Goal: Task Accomplishment & Management: Use online tool/utility

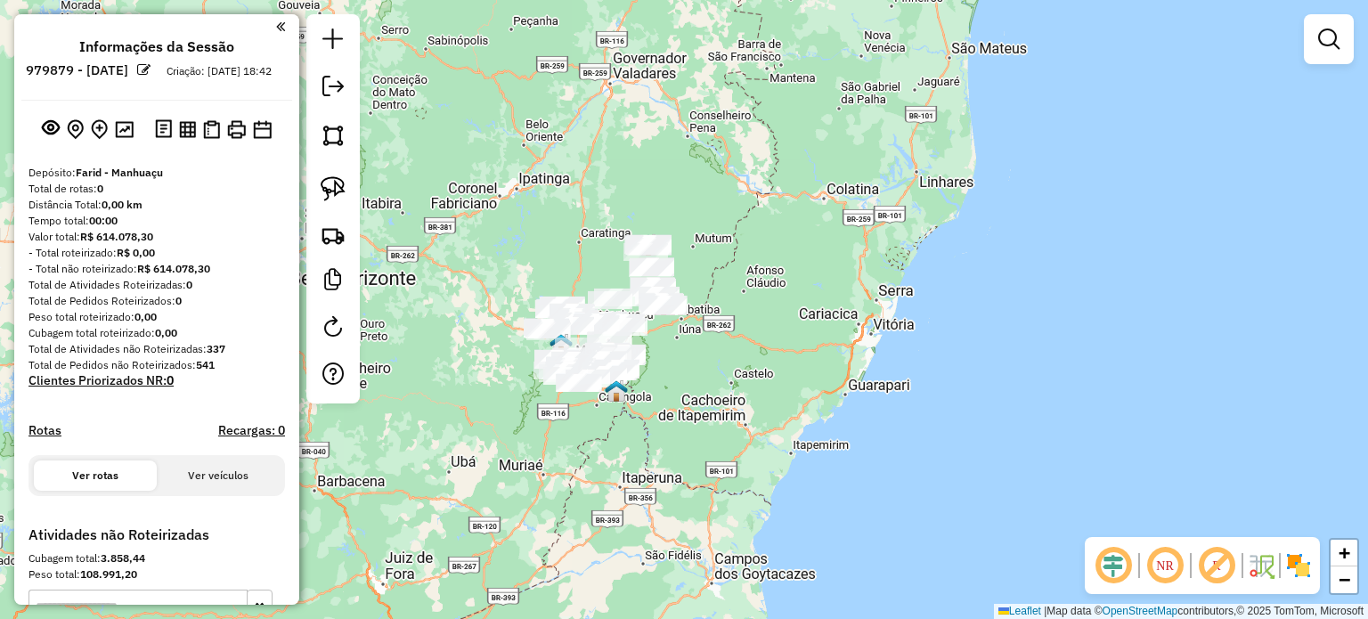
drag, startPoint x: 604, startPoint y: 338, endPoint x: 683, endPoint y: 338, distance: 79.3
click at [683, 338] on div "Janela de atendimento Grade de atendimento Capacidade Transportadoras Veículos …" at bounding box center [684, 309] width 1368 height 619
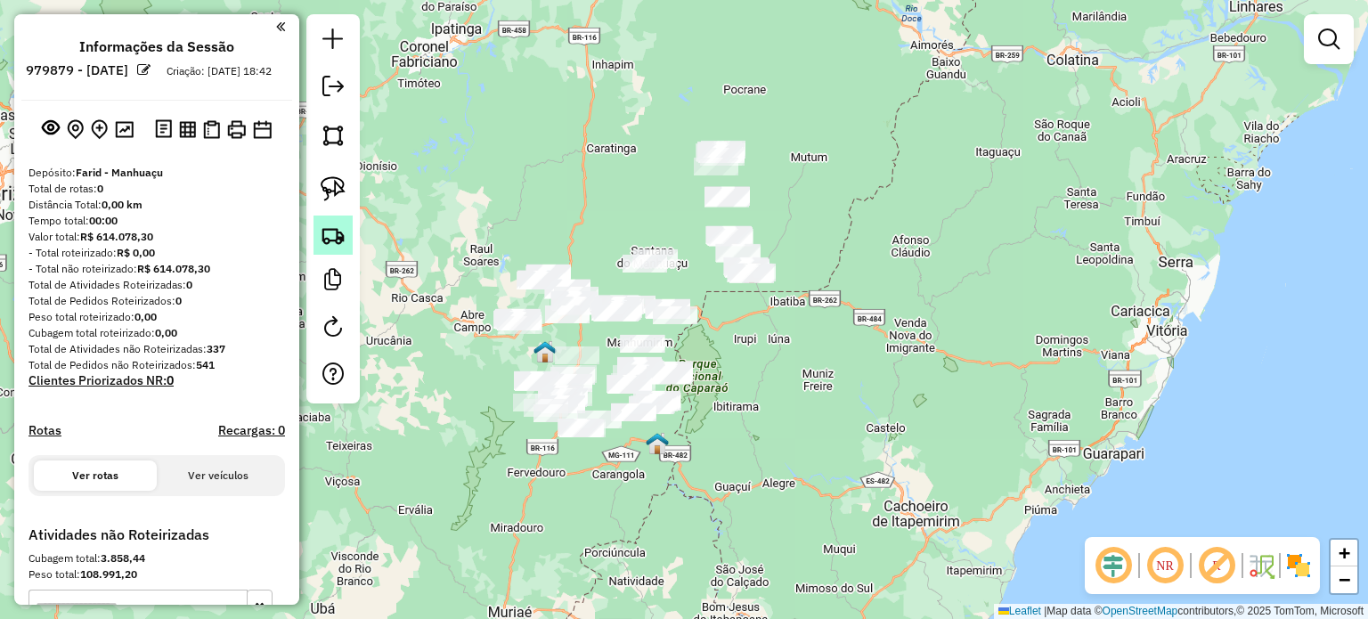
click at [335, 245] on img at bounding box center [333, 235] width 25 height 25
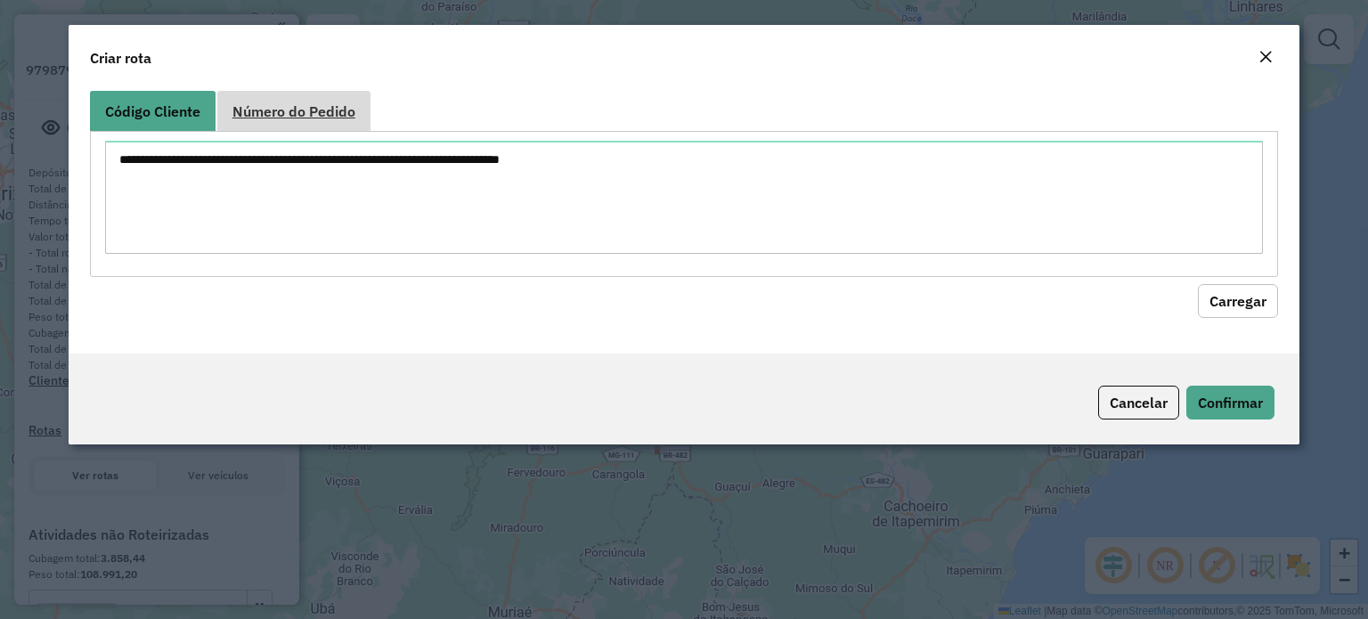
click at [309, 118] on span "Número do Pedido" at bounding box center [293, 111] width 123 height 14
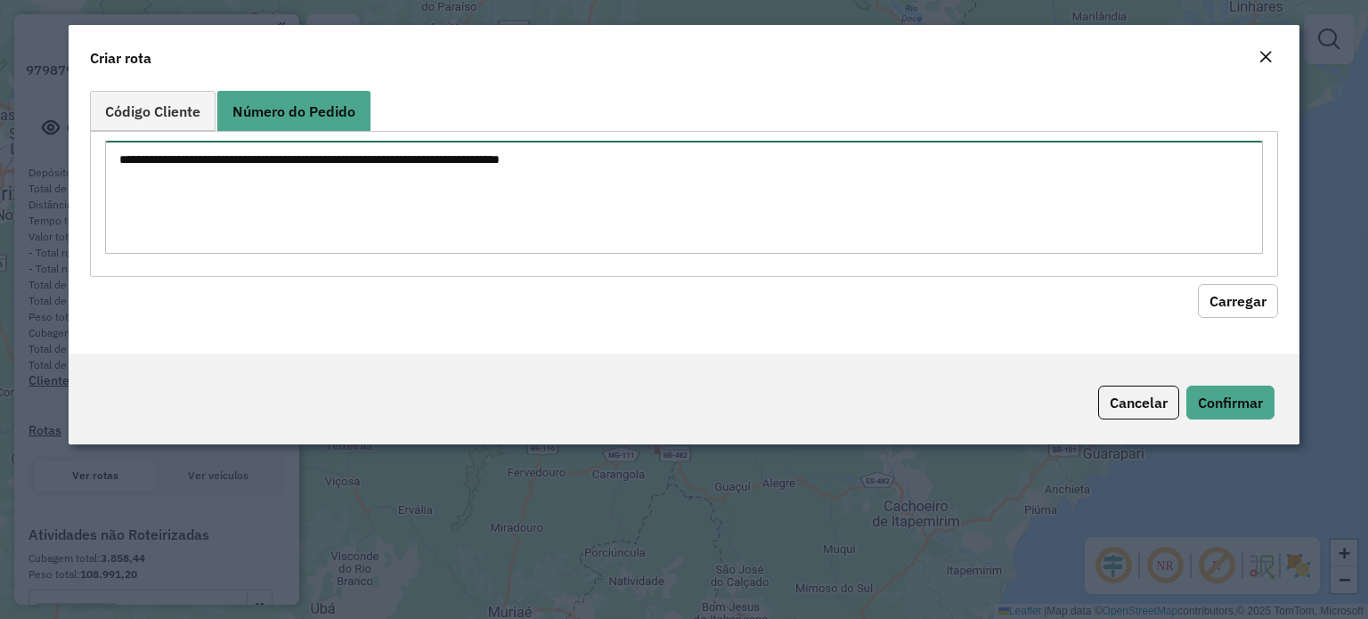
click at [355, 184] on textarea at bounding box center [684, 197] width 1158 height 113
paste textarea "***** ***** ***** *****"
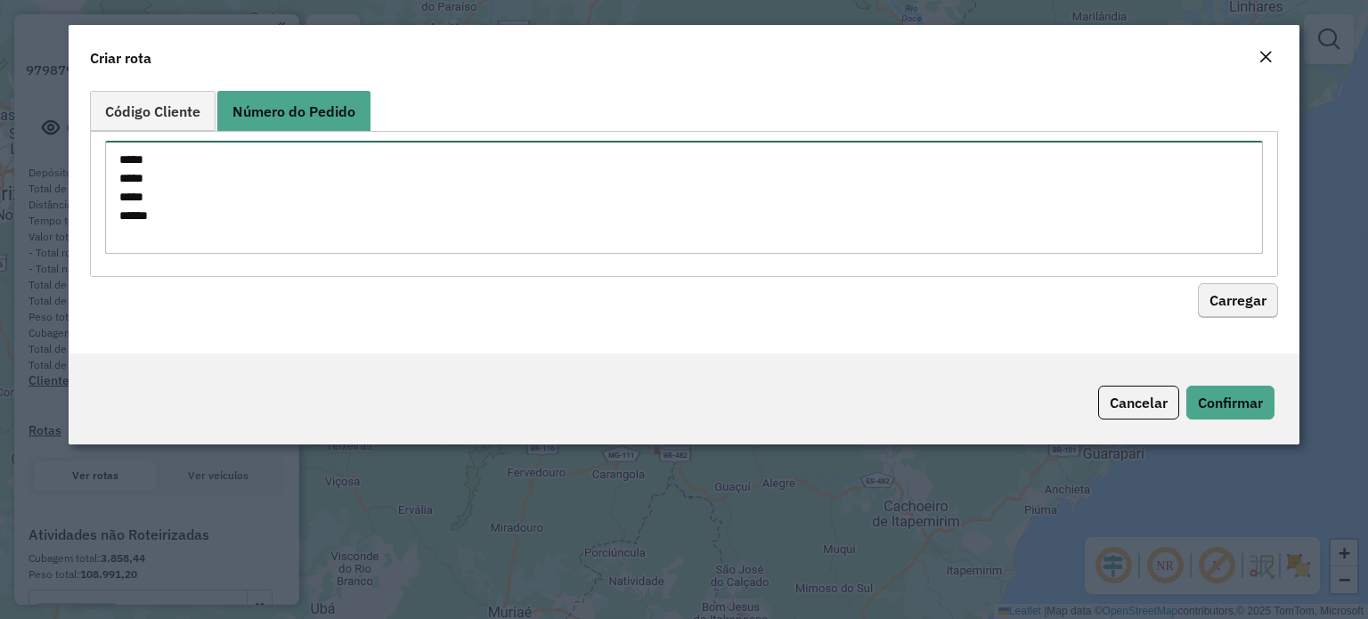
type textarea "***** ***** ***** *****"
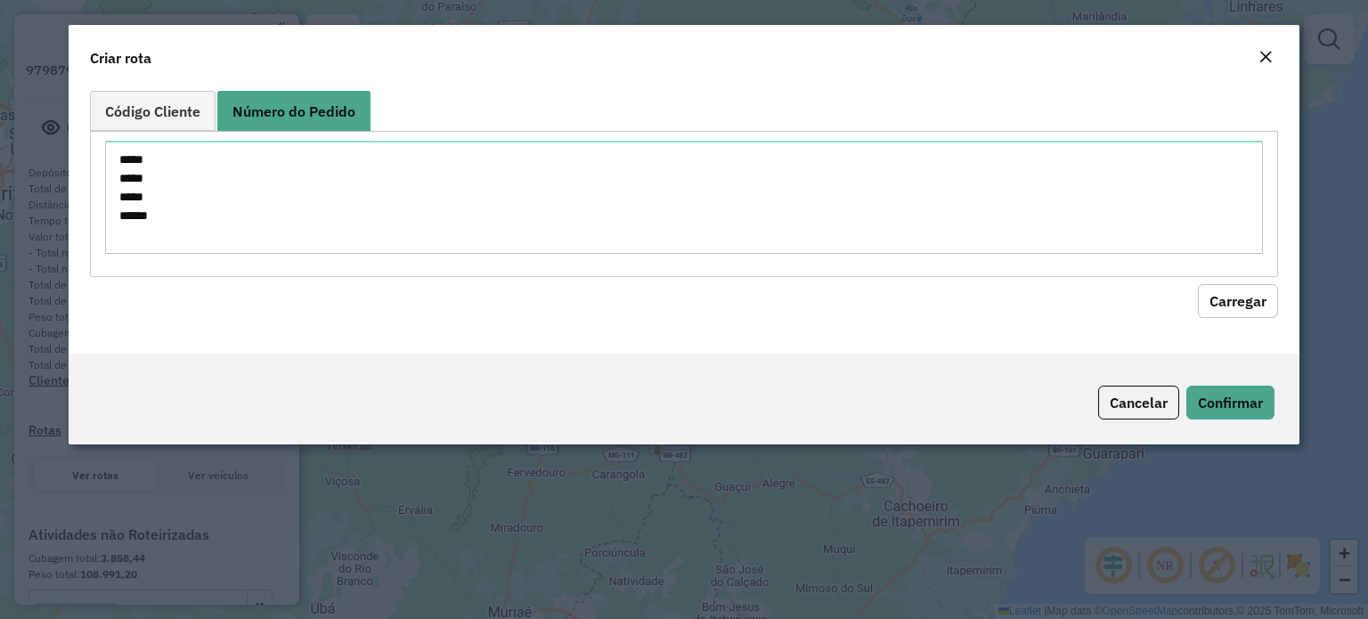
click at [1233, 301] on button "Carregar" at bounding box center [1238, 301] width 80 height 34
click at [1248, 395] on button "Confirmar" at bounding box center [1230, 403] width 88 height 34
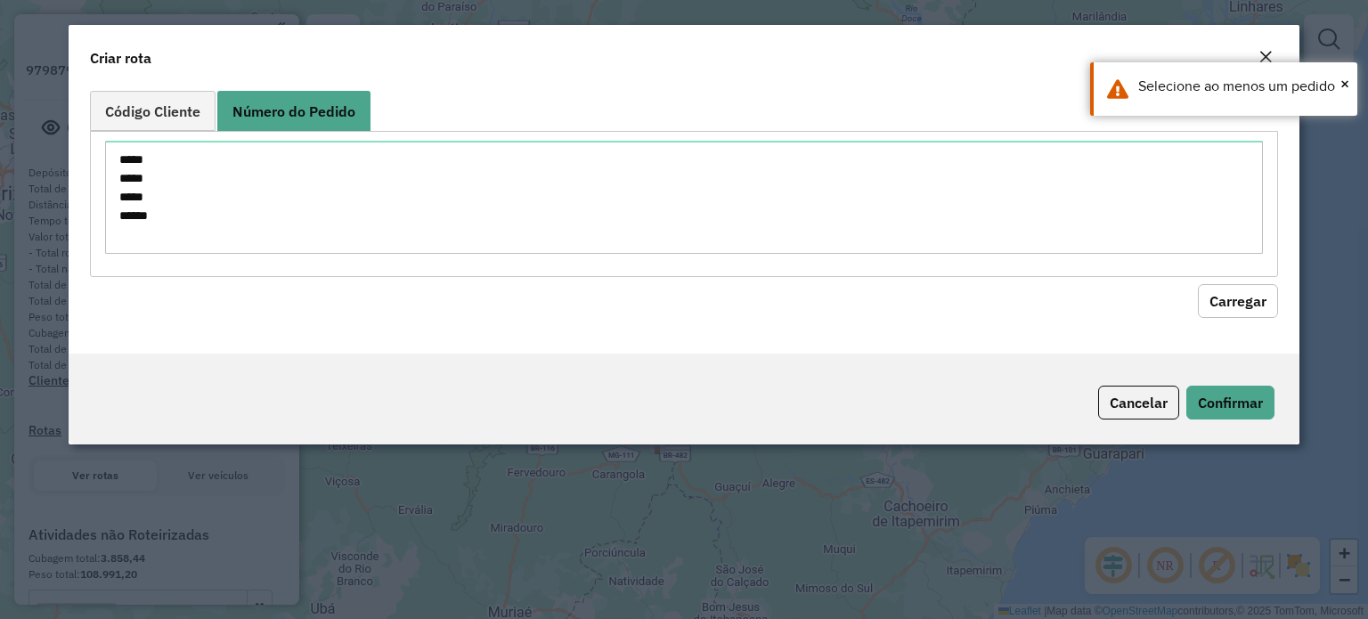
click at [1044, 331] on div "Código Cliente Número do Pedido ***** ***** ***** ***** Carregar" at bounding box center [684, 219] width 1231 height 270
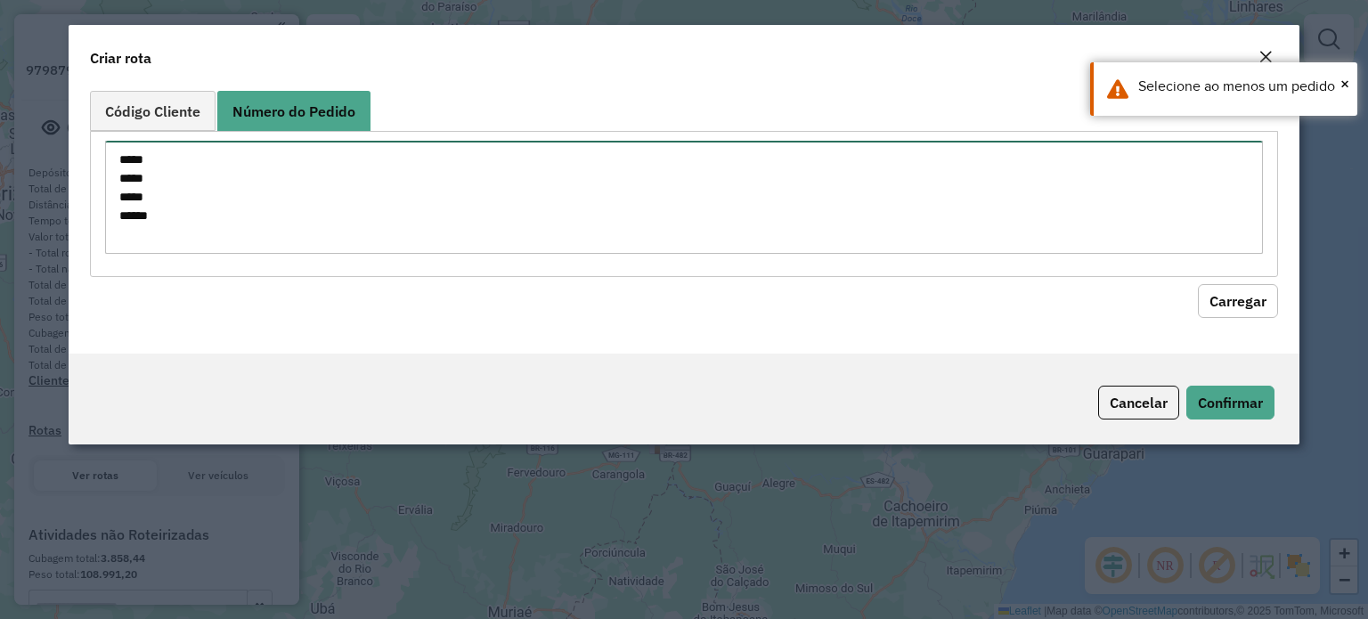
click at [153, 162] on textarea "***** ***** ***** *****" at bounding box center [684, 197] width 1158 height 113
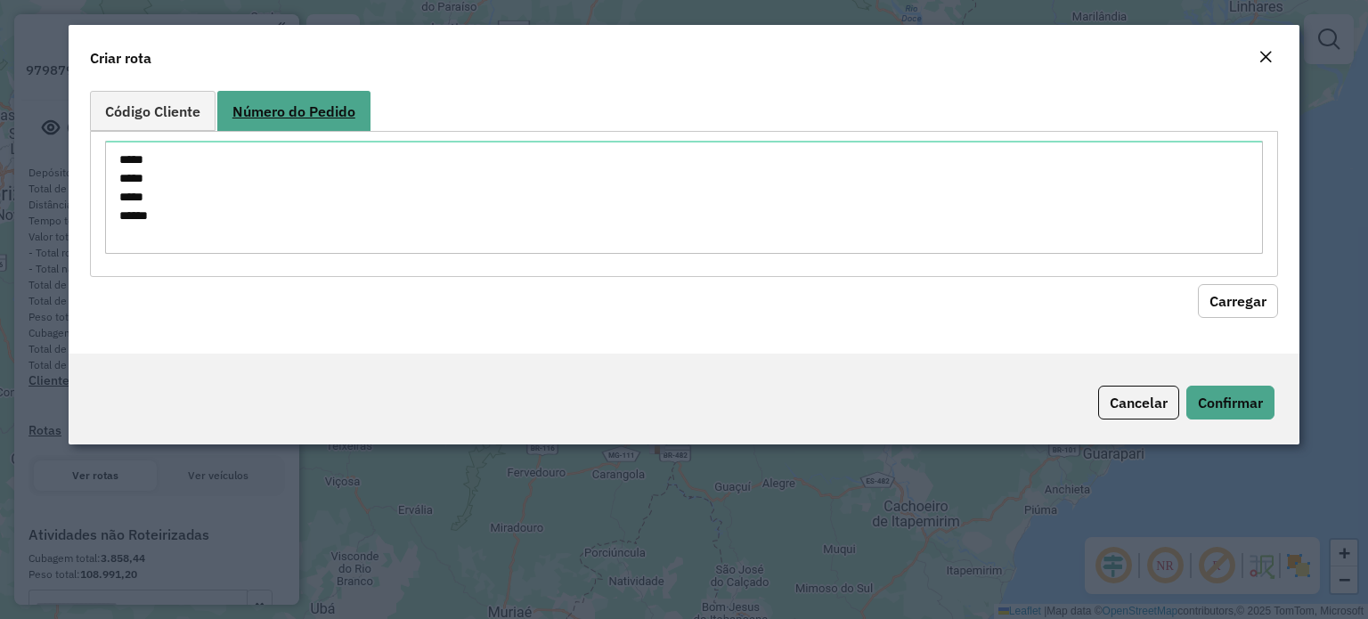
click at [289, 109] on span "Número do Pedido" at bounding box center [293, 111] width 123 height 14
click at [1243, 307] on button "Carregar" at bounding box center [1238, 301] width 80 height 34
click at [1147, 402] on button "Cancelar" at bounding box center [1138, 403] width 81 height 34
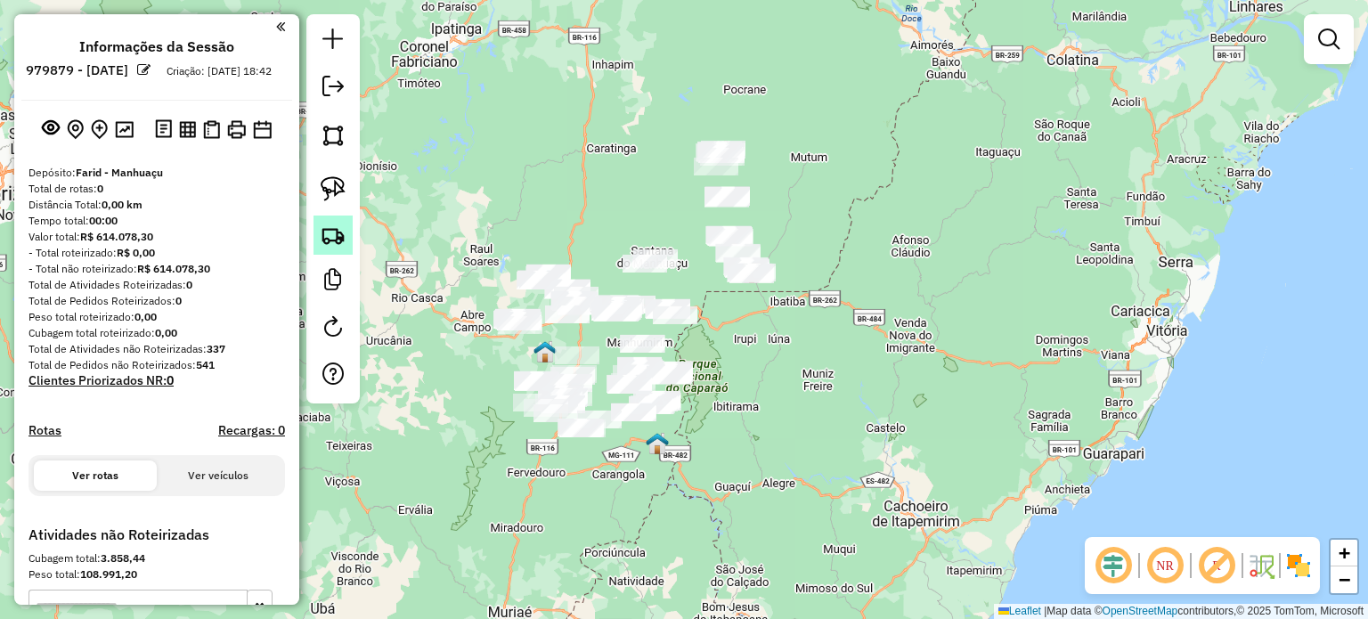
click at [331, 234] on img at bounding box center [333, 235] width 25 height 25
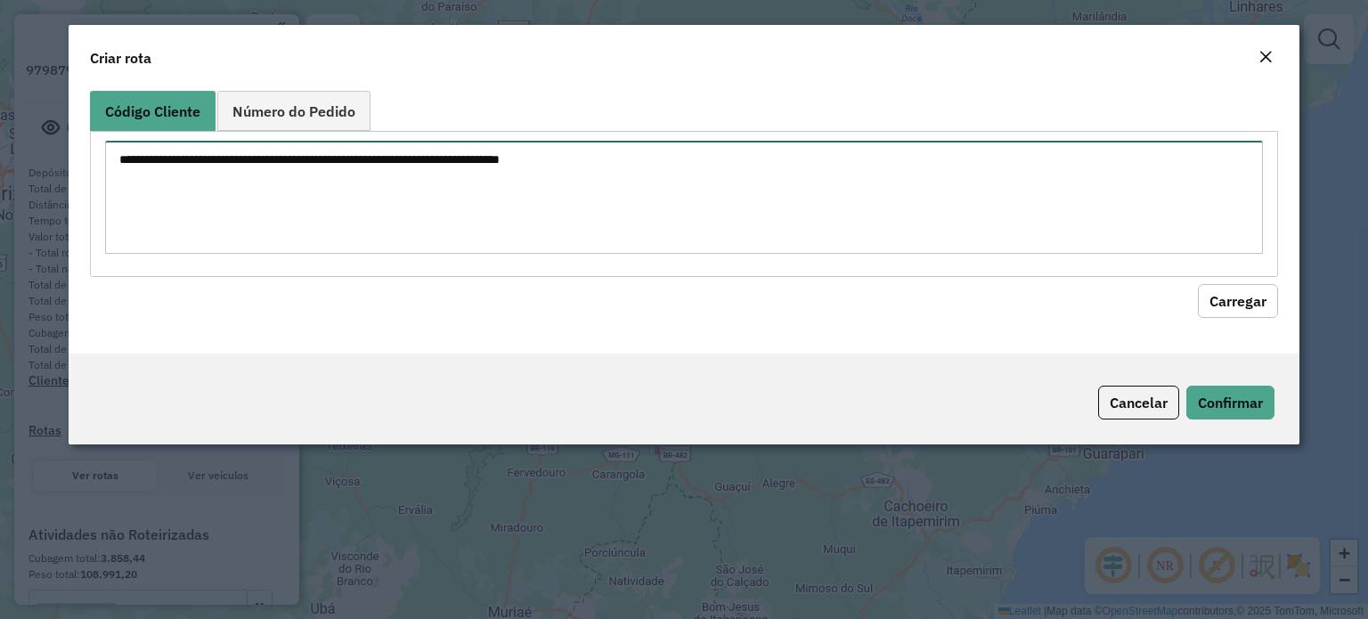
click at [310, 163] on textarea at bounding box center [684, 197] width 1158 height 113
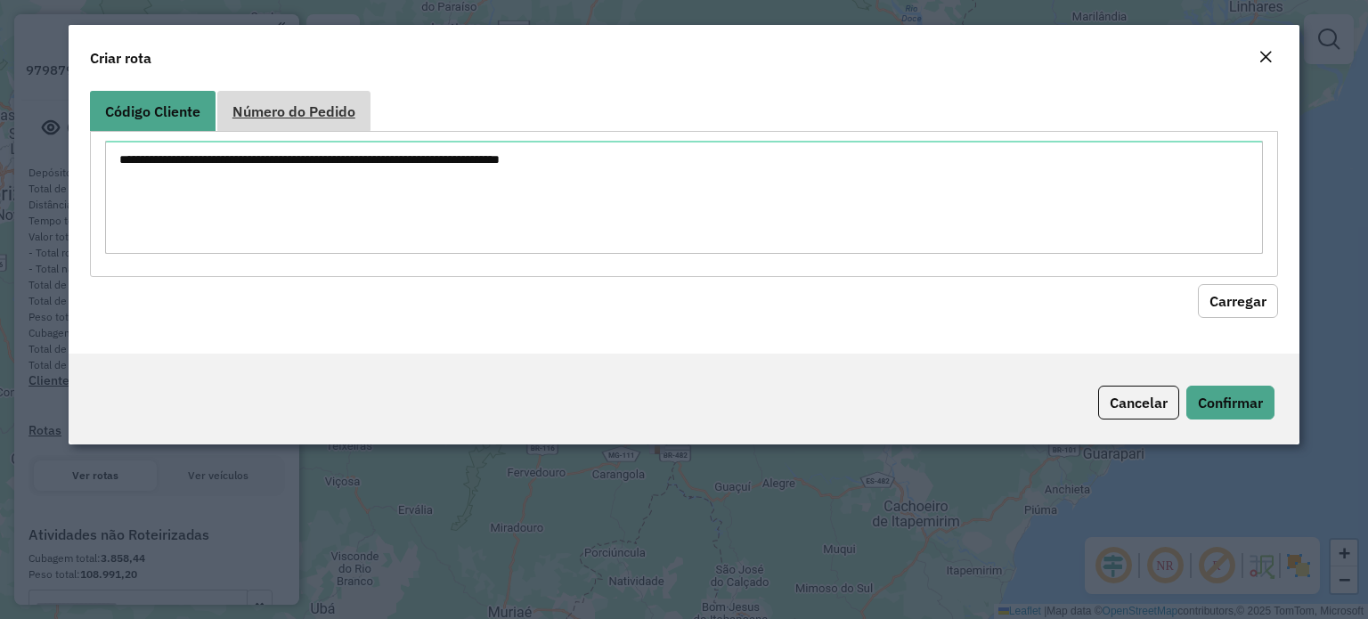
click at [296, 104] on span "Número do Pedido" at bounding box center [293, 111] width 123 height 14
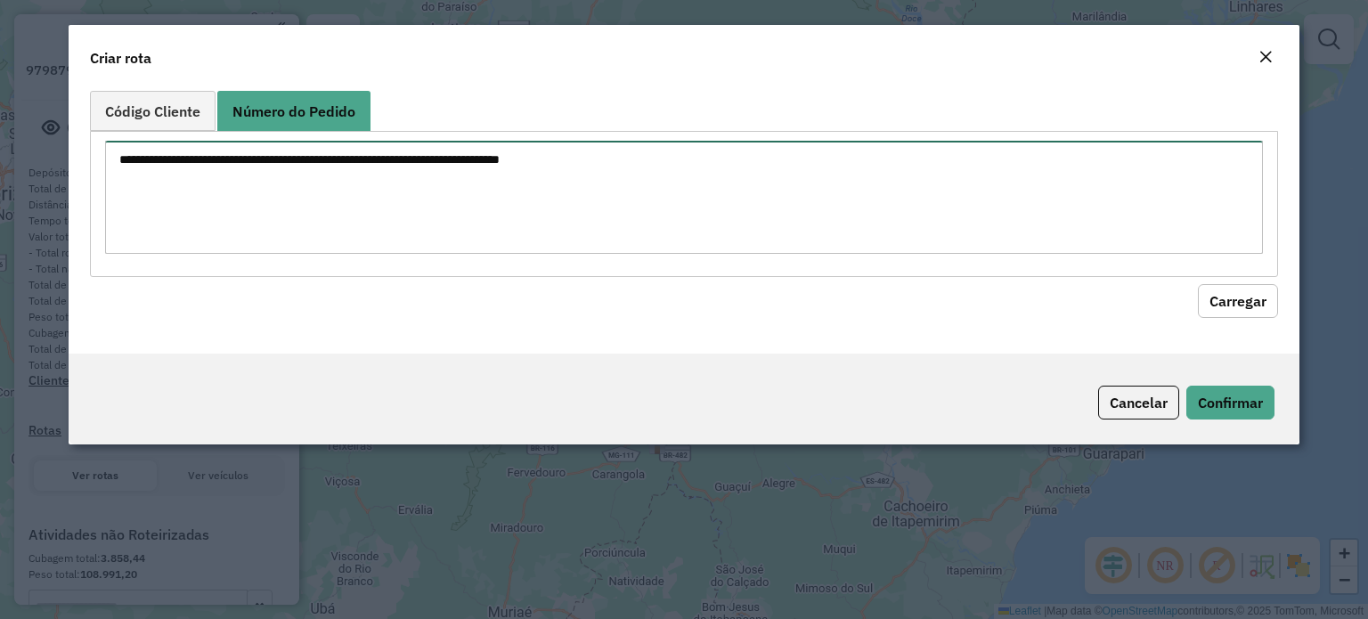
click at [239, 148] on textarea at bounding box center [684, 197] width 1158 height 113
paste textarea "***** ***** ***** *****"
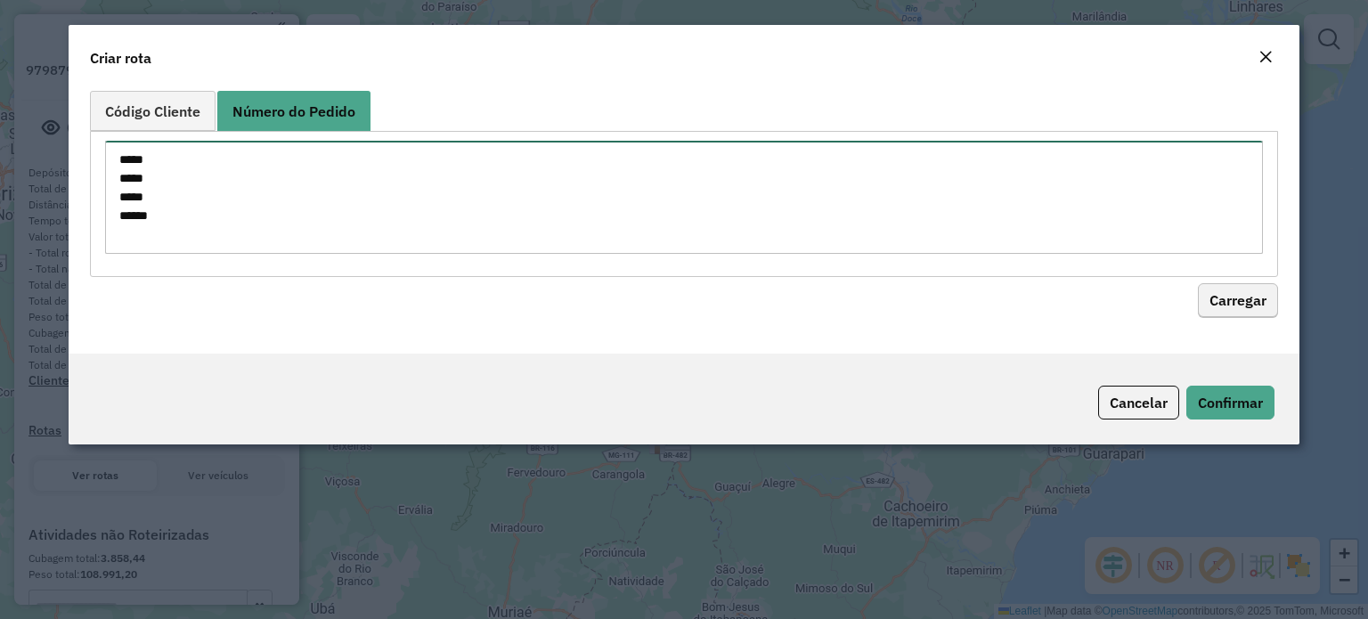
type textarea "***** ***** ***** *****"
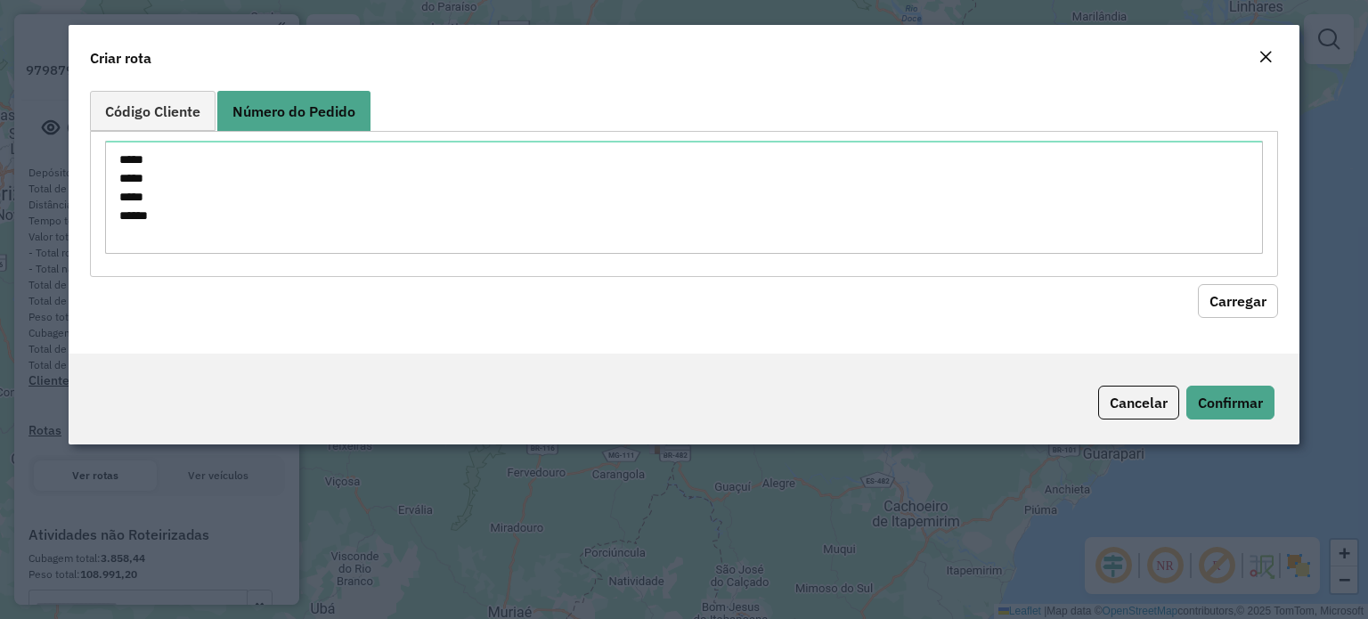
click at [1253, 305] on button "Carregar" at bounding box center [1238, 301] width 80 height 34
click at [1240, 402] on button "Confirmar" at bounding box center [1230, 403] width 88 height 34
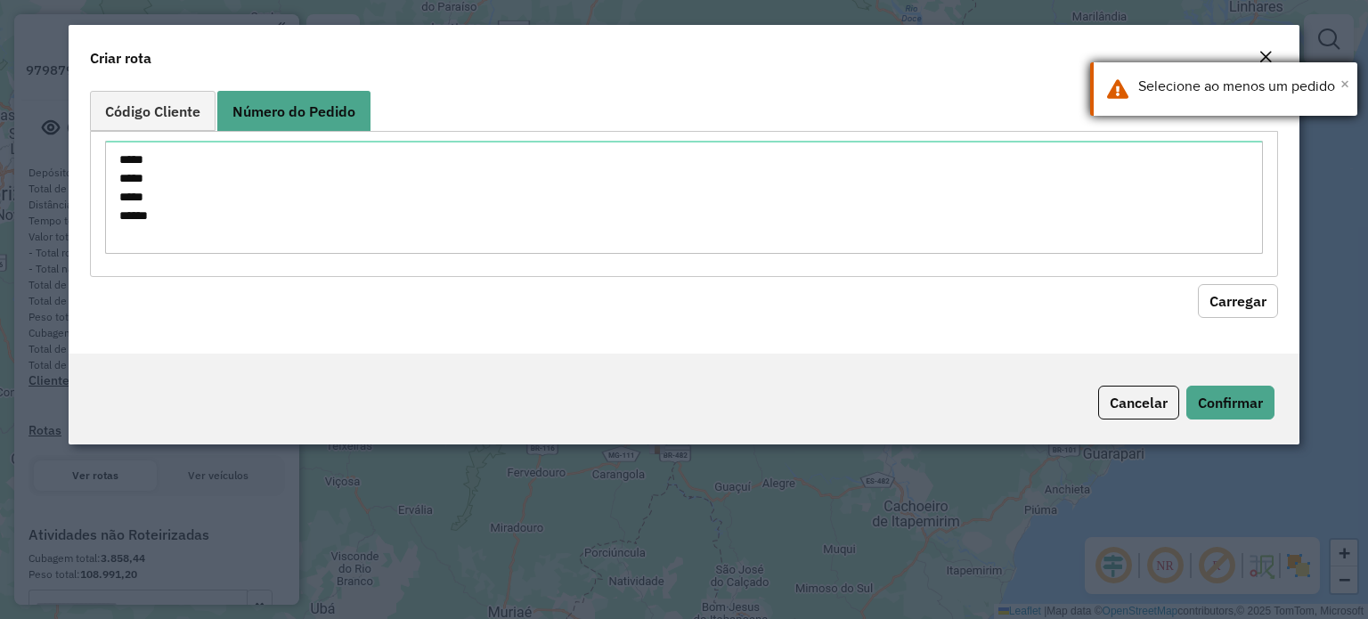
click at [1342, 84] on span "×" at bounding box center [1344, 84] width 9 height 20
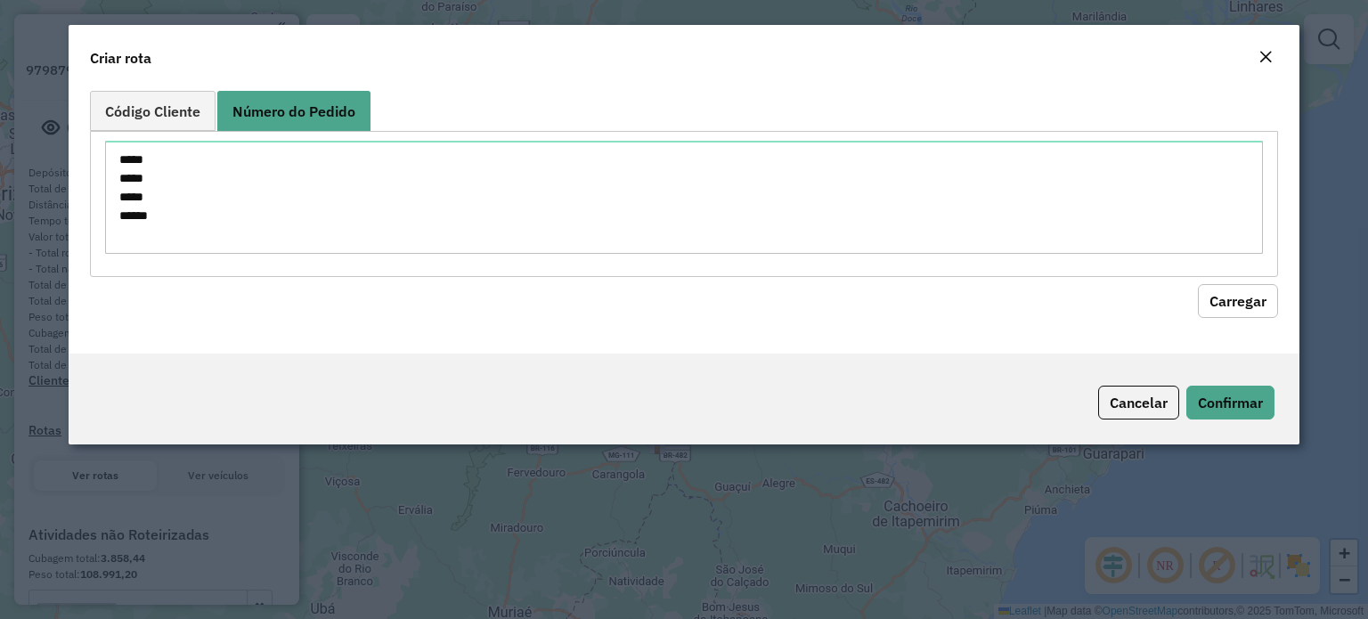
click at [1265, 56] on em "Close" at bounding box center [1265, 57] width 14 height 14
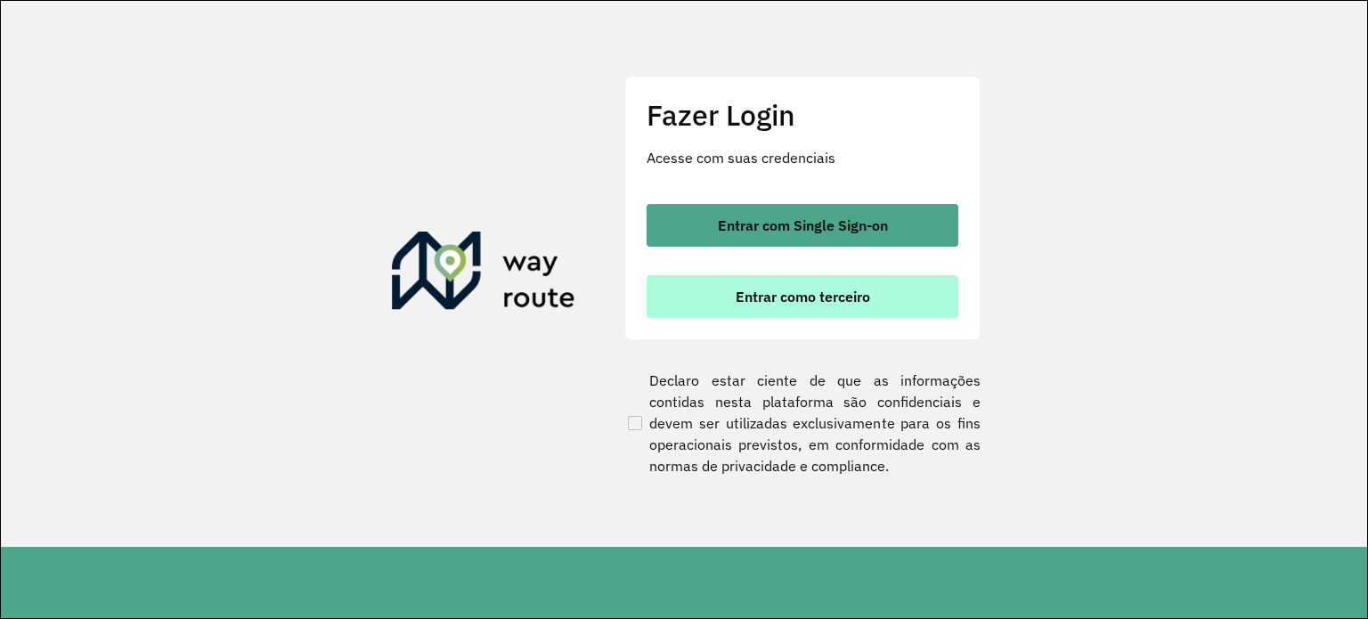
click at [808, 293] on span "Entrar como terceiro" at bounding box center [803, 296] width 134 height 14
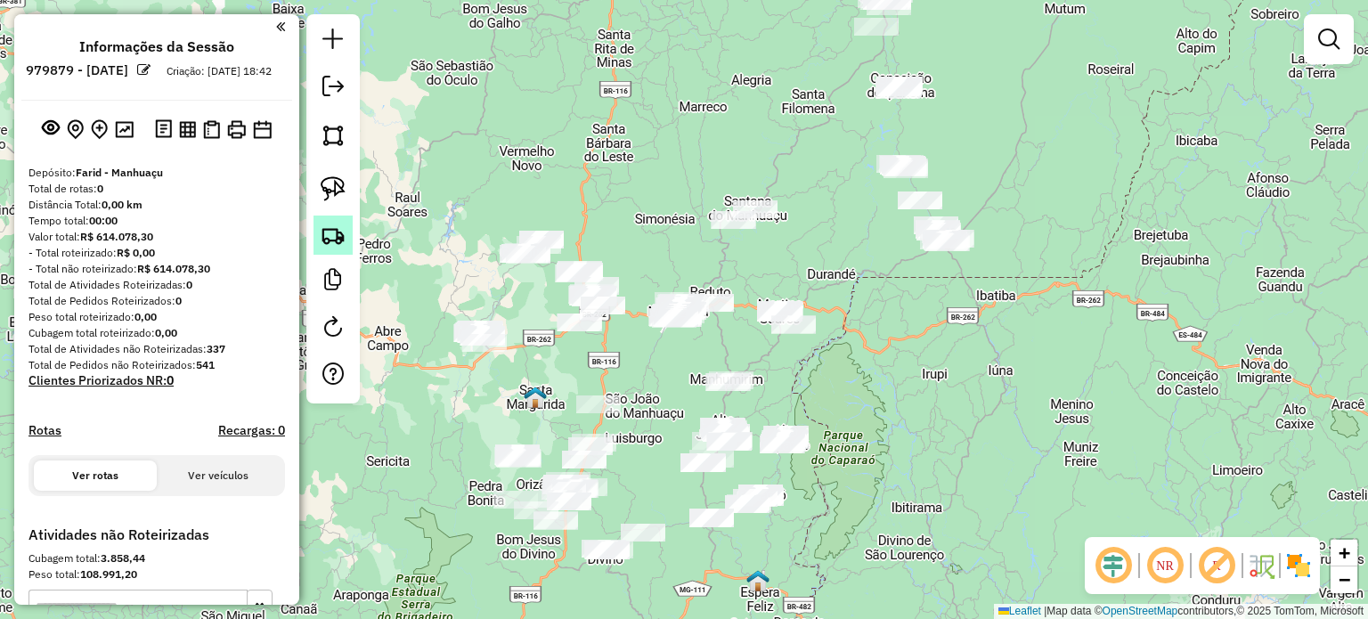
click at [321, 228] on img at bounding box center [333, 235] width 25 height 25
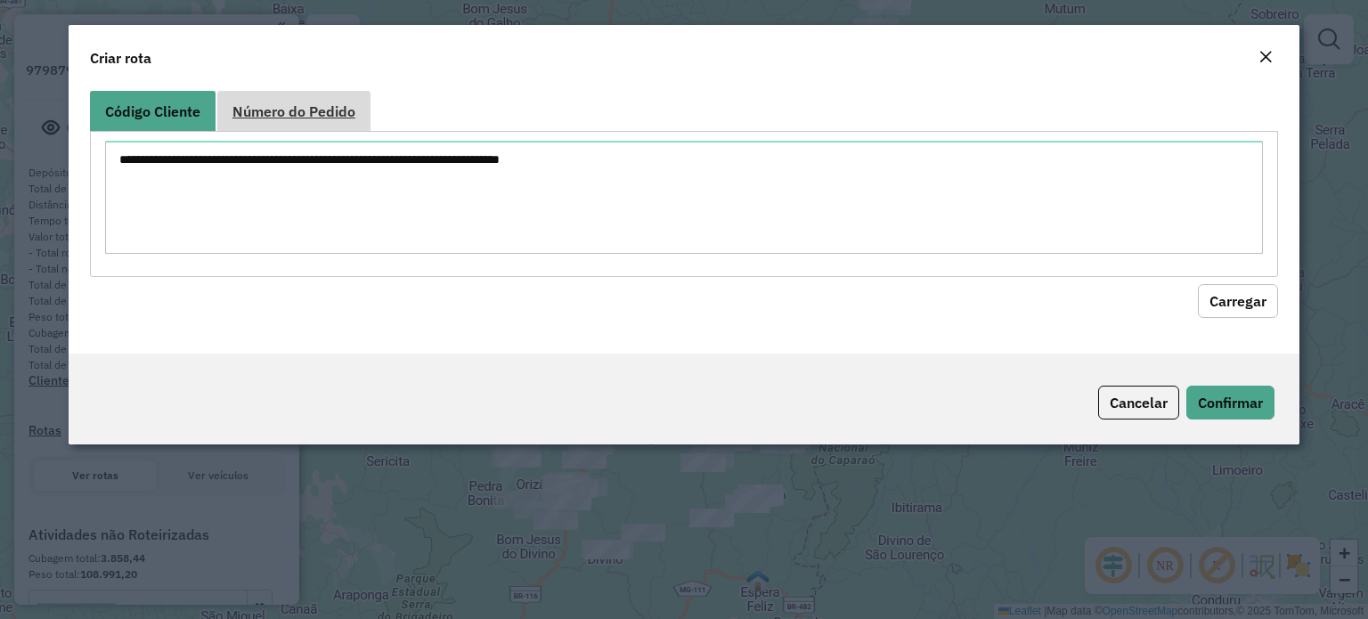
click at [317, 106] on span "Número do Pedido" at bounding box center [293, 111] width 123 height 14
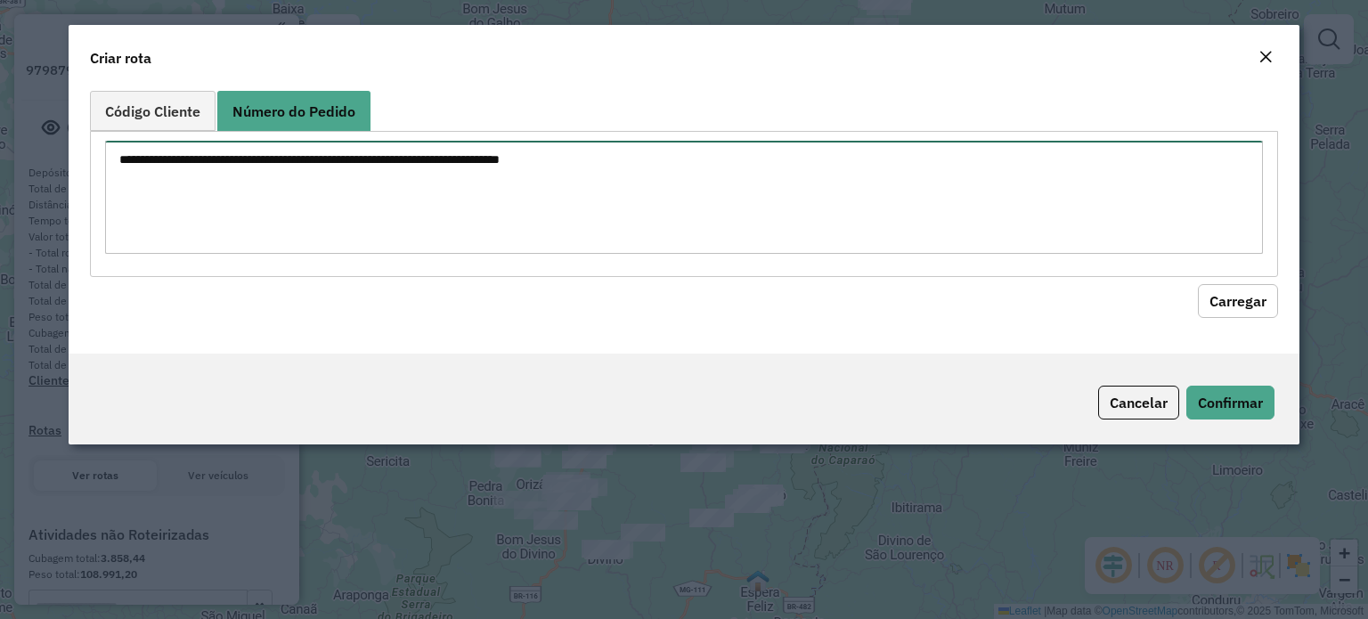
click at [269, 167] on textarea at bounding box center [684, 197] width 1158 height 113
paste textarea "***** ***** ***** *****"
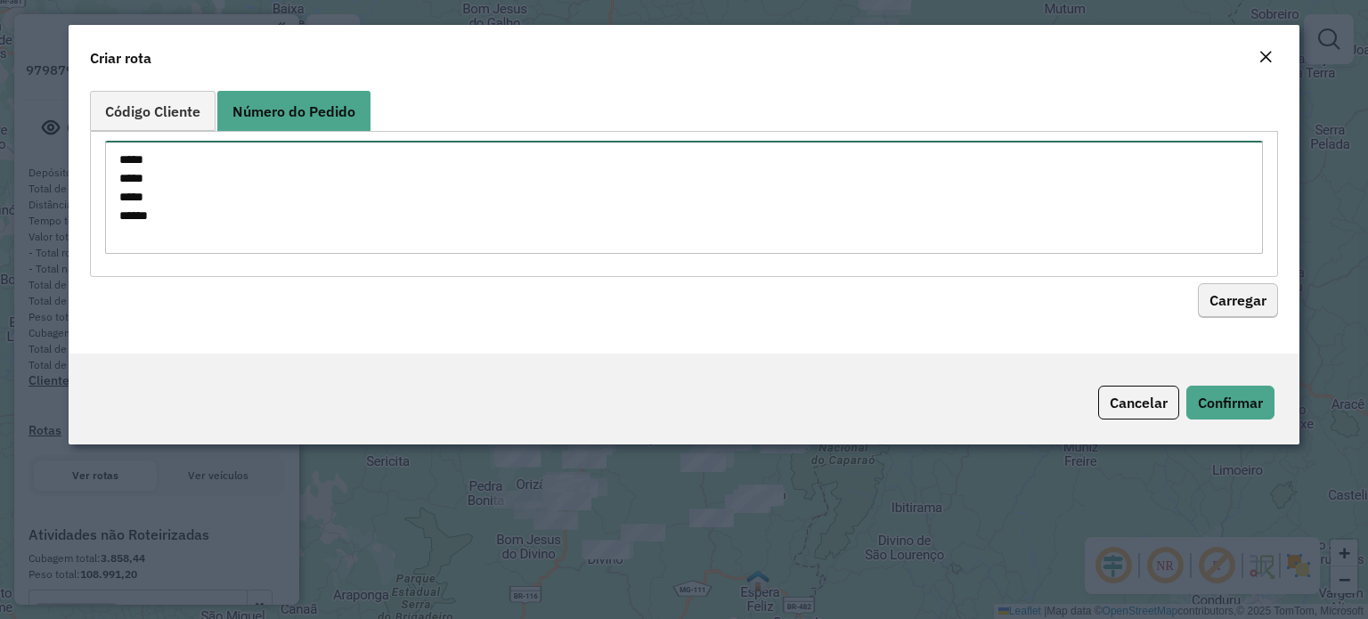
type textarea "***** ***** ***** *****"
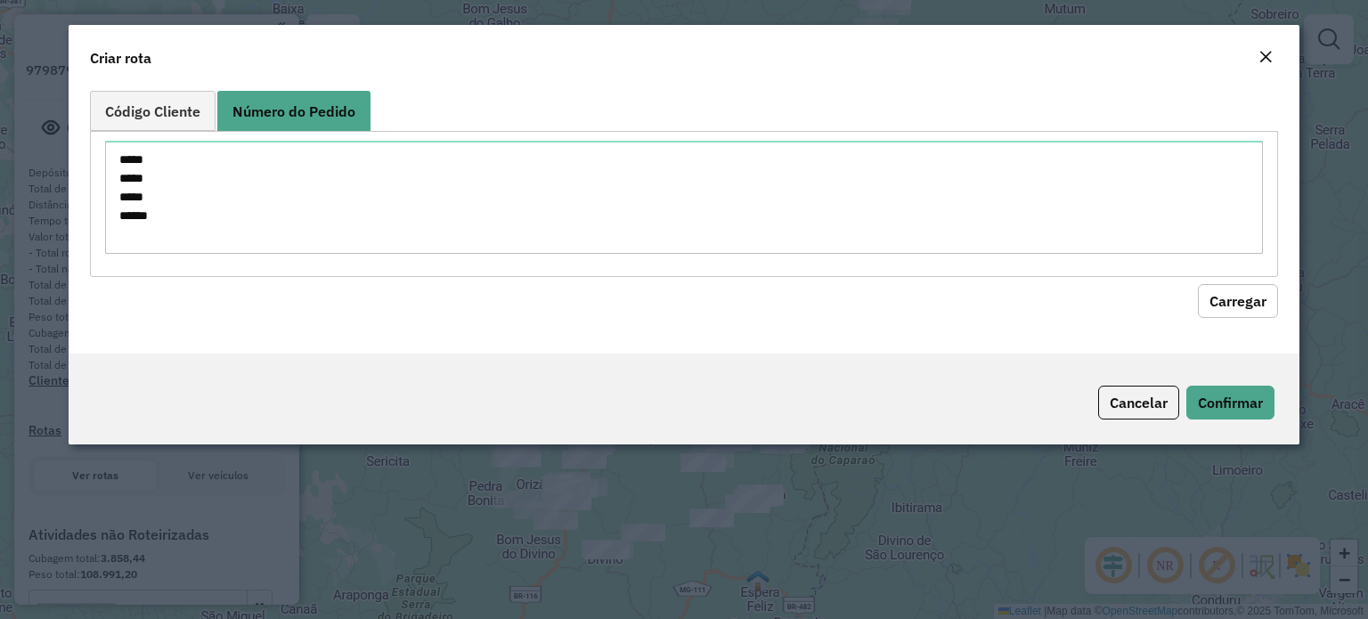
click at [1236, 288] on button "Carregar" at bounding box center [1238, 301] width 80 height 34
click at [1236, 298] on button "Carregar" at bounding box center [1238, 301] width 80 height 34
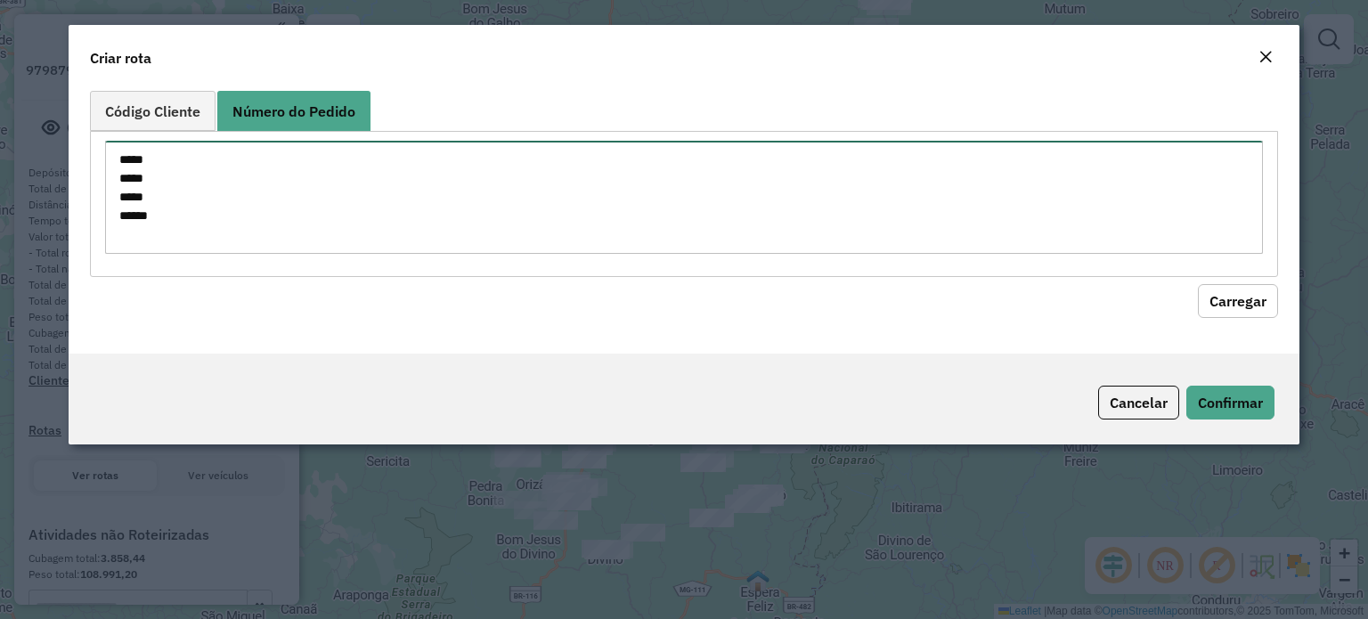
click at [149, 167] on textarea "***** ***** ***** *****" at bounding box center [684, 197] width 1158 height 113
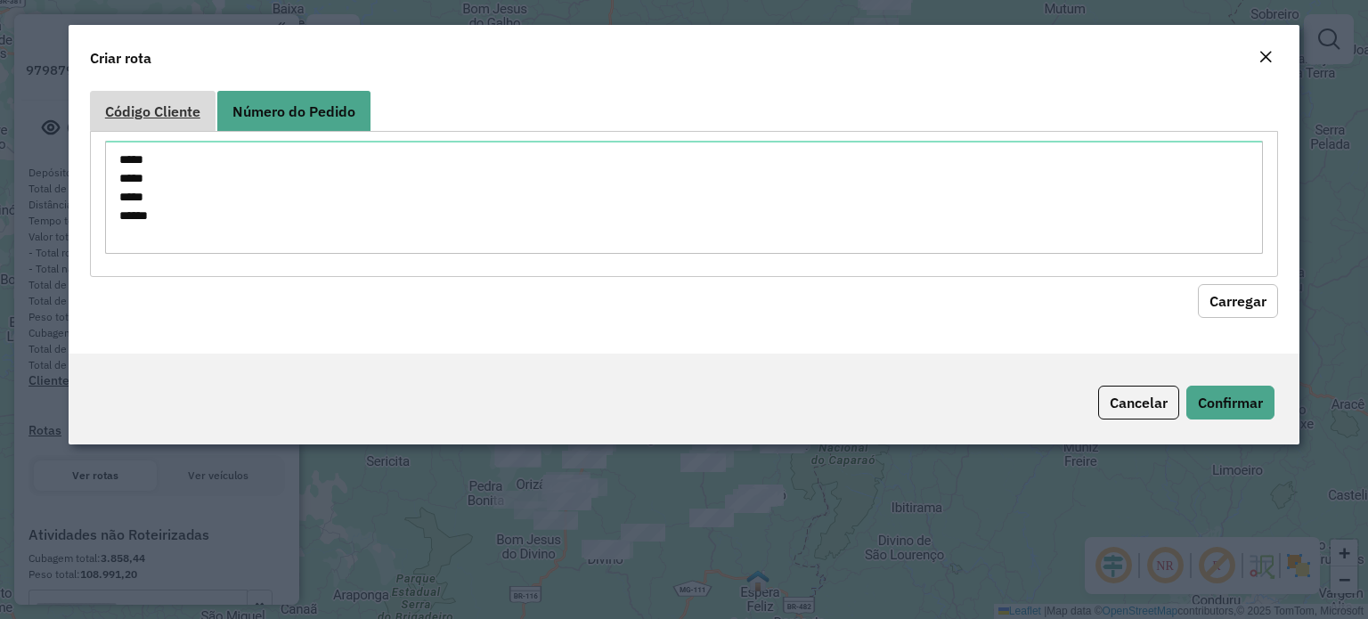
click at [158, 120] on link "Código Cliente" at bounding box center [153, 111] width 126 height 40
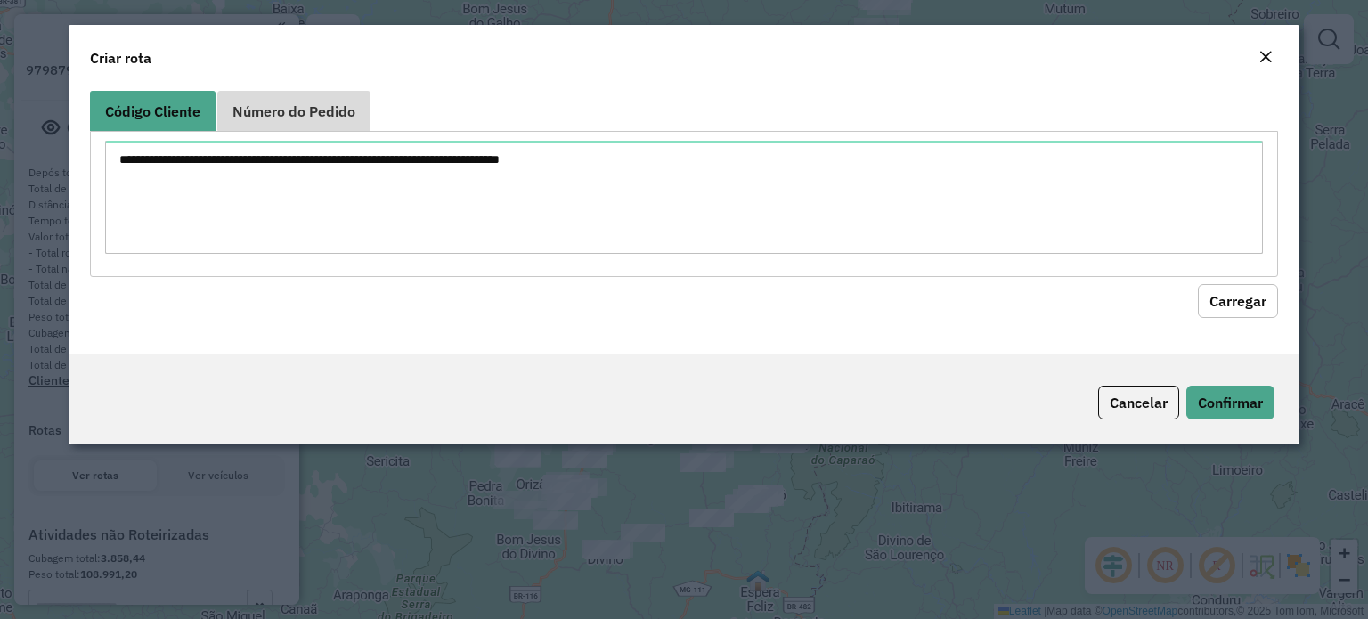
click at [287, 109] on span "Número do Pedido" at bounding box center [293, 111] width 123 height 14
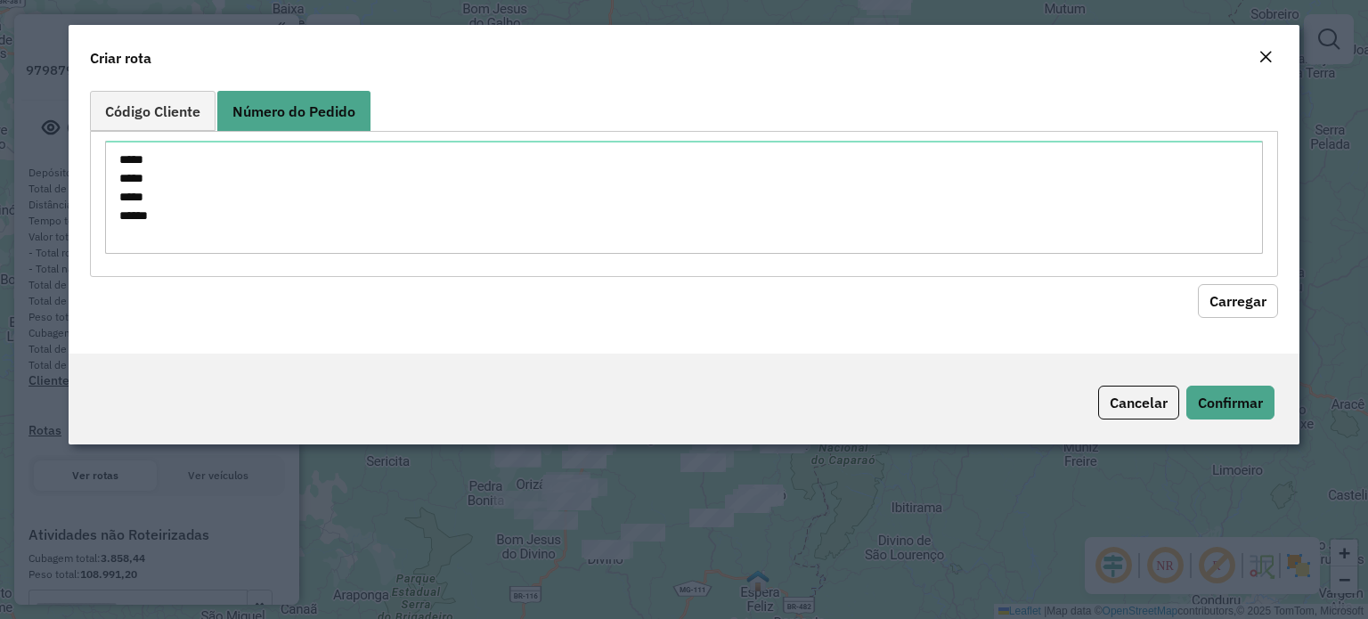
click at [1242, 303] on button "Carregar" at bounding box center [1238, 301] width 80 height 34
click at [1136, 416] on button "Cancelar" at bounding box center [1138, 403] width 81 height 34
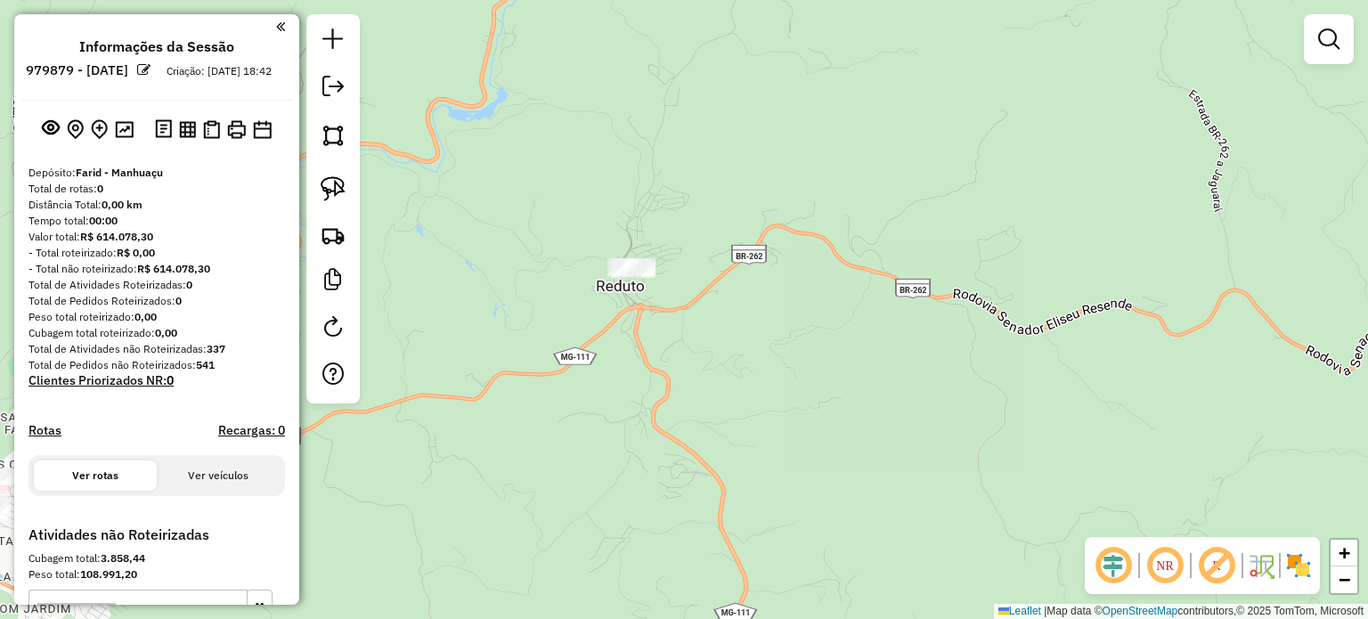
drag, startPoint x: 548, startPoint y: 256, endPoint x: 842, endPoint y: 295, distance: 296.4
click at [841, 295] on div "Janela de atendimento Grade de atendimento Capacidade Transportadoras Veículos …" at bounding box center [684, 309] width 1368 height 619
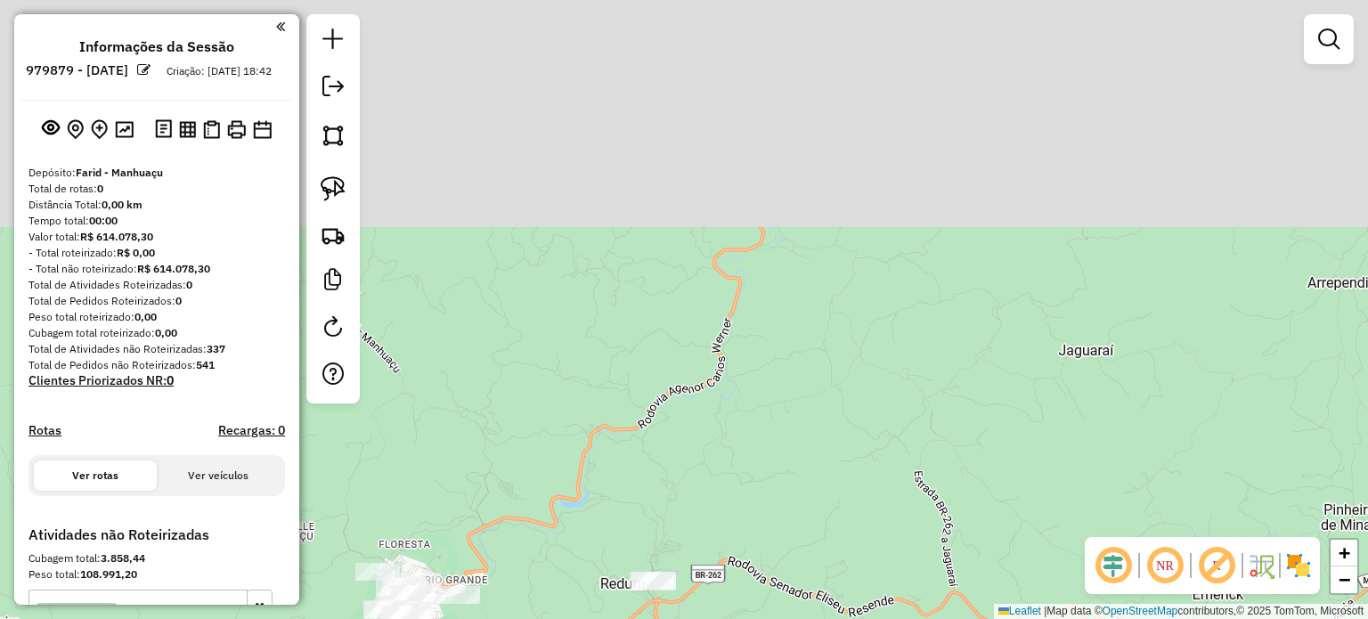
drag, startPoint x: 830, startPoint y: 188, endPoint x: 691, endPoint y: 480, distance: 323.5
click at [694, 480] on div "Janela de atendimento Grade de atendimento Capacidade Transportadoras Veículos …" at bounding box center [684, 309] width 1368 height 619
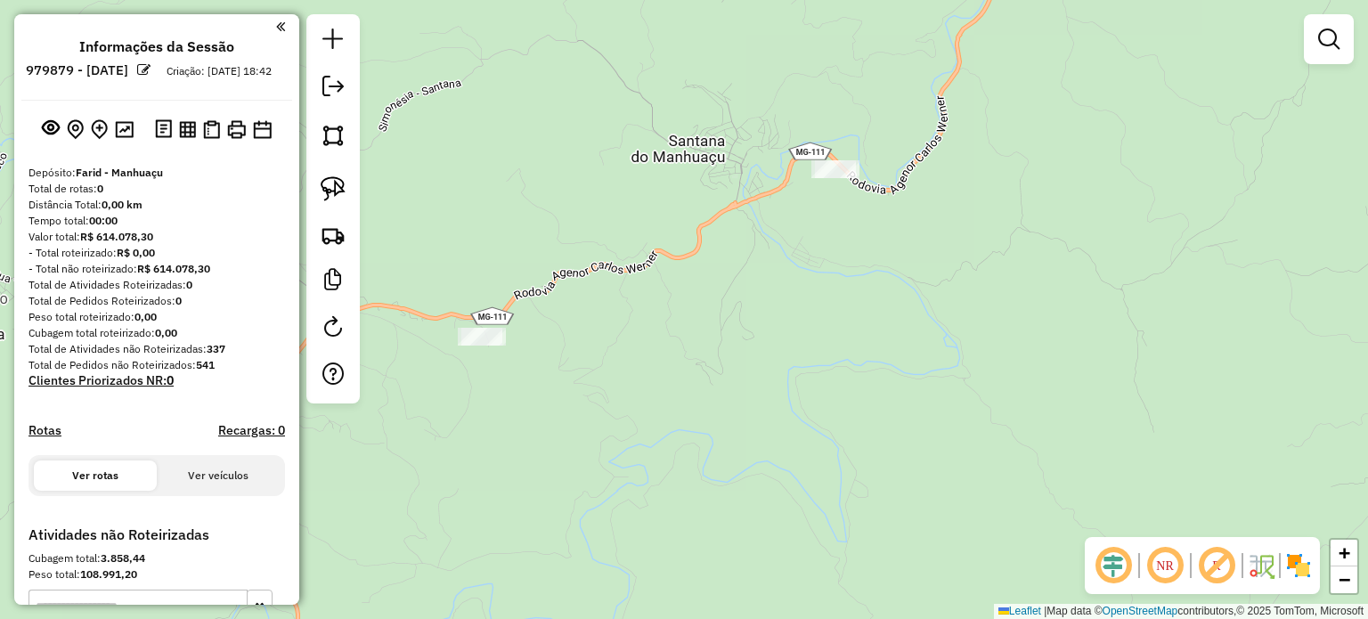
drag, startPoint x: 326, startPoint y: 181, endPoint x: 384, endPoint y: 180, distance: 57.9
click at [326, 180] on img at bounding box center [333, 188] width 25 height 25
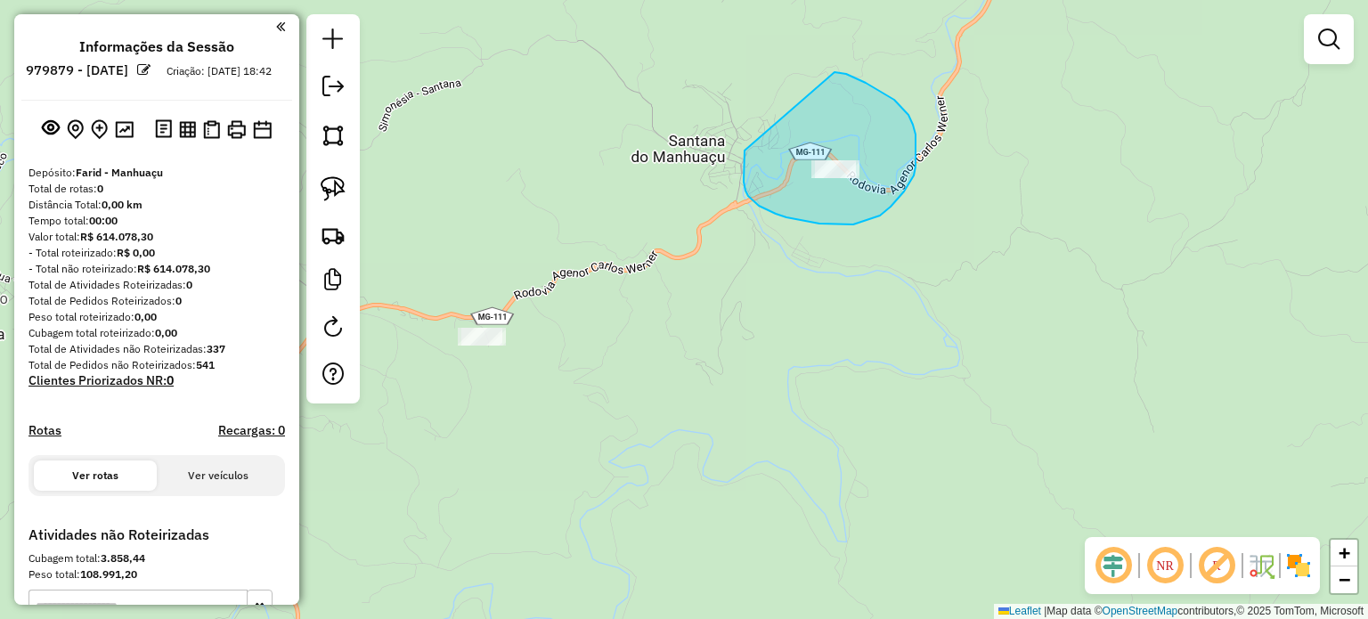
drag, startPoint x: 753, startPoint y: 201, endPoint x: 823, endPoint y: 76, distance: 143.5
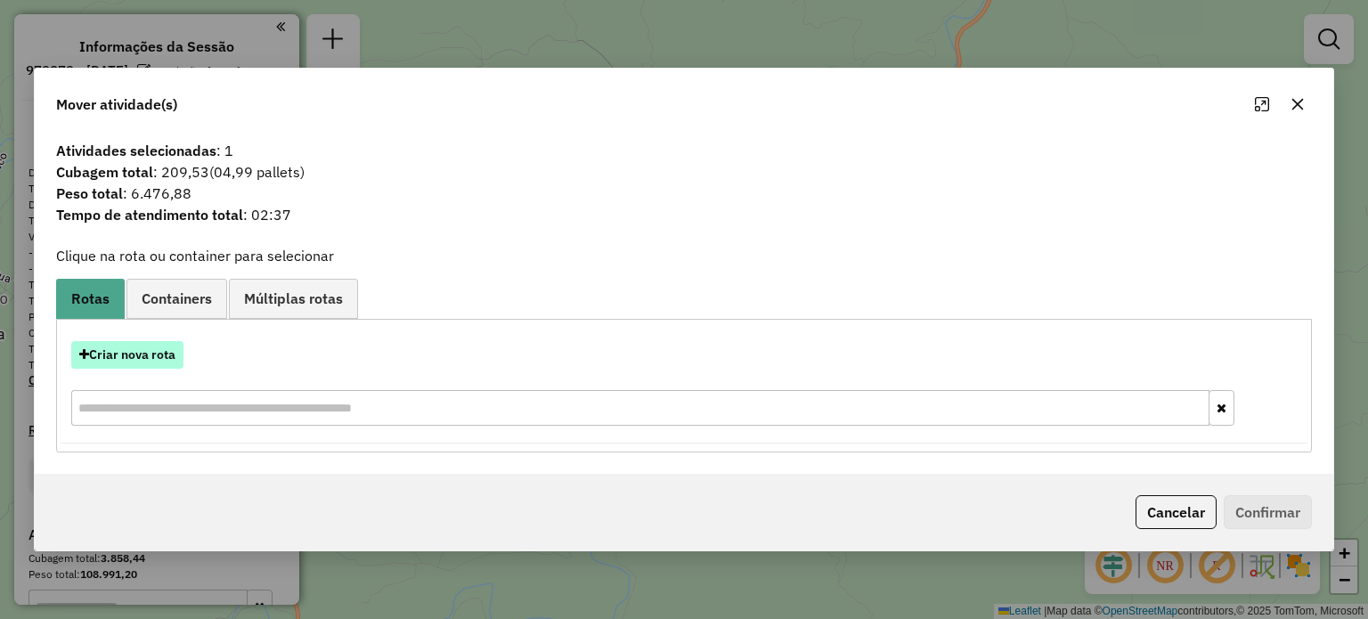
click at [163, 353] on button "Criar nova rota" at bounding box center [127, 355] width 112 height 28
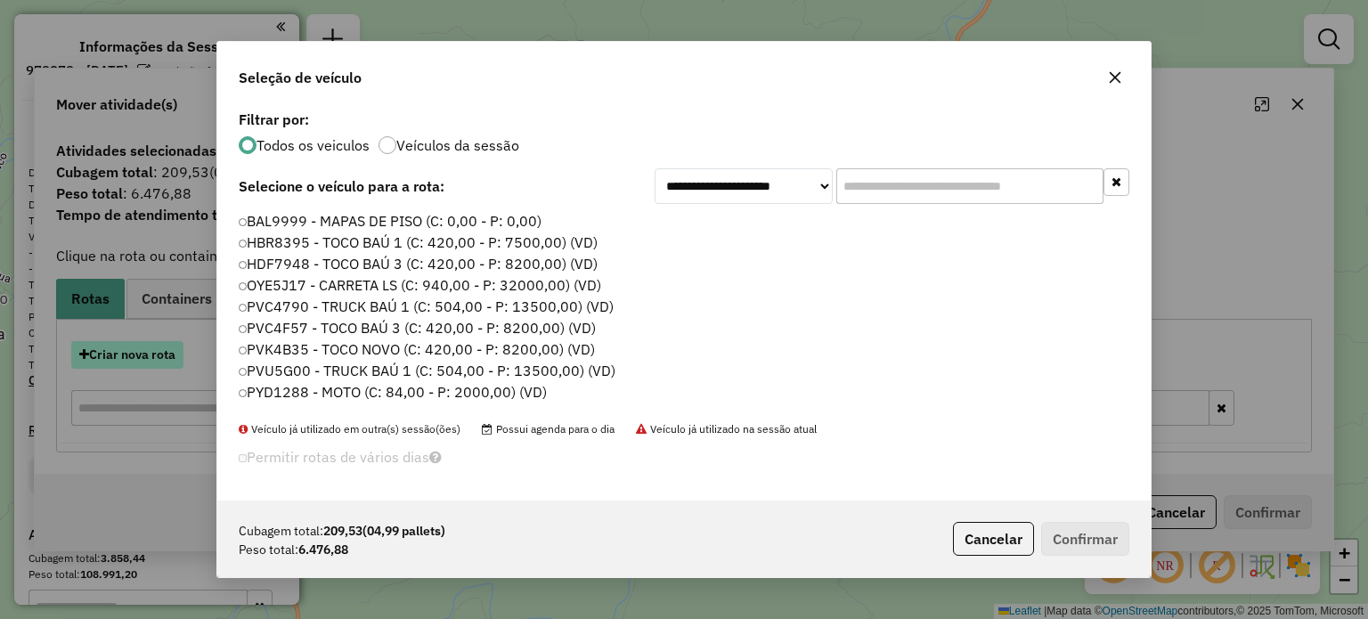
scroll to position [9, 5]
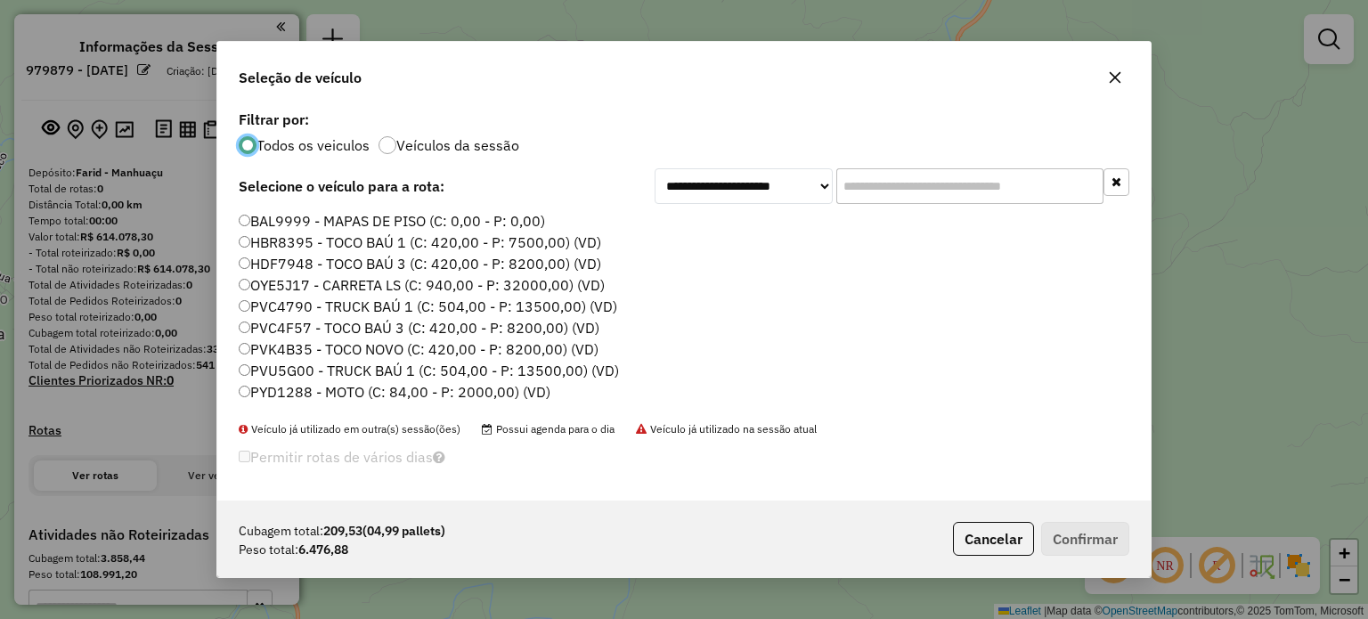
click at [907, 181] on input "text" at bounding box center [969, 186] width 267 height 36
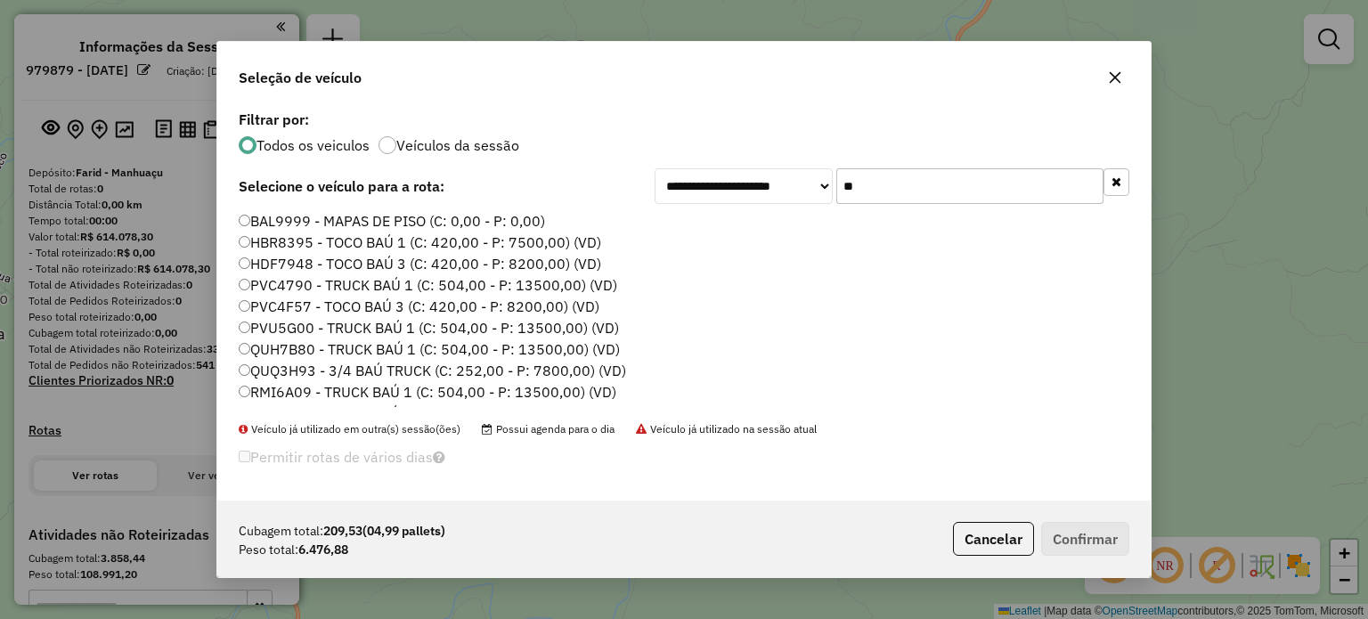
type input "**"
click at [391, 213] on label "BAL9999 - MAPAS DE PISO (C: 0,00 - P: 0,00)" at bounding box center [392, 220] width 306 height 21
click at [1086, 536] on button "Confirmar" at bounding box center [1085, 539] width 88 height 34
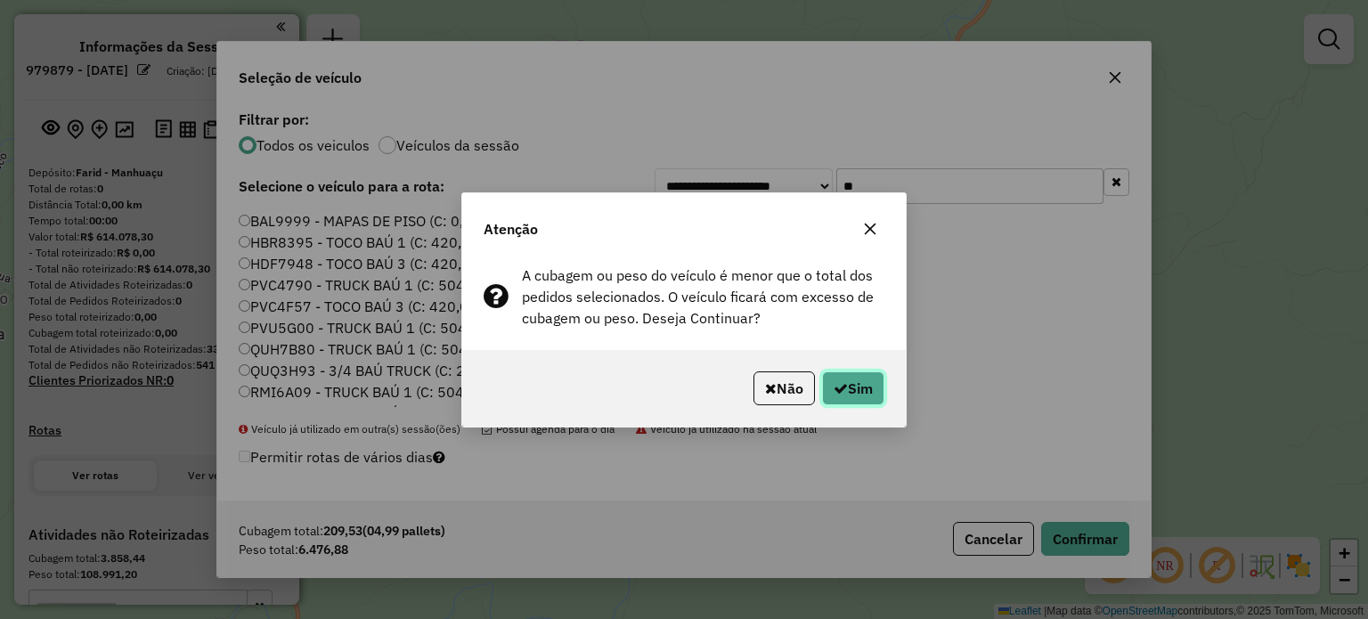
click at [875, 394] on button "Sim" at bounding box center [853, 388] width 62 height 34
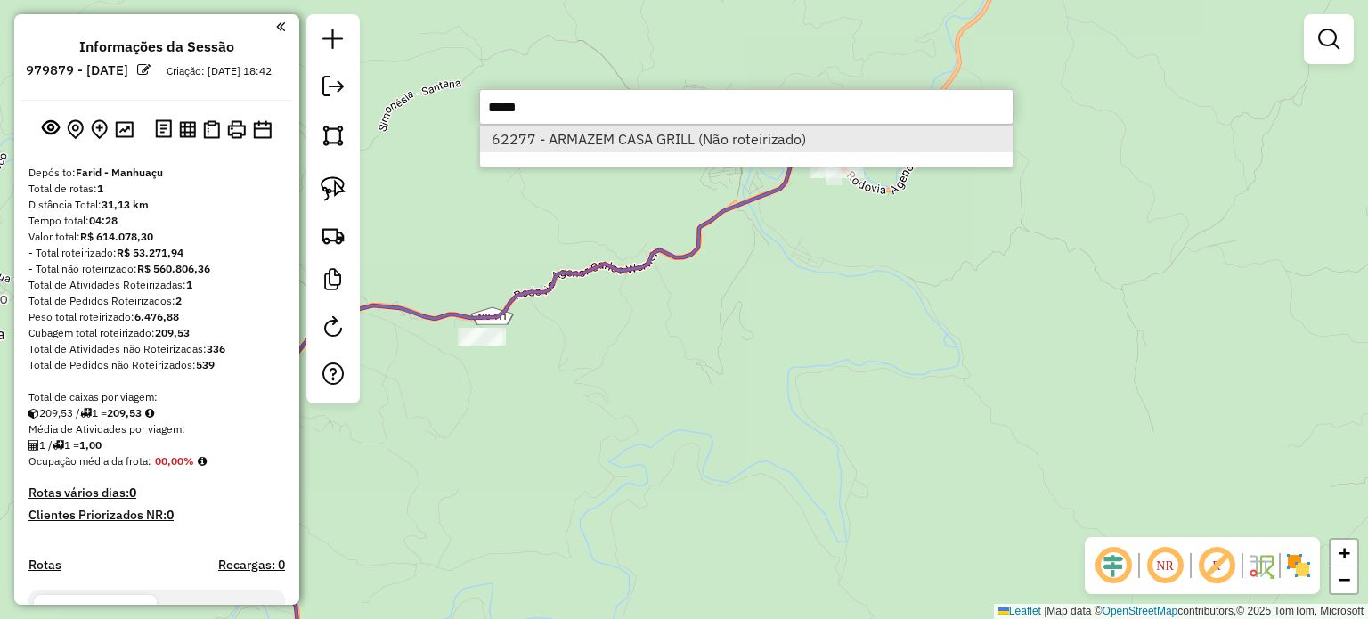
type input "*****"
click at [623, 137] on li "62277 - ARMAZEM CASA GRILL (Não roteirizado)" at bounding box center [746, 139] width 533 height 27
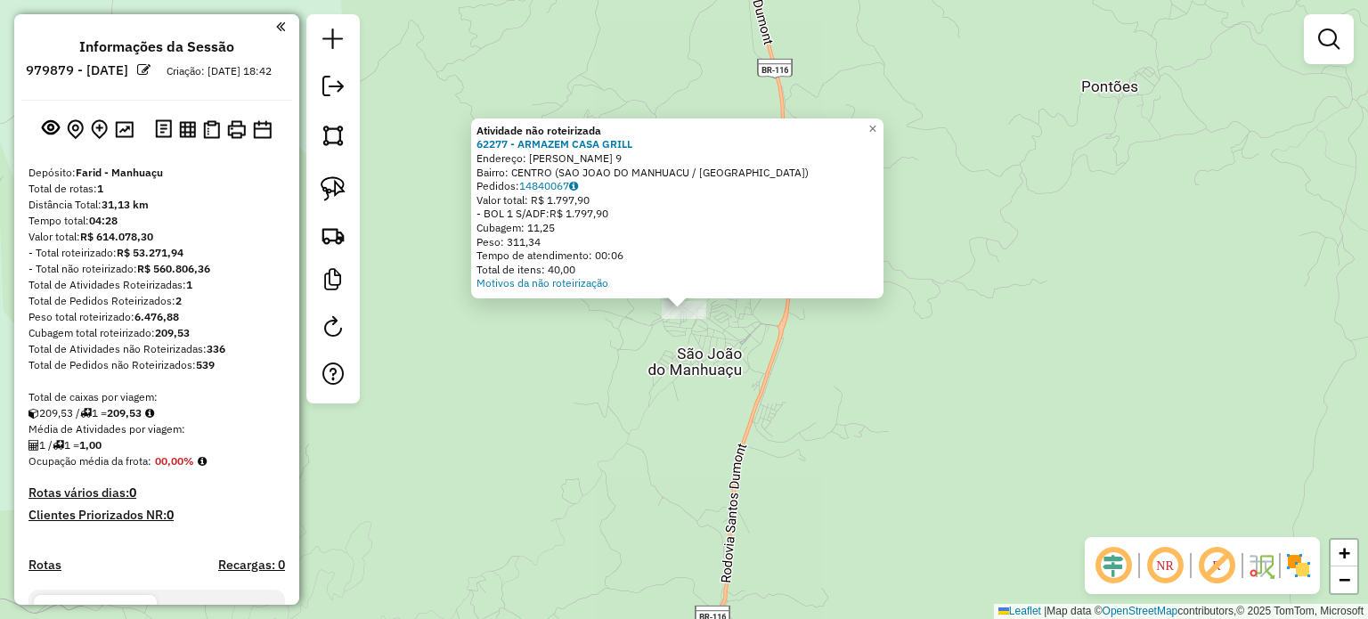
click at [632, 362] on div "Atividade não roteirizada 62277 - ARMAZEM CASA GRILL Endereço: ANTONIO VICENTE …" at bounding box center [684, 309] width 1368 height 619
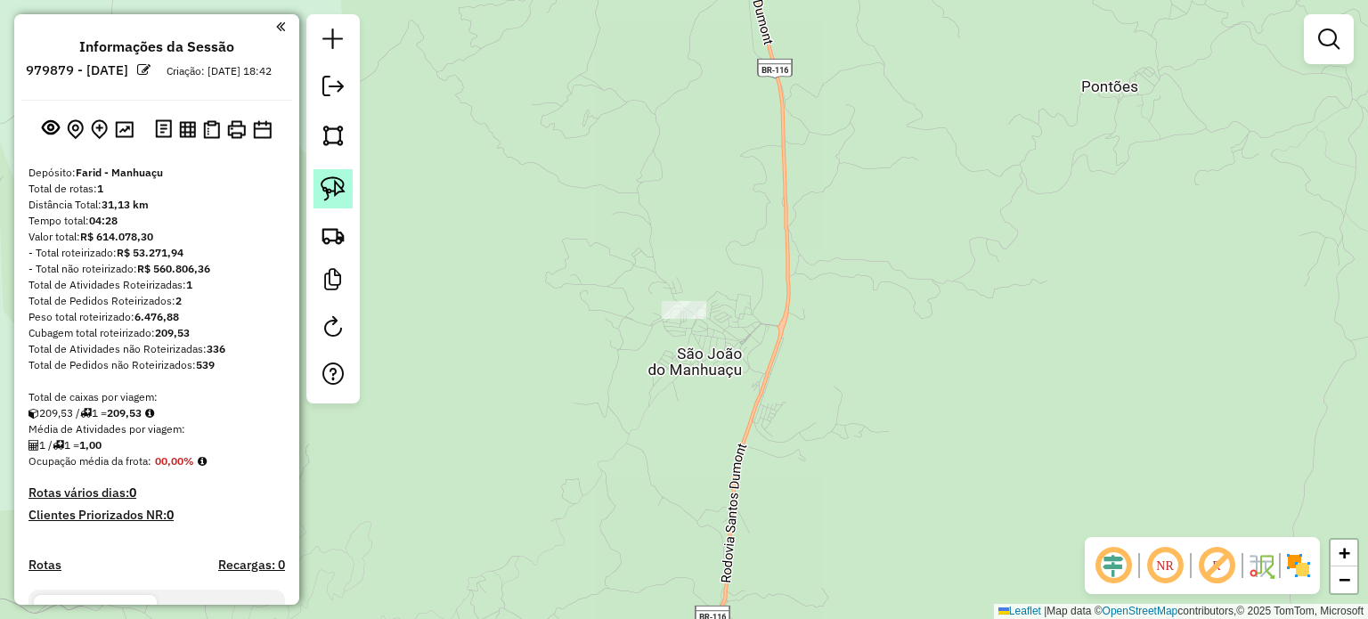
click at [338, 193] on img at bounding box center [333, 188] width 25 height 25
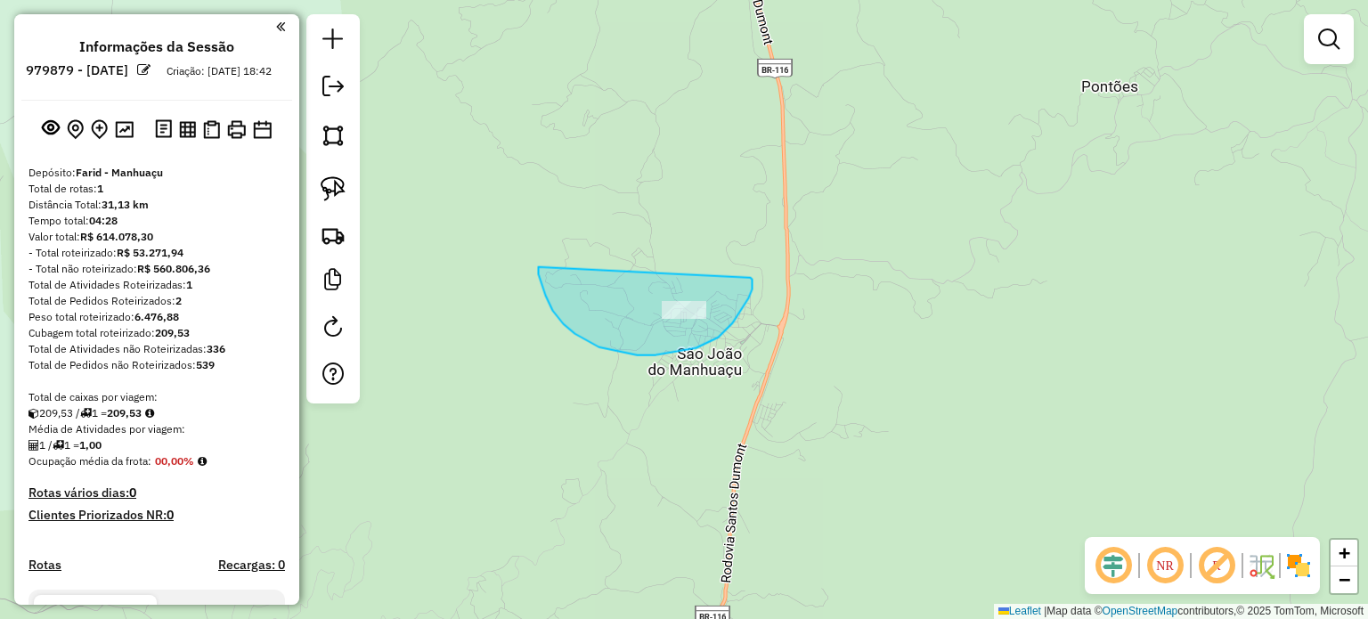
drag, startPoint x: 563, startPoint y: 324, endPoint x: 745, endPoint y: 273, distance: 189.5
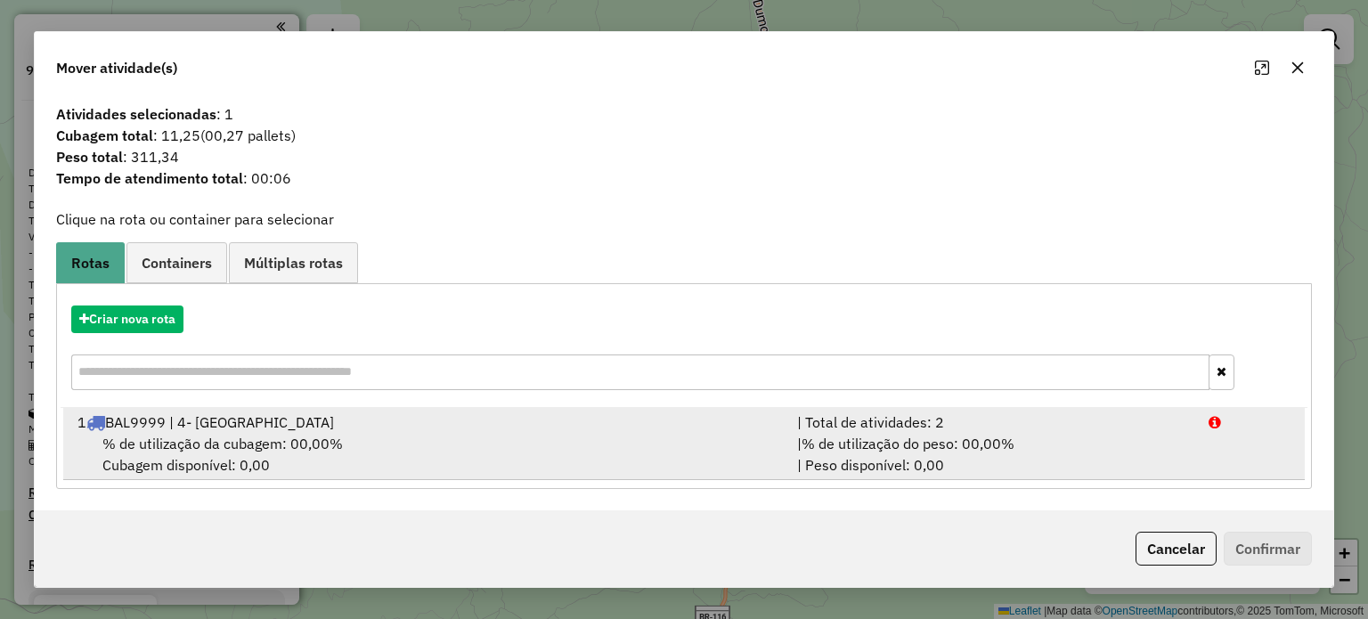
click at [299, 445] on span "% de utilização da cubagem: 00,00%" at bounding box center [222, 444] width 240 height 18
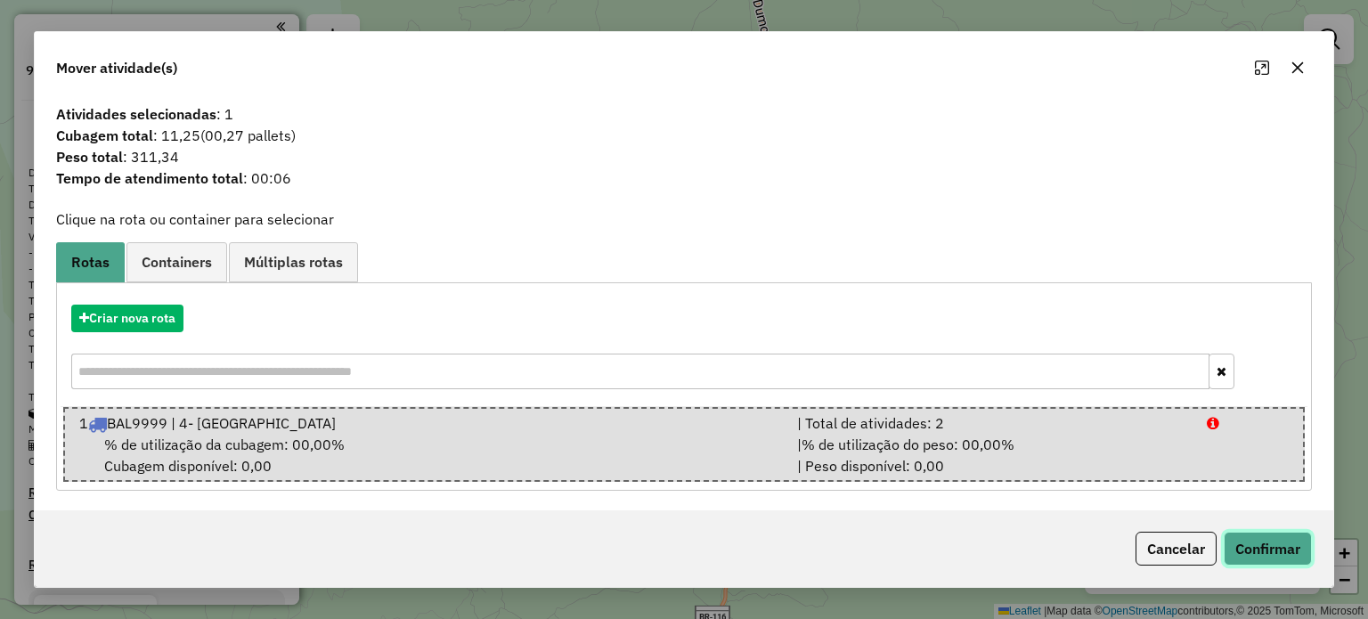
click at [1277, 552] on button "Confirmar" at bounding box center [1268, 549] width 88 height 34
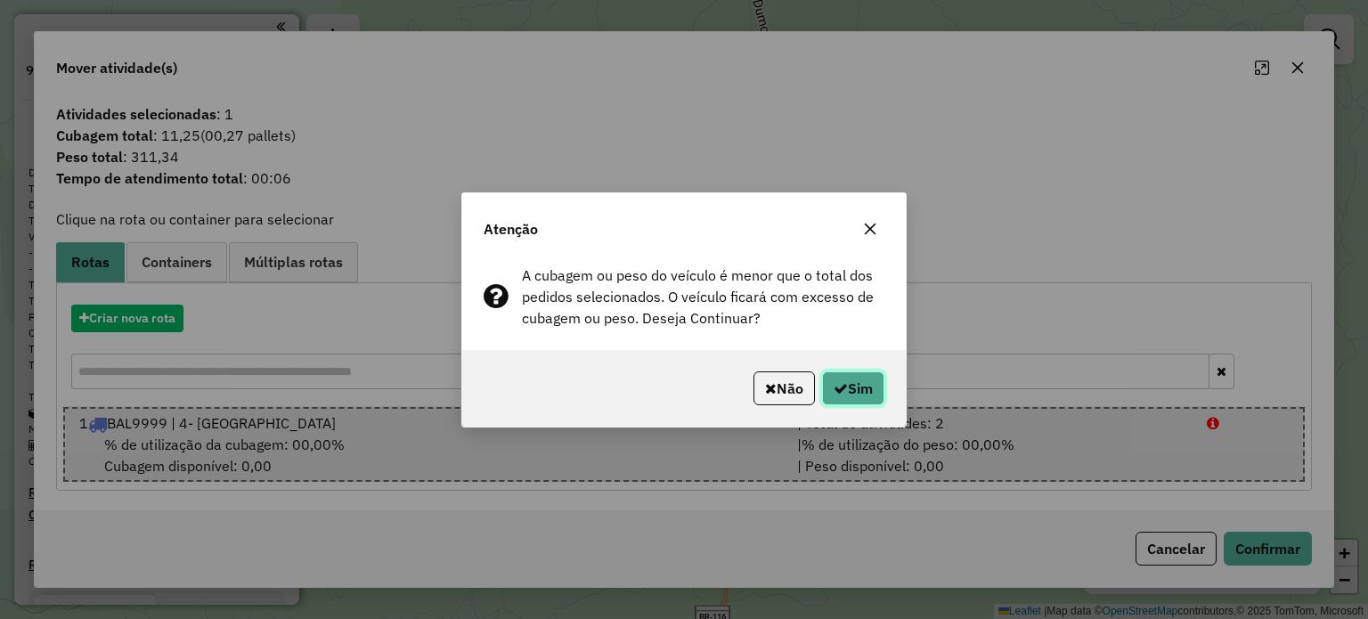
click at [853, 382] on button "Sim" at bounding box center [853, 388] width 62 height 34
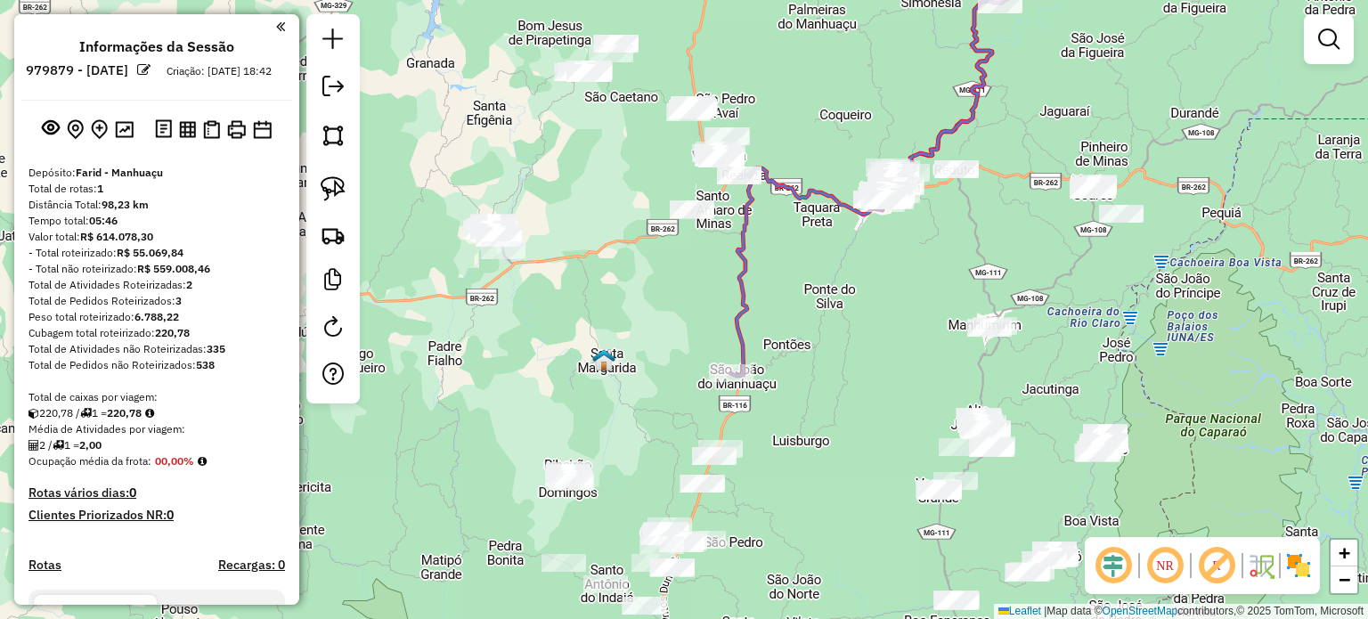
scroll to position [267, 0]
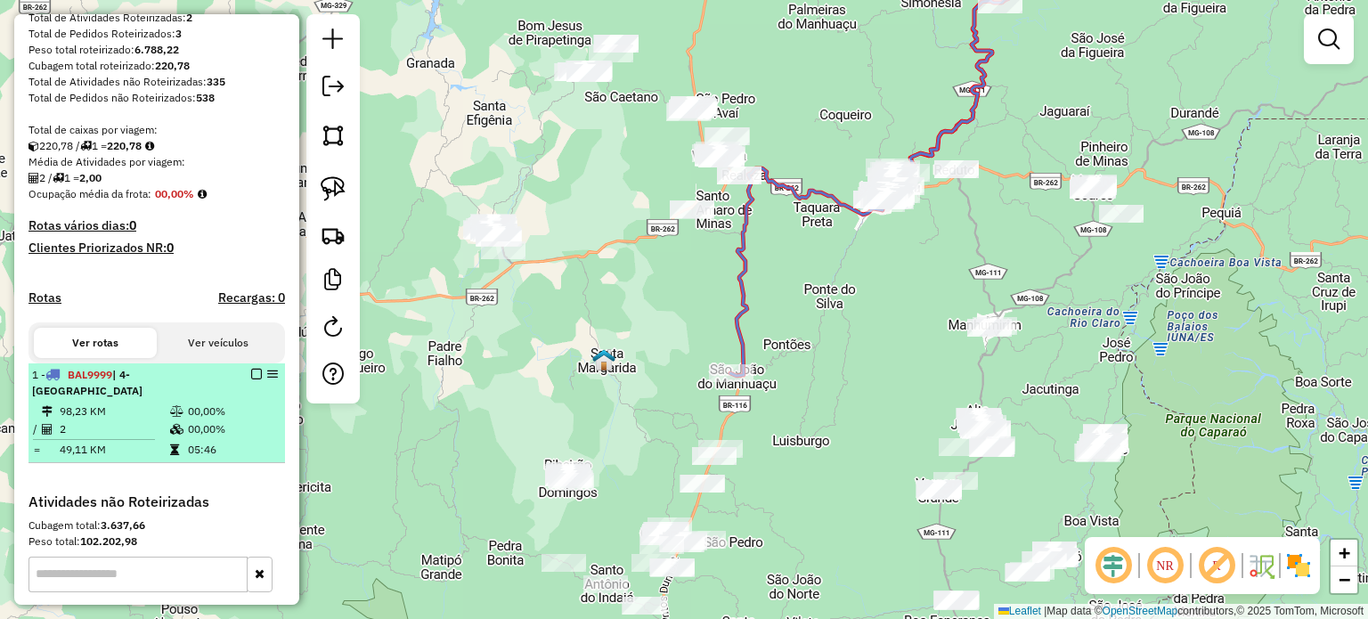
click at [251, 379] on em at bounding box center [256, 374] width 11 height 11
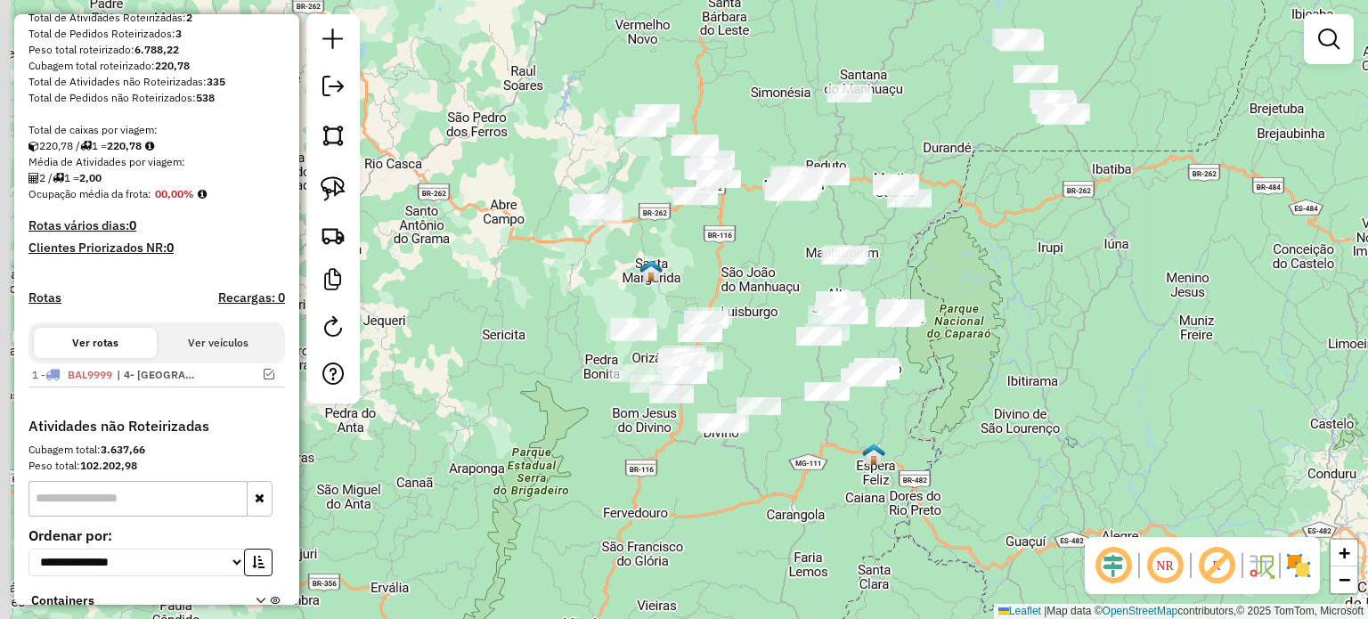
drag, startPoint x: 729, startPoint y: 418, endPoint x: 746, endPoint y: 321, distance: 98.7
click at [746, 321] on div "Janela de atendimento Grade de atendimento Capacidade Transportadoras Veículos …" at bounding box center [684, 309] width 1368 height 619
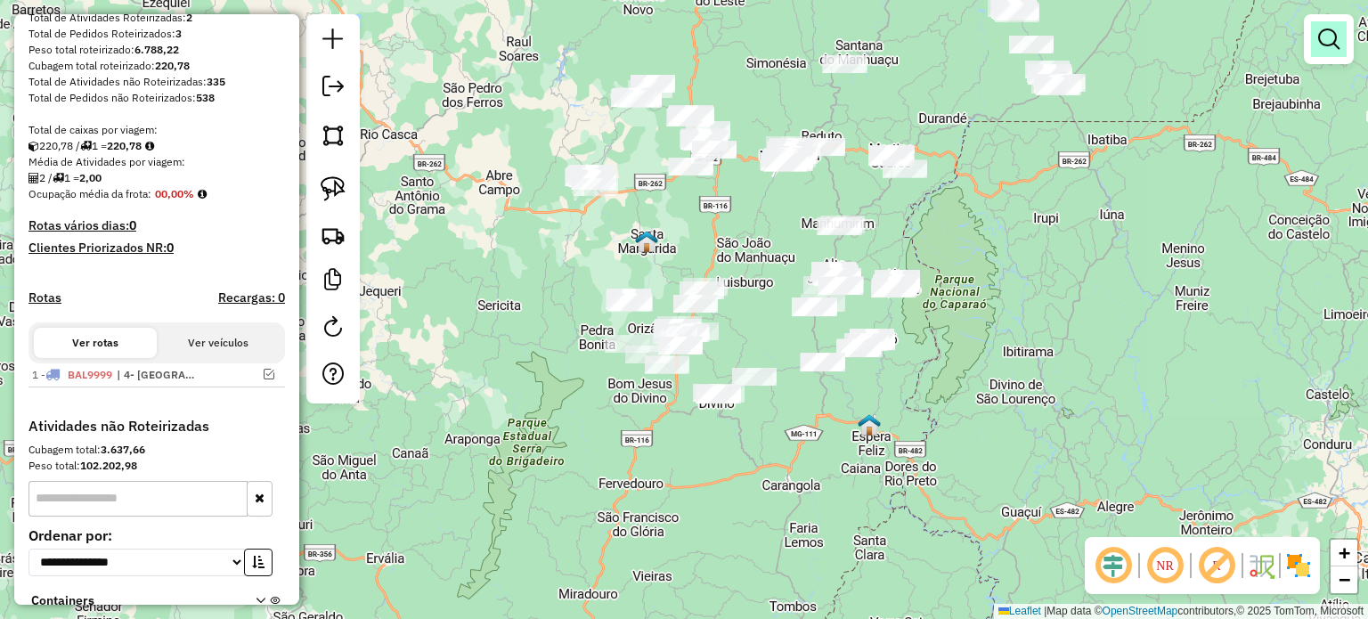
click at [1332, 48] on em at bounding box center [1328, 38] width 21 height 21
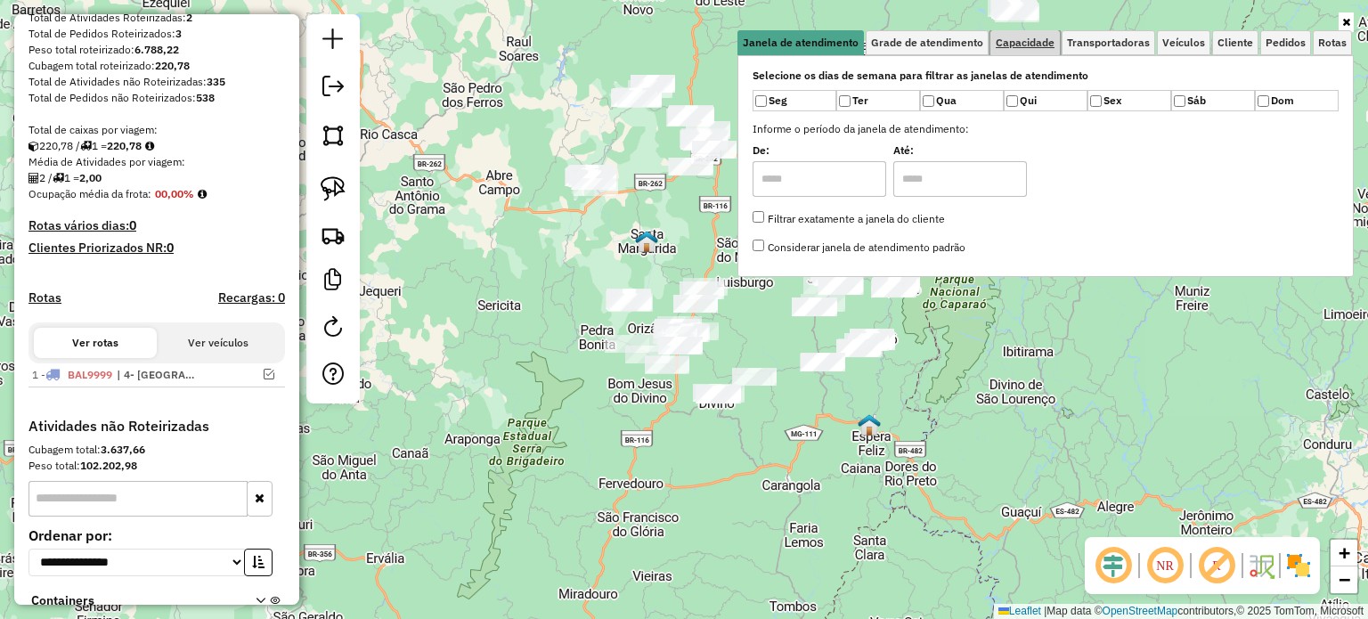
click at [1035, 37] on span "Capacidade" at bounding box center [1025, 42] width 59 height 11
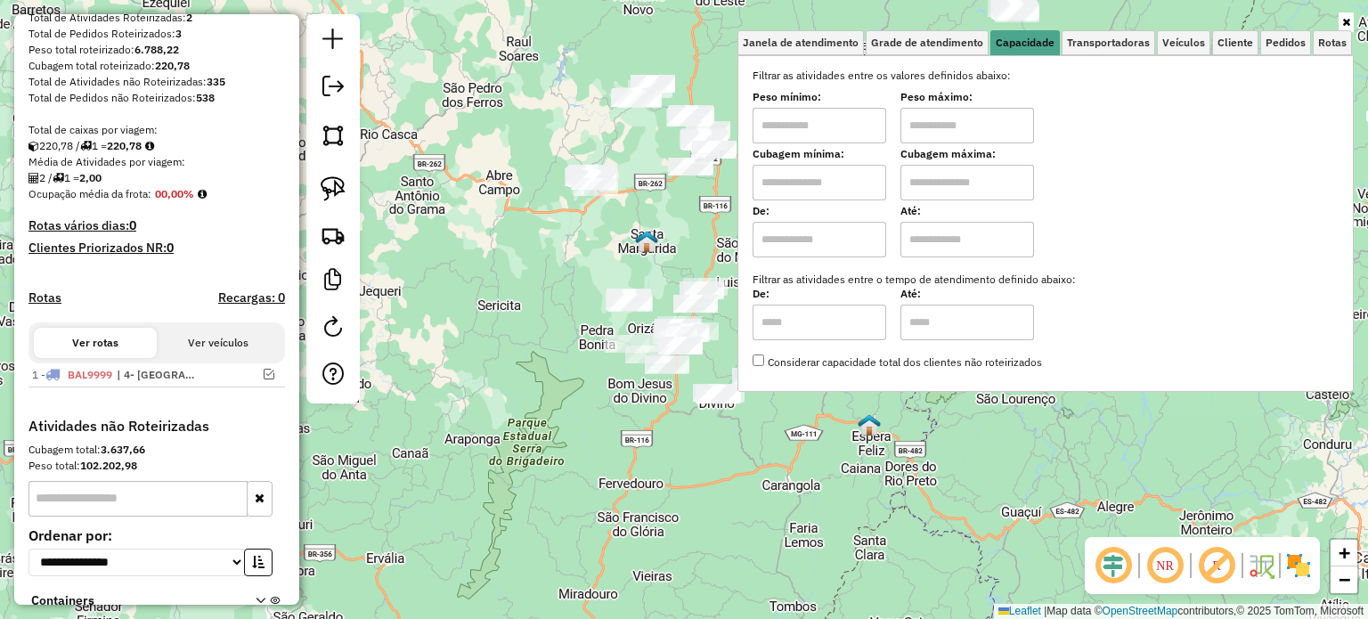
click at [826, 128] on input "text" at bounding box center [820, 126] width 134 height 36
type input "****"
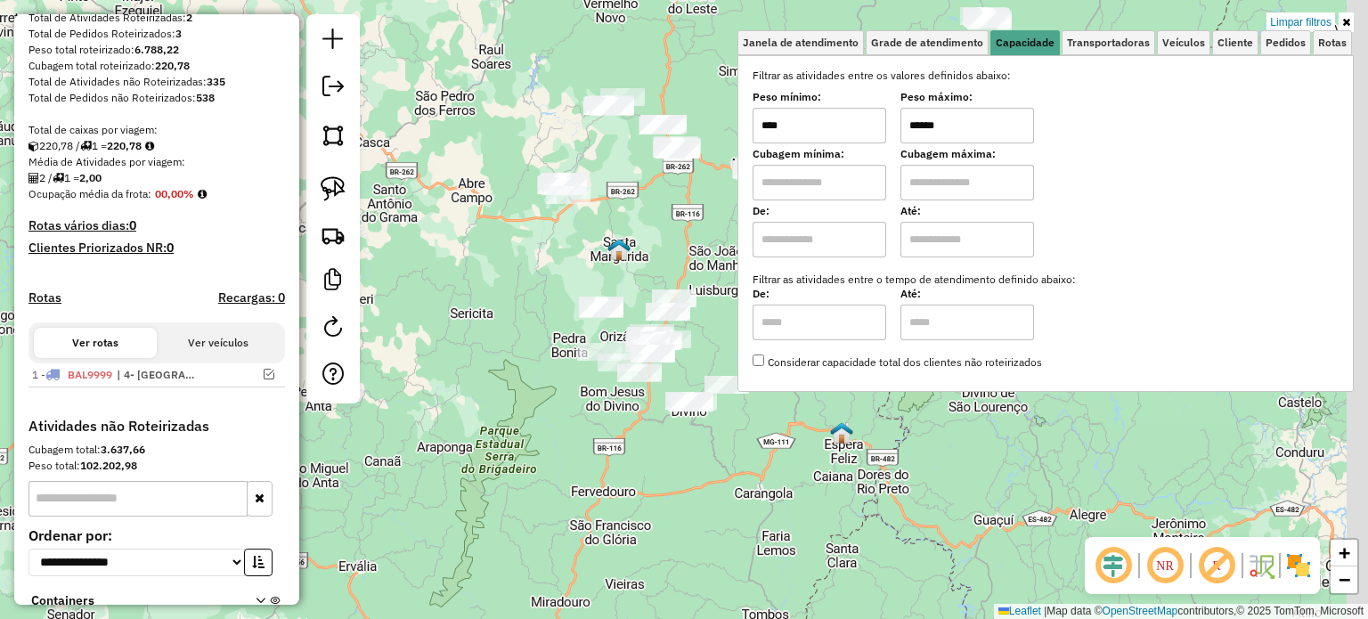
drag, startPoint x: 630, startPoint y: 465, endPoint x: 541, endPoint y: 481, distance: 89.6
click at [541, 481] on div "Limpar filtros Janela de atendimento Grade de atendimento Capacidade Transporta…" at bounding box center [684, 309] width 1368 height 619
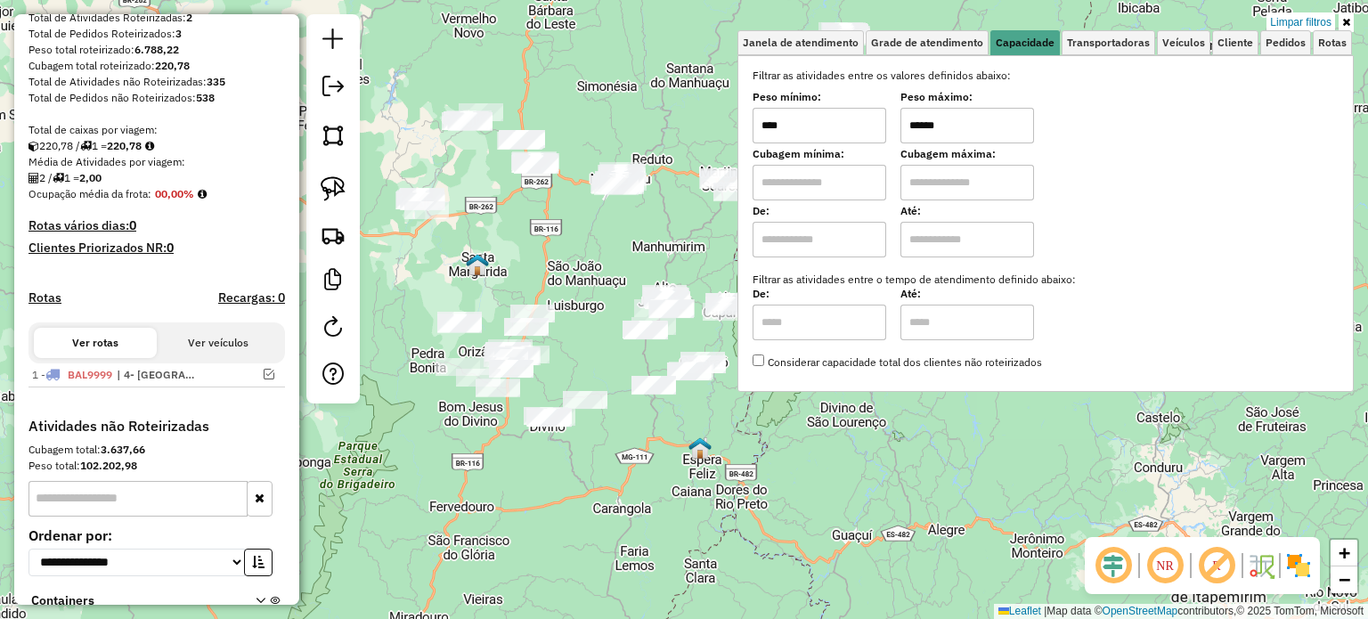
drag, startPoint x: 549, startPoint y: 473, endPoint x: 539, endPoint y: 473, distance: 10.7
click at [539, 473] on div "Limpar filtros Janela de atendimento Grade de atendimento Capacidade Transporta…" at bounding box center [684, 309] width 1368 height 619
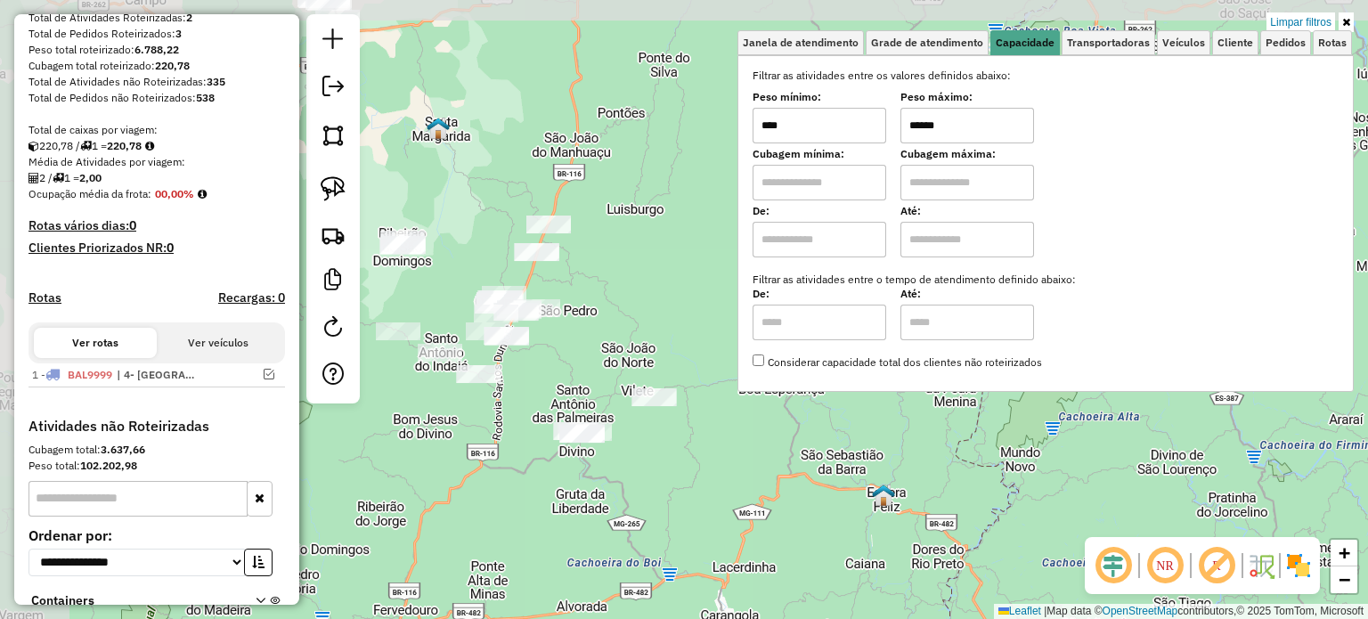
drag, startPoint x: 577, startPoint y: 407, endPoint x: 642, endPoint y: 419, distance: 66.2
click at [684, 444] on div "Limpar filtros Janela de atendimento Grade de atendimento Capacidade Transporta…" at bounding box center [684, 309] width 1368 height 619
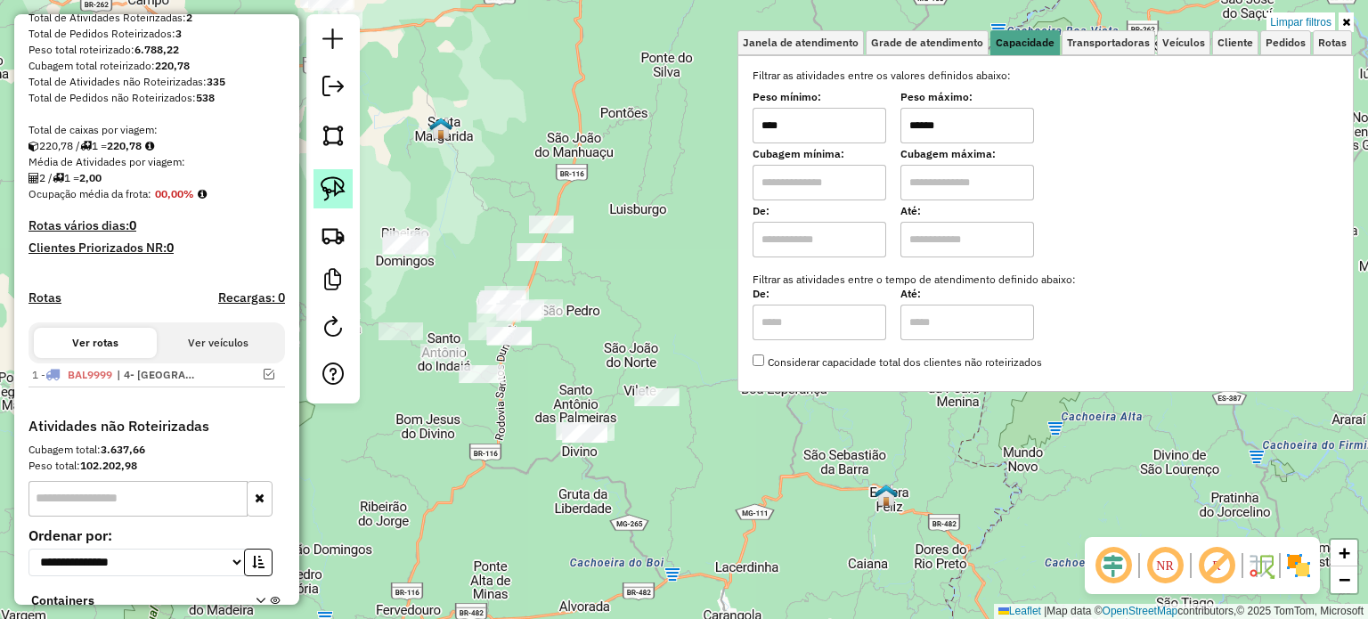
click at [331, 192] on img at bounding box center [333, 188] width 25 height 25
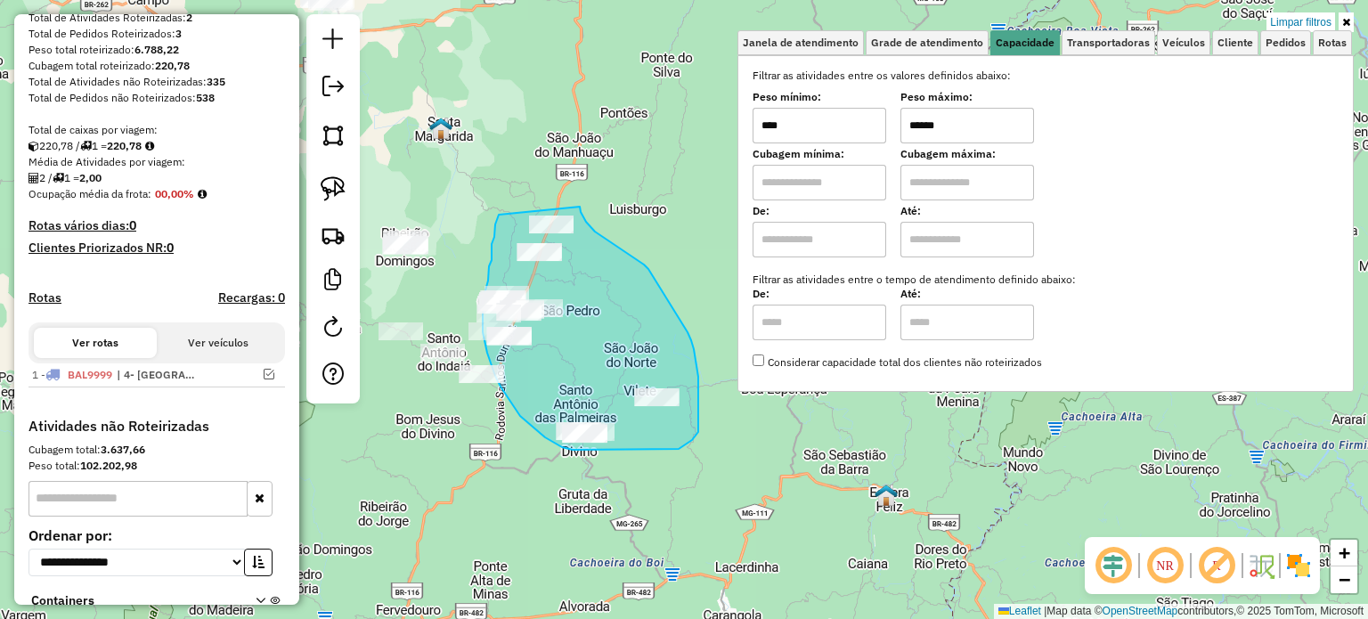
drag, startPoint x: 499, startPoint y: 215, endPoint x: 577, endPoint y: 204, distance: 79.1
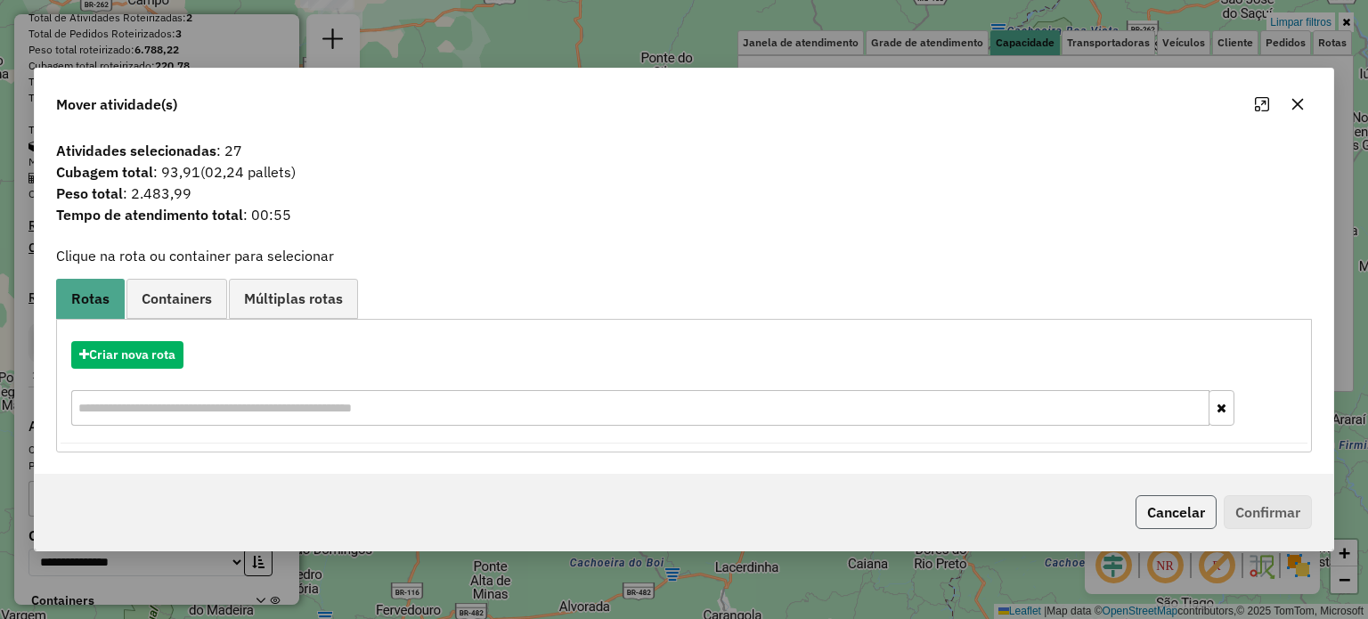
click at [1158, 515] on button "Cancelar" at bounding box center [1176, 512] width 81 height 34
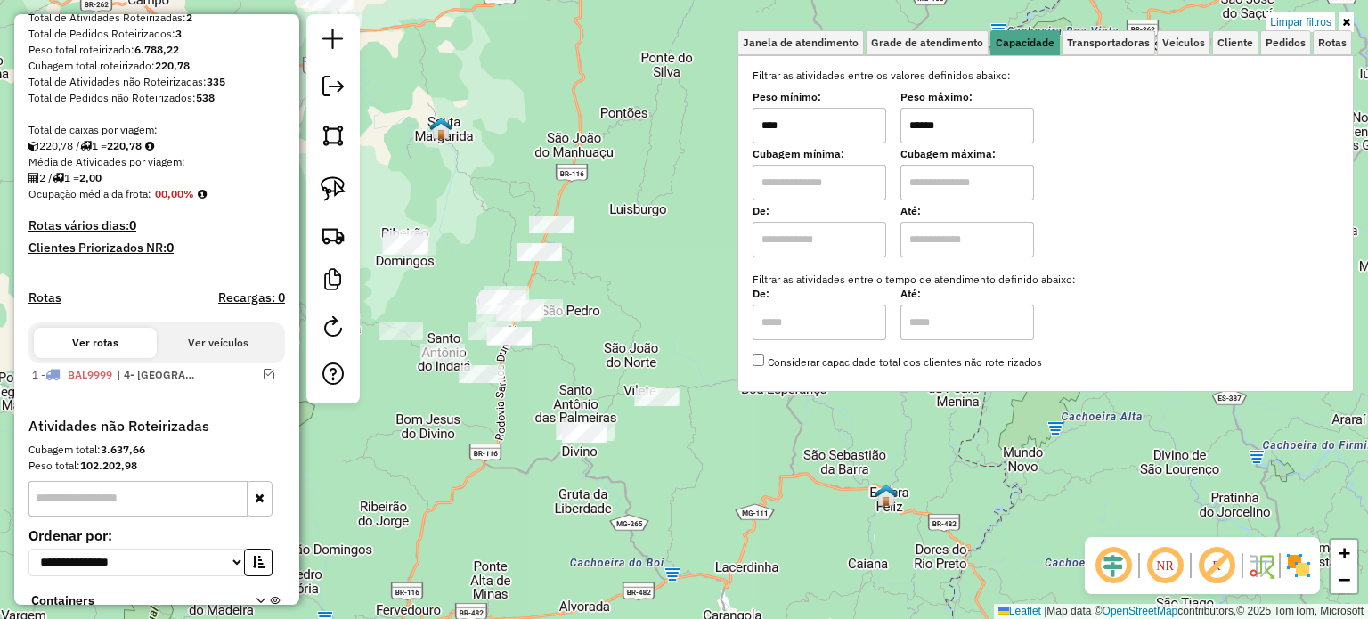
drag, startPoint x: 963, startPoint y: 131, endPoint x: 893, endPoint y: 130, distance: 69.5
click at [896, 130] on div "Peso mínimo: **** Peso máximo: ******" at bounding box center [1046, 119] width 586 height 50
type input "******"
click at [346, 192] on link at bounding box center [332, 188] width 39 height 39
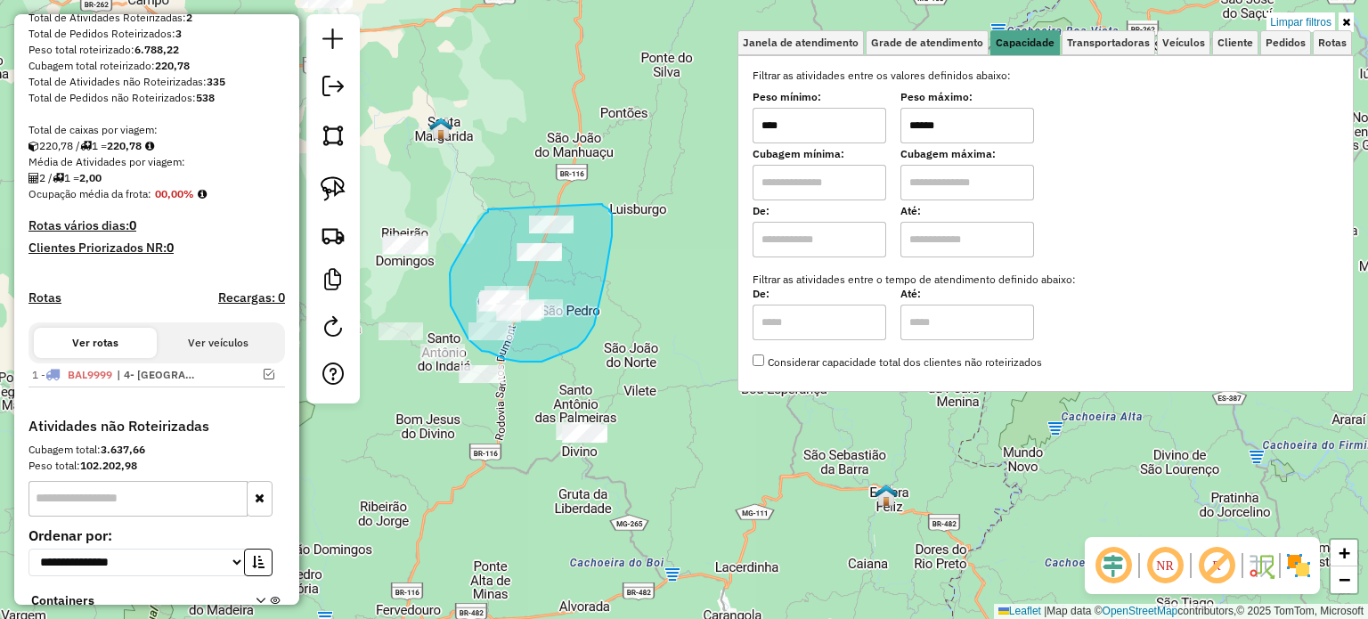
drag, startPoint x: 488, startPoint y: 209, endPoint x: 602, endPoint y: 202, distance: 114.2
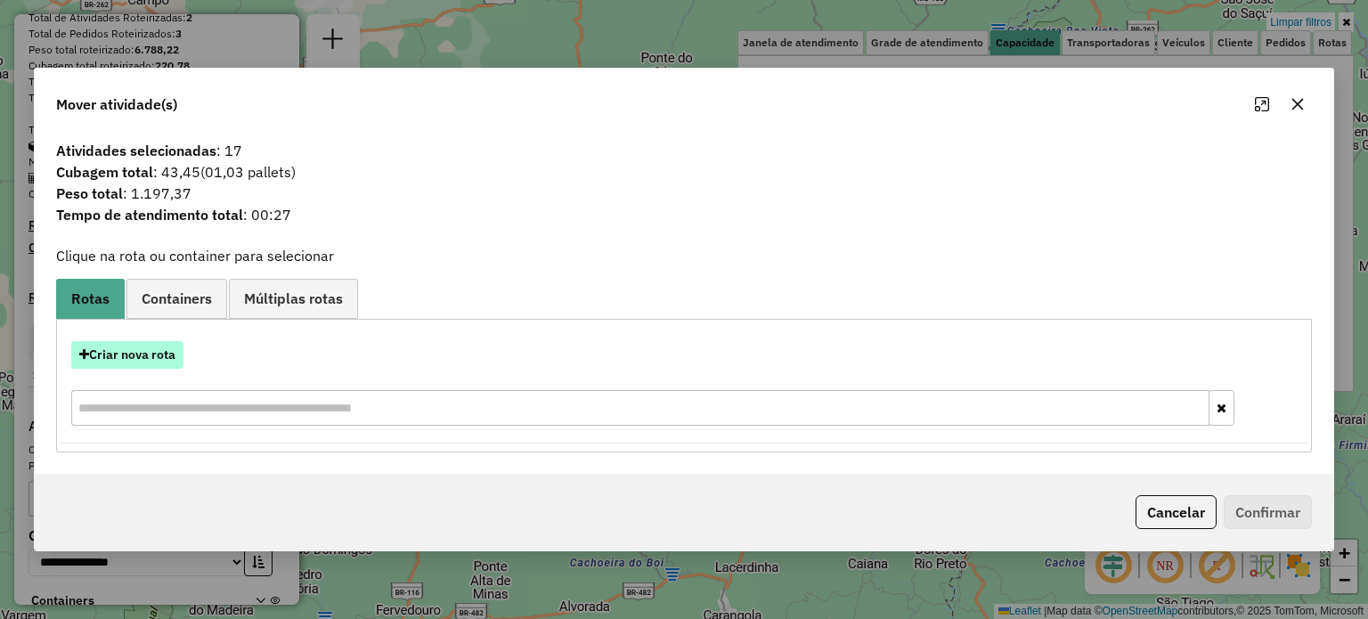
click at [161, 354] on button "Criar nova rota" at bounding box center [127, 355] width 112 height 28
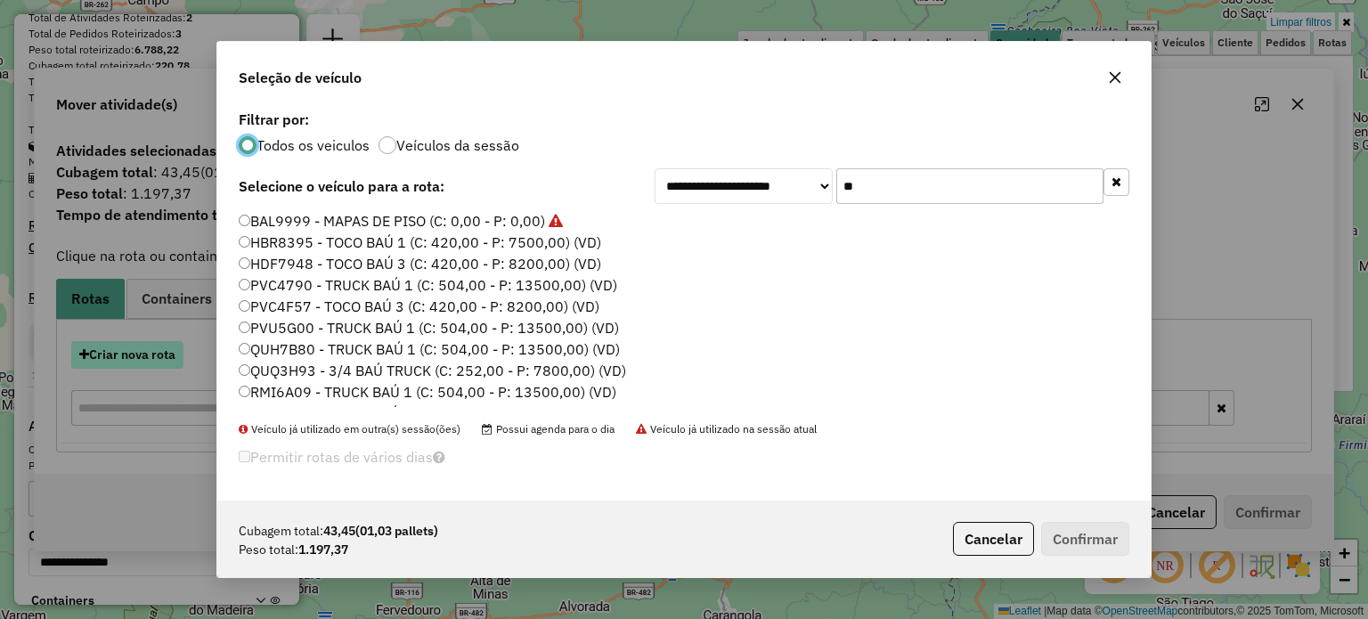
scroll to position [9, 5]
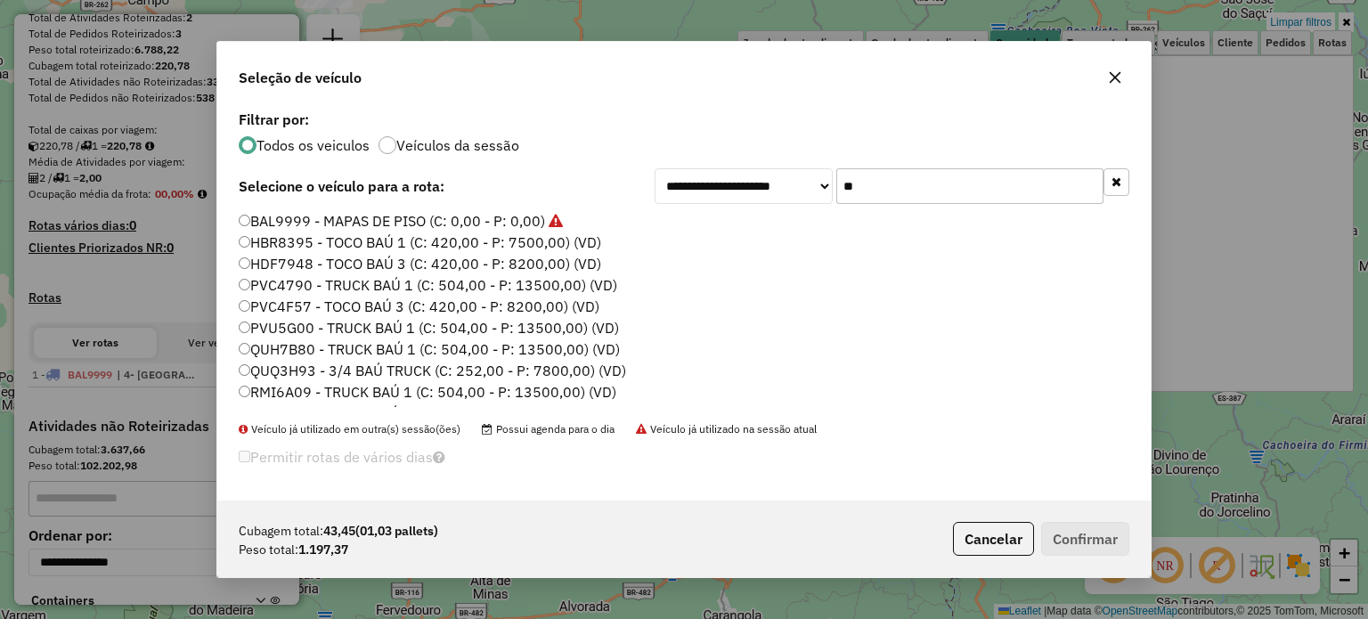
drag, startPoint x: 834, startPoint y: 191, endPoint x: 821, endPoint y: 190, distance: 12.6
click at [822, 190] on div "**********" at bounding box center [892, 186] width 475 height 36
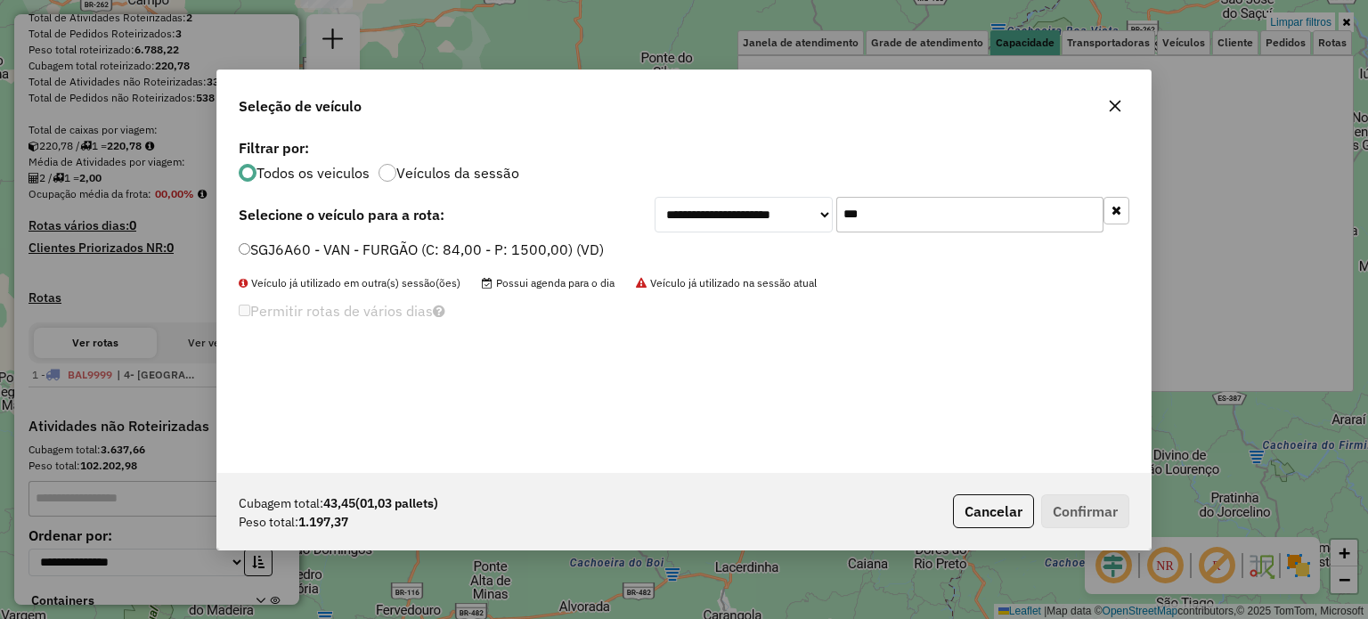
type input "***"
click at [479, 255] on label "SGJ6A60 - VAN - FURGÃO (C: 84,00 - P: 1500,00) (VD)" at bounding box center [421, 249] width 365 height 21
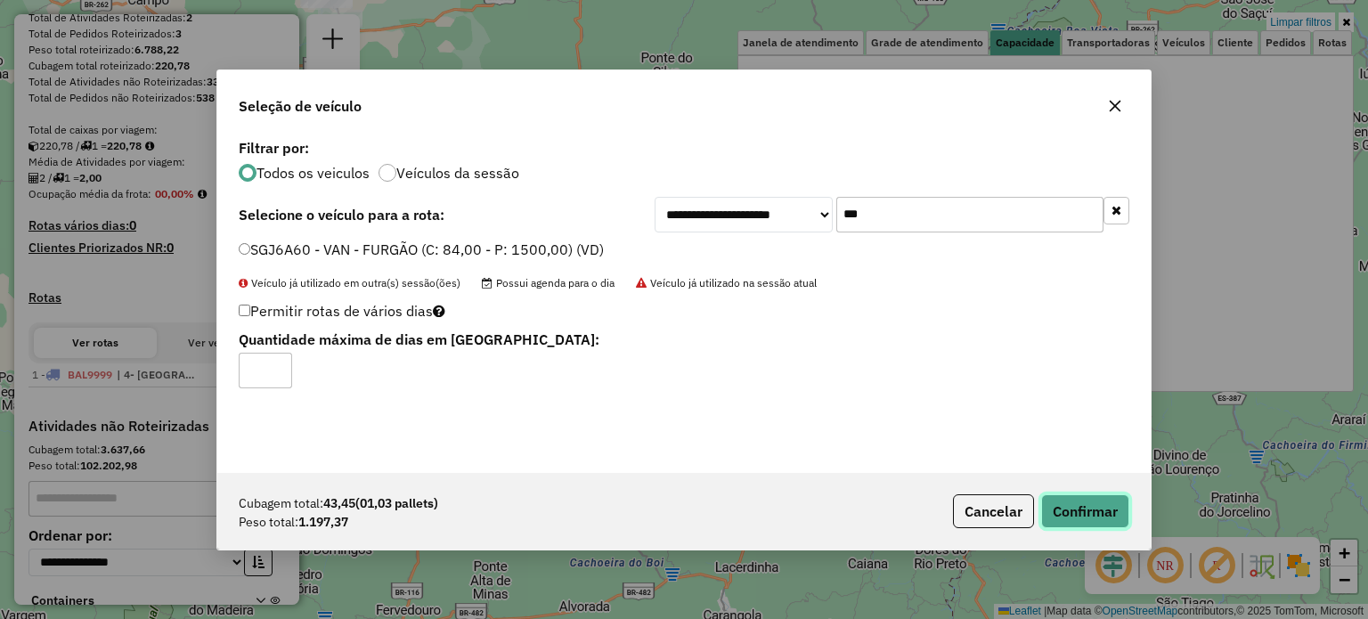
click at [1062, 517] on button "Confirmar" at bounding box center [1085, 511] width 88 height 34
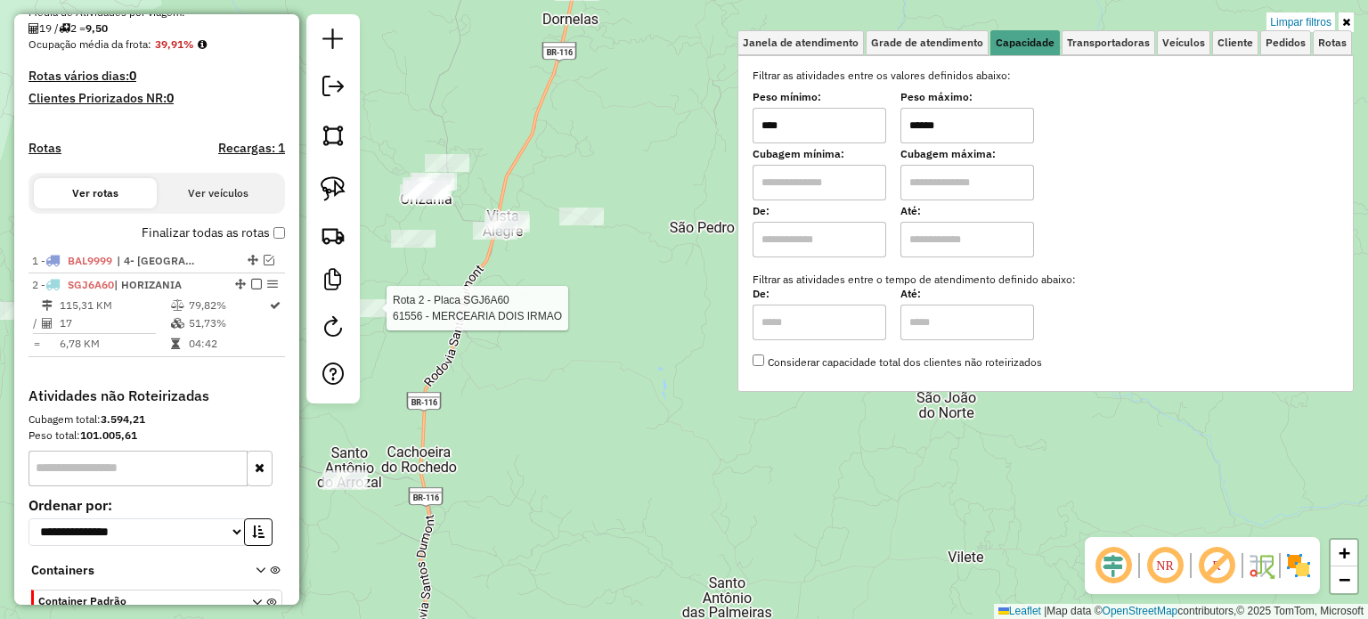
select select "**********"
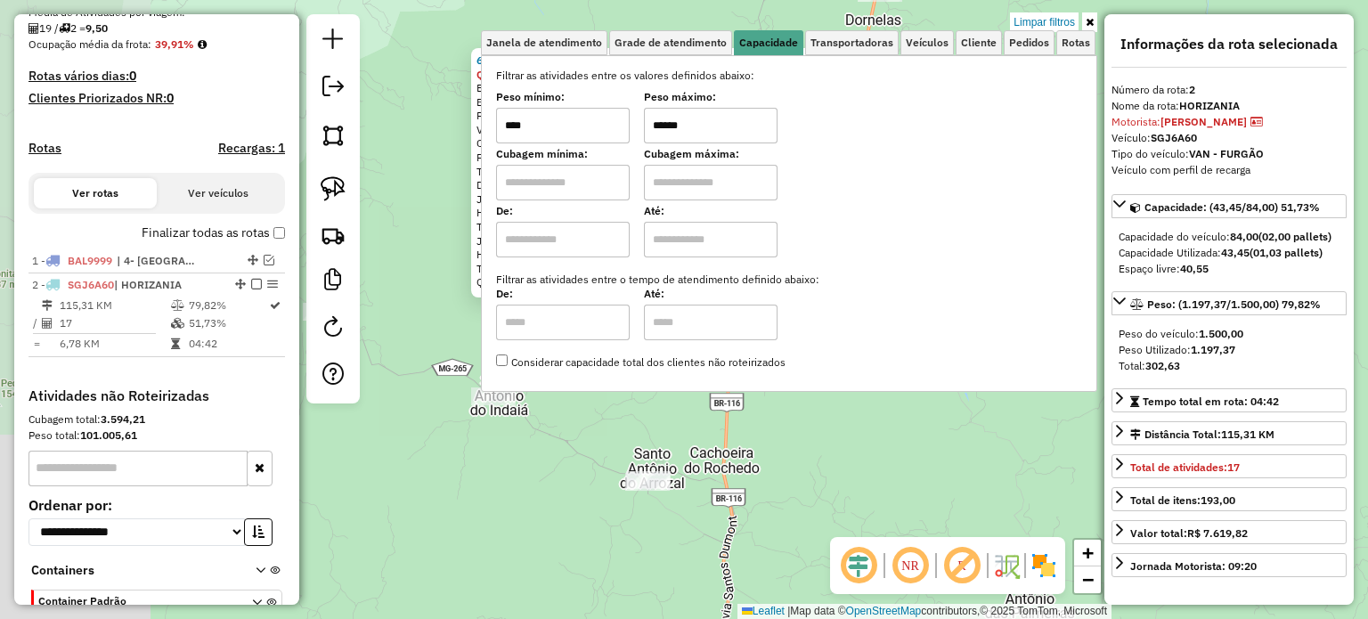
scroll to position [533, 0]
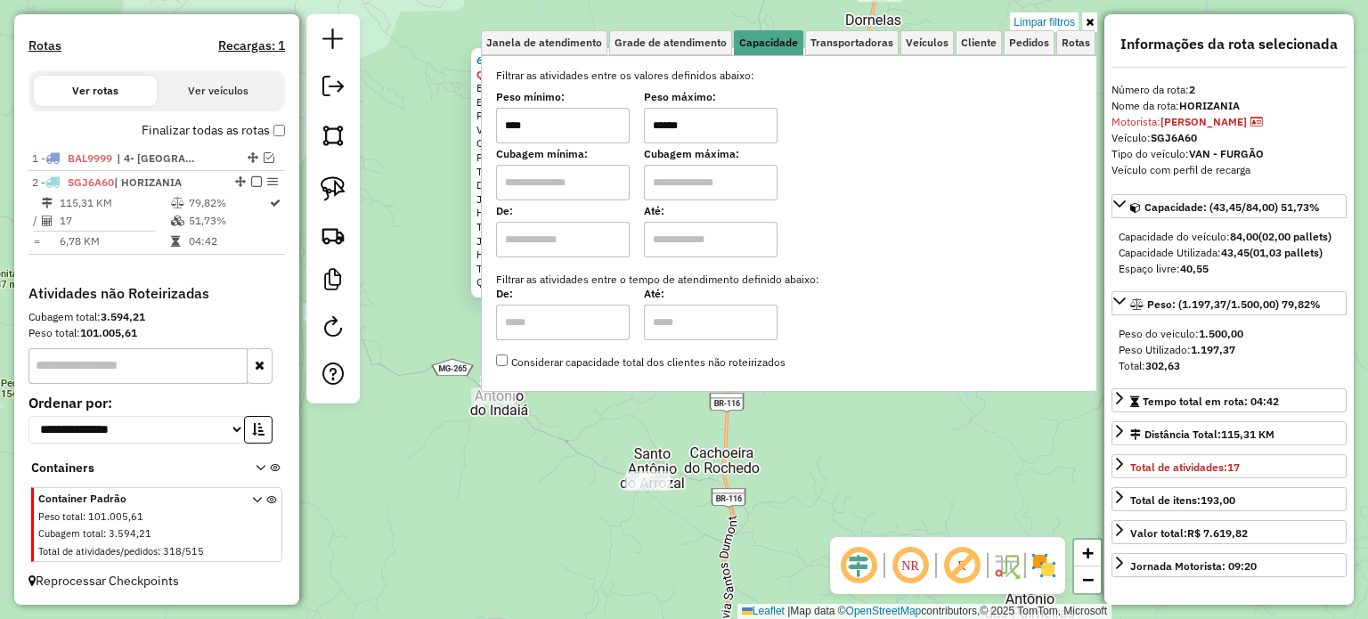
click at [1090, 20] on icon at bounding box center [1090, 22] width 8 height 11
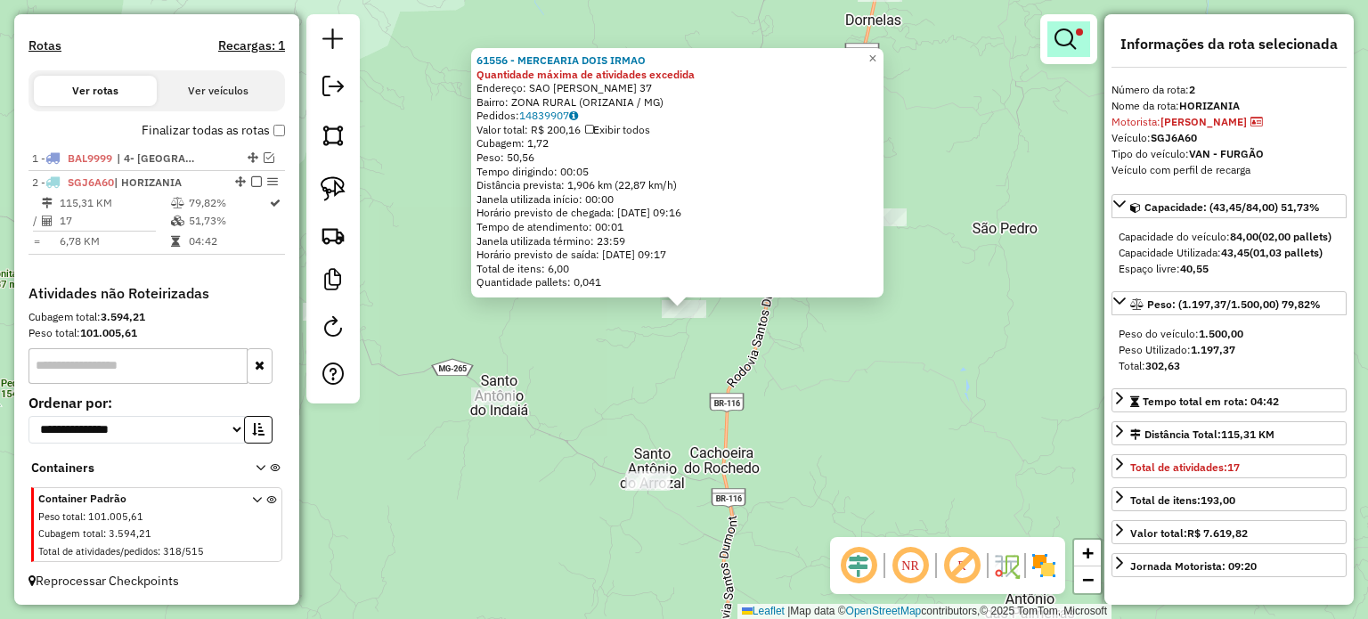
click at [1052, 45] on link at bounding box center [1068, 39] width 43 height 36
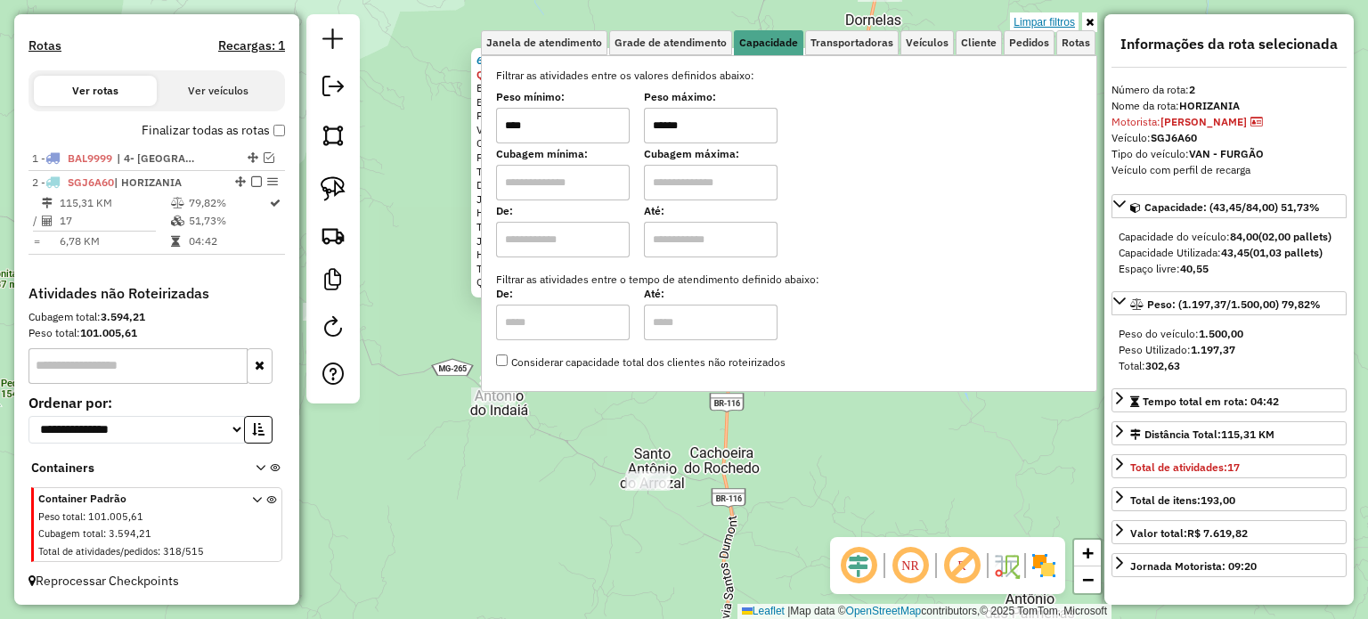
click at [1037, 20] on link "Limpar filtros" at bounding box center [1044, 22] width 69 height 20
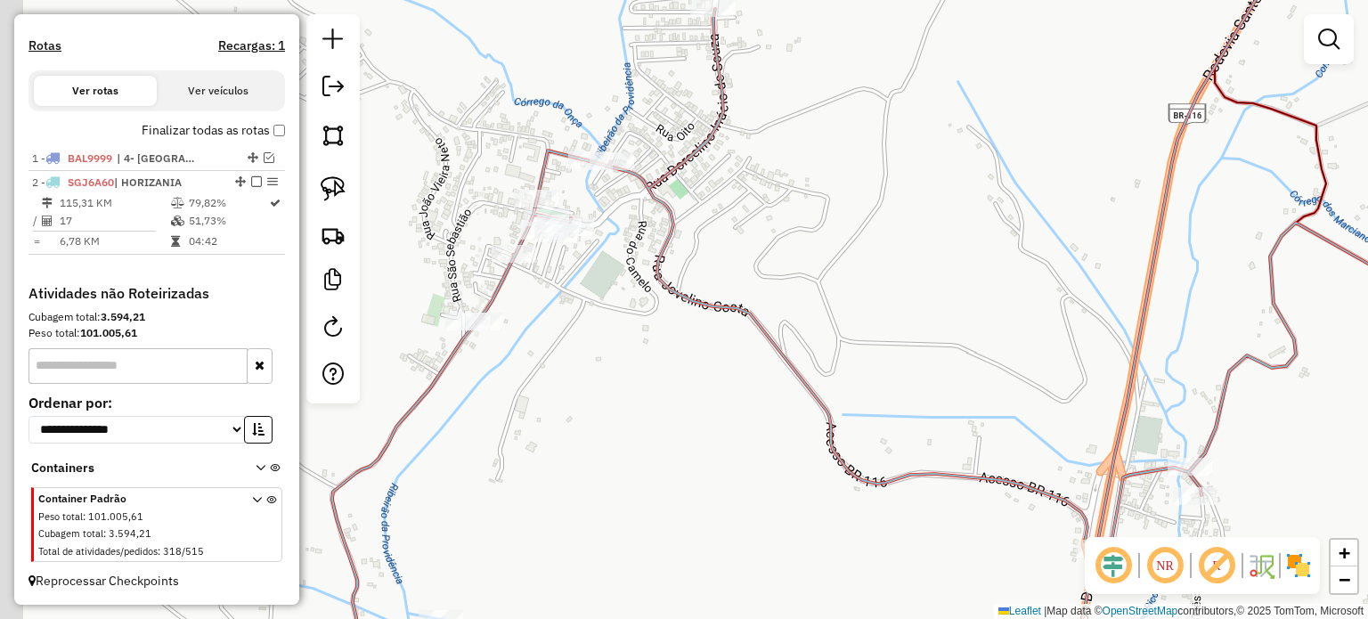
drag, startPoint x: 709, startPoint y: 209, endPoint x: 785, endPoint y: 219, distance: 76.3
click at [834, 203] on div "Janela de atendimento Grade de atendimento Capacidade Transportadoras Veículos …" at bounding box center [684, 309] width 1368 height 619
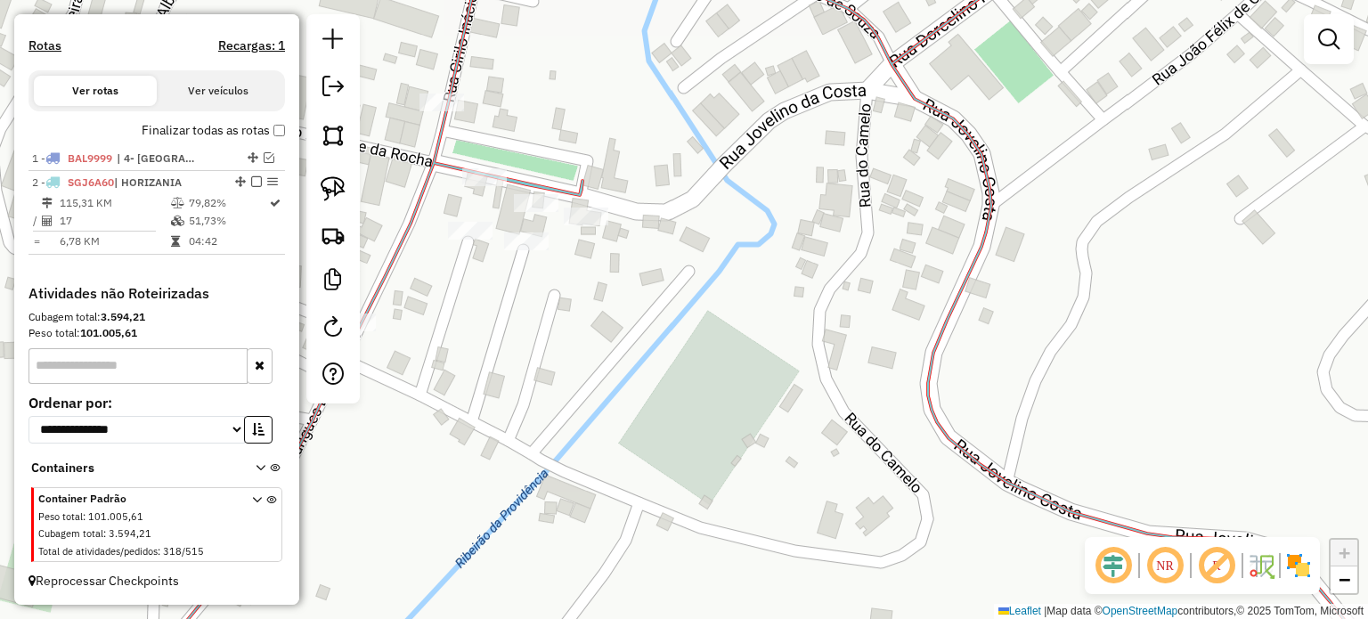
drag, startPoint x: 615, startPoint y: 265, endPoint x: 687, endPoint y: 252, distance: 72.3
click at [687, 252] on div "Janela de atendimento Grade de atendimento Capacidade Transportadoras Veículos …" at bounding box center [684, 309] width 1368 height 619
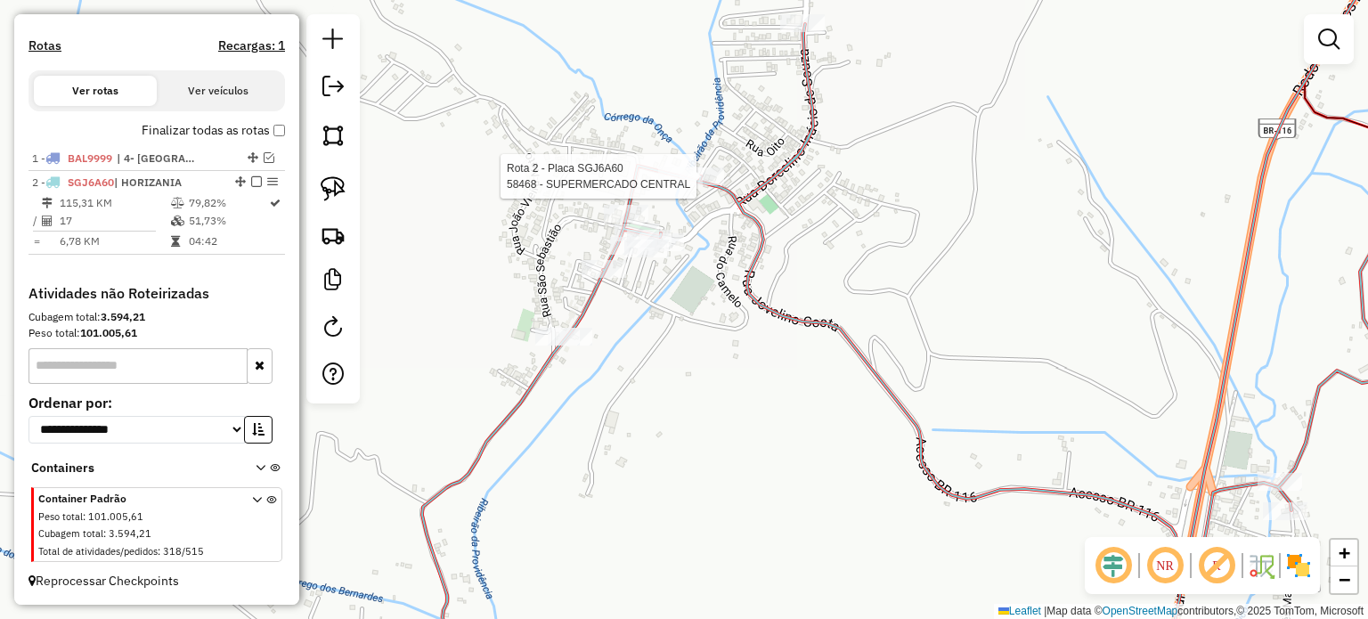
select select "**********"
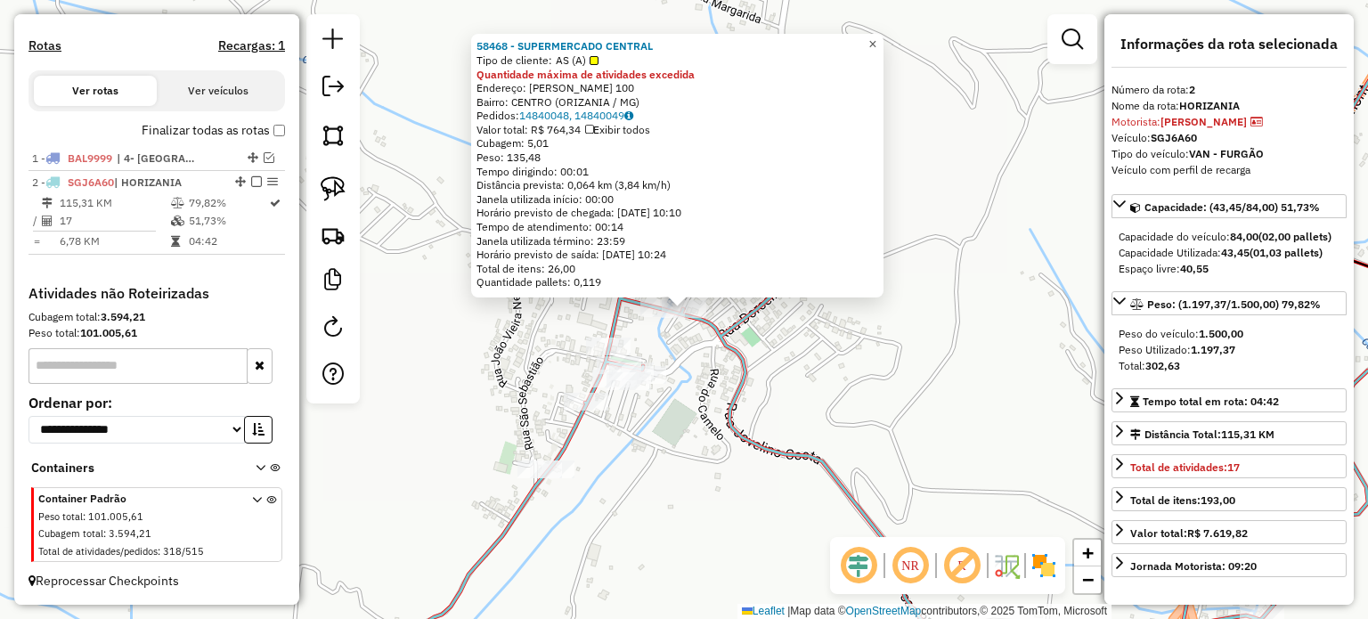
click at [876, 37] on span "×" at bounding box center [872, 44] width 8 height 15
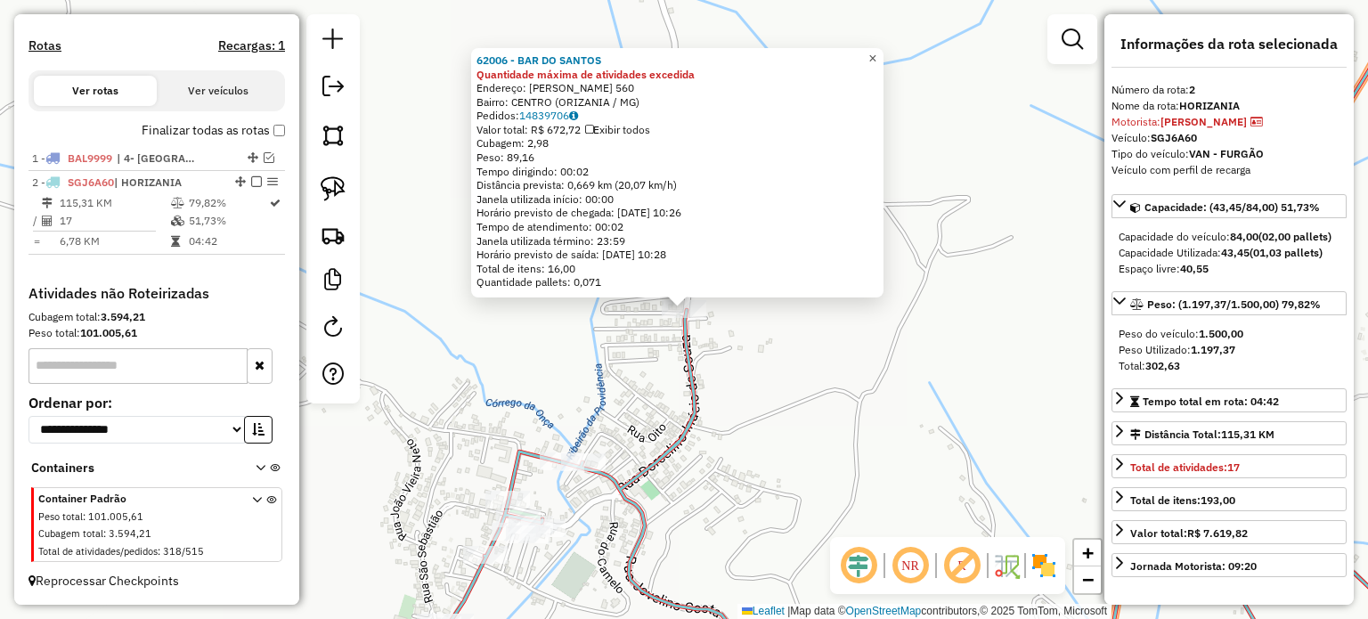
click at [876, 51] on span "×" at bounding box center [872, 58] width 8 height 15
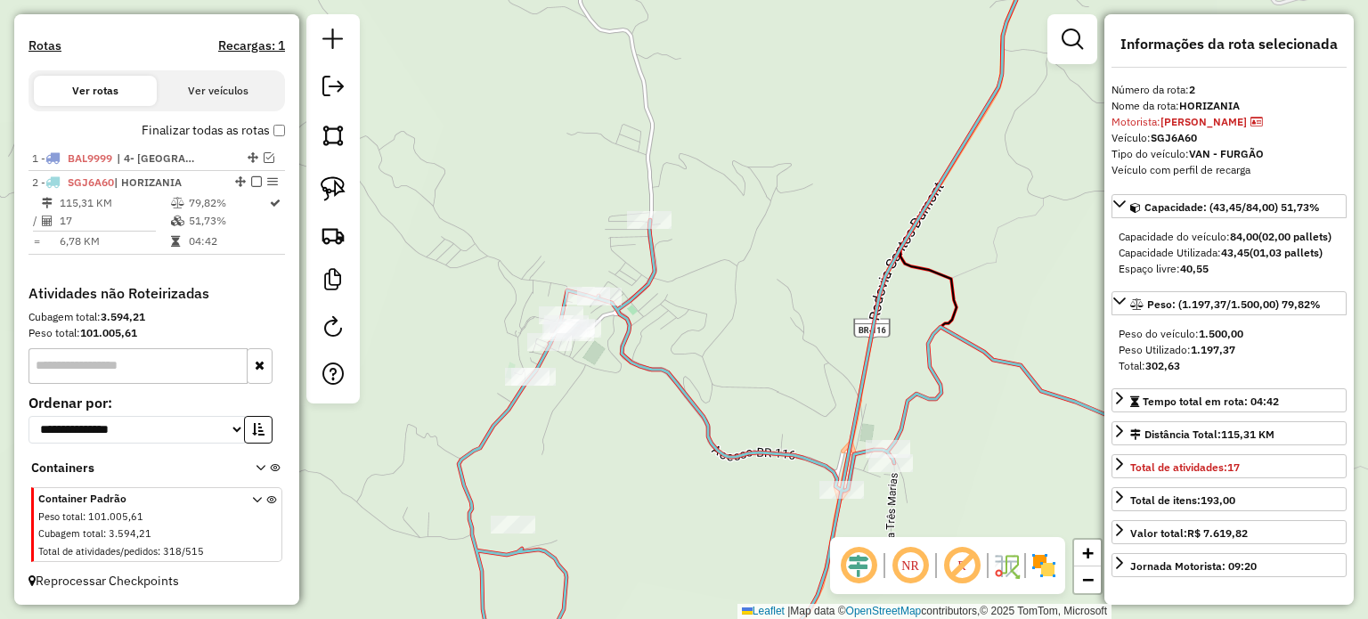
drag, startPoint x: 829, startPoint y: 338, endPoint x: 705, endPoint y: 221, distance: 170.1
click at [708, 224] on div "Janela de atendimento Grade de atendimento Capacidade Transportadoras Veículos …" at bounding box center [684, 309] width 1368 height 619
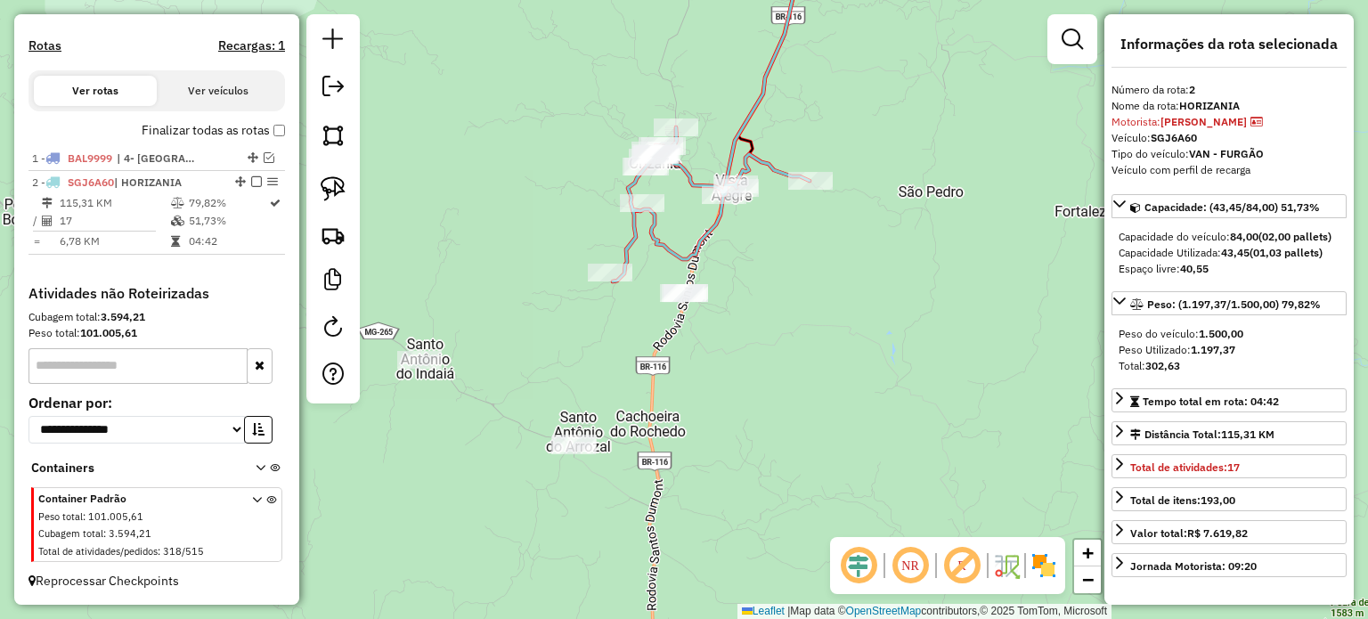
drag, startPoint x: 845, startPoint y: 427, endPoint x: 745, endPoint y: 264, distance: 192.3
click at [755, 265] on div "Janela de atendimento Grade de atendimento Capacidade Transportadoras Veículos …" at bounding box center [684, 309] width 1368 height 619
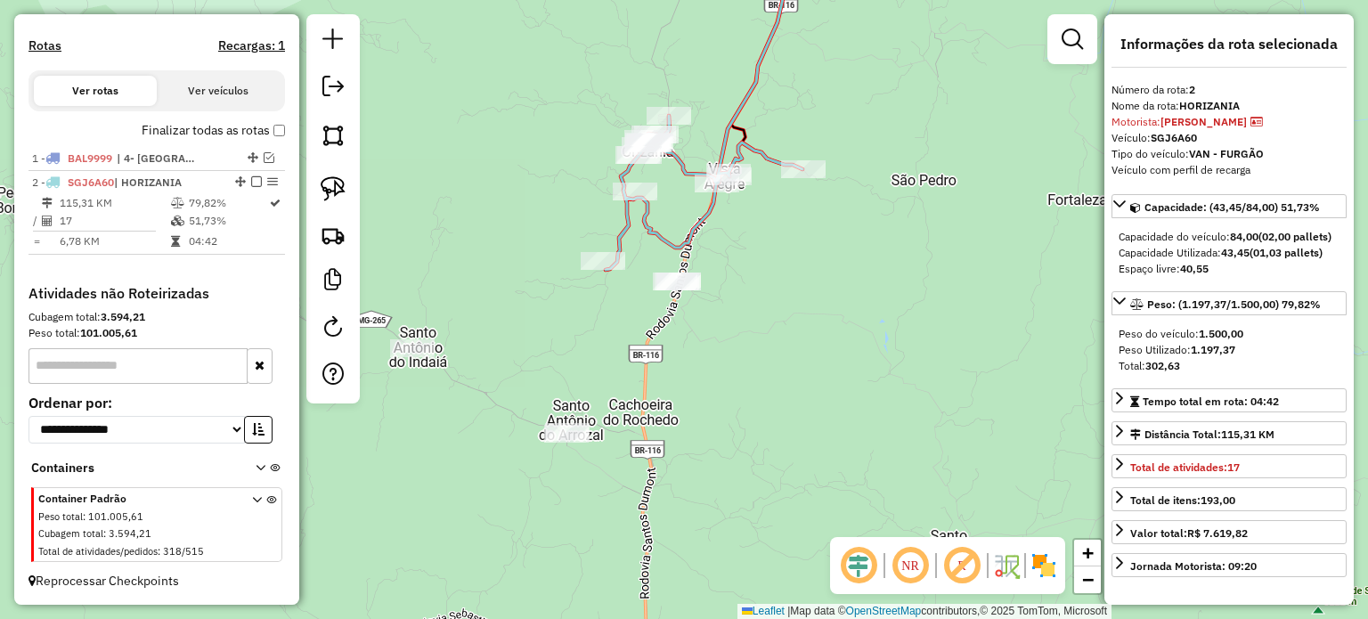
drag, startPoint x: 763, startPoint y: 240, endPoint x: 738, endPoint y: 282, distance: 49.5
click at [745, 281] on div "Janela de atendimento Grade de atendimento Capacidade Transportadoras Veículos …" at bounding box center [684, 309] width 1368 height 619
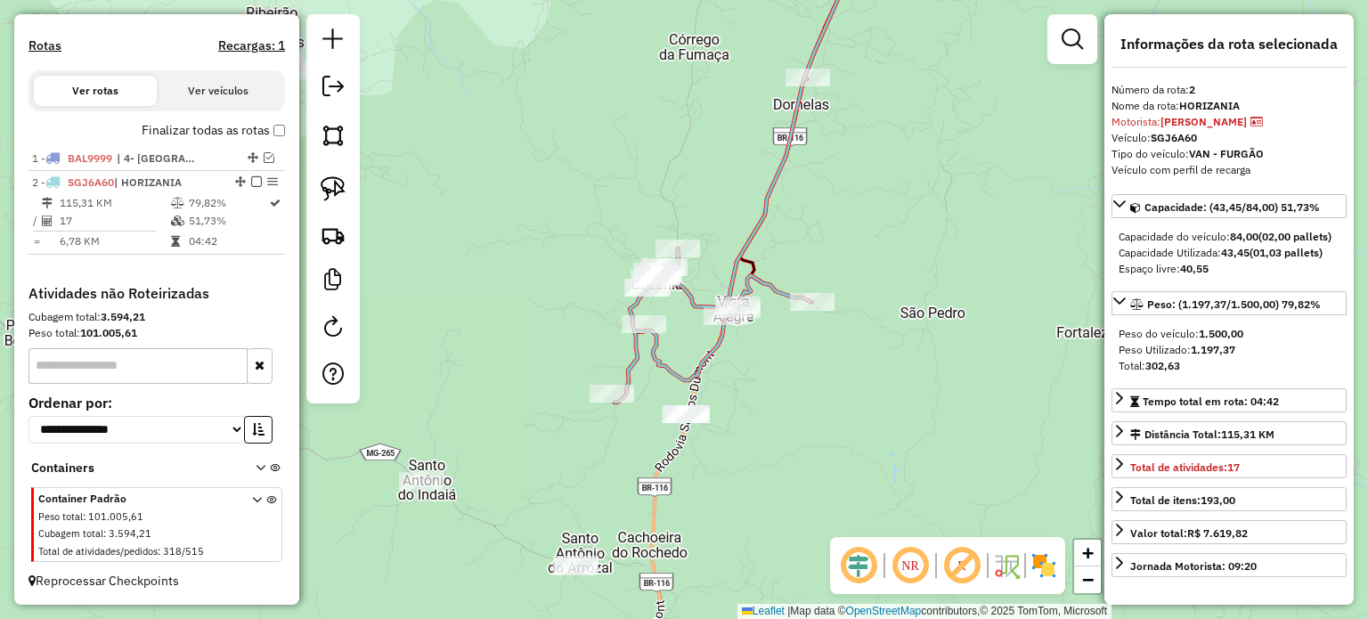
drag, startPoint x: 767, startPoint y: 403, endPoint x: 802, endPoint y: 302, distance: 107.3
click at [802, 304] on div "Janela de atendimento Grade de atendimento Capacidade Transportadoras Veículos …" at bounding box center [684, 309] width 1368 height 619
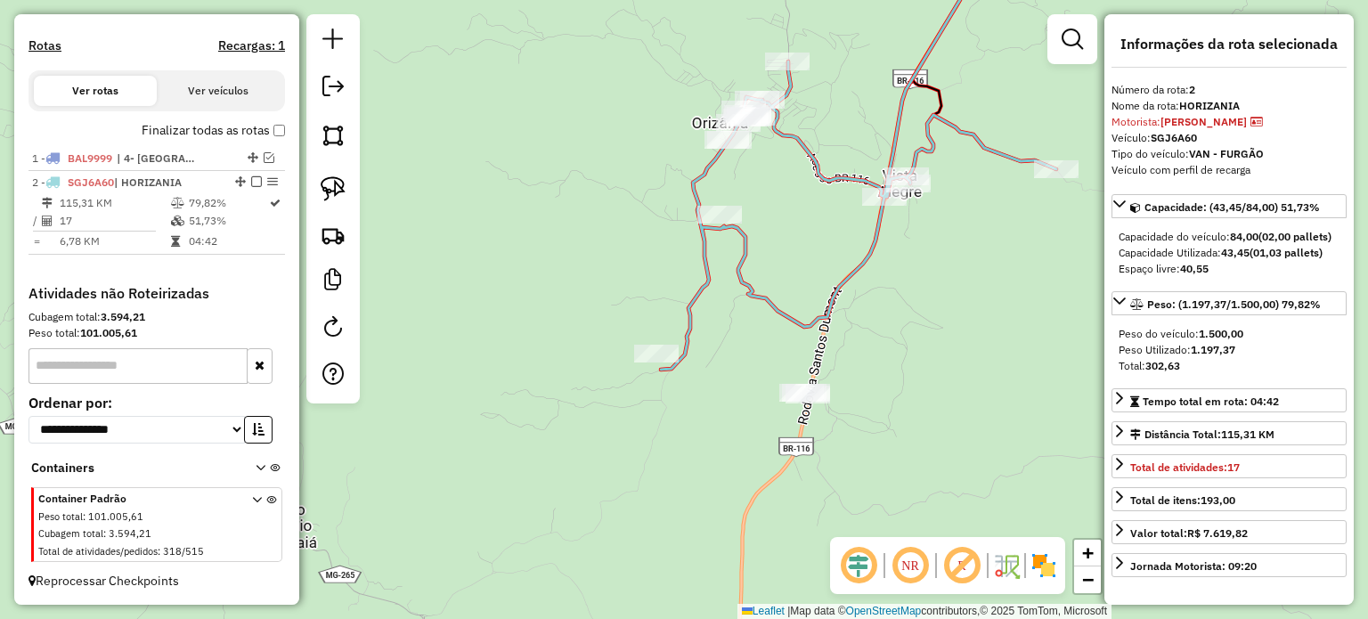
drag, startPoint x: 755, startPoint y: 121, endPoint x: 709, endPoint y: 259, distance: 145.6
click at [714, 255] on div "Janela de atendimento Grade de atendimento Capacidade Transportadoras Veículos …" at bounding box center [684, 309] width 1368 height 619
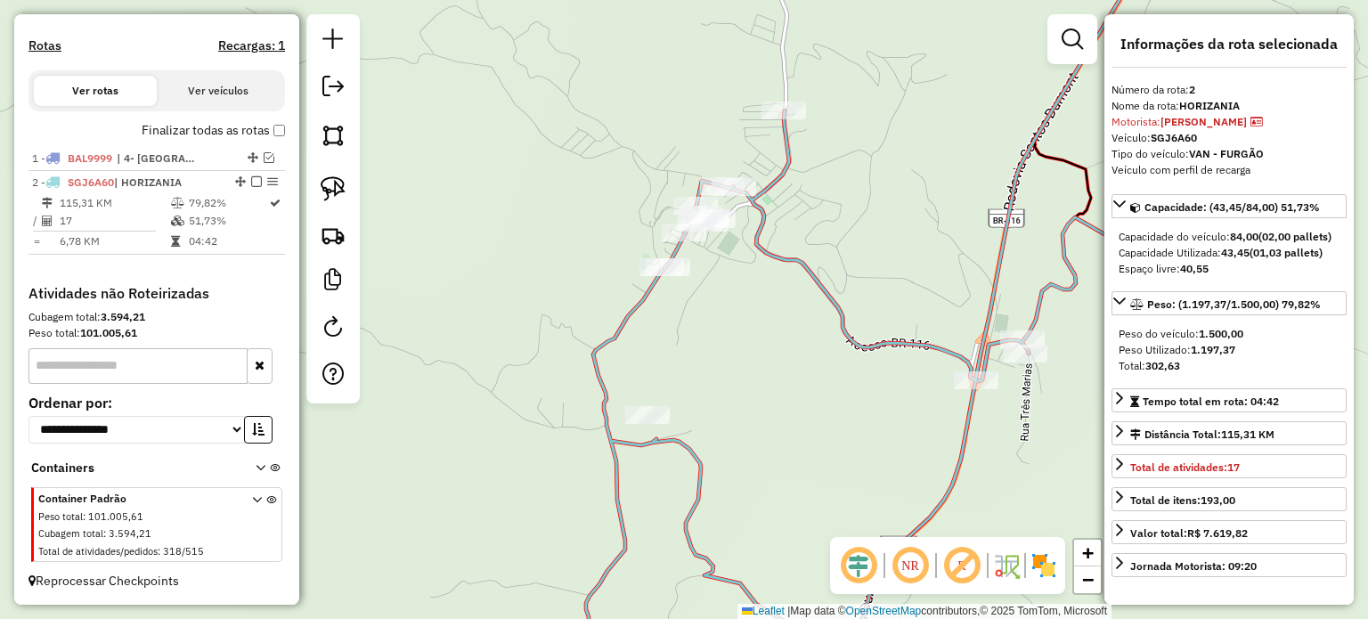
drag, startPoint x: 723, startPoint y: 394, endPoint x: 732, endPoint y: 295, distance: 99.3
click at [732, 295] on div "Janela de atendimento Grade de atendimento Capacidade Transportadoras Veículos …" at bounding box center [684, 309] width 1368 height 619
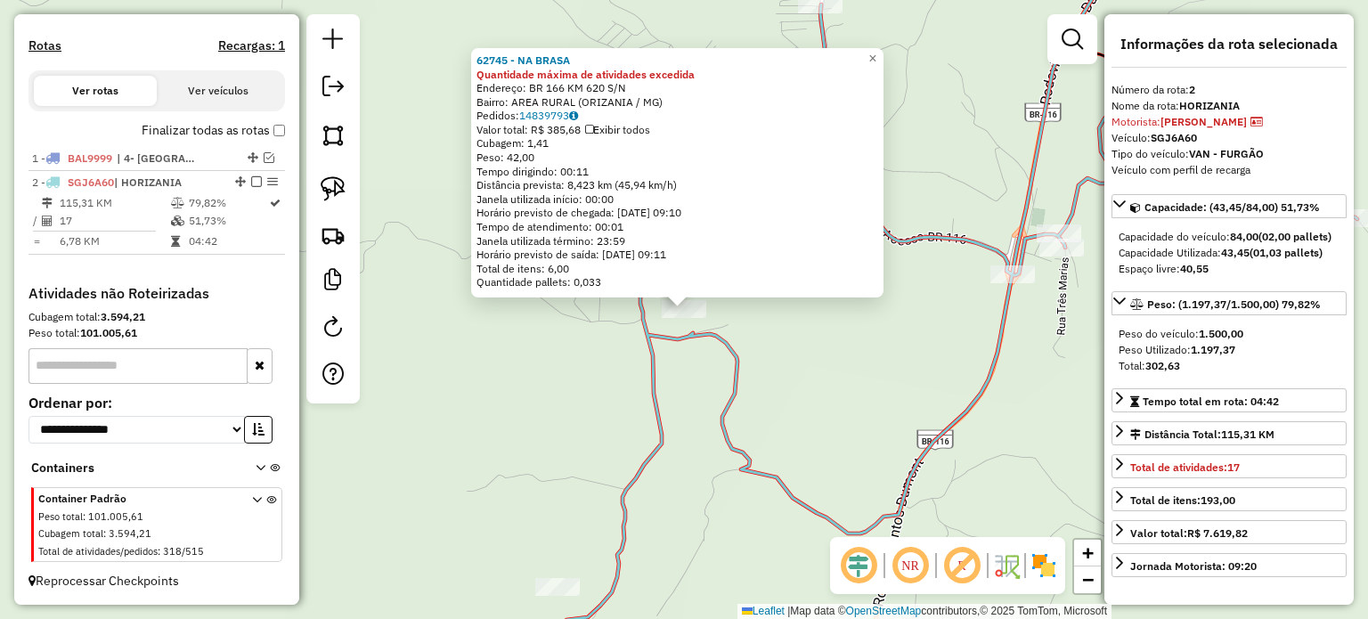
click at [766, 362] on div "62745 - NA BRASA Quantidade máxima de atividades excedida Endereço: BR 166 KM 6…" at bounding box center [684, 309] width 1368 height 619
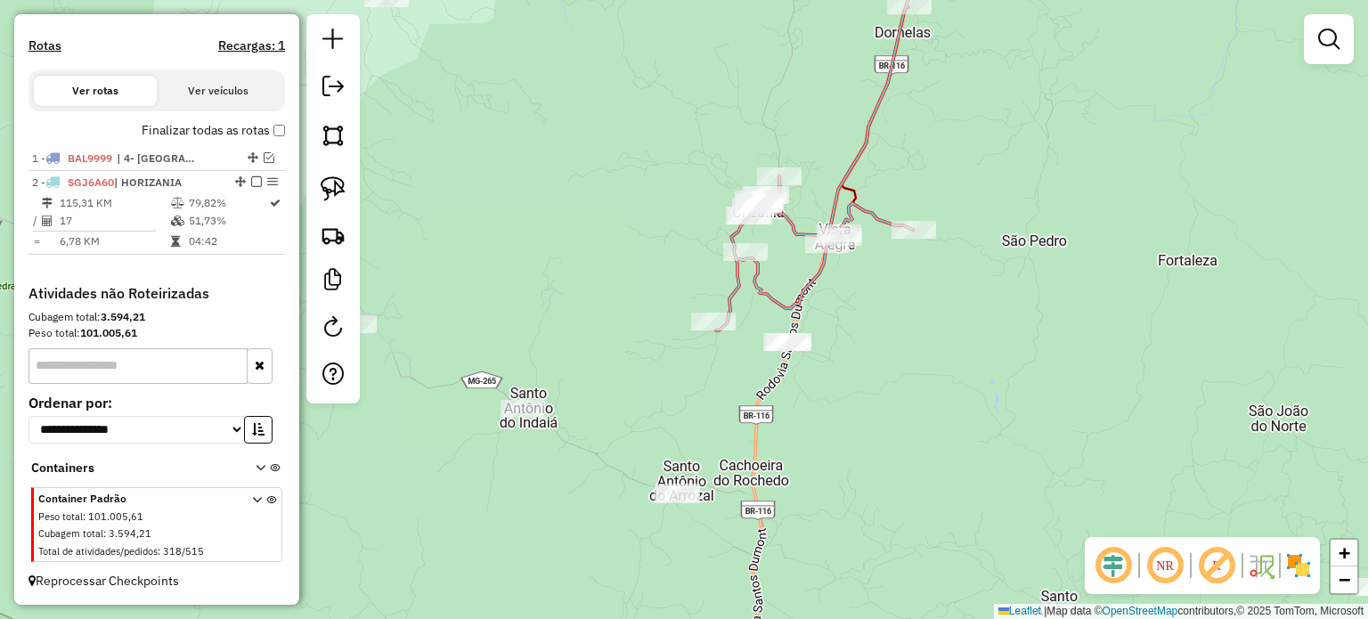
drag, startPoint x: 841, startPoint y: 461, endPoint x: 808, endPoint y: 225, distance: 238.3
click at [809, 227] on div "Janela de atendimento Grade de atendimento Capacidade Transportadoras Veículos …" at bounding box center [684, 309] width 1368 height 619
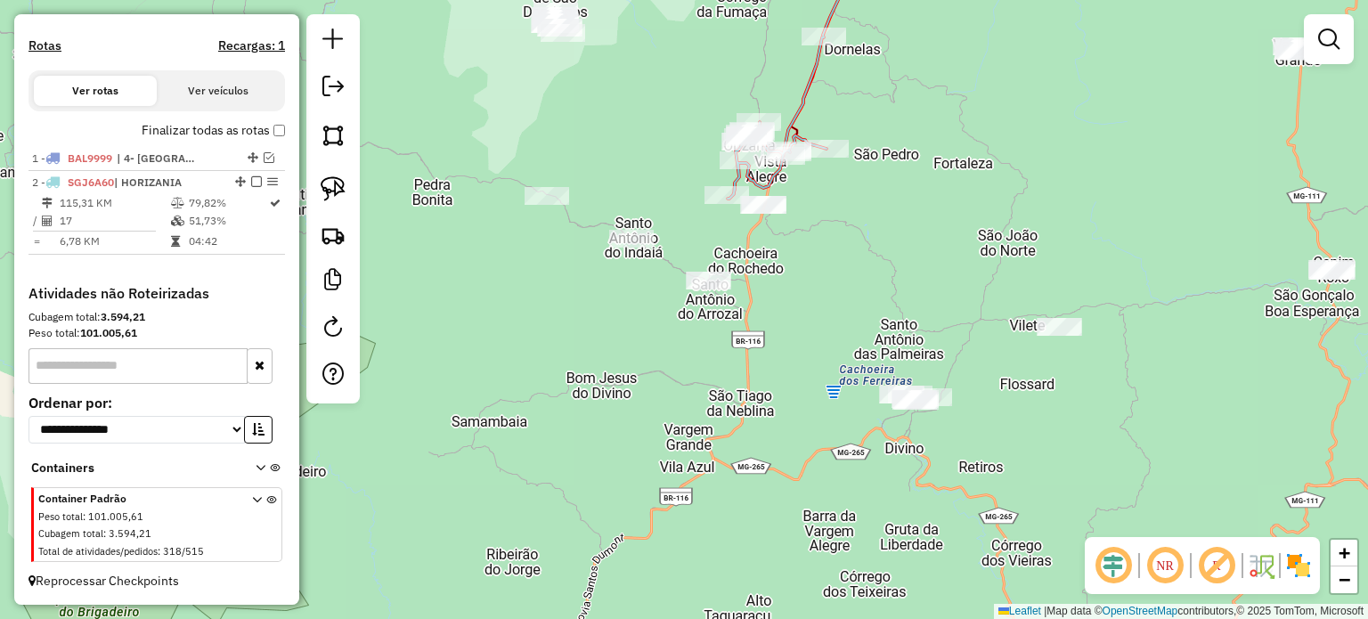
drag, startPoint x: 893, startPoint y: 317, endPoint x: 737, endPoint y: 329, distance: 157.2
click at [742, 330] on div "Janela de atendimento Grade de atendimento Capacidade Transportadoras Veículos …" at bounding box center [684, 309] width 1368 height 619
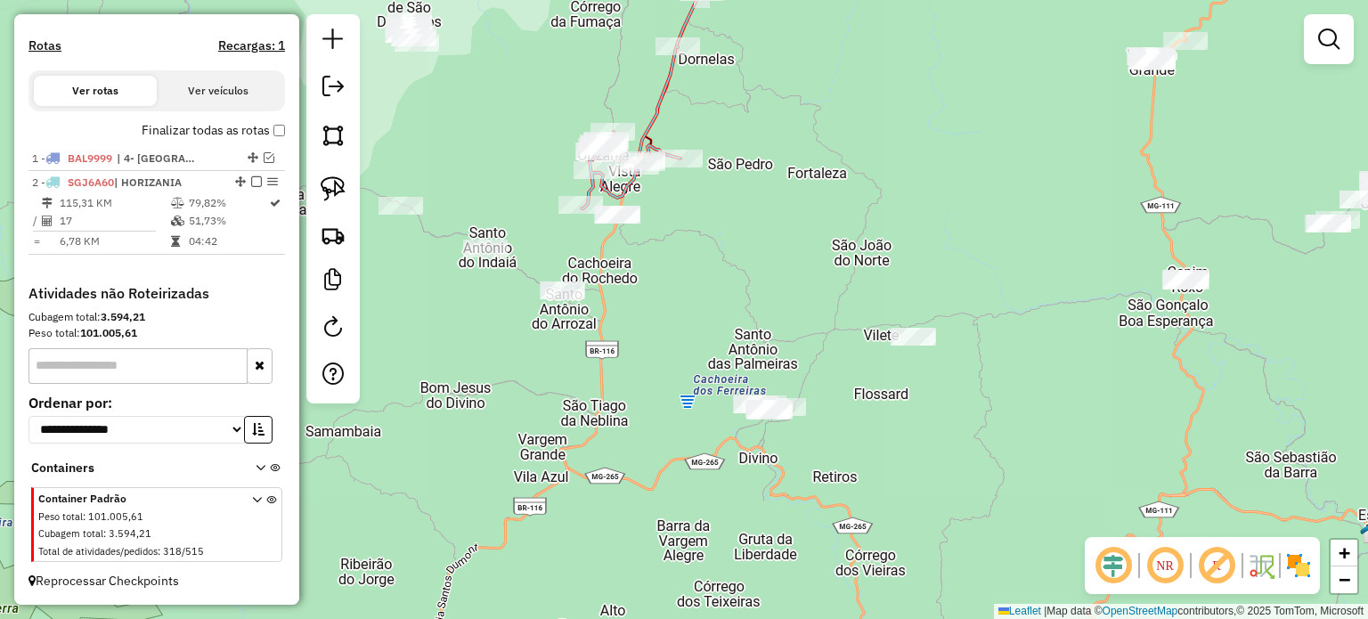
drag, startPoint x: 324, startPoint y: 182, endPoint x: 376, endPoint y: 210, distance: 59.0
click at [327, 183] on img at bounding box center [333, 188] width 25 height 25
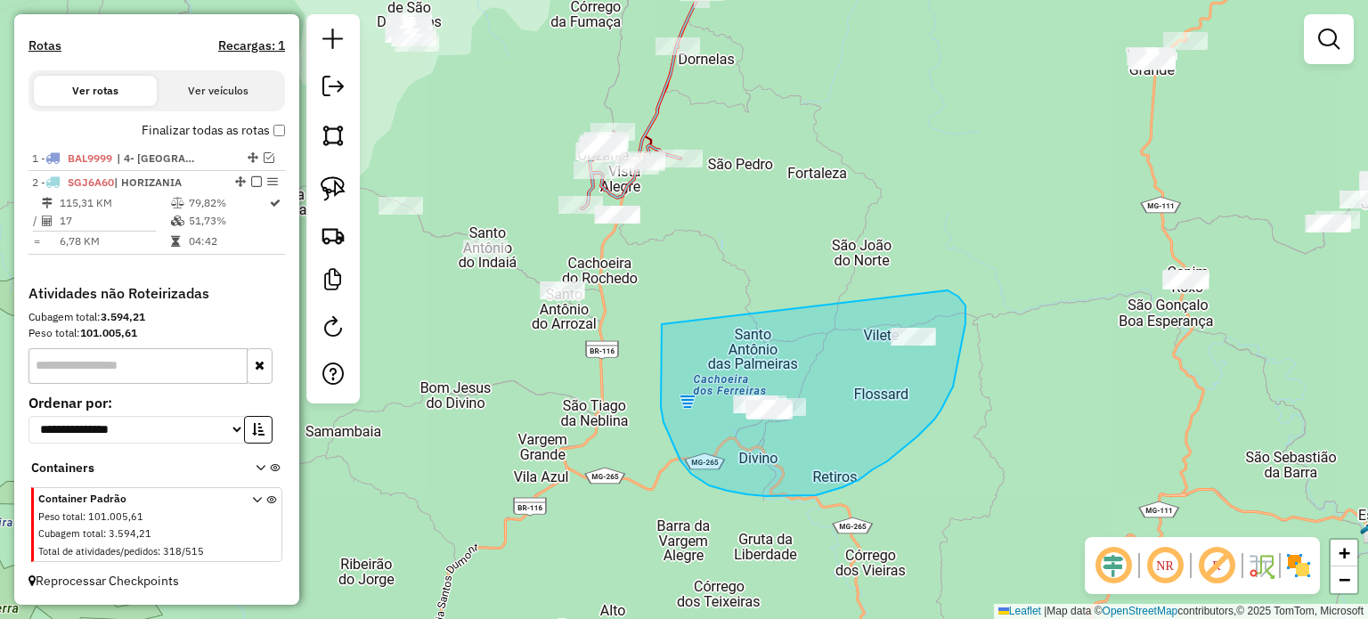
drag, startPoint x: 661, startPoint y: 407, endPoint x: 941, endPoint y: 290, distance: 303.8
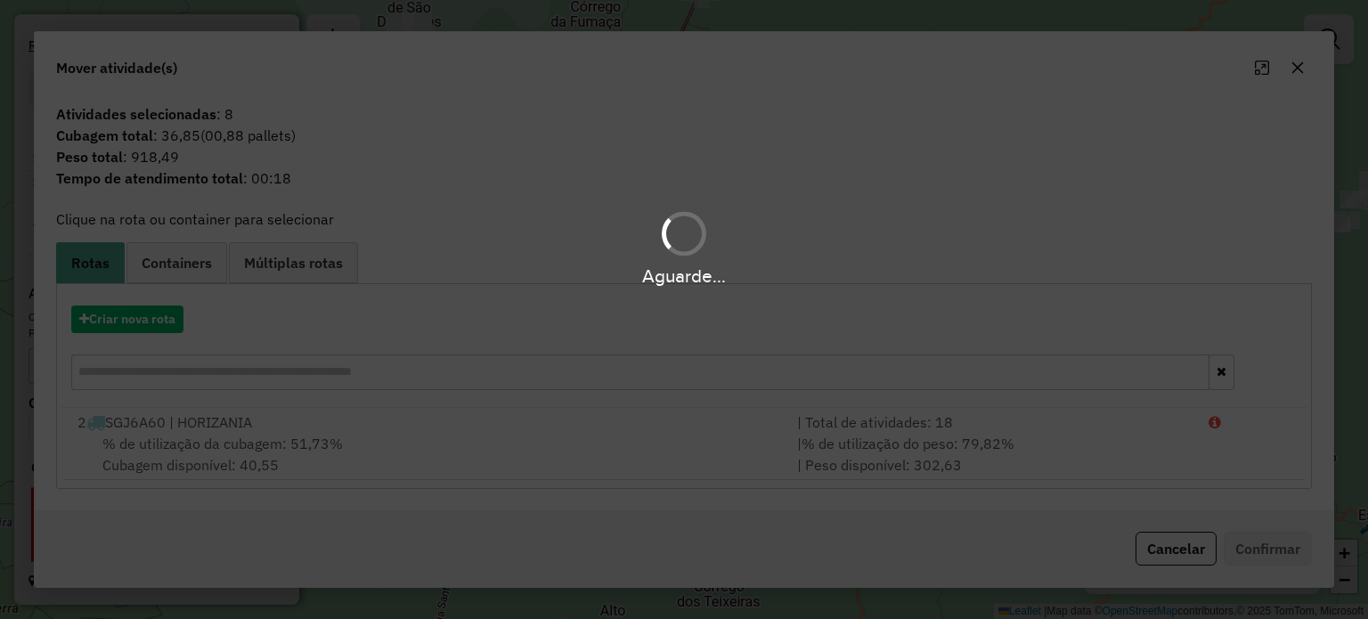
click at [406, 455] on div "Aguarde..." at bounding box center [684, 309] width 1368 height 619
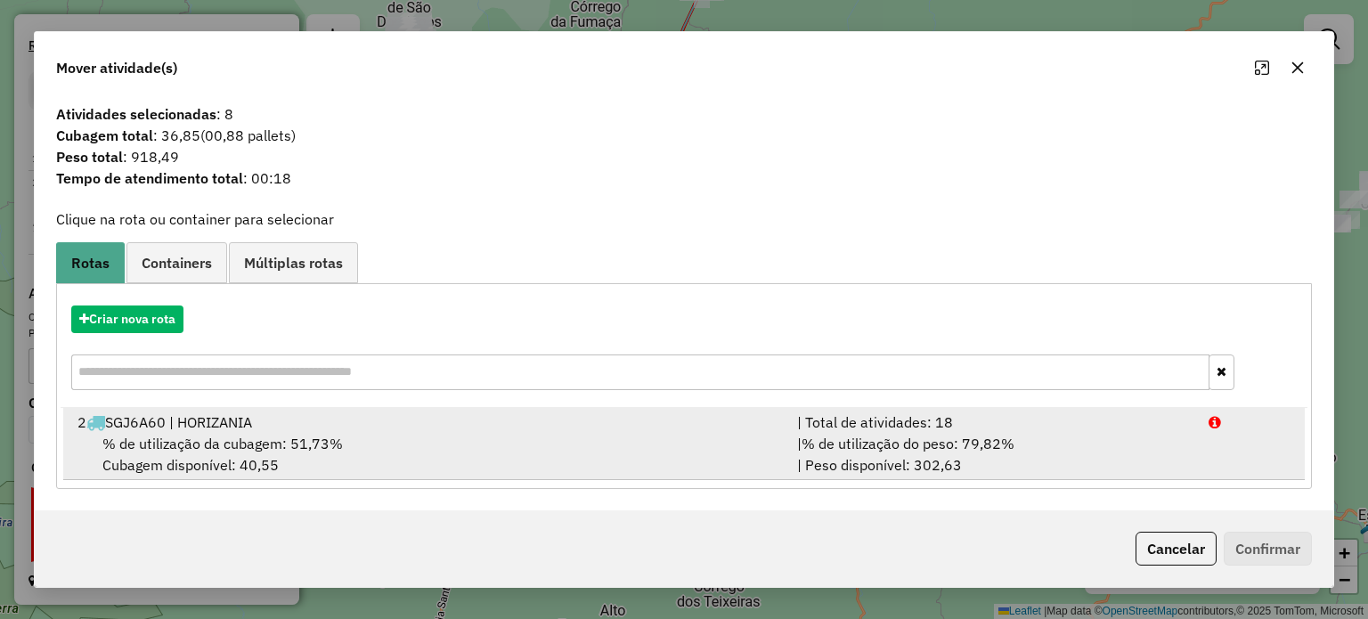
click at [403, 453] on div "% de utilização da cubagem: 51,73% Cubagem disponível: 40,55" at bounding box center [427, 454] width 720 height 43
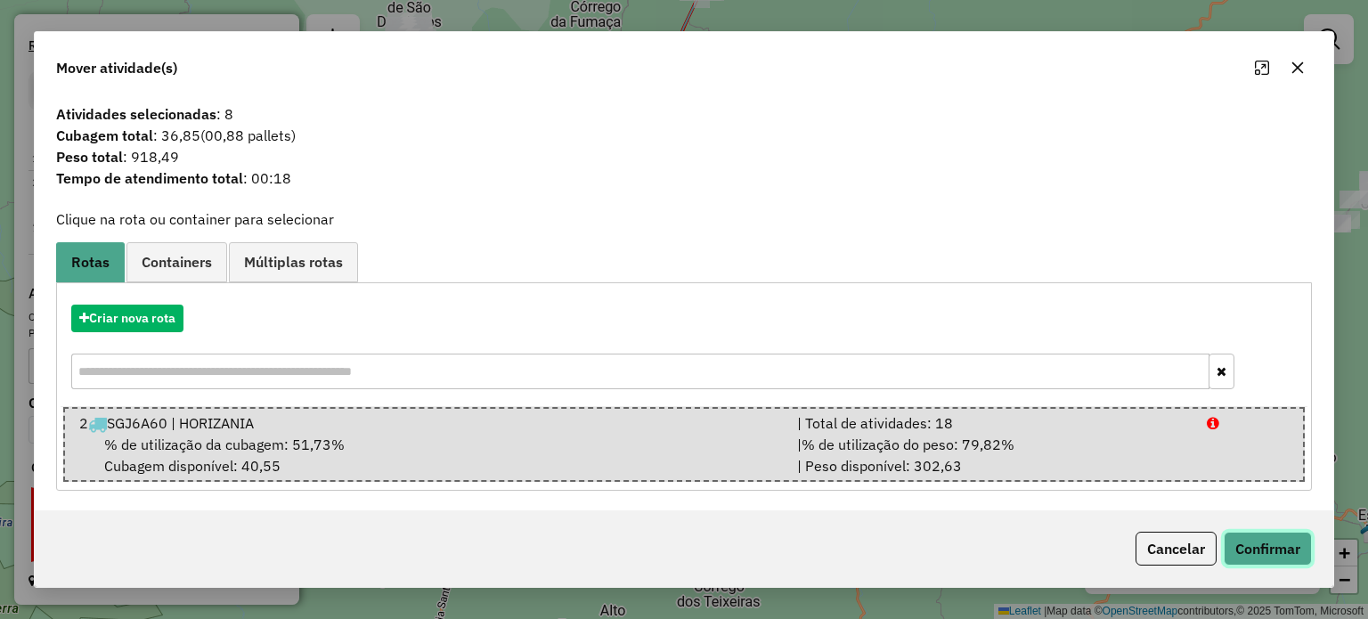
click at [1269, 548] on button "Confirmar" at bounding box center [1268, 549] width 88 height 34
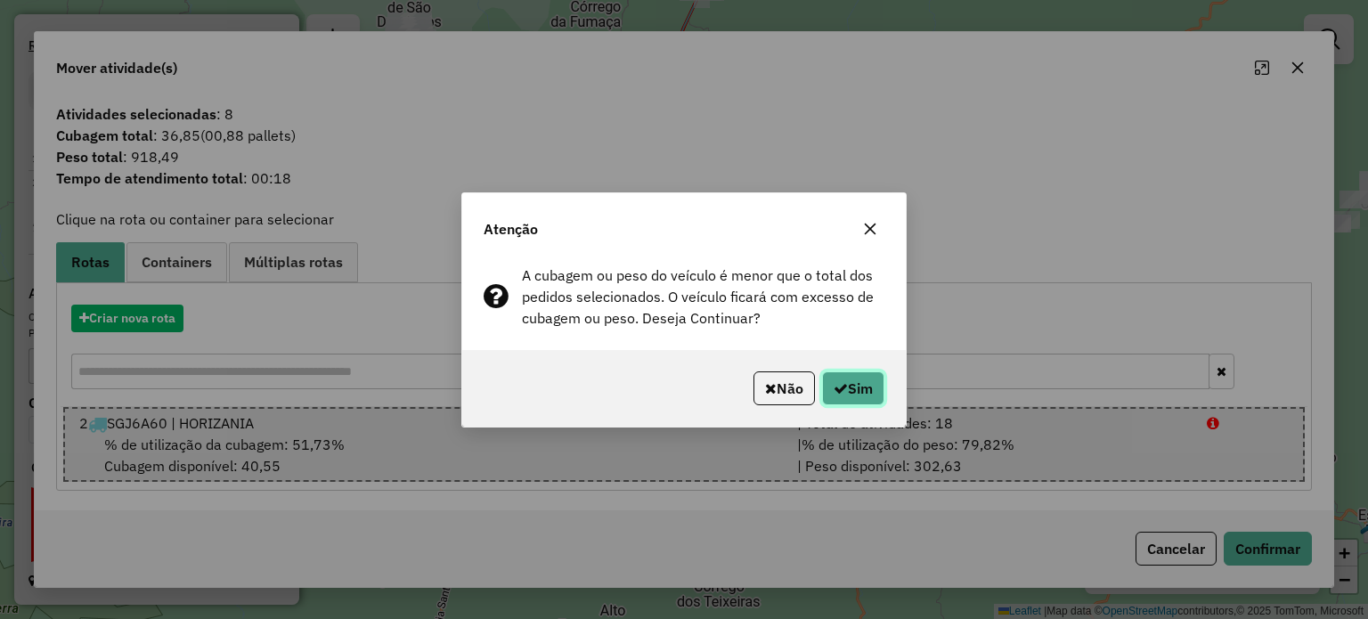
click at [855, 387] on button "Sim" at bounding box center [853, 388] width 62 height 34
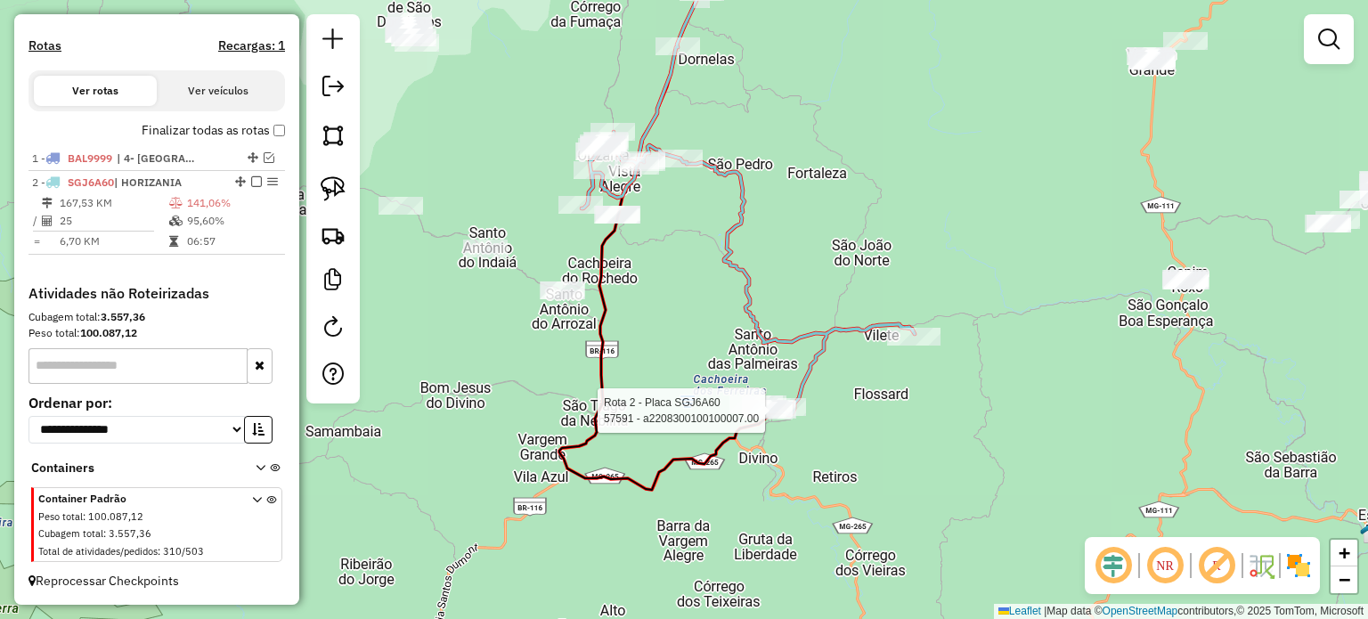
select select "**********"
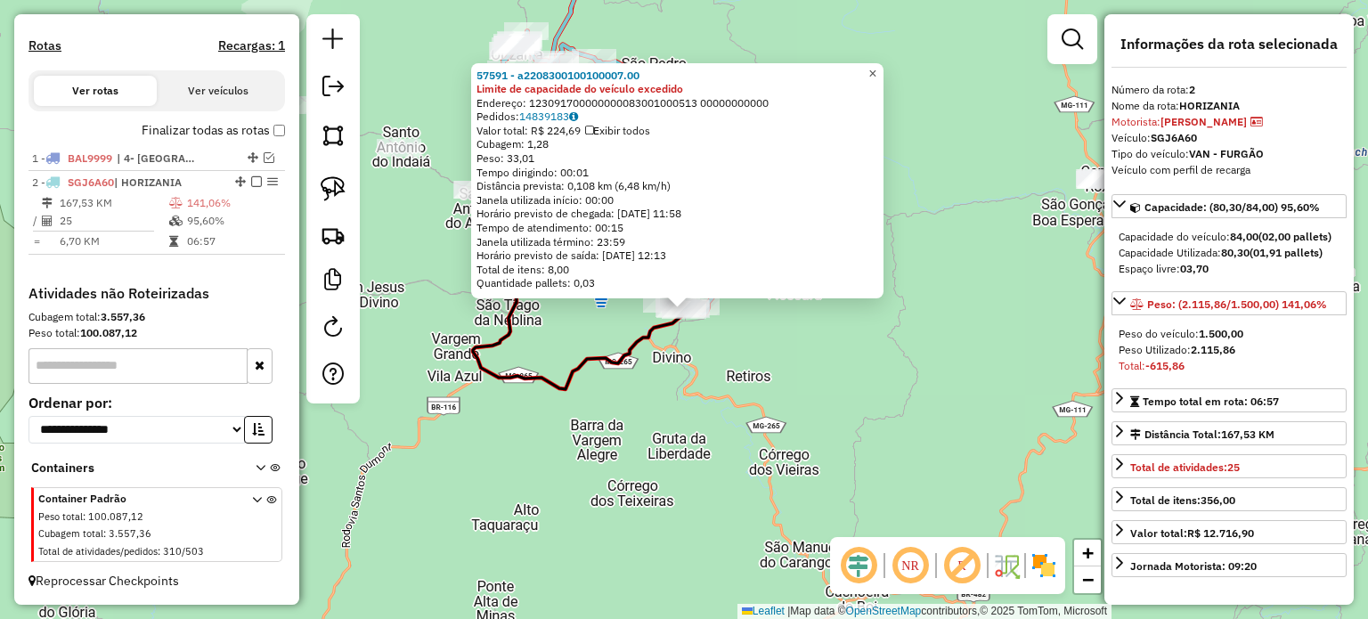
click at [876, 70] on span "×" at bounding box center [872, 73] width 8 height 15
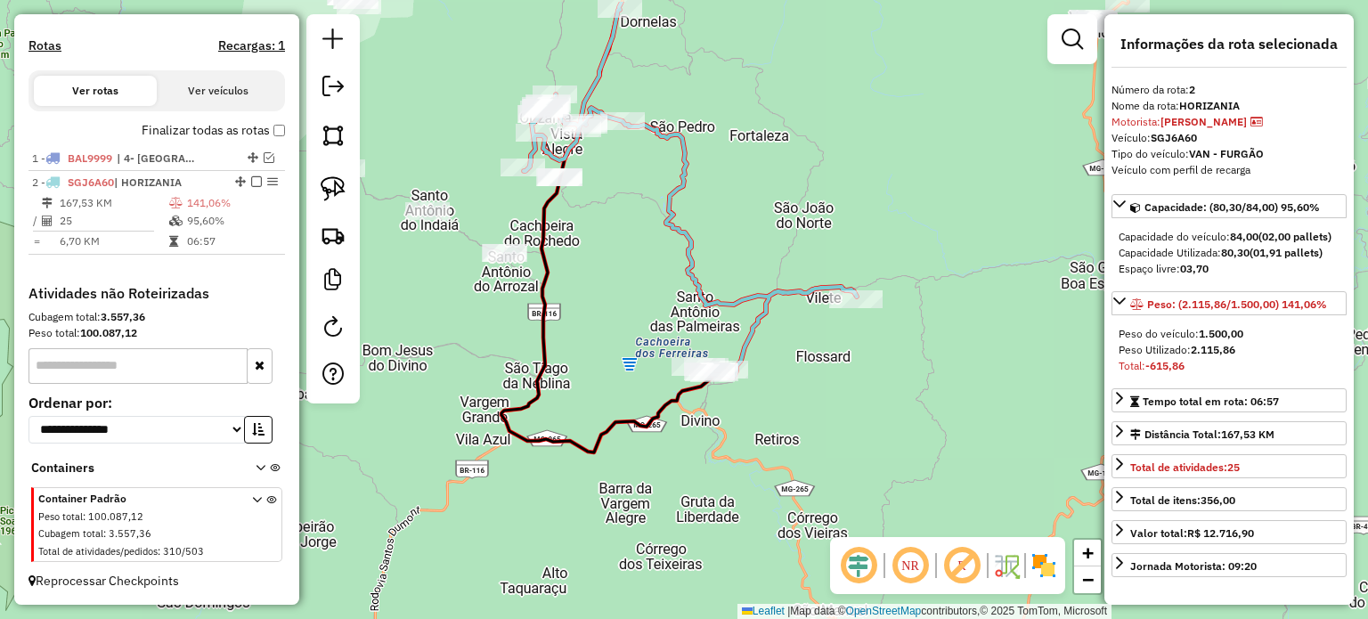
drag, startPoint x: 741, startPoint y: 120, endPoint x: 802, endPoint y: 261, distance: 153.5
click at [803, 258] on div "Janela de atendimento Grade de atendimento Capacidade Transportadoras Veículos …" at bounding box center [684, 309] width 1368 height 619
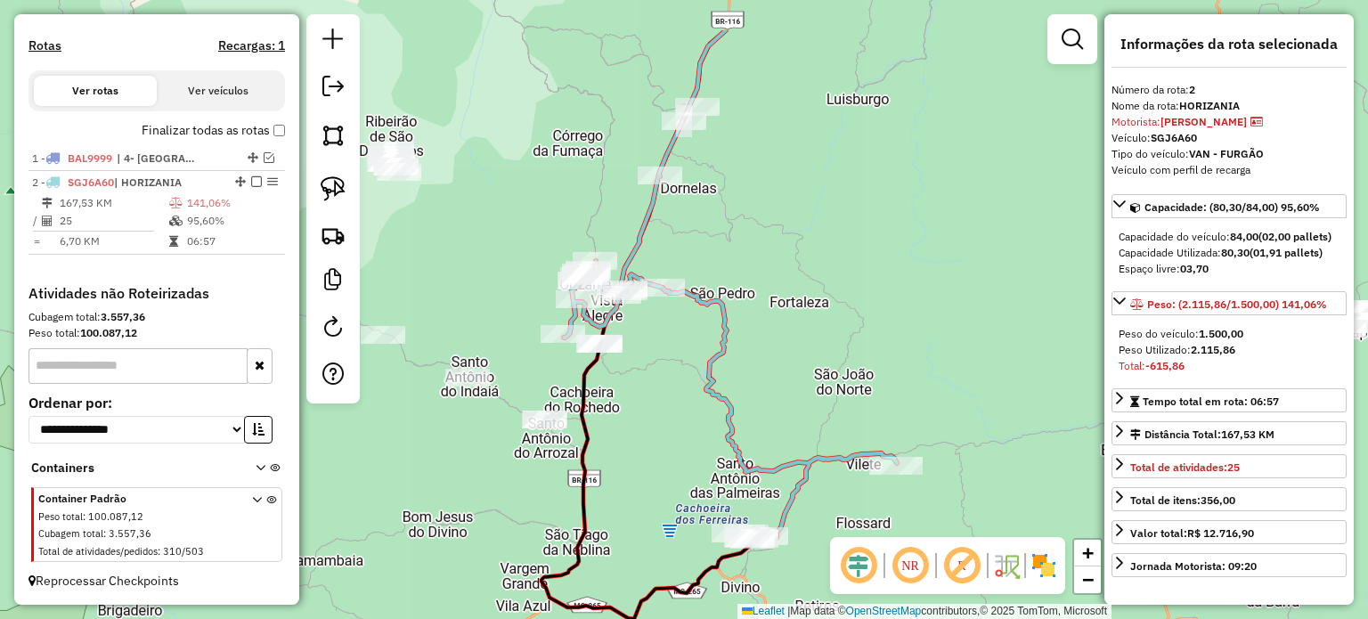
drag, startPoint x: 667, startPoint y: 124, endPoint x: 655, endPoint y: 283, distance: 159.8
click at [657, 281] on div "Janela de atendimento Grade de atendimento Capacidade Transportadoras Veículos …" at bounding box center [684, 309] width 1368 height 619
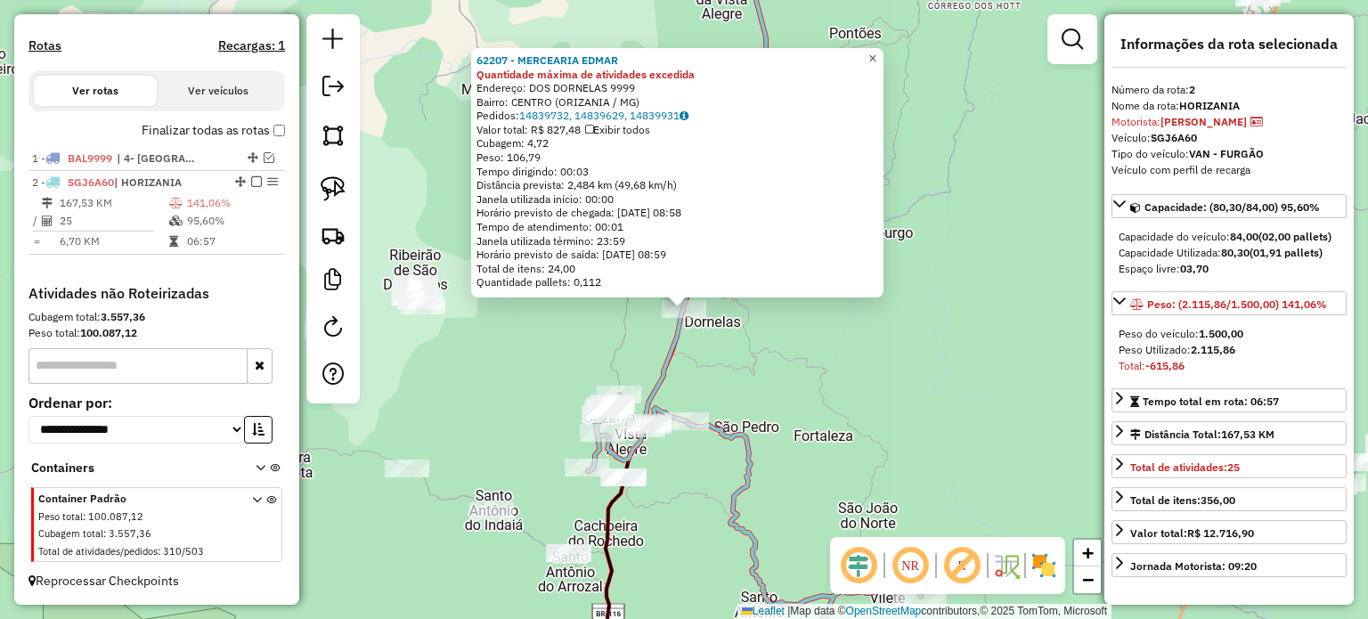
click at [876, 53] on span "×" at bounding box center [872, 58] width 8 height 15
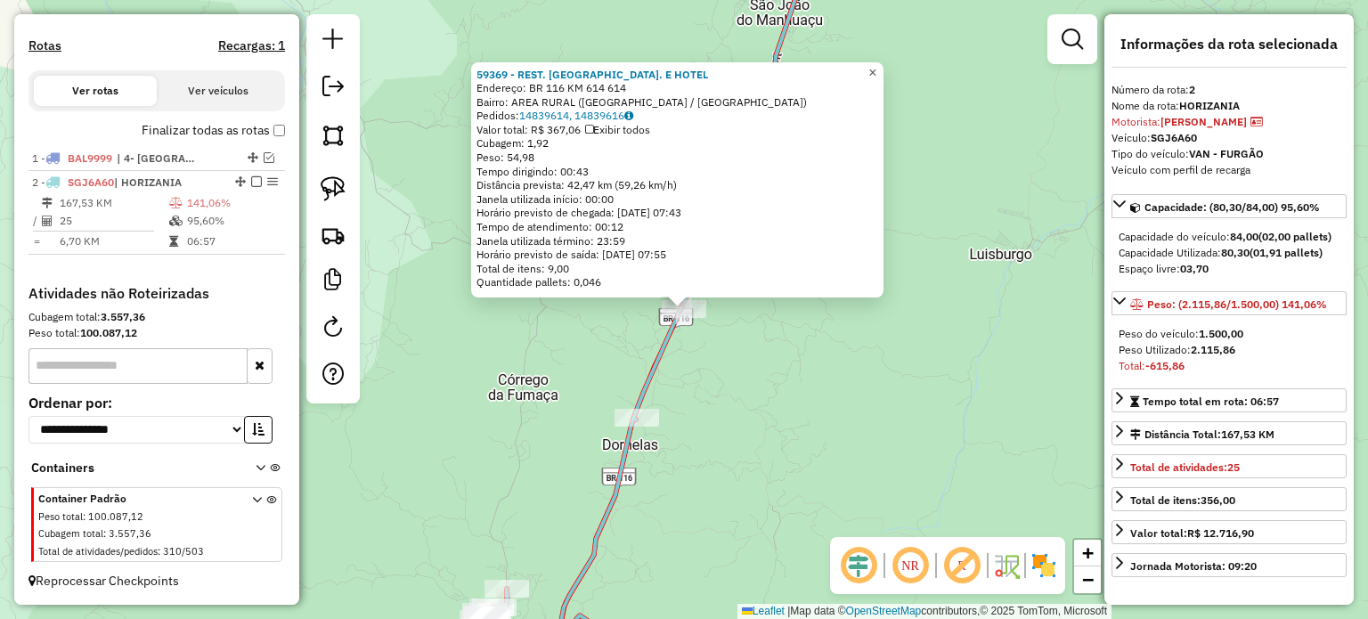
click at [876, 67] on span "×" at bounding box center [872, 72] width 8 height 15
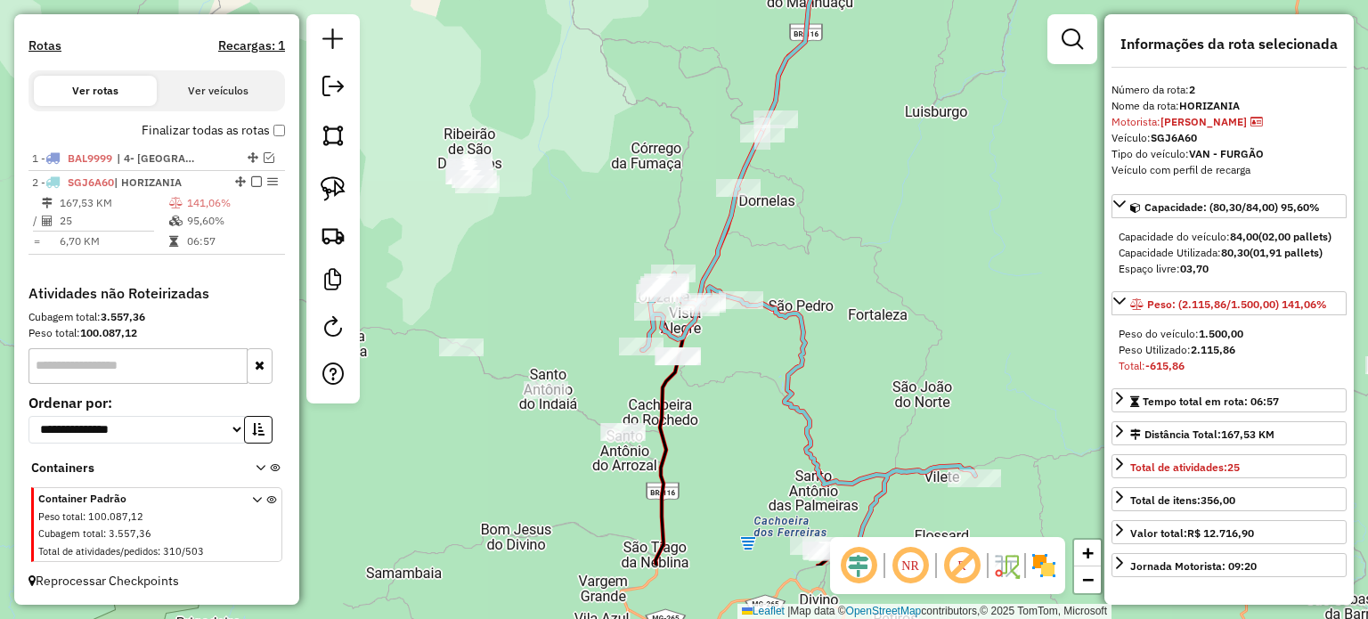
drag, startPoint x: 819, startPoint y: 379, endPoint x: 826, endPoint y: 242, distance: 137.3
click at [826, 248] on div "Janela de atendimento Grade de atendimento Capacidade Transportadoras Veículos …" at bounding box center [684, 309] width 1368 height 619
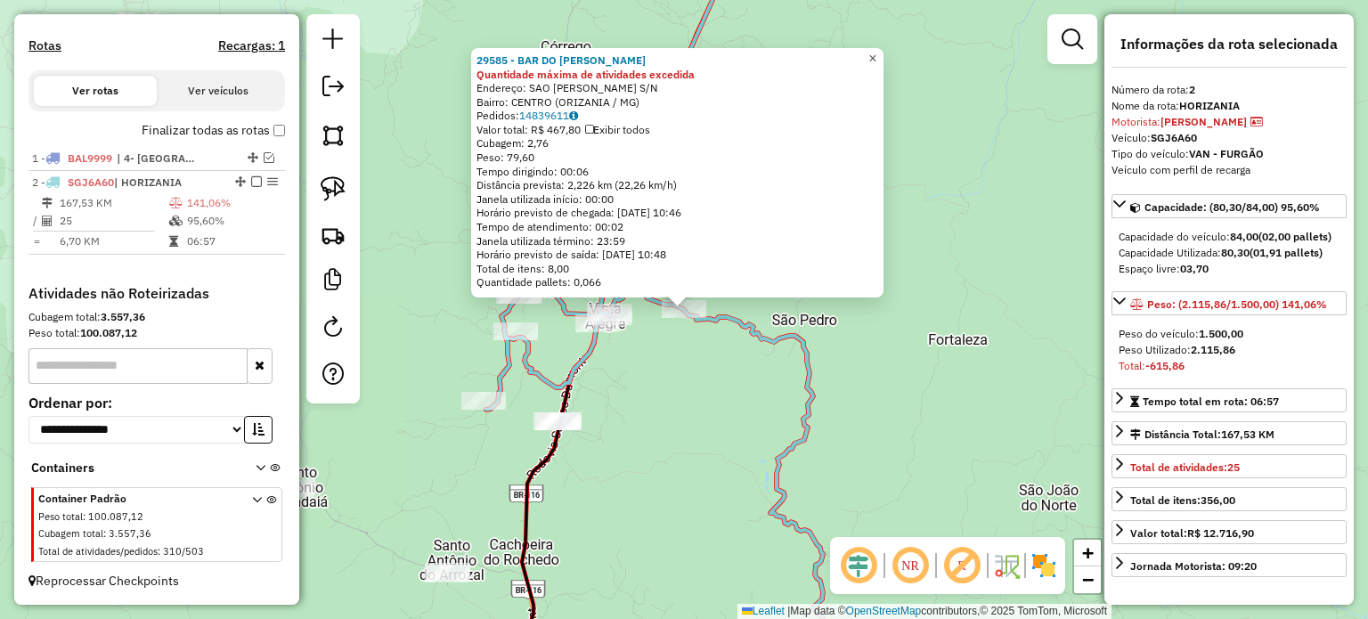
click at [876, 51] on span "×" at bounding box center [872, 58] width 8 height 15
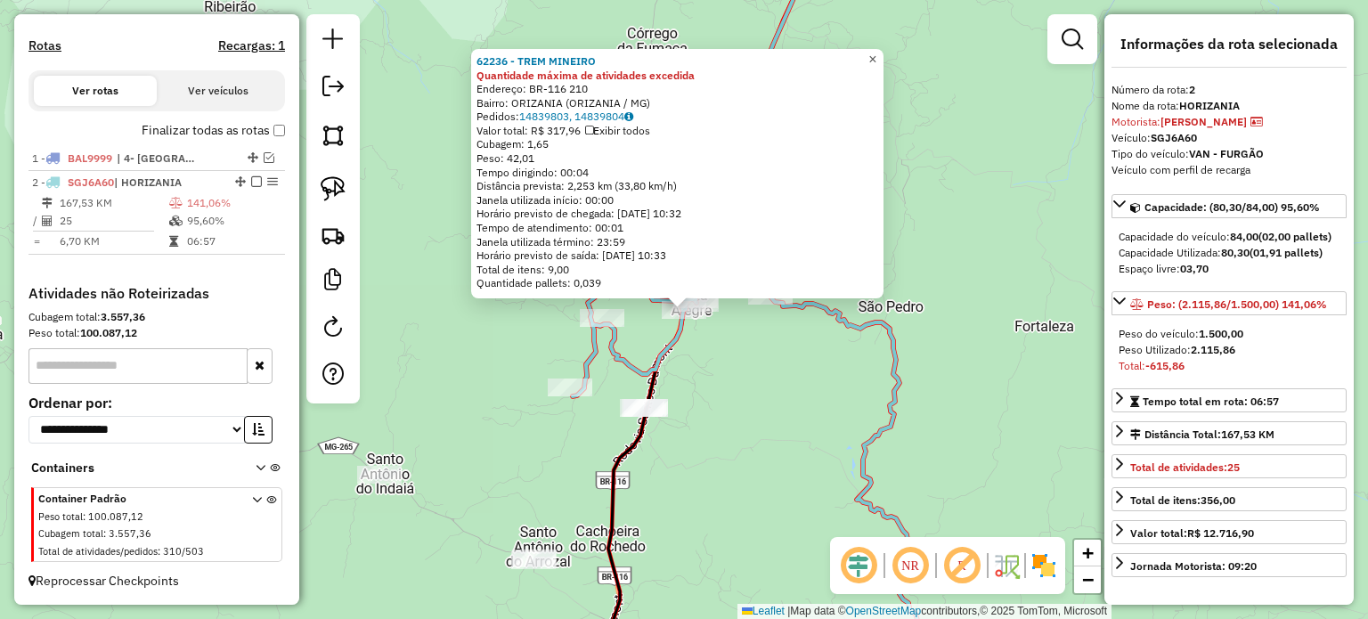
click at [876, 53] on span "×" at bounding box center [872, 59] width 8 height 15
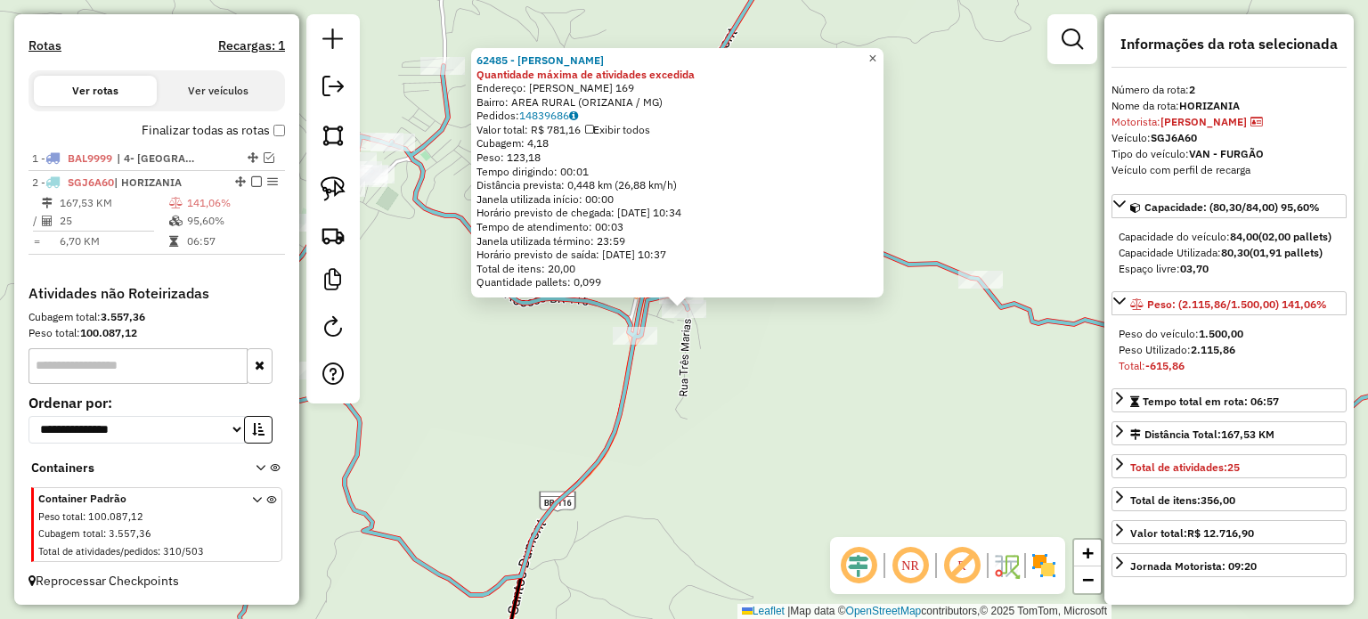
click at [876, 51] on span "×" at bounding box center [872, 58] width 8 height 15
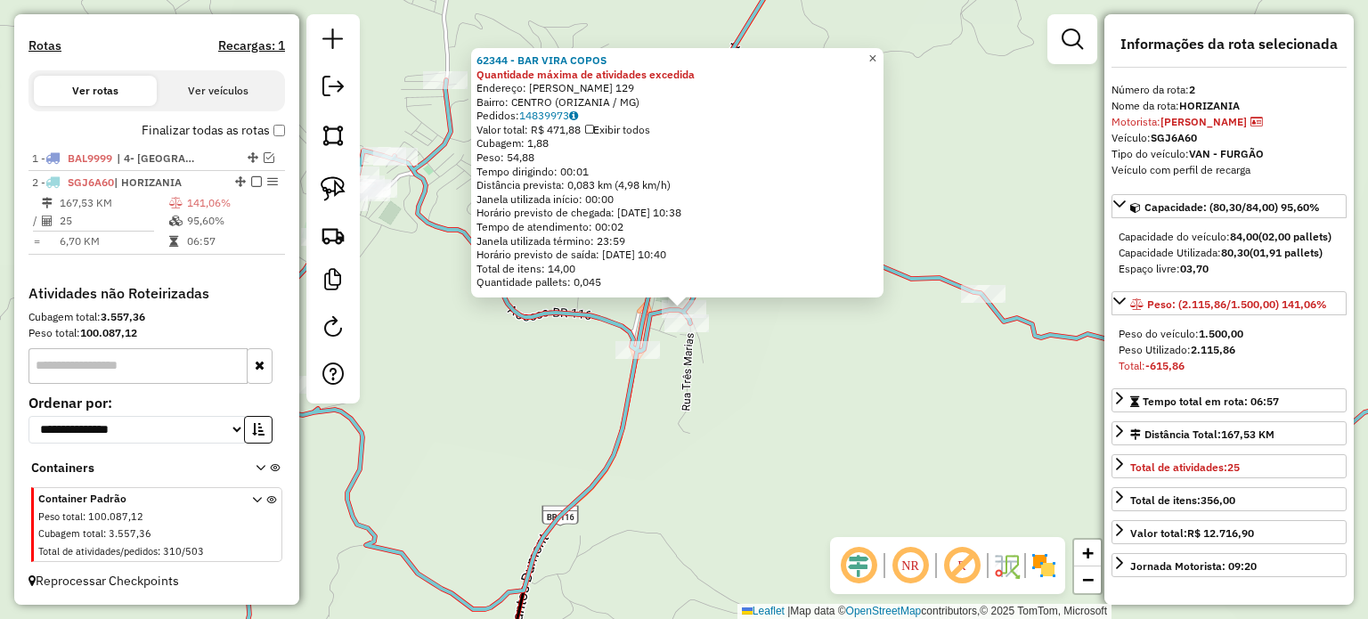
click at [879, 56] on link "×" at bounding box center [872, 58] width 21 height 21
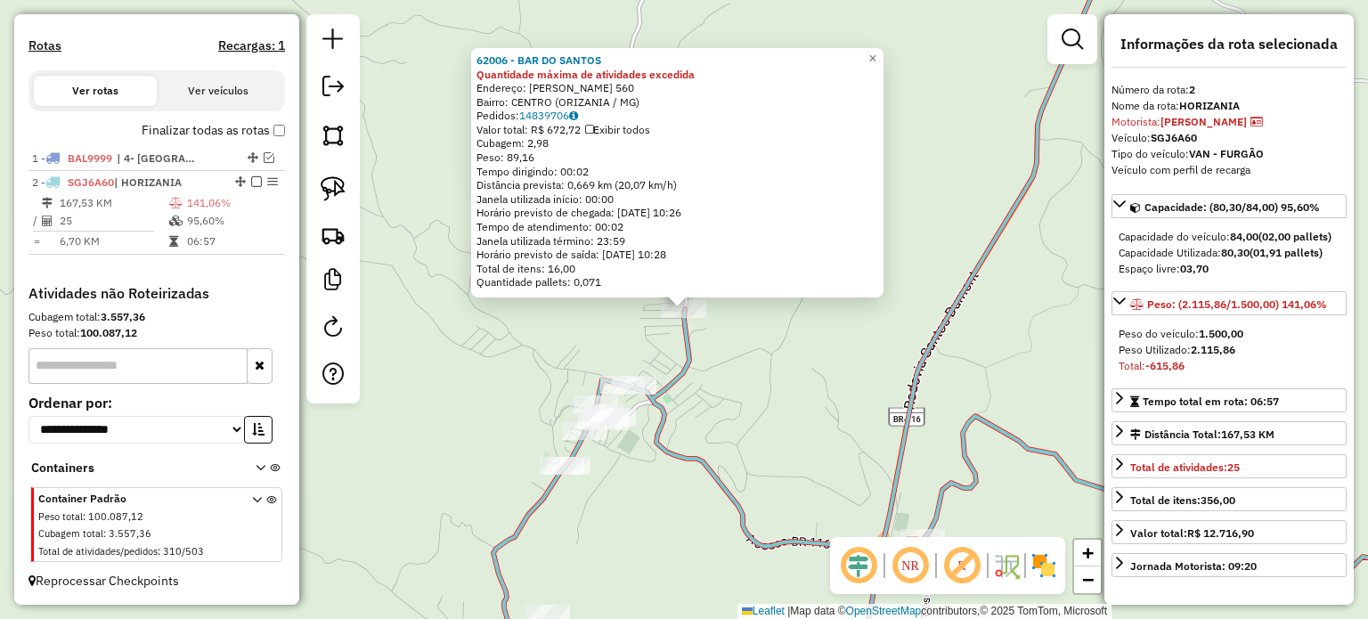
click at [746, 320] on div "62006 - BAR DO SANTOS Quantidade máxima de atividades excedida Endereço: DORCEL…" at bounding box center [684, 309] width 1368 height 619
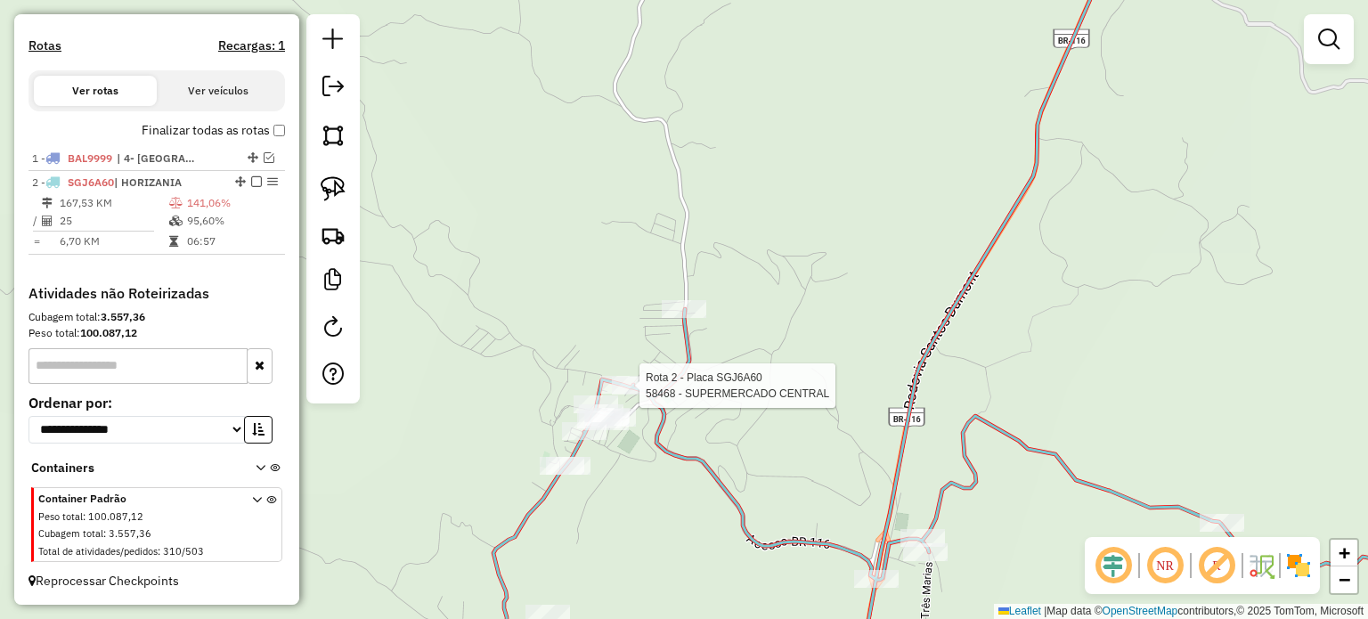
select select "**********"
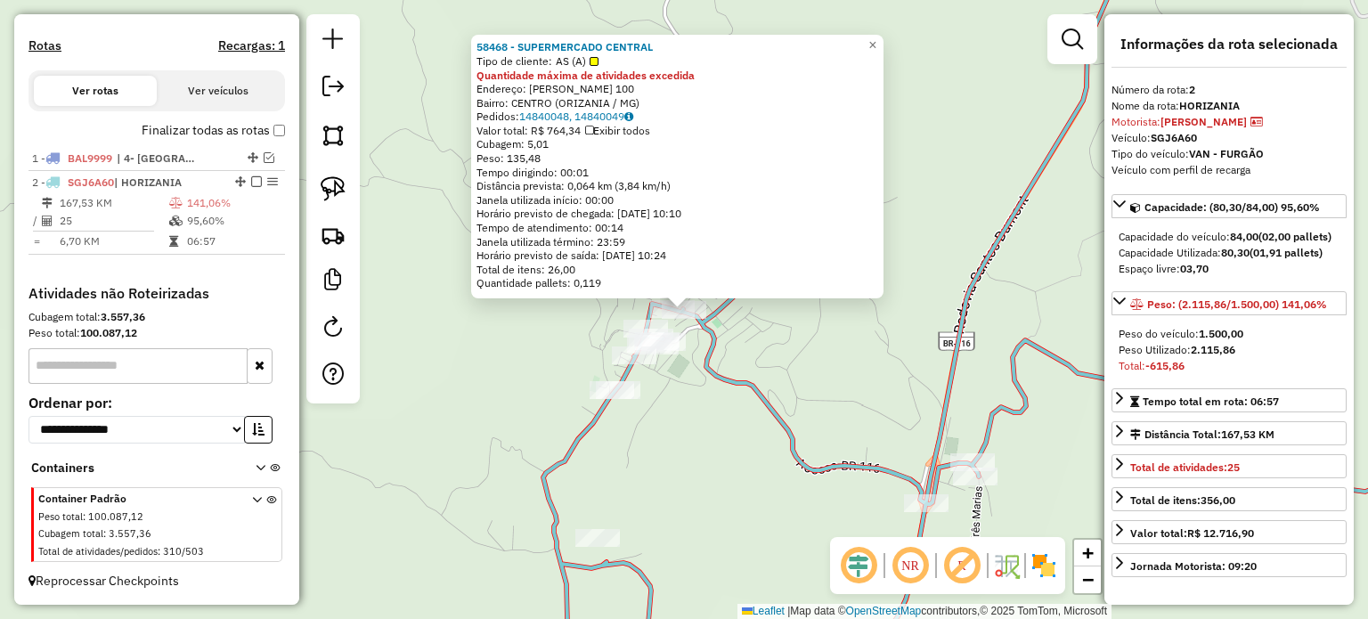
drag, startPoint x: 806, startPoint y: 423, endPoint x: 773, endPoint y: 411, distance: 35.2
click at [805, 421] on div "58468 - SUPERMERCADO CENTRAL Tipo de cliente: AS (A) Quantidade máxima de ativi…" at bounding box center [684, 309] width 1368 height 619
click at [713, 398] on div "58468 - SUPERMERCADO CENTRAL Tipo de cliente: AS (A) Quantidade máxima de ativi…" at bounding box center [684, 309] width 1368 height 619
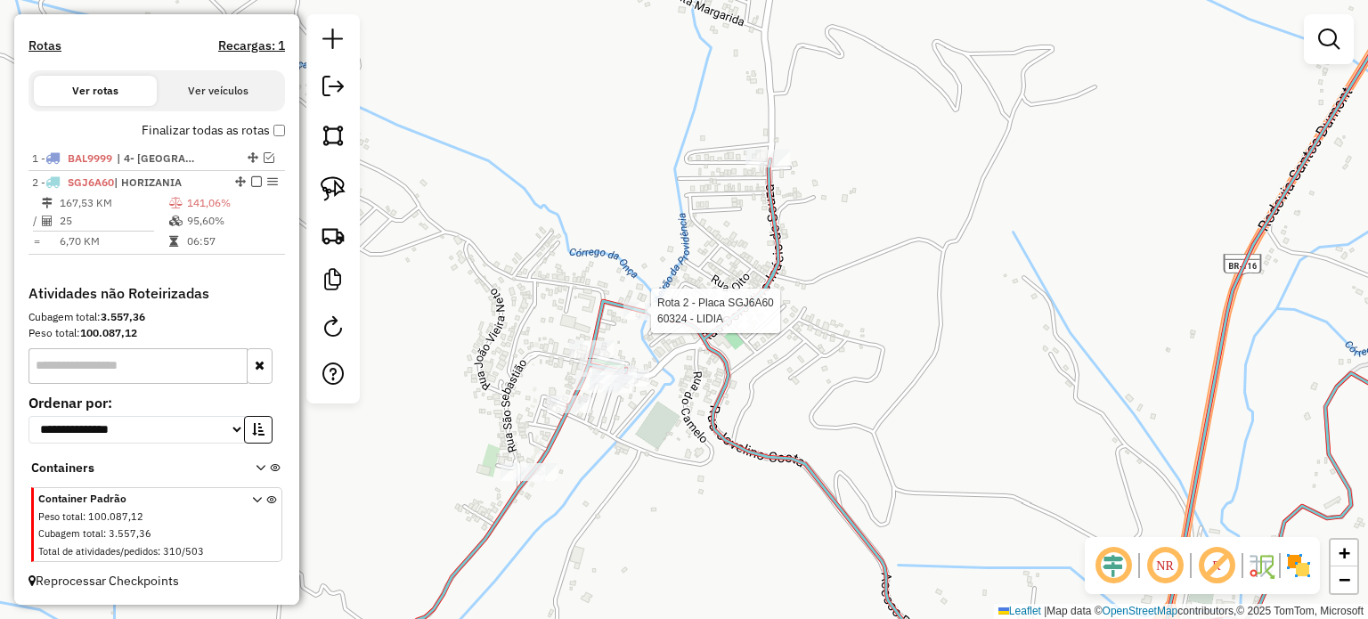
select select "**********"
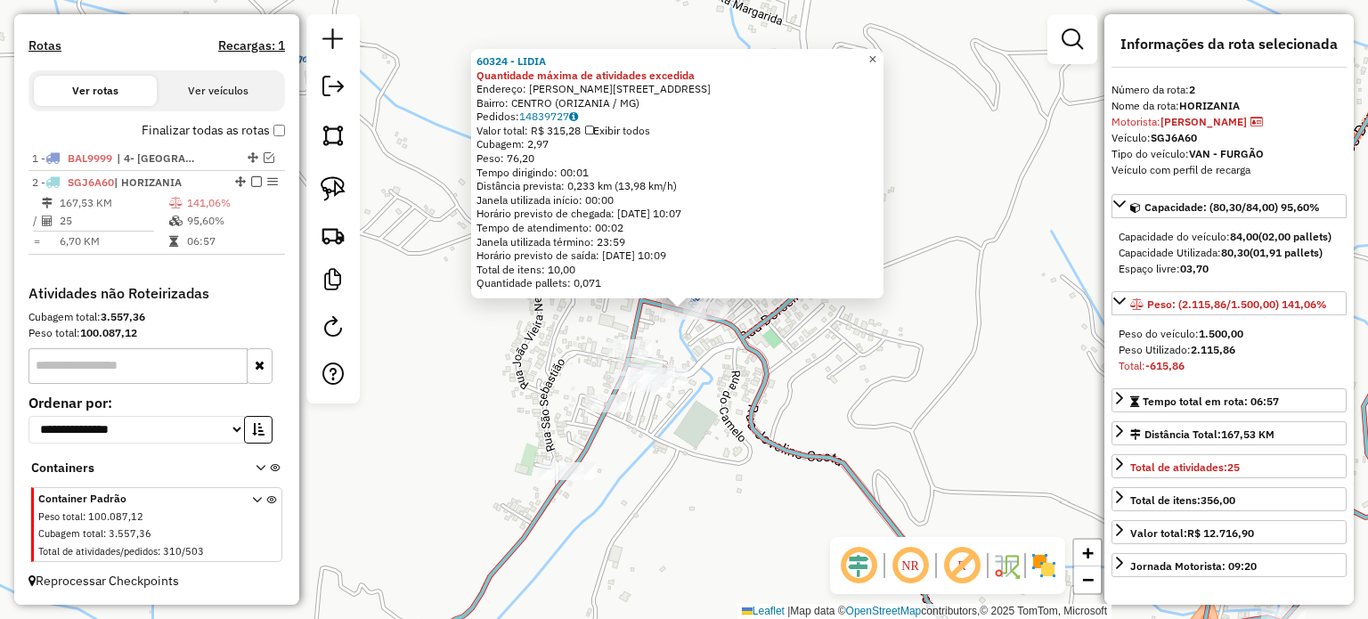
click at [879, 54] on link "×" at bounding box center [872, 59] width 21 height 21
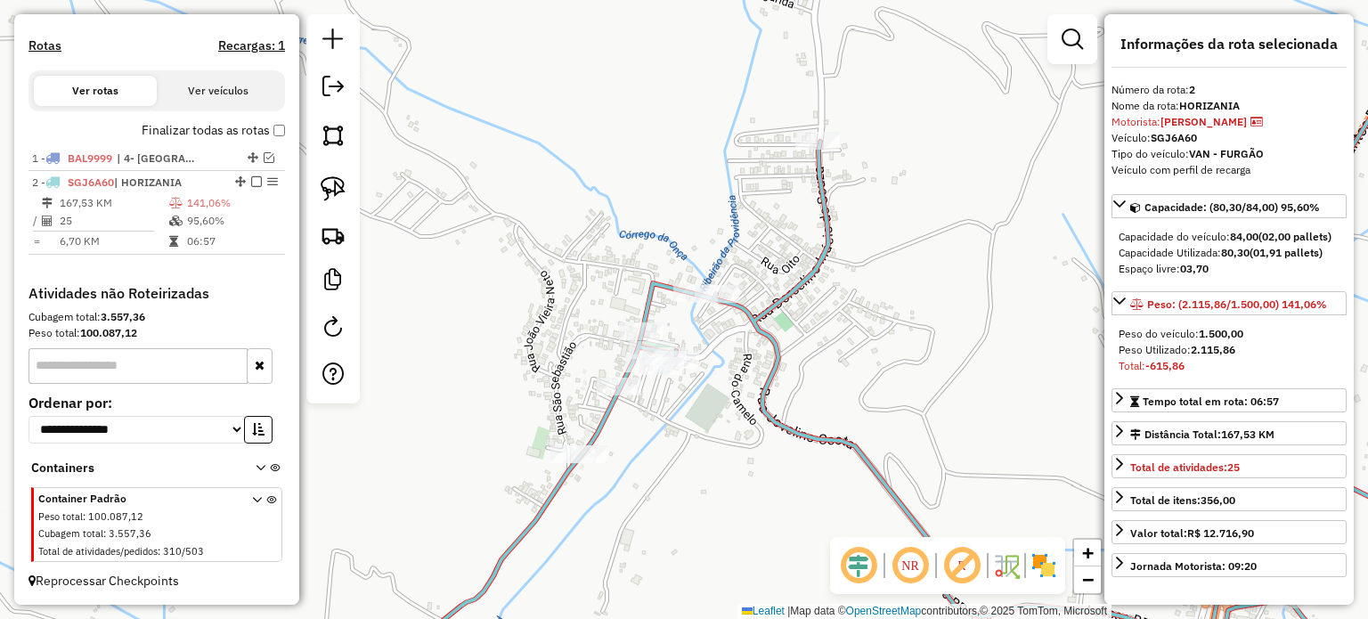
drag, startPoint x: 786, startPoint y: 378, endPoint x: 831, endPoint y: 106, distance: 275.4
click at [844, 109] on div "Janela de atendimento Grade de atendimento Capacidade Transportadoras Veículos …" at bounding box center [684, 309] width 1368 height 619
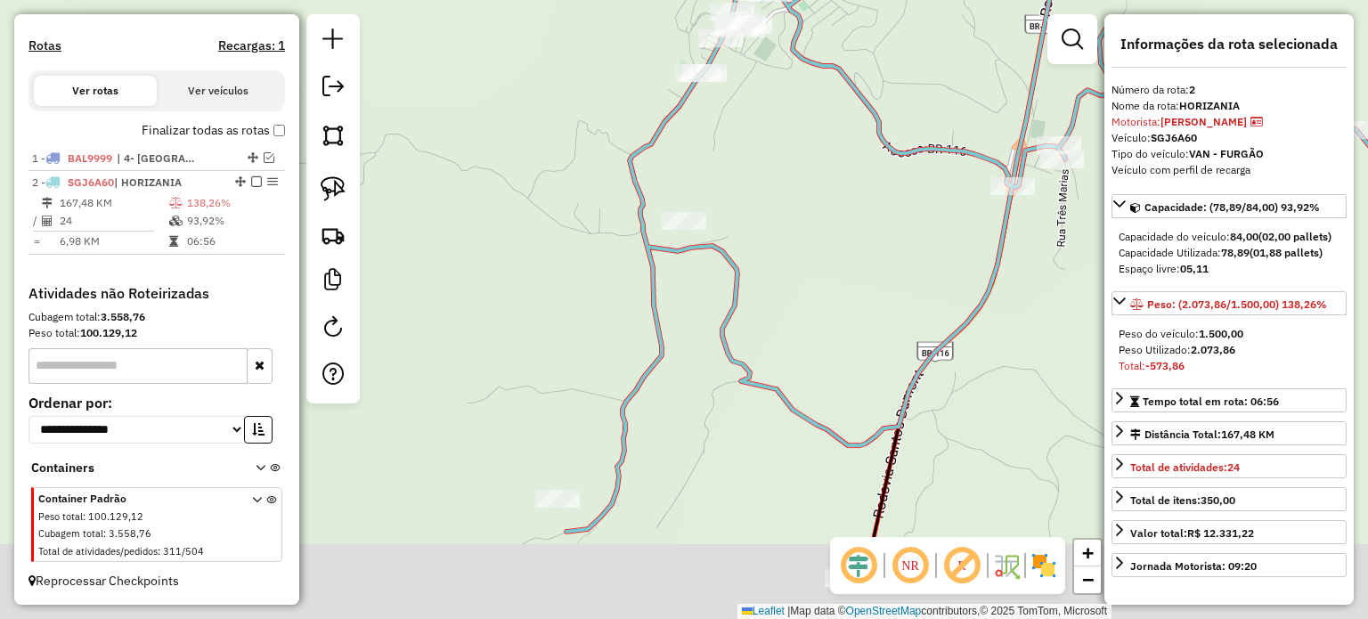
drag, startPoint x: 661, startPoint y: 522, endPoint x: 654, endPoint y: 414, distance: 108.0
click at [661, 409] on div "Janela de atendimento Grade de atendimento Capacidade Transportadoras Veículos …" at bounding box center [684, 309] width 1368 height 619
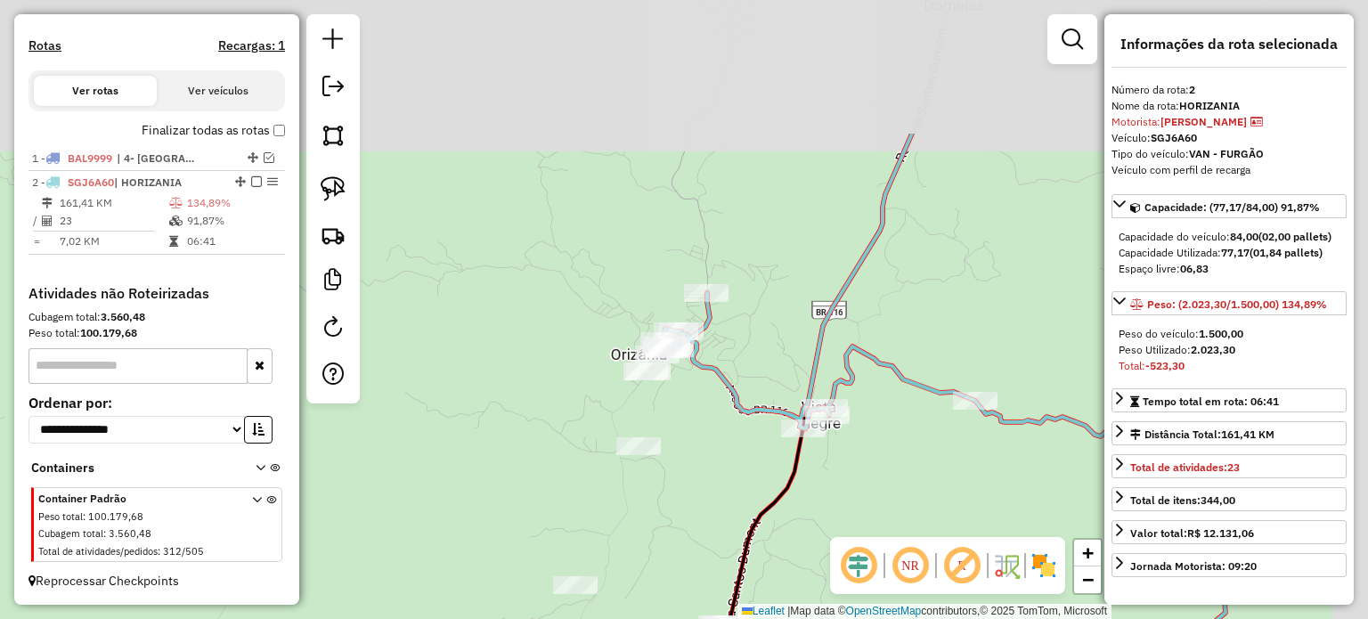
drag, startPoint x: 762, startPoint y: 260, endPoint x: 723, endPoint y: 455, distance: 198.9
click at [723, 455] on div "Janela de atendimento Grade de atendimento Capacidade Transportadoras Veículos …" at bounding box center [684, 309] width 1368 height 619
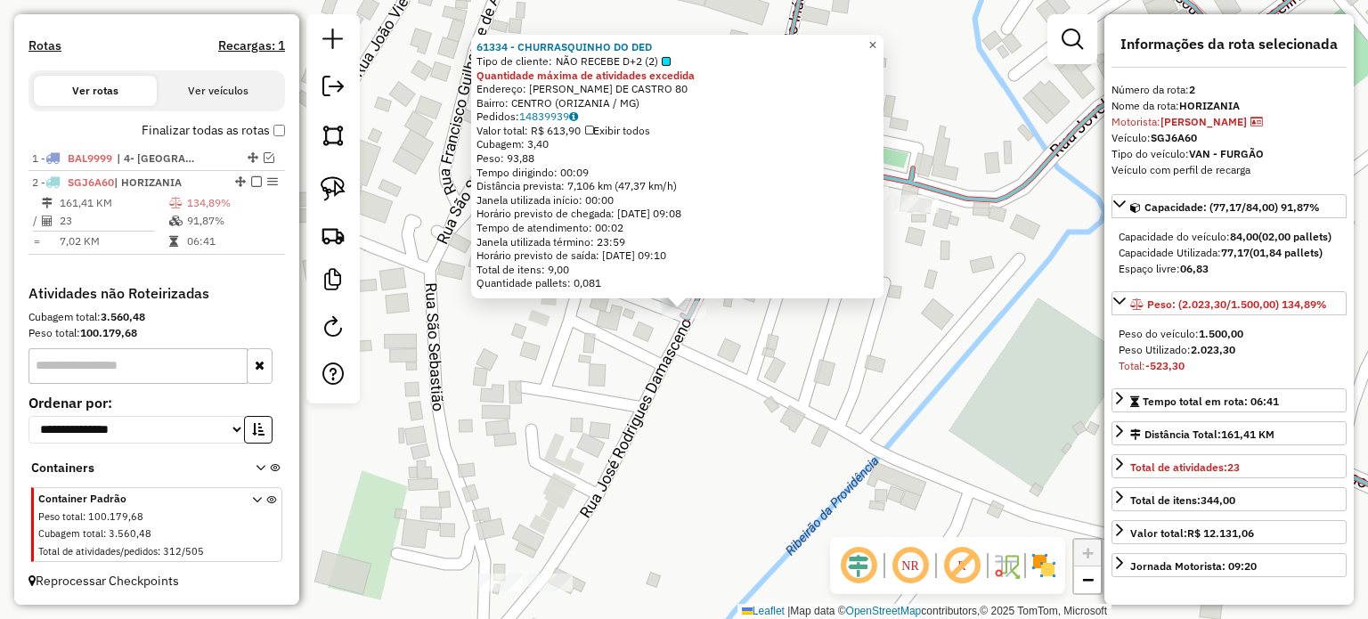
click at [876, 38] on span "×" at bounding box center [872, 44] width 8 height 15
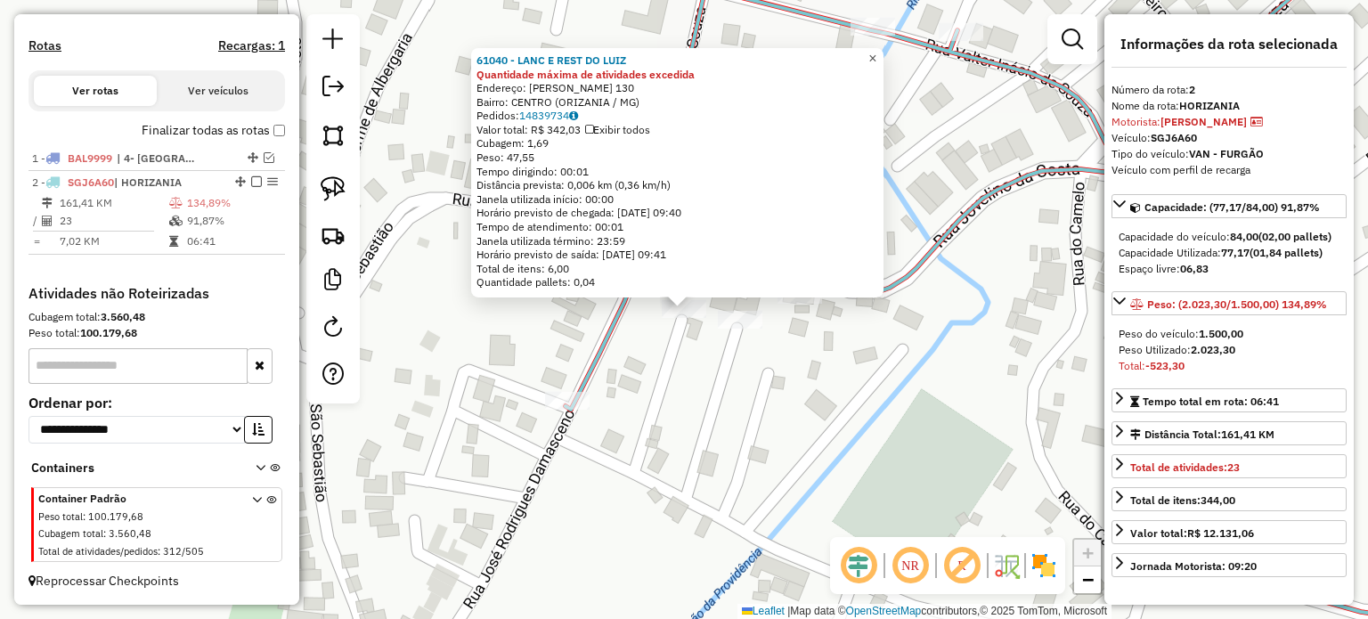
click at [876, 56] on span "×" at bounding box center [872, 58] width 8 height 15
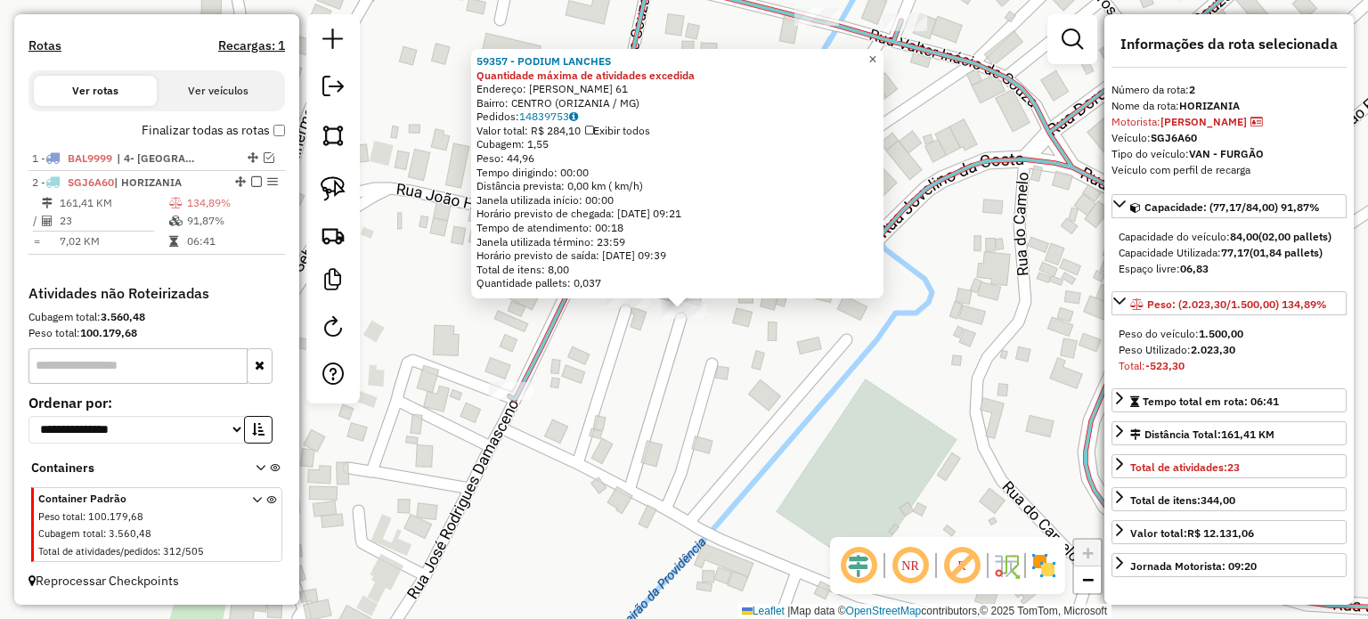
click at [876, 52] on span "×" at bounding box center [872, 59] width 8 height 15
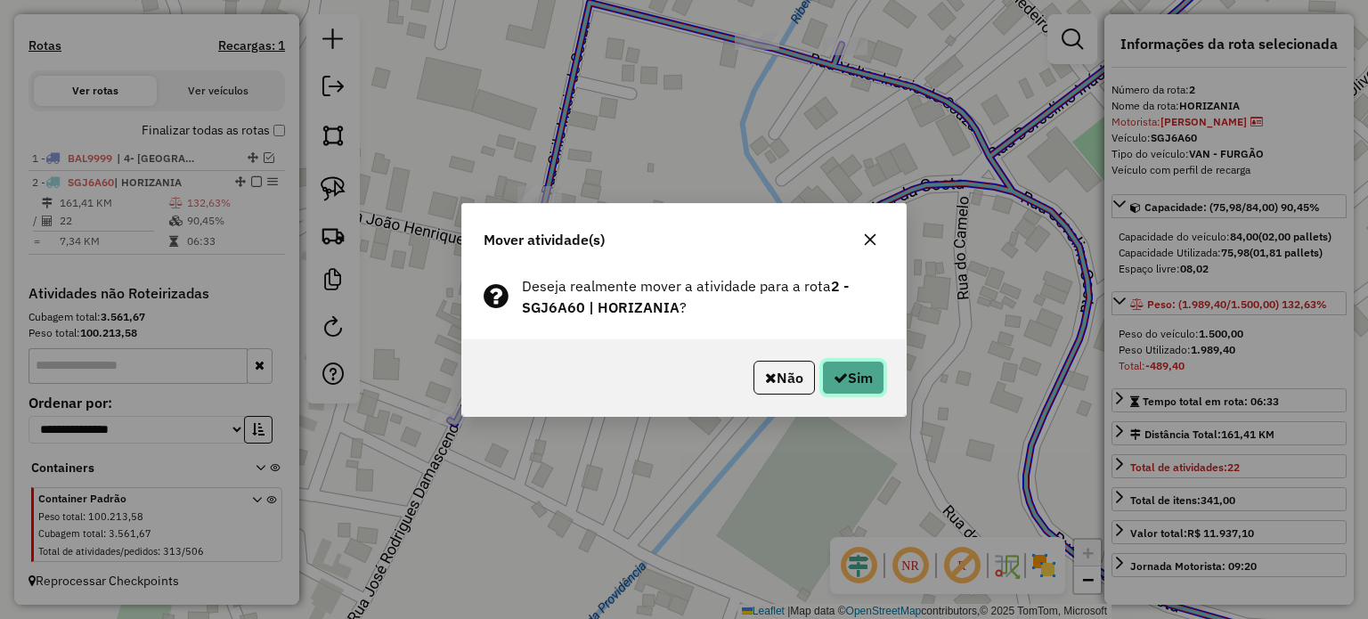
click at [841, 367] on button "Sim" at bounding box center [853, 378] width 62 height 34
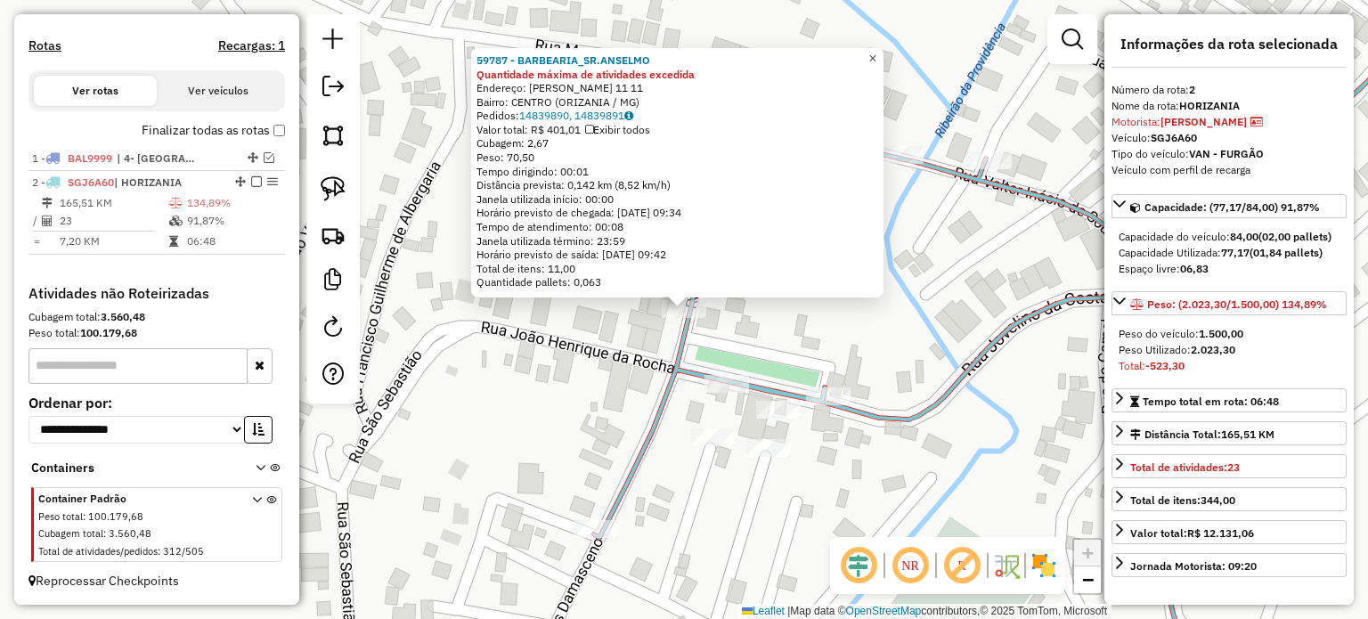
click at [883, 53] on link "×" at bounding box center [872, 58] width 21 height 21
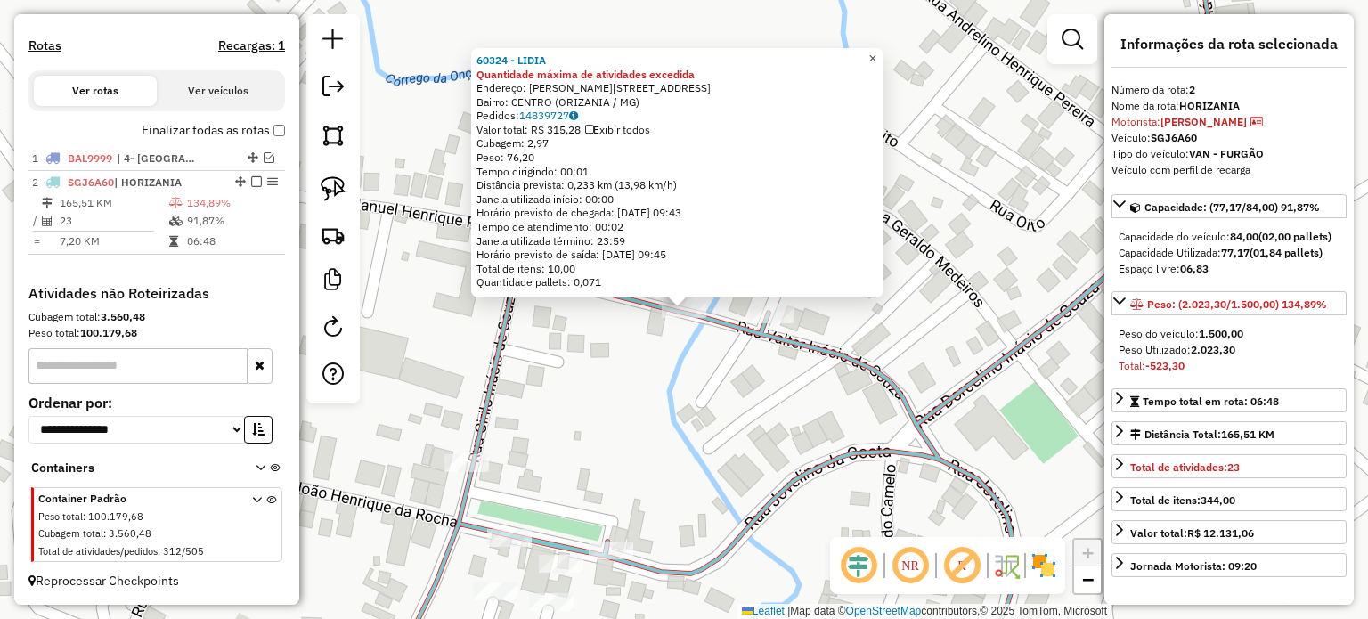
click at [876, 51] on span "×" at bounding box center [872, 58] width 8 height 15
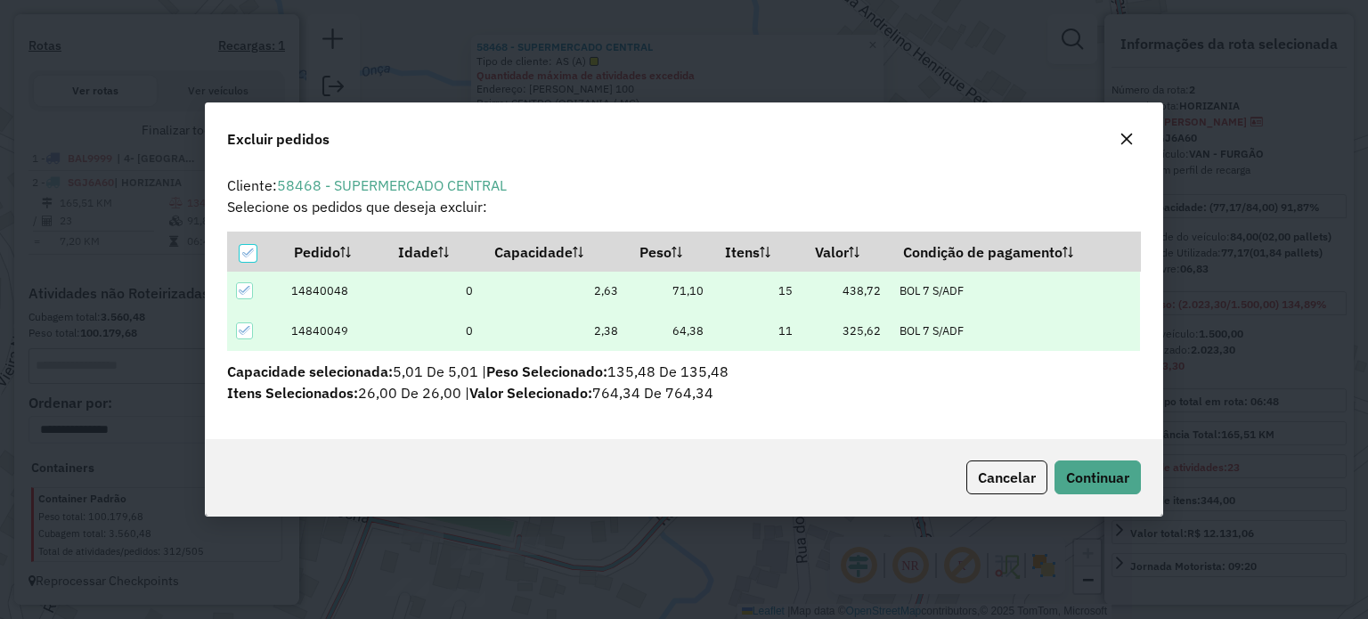
scroll to position [0, 0]
click at [1077, 470] on span "Continuar" at bounding box center [1097, 477] width 63 height 18
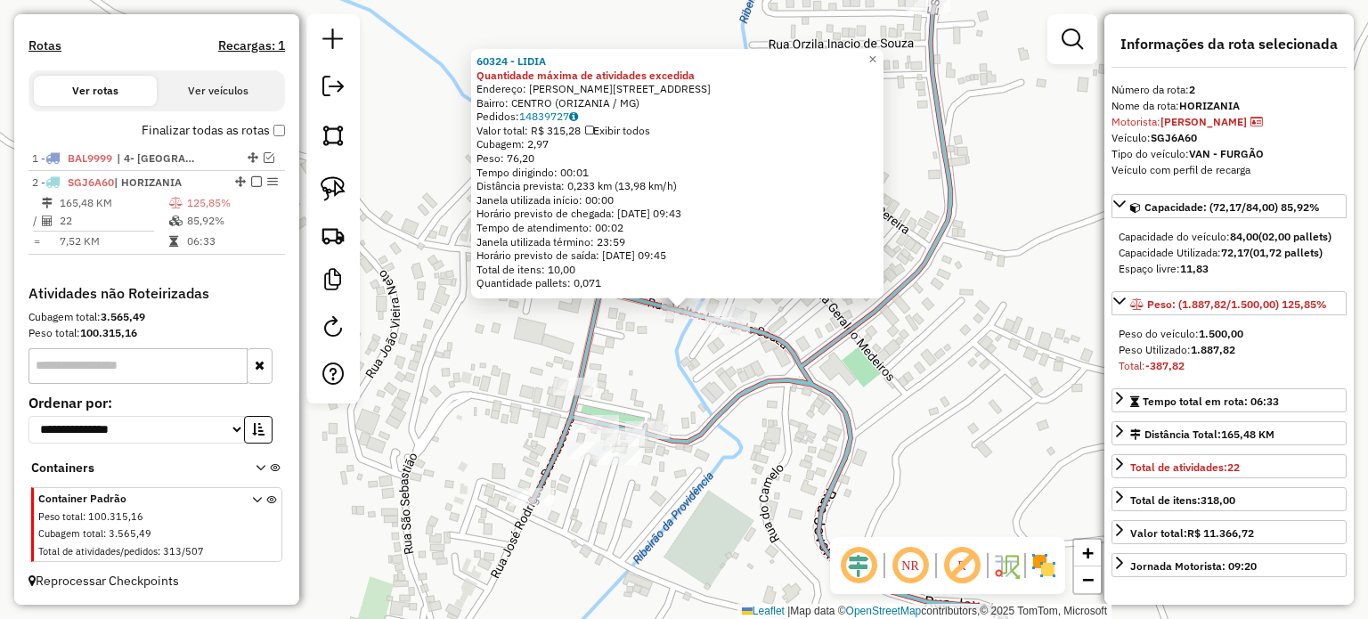
click at [968, 334] on div "60324 - LIDIA Quantidade máxima de atividades excedida Endereço: R WALTER INACI…" at bounding box center [684, 309] width 1368 height 619
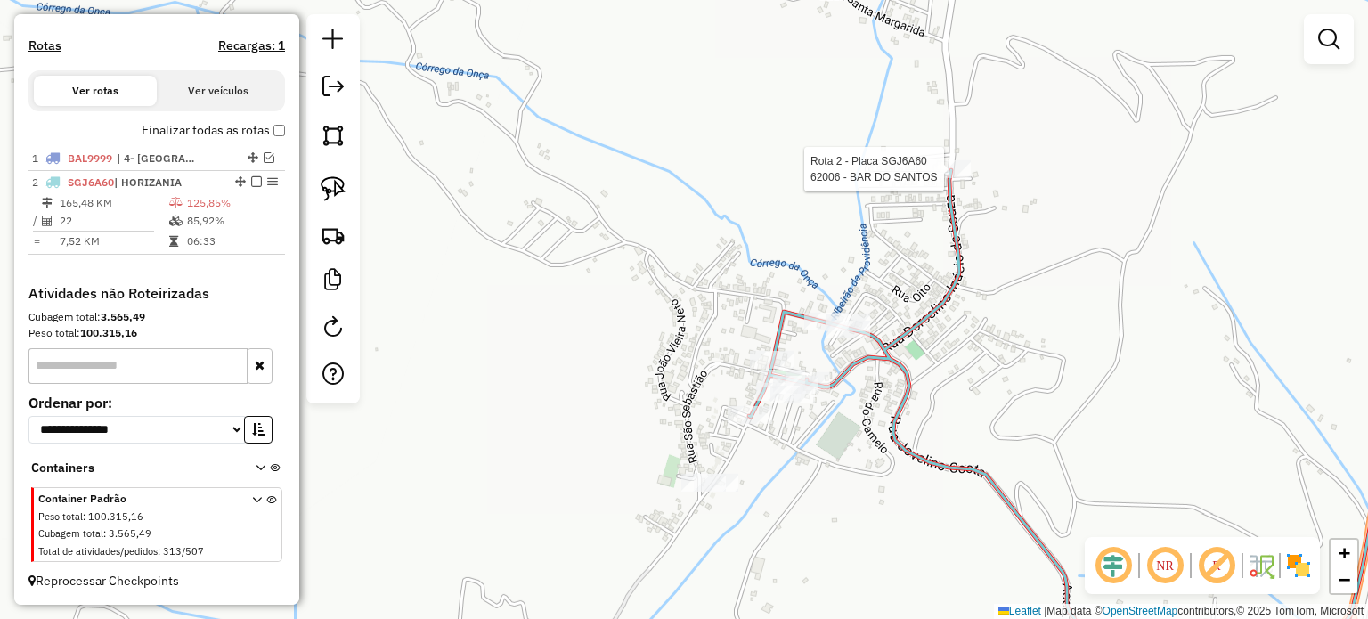
select select "**********"
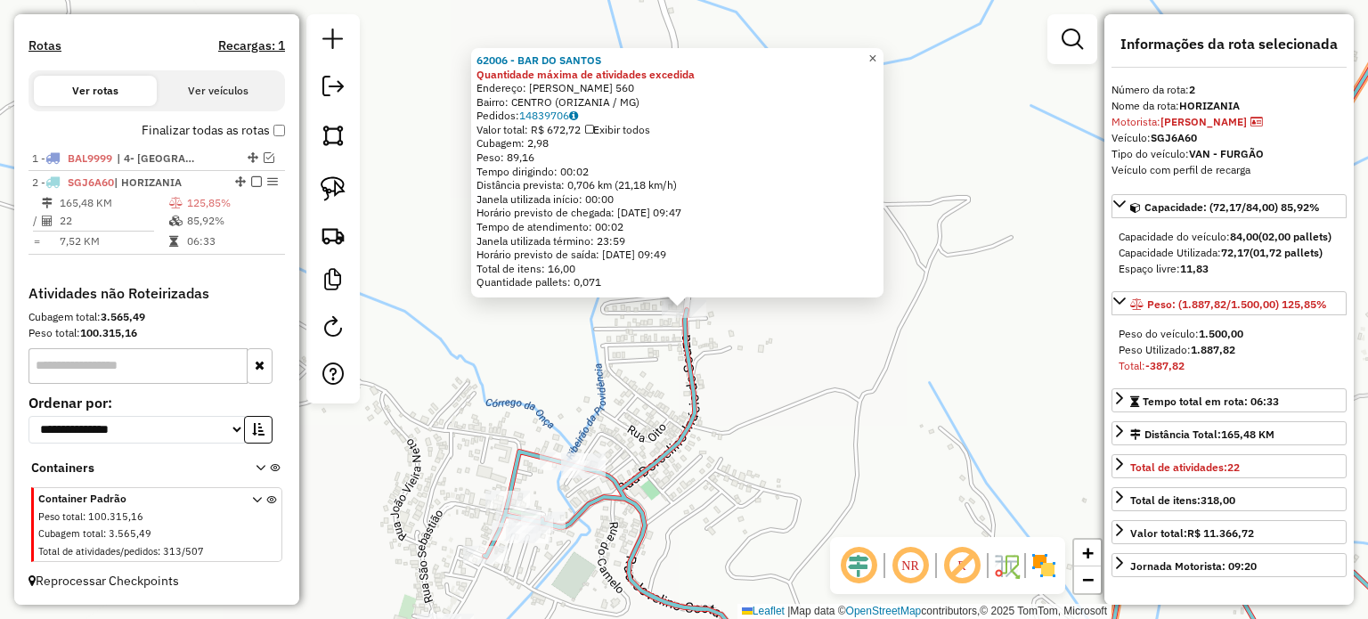
click at [876, 53] on span "×" at bounding box center [872, 58] width 8 height 15
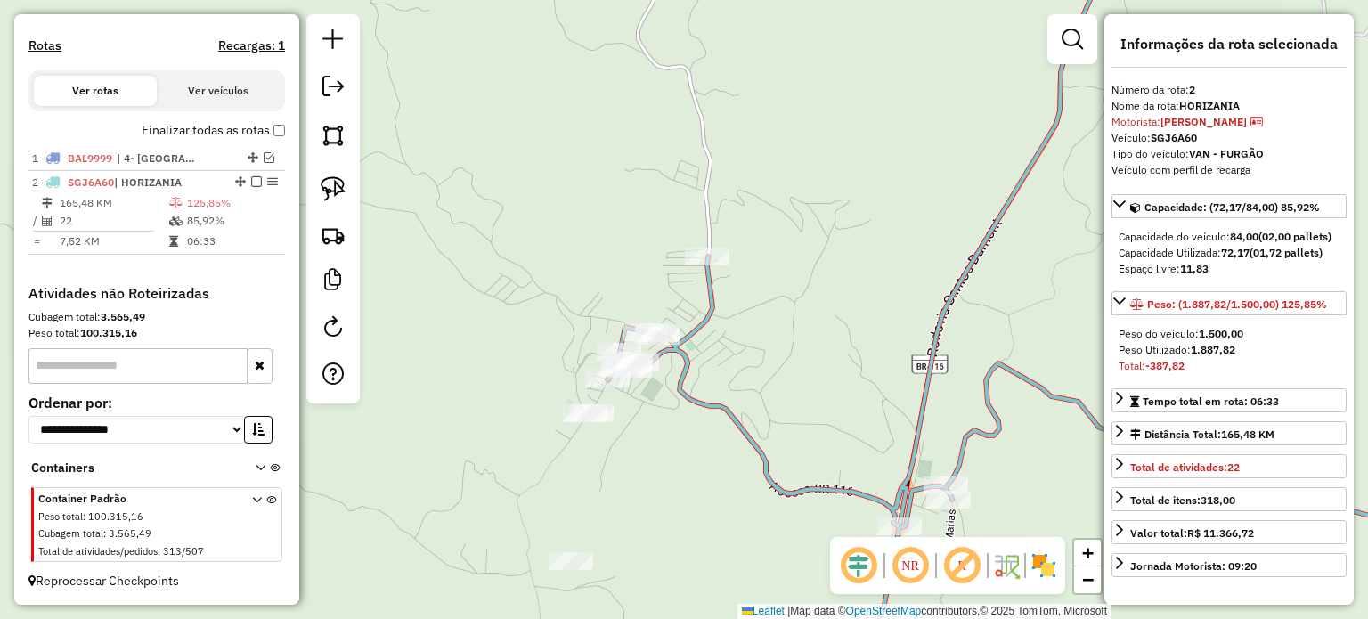
drag, startPoint x: 927, startPoint y: 223, endPoint x: 714, endPoint y: 282, distance: 221.1
click at [721, 278] on div "Janela de atendimento Grade de atendimento Capacidade Transportadoras Veículos …" at bounding box center [684, 309] width 1368 height 619
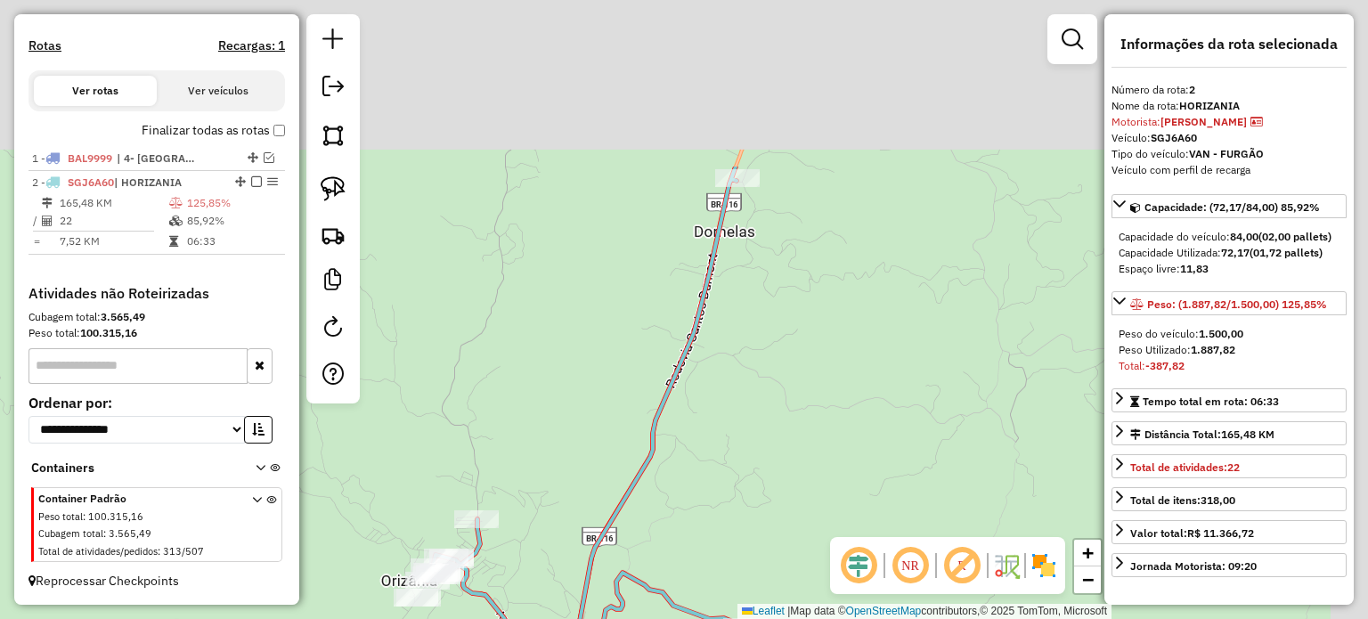
drag, startPoint x: 867, startPoint y: 209, endPoint x: 699, endPoint y: 441, distance: 285.7
click at [702, 440] on div "Janela de atendimento Grade de atendimento Capacidade Transportadoras Veículos …" at bounding box center [684, 309] width 1368 height 619
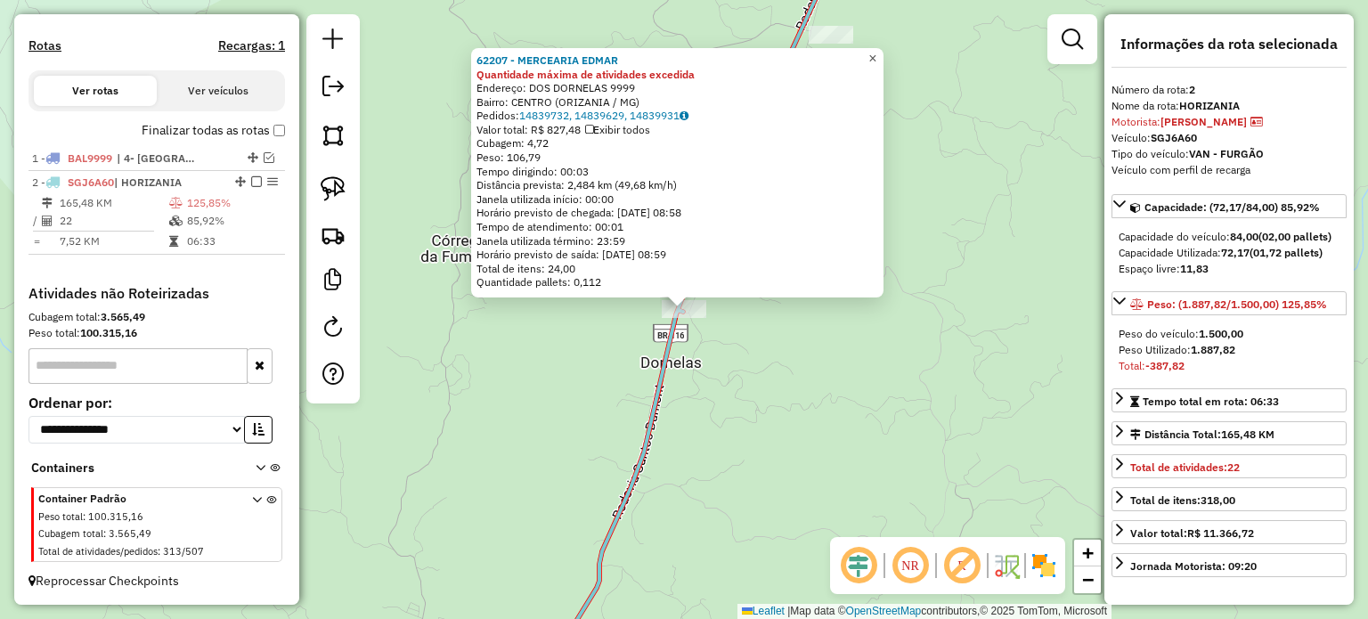
click at [876, 54] on span "×" at bounding box center [872, 58] width 8 height 15
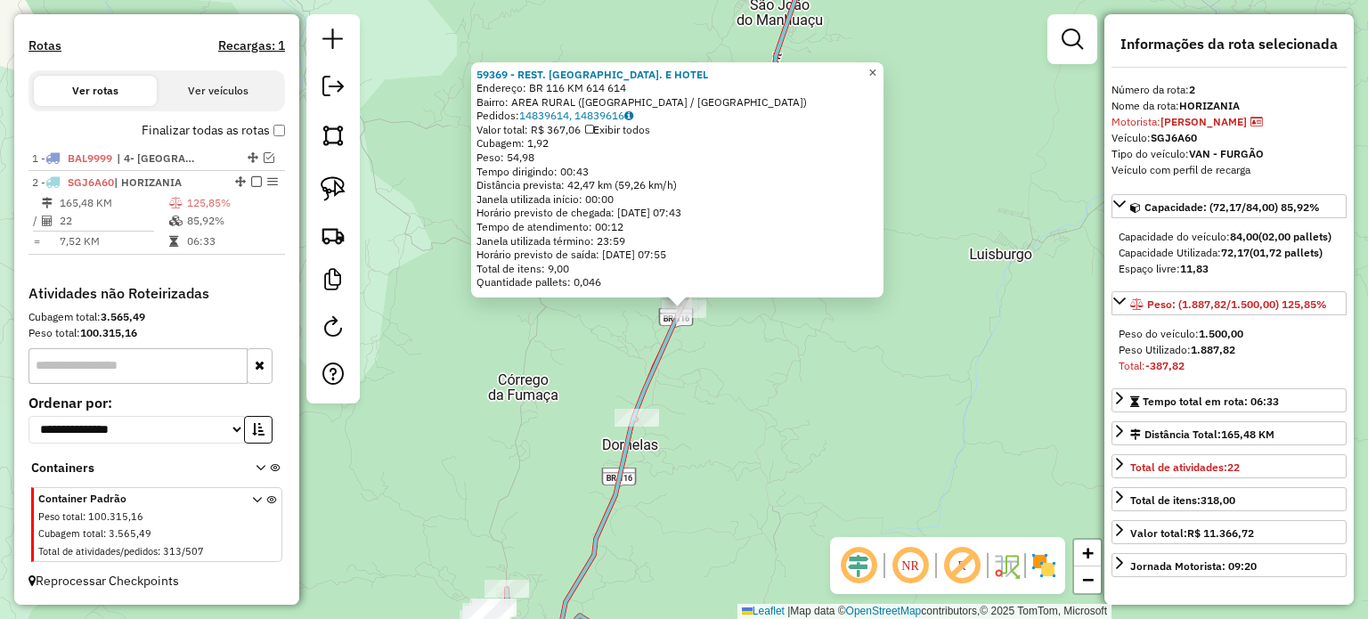
click at [876, 65] on span "×" at bounding box center [872, 72] width 8 height 15
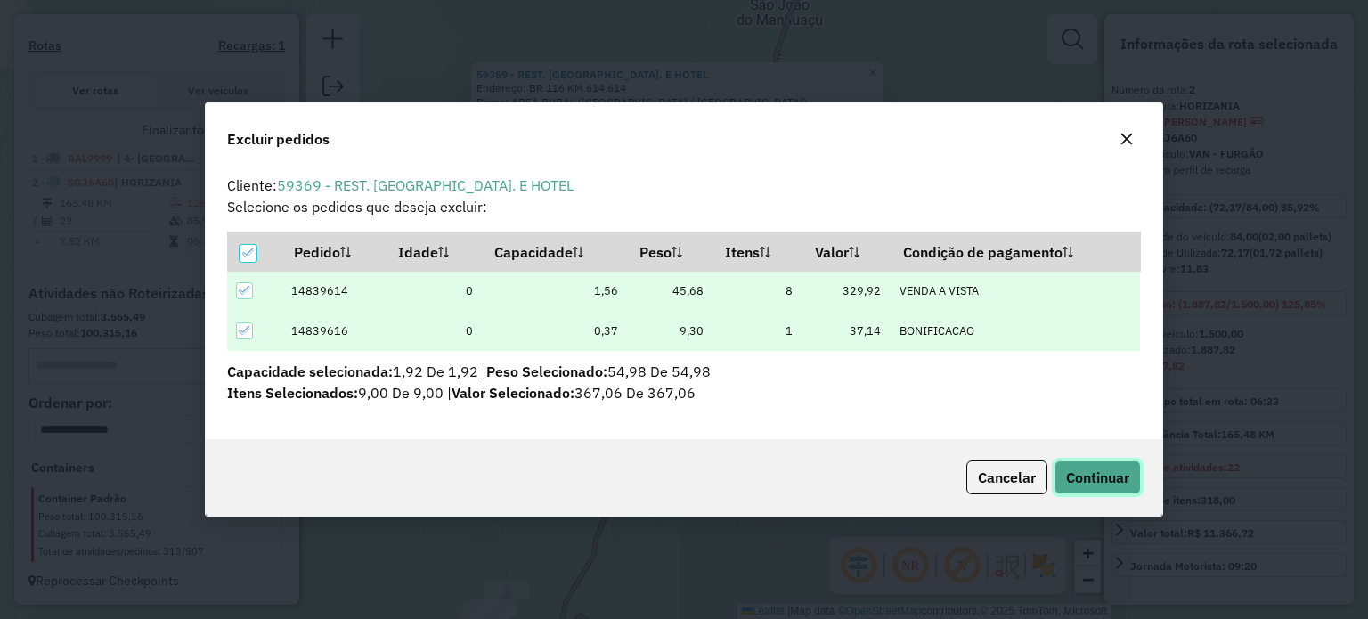
drag, startPoint x: 1087, startPoint y: 460, endPoint x: 1062, endPoint y: 464, distance: 25.3
click at [1087, 460] on button "Continuar" at bounding box center [1097, 477] width 86 height 34
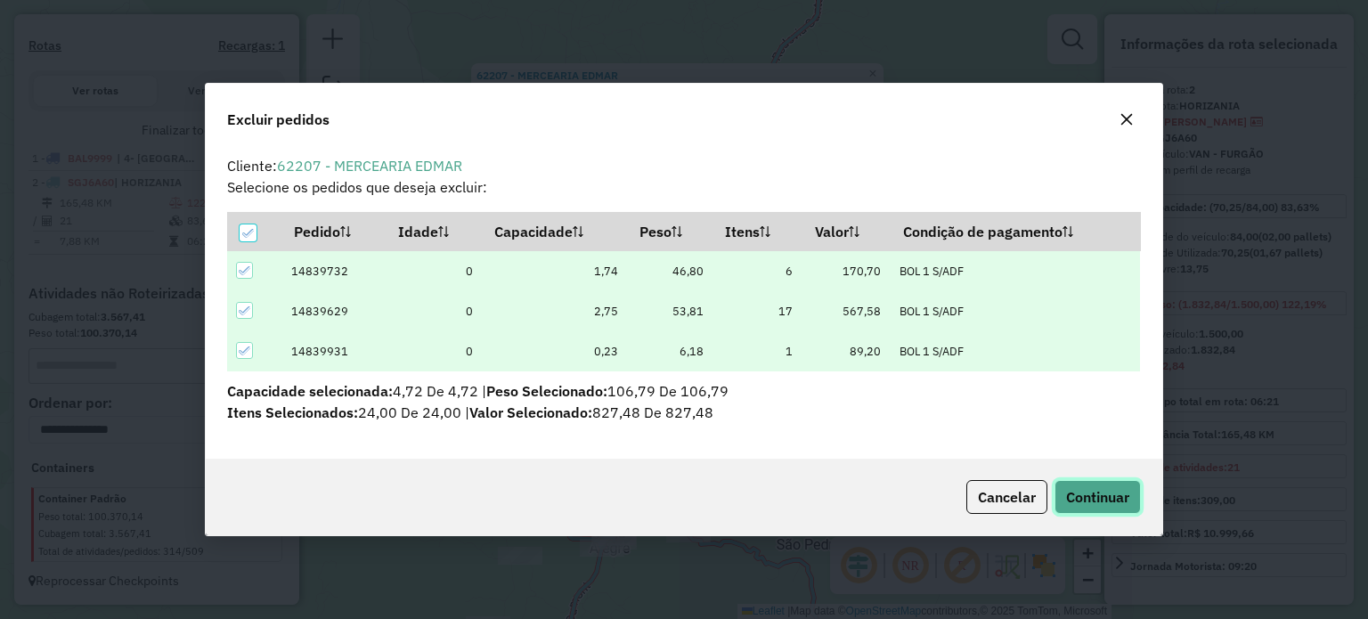
click at [1106, 492] on span "Continuar" at bounding box center [1097, 497] width 63 height 18
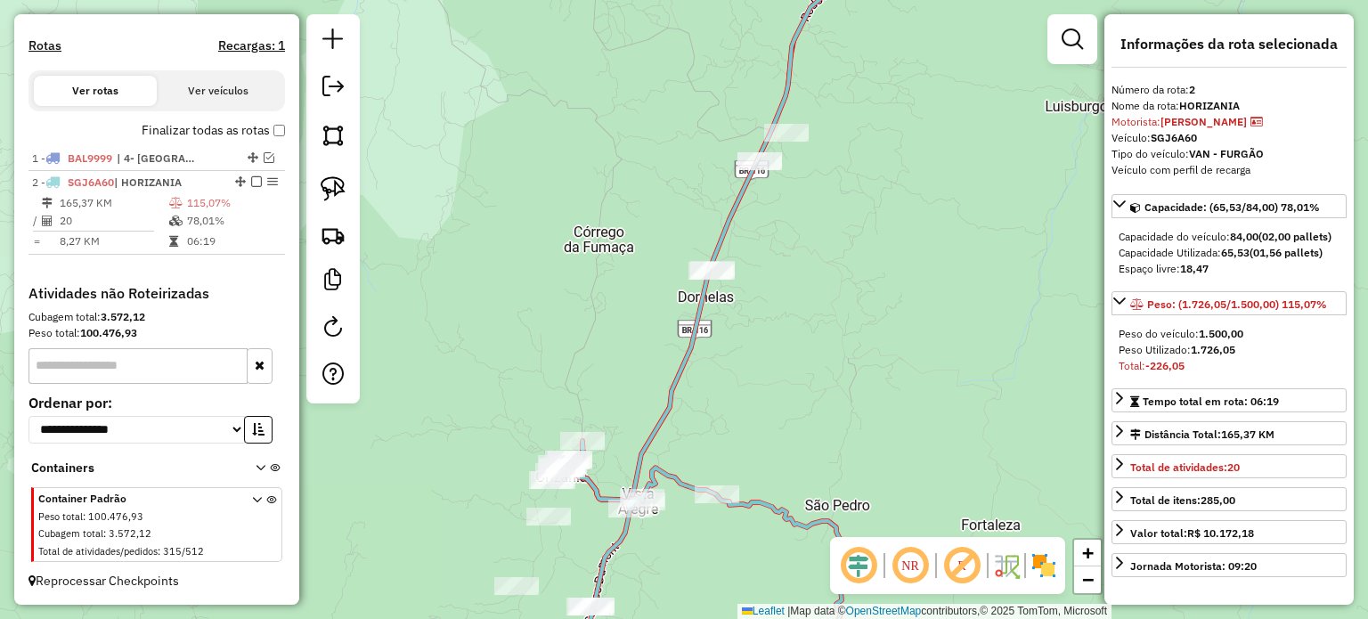
drag, startPoint x: 876, startPoint y: 402, endPoint x: 908, endPoint y: 312, distance: 95.5
click at [915, 314] on div "Janela de atendimento Grade de atendimento Capacidade Transportadoras Veículos …" at bounding box center [684, 309] width 1368 height 619
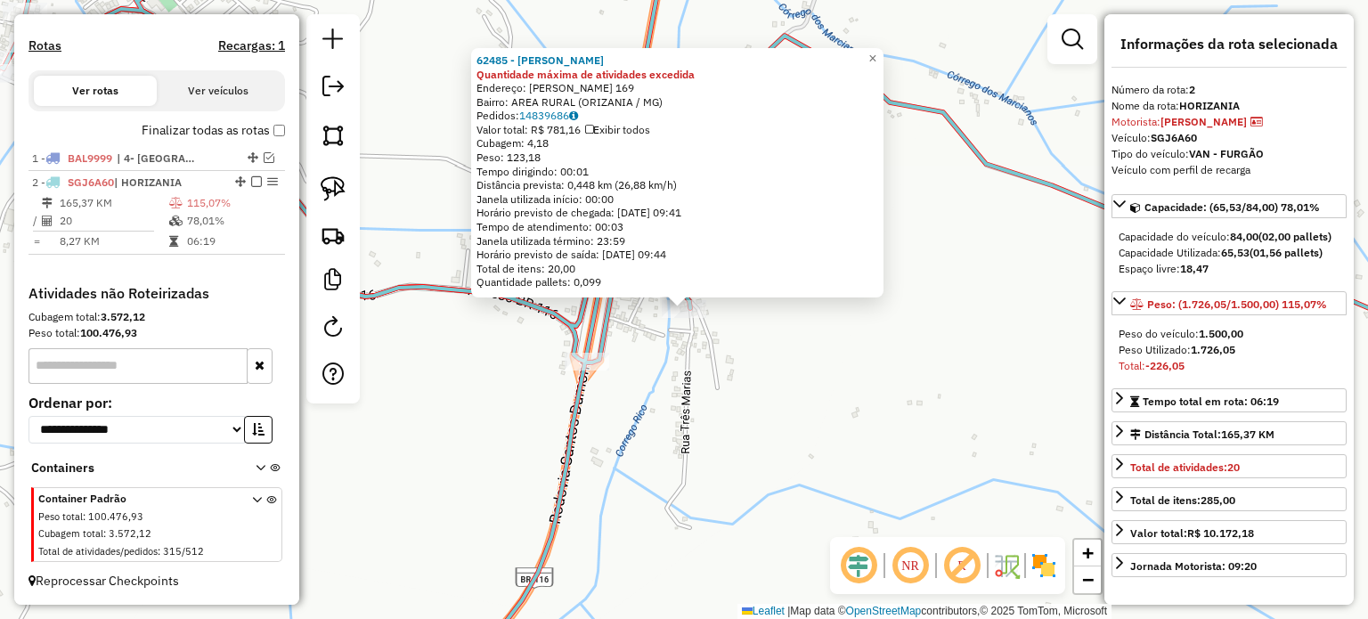
click at [676, 357] on div "62485 - MERCEARIA DUTRA Quantidade máxima de atividades excedida Endereço: NORI…" at bounding box center [684, 309] width 1368 height 619
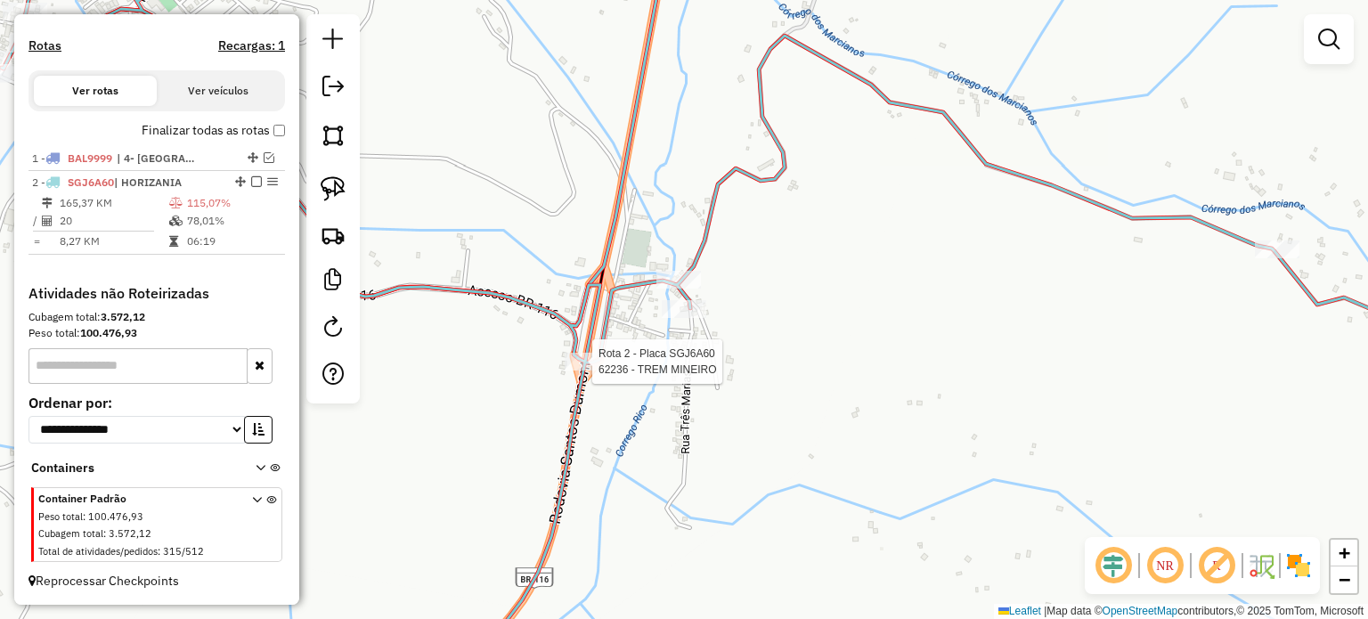
select select "**********"
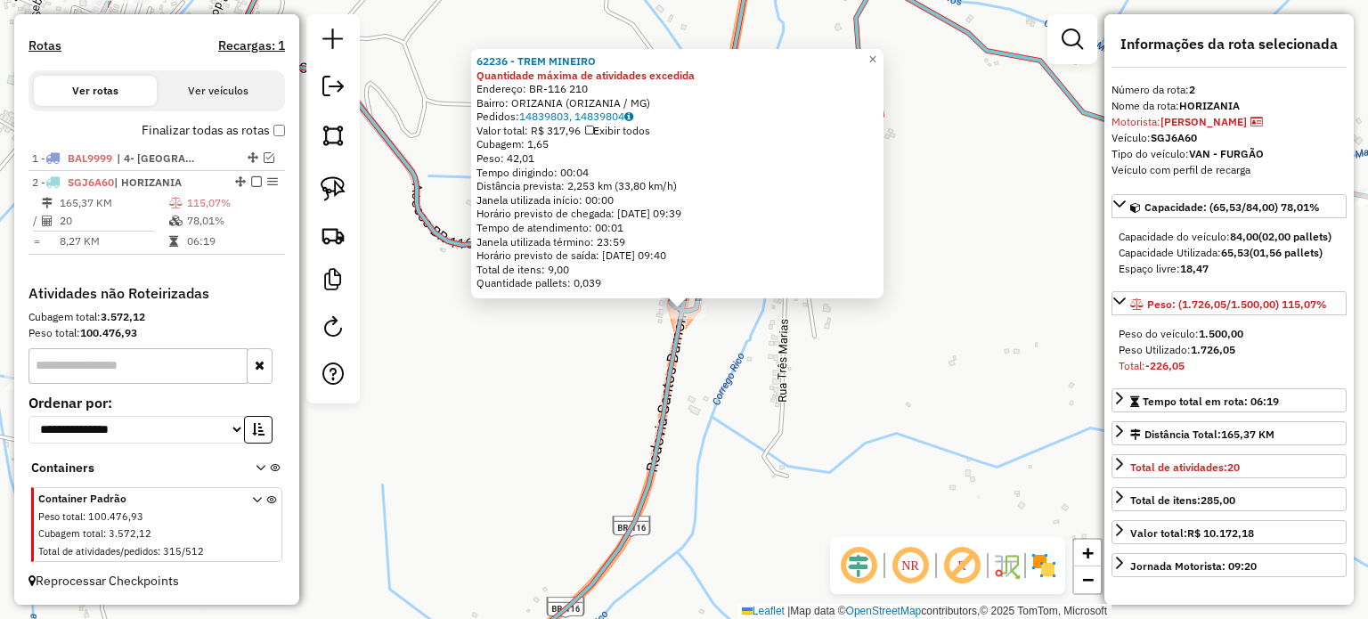
click at [730, 367] on div "62236 - TREM MINEIRO Quantidade máxima de atividades excedida Endereço: BR-116 …" at bounding box center [684, 309] width 1368 height 619
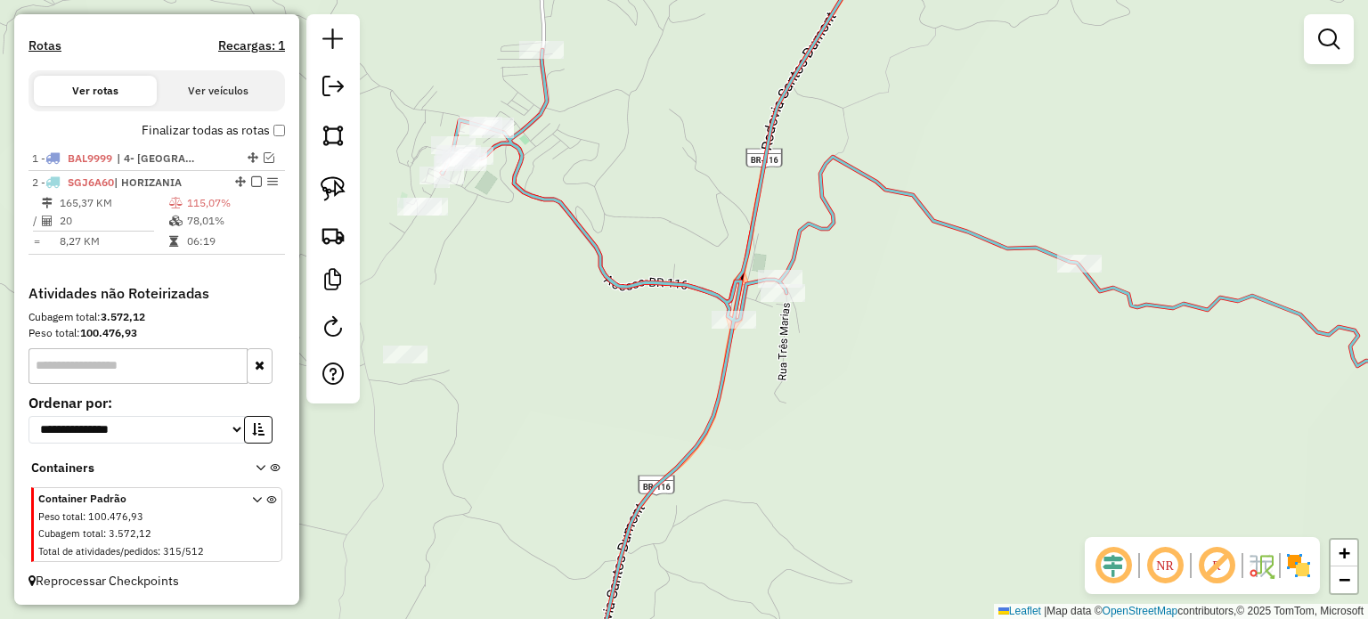
drag, startPoint x: 481, startPoint y: 248, endPoint x: 545, endPoint y: 333, distance: 106.9
click at [545, 332] on div "Janela de atendimento Grade de atendimento Capacidade Transportadoras Veículos …" at bounding box center [684, 309] width 1368 height 619
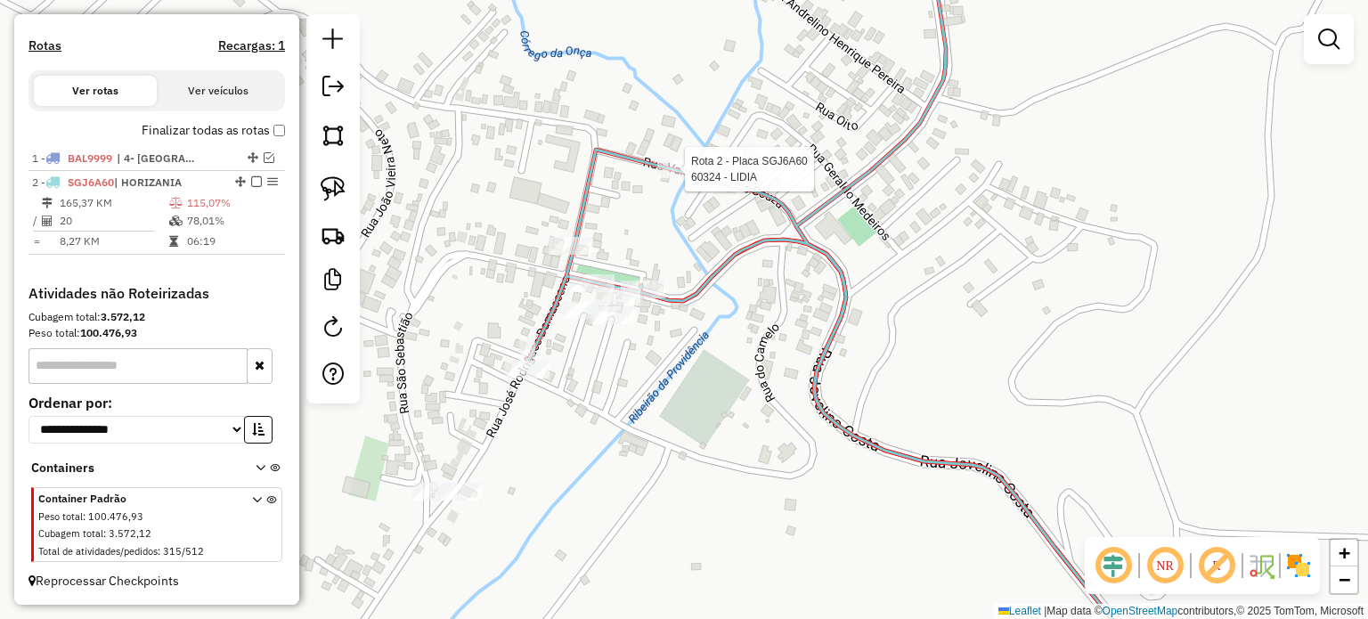
select select "**********"
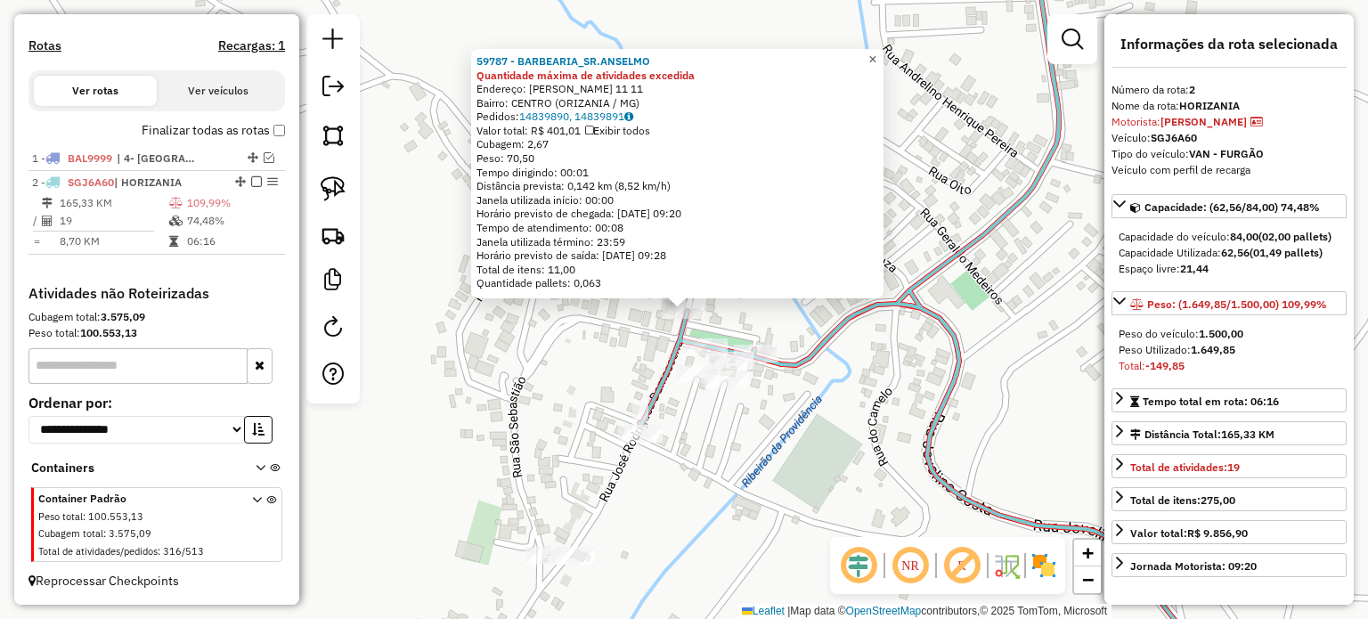
click at [876, 54] on span "×" at bounding box center [872, 59] width 8 height 15
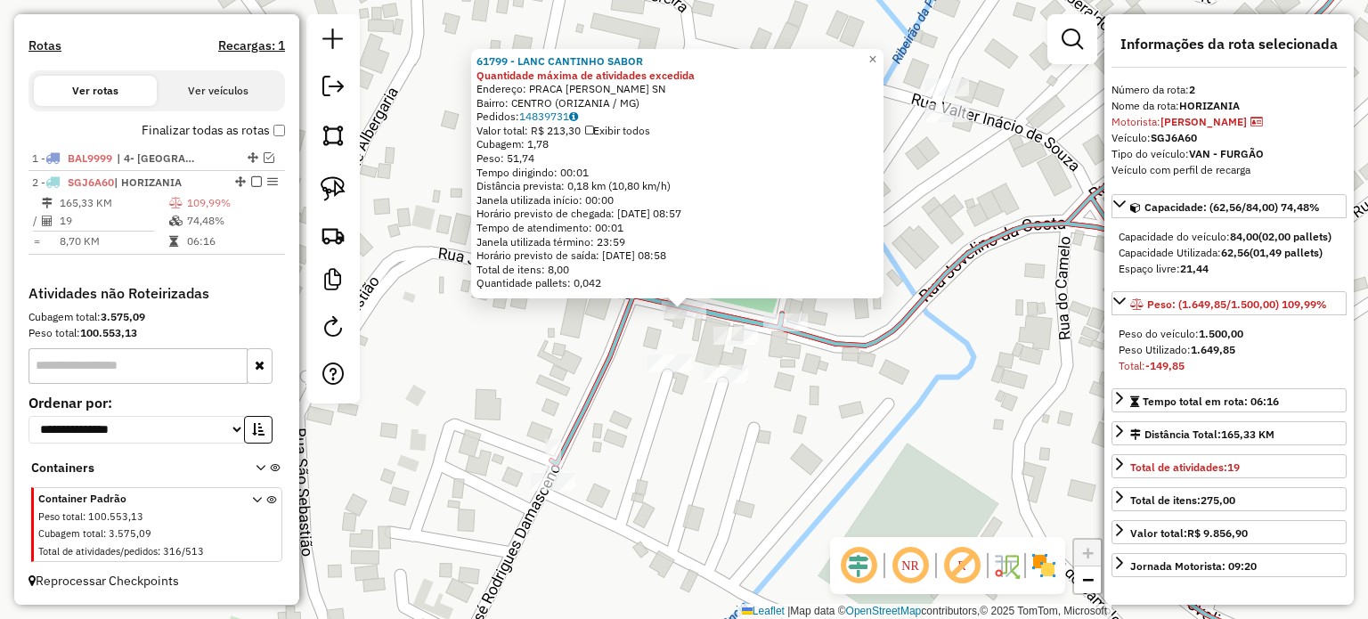
drag, startPoint x: 858, startPoint y: 399, endPoint x: 844, endPoint y: 377, distance: 26.0
click at [855, 395] on div "61799 - LANC CANTINHO SABOR Quantidade máxima de atividades excedida Endereço: …" at bounding box center [684, 309] width 1368 height 619
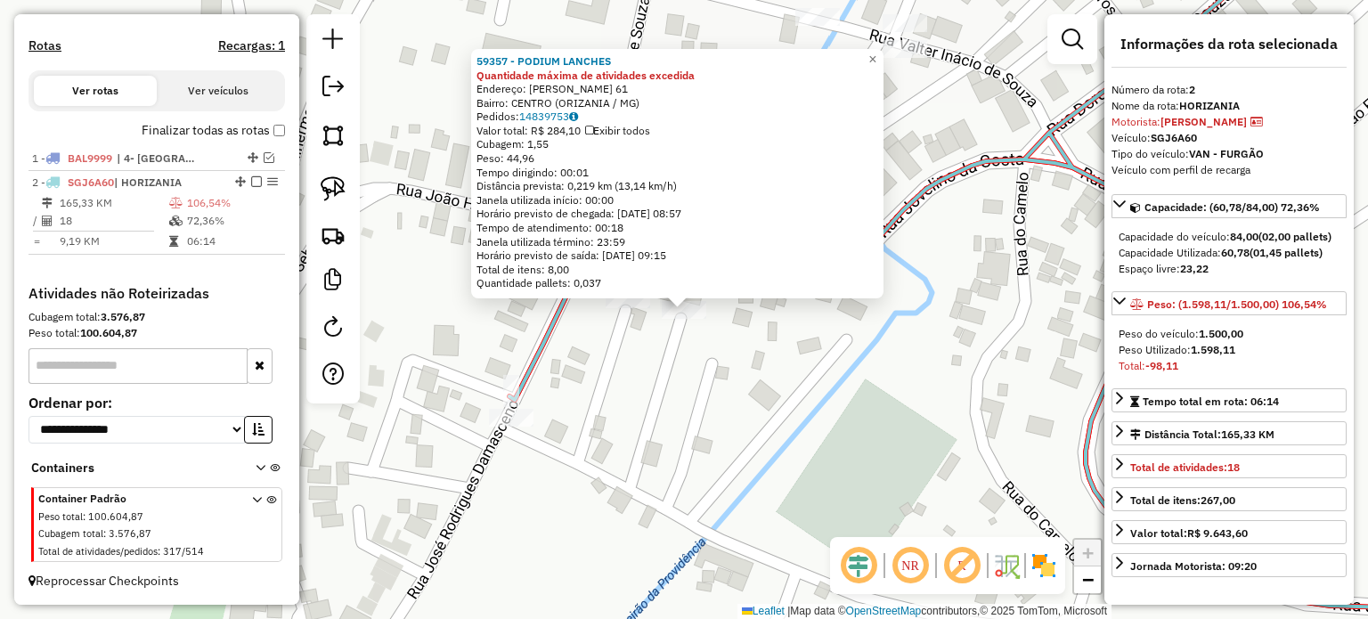
click at [751, 359] on div "59357 - PODIUM LANCHES Quantidade máxima de atividades excedida Endereço: MANOE…" at bounding box center [684, 309] width 1368 height 619
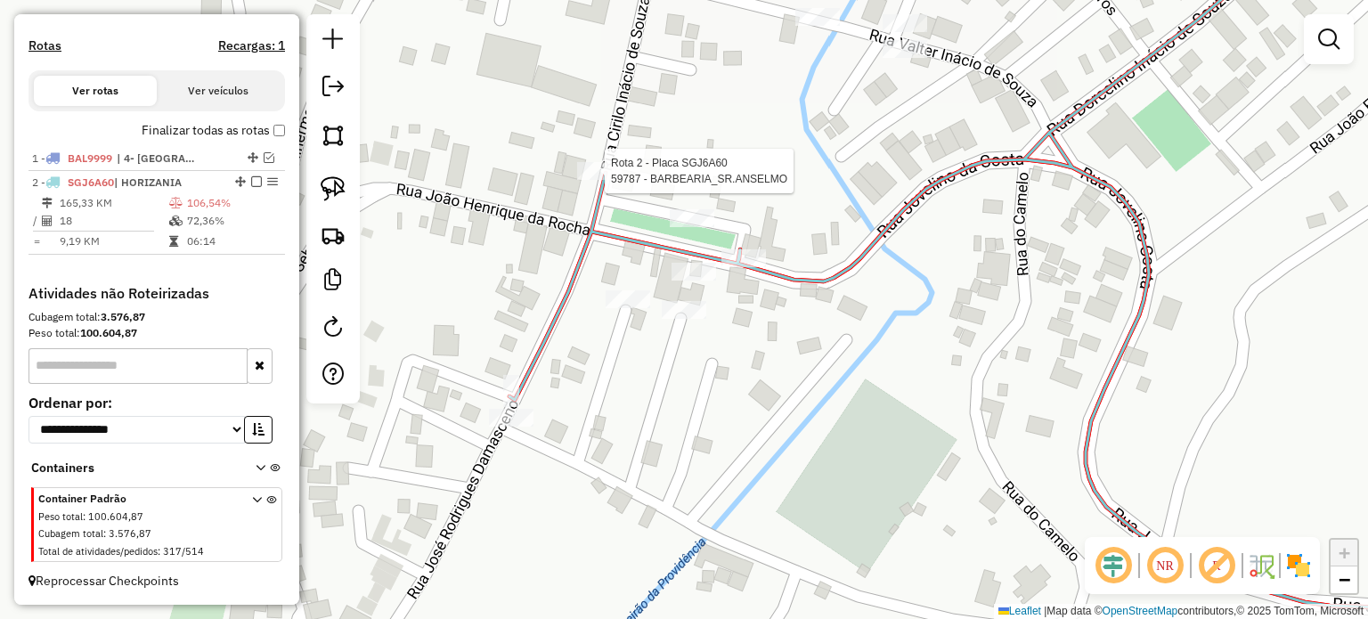
select select "**********"
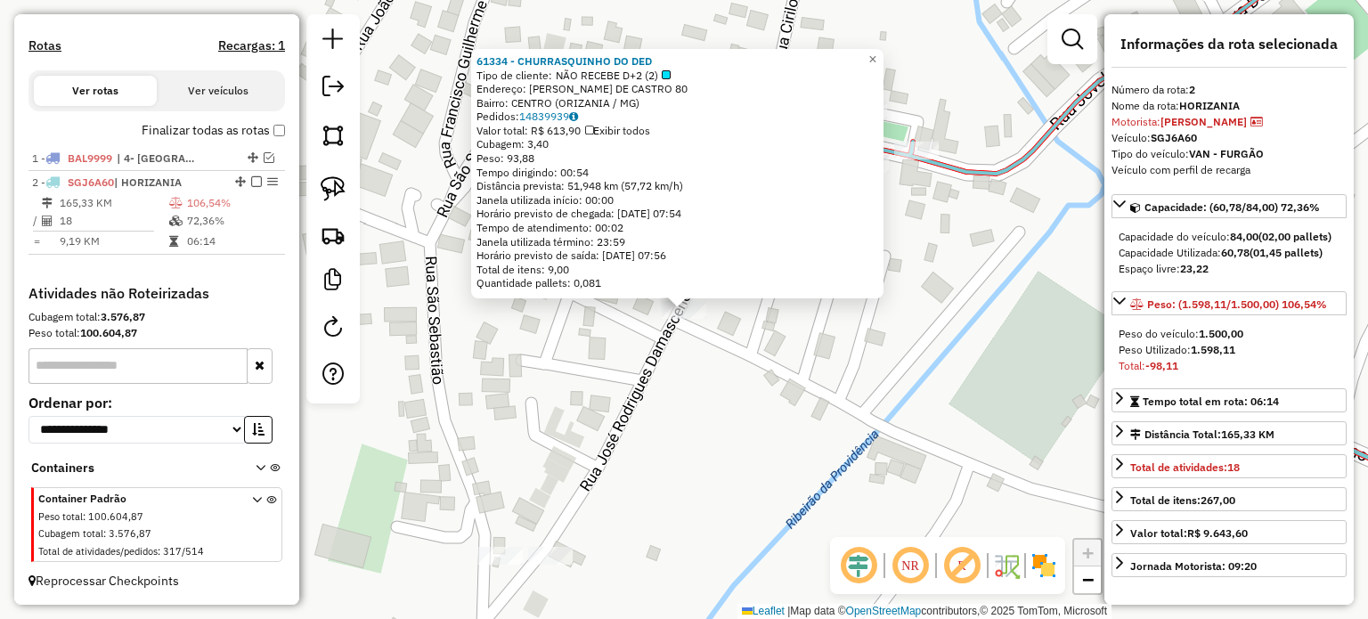
click at [659, 484] on div "61334 - CHURRASQUINHO DO DED Tipo de cliente: NÃO RECEBE D+2 (2) Endereço: MANO…" at bounding box center [684, 309] width 1368 height 619
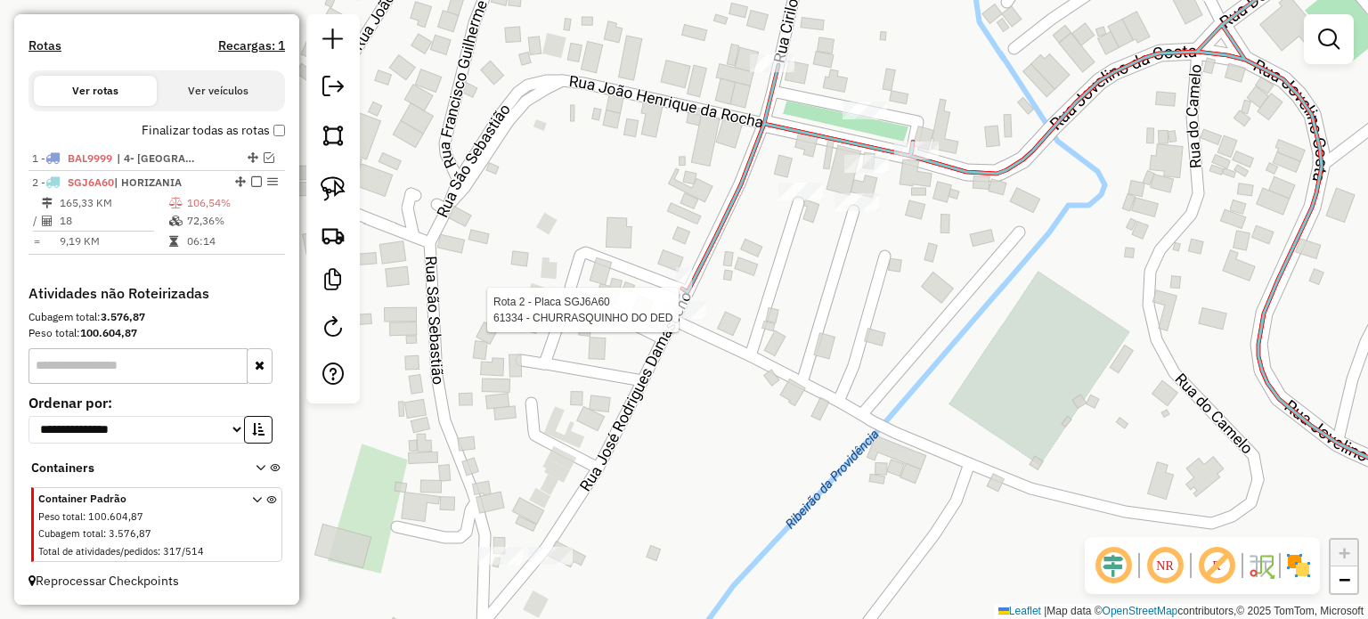
select select "**********"
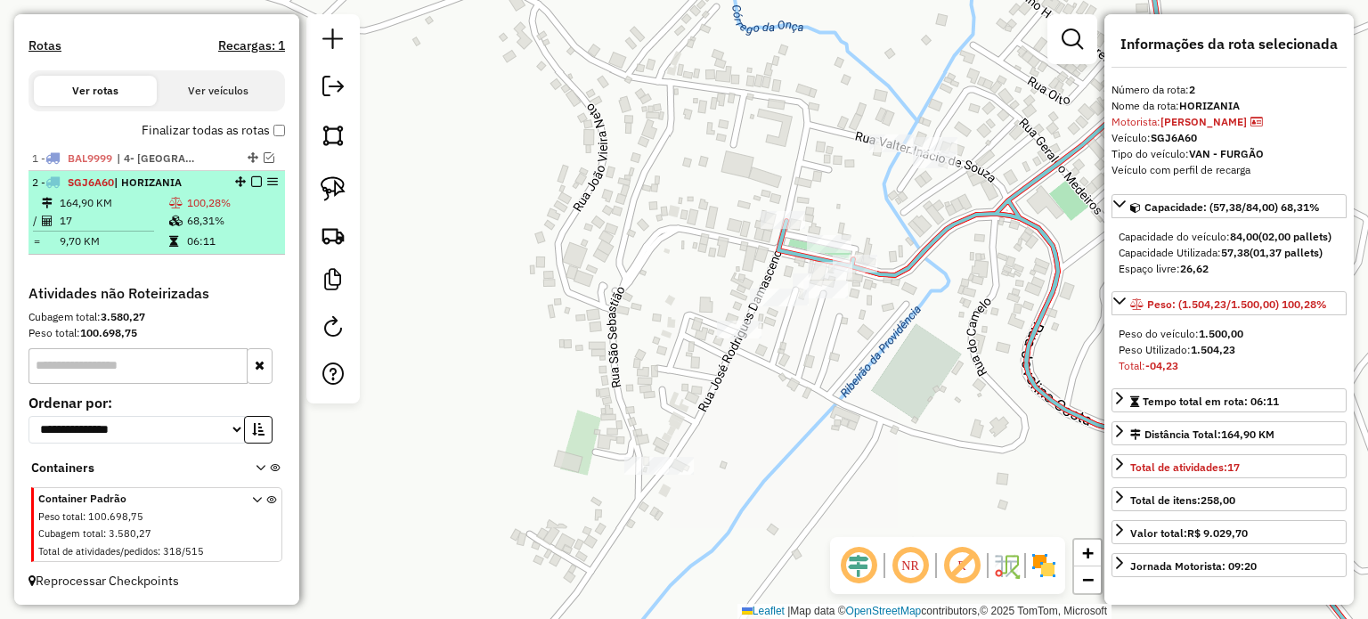
click at [209, 198] on td "100,28%" at bounding box center [232, 203] width 92 height 18
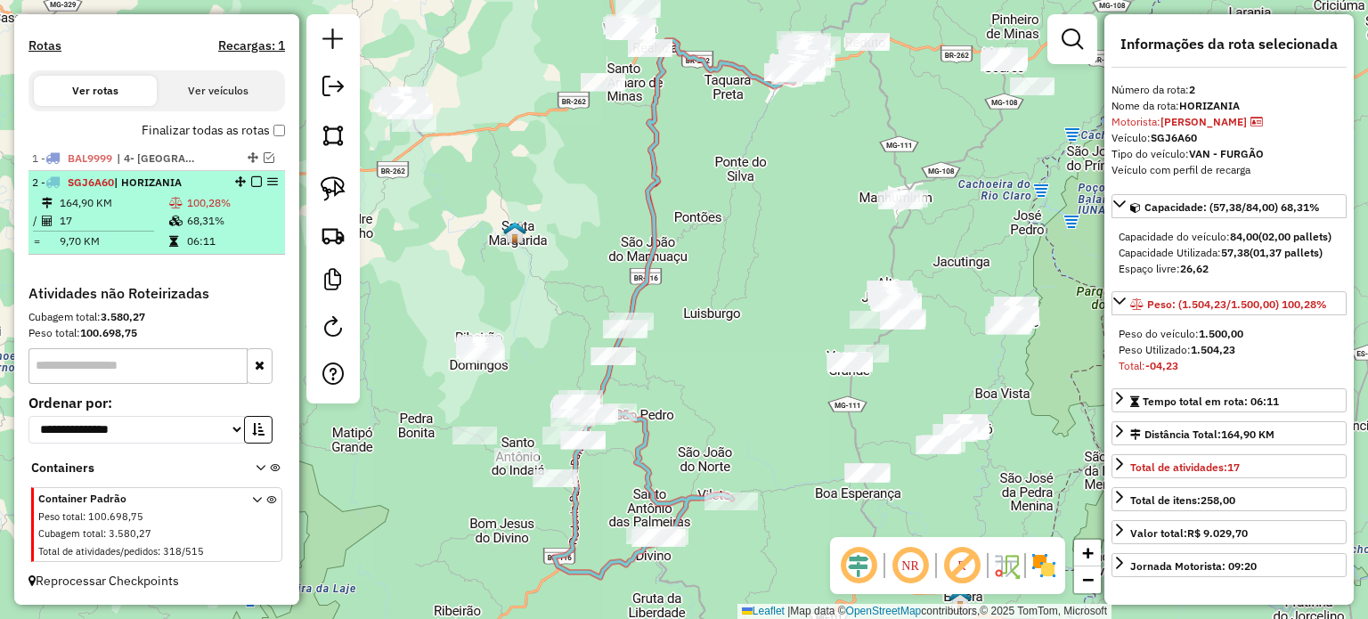
click at [254, 181] on em at bounding box center [256, 181] width 11 height 11
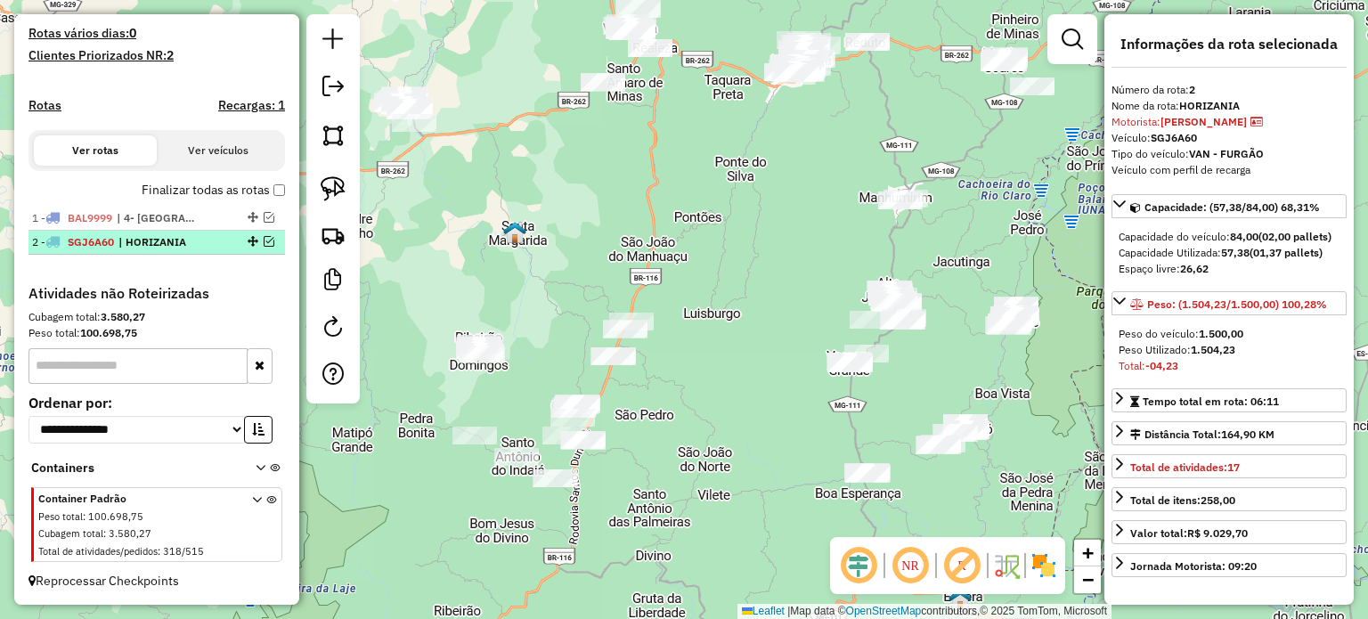
scroll to position [474, 0]
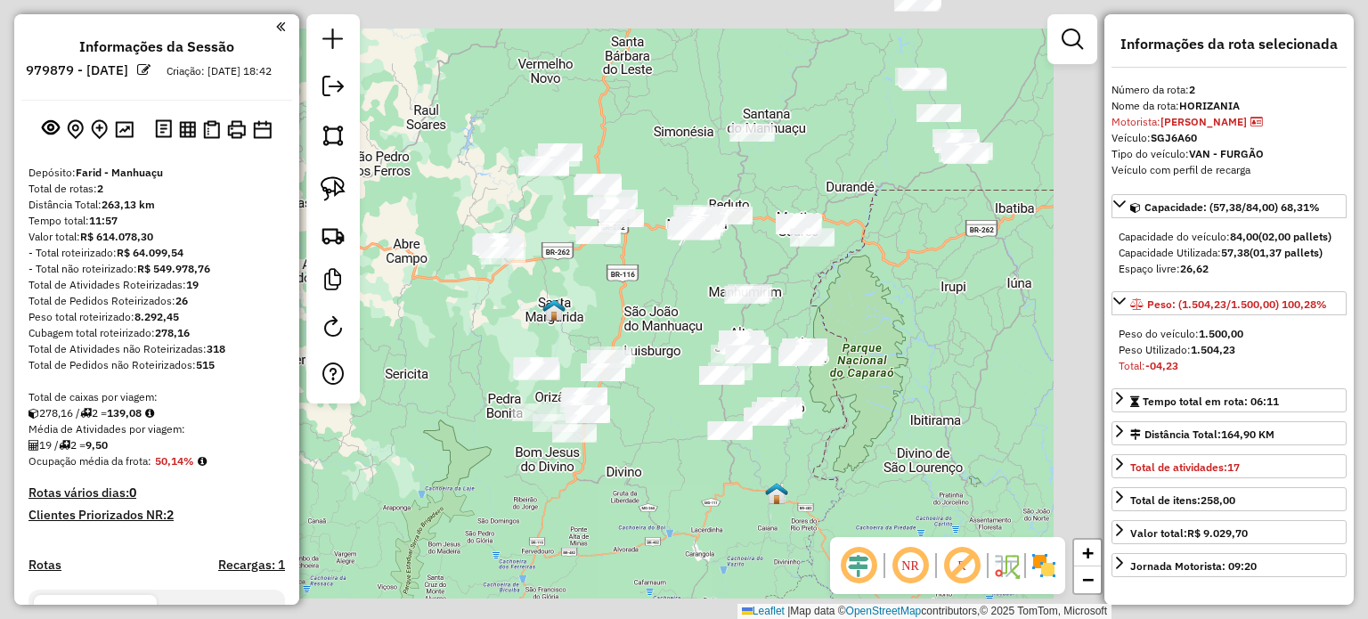
select select "**********"
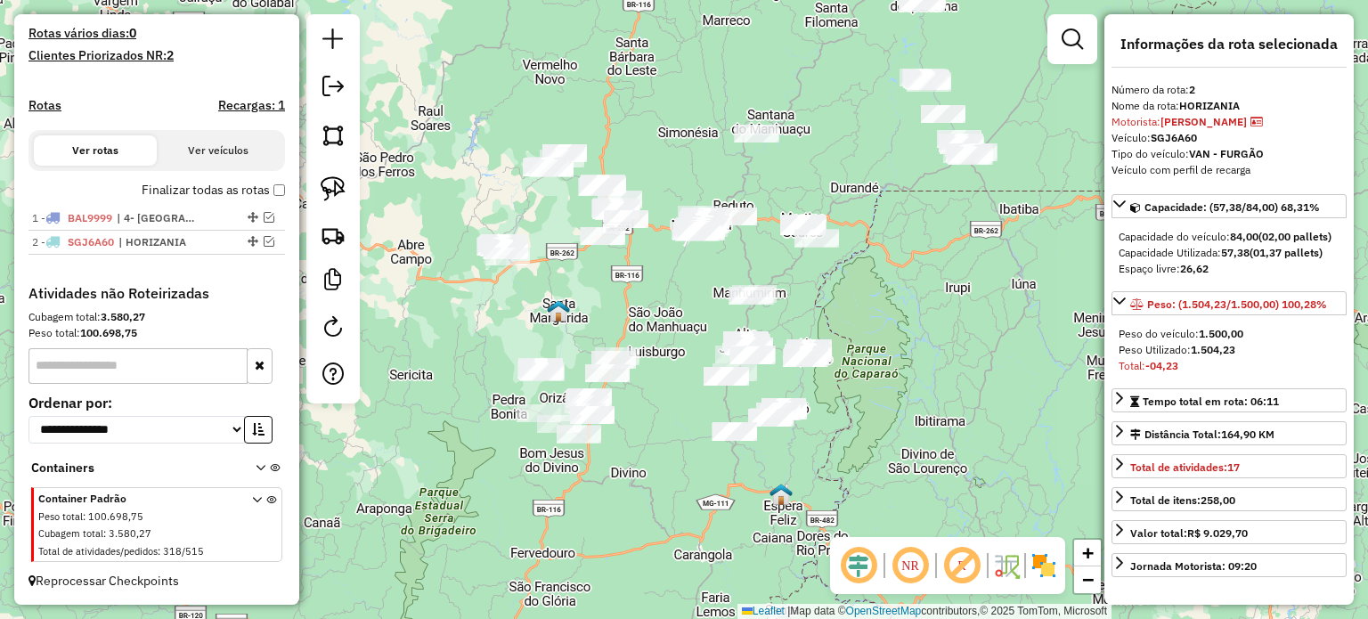
click at [647, 430] on div "Janela de atendimento Grade de atendimento Capacidade Transportadoras Veículos …" at bounding box center [684, 309] width 1368 height 619
click at [338, 194] on img at bounding box center [333, 188] width 25 height 25
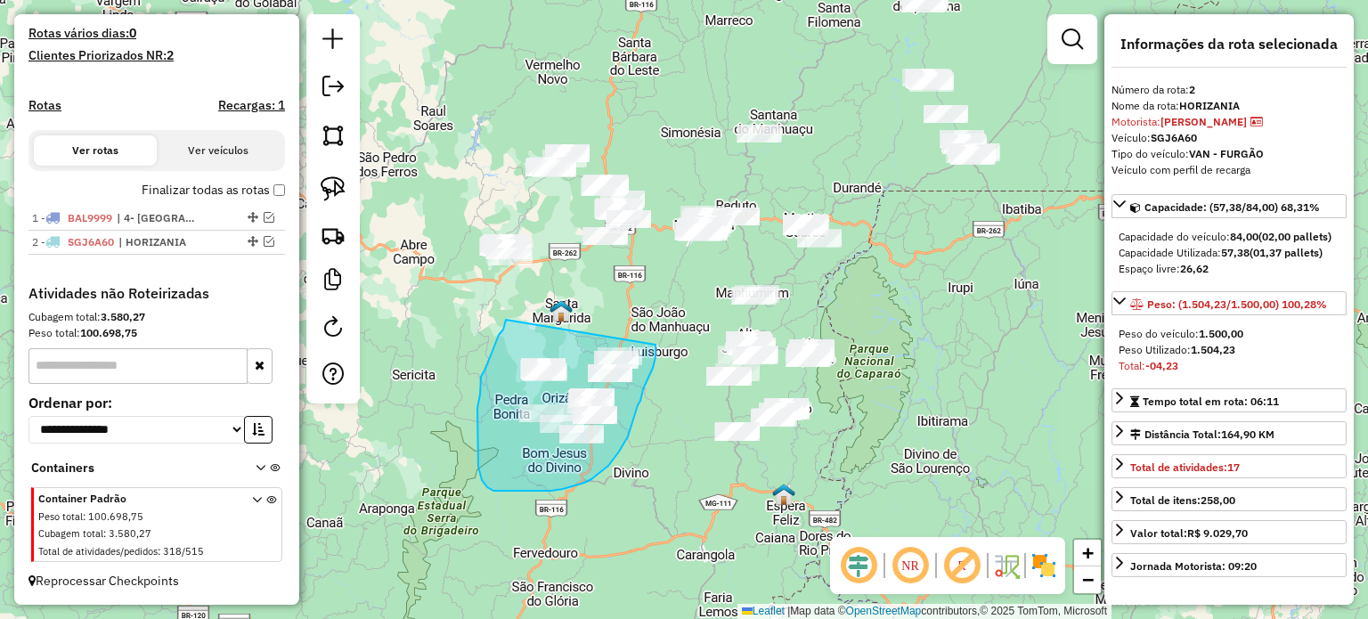
drag, startPoint x: 506, startPoint y: 320, endPoint x: 655, endPoint y: 345, distance: 151.7
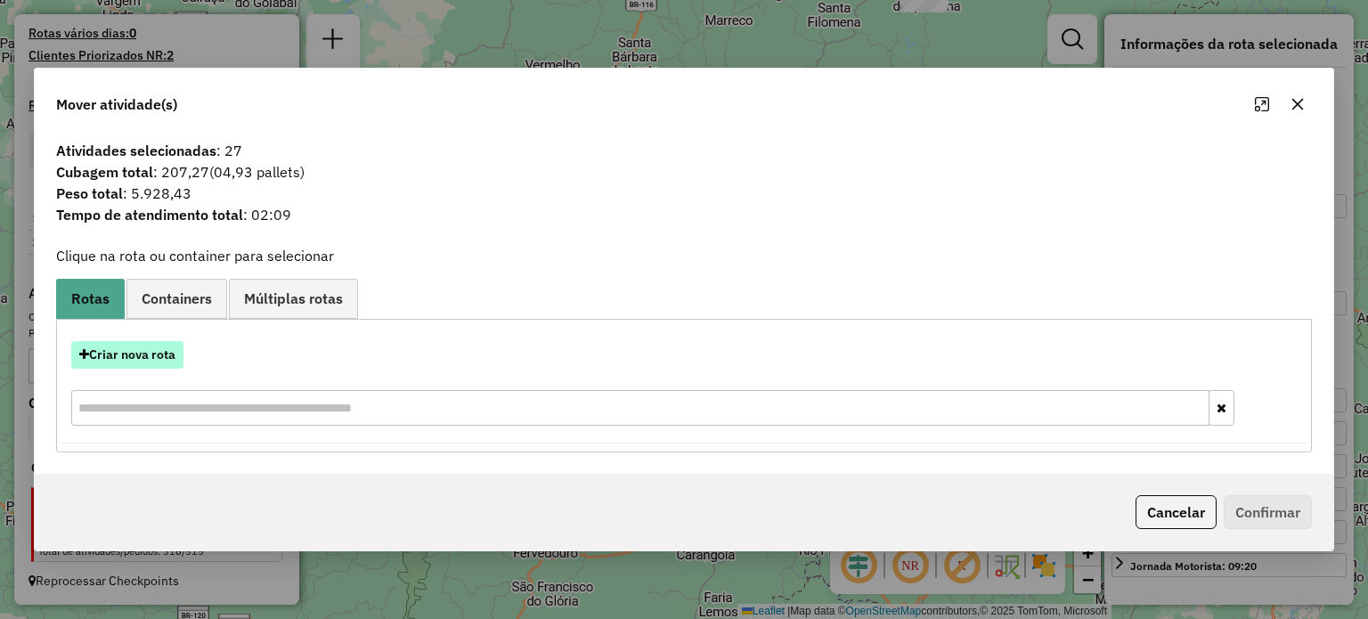
click at [142, 350] on button "Criar nova rota" at bounding box center [127, 355] width 112 height 28
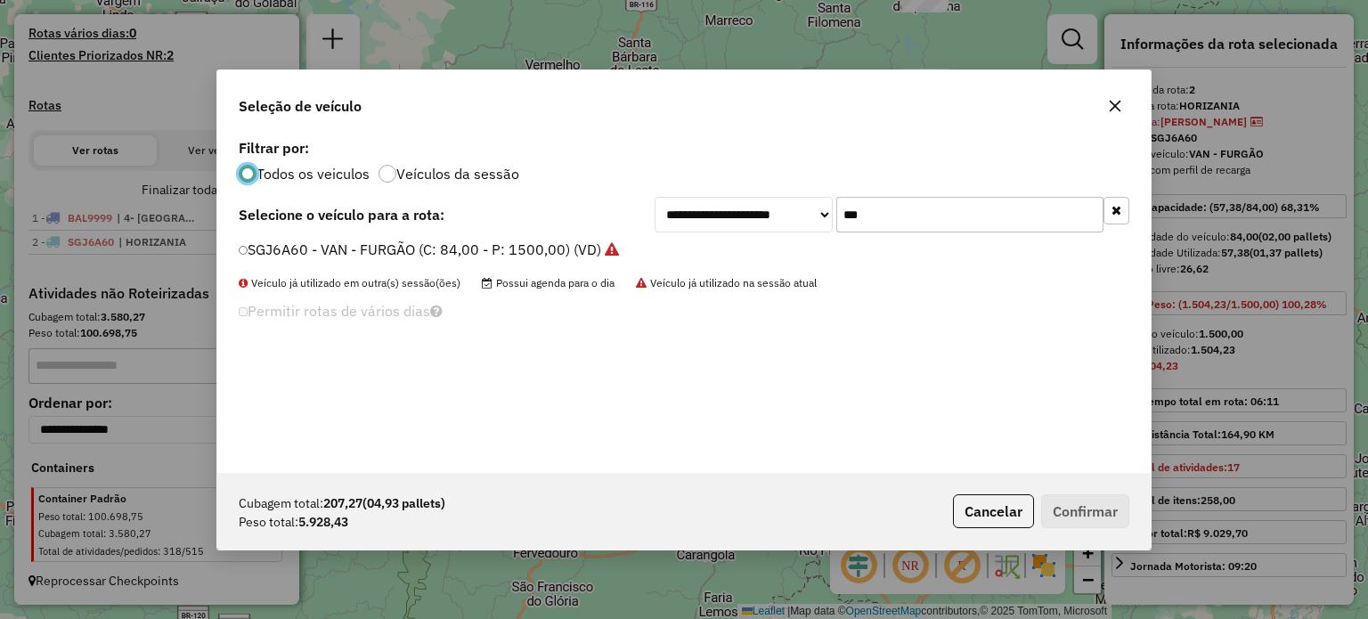
scroll to position [9, 5]
drag, startPoint x: 877, startPoint y: 216, endPoint x: 819, endPoint y: 215, distance: 57.9
click at [819, 215] on div "**********" at bounding box center [892, 215] width 475 height 36
type input "***"
click at [446, 248] on label "TEC7J57 - 3/4 BAÚ TRUCK (C: 252,00 - P: 7800,00) (VD)" at bounding box center [429, 249] width 380 height 21
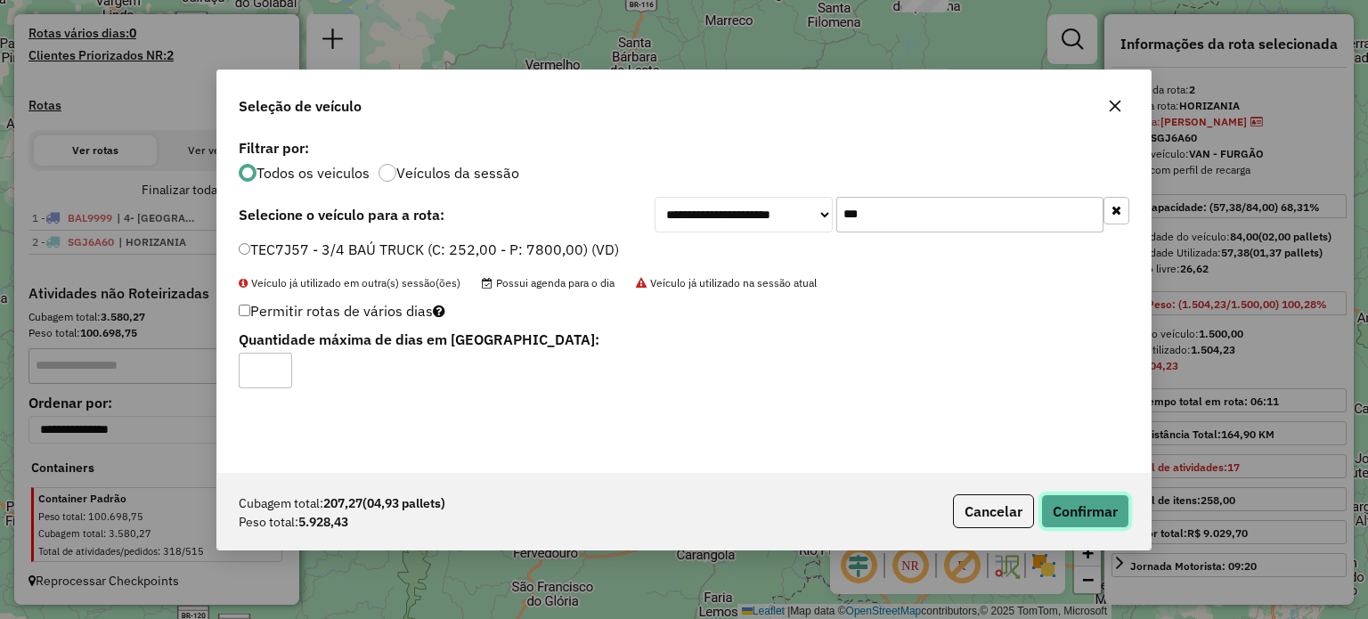
click at [1100, 512] on button "Confirmar" at bounding box center [1085, 511] width 88 height 34
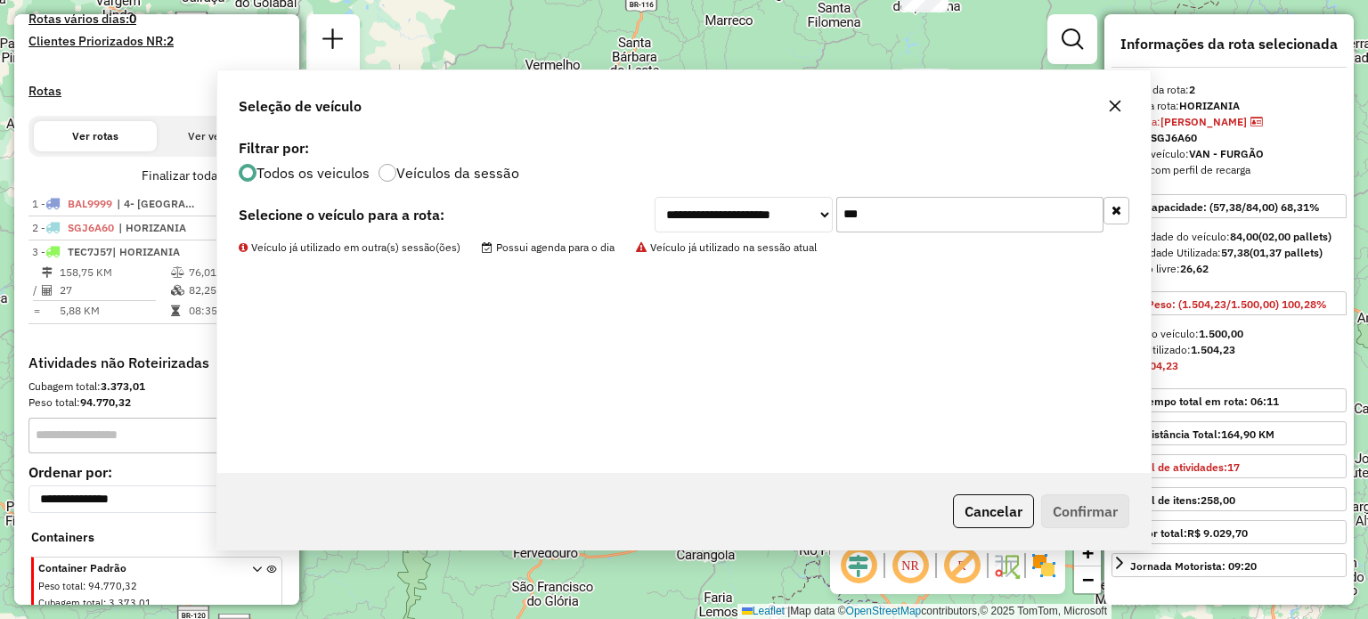
scroll to position [558, 0]
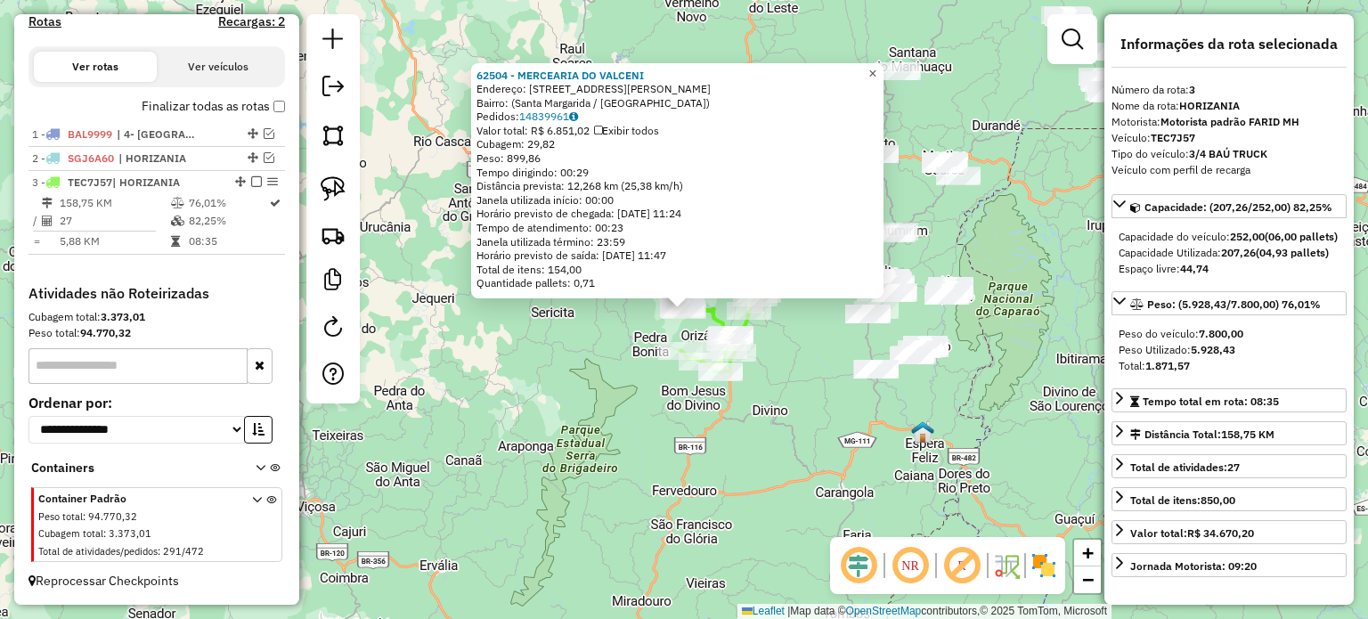
click at [876, 69] on span "×" at bounding box center [872, 72] width 8 height 15
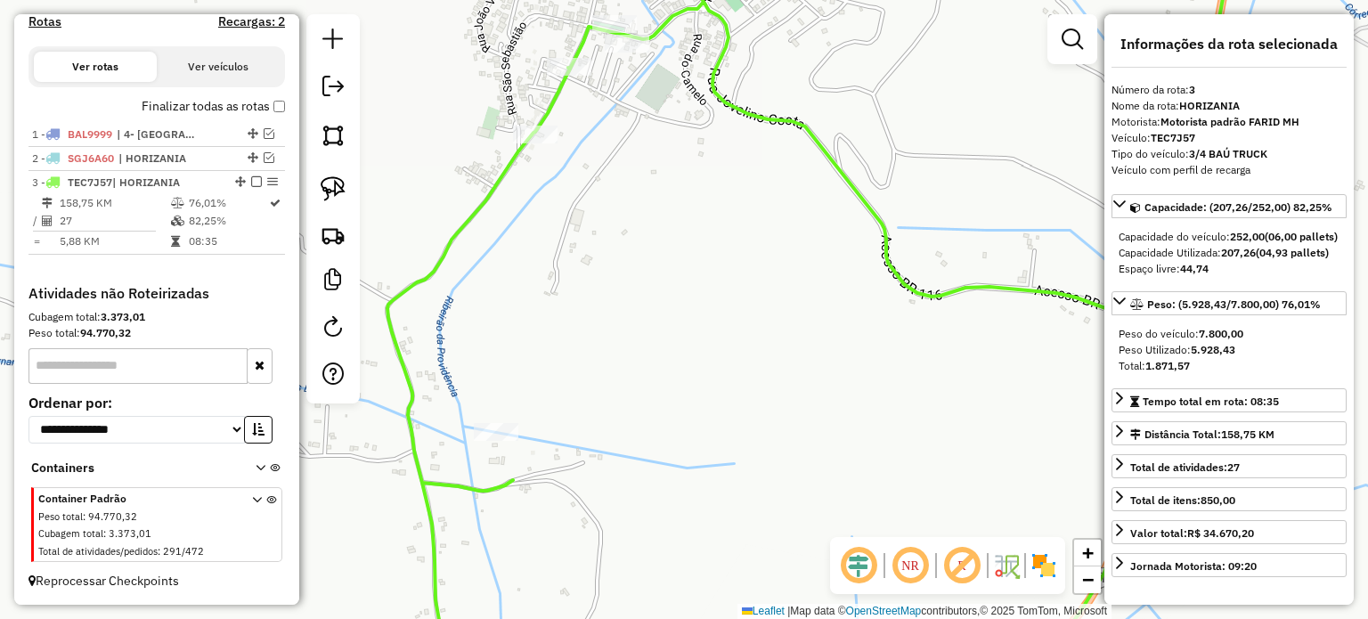
drag, startPoint x: 723, startPoint y: 260, endPoint x: 748, endPoint y: 463, distance: 204.6
click at [751, 463] on div "Janela de atendimento Grade de atendimento Capacidade Transportadoras Veículos …" at bounding box center [684, 309] width 1368 height 619
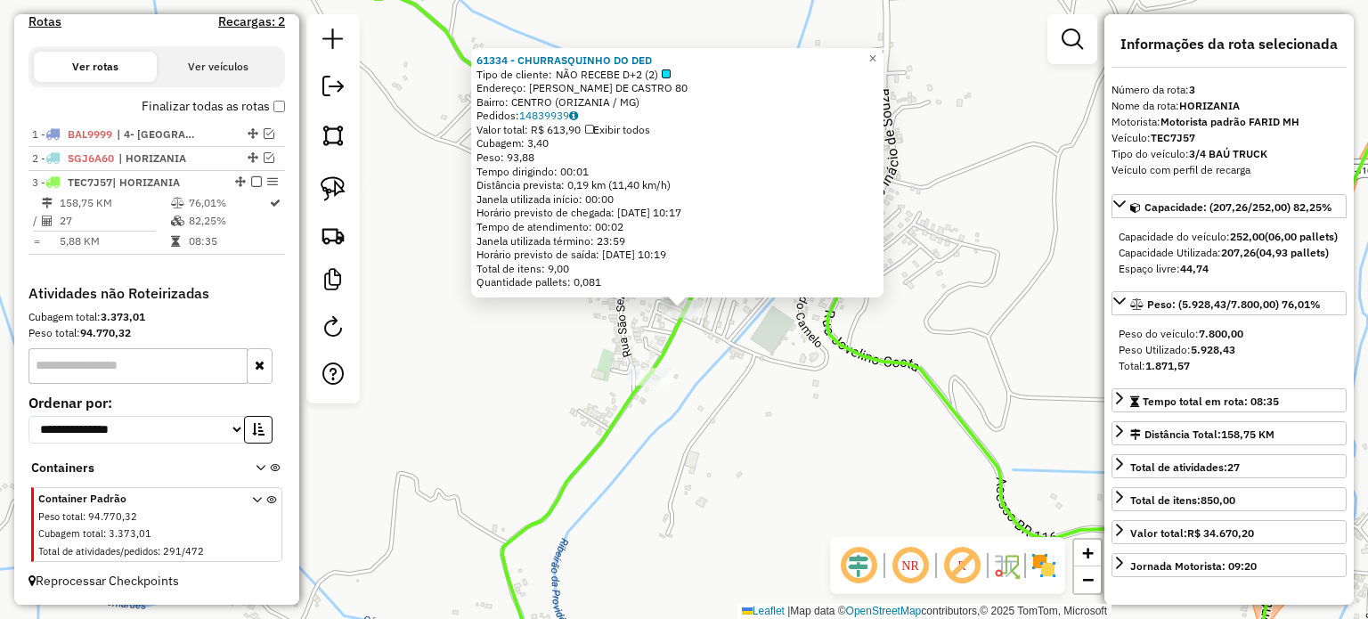
click at [720, 358] on div "61334 - CHURRASQUINHO DO DED Tipo de cliente: NÃO RECEBE D+2 (2) Endereço: MANO…" at bounding box center [684, 309] width 1368 height 619
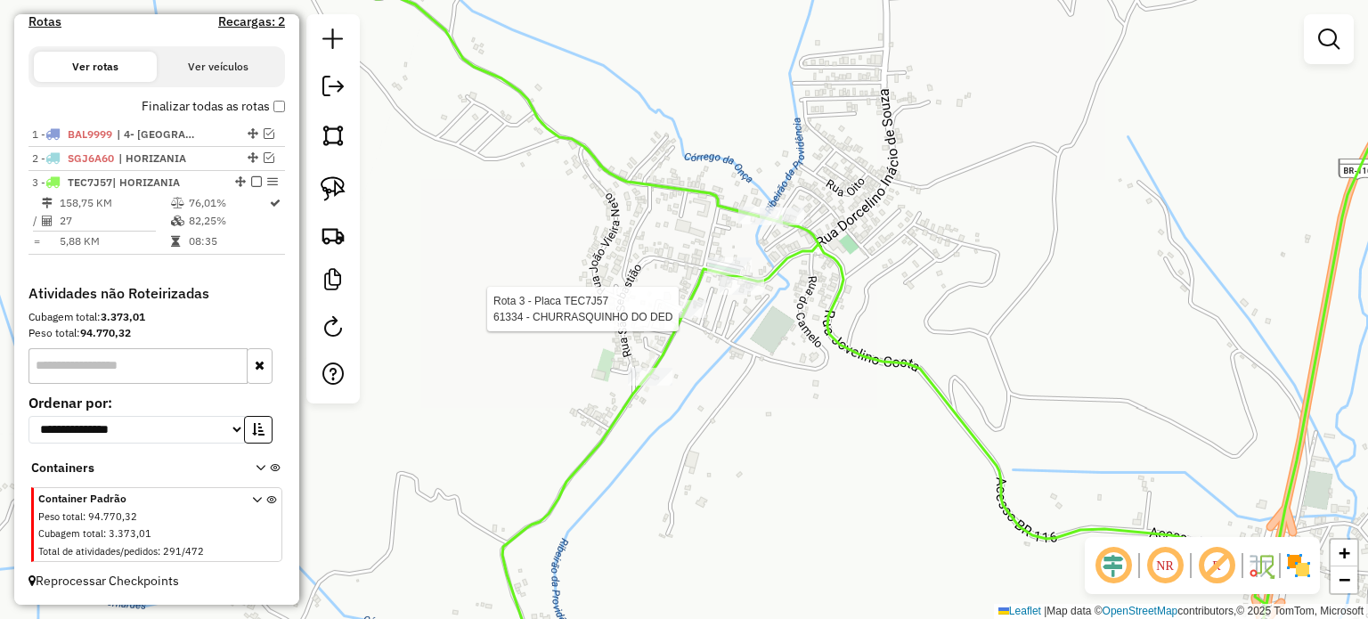
select select "**********"
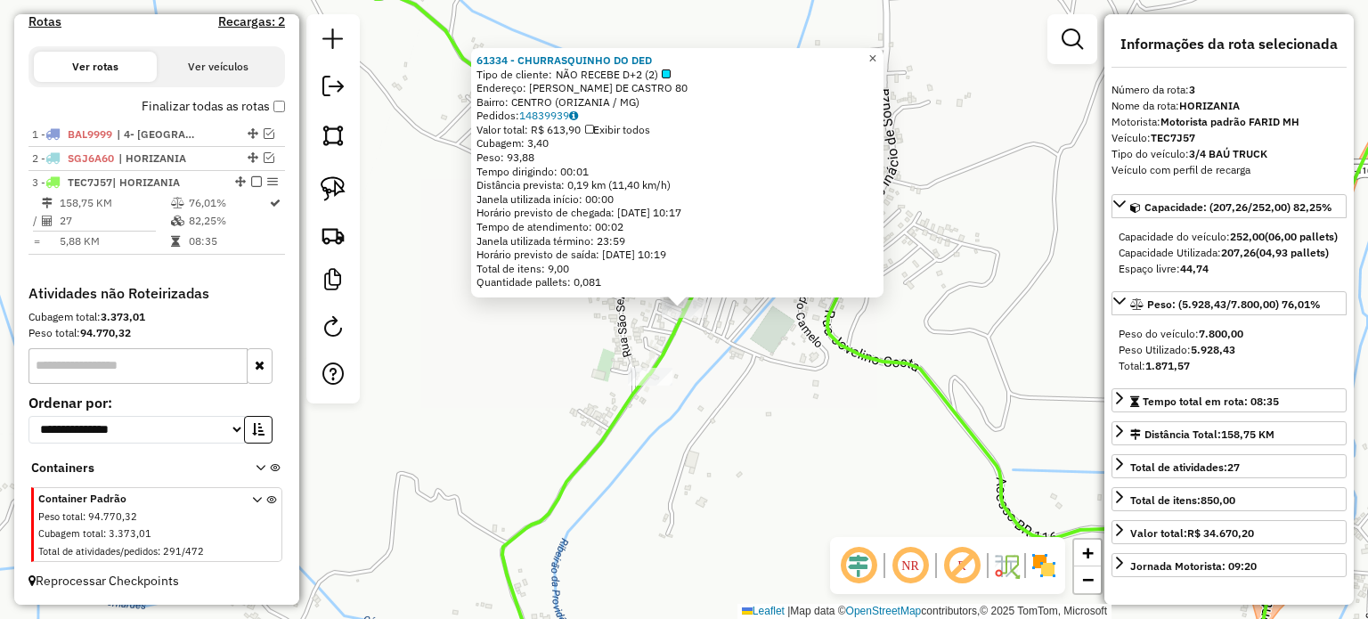
click at [876, 52] on span "×" at bounding box center [872, 58] width 8 height 15
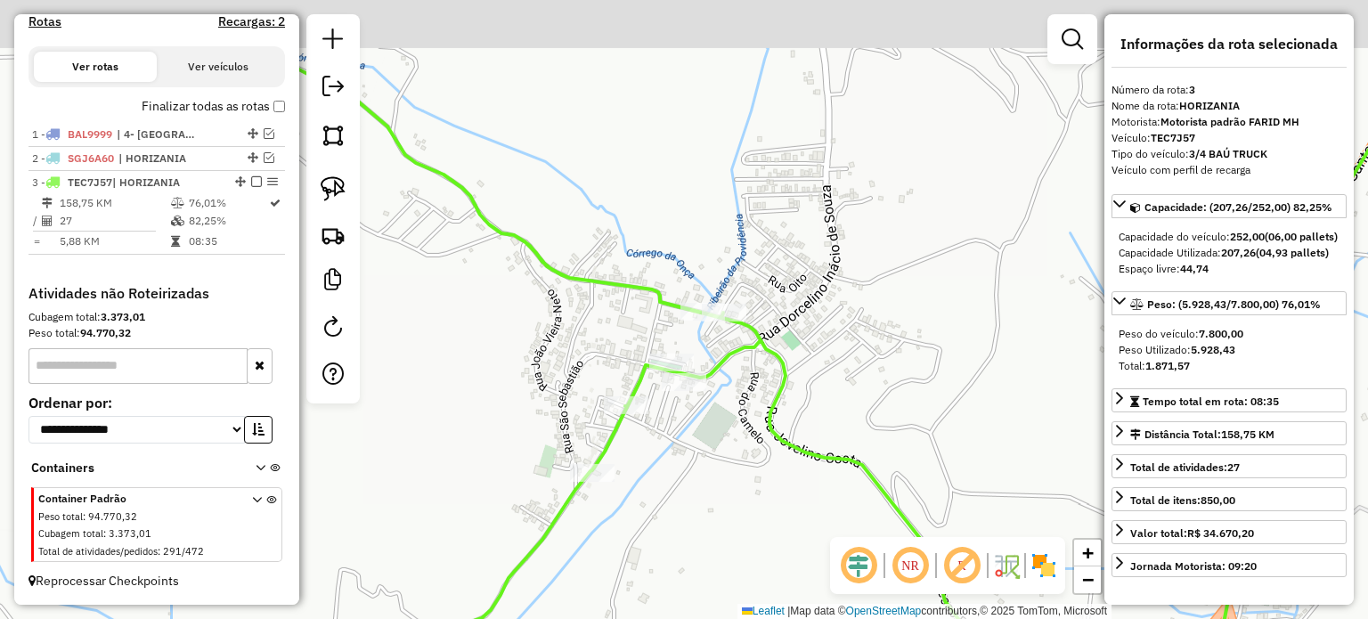
drag, startPoint x: 805, startPoint y: 258, endPoint x: 724, endPoint y: 376, distance: 142.8
click at [725, 376] on icon at bounding box center [861, 406] width 1156 height 743
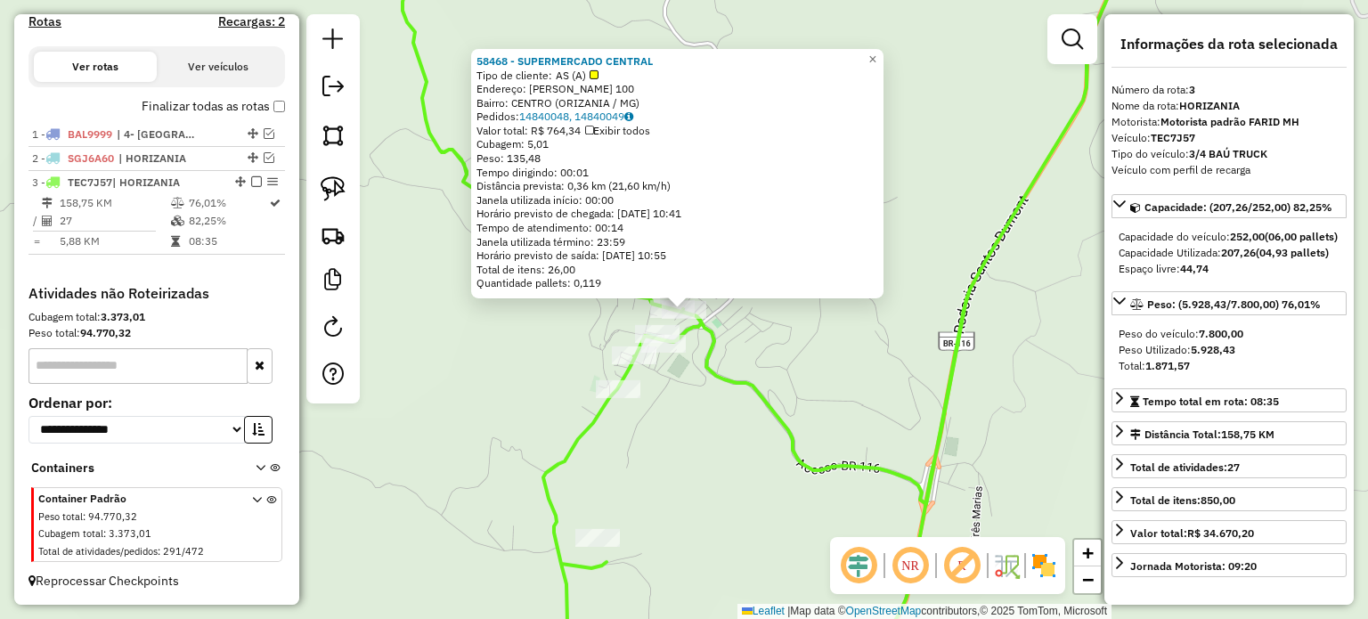
click at [705, 391] on div "58468 - SUPERMERCADO CENTRAL Tipo de cliente: AS (A) Endereço: WALTER INACIO DE…" at bounding box center [684, 309] width 1368 height 619
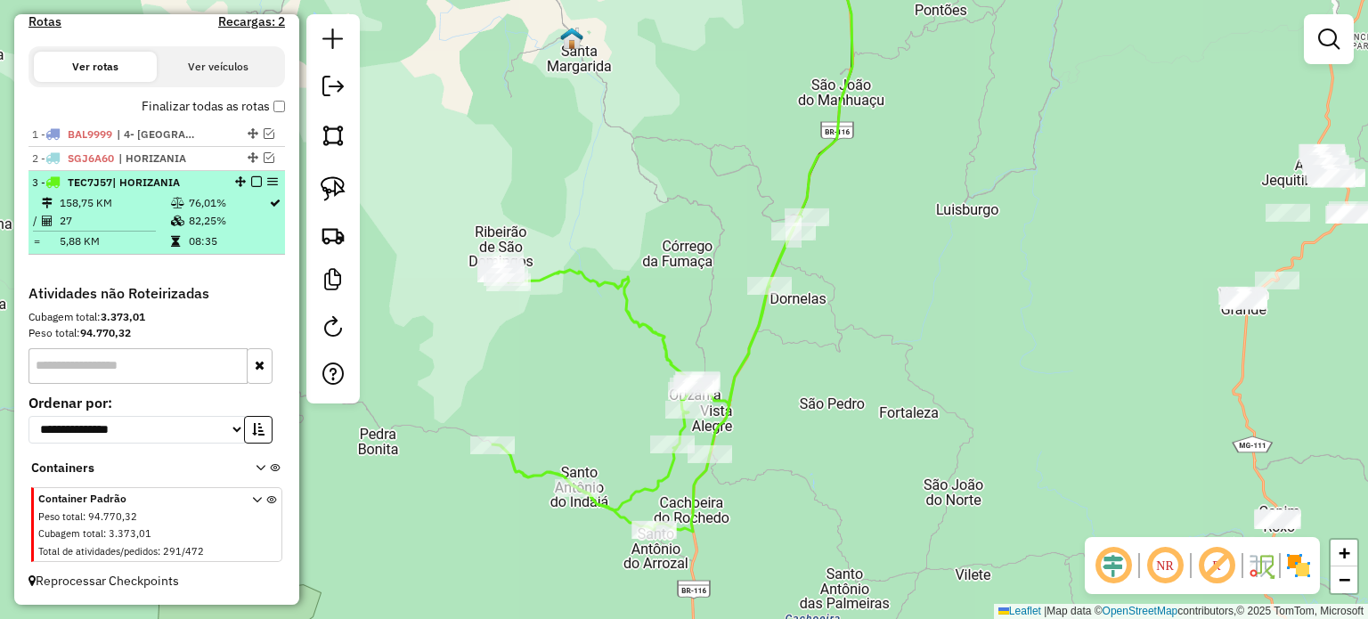
click at [252, 181] on em at bounding box center [256, 181] width 11 height 11
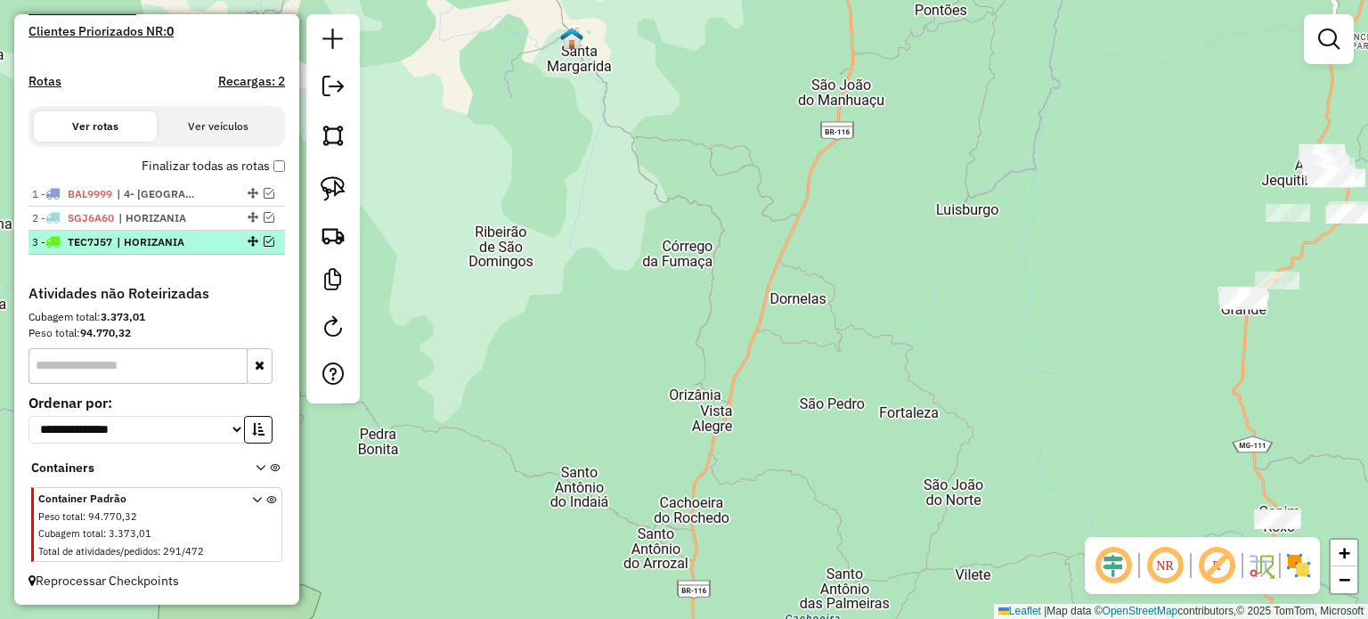
scroll to position [498, 0]
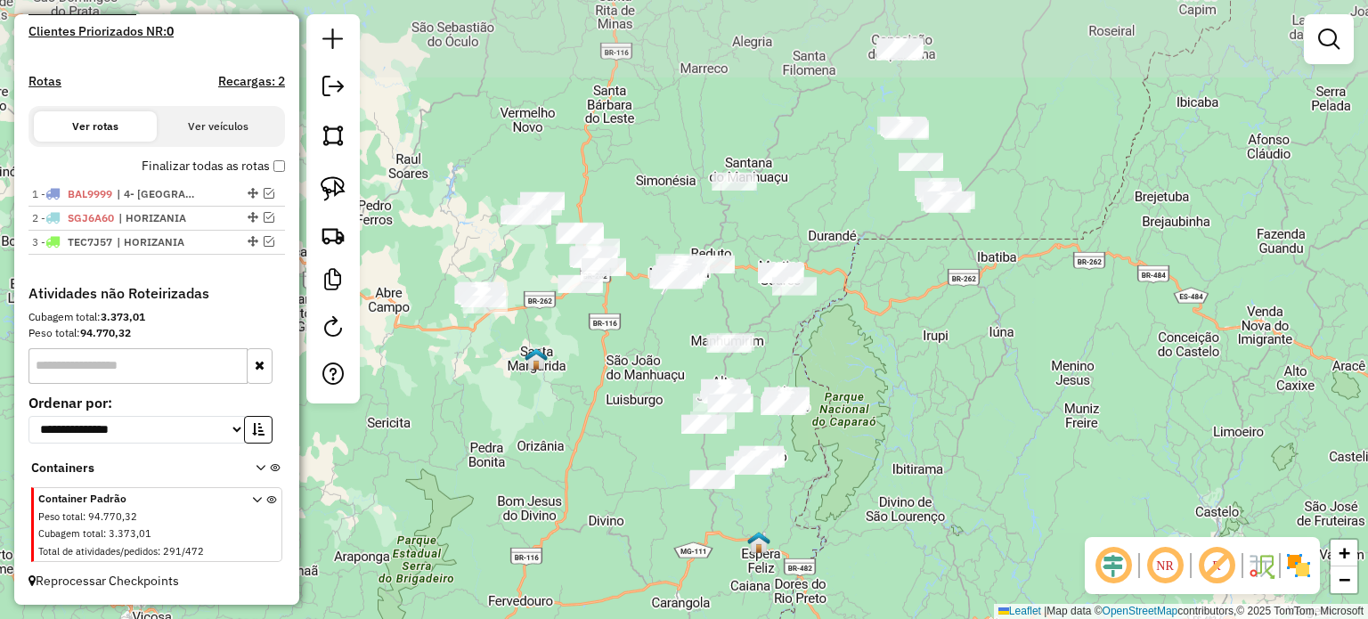
drag, startPoint x: 700, startPoint y: 240, endPoint x: 615, endPoint y: 361, distance: 147.5
click at [615, 361] on div "Janela de atendimento Grade de atendimento Capacidade Transportadoras Veículos …" at bounding box center [684, 309] width 1368 height 619
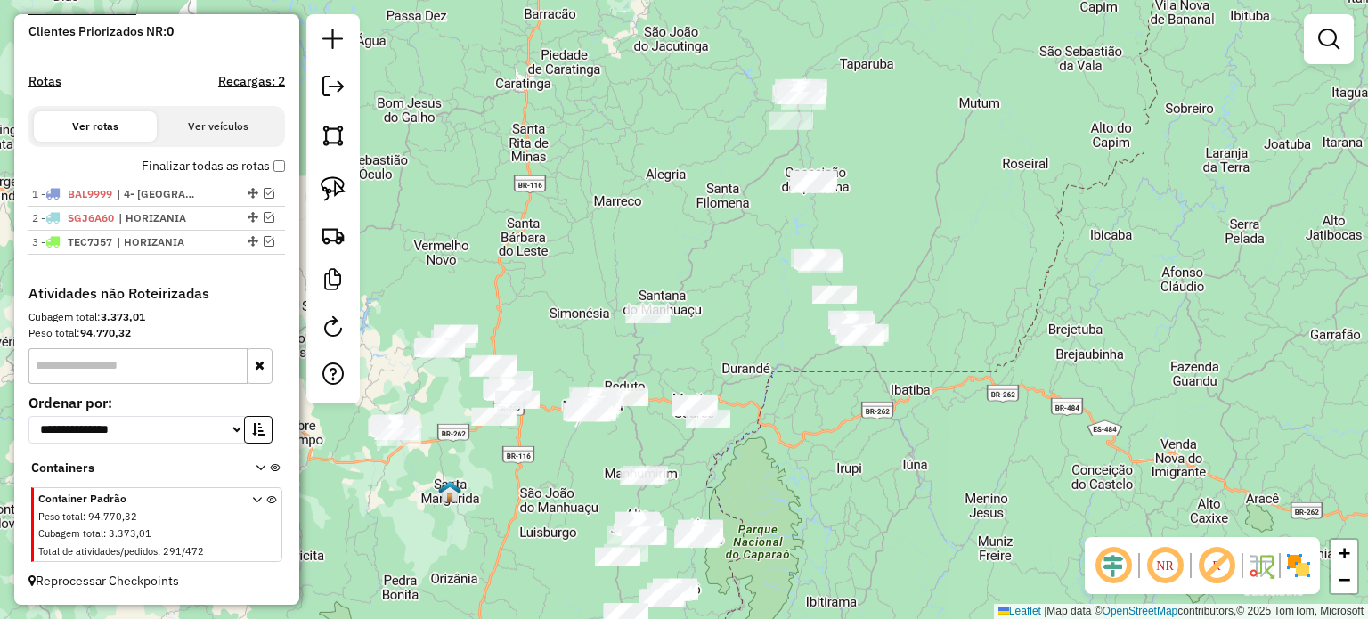
drag, startPoint x: 851, startPoint y: 362, endPoint x: 760, endPoint y: 486, distance: 154.8
click at [760, 486] on div "Janela de atendimento Grade de atendimento Capacidade Transportadoras Veículos …" at bounding box center [684, 309] width 1368 height 619
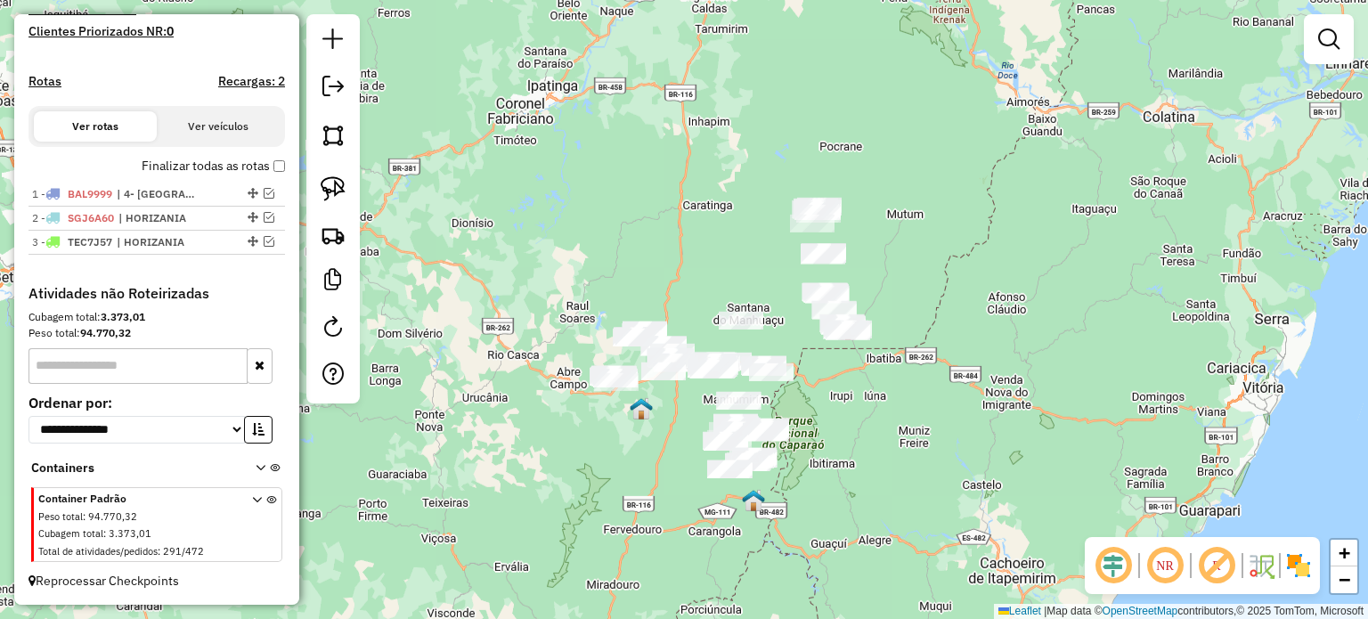
drag, startPoint x: 783, startPoint y: 499, endPoint x: 800, endPoint y: 399, distance: 101.2
click at [801, 399] on div "Janela de atendimento Grade de atendimento Capacidade Transportadoras Veículos …" at bounding box center [684, 309] width 1368 height 619
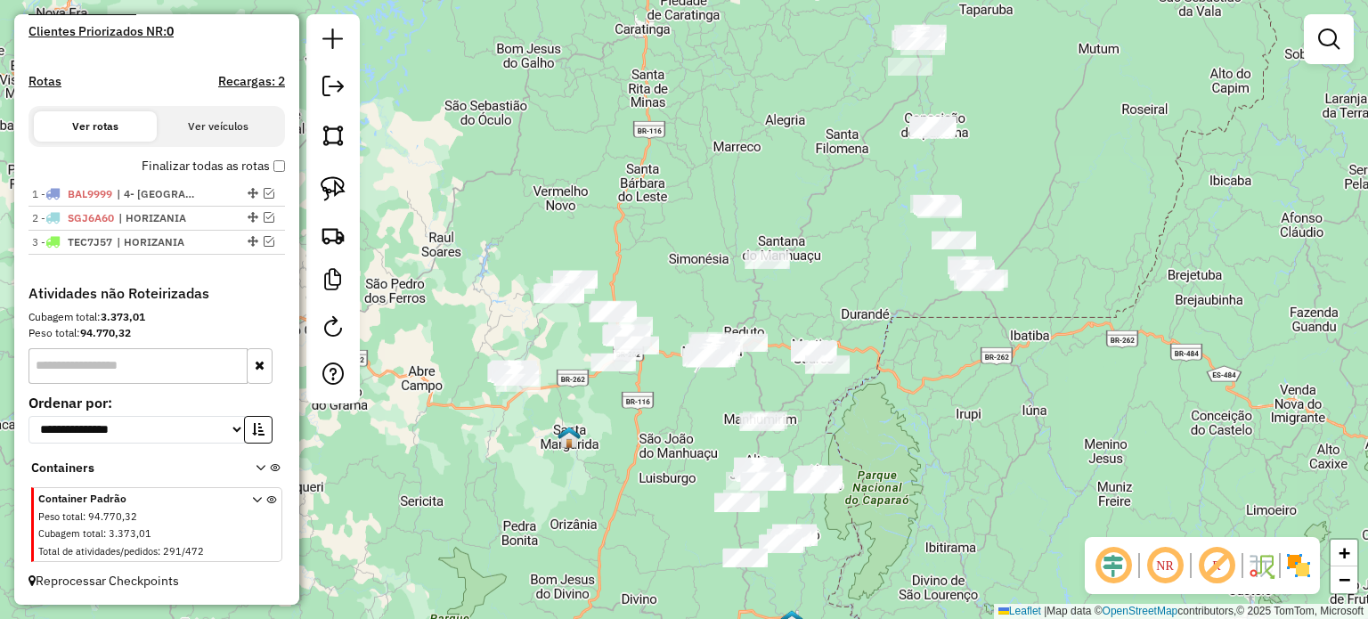
drag, startPoint x: 627, startPoint y: 336, endPoint x: 640, endPoint y: 412, distance: 77.7
click at [670, 419] on div "Janela de atendimento Grade de atendimento Capacidade Transportadoras Veículos …" at bounding box center [684, 309] width 1368 height 619
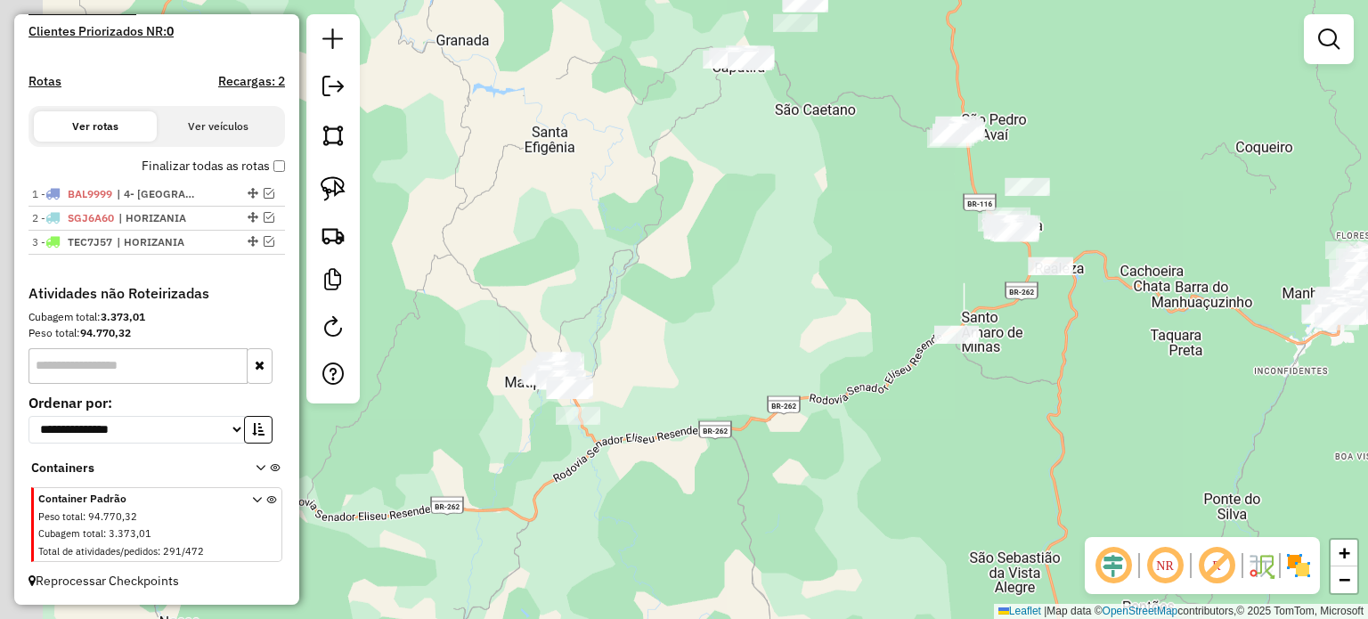
drag, startPoint x: 609, startPoint y: 348, endPoint x: 620, endPoint y: 376, distance: 29.6
click at [700, 352] on div "Janela de atendimento Grade de atendimento Capacidade Transportadoras Veículos …" at bounding box center [684, 309] width 1368 height 619
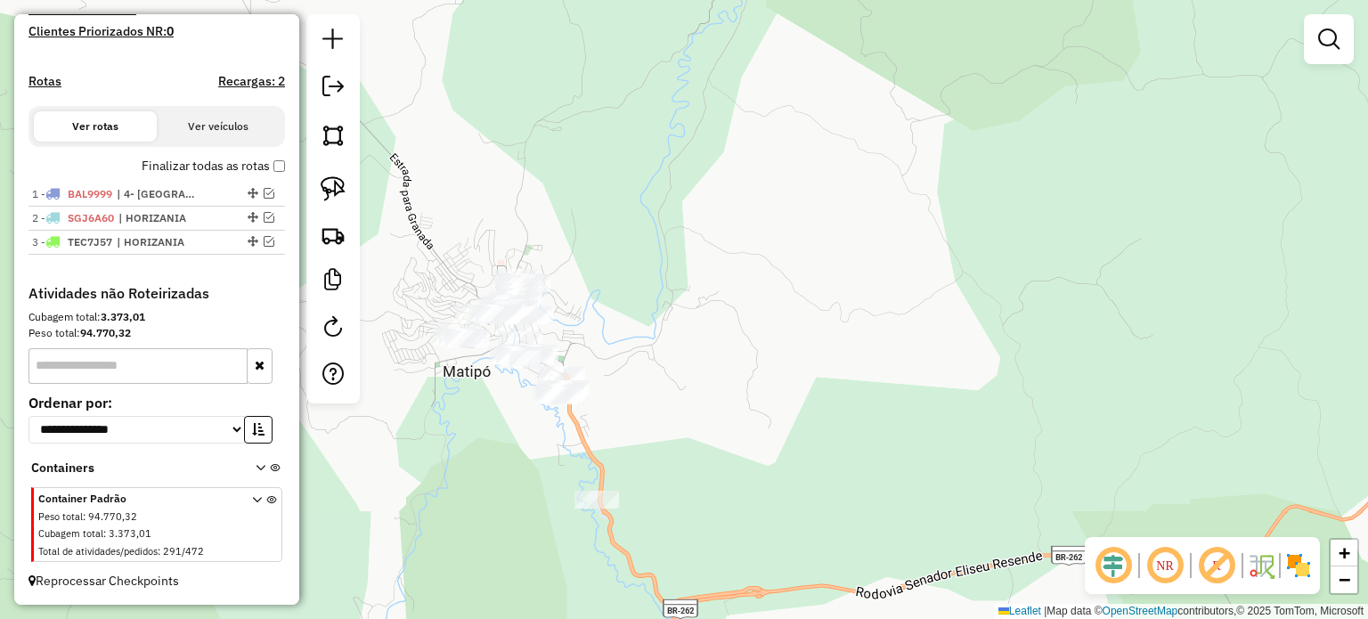
drag, startPoint x: 623, startPoint y: 346, endPoint x: 753, endPoint y: 322, distance: 132.2
click at [753, 322] on div "Janela de atendimento Grade de atendimento Capacidade Transportadoras Veículos …" at bounding box center [684, 309] width 1368 height 619
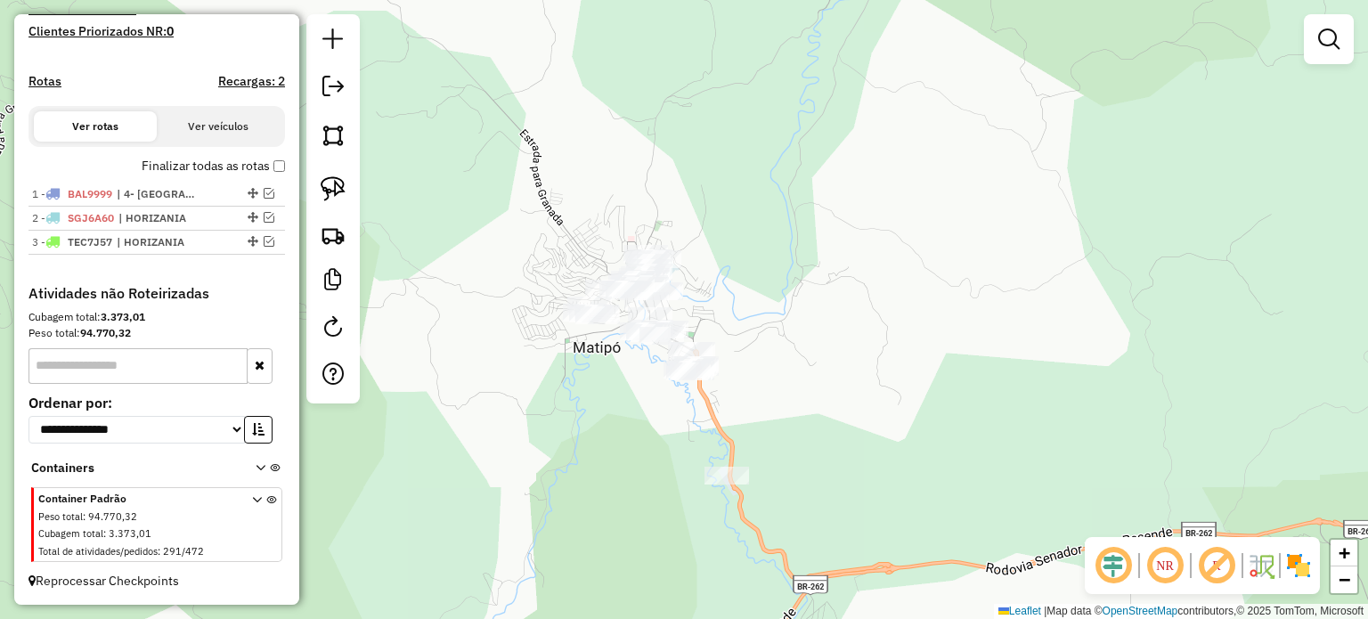
drag, startPoint x: 330, startPoint y: 188, endPoint x: 406, endPoint y: 200, distance: 76.7
click at [331, 188] on img at bounding box center [333, 188] width 25 height 25
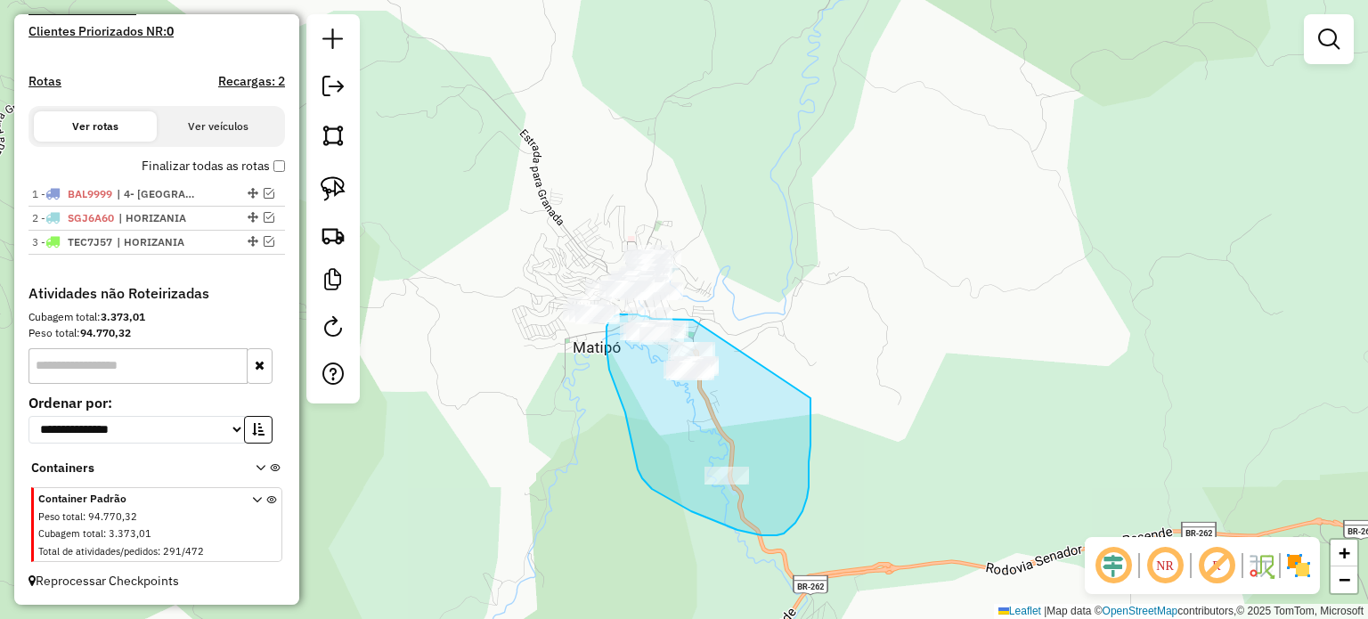
drag, startPoint x: 689, startPoint y: 319, endPoint x: 810, endPoint y: 398, distance: 144.8
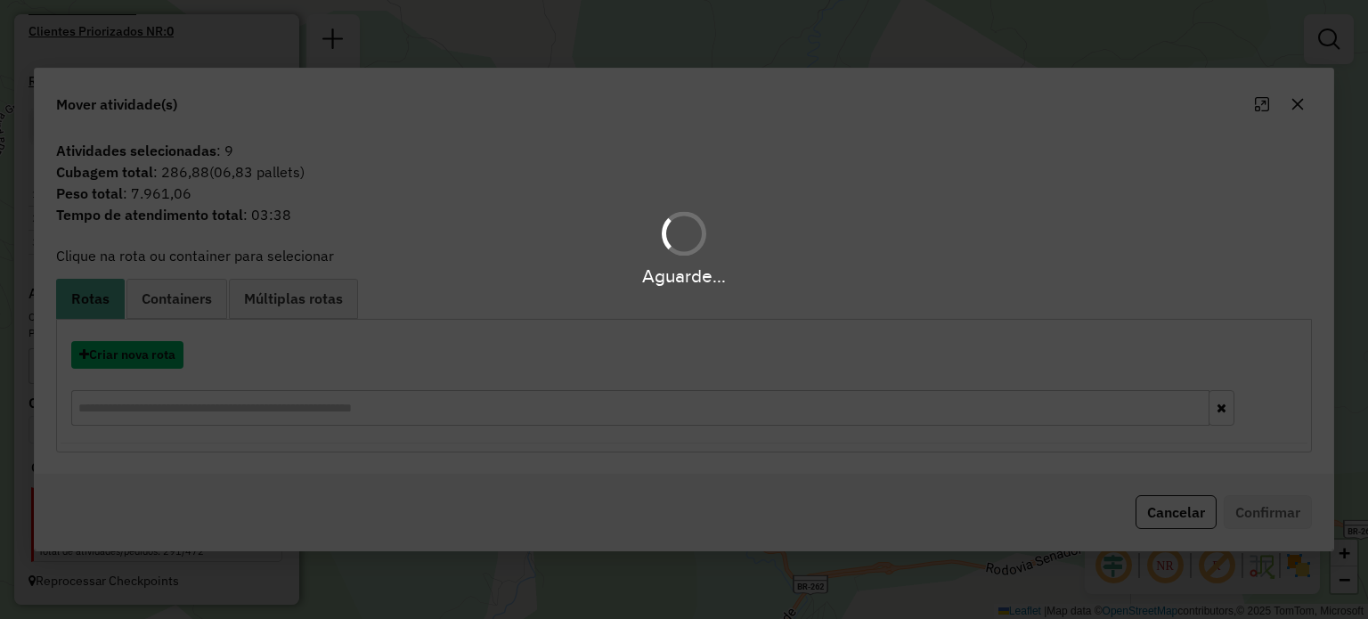
click at [118, 356] on button "Criar nova rota" at bounding box center [127, 355] width 112 height 28
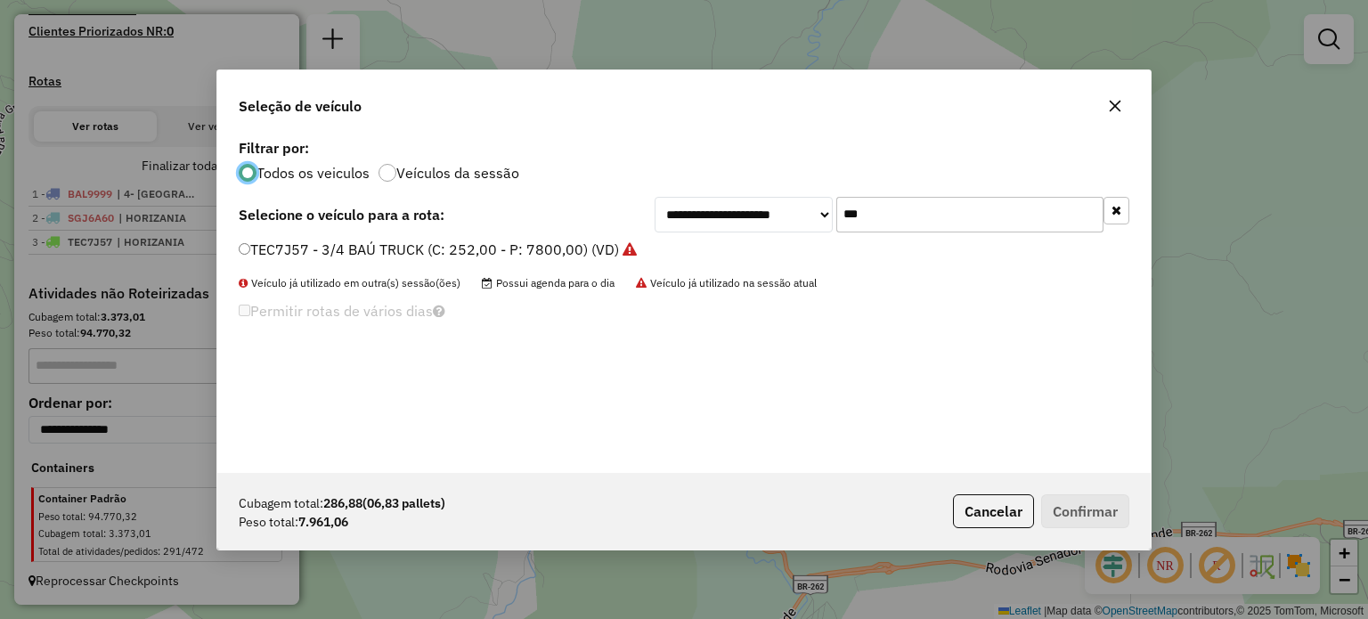
scroll to position [9, 5]
drag, startPoint x: 900, startPoint y: 220, endPoint x: 794, endPoint y: 216, distance: 106.0
click at [794, 216] on div "**********" at bounding box center [892, 215] width 475 height 36
type input "****"
click at [435, 243] on label "QUH7B80 - TRUCK BAÚ 1 (C: 504,00 - P: 13500,00) (VD)" at bounding box center [429, 249] width 381 height 21
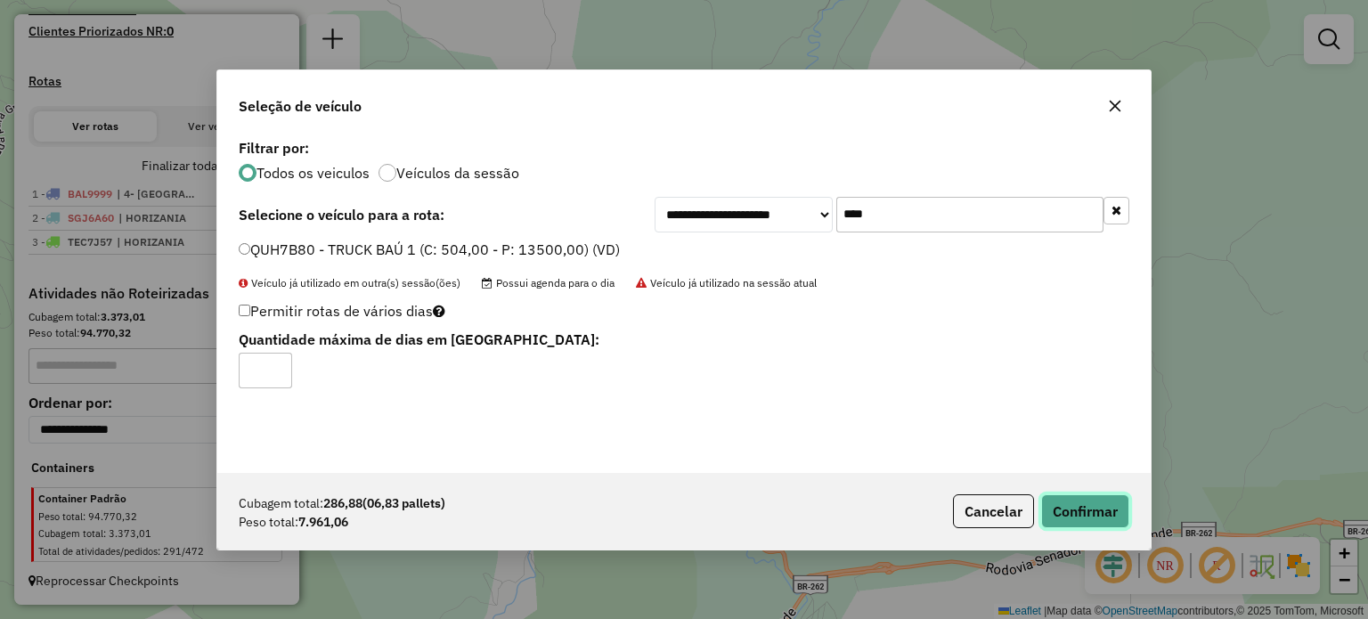
click at [1092, 510] on button "Confirmar" at bounding box center [1085, 511] width 88 height 34
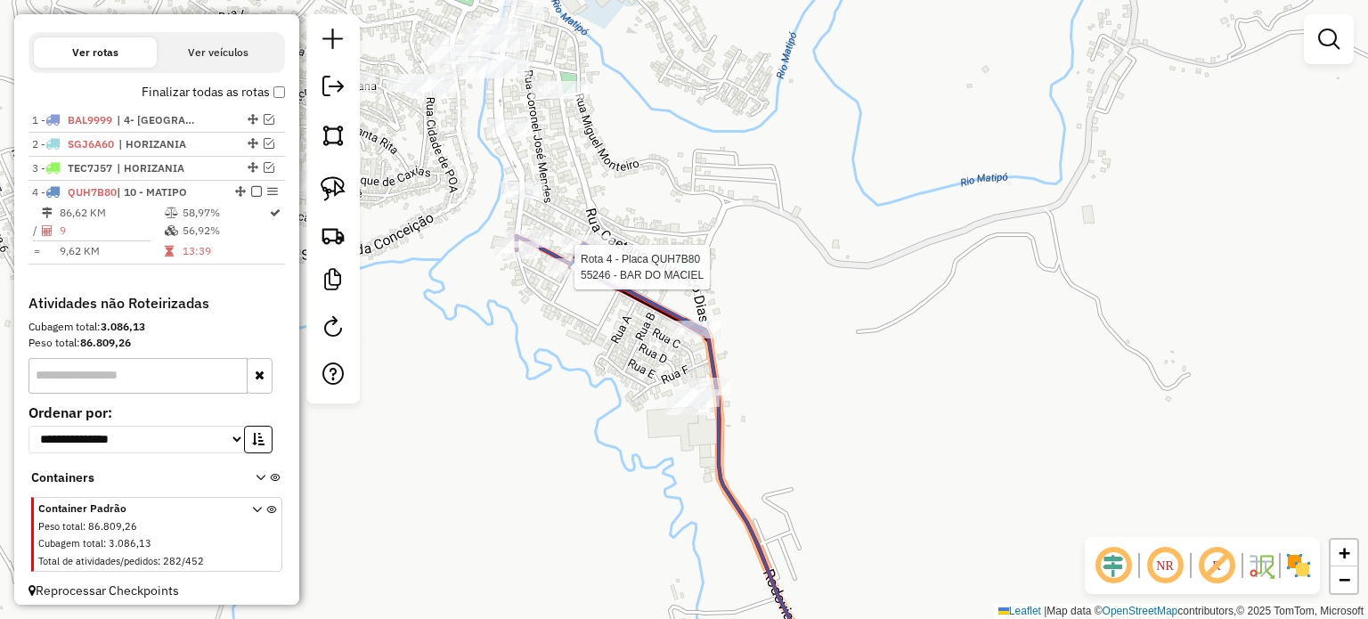
scroll to position [581, 0]
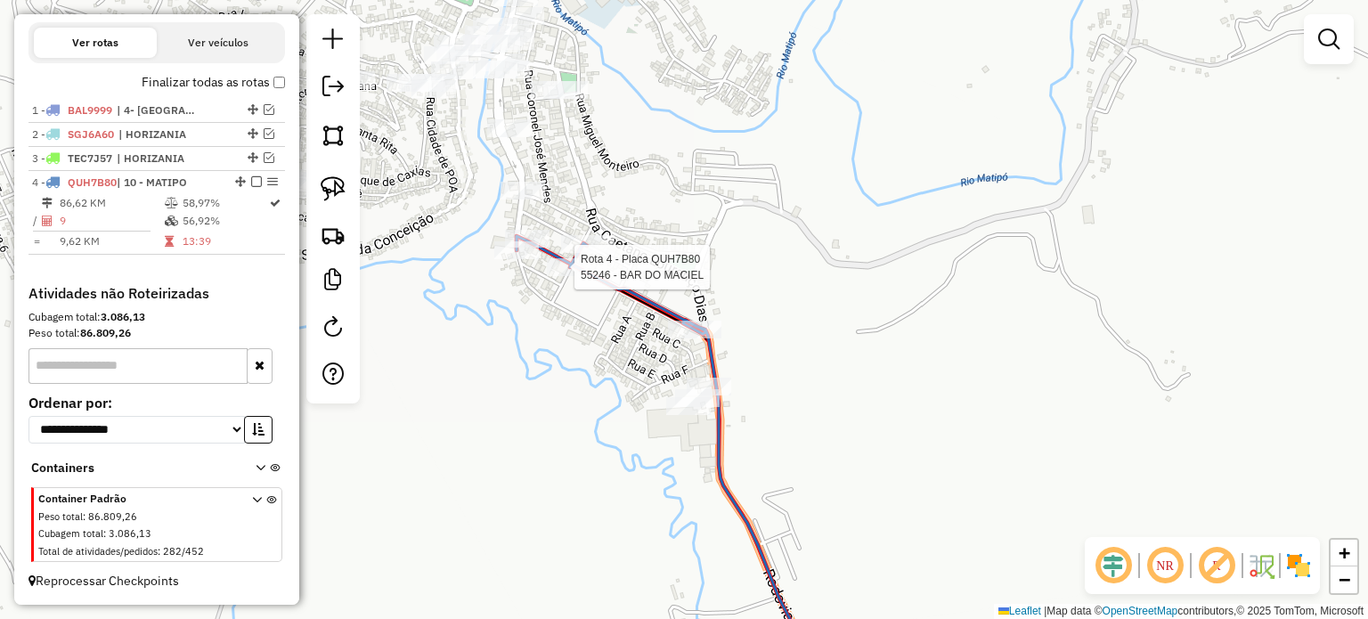
select select "**********"
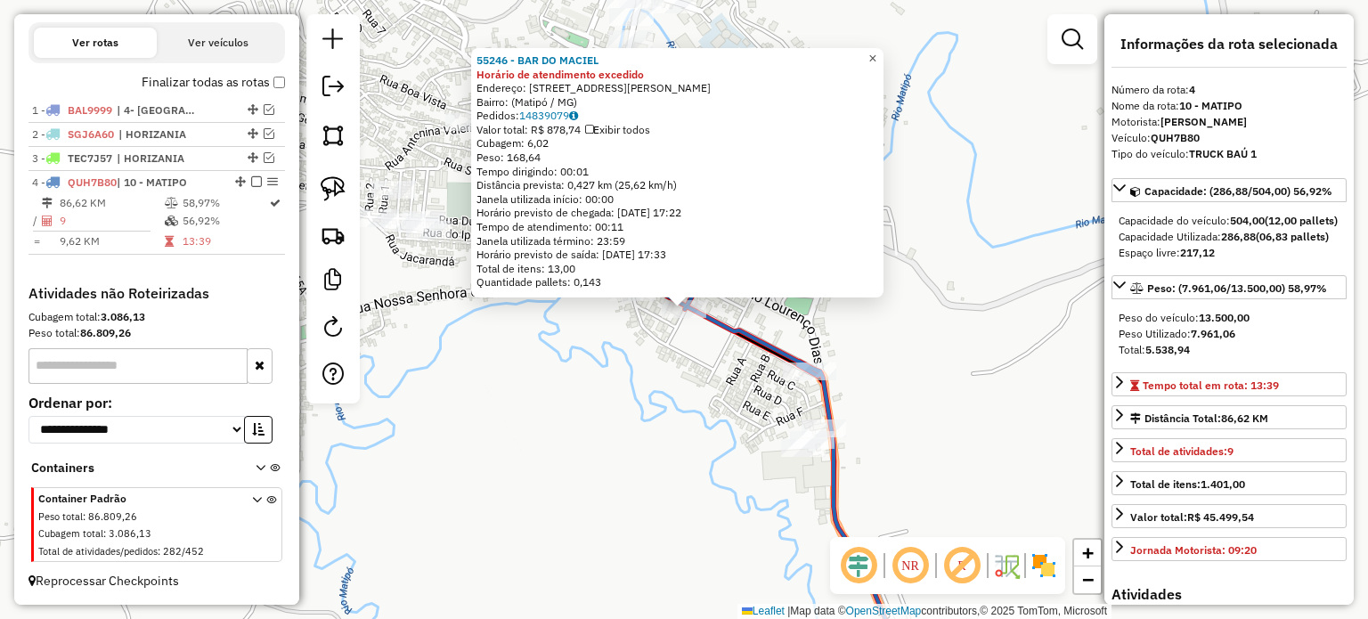
click at [876, 51] on span "×" at bounding box center [872, 58] width 8 height 15
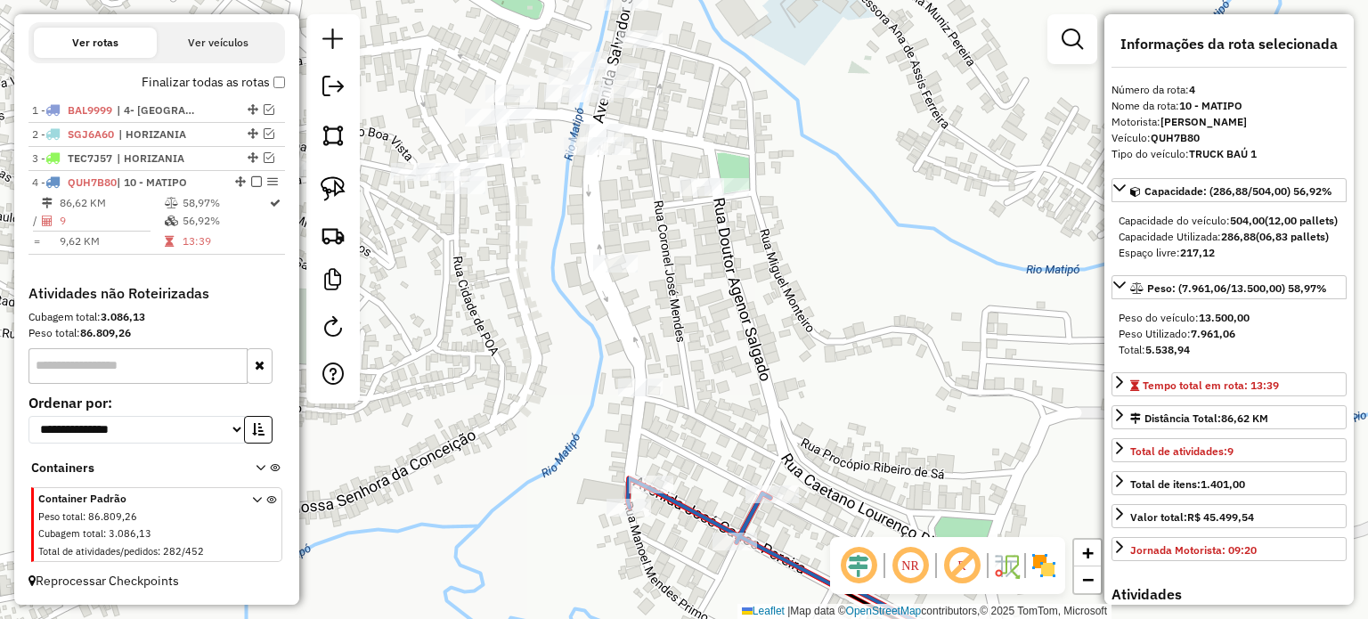
drag, startPoint x: 769, startPoint y: 100, endPoint x: 745, endPoint y: 152, distance: 57.8
click at [773, 136] on div "Janela de atendimento Grade de atendimento Capacidade Transportadoras Veículos …" at bounding box center [684, 309] width 1368 height 619
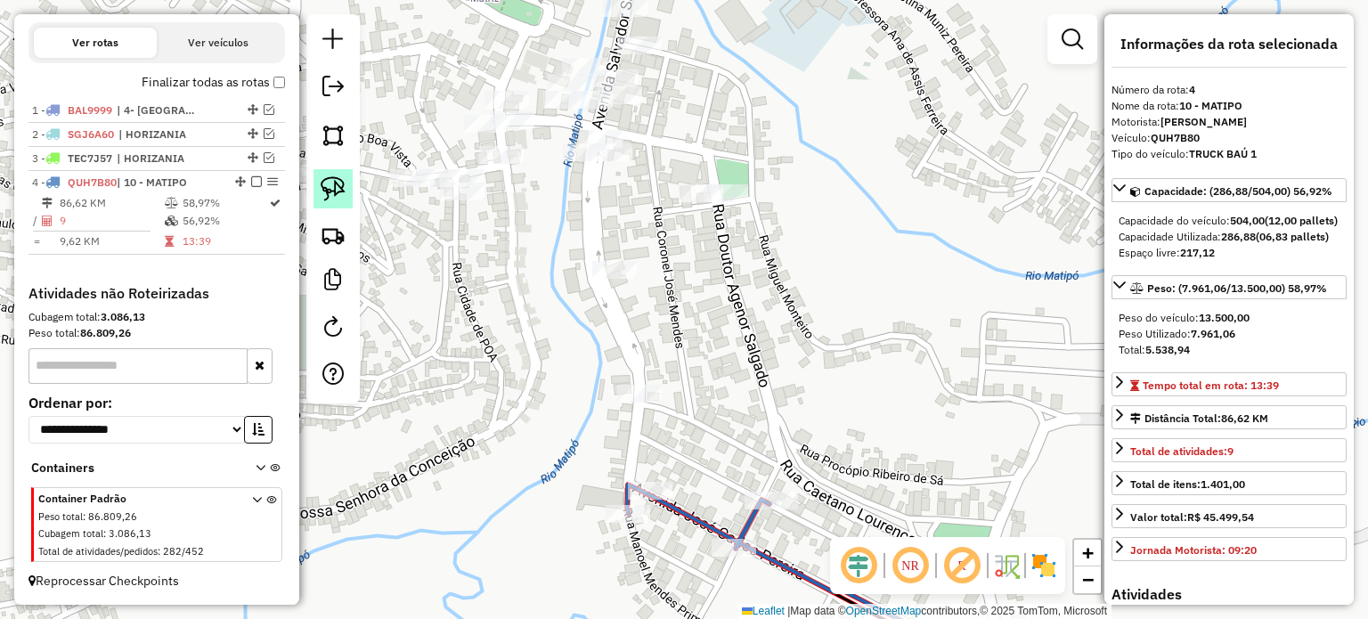
click at [337, 187] on img at bounding box center [333, 188] width 25 height 25
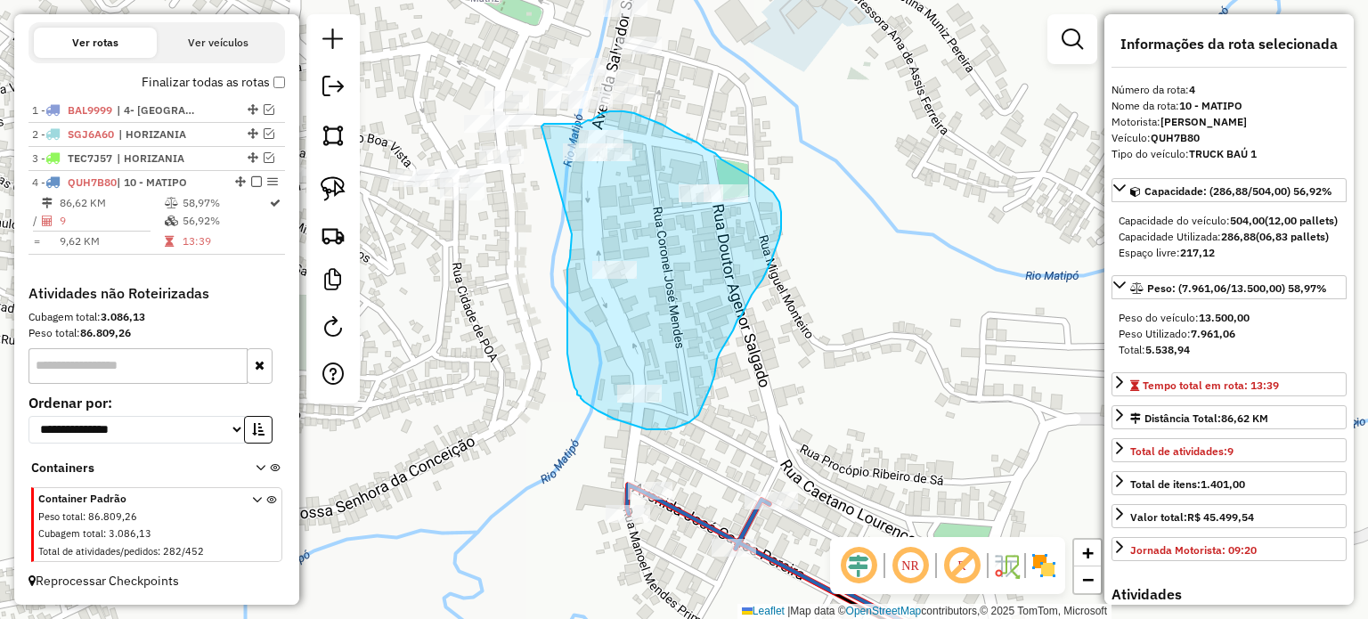
drag, startPoint x: 572, startPoint y: 234, endPoint x: 548, endPoint y: 144, distance: 93.1
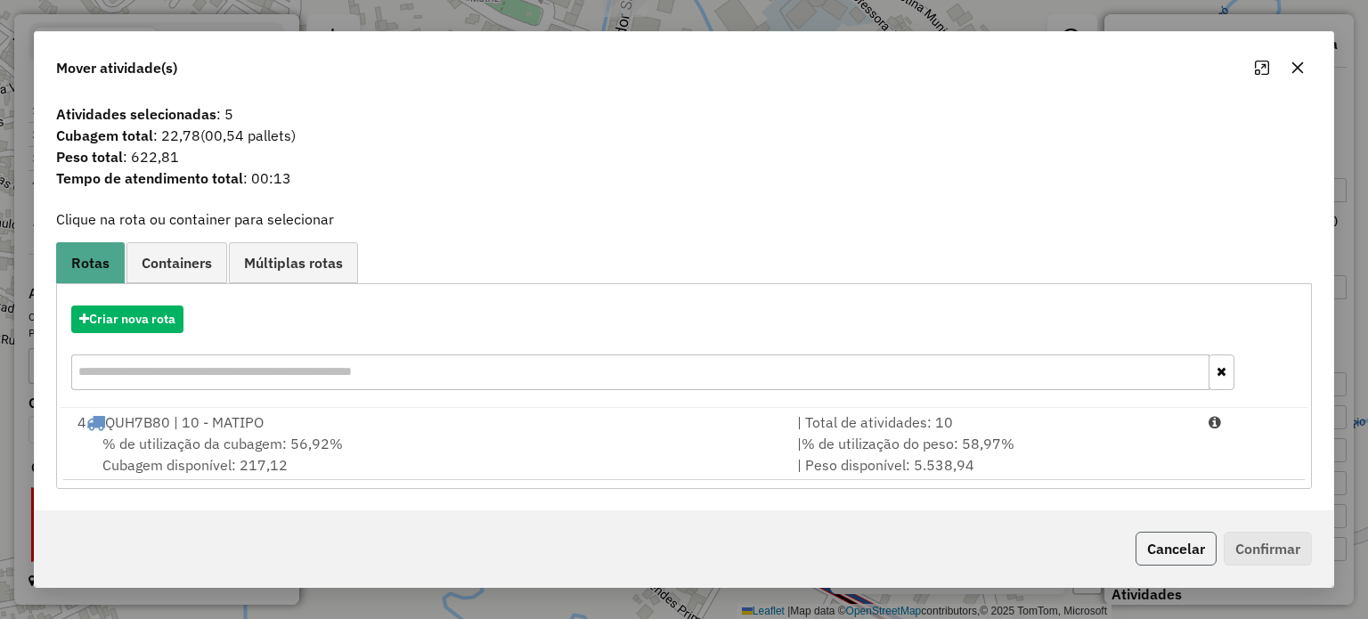
click at [1176, 549] on button "Cancelar" at bounding box center [1176, 549] width 81 height 34
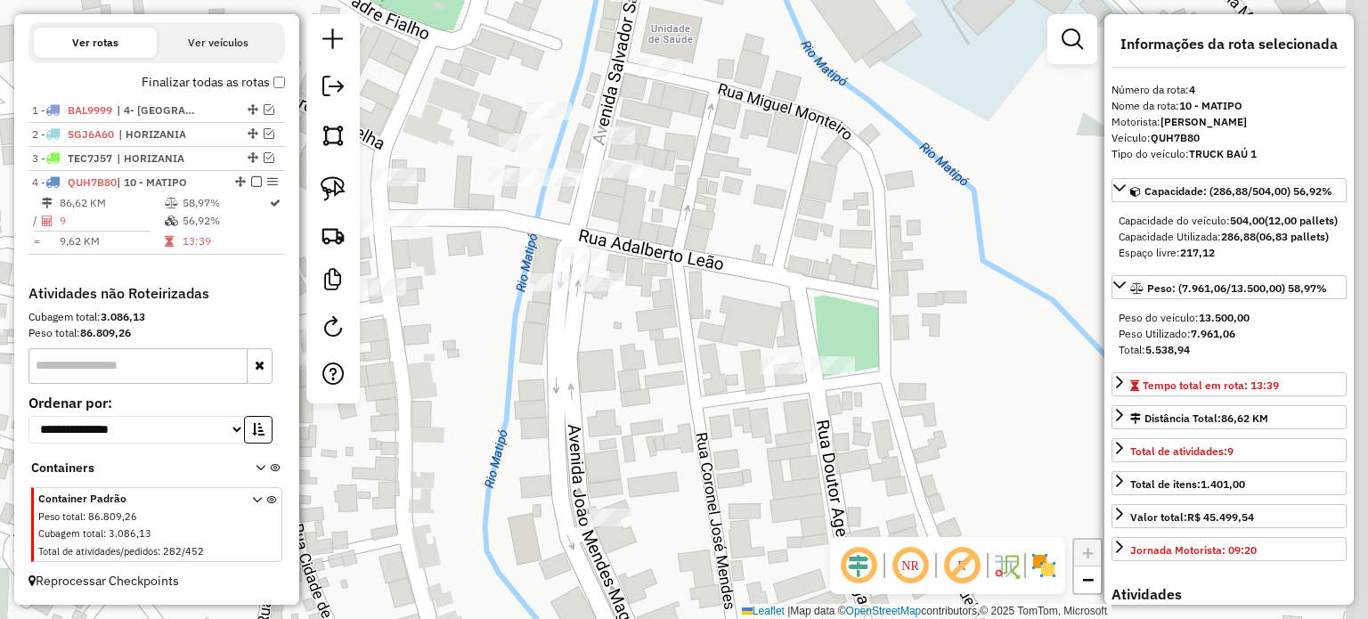
drag, startPoint x: 704, startPoint y: 124, endPoint x: 617, endPoint y: 283, distance: 181.7
click at [617, 283] on div "Janela de atendimento Grade de atendimento Capacidade Transportadoras Veículos …" at bounding box center [684, 309] width 1368 height 619
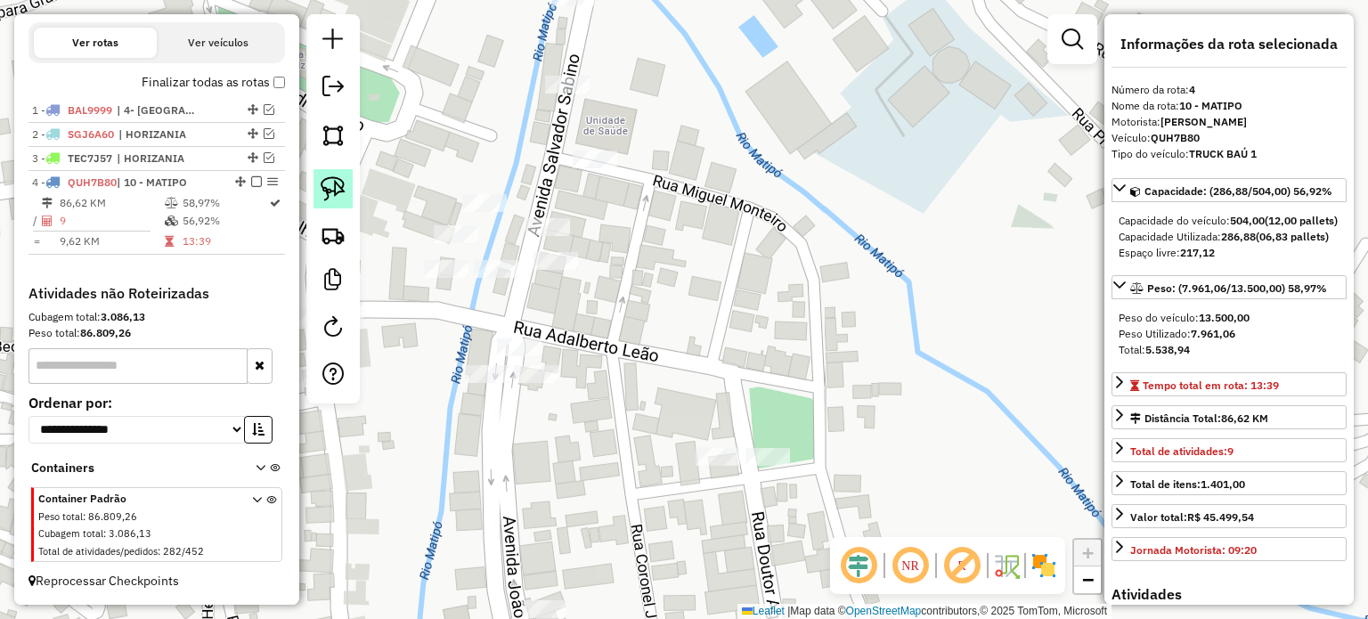
click at [336, 179] on img at bounding box center [333, 188] width 25 height 25
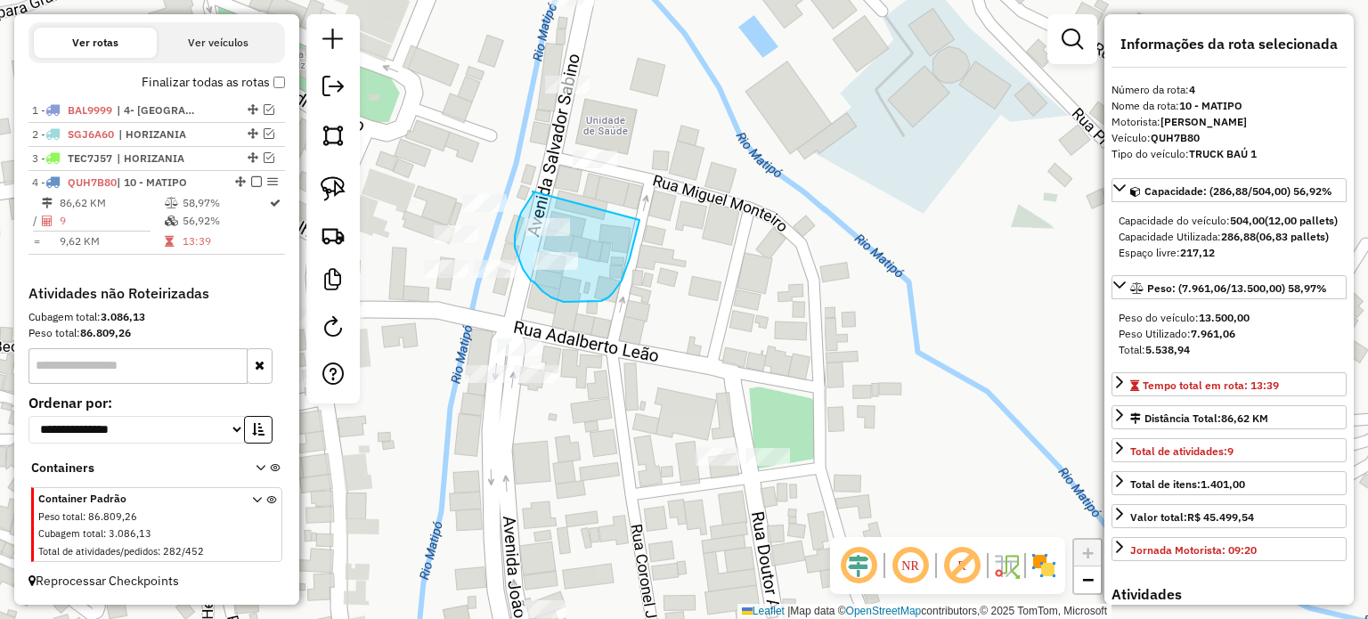
drag, startPoint x: 533, startPoint y: 191, endPoint x: 639, endPoint y: 220, distance: 110.6
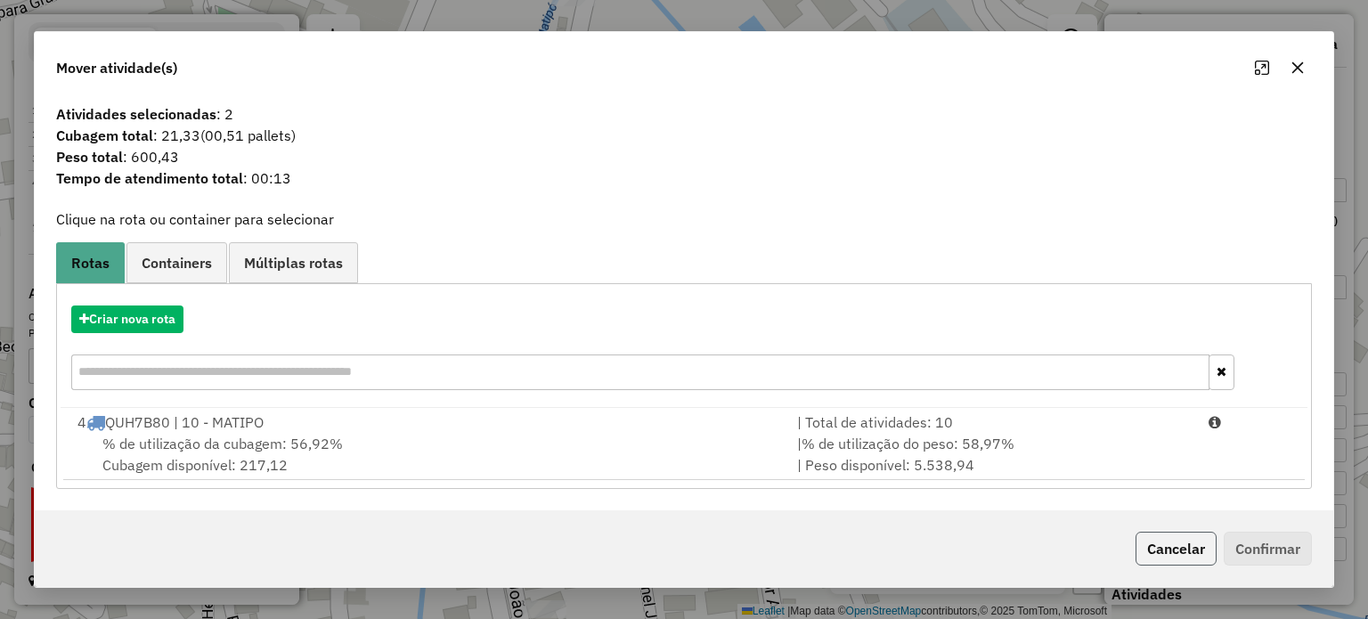
click at [1160, 552] on button "Cancelar" at bounding box center [1176, 549] width 81 height 34
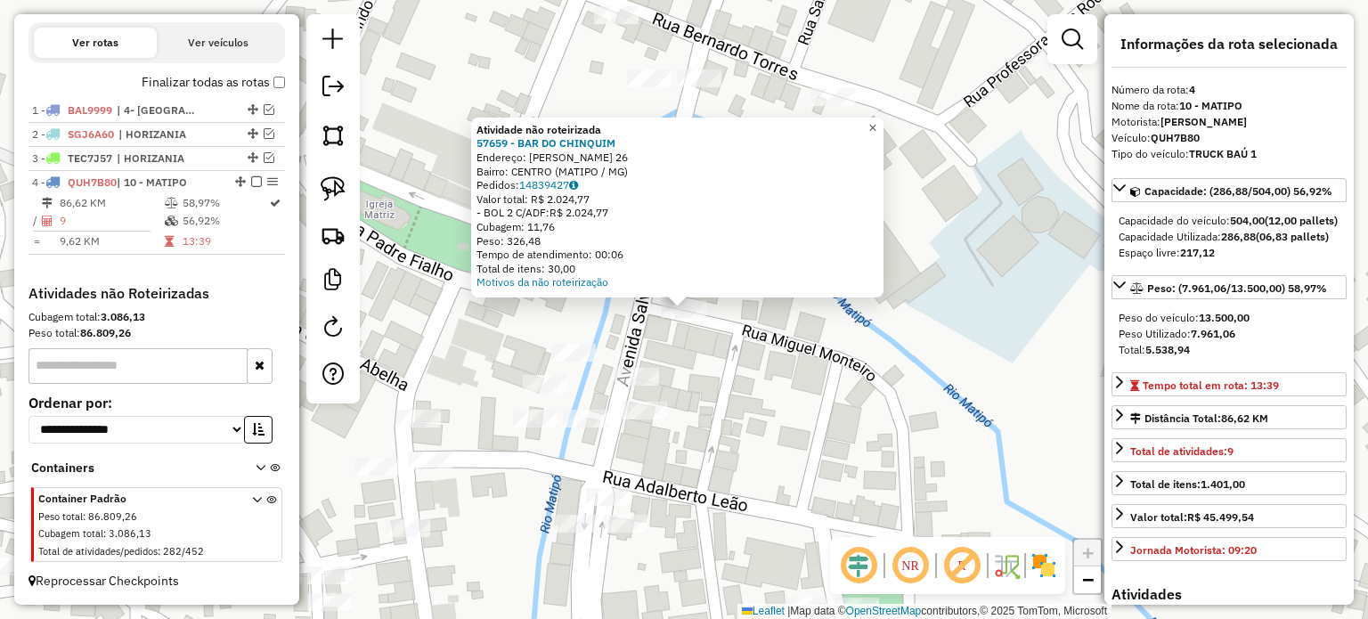
click at [876, 123] on span "×" at bounding box center [872, 127] width 8 height 15
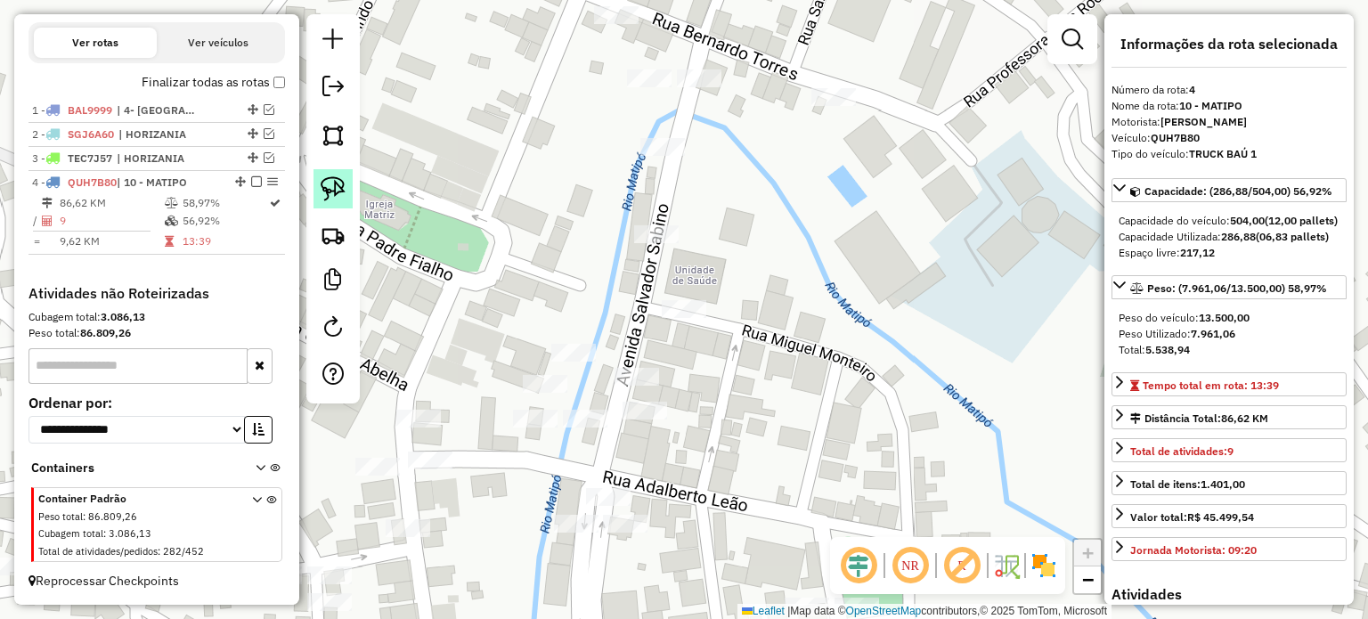
click at [339, 190] on img at bounding box center [333, 188] width 25 height 25
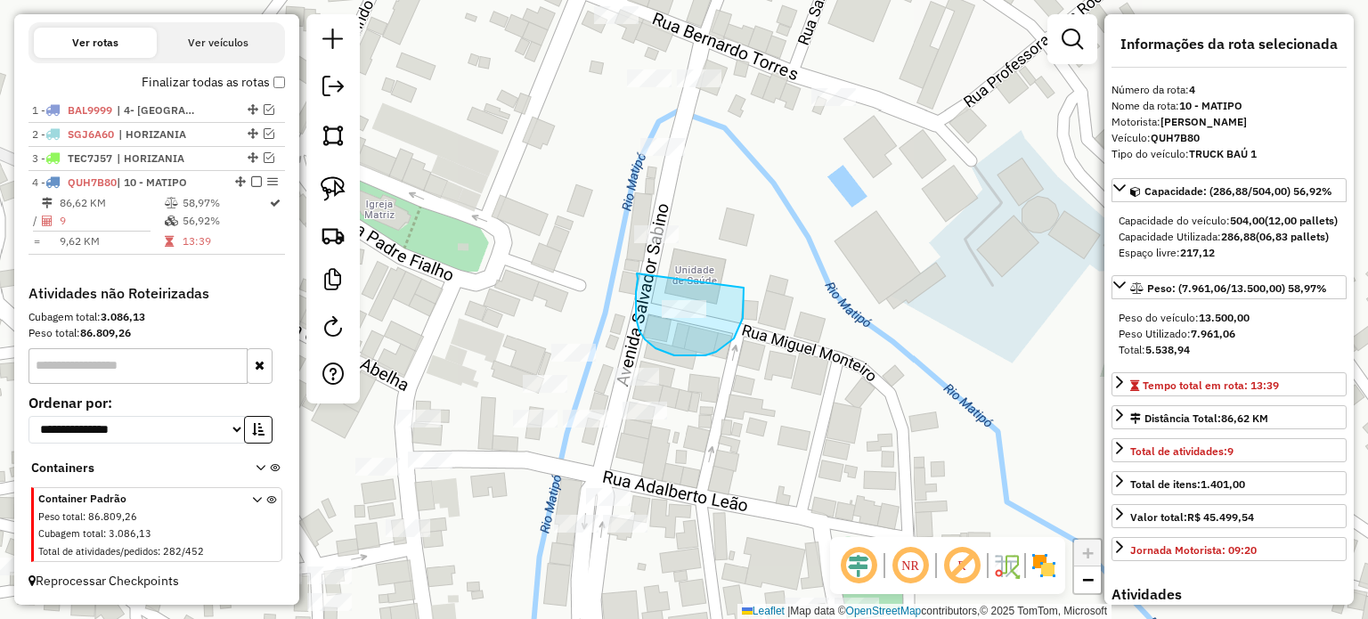
drag, startPoint x: 637, startPoint y: 273, endPoint x: 743, endPoint y: 284, distance: 106.5
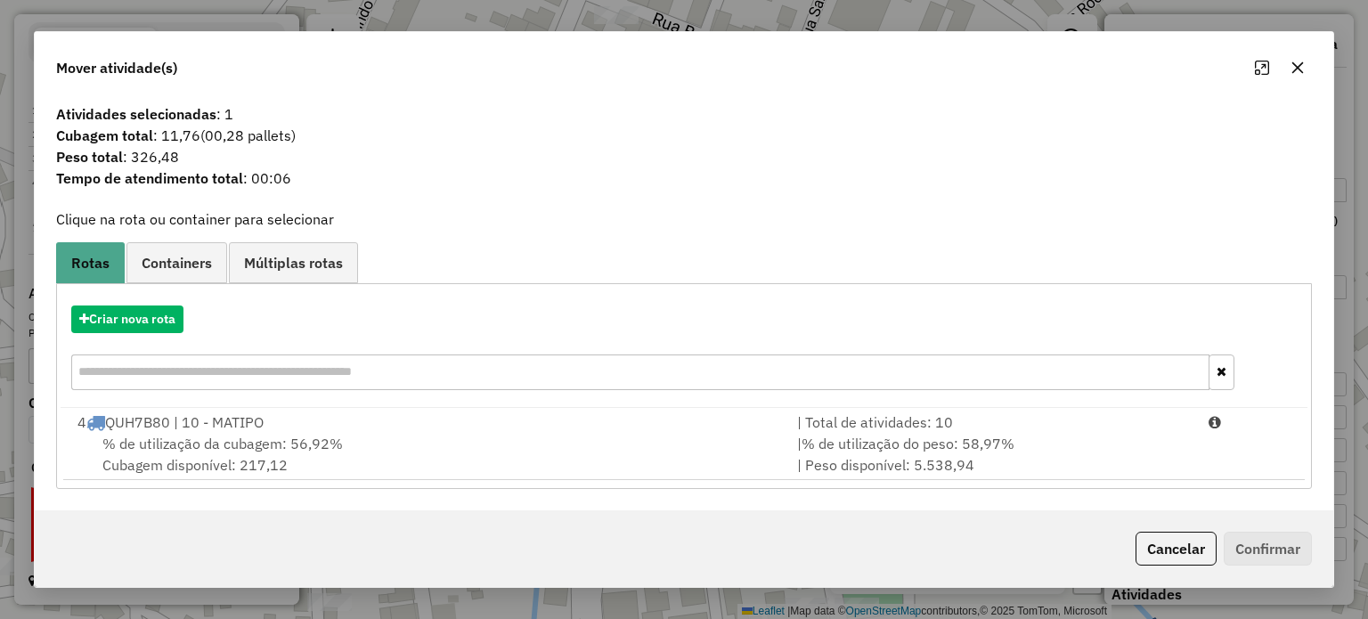
click at [1174, 551] on button "Cancelar" at bounding box center [1176, 549] width 81 height 34
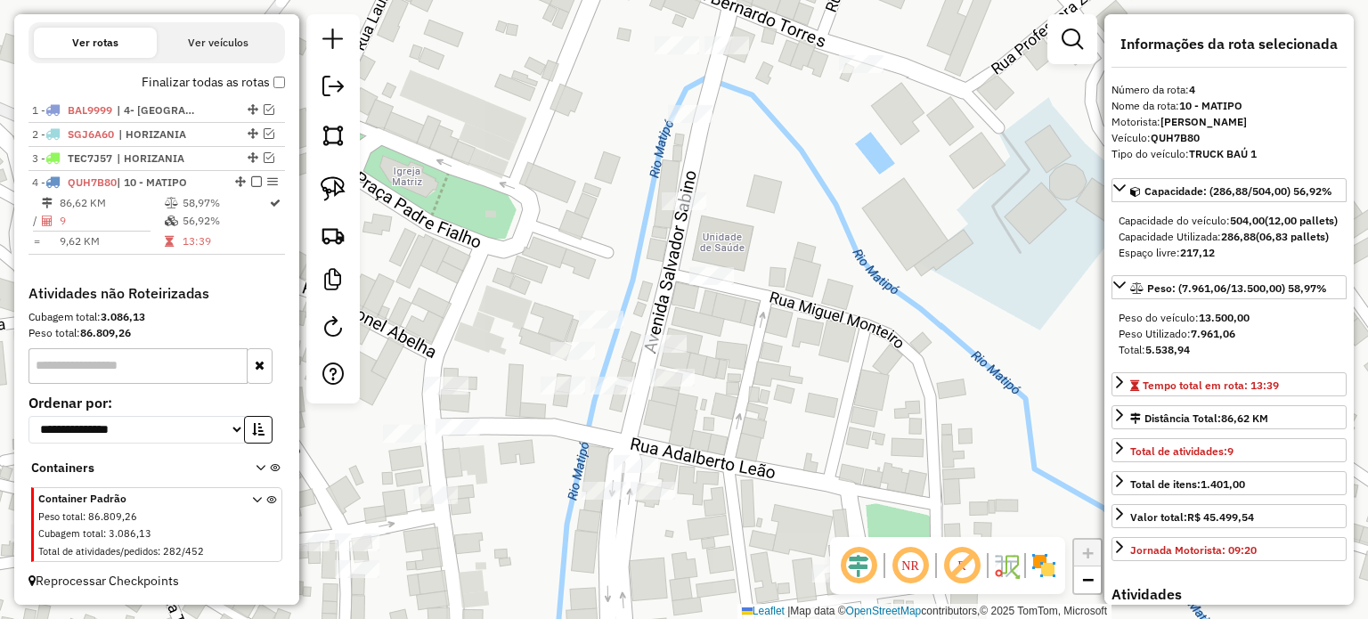
drag, startPoint x: 712, startPoint y: 448, endPoint x: 740, endPoint y: 415, distance: 43.0
click at [740, 415] on div "Janela de atendimento Grade de atendimento Capacidade Transportadoras Veículos …" at bounding box center [684, 309] width 1368 height 619
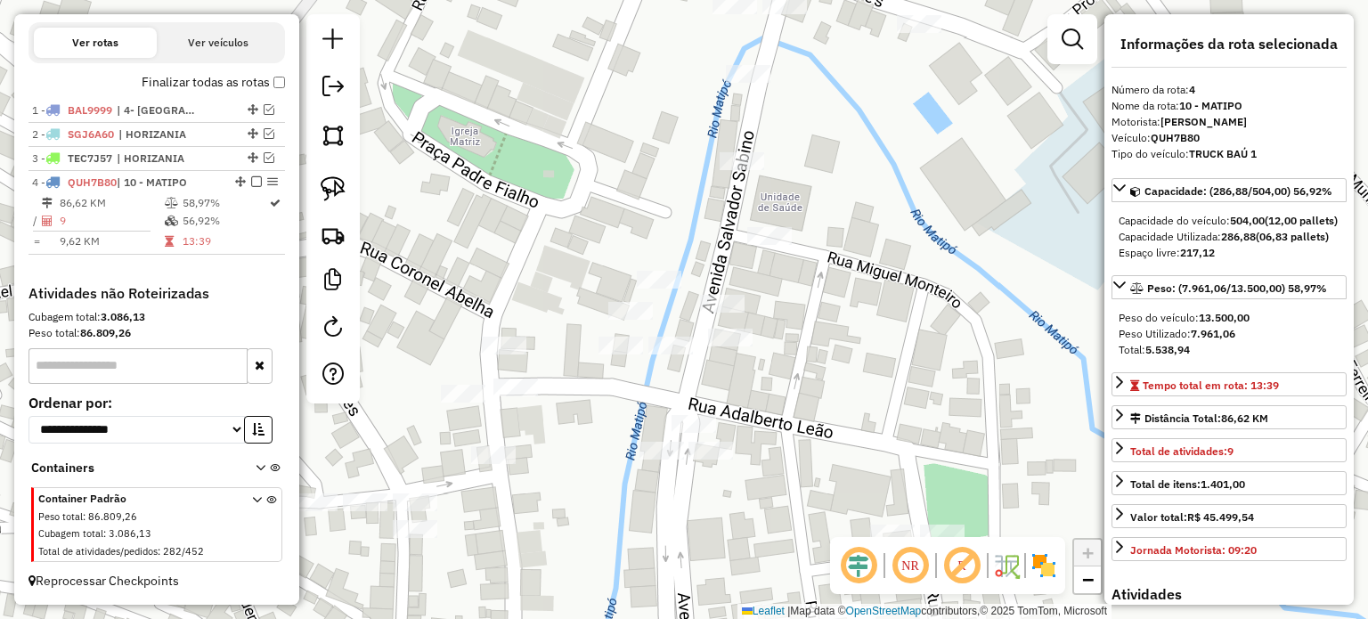
drag, startPoint x: 646, startPoint y: 394, endPoint x: 661, endPoint y: 372, distance: 26.2
click at [661, 372] on div "Janela de atendimento Grade de atendimento Capacidade Transportadoras Veículos …" at bounding box center [684, 309] width 1368 height 619
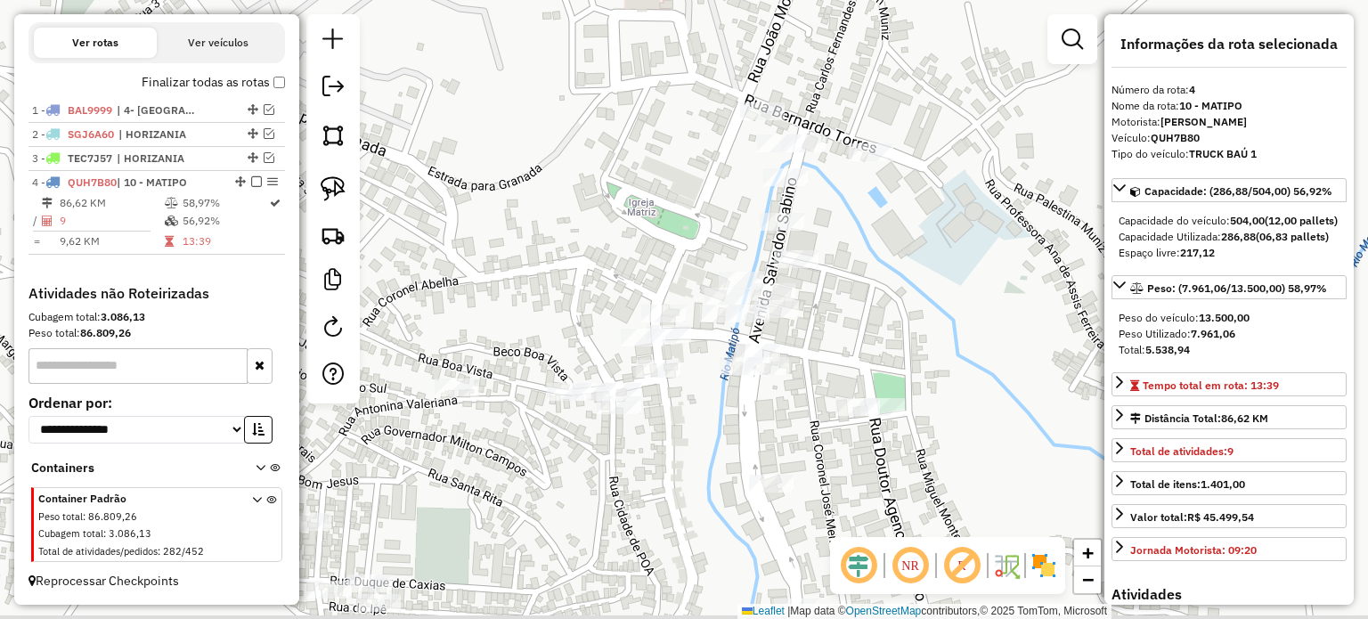
drag, startPoint x: 688, startPoint y: 419, endPoint x: 726, endPoint y: 393, distance: 46.2
click at [726, 393] on div "Janela de atendimento Grade de atendimento Capacidade Transportadoras Veículos …" at bounding box center [684, 309] width 1368 height 619
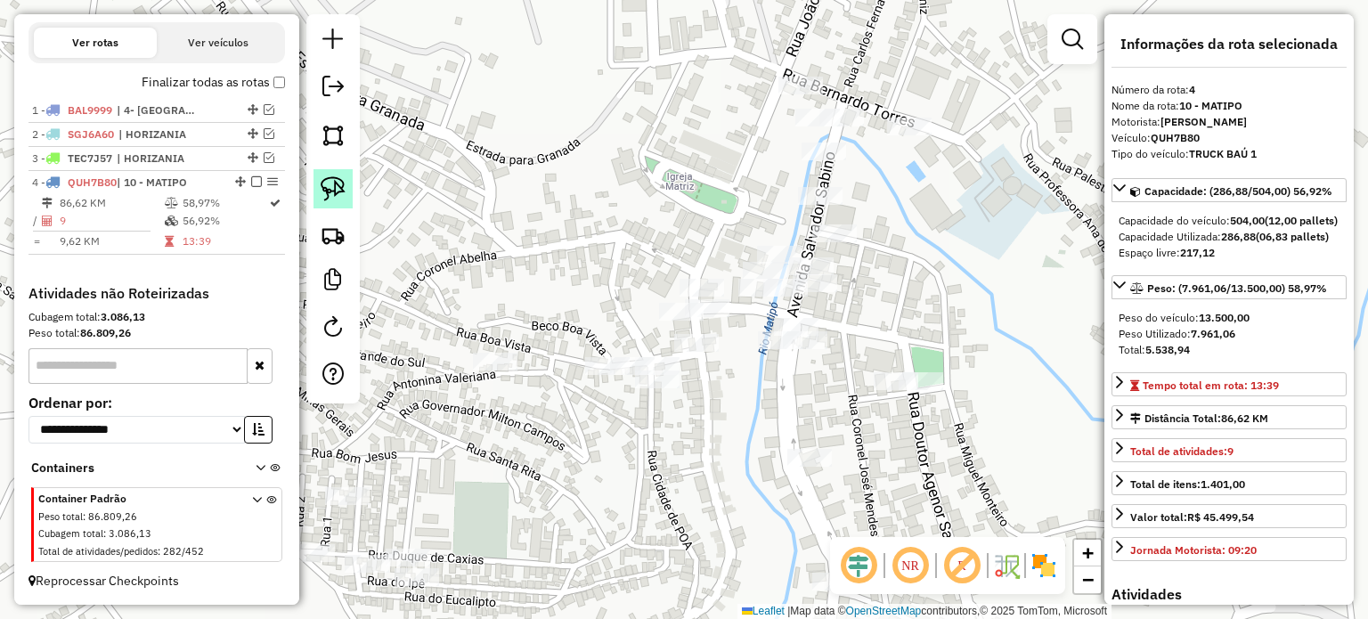
click at [346, 191] on link at bounding box center [332, 188] width 39 height 39
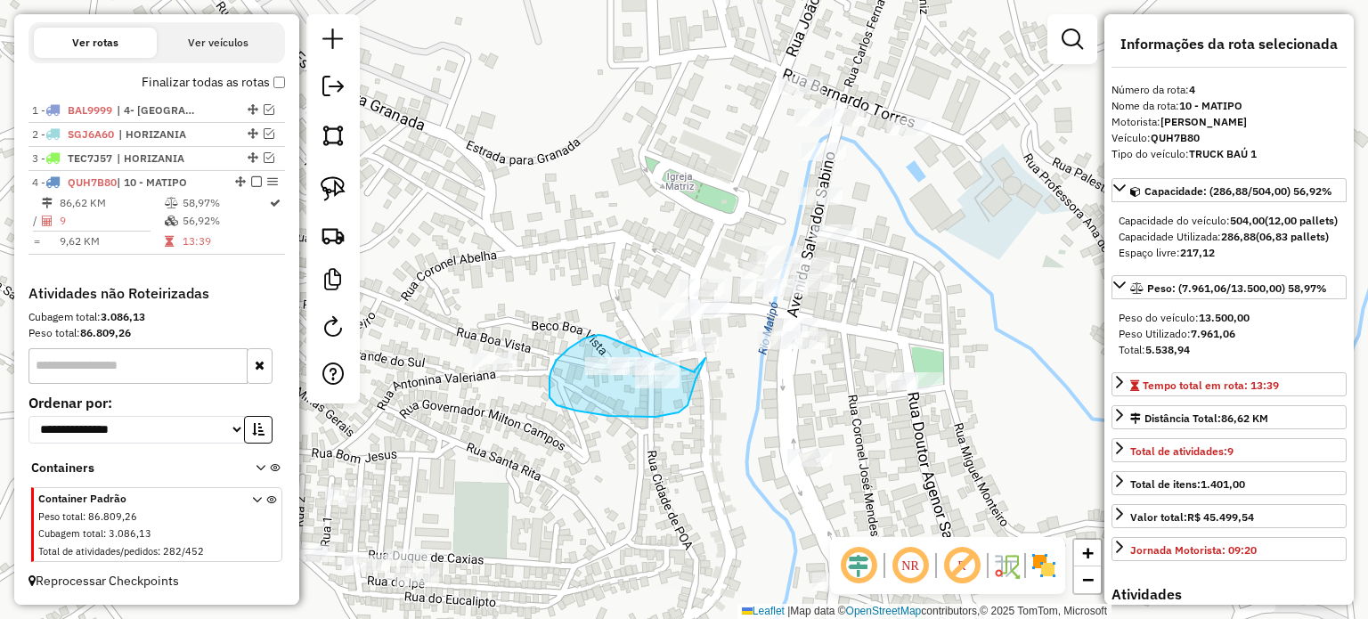
drag, startPoint x: 605, startPoint y: 336, endPoint x: 695, endPoint y: 372, distance: 97.1
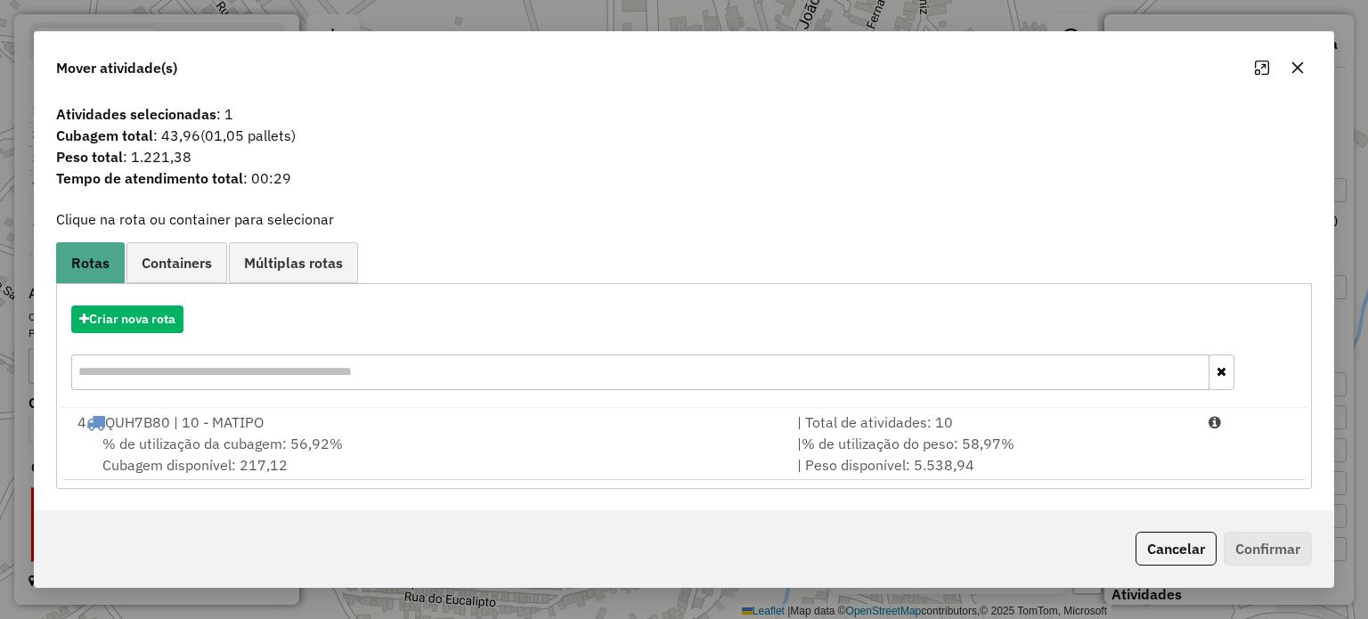
click at [395, 452] on div "% de utilização da cubagem: 56,92% Cubagem disponível: 217,12" at bounding box center [427, 454] width 720 height 43
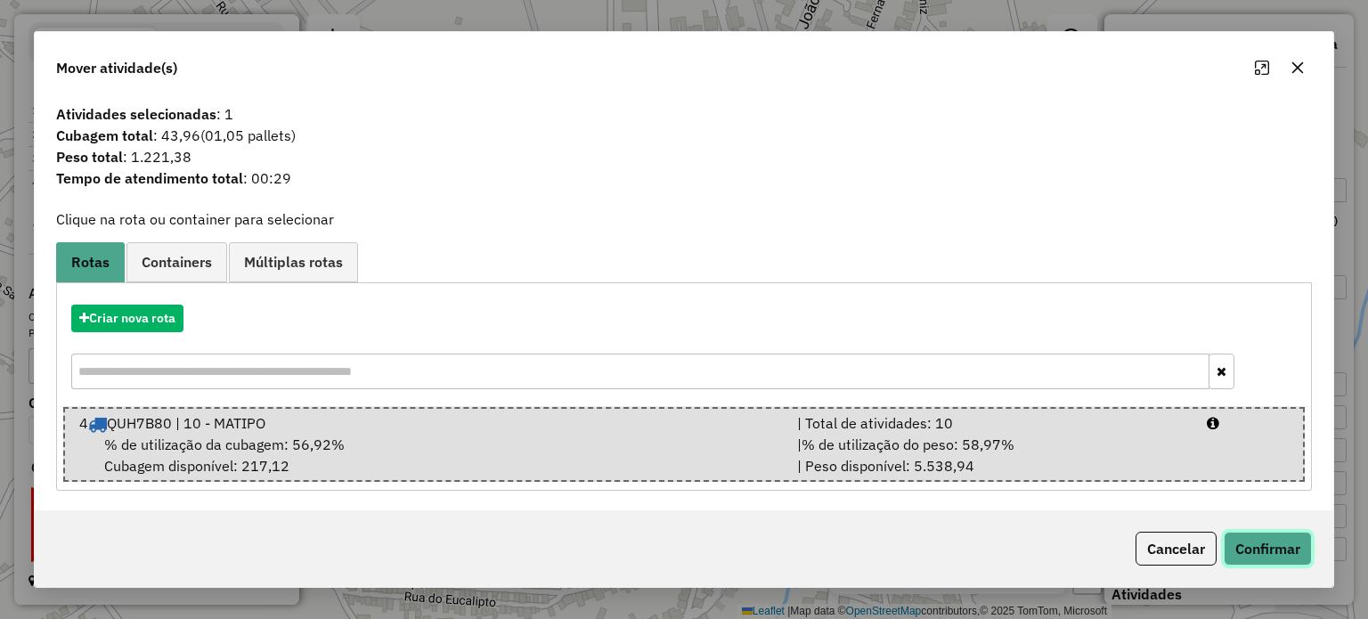
click at [1257, 550] on button "Confirmar" at bounding box center [1268, 549] width 88 height 34
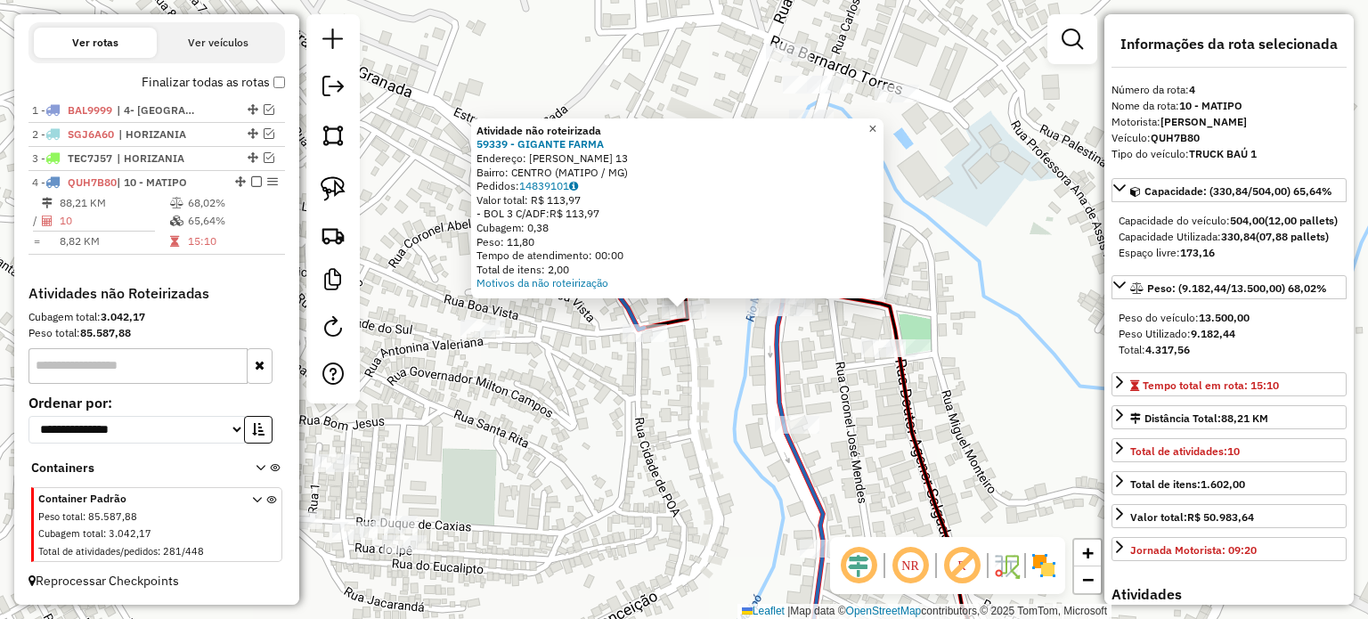
click at [876, 124] on span "×" at bounding box center [872, 128] width 8 height 15
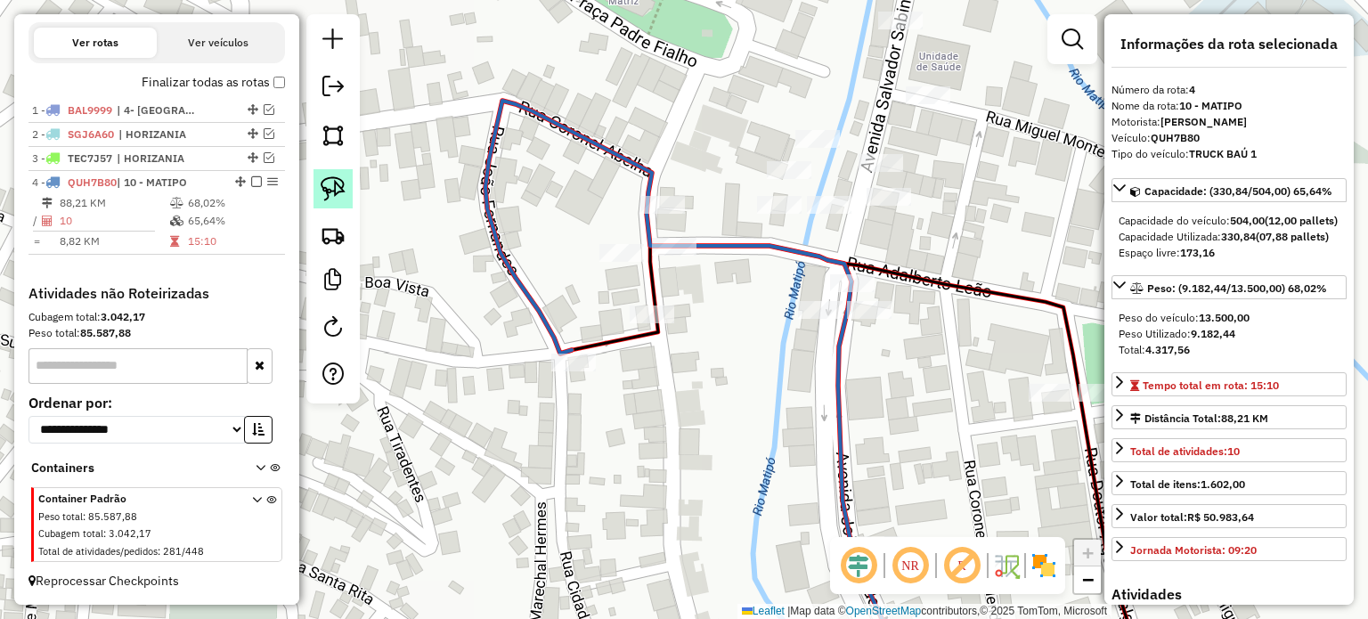
click at [340, 187] on img at bounding box center [333, 188] width 25 height 25
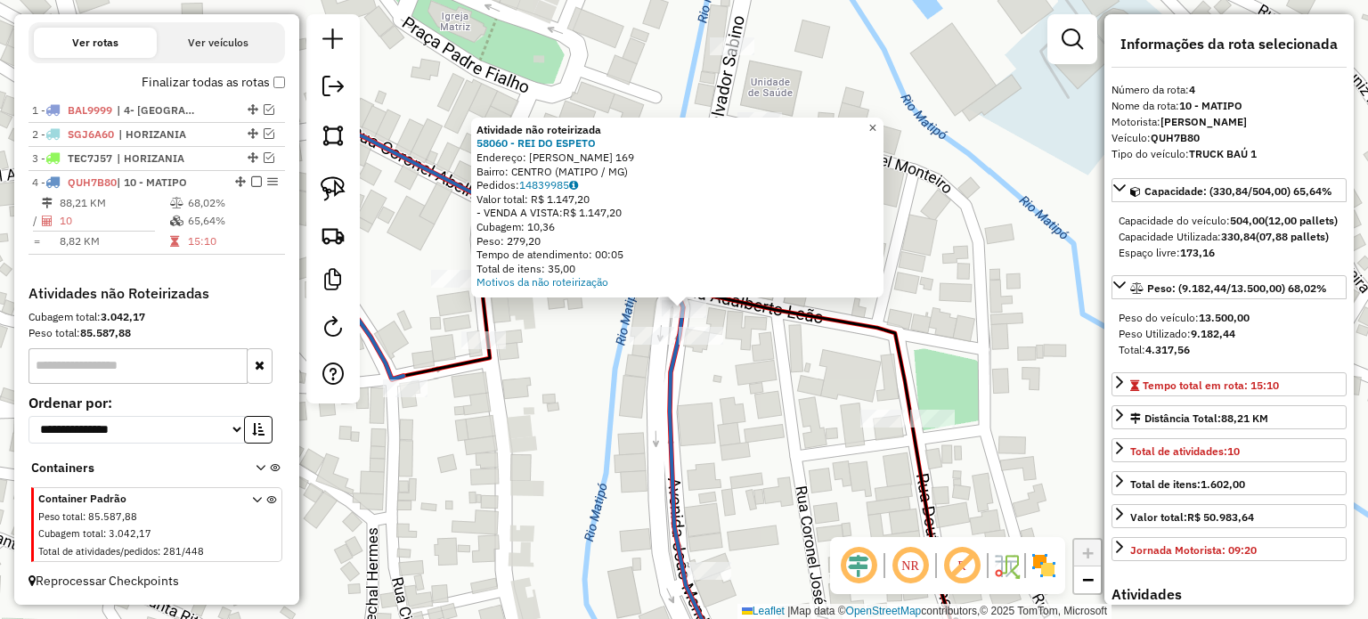
click at [883, 127] on link "×" at bounding box center [872, 128] width 21 height 21
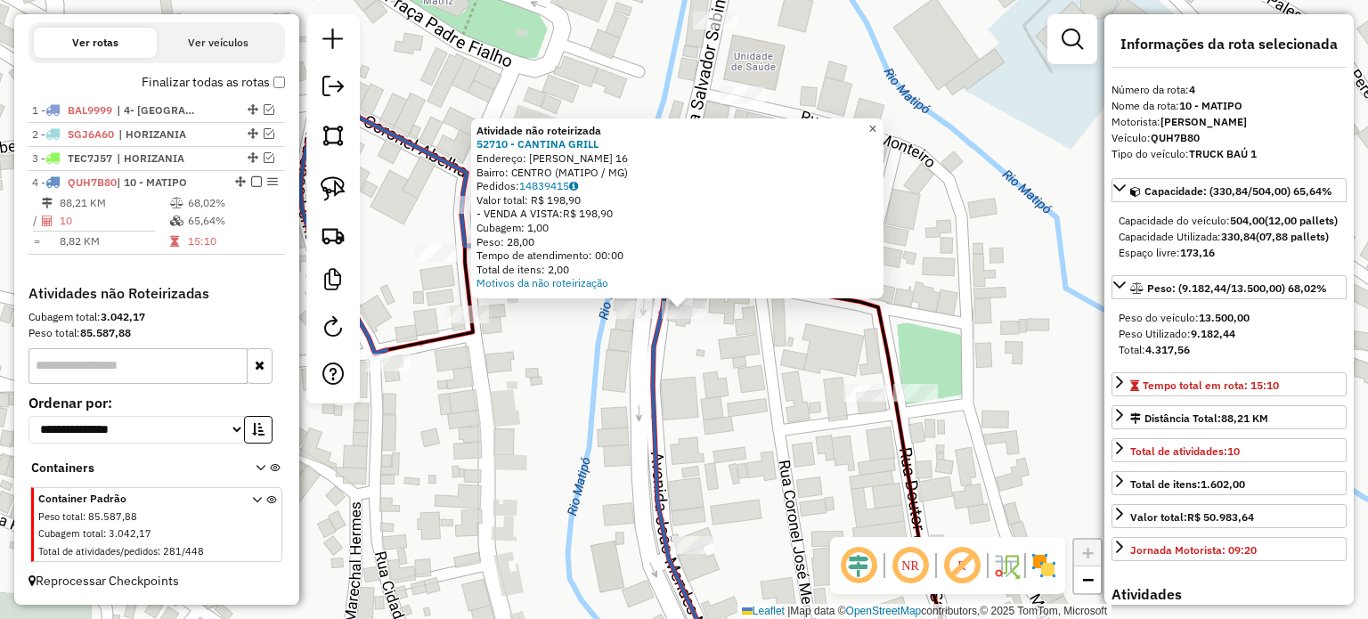
click at [876, 129] on span "×" at bounding box center [872, 128] width 8 height 15
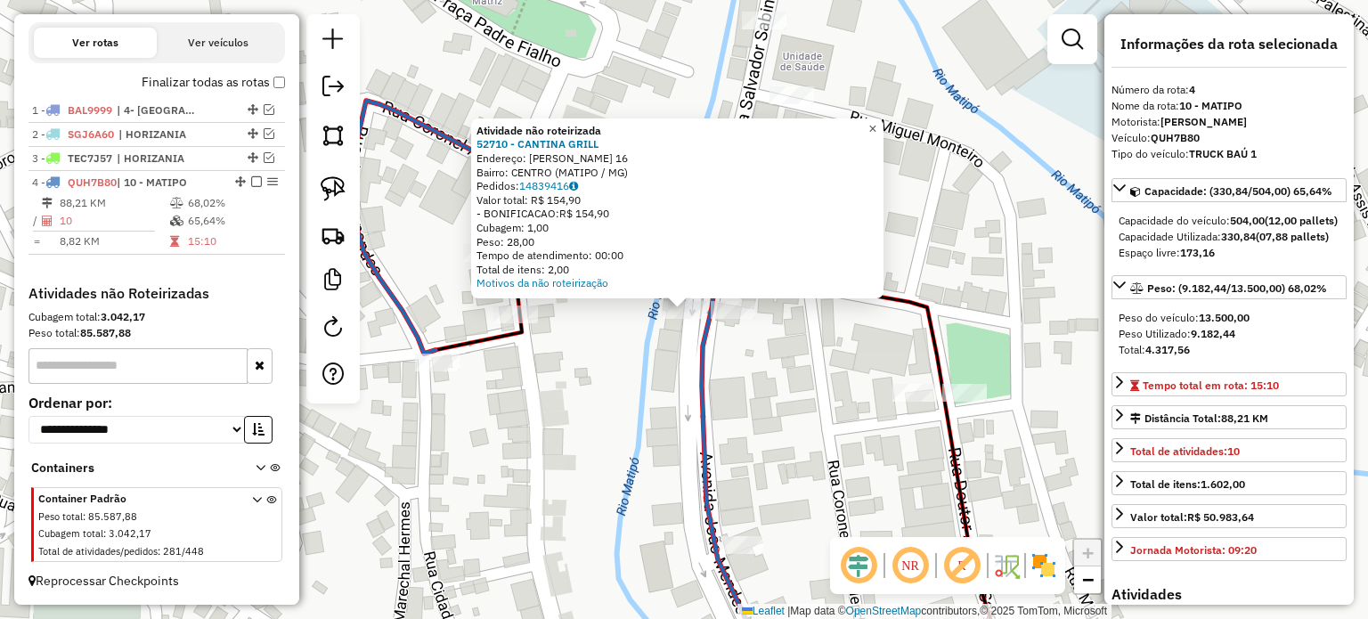
click at [876, 125] on span "×" at bounding box center [872, 128] width 8 height 15
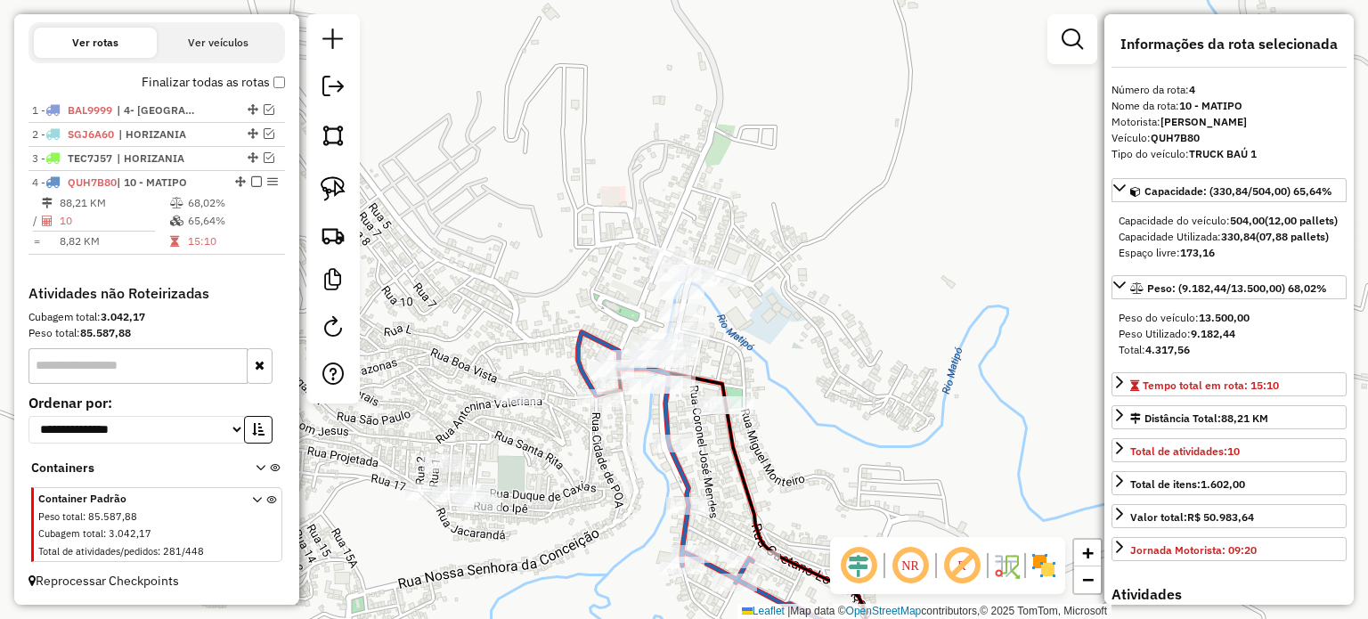
drag, startPoint x: 600, startPoint y: 452, endPoint x: 607, endPoint y: 412, distance: 39.8
click at [607, 412] on div "Janela de atendimento Grade de atendimento Capacidade Transportadoras Veículos …" at bounding box center [684, 309] width 1368 height 619
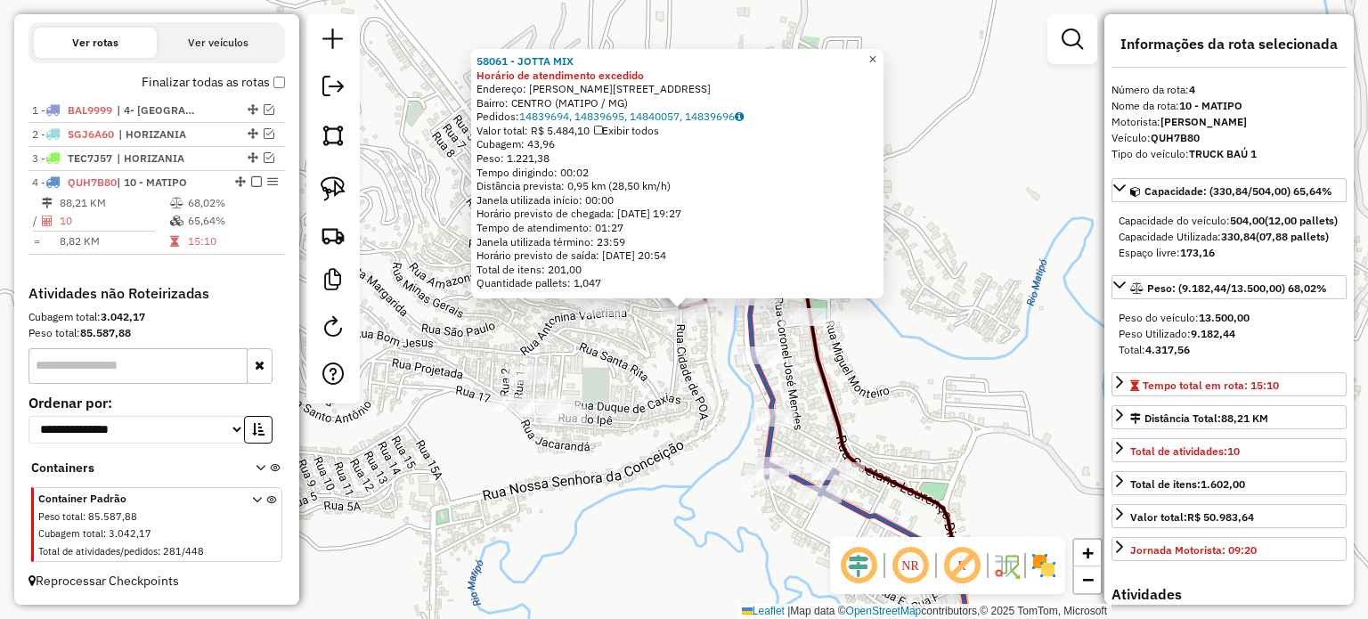
click at [876, 54] on span "×" at bounding box center [872, 59] width 8 height 15
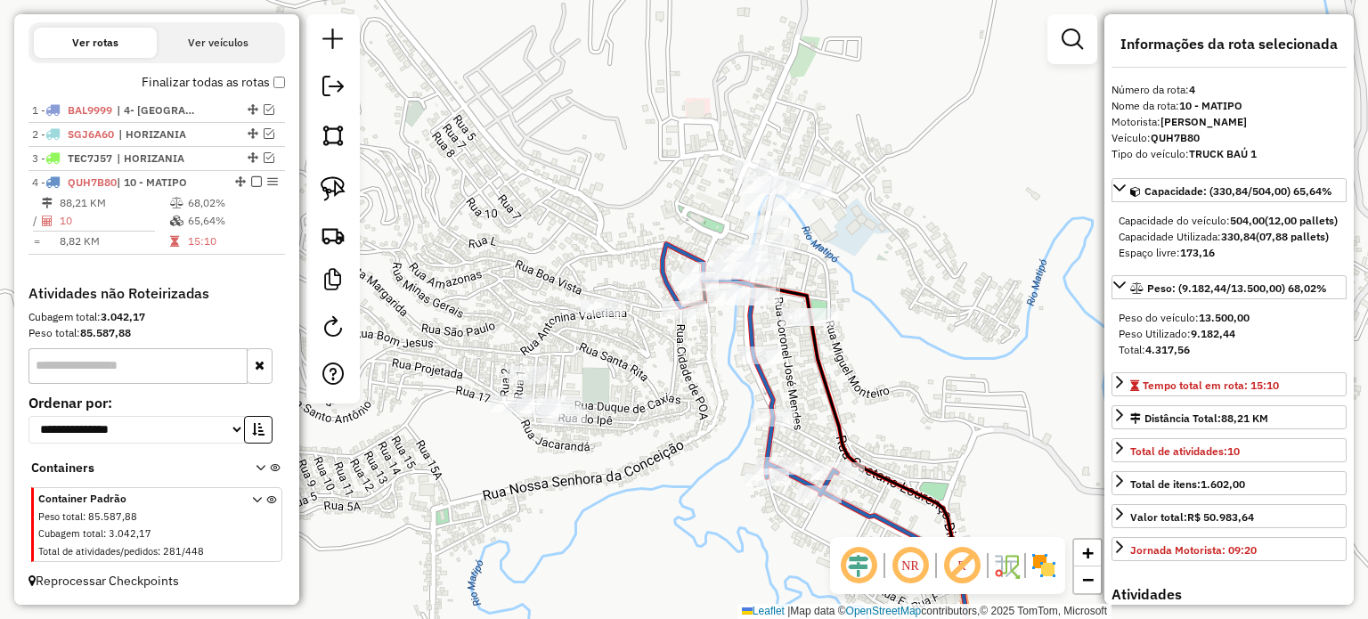
scroll to position [522, 0]
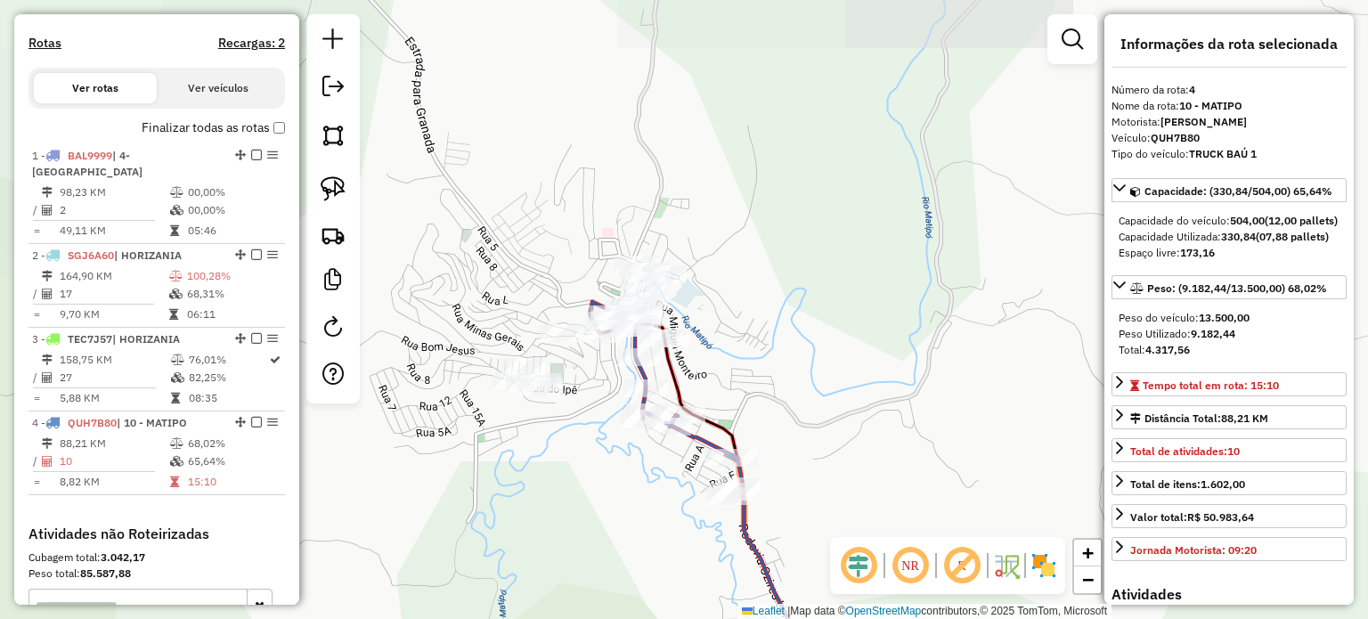
drag, startPoint x: 623, startPoint y: 466, endPoint x: 605, endPoint y: 231, distance: 235.9
click at [614, 225] on div "Janela de atendimento Grade de atendimento Capacidade Transportadoras Veículos …" at bounding box center [684, 309] width 1368 height 619
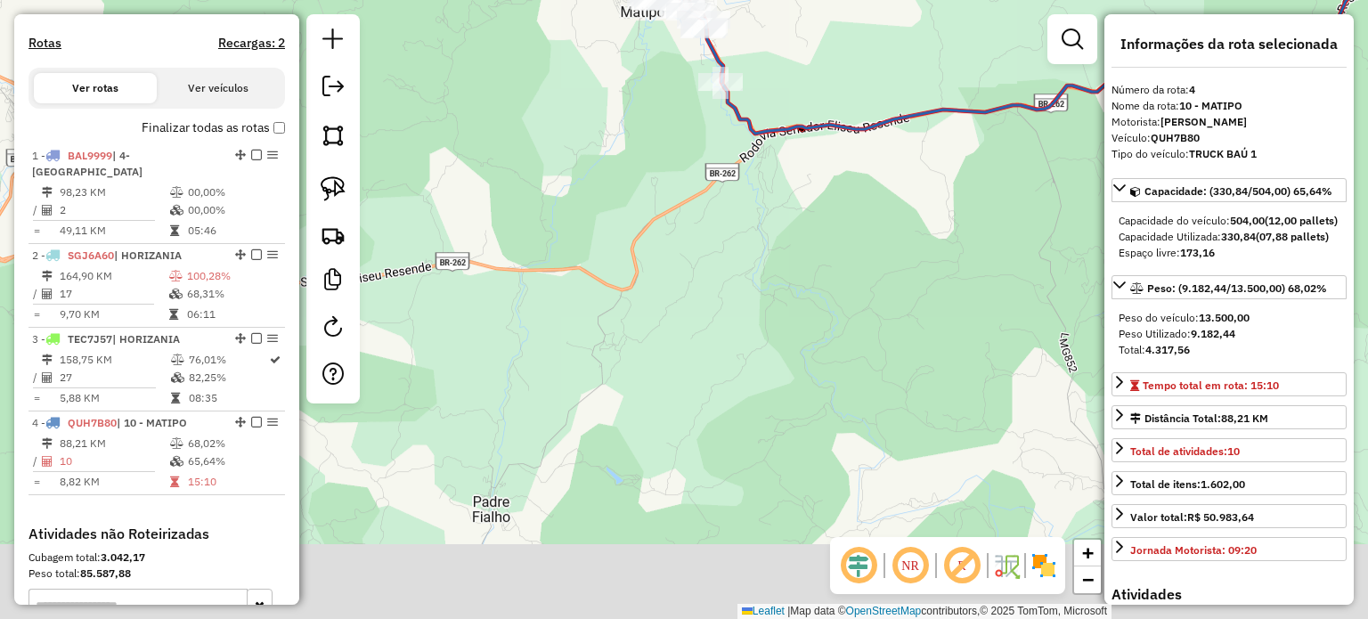
drag, startPoint x: 613, startPoint y: 487, endPoint x: 697, endPoint y: 234, distance: 266.7
click at [692, 241] on div "Janela de atendimento Grade de atendimento Capacidade Transportadoras Veículos …" at bounding box center [684, 309] width 1368 height 619
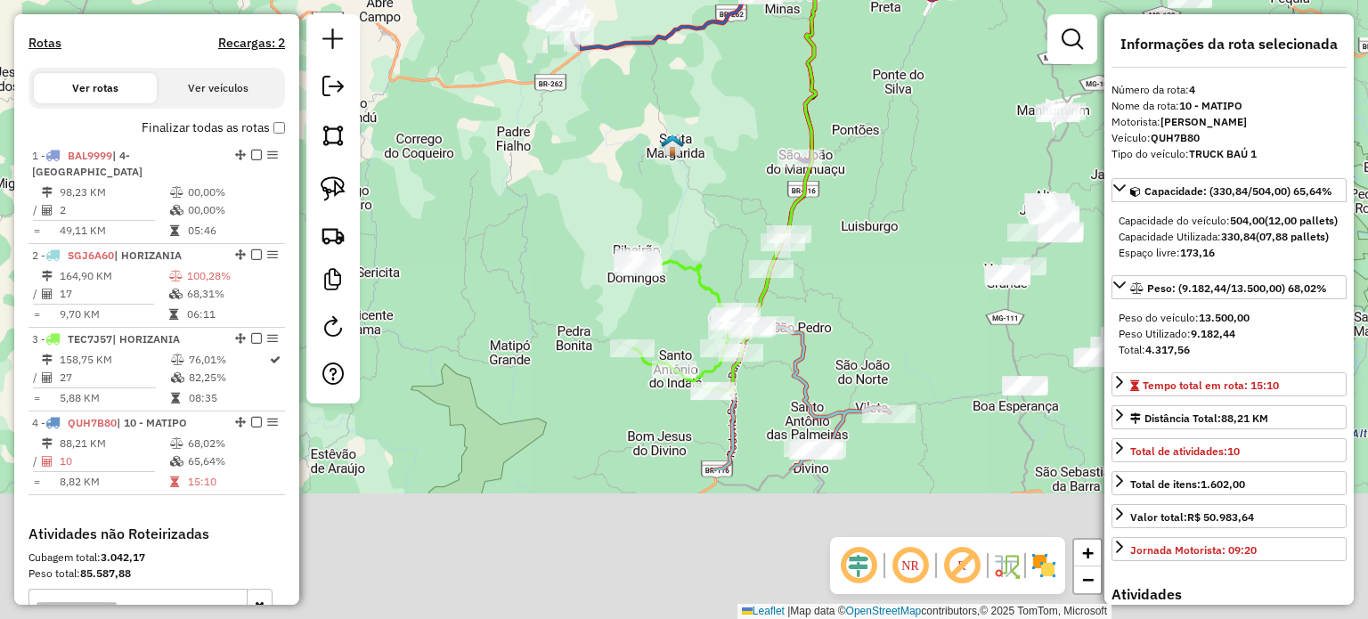
drag, startPoint x: 805, startPoint y: 463, endPoint x: 672, endPoint y: 244, distance: 256.1
click at [698, 225] on div "Janela de atendimento Grade de atendimento Capacidade Transportadoras Veículos …" at bounding box center [684, 309] width 1368 height 619
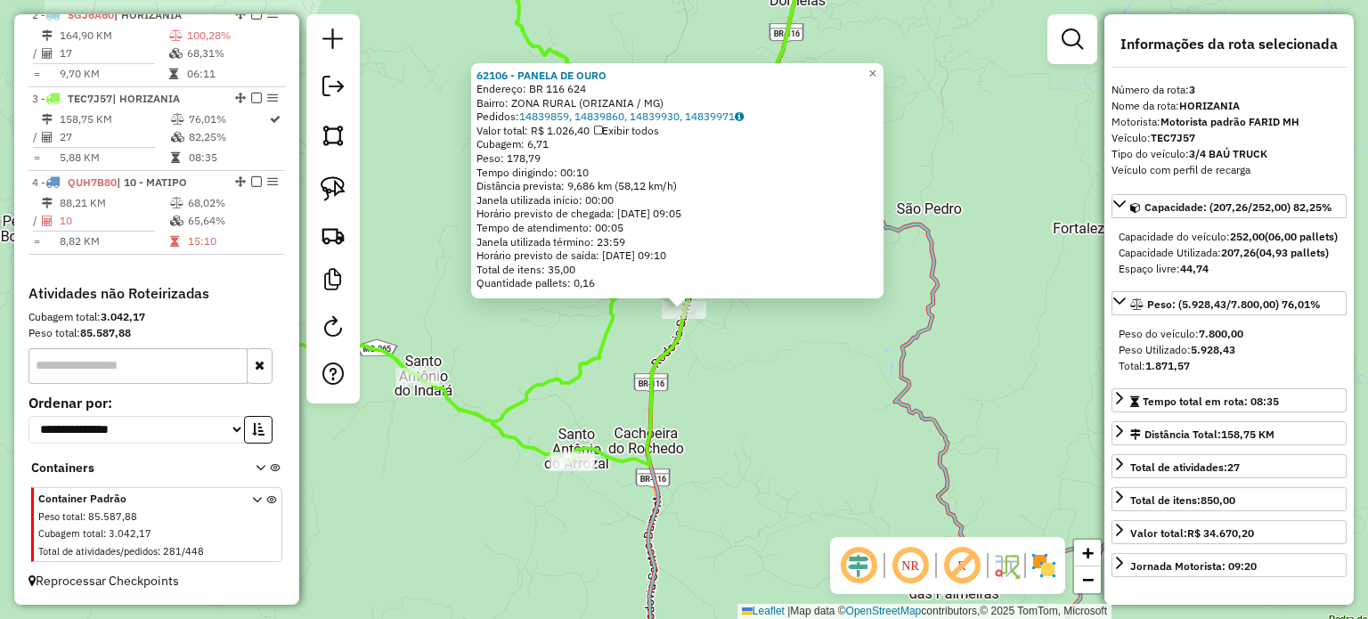
scroll to position [777, 0]
click at [876, 69] on span "×" at bounding box center [872, 73] width 8 height 15
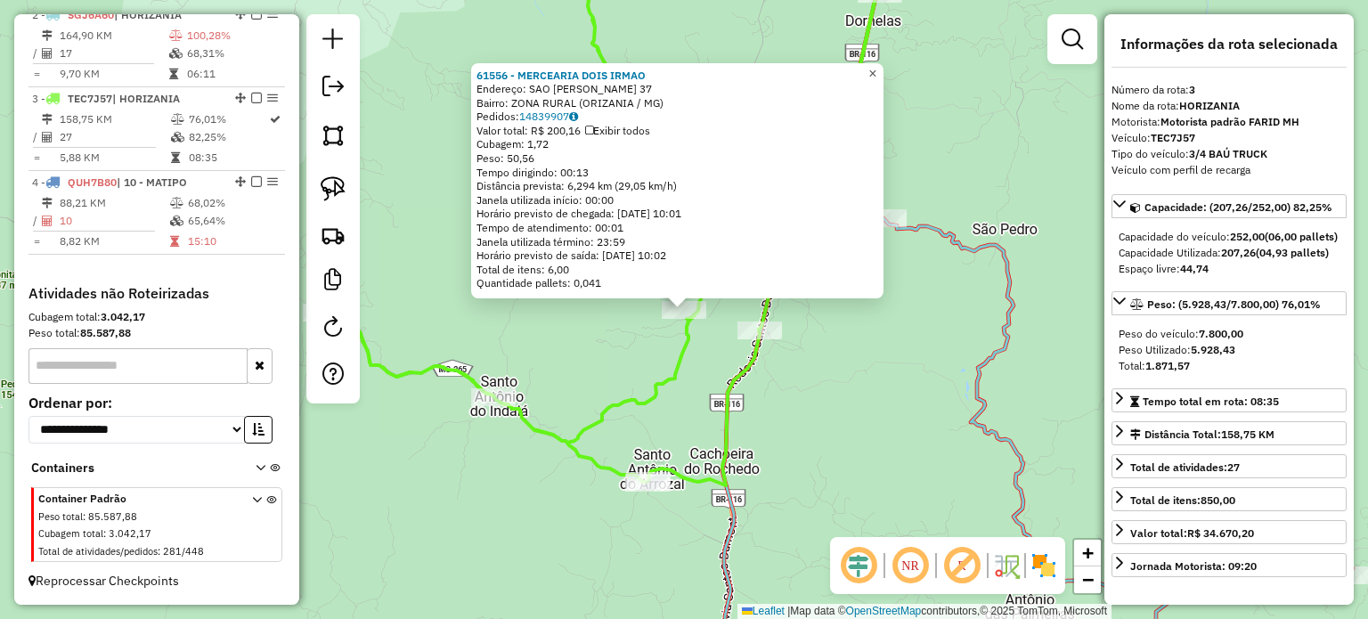
click at [883, 67] on link "×" at bounding box center [872, 73] width 21 height 21
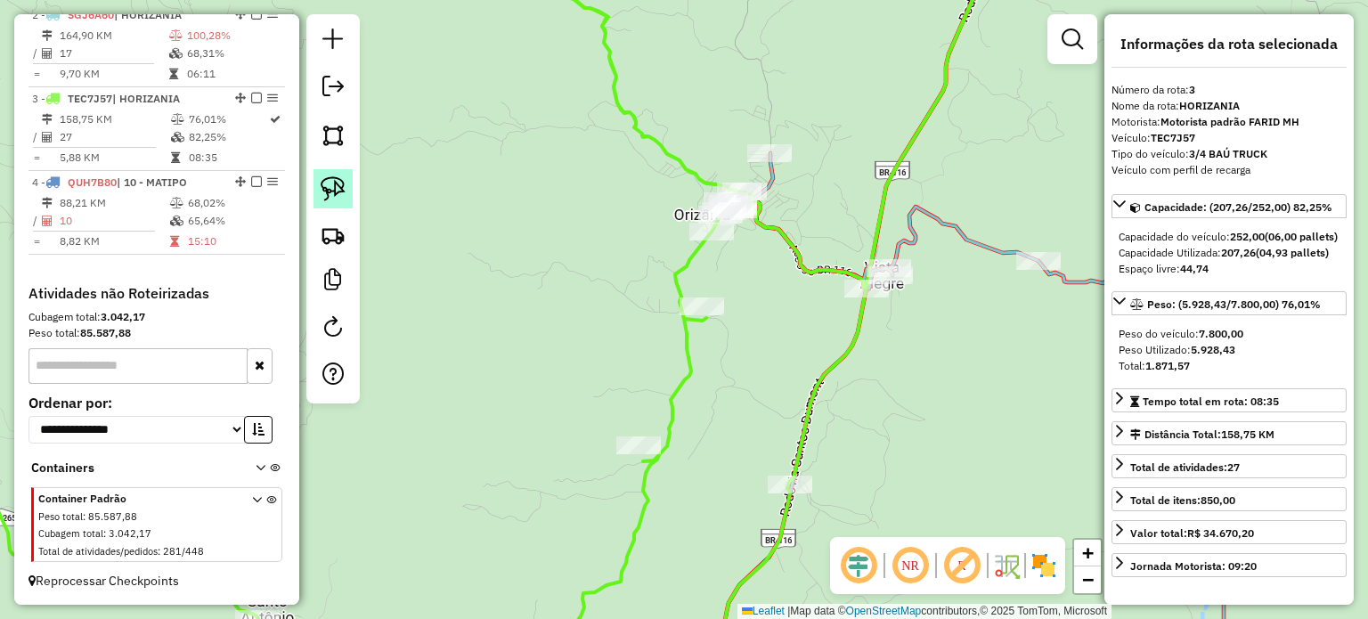
click at [338, 193] on img at bounding box center [333, 188] width 25 height 25
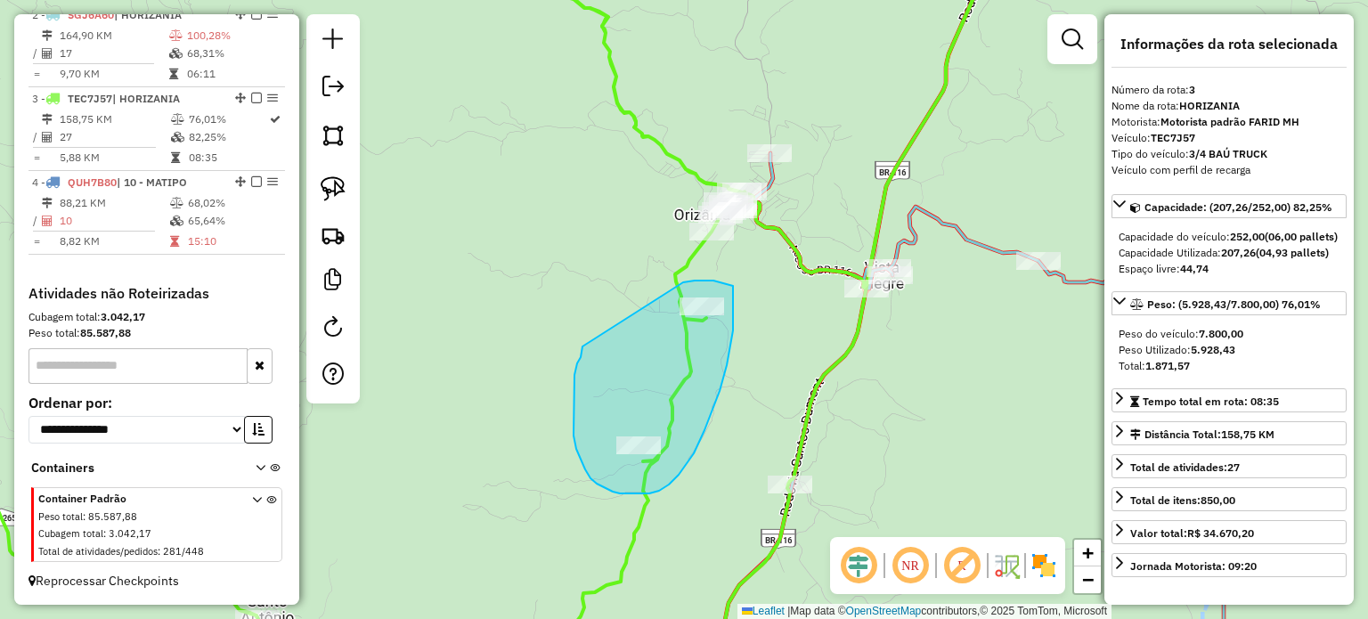
drag, startPoint x: 582, startPoint y: 352, endPoint x: 675, endPoint y: 283, distance: 116.0
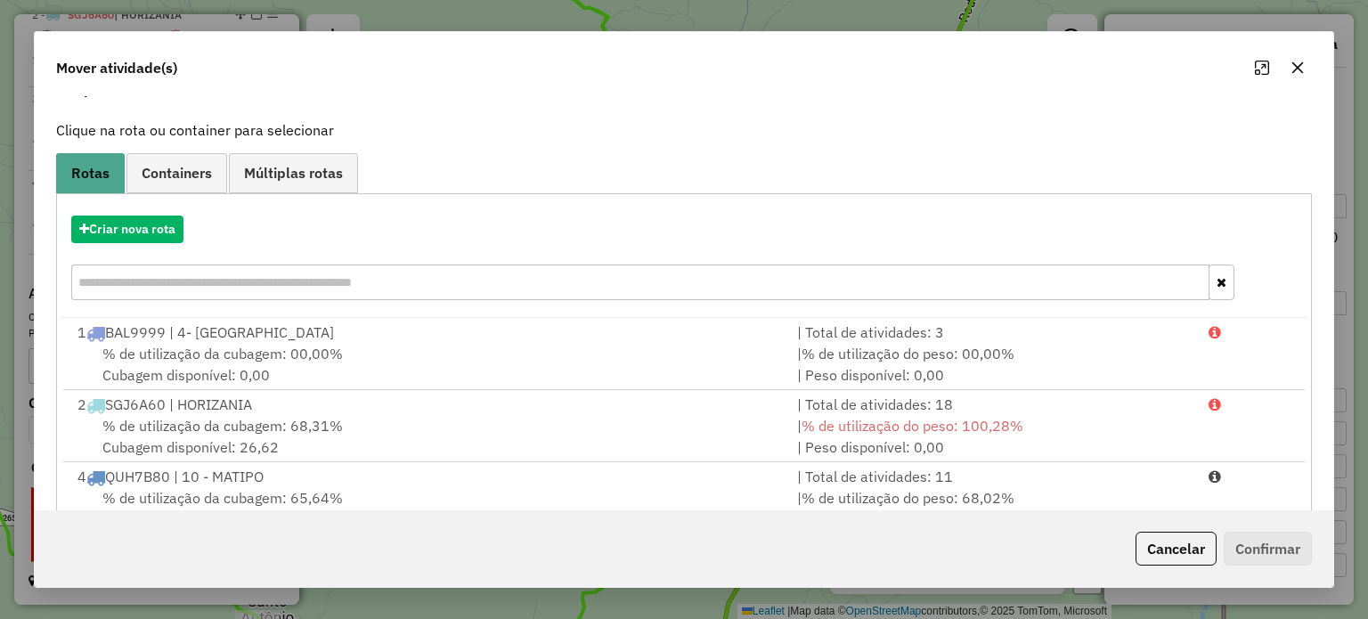
scroll to position [142, 0]
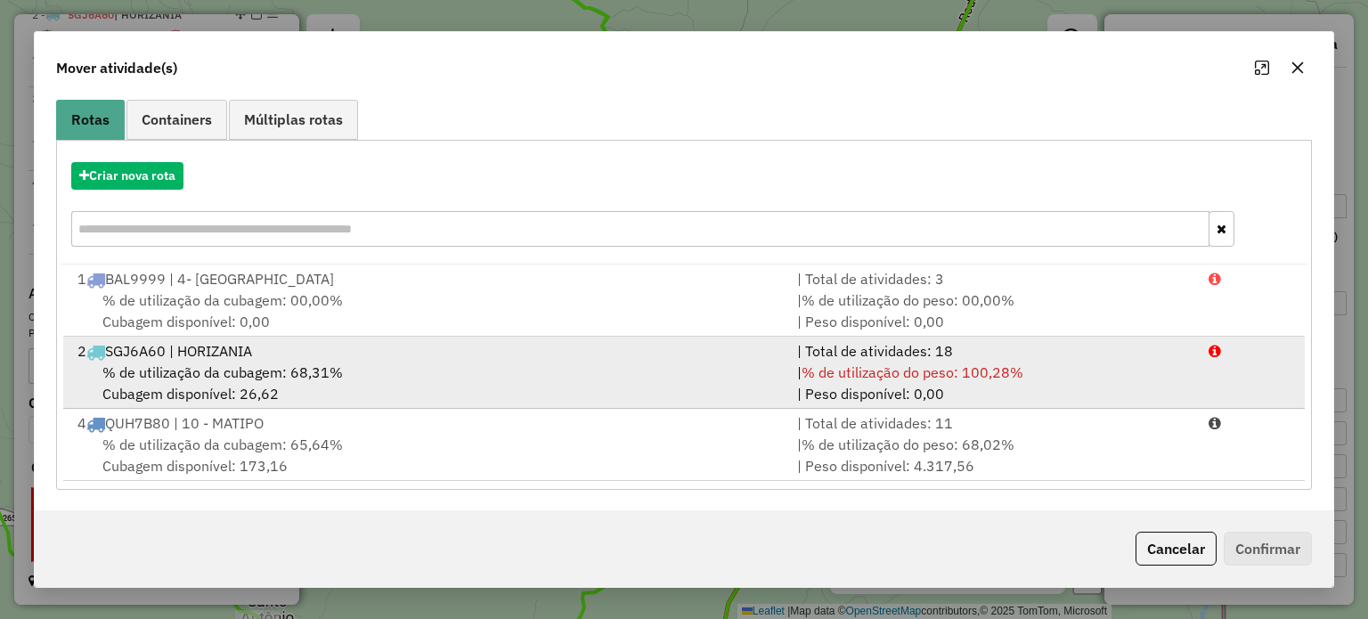
click at [408, 370] on div "% de utilização da cubagem: 68,31% Cubagem disponível: 26,62" at bounding box center [427, 383] width 720 height 43
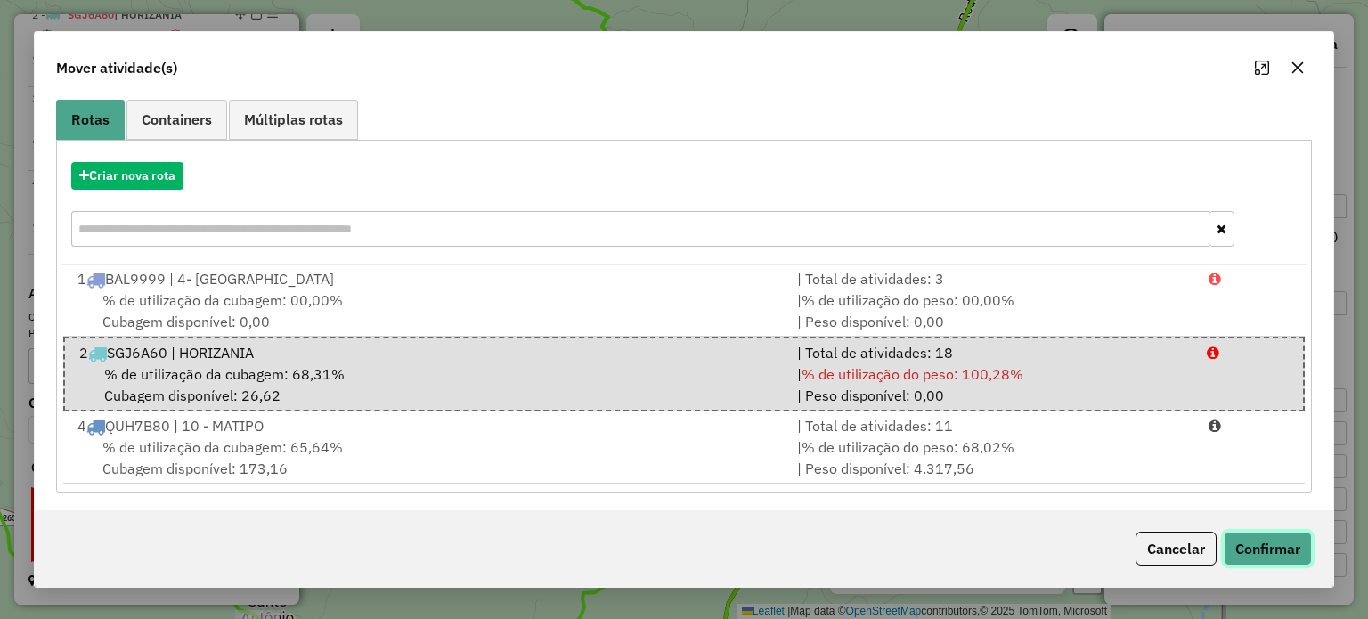
click at [1261, 544] on button "Confirmar" at bounding box center [1268, 549] width 88 height 34
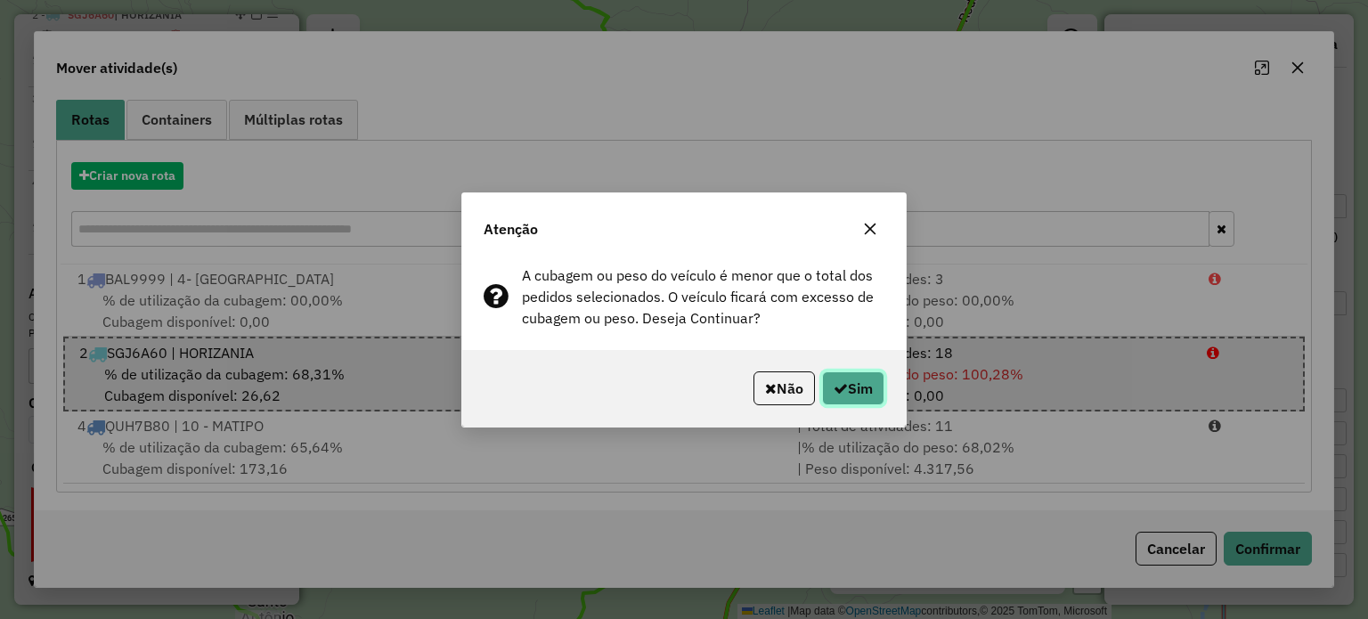
click at [862, 381] on button "Sim" at bounding box center [853, 388] width 62 height 34
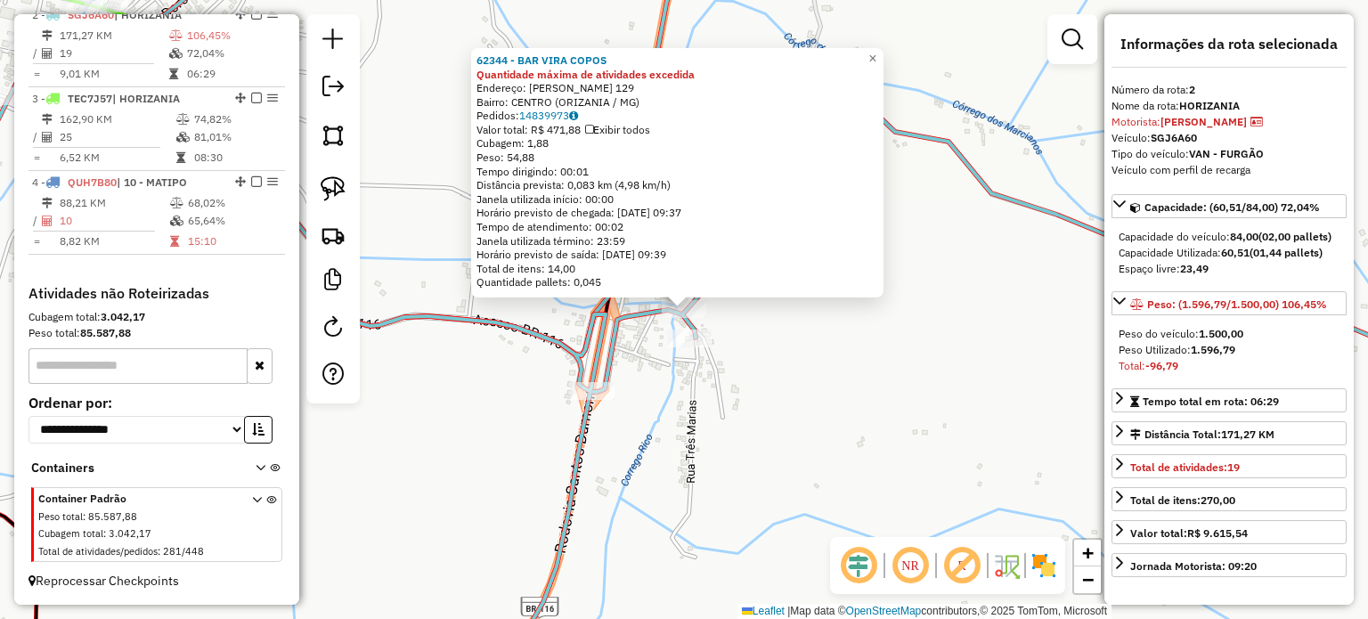
scroll to position [766, 0]
click at [876, 54] on span "×" at bounding box center [872, 58] width 8 height 15
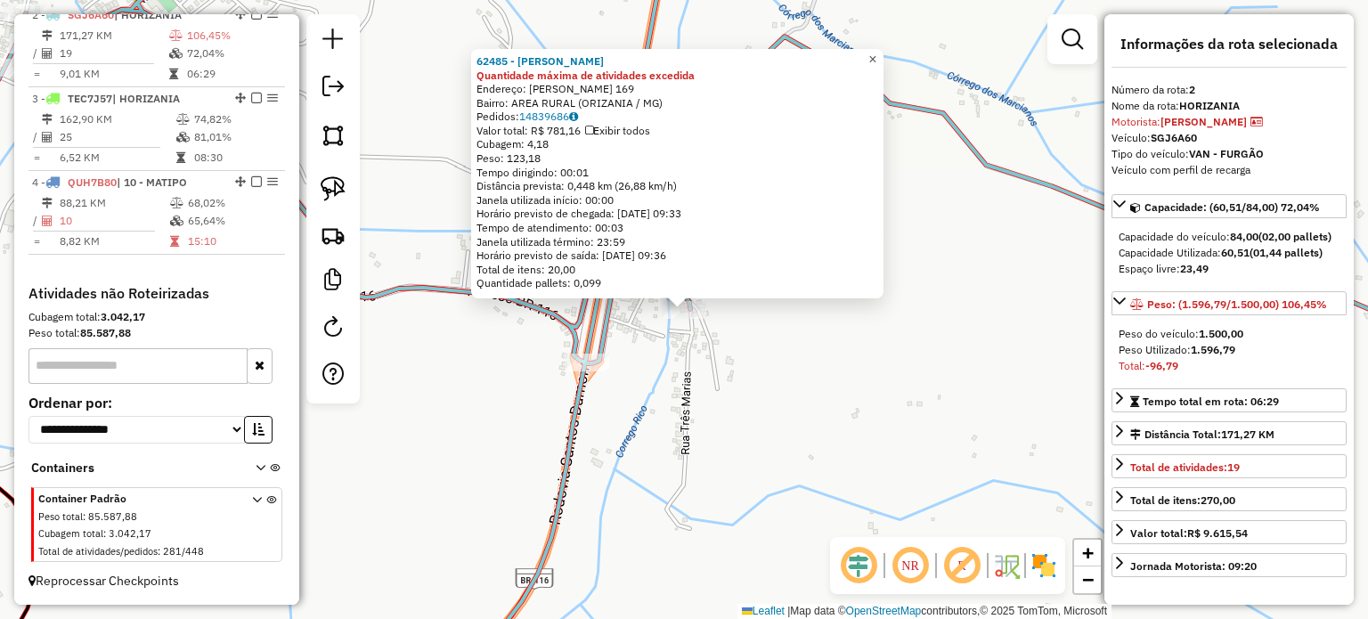
click at [876, 53] on span "×" at bounding box center [872, 59] width 8 height 15
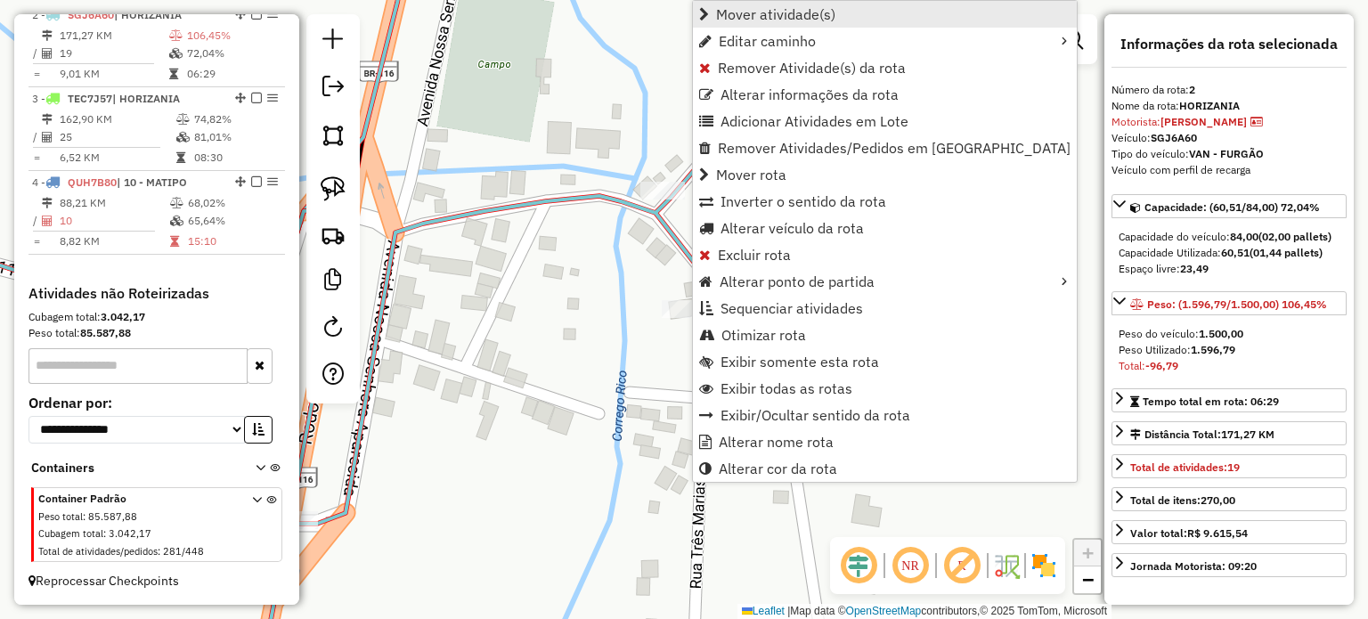
click at [769, 7] on span "Mover atividade(s)" at bounding box center [775, 14] width 119 height 14
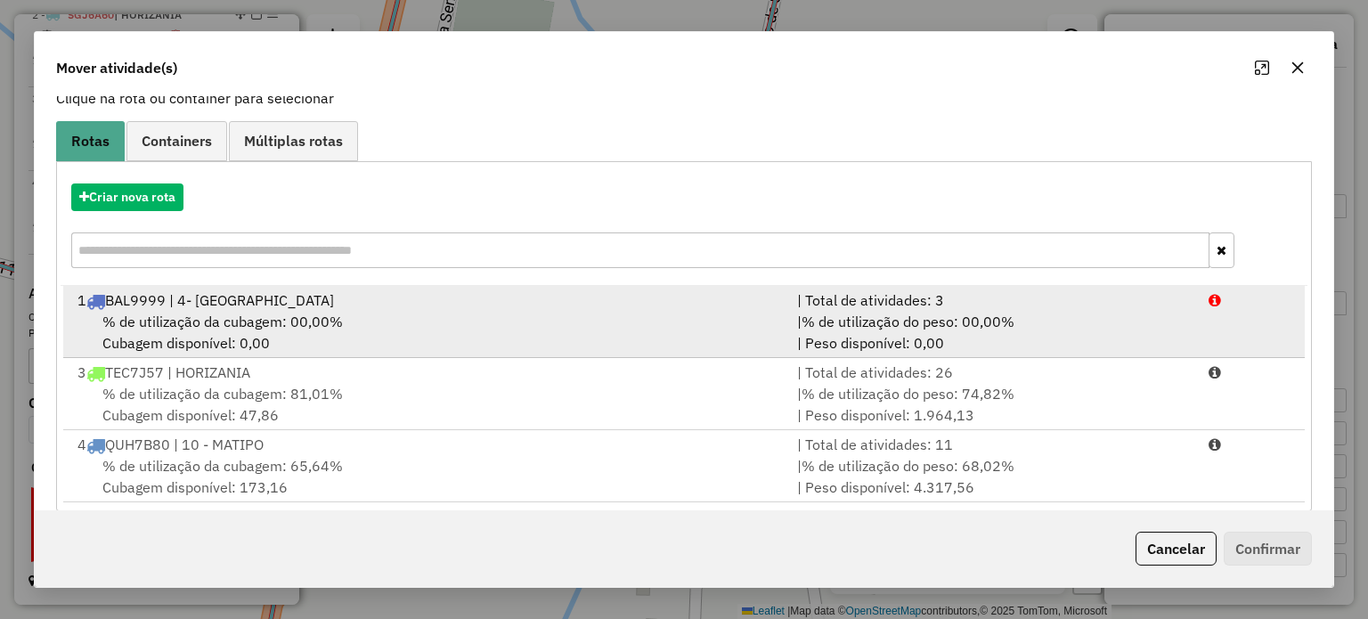
scroll to position [142, 0]
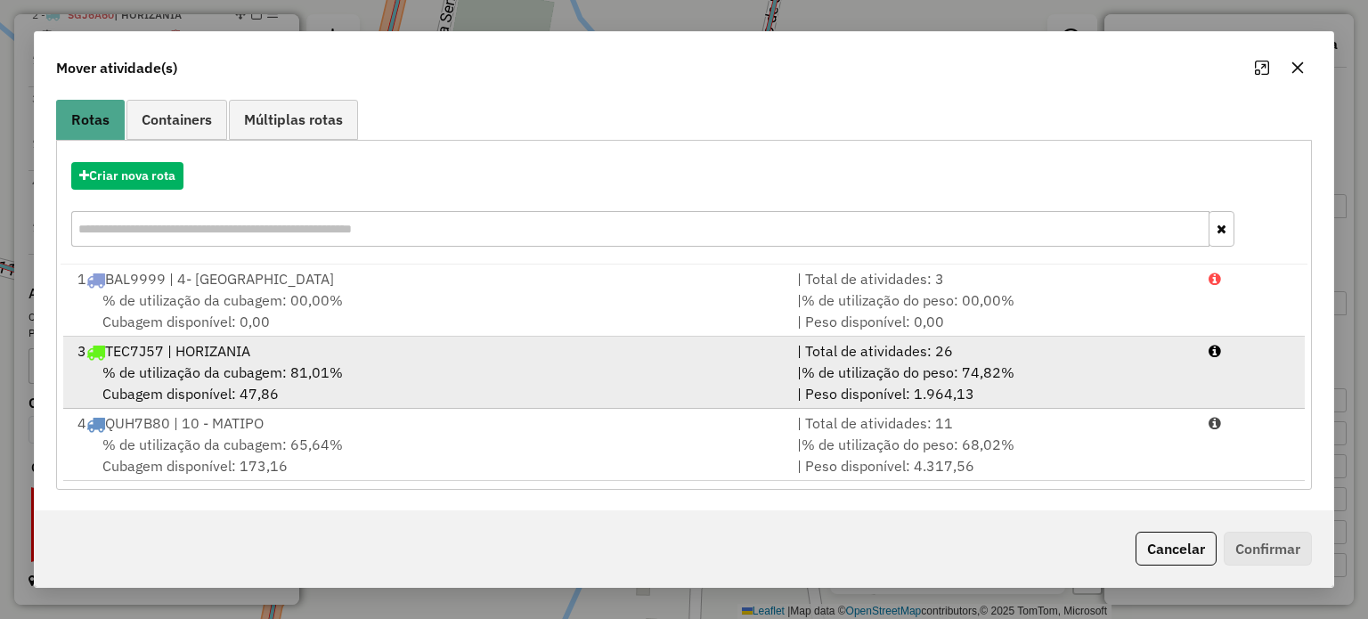
click at [281, 367] on span "% de utilização da cubagem: 81,01%" at bounding box center [222, 372] width 240 height 18
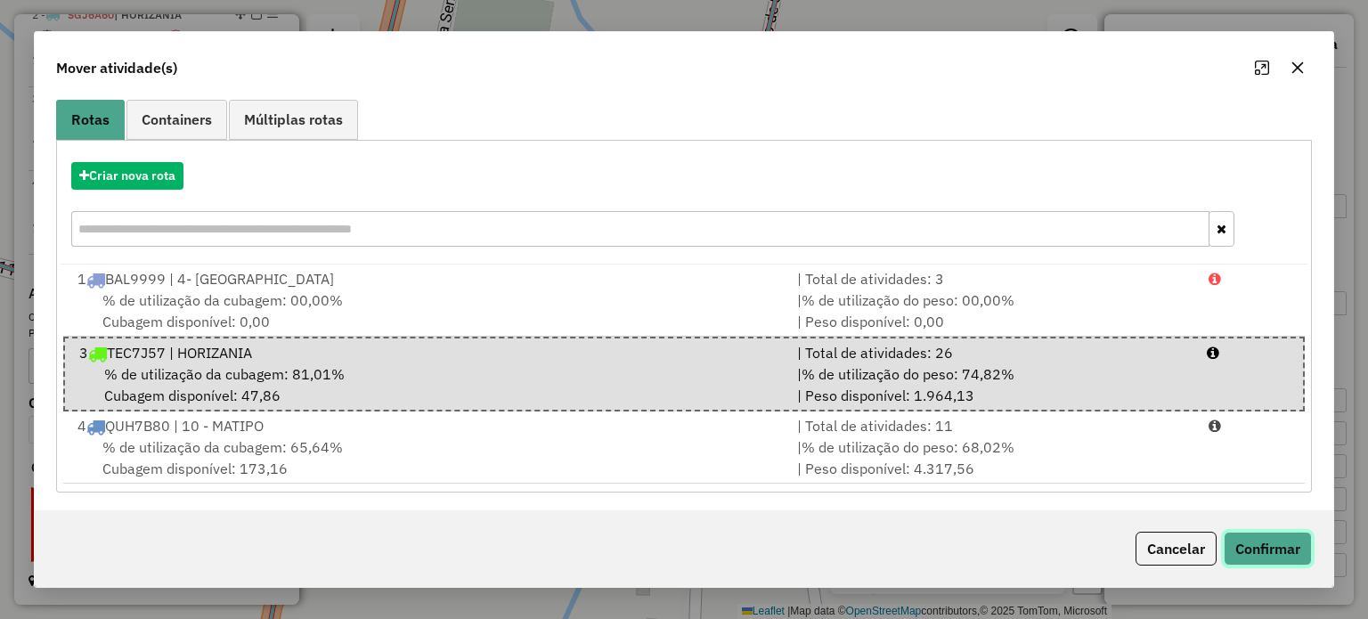
click at [1285, 541] on button "Confirmar" at bounding box center [1268, 549] width 88 height 34
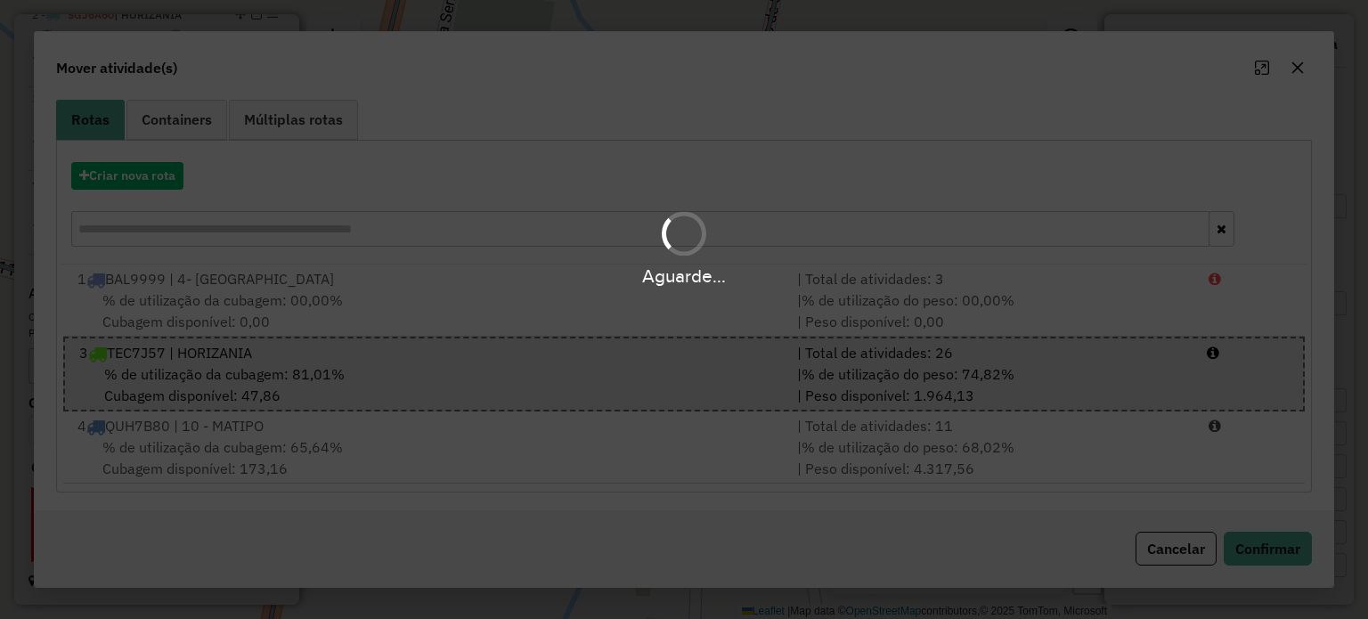
scroll to position [0, 0]
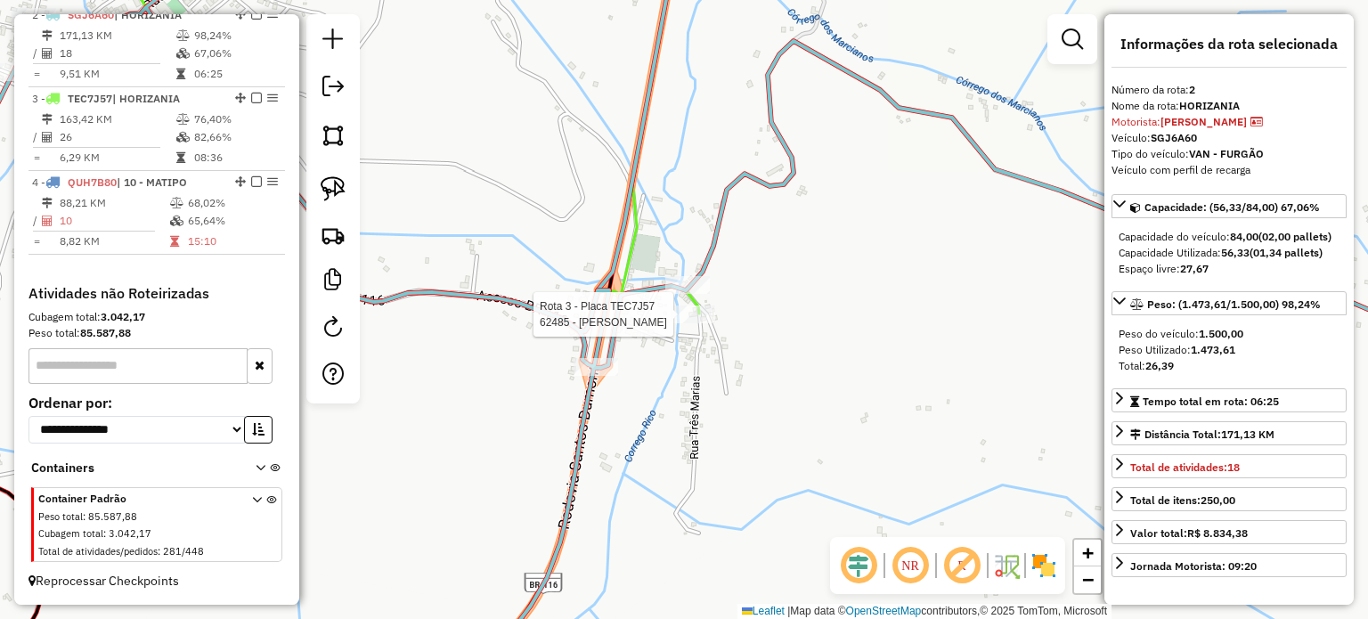
click at [698, 323] on div at bounding box center [693, 314] width 45 height 18
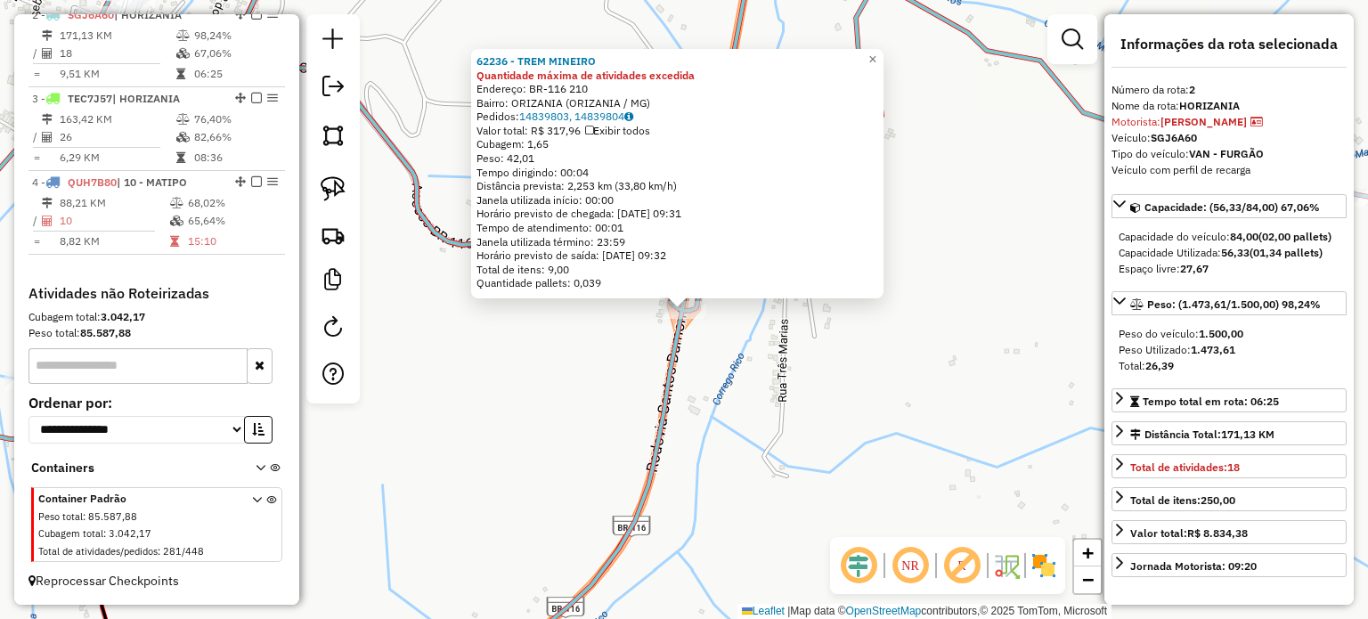
scroll to position [766, 0]
click at [883, 51] on link "×" at bounding box center [872, 59] width 21 height 21
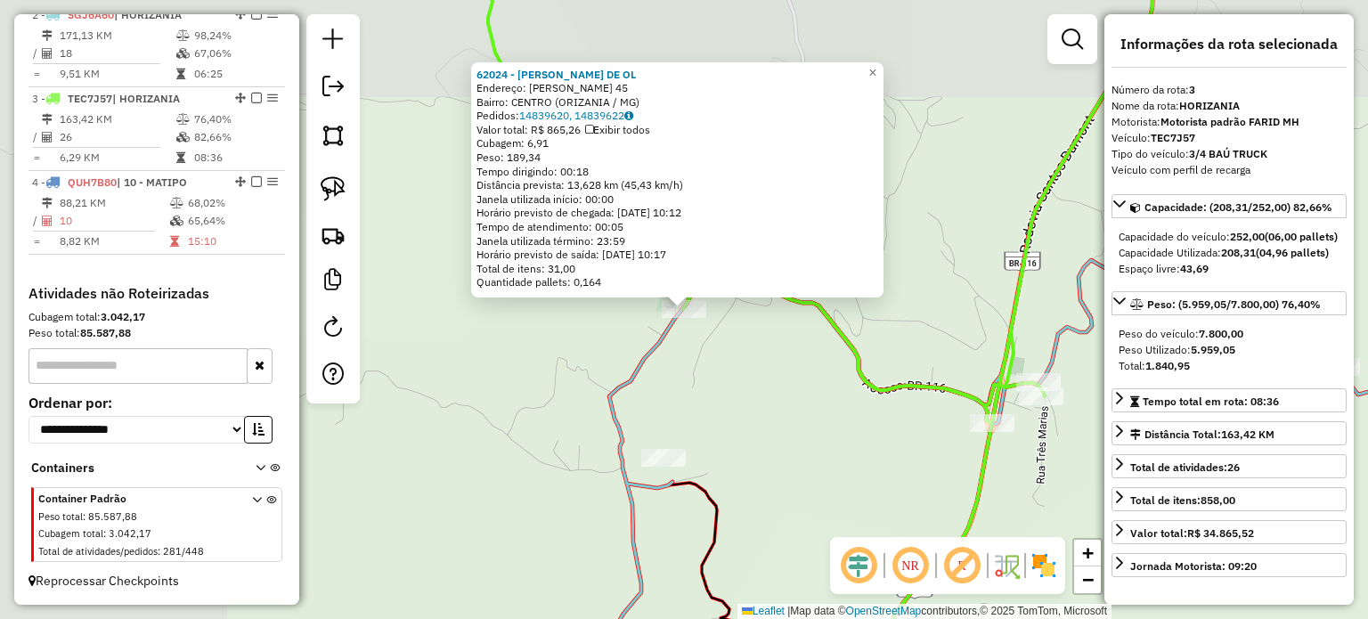
scroll to position [777, 0]
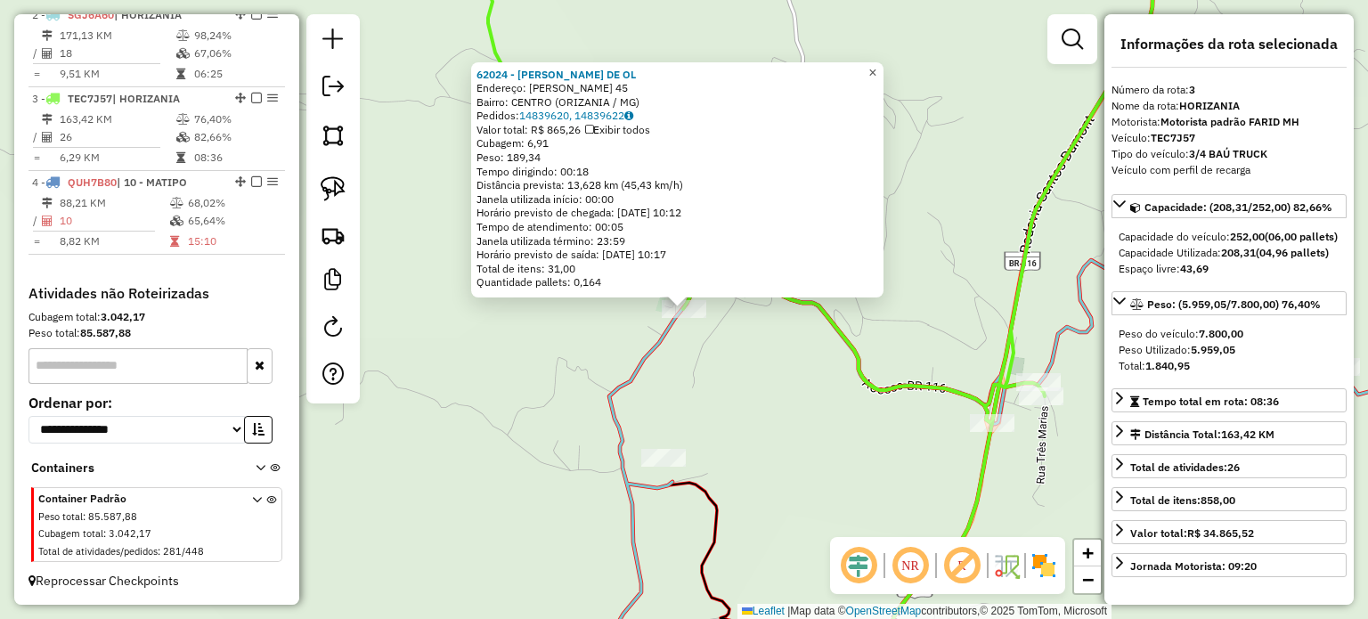
click at [876, 63] on link "×" at bounding box center [872, 72] width 21 height 21
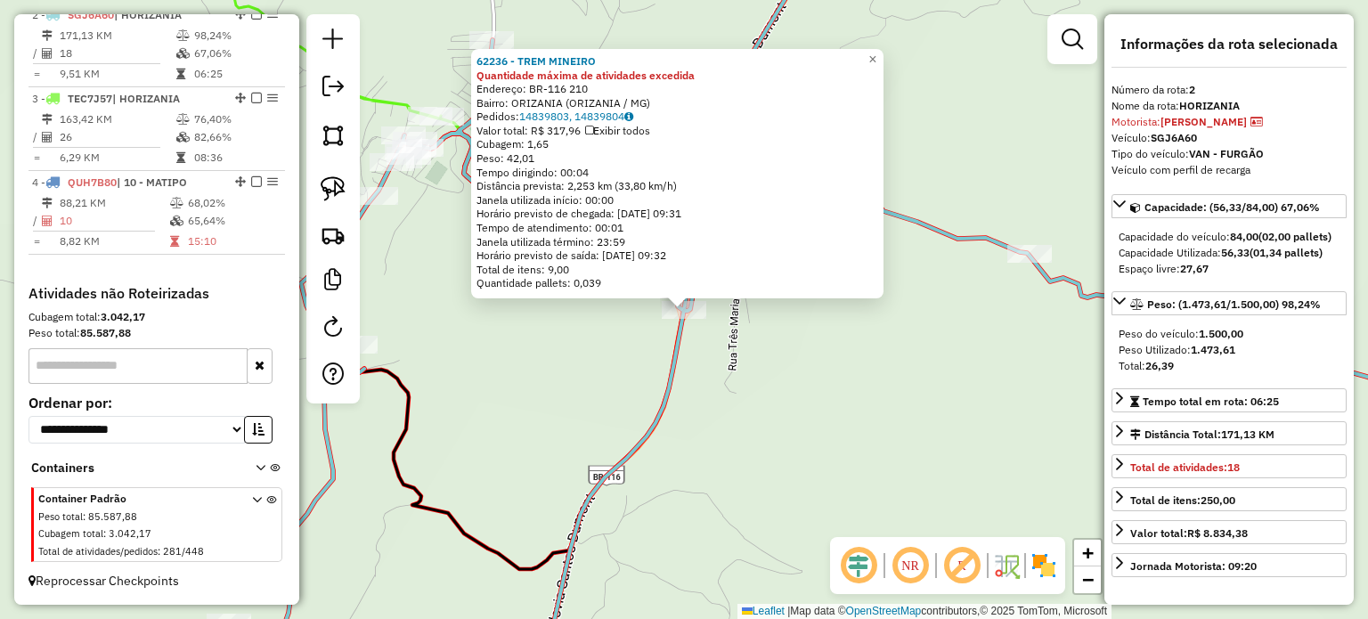
scroll to position [766, 0]
drag, startPoint x: 883, startPoint y: 53, endPoint x: 676, endPoint y: 149, distance: 228.3
click at [876, 53] on span "×" at bounding box center [872, 59] width 8 height 15
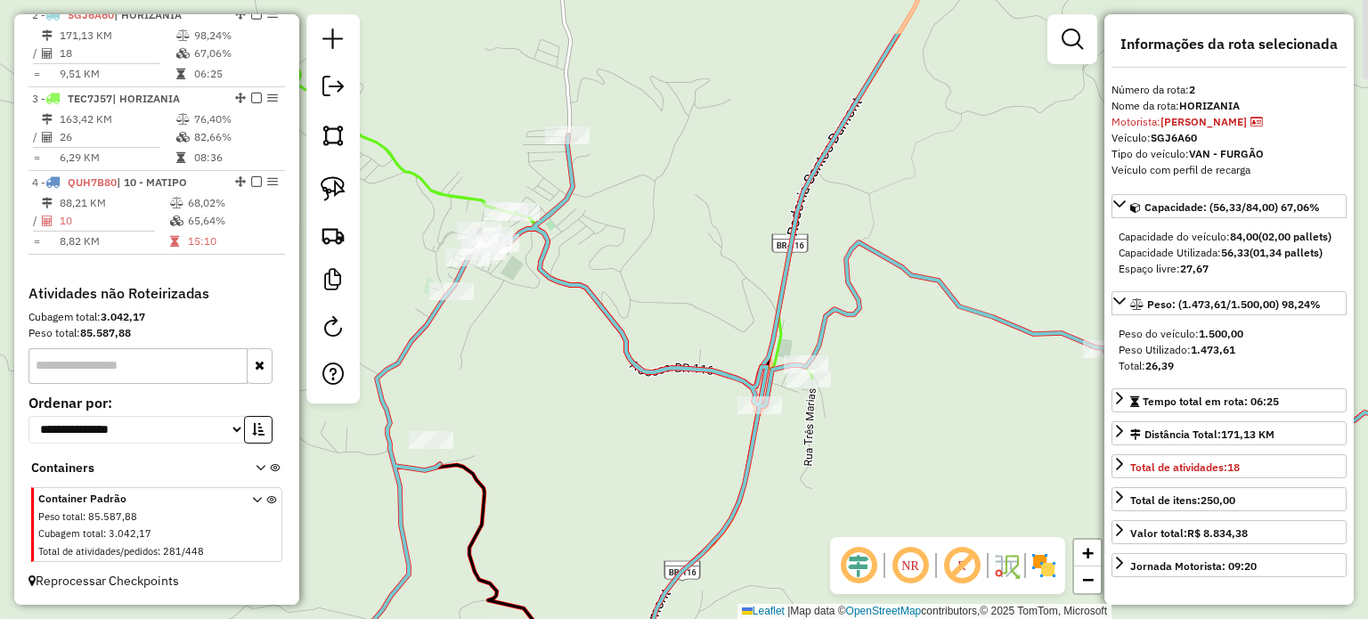
drag, startPoint x: 524, startPoint y: 382, endPoint x: 549, endPoint y: 387, distance: 26.4
click at [549, 393] on div "Janela de atendimento Grade de atendimento Capacidade Transportadoras Veículos …" at bounding box center [684, 309] width 1368 height 619
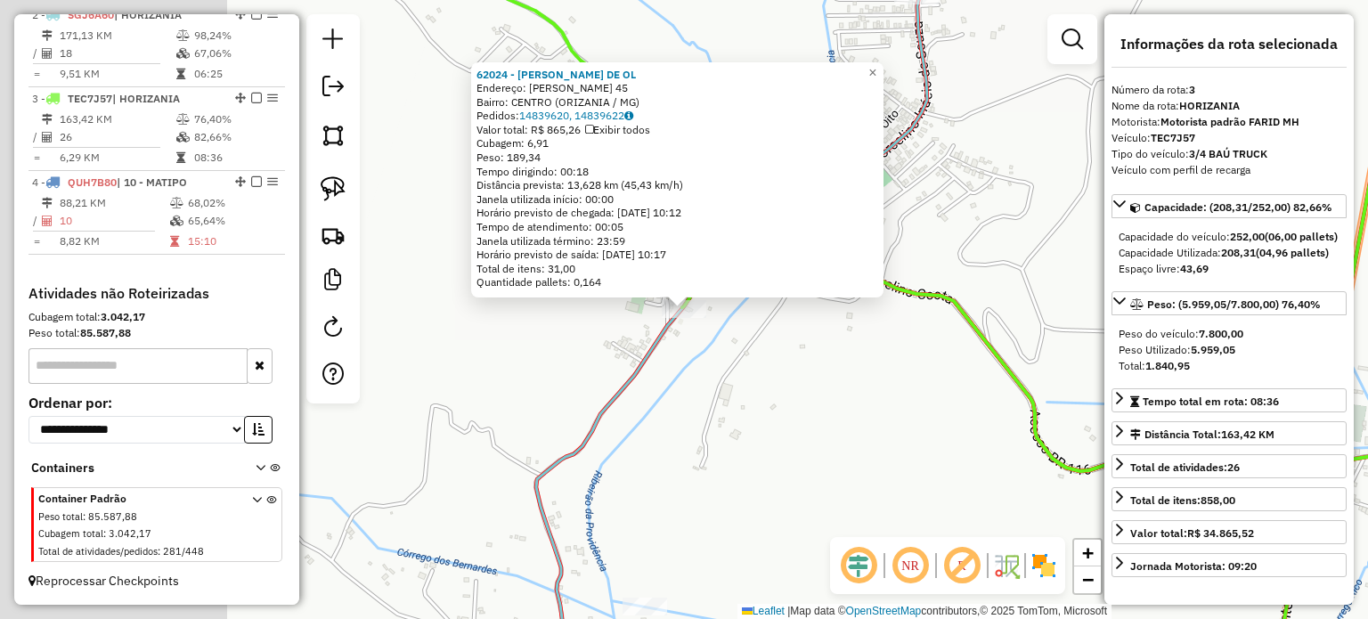
scroll to position [777, 0]
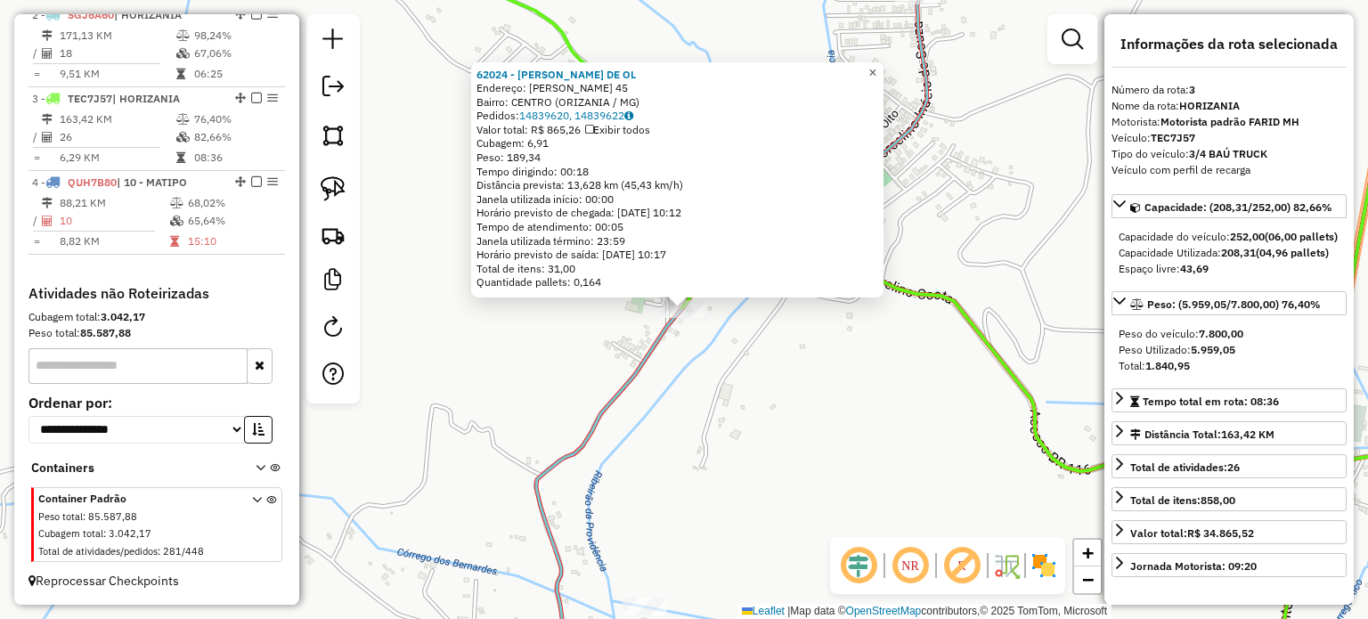
click at [876, 67] on span "×" at bounding box center [872, 72] width 8 height 15
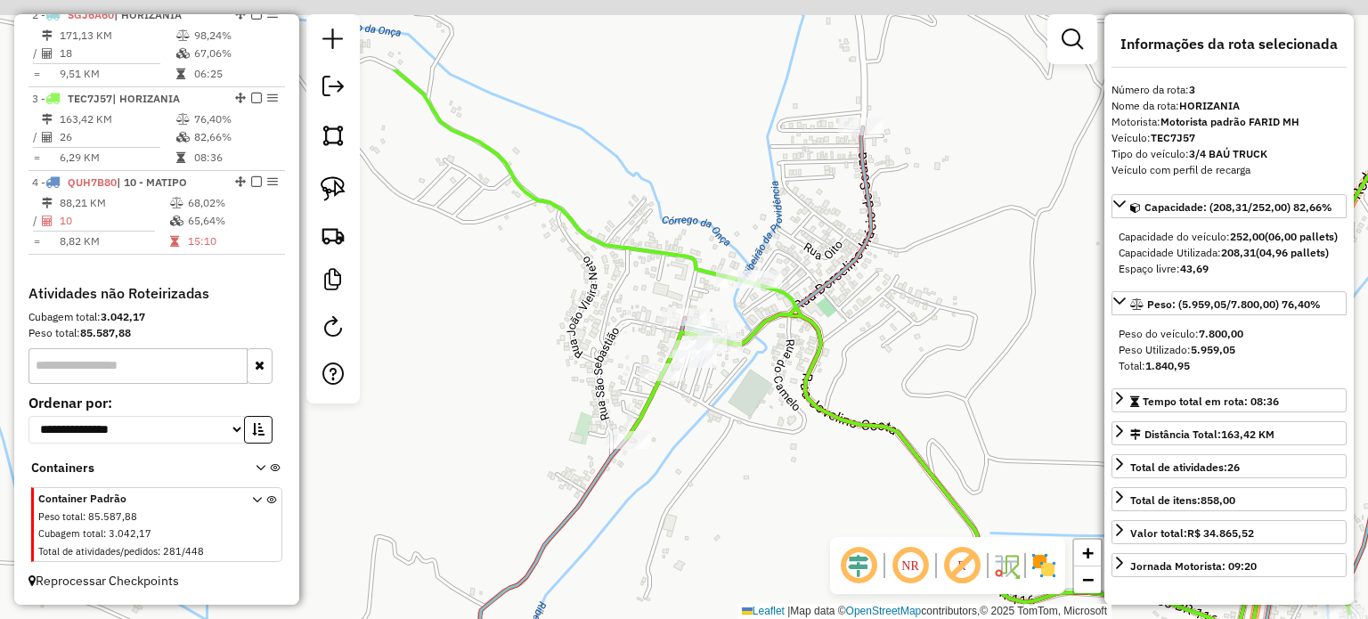
drag, startPoint x: 752, startPoint y: 417, endPoint x: 744, endPoint y: 408, distance: 12.0
click at [746, 423] on div "Janela de atendimento Grade de atendimento Capacidade Transportadoras Veículos …" at bounding box center [684, 309] width 1368 height 619
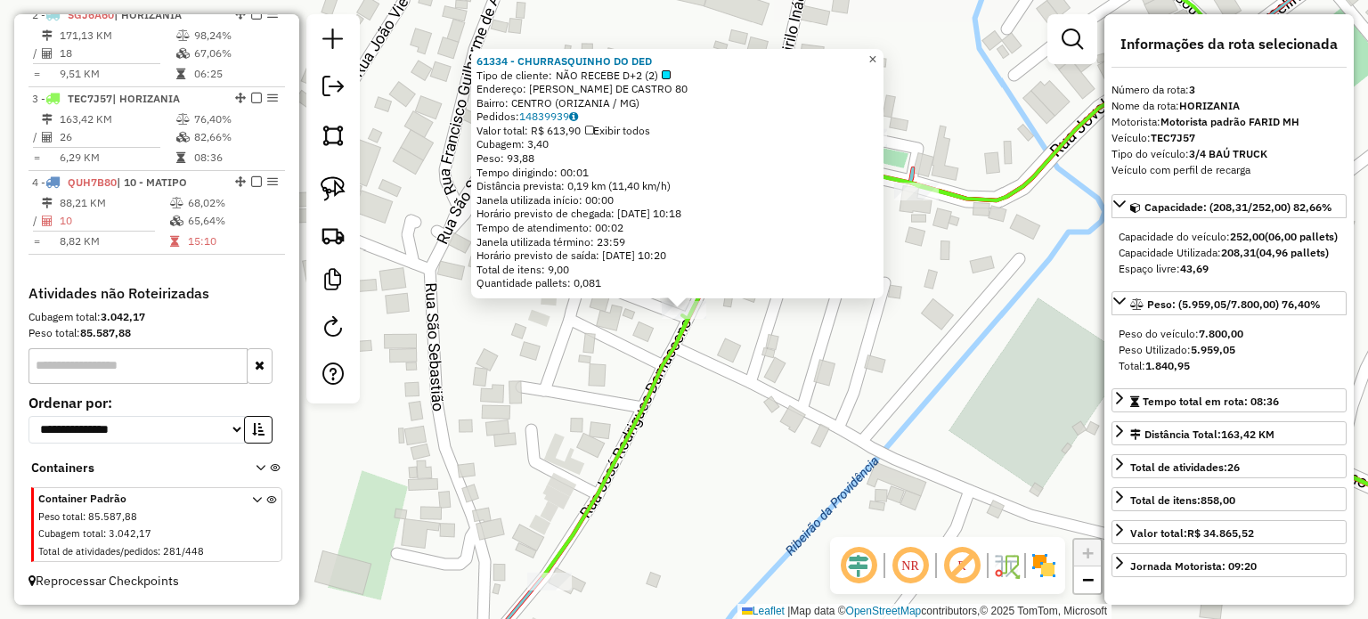
click at [878, 56] on link "×" at bounding box center [872, 59] width 21 height 21
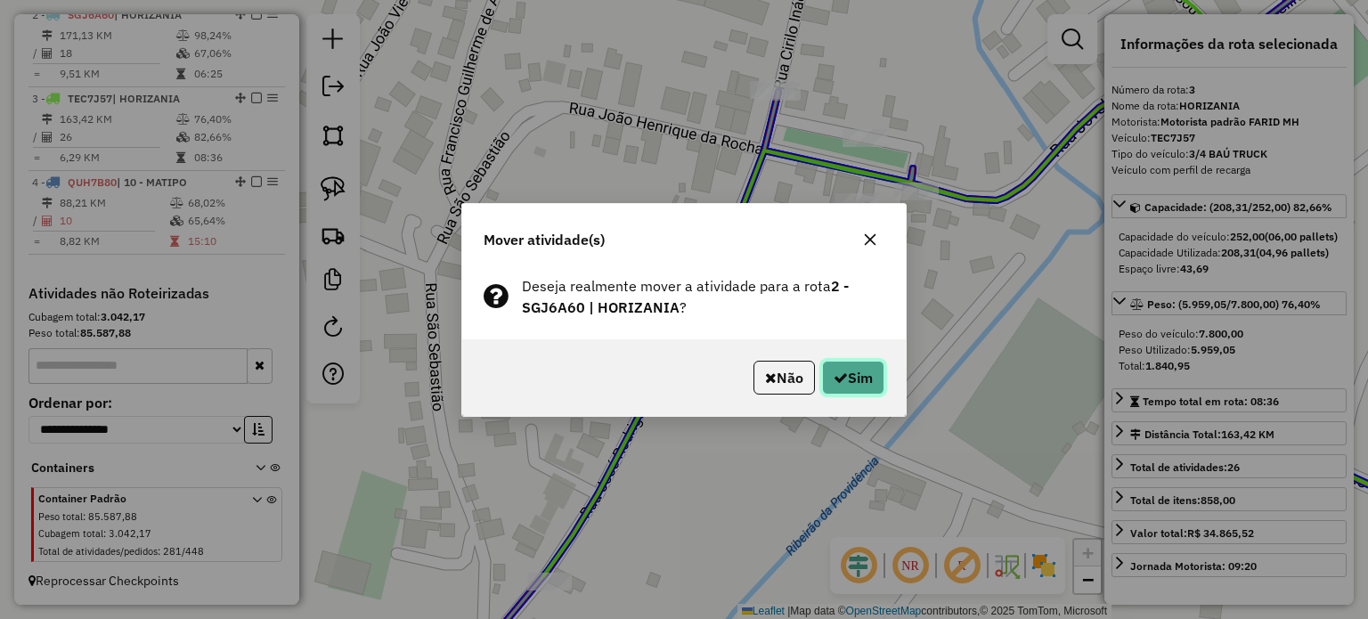
click at [858, 371] on button "Sim" at bounding box center [853, 378] width 62 height 34
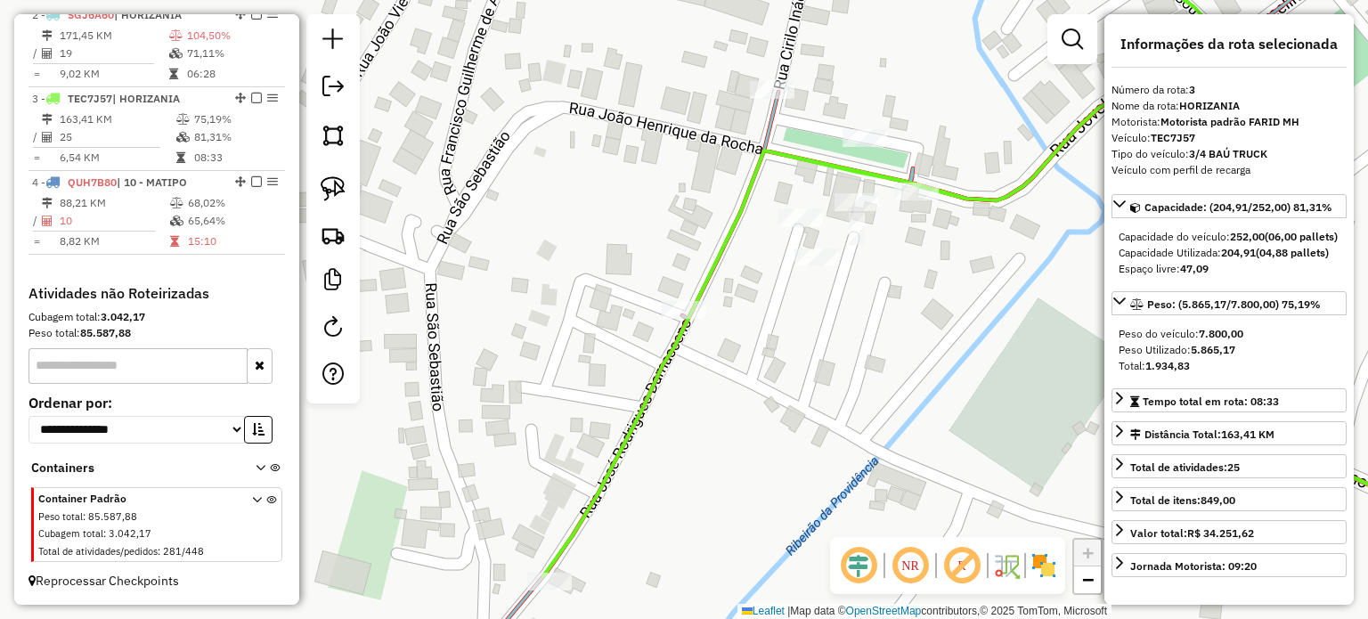
drag, startPoint x: 731, startPoint y: 487, endPoint x: 720, endPoint y: 393, distance: 95.1
click at [730, 487] on div "Janela de atendimento Grade de atendimento Capacidade Transportadoras Veículos …" at bounding box center [684, 309] width 1368 height 619
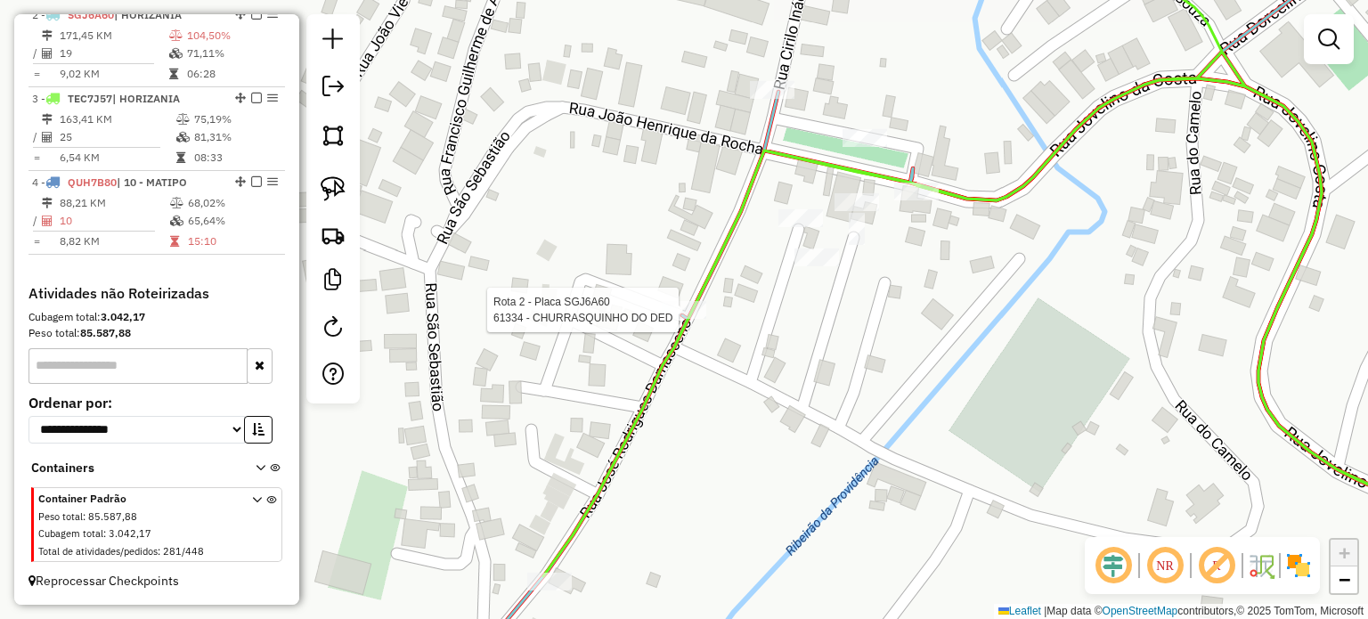
select select "**********"
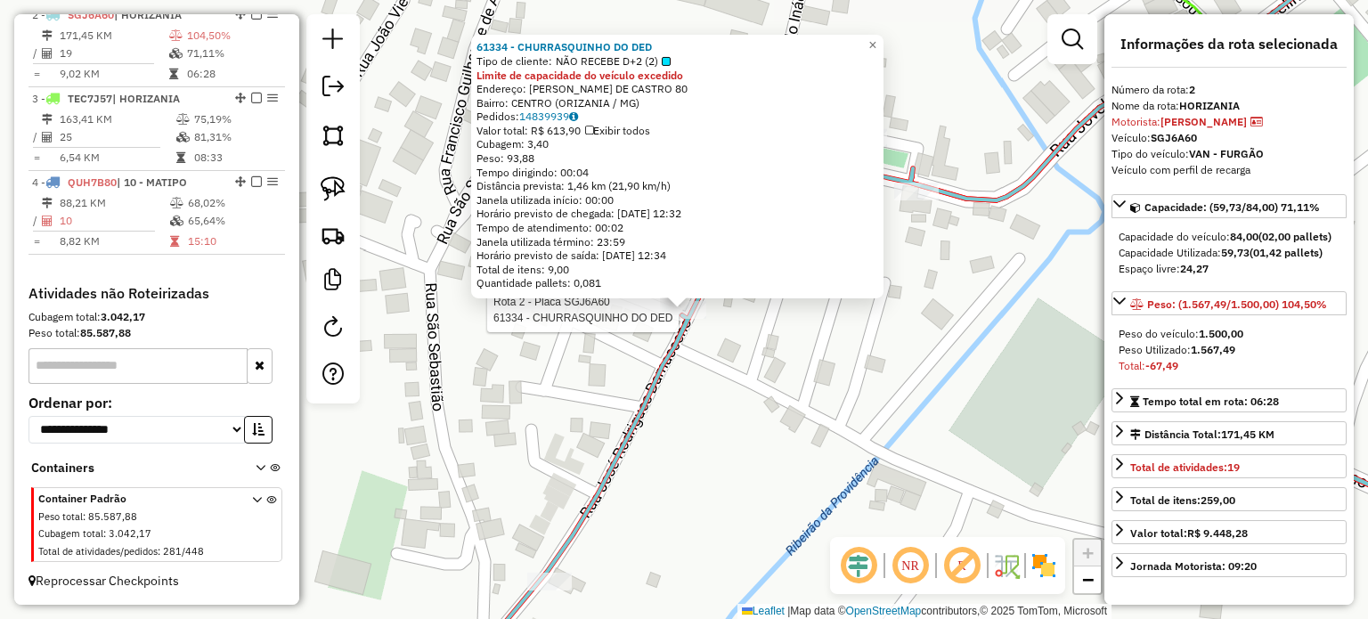
scroll to position [766, 0]
click at [876, 37] on span "×" at bounding box center [872, 44] width 8 height 15
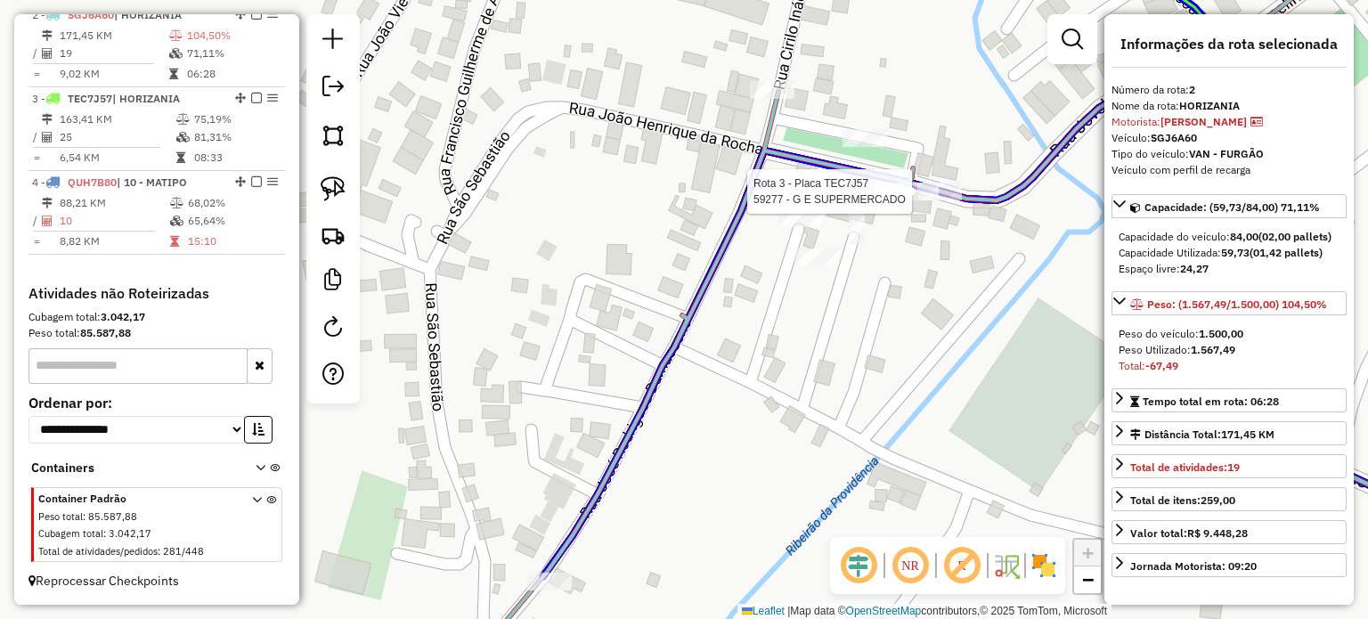
click at [501, 146] on div at bounding box center [501, 146] width 0 height 0
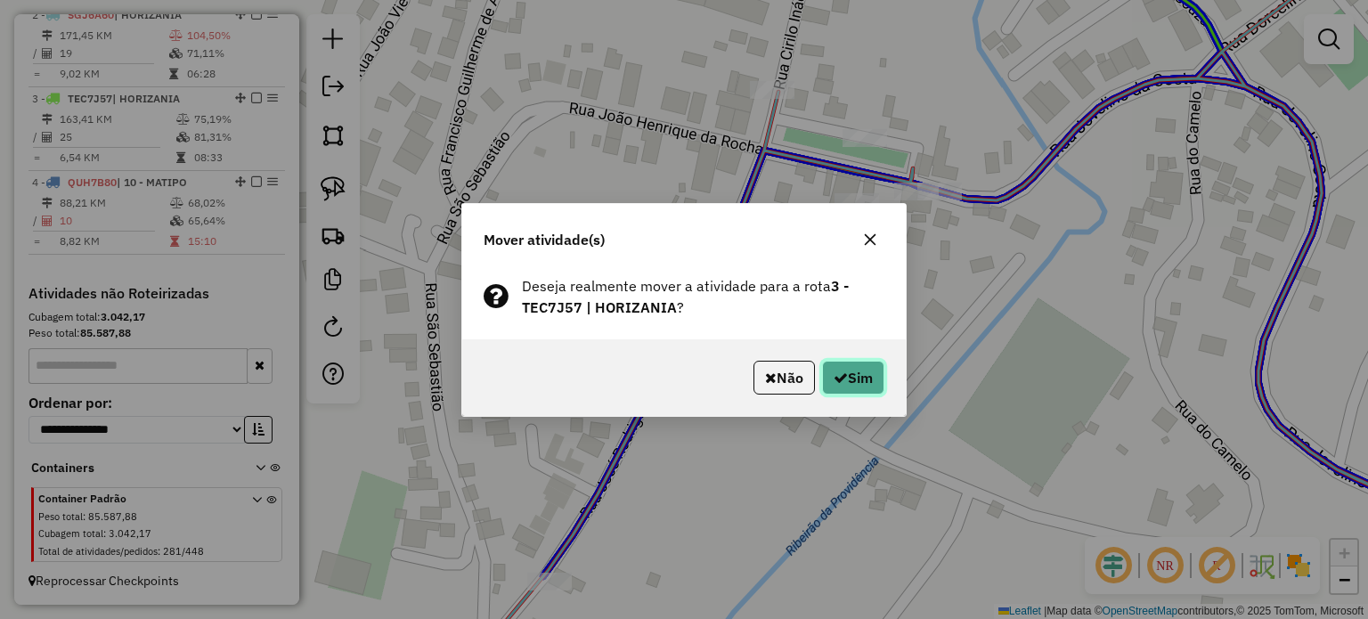
click at [850, 375] on button "Sim" at bounding box center [853, 378] width 62 height 34
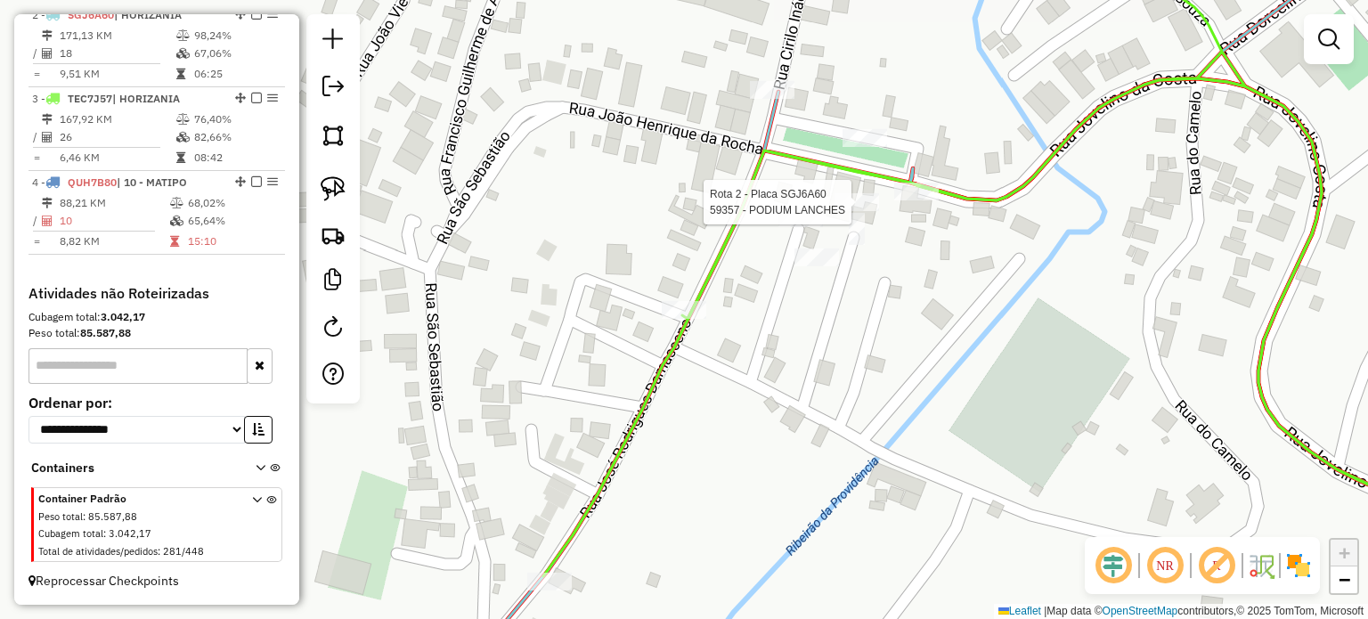
select select "**********"
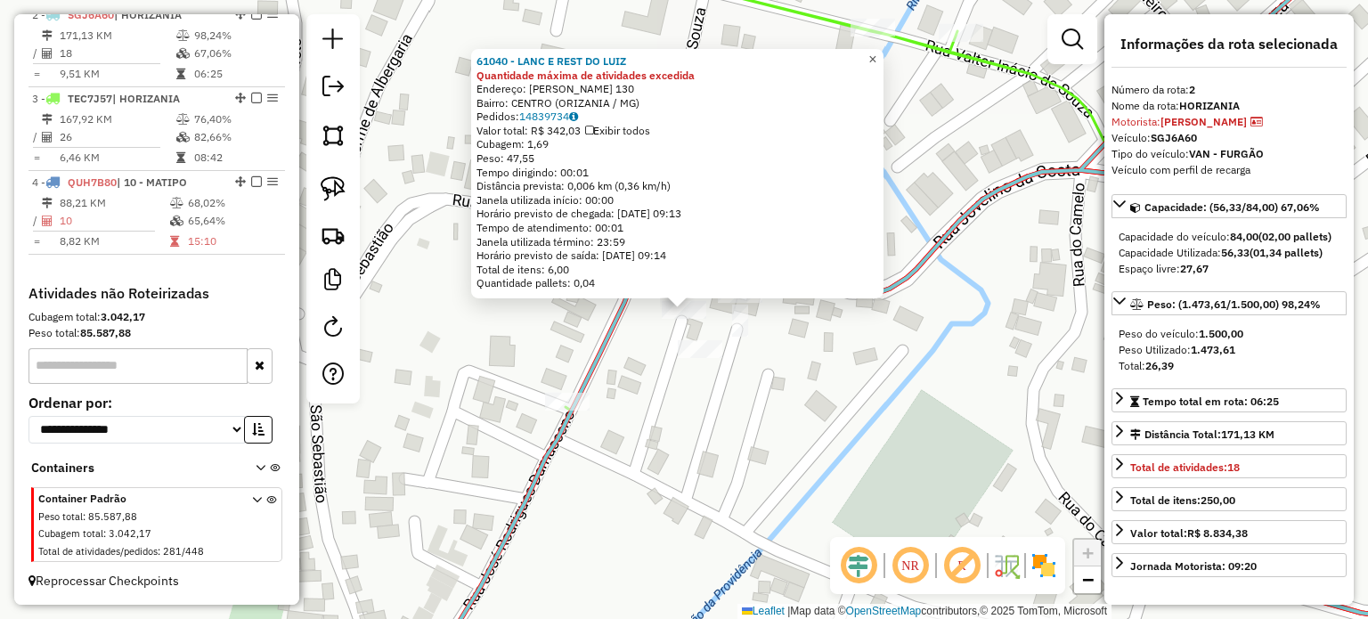
click at [879, 49] on link "×" at bounding box center [872, 59] width 21 height 21
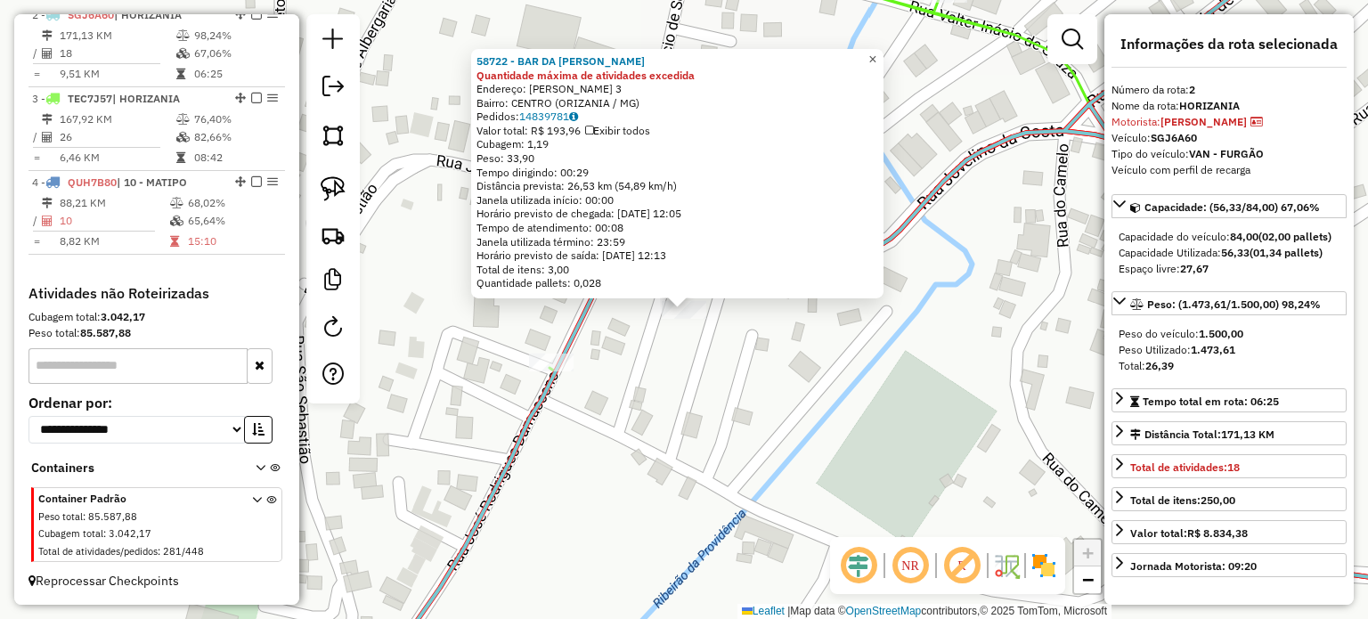
click at [883, 53] on link "×" at bounding box center [872, 59] width 21 height 21
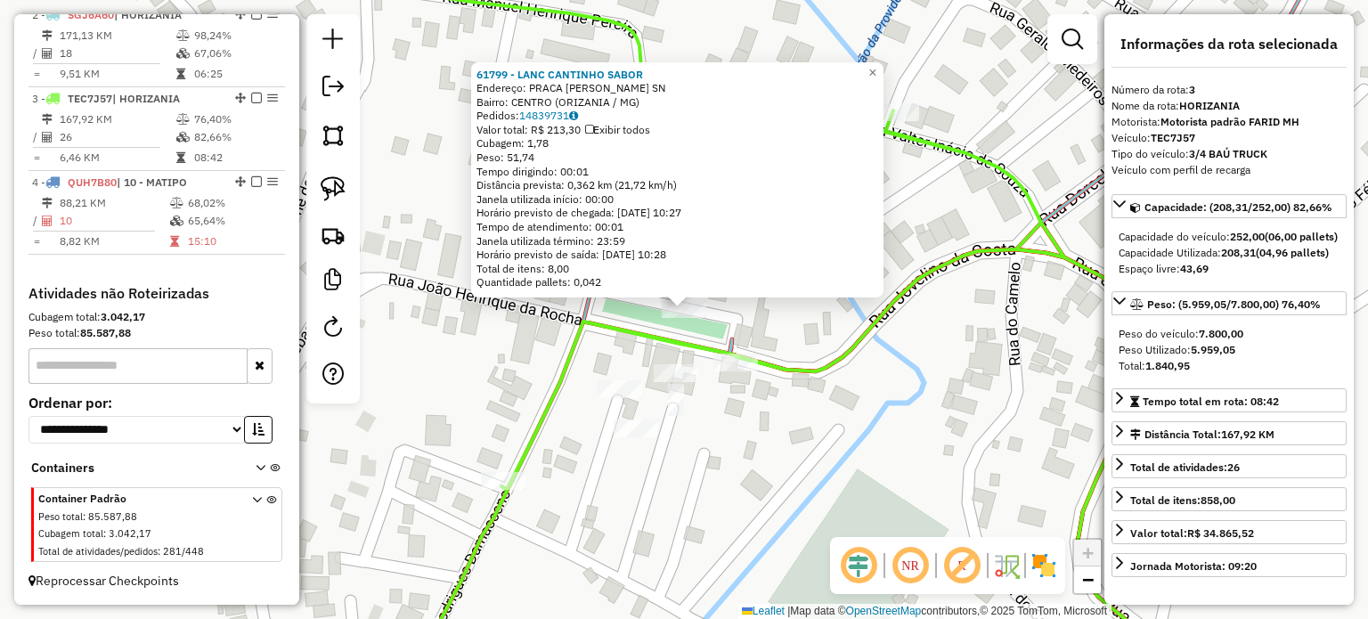
scroll to position [777, 0]
click at [876, 67] on span "×" at bounding box center [872, 71] width 8 height 15
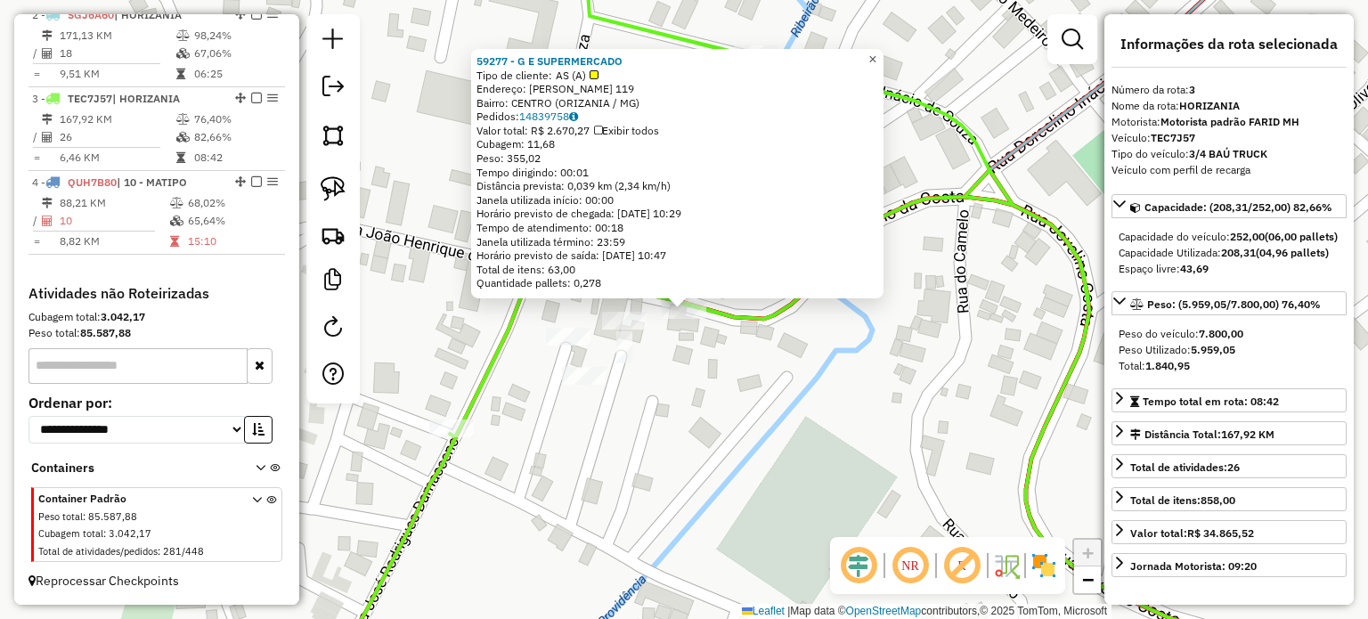
click at [876, 53] on span "×" at bounding box center [872, 59] width 8 height 15
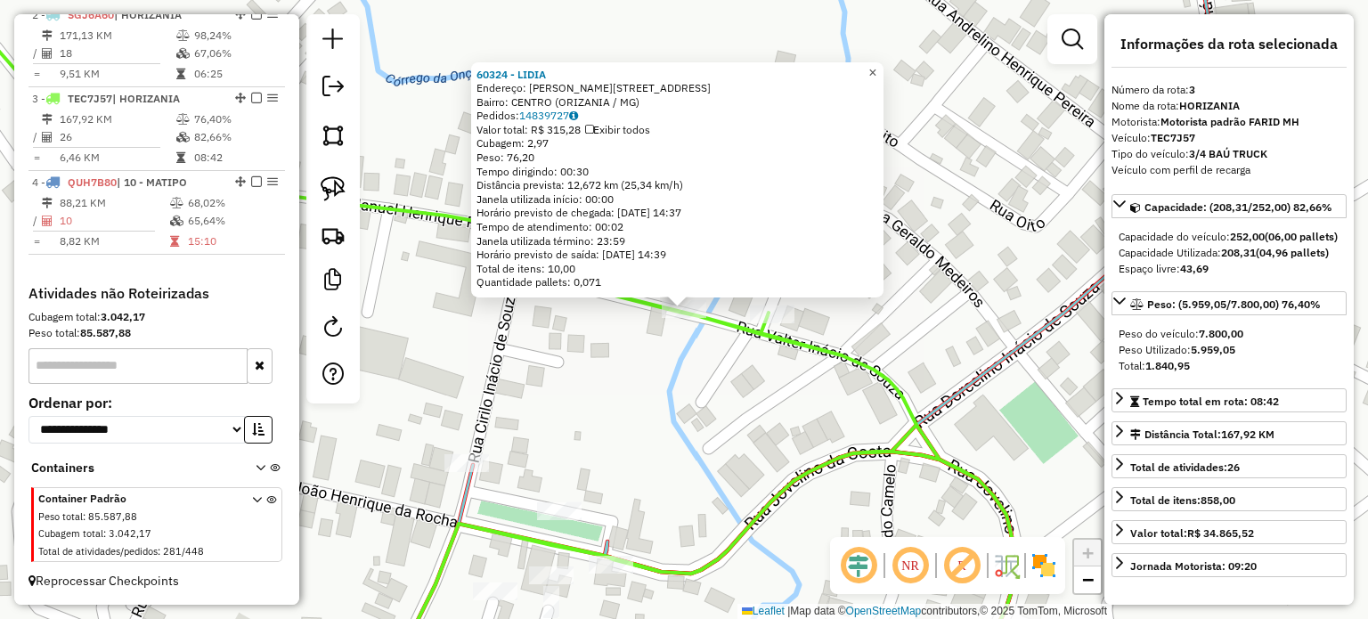
click at [877, 65] on link "×" at bounding box center [872, 71] width 21 height 21
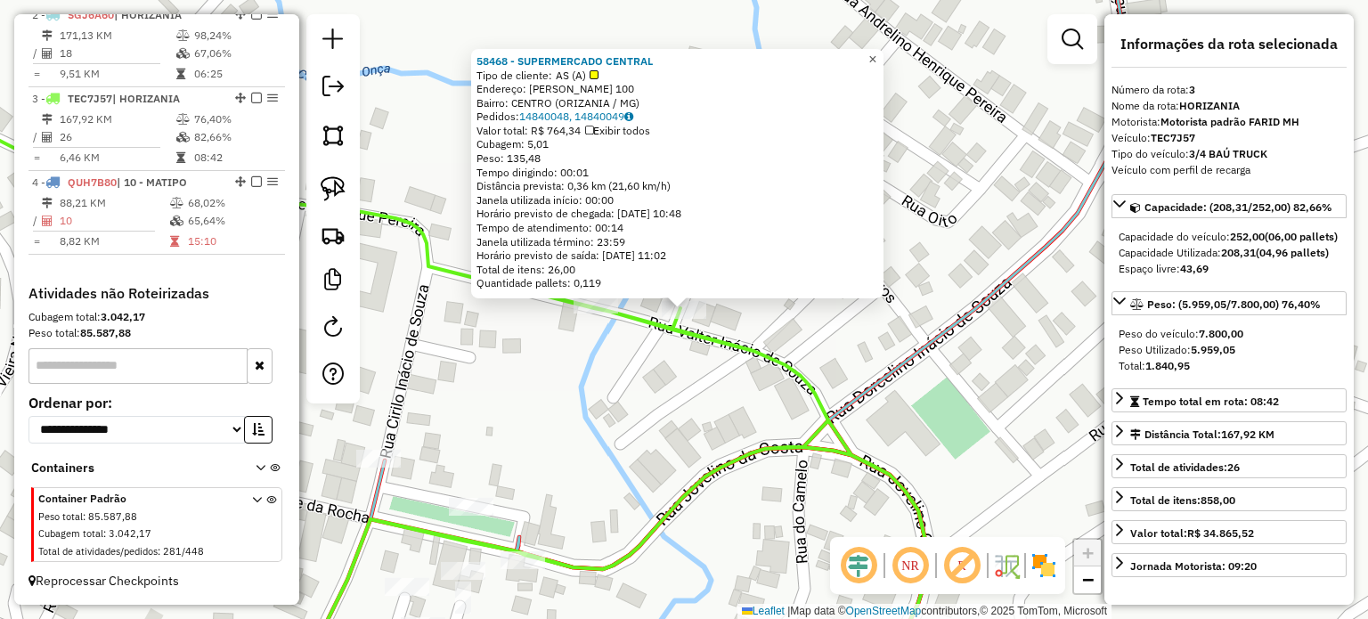
click at [876, 57] on span "×" at bounding box center [872, 59] width 8 height 15
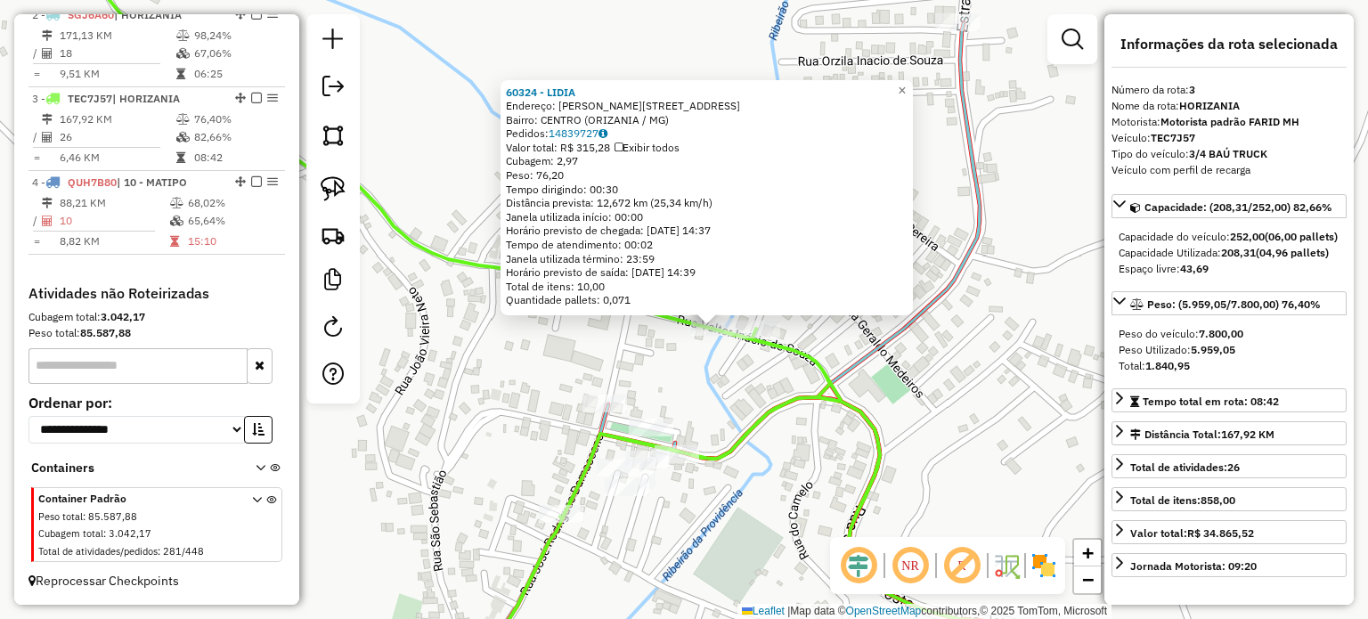
drag, startPoint x: 680, startPoint y: 361, endPoint x: 696, endPoint y: 412, distance: 54.1
click at [712, 382] on div "60324 - LIDIA Endereço: R WALTER INACIO DE SOUZA LETRA 145 Bairro: CENTRO (ORIZ…" at bounding box center [684, 309] width 1368 height 619
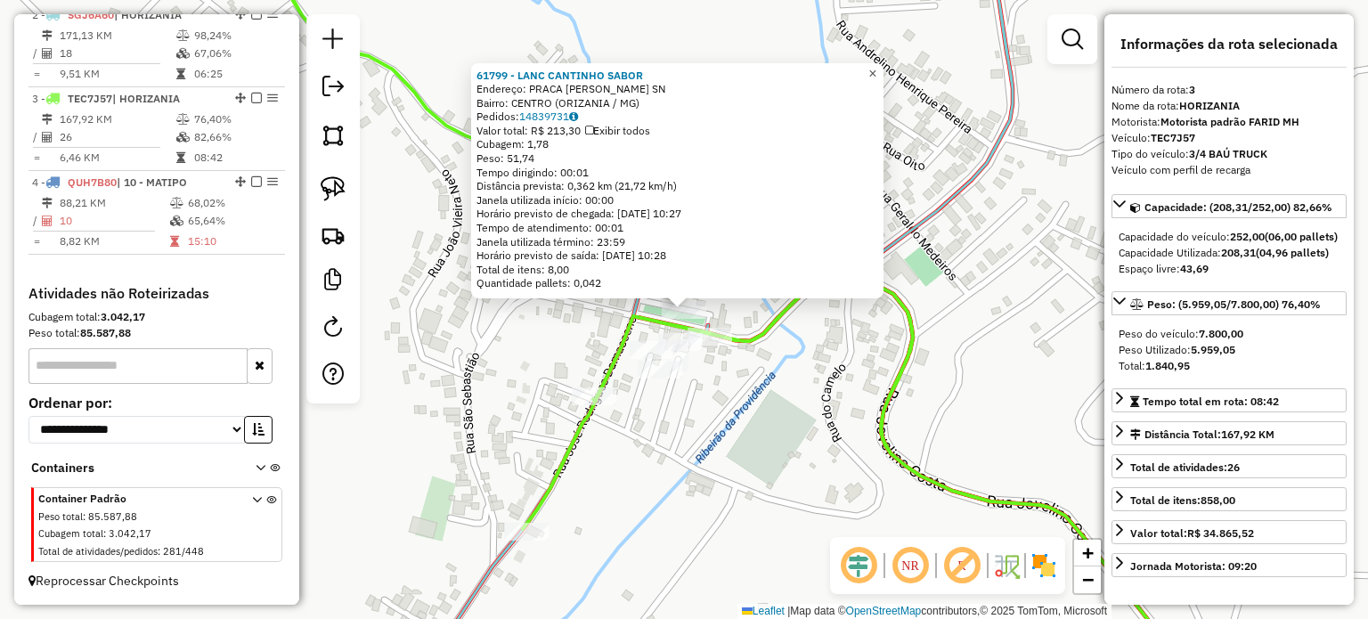
click at [876, 69] on span "×" at bounding box center [872, 72] width 8 height 15
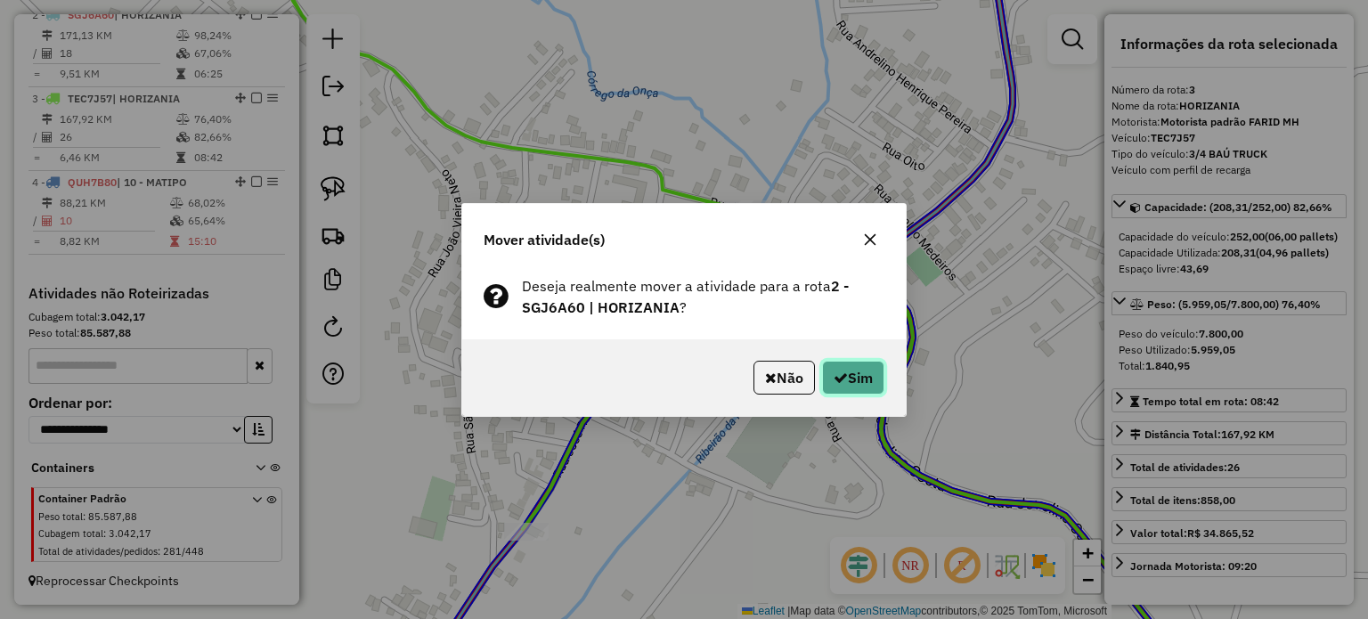
click at [859, 384] on button "Sim" at bounding box center [853, 378] width 62 height 34
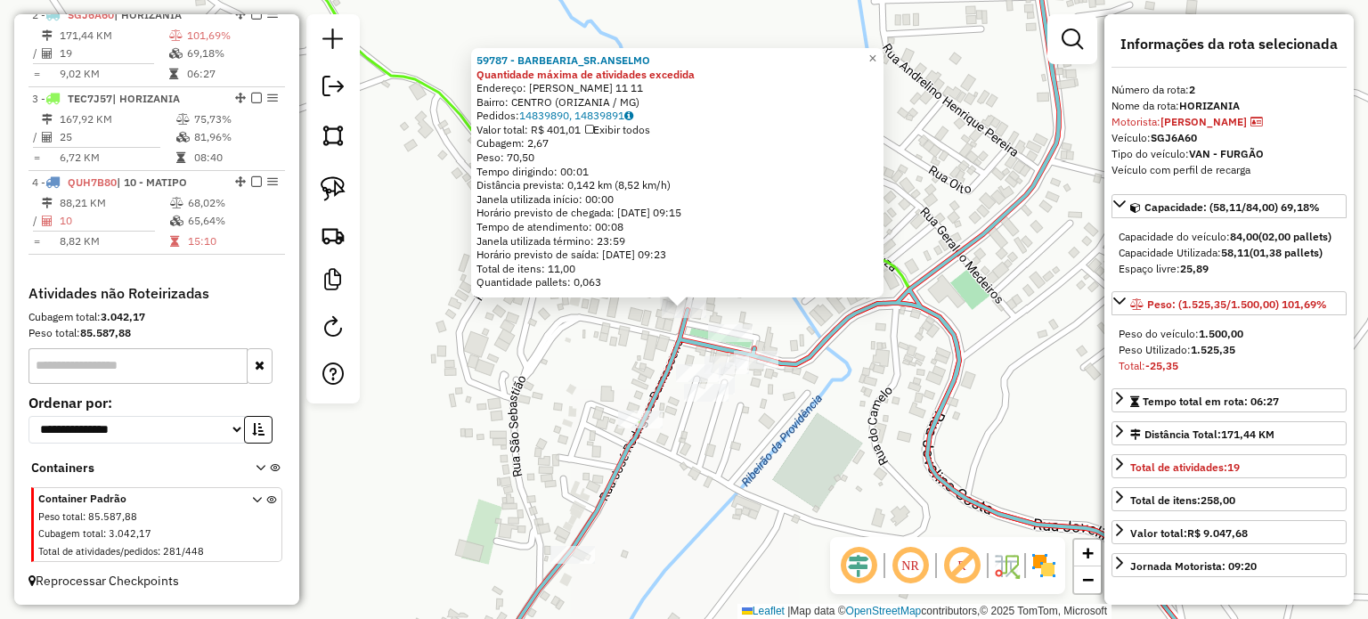
scroll to position [766, 0]
click at [876, 51] on span "×" at bounding box center [872, 58] width 8 height 15
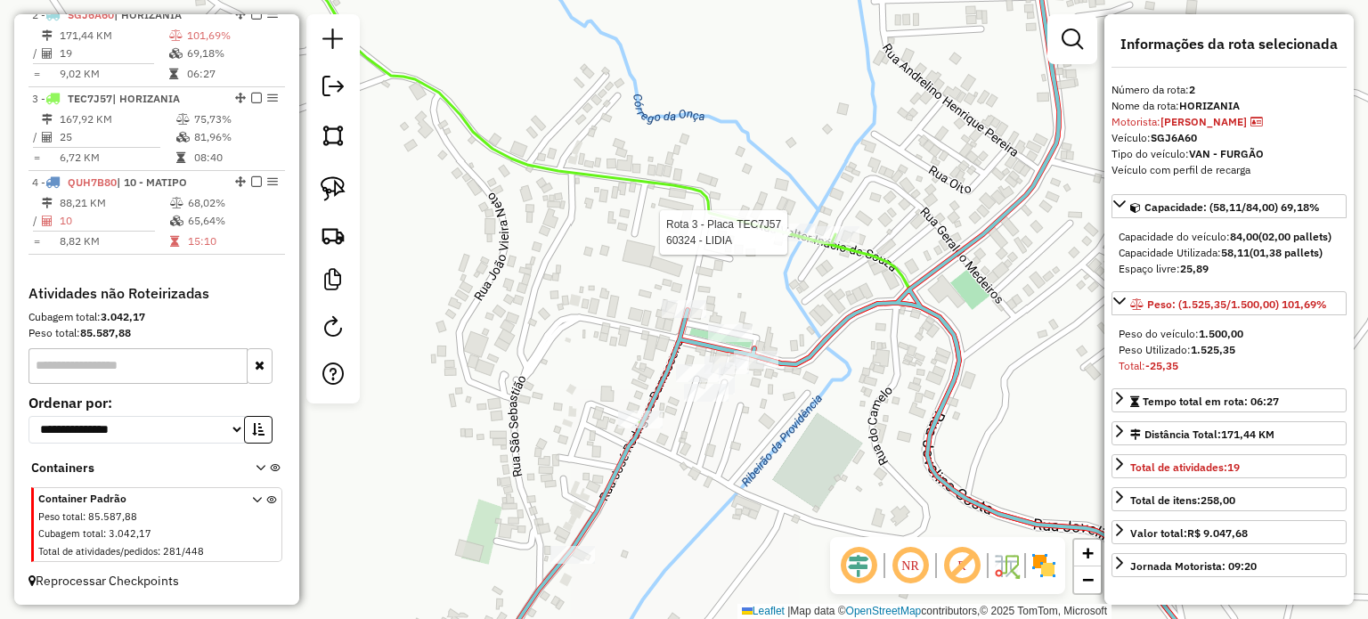
scroll to position [777, 0]
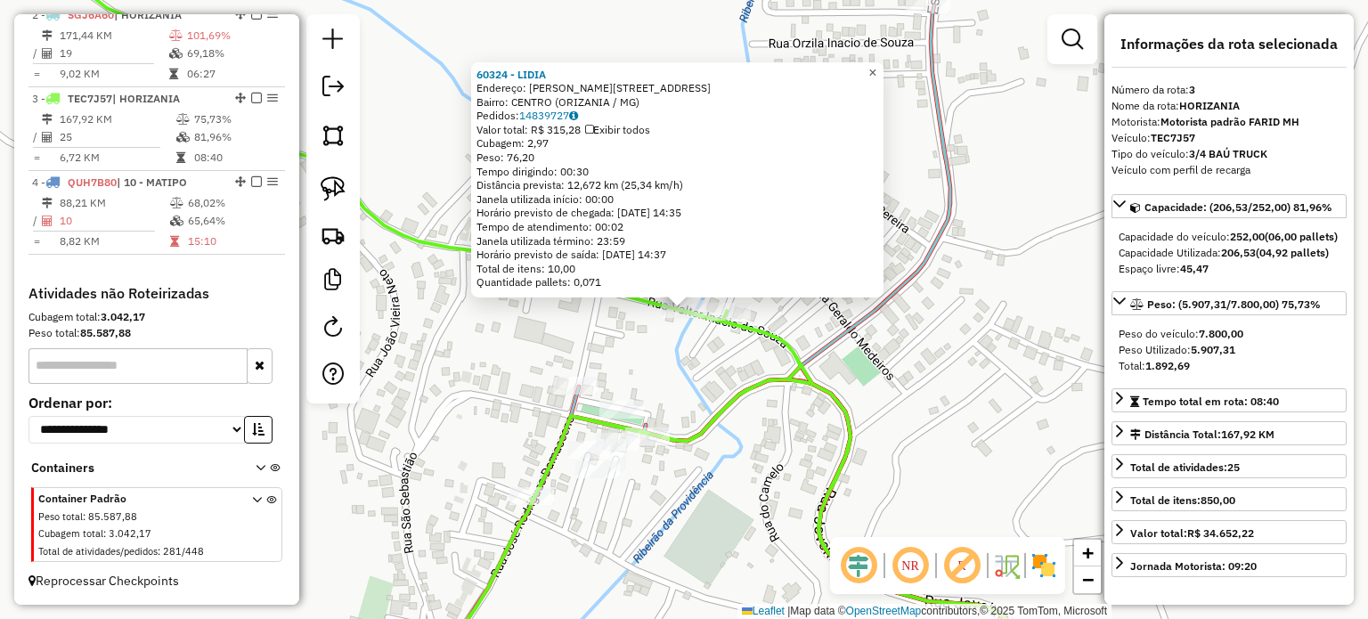
click at [876, 64] on span "×" at bounding box center [872, 71] width 8 height 15
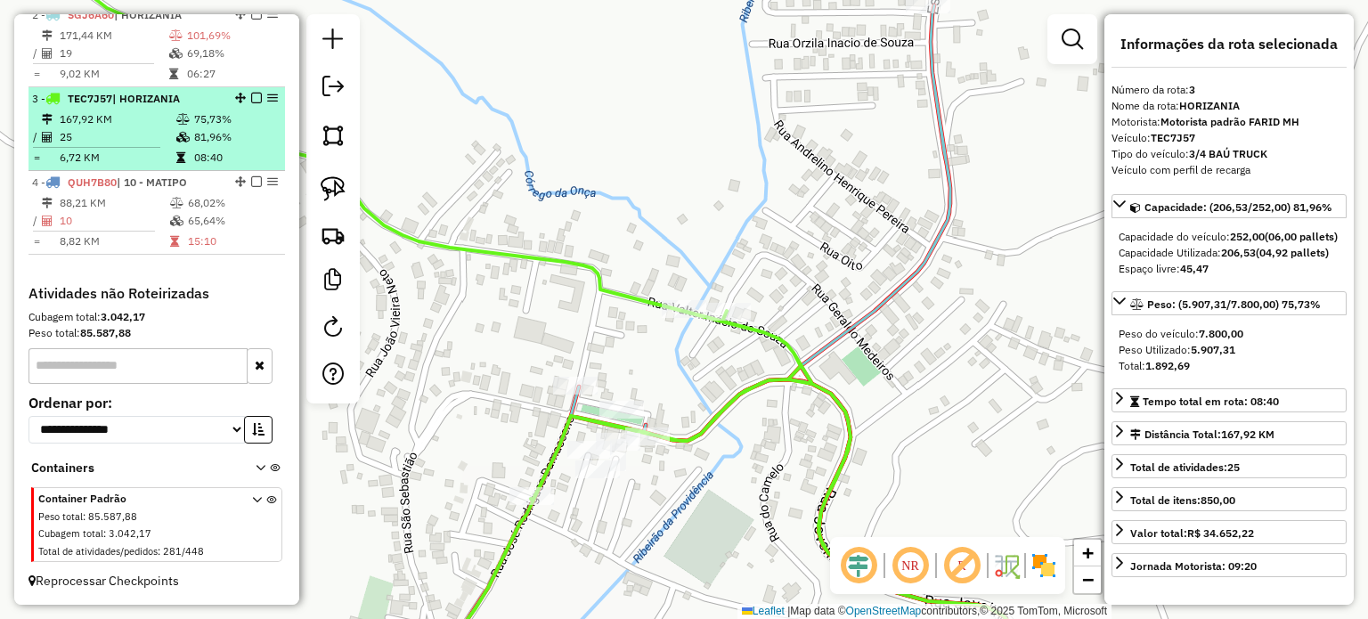
click at [252, 98] on em at bounding box center [256, 98] width 11 height 11
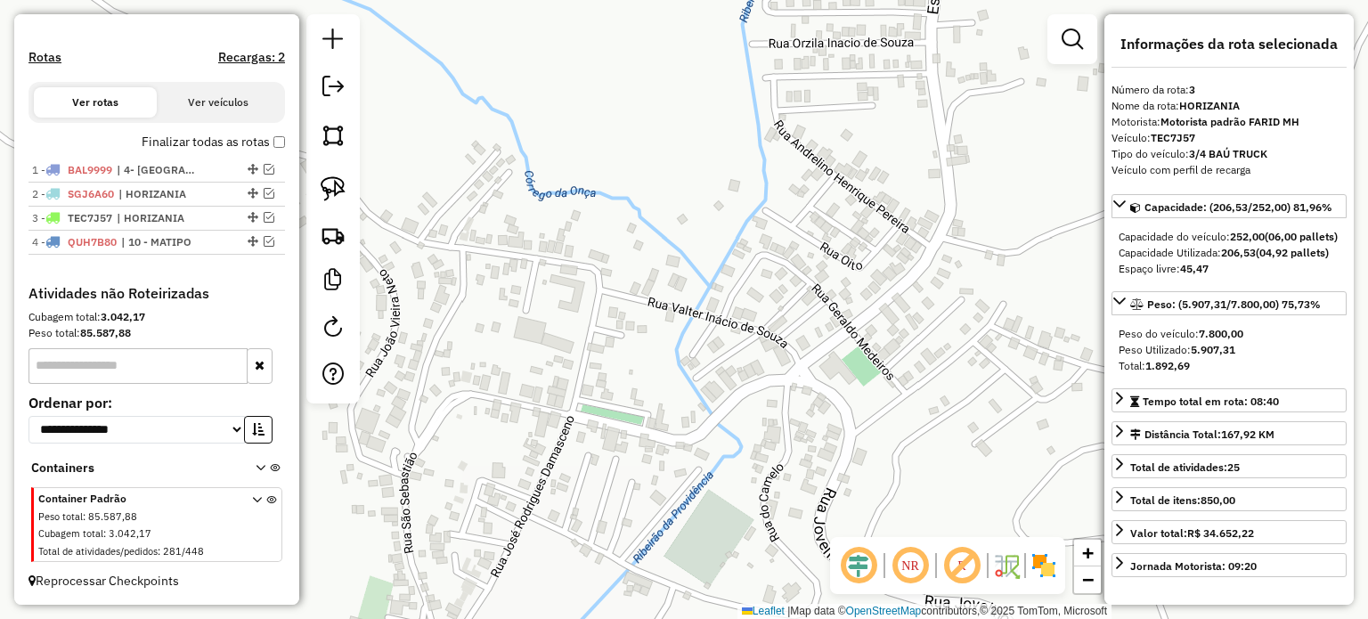
scroll to position [522, 0]
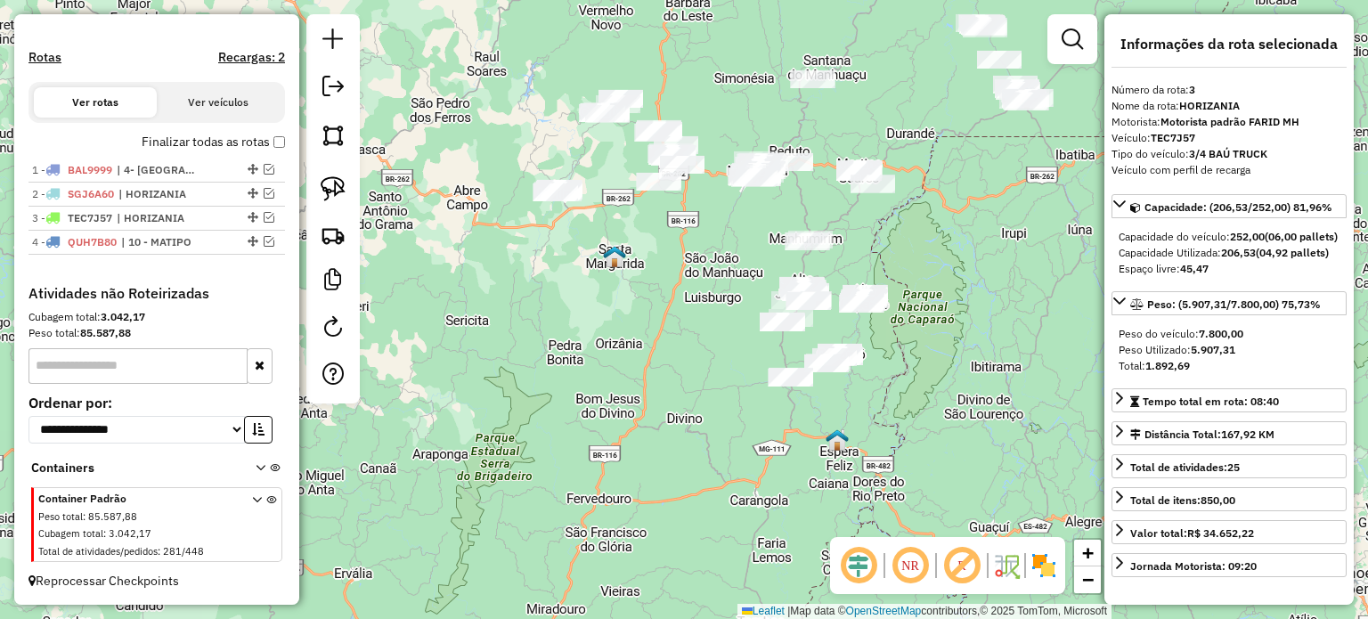
drag, startPoint x: 691, startPoint y: 338, endPoint x: 617, endPoint y: 440, distance: 125.6
click at [627, 437] on div "Janela de atendimento Grade de atendimento Capacidade Transportadoras Veículos …" at bounding box center [684, 309] width 1368 height 619
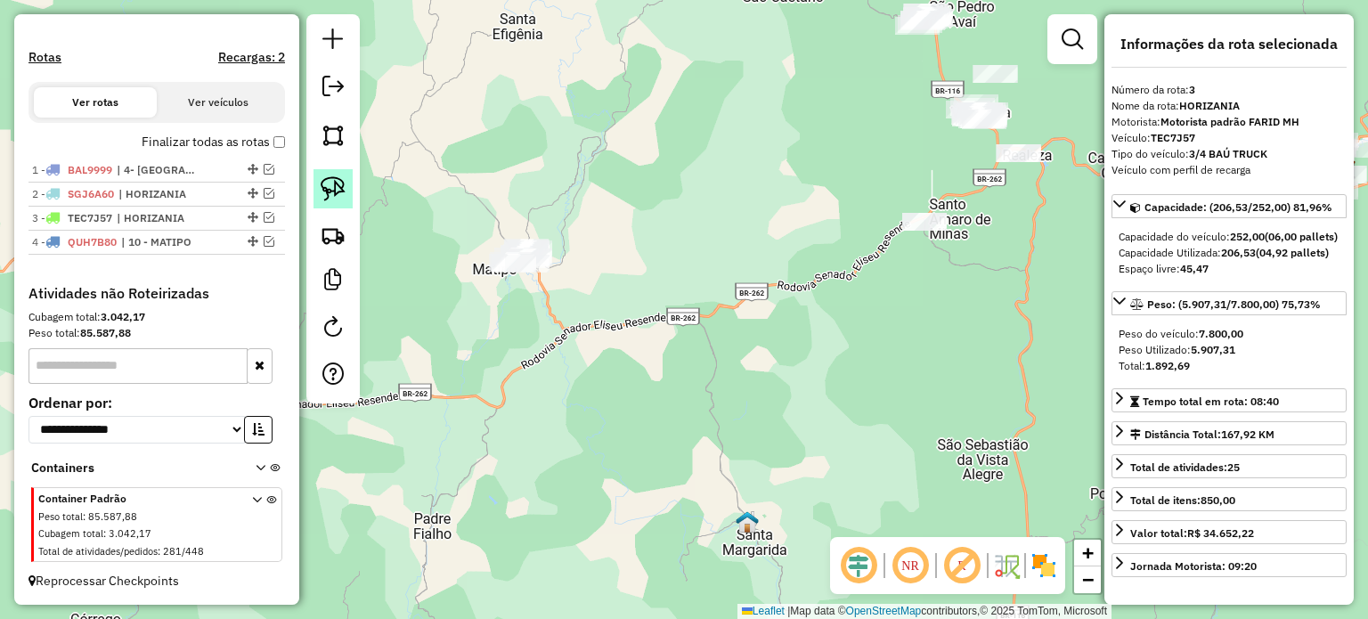
click at [339, 196] on img at bounding box center [333, 188] width 25 height 25
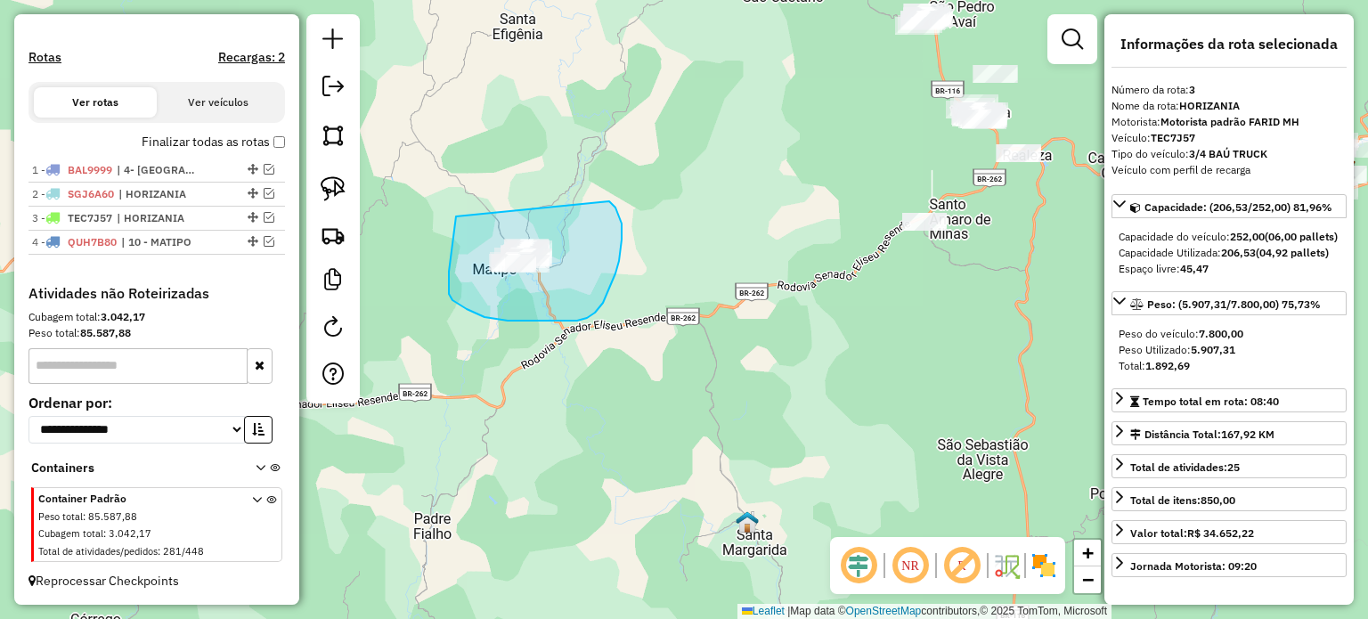
drag, startPoint x: 456, startPoint y: 216, endPoint x: 605, endPoint y: 199, distance: 149.7
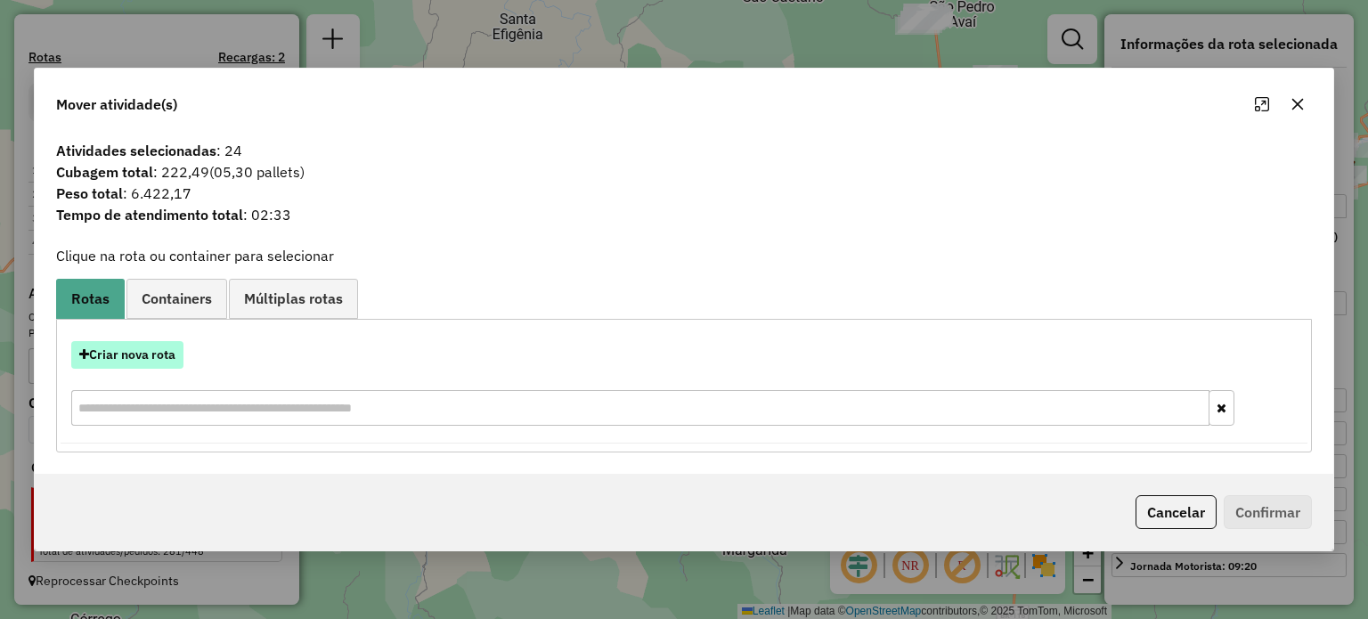
click at [152, 359] on button "Criar nova rota" at bounding box center [127, 355] width 112 height 28
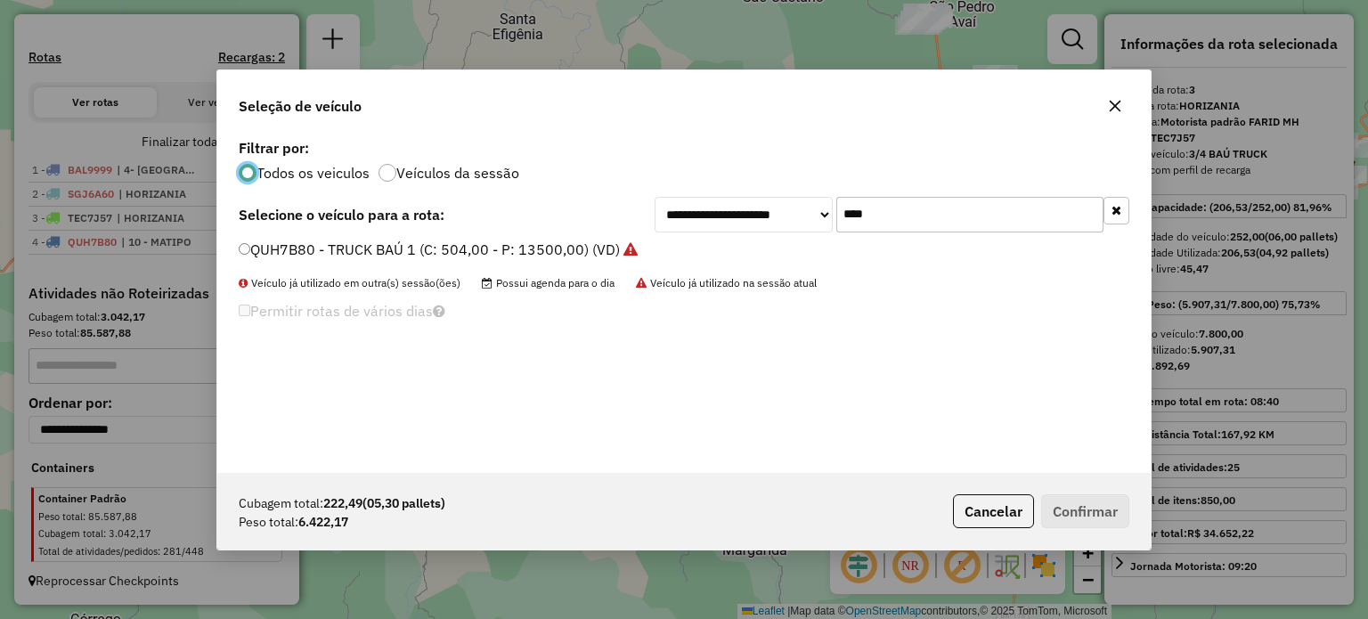
scroll to position [9, 5]
drag, startPoint x: 901, startPoint y: 208, endPoint x: 762, endPoint y: 214, distance: 139.1
click at [765, 213] on div "**********" at bounding box center [892, 215] width 475 height 36
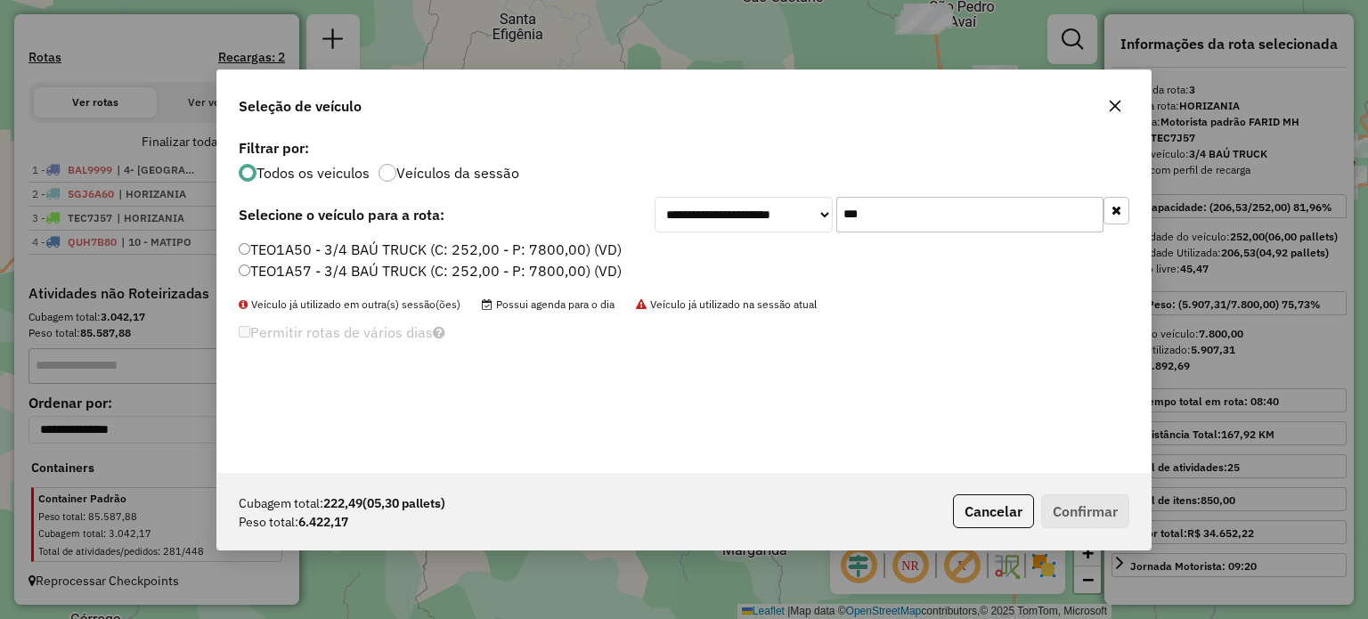
type input "***"
click at [359, 271] on label "TEO1A57 - 3/4 BAÚ TRUCK (C: 252,00 - P: 7800,00) (VD)" at bounding box center [430, 270] width 383 height 21
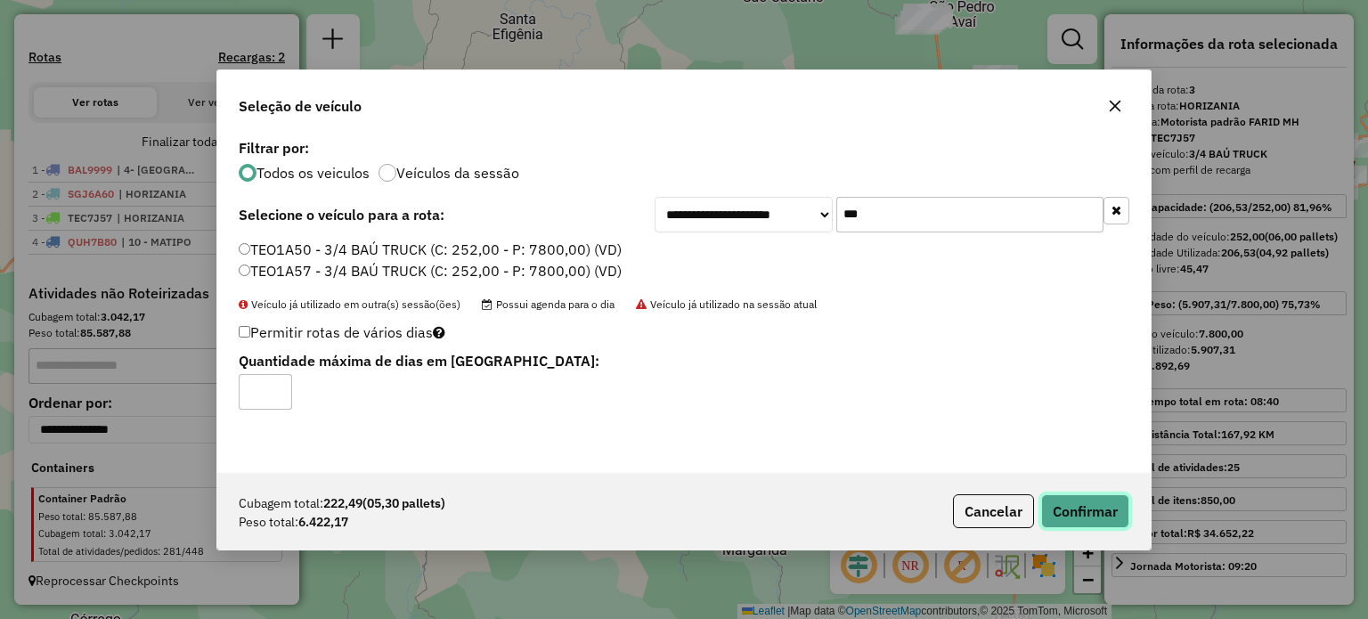
click at [1085, 519] on button "Confirmar" at bounding box center [1085, 511] width 88 height 34
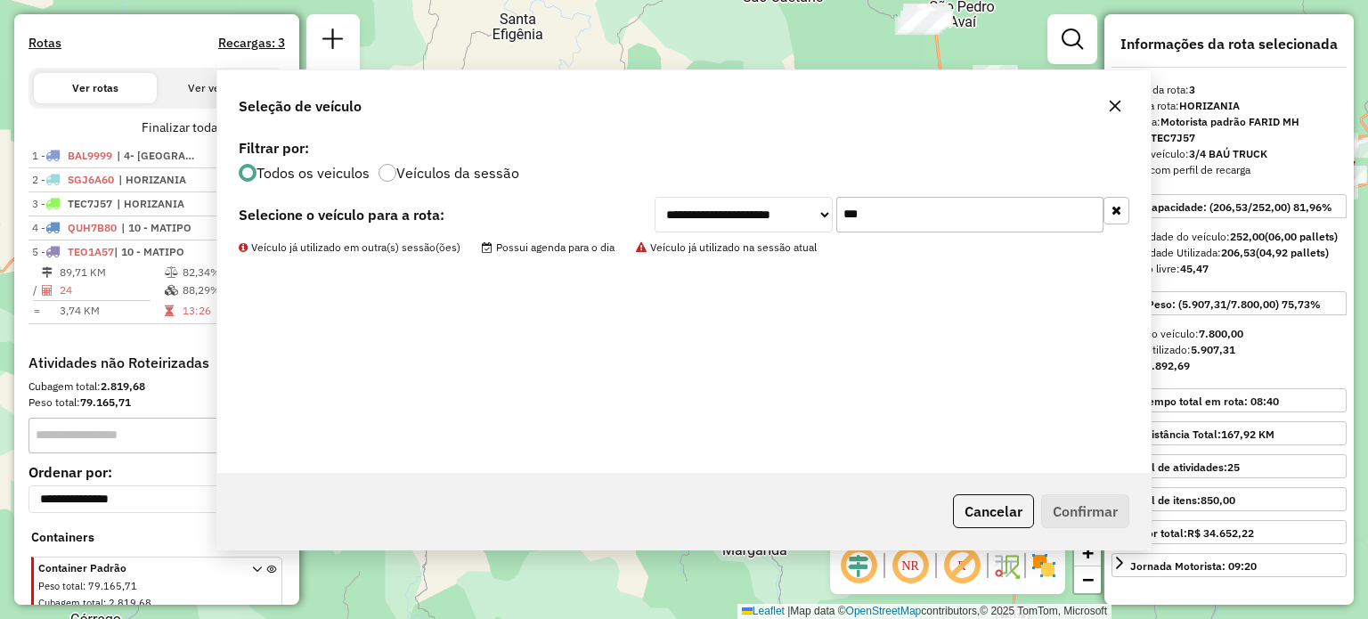
scroll to position [606, 0]
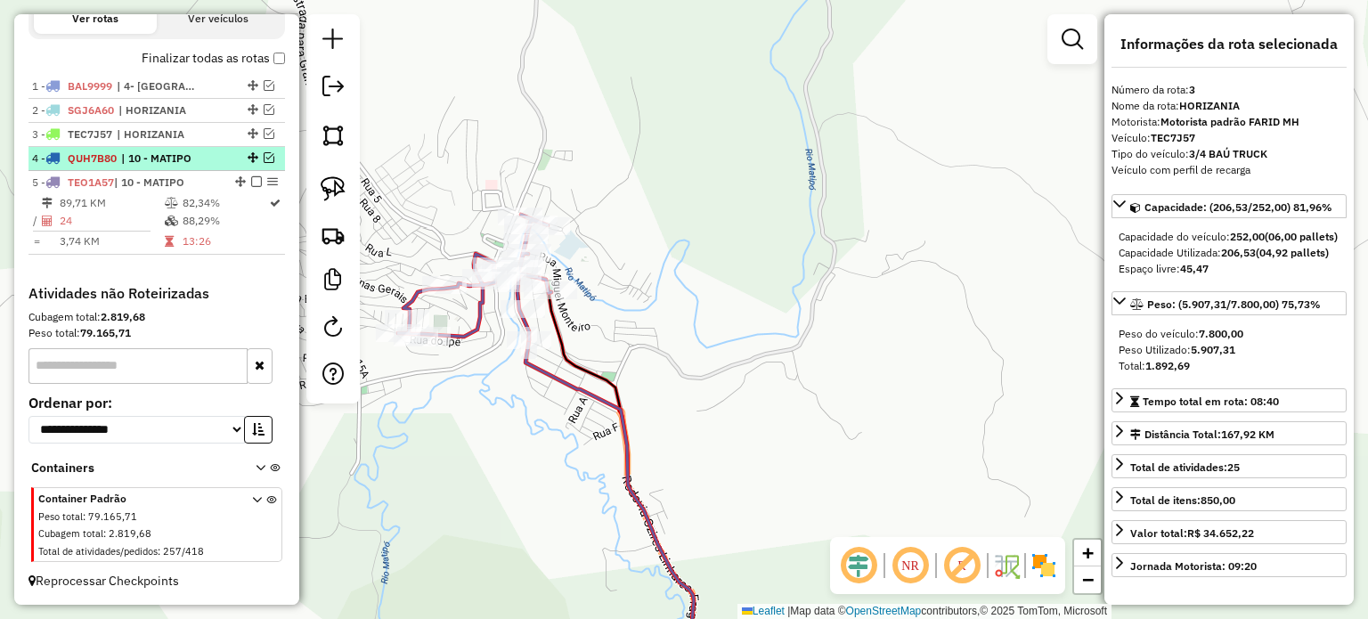
click at [264, 159] on em at bounding box center [269, 157] width 11 height 11
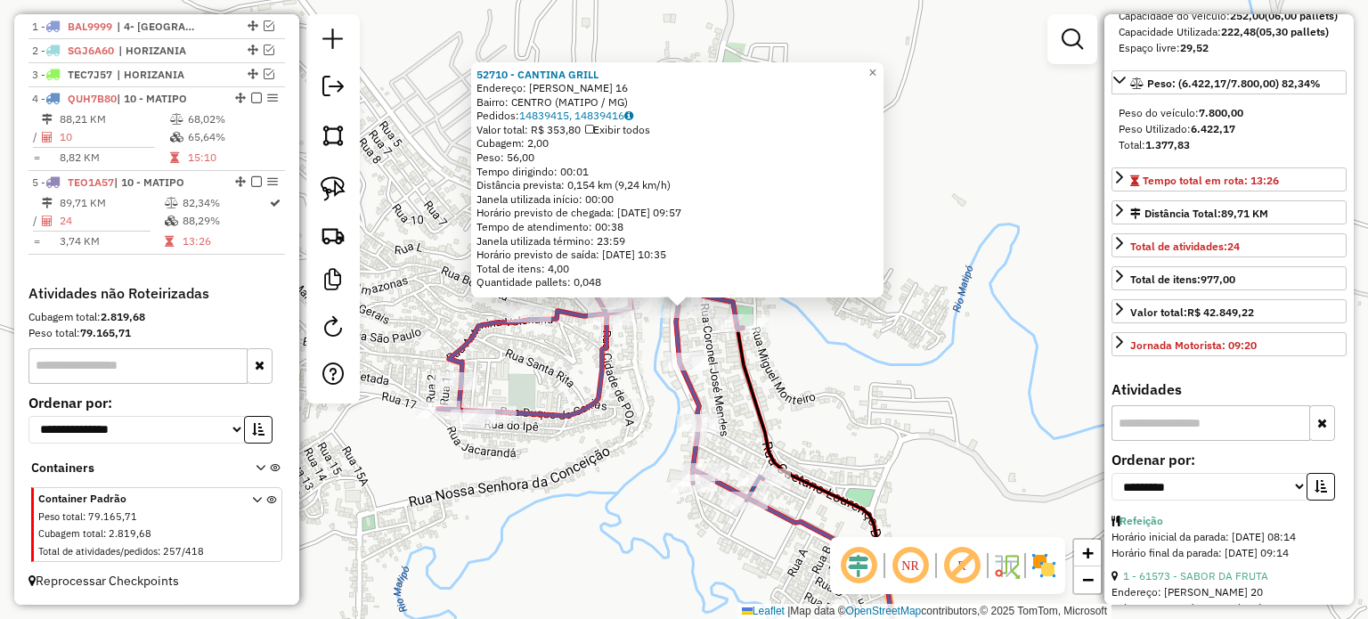
scroll to position [267, 0]
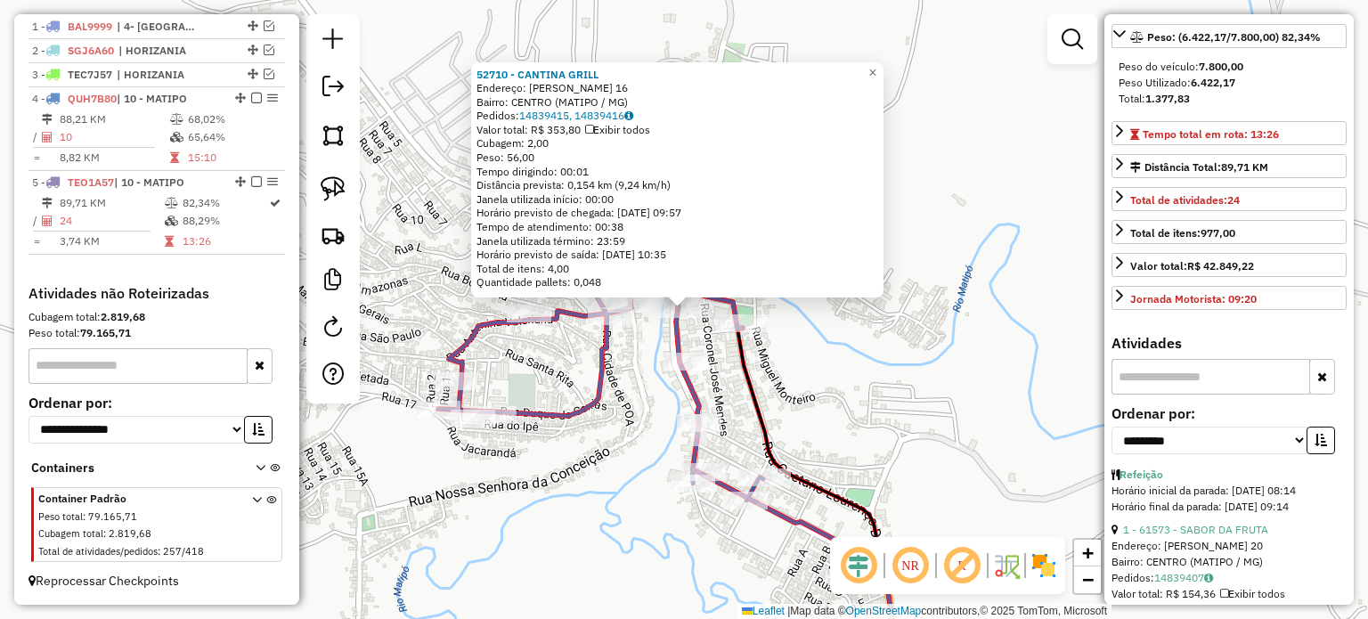
click at [1276, 395] on input "text" at bounding box center [1210, 377] width 199 height 36
click at [1266, 454] on select "**********" at bounding box center [1209, 441] width 196 height 28
select select "*********"
click at [1111, 454] on select "**********" at bounding box center [1209, 441] width 196 height 28
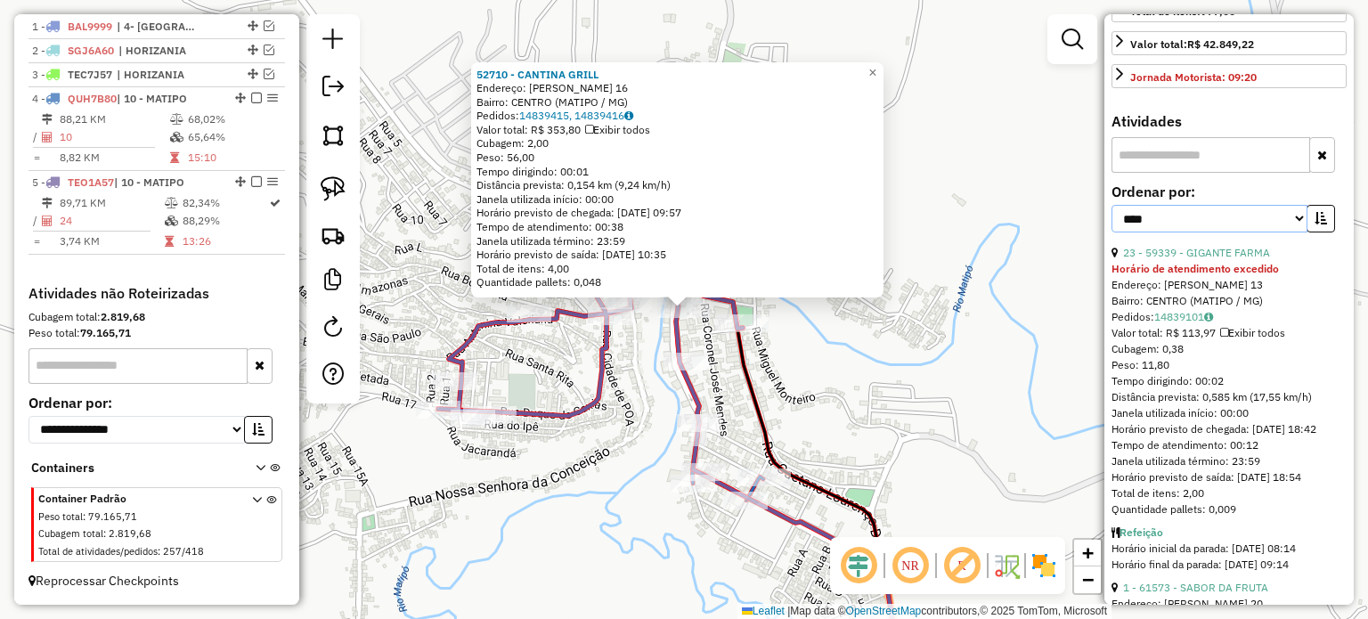
scroll to position [534, 0]
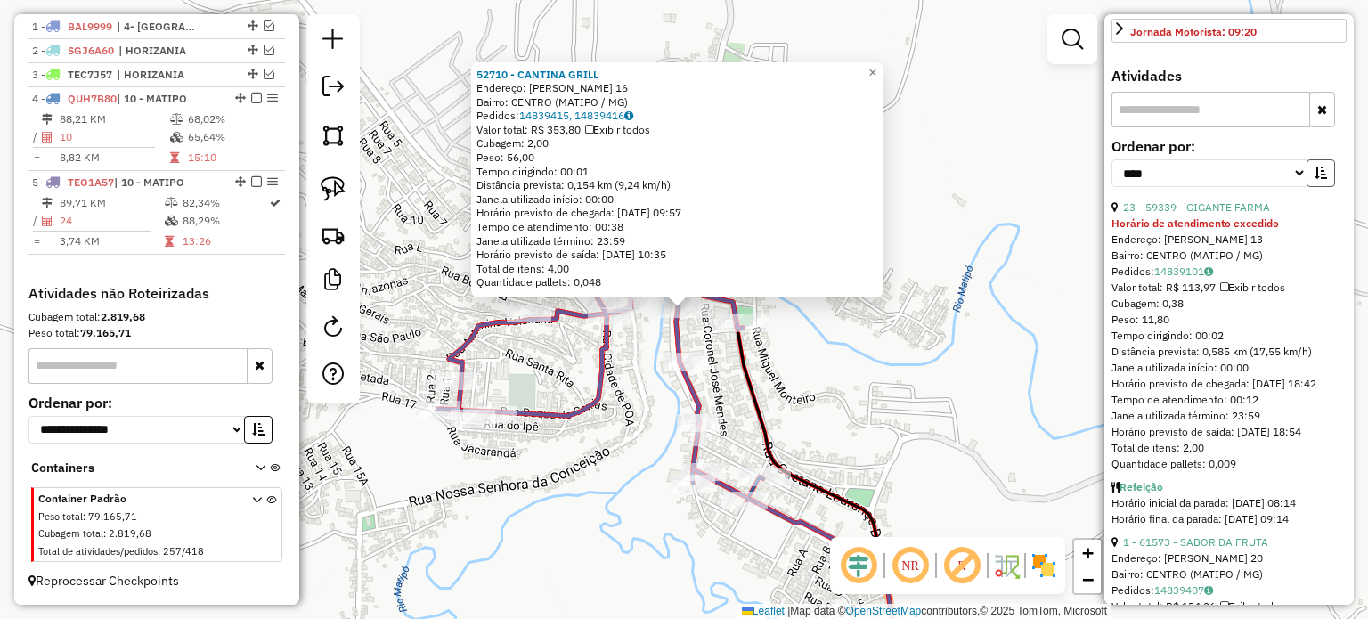
click at [1324, 187] on button "button" at bounding box center [1320, 173] width 28 height 28
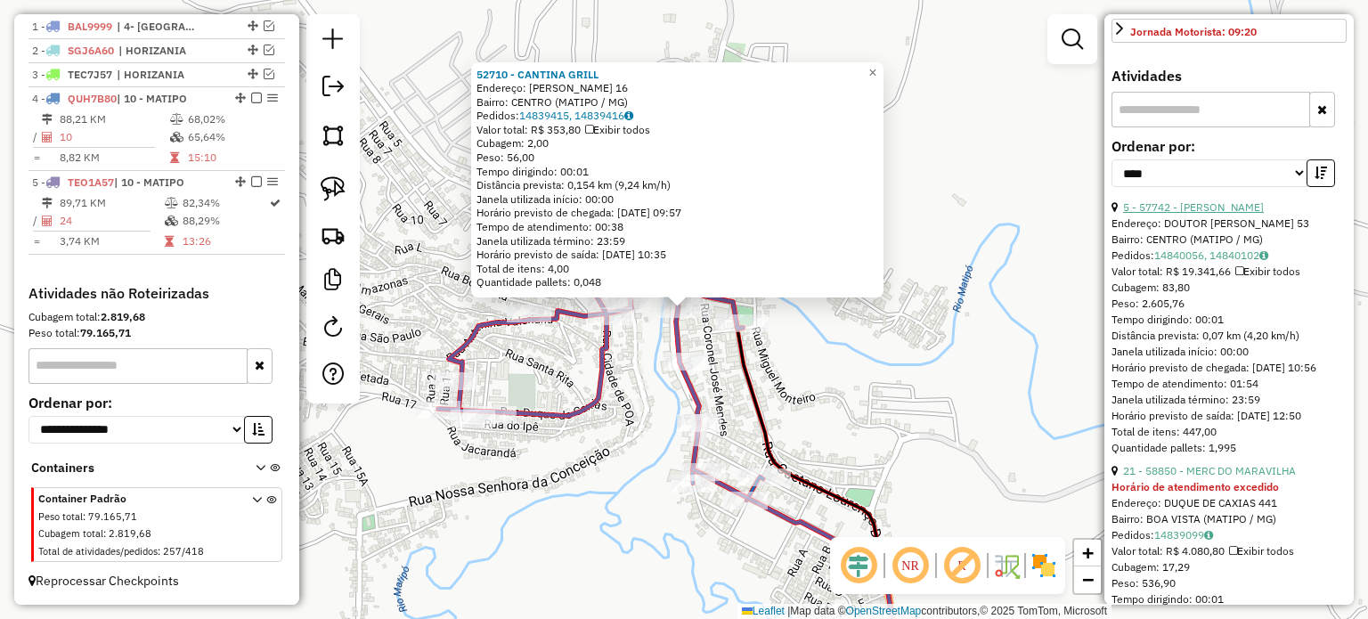
click at [1218, 214] on link "5 - 57742 - RODRIGO LUCAS" at bounding box center [1193, 206] width 141 height 13
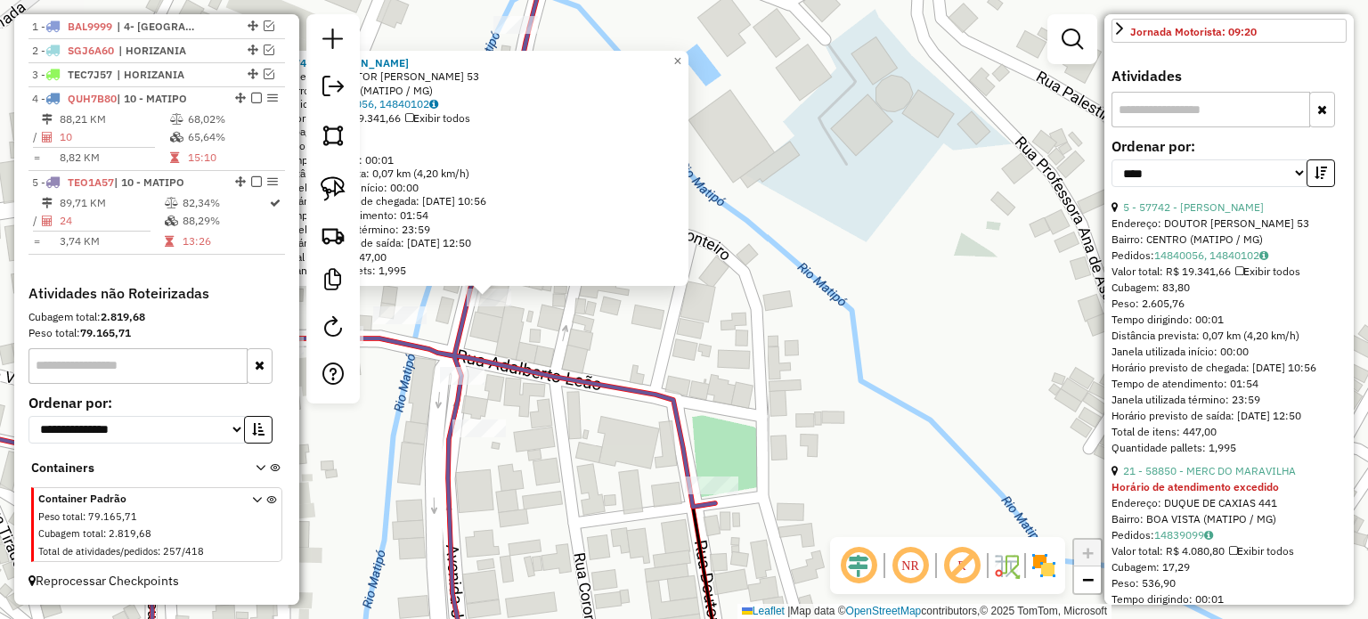
drag, startPoint x: 703, startPoint y: 336, endPoint x: 847, endPoint y: 348, distance: 144.8
click at [847, 348] on div "57742 - RODRIGO LUCAS Endereço: DOUTOR SABINO 53 Bairro: CENTRO (MATIPO / MG) P…" at bounding box center [684, 309] width 1368 height 619
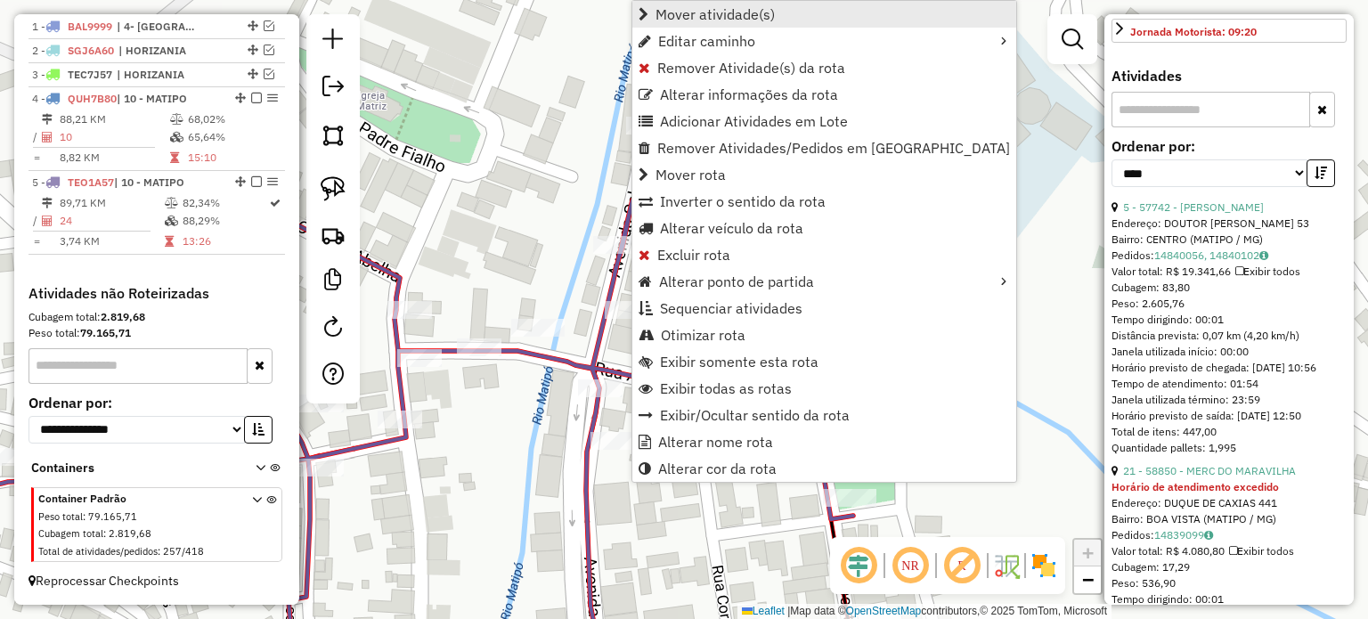
click at [740, 7] on span "Mover atividade(s)" at bounding box center [714, 14] width 119 height 14
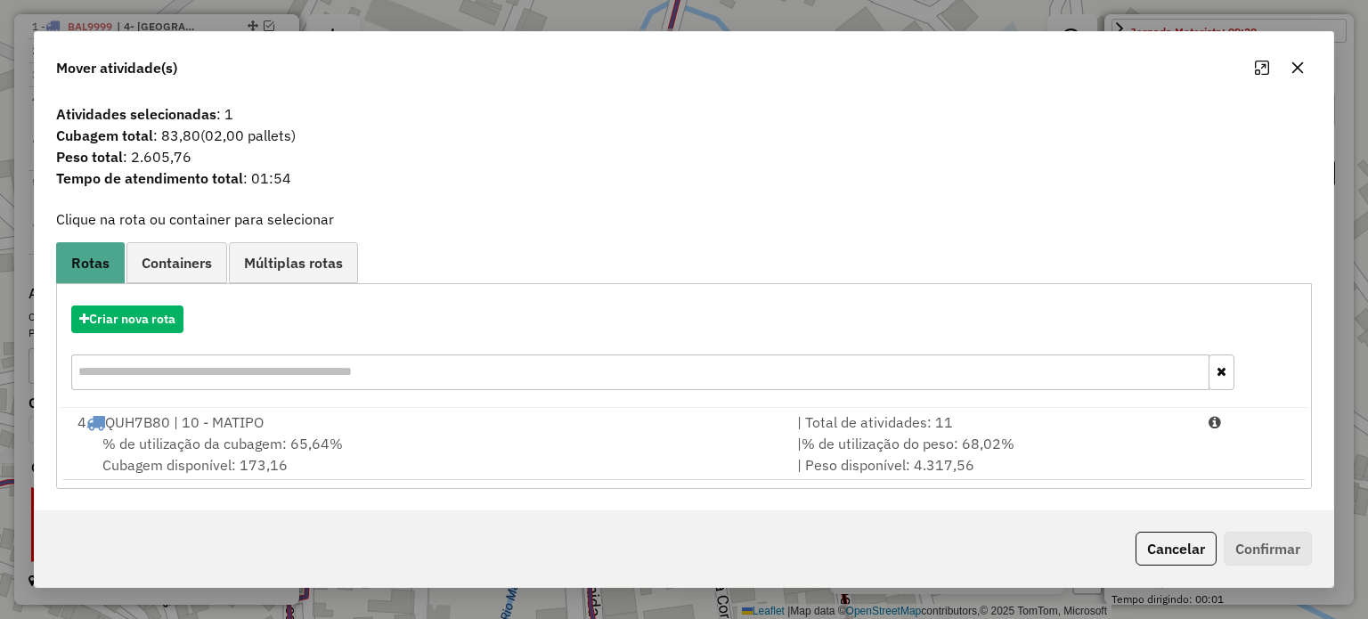
click at [405, 457] on div "% de utilização da cubagem: 65,64% Cubagem disponível: 173,16" at bounding box center [427, 454] width 720 height 43
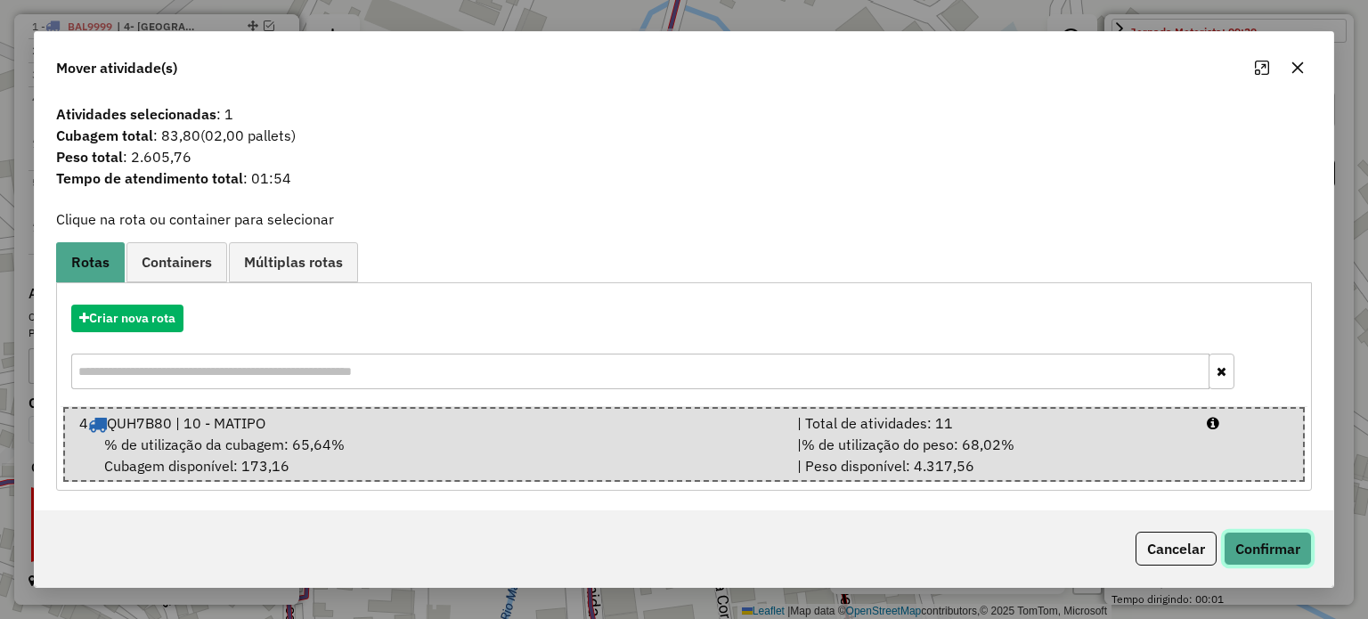
click at [1290, 555] on button "Confirmar" at bounding box center [1268, 549] width 88 height 34
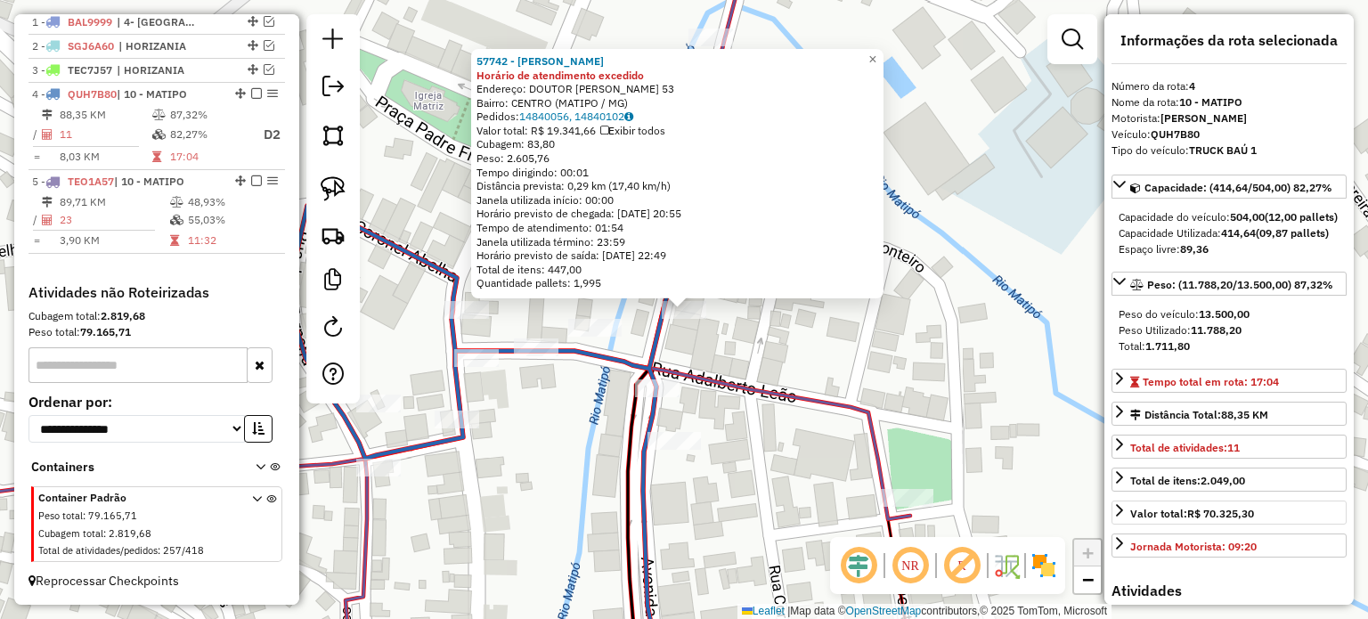
scroll to position [0, 0]
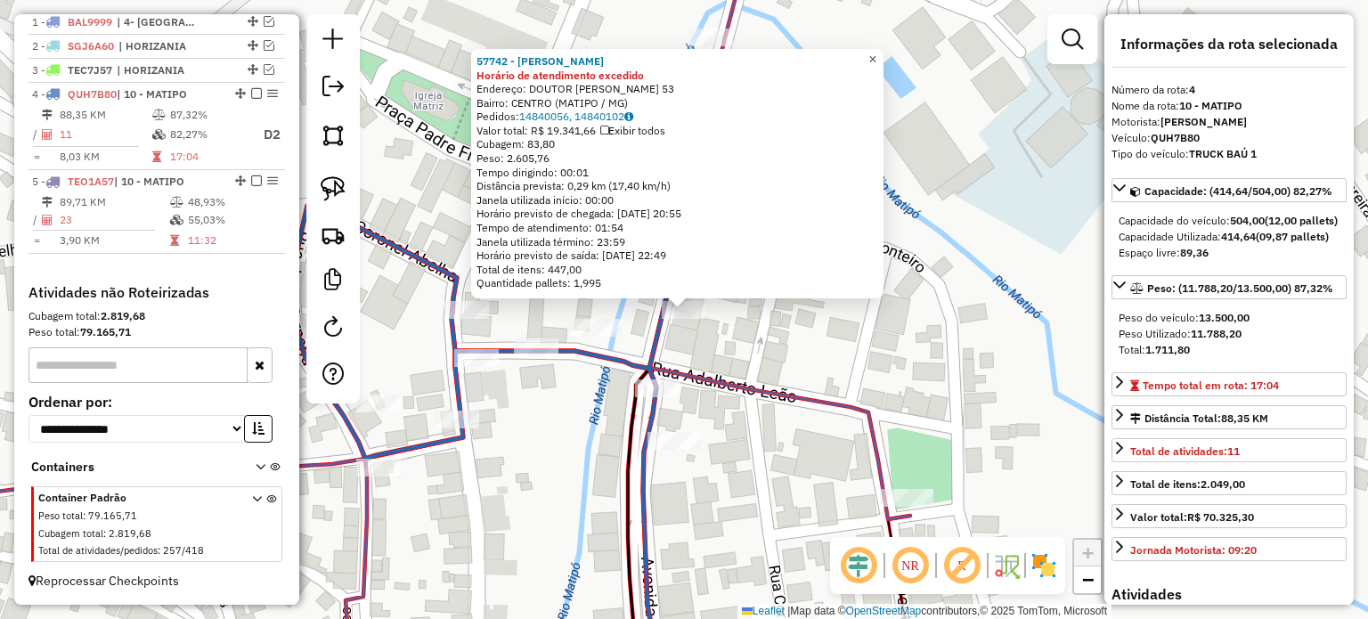
click at [876, 53] on span "×" at bounding box center [872, 59] width 8 height 15
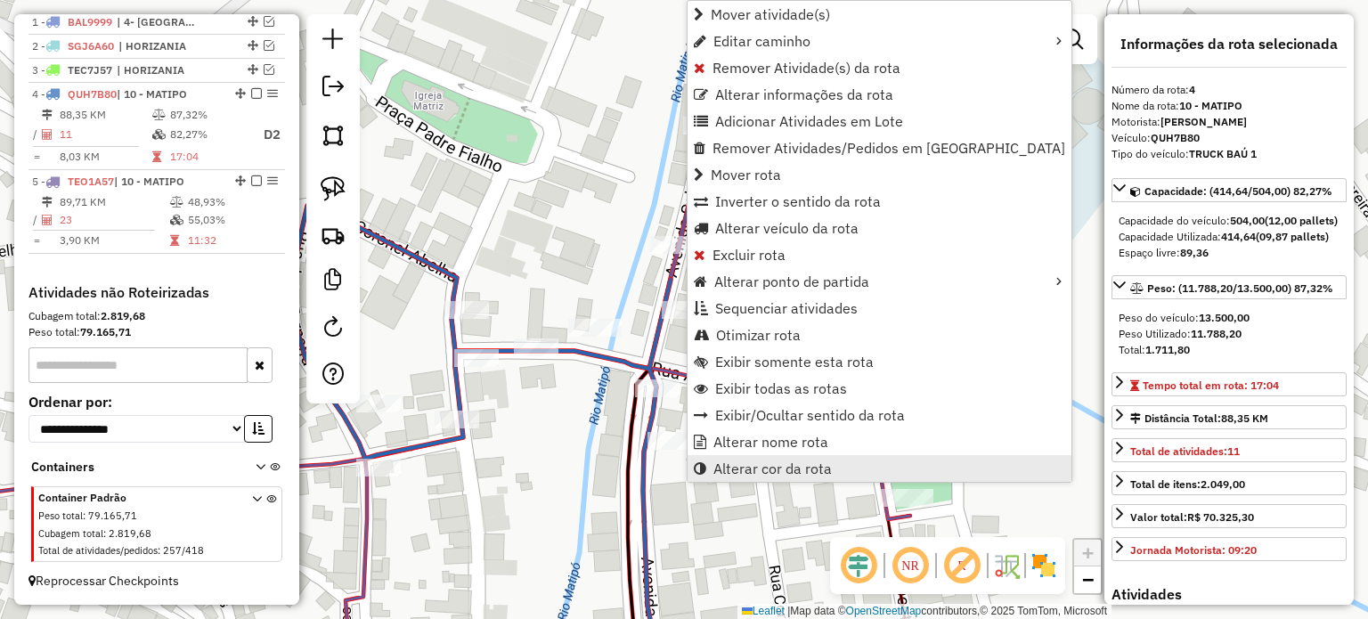
click at [777, 464] on span "Alterar cor da rota" at bounding box center [772, 468] width 118 height 14
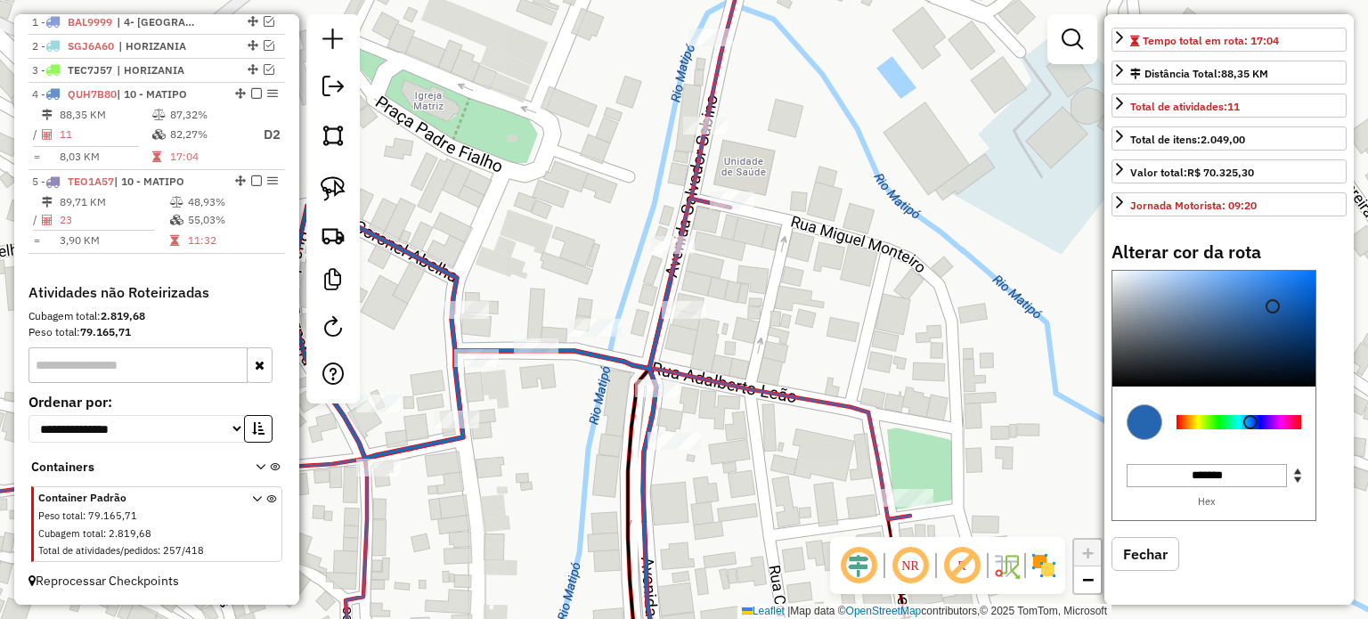
scroll to position [375, 0]
type input "*******"
click at [1198, 423] on div at bounding box center [1238, 422] width 125 height 14
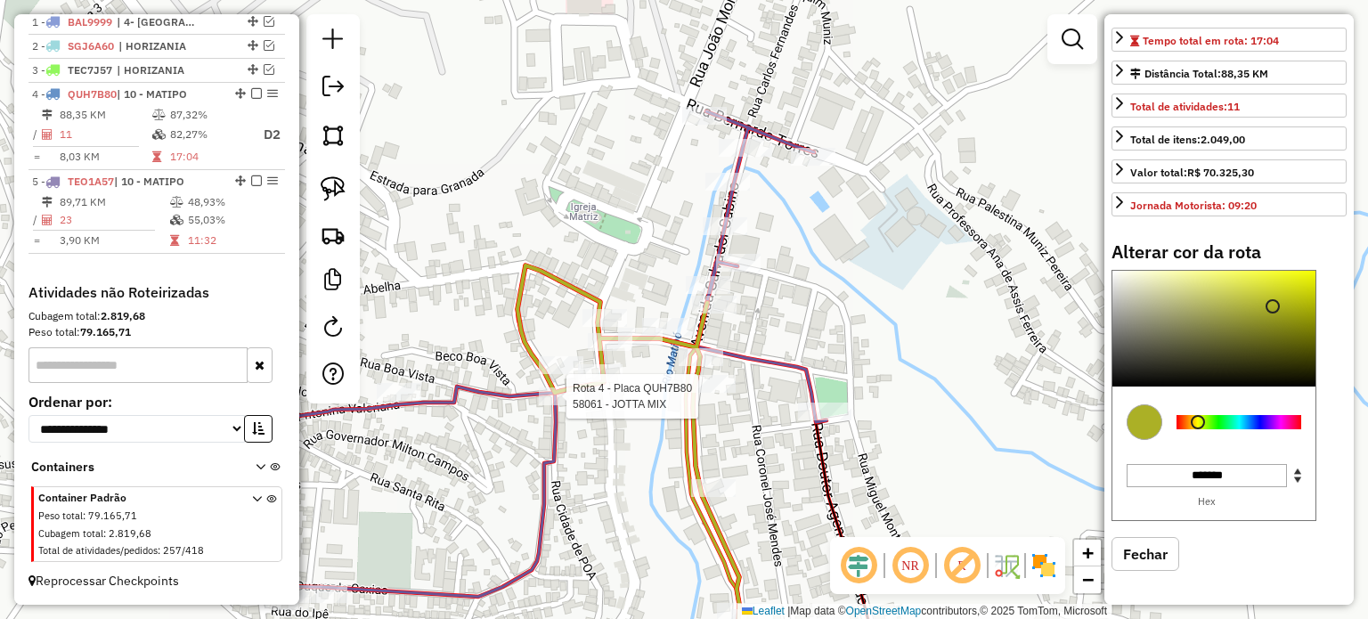
select select "*********"
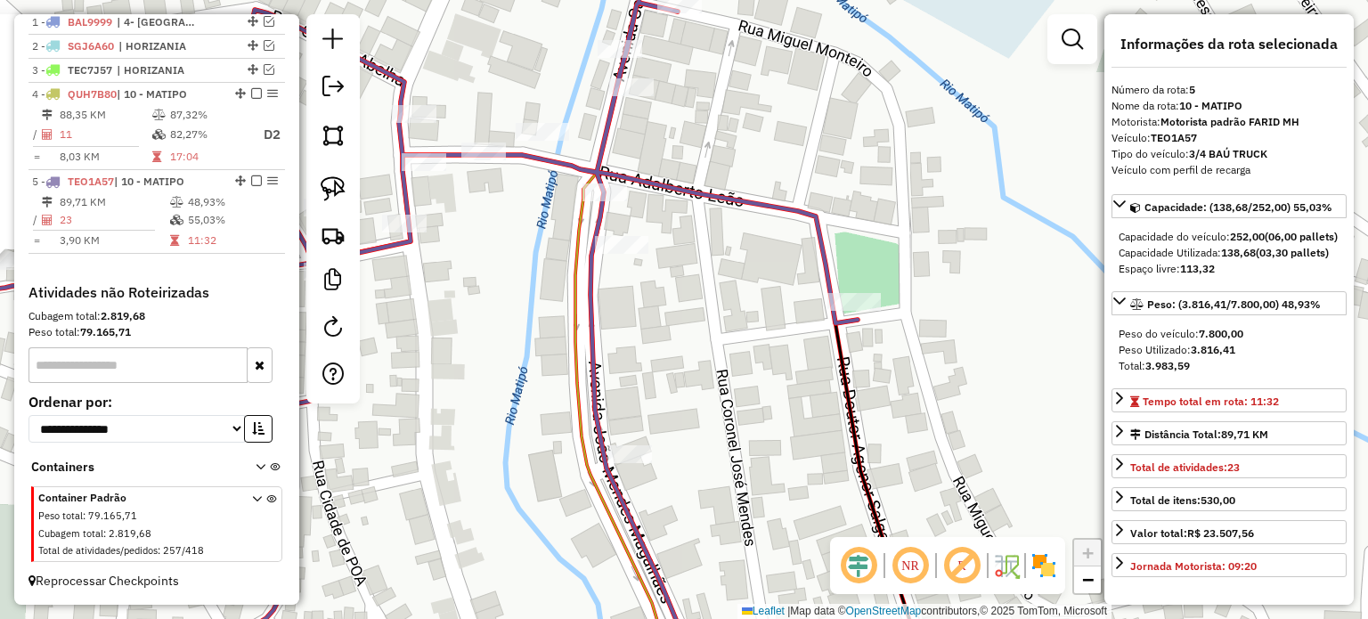
scroll to position [0, 0]
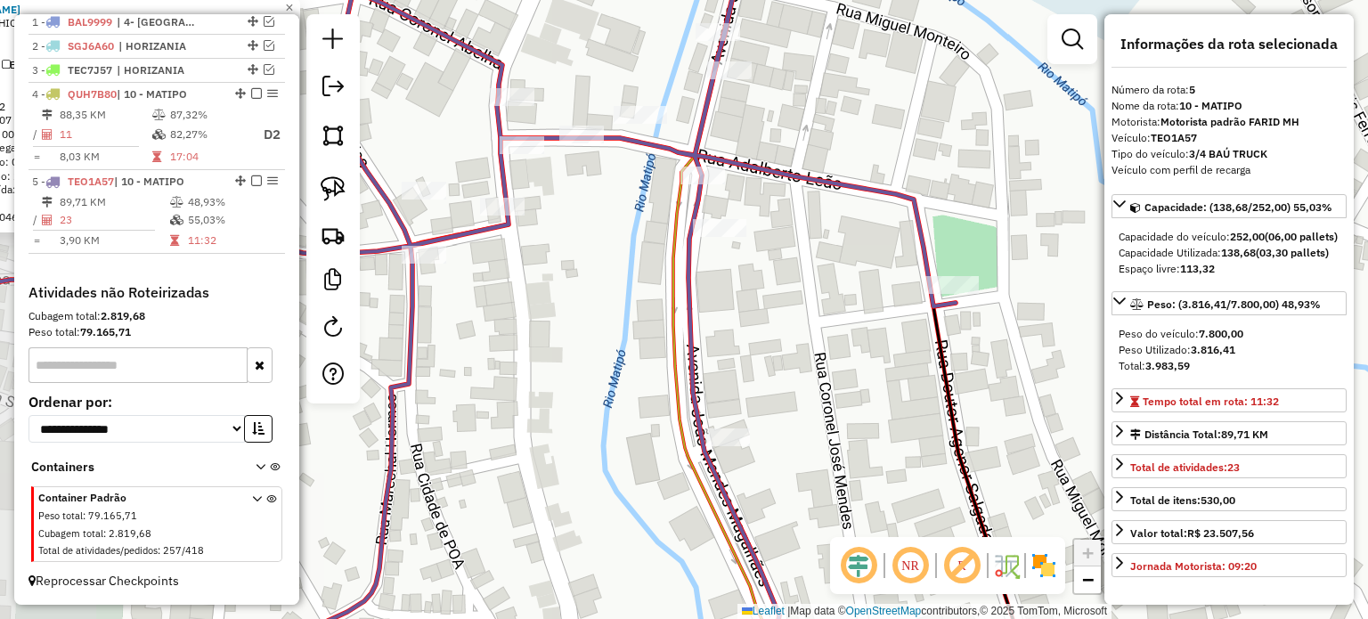
drag, startPoint x: 543, startPoint y: 274, endPoint x: 583, endPoint y: 270, distance: 40.3
click at [582, 270] on div "62630 - JOSE MARCIO SOUZA Endereço: Rua Bom Jesus, Bairro: (Matipó / MG) Pedido…" at bounding box center [684, 309] width 1368 height 619
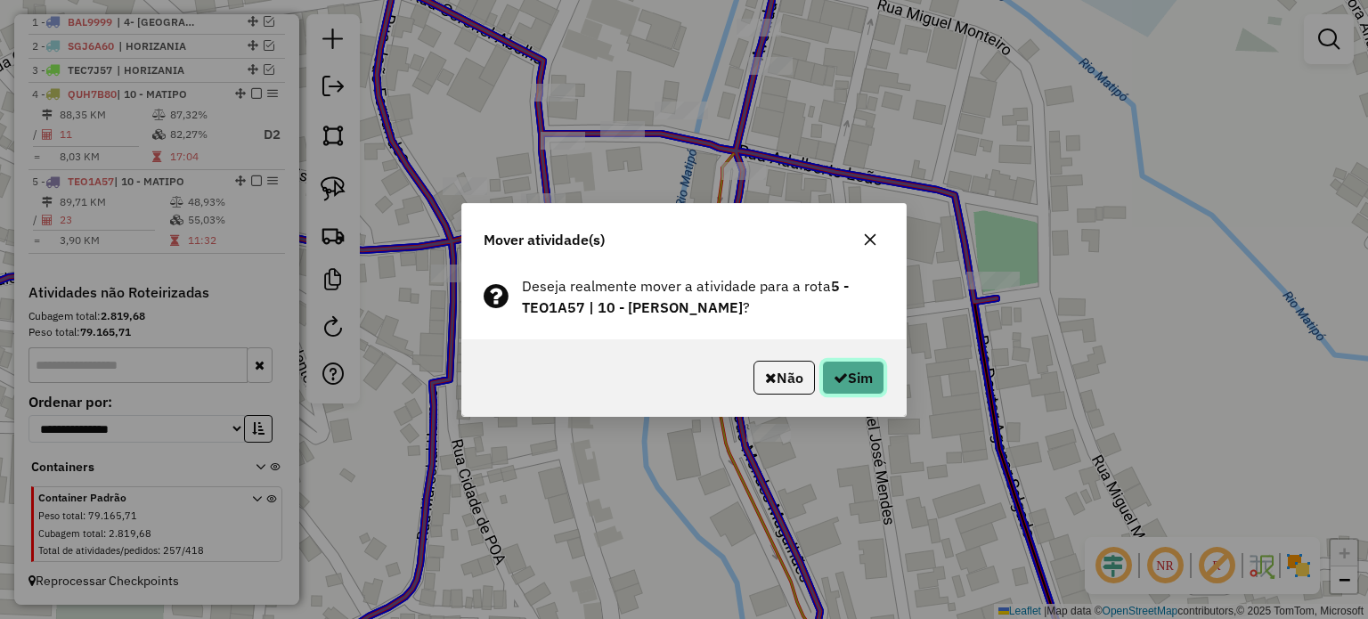
click at [843, 372] on button "Sim" at bounding box center [853, 378] width 62 height 34
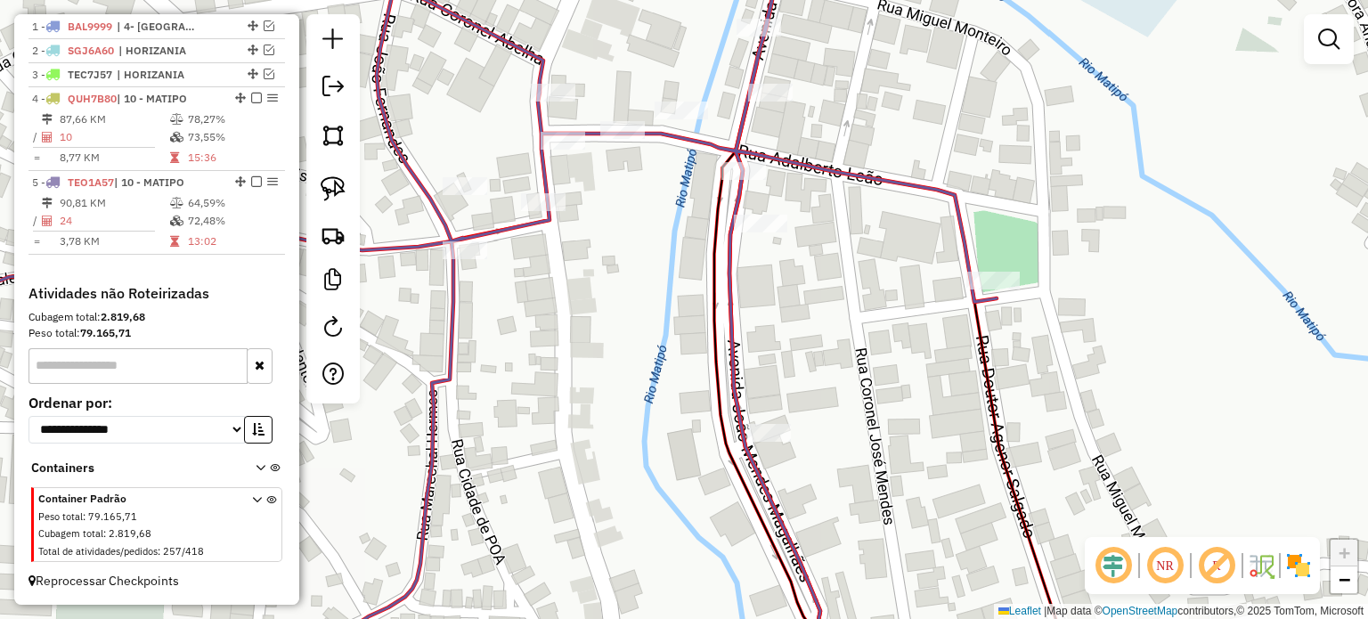
scroll to position [665, 0]
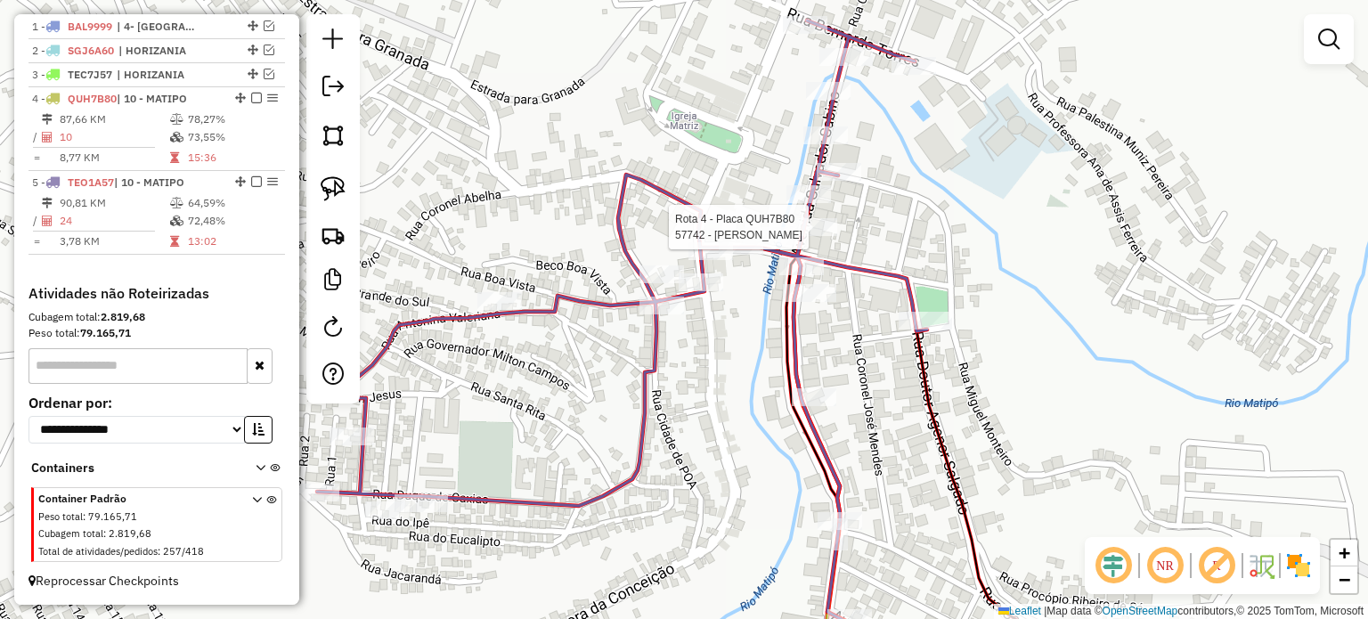
select select "*********"
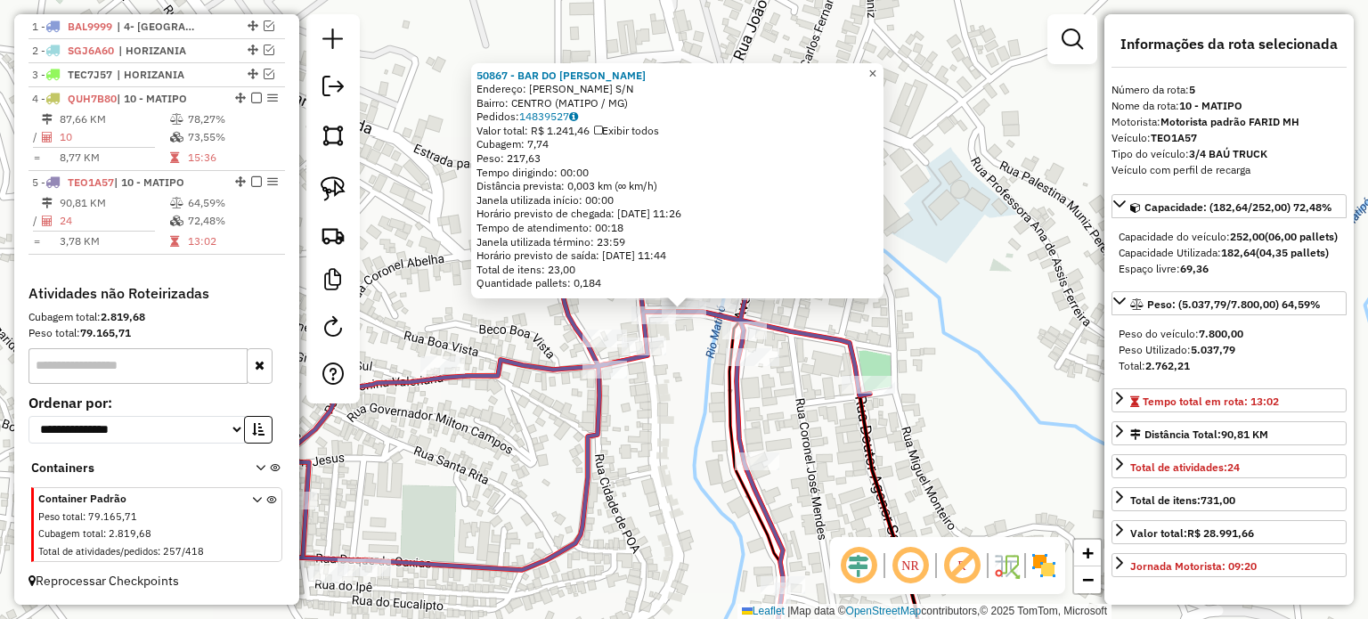
click at [876, 67] on span "×" at bounding box center [872, 73] width 8 height 15
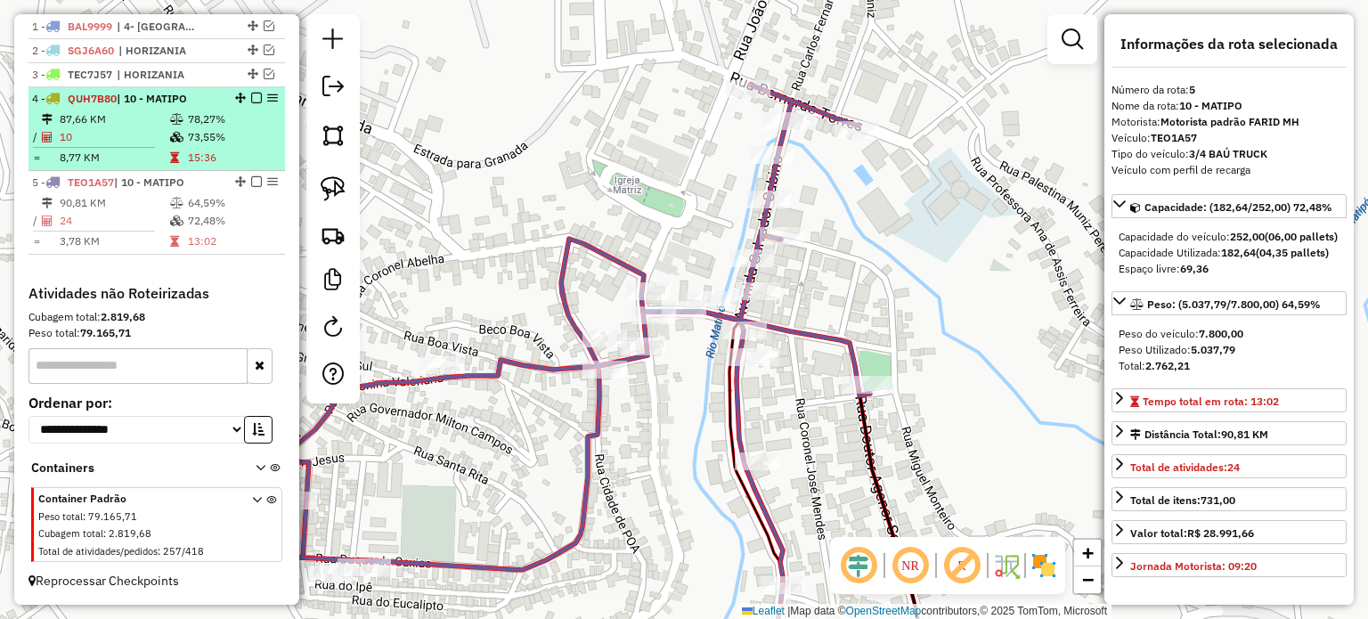
click at [253, 104] on div "4 - QUH7B80 | 10 - MATIPO" at bounding box center [156, 99] width 249 height 16
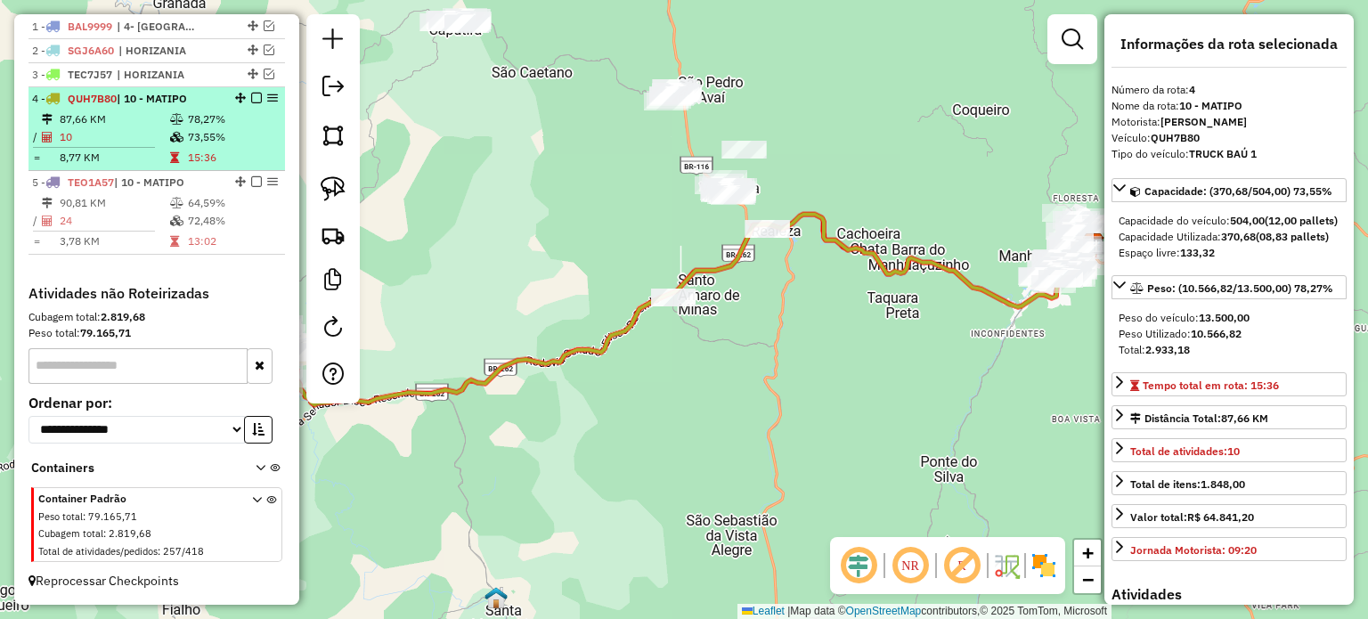
drag, startPoint x: 253, startPoint y: 183, endPoint x: 253, endPoint y: 152, distance: 31.2
click at [253, 183] on em at bounding box center [256, 181] width 11 height 11
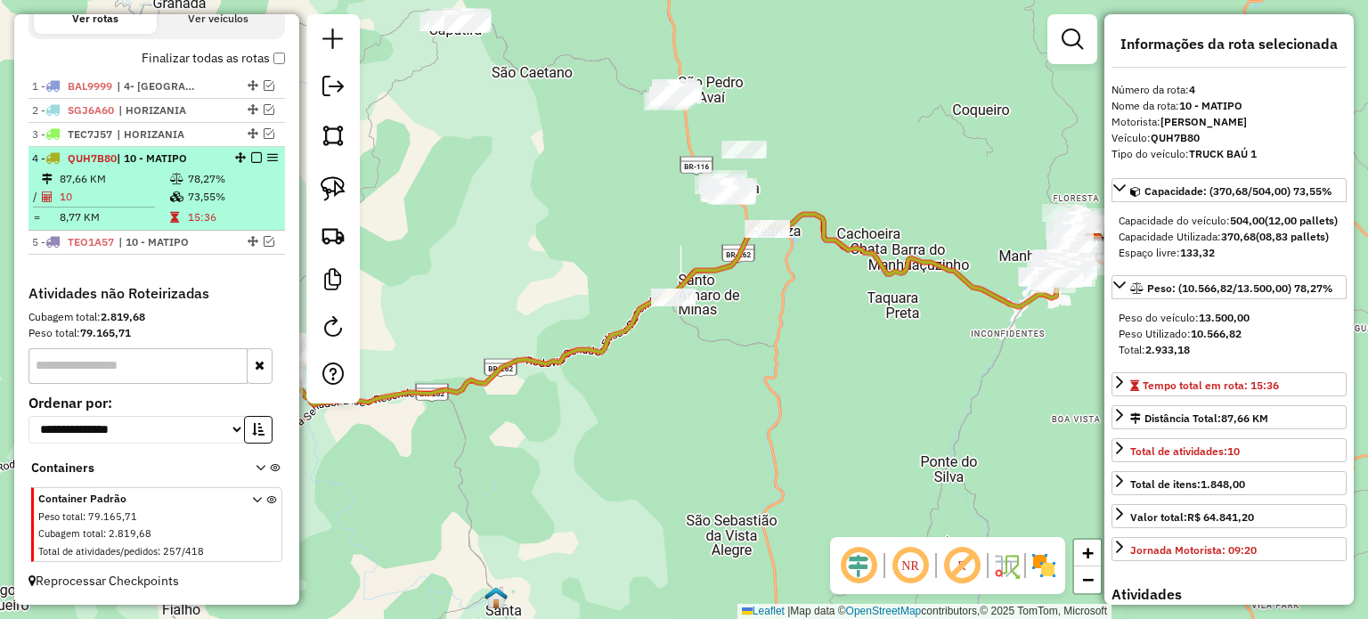
click at [251, 159] on em at bounding box center [256, 157] width 11 height 11
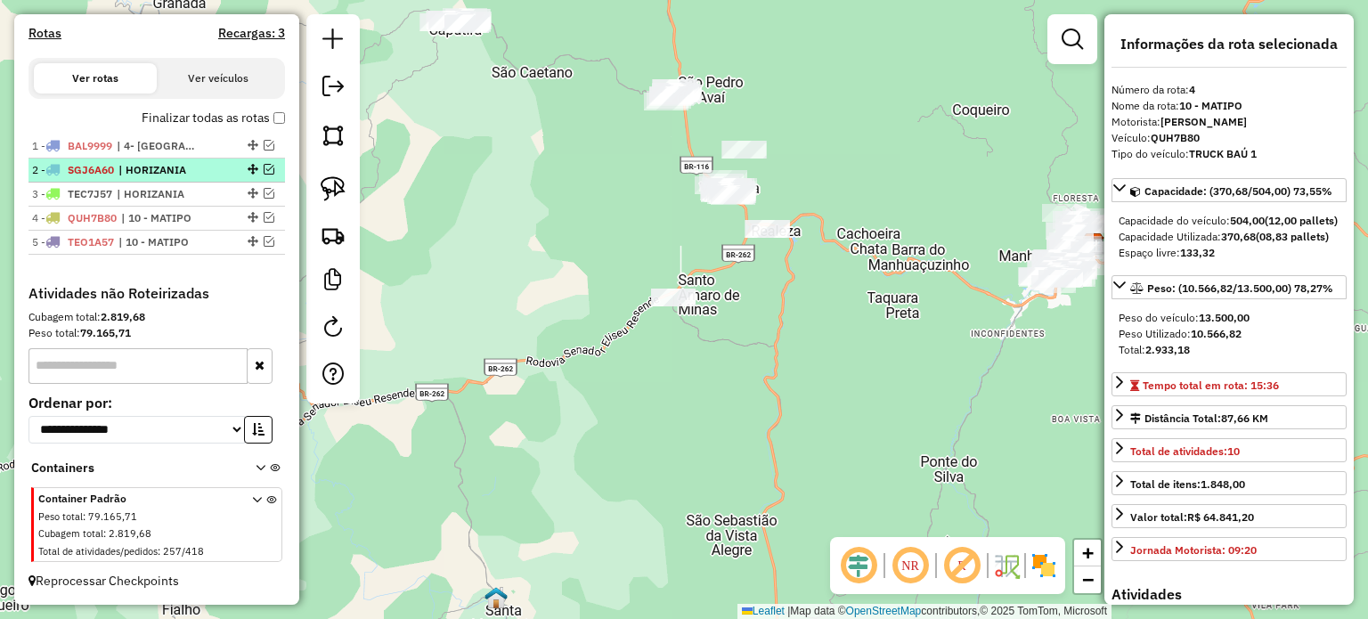
scroll to position [545, 0]
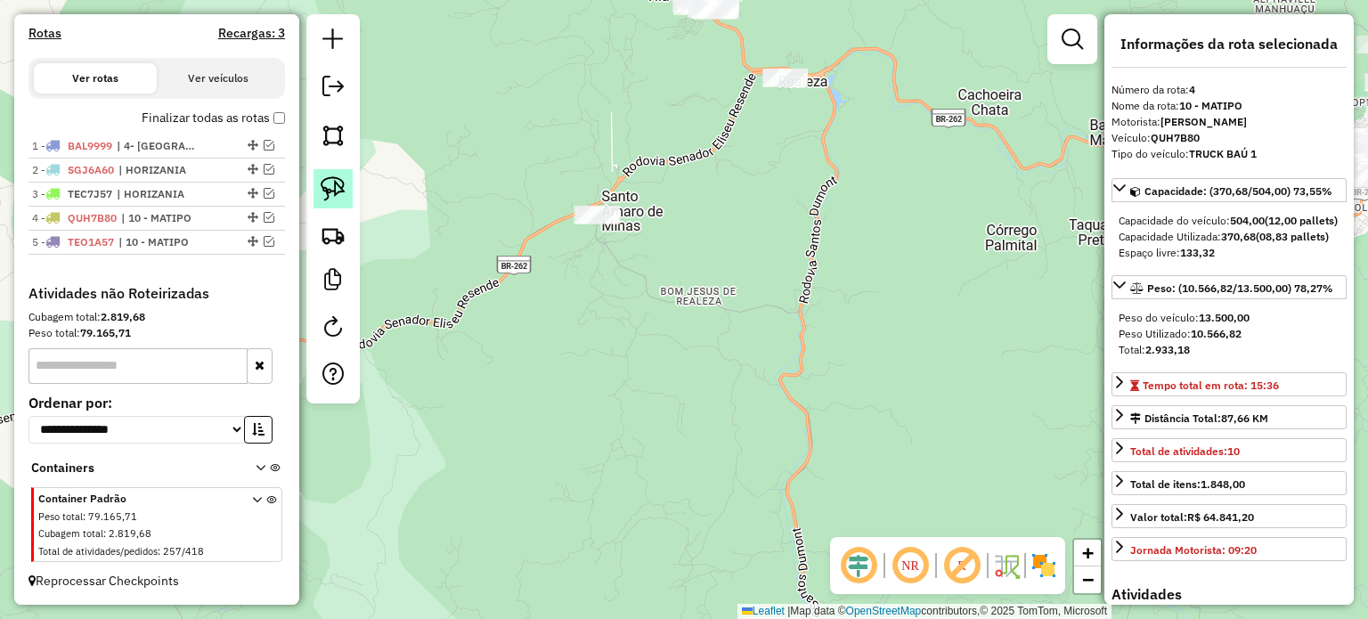
click at [331, 178] on img at bounding box center [333, 188] width 25 height 25
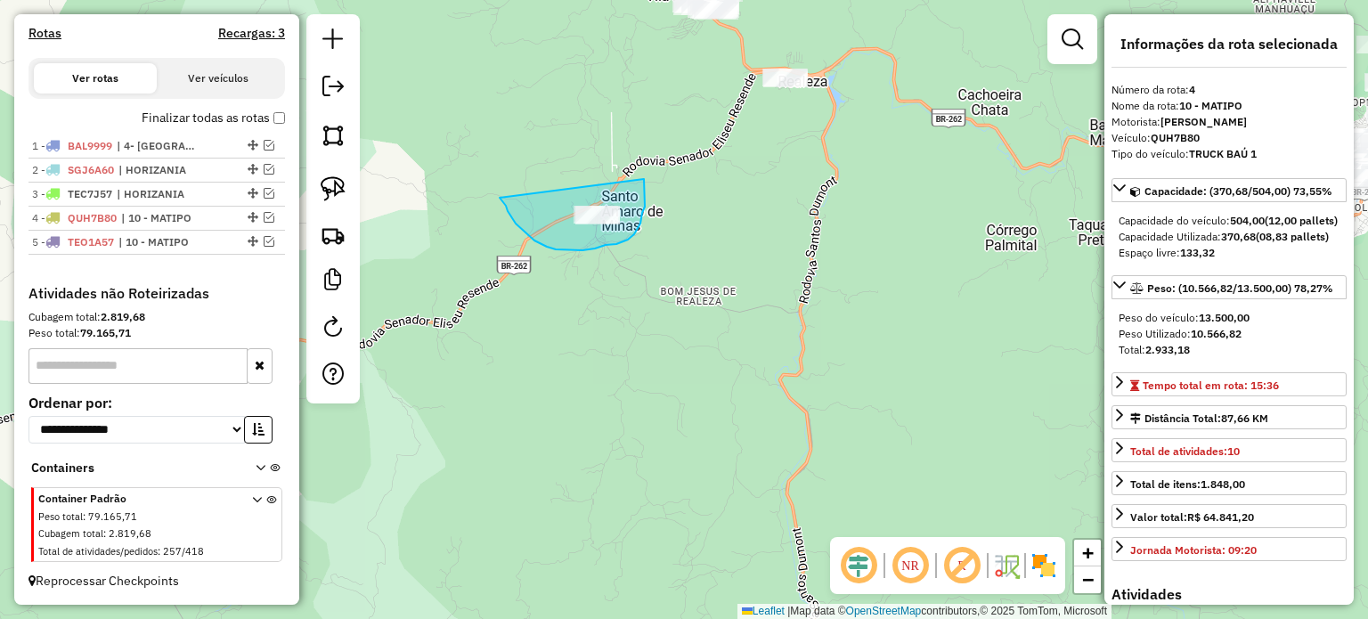
drag, startPoint x: 508, startPoint y: 211, endPoint x: 638, endPoint y: 175, distance: 134.8
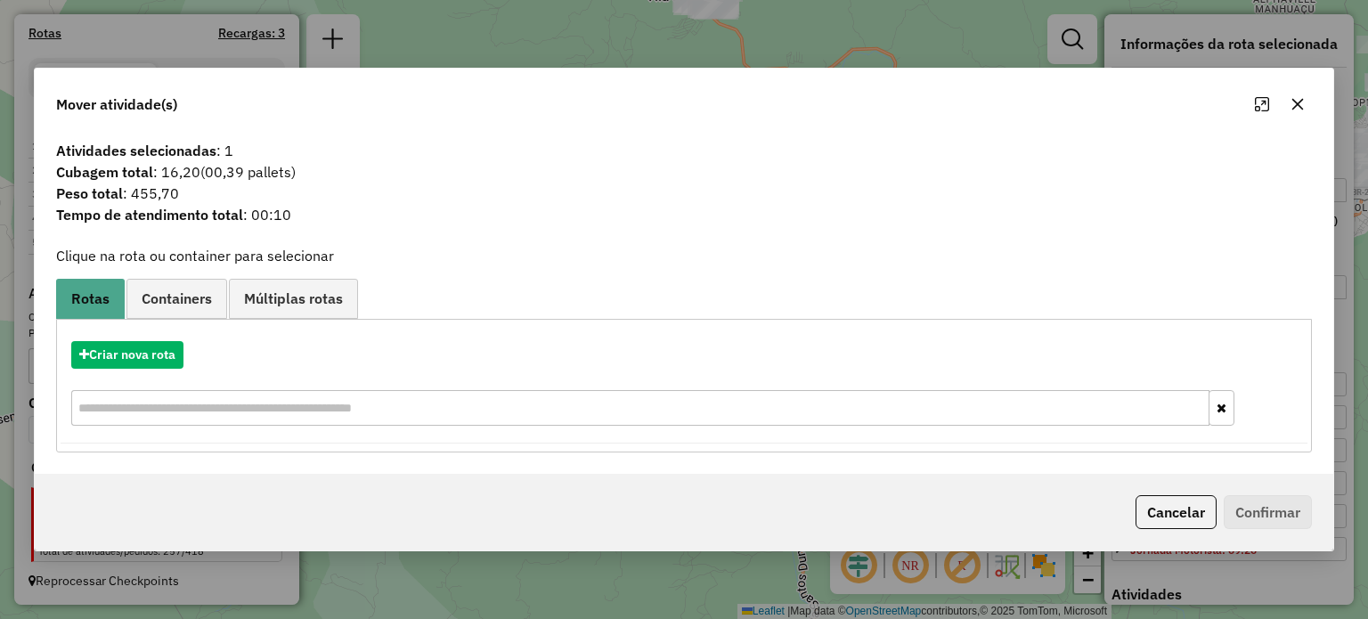
click at [1299, 113] on button "button" at bounding box center [1297, 104] width 28 height 28
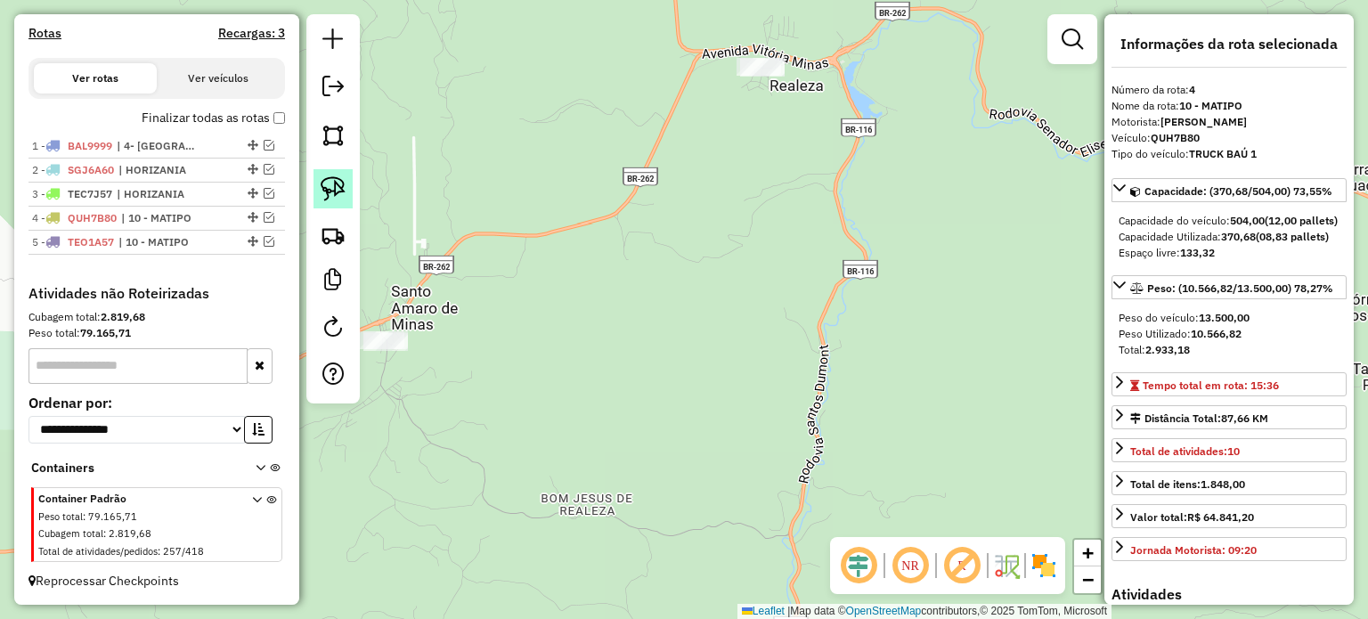
click at [344, 197] on img at bounding box center [333, 188] width 25 height 25
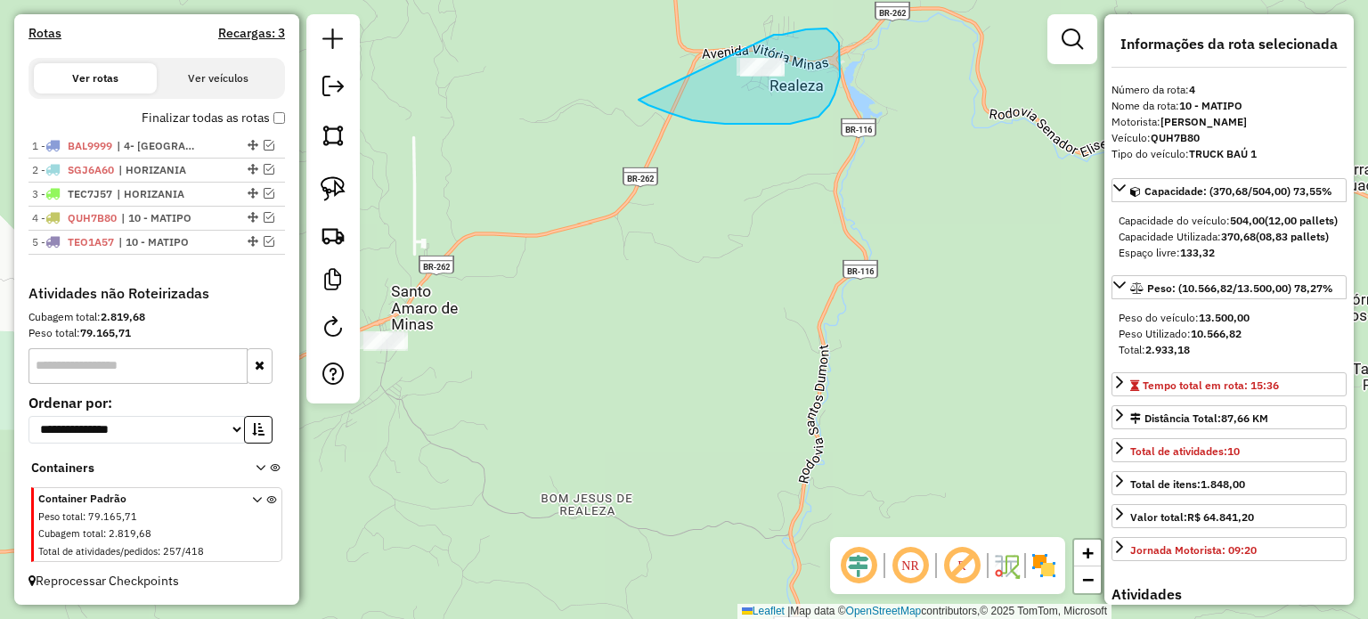
drag, startPoint x: 662, startPoint y: 110, endPoint x: 762, endPoint y: 30, distance: 128.1
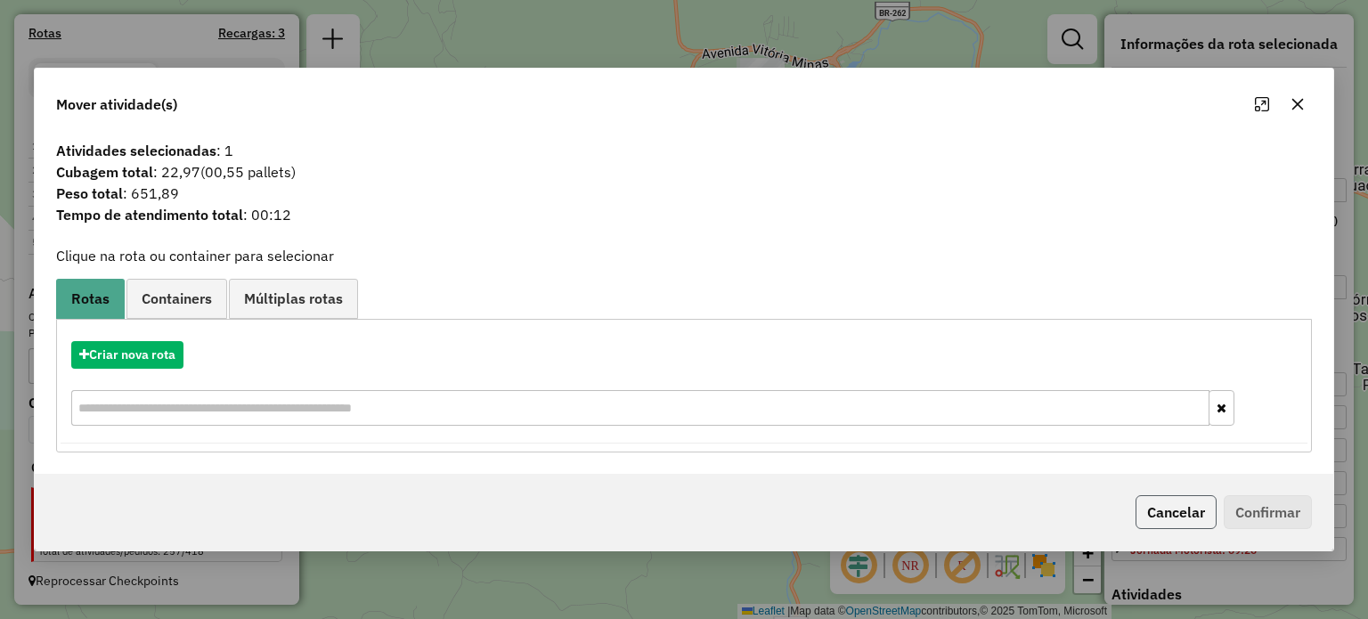
click at [1168, 510] on button "Cancelar" at bounding box center [1176, 512] width 81 height 34
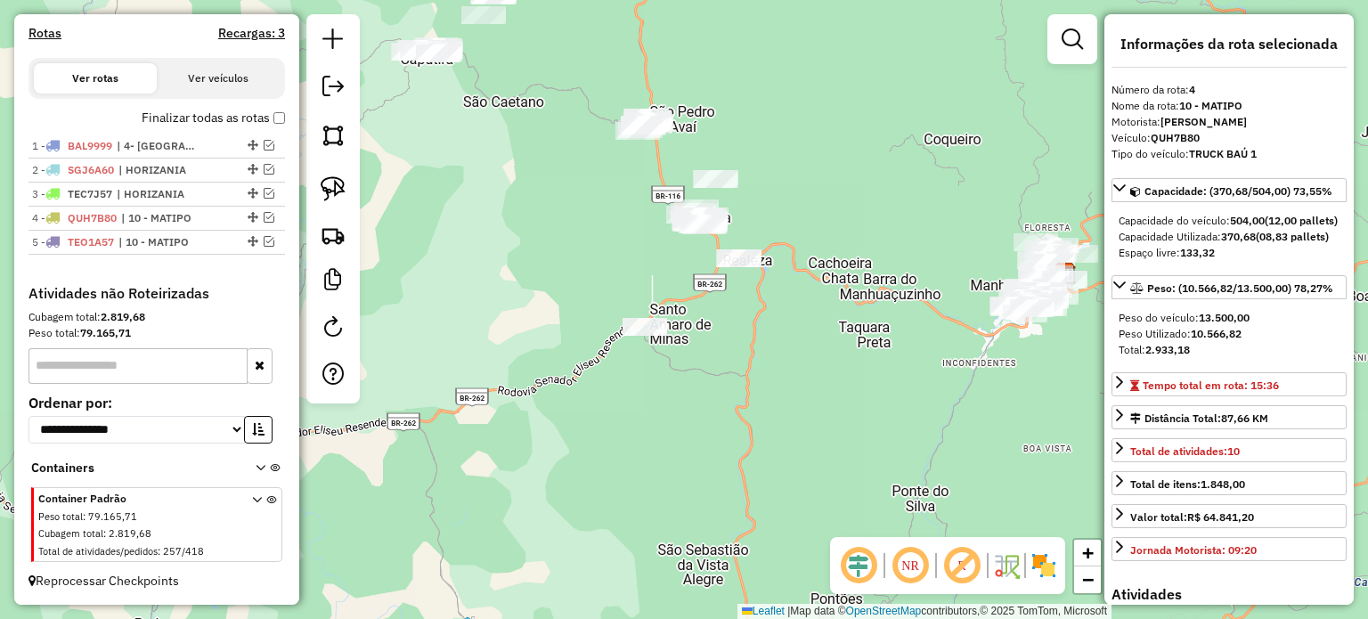
drag, startPoint x: 552, startPoint y: 341, endPoint x: 666, endPoint y: 308, distance: 118.7
click at [666, 308] on div "Janela de atendimento Grade de atendimento Capacidade Transportadoras Veículos …" at bounding box center [684, 309] width 1368 height 619
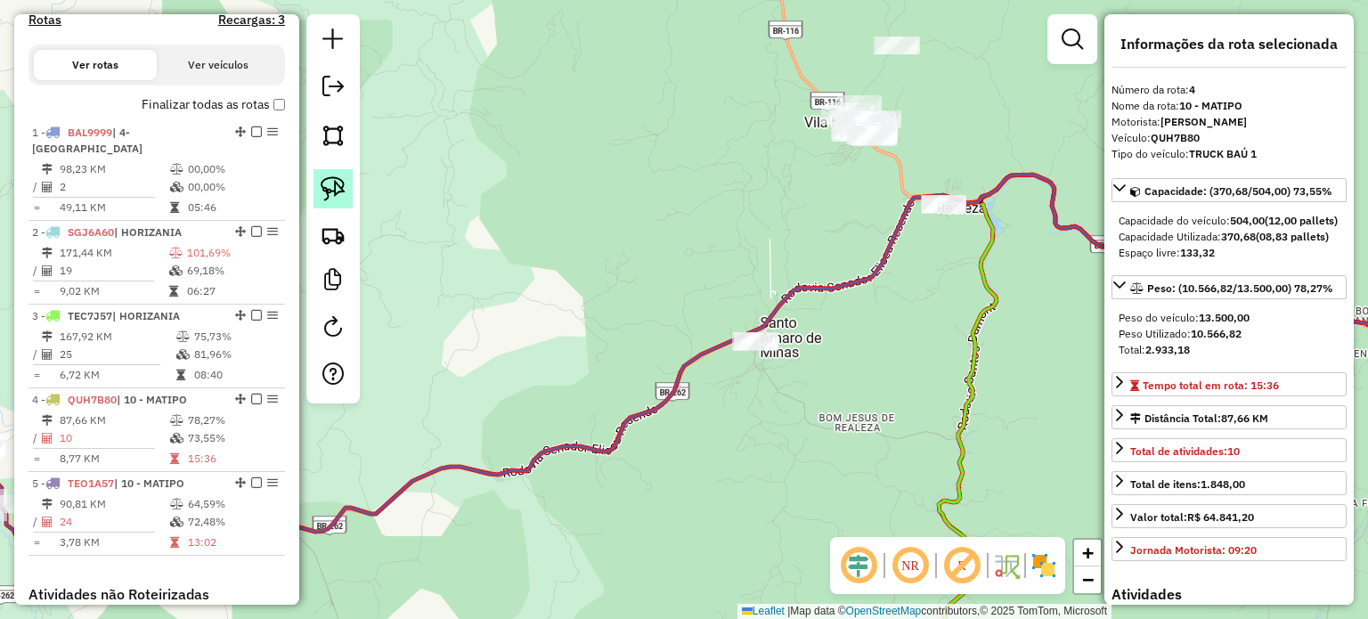
click at [325, 190] on img at bounding box center [333, 188] width 25 height 25
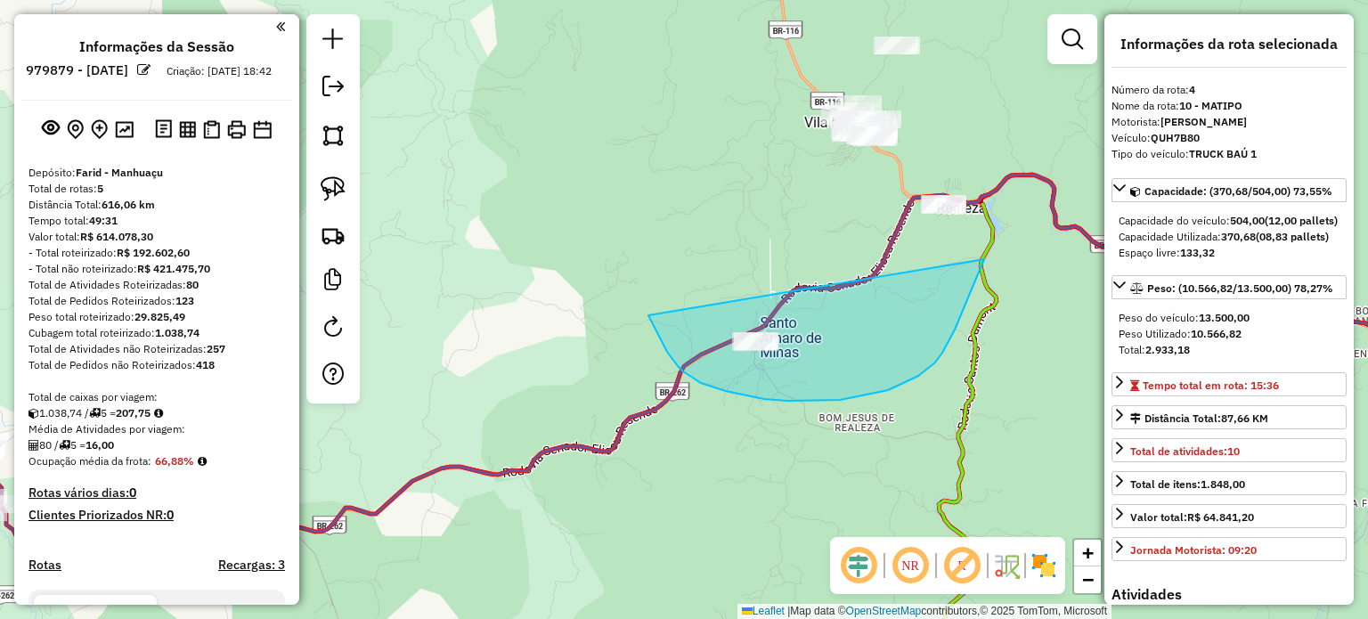
select select "*********"
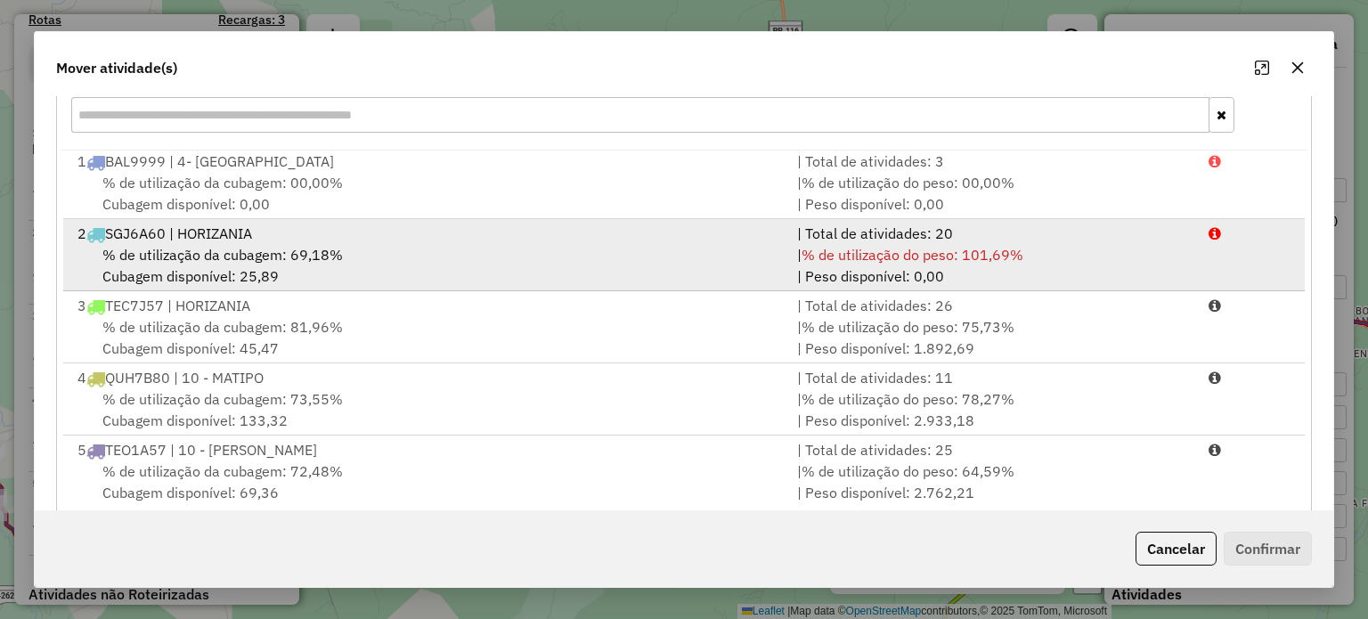
scroll to position [282, 0]
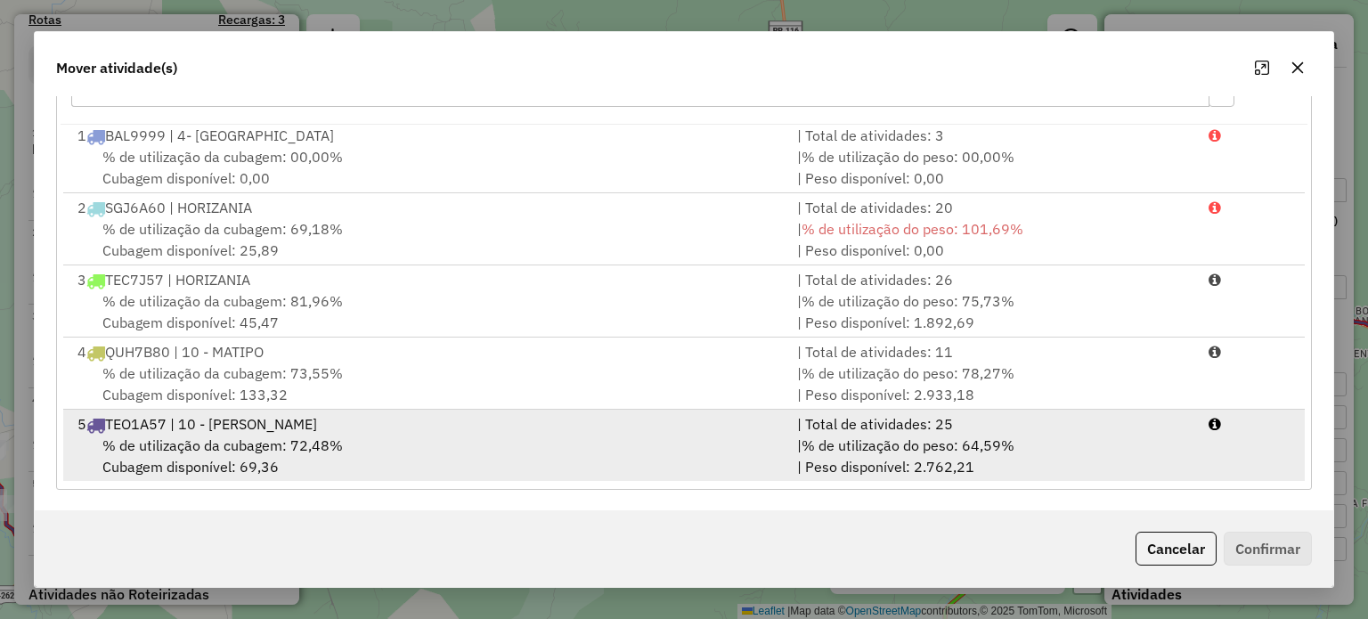
click at [446, 443] on div "% de utilização da cubagem: 72,48% Cubagem disponível: 69,36" at bounding box center [427, 456] width 720 height 43
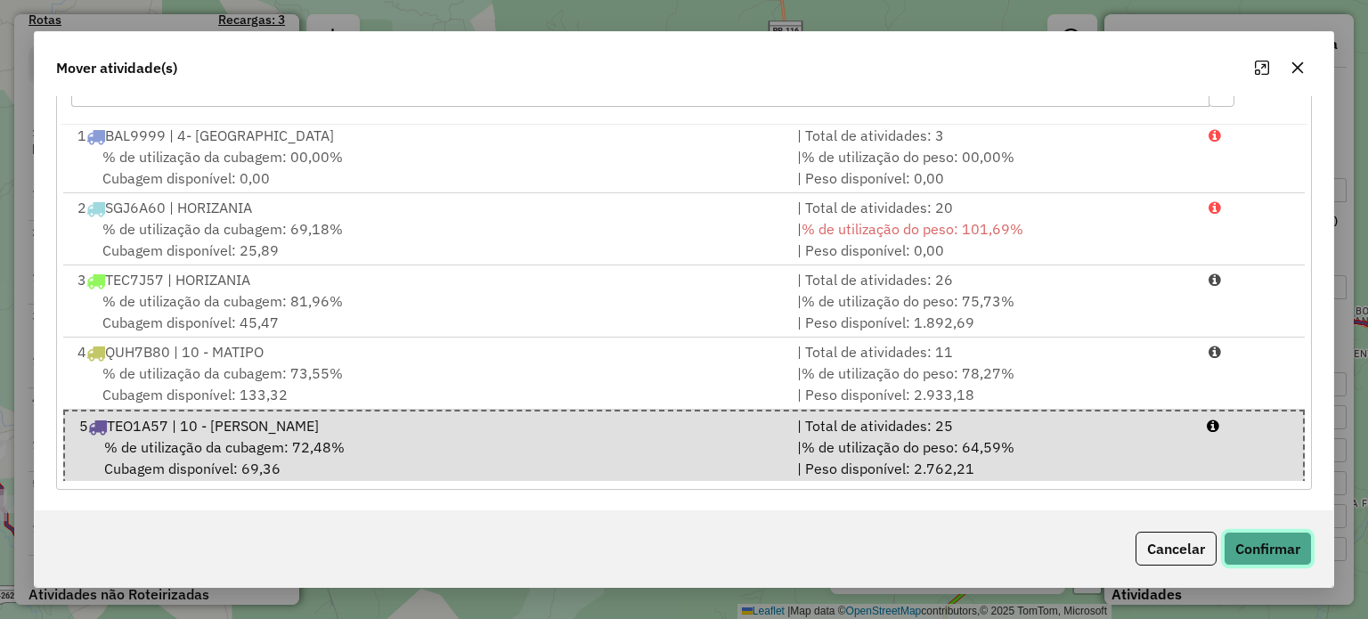
click at [1281, 551] on button "Confirmar" at bounding box center [1268, 549] width 88 height 34
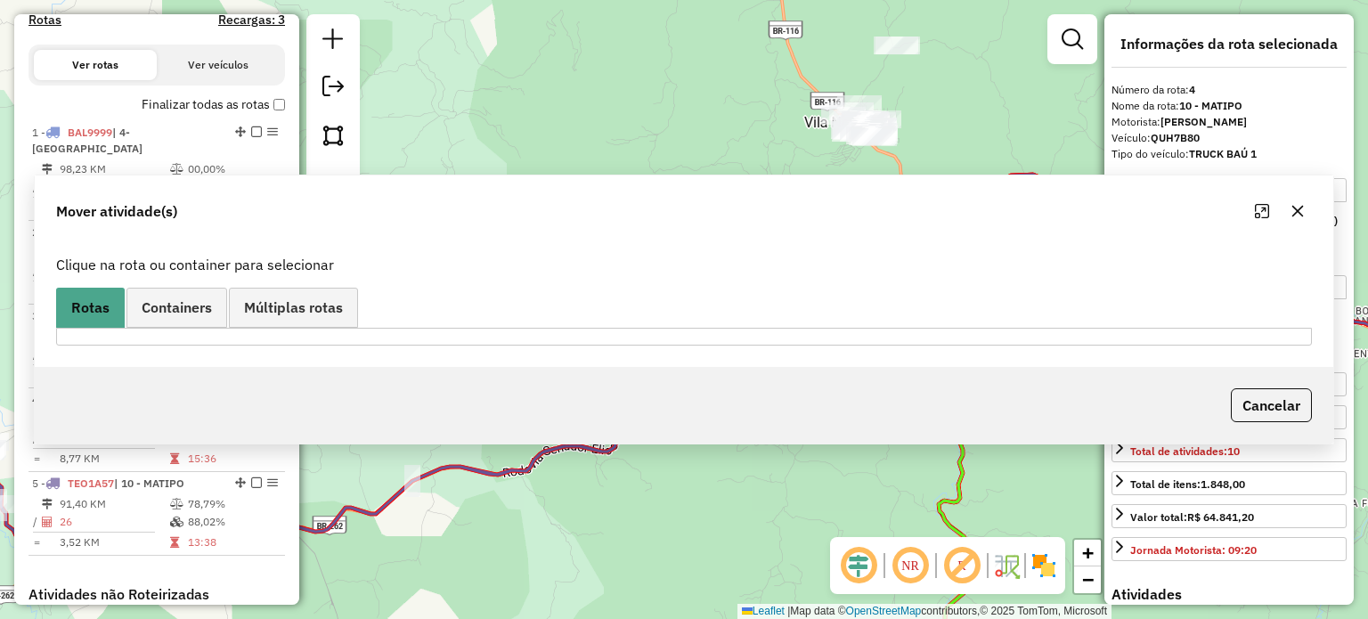
scroll to position [859, 0]
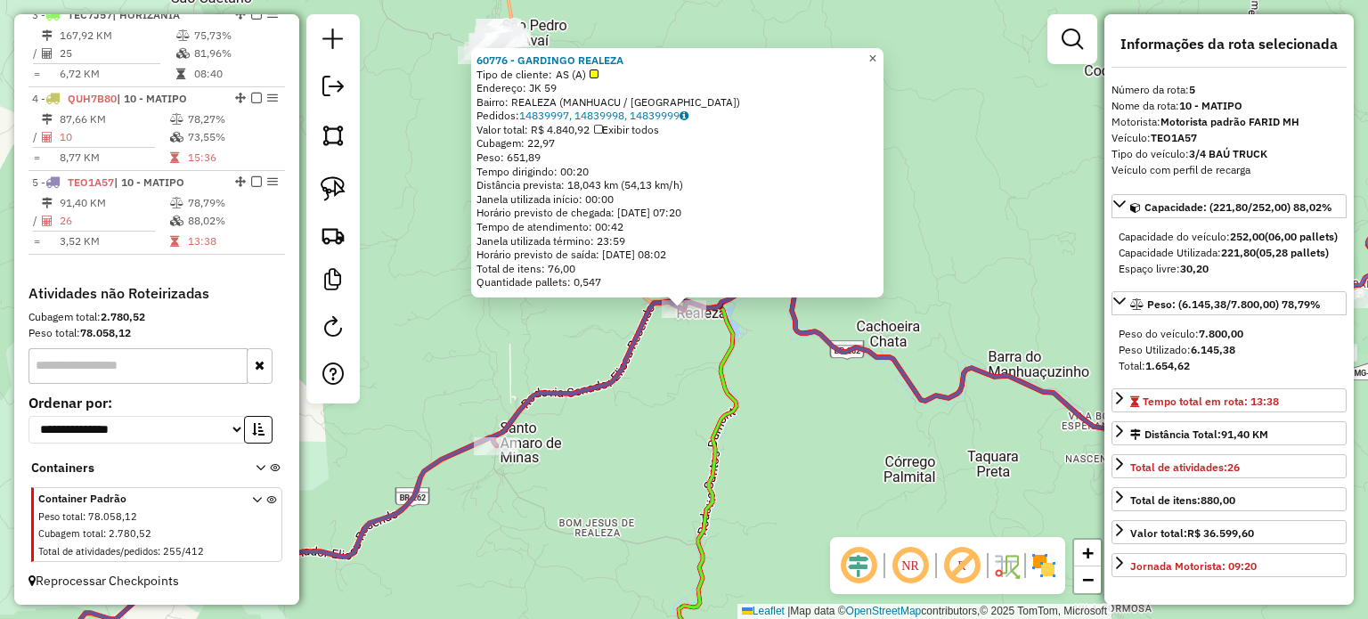
click at [876, 57] on span "×" at bounding box center [872, 58] width 8 height 15
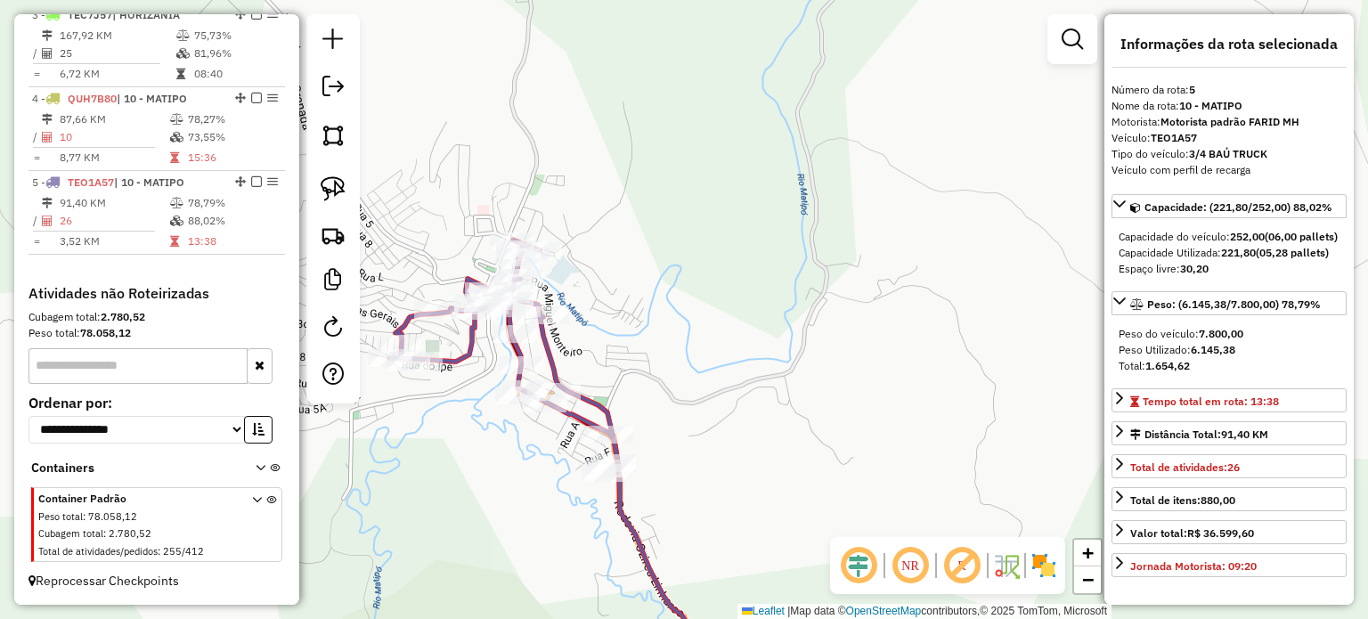
drag, startPoint x: 664, startPoint y: 342, endPoint x: 709, endPoint y: 332, distance: 45.6
click at [709, 332] on div "Janela de atendimento Grade de atendimento Capacidade Transportadoras Veículos …" at bounding box center [684, 309] width 1368 height 619
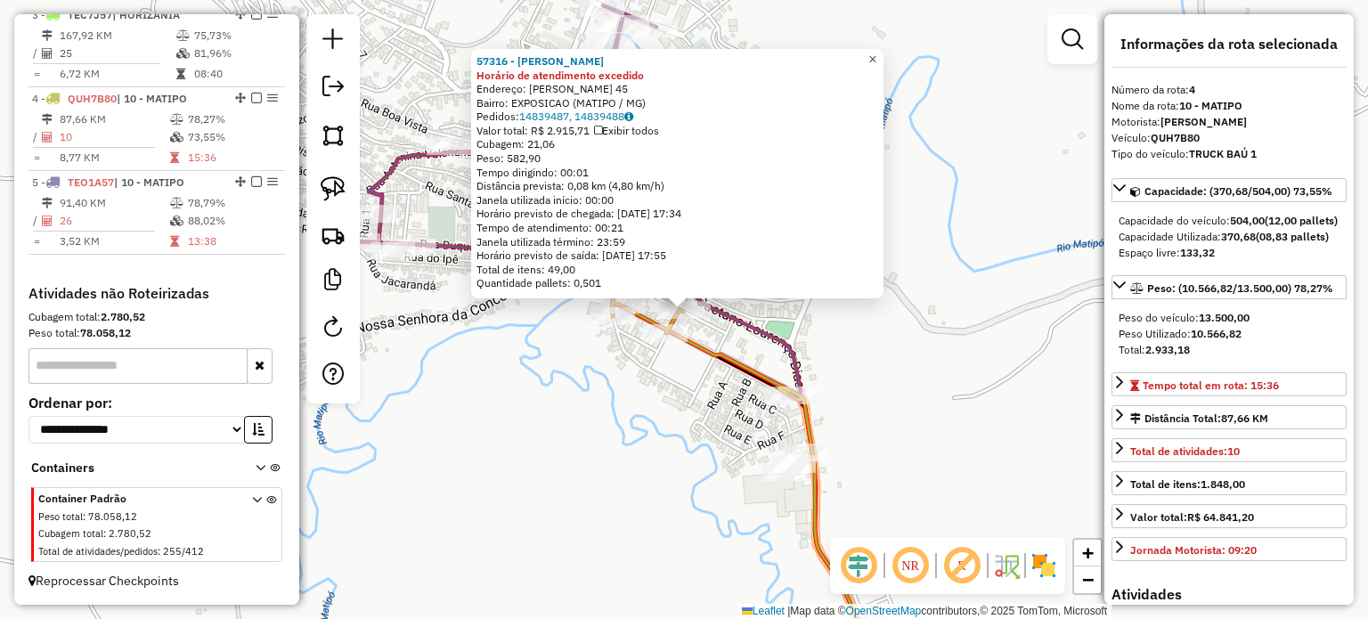
click at [876, 53] on span "×" at bounding box center [872, 59] width 8 height 15
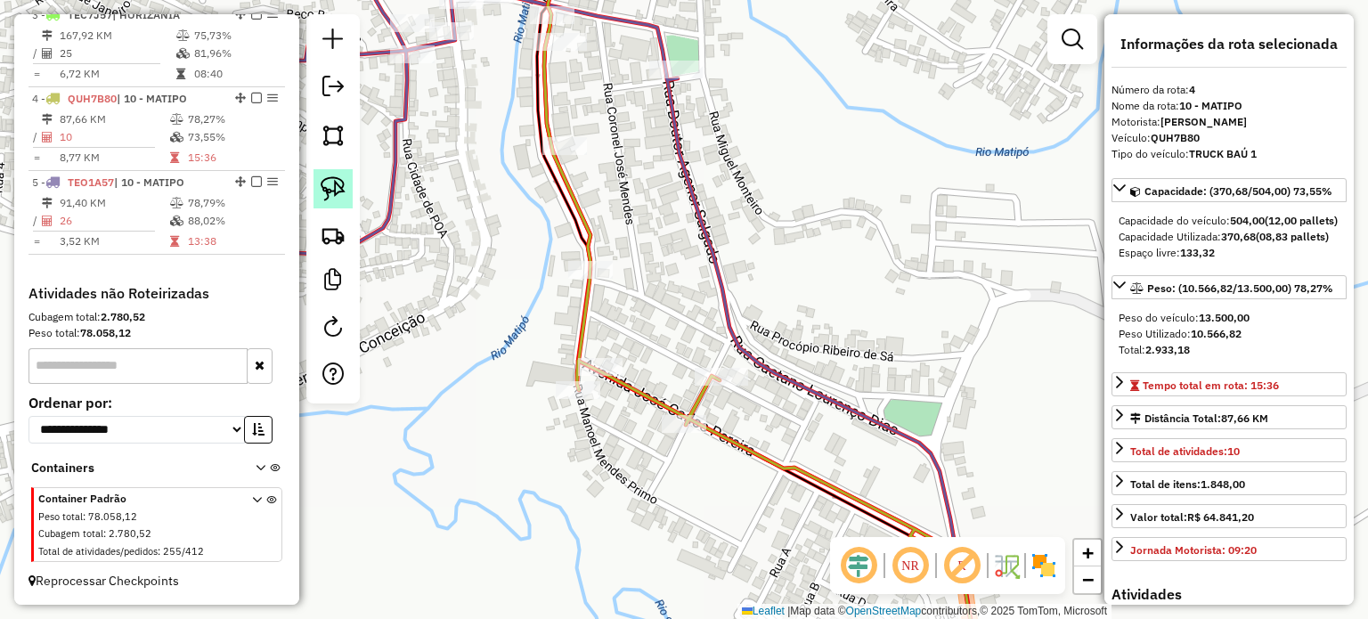
click at [339, 190] on img at bounding box center [333, 188] width 25 height 25
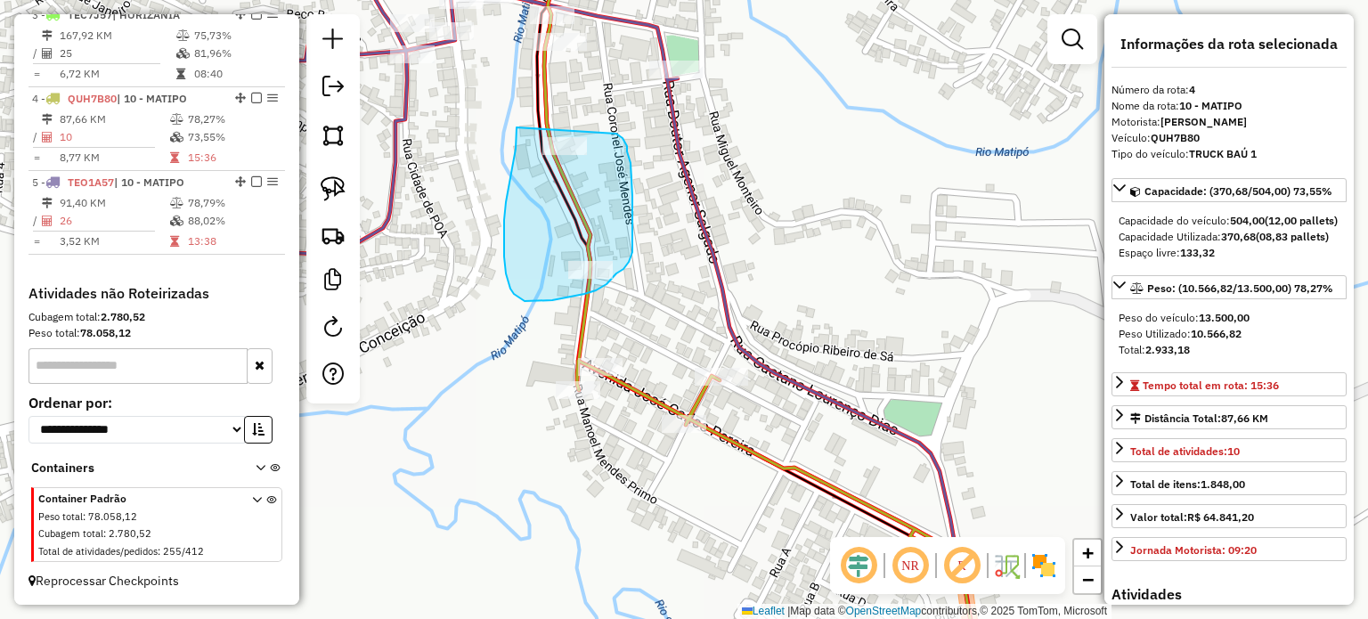
drag, startPoint x: 517, startPoint y: 127, endPoint x: 612, endPoint y: 134, distance: 95.5
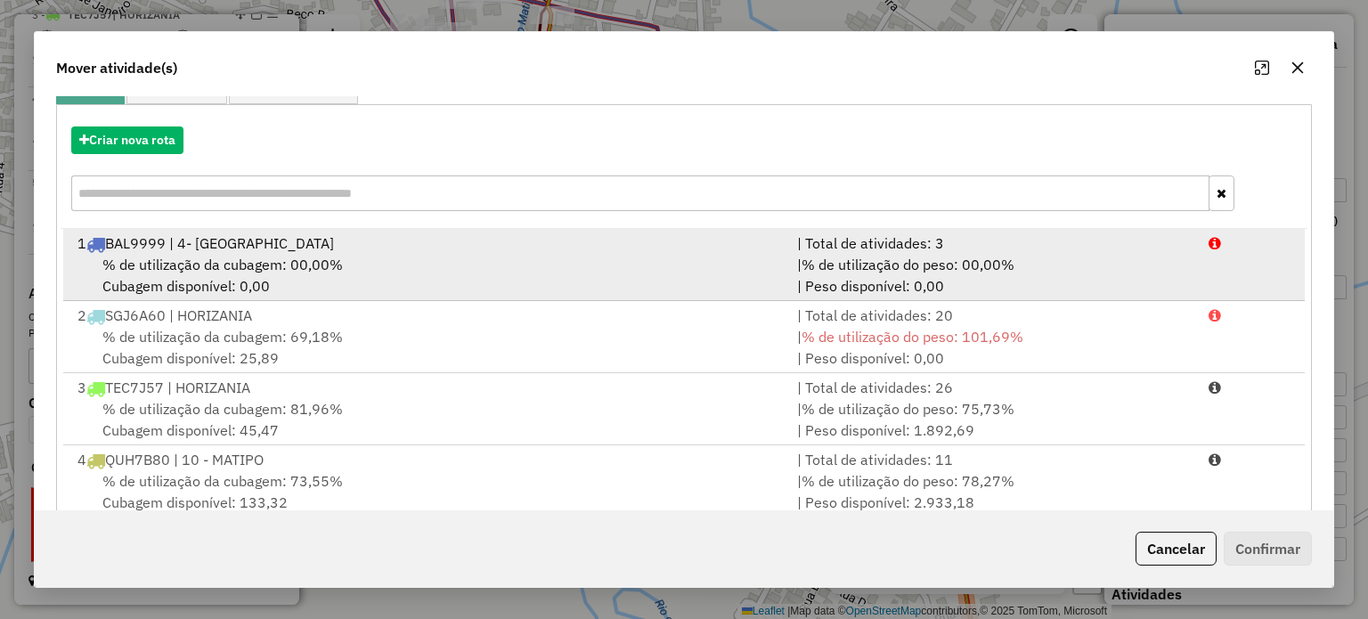
scroll to position [214, 0]
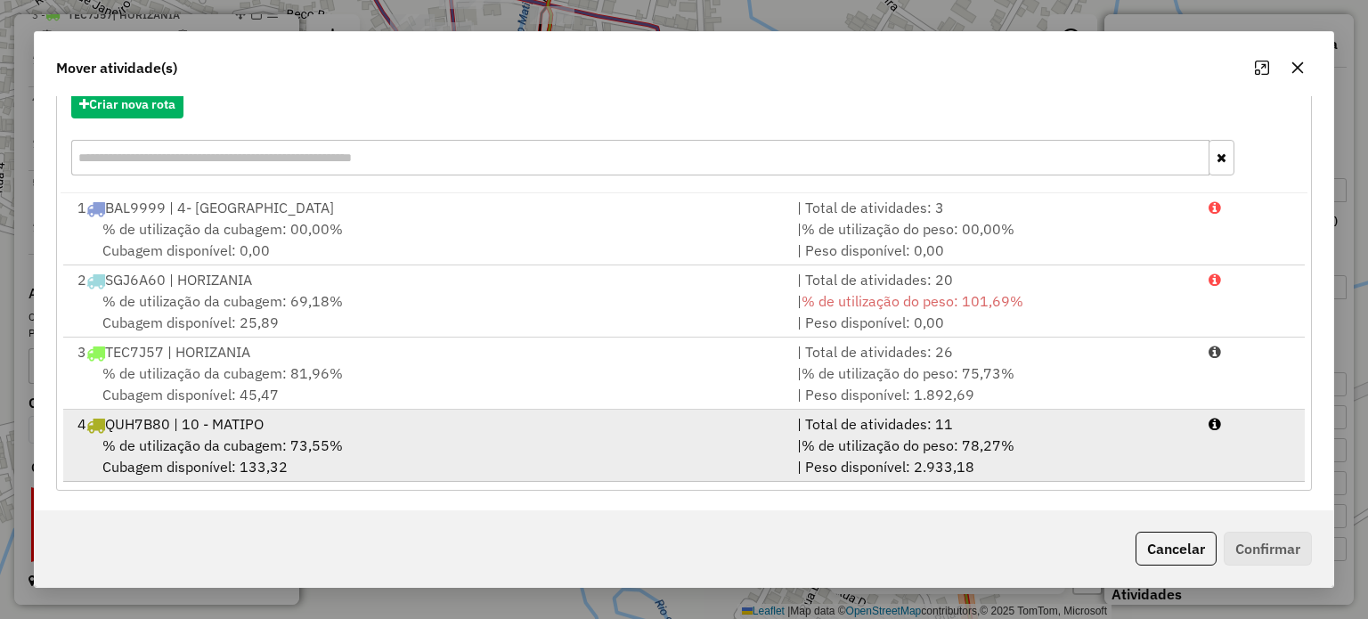
click at [437, 430] on div "4 QUH7B80 | 10 - MATIPO" at bounding box center [427, 423] width 720 height 21
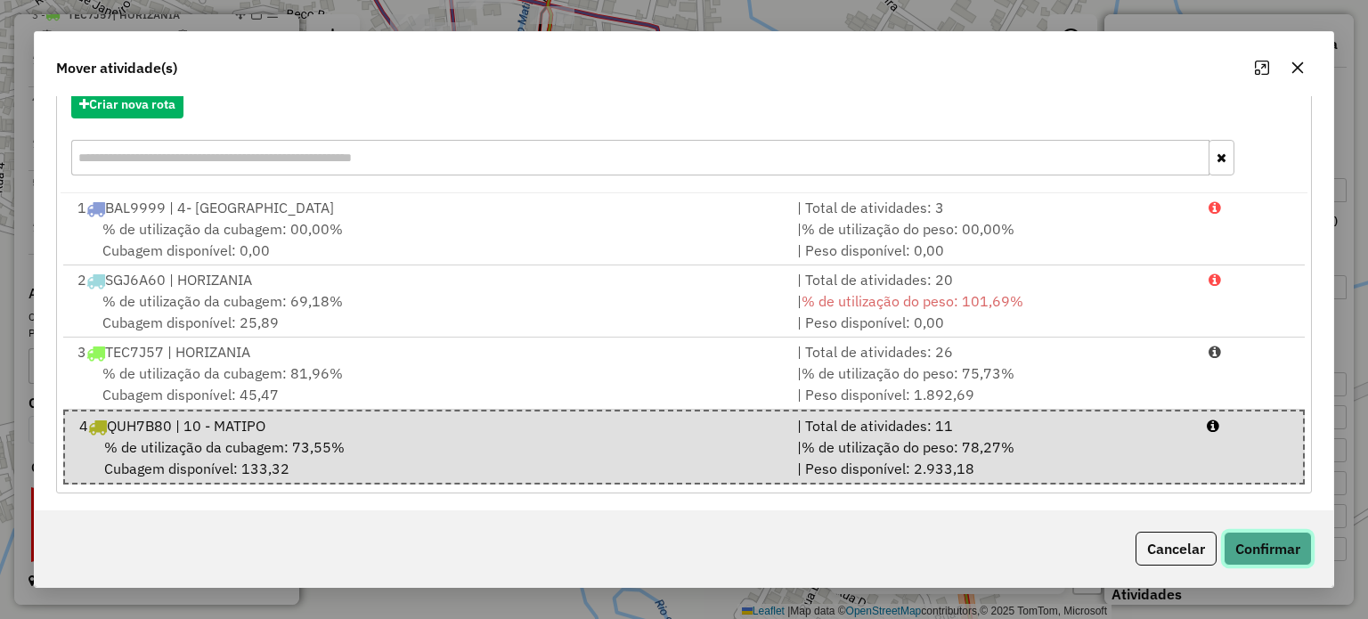
click at [1260, 555] on button "Confirmar" at bounding box center [1268, 549] width 88 height 34
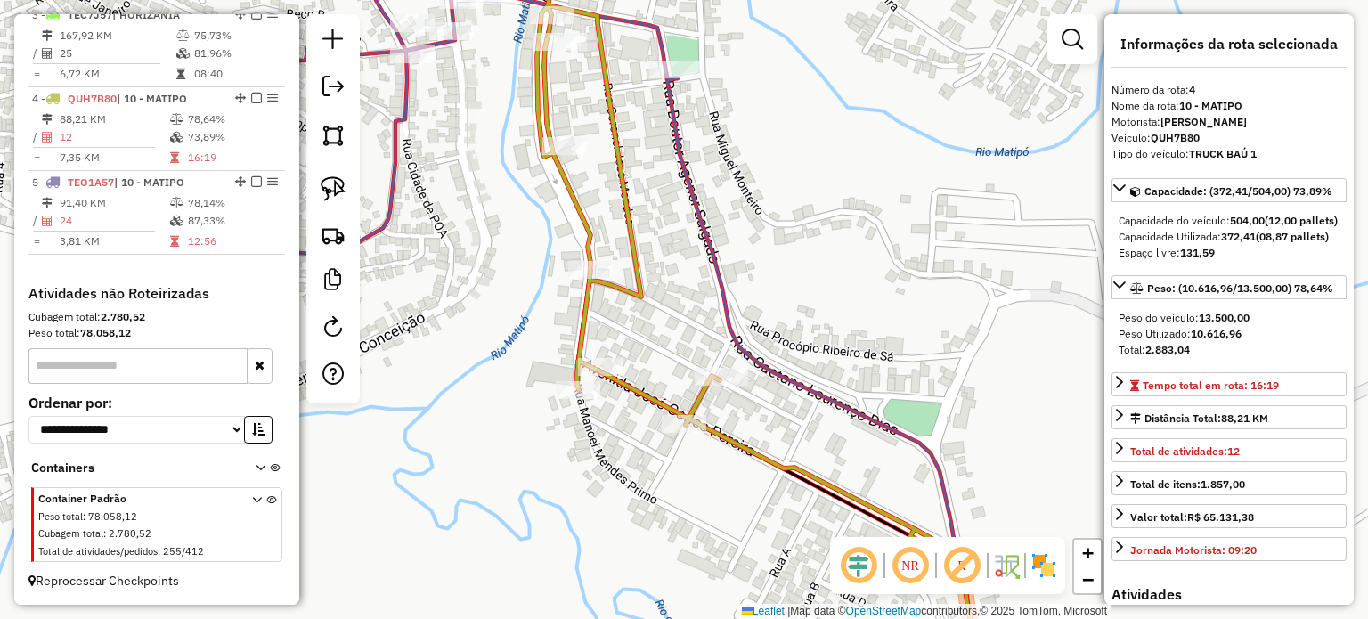
scroll to position [0, 0]
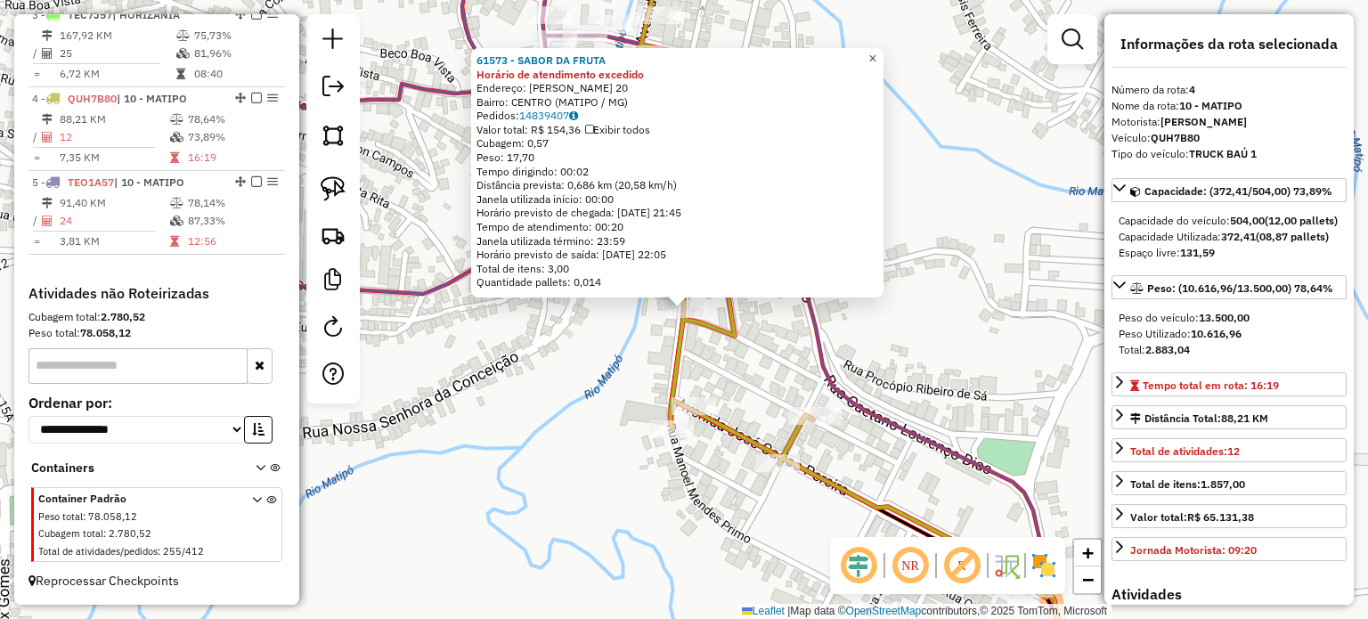
click at [876, 52] on span "×" at bounding box center [872, 58] width 8 height 15
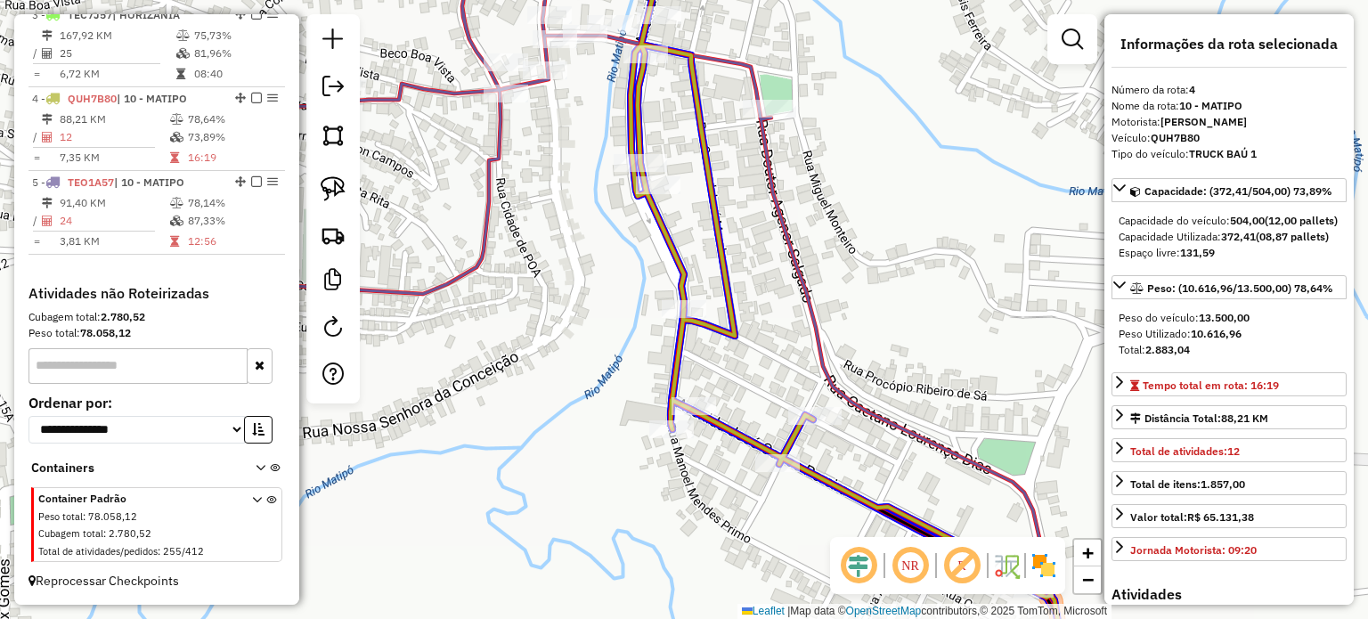
click at [39, 10] on div at bounding box center [39, 10] width 0 height 0
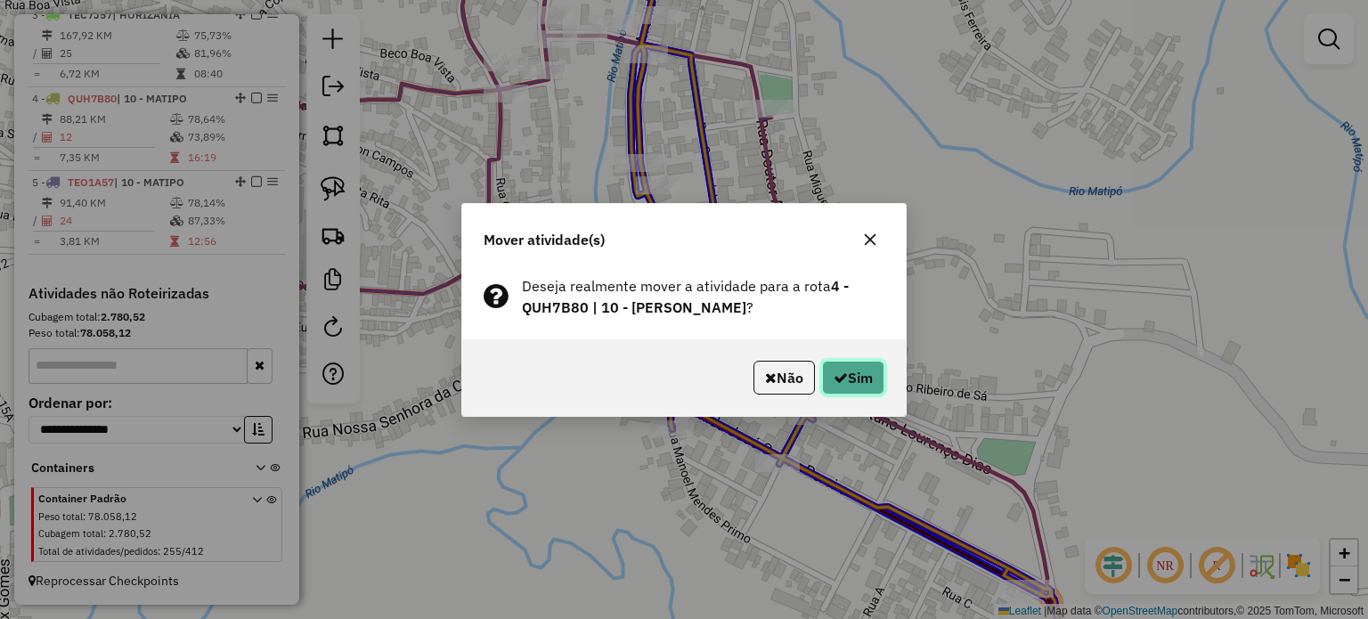
click at [830, 366] on button "Sim" at bounding box center [853, 378] width 62 height 34
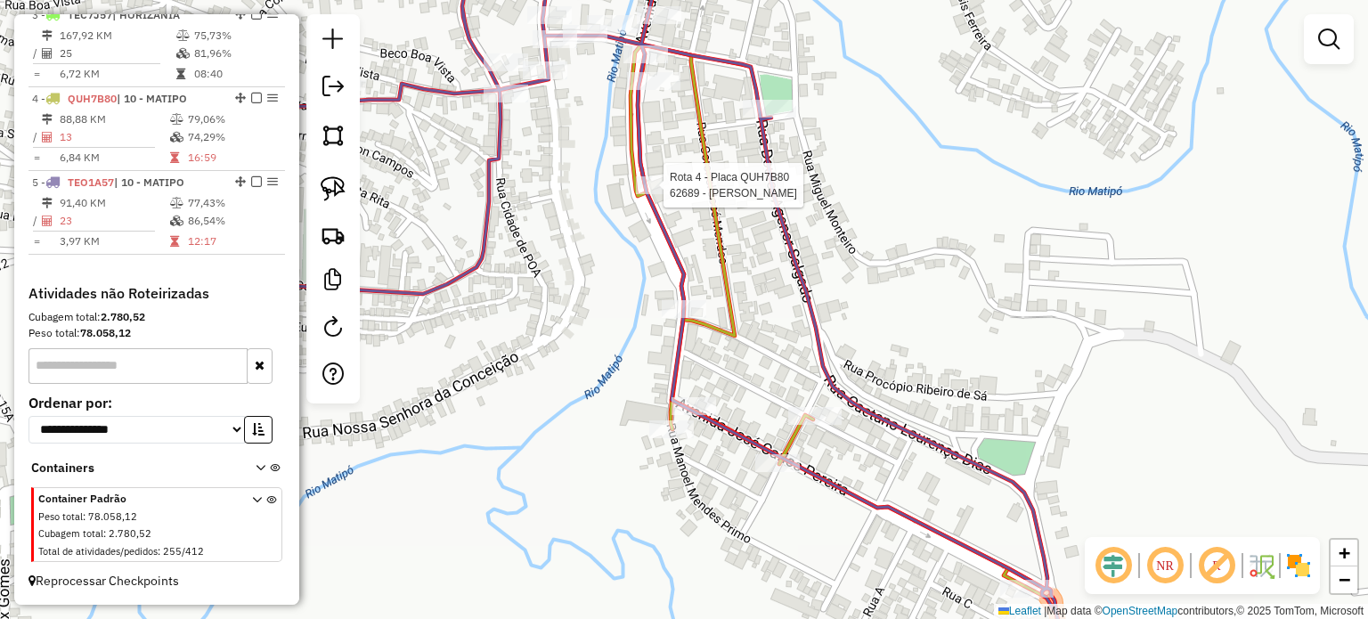
select select "*********"
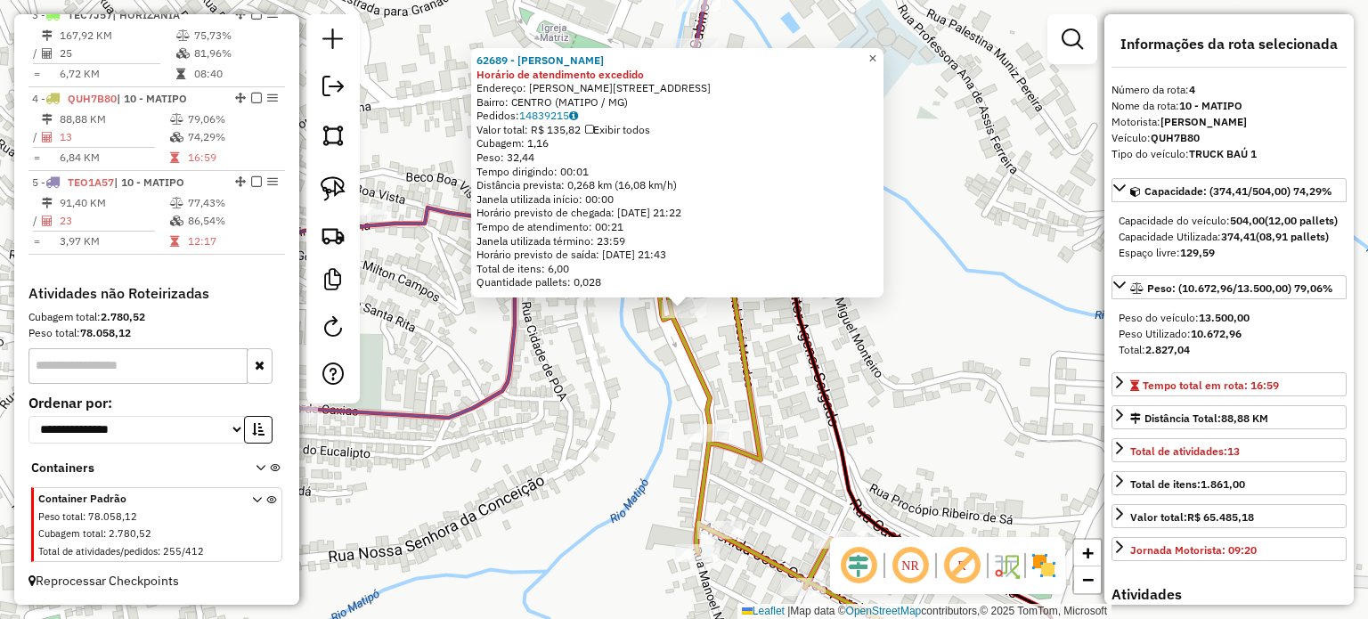
click at [876, 51] on span "×" at bounding box center [872, 58] width 8 height 15
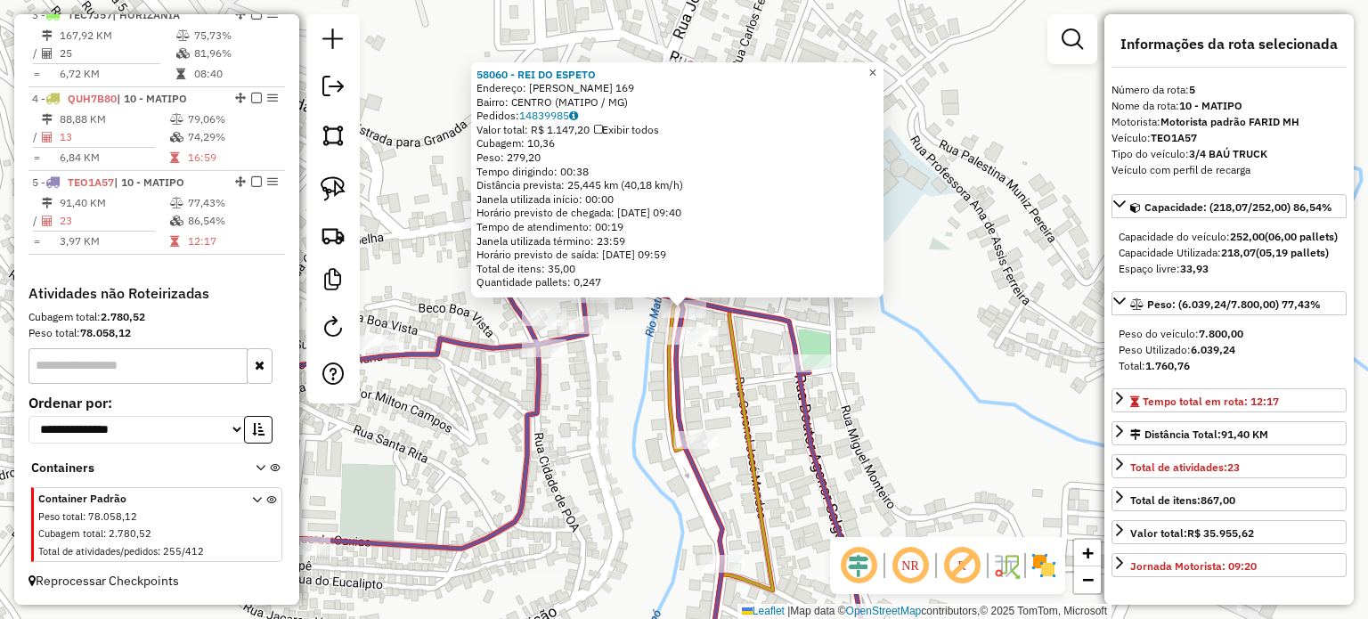
drag, startPoint x: 886, startPoint y: 69, endPoint x: 862, endPoint y: 89, distance: 31.6
click at [876, 69] on span "×" at bounding box center [872, 72] width 8 height 15
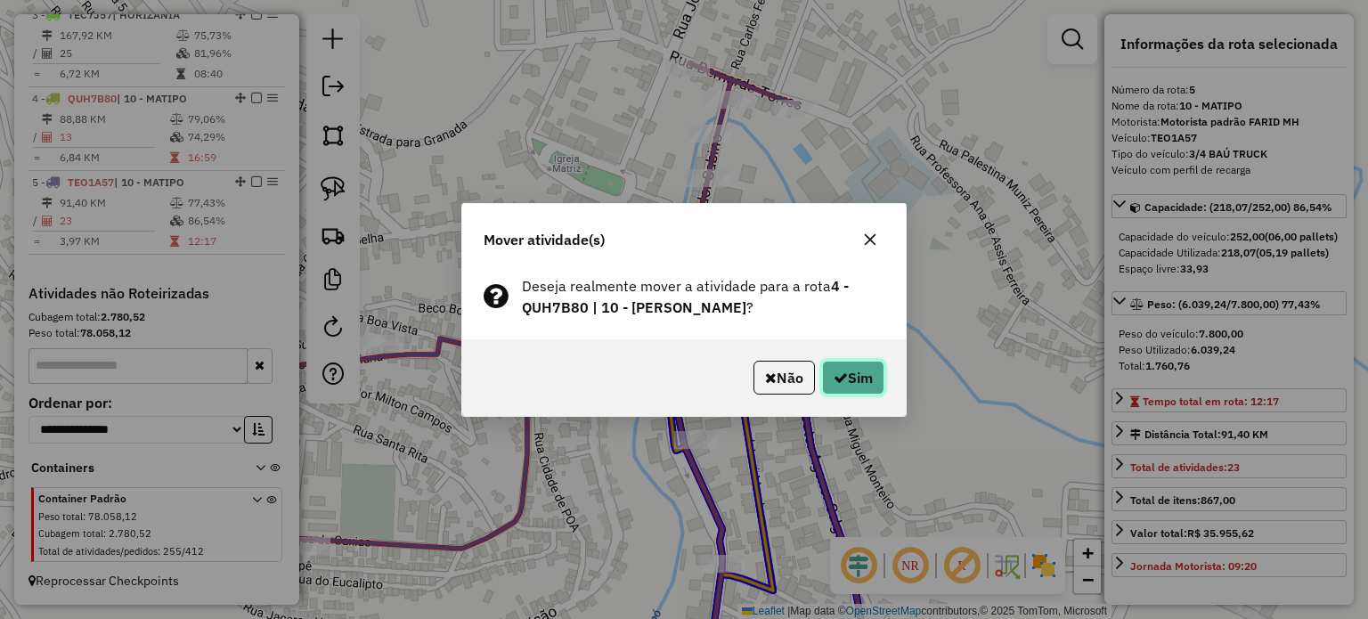
click at [842, 377] on icon "button" at bounding box center [841, 377] width 14 height 14
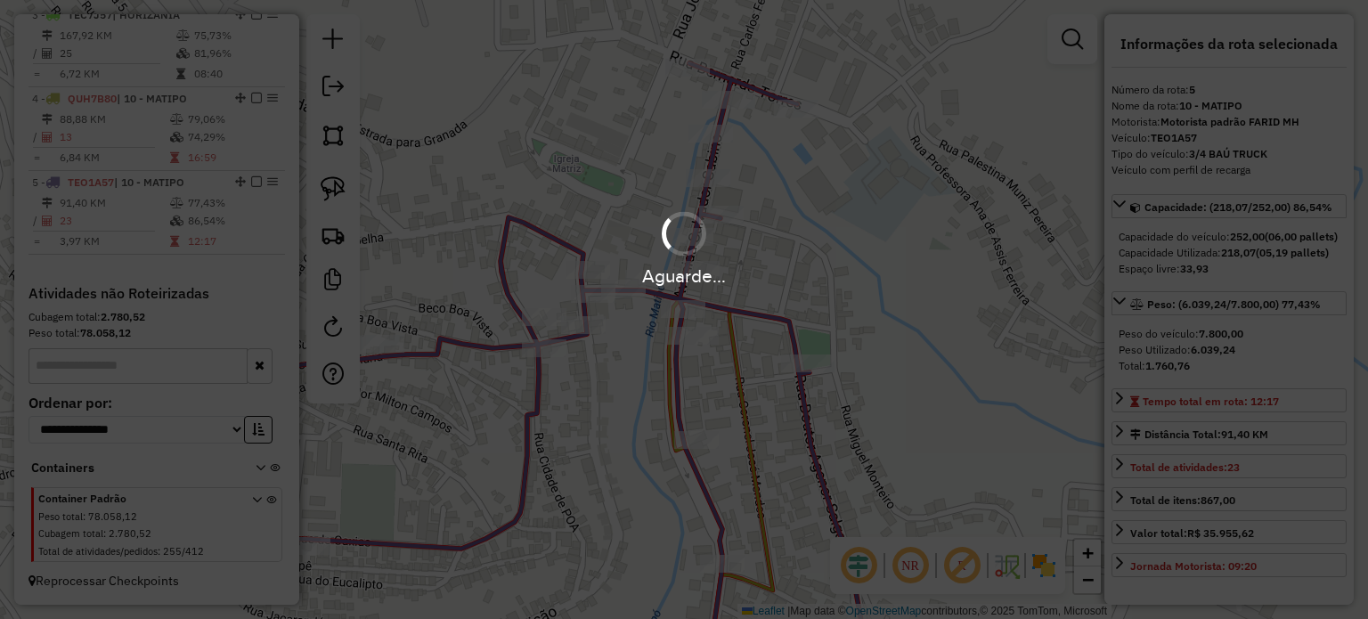
scroll to position [864, 0]
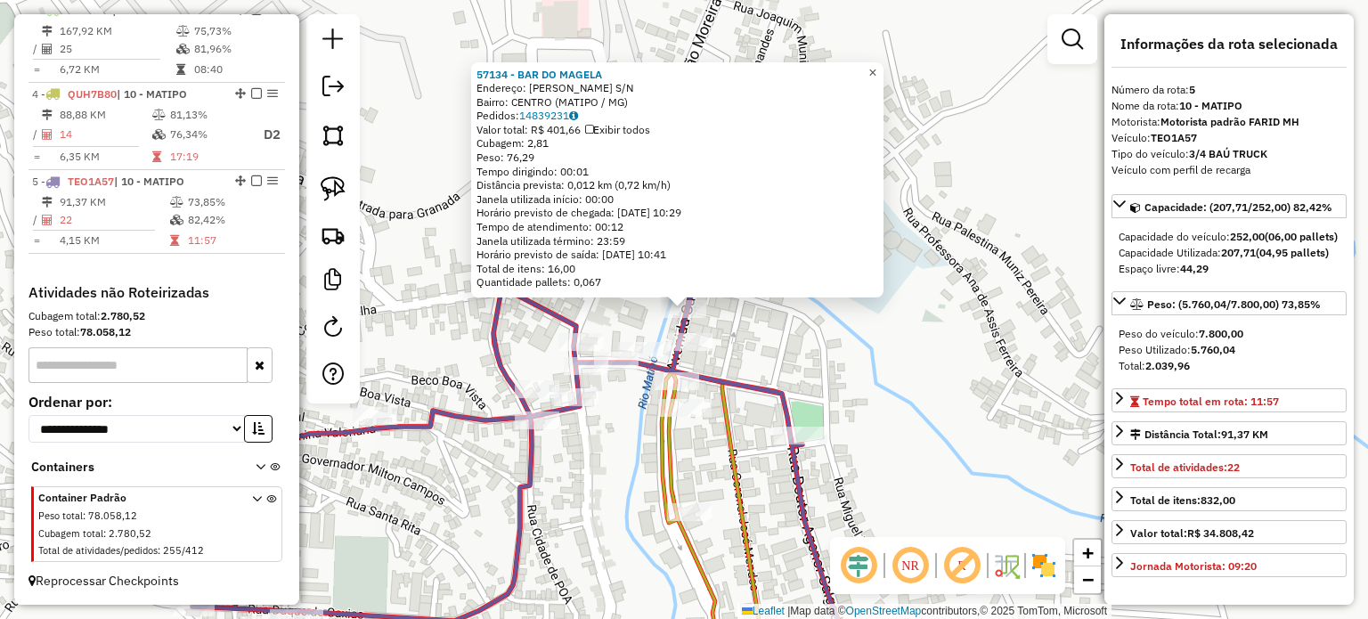
click at [876, 65] on span "×" at bounding box center [872, 72] width 8 height 15
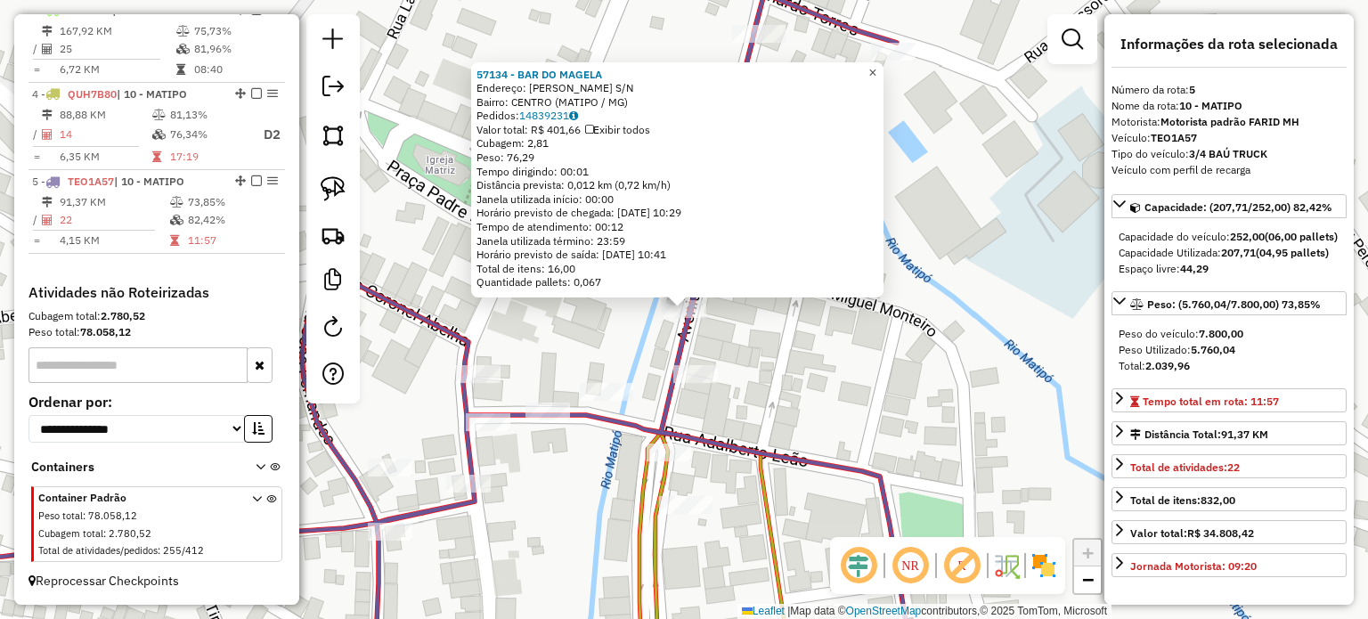
click at [876, 68] on span "×" at bounding box center [872, 72] width 8 height 15
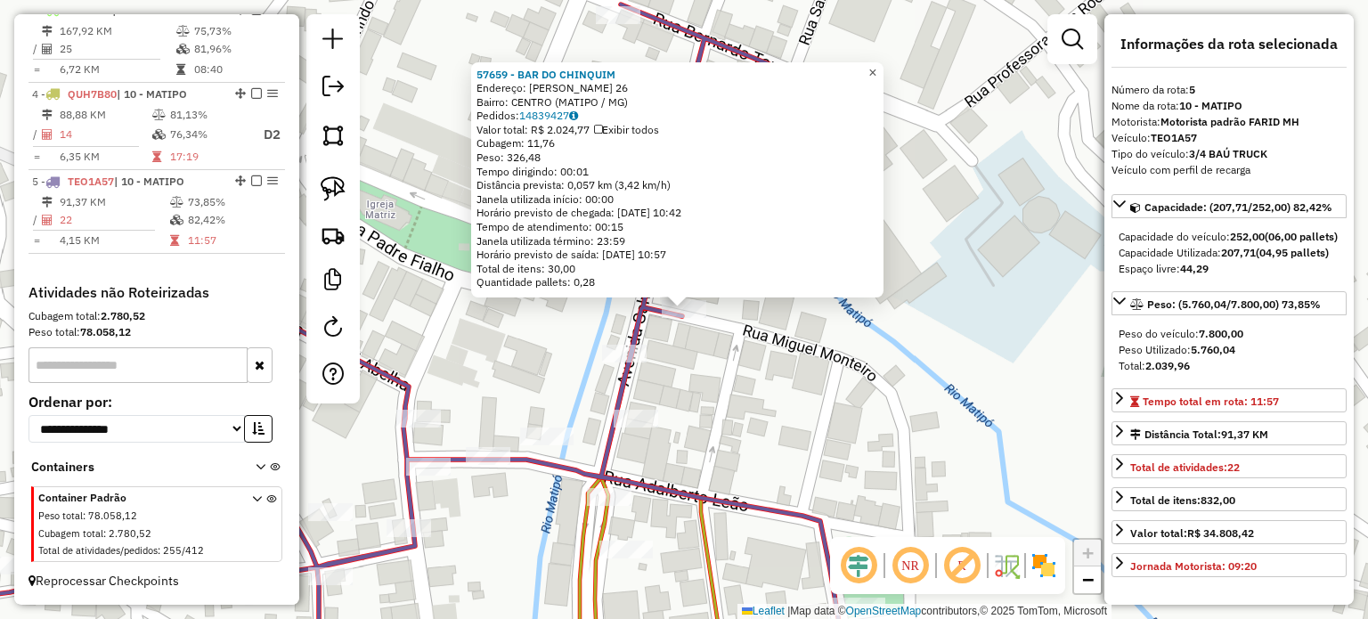
click at [876, 67] on span "×" at bounding box center [872, 72] width 8 height 15
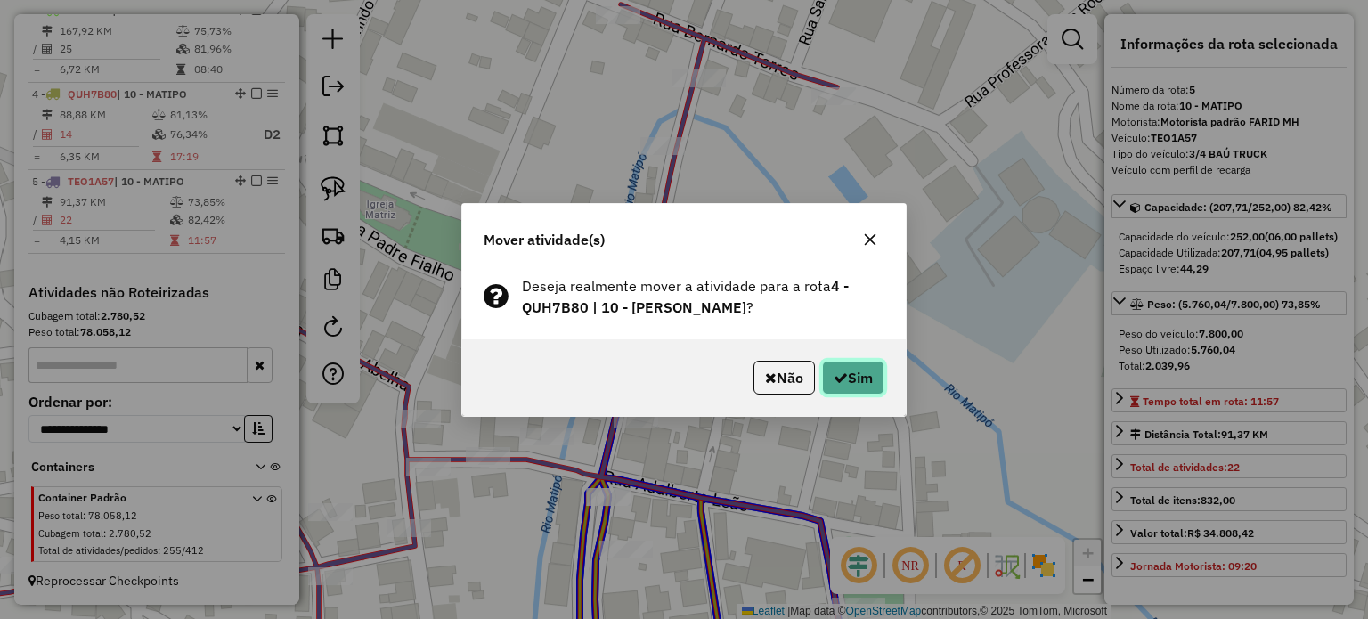
click at [849, 377] on button "Sim" at bounding box center [853, 378] width 62 height 34
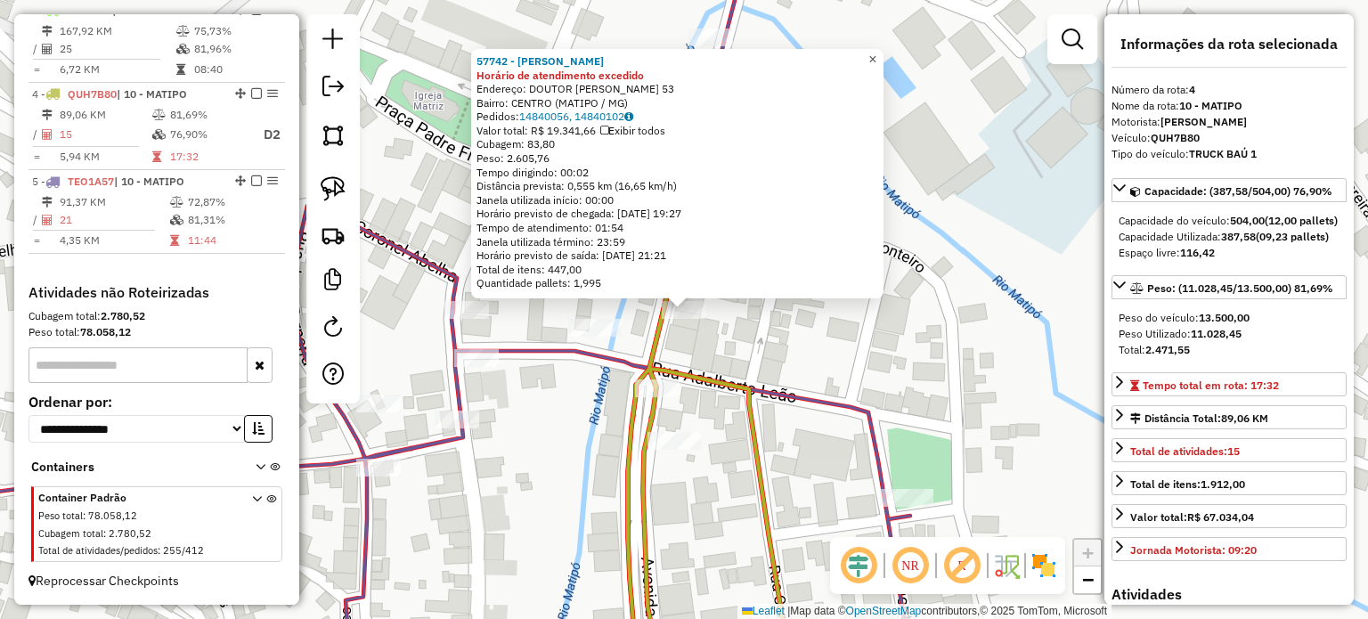
click at [876, 52] on span "×" at bounding box center [872, 59] width 8 height 15
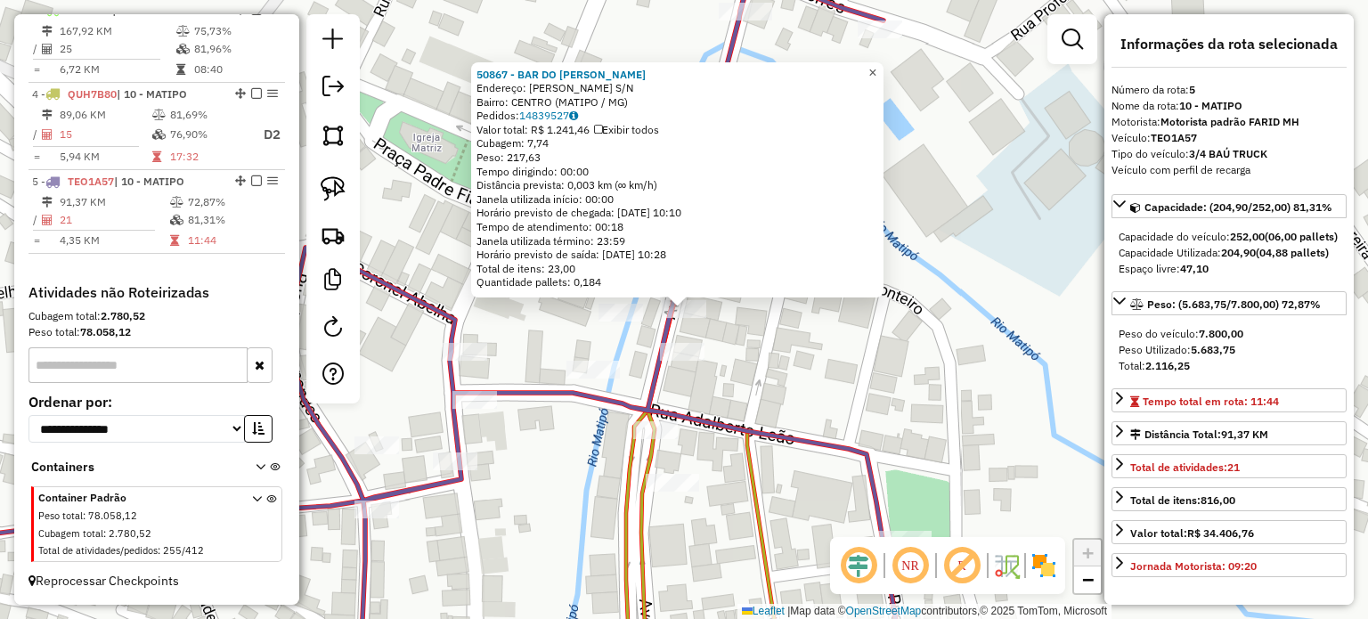
click at [876, 69] on span "×" at bounding box center [872, 72] width 8 height 15
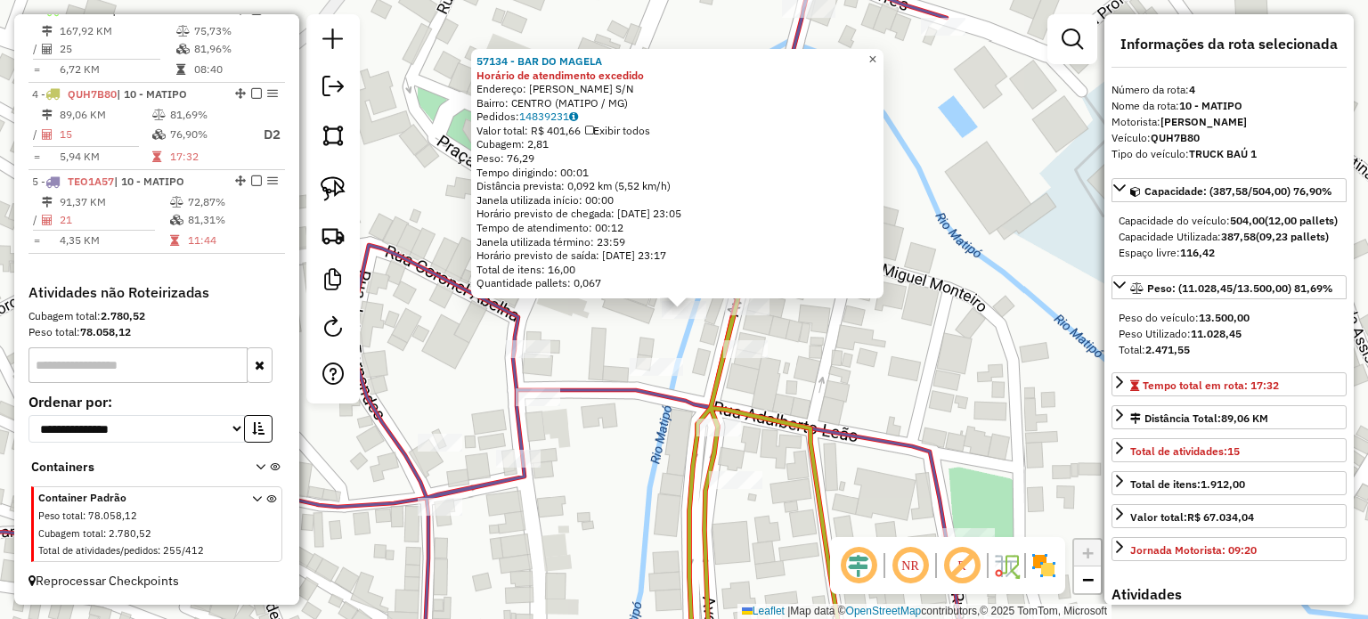
click at [876, 56] on span "×" at bounding box center [872, 59] width 8 height 15
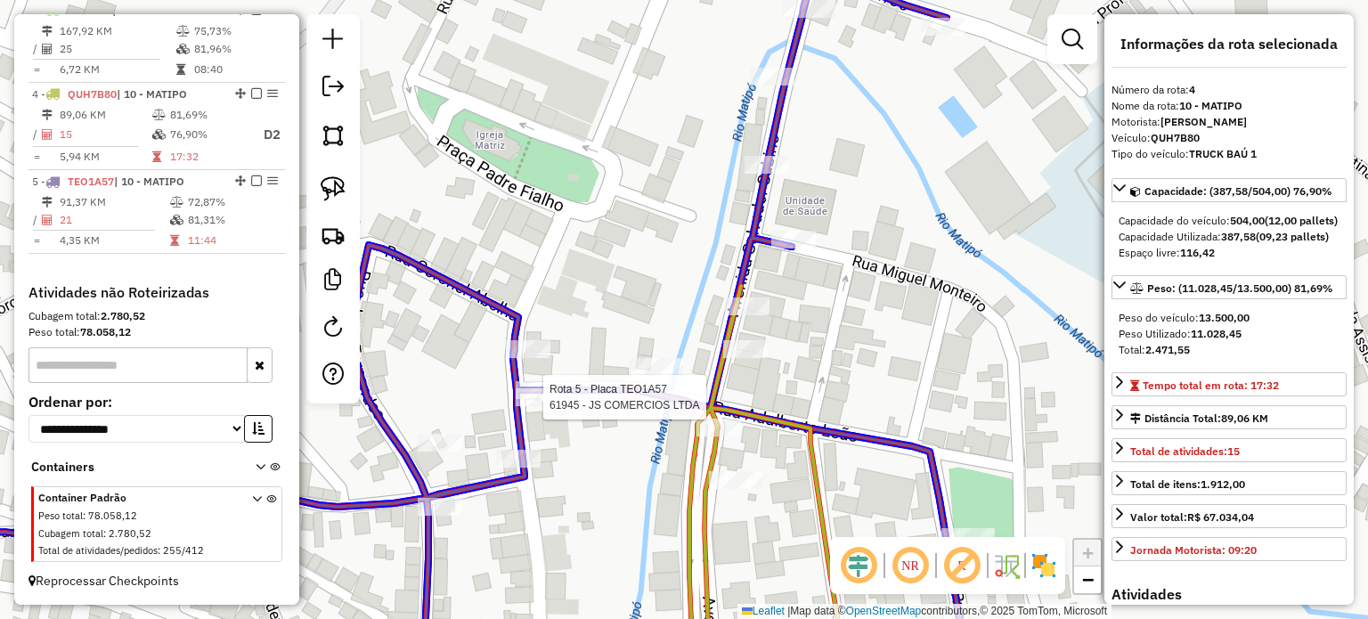
click at [136, 352] on div at bounding box center [136, 352] width 0 height 0
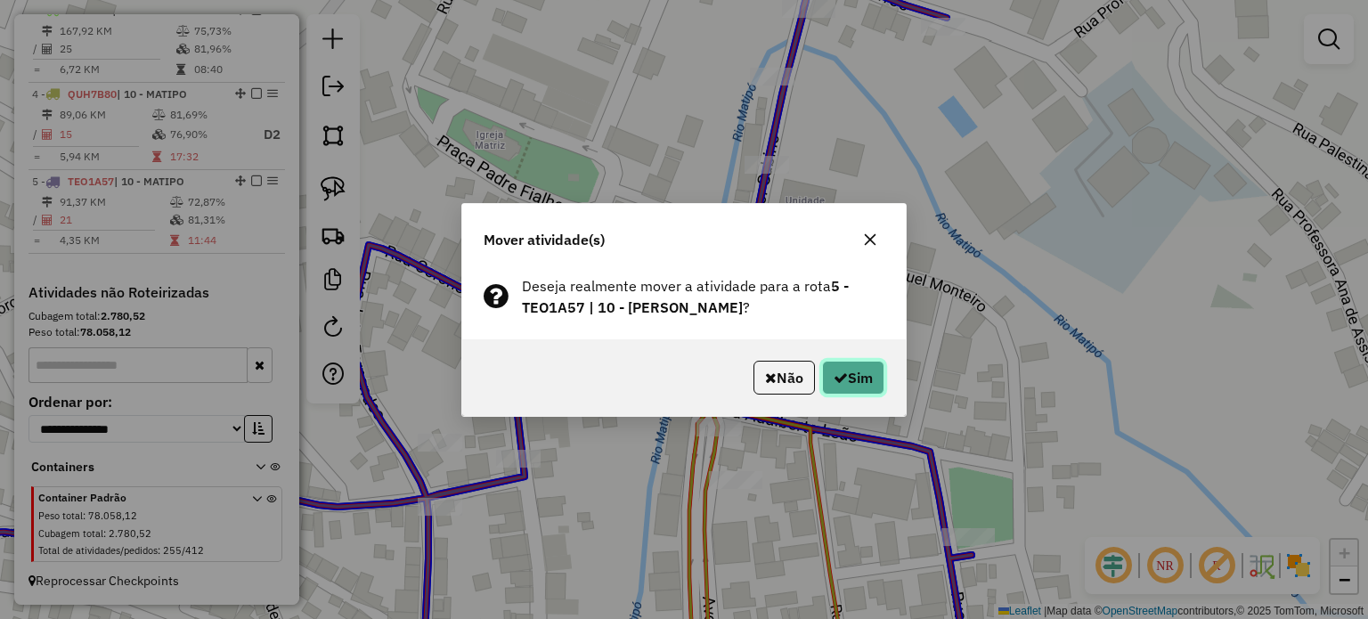
click at [844, 371] on button "Sim" at bounding box center [853, 378] width 62 height 34
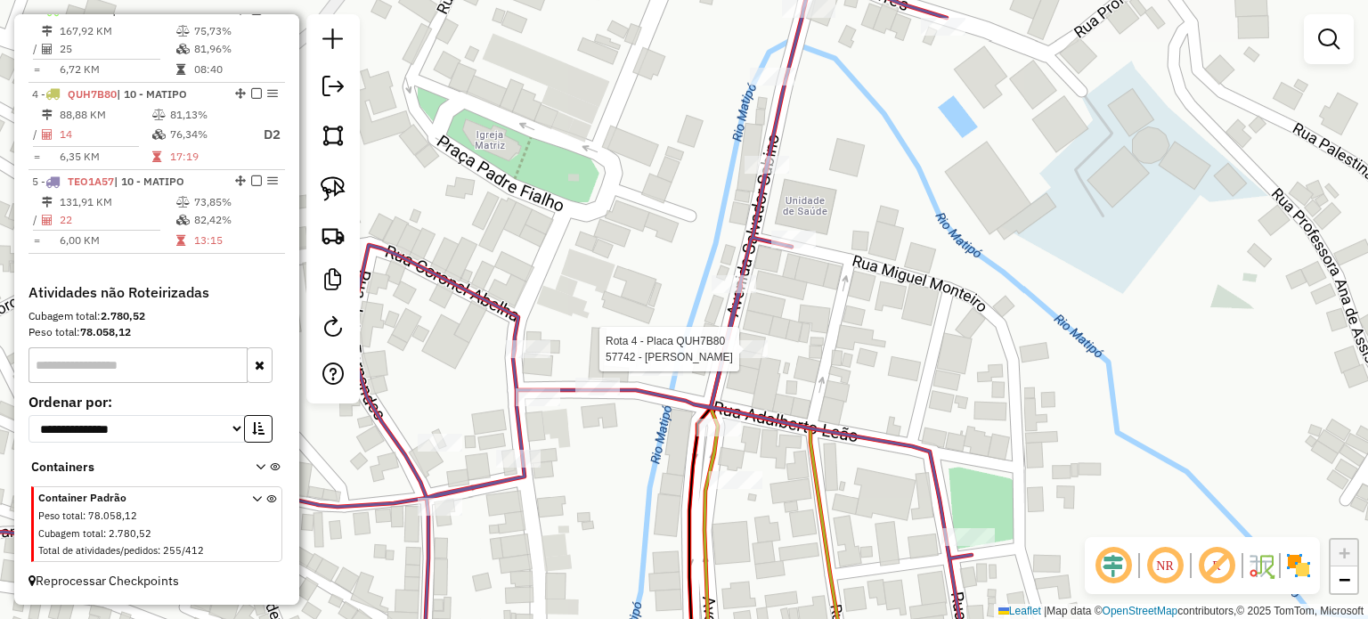
select select "*********"
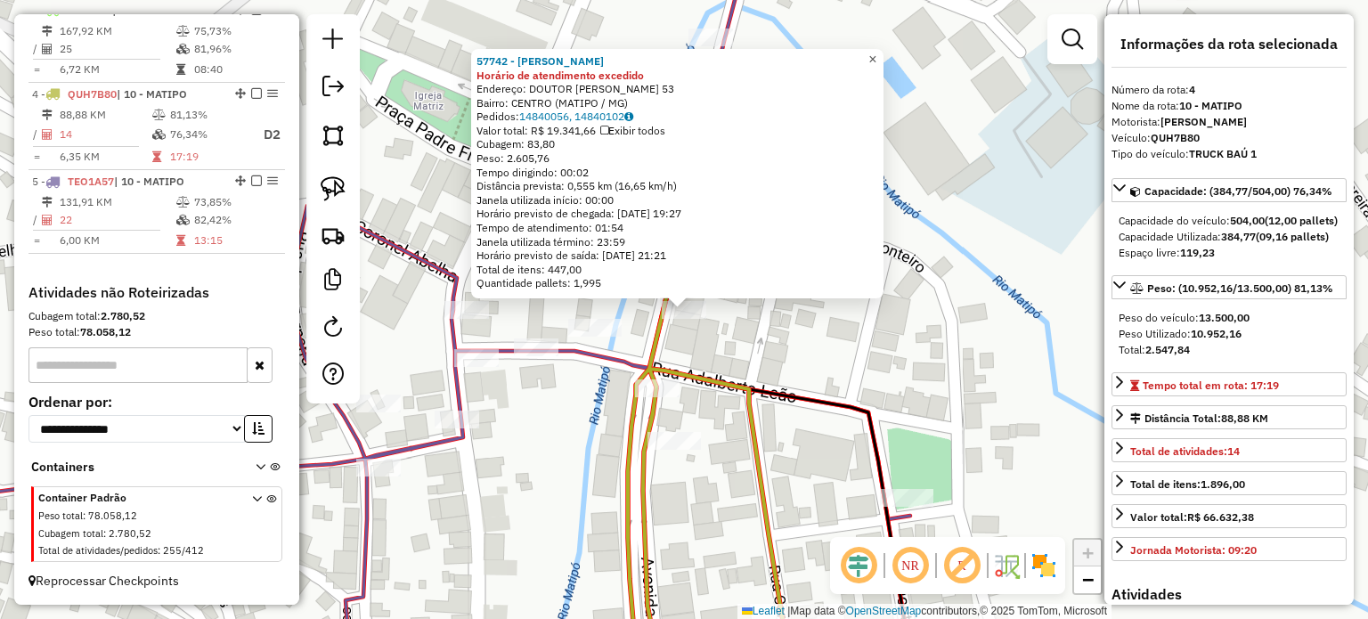
click at [876, 58] on span "×" at bounding box center [872, 59] width 8 height 15
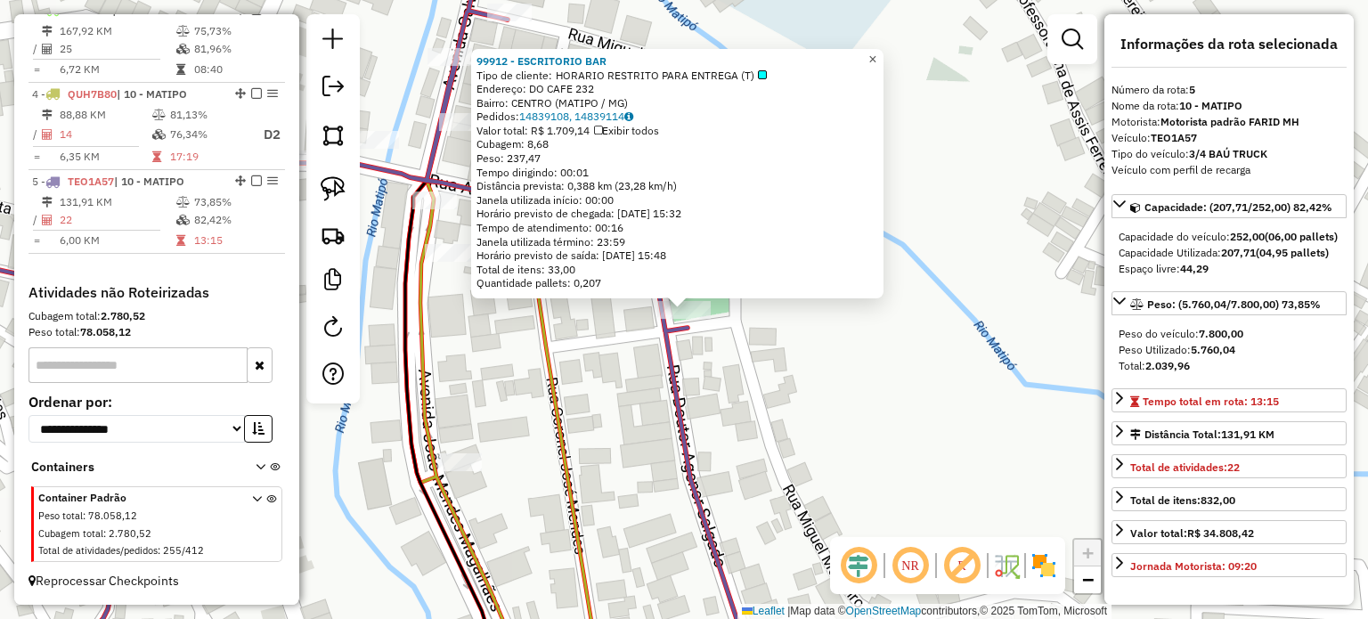
click at [876, 54] on span "×" at bounding box center [872, 59] width 8 height 15
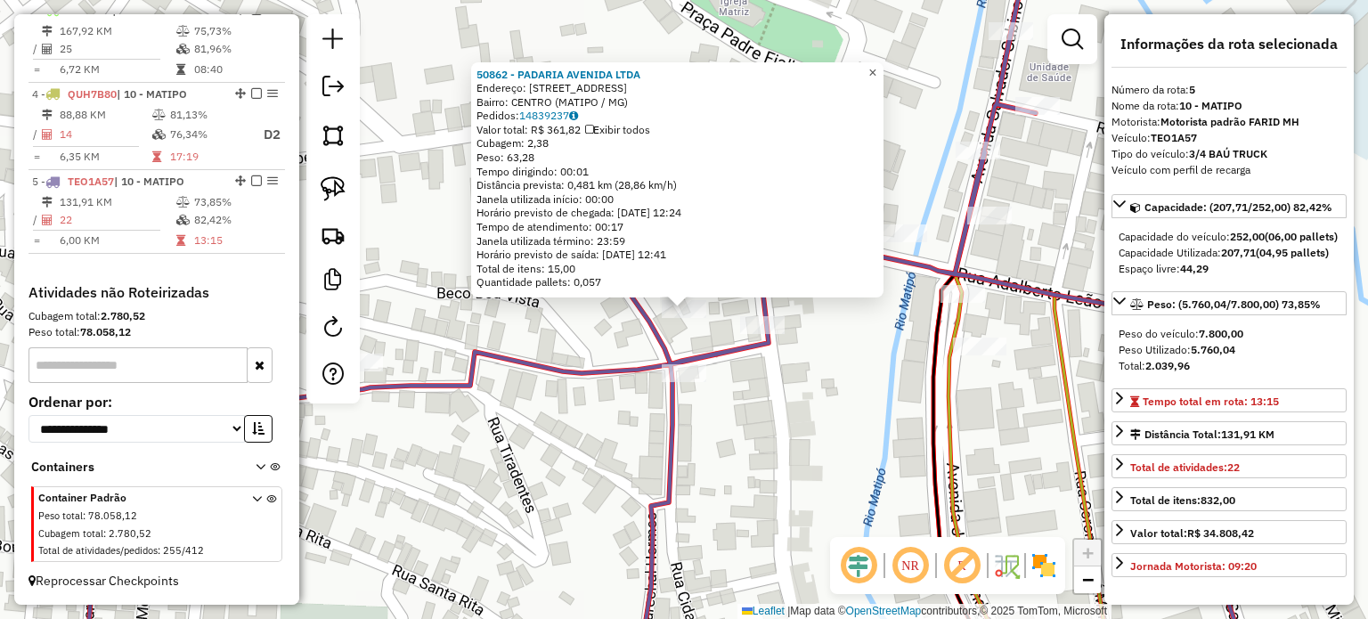
click at [876, 65] on span "×" at bounding box center [872, 72] width 8 height 15
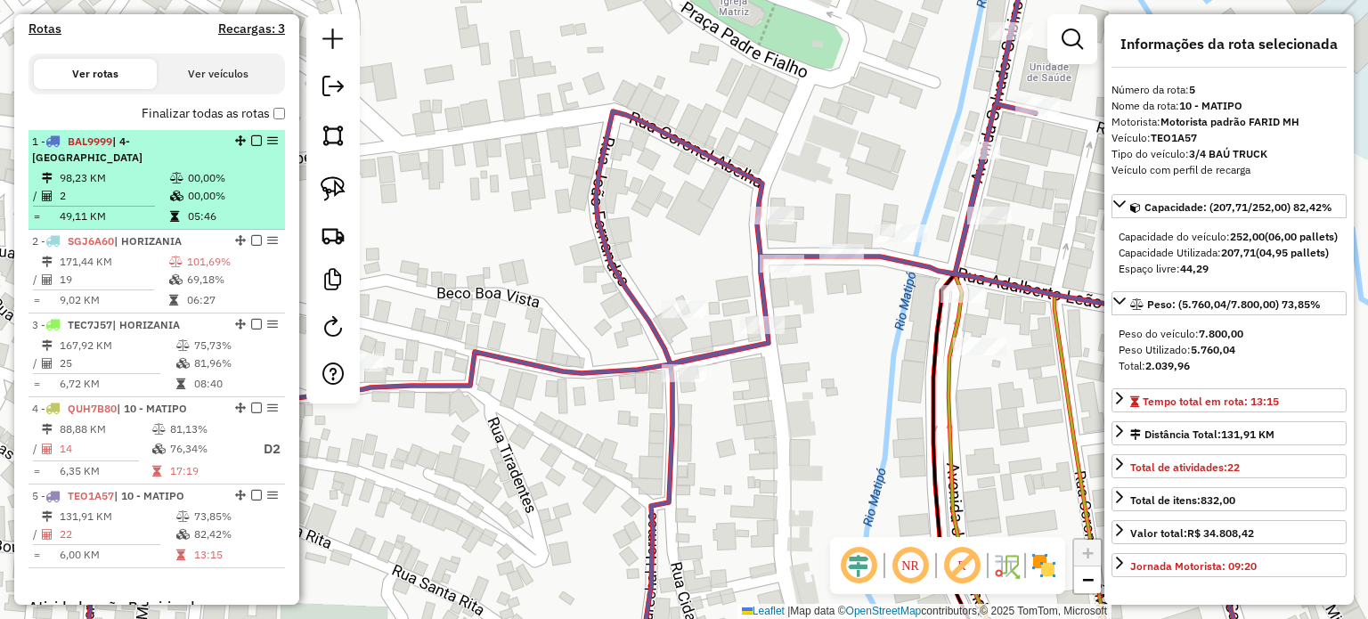
scroll to position [419, 0]
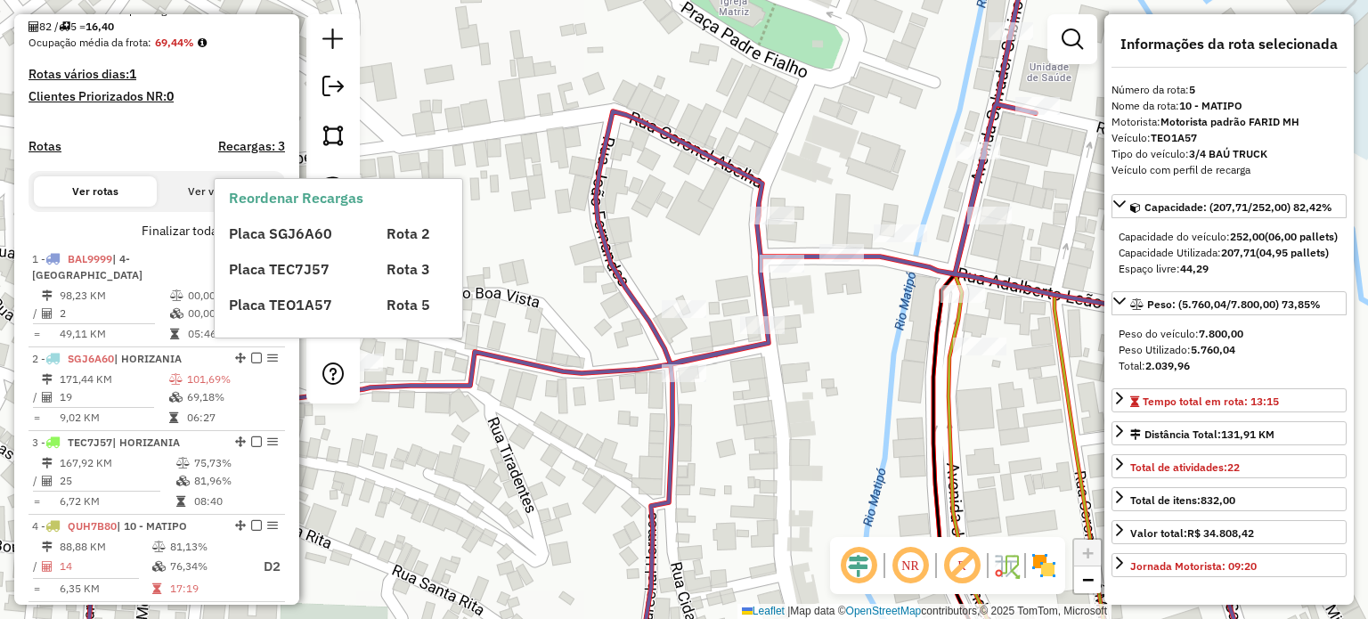
click at [270, 248] on div "Placa SGJ6A60 Rota 2 Placa TEC7J57 Rota 3 Placa TEO1A57 Rota 5" at bounding box center [353, 261] width 249 height 107
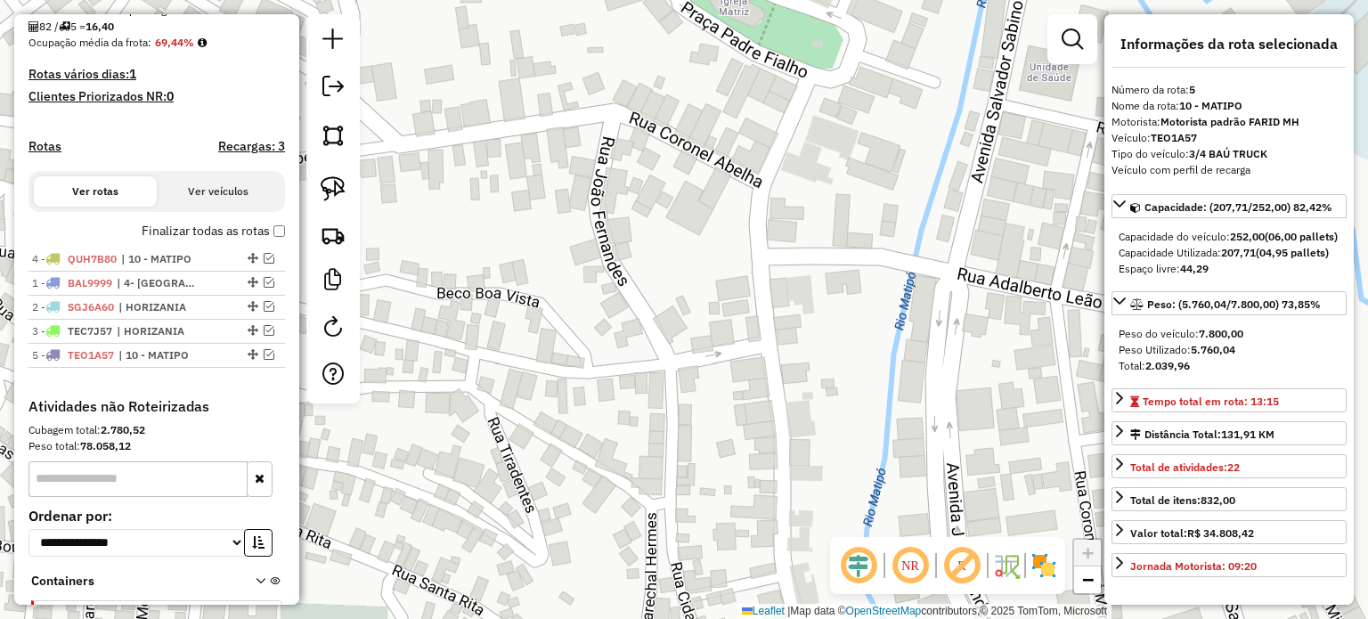
drag, startPoint x: 246, startPoint y: 347, endPoint x: 248, endPoint y: 268, distance: 79.3
drag, startPoint x: 242, startPoint y: 297, endPoint x: 220, endPoint y: 391, distance: 97.0
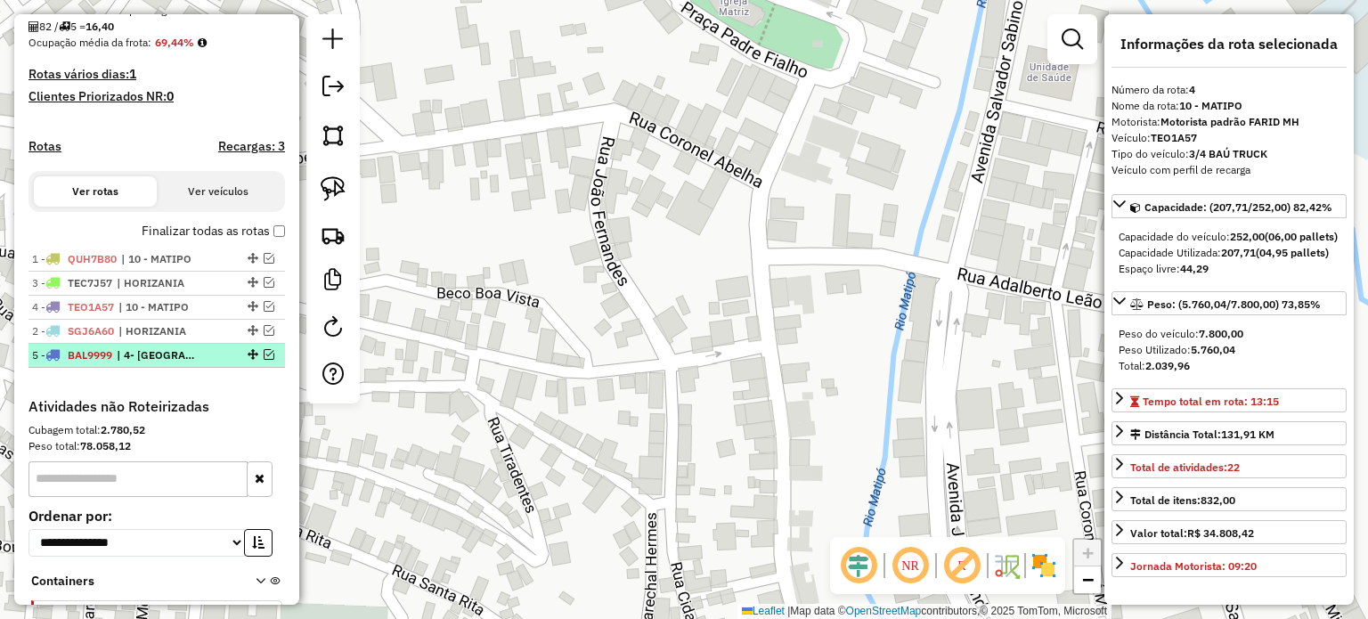
drag, startPoint x: 245, startPoint y: 293, endPoint x: 229, endPoint y: 359, distance: 67.8
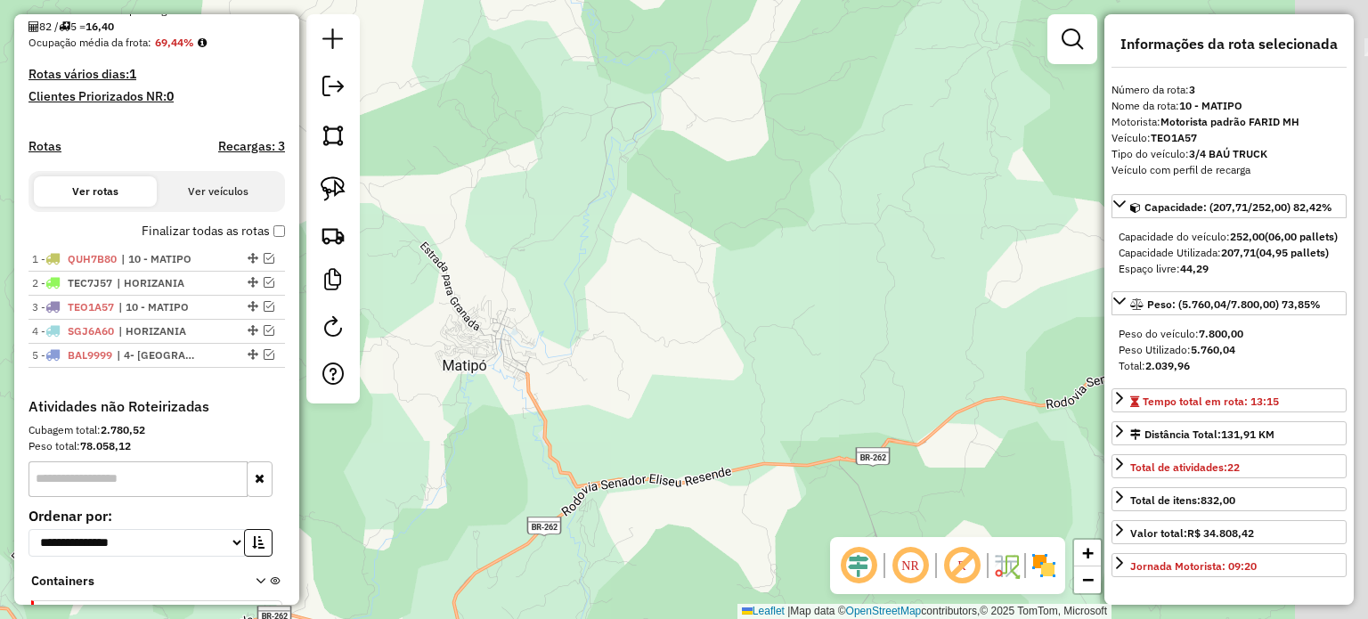
drag, startPoint x: 844, startPoint y: 405, endPoint x: 519, endPoint y: 240, distance: 364.8
click at [547, 248] on div "Janela de atendimento Grade de atendimento Capacidade Transportadoras Veículos …" at bounding box center [684, 309] width 1368 height 619
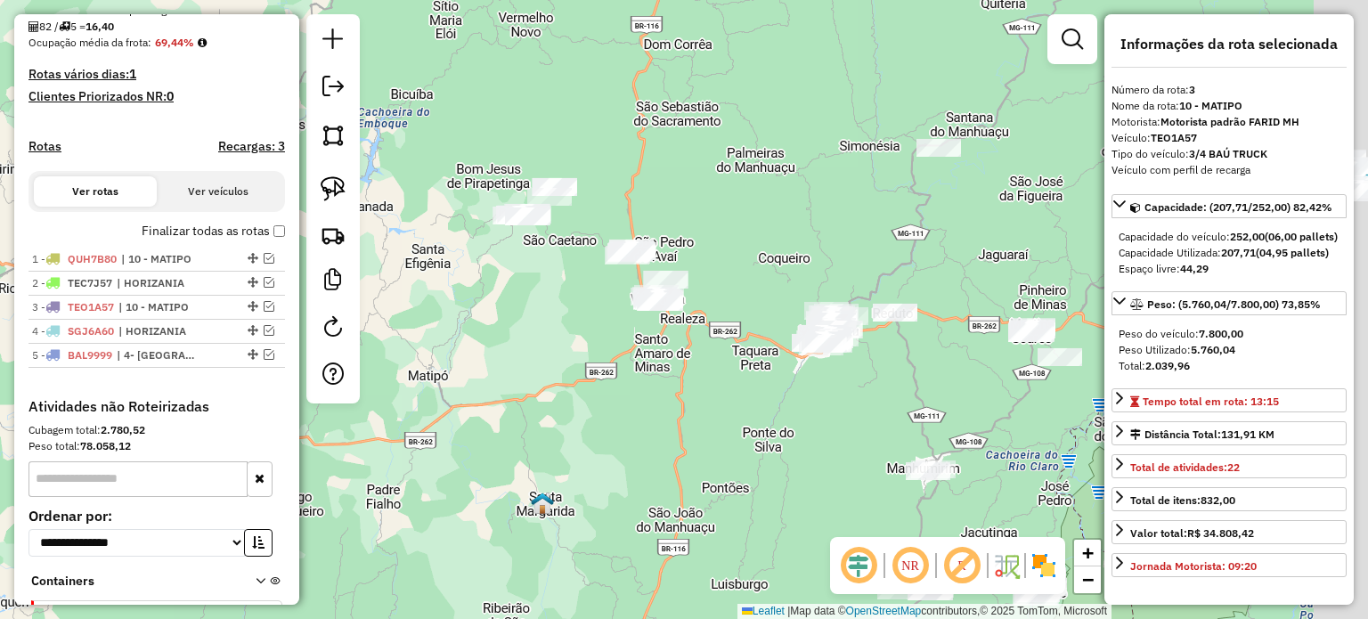
drag, startPoint x: 790, startPoint y: 250, endPoint x: 717, endPoint y: 370, distance: 139.9
click at [717, 370] on div "Janela de atendimento Grade de atendimento Capacidade Transportadoras Veículos …" at bounding box center [684, 309] width 1368 height 619
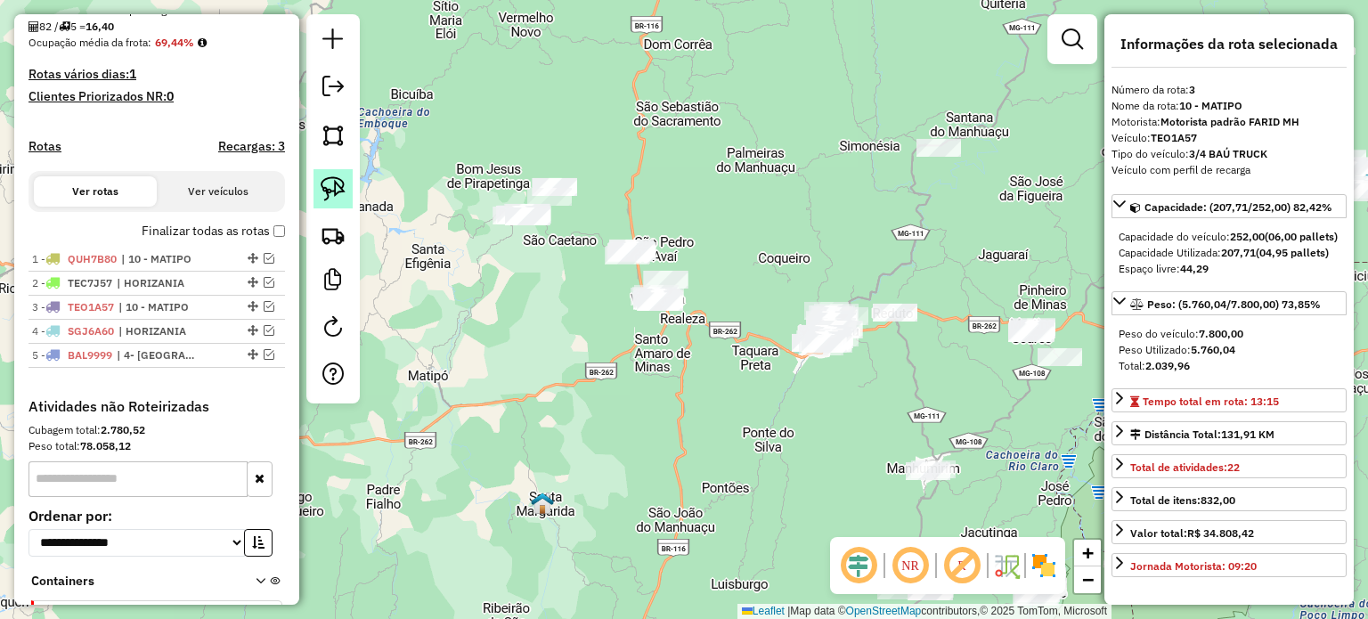
click at [341, 188] on img at bounding box center [333, 188] width 25 height 25
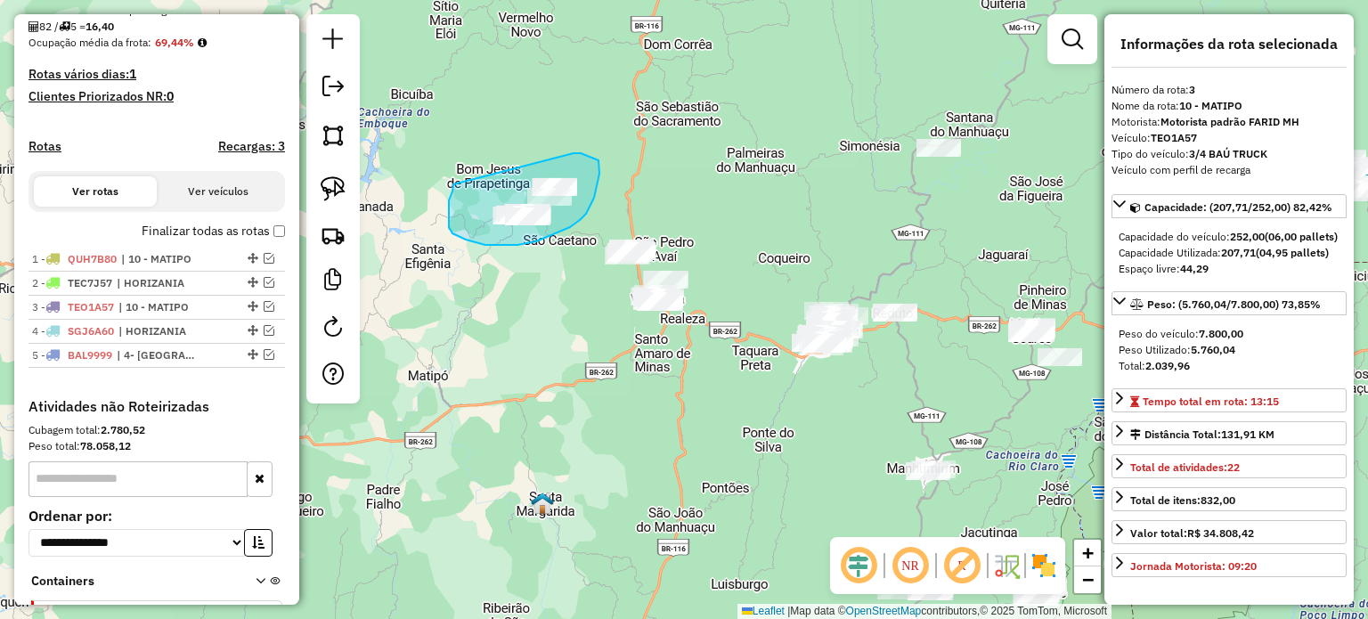
drag, startPoint x: 451, startPoint y: 195, endPoint x: 574, endPoint y: 153, distance: 129.8
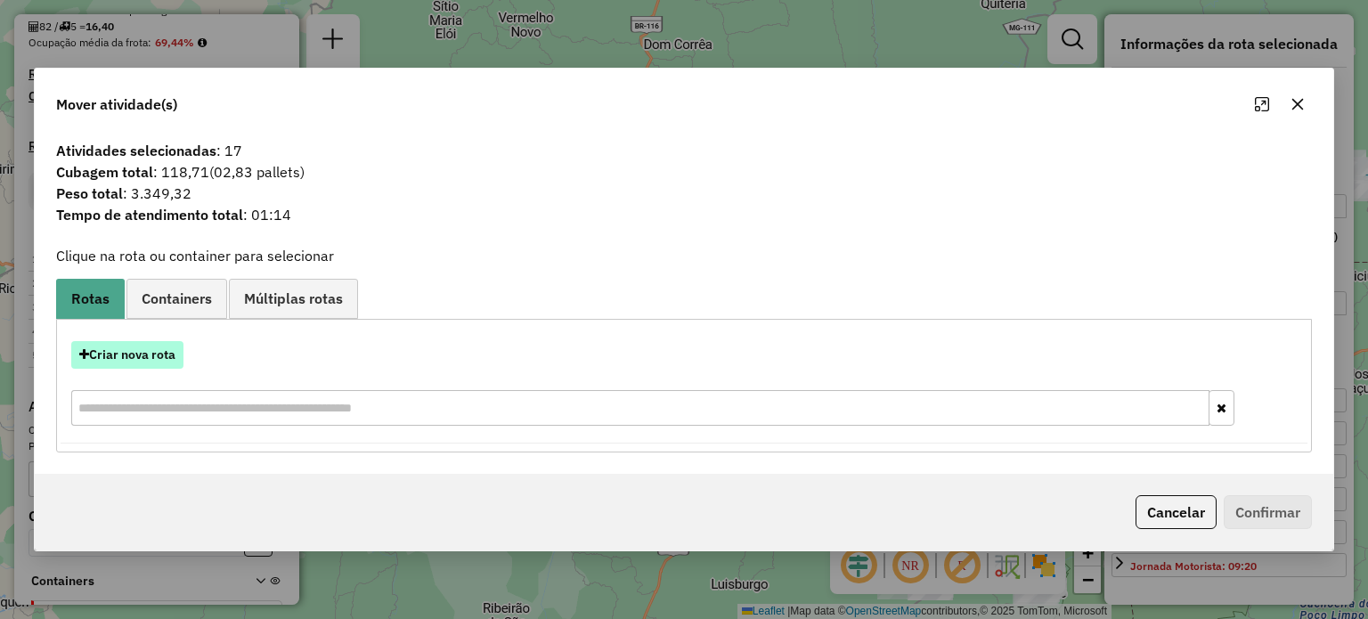
click at [169, 355] on button "Criar nova rota" at bounding box center [127, 355] width 112 height 28
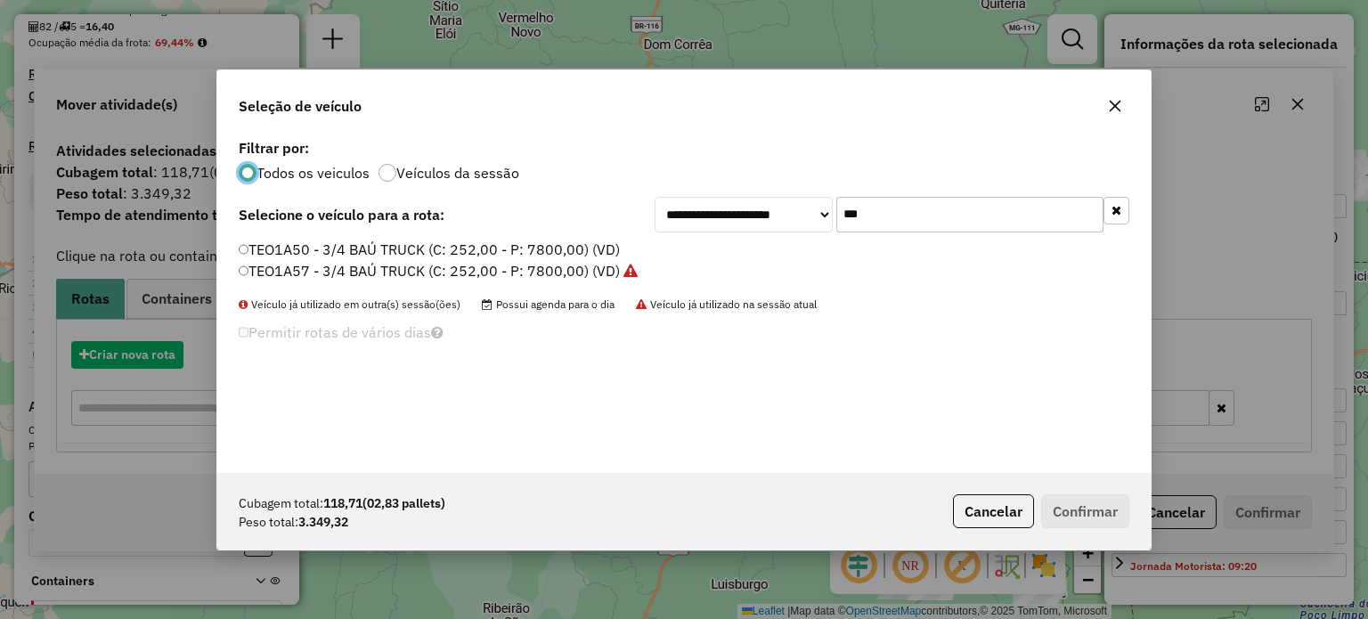
scroll to position [9, 5]
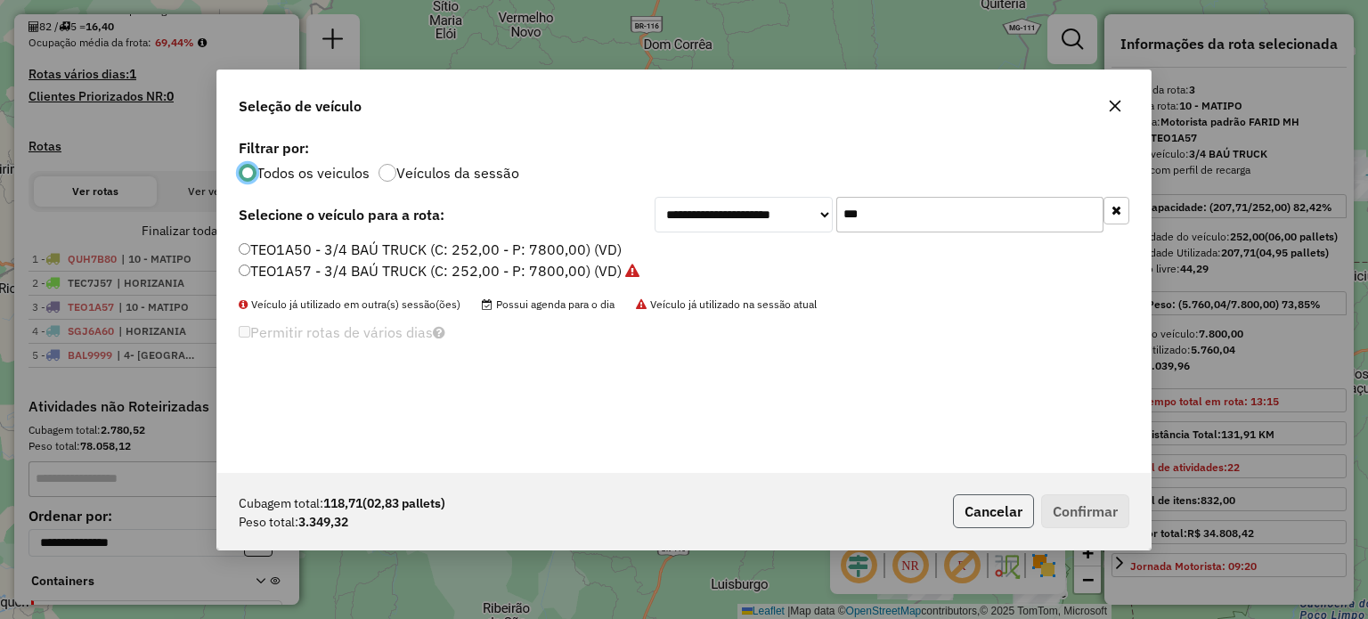
click at [993, 515] on button "Cancelar" at bounding box center [993, 511] width 81 height 34
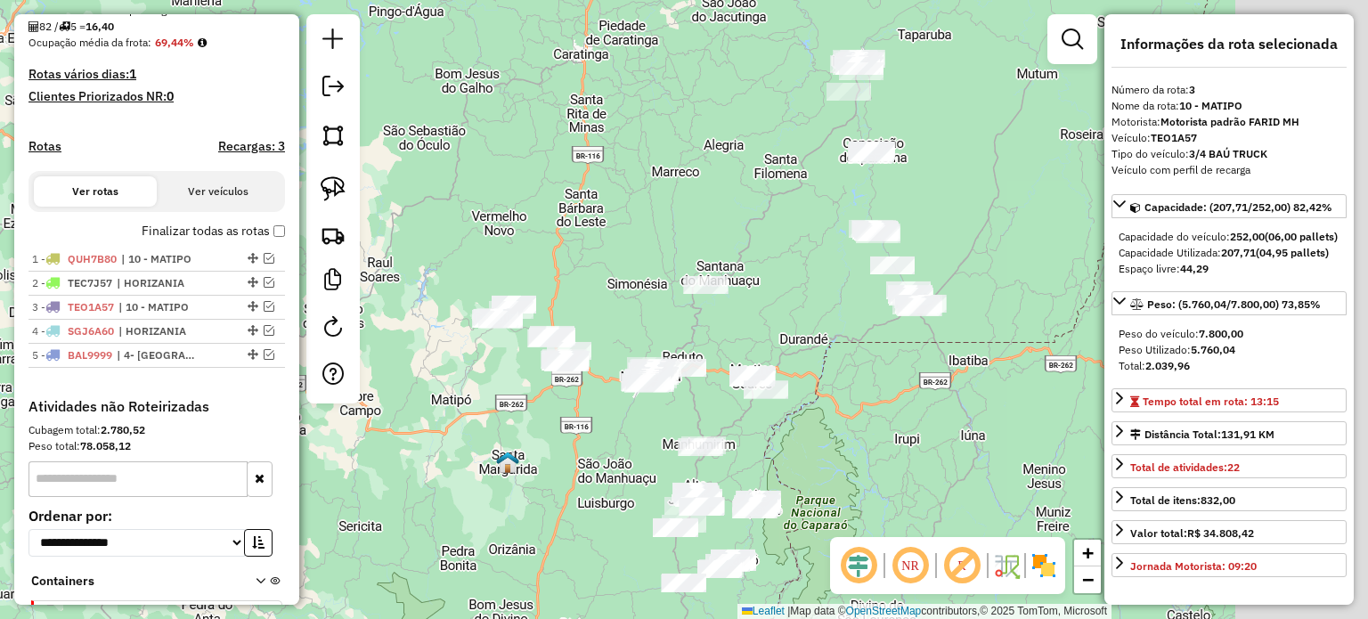
drag, startPoint x: 951, startPoint y: 267, endPoint x: 745, endPoint y: 279, distance: 206.1
click at [748, 279] on div "Janela de atendimento Grade de atendimento Capacidade Transportadoras Veículos …" at bounding box center [684, 309] width 1368 height 619
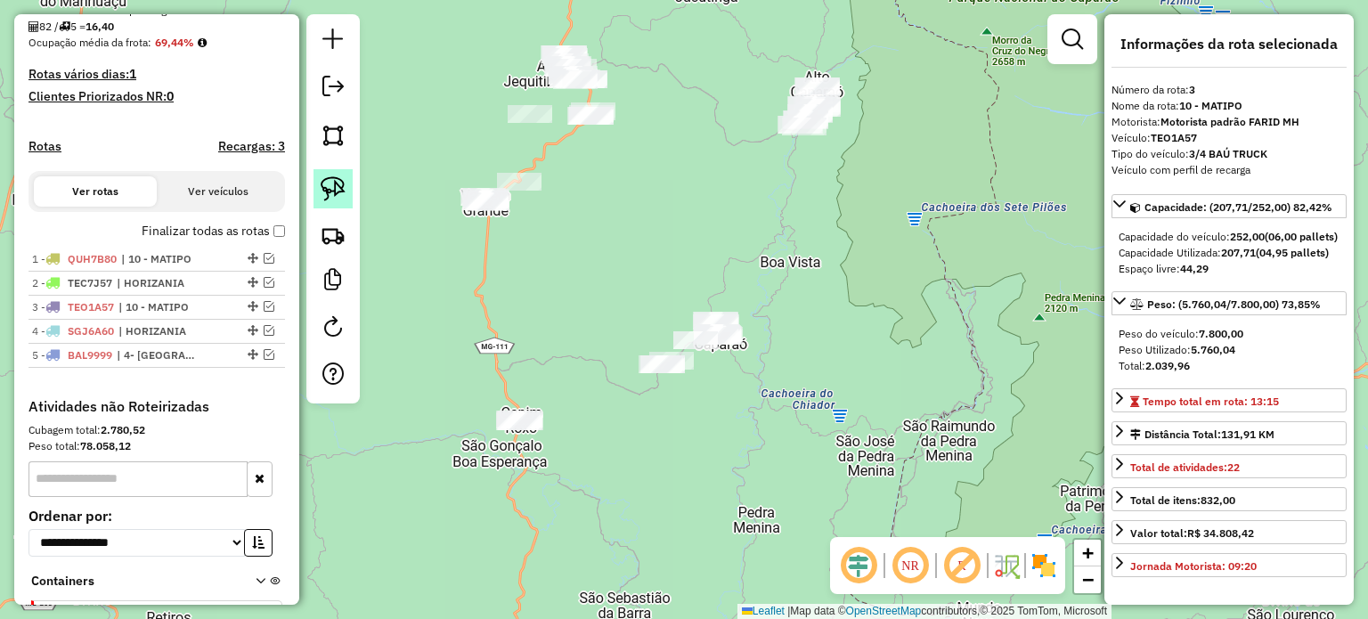
drag, startPoint x: 321, startPoint y: 191, endPoint x: 378, endPoint y: 249, distance: 81.9
click at [321, 191] on img at bounding box center [333, 188] width 25 height 25
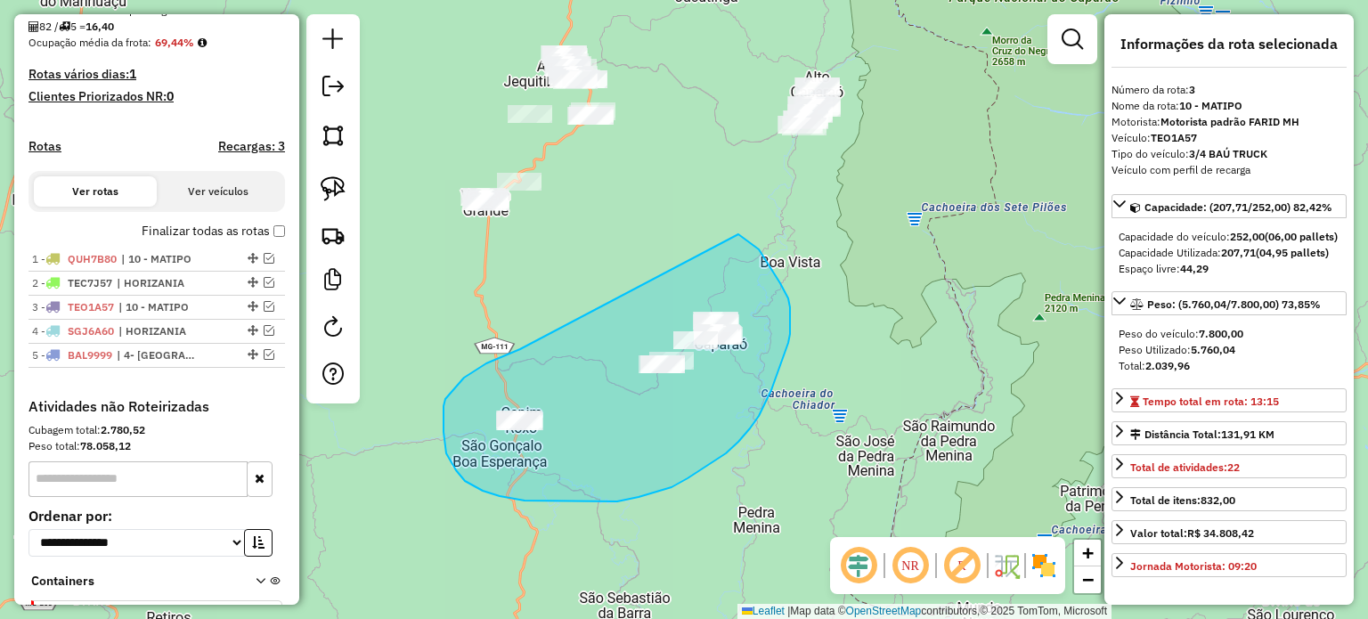
drag, startPoint x: 520, startPoint y: 349, endPoint x: 708, endPoint y: 231, distance: 222.1
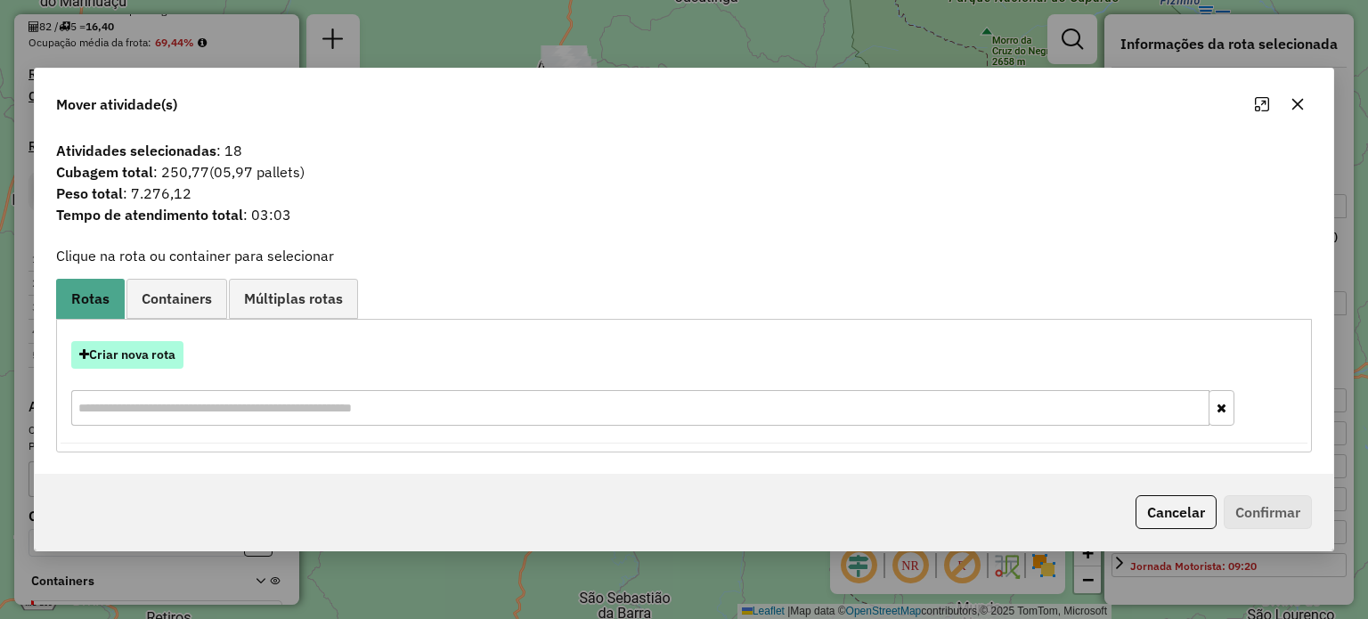
click at [146, 353] on button "Criar nova rota" at bounding box center [127, 355] width 112 height 28
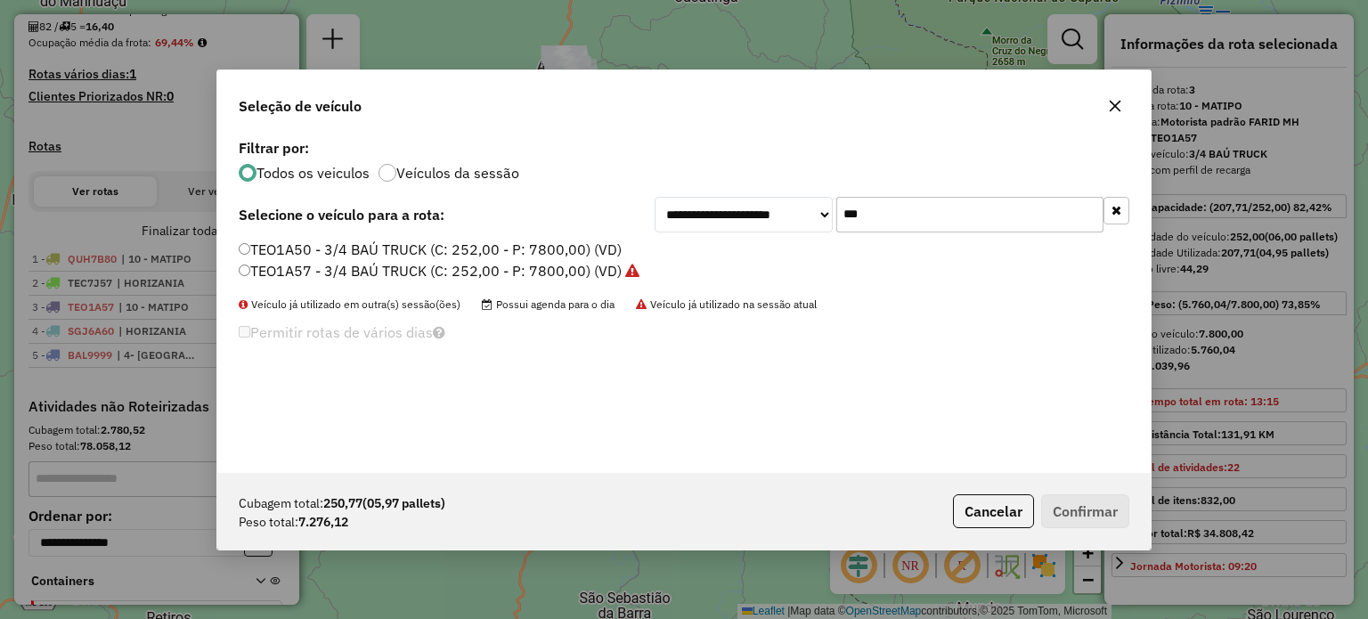
drag, startPoint x: 891, startPoint y: 217, endPoint x: 805, endPoint y: 221, distance: 86.5
click at [807, 221] on div "**********" at bounding box center [892, 215] width 475 height 36
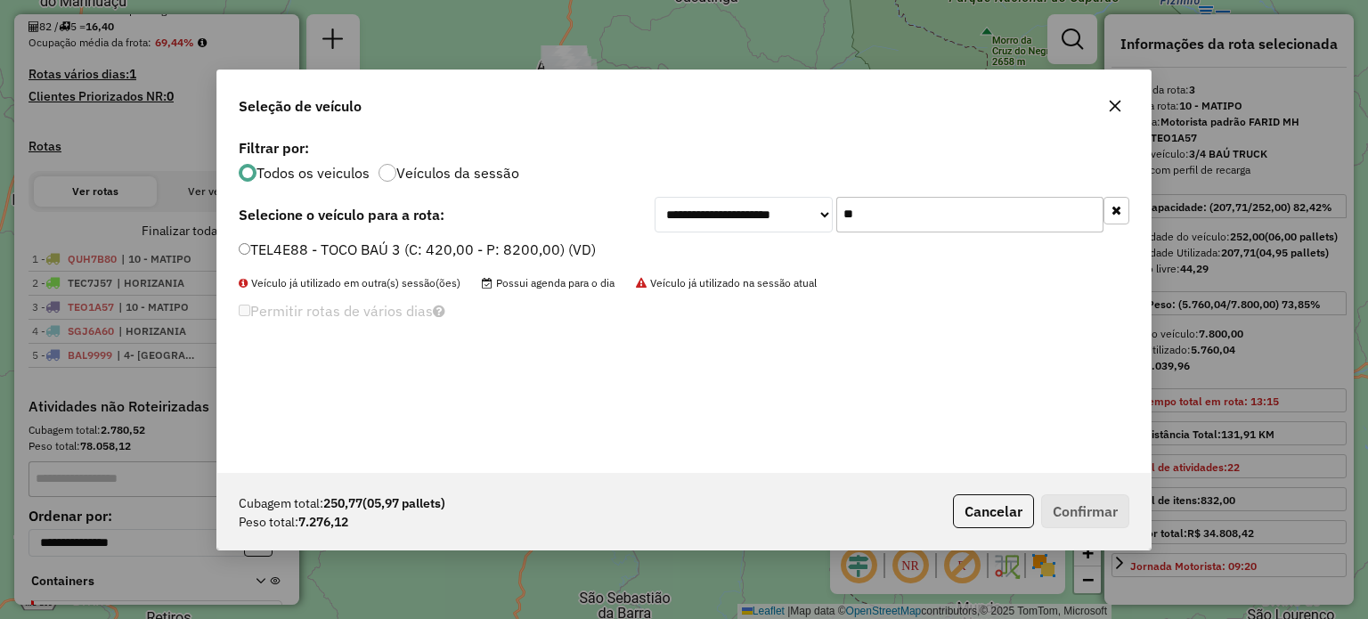
type input "**"
click at [466, 249] on label "TEL4E88 - TOCO BAÚ 3 (C: 420,00 - P: 8200,00) (VD)" at bounding box center [417, 249] width 357 height 21
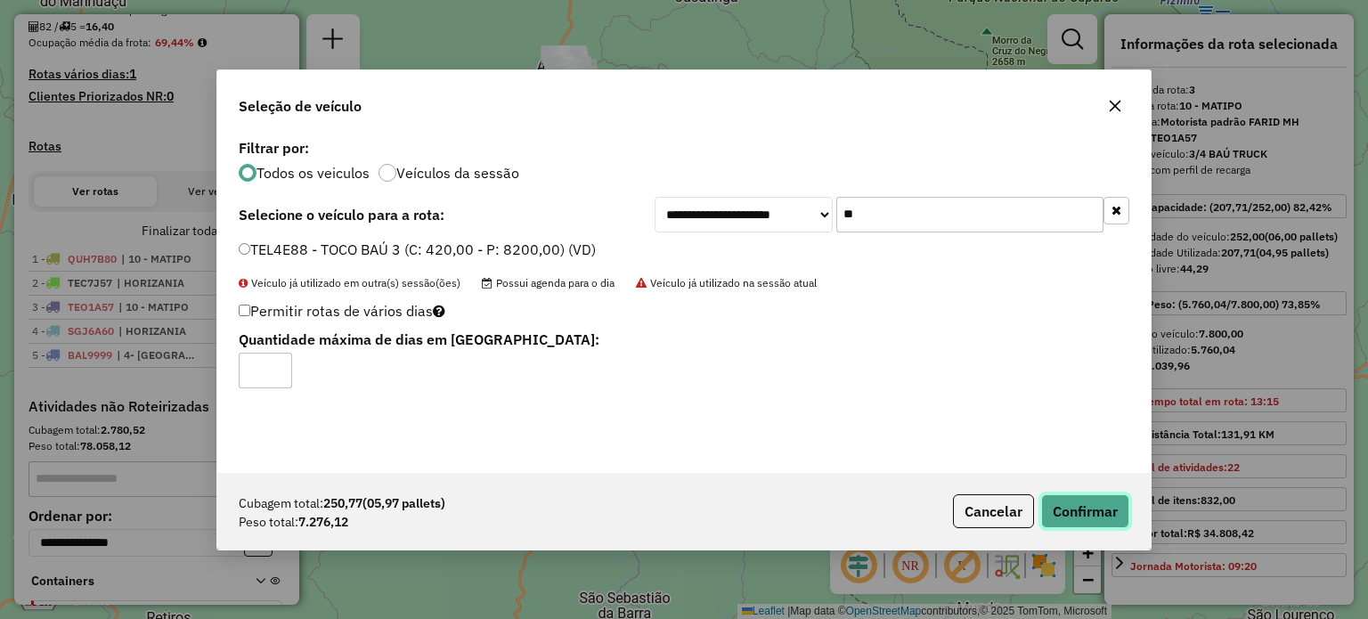
click at [1116, 509] on button "Confirmar" at bounding box center [1085, 511] width 88 height 34
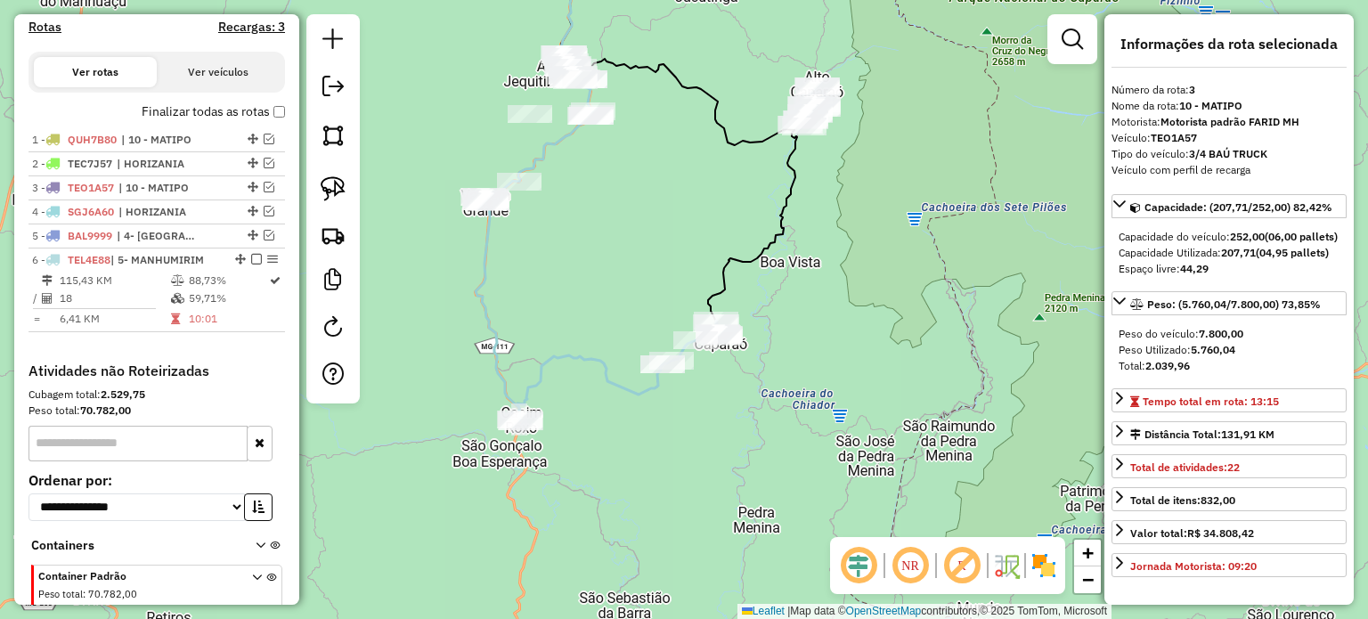
scroll to position [629, 0]
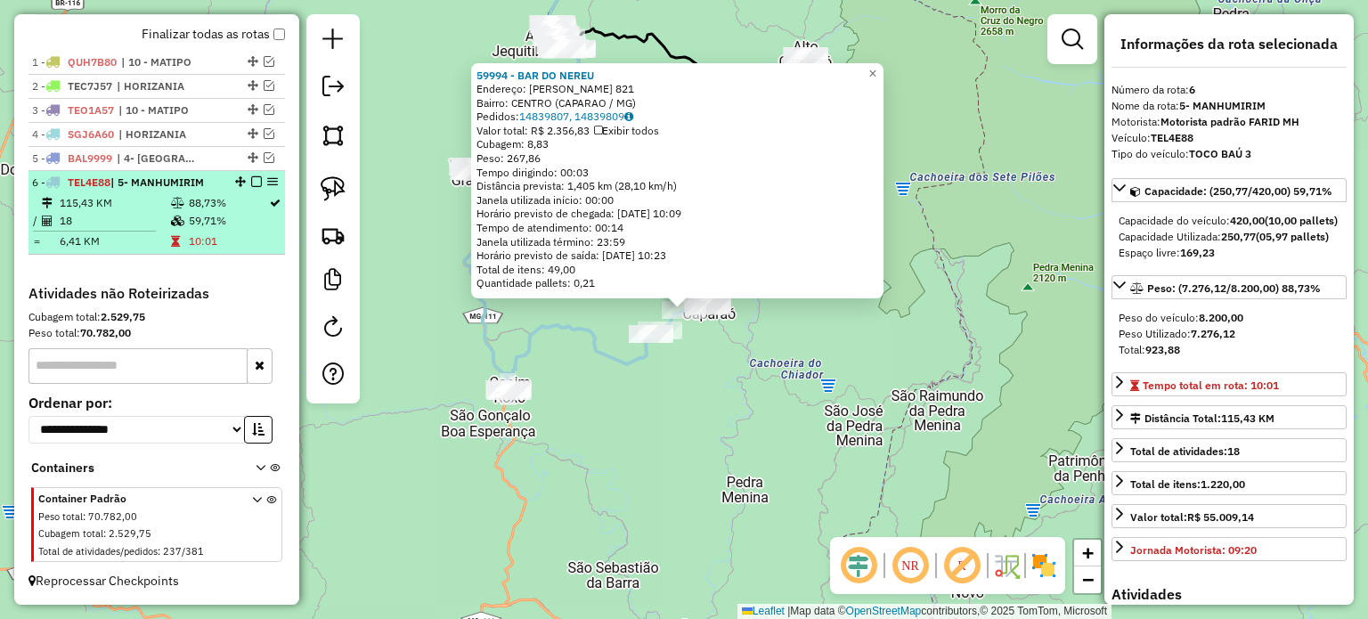
click at [251, 177] on em at bounding box center [256, 181] width 11 height 11
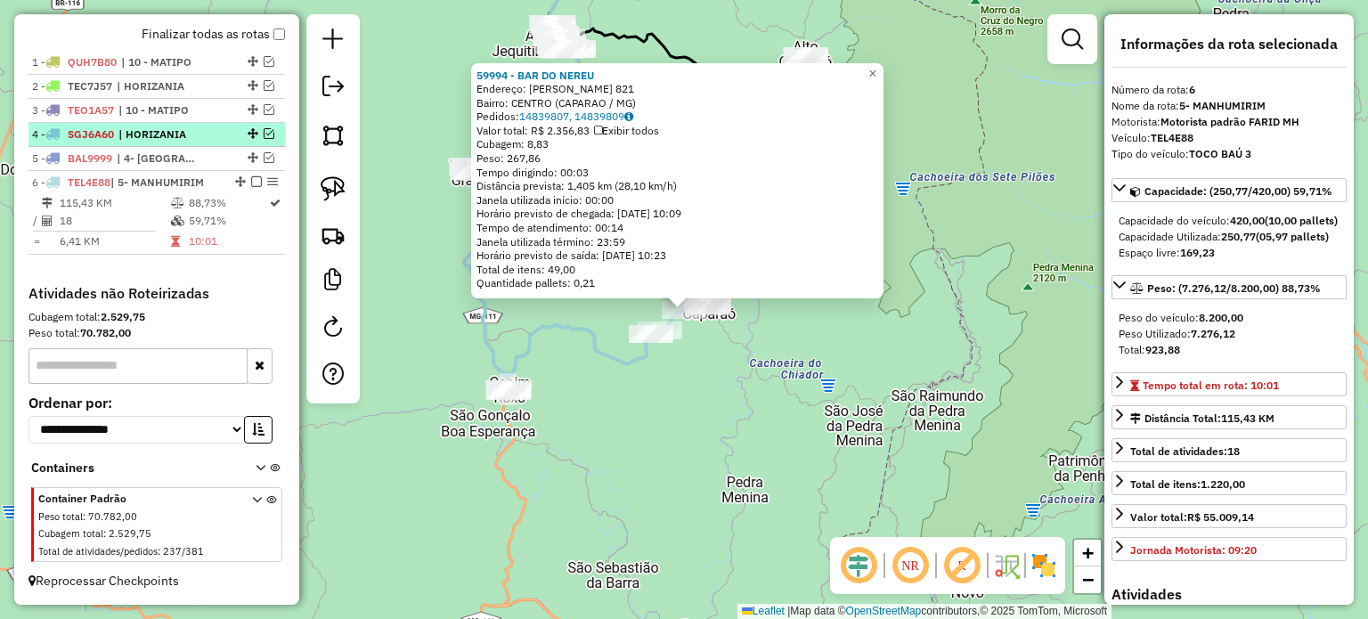
scroll to position [570, 0]
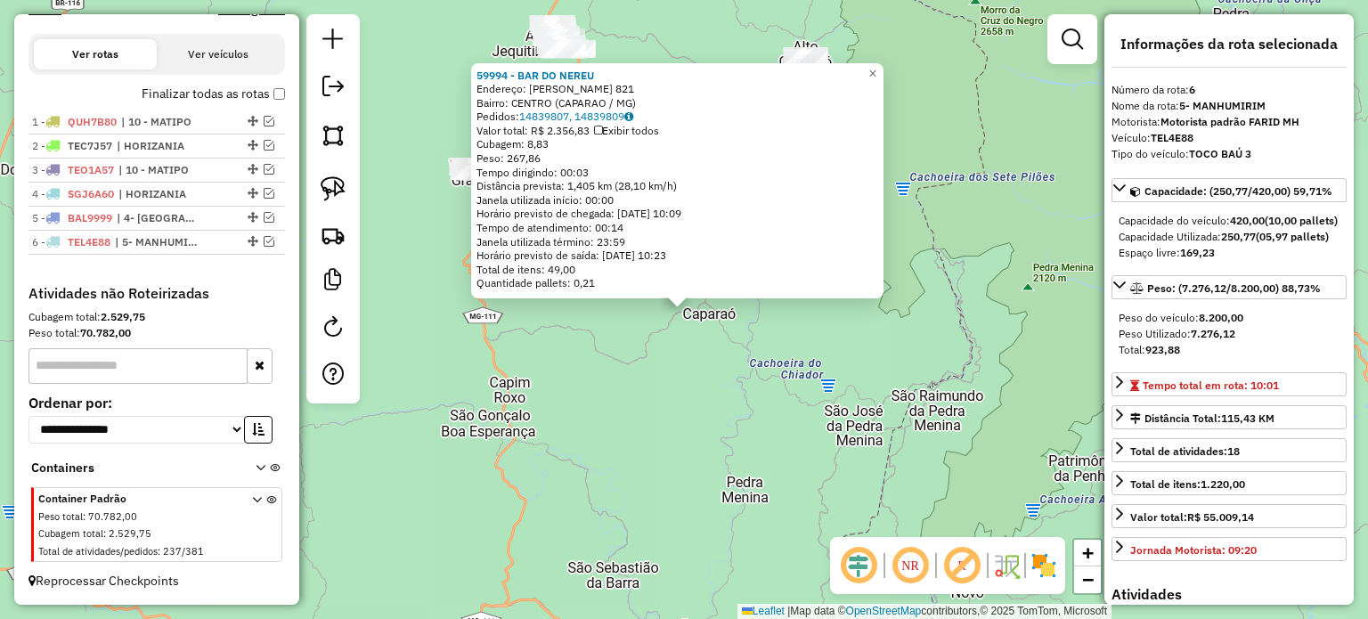
click at [474, 272] on div "59994 - BAR DO NEREU Endereço: NAPOLEAO MONTEIRO DE BARROS 821 Bairro: CENTRO (…" at bounding box center [677, 181] width 412 height 236
click at [876, 69] on span "×" at bounding box center [872, 73] width 8 height 15
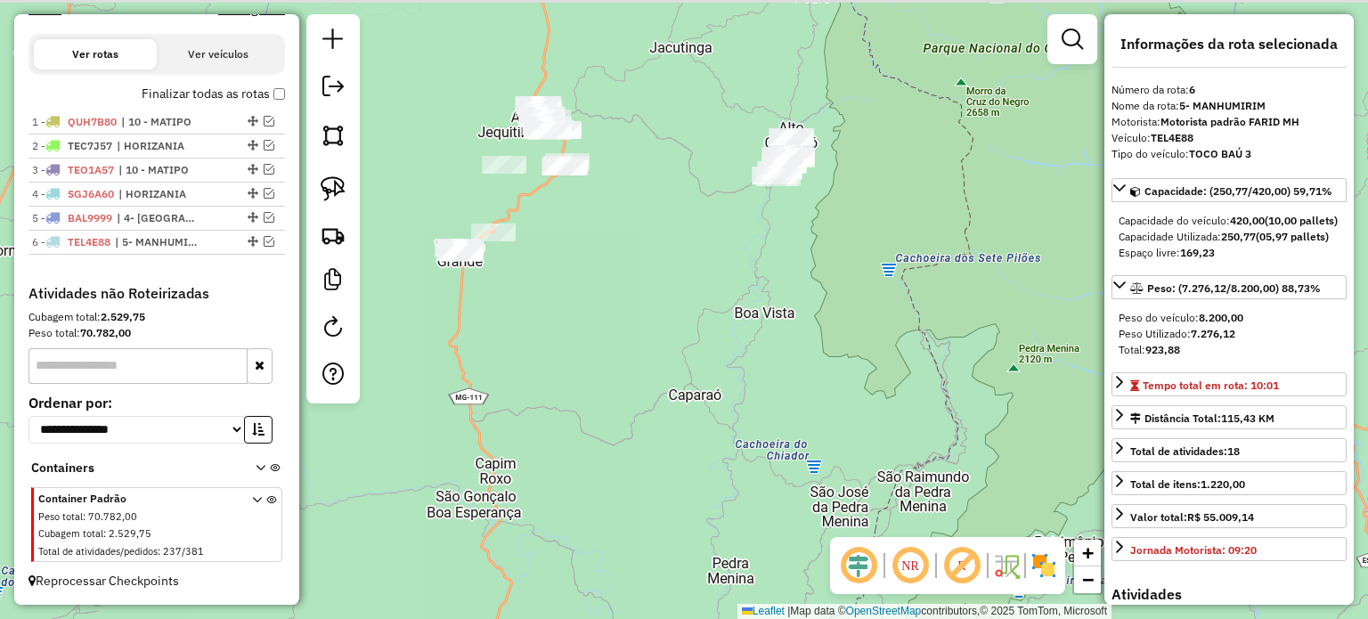
drag, startPoint x: 702, startPoint y: 167, endPoint x: 683, endPoint y: 257, distance: 92.7
click at [684, 256] on div "Janela de atendimento Grade de atendimento Capacidade Transportadoras Veículos …" at bounding box center [684, 309] width 1368 height 619
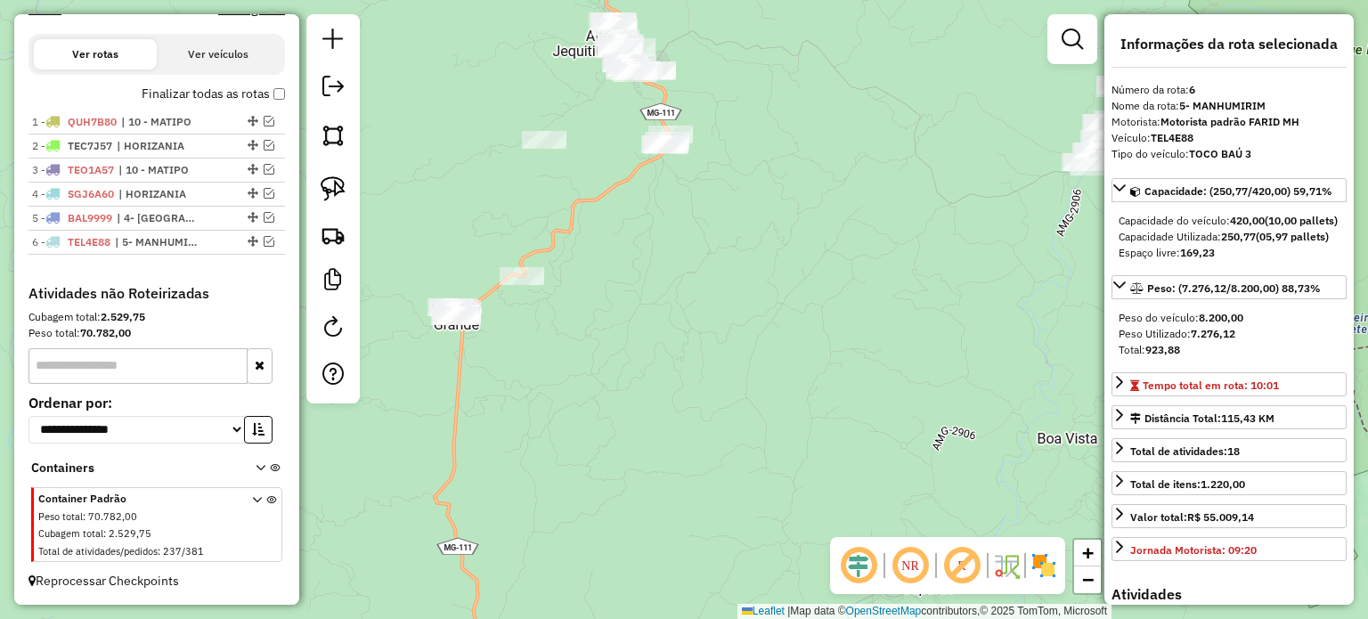
drag, startPoint x: 571, startPoint y: 234, endPoint x: 682, endPoint y: 264, distance: 115.1
click at [680, 264] on div "Janela de atendimento Grade de atendimento Capacidade Transportadoras Veículos …" at bounding box center [684, 309] width 1368 height 619
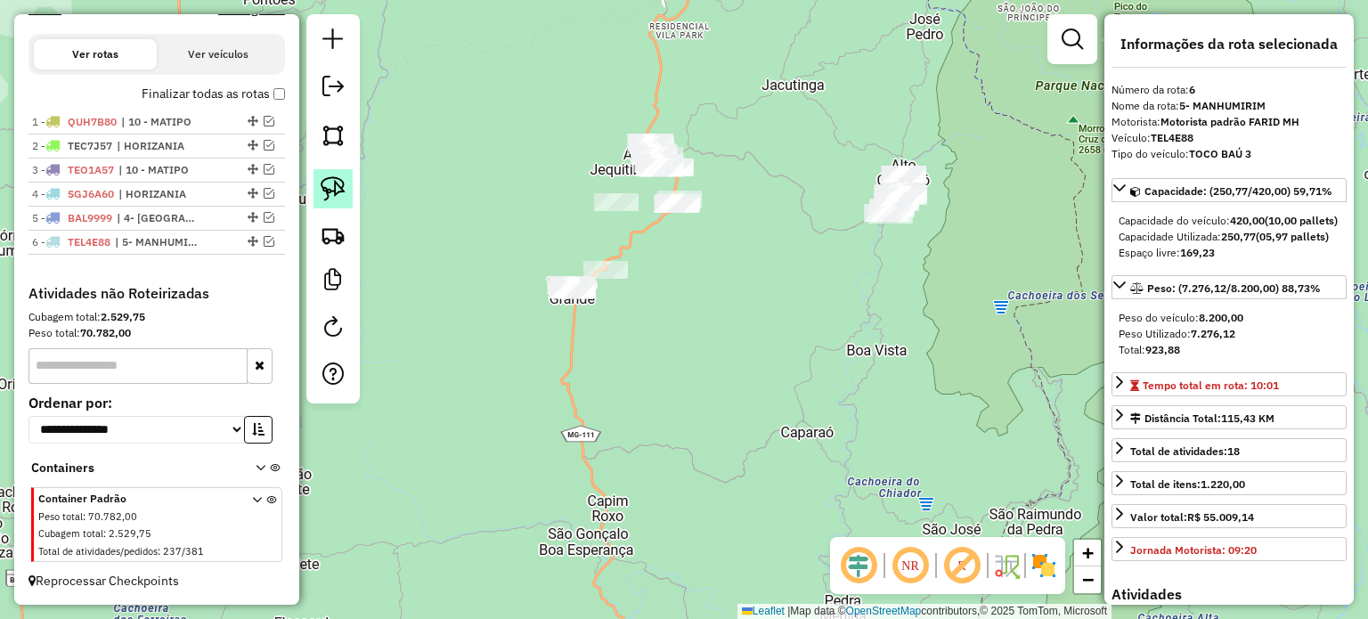
click at [336, 191] on img at bounding box center [333, 188] width 25 height 25
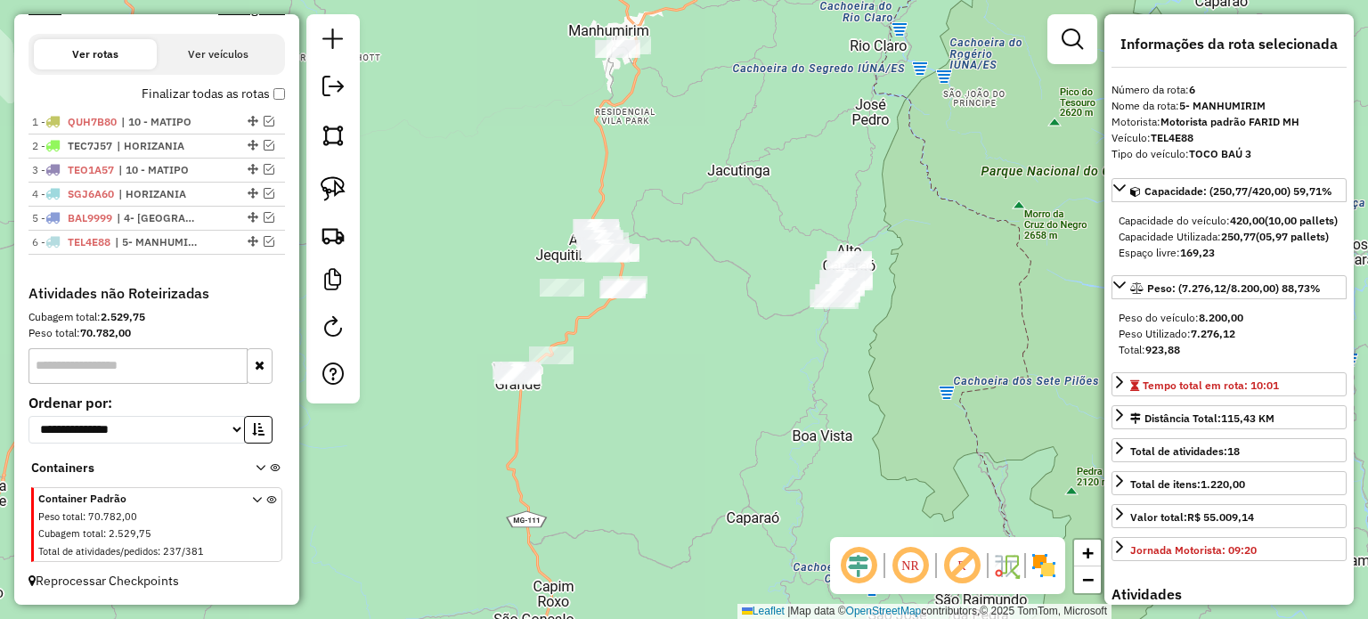
drag, startPoint x: 860, startPoint y: 146, endPoint x: 790, endPoint y: 204, distance: 91.1
click at [793, 206] on div "Janela de atendimento Grade de atendimento Capacidade Transportadoras Veículos …" at bounding box center [684, 309] width 1368 height 619
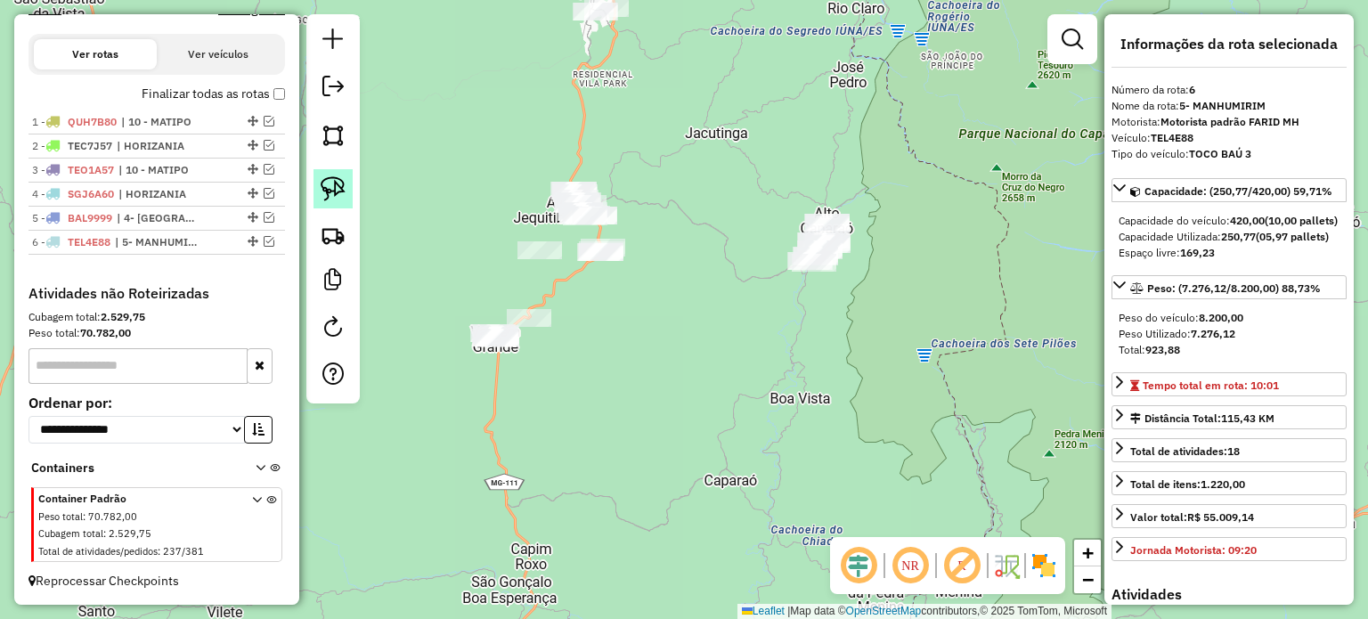
drag, startPoint x: 335, startPoint y: 184, endPoint x: 540, endPoint y: 194, distance: 205.1
click at [335, 184] on img at bounding box center [333, 188] width 25 height 25
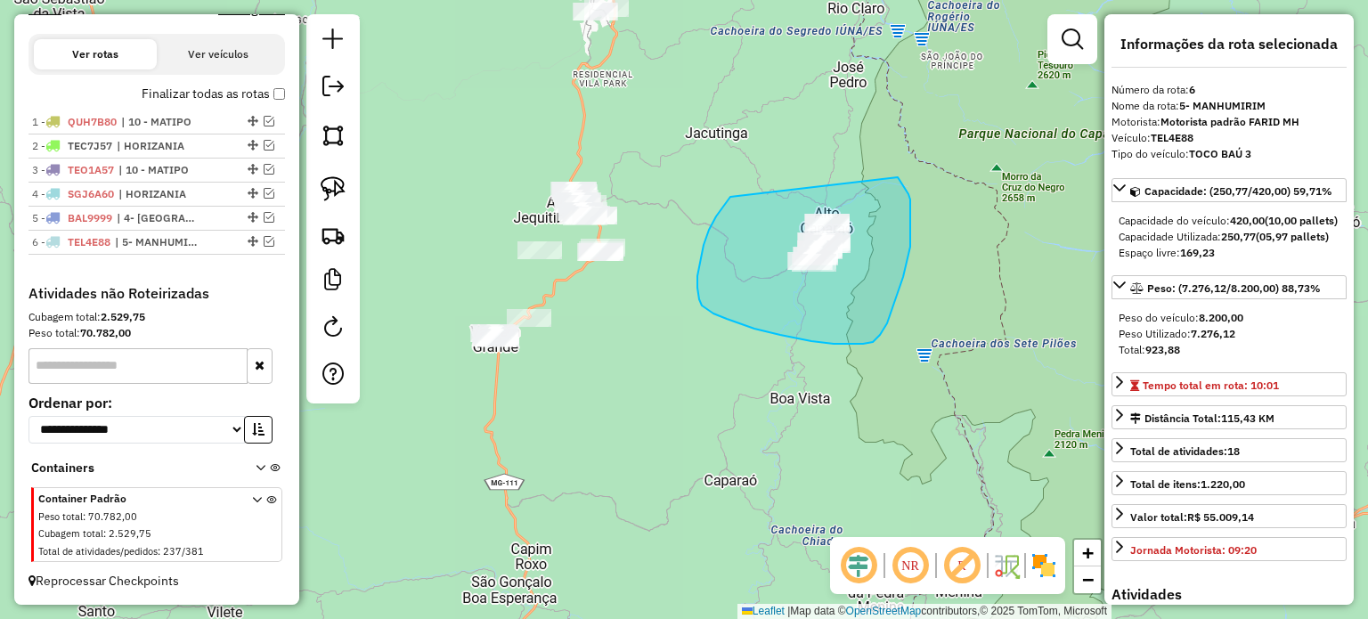
drag, startPoint x: 697, startPoint y: 276, endPoint x: 894, endPoint y: 175, distance: 221.5
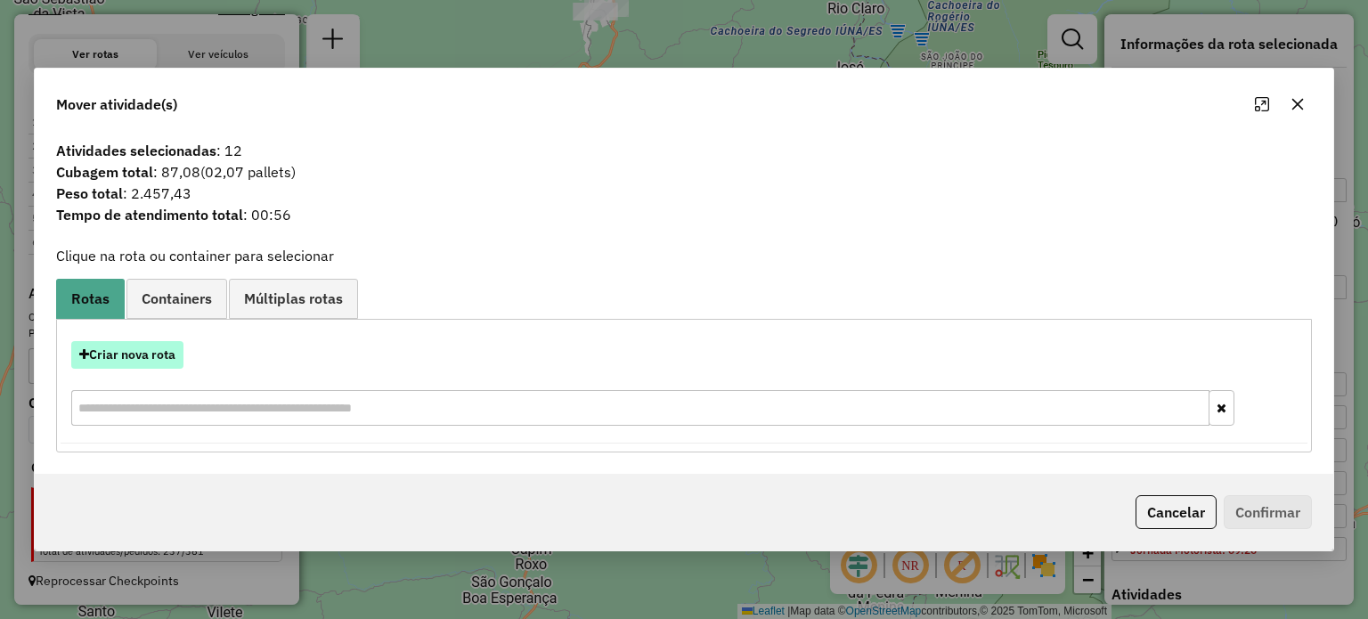
click at [154, 355] on button "Criar nova rota" at bounding box center [127, 355] width 112 height 28
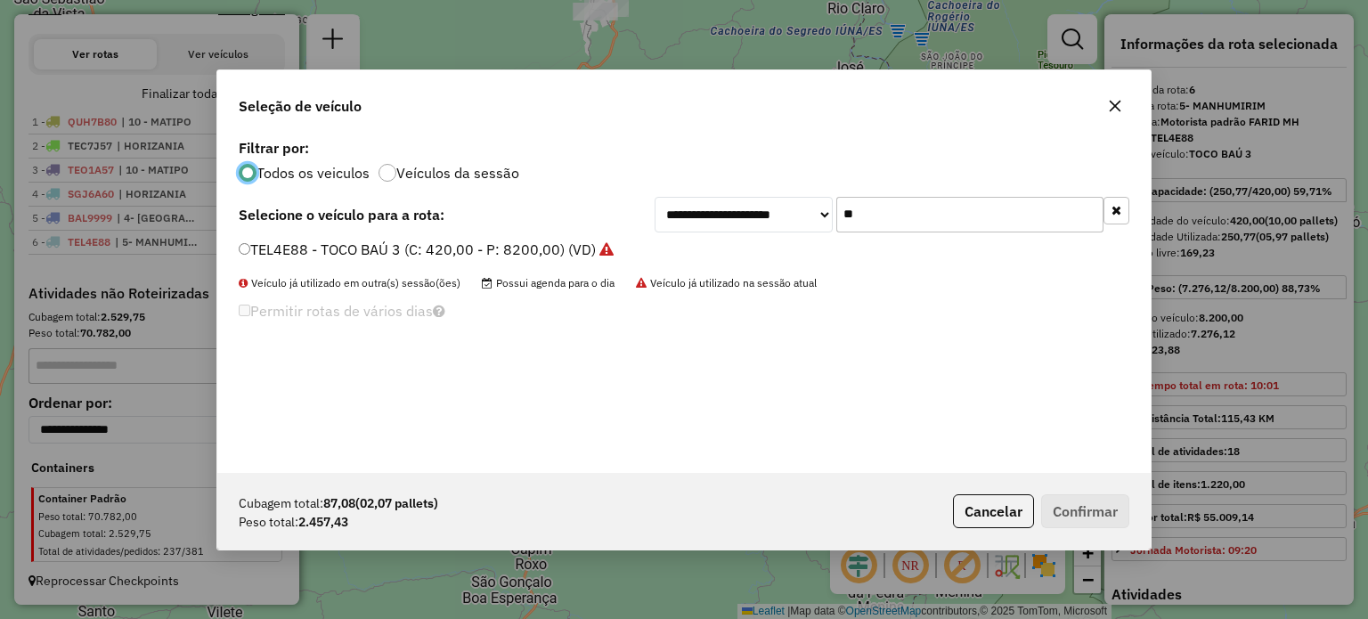
scroll to position [9, 5]
click at [869, 211] on input "**" at bounding box center [969, 215] width 267 height 36
type input "***"
click at [400, 260] on li "TEL4E71 - TOCO BAÚ 4 (C: 392,00 - P: 8200,00) (VD)" at bounding box center [684, 250] width 891 height 21
click at [406, 253] on label "TEL4E71 - TOCO BAÚ 4 (C: 392,00 - P: 8200,00) (VD)" at bounding box center [417, 249] width 357 height 21
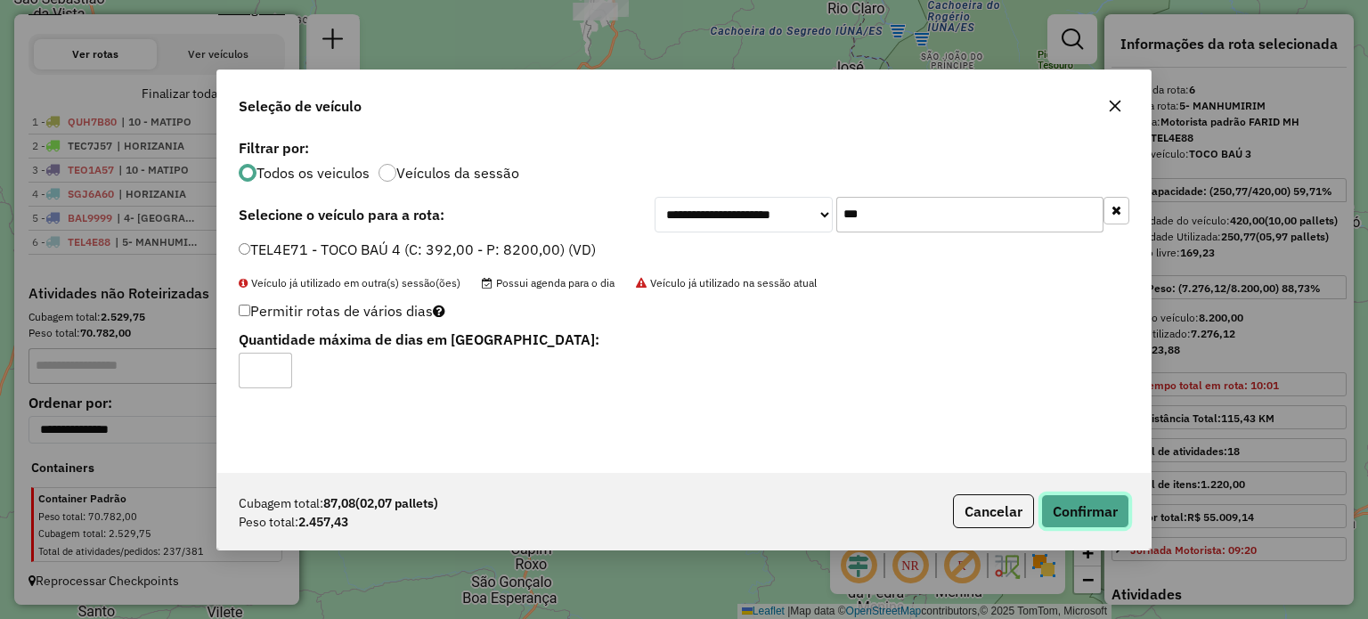
click at [1088, 517] on button "Confirmar" at bounding box center [1085, 511] width 88 height 34
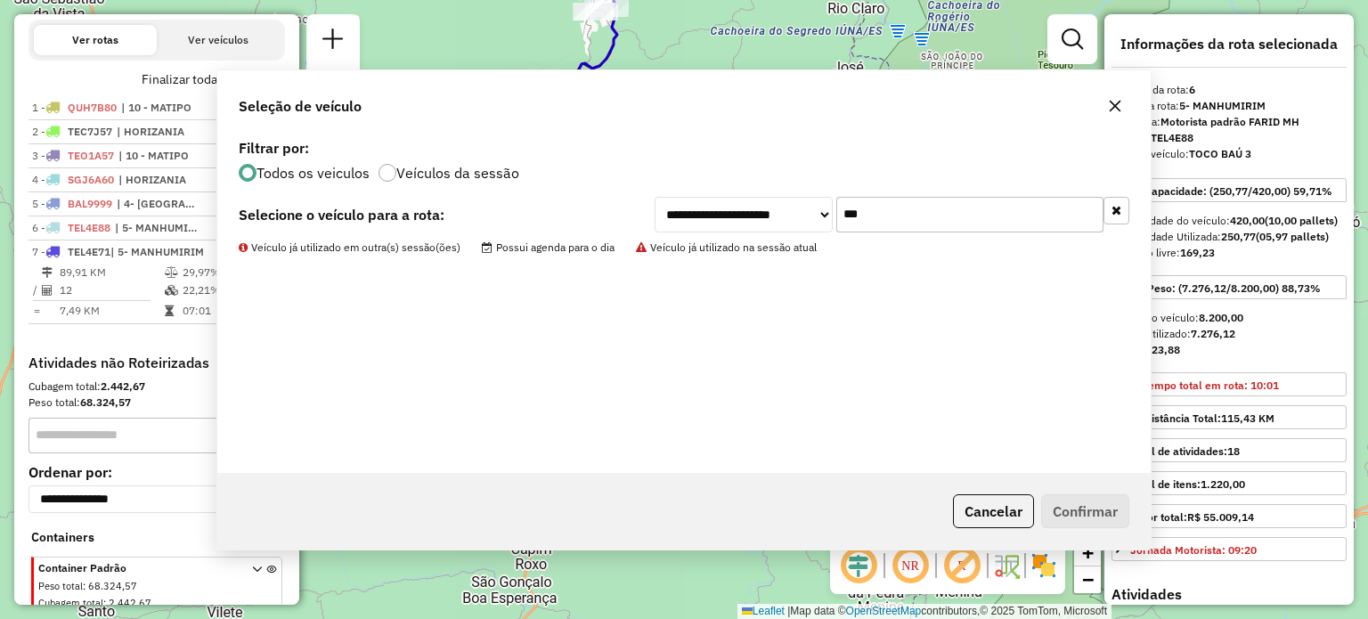
scroll to position [653, 0]
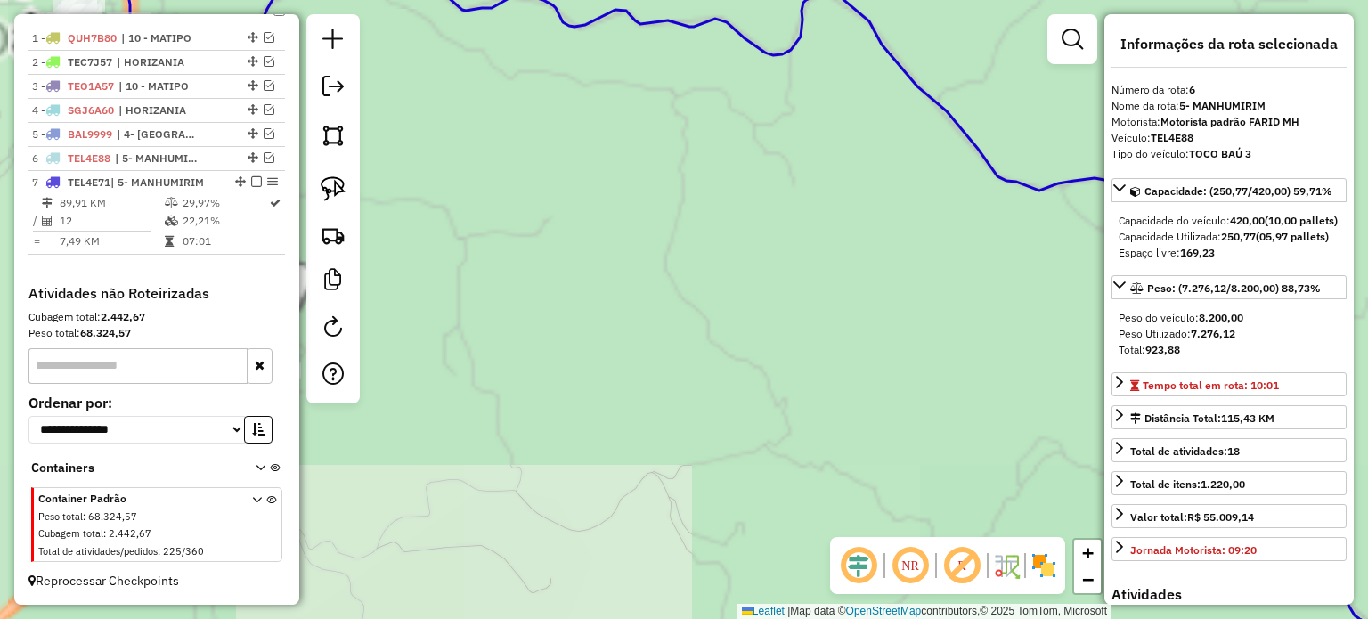
drag, startPoint x: 547, startPoint y: 197, endPoint x: 935, endPoint y: 290, distance: 399.4
click at [935, 289] on div "Janela de atendimento Grade de atendimento Capacidade Transportadoras Veículos …" at bounding box center [684, 309] width 1368 height 619
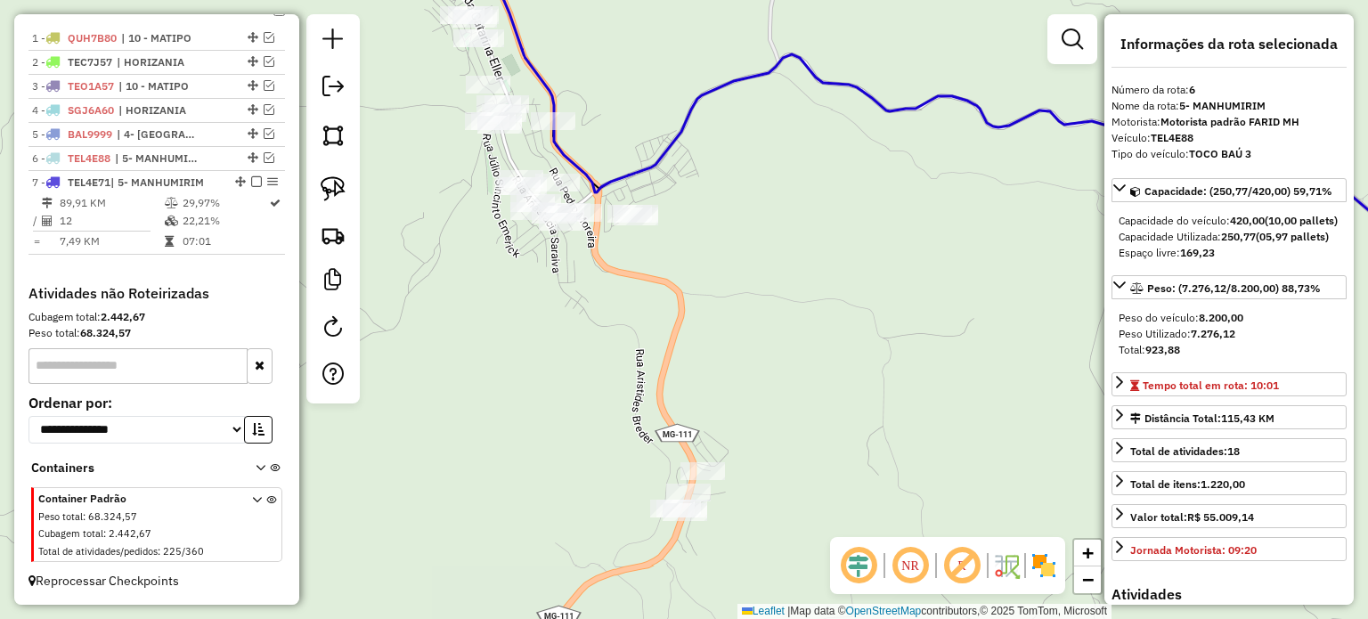
drag, startPoint x: 746, startPoint y: 245, endPoint x: 782, endPoint y: 254, distance: 36.7
click at [782, 254] on div "Janela de atendimento Grade de atendimento Capacidade Transportadoras Veículos …" at bounding box center [684, 309] width 1368 height 619
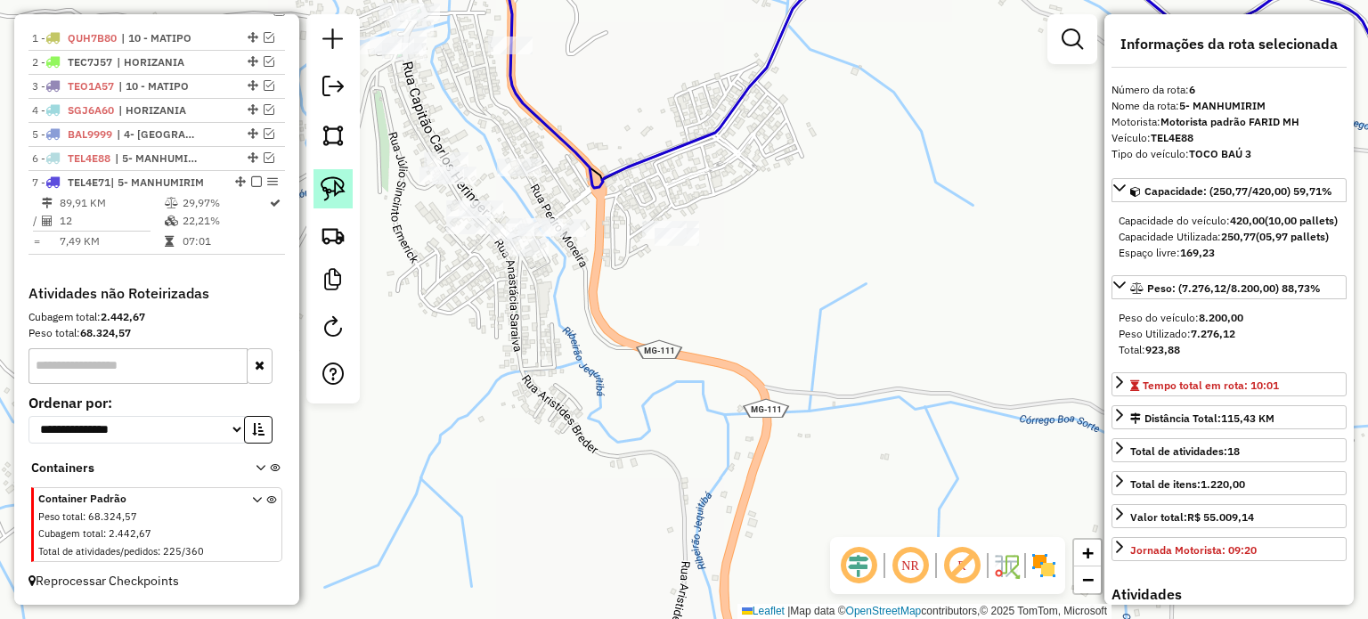
drag, startPoint x: 338, startPoint y: 188, endPoint x: 396, endPoint y: 236, distance: 75.9
click at [338, 188] on img at bounding box center [333, 188] width 25 height 25
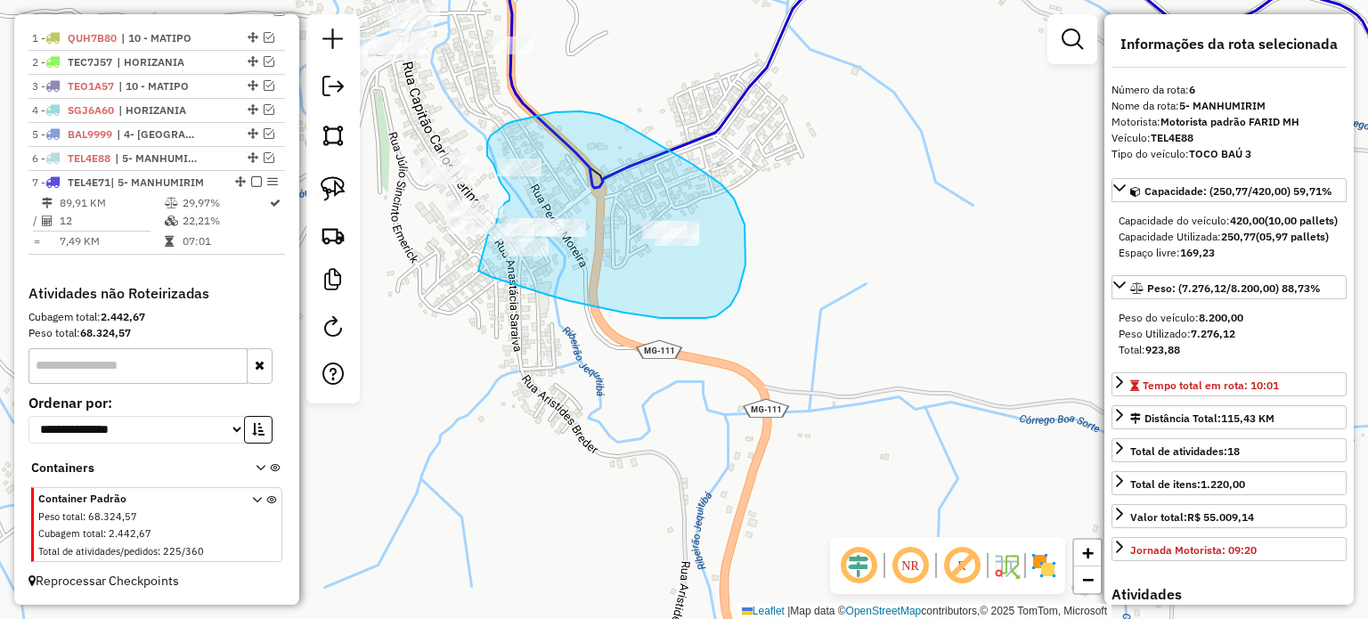
click at [489, 231] on div "Janela de atendimento Grade de atendimento Capacidade Transportadoras Veículos …" at bounding box center [684, 309] width 1368 height 619
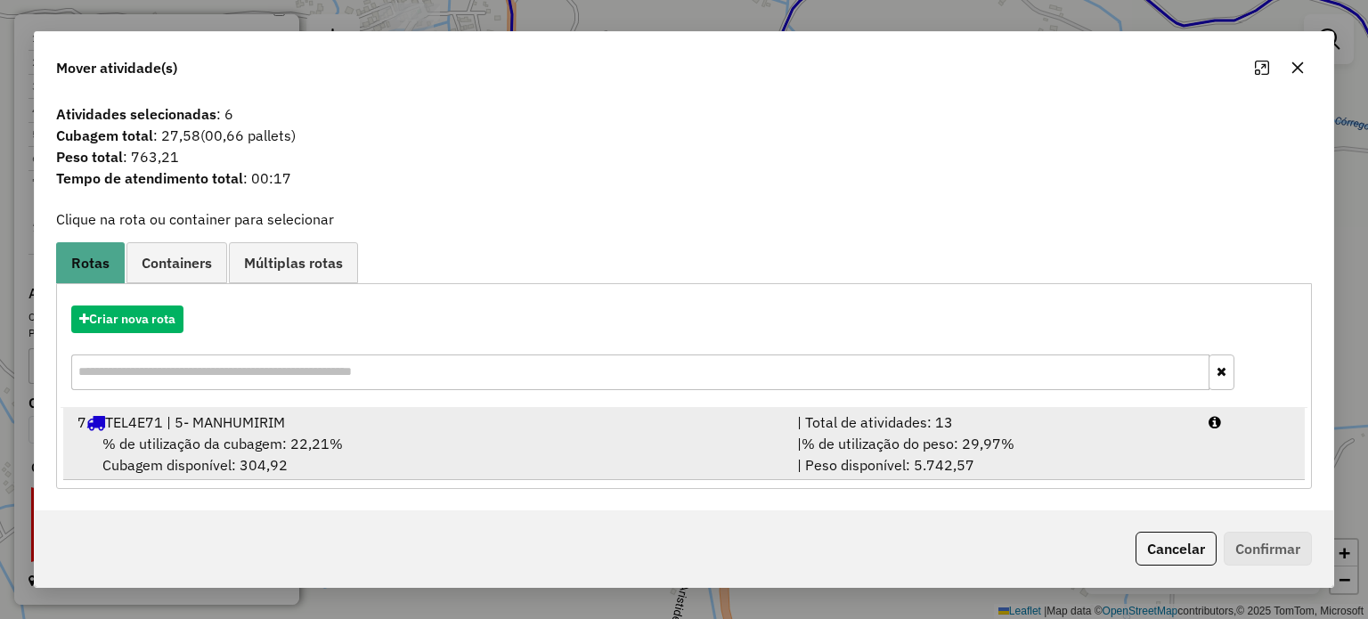
click at [412, 430] on div "7 TEL4E71 | 5- MANHUMIRIM" at bounding box center [427, 421] width 720 height 21
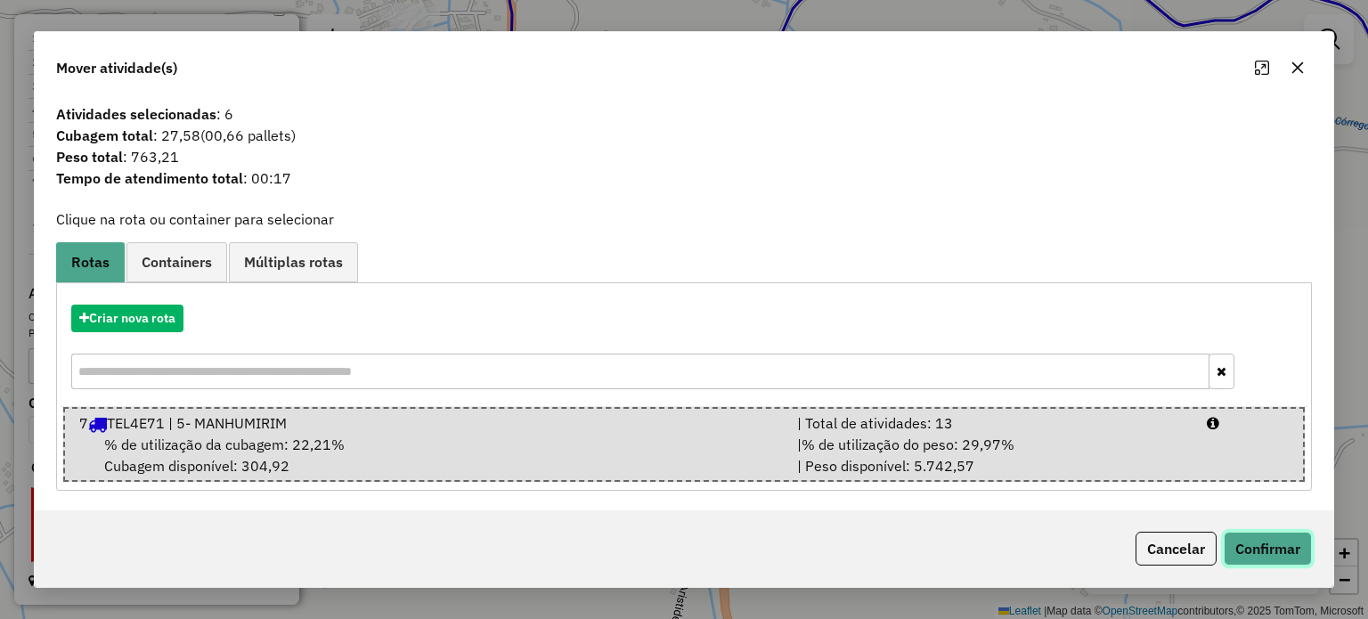
click at [1287, 553] on button "Confirmar" at bounding box center [1268, 549] width 88 height 34
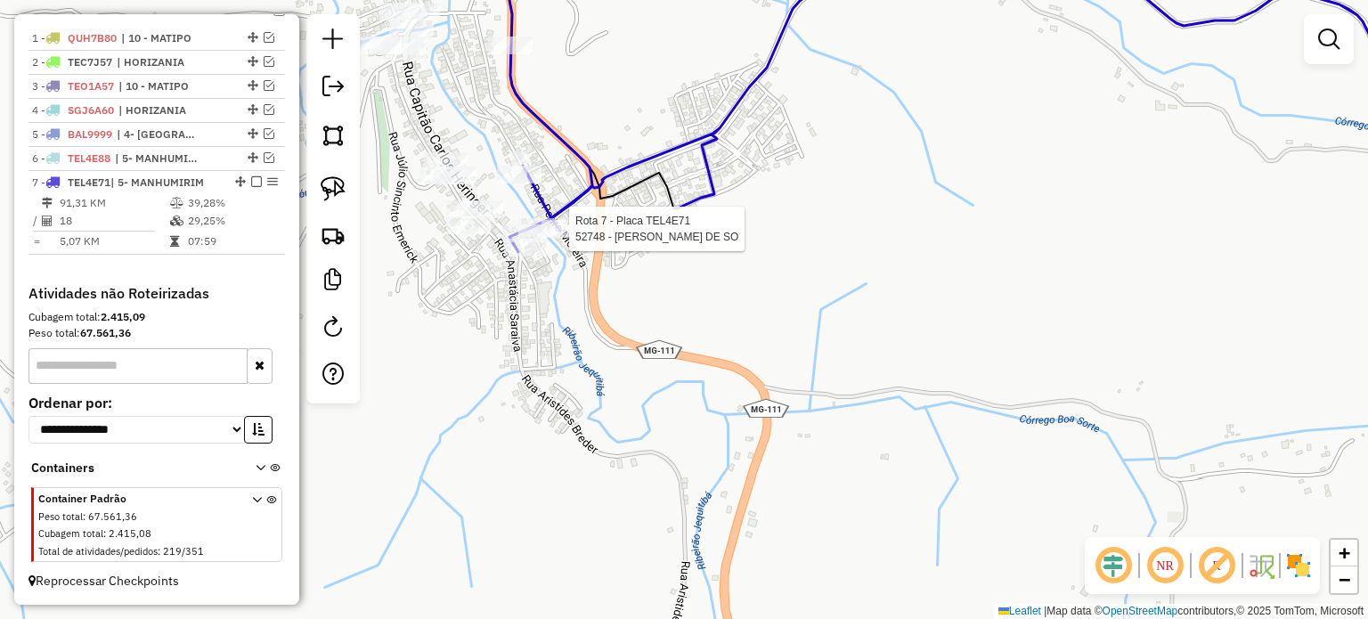
select select "*********"
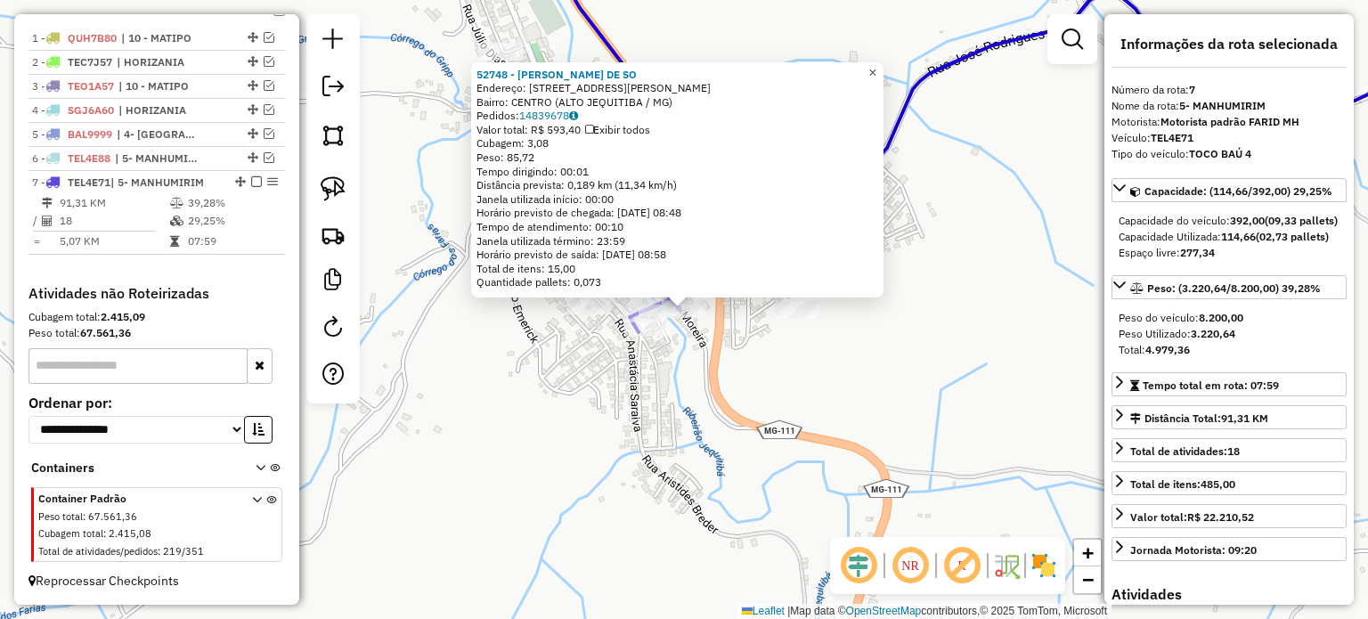
click at [876, 64] on span "×" at bounding box center [872, 71] width 8 height 15
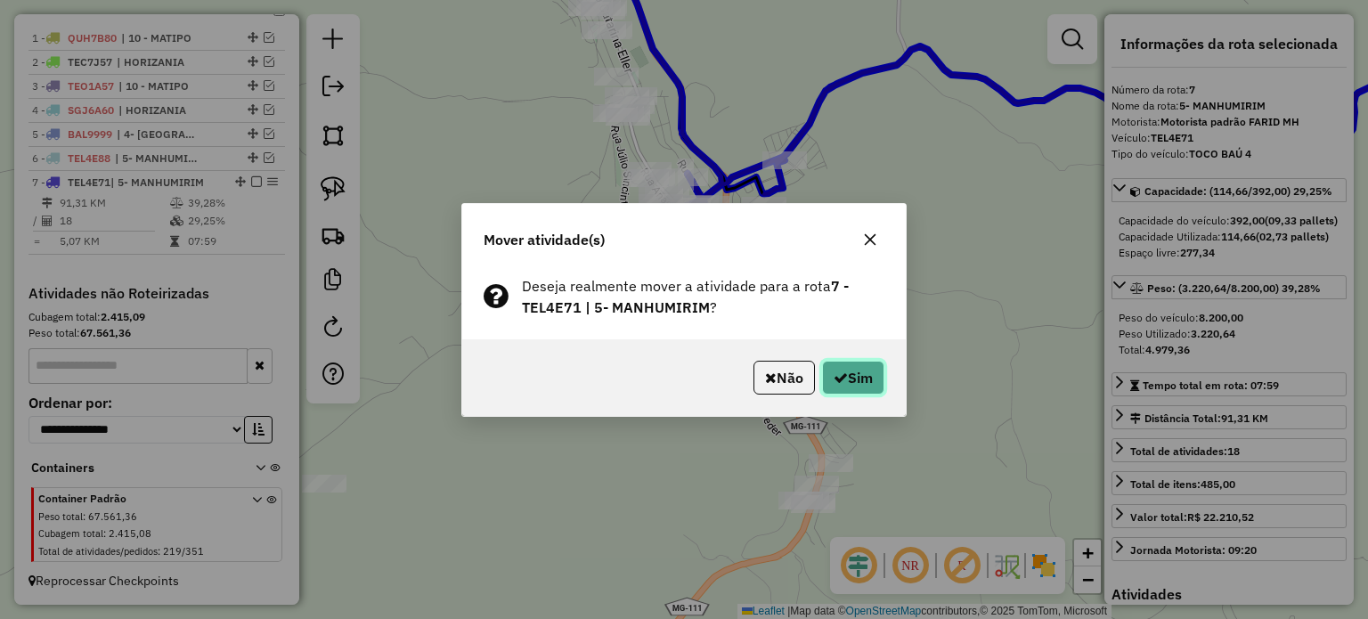
click at [844, 377] on button "Sim" at bounding box center [853, 378] width 62 height 34
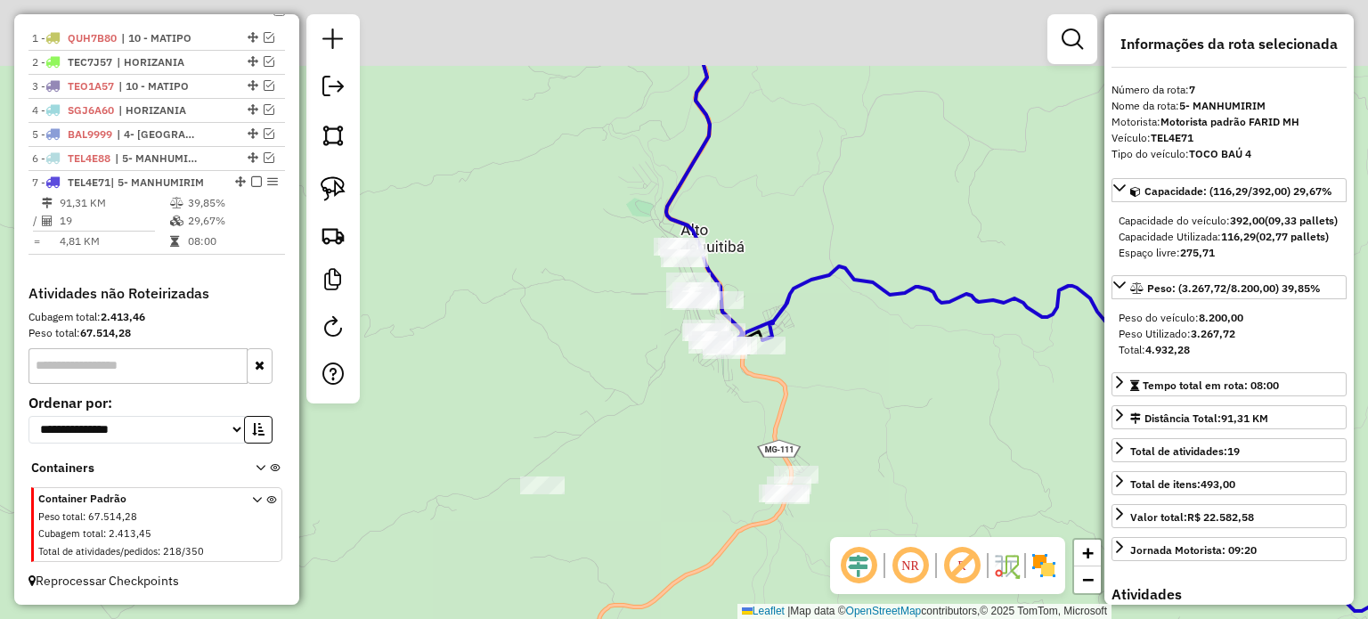
drag, startPoint x: 777, startPoint y: 151, endPoint x: 745, endPoint y: 330, distance: 182.9
click at [745, 331] on div "Janela de atendimento Grade de atendimento Capacidade Transportadoras Veículos …" at bounding box center [684, 309] width 1368 height 619
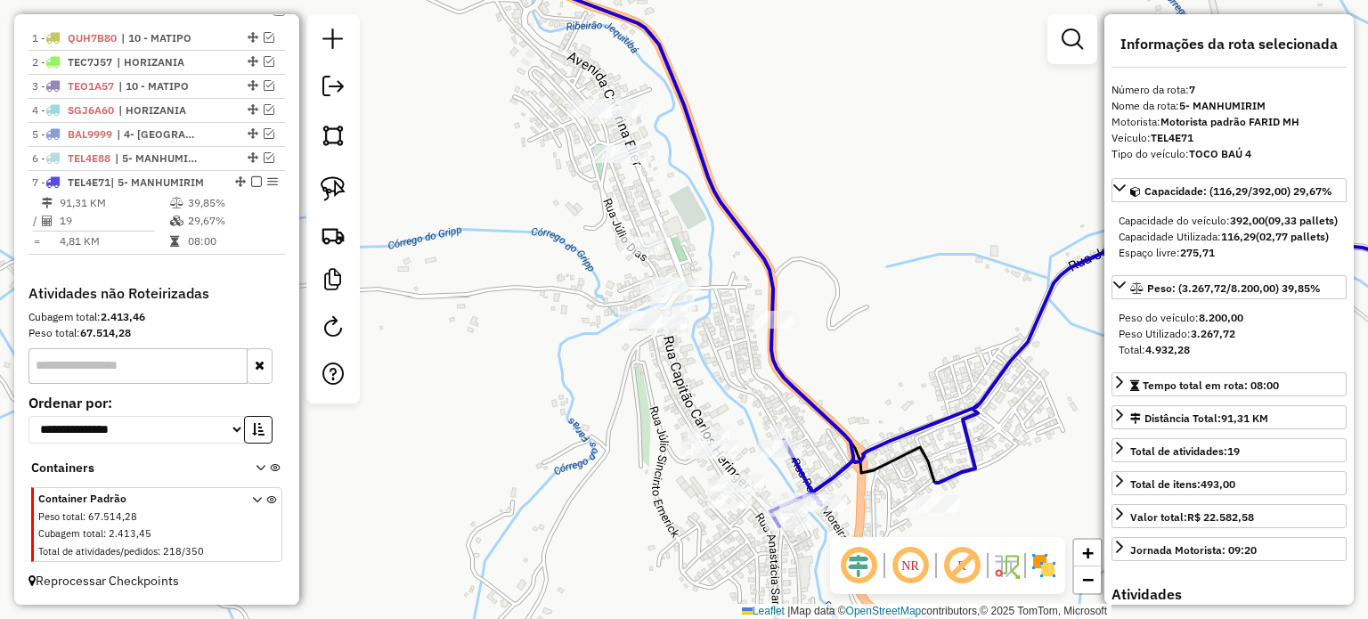
drag, startPoint x: 830, startPoint y: 354, endPoint x: 862, endPoint y: 242, distance: 116.7
click at [869, 245] on div "Janela de atendimento Grade de atendimento Capacidade Transportadoras Veículos …" at bounding box center [684, 309] width 1368 height 619
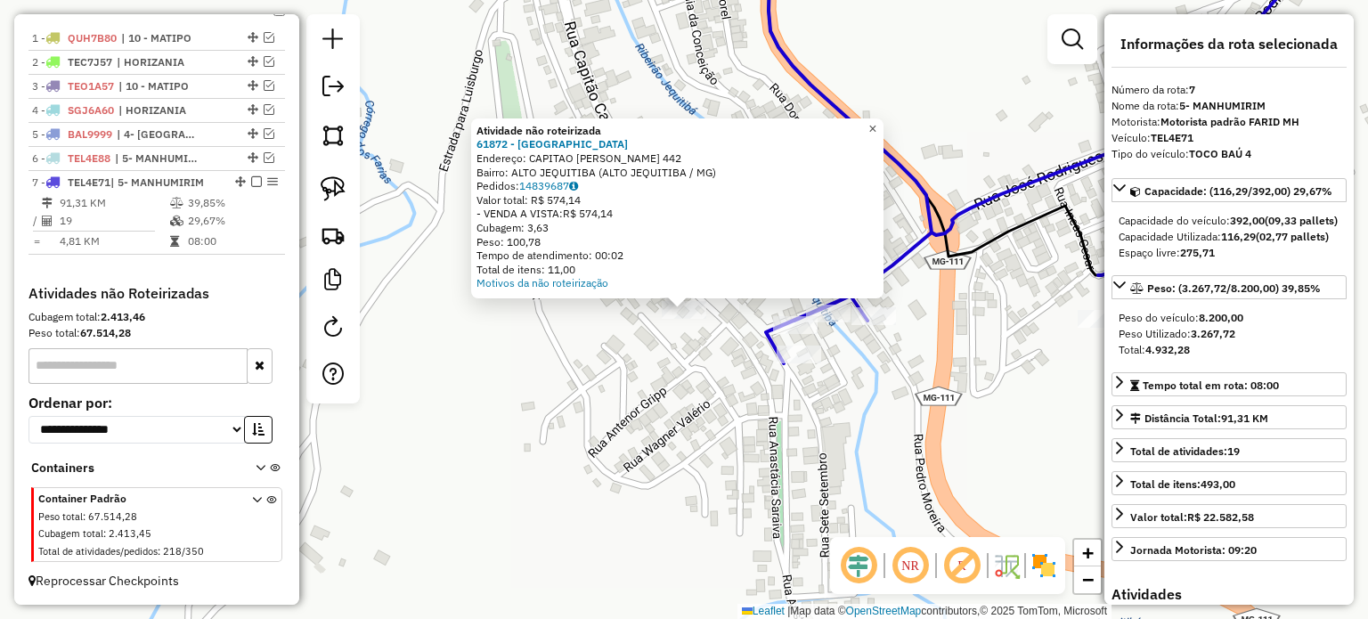
click at [876, 121] on span "×" at bounding box center [872, 128] width 8 height 15
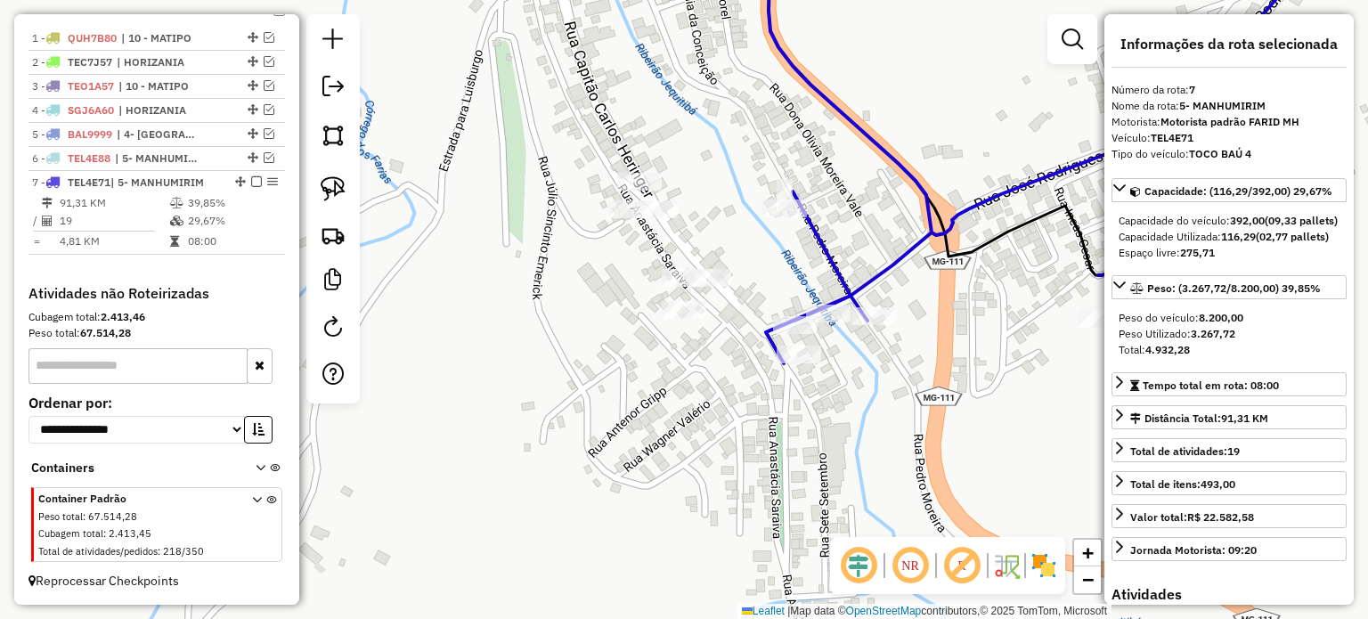
drag, startPoint x: 339, startPoint y: 201, endPoint x: 488, endPoint y: 188, distance: 149.3
click at [342, 199] on link at bounding box center [332, 188] width 39 height 39
drag, startPoint x: 606, startPoint y: 172, endPoint x: 659, endPoint y: 148, distance: 58.6
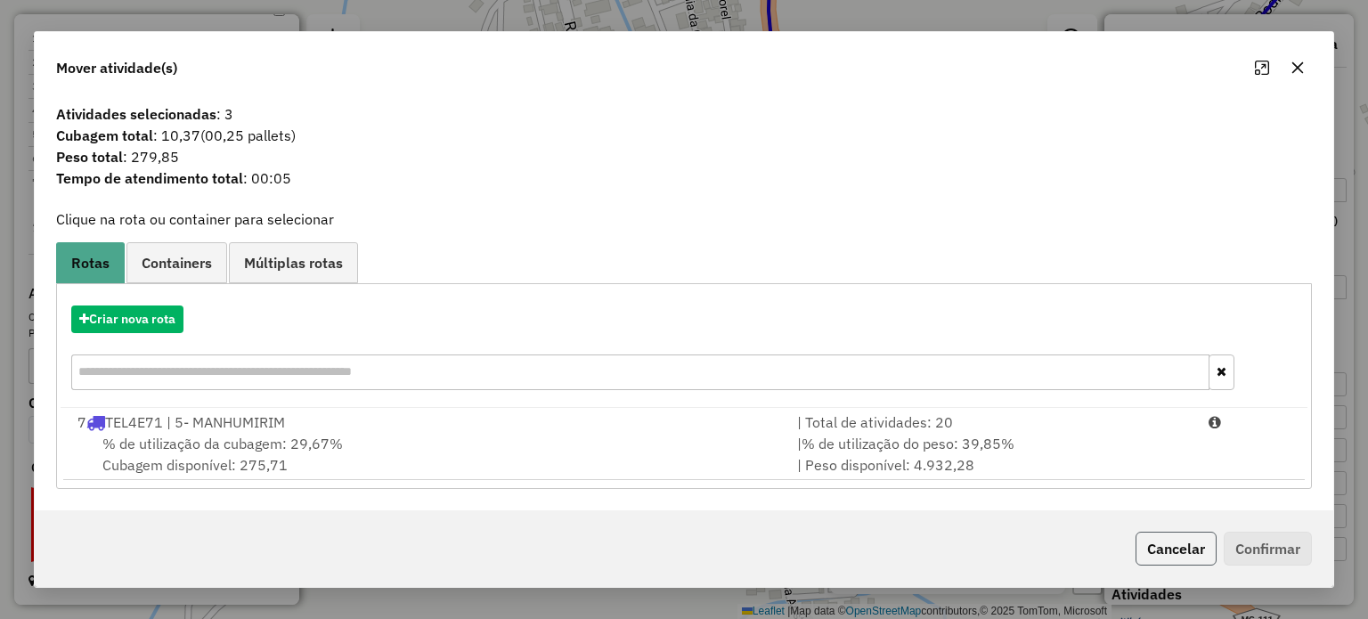
click at [1158, 545] on button "Cancelar" at bounding box center [1176, 549] width 81 height 34
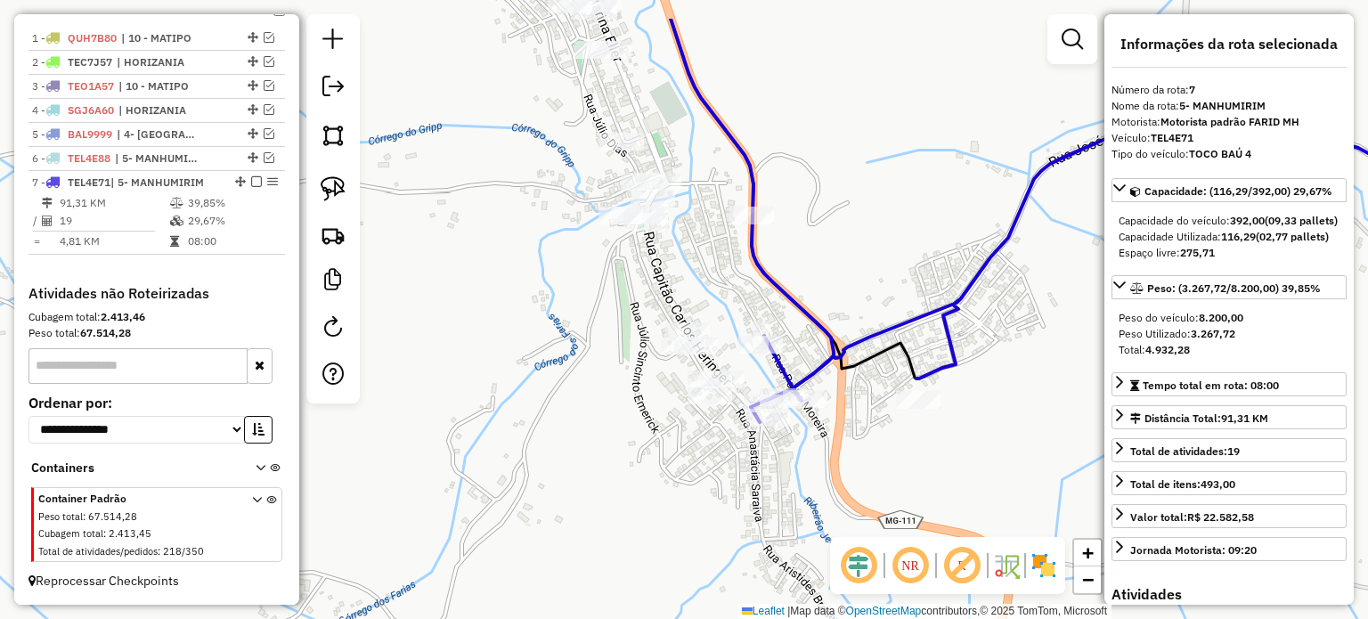
drag, startPoint x: 700, startPoint y: 200, endPoint x: 691, endPoint y: 291, distance: 91.3
click at [693, 290] on div "Janela de atendimento Grade de atendimento Capacidade Transportadoras Veículos …" at bounding box center [684, 309] width 1368 height 619
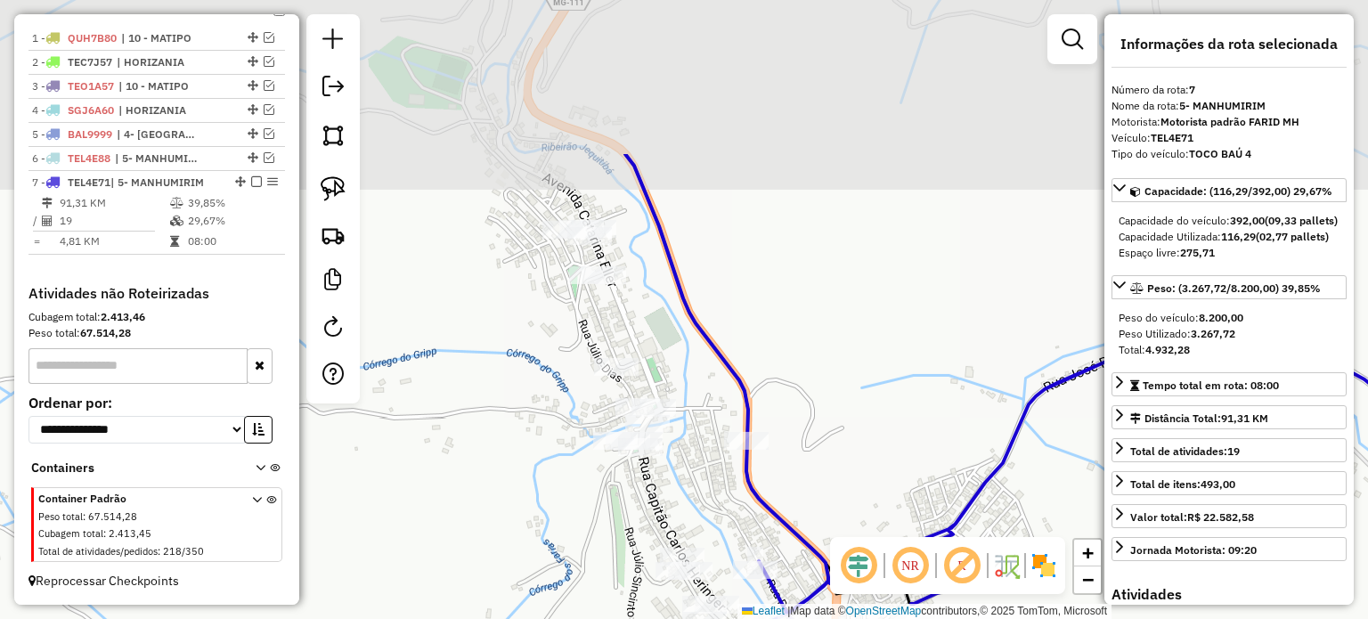
drag, startPoint x: 624, startPoint y: 84, endPoint x: 621, endPoint y: 299, distance: 215.6
click at [621, 299] on div "Janela de atendimento Grade de atendimento Capacidade Transportadoras Veículos …" at bounding box center [684, 309] width 1368 height 619
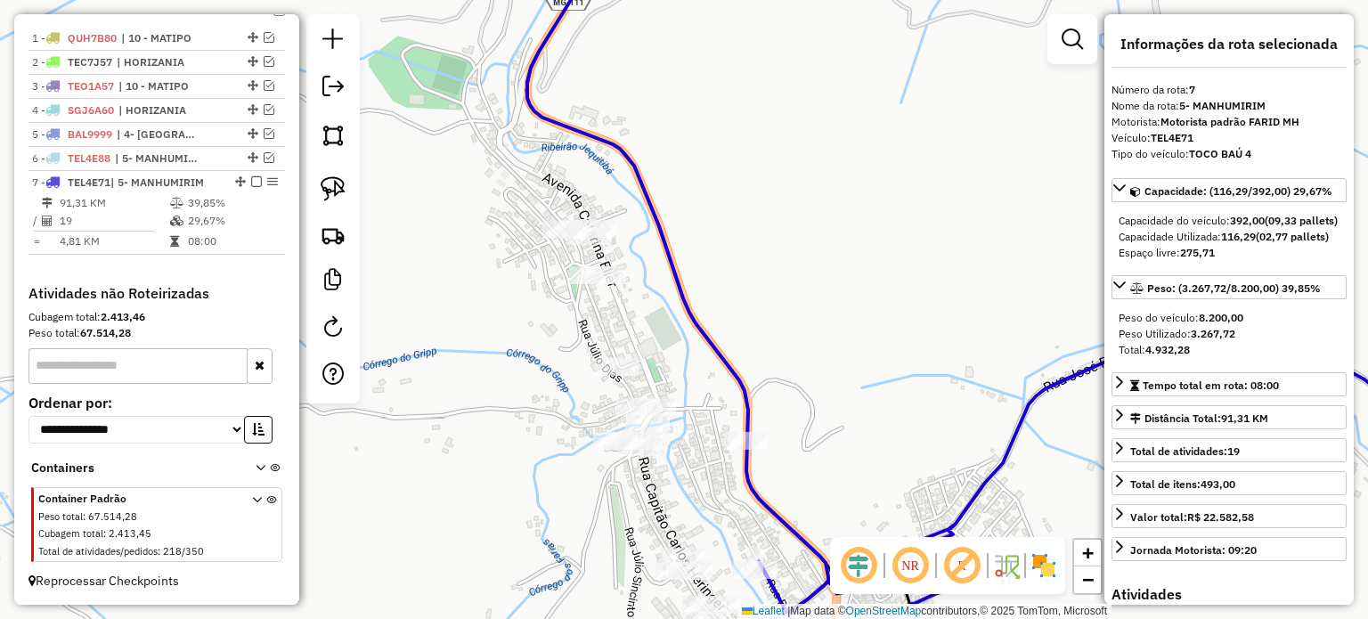
click at [537, 195] on div "Janela de atendimento Grade de atendimento Capacidade Transportadoras Veículos …" at bounding box center [684, 309] width 1368 height 619
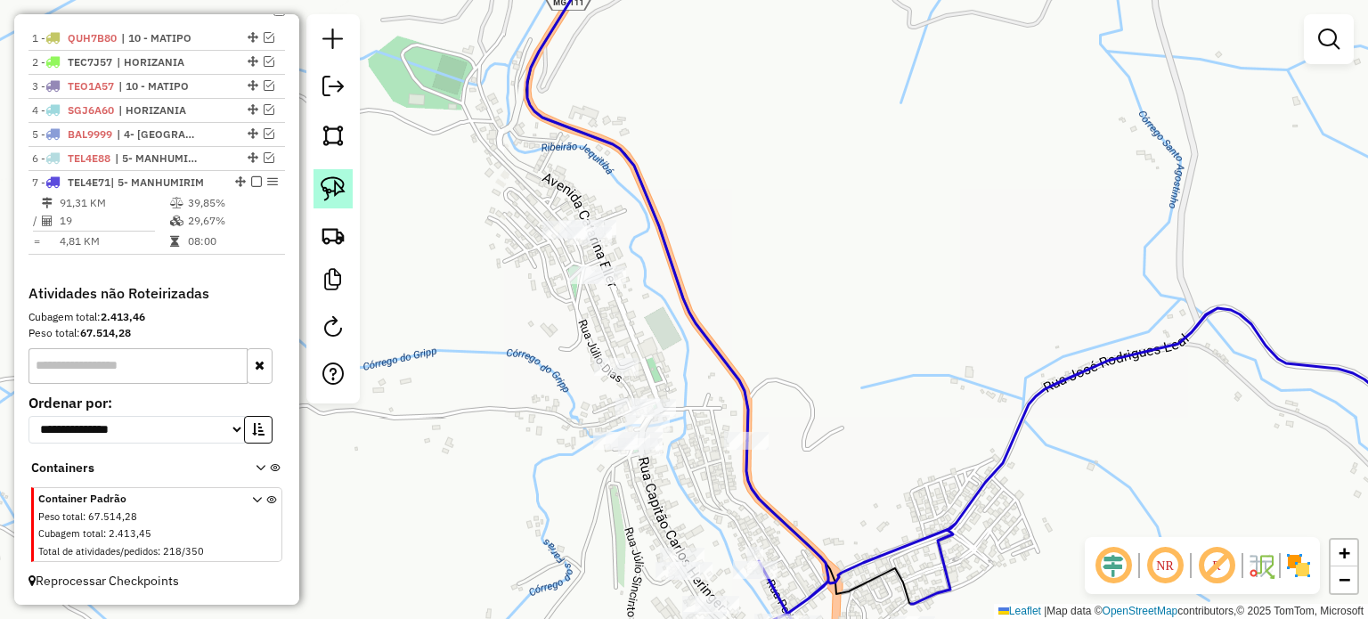
click at [341, 187] on img at bounding box center [333, 188] width 25 height 25
drag, startPoint x: 524, startPoint y: 211, endPoint x: 627, endPoint y: 195, distance: 104.5
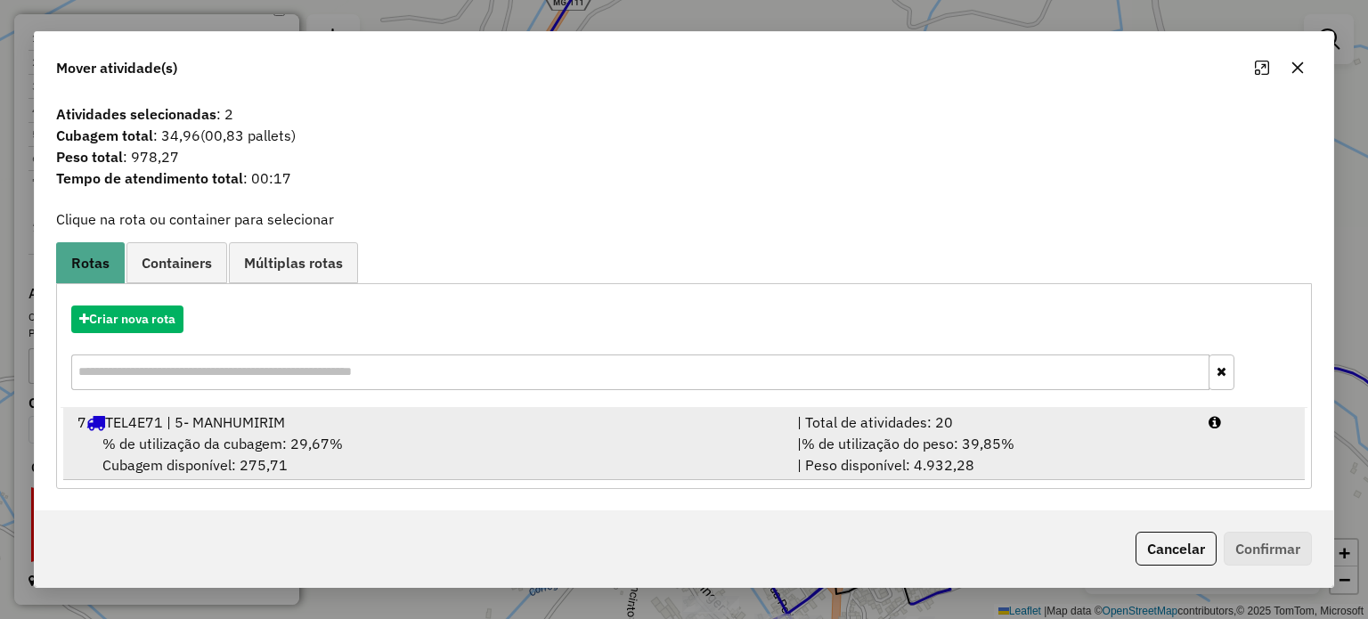
click at [496, 437] on div "% de utilização da cubagem: 29,67% Cubagem disponível: 275,71" at bounding box center [427, 454] width 720 height 43
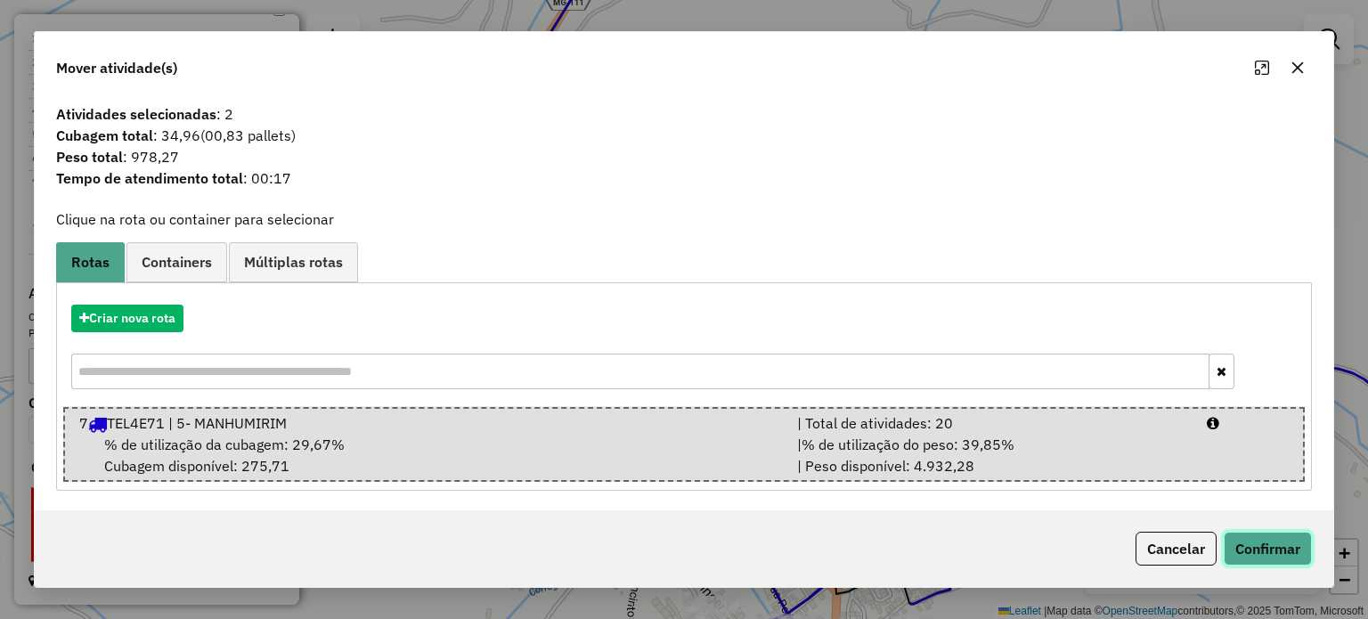
click at [1261, 549] on button "Confirmar" at bounding box center [1268, 549] width 88 height 34
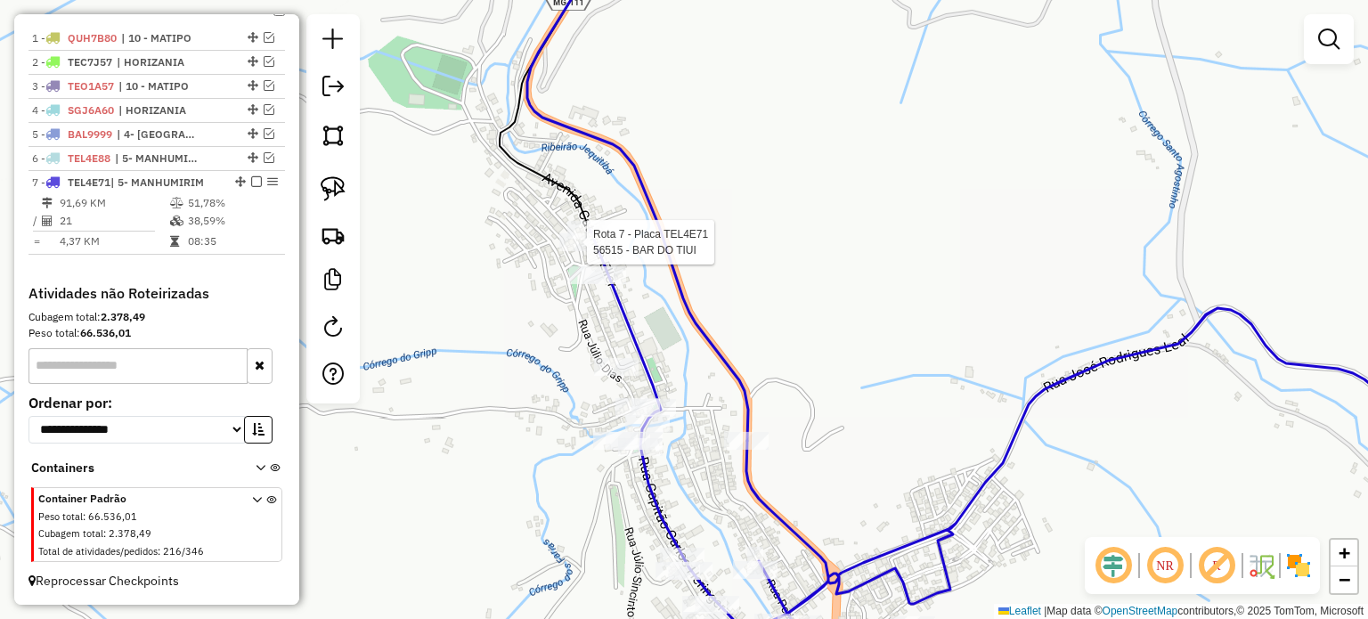
select select "*********"
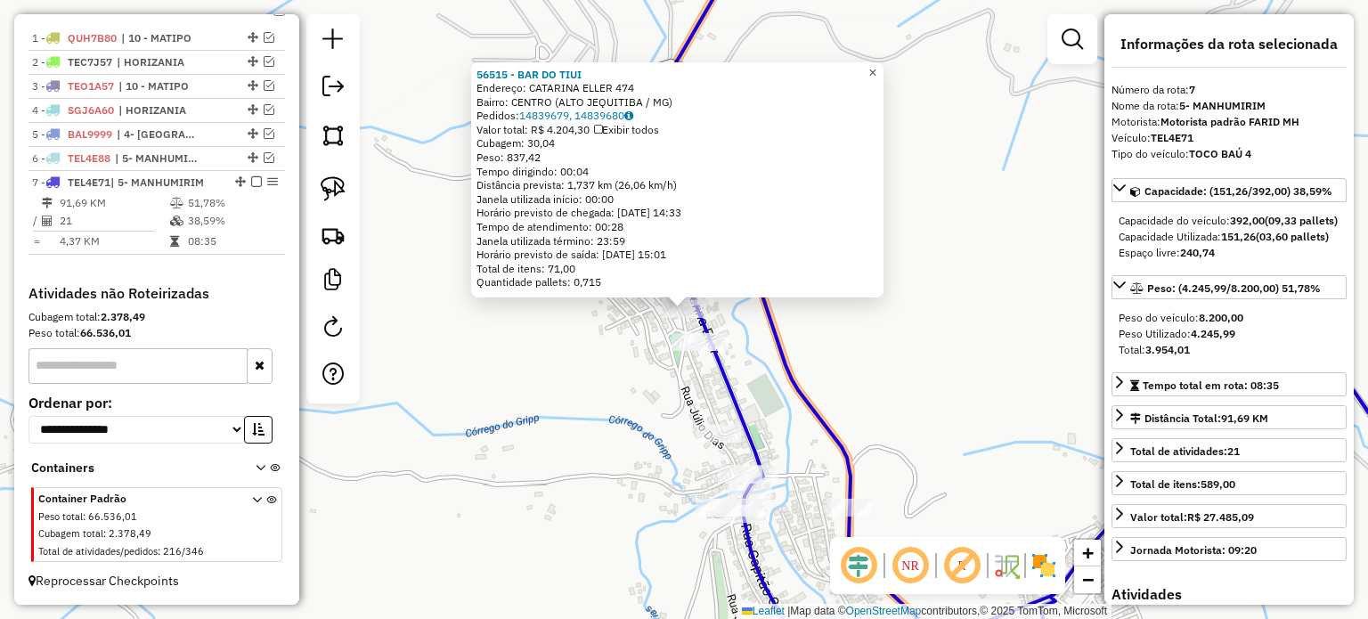
click at [876, 70] on span "×" at bounding box center [872, 71] width 8 height 15
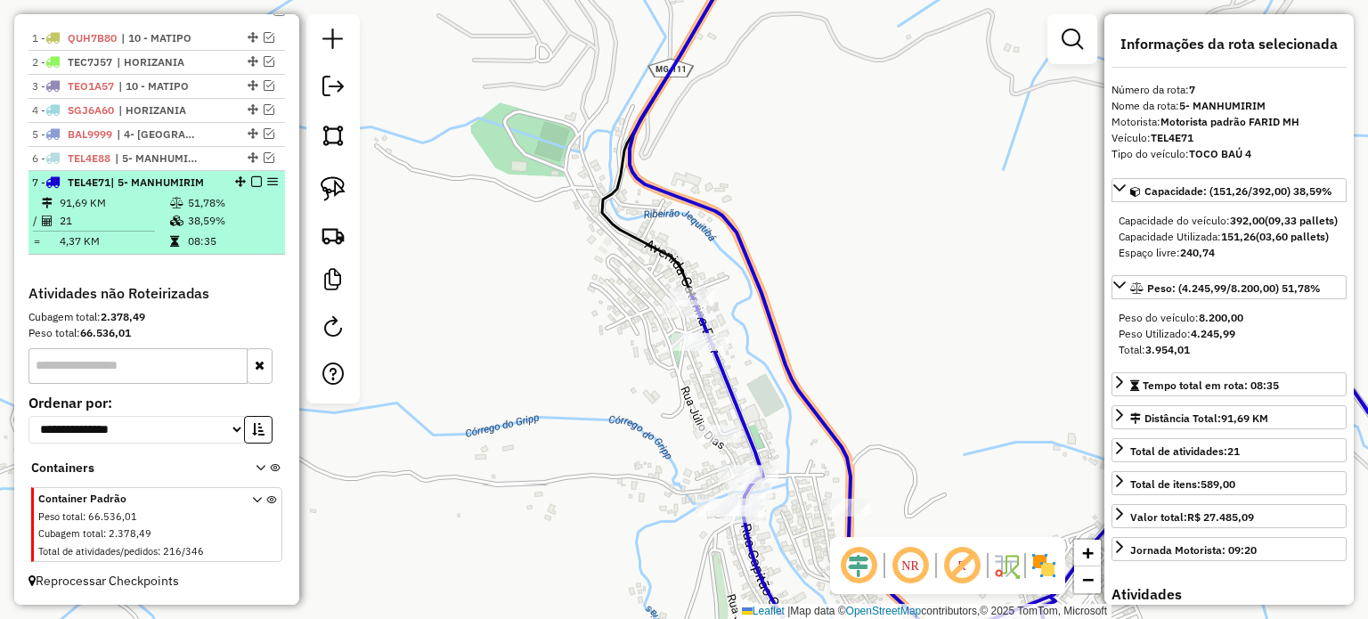
click at [251, 179] on em at bounding box center [256, 181] width 11 height 11
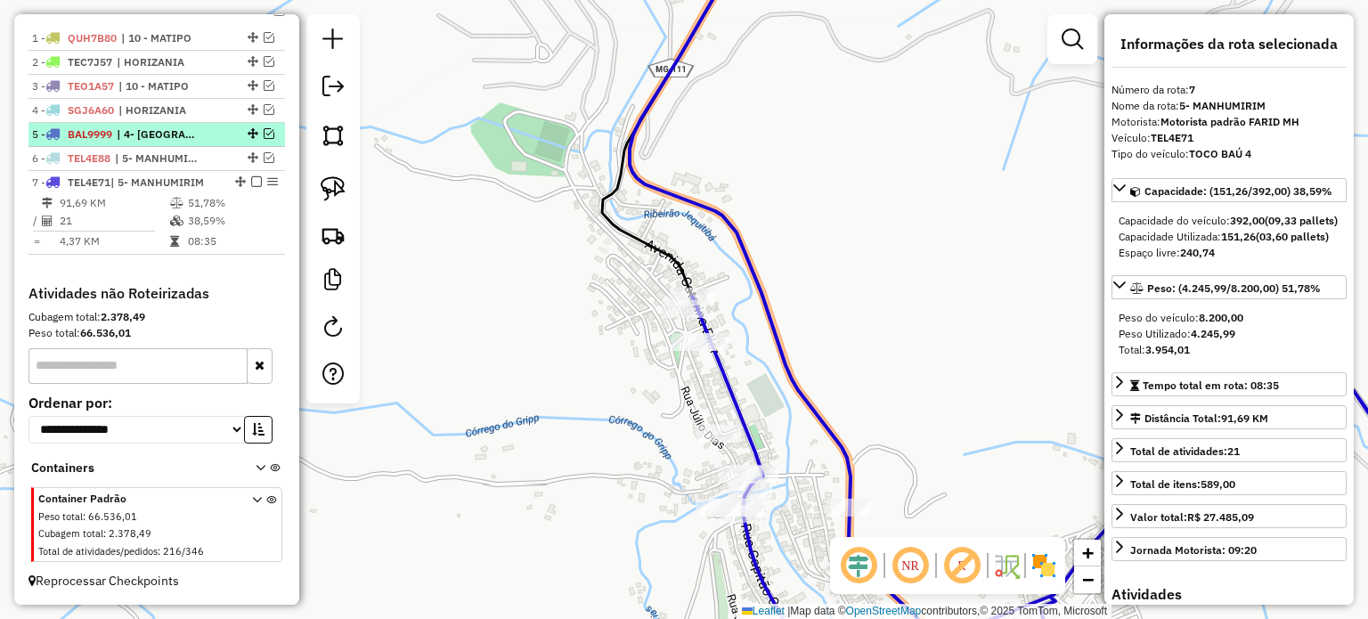
scroll to position [593, 0]
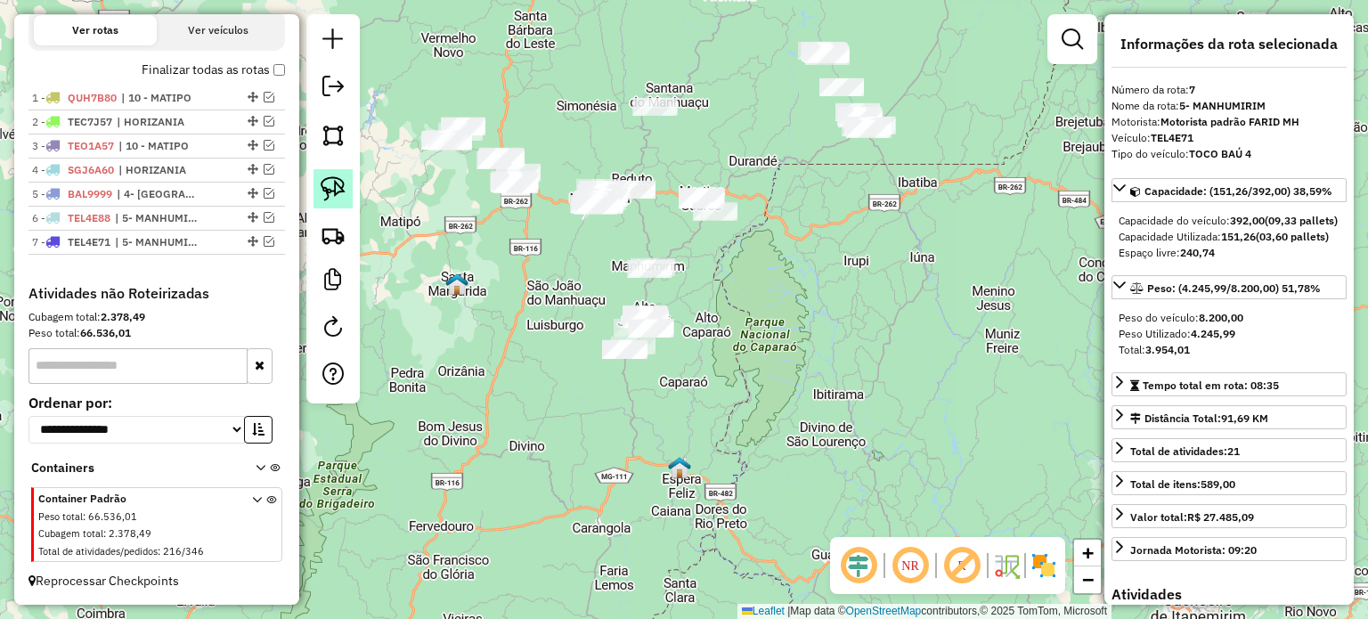
click at [334, 183] on img at bounding box center [333, 188] width 25 height 25
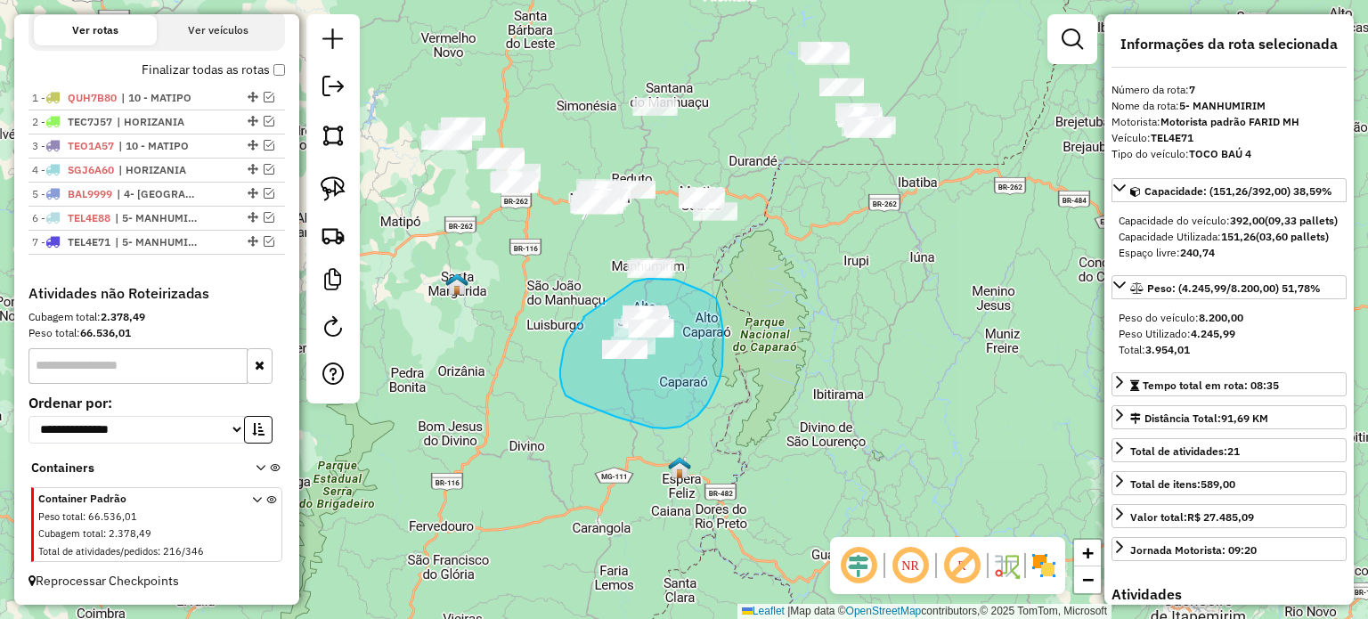
drag, startPoint x: 583, startPoint y: 317, endPoint x: 634, endPoint y: 281, distance: 62.0
click at [634, 281] on div "Janela de atendimento Grade de atendimento Capacidade Transportadoras Veículos …" at bounding box center [684, 309] width 1368 height 619
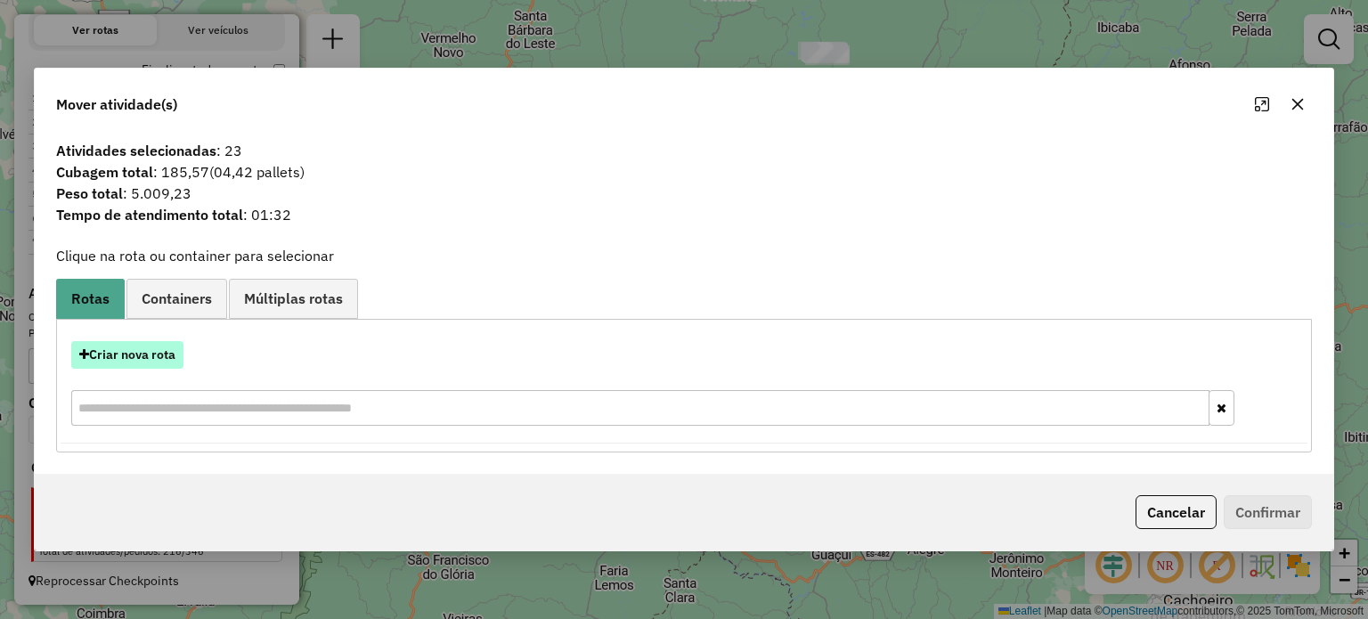
click at [146, 357] on button "Criar nova rota" at bounding box center [127, 355] width 112 height 28
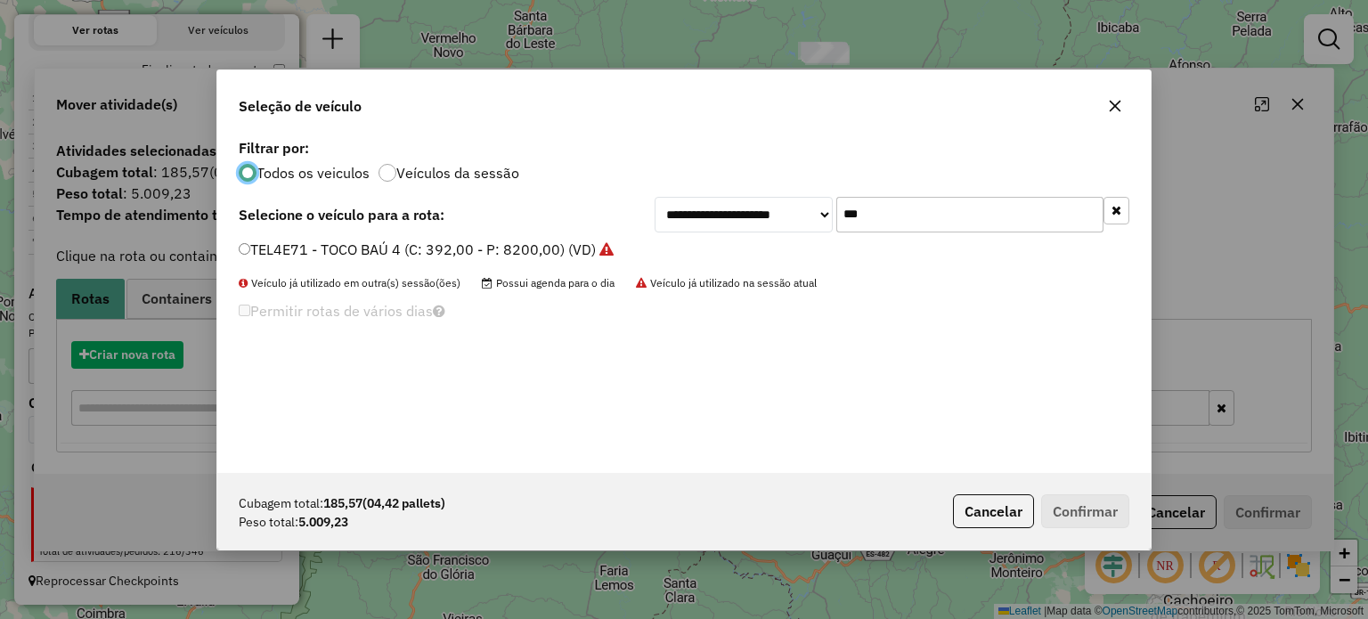
scroll to position [9, 5]
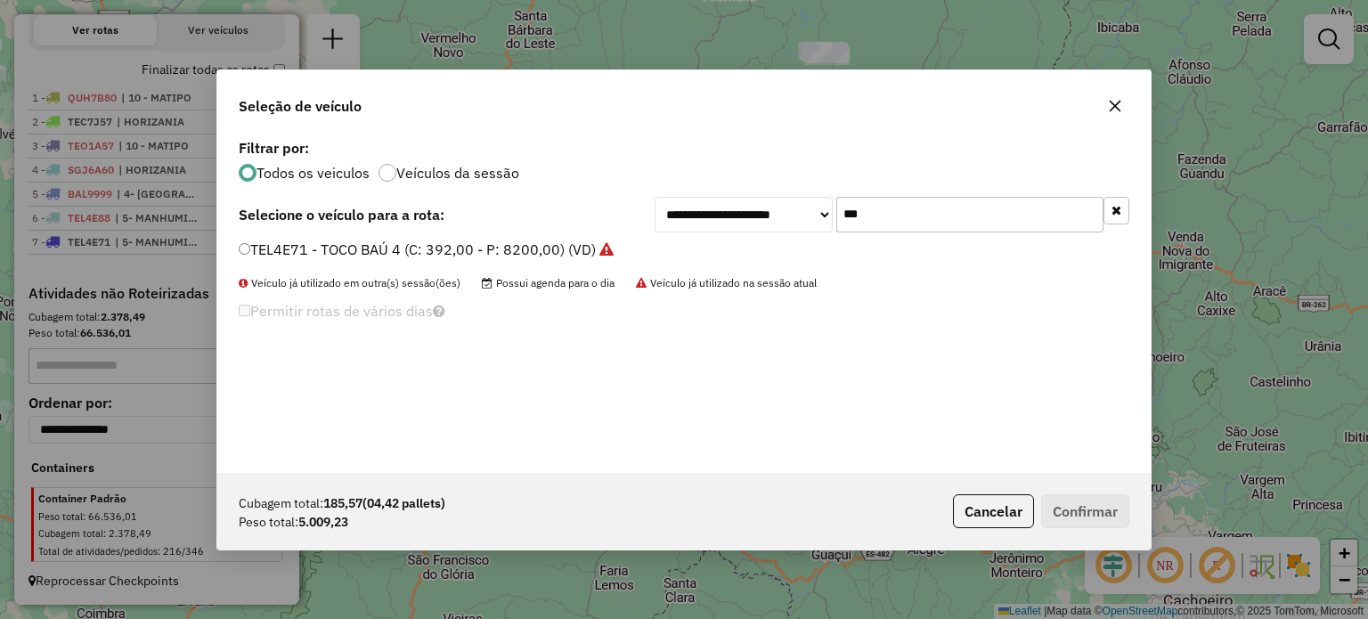
drag, startPoint x: 855, startPoint y: 220, endPoint x: 794, endPoint y: 218, distance: 61.5
click at [794, 218] on div "**********" at bounding box center [892, 215] width 475 height 36
type input "****"
click at [460, 248] on label "QUQ3H93 - 3/4 BAÚ TRUCK (C: 252,00 - P: 7800,00) (VD)" at bounding box center [432, 249] width 387 height 21
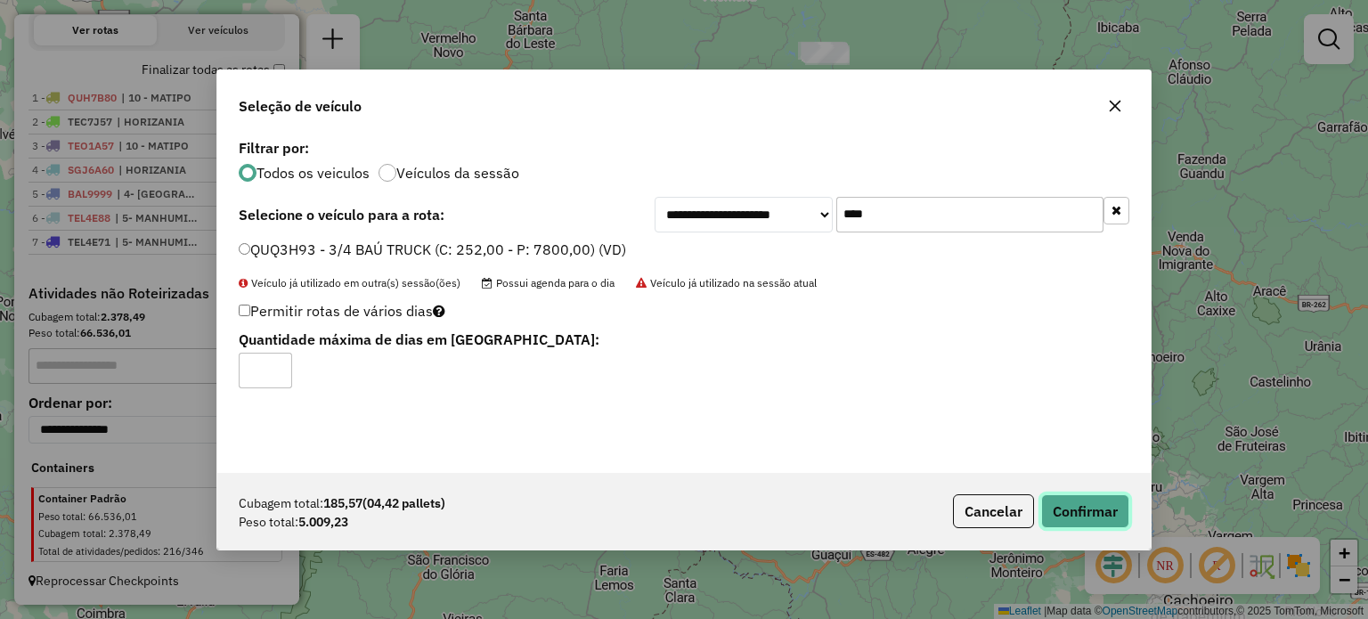
click at [1076, 503] on button "Confirmar" at bounding box center [1085, 511] width 88 height 34
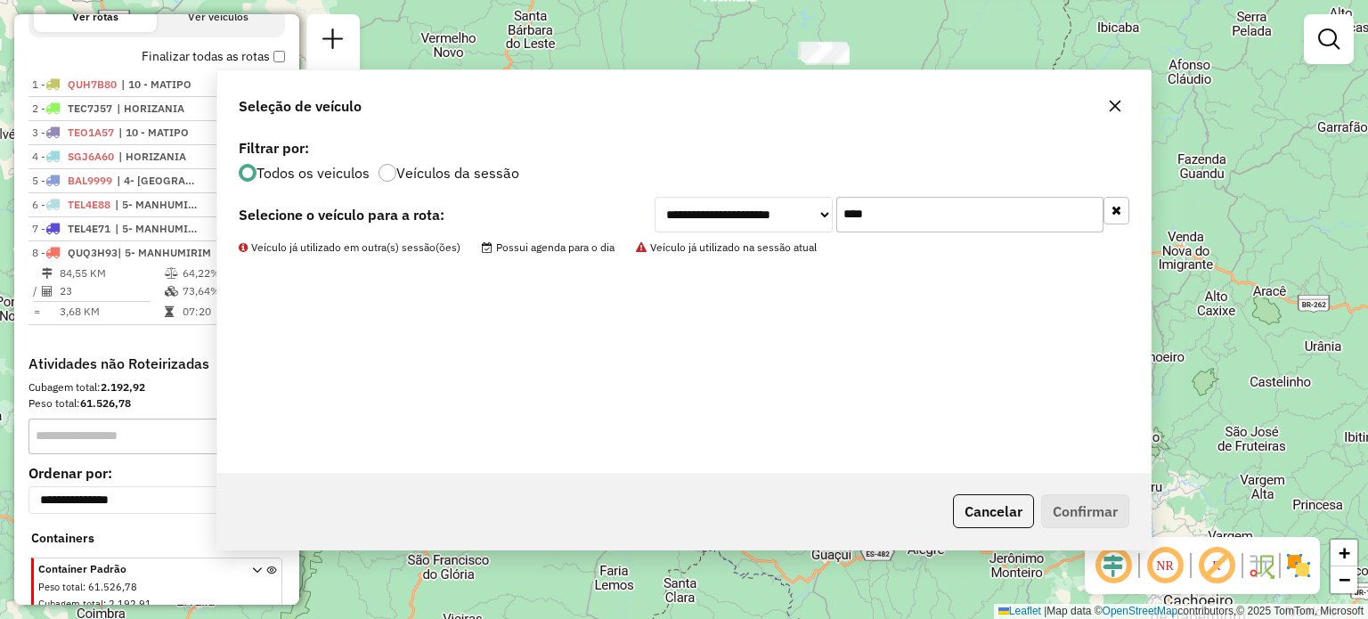
scroll to position [653, 0]
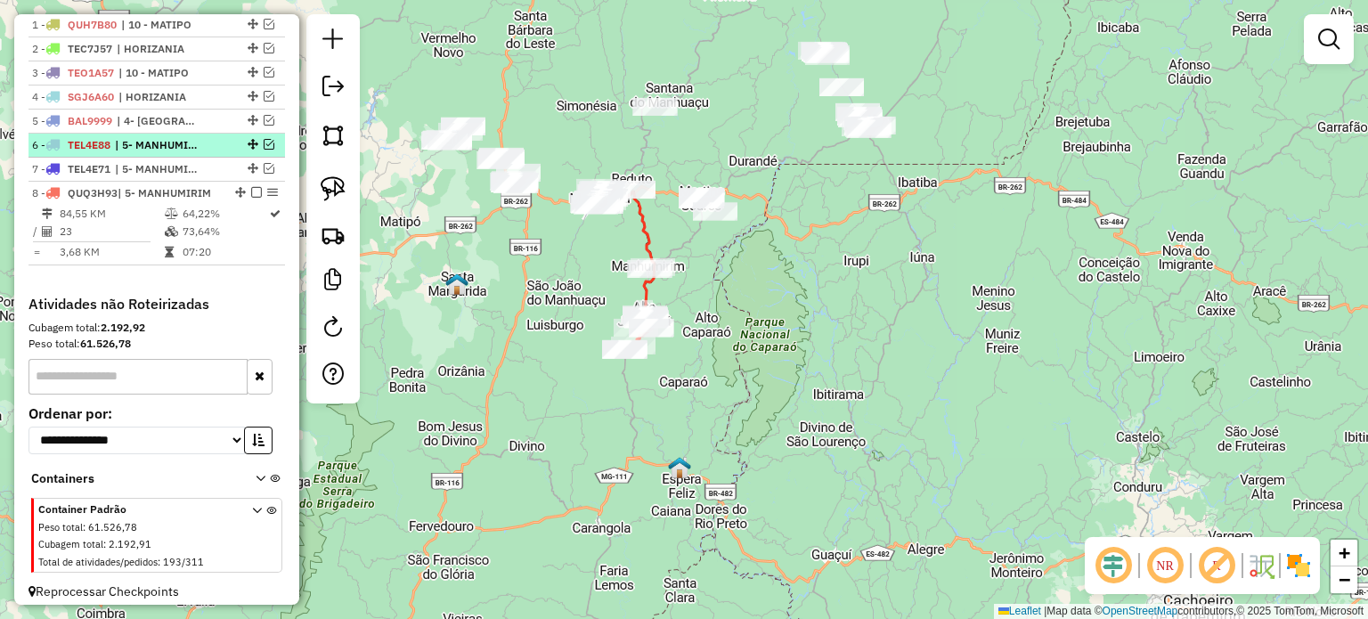
click at [265, 150] on em at bounding box center [269, 144] width 11 height 11
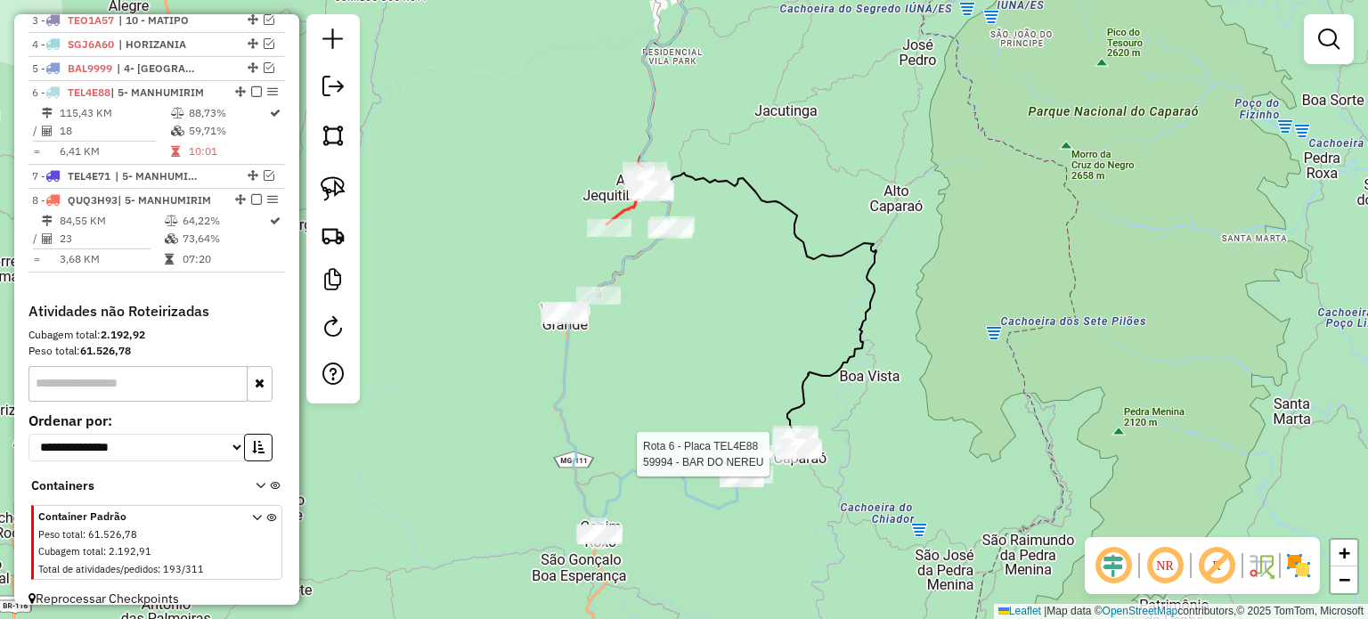
select select "*********"
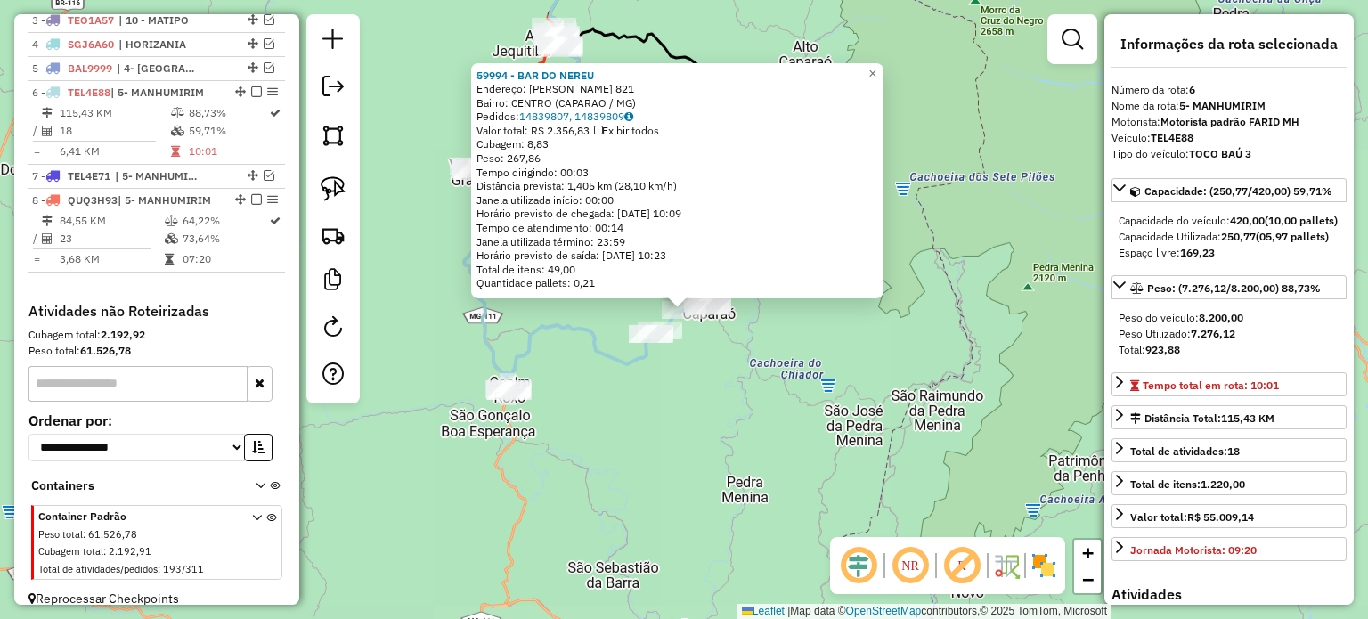
scroll to position [737, 0]
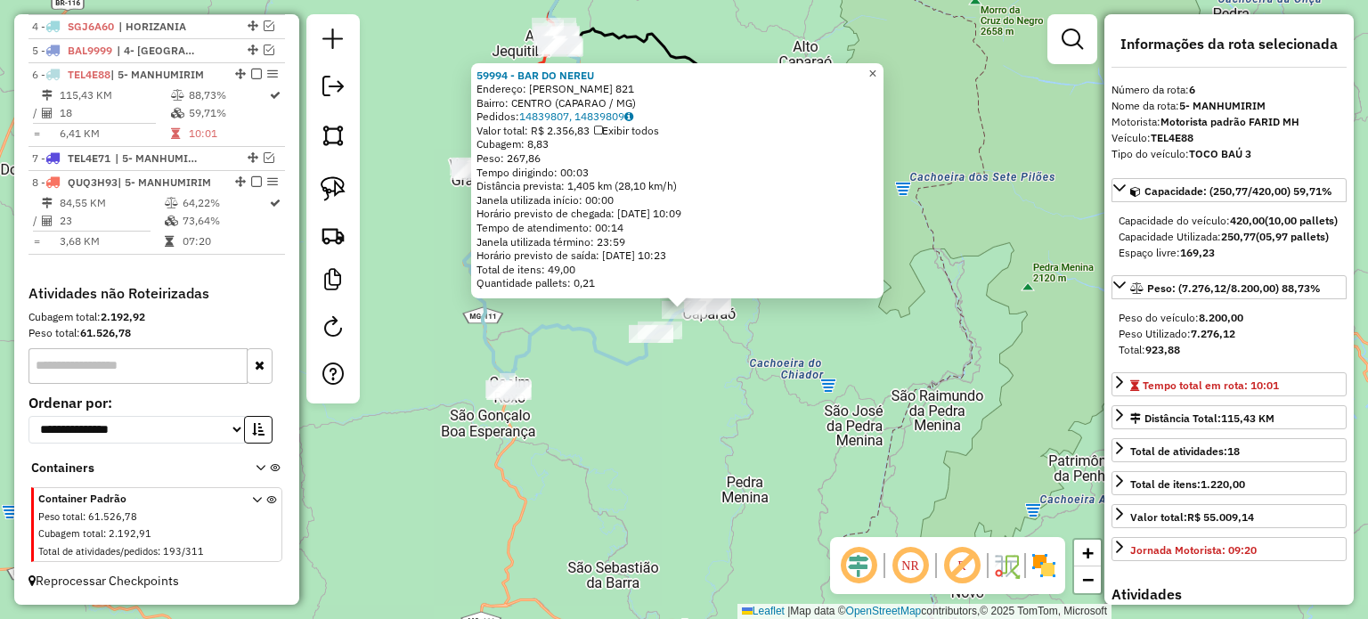
click at [876, 69] on span "×" at bounding box center [872, 72] width 8 height 15
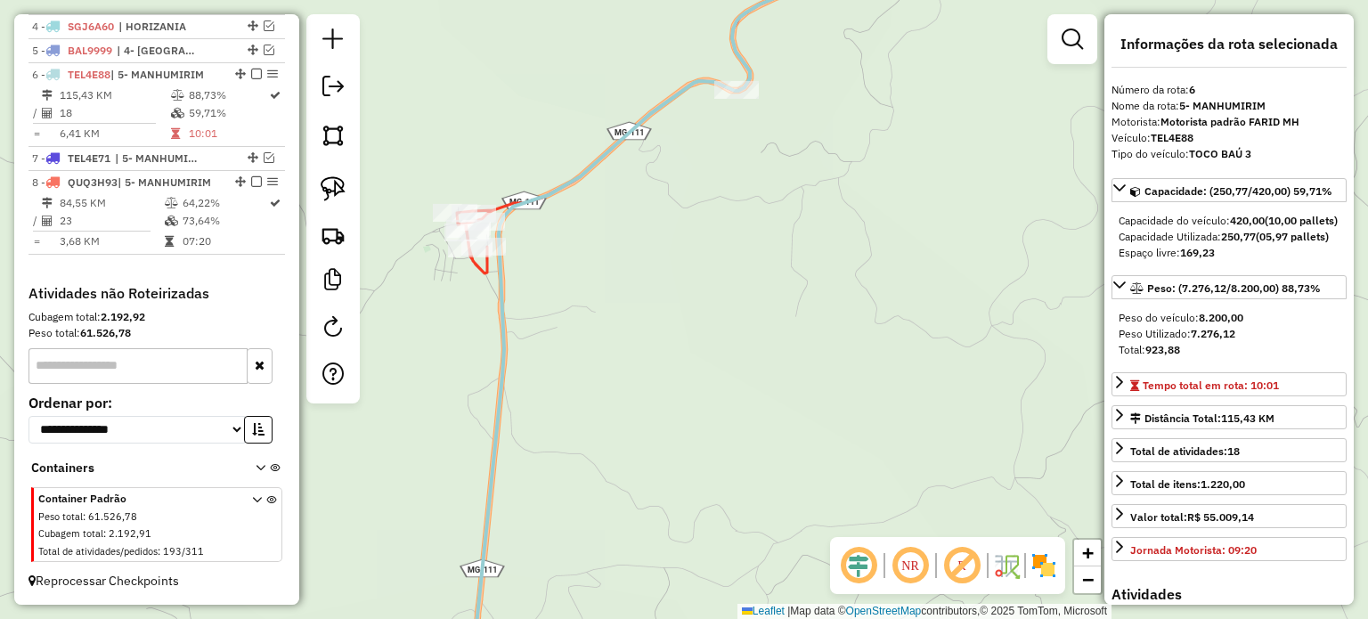
drag, startPoint x: 540, startPoint y: 234, endPoint x: 729, endPoint y: 184, distance: 196.1
click at [638, 292] on div "Janela de atendimento Grade de atendimento Capacidade Transportadoras Veículos …" at bounding box center [684, 309] width 1368 height 619
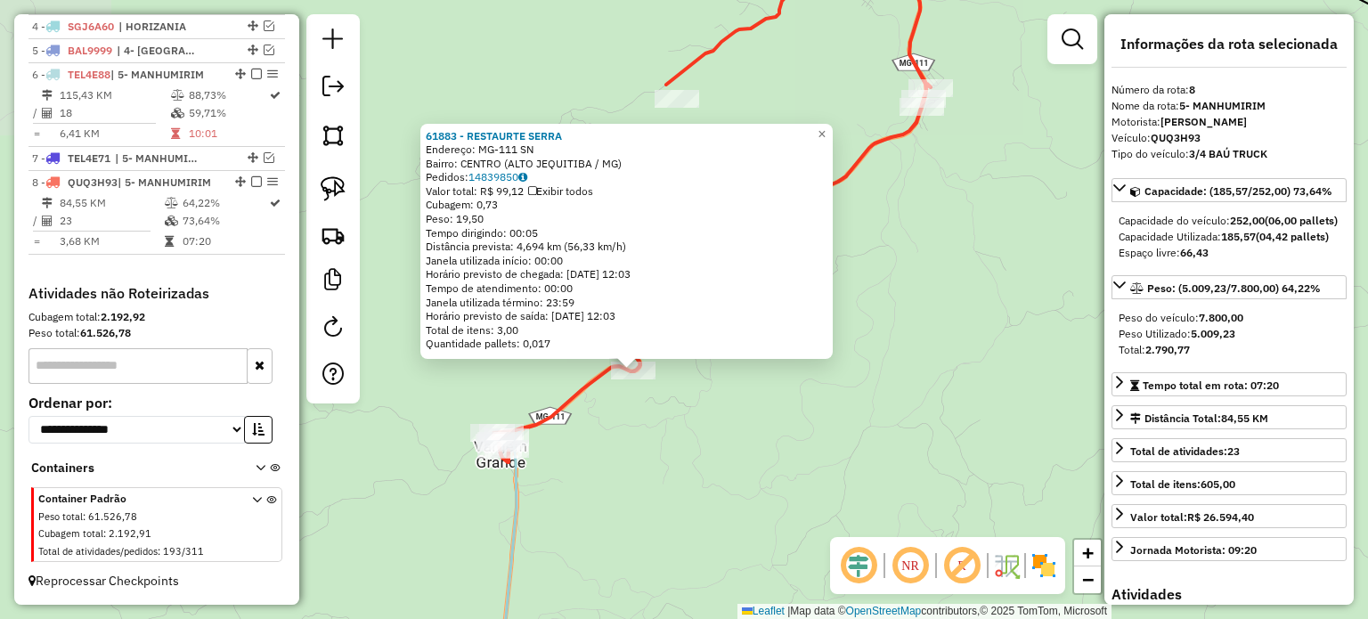
click at [712, 427] on div "61883 - RESTAURTE SERRA Endereço: MG-111 SN Bairro: CENTRO (ALTO JEQUITIBA / MG…" at bounding box center [684, 309] width 1368 height 619
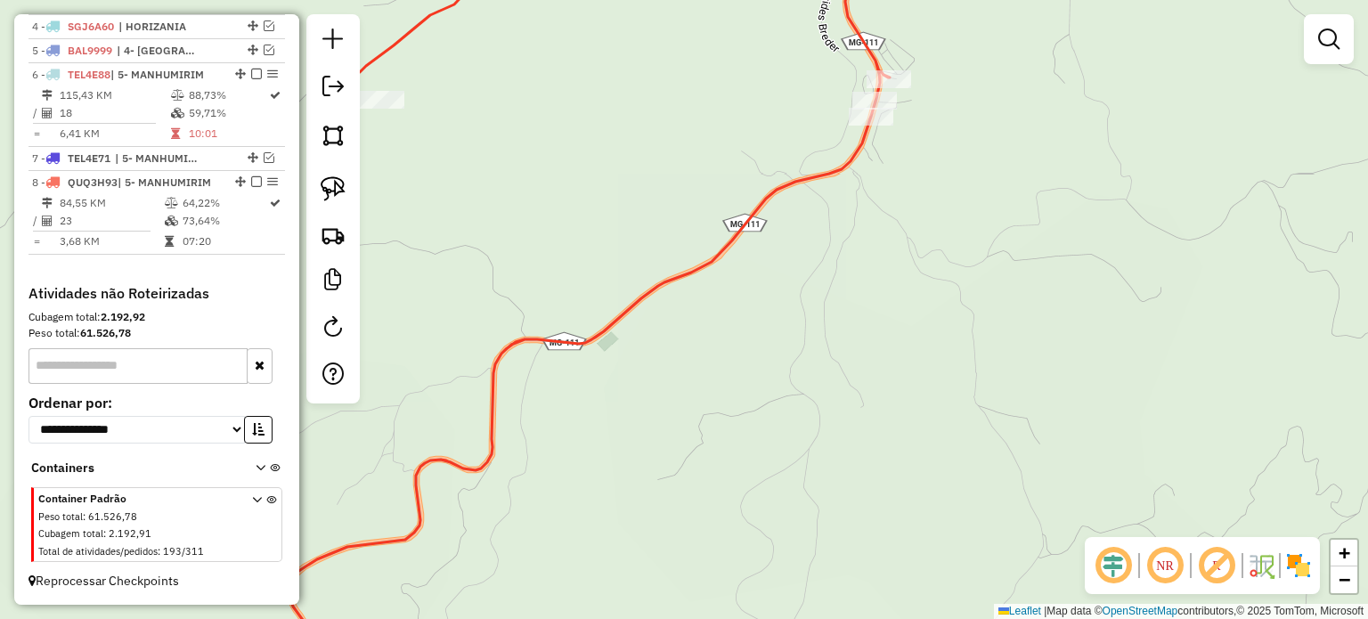
drag, startPoint x: 960, startPoint y: 111, endPoint x: 818, endPoint y: 250, distance: 199.0
click at [862, 244] on div "Janela de atendimento Grade de atendimento Capacidade Transportadoras Veículos …" at bounding box center [684, 309] width 1368 height 619
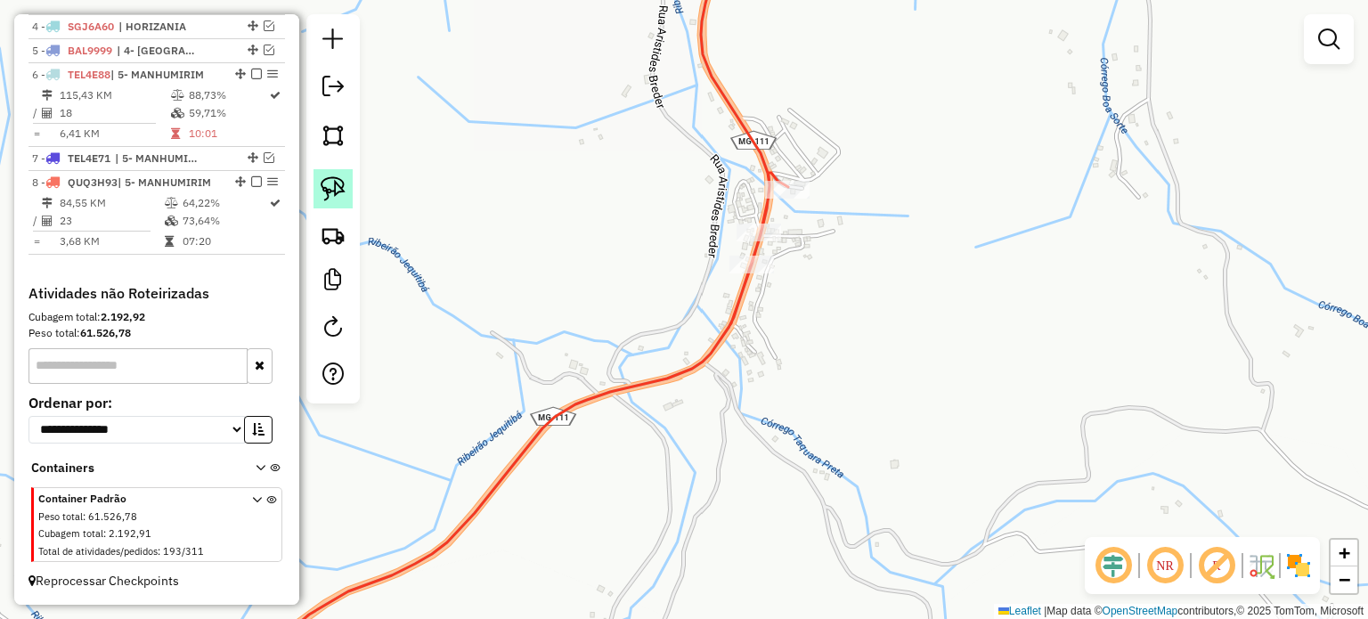
click at [345, 188] on img at bounding box center [333, 188] width 25 height 25
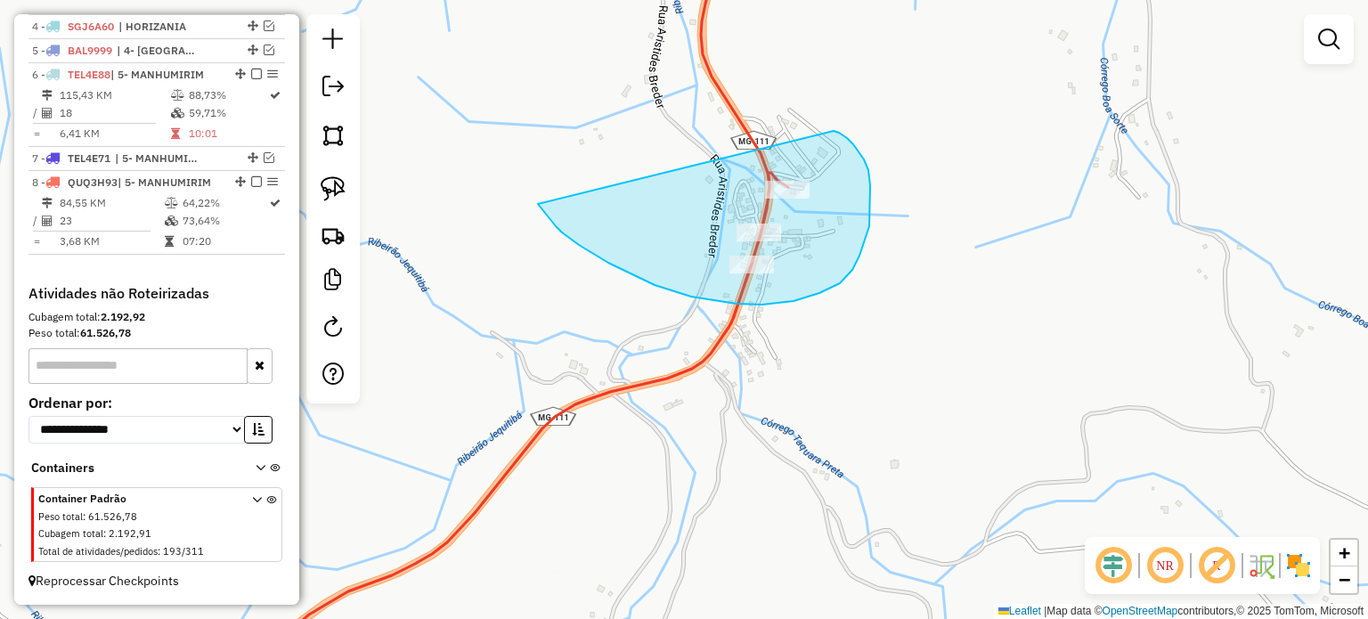
drag, startPoint x: 538, startPoint y: 204, endPoint x: 825, endPoint y: 138, distance: 294.2
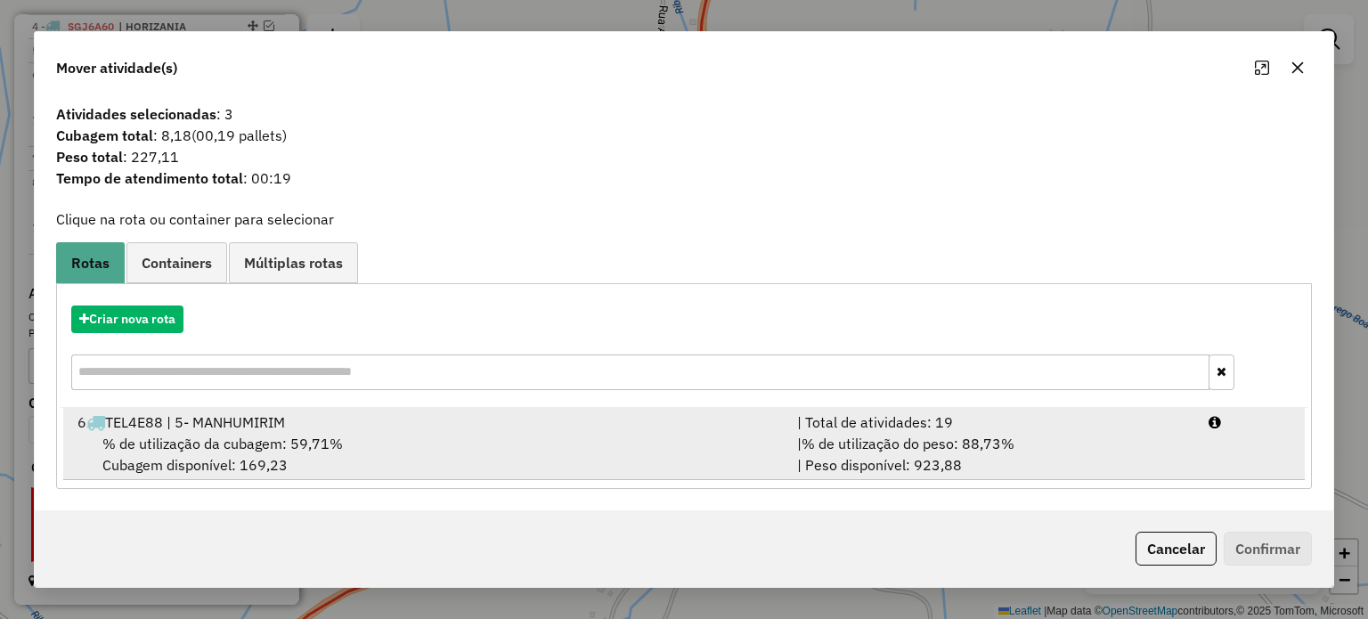
click at [619, 443] on div "% de utilização da cubagem: 59,71% Cubagem disponível: 169,23" at bounding box center [427, 454] width 720 height 43
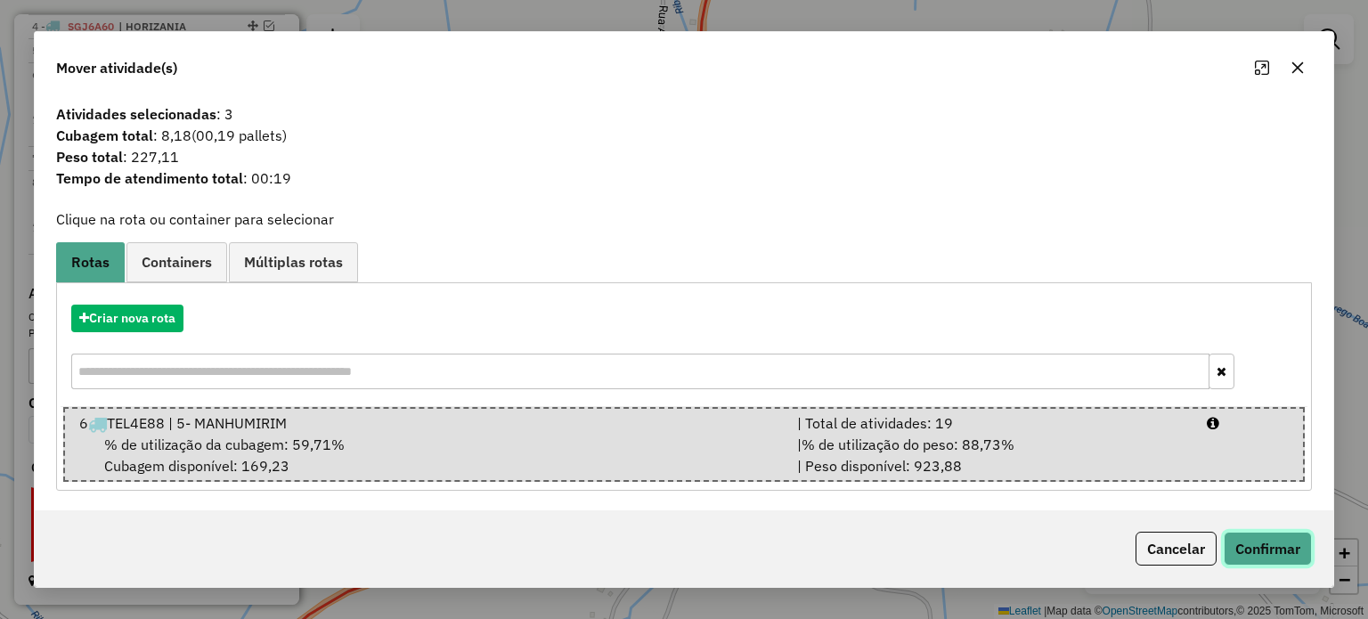
click at [1268, 543] on button "Confirmar" at bounding box center [1268, 549] width 88 height 34
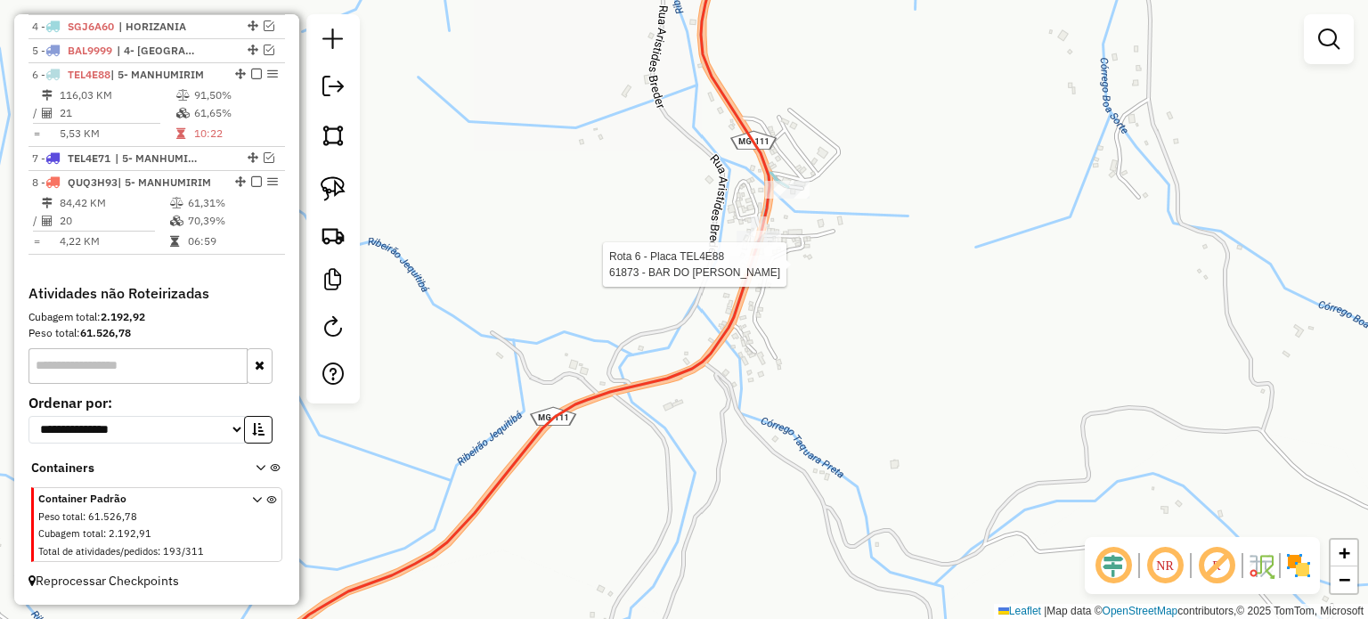
select select "*********"
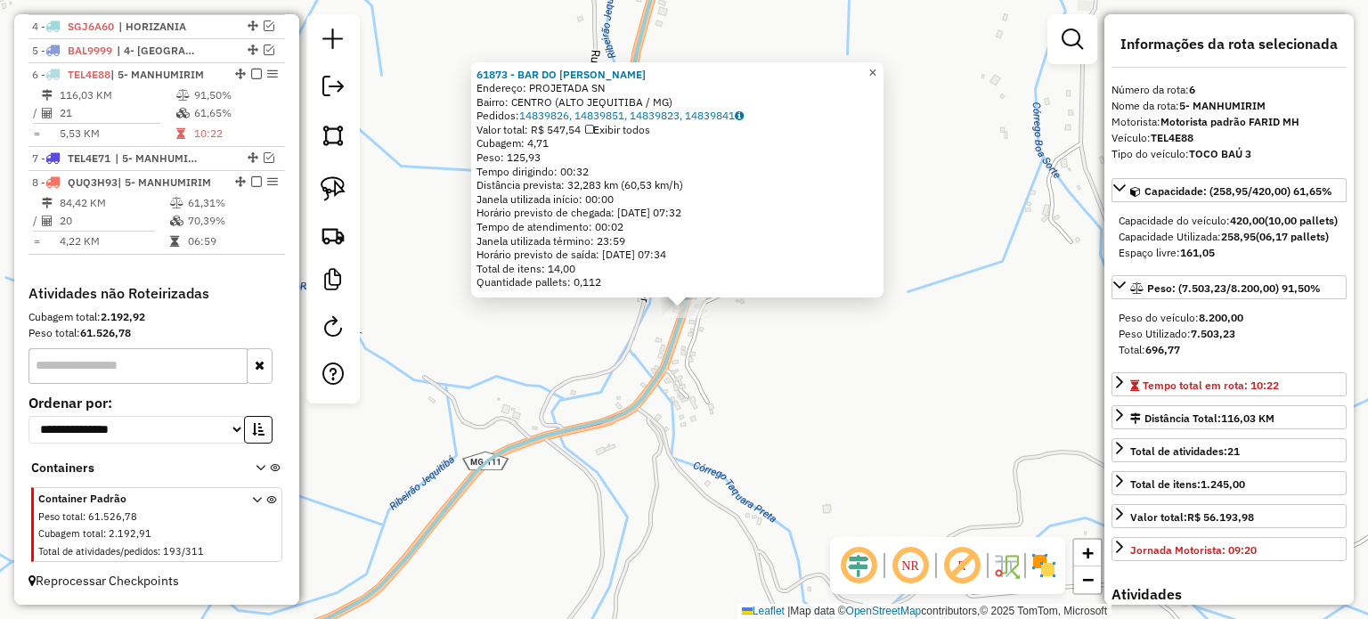
click at [876, 65] on span "×" at bounding box center [872, 72] width 8 height 15
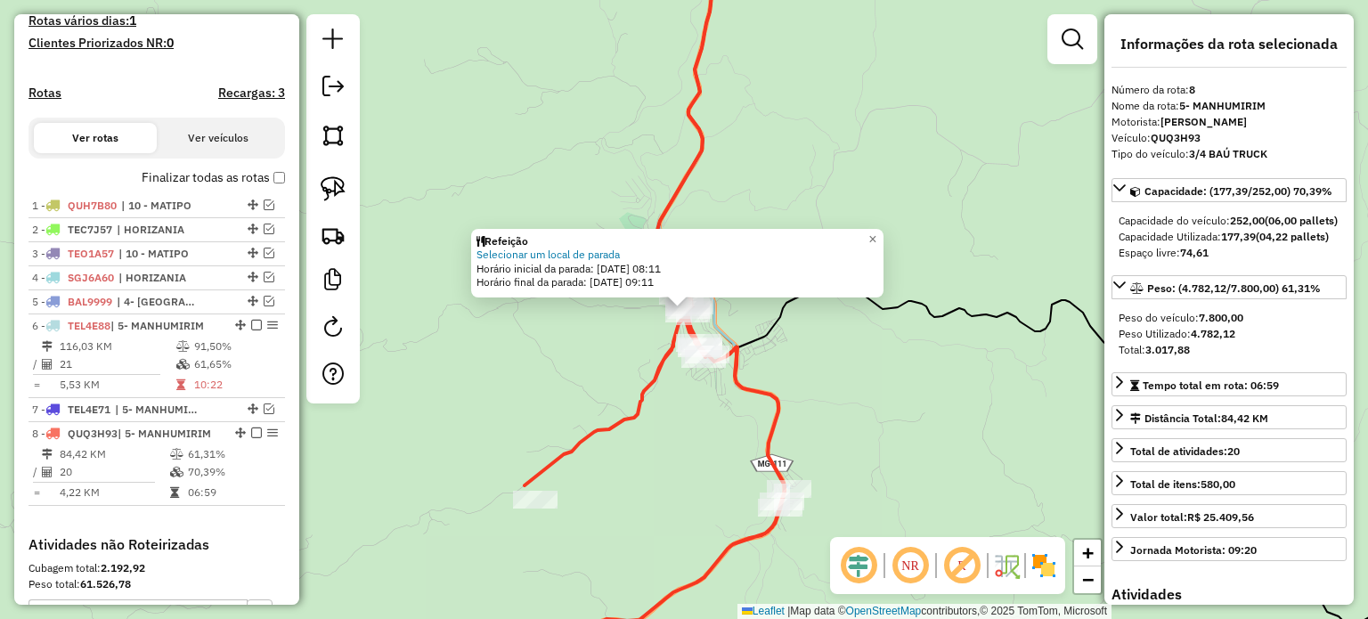
scroll to position [469, 0]
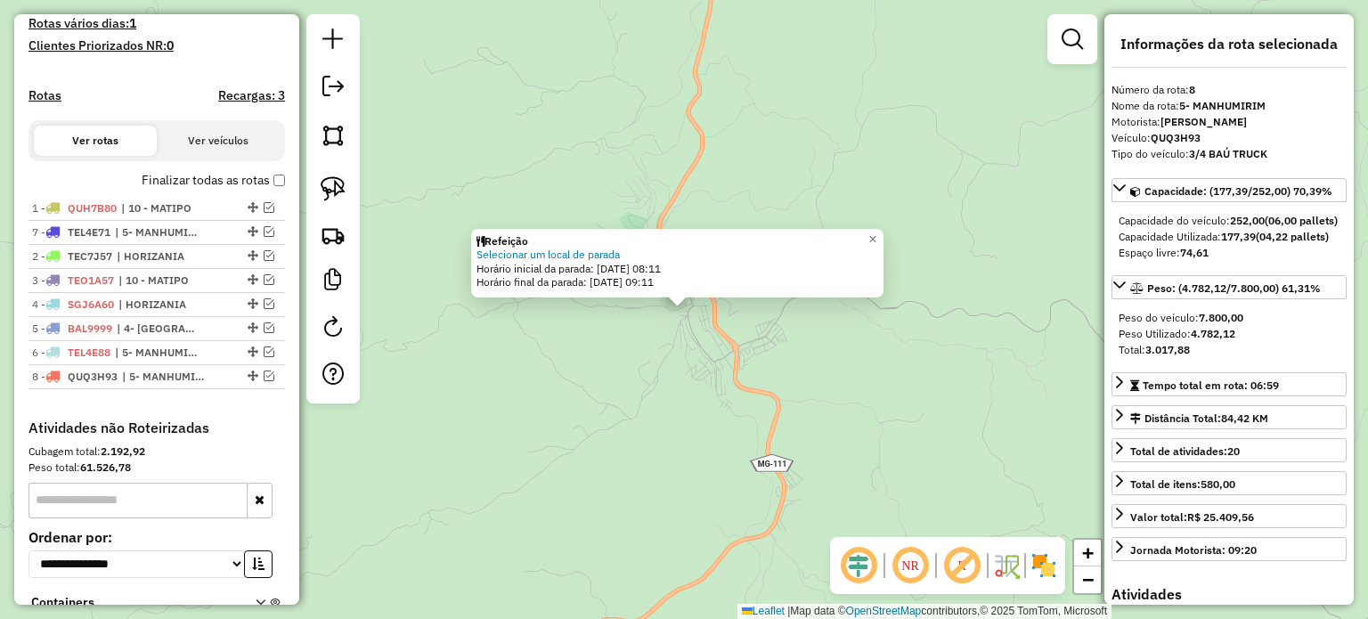
drag, startPoint x: 248, startPoint y: 364, endPoint x: 249, endPoint y: 245, distance: 119.4
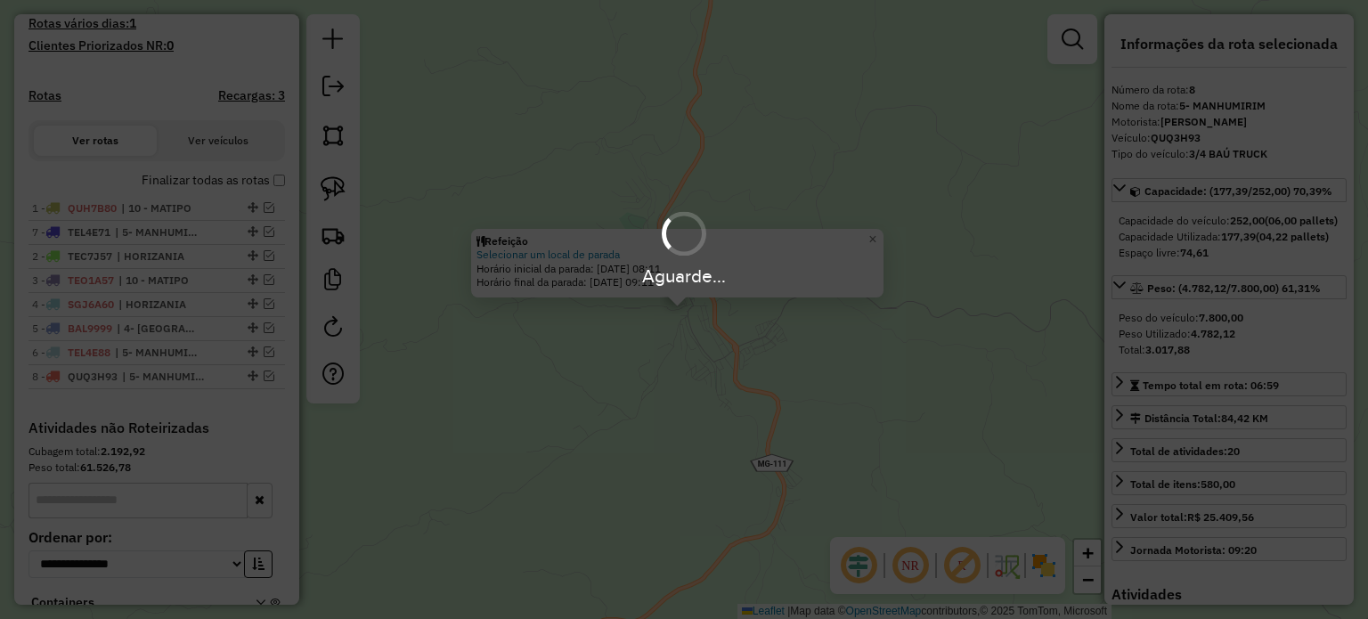
click at [245, 364] on div "Aguarde..." at bounding box center [684, 309] width 1368 height 619
click at [662, 427] on div "Aguarde..." at bounding box center [684, 309] width 1368 height 619
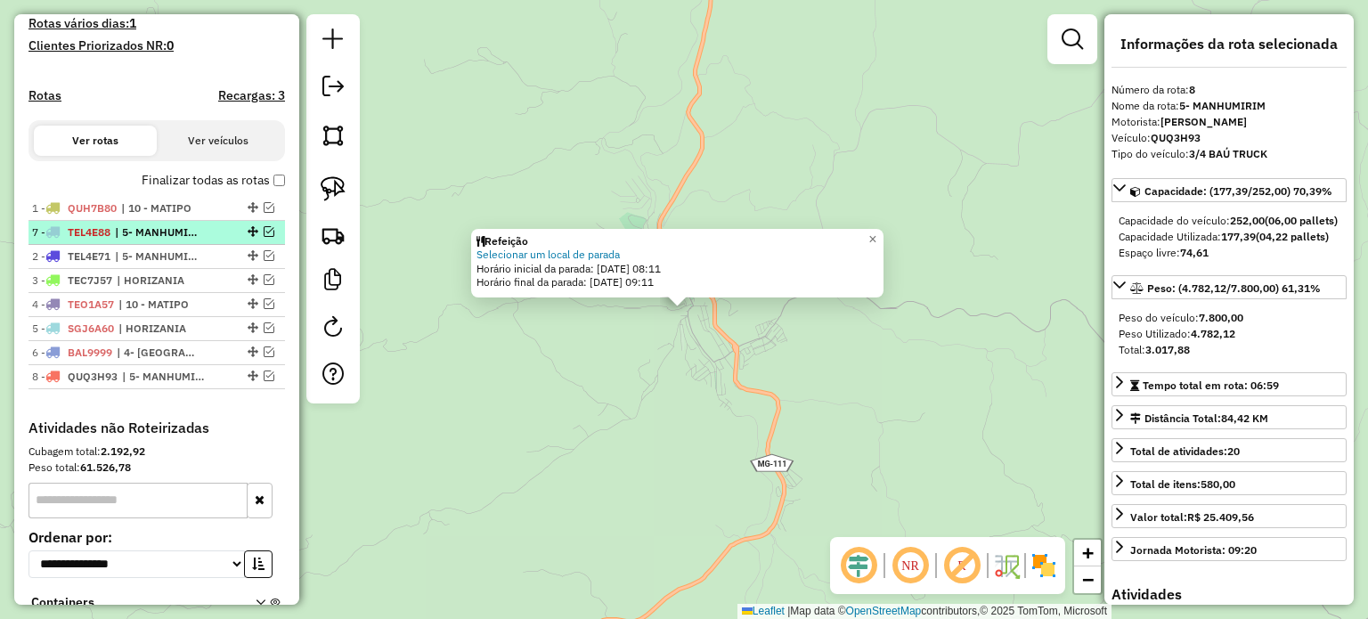
drag, startPoint x: 248, startPoint y: 364, endPoint x: 239, endPoint y: 238, distance: 126.8
click at [478, 362] on div "Refeição Selecionar um local de parada Horário inicial da parada: 15/08/2025 08…" at bounding box center [684, 309] width 1368 height 619
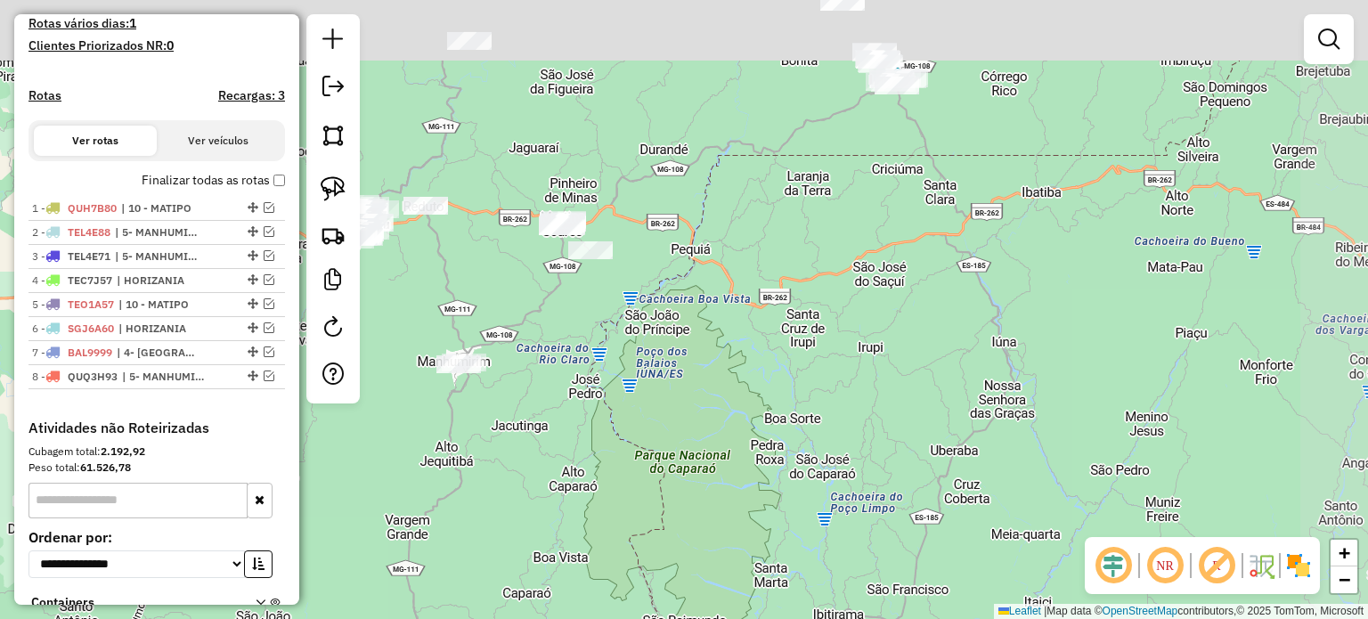
drag, startPoint x: 591, startPoint y: 340, endPoint x: 506, endPoint y: 435, distance: 128.0
click at [518, 435] on div "Janela de atendimento Grade de atendimento Capacidade Transportadoras Veículos …" at bounding box center [684, 309] width 1368 height 619
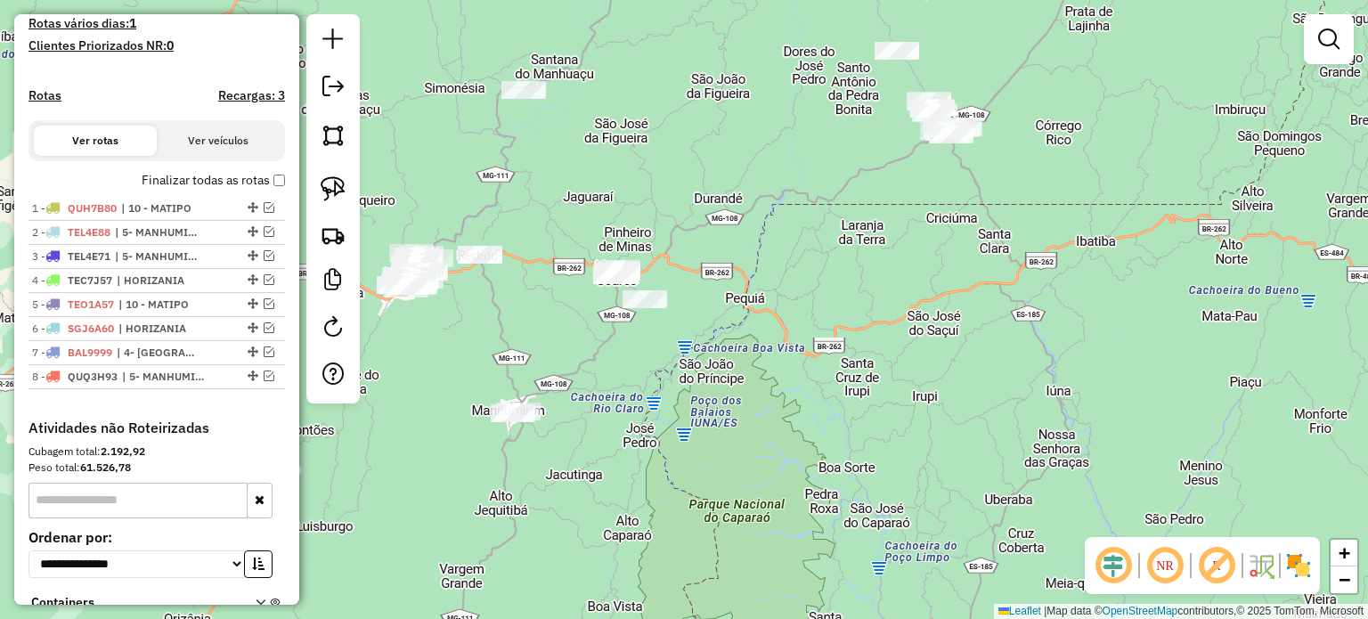
drag, startPoint x: 582, startPoint y: 284, endPoint x: 574, endPoint y: 340, distance: 56.8
click at [574, 340] on div "Janela de atendimento Grade de atendimento Capacidade Transportadoras Veículos …" at bounding box center [684, 309] width 1368 height 619
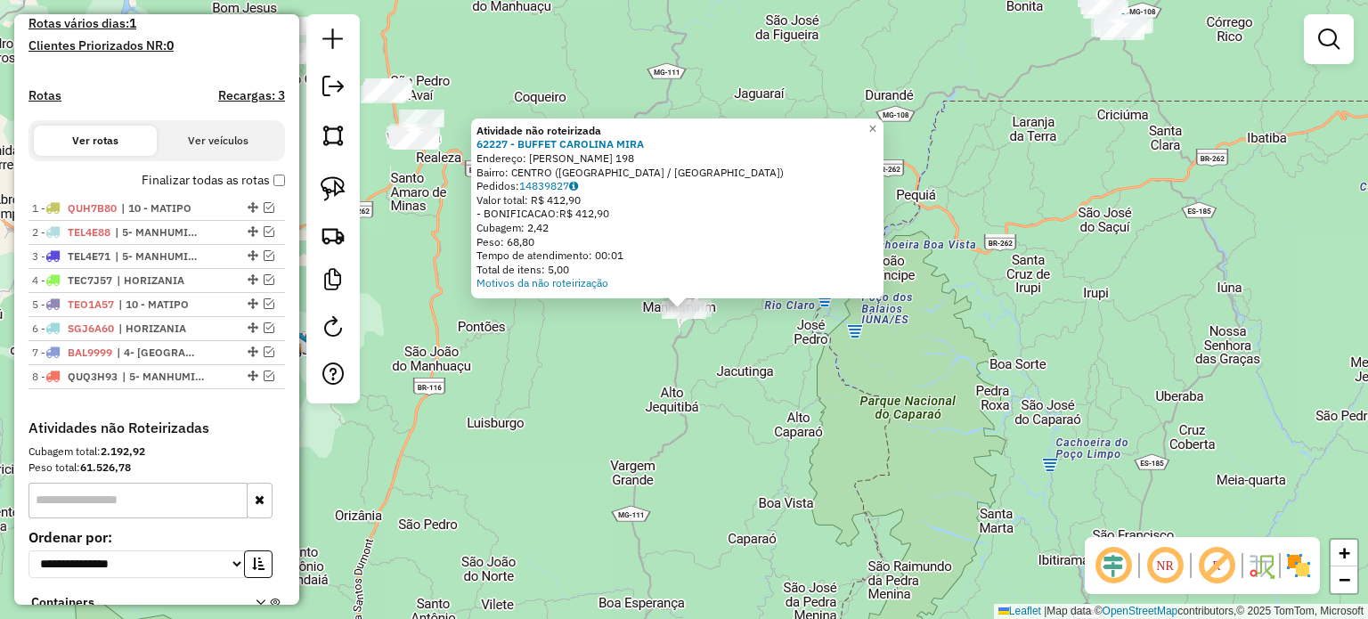
click at [611, 383] on div "Atividade não roteirizada 62227 - BUFFET CAROLINA MIRA Endereço: JOSE COSTA 198…" at bounding box center [684, 309] width 1368 height 619
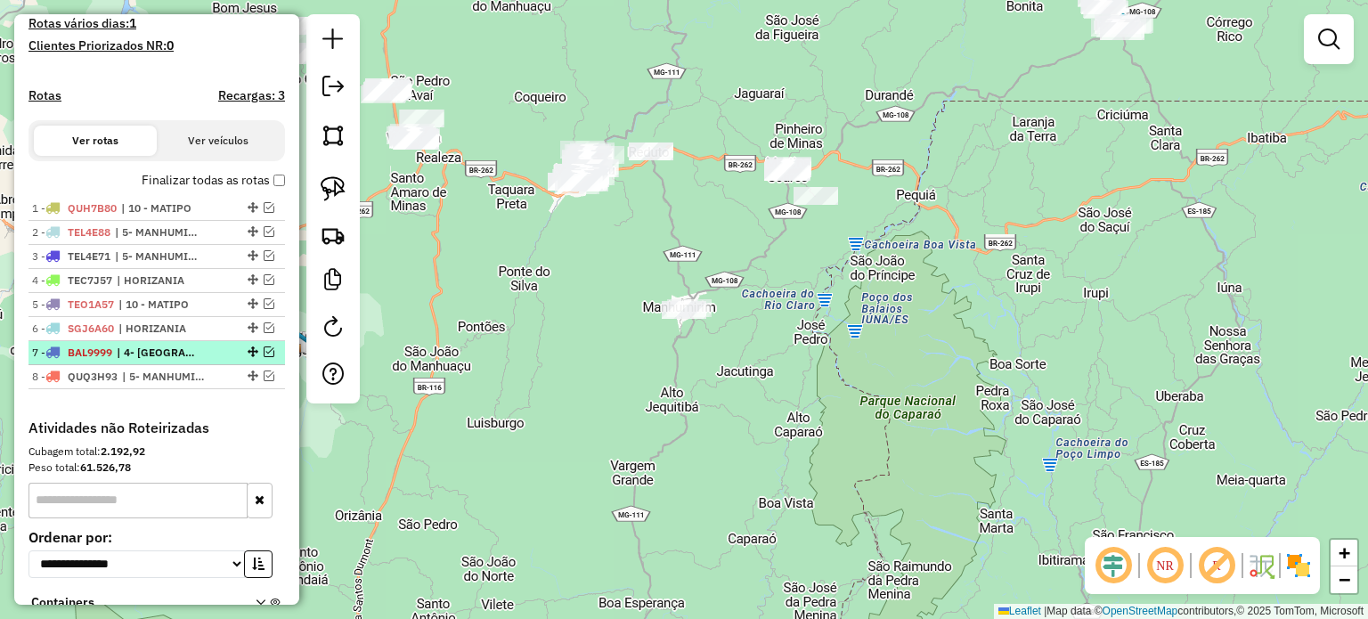
click at [267, 357] on em at bounding box center [269, 351] width 11 height 11
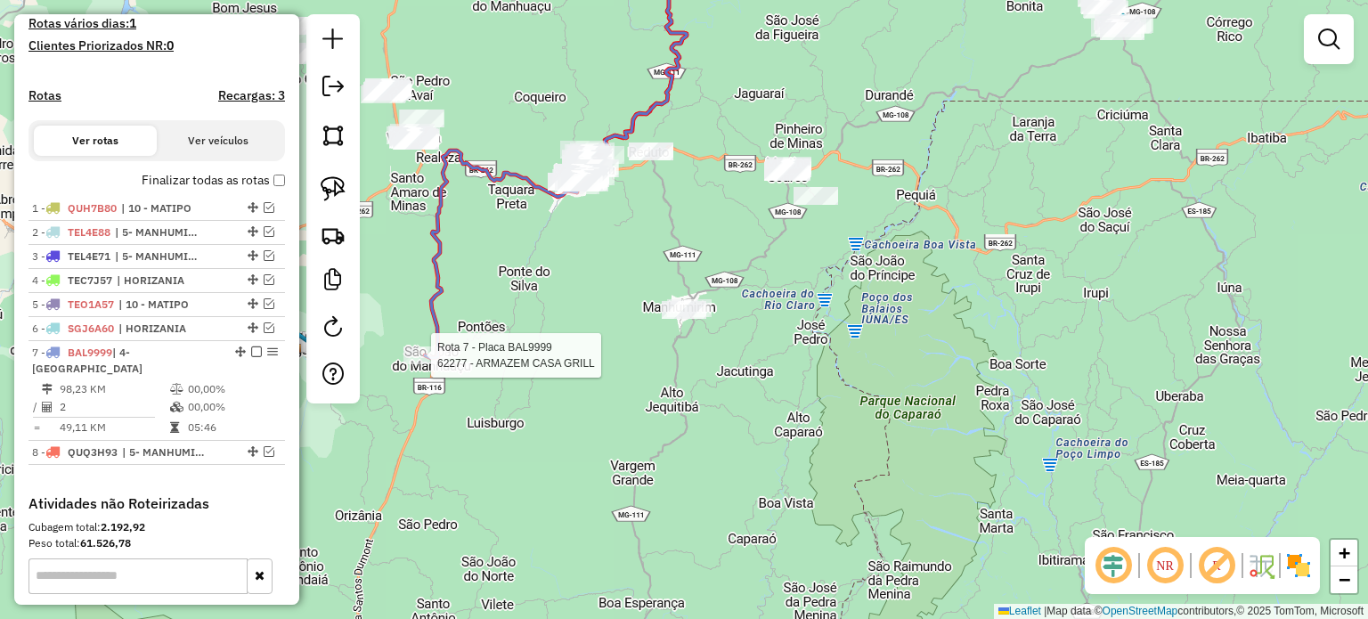
select select "*********"
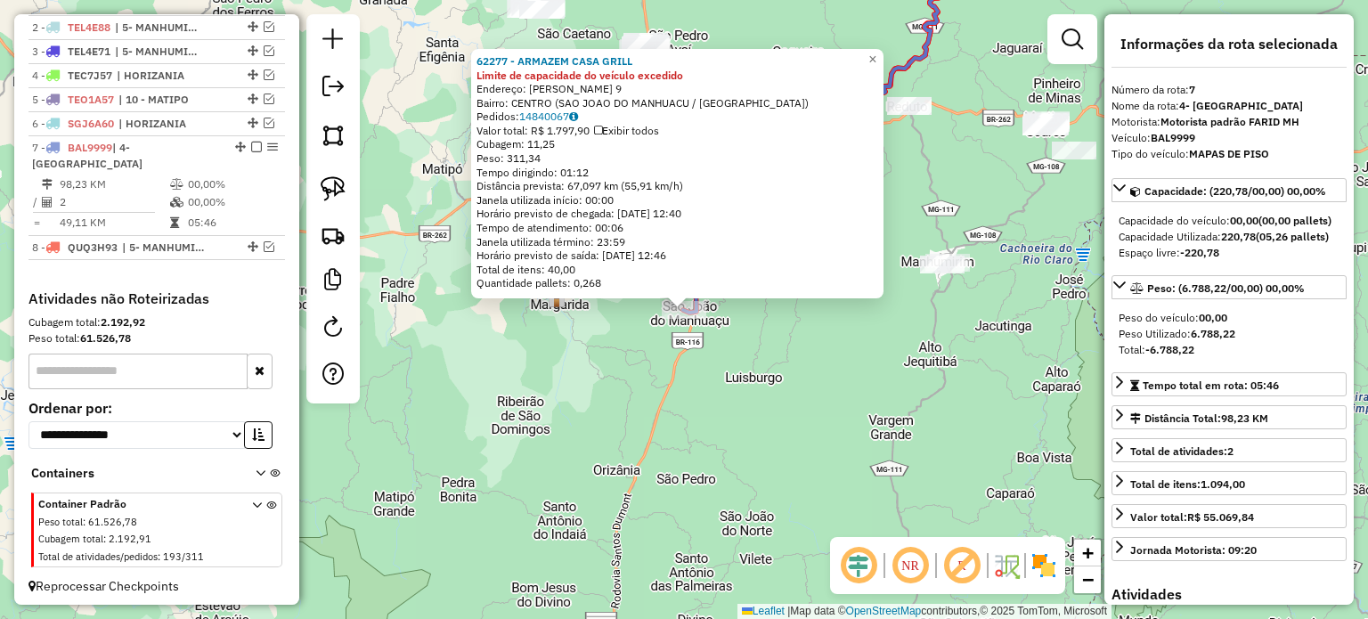
scroll to position [693, 0]
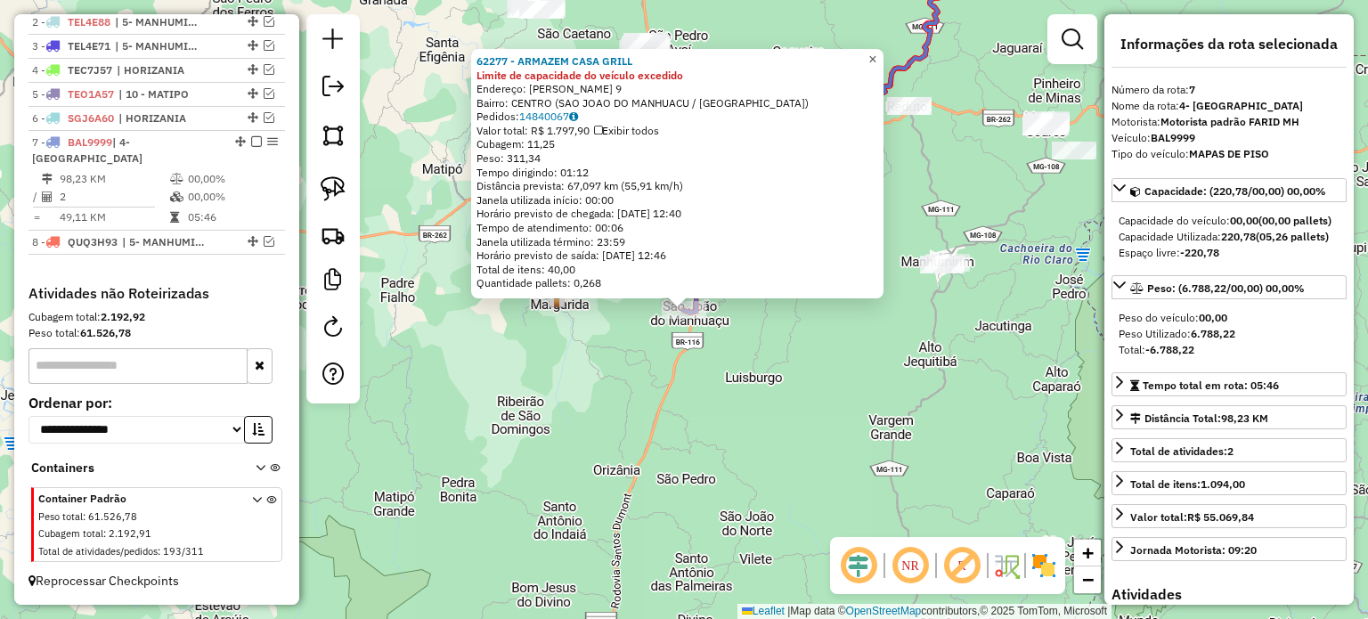
click at [883, 49] on link "×" at bounding box center [872, 59] width 21 height 21
click at [590, 371] on div "62277 - ARMAZEM CASA GRILL Limite de capacidade do veículo excedido Endereço: A…" at bounding box center [684, 309] width 1368 height 619
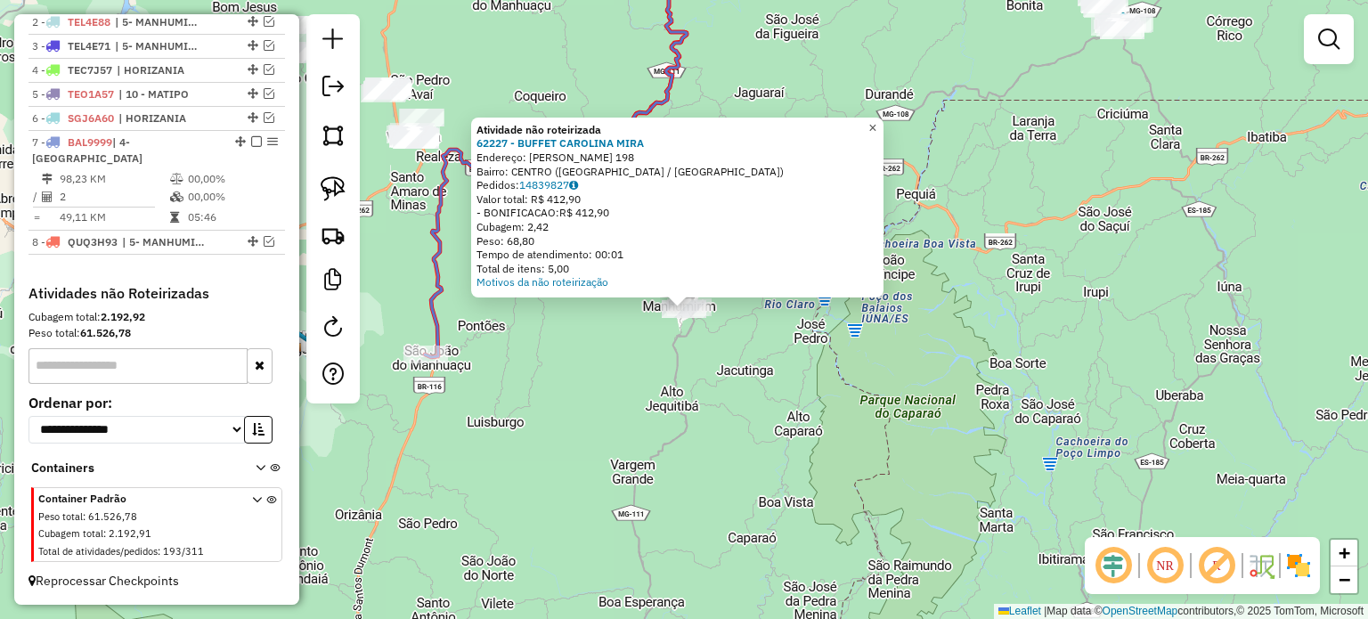
click at [876, 123] on span "×" at bounding box center [872, 127] width 8 height 15
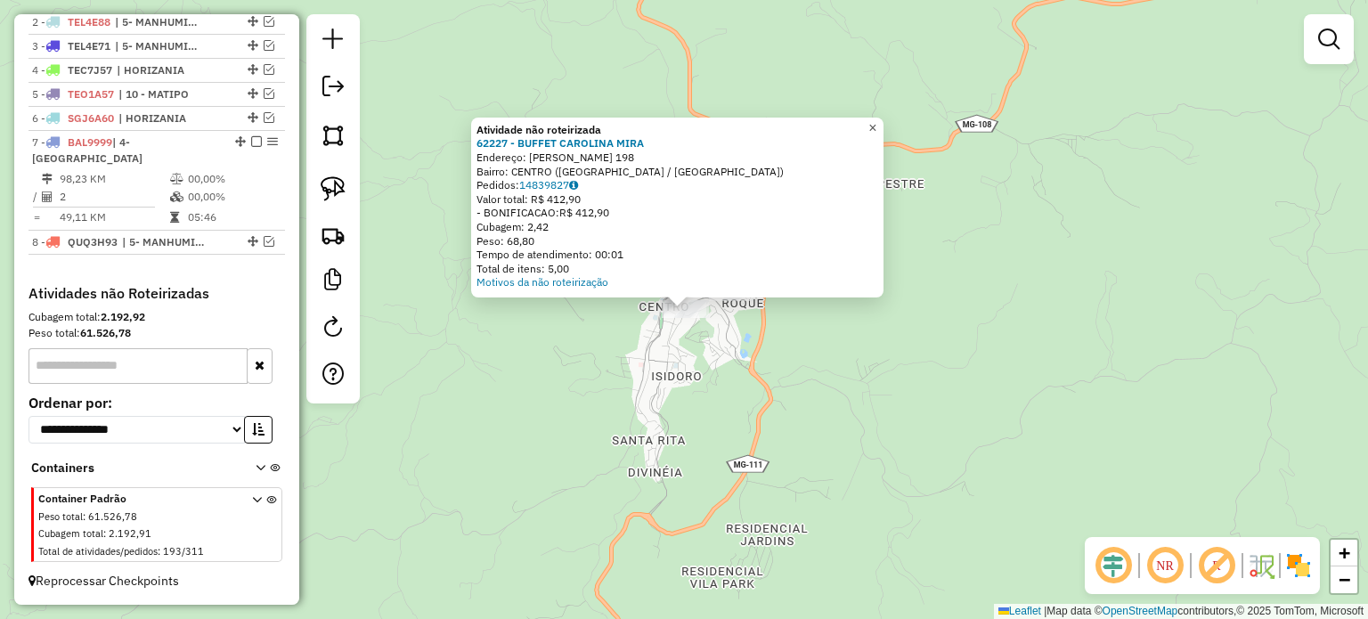
click at [876, 120] on span "×" at bounding box center [872, 127] width 8 height 15
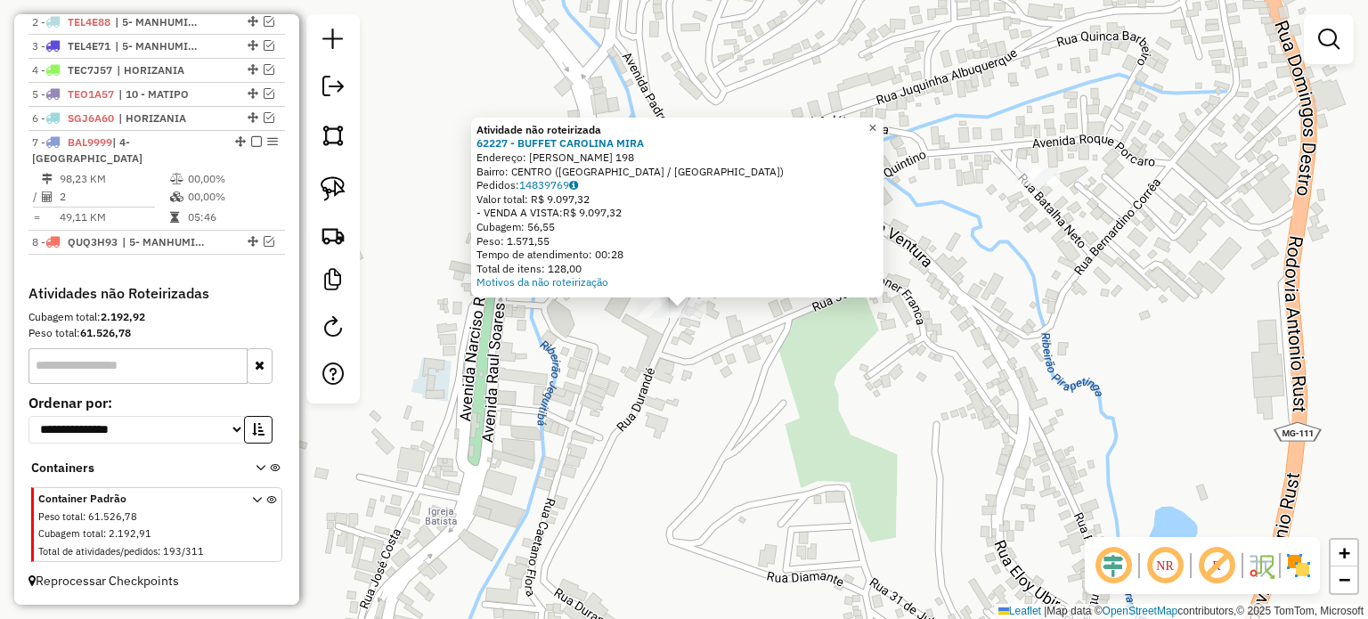
click at [876, 118] on link "×" at bounding box center [872, 128] width 21 height 21
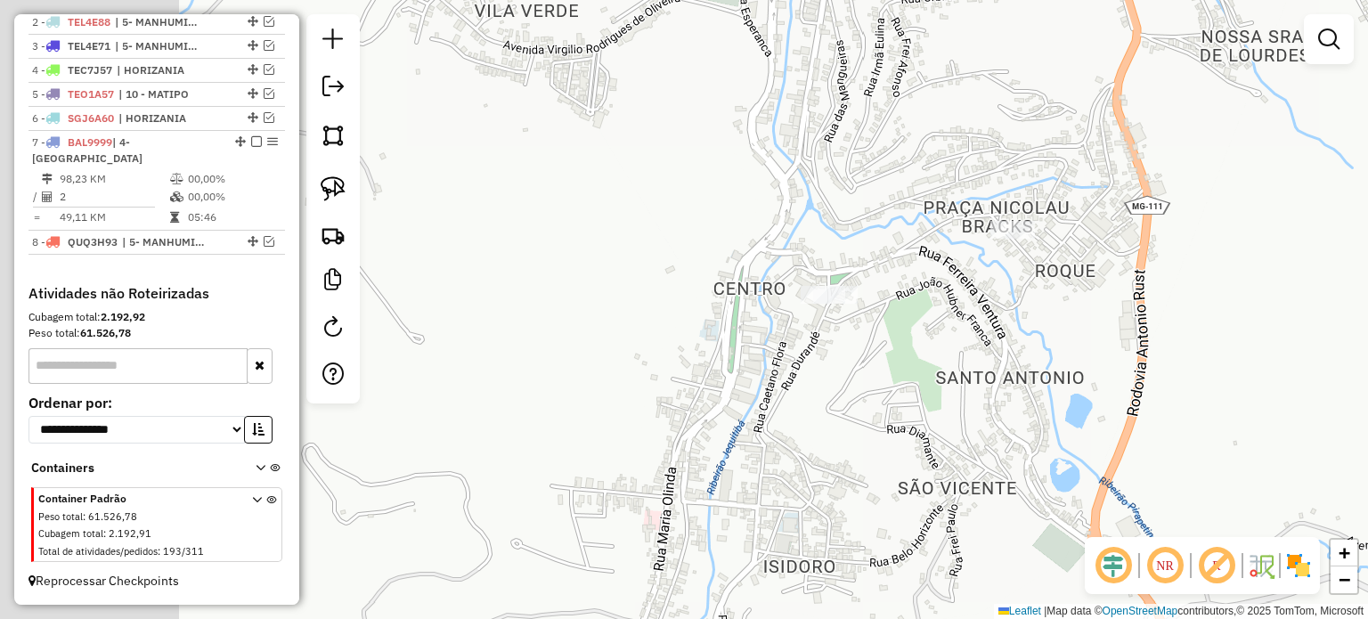
drag, startPoint x: 566, startPoint y: 366, endPoint x: 859, endPoint y: 364, distance: 293.0
click at [876, 364] on div "Janela de atendimento Grade de atendimento Capacidade Transportadoras Veículos …" at bounding box center [684, 309] width 1368 height 619
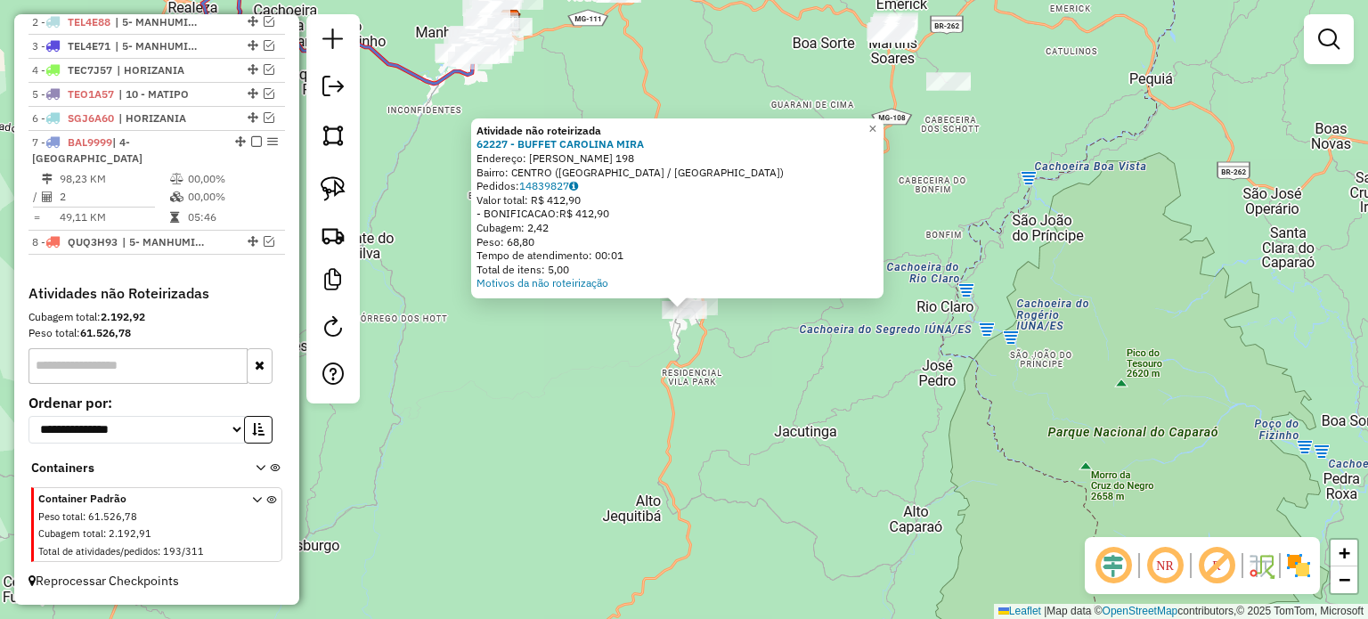
click at [622, 408] on div "Atividade não roteirizada 62227 - BUFFET CAROLINA MIRA Endereço: JOSE COSTA 198…" at bounding box center [684, 309] width 1368 height 619
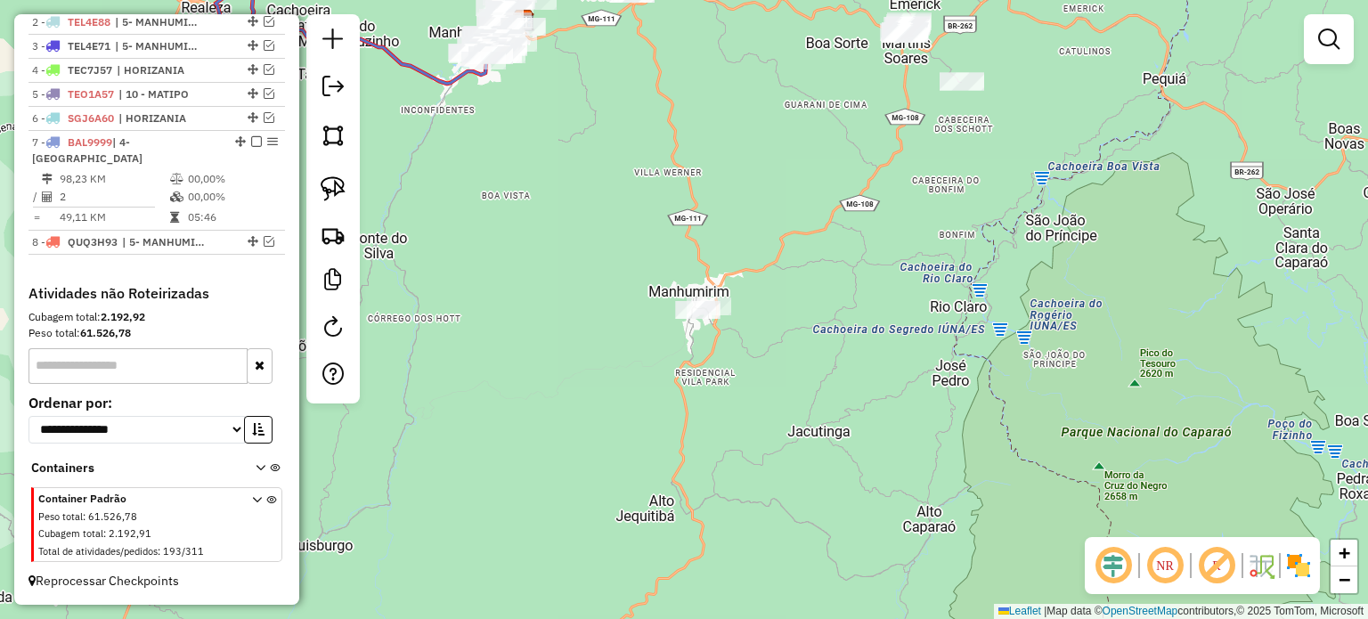
drag, startPoint x: 573, startPoint y: 387, endPoint x: 708, endPoint y: 382, distance: 135.5
click at [707, 382] on div "Janela de atendimento Grade de atendimento Capacidade Transportadoras Veículos …" at bounding box center [684, 309] width 1368 height 619
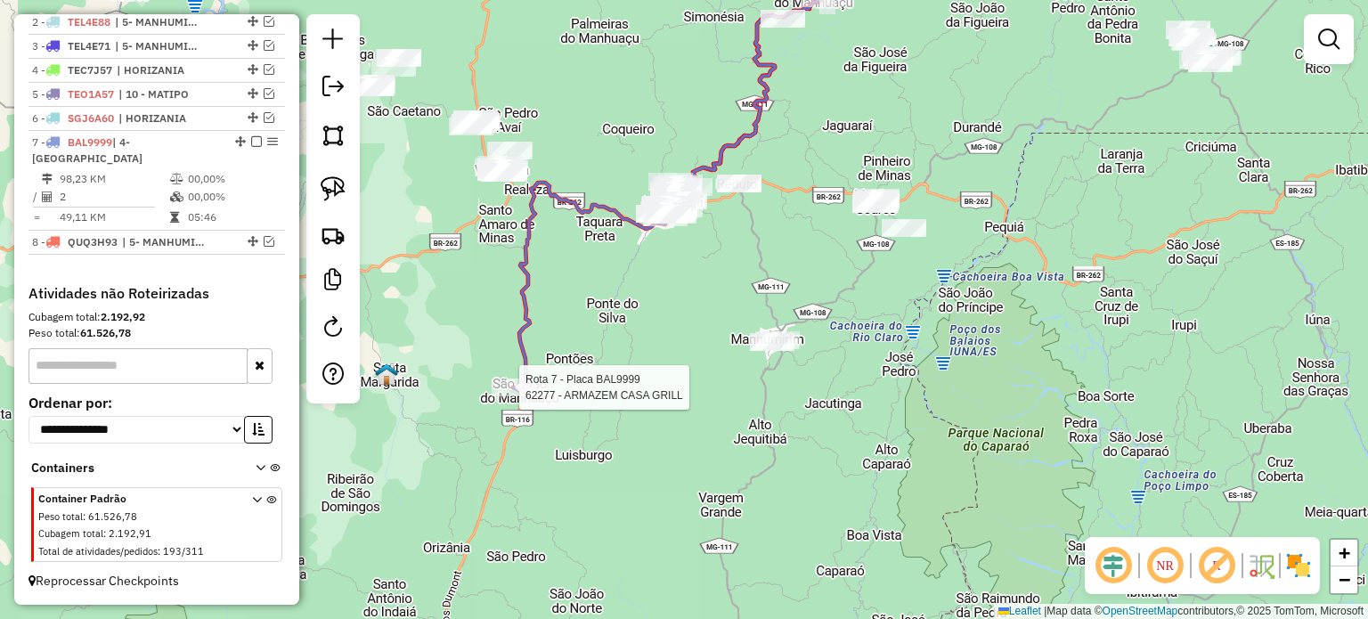
select select "*********"
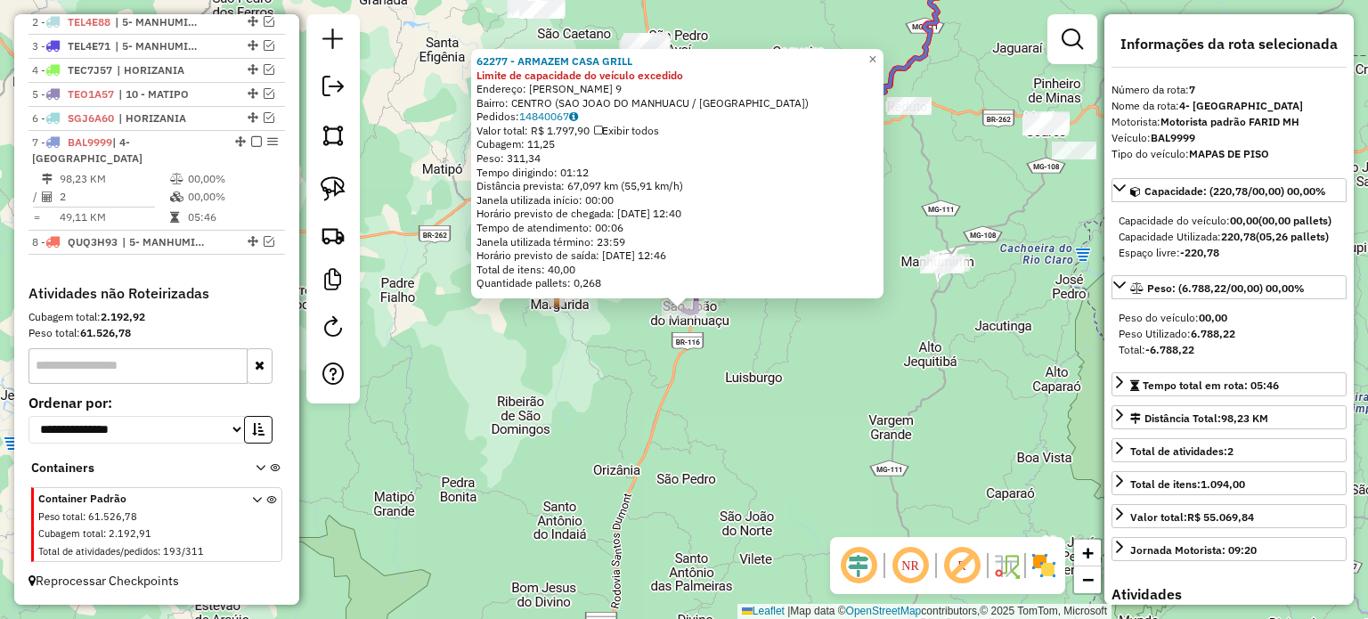
click at [715, 411] on div "62277 - ARMAZEM CASA GRILL Limite de capacidade do veículo excedido Endereço: A…" at bounding box center [684, 309] width 1368 height 619
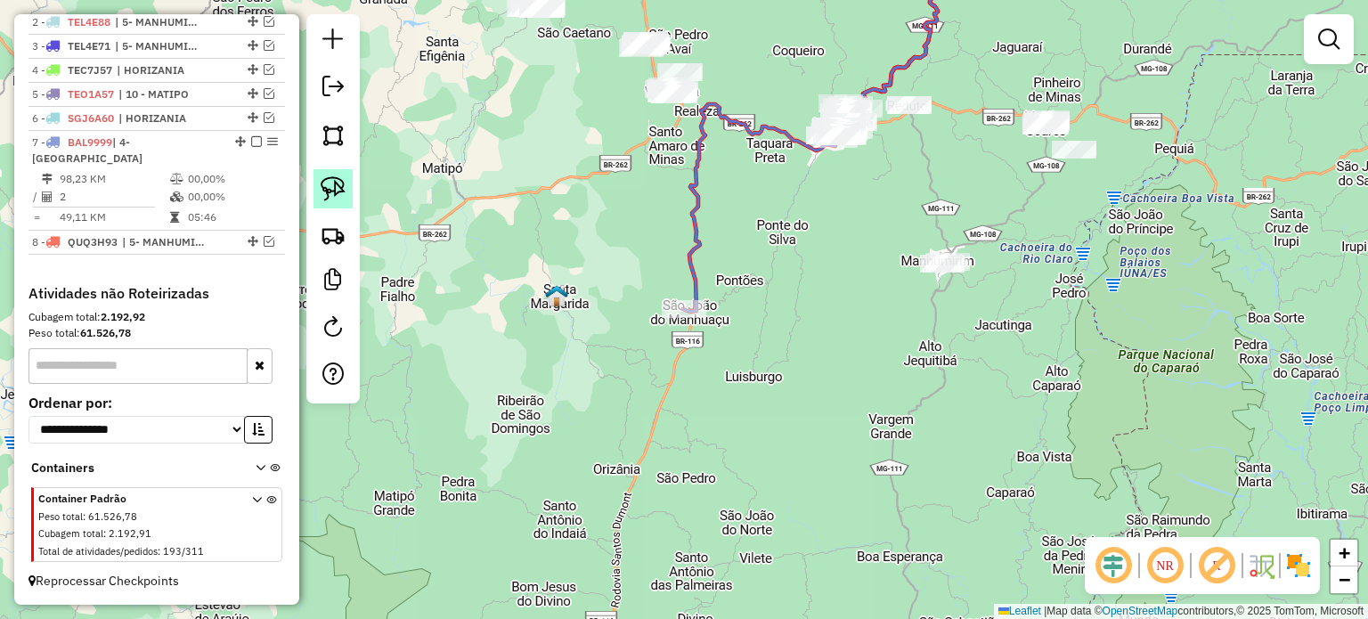
click at [340, 189] on img at bounding box center [333, 188] width 25 height 25
drag, startPoint x: 879, startPoint y: 298, endPoint x: 919, endPoint y: 248, distance: 64.0
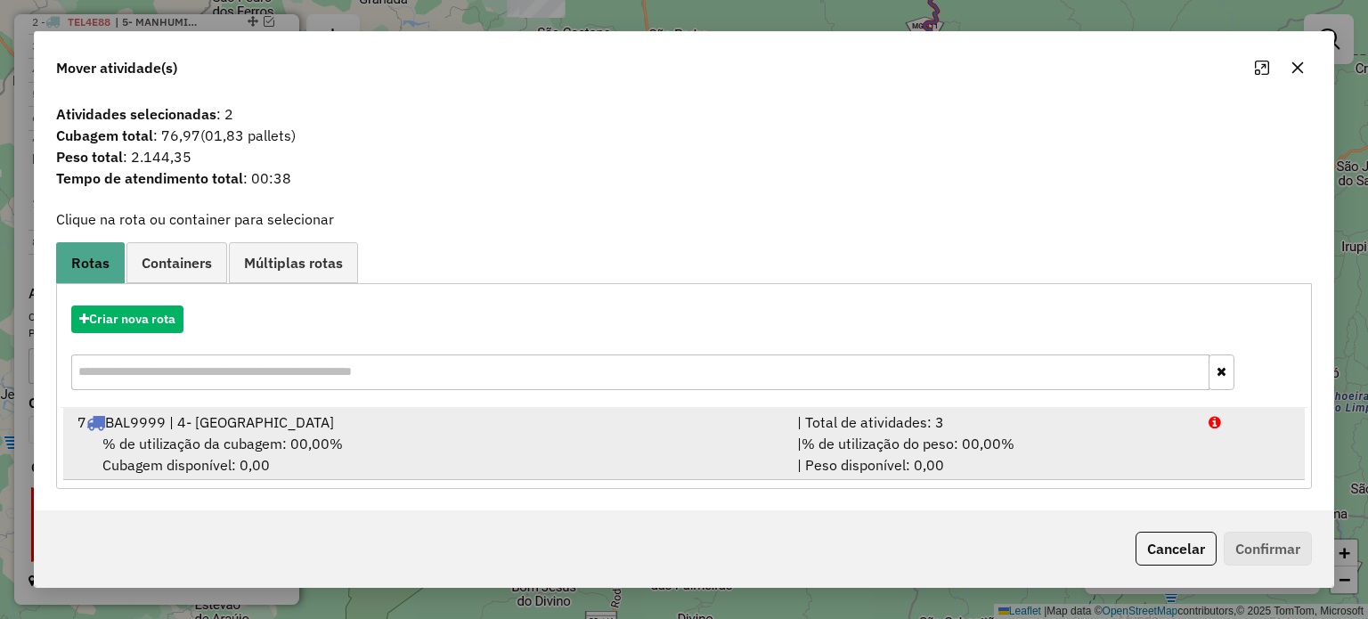
click at [179, 445] on span "% de utilização da cubagem: 00,00%" at bounding box center [222, 444] width 240 height 18
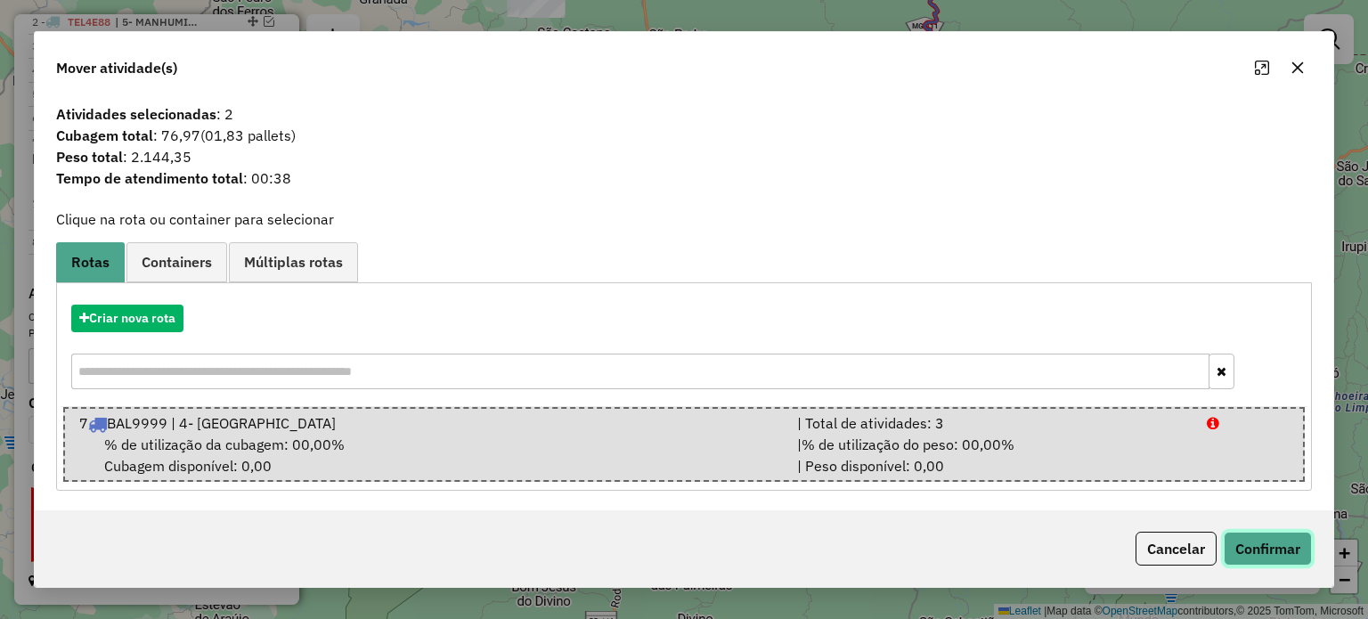
click at [1275, 547] on button "Confirmar" at bounding box center [1268, 549] width 88 height 34
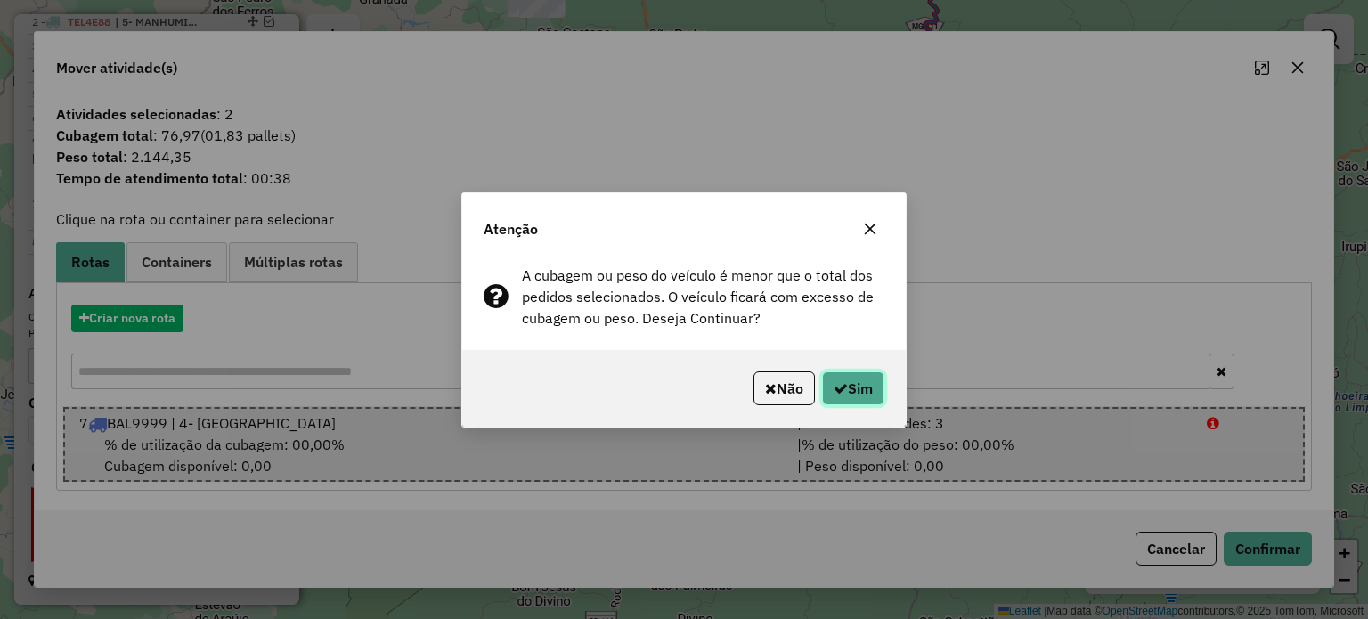
click at [866, 381] on button "Sim" at bounding box center [853, 388] width 62 height 34
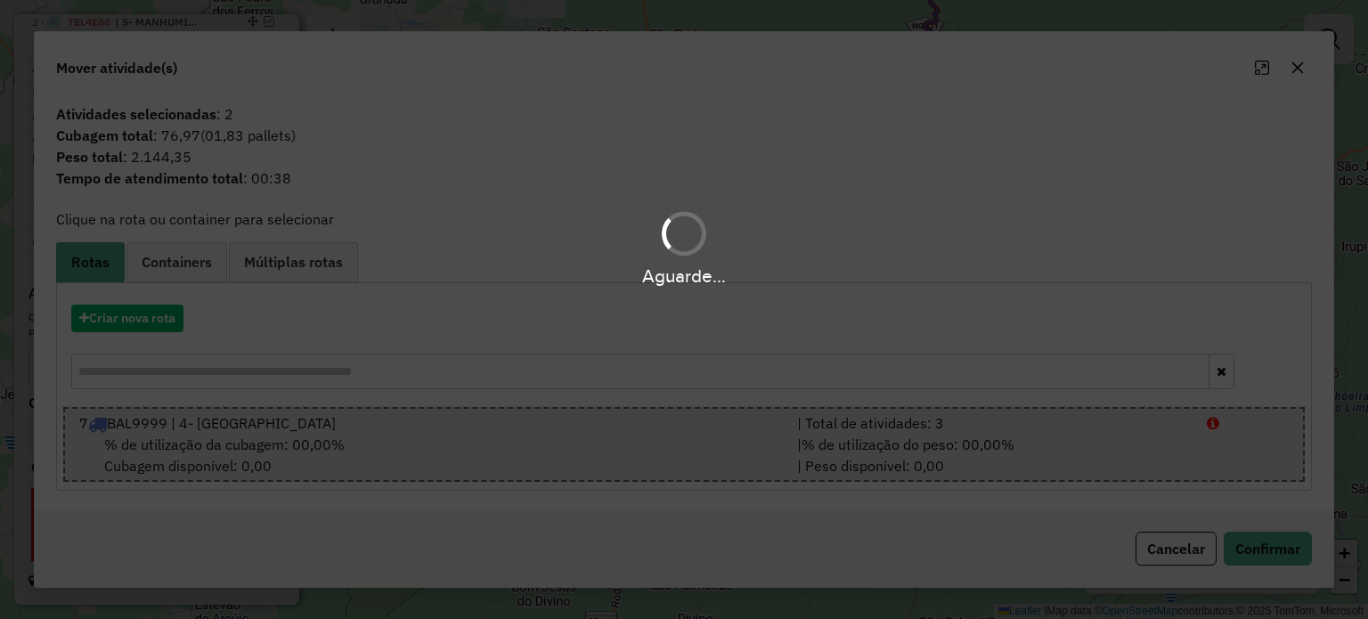
scroll to position [427, 0]
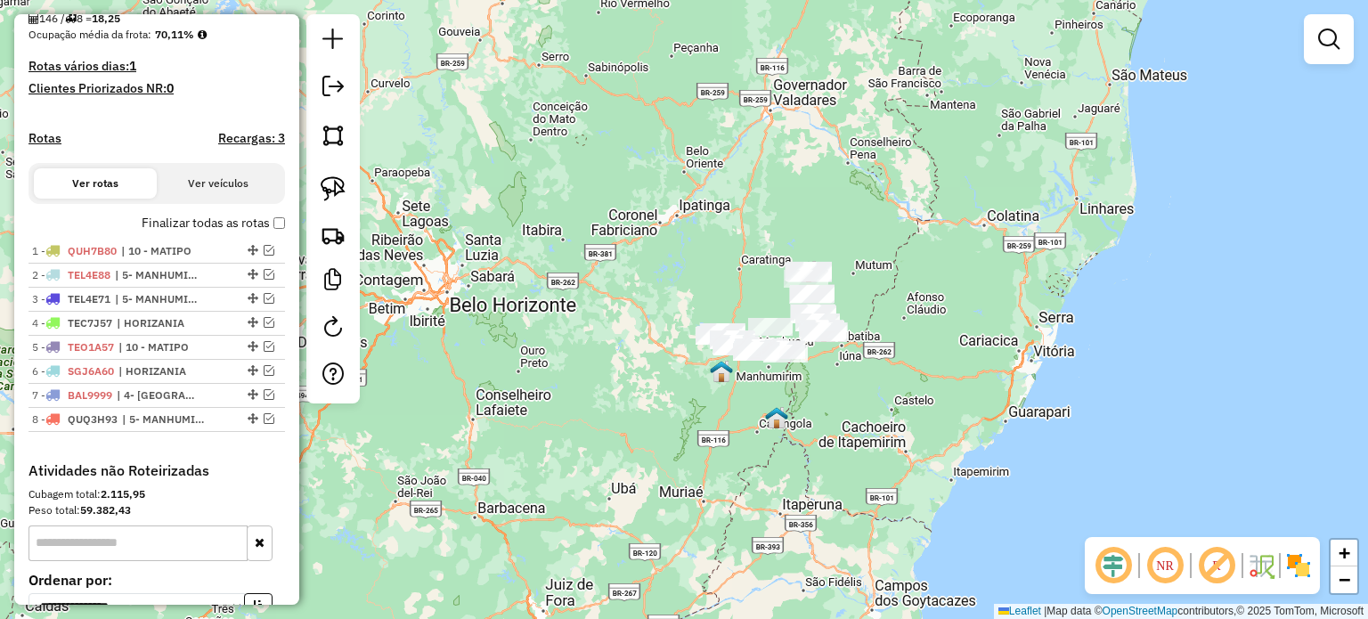
drag, startPoint x: 892, startPoint y: 211, endPoint x: 879, endPoint y: 331, distance: 121.0
click at [880, 330] on div "Janela de atendimento Grade de atendimento Capacidade Transportadoras Veículos …" at bounding box center [684, 309] width 1368 height 619
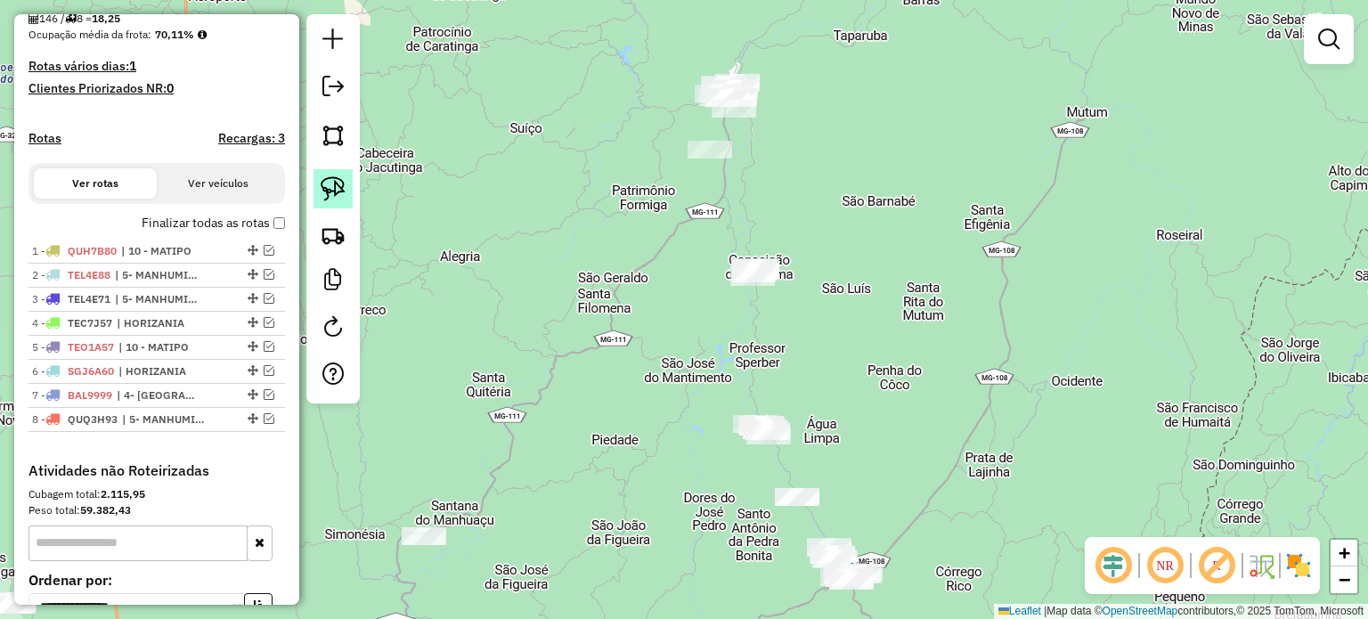
click at [338, 184] on img at bounding box center [333, 188] width 25 height 25
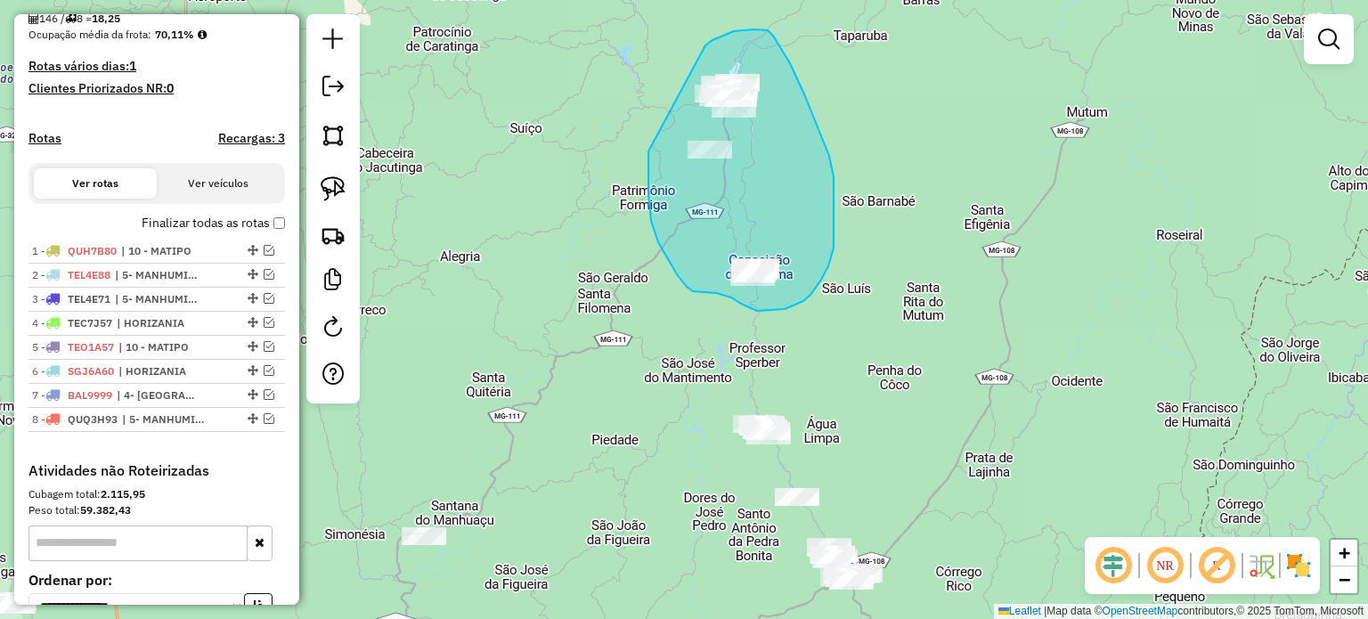
drag, startPoint x: 648, startPoint y: 151, endPoint x: 694, endPoint y: 57, distance: 104.8
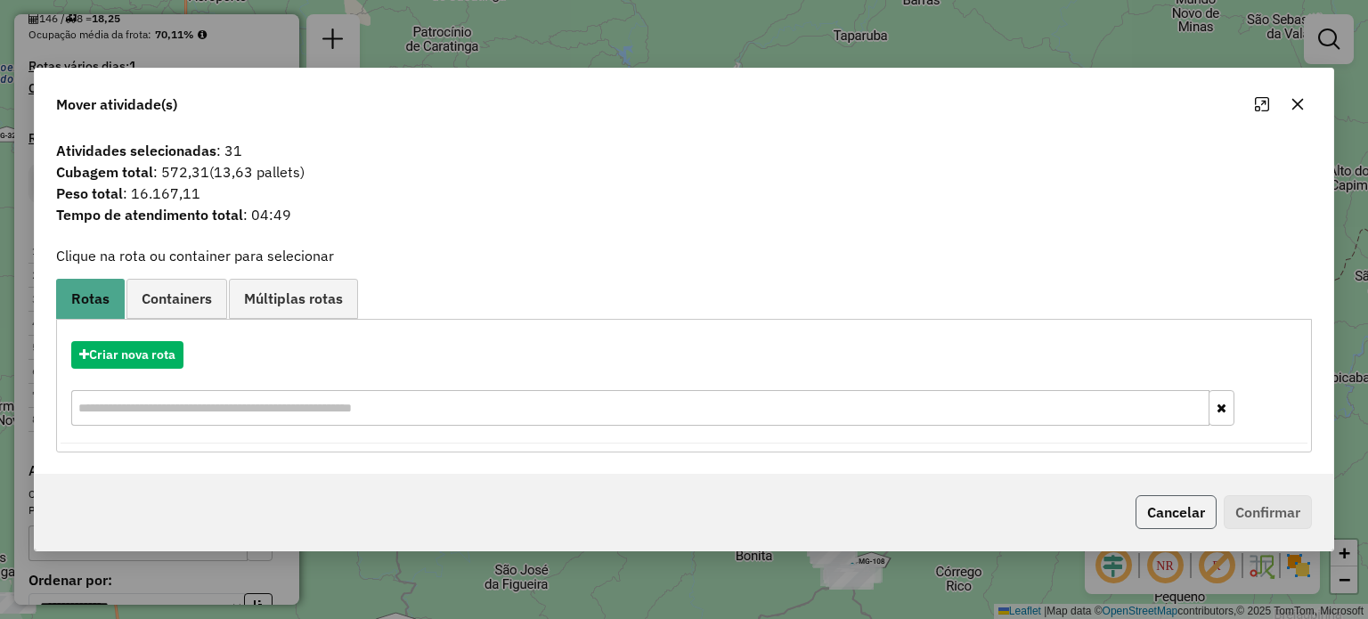
click at [1148, 512] on button "Cancelar" at bounding box center [1176, 512] width 81 height 34
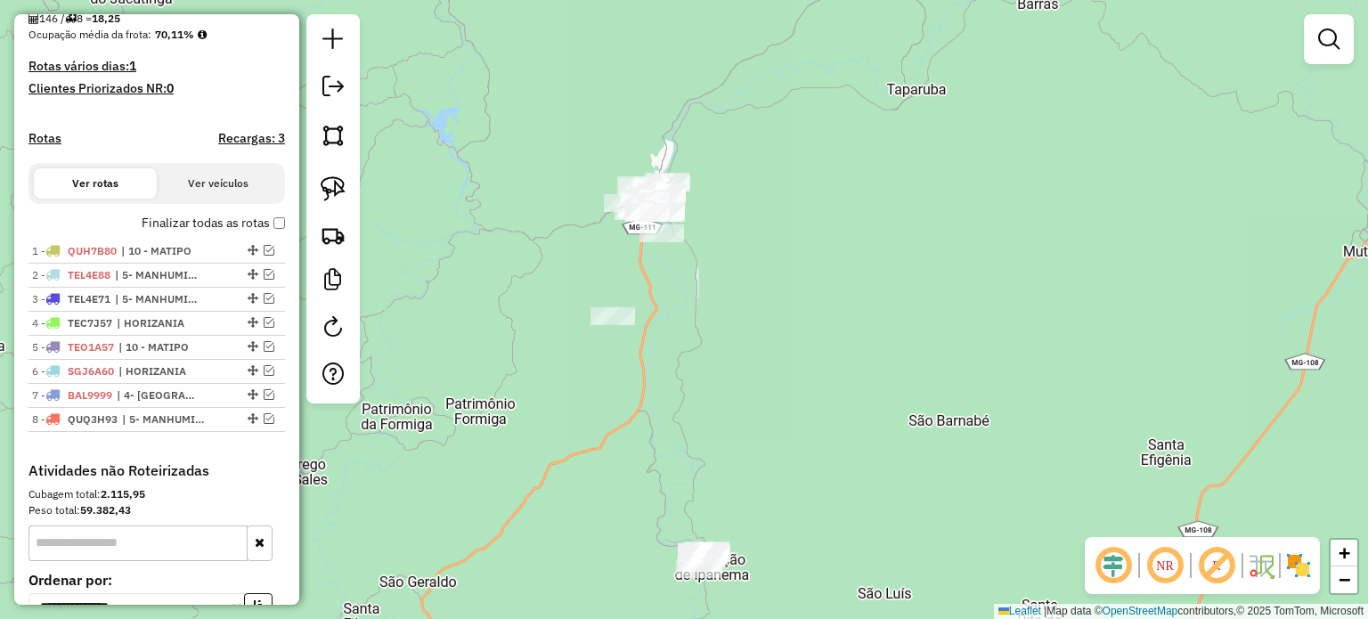
drag, startPoint x: 730, startPoint y: 234, endPoint x: 688, endPoint y: 279, distance: 61.7
click at [720, 271] on div "Janela de atendimento Grade de atendimento Capacidade Transportadoras Veículos …" at bounding box center [684, 309] width 1368 height 619
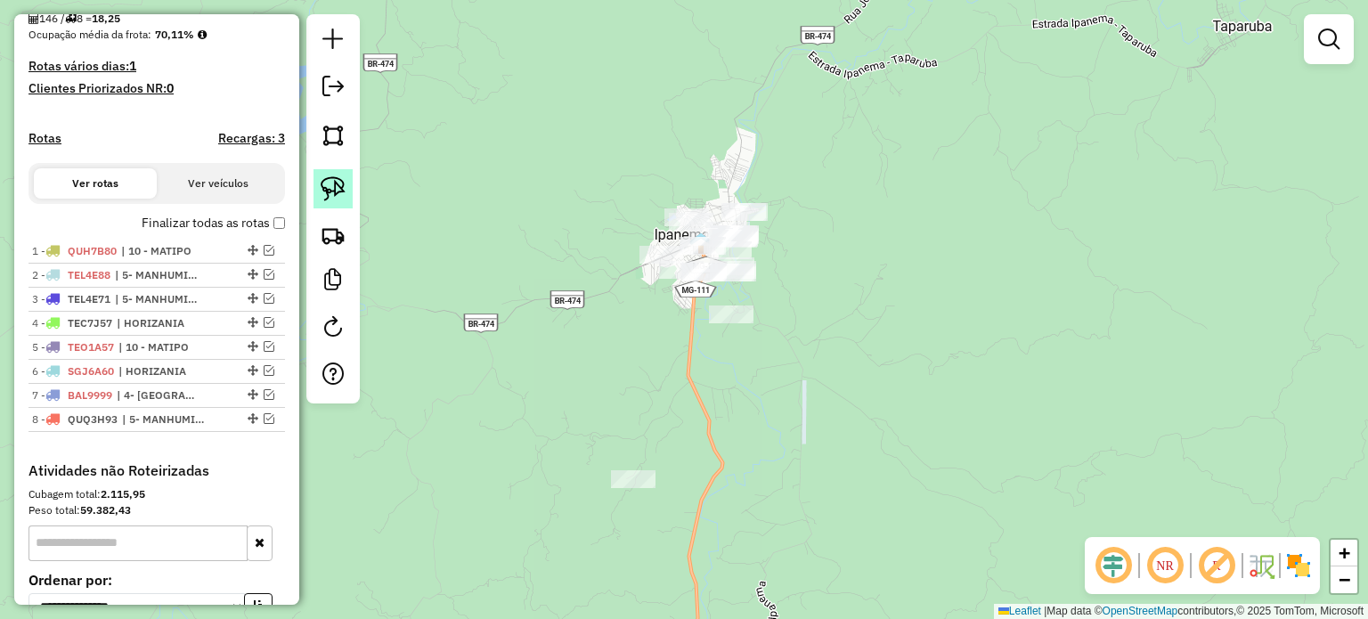
click at [335, 184] on img at bounding box center [333, 188] width 25 height 25
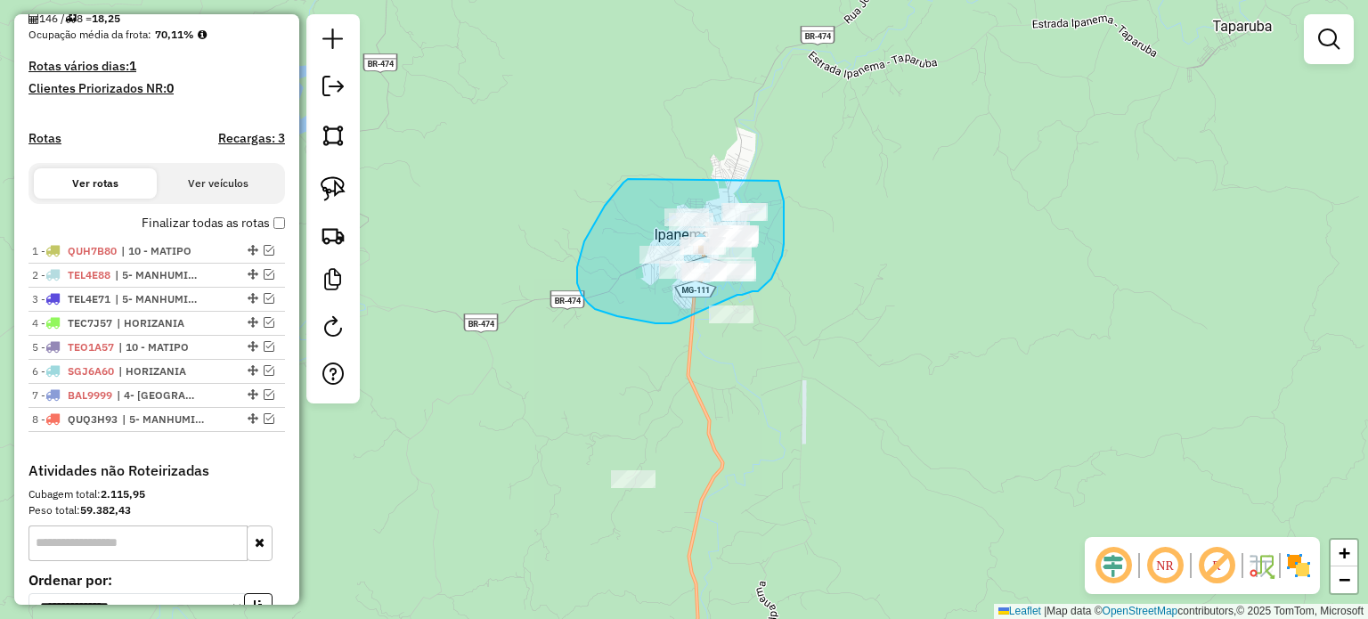
drag, startPoint x: 628, startPoint y: 179, endPoint x: 778, endPoint y: 179, distance: 150.5
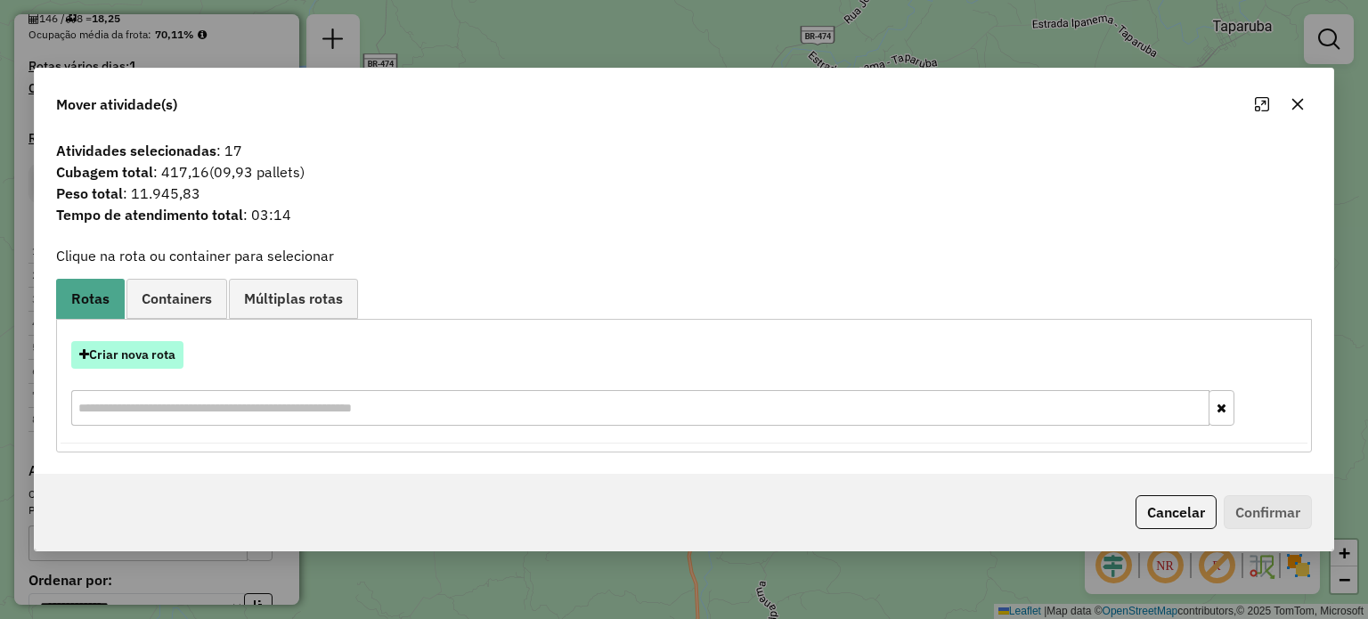
click at [99, 368] on button "Criar nova rota" at bounding box center [127, 355] width 112 height 28
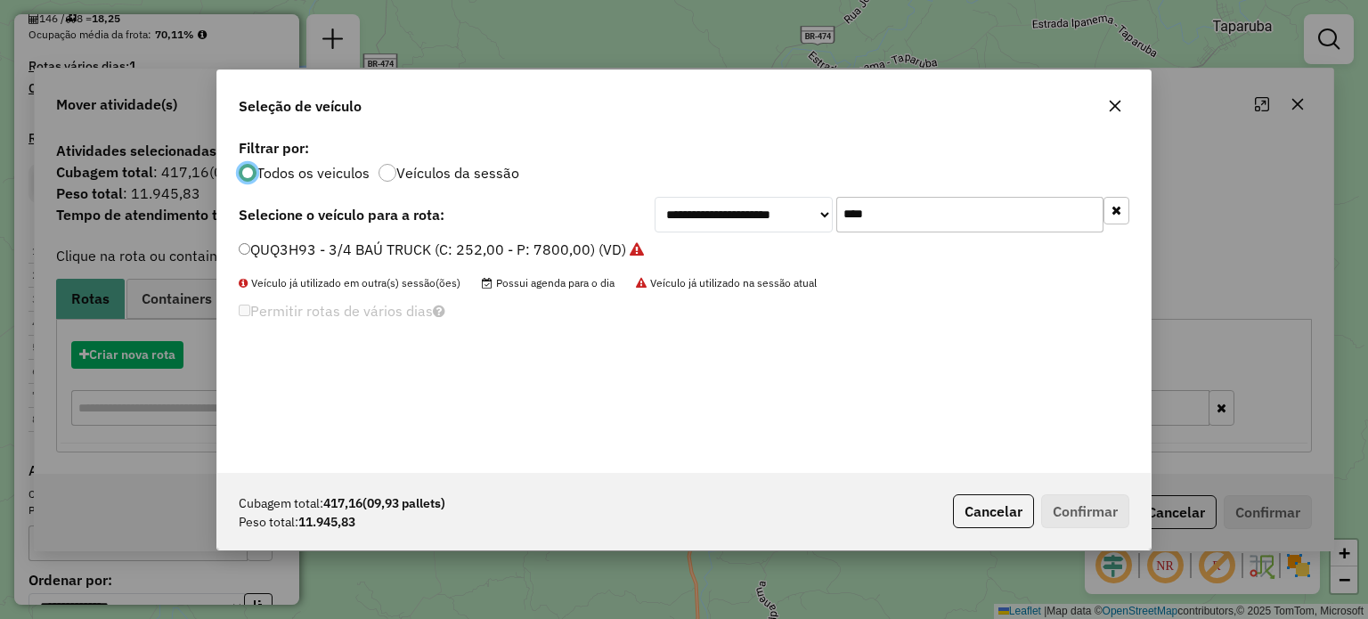
scroll to position [9, 5]
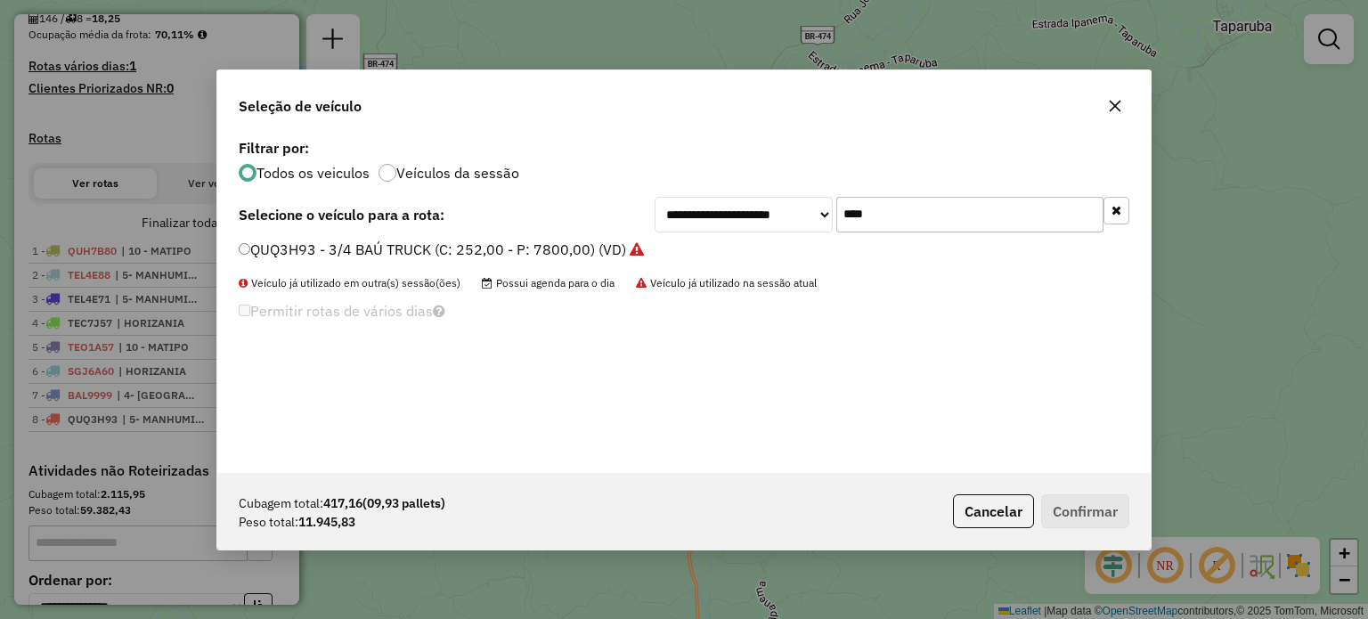
drag, startPoint x: 893, startPoint y: 208, endPoint x: 810, endPoint y: 217, distance: 84.2
click at [810, 217] on div "**********" at bounding box center [892, 215] width 475 height 36
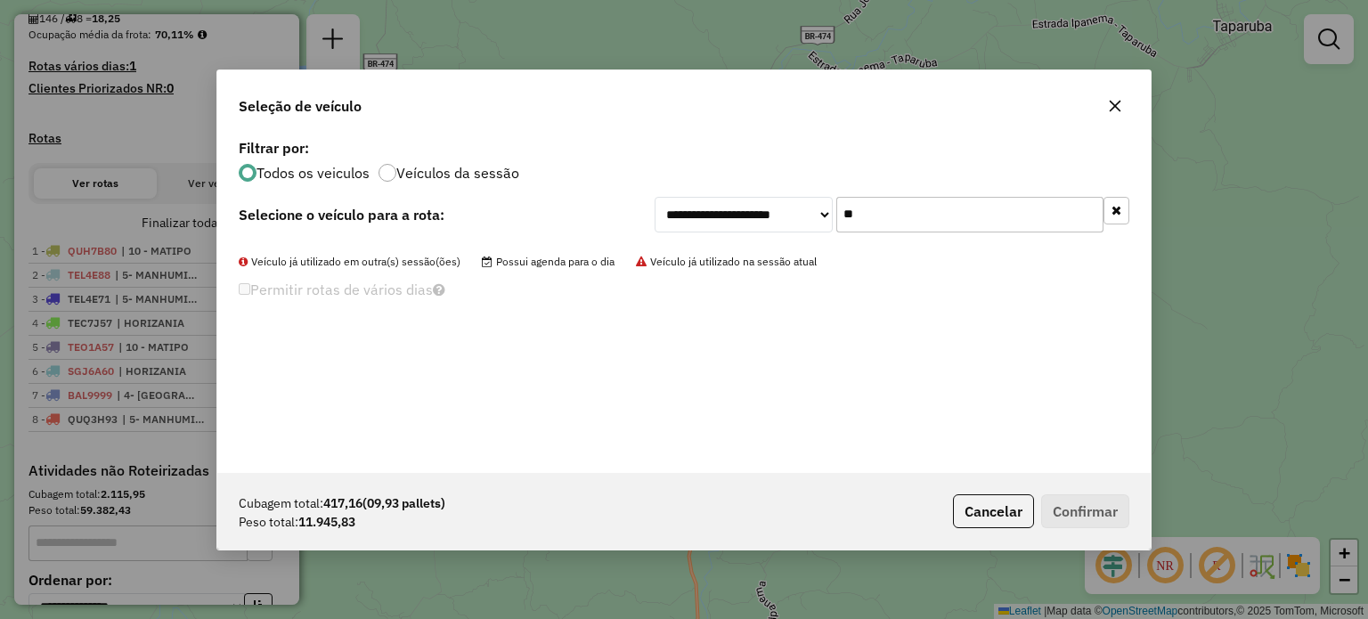
type input "*"
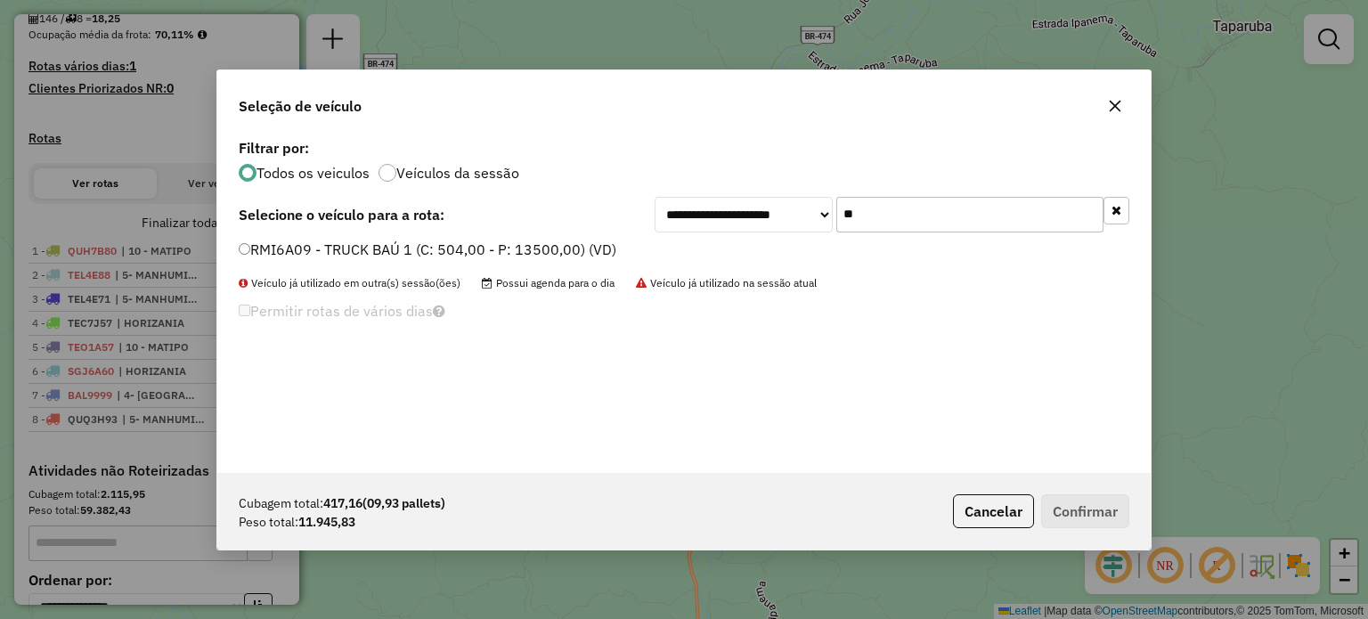
type input "**"
click at [384, 248] on label "RMI6A09 - TRUCK BAÚ 1 (C: 504,00 - P: 13500,00) (VD)" at bounding box center [428, 249] width 378 height 21
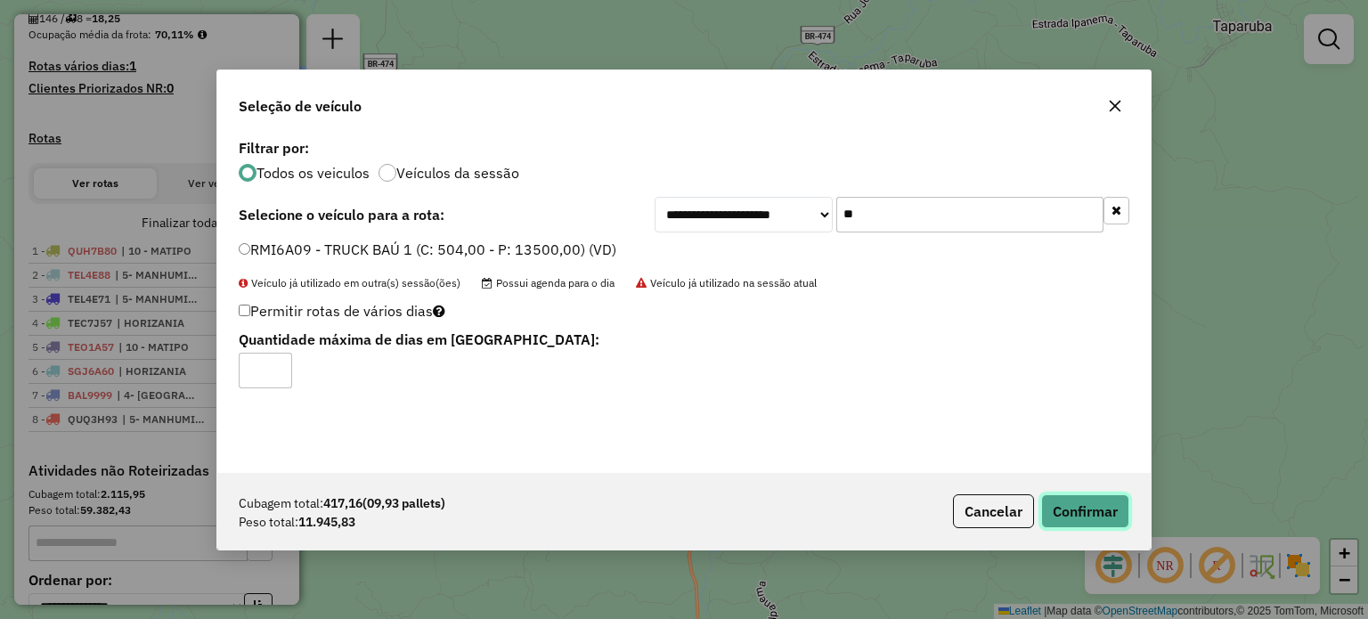
click at [1065, 502] on button "Confirmar" at bounding box center [1085, 511] width 88 height 34
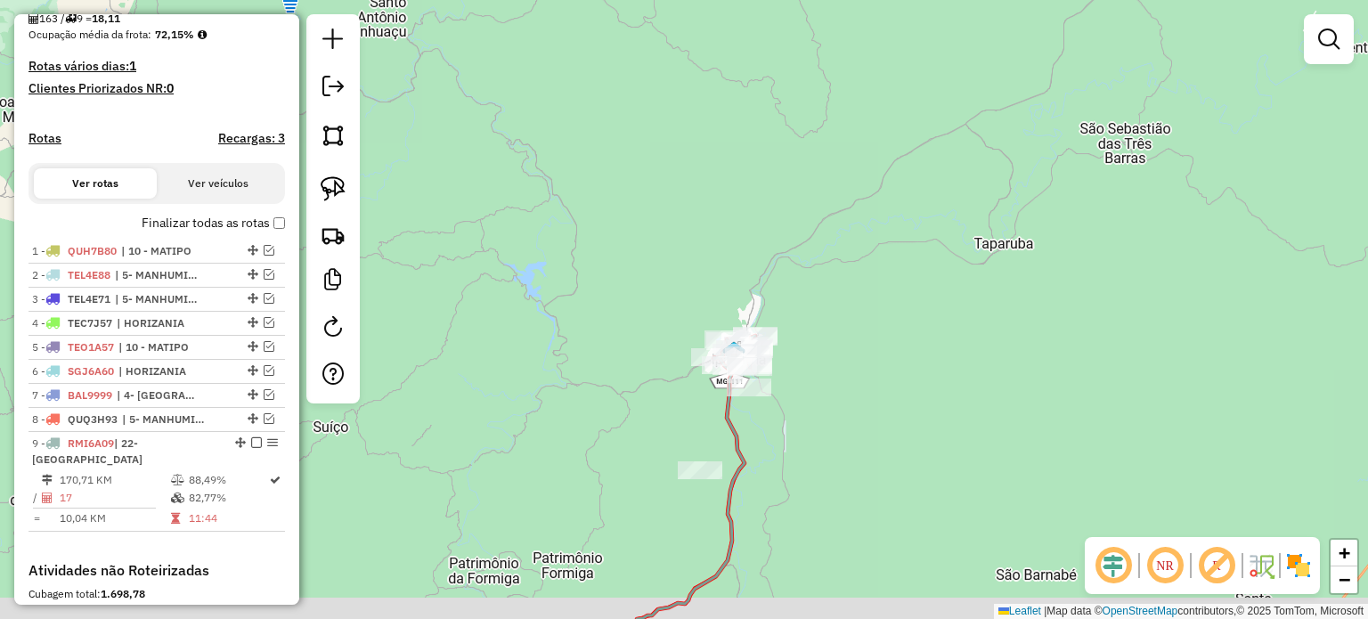
drag, startPoint x: 848, startPoint y: 462, endPoint x: 848, endPoint y: 259, distance: 203.1
click at [848, 259] on div "Janela de atendimento Grade de atendimento Capacidade Transportadoras Veículos …" at bounding box center [684, 309] width 1368 height 619
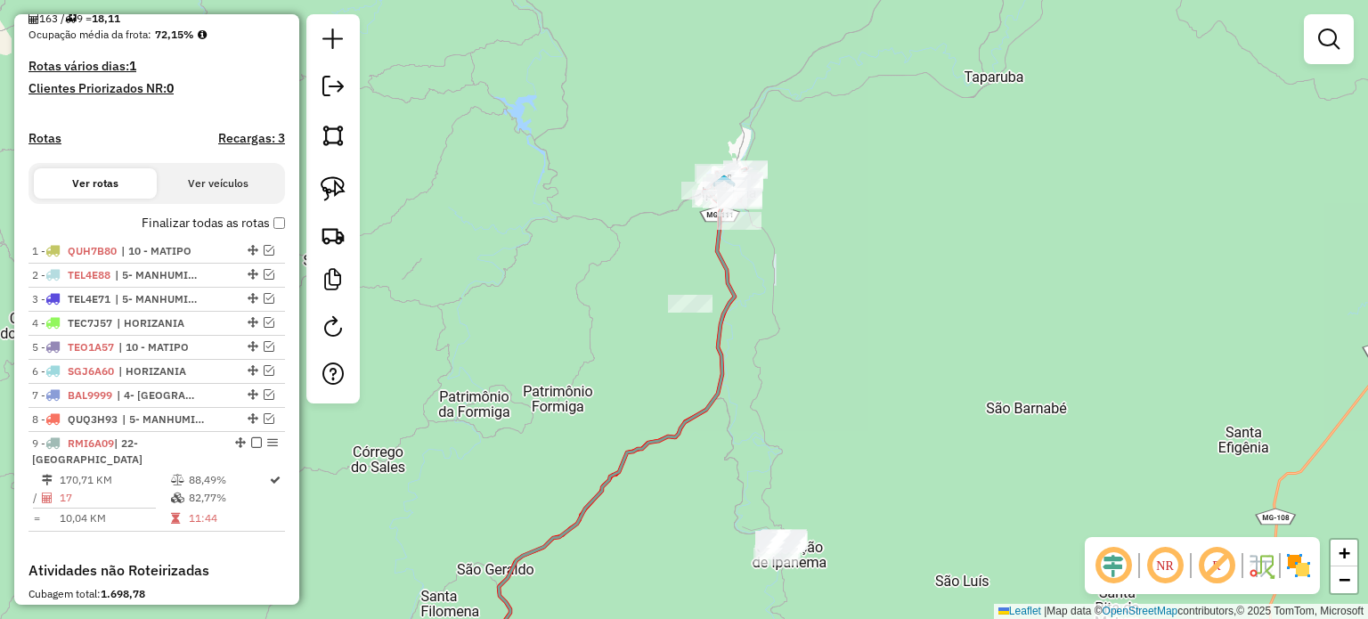
drag, startPoint x: 883, startPoint y: 262, endPoint x: 866, endPoint y: 266, distance: 17.5
click at [869, 266] on div "Janela de atendimento Grade de atendimento Capacidade Transportadoras Veículos …" at bounding box center [684, 309] width 1368 height 619
click at [628, 265] on div "Janela de atendimento Grade de atendimento Capacidade Transportadoras Veículos …" at bounding box center [684, 309] width 1368 height 619
drag, startPoint x: 342, startPoint y: 191, endPoint x: 374, endPoint y: 201, distance: 33.8
click at [341, 189] on img at bounding box center [333, 188] width 25 height 25
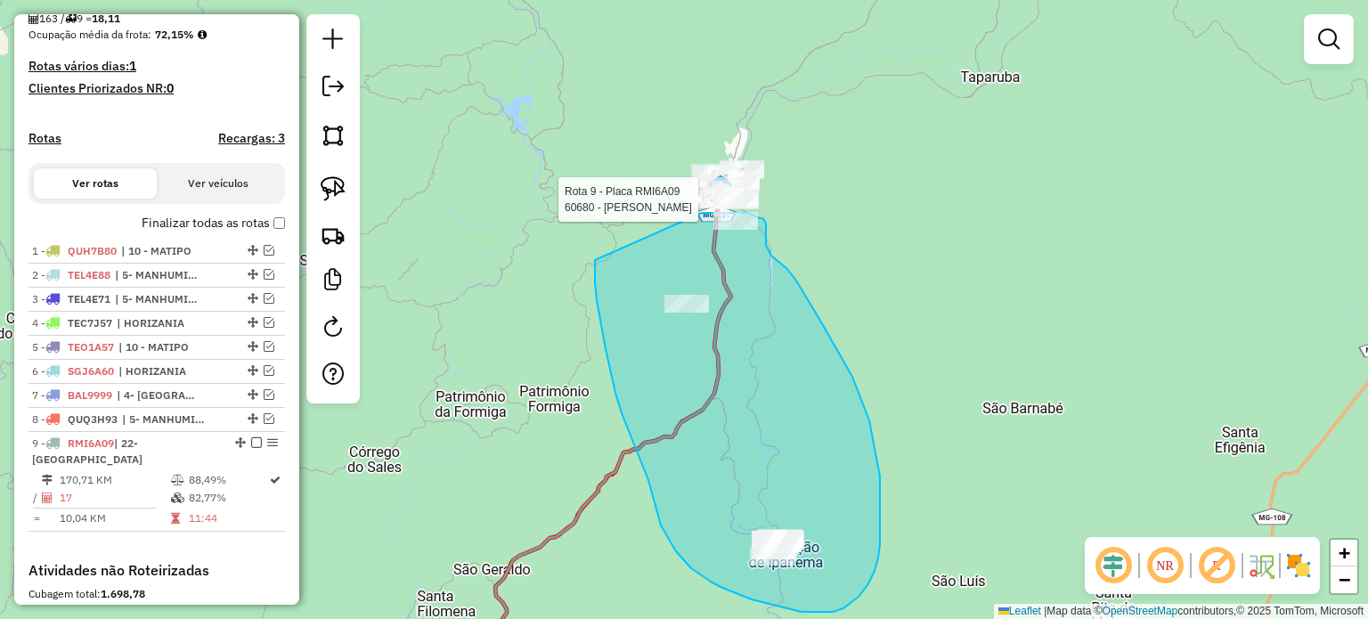
drag, startPoint x: 595, startPoint y: 263, endPoint x: 702, endPoint y: 213, distance: 117.9
click at [702, 213] on div "Rota 9 - Placa RMI6A09 60680 - MANOEL TEN PAULA Janela de atendimento Grade de …" at bounding box center [684, 309] width 1368 height 619
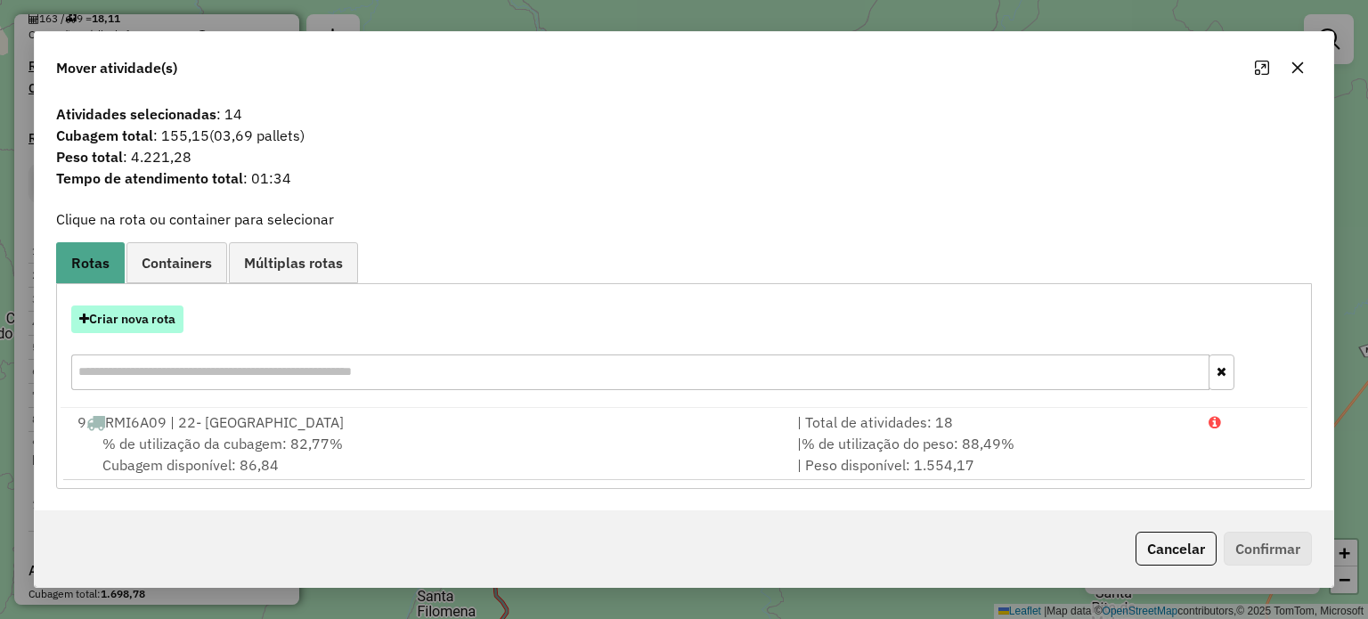
click at [139, 323] on button "Criar nova rota" at bounding box center [127, 319] width 112 height 28
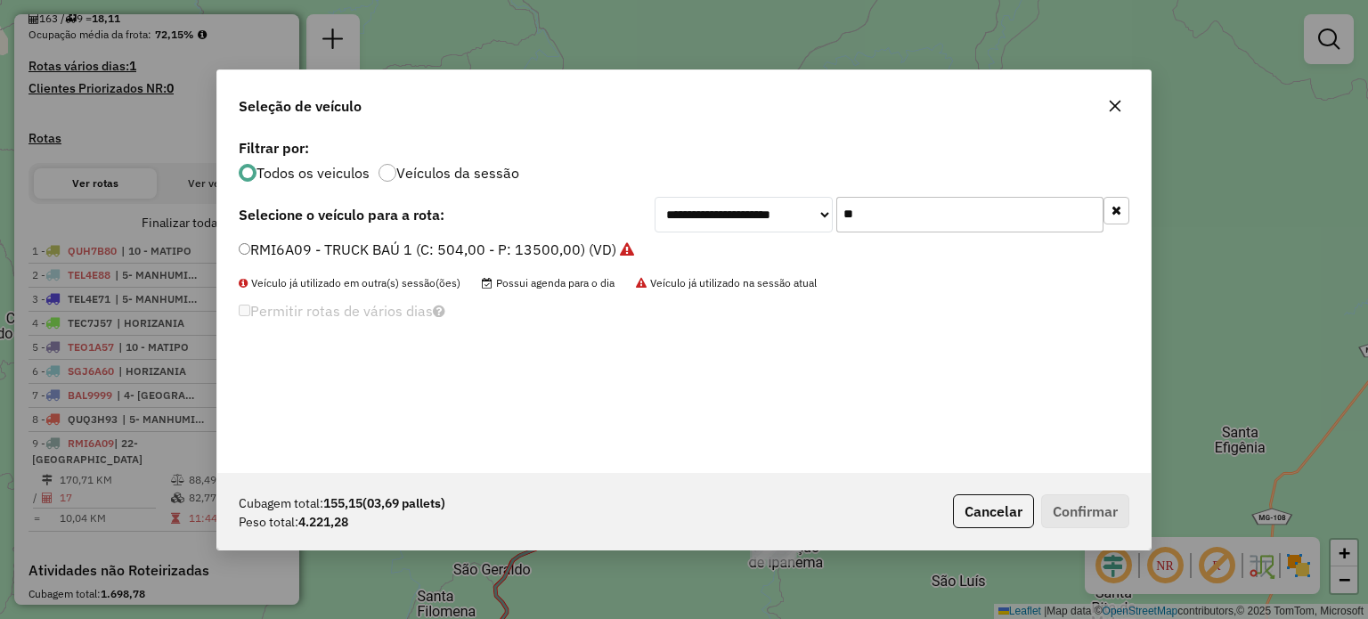
drag, startPoint x: 878, startPoint y: 211, endPoint x: 790, endPoint y: 216, distance: 88.3
click at [792, 216] on div "**********" at bounding box center [892, 215] width 475 height 36
type input "**"
click at [522, 245] on label "RTJ8I00 - TOCO BAÚ 3 (C: 420,00 - P: 8200,00) (VD)" at bounding box center [416, 249] width 354 height 21
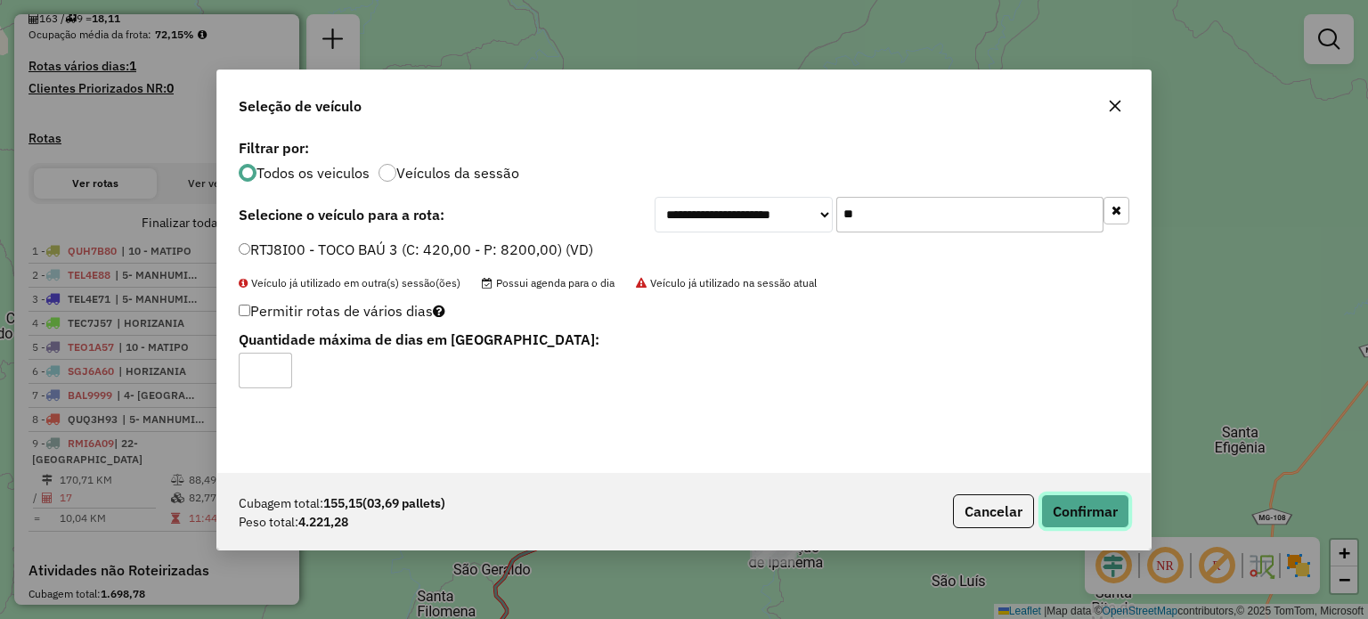
click at [1098, 519] on button "Confirmar" at bounding box center [1085, 511] width 88 height 34
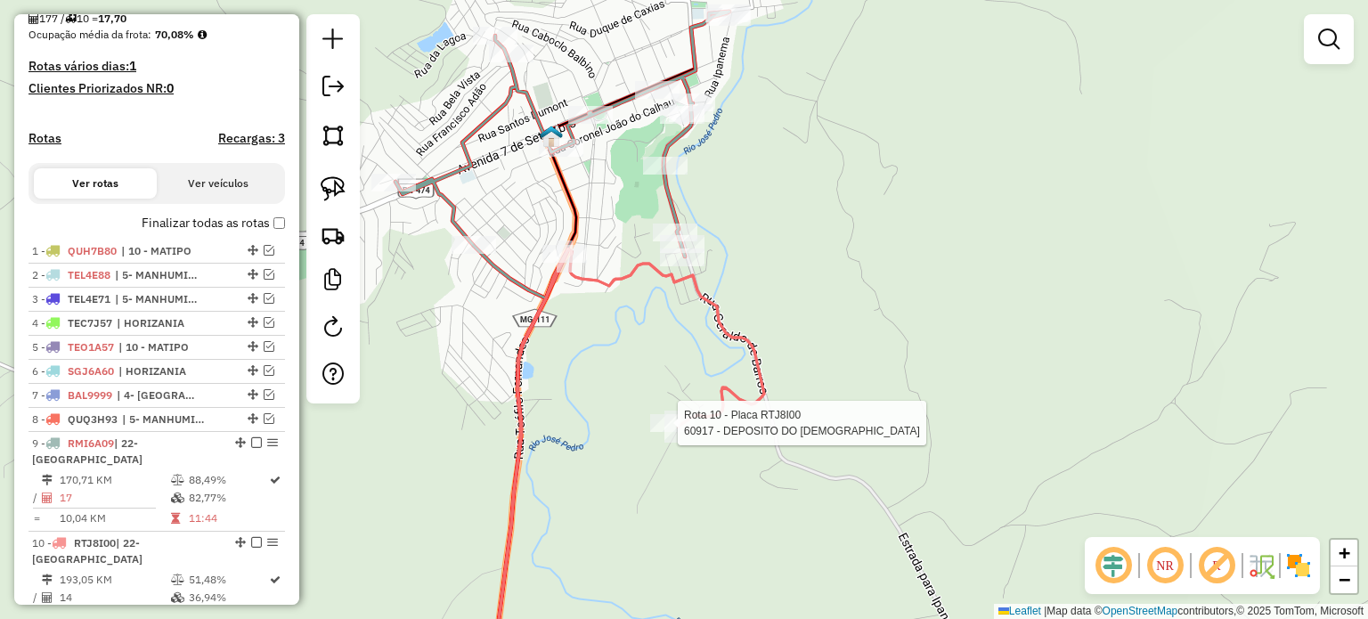
select select "*********"
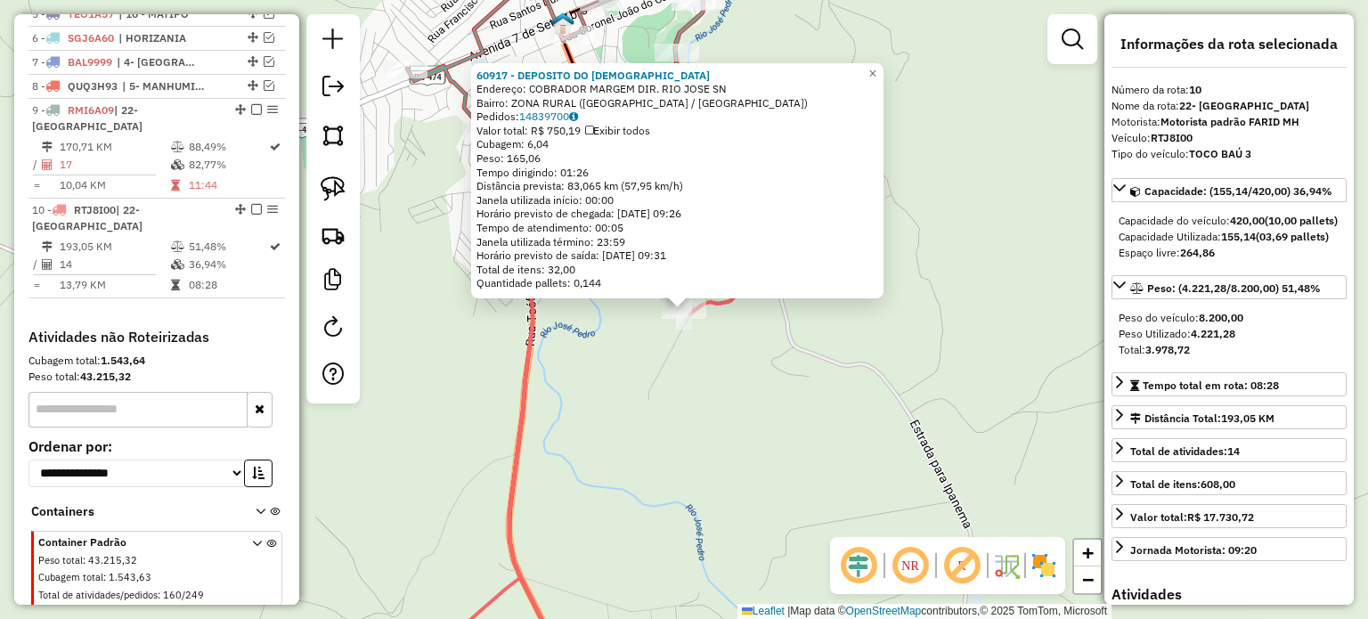
scroll to position [784, 0]
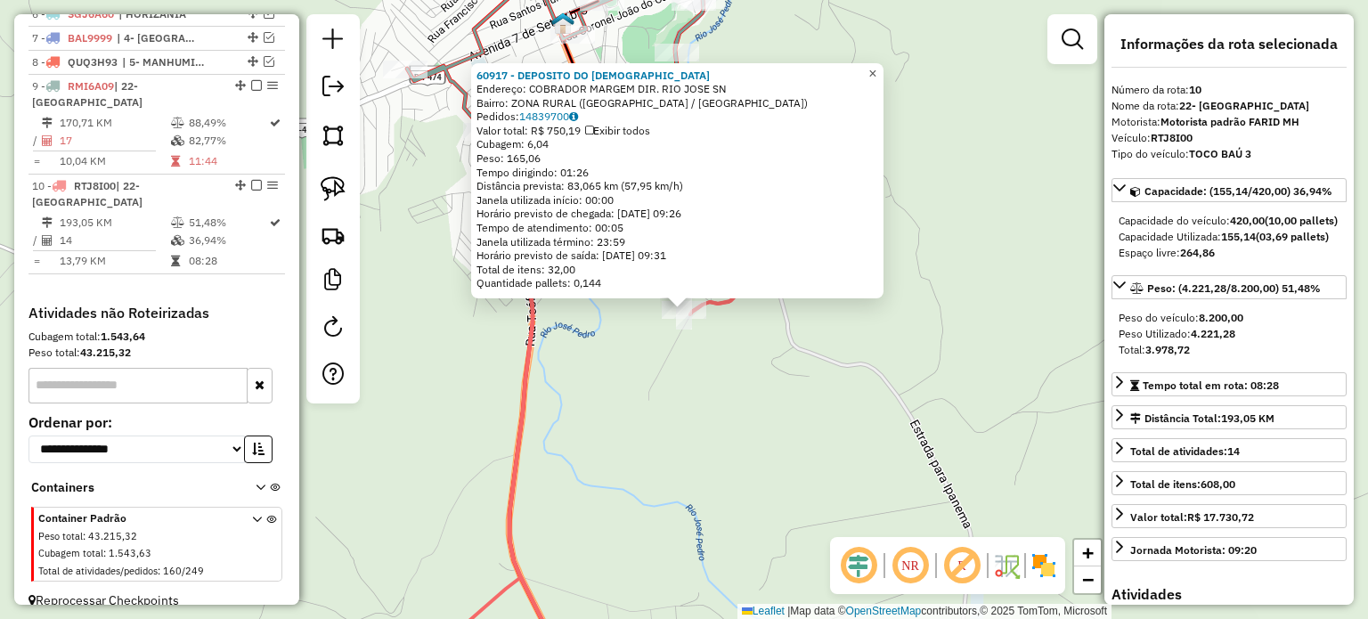
click at [876, 67] on span "×" at bounding box center [872, 73] width 8 height 15
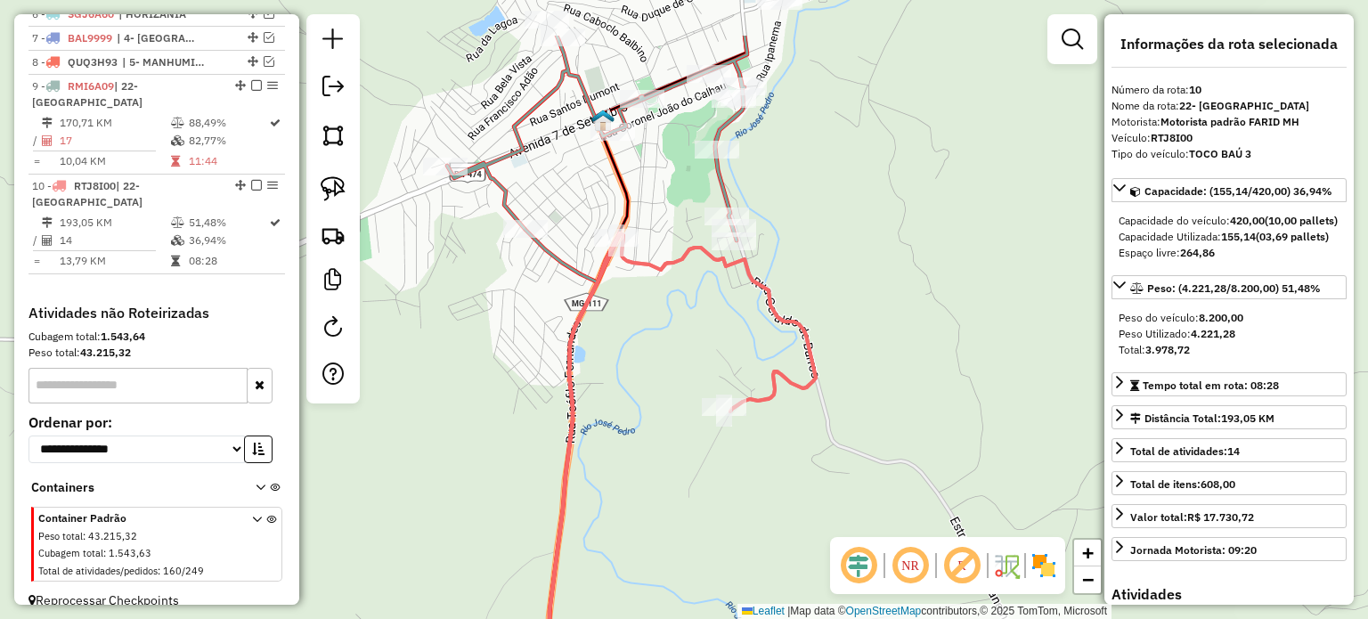
drag, startPoint x: 834, startPoint y: 209, endPoint x: 891, endPoint y: 373, distance: 173.5
click at [891, 371] on div "Janela de atendimento Grade de atendimento Capacidade Transportadoras Veículos …" at bounding box center [684, 309] width 1368 height 619
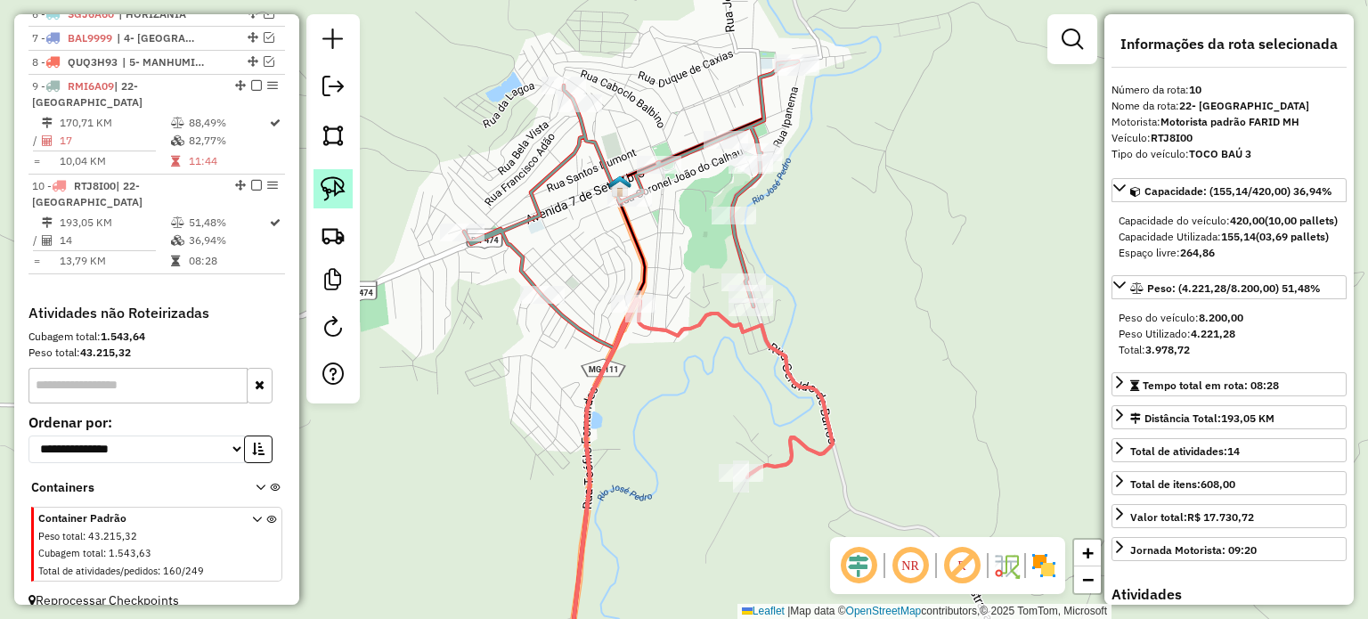
drag, startPoint x: 340, startPoint y: 191, endPoint x: 360, endPoint y: 203, distance: 23.2
click at [339, 191] on img at bounding box center [333, 188] width 25 height 25
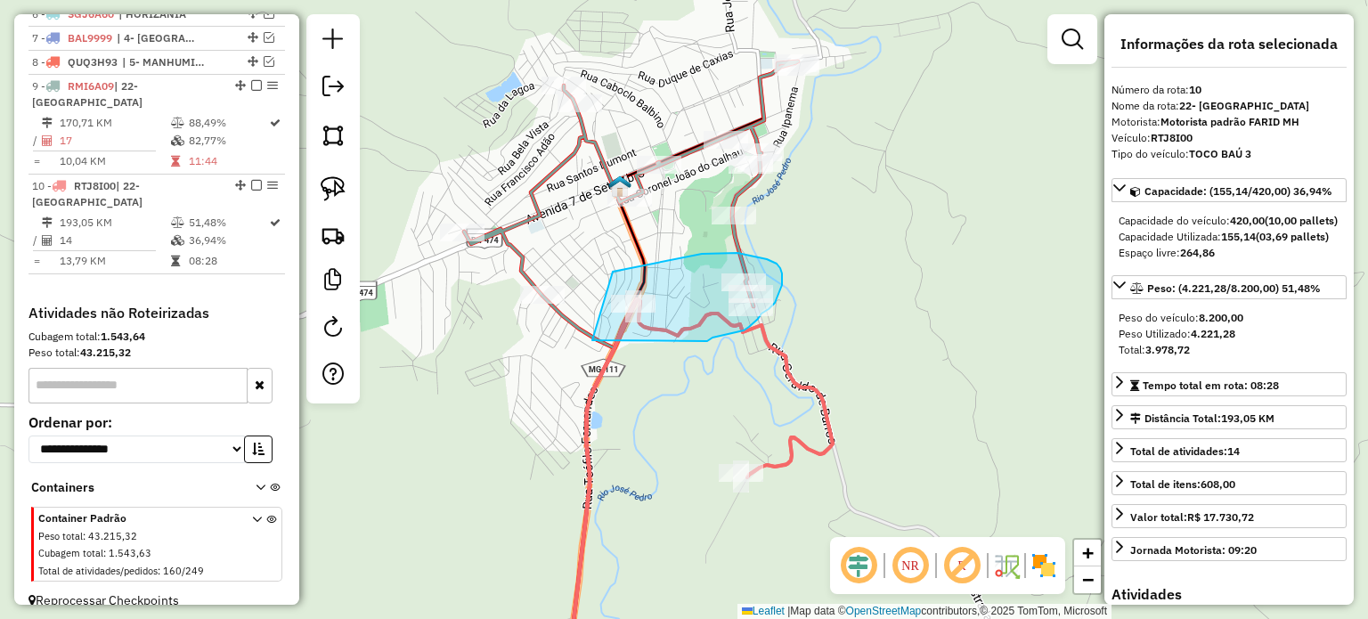
drag, startPoint x: 598, startPoint y: 341, endPoint x: 613, endPoint y: 272, distance: 70.9
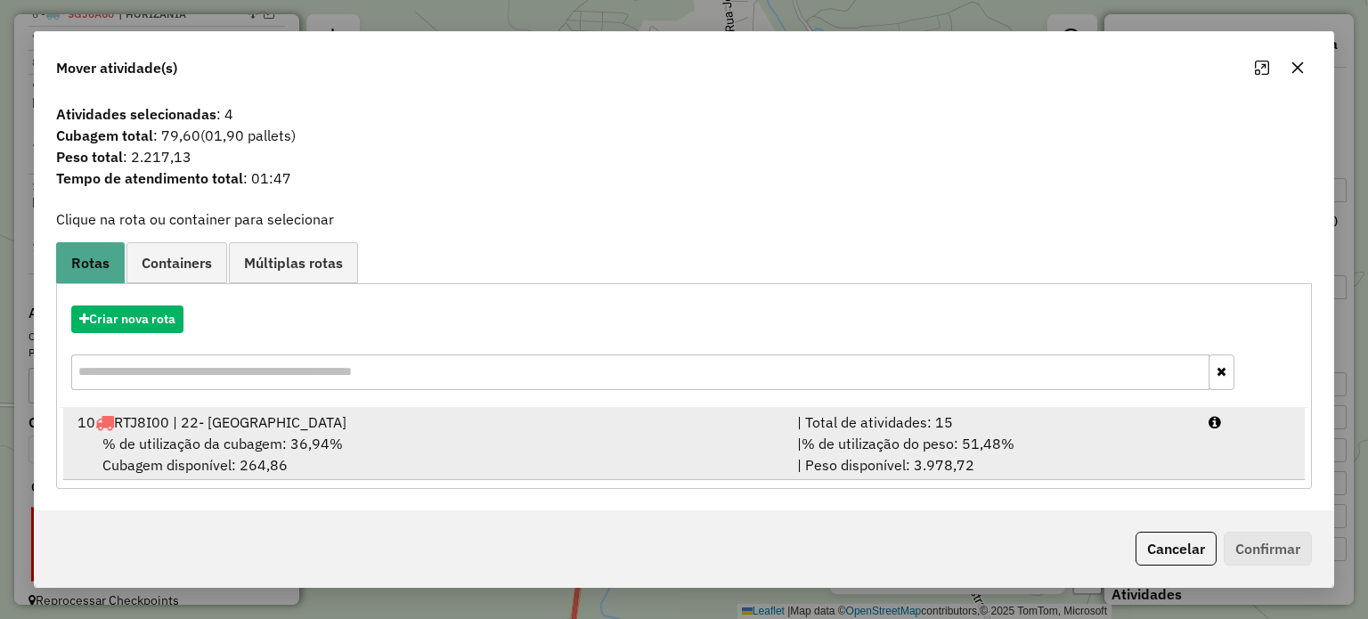
click at [299, 444] on span "% de utilização da cubagem: 36,94%" at bounding box center [222, 444] width 240 height 18
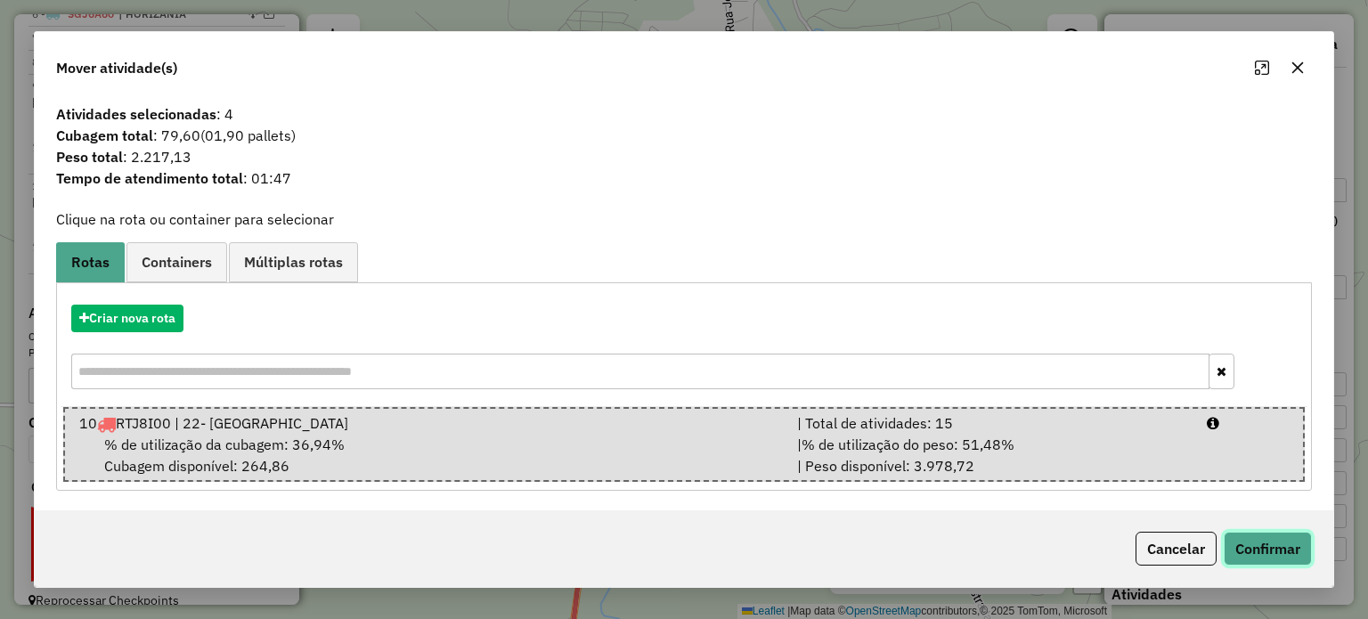
click at [1253, 544] on button "Confirmar" at bounding box center [1268, 549] width 88 height 34
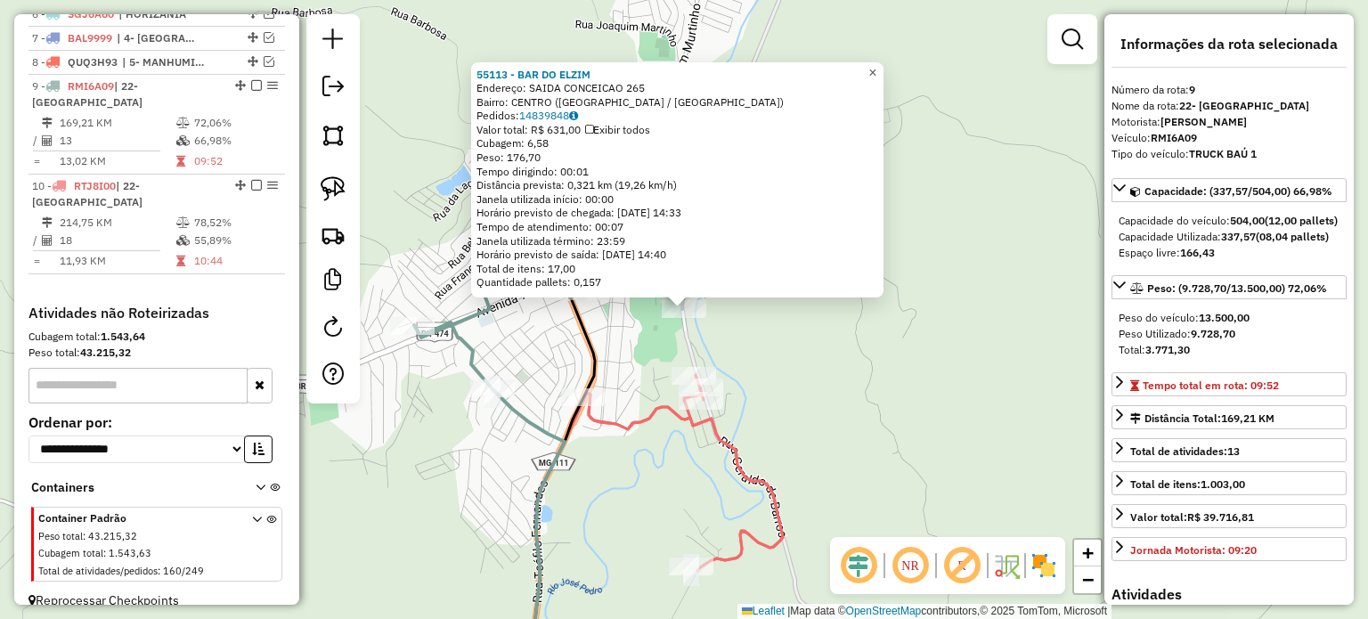
click at [876, 66] on span "×" at bounding box center [872, 72] width 8 height 15
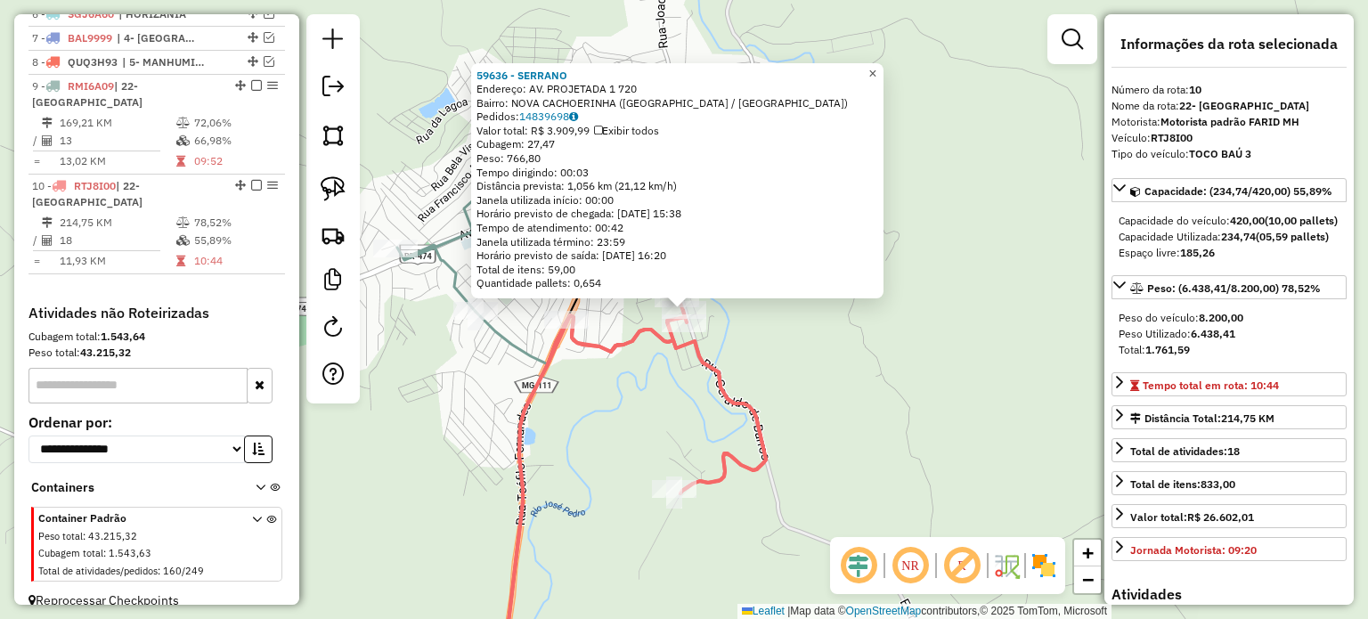
click at [876, 66] on span "×" at bounding box center [872, 73] width 8 height 15
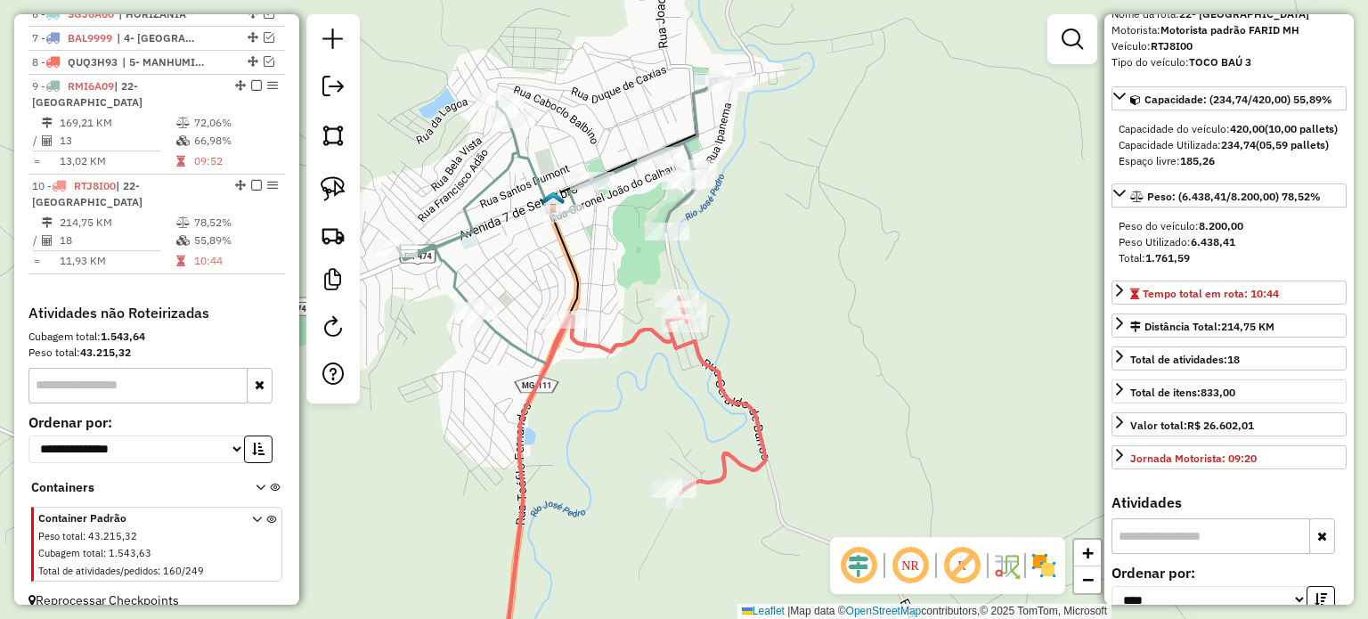
scroll to position [267, 0]
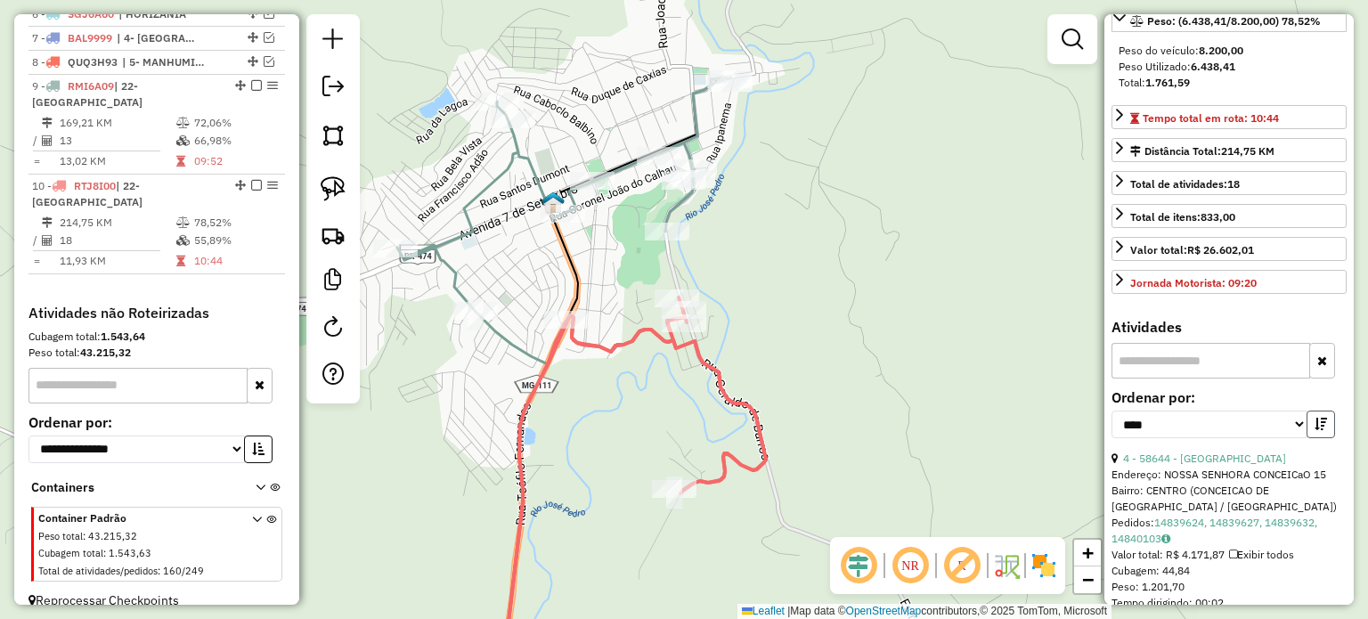
click at [1317, 430] on icon "button" at bounding box center [1321, 424] width 12 height 12
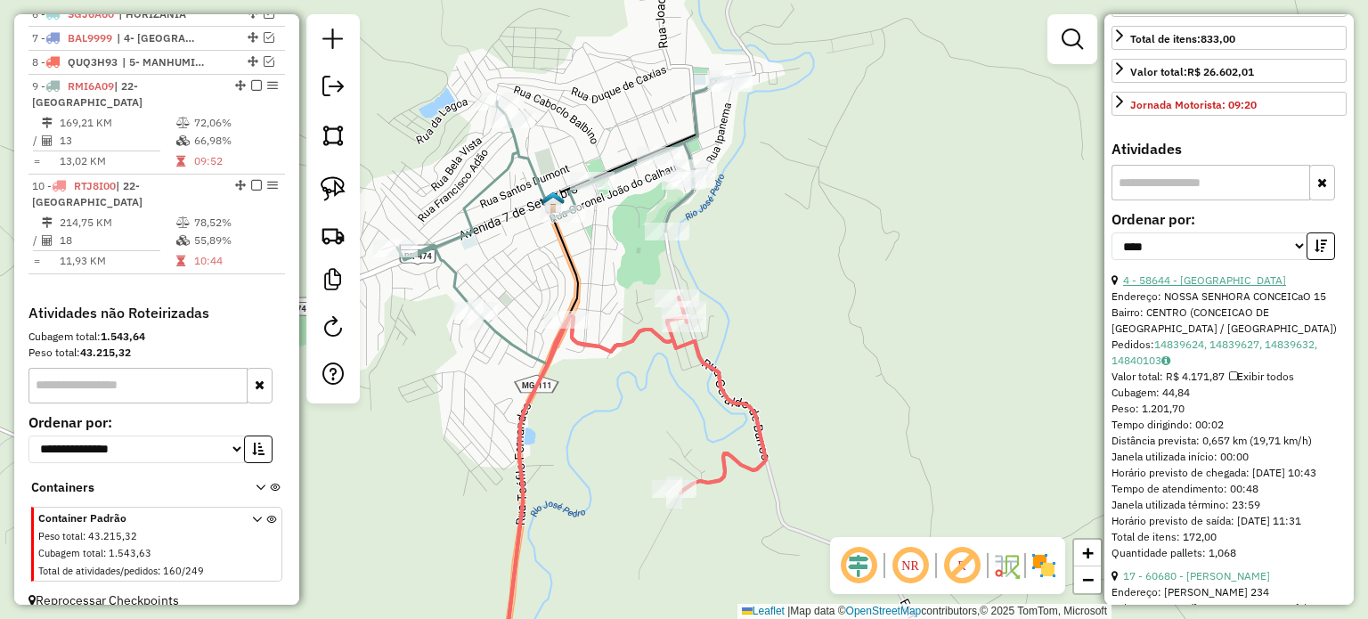
click at [1219, 287] on link "4 - 58644 - [GEOGRAPHIC_DATA]" at bounding box center [1204, 279] width 163 height 13
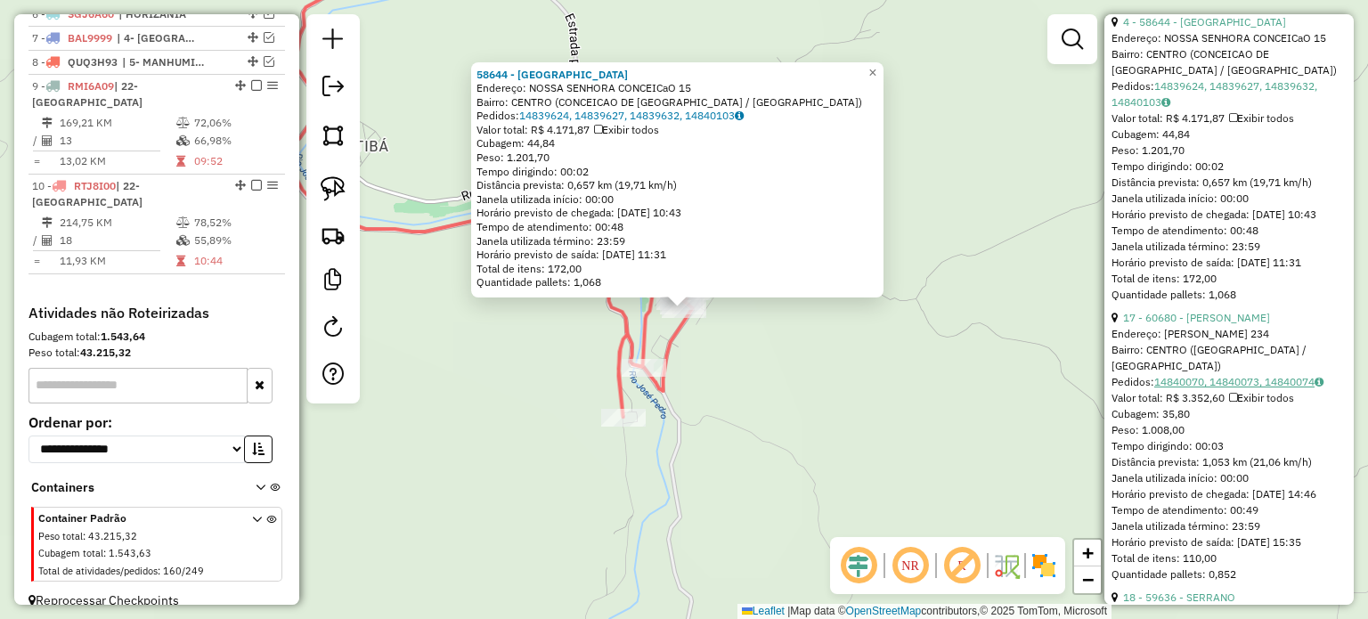
scroll to position [802, 0]
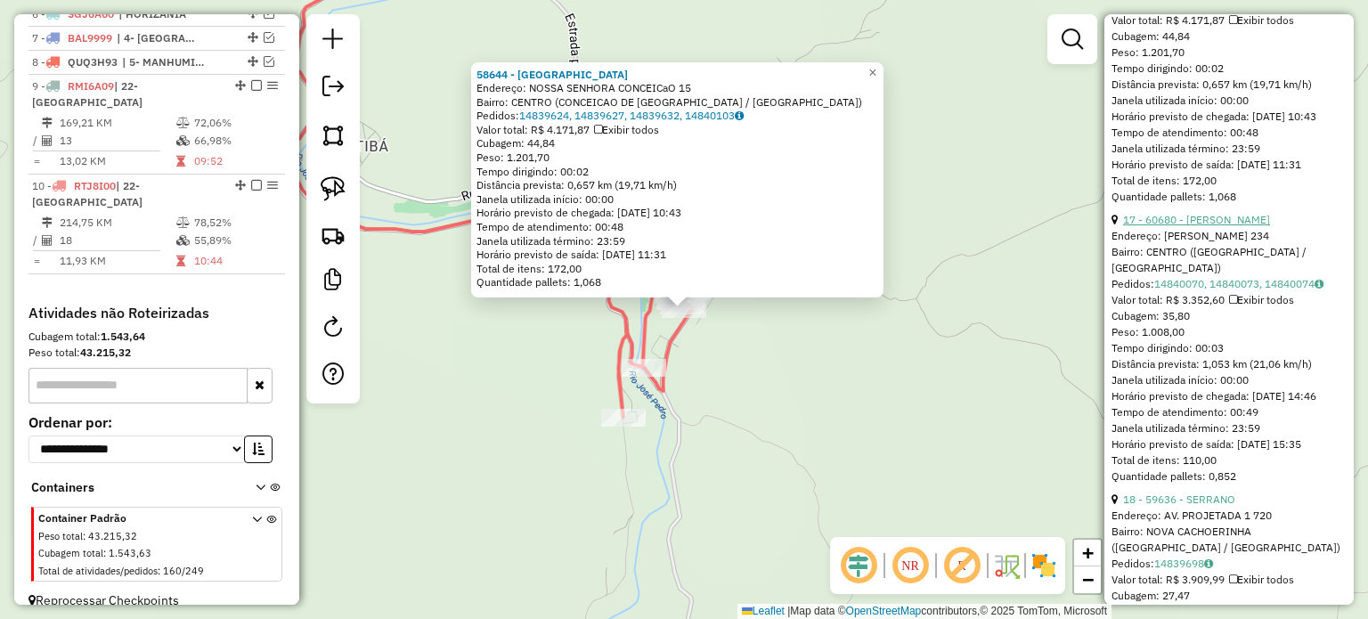
click at [1213, 226] on link "17 - 60680 - MANOEL TEN PAULA" at bounding box center [1196, 219] width 147 height 13
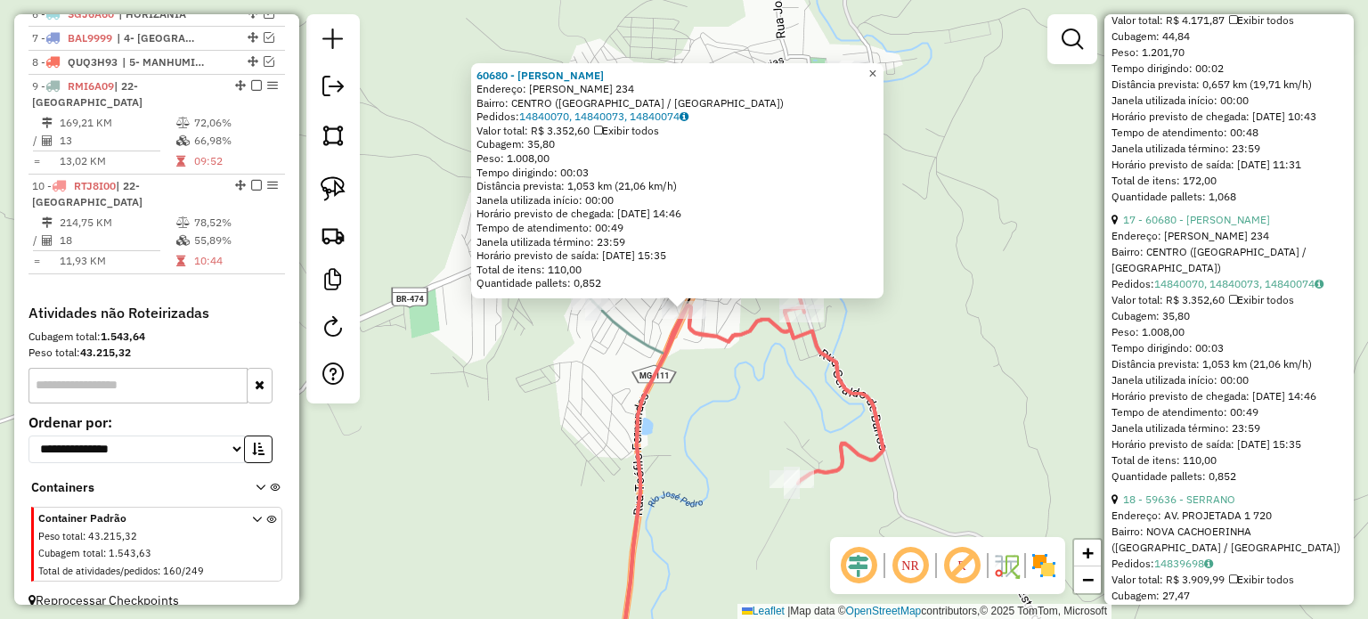
click at [876, 71] on span "×" at bounding box center [872, 73] width 8 height 15
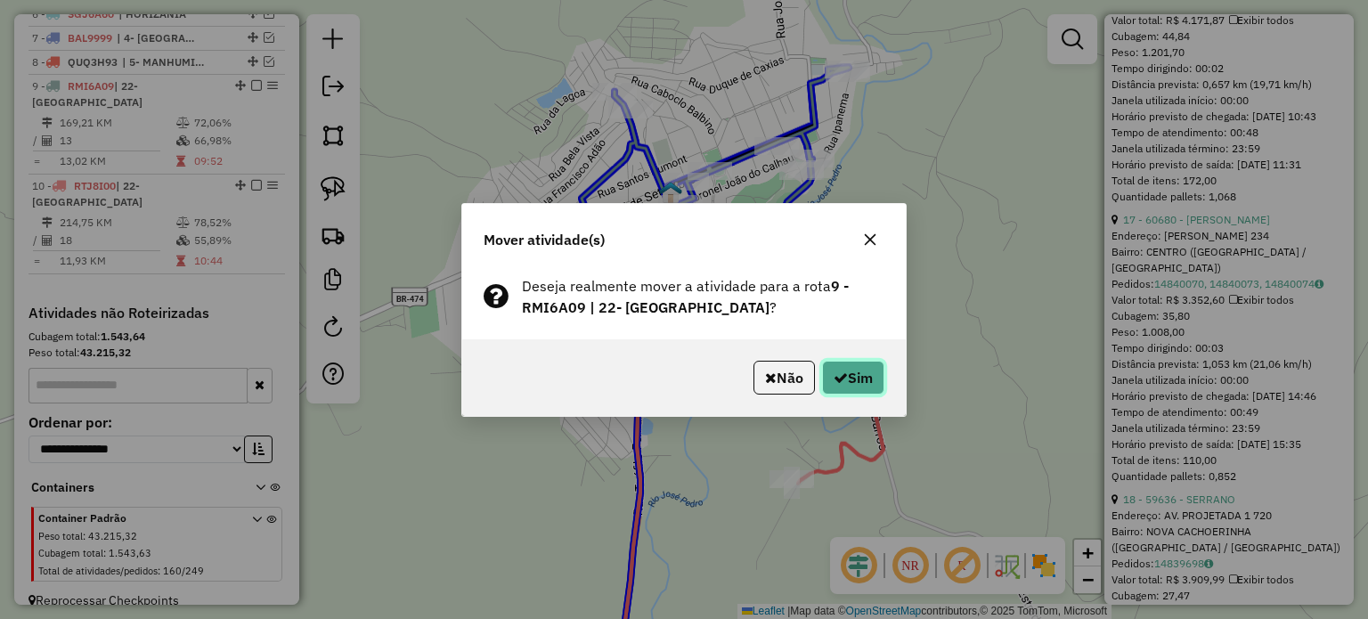
click at [848, 370] on button "Sim" at bounding box center [853, 378] width 62 height 34
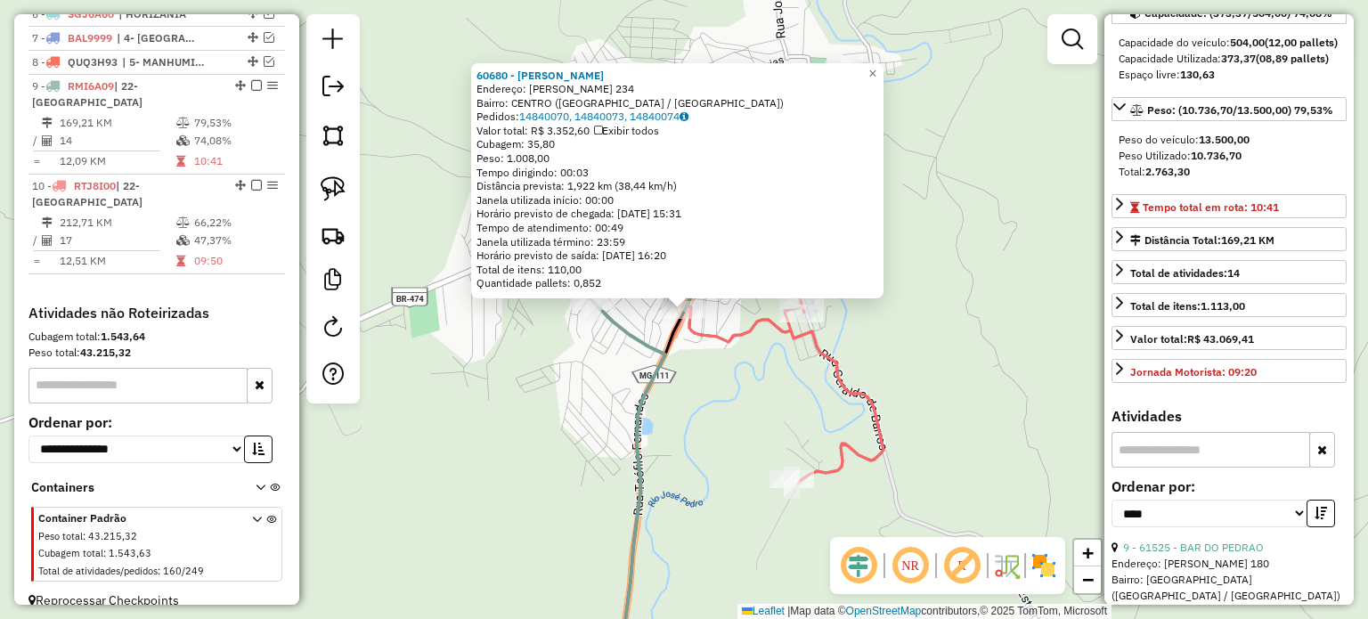
scroll to position [178, 0]
click at [876, 66] on span "×" at bounding box center [872, 73] width 8 height 15
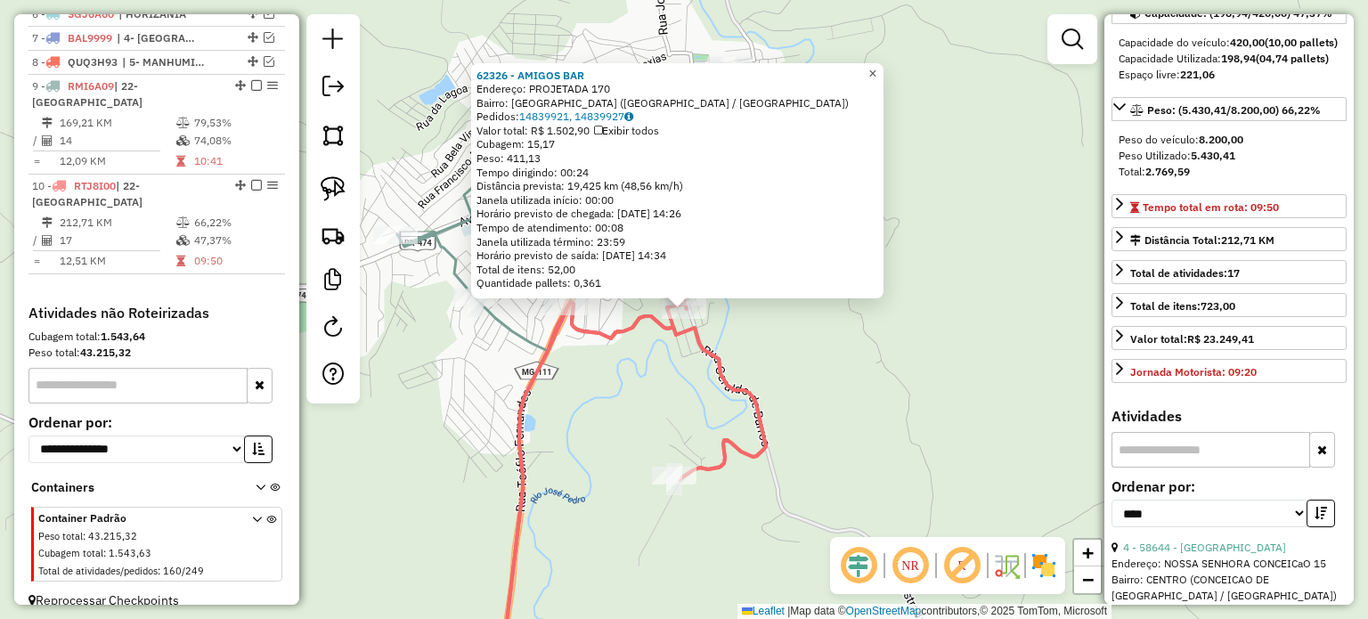
click at [876, 69] on span "×" at bounding box center [872, 73] width 8 height 15
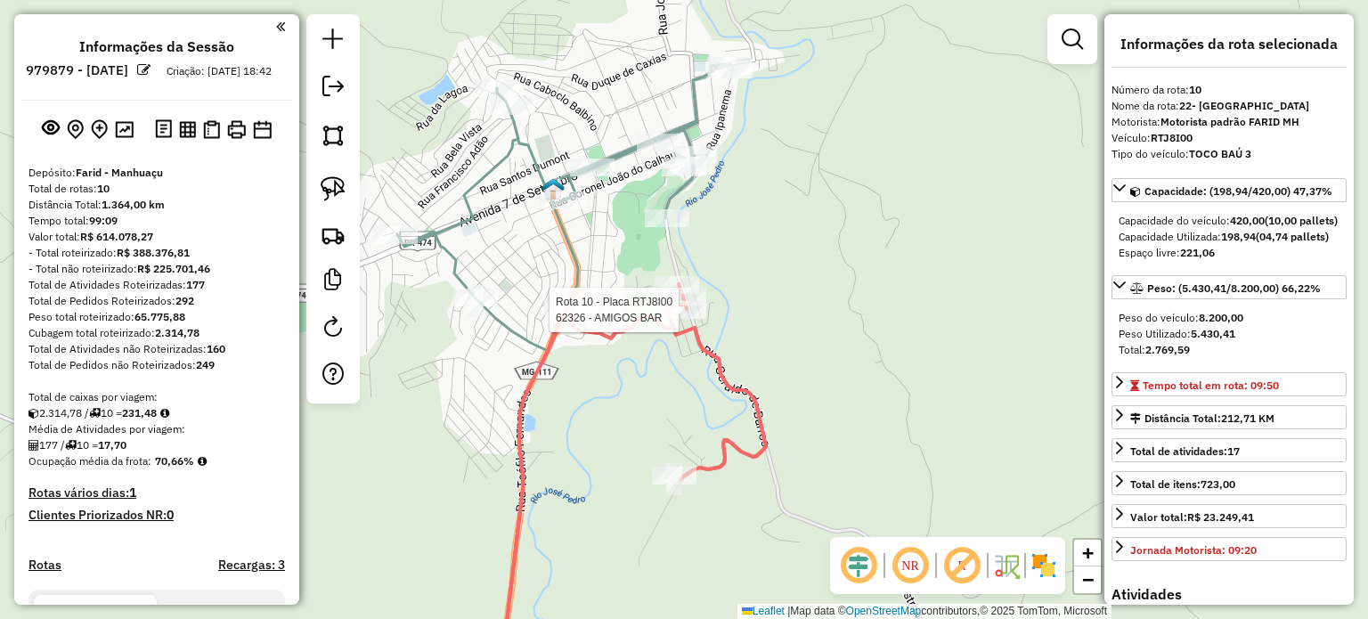
select select "*********"
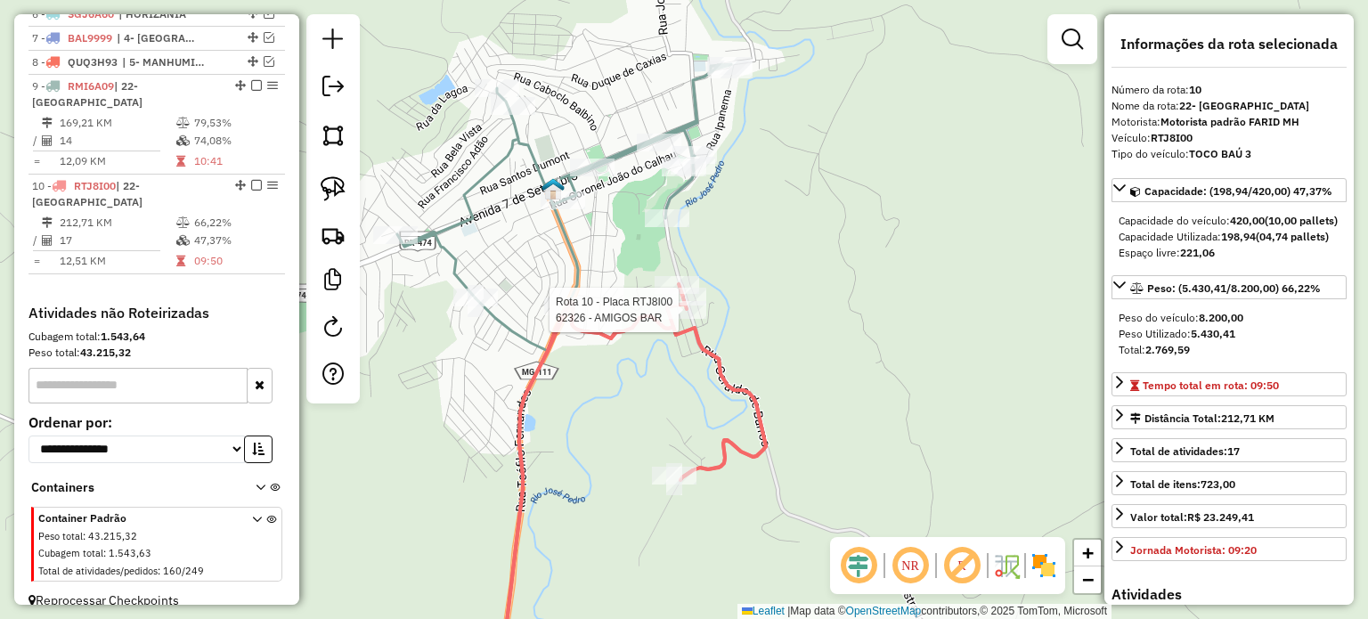
scroll to position [178, 0]
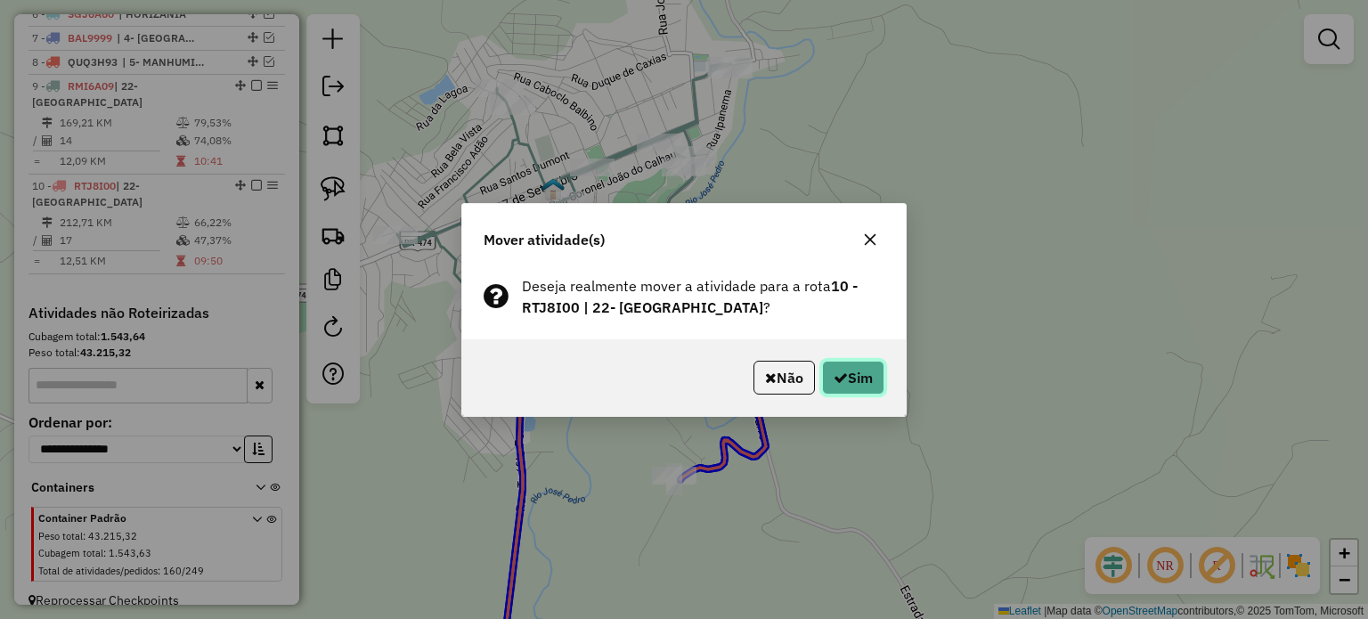
click at [844, 375] on button "Sim" at bounding box center [853, 378] width 62 height 34
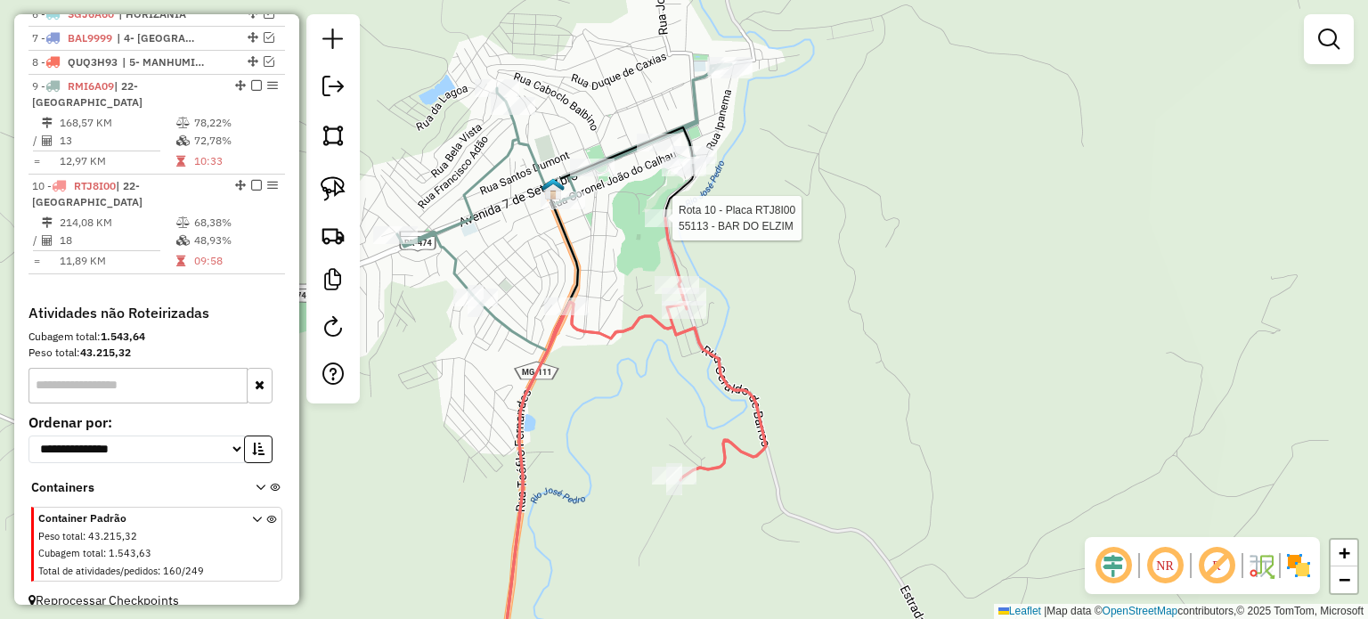
select select "*********"
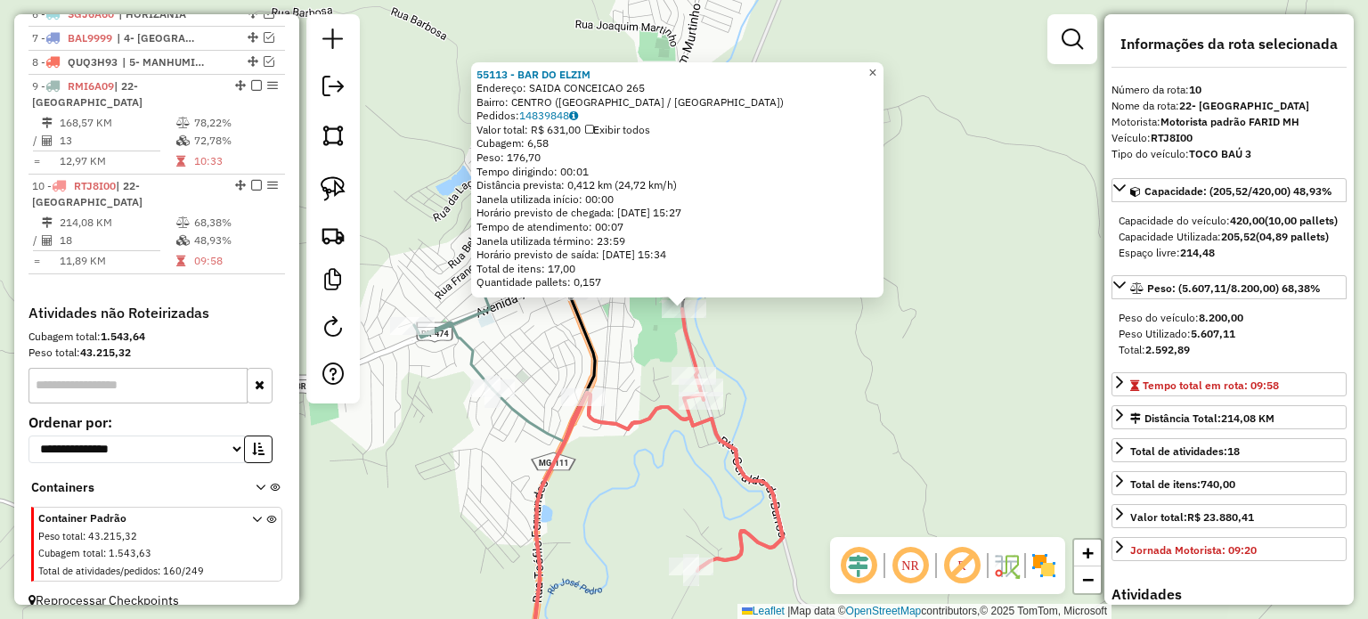
click at [876, 68] on span "×" at bounding box center [872, 72] width 8 height 15
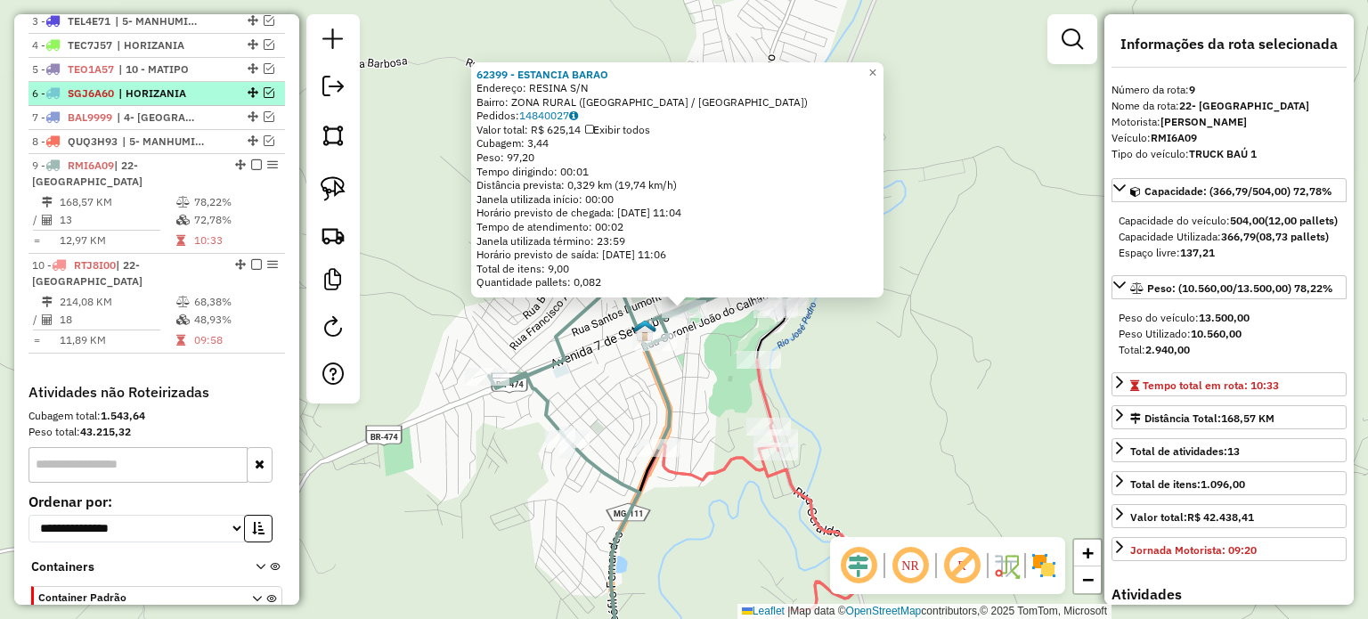
scroll to position [606, 0]
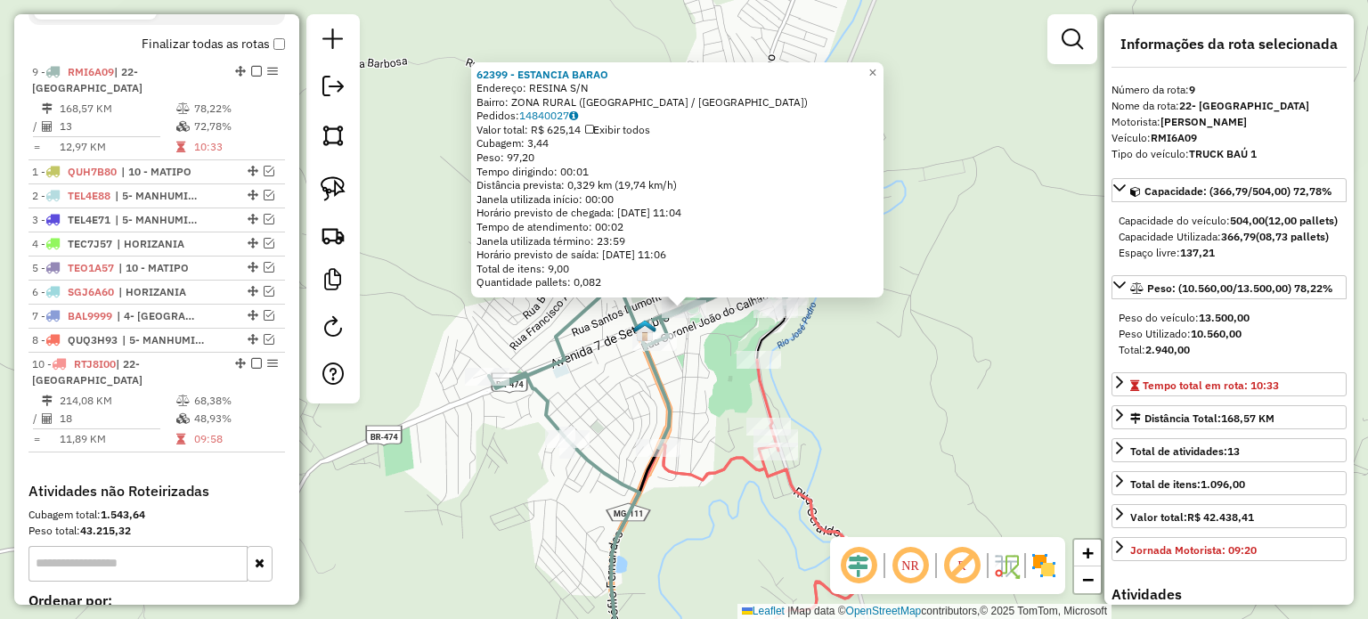
drag, startPoint x: 232, startPoint y: 276, endPoint x: 204, endPoint y: 77, distance: 201.4
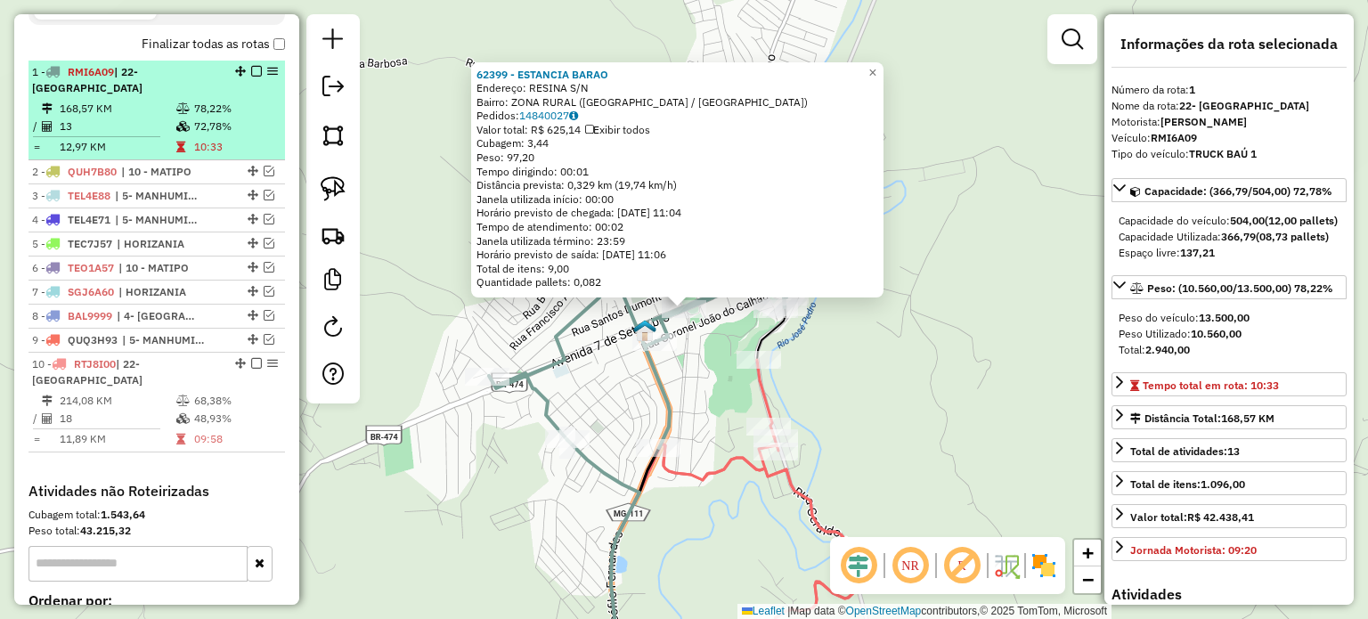
click at [253, 77] on em at bounding box center [256, 71] width 11 height 11
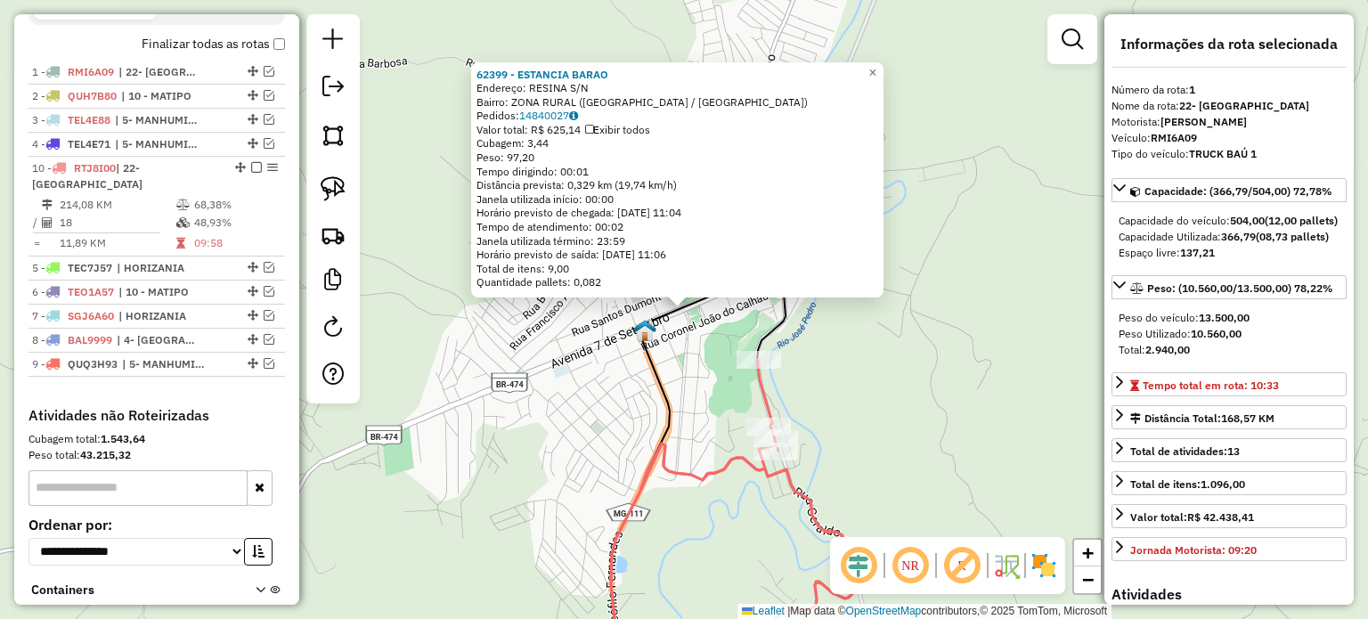
drag, startPoint x: 235, startPoint y: 302, endPoint x: 209, endPoint y: 179, distance: 125.6
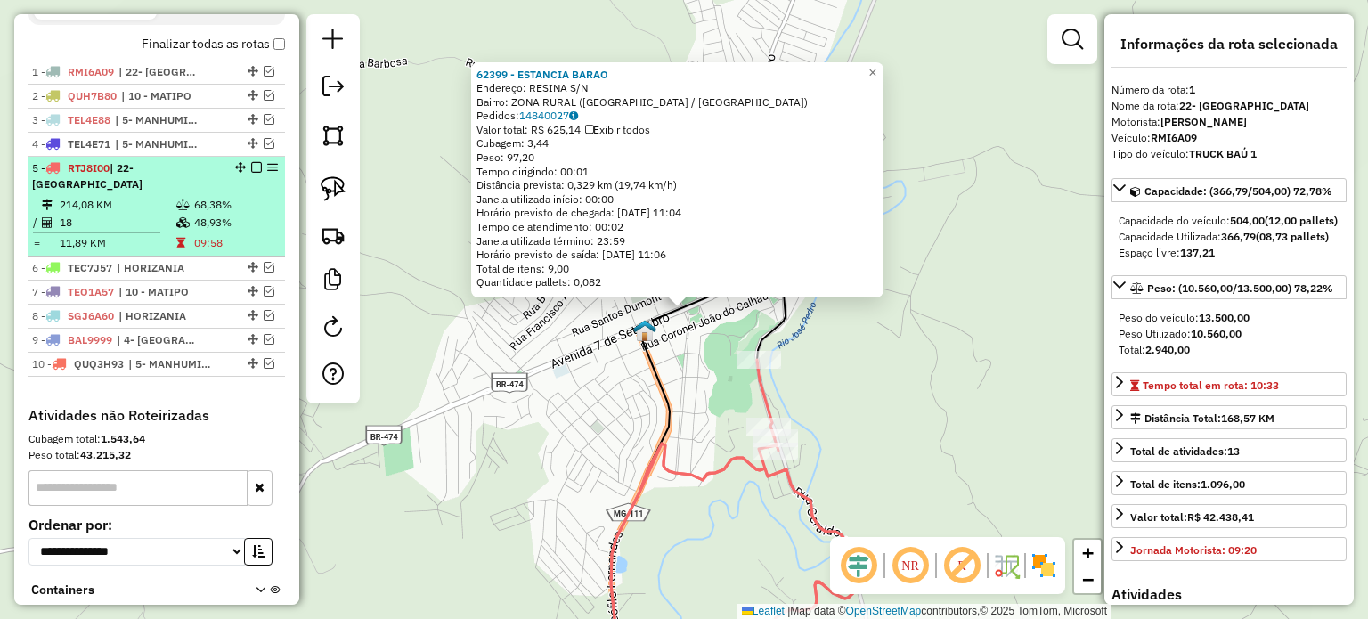
click at [251, 173] on em at bounding box center [256, 167] width 11 height 11
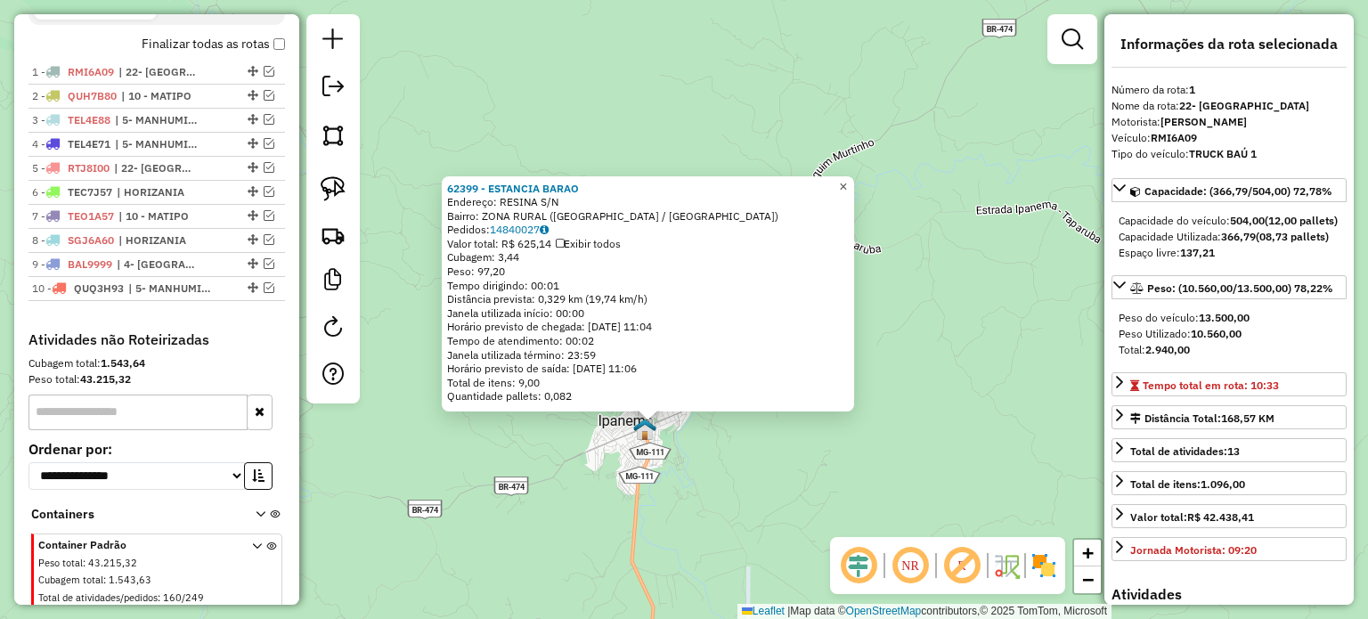
drag, startPoint x: 853, startPoint y: 178, endPoint x: 796, endPoint y: 212, distance: 66.3
click at [847, 179] on span "×" at bounding box center [843, 186] width 8 height 15
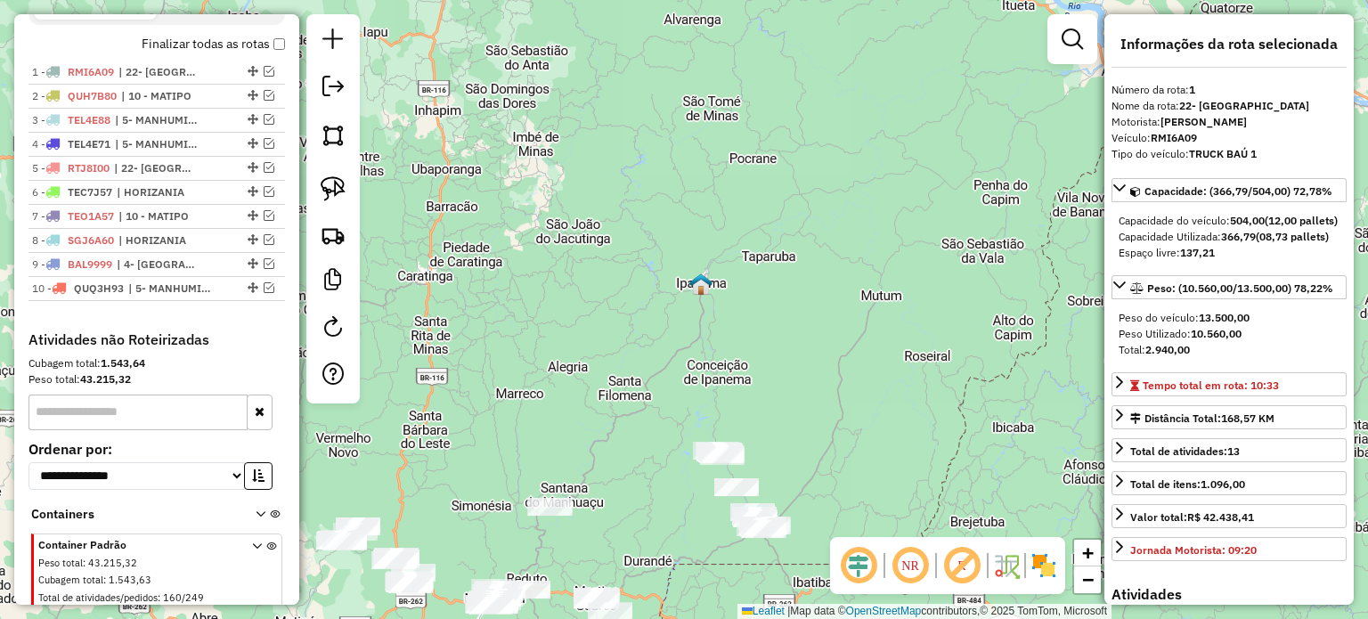
drag, startPoint x: 670, startPoint y: 473, endPoint x: 617, endPoint y: 281, distance: 198.6
click at [620, 281] on div "Janela de atendimento Grade de atendimento Capacidade Transportadoras Veículos …" at bounding box center [684, 309] width 1368 height 619
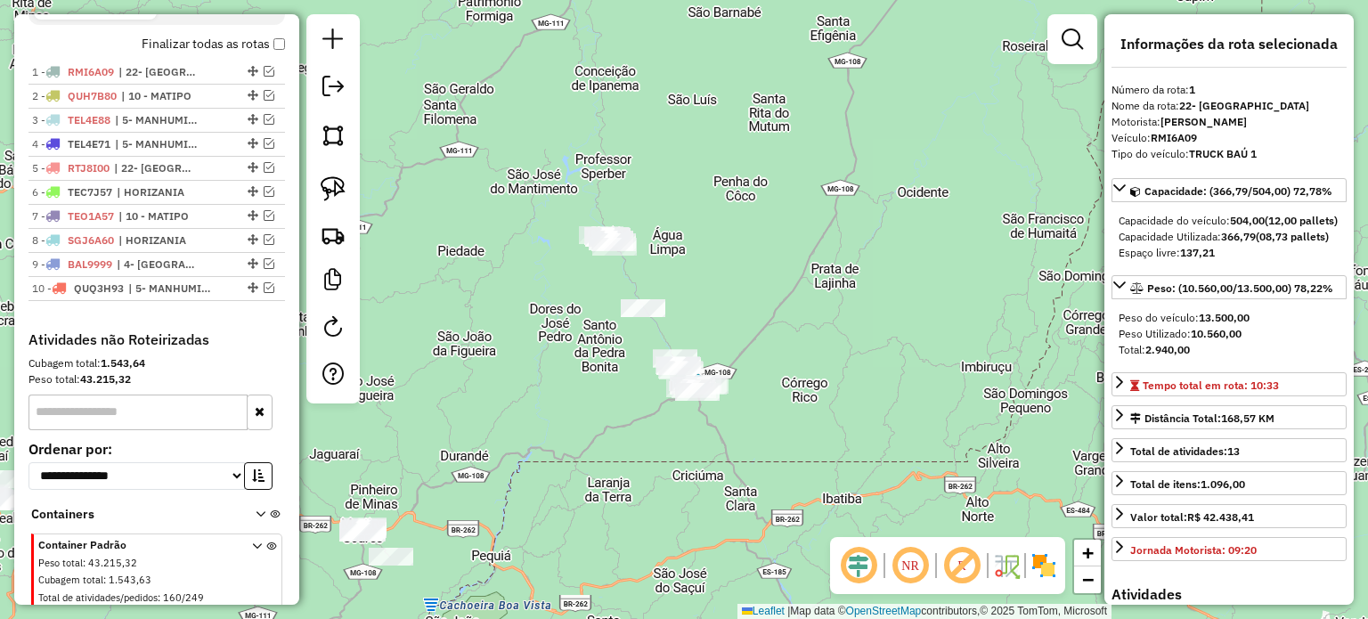
drag, startPoint x: 322, startPoint y: 188, endPoint x: 381, endPoint y: 194, distance: 60.0
click at [324, 188] on img at bounding box center [333, 188] width 25 height 25
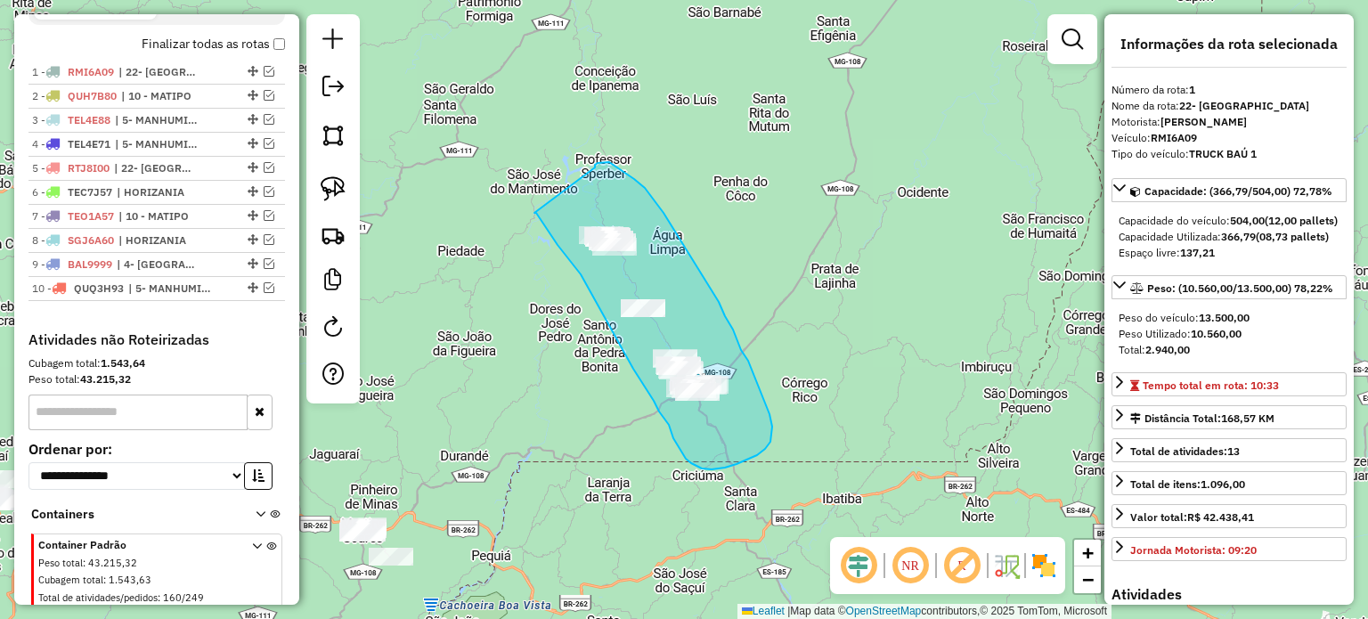
drag, startPoint x: 534, startPoint y: 213, endPoint x: 599, endPoint y: 175, distance: 75.0
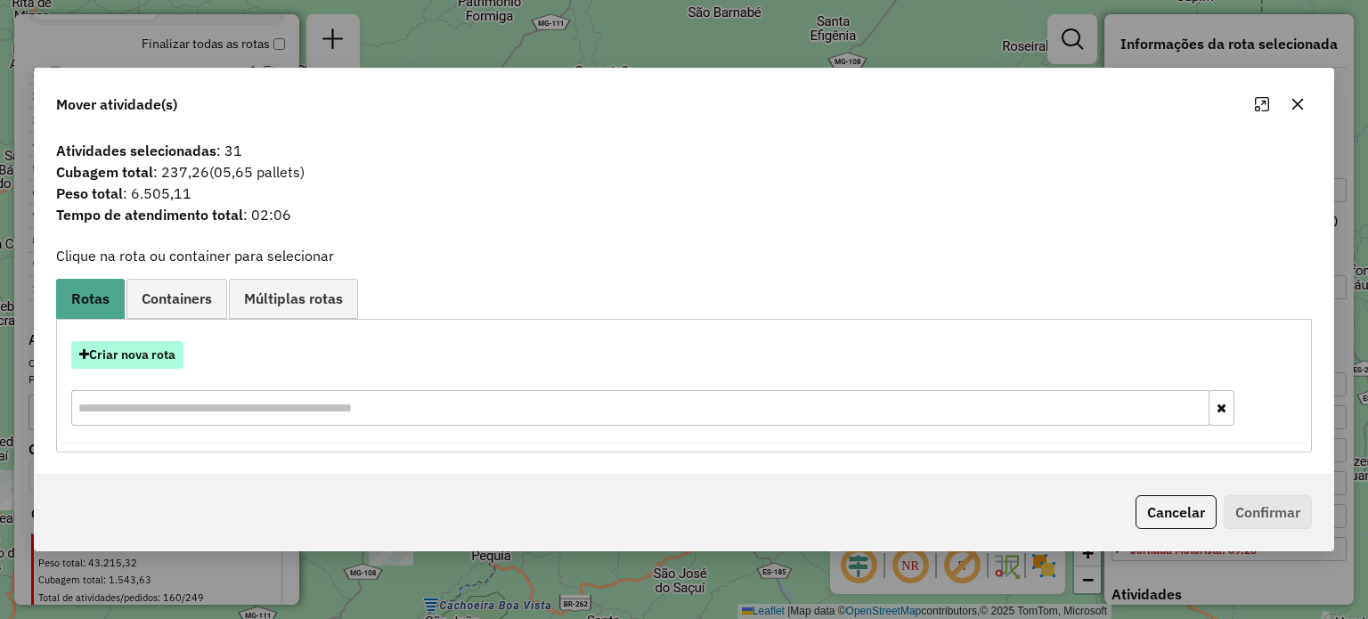
click at [142, 360] on button "Criar nova rota" at bounding box center [127, 355] width 112 height 28
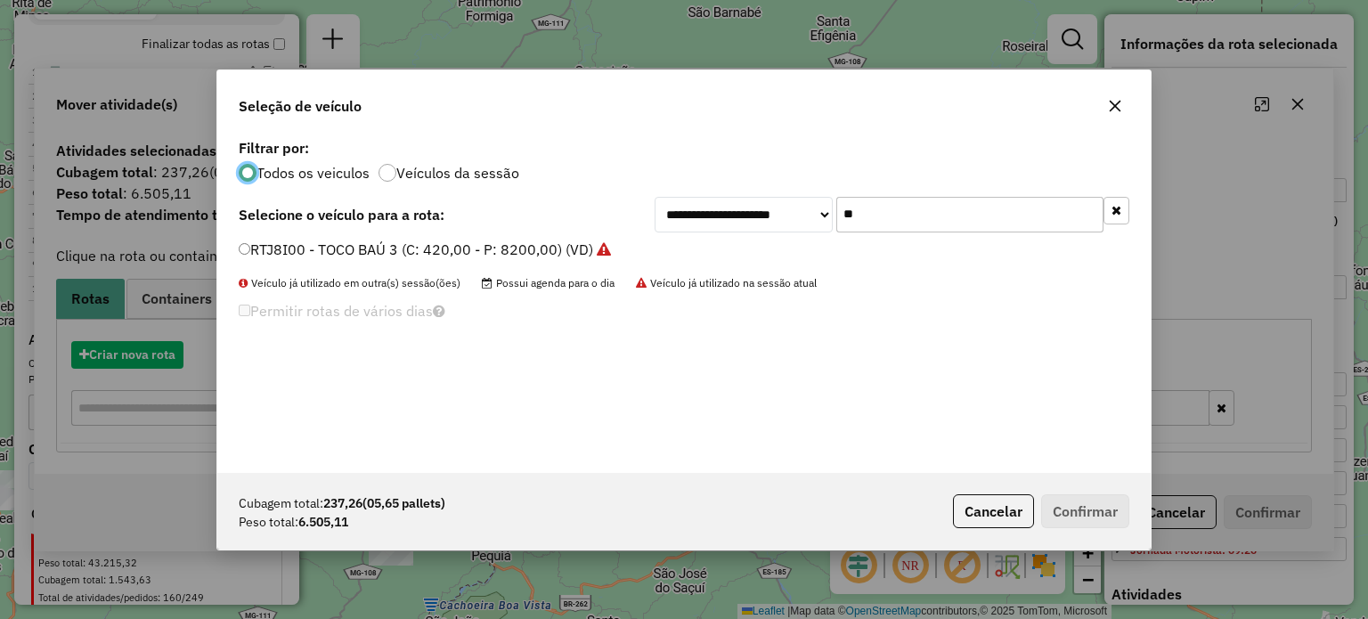
scroll to position [9, 5]
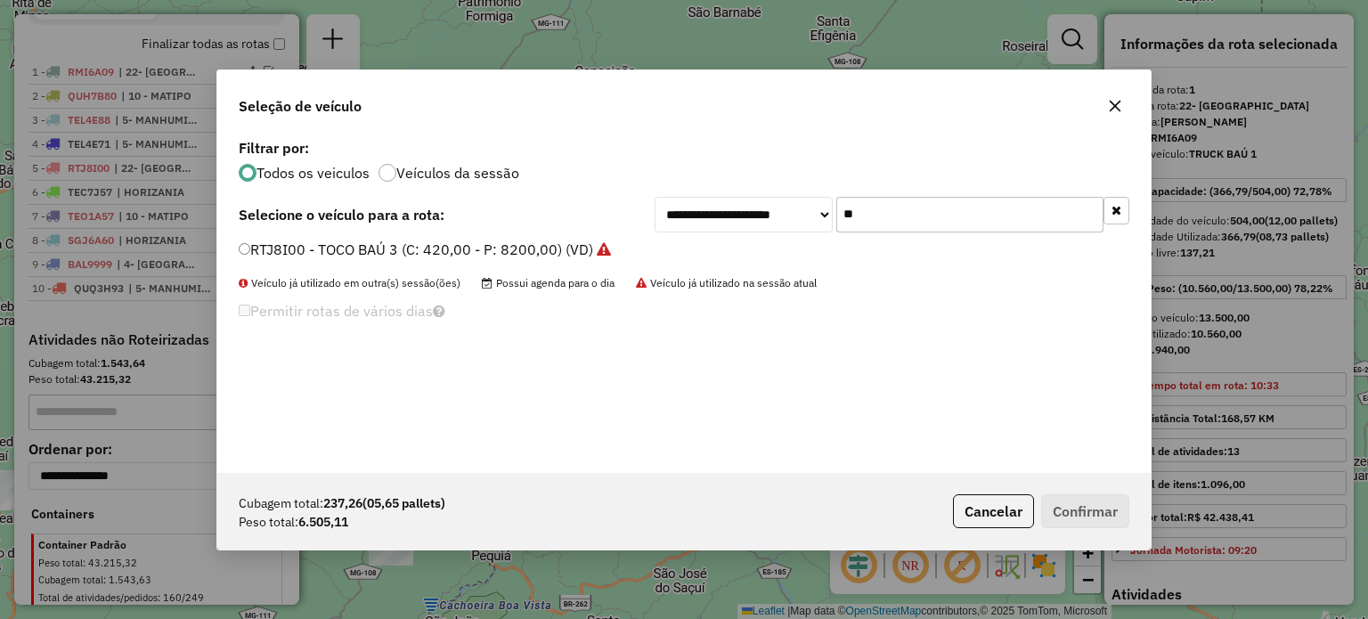
click at [794, 214] on div "**********" at bounding box center [892, 215] width 475 height 36
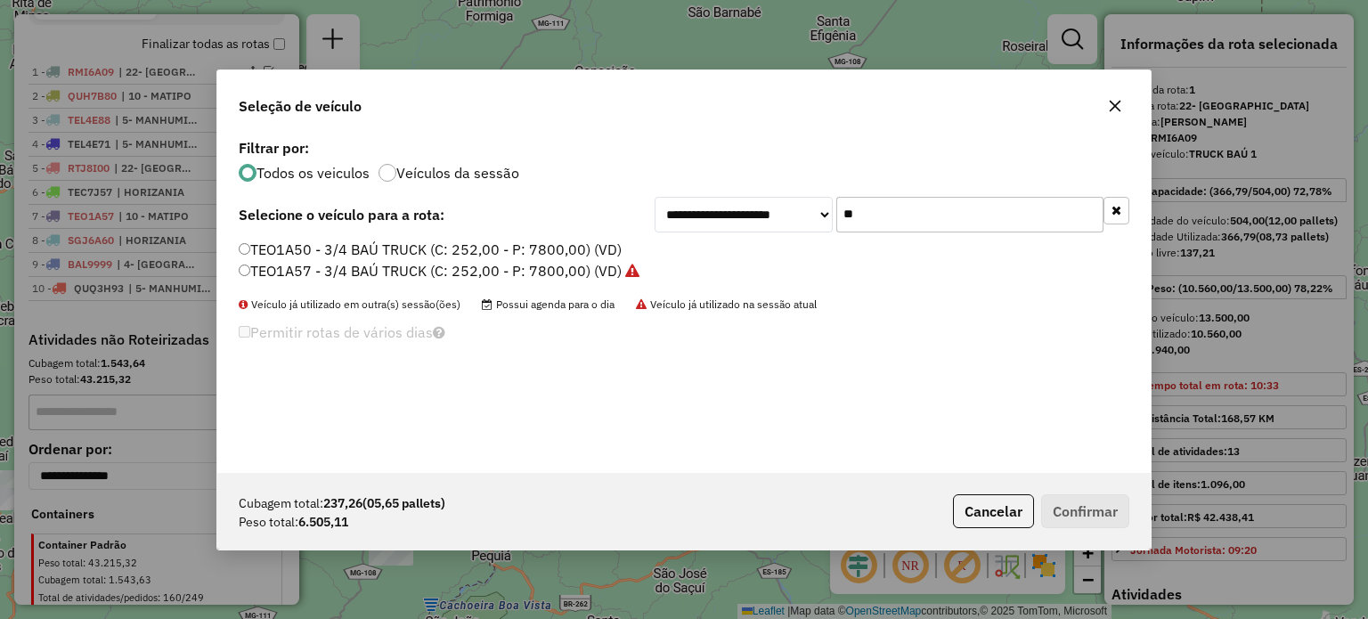
type input "**"
click at [424, 249] on label "TEO1A50 - 3/4 BAÚ TRUCK (C: 252,00 - P: 7800,00) (VD)" at bounding box center [430, 249] width 383 height 21
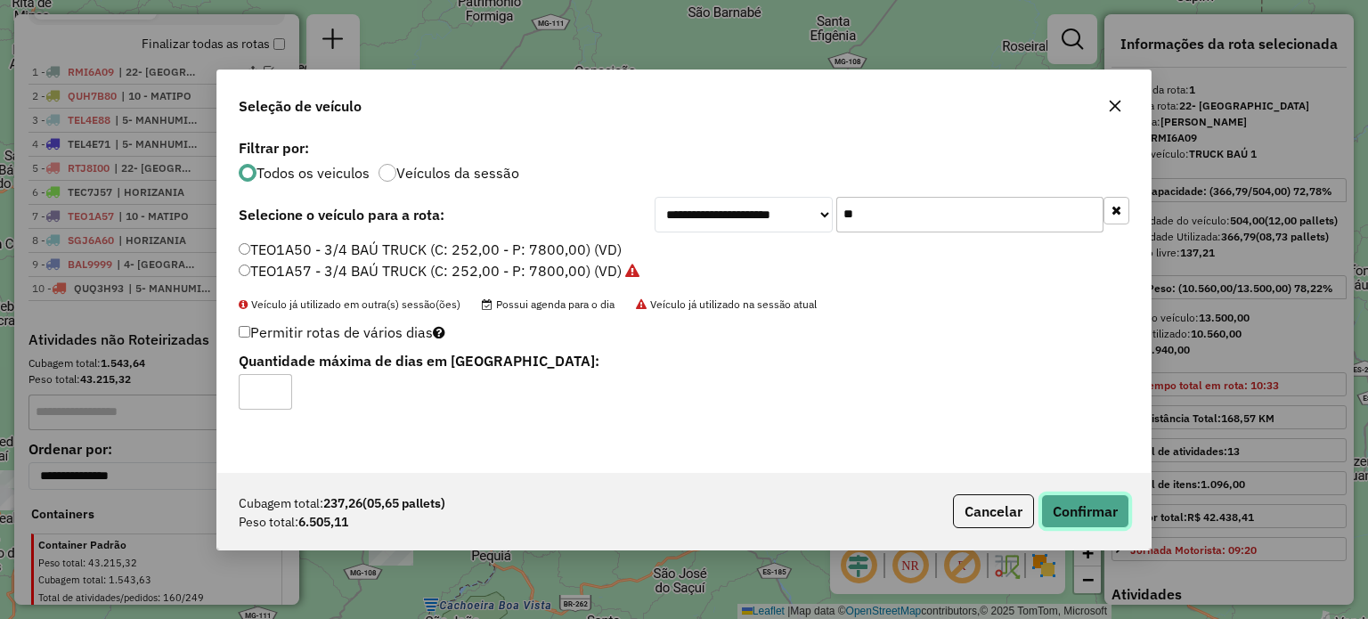
click at [1076, 501] on button "Confirmar" at bounding box center [1085, 511] width 88 height 34
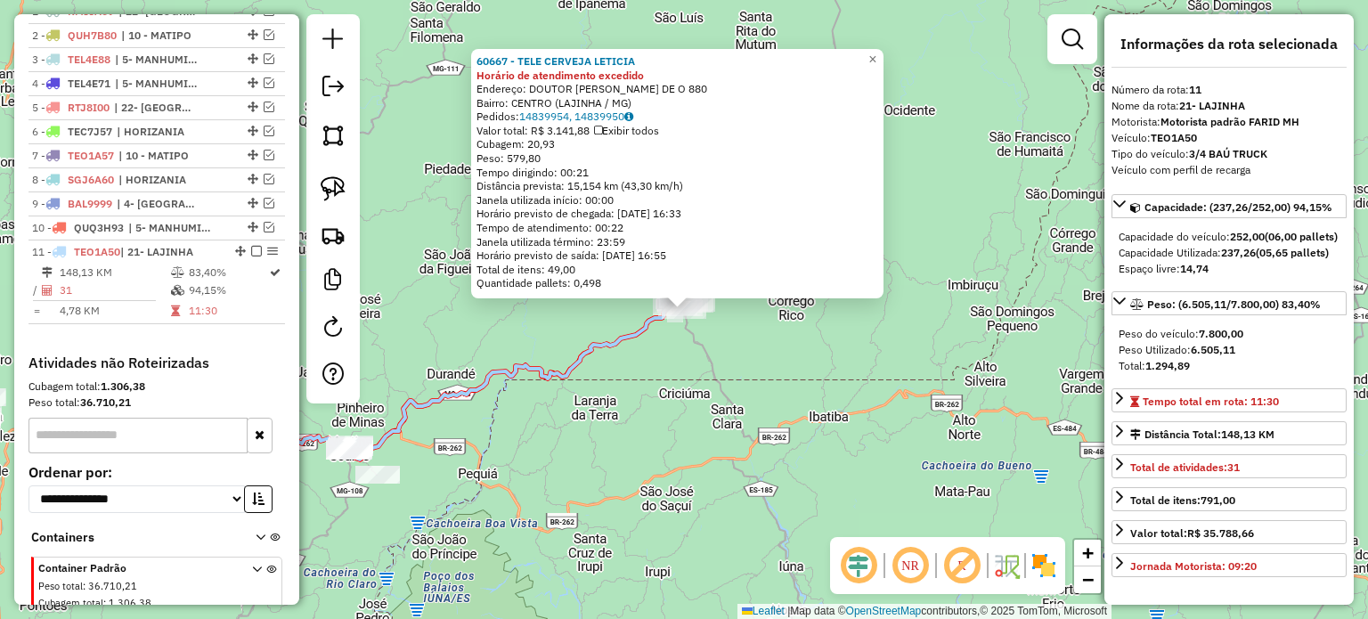
scroll to position [748, 0]
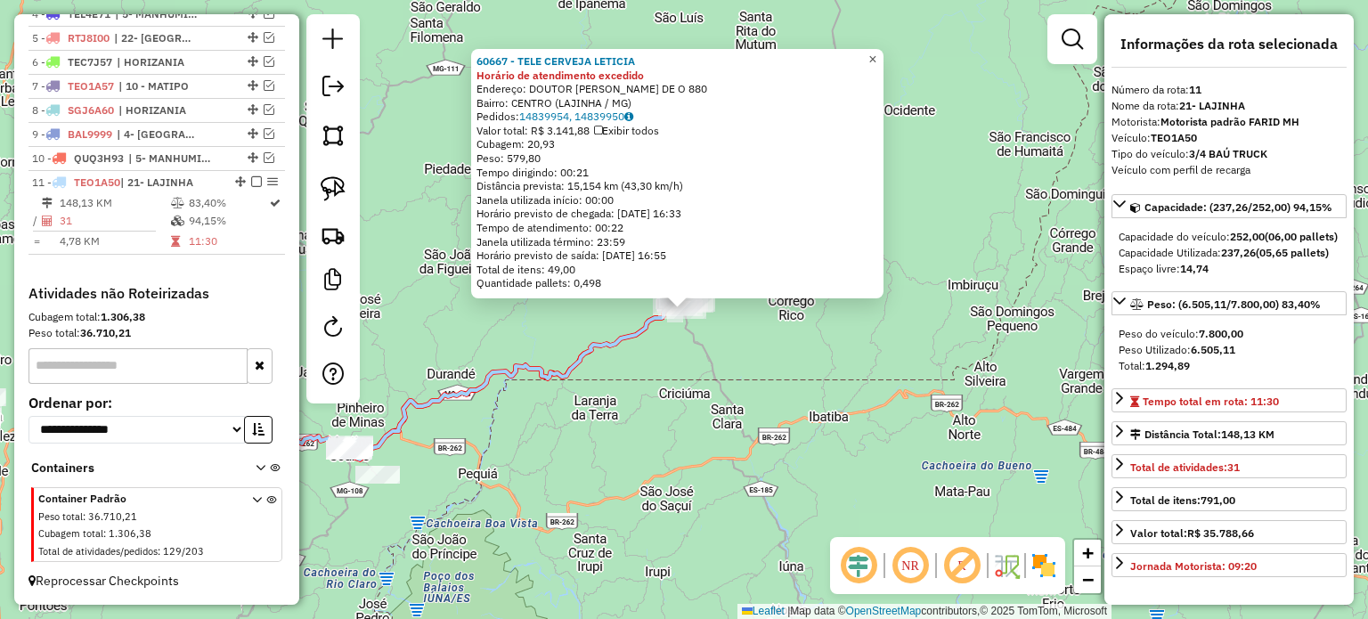
click at [876, 52] on span "×" at bounding box center [872, 59] width 8 height 15
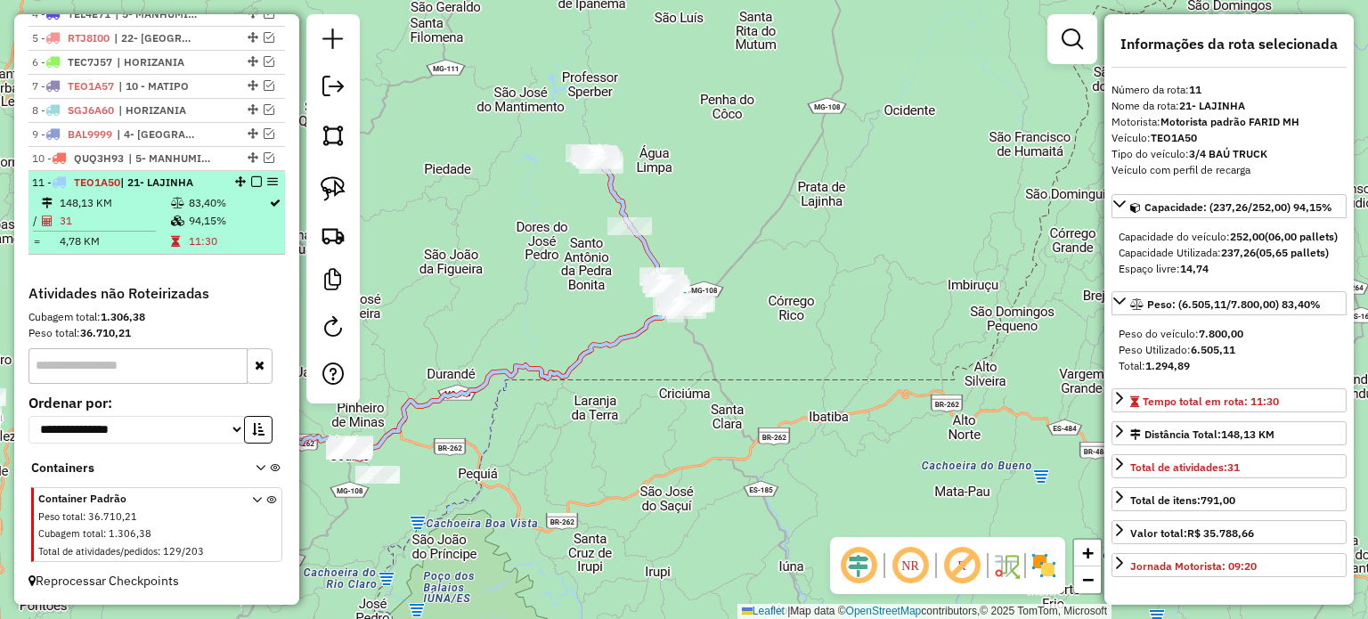
click at [255, 184] on em at bounding box center [256, 181] width 11 height 11
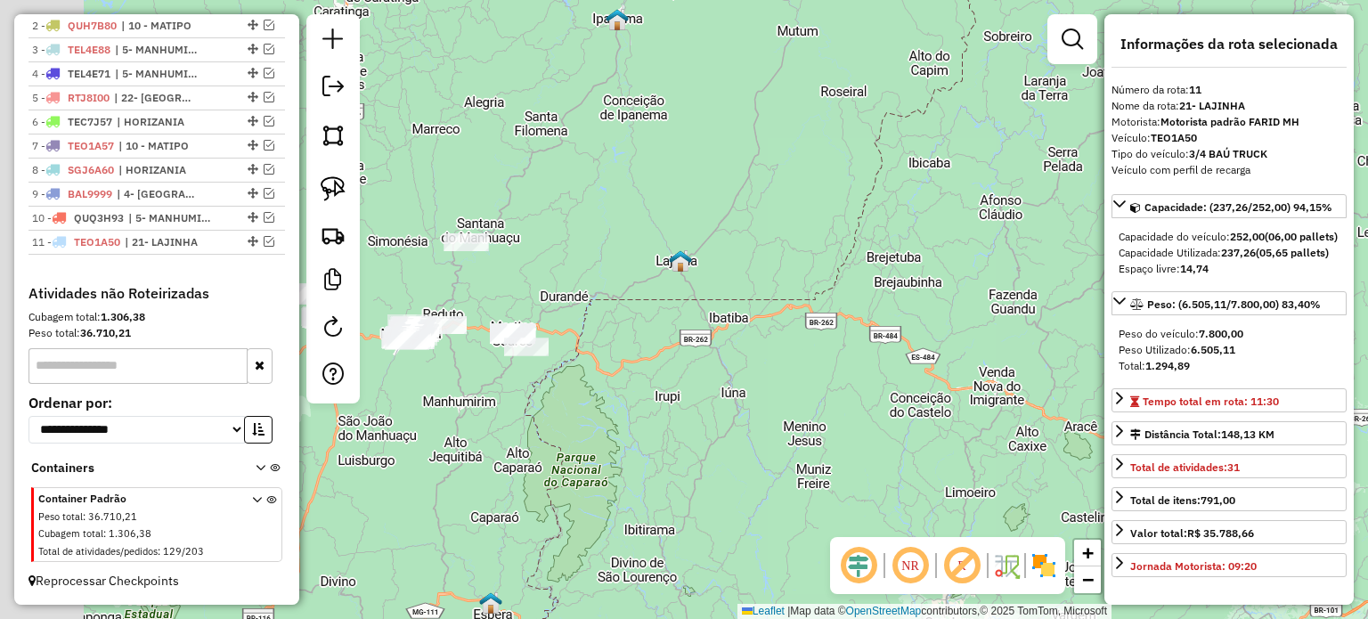
drag, startPoint x: 730, startPoint y: 295, endPoint x: 865, endPoint y: 300, distance: 134.6
click at [865, 300] on div "Janela de atendimento Grade de atendimento Capacidade Transportadoras Veículos …" at bounding box center [684, 309] width 1368 height 619
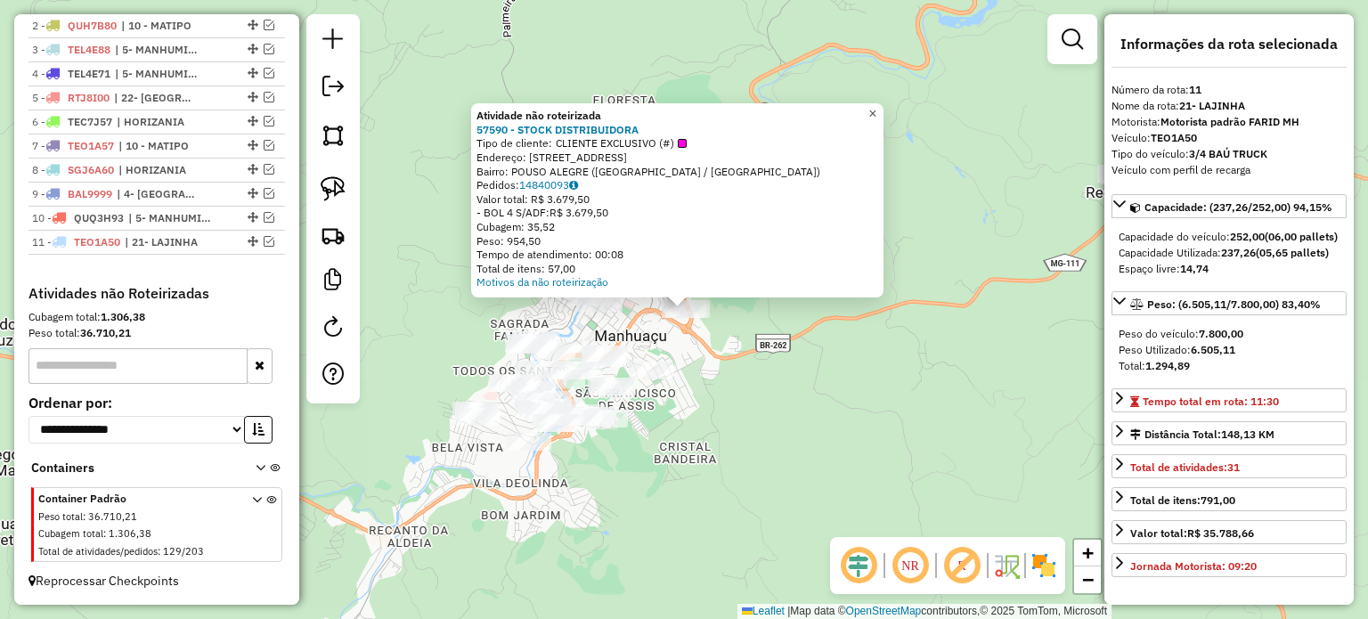
click at [876, 107] on span "×" at bounding box center [872, 113] width 8 height 15
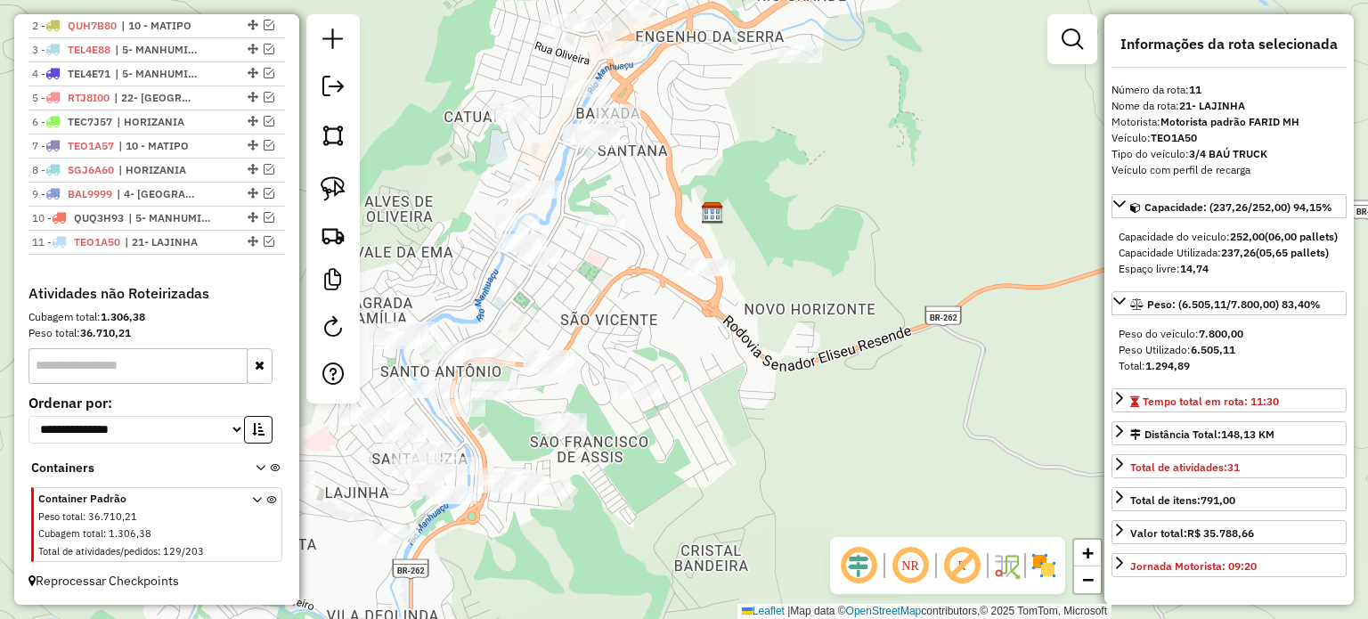
drag, startPoint x: 713, startPoint y: 370, endPoint x: 698, endPoint y: 359, distance: 19.1
click at [720, 366] on div "Janela de atendimento Grade de atendimento Capacidade Transportadoras Veículos …" at bounding box center [684, 309] width 1368 height 619
drag, startPoint x: 322, startPoint y: 191, endPoint x: 332, endPoint y: 188, distance: 11.3
click at [322, 190] on img at bounding box center [333, 188] width 25 height 25
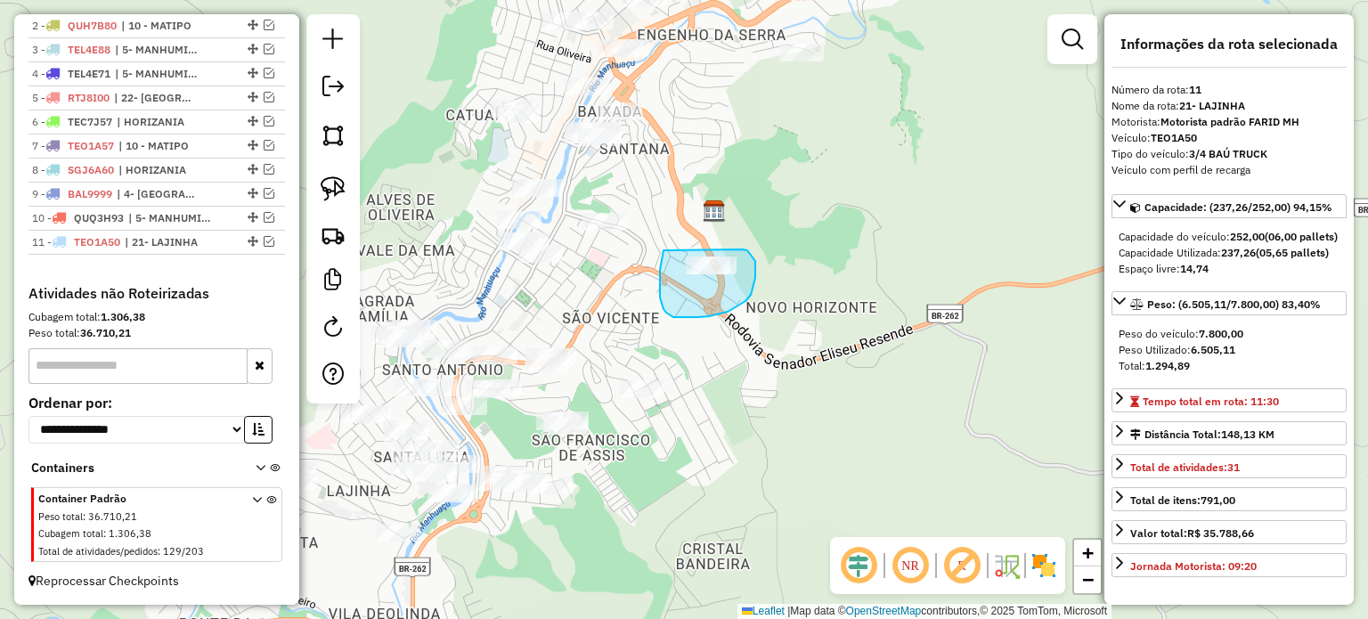
drag, startPoint x: 663, startPoint y: 250, endPoint x: 741, endPoint y: 248, distance: 77.5
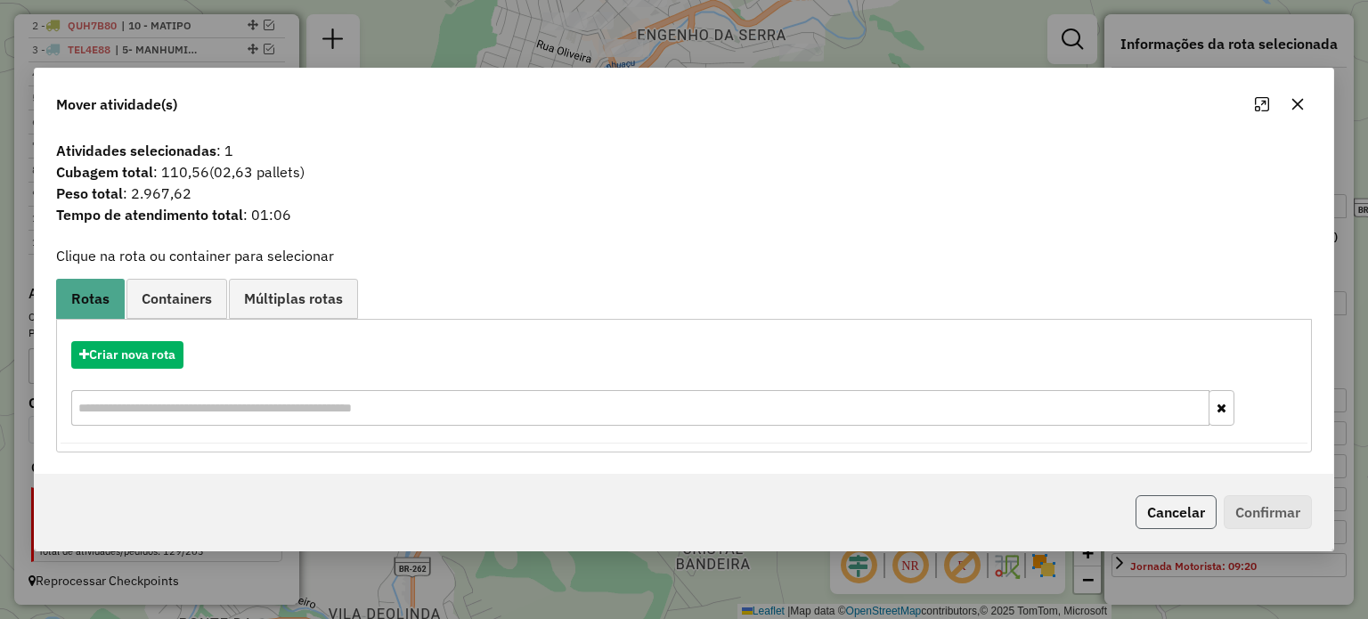
click at [1152, 515] on button "Cancelar" at bounding box center [1176, 512] width 81 height 34
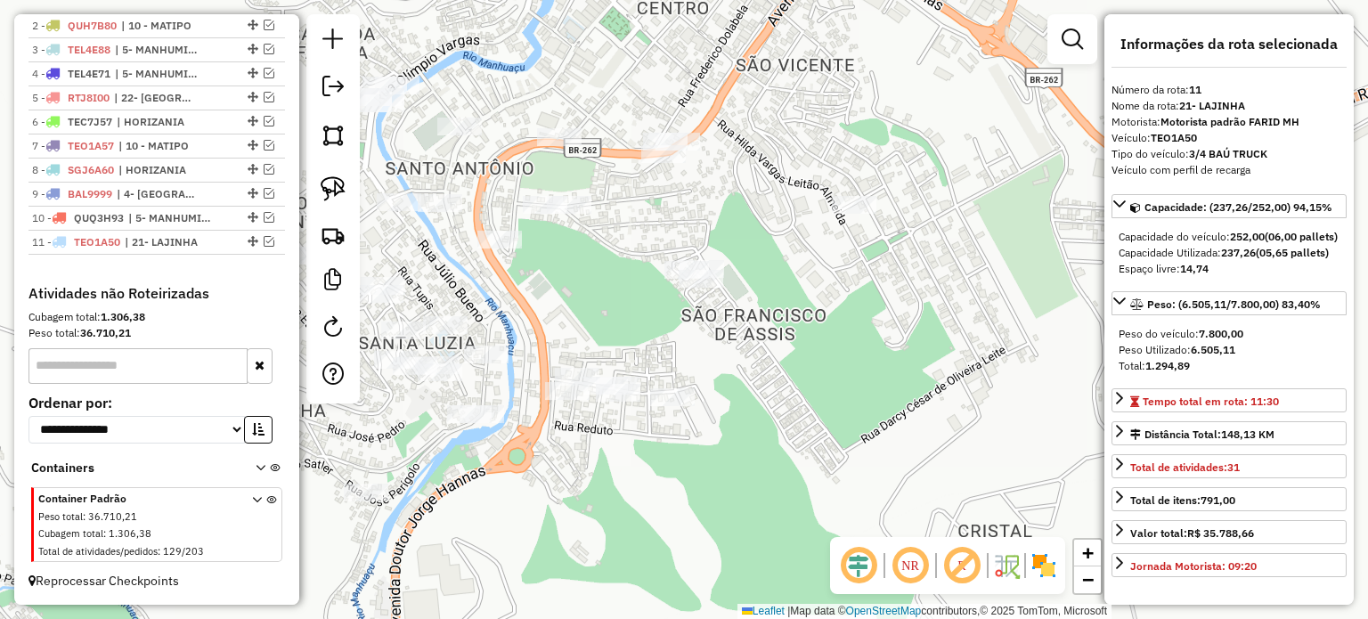
drag, startPoint x: 547, startPoint y: 517, endPoint x: 609, endPoint y: 421, distance: 114.6
click at [607, 425] on div "Janela de atendimento Grade de atendimento Capacidade Transportadoras Veículos …" at bounding box center [684, 309] width 1368 height 619
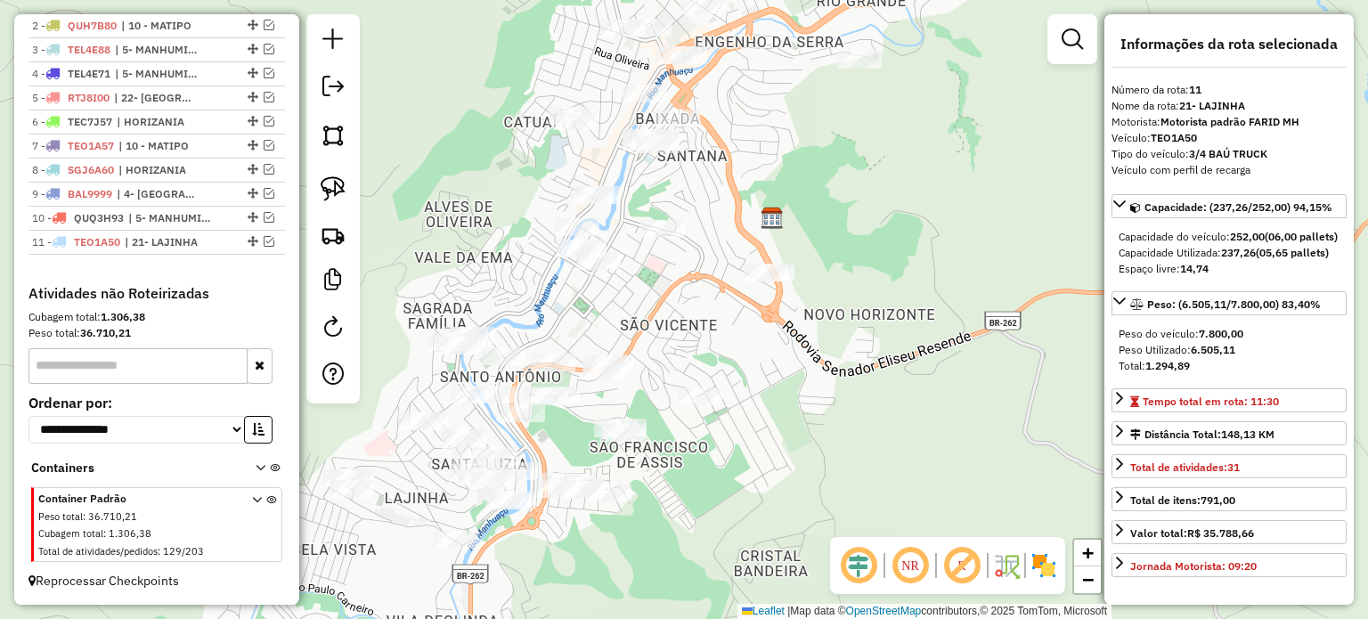
drag, startPoint x: 573, startPoint y: 471, endPoint x: 512, endPoint y: 604, distance: 145.9
click at [514, 602] on div "Janela de atendimento Grade de atendimento Capacidade Transportadoras Veículos …" at bounding box center [684, 309] width 1368 height 619
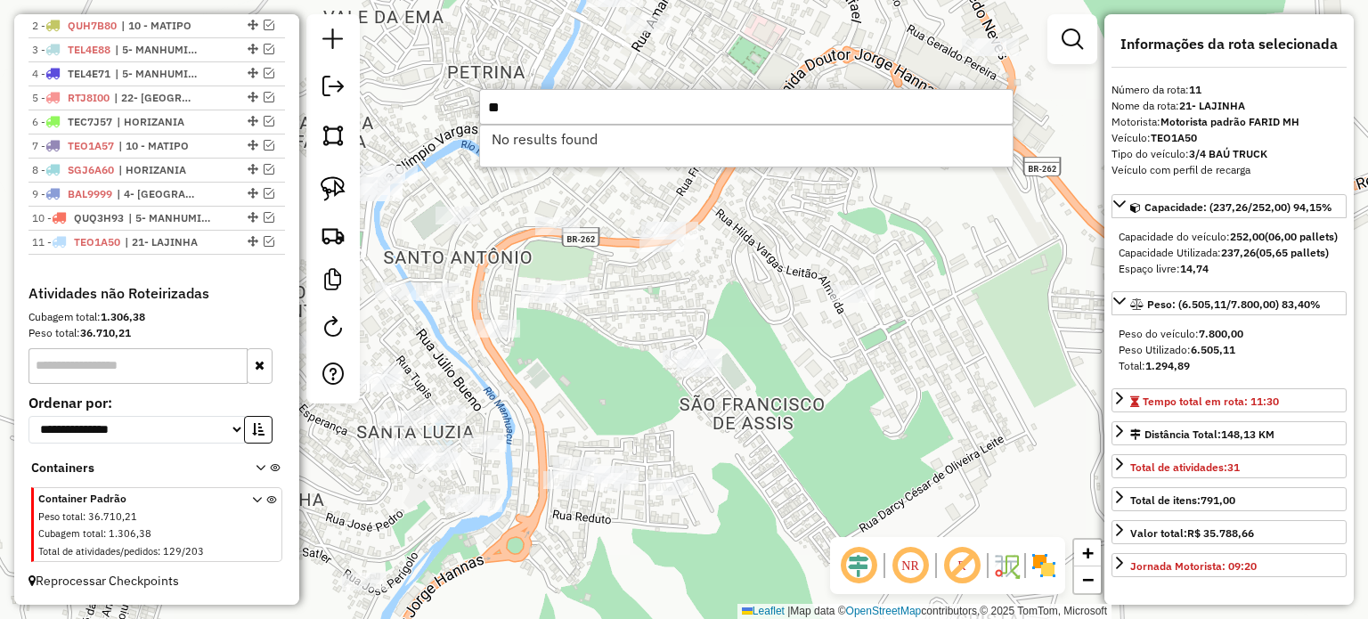
type input "*"
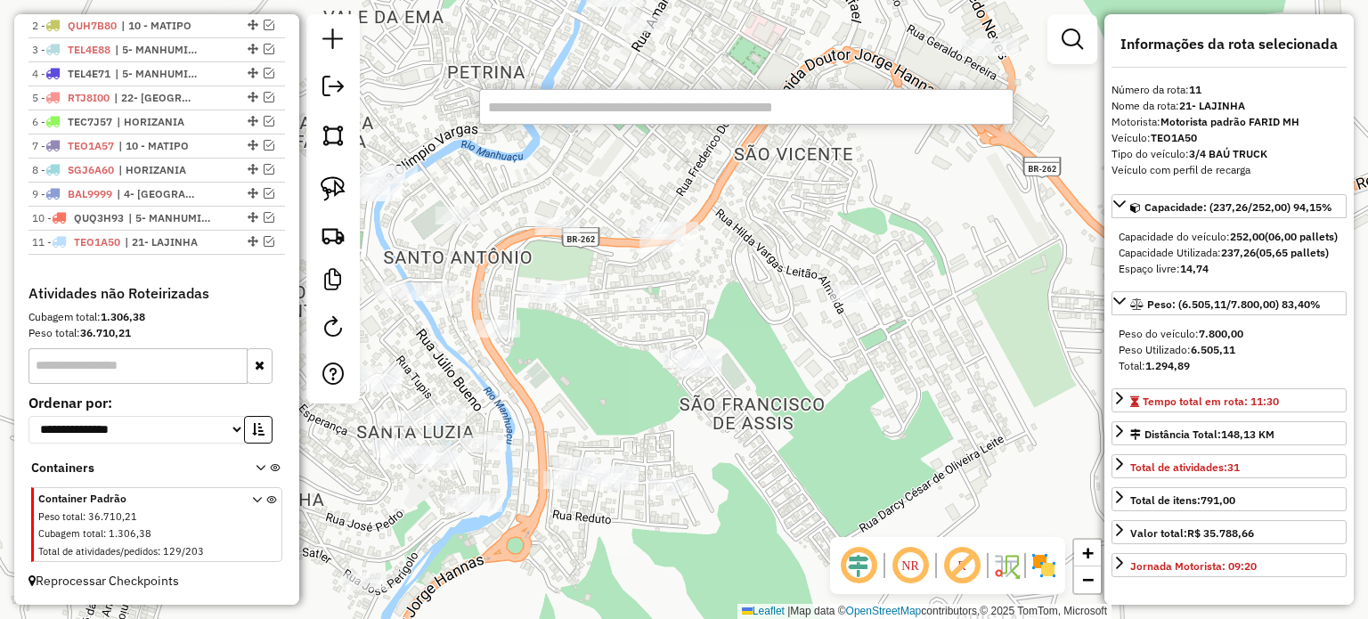
click at [549, 367] on div "Janela de atendimento Grade de atendimento Capacidade Transportadoras Veículos …" at bounding box center [684, 309] width 1368 height 619
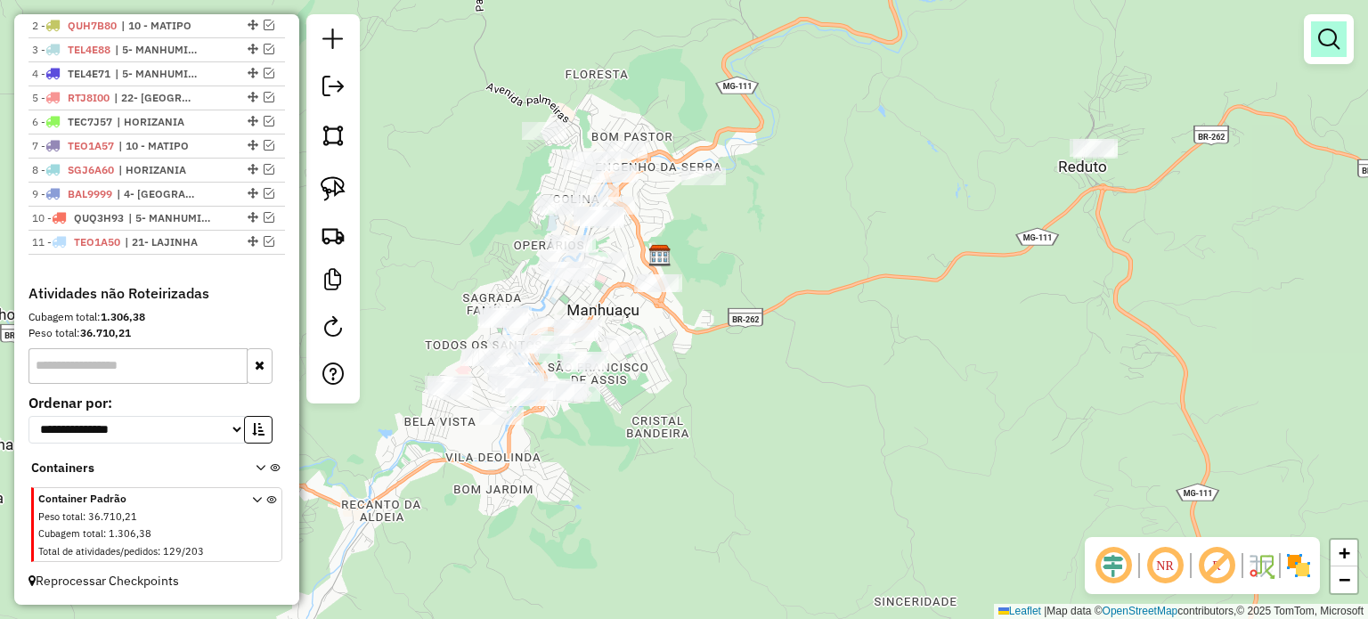
click at [1318, 42] on em at bounding box center [1328, 38] width 21 height 21
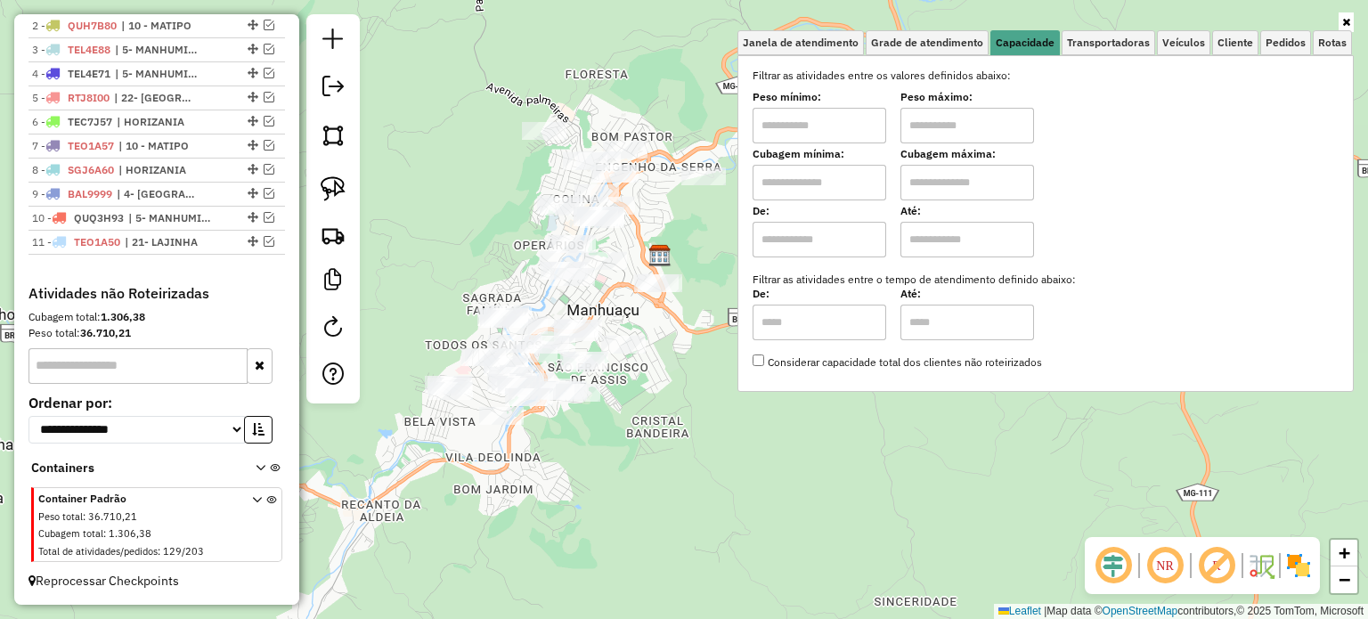
click at [841, 427] on div "Janela de atendimento Grade de atendimento Capacidade Transportadoras Veículos …" at bounding box center [684, 309] width 1368 height 619
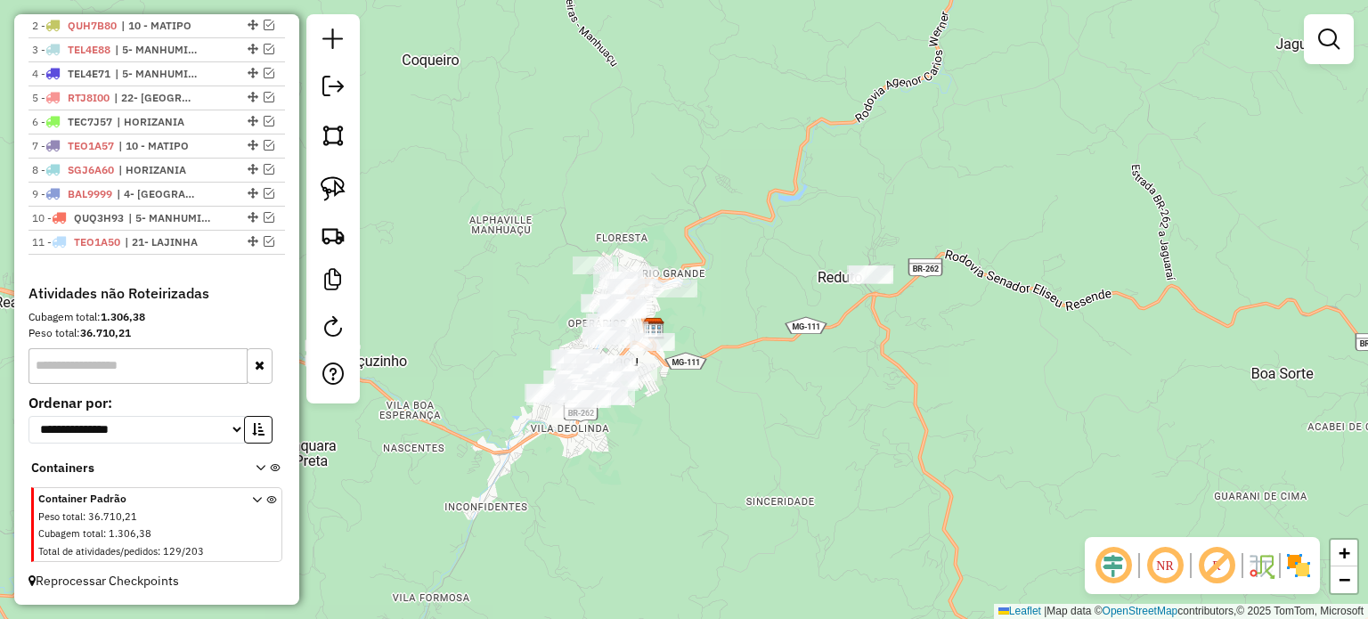
drag, startPoint x: 1044, startPoint y: 369, endPoint x: 723, endPoint y: 356, distance: 320.9
click at [732, 356] on div "Janela de atendimento Grade de atendimento Capacidade Transportadoras Veículos …" at bounding box center [684, 309] width 1368 height 619
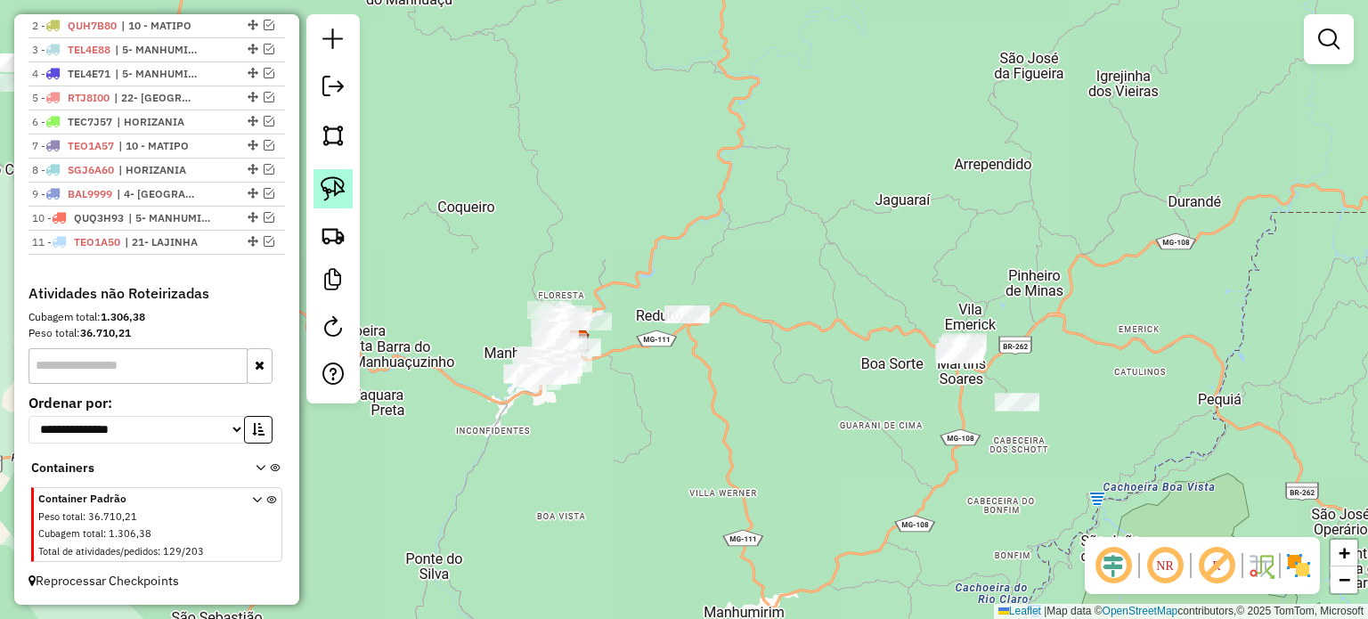
click at [338, 190] on img at bounding box center [333, 188] width 25 height 25
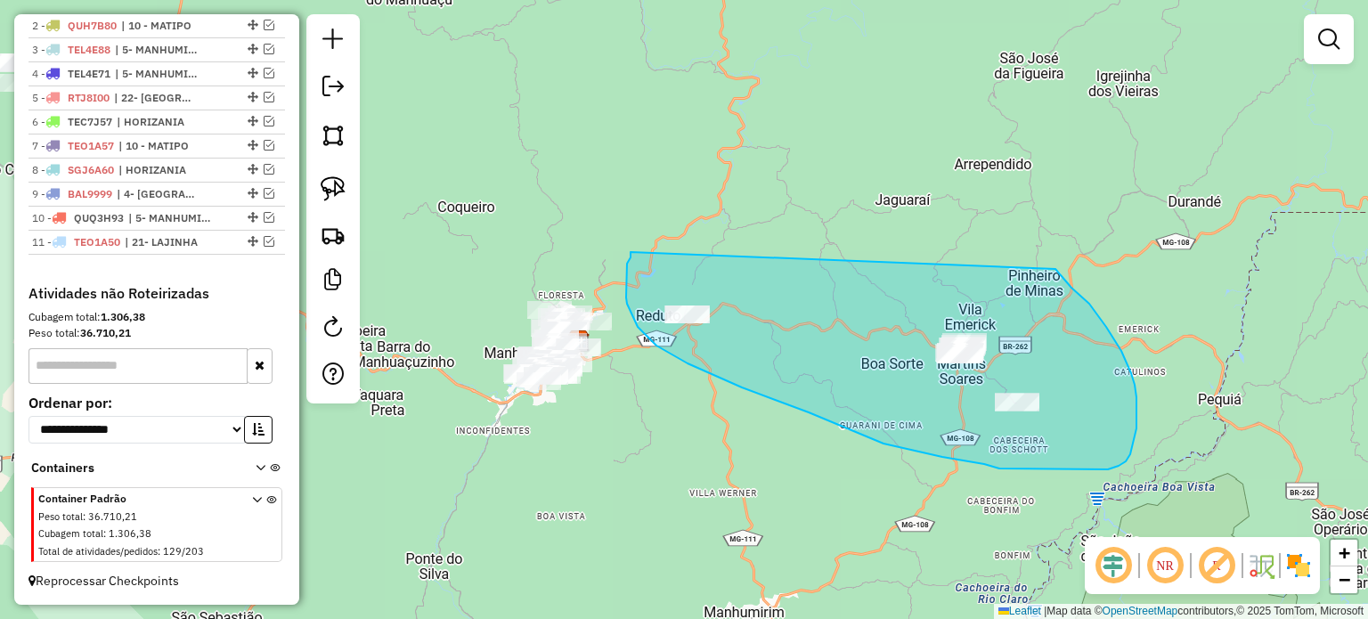
drag, startPoint x: 627, startPoint y: 304, endPoint x: 1044, endPoint y: 281, distance: 417.4
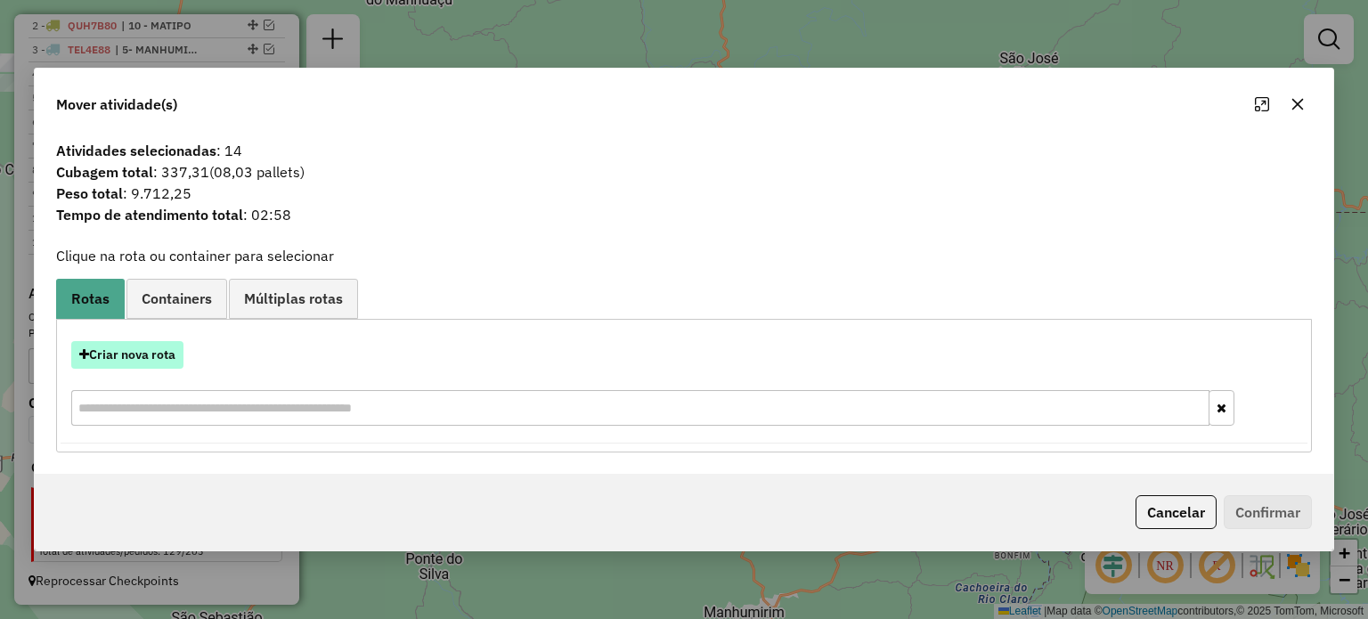
click at [142, 354] on button "Criar nova rota" at bounding box center [127, 355] width 112 height 28
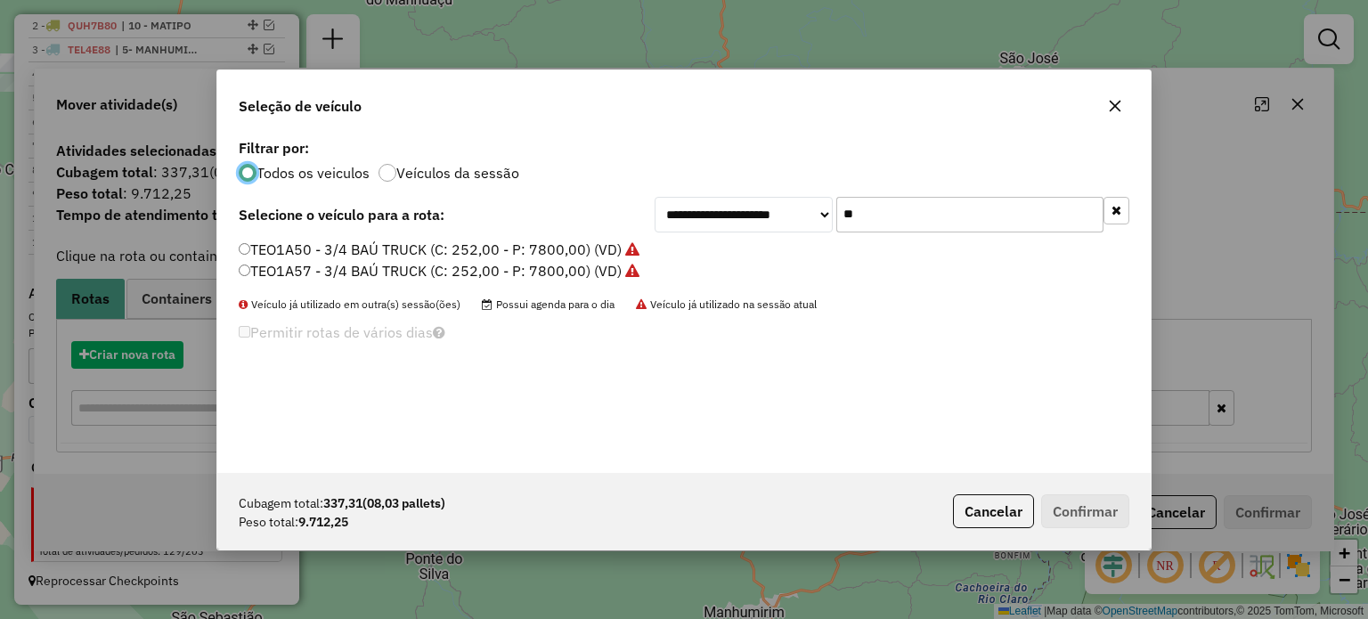
scroll to position [9, 5]
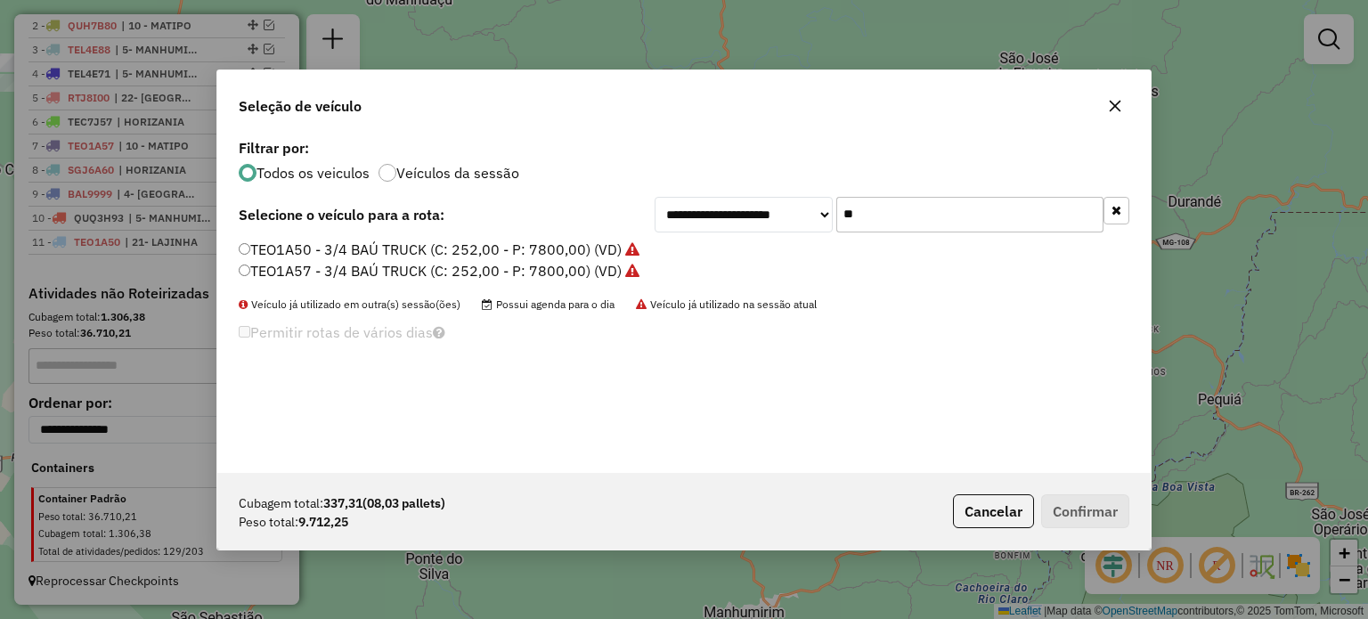
drag, startPoint x: 930, startPoint y: 224, endPoint x: 764, endPoint y: 208, distance: 166.3
click at [764, 208] on div "**********" at bounding box center [892, 215] width 475 height 36
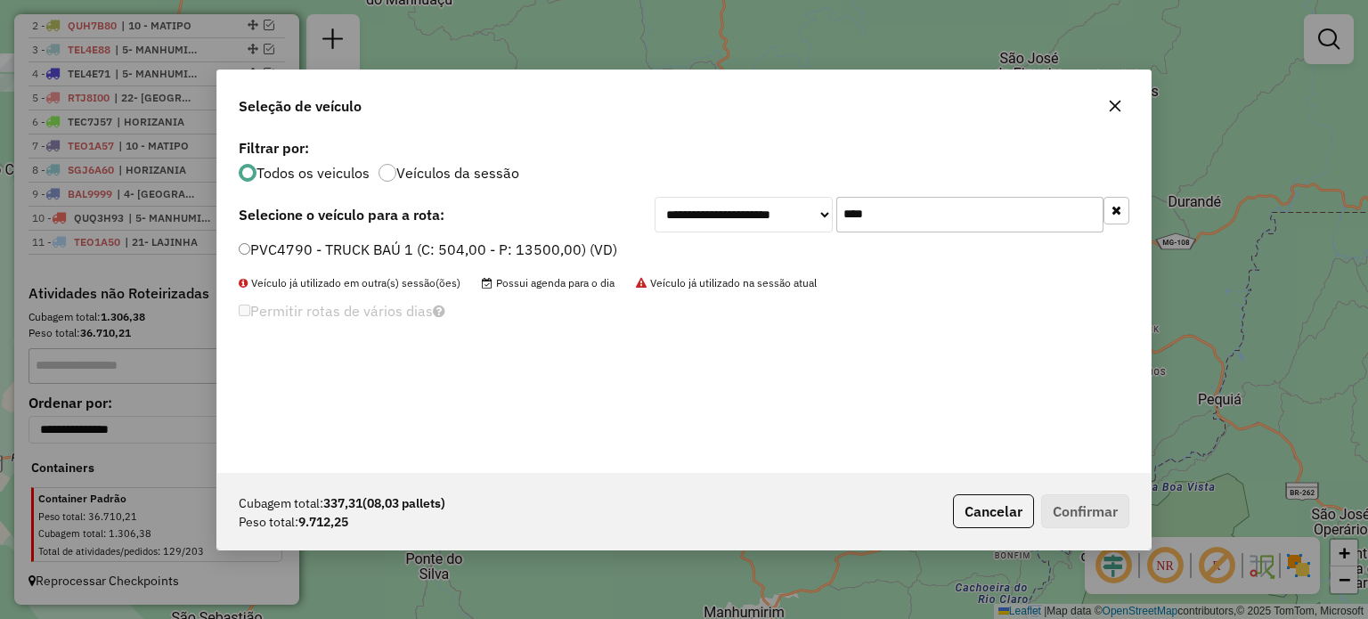
type input "****"
click at [486, 241] on label "PVC4790 - TRUCK BAÚ 1 (C: 504,00 - P: 13500,00) (VD)" at bounding box center [428, 249] width 379 height 21
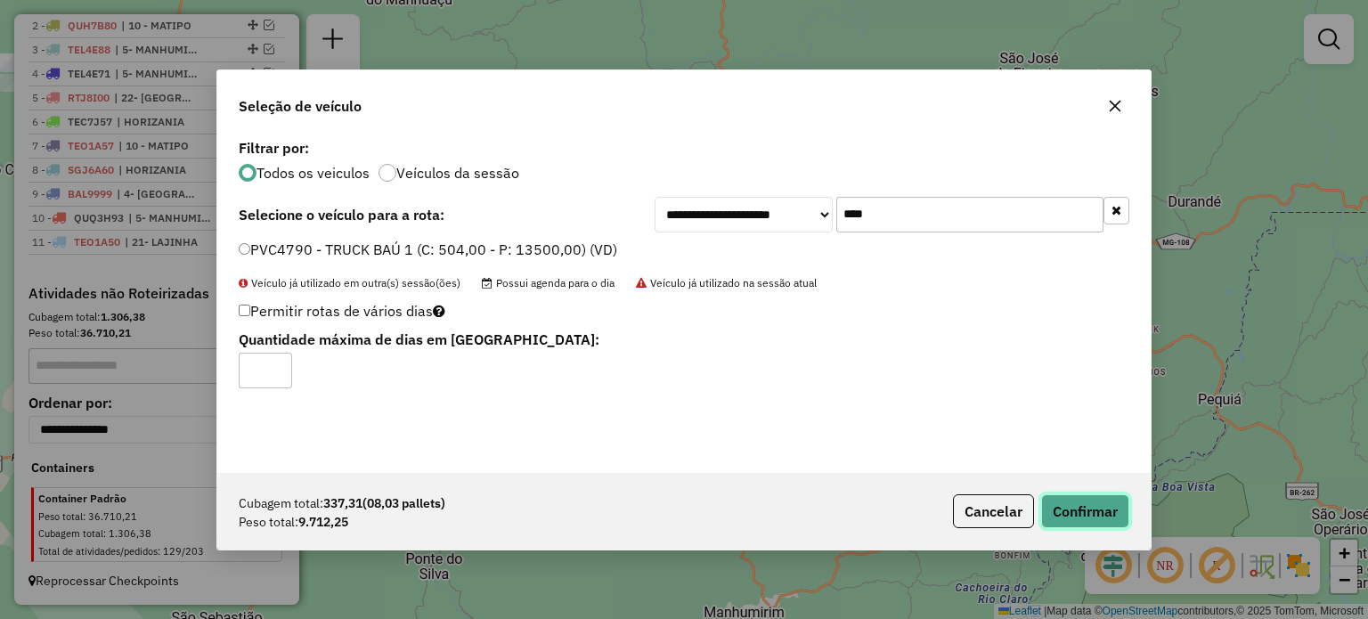
click at [1099, 499] on button "Confirmar" at bounding box center [1085, 511] width 88 height 34
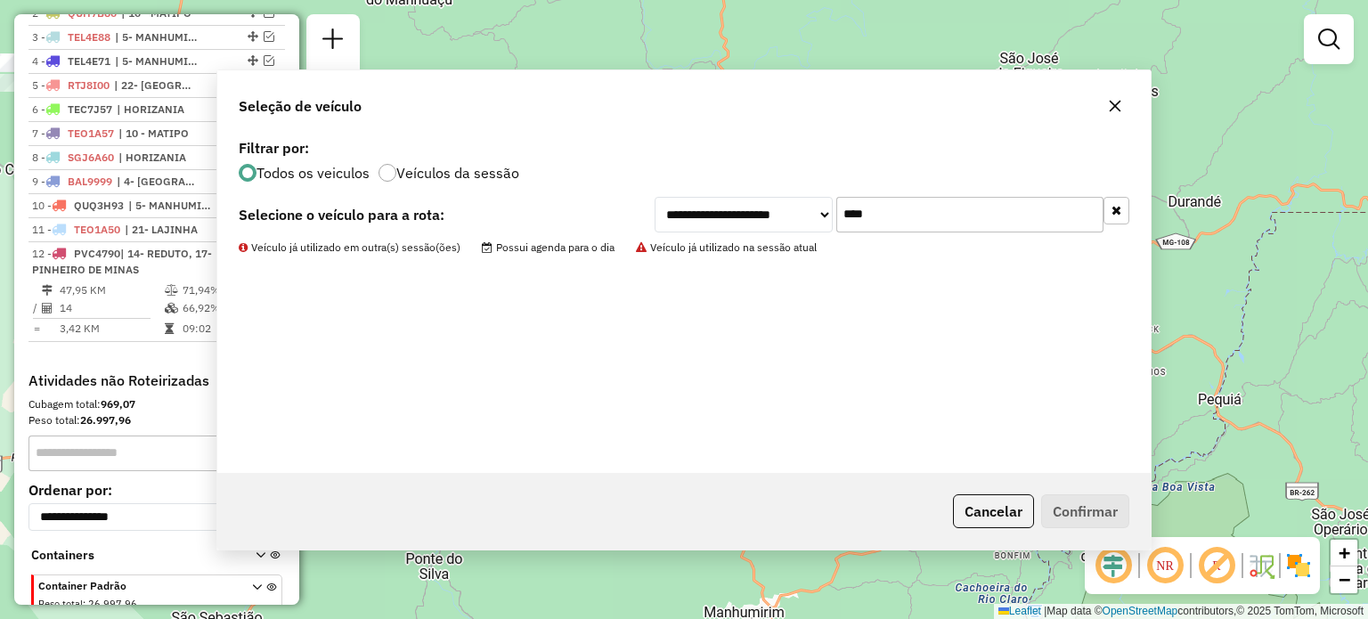
scroll to position [748, 0]
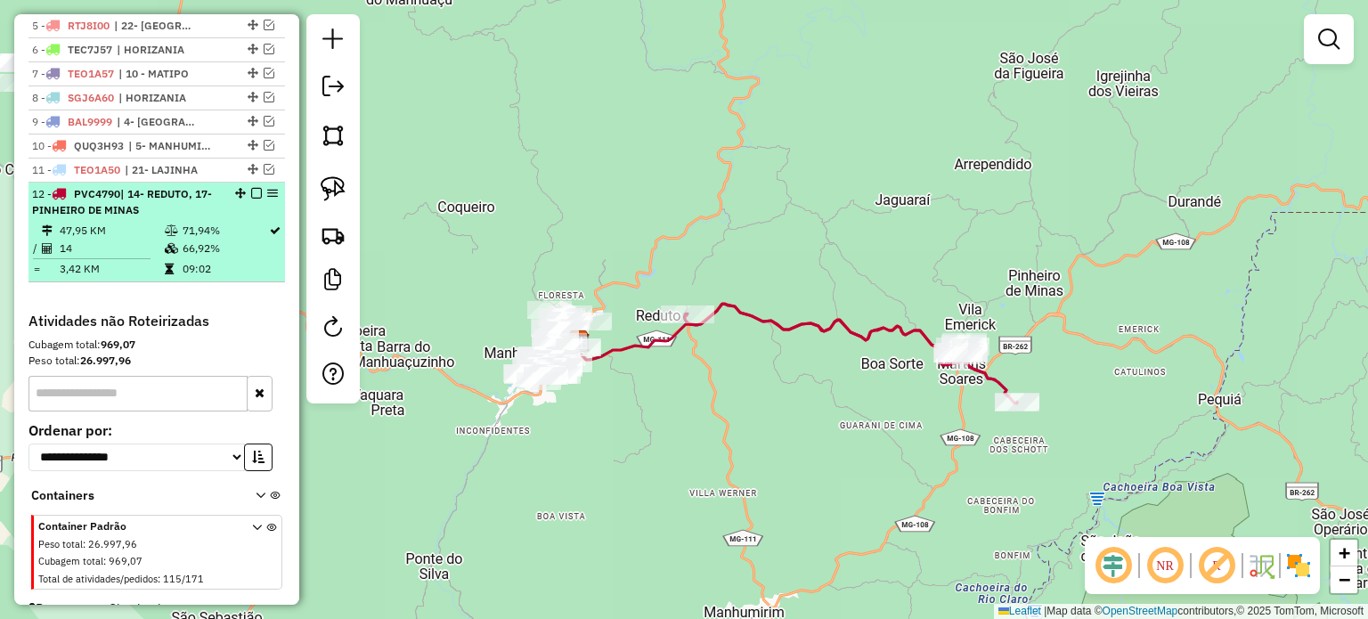
click at [255, 199] on em at bounding box center [256, 193] width 11 height 11
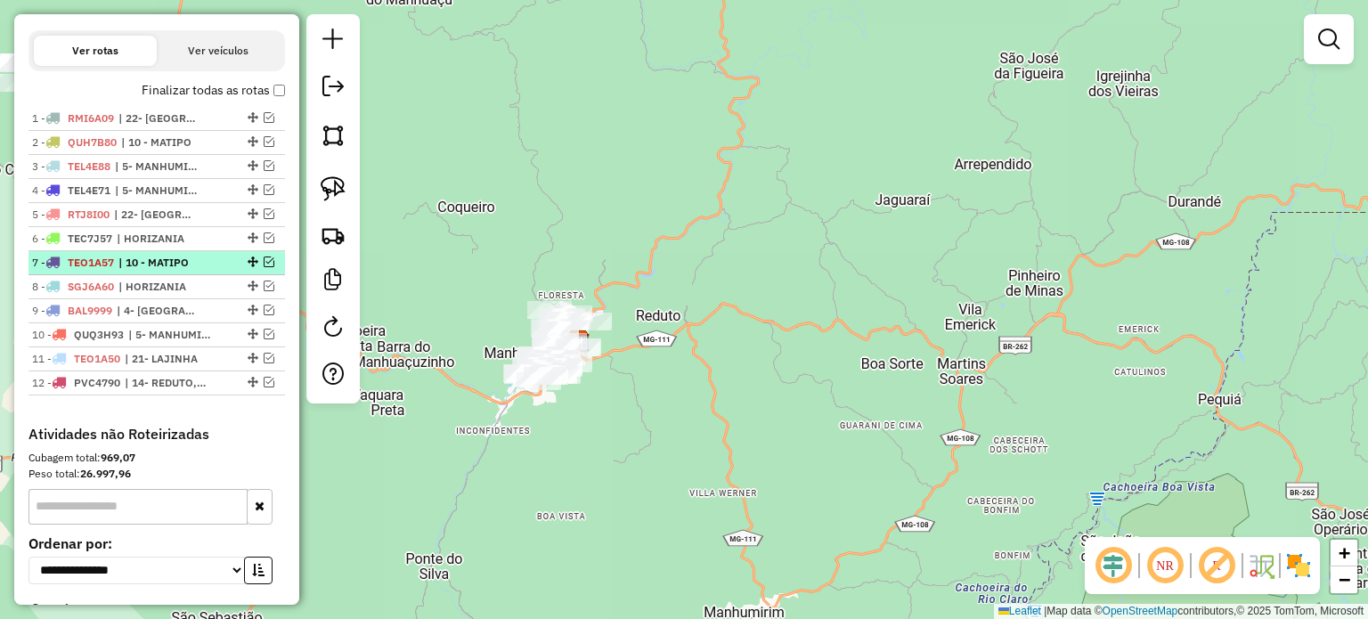
scroll to position [534, 0]
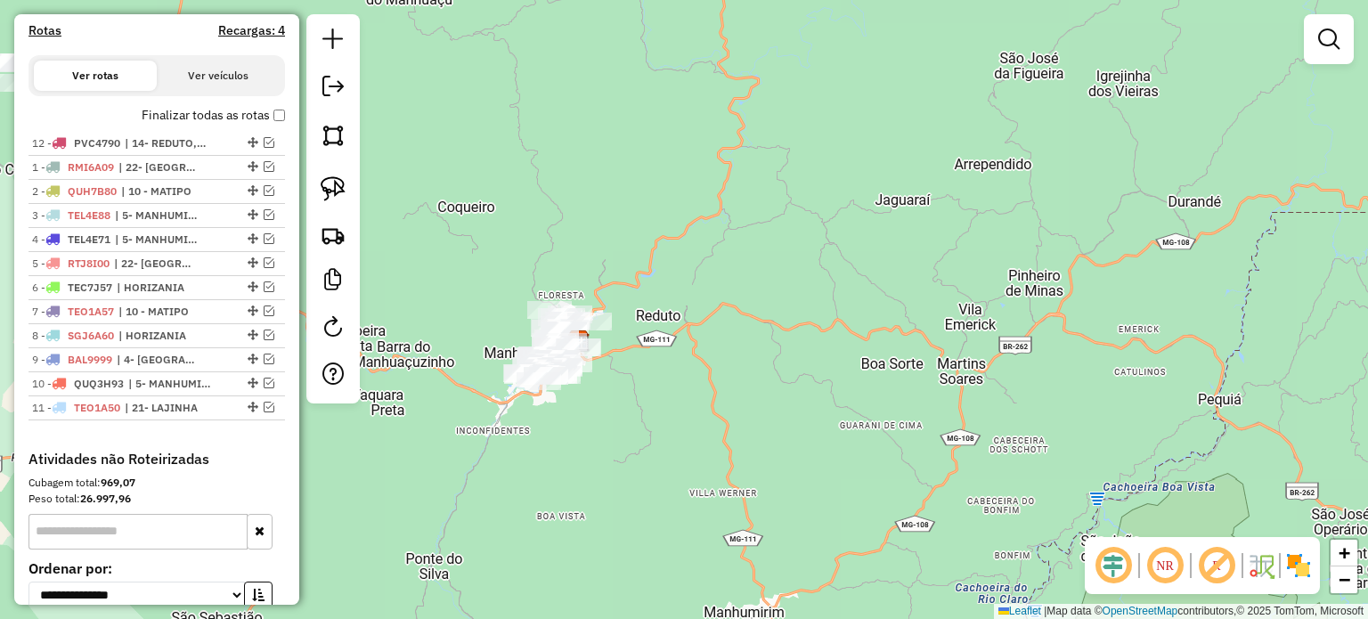
drag, startPoint x: 246, startPoint y: 419, endPoint x: 231, endPoint y: 157, distance: 262.3
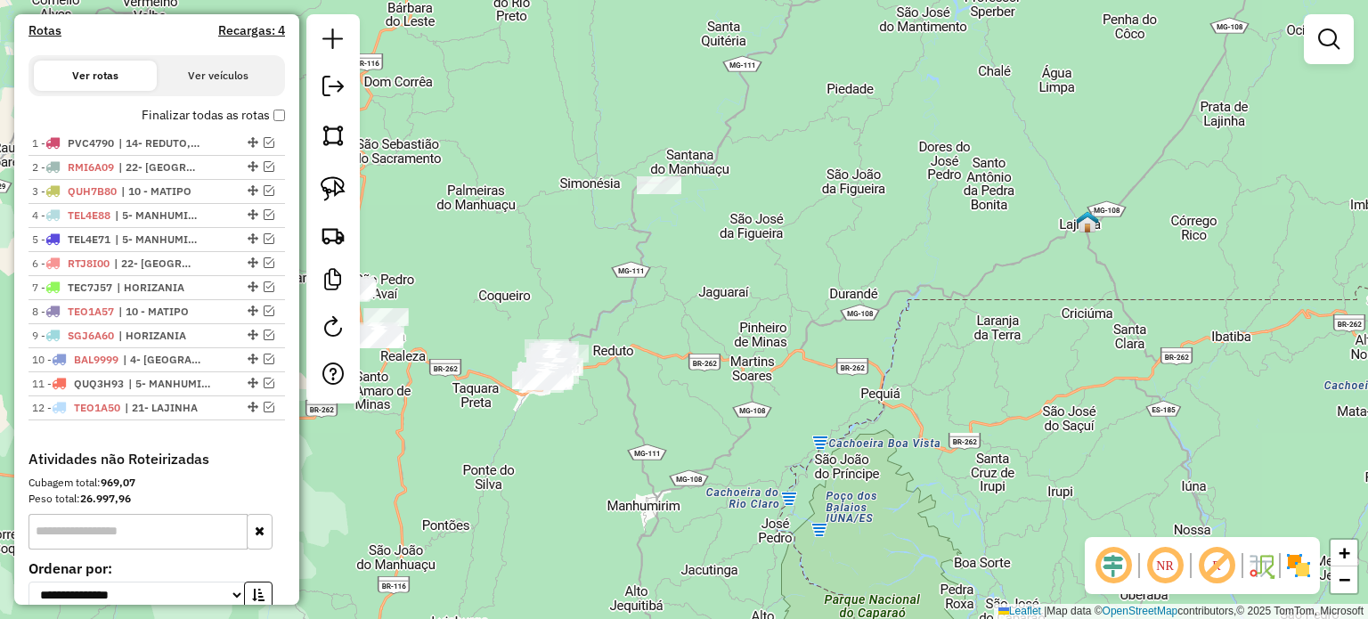
drag, startPoint x: 606, startPoint y: 441, endPoint x: 734, endPoint y: 452, distance: 128.7
click at [733, 452] on div "Janela de atendimento Grade de atendimento Capacidade Transportadoras Veículos …" at bounding box center [684, 309] width 1368 height 619
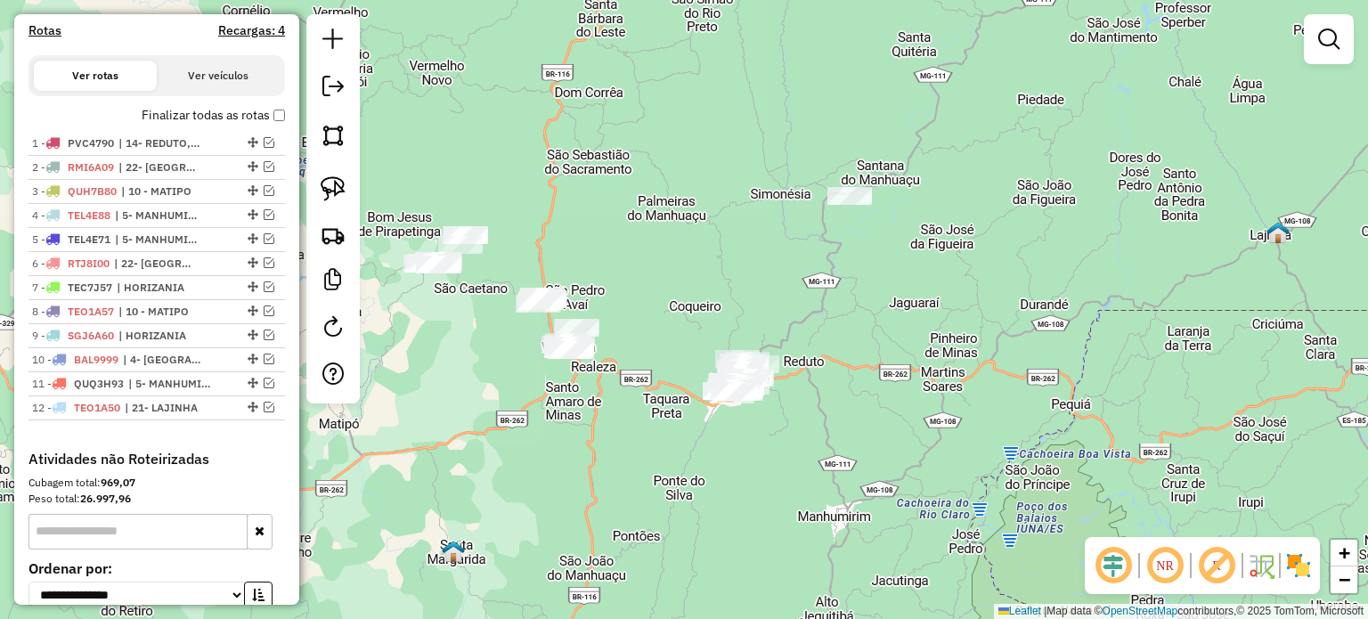
drag, startPoint x: 631, startPoint y: 323, endPoint x: 658, endPoint y: 323, distance: 27.6
click at [658, 323] on div "Janela de atendimento Grade de atendimento Capacidade Transportadoras Veículos …" at bounding box center [684, 309] width 1368 height 619
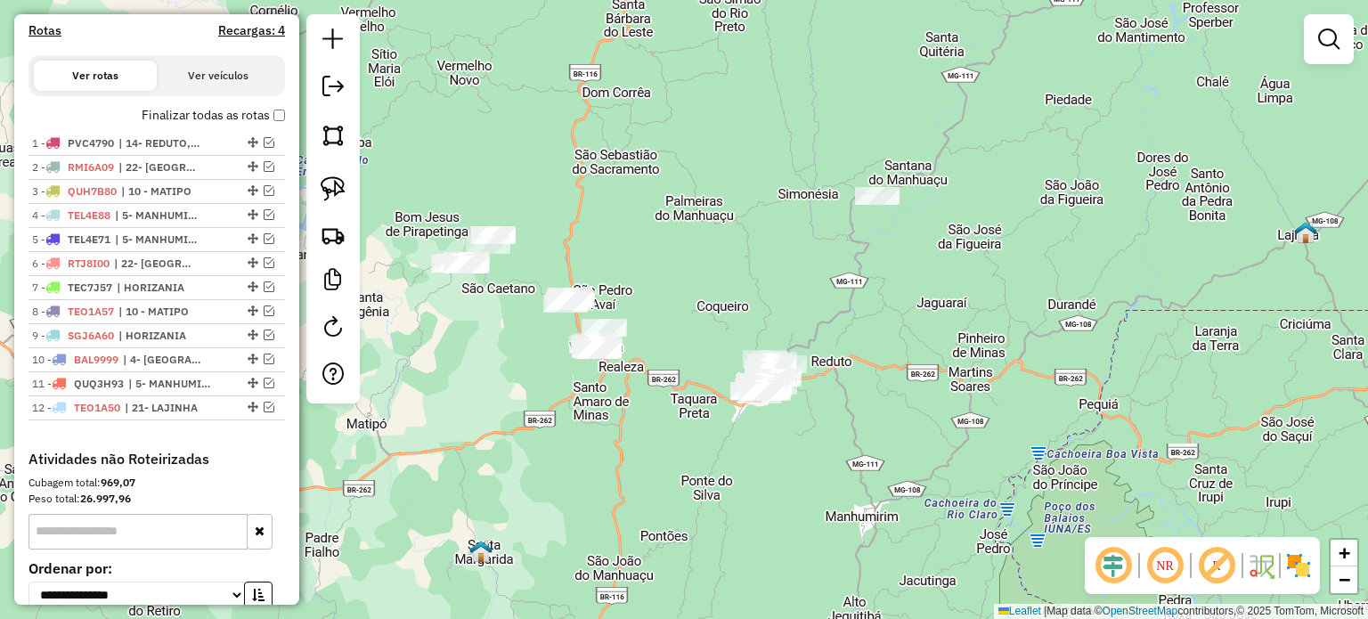
drag, startPoint x: 708, startPoint y: 269, endPoint x: 720, endPoint y: 284, distance: 19.1
click at [720, 283] on div "Janela de atendimento Grade de atendimento Capacidade Transportadoras Veículos …" at bounding box center [684, 309] width 1368 height 619
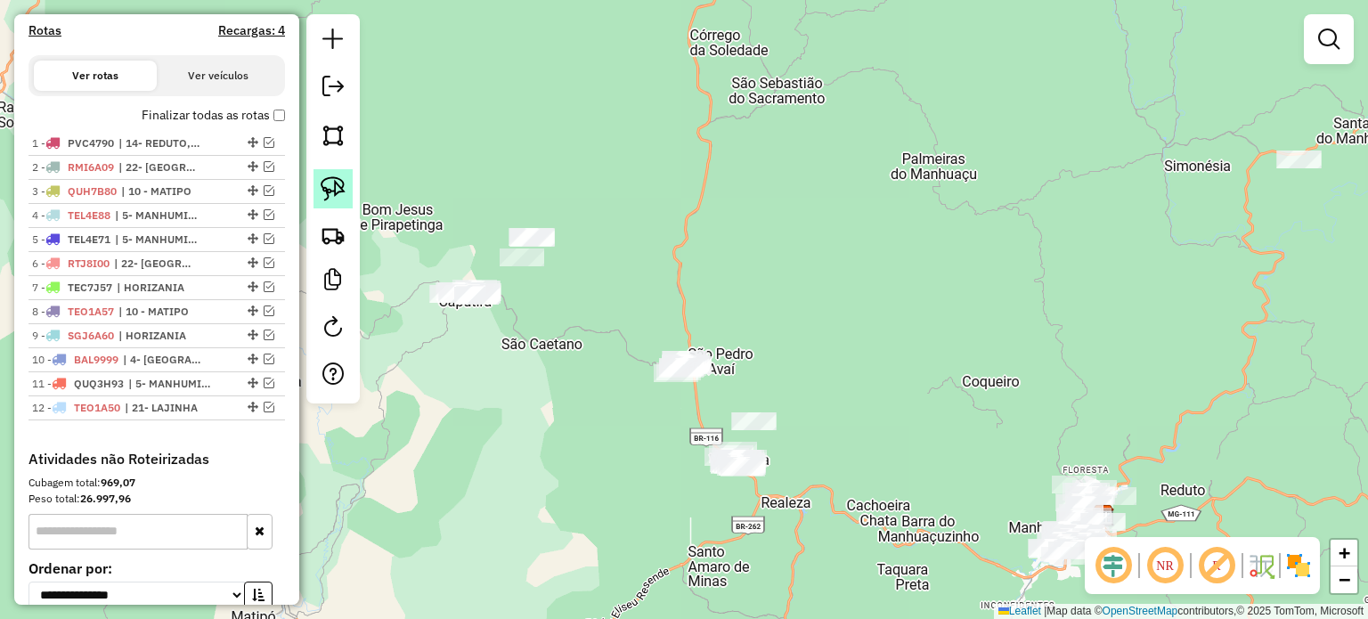
click at [331, 191] on img at bounding box center [333, 188] width 25 height 25
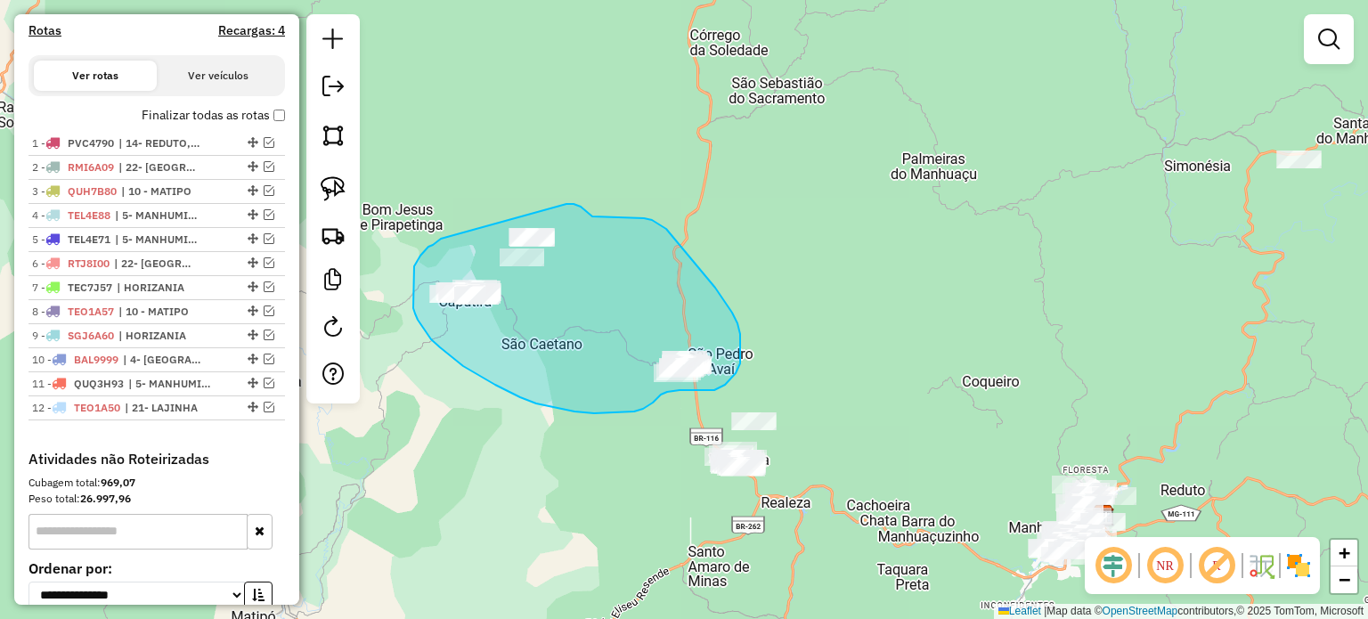
drag, startPoint x: 413, startPoint y: 271, endPoint x: 562, endPoint y: 204, distance: 163.0
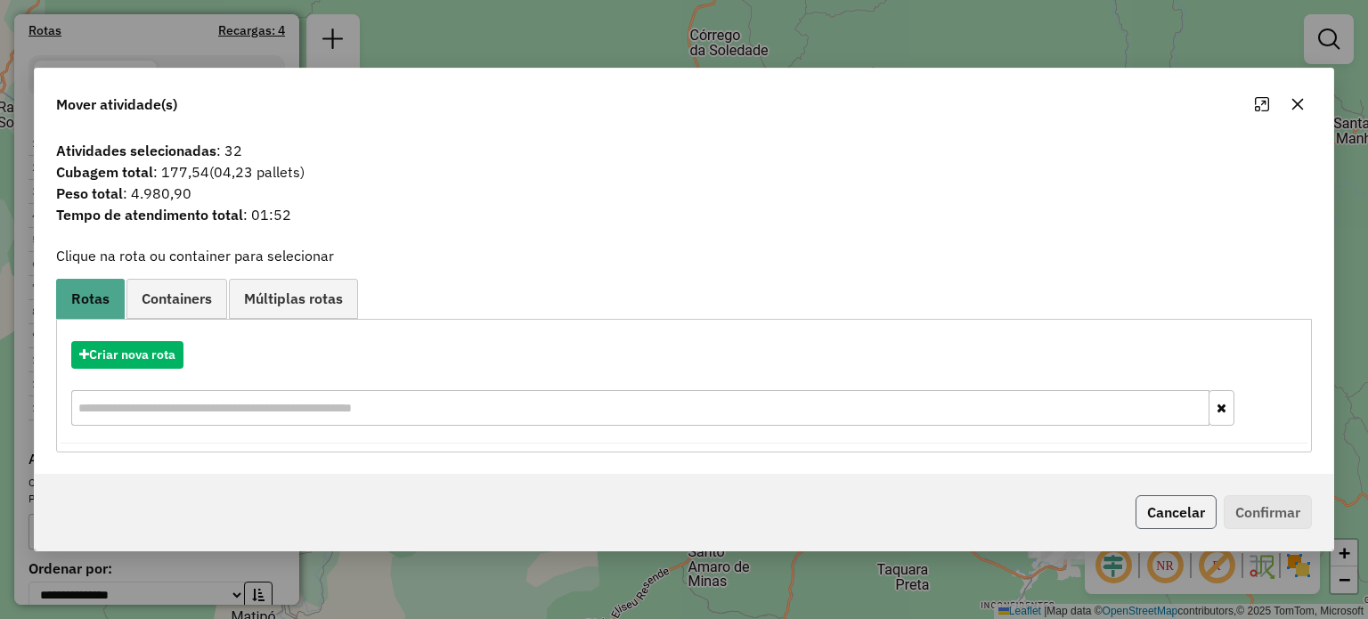
drag, startPoint x: 1156, startPoint y: 509, endPoint x: 991, endPoint y: 480, distance: 167.2
click at [1154, 509] on button "Cancelar" at bounding box center [1176, 512] width 81 height 34
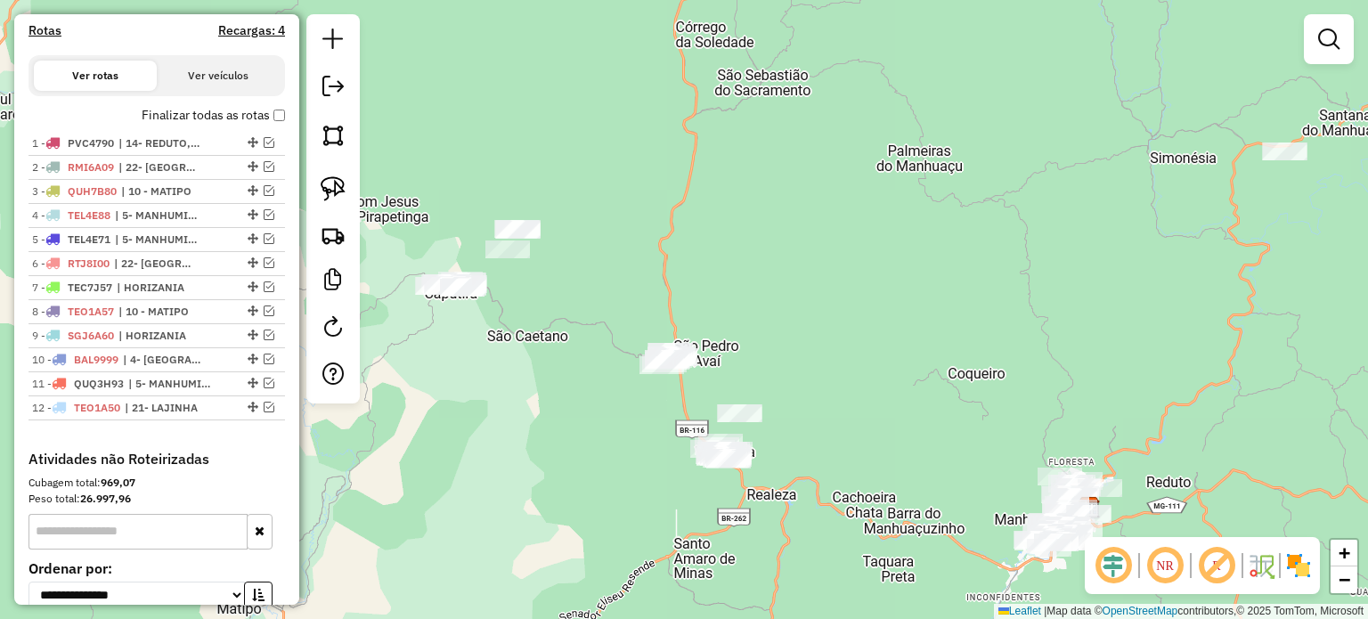
drag, startPoint x: 842, startPoint y: 452, endPoint x: 730, endPoint y: 390, distance: 127.2
click at [745, 395] on div "Janela de atendimento Grade de atendimento Capacidade Transportadoras Veículos …" at bounding box center [684, 309] width 1368 height 619
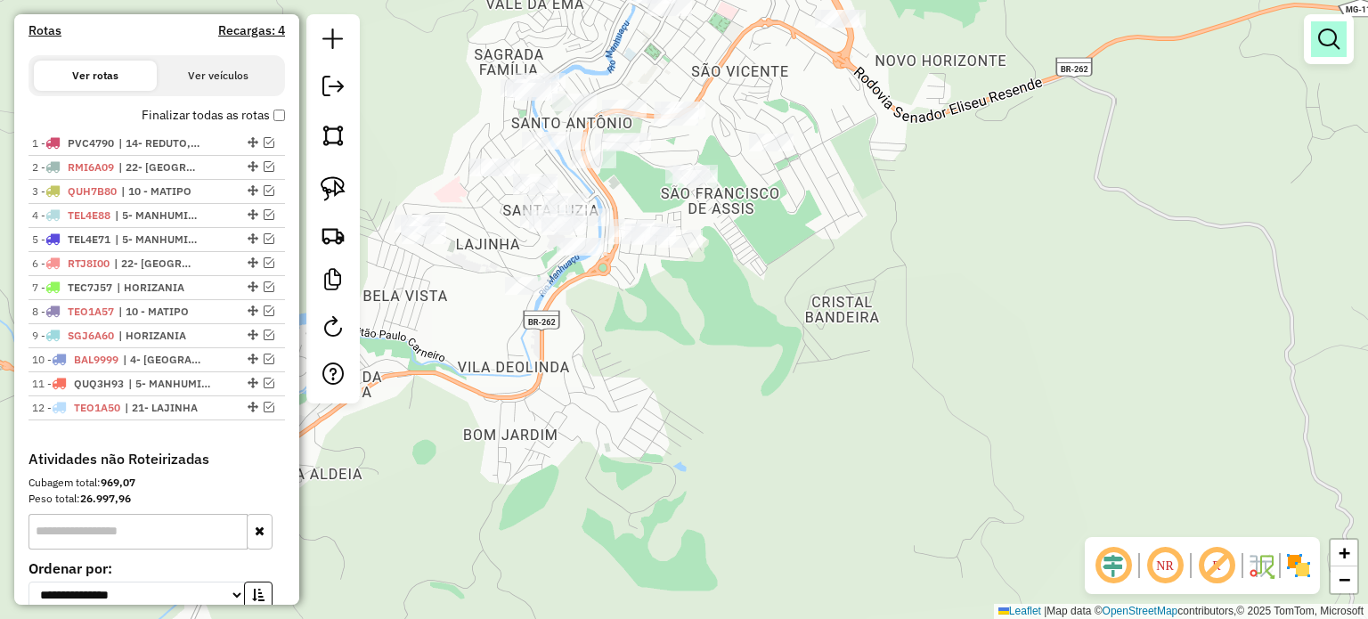
click at [1325, 45] on em at bounding box center [1328, 38] width 21 height 21
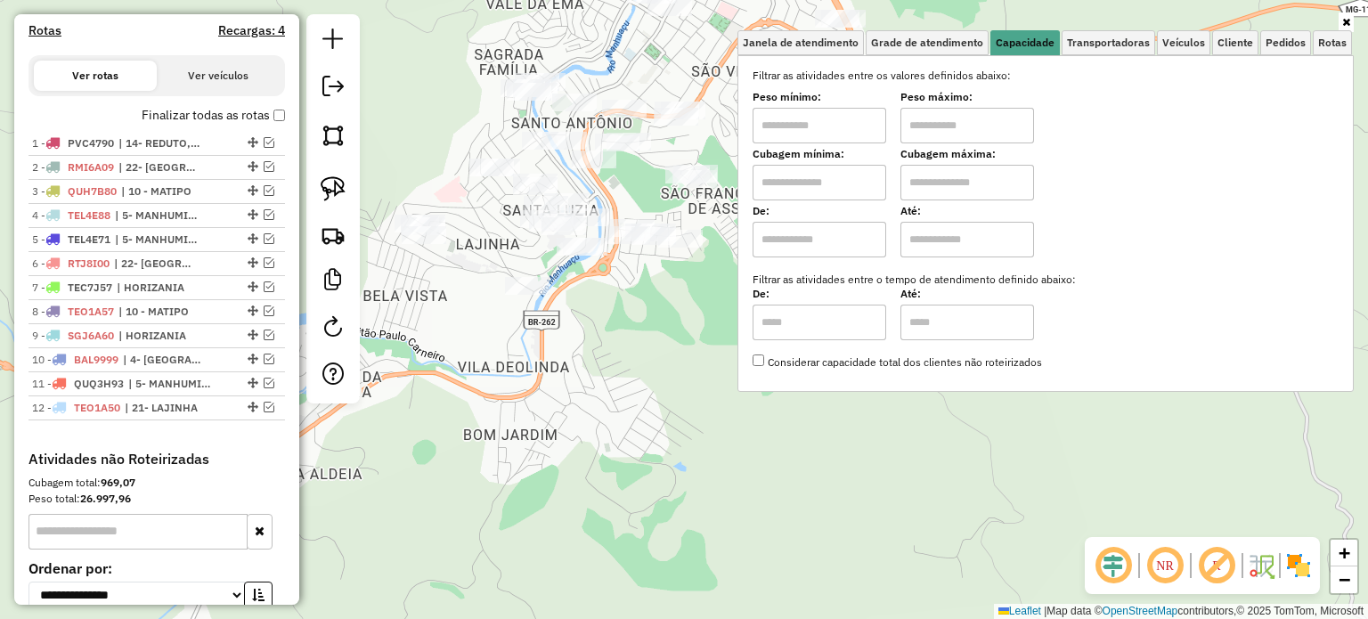
click at [919, 127] on input "text" at bounding box center [967, 126] width 134 height 36
type input "******"
click at [834, 128] on input "text" at bounding box center [820, 126] width 134 height 36
type input "****"
click at [678, 323] on div "Limpar filtros Janela de atendimento Grade de atendimento Capacidade Transporta…" at bounding box center [684, 309] width 1368 height 619
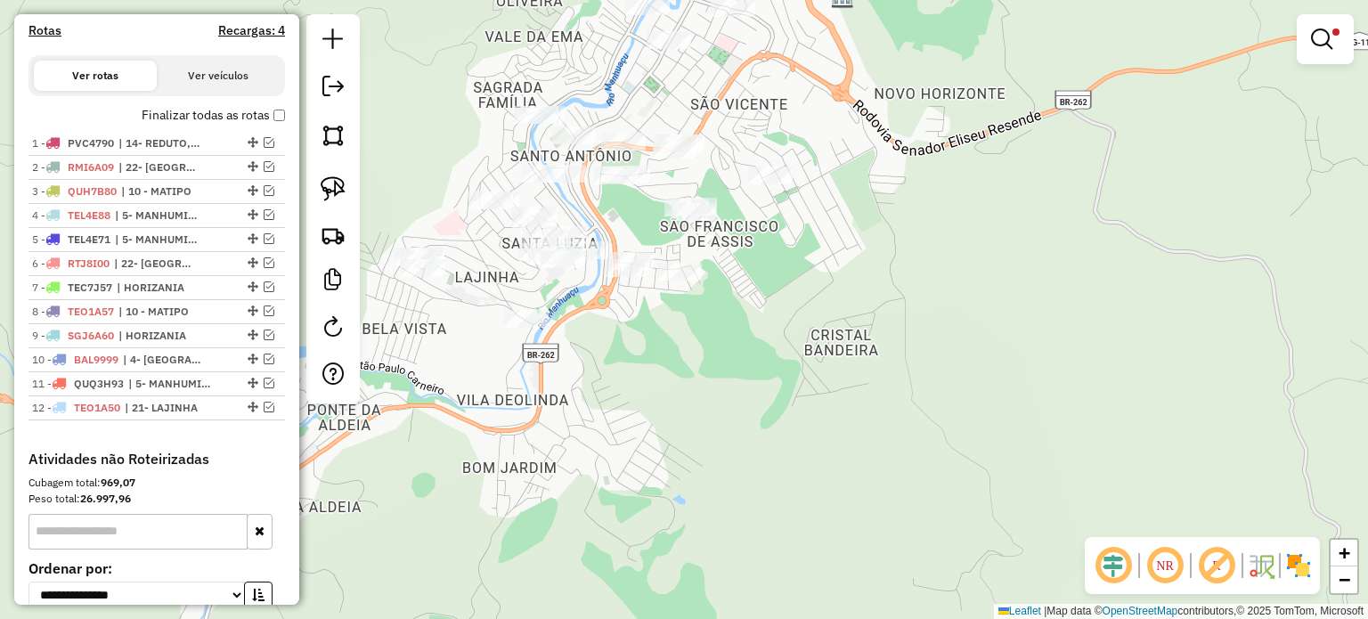
drag, startPoint x: 624, startPoint y: 180, endPoint x: 624, endPoint y: 285, distance: 105.1
click at [624, 284] on div "Limpar filtros Janela de atendimento Grade de atendimento Capacidade Transporta…" at bounding box center [684, 309] width 1368 height 619
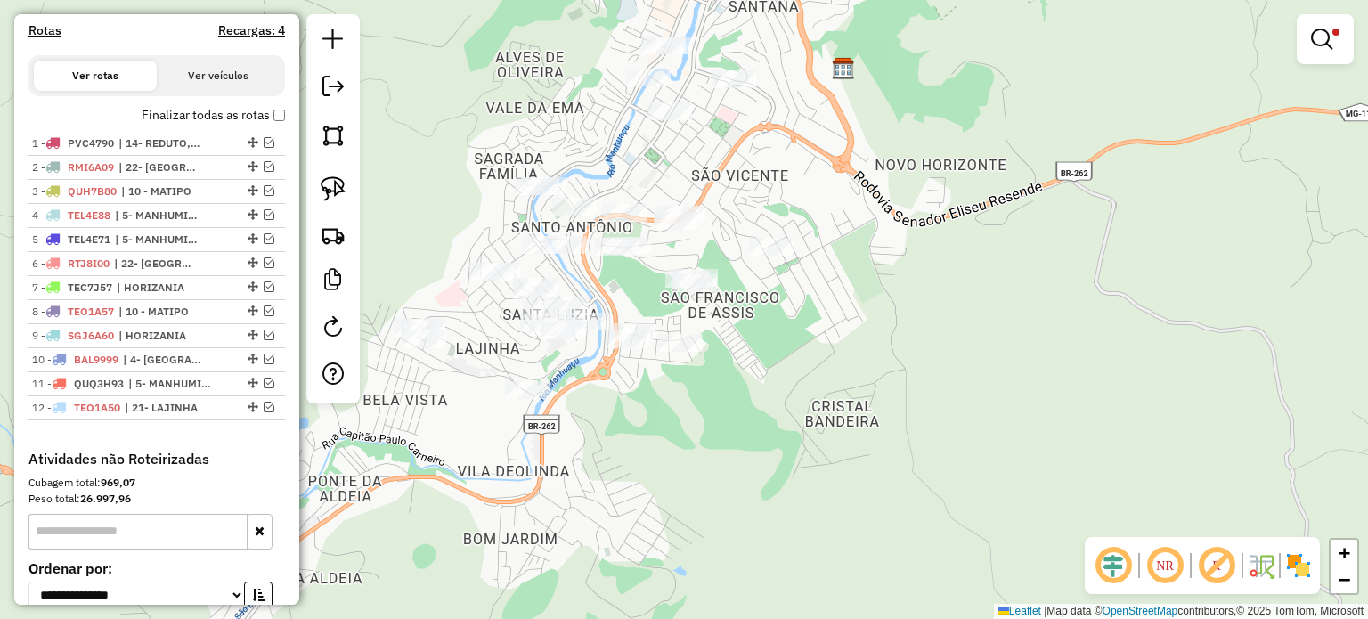
drag, startPoint x: 638, startPoint y: 179, endPoint x: 636, endPoint y: 240, distance: 61.5
click at [636, 240] on div "Limpar filtros Janela de atendimento Grade de atendimento Capacidade Transporta…" at bounding box center [684, 309] width 1368 height 619
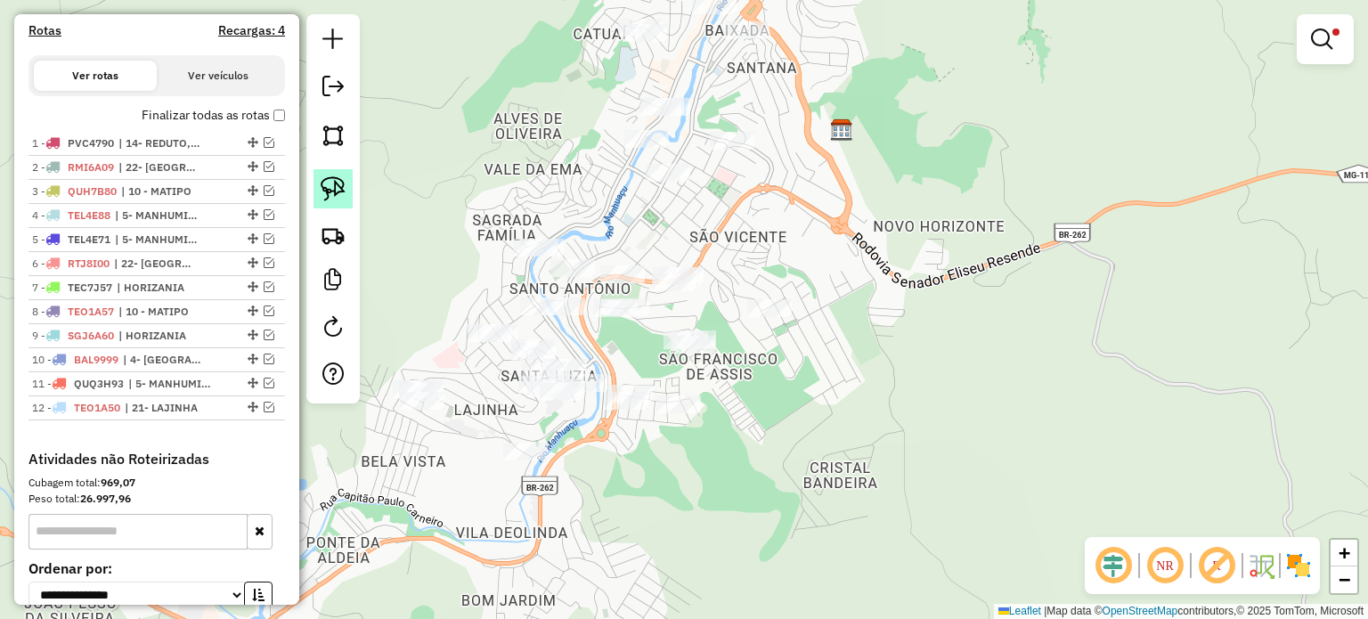
click at [338, 183] on img at bounding box center [333, 188] width 25 height 25
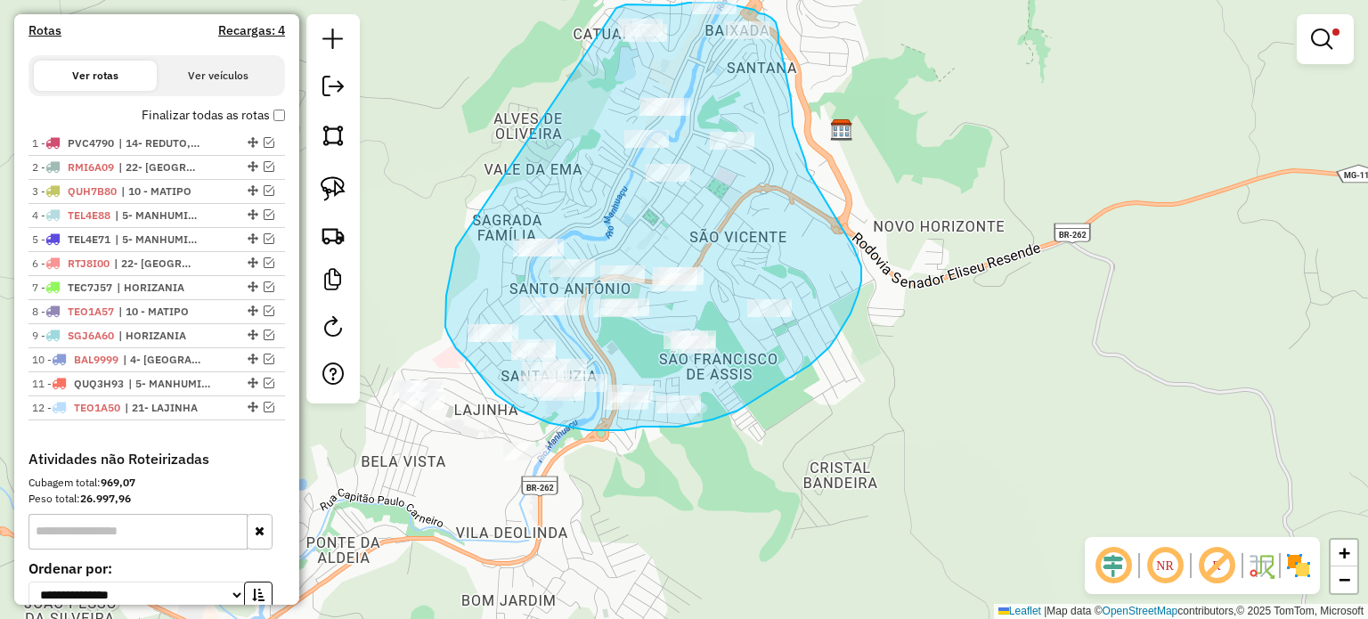
drag, startPoint x: 456, startPoint y: 248, endPoint x: 611, endPoint y: 12, distance: 282.3
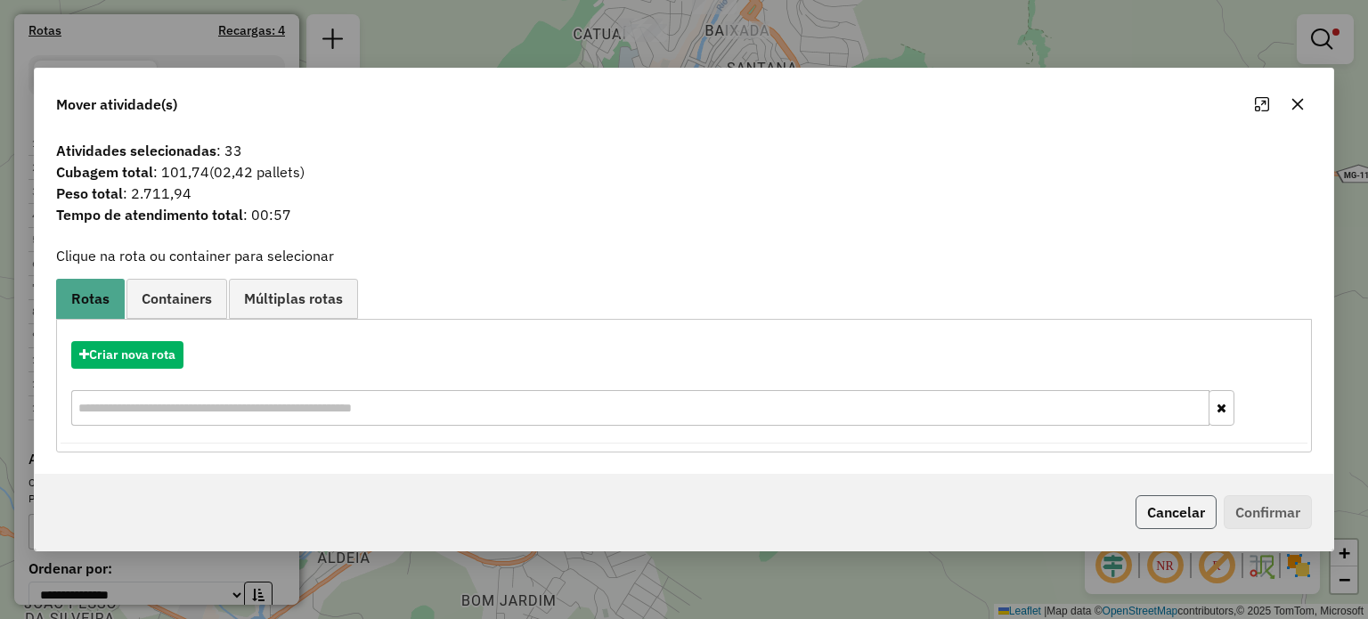
drag, startPoint x: 1185, startPoint y: 509, endPoint x: 1066, endPoint y: 429, distance: 143.8
click at [1184, 509] on button "Cancelar" at bounding box center [1176, 512] width 81 height 34
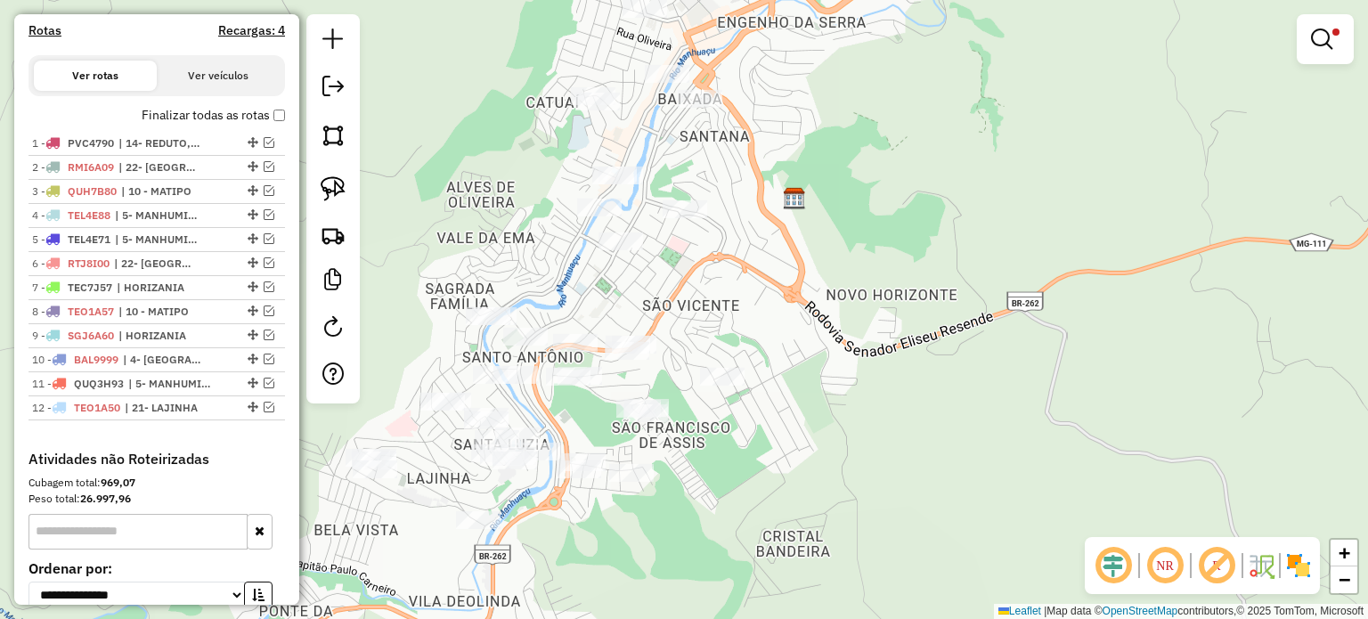
drag, startPoint x: 891, startPoint y: 297, endPoint x: 794, endPoint y: 437, distance: 169.7
click at [794, 437] on div "Limpar filtros Janela de atendimento Grade de atendimento Capacidade Transporta…" at bounding box center [684, 309] width 1368 height 619
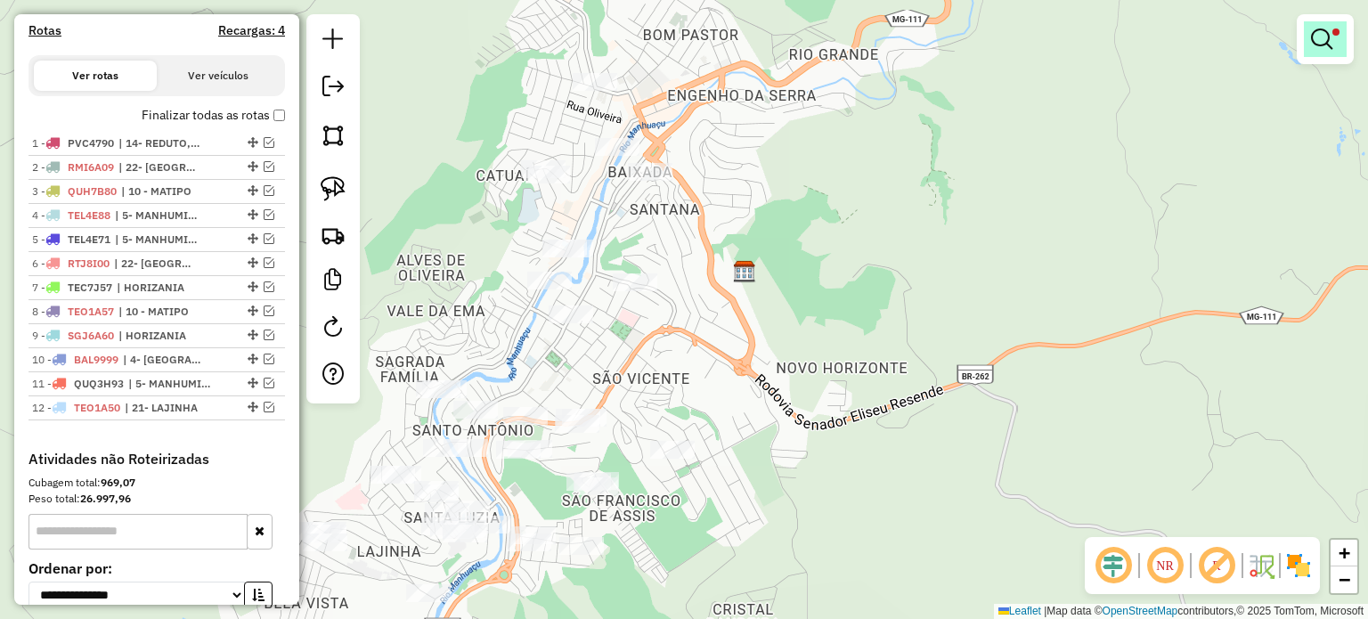
click at [1317, 38] on em at bounding box center [1321, 38] width 21 height 21
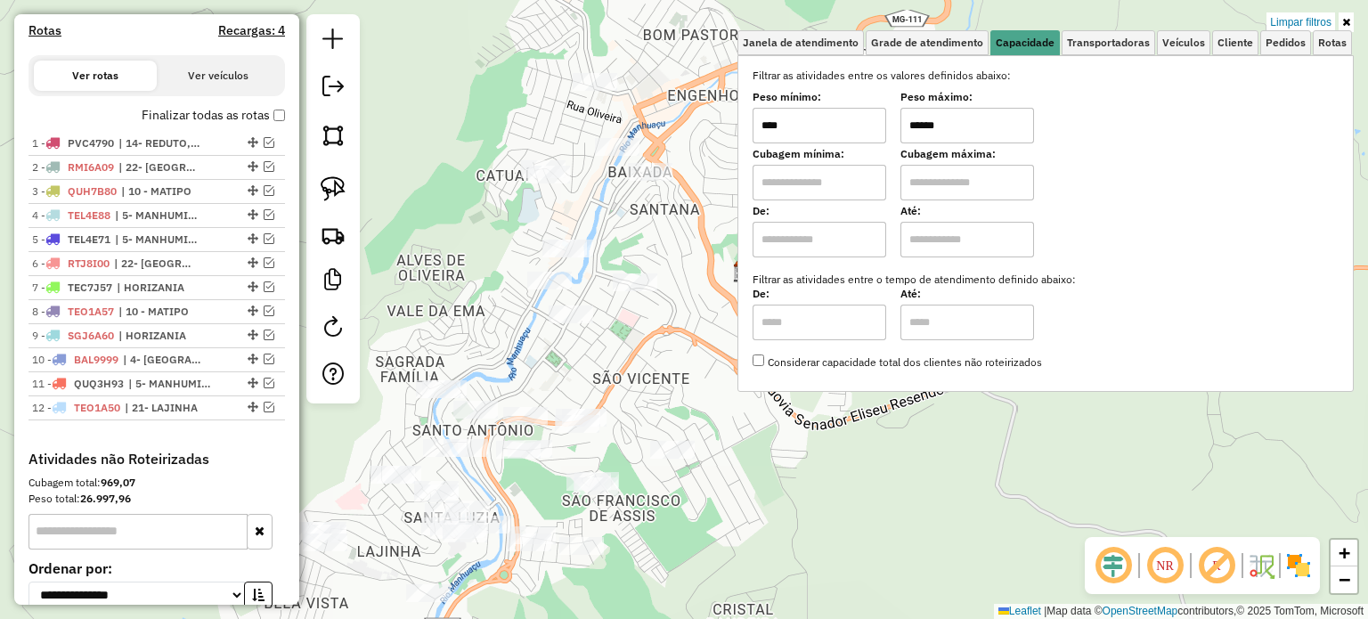
drag, startPoint x: 981, startPoint y: 126, endPoint x: 900, endPoint y: 134, distance: 81.4
click at [900, 134] on div "Peso mínimo: **** Peso máximo: ******" at bounding box center [1046, 119] width 586 height 50
type input "******"
click at [846, 424] on div "Limpar filtros Janela de atendimento Grade de atendimento Capacidade Transporta…" at bounding box center [684, 309] width 1368 height 619
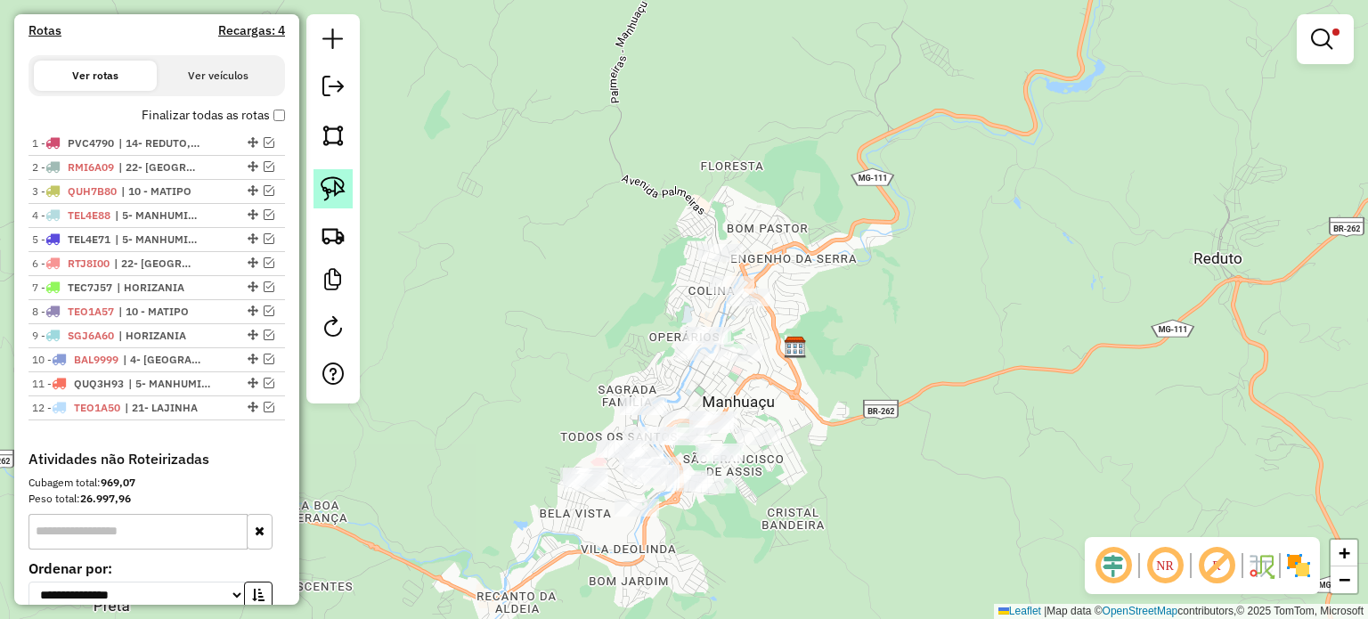
click at [341, 196] on img at bounding box center [333, 188] width 25 height 25
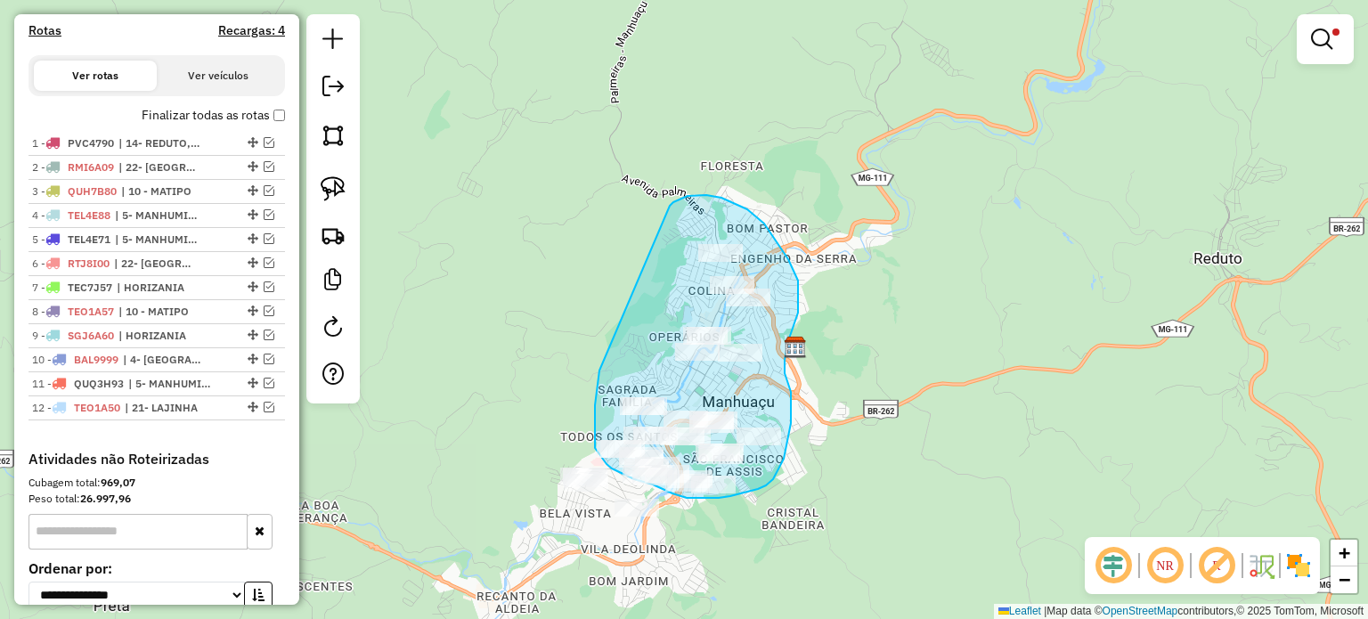
drag, startPoint x: 599, startPoint y: 370, endPoint x: 670, endPoint y: 225, distance: 161.3
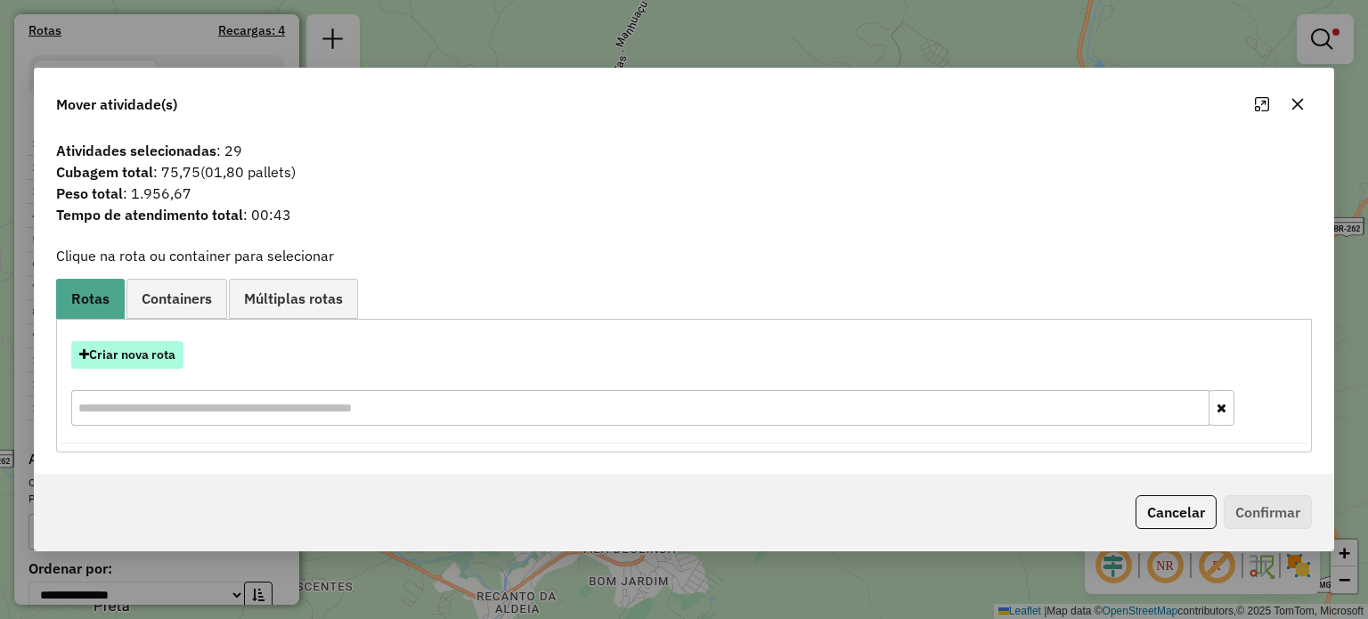
click at [155, 354] on button "Criar nova rota" at bounding box center [127, 355] width 112 height 28
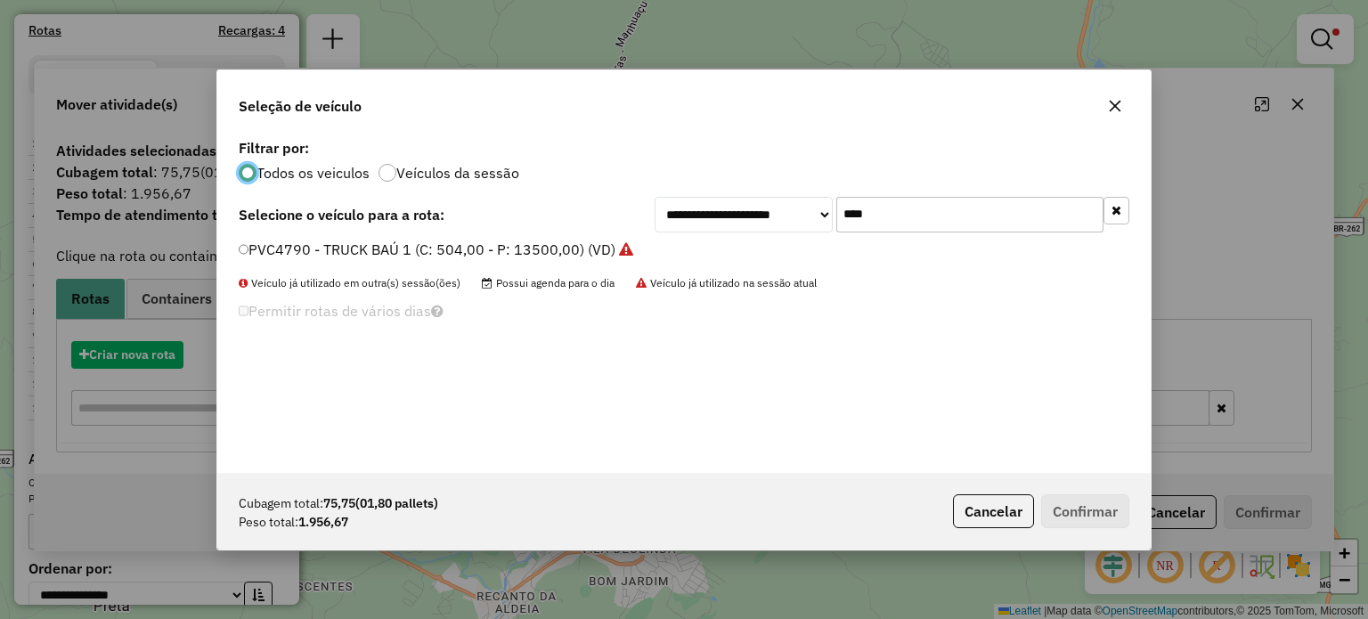
scroll to position [9, 5]
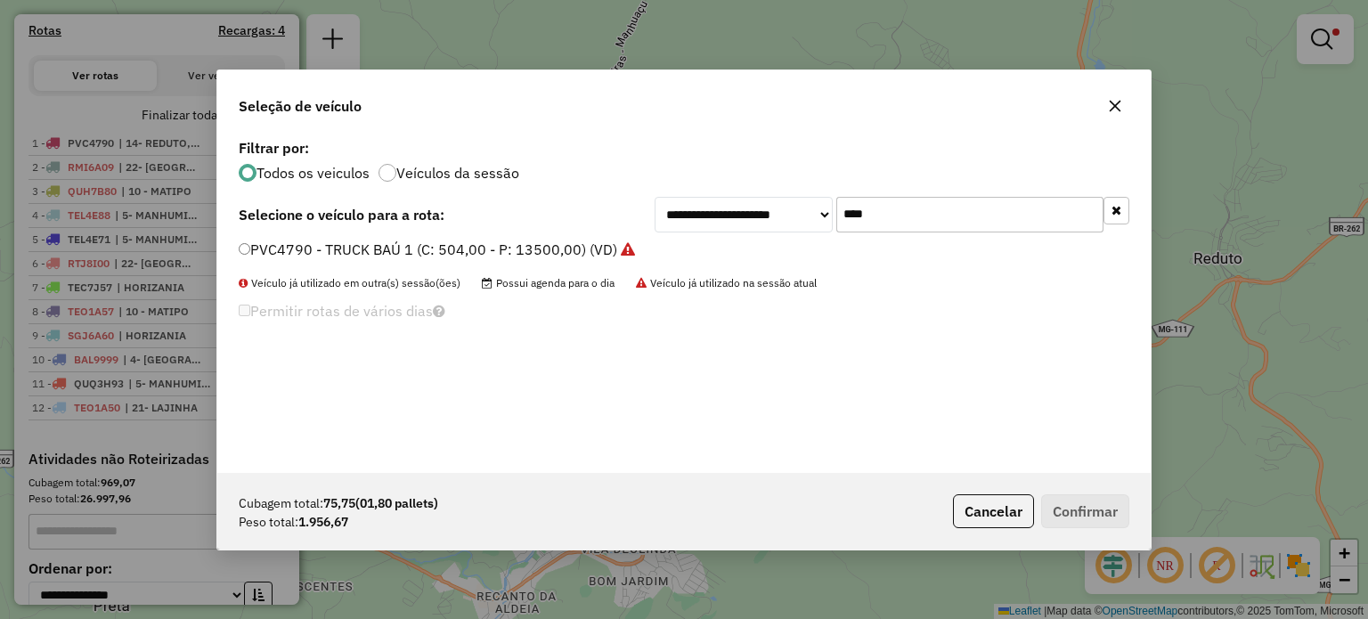
drag, startPoint x: 896, startPoint y: 212, endPoint x: 782, endPoint y: 223, distance: 114.5
click at [787, 223] on div "**********" at bounding box center [892, 215] width 475 height 36
type input "****"
click at [514, 242] on label "PYD1288 - MOTO (C: 84,00 - P: 2000,00) (VD)" at bounding box center [395, 249] width 312 height 21
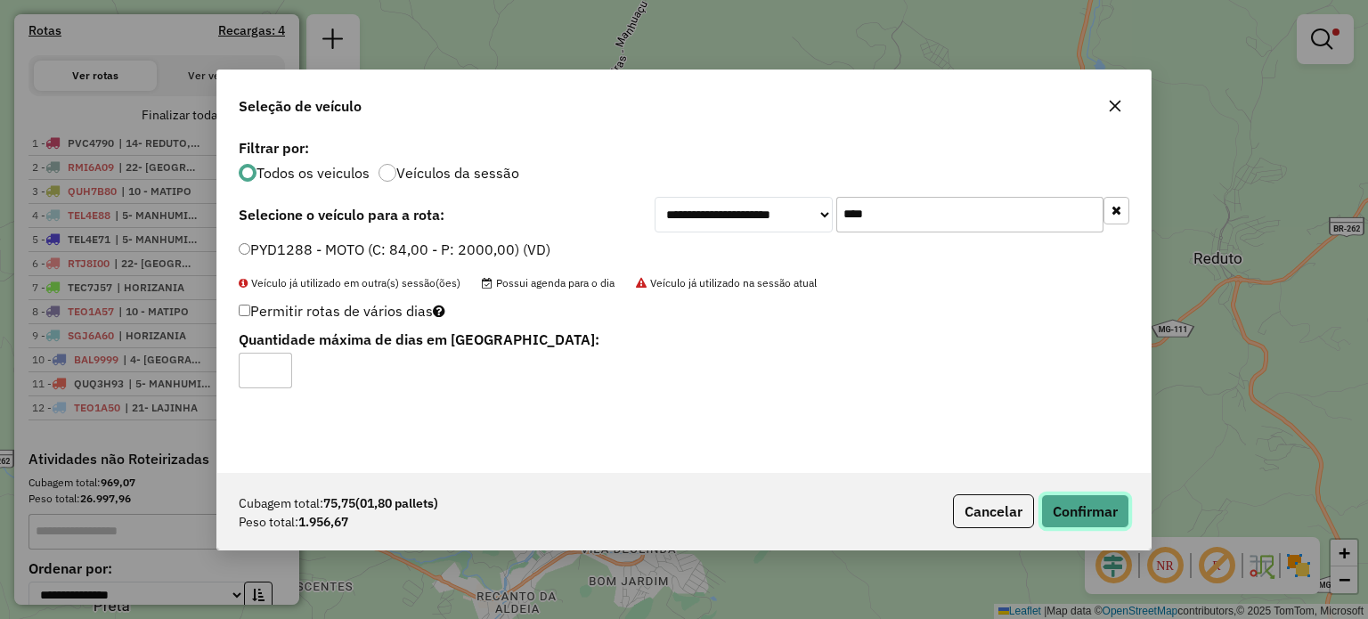
click at [1111, 509] on button "Confirmar" at bounding box center [1085, 511] width 88 height 34
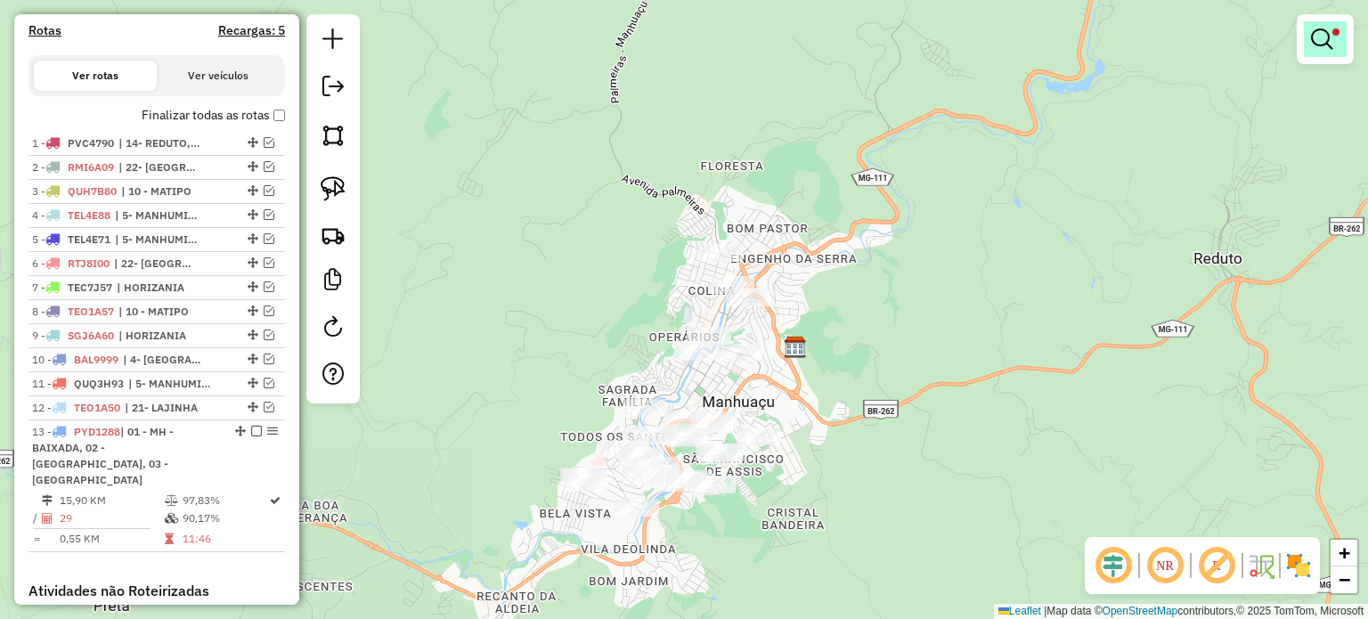
click at [1318, 47] on em at bounding box center [1321, 38] width 21 height 21
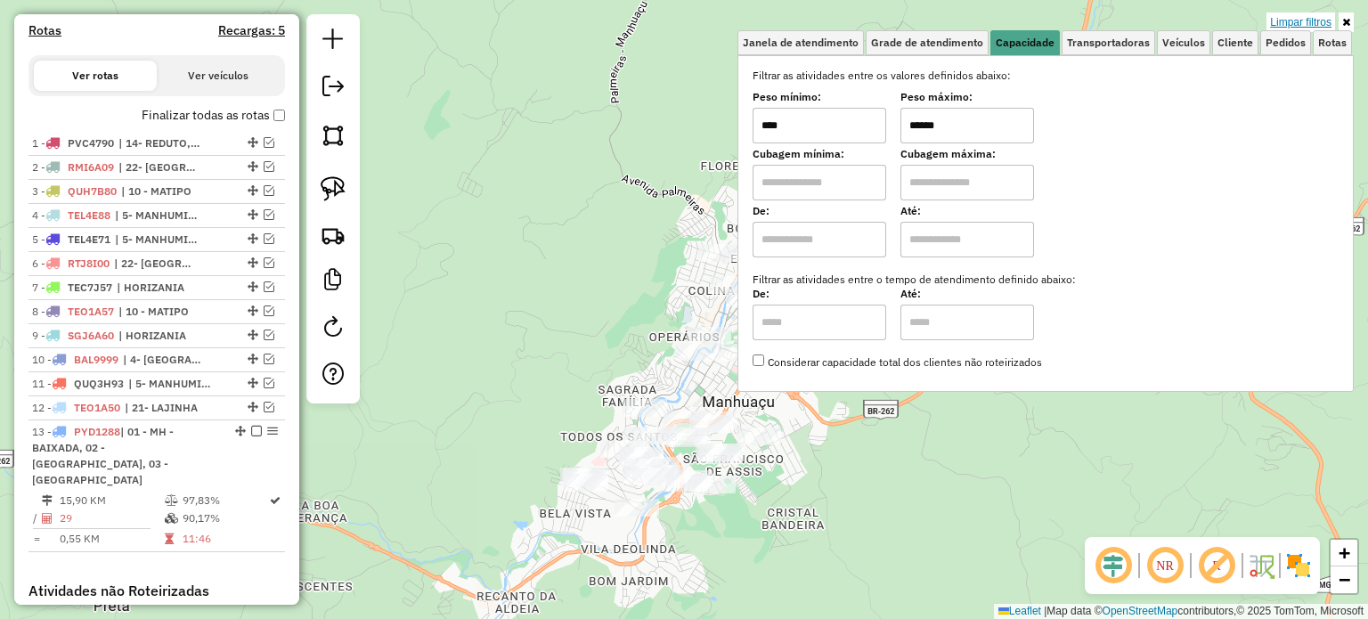
click at [1317, 16] on link "Limpar filtros" at bounding box center [1300, 22] width 69 height 20
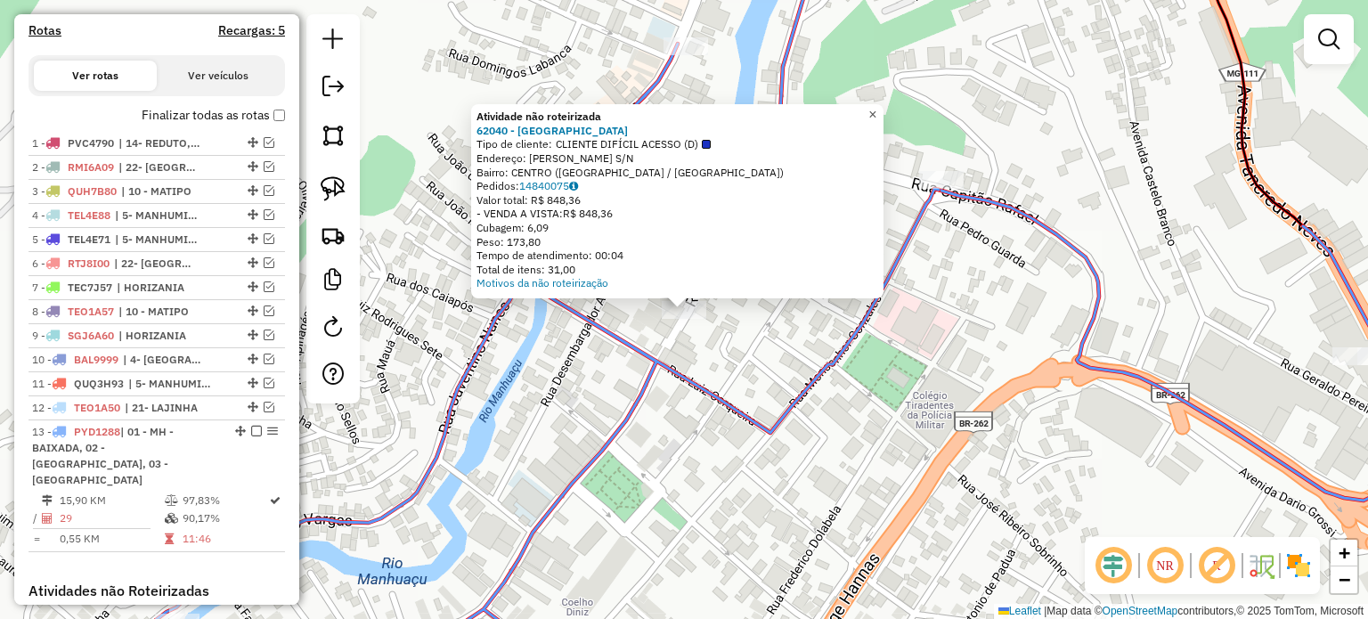
click at [876, 110] on span "×" at bounding box center [872, 114] width 8 height 15
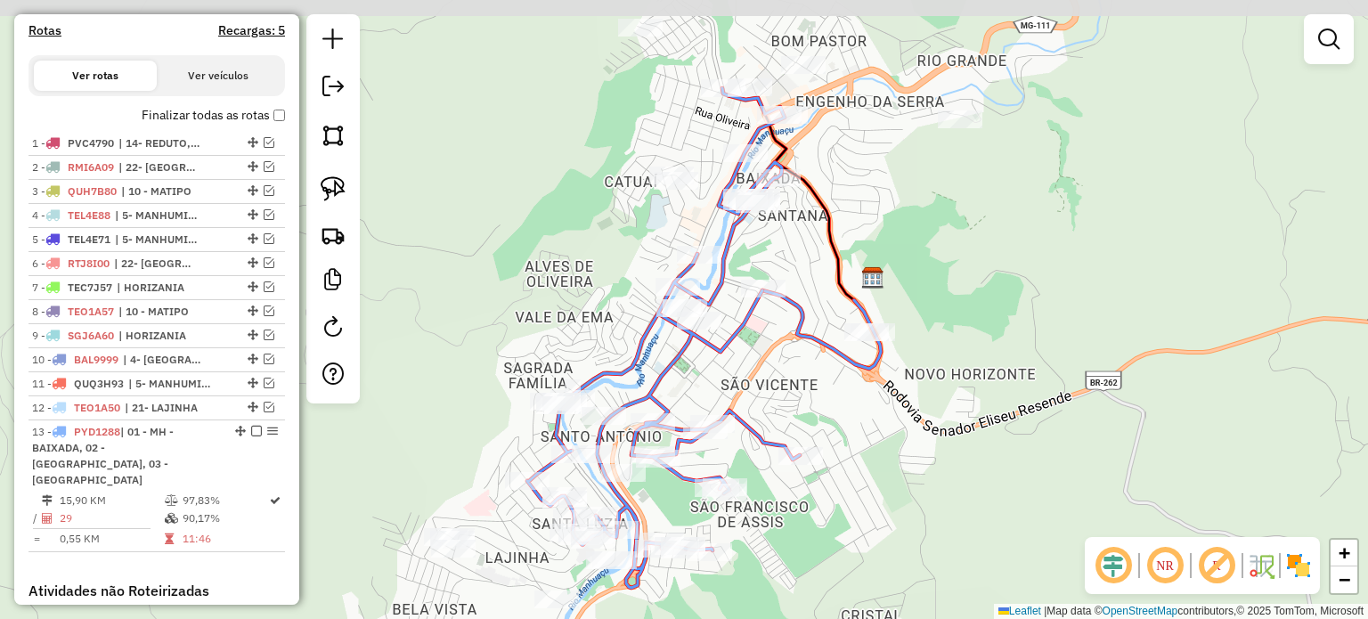
drag, startPoint x: 804, startPoint y: 231, endPoint x: 791, endPoint y: 324, distance: 94.5
click at [792, 323] on div "Janela de atendimento Grade de atendimento Capacidade Transportadoras Veículos …" at bounding box center [684, 309] width 1368 height 619
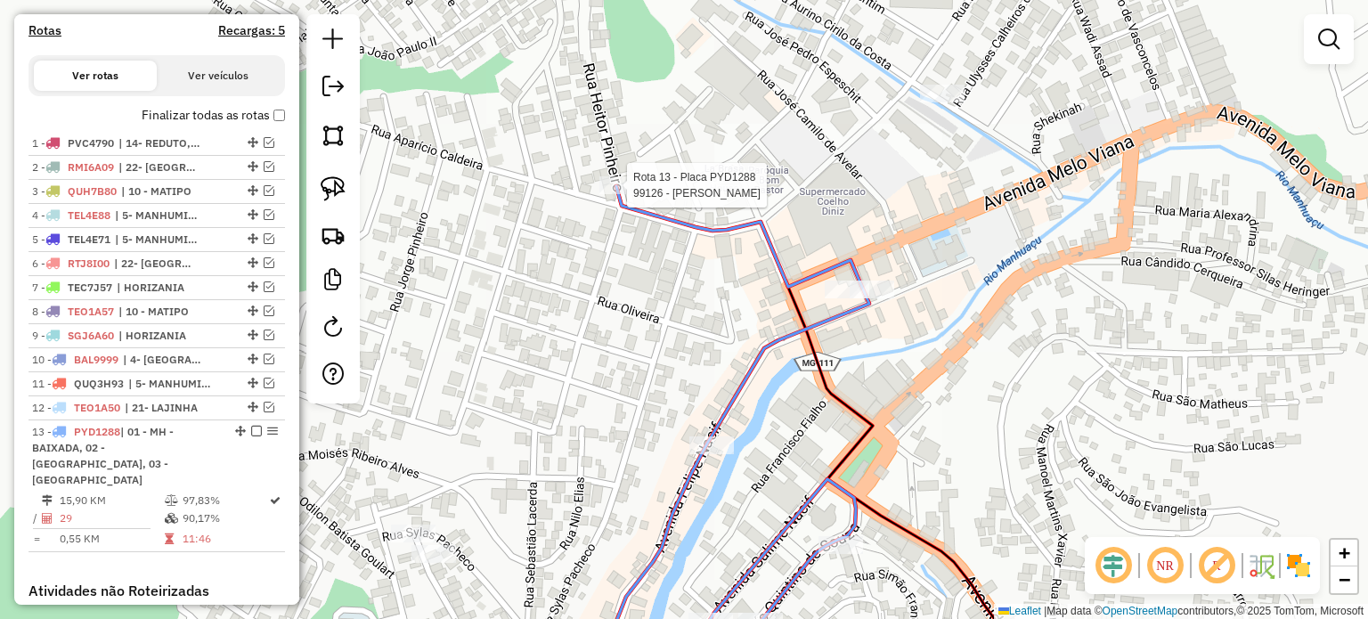
select select "*********"
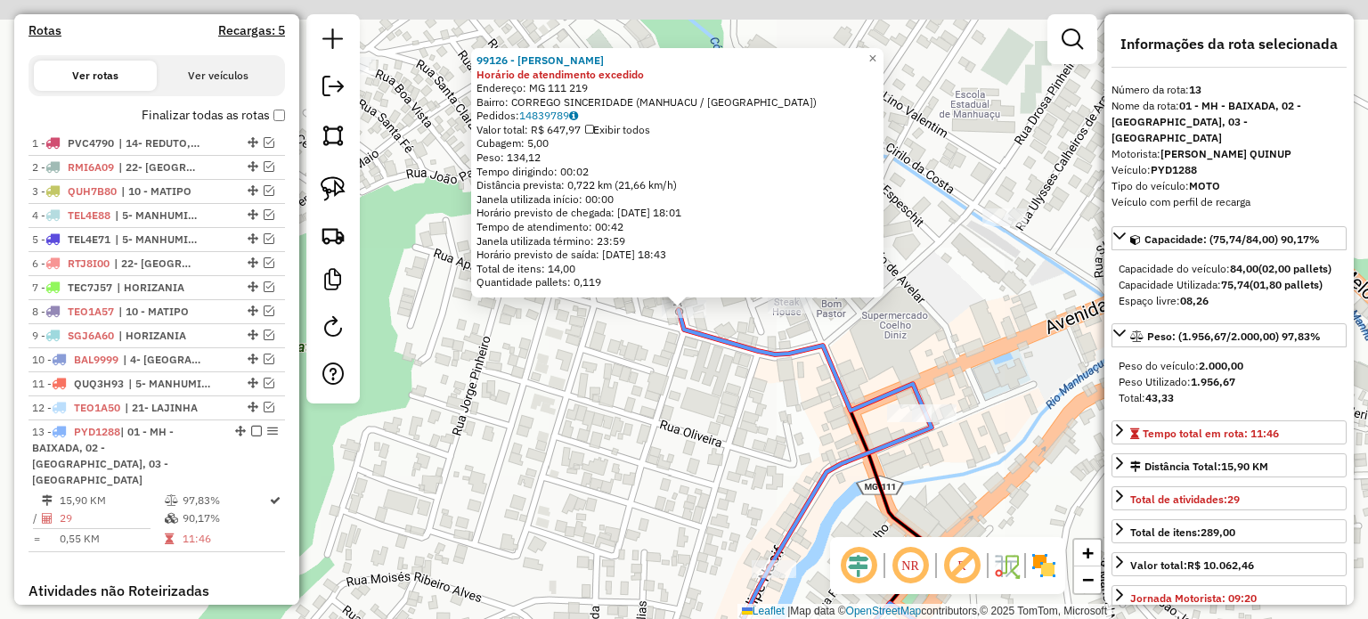
scroll to position [828, 0]
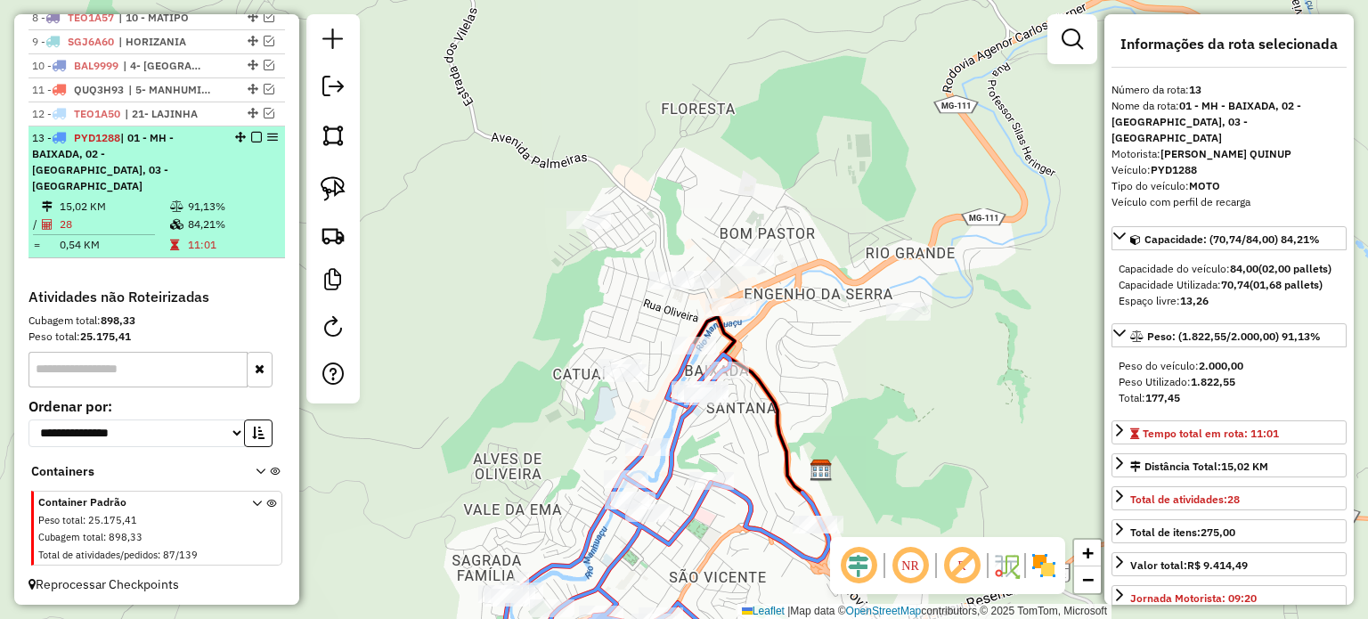
click at [253, 142] on em at bounding box center [256, 137] width 11 height 11
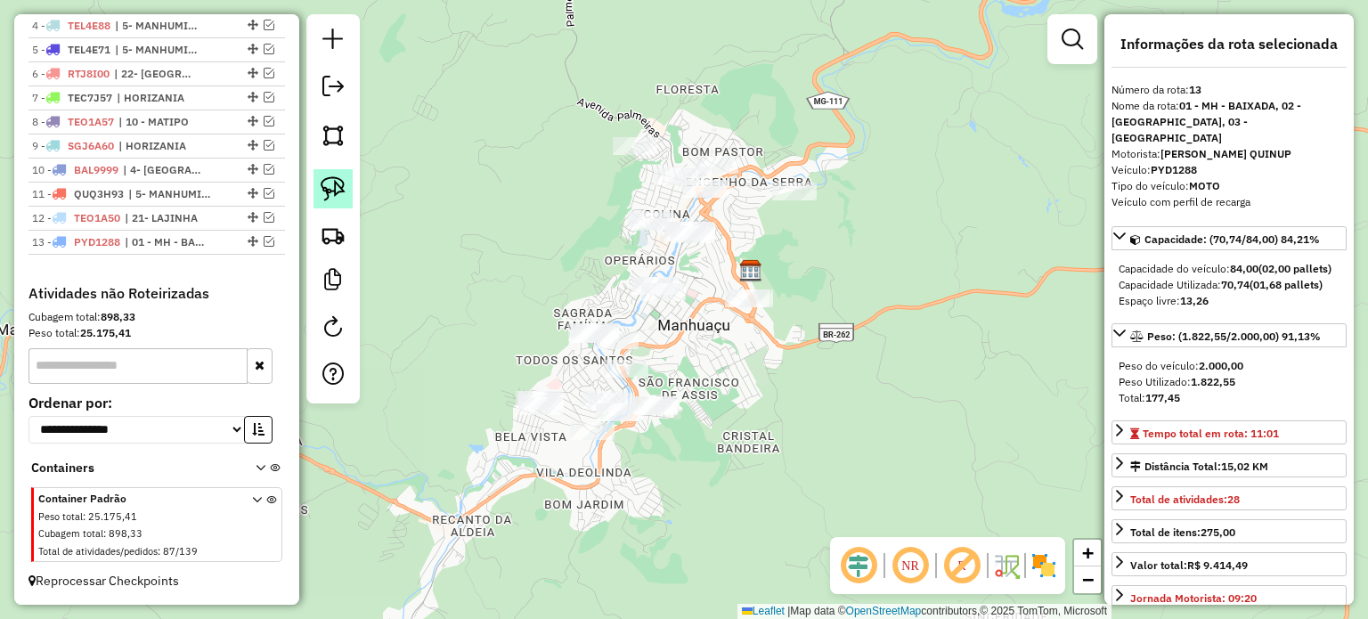
click at [330, 183] on img at bounding box center [333, 188] width 25 height 25
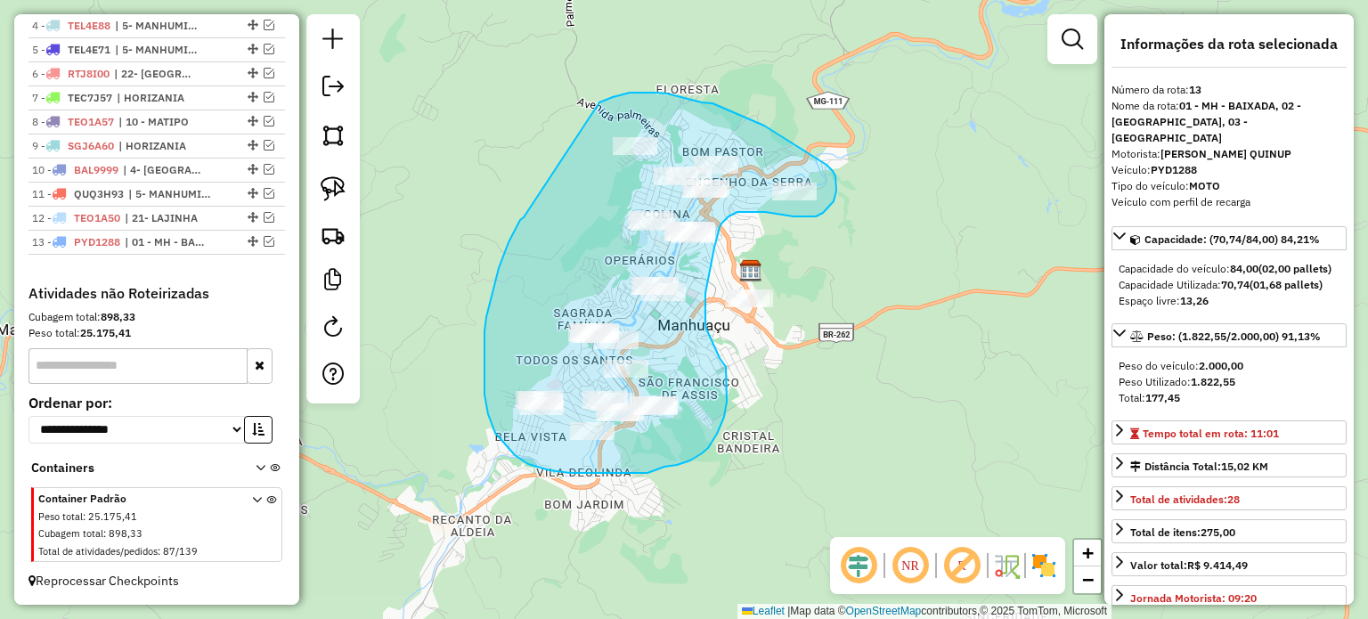
drag, startPoint x: 513, startPoint y: 233, endPoint x: 605, endPoint y: 122, distance: 144.2
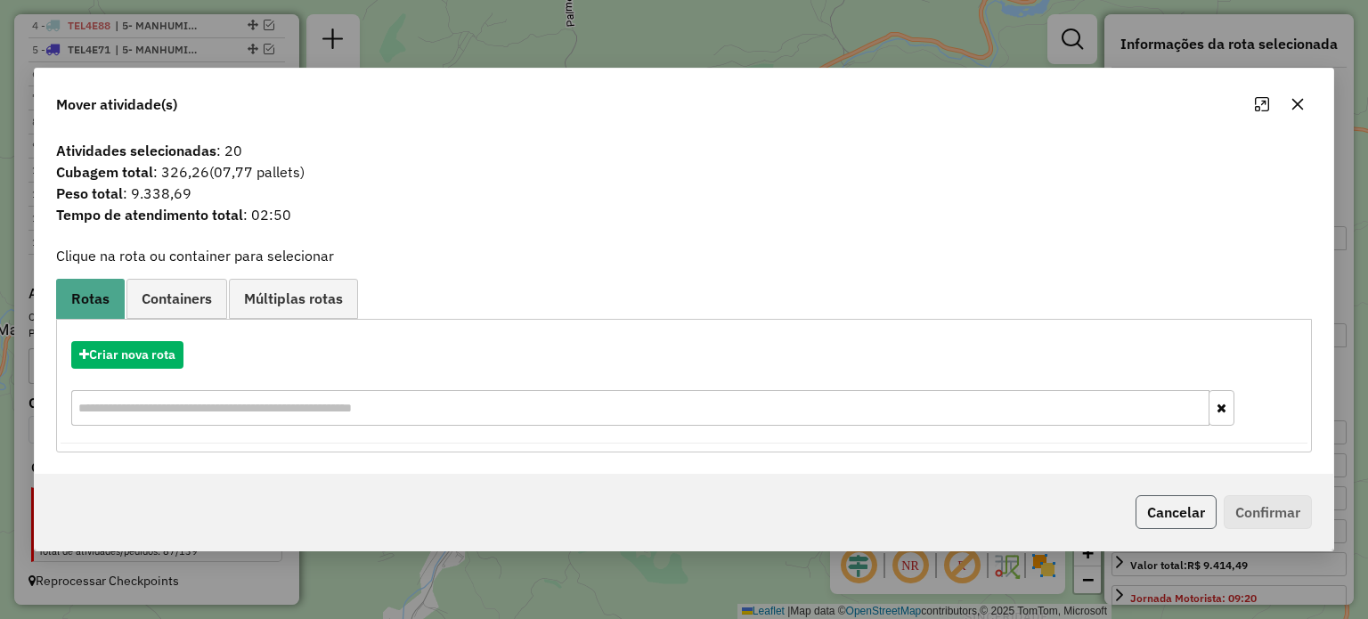
click at [1167, 514] on button "Cancelar" at bounding box center [1176, 512] width 81 height 34
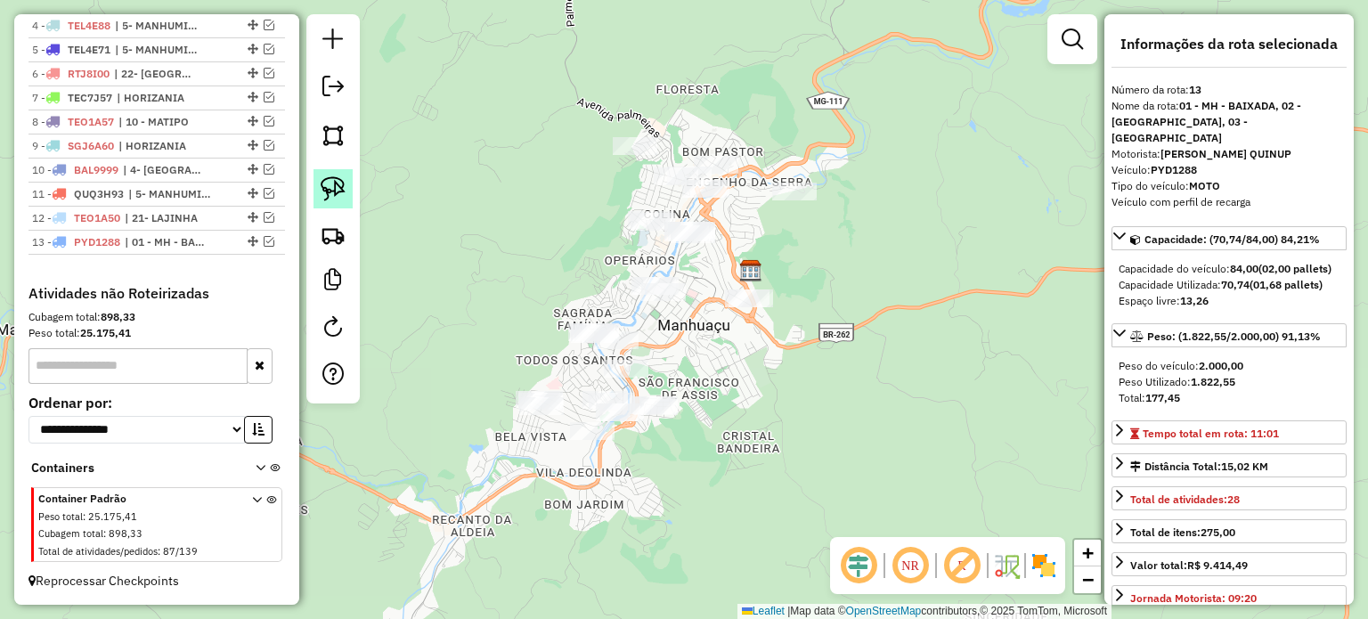
click at [330, 181] on img at bounding box center [333, 188] width 25 height 25
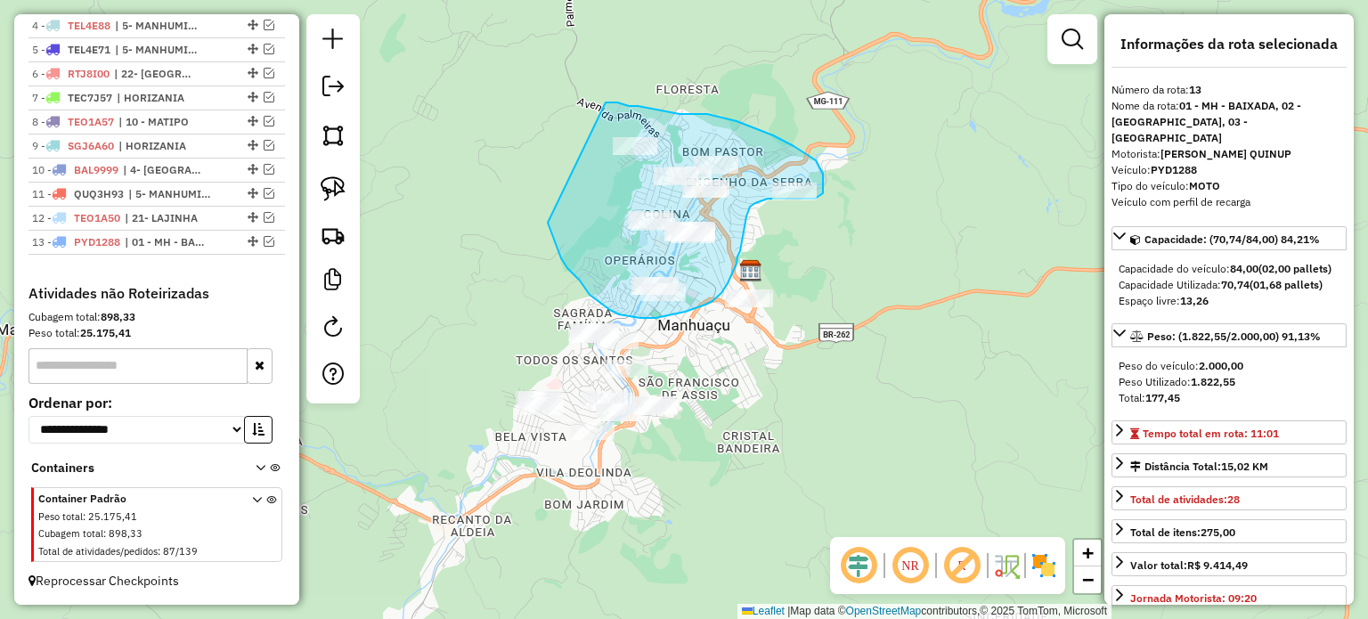
drag, startPoint x: 548, startPoint y: 223, endPoint x: 606, endPoint y: 102, distance: 133.4
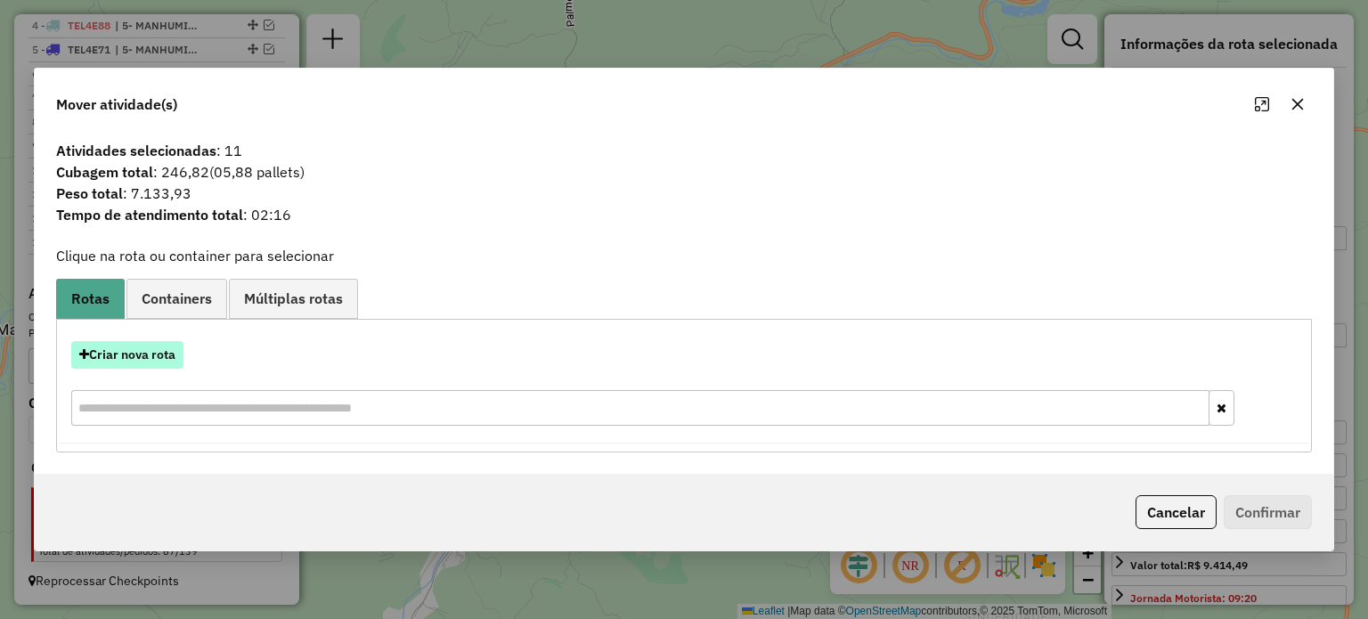
click at [142, 354] on button "Criar nova rota" at bounding box center [127, 355] width 112 height 28
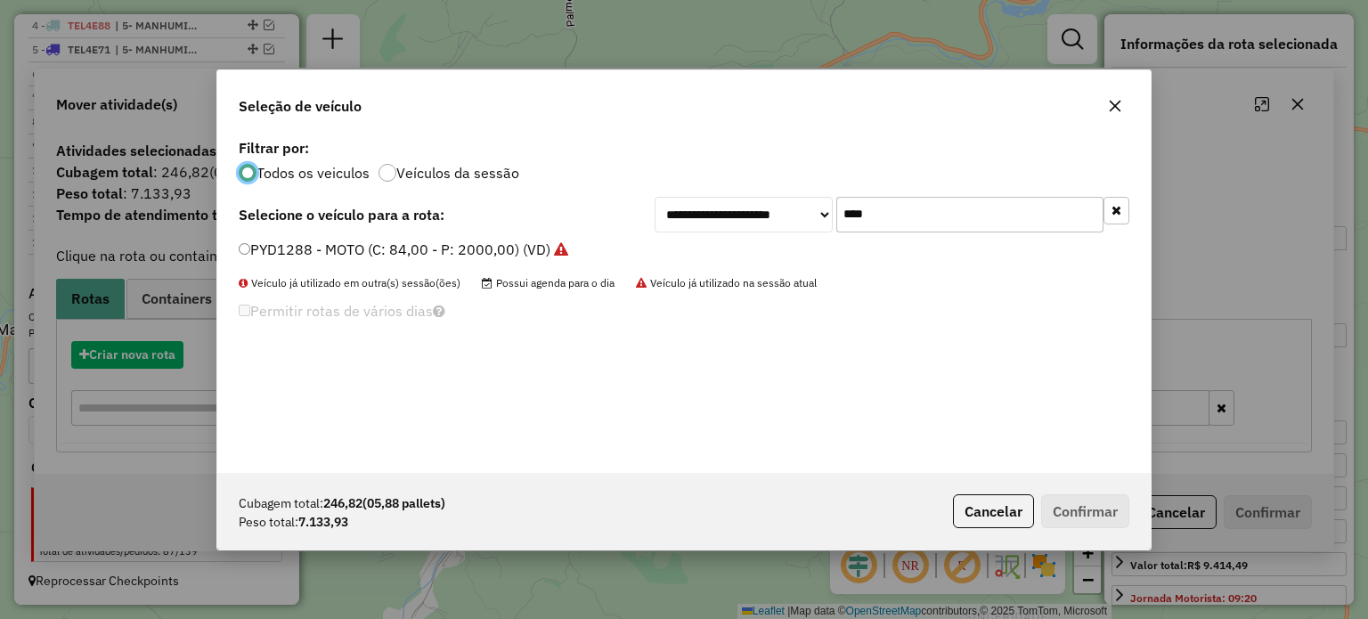
scroll to position [9, 5]
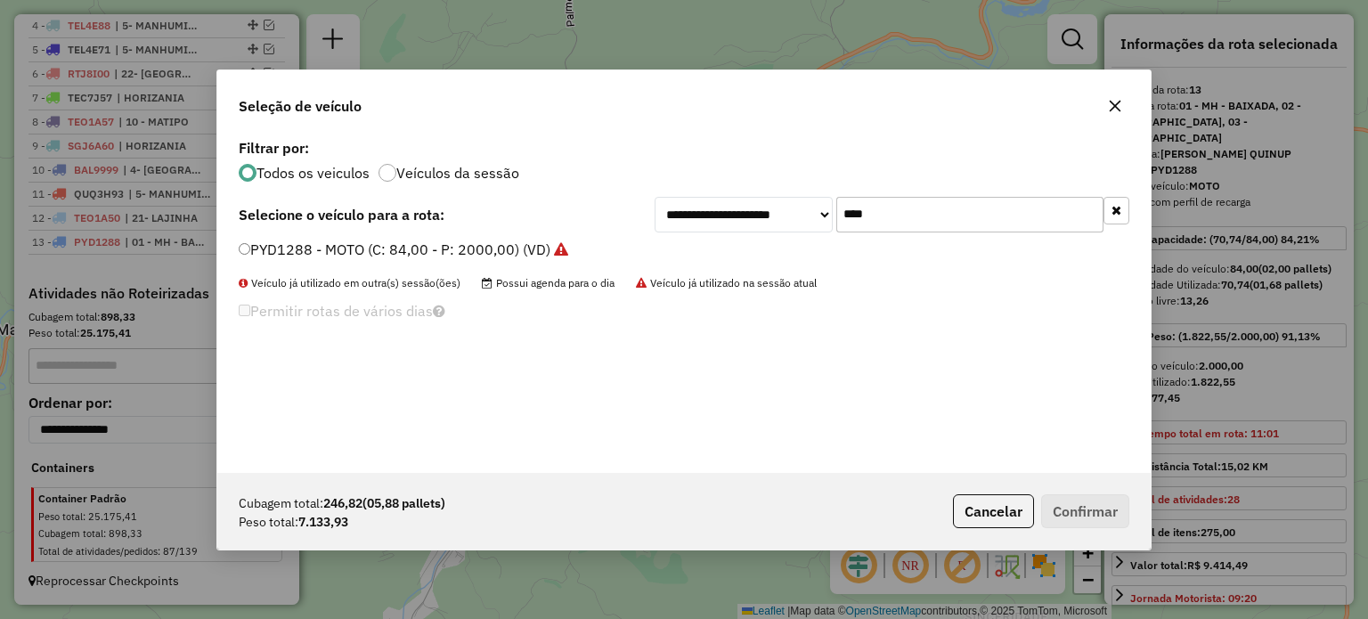
drag, startPoint x: 853, startPoint y: 216, endPoint x: 805, endPoint y: 220, distance: 48.2
click at [807, 220] on div "**********" at bounding box center [892, 215] width 475 height 36
type input "**"
drag, startPoint x: 497, startPoint y: 245, endPoint x: 506, endPoint y: 246, distance: 9.0
click at [497, 246] on label "PVK4B35 - TOCO NOVO (C: 420,00 - P: 8200,00) (VD)" at bounding box center [419, 249] width 360 height 21
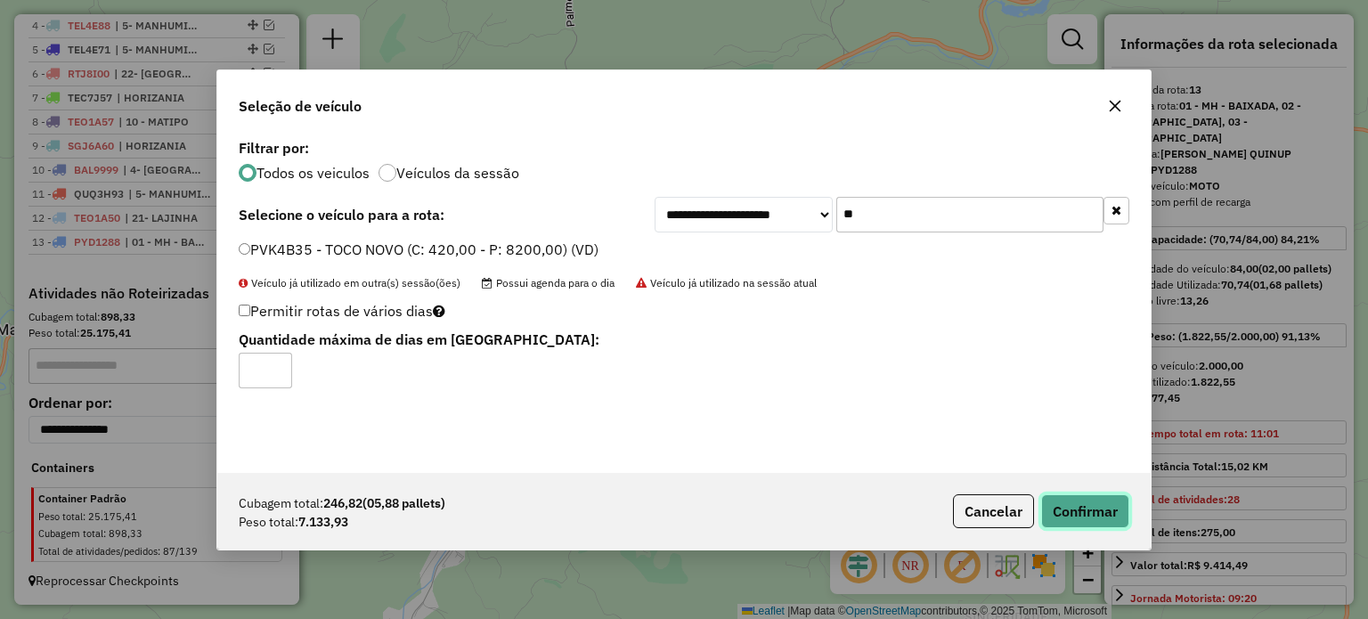
click at [1097, 504] on button "Confirmar" at bounding box center [1085, 511] width 88 height 34
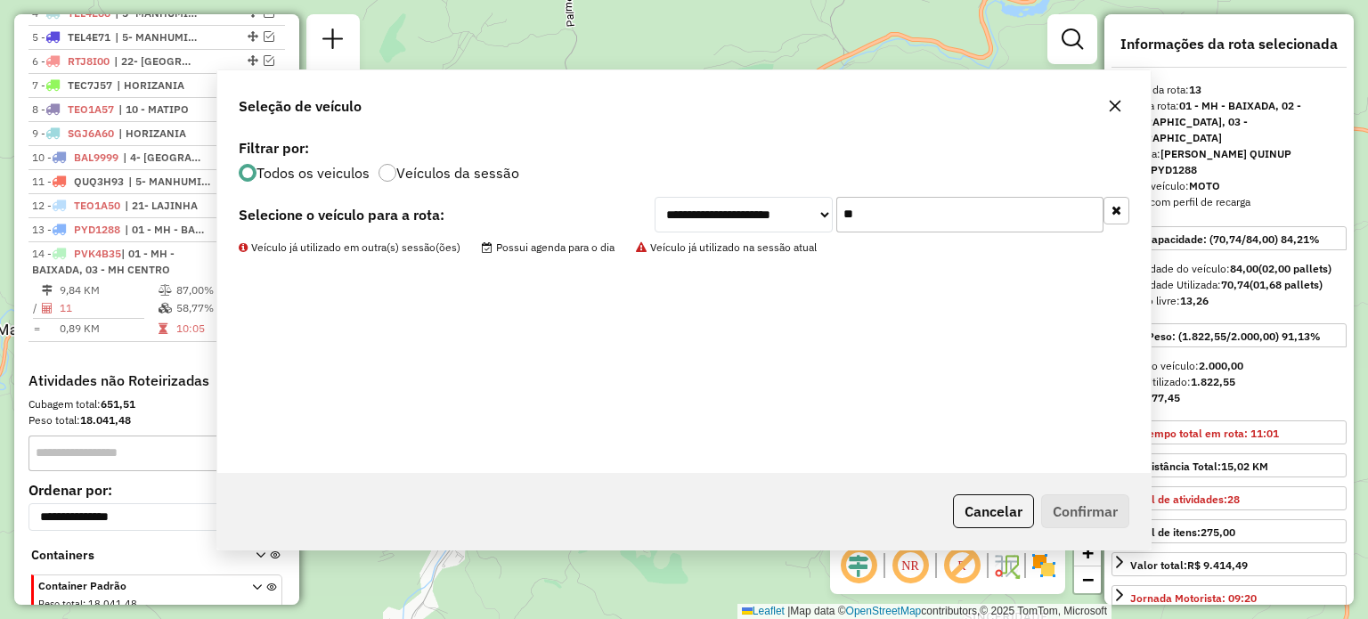
scroll to position [836, 0]
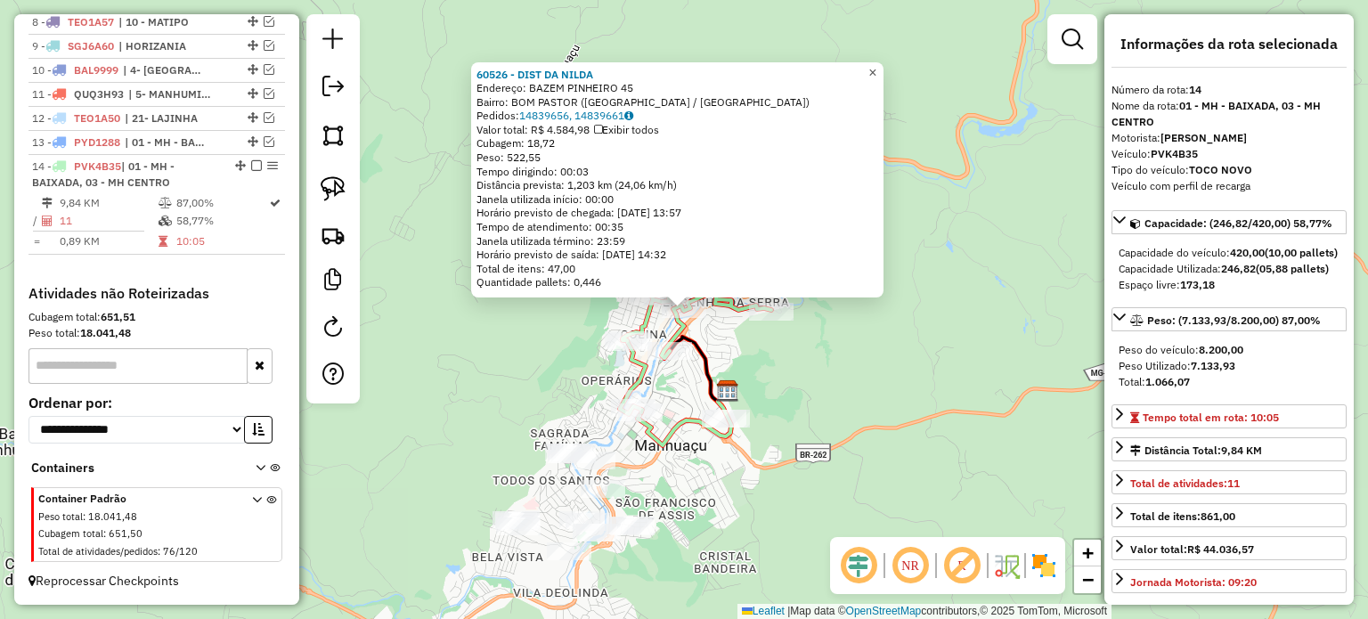
click at [876, 65] on span "×" at bounding box center [872, 72] width 8 height 15
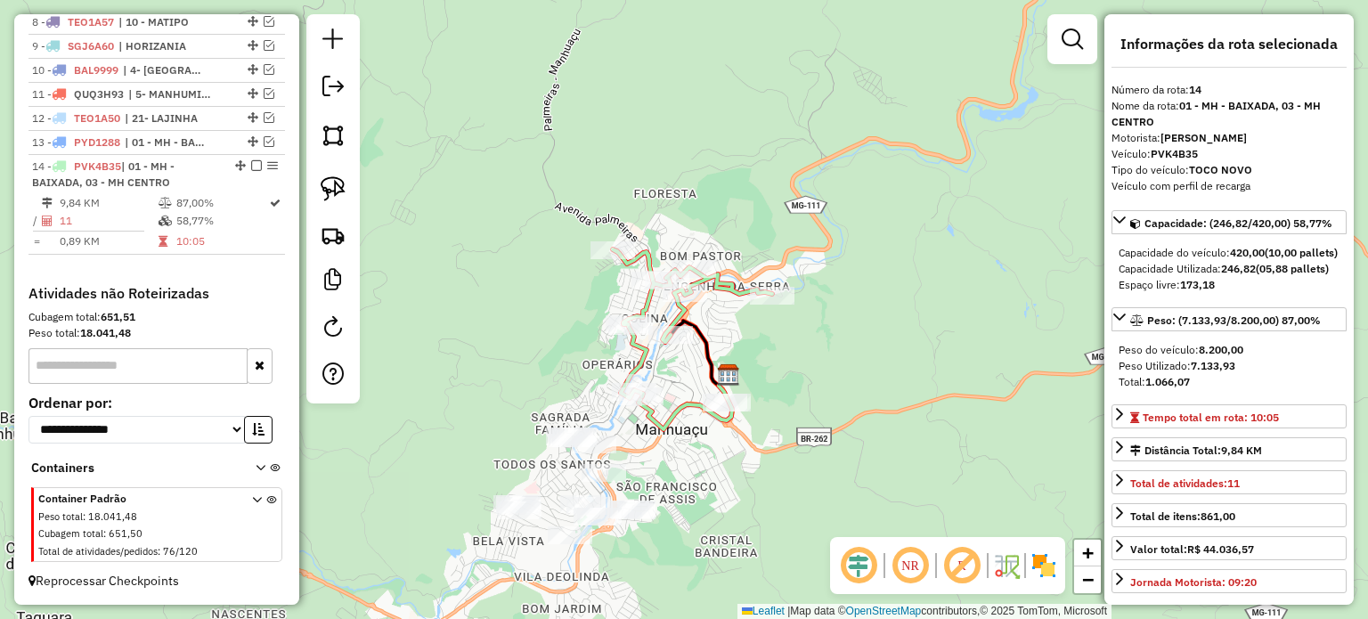
drag, startPoint x: 668, startPoint y: 465, endPoint x: 683, endPoint y: 370, distance: 96.5
click at [683, 370] on div "Janela de atendimento Grade de atendimento Capacidade Transportadoras Veículos …" at bounding box center [684, 309] width 1368 height 619
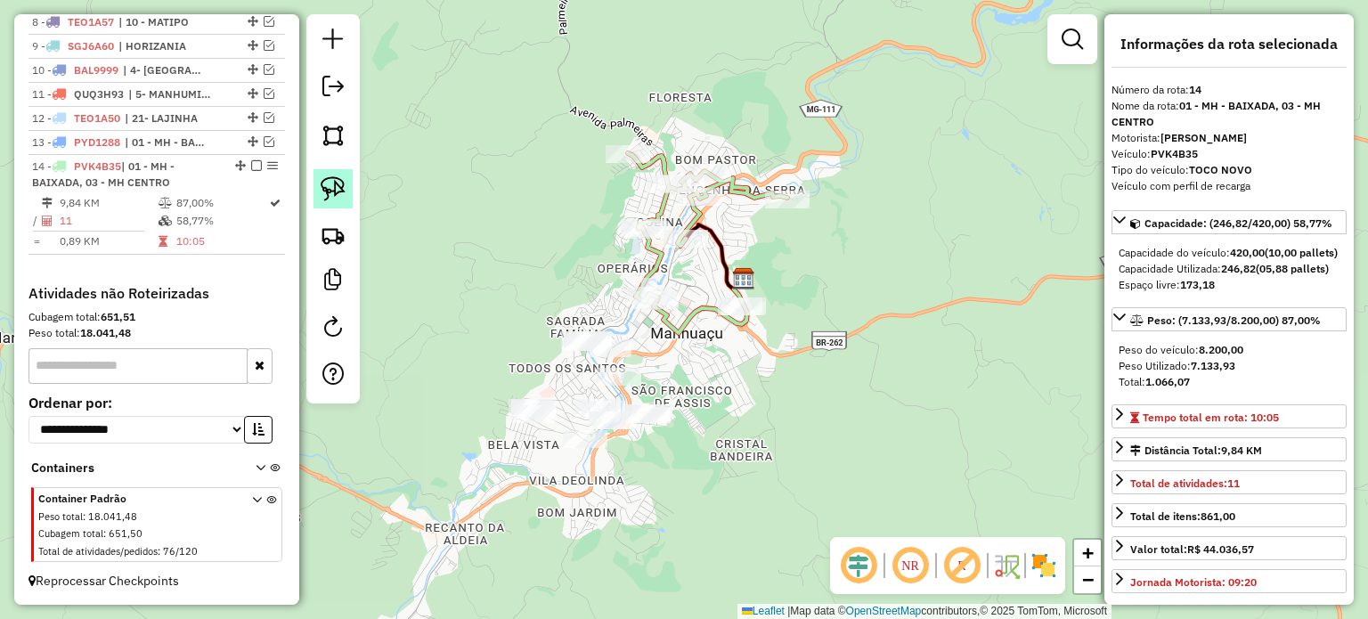
click at [342, 191] on img at bounding box center [333, 188] width 25 height 25
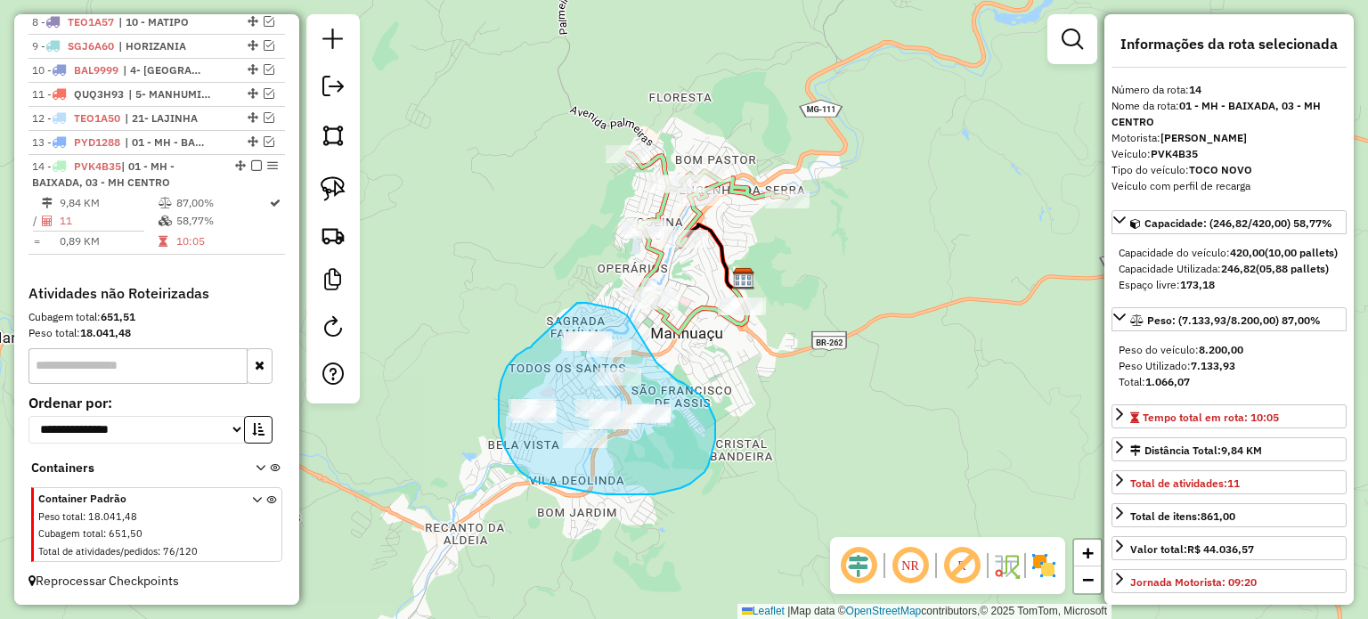
drag, startPoint x: 533, startPoint y: 345, endPoint x: 577, endPoint y: 303, distance: 61.1
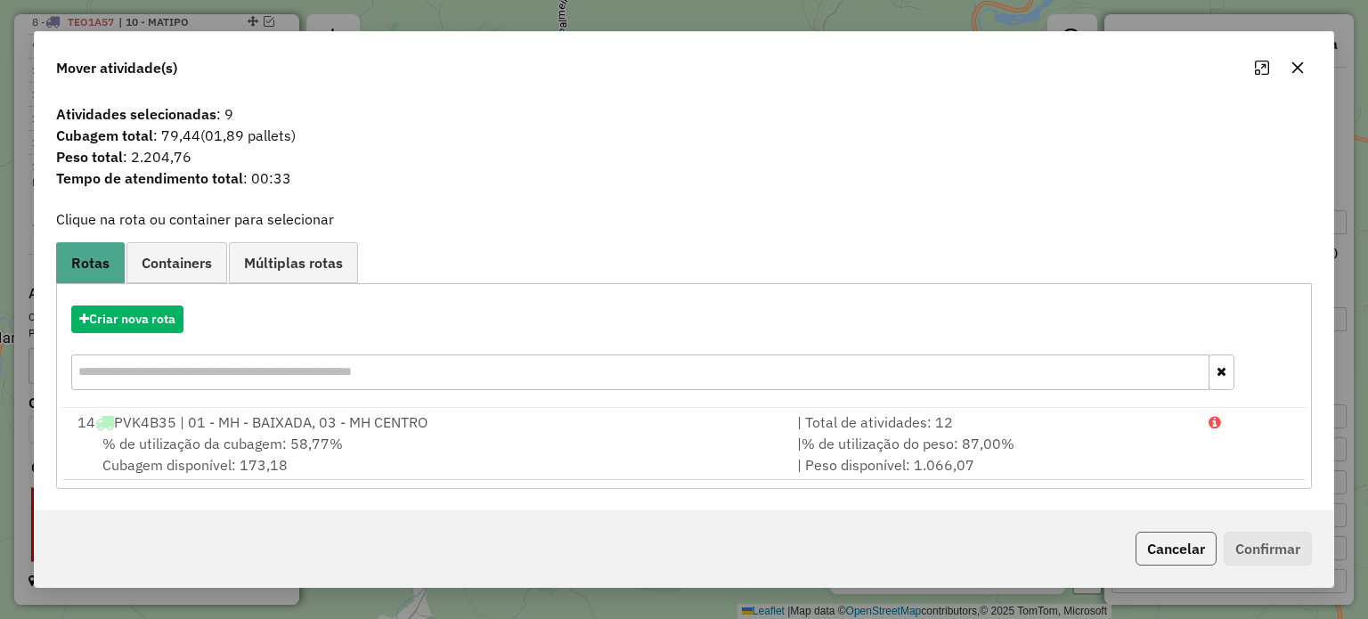
click at [1173, 547] on button "Cancelar" at bounding box center [1176, 549] width 81 height 34
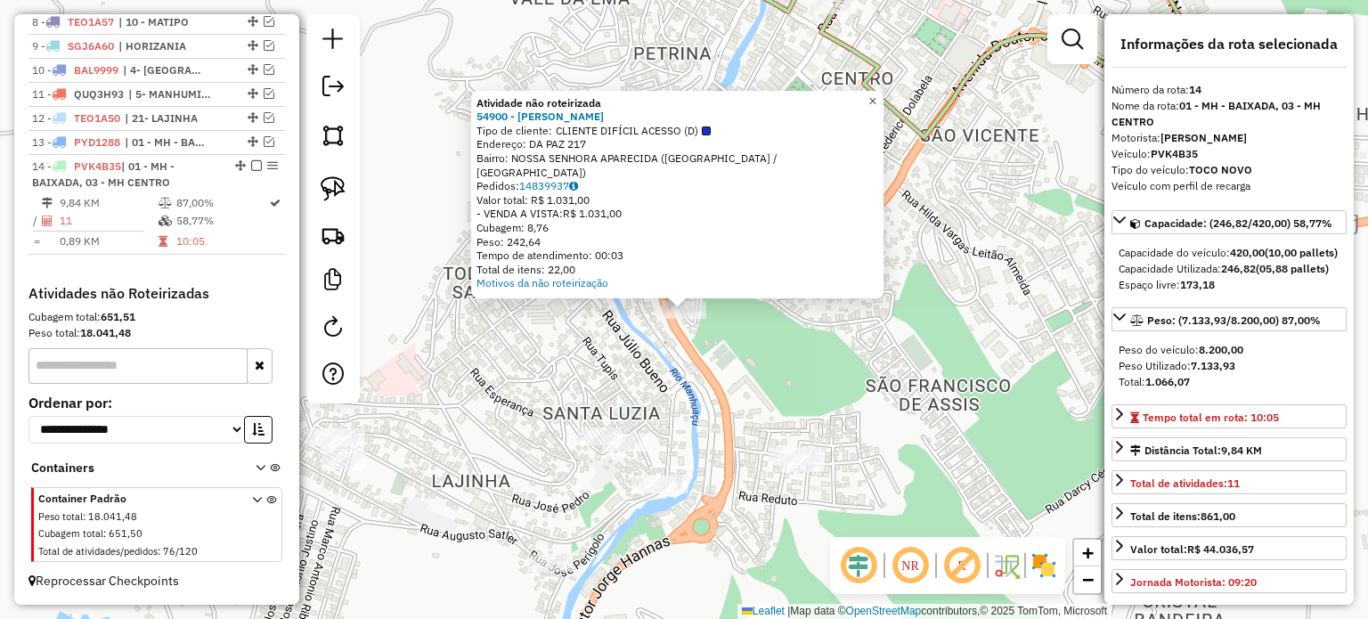
click at [876, 107] on span "×" at bounding box center [872, 101] width 8 height 15
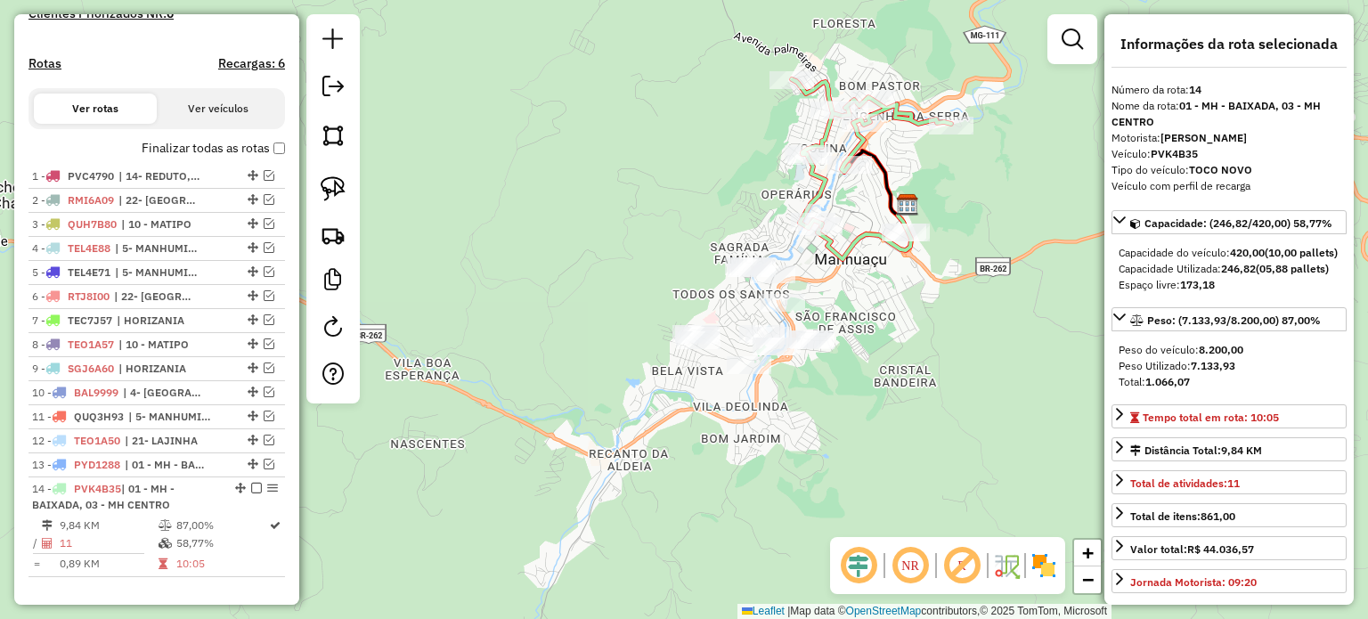
scroll to position [480, 0]
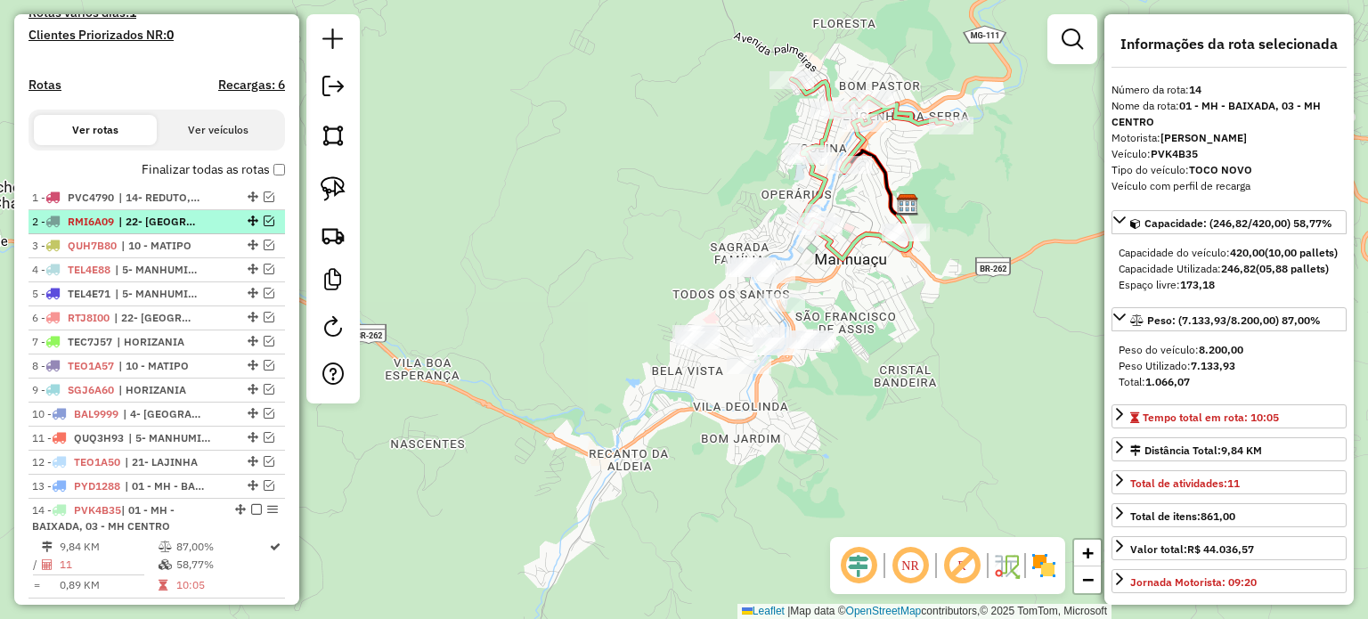
click at [264, 226] on em at bounding box center [269, 221] width 11 height 11
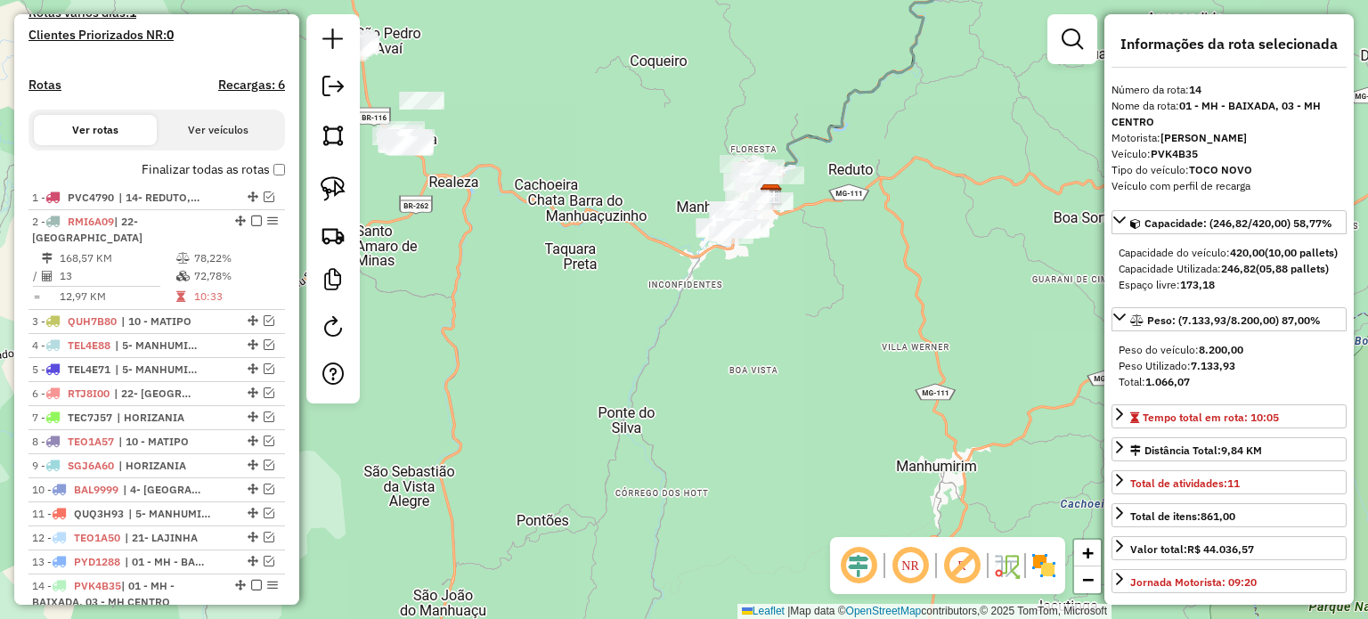
drag, startPoint x: 946, startPoint y: 120, endPoint x: 634, endPoint y: 351, distance: 387.8
click at [644, 350] on div "Janela de atendimento Grade de atendimento Capacidade Transportadoras Veículos …" at bounding box center [684, 309] width 1368 height 619
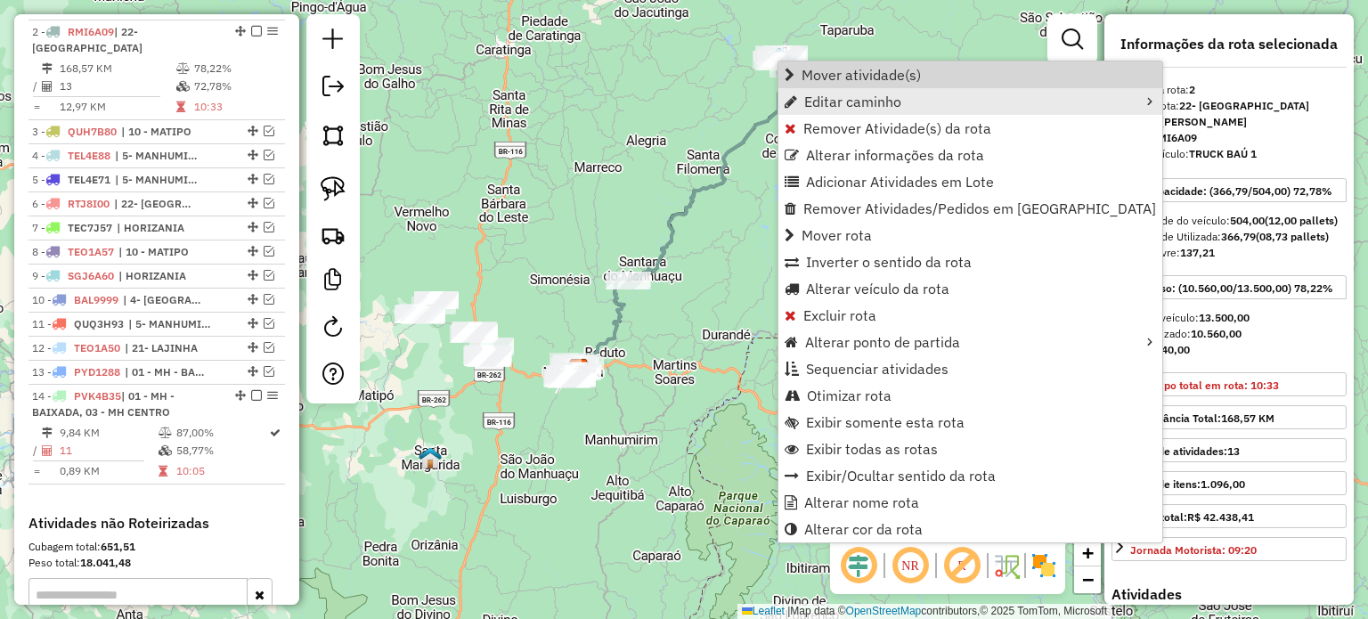
scroll to position [691, 0]
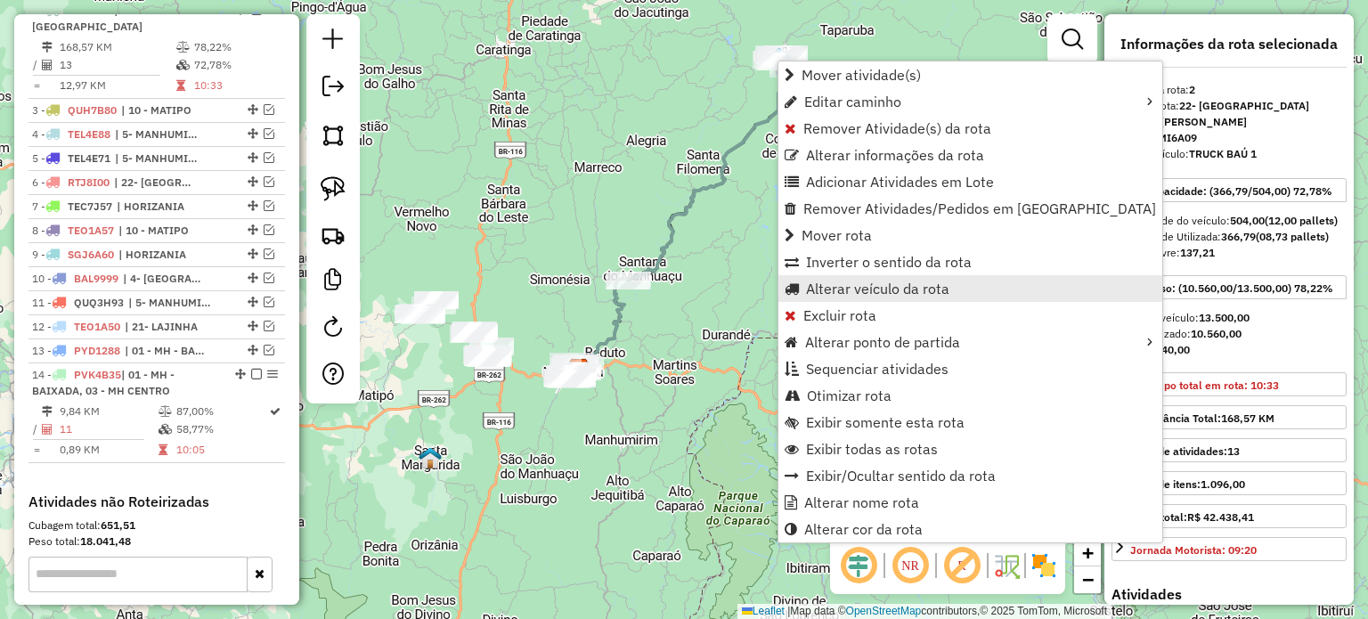
click at [893, 289] on span "Alterar veículo da rota" at bounding box center [877, 288] width 143 height 14
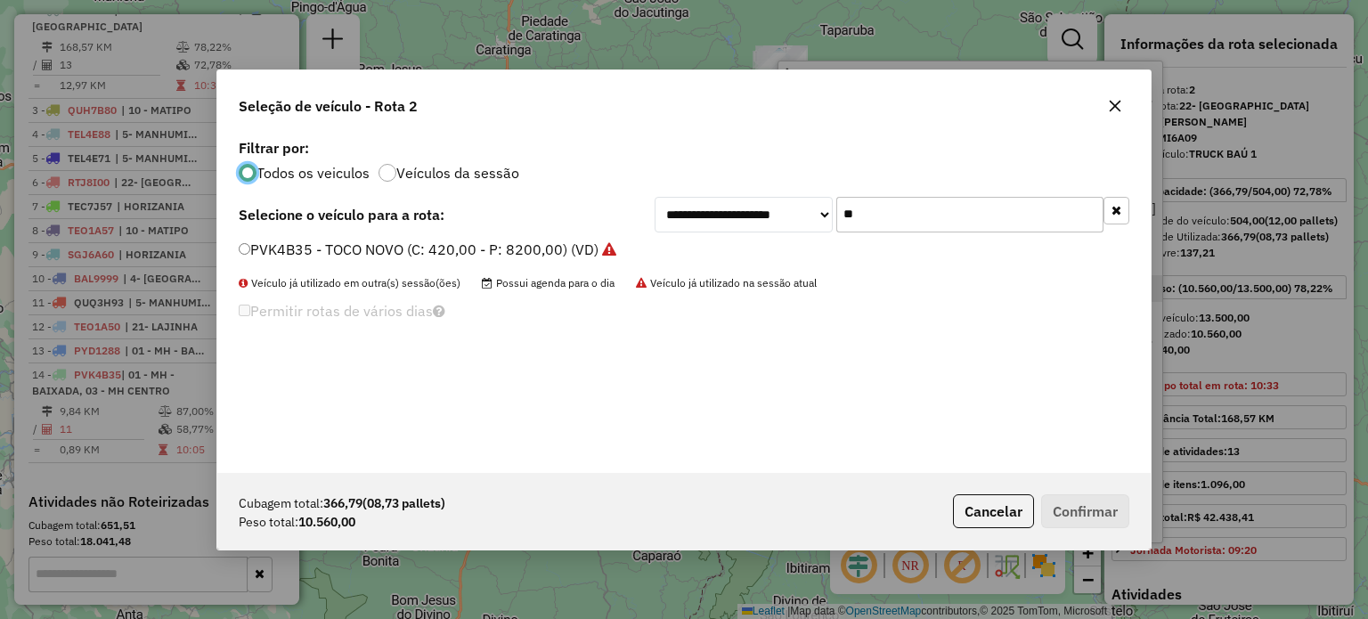
scroll to position [9, 5]
drag, startPoint x: 875, startPoint y: 216, endPoint x: 831, endPoint y: 220, distance: 43.8
click at [831, 220] on div "**********" at bounding box center [892, 215] width 475 height 36
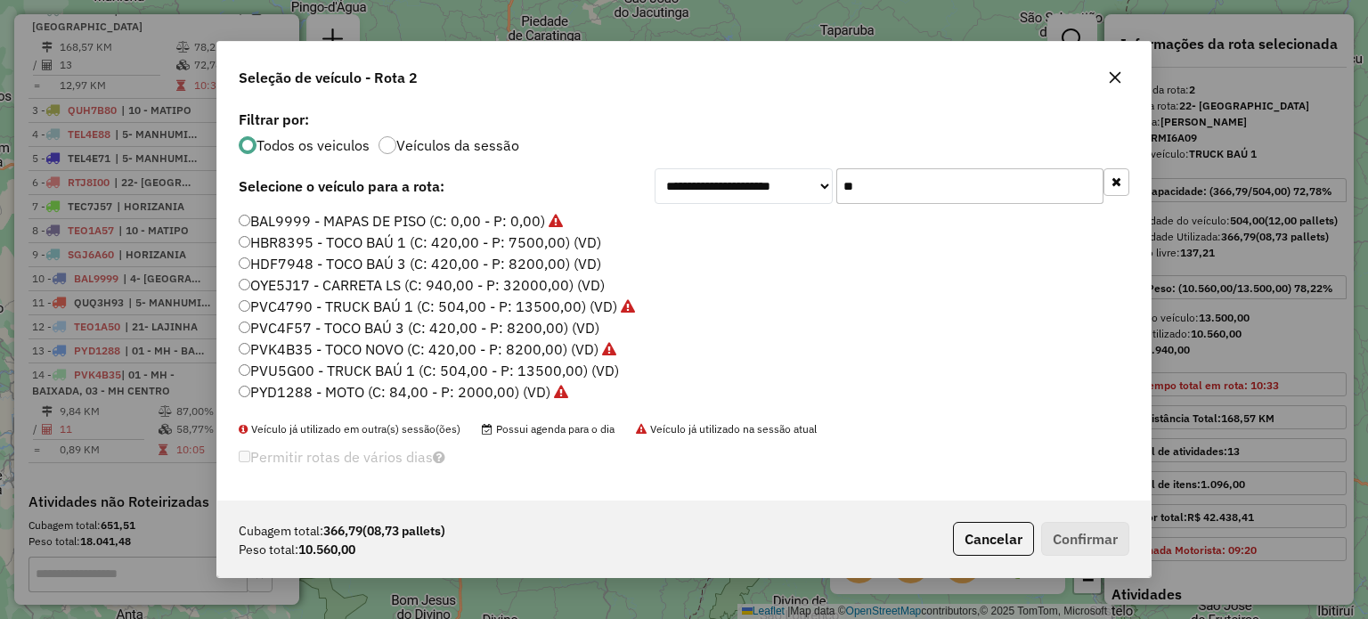
type input "**"
click at [295, 373] on label "PVU5G00 - TRUCK BAÚ 1 (C: 504,00 - P: 13500,00) (VD)" at bounding box center [429, 370] width 380 height 21
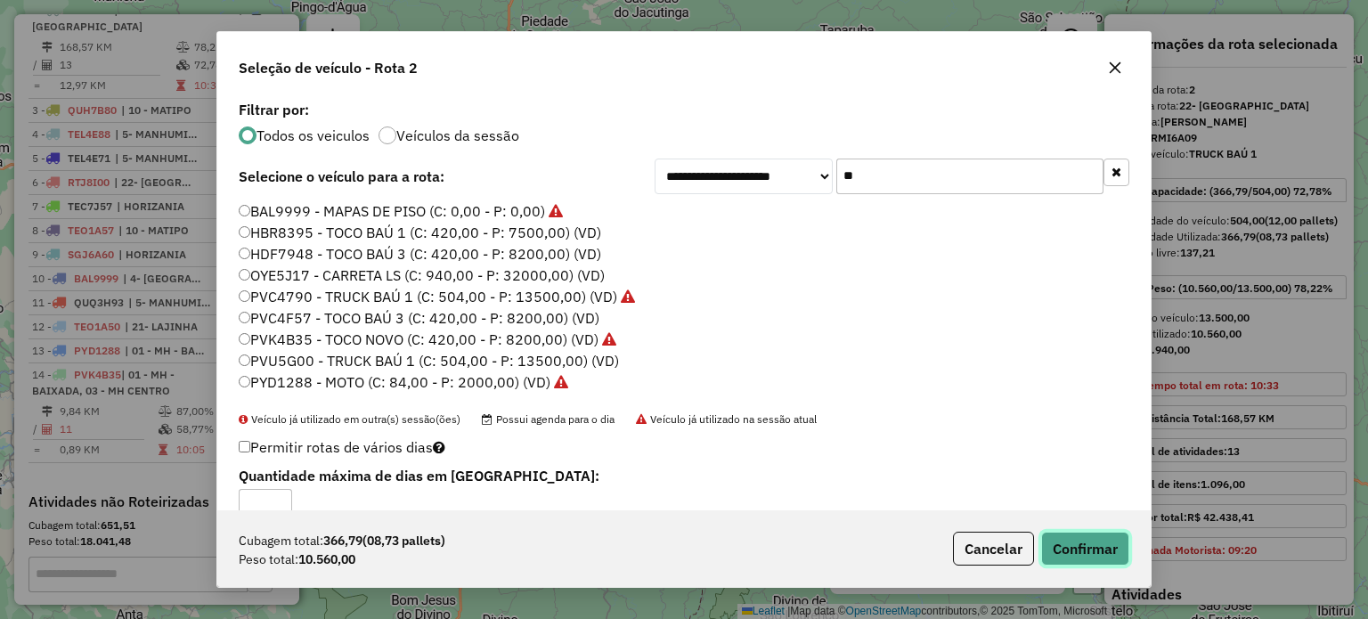
click at [1066, 541] on button "Confirmar" at bounding box center [1085, 549] width 88 height 34
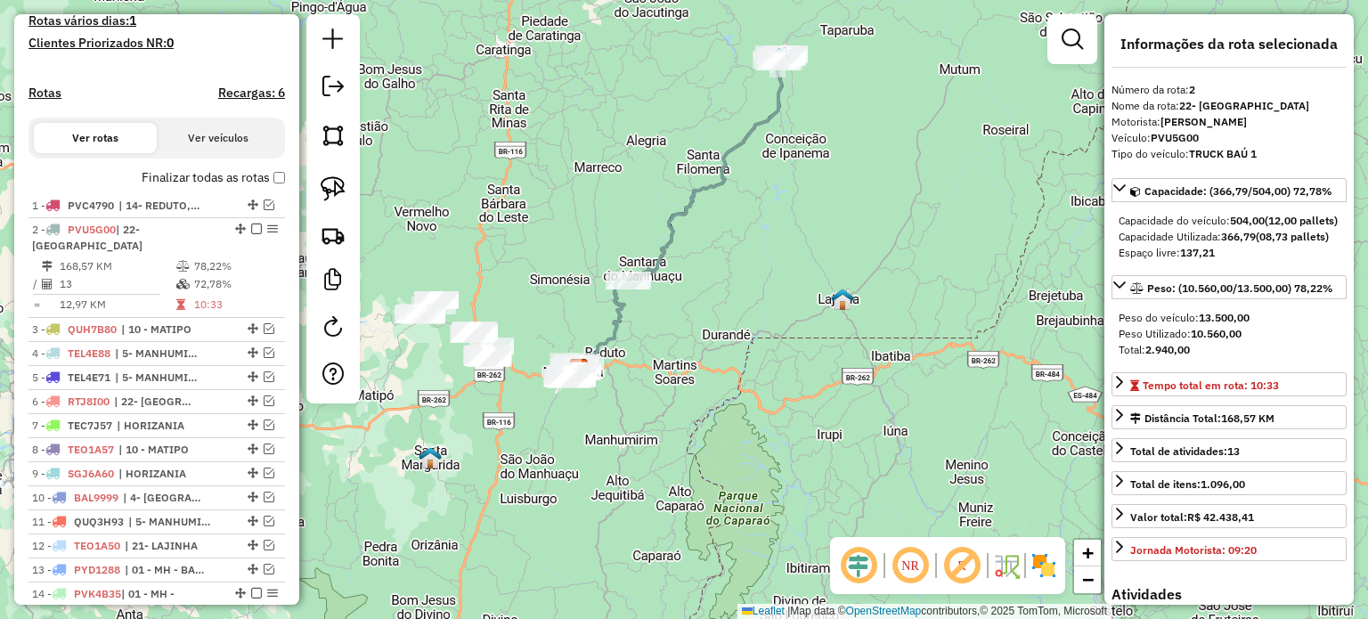
scroll to position [424, 0]
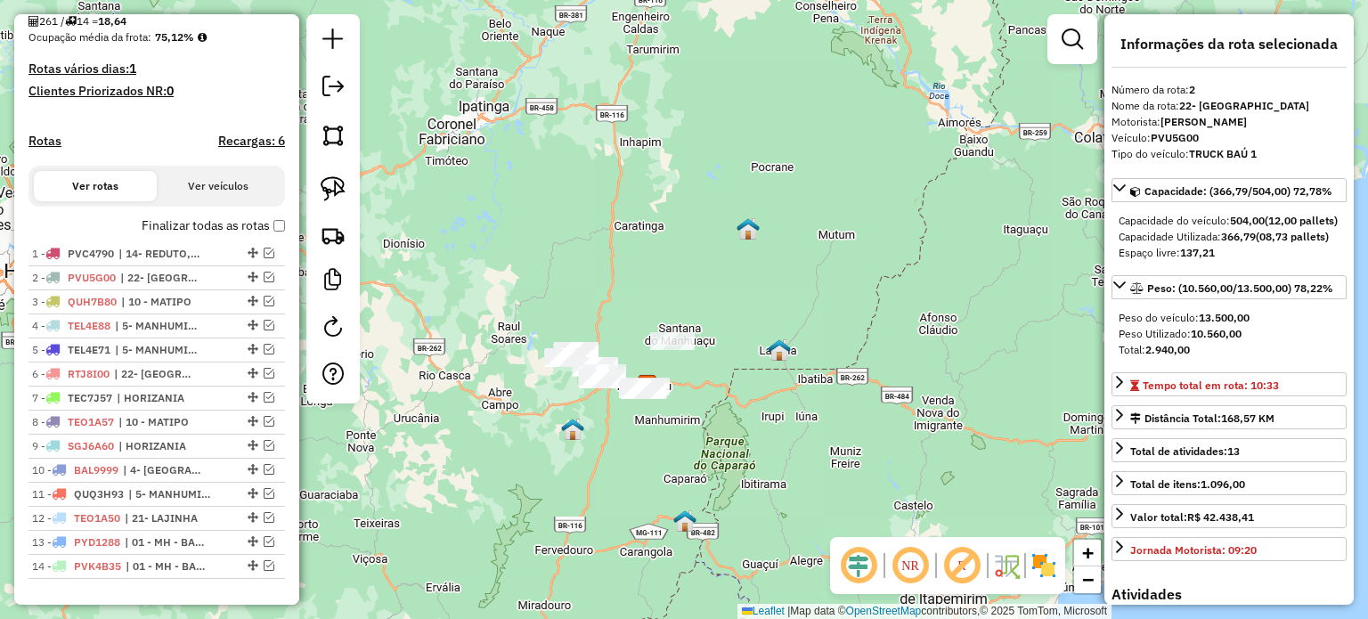
drag, startPoint x: 513, startPoint y: 427, endPoint x: 614, endPoint y: 452, distance: 103.7
click at [614, 452] on div "Janela de atendimento Grade de atendimento Capacidade Transportadoras Veículos …" at bounding box center [684, 309] width 1368 height 619
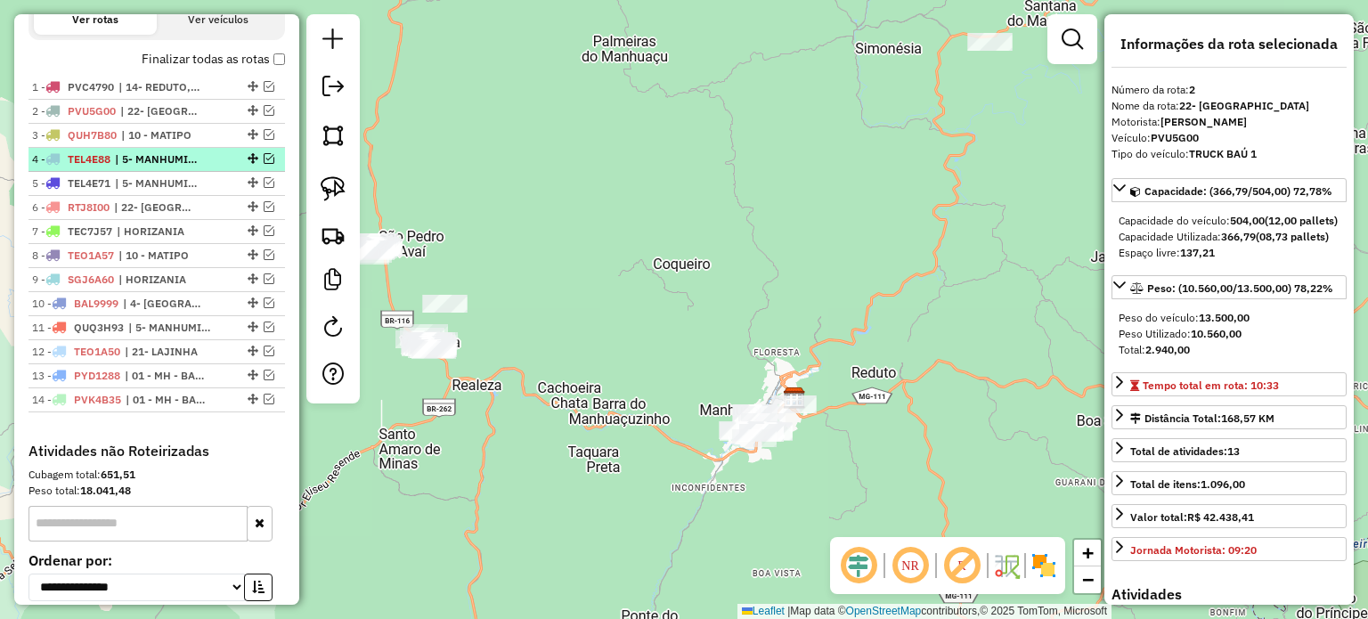
scroll to position [602, 0]
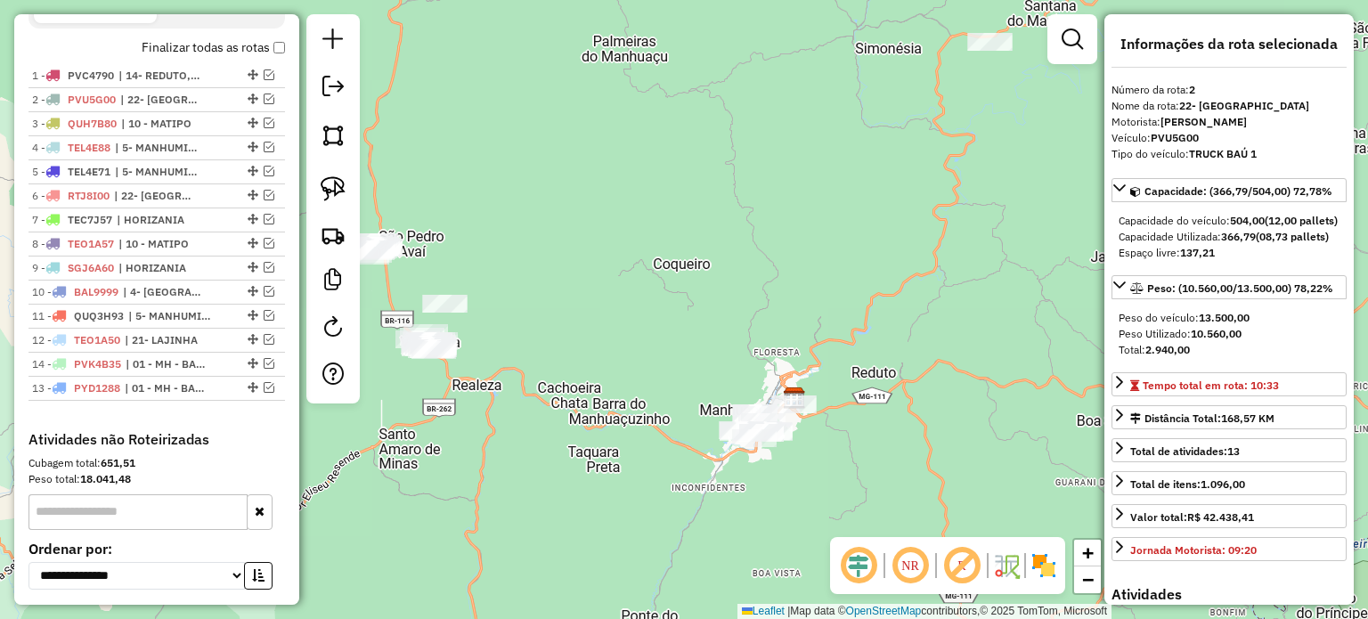
drag, startPoint x: 243, startPoint y: 376, endPoint x: 233, endPoint y: 406, distance: 31.8
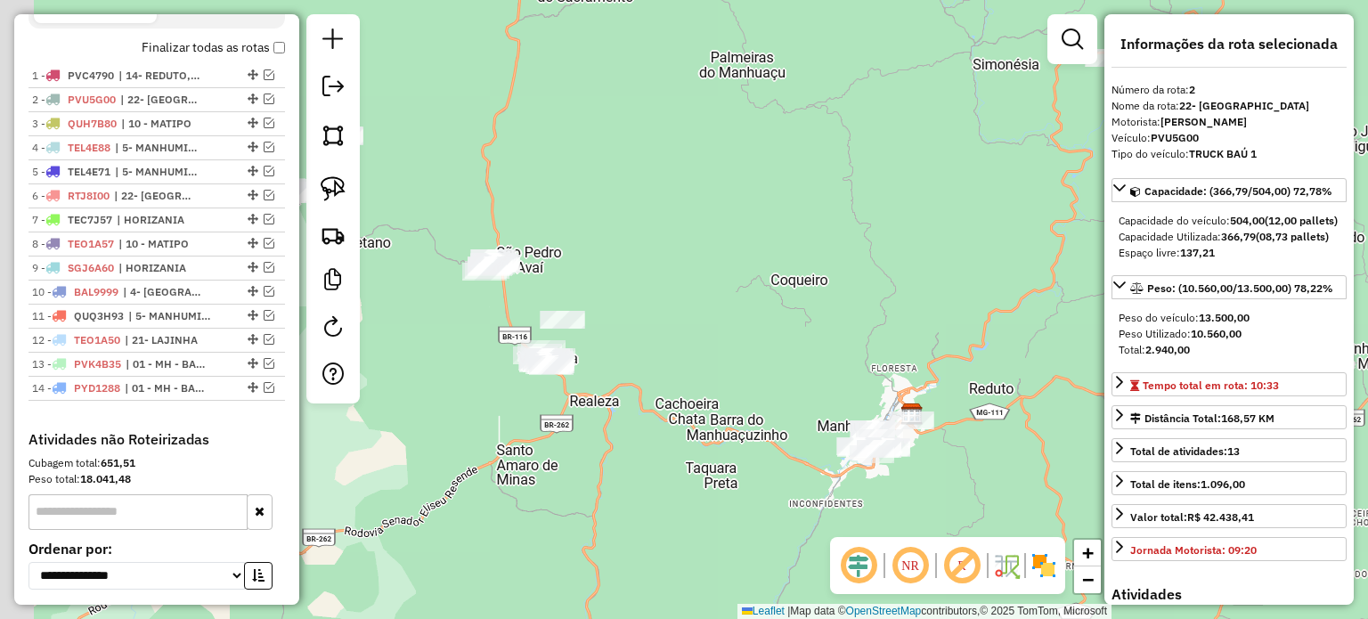
drag, startPoint x: 627, startPoint y: 344, endPoint x: 745, endPoint y: 360, distance: 118.6
click at [745, 360] on div "Janela de atendimento Grade de atendimento Capacidade Transportadoras Veículos …" at bounding box center [684, 309] width 1368 height 619
drag, startPoint x: 319, startPoint y: 181, endPoint x: 399, endPoint y: 202, distance: 83.0
click at [320, 181] on link at bounding box center [332, 188] width 39 height 39
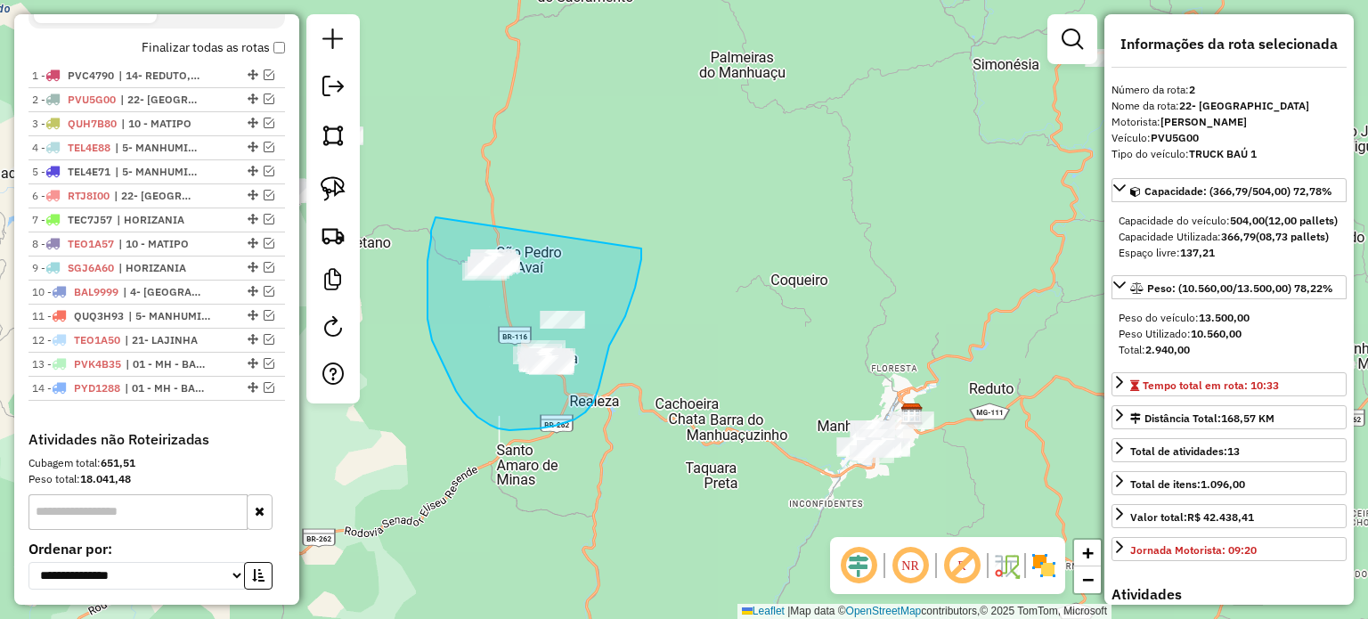
drag, startPoint x: 435, startPoint y: 217, endPoint x: 638, endPoint y: 224, distance: 202.3
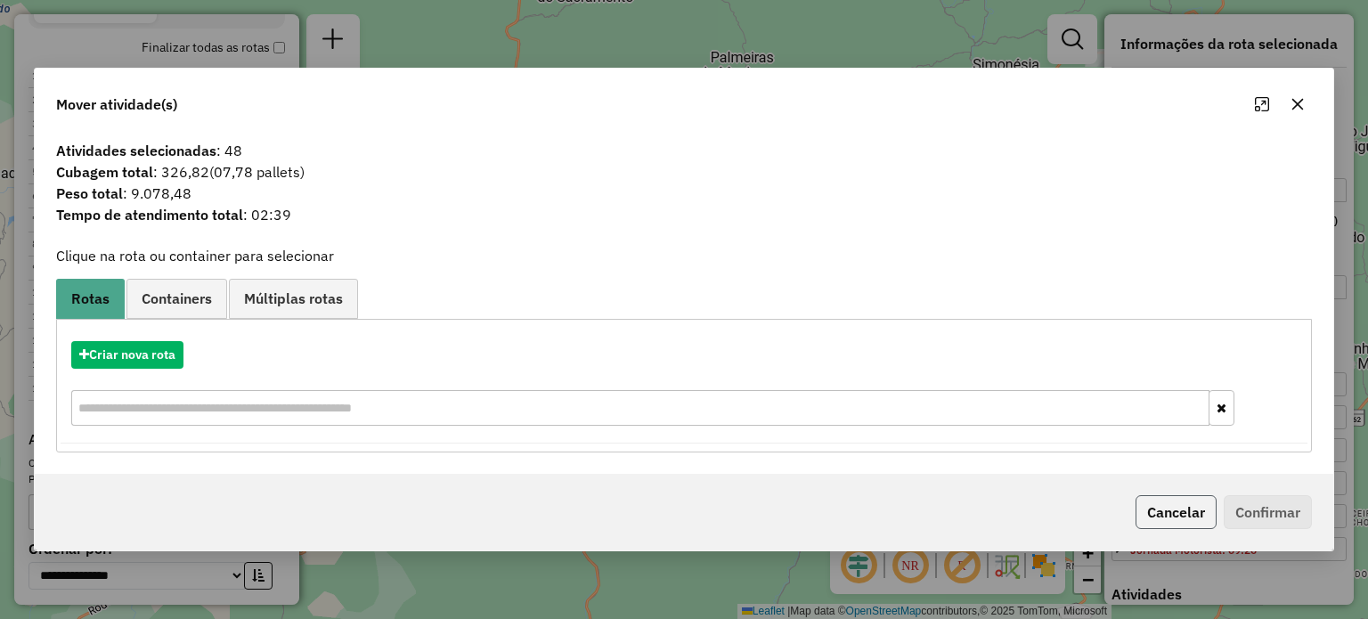
click at [1172, 520] on button "Cancelar" at bounding box center [1176, 512] width 81 height 34
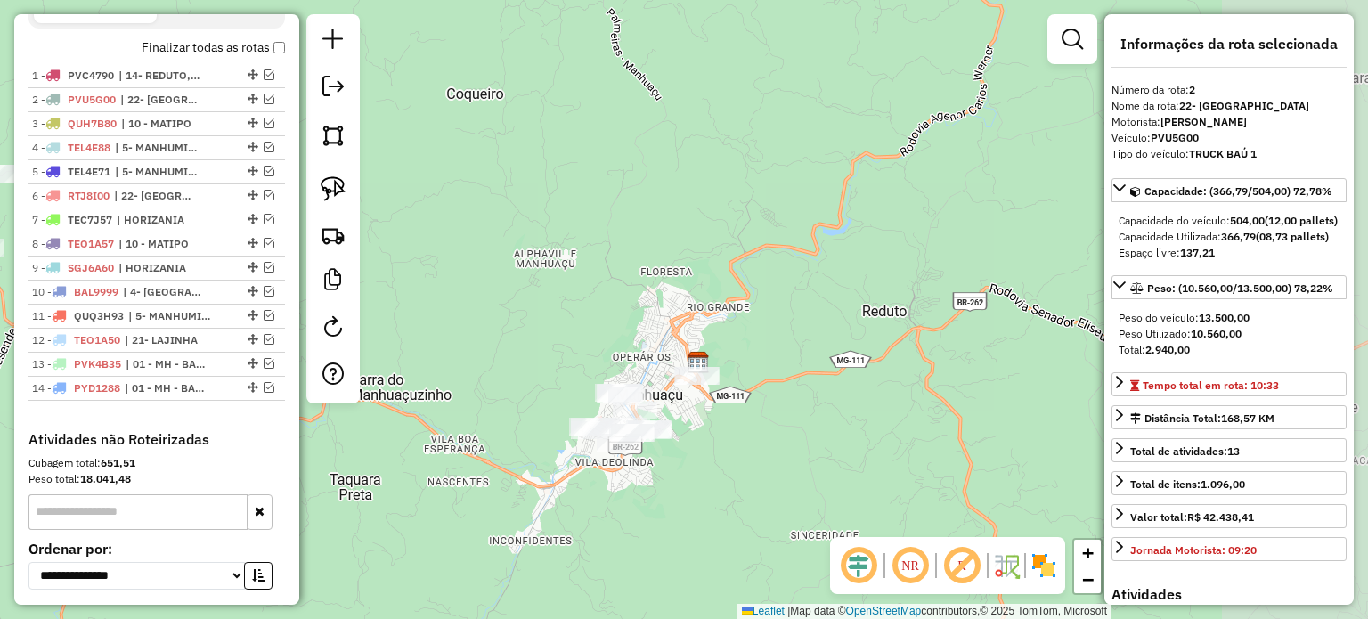
drag, startPoint x: 876, startPoint y: 448, endPoint x: 734, endPoint y: 436, distance: 143.0
click at [737, 437] on div "Janela de atendimento Grade de atendimento Capacidade Transportadoras Veículos …" at bounding box center [684, 309] width 1368 height 619
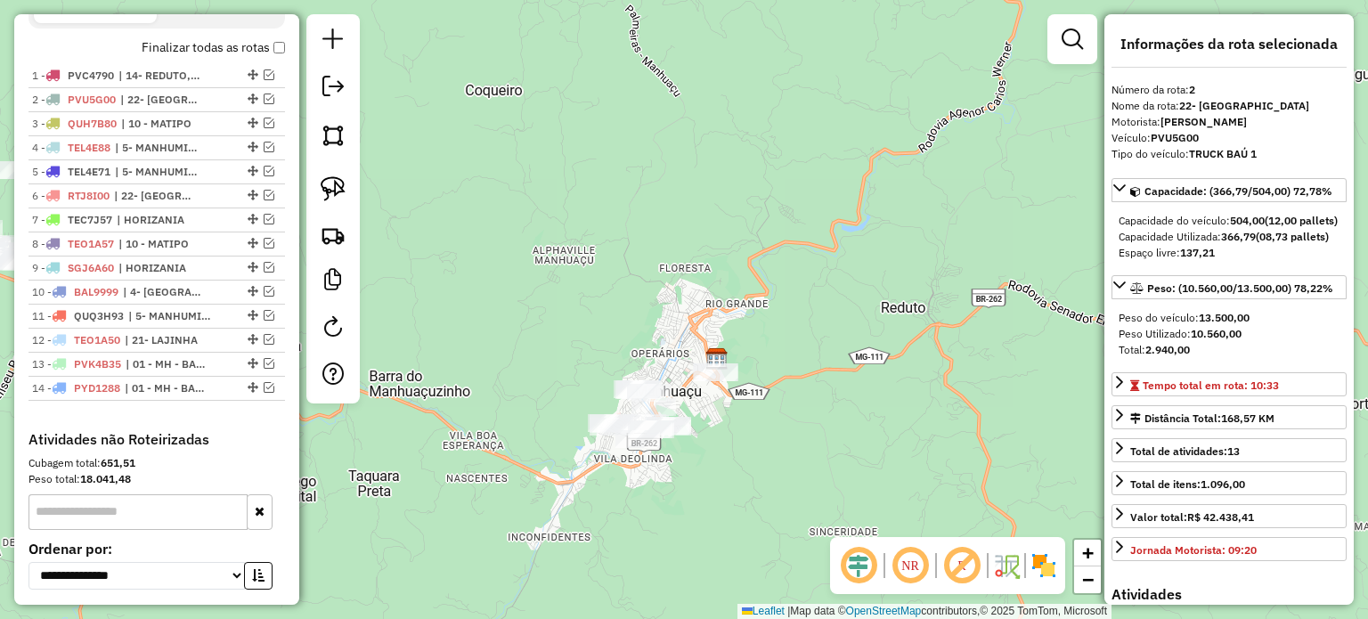
drag, startPoint x: 702, startPoint y: 431, endPoint x: 737, endPoint y: 426, distance: 36.0
click at [735, 427] on div "Janela de atendimento Grade de atendimento Capacidade Transportadoras Veículos …" at bounding box center [684, 309] width 1368 height 619
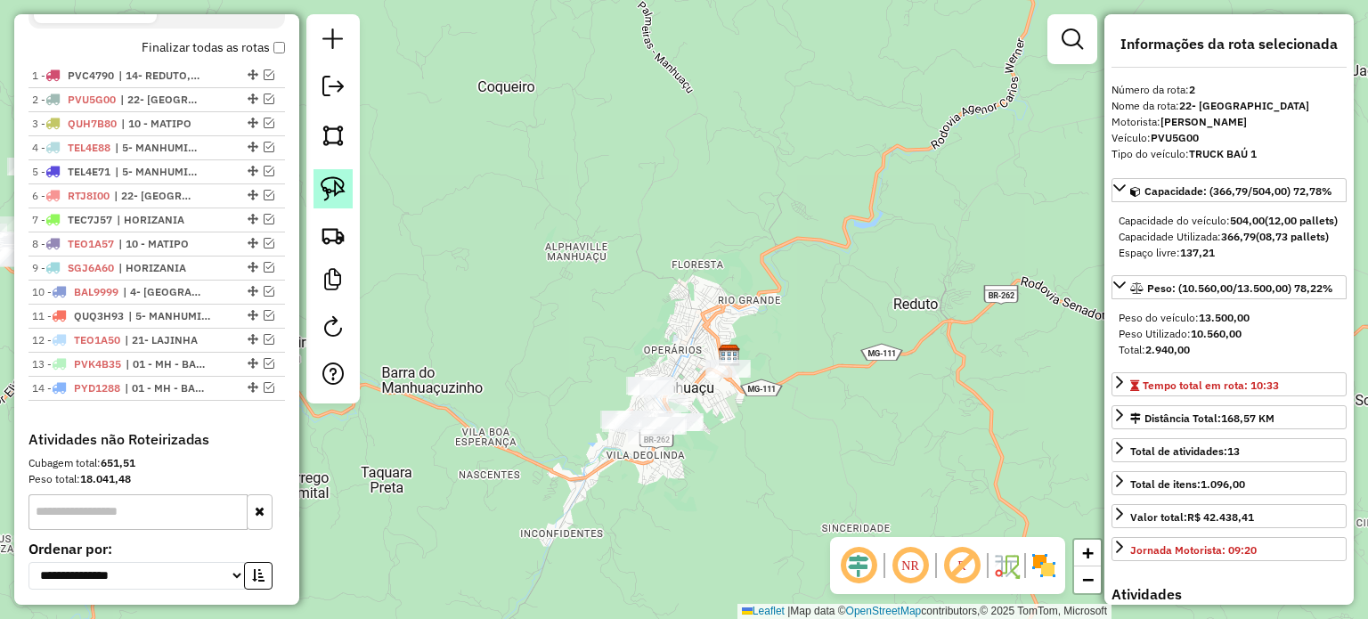
click at [337, 189] on img at bounding box center [333, 188] width 25 height 25
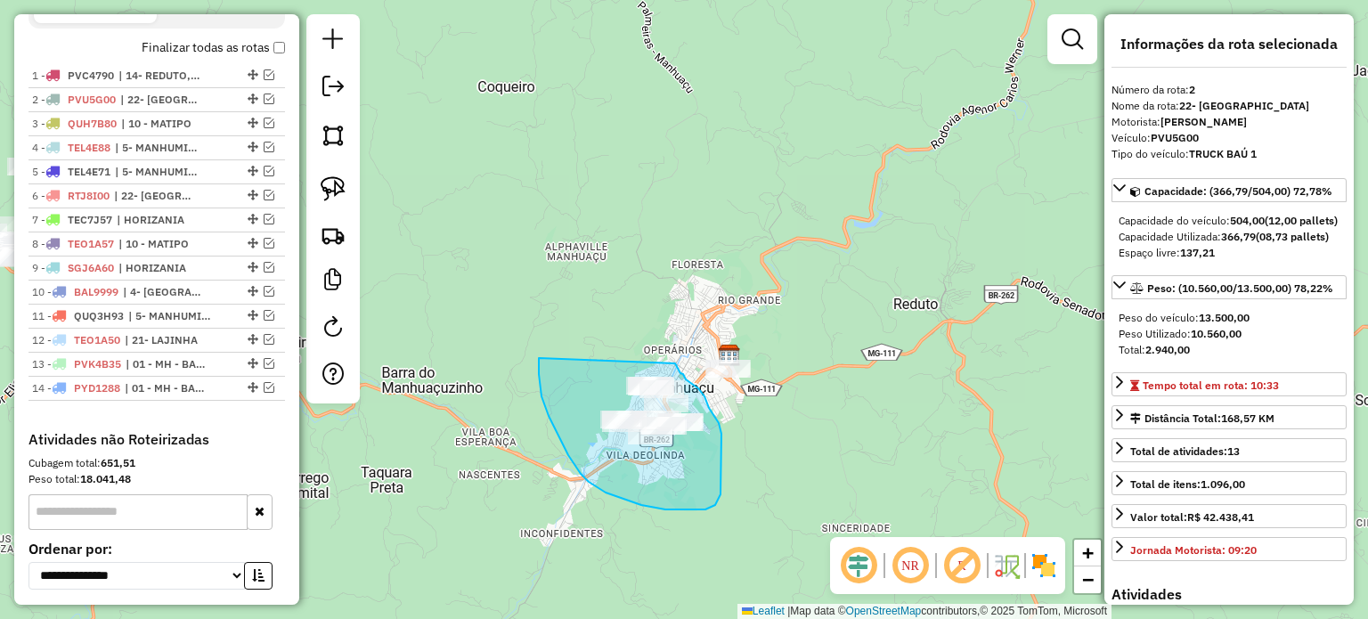
drag, startPoint x: 539, startPoint y: 358, endPoint x: 668, endPoint y: 364, distance: 129.3
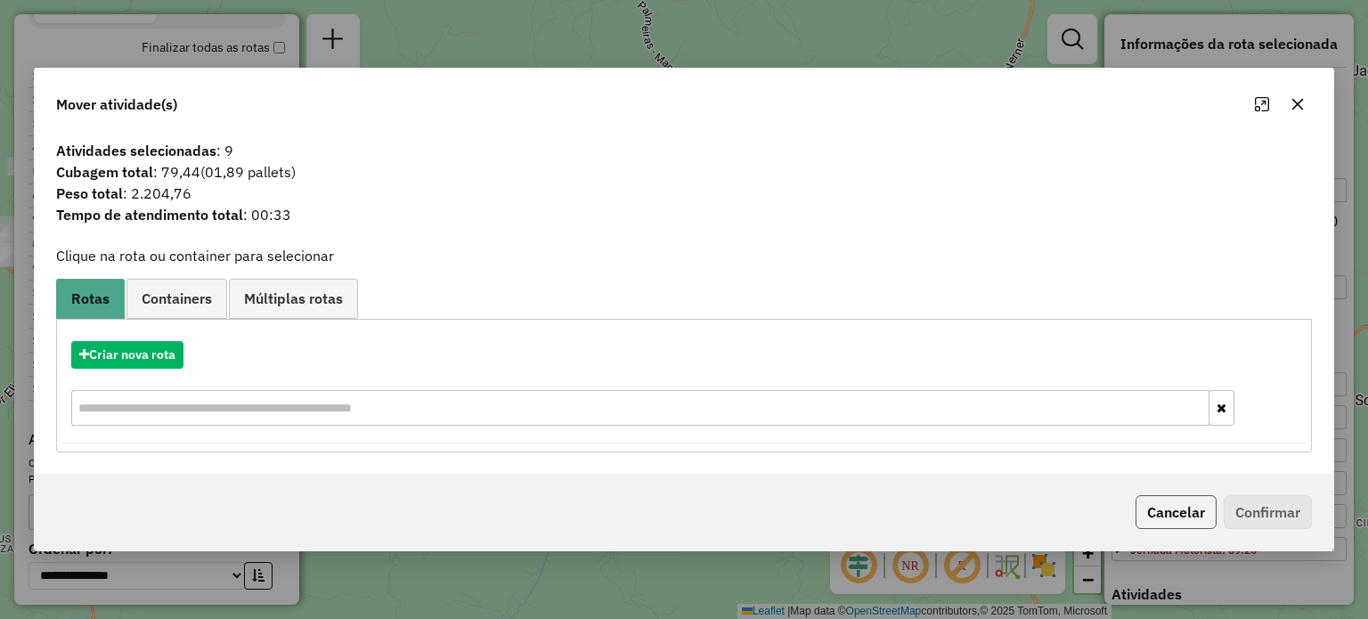
click at [1152, 515] on button "Cancelar" at bounding box center [1176, 512] width 81 height 34
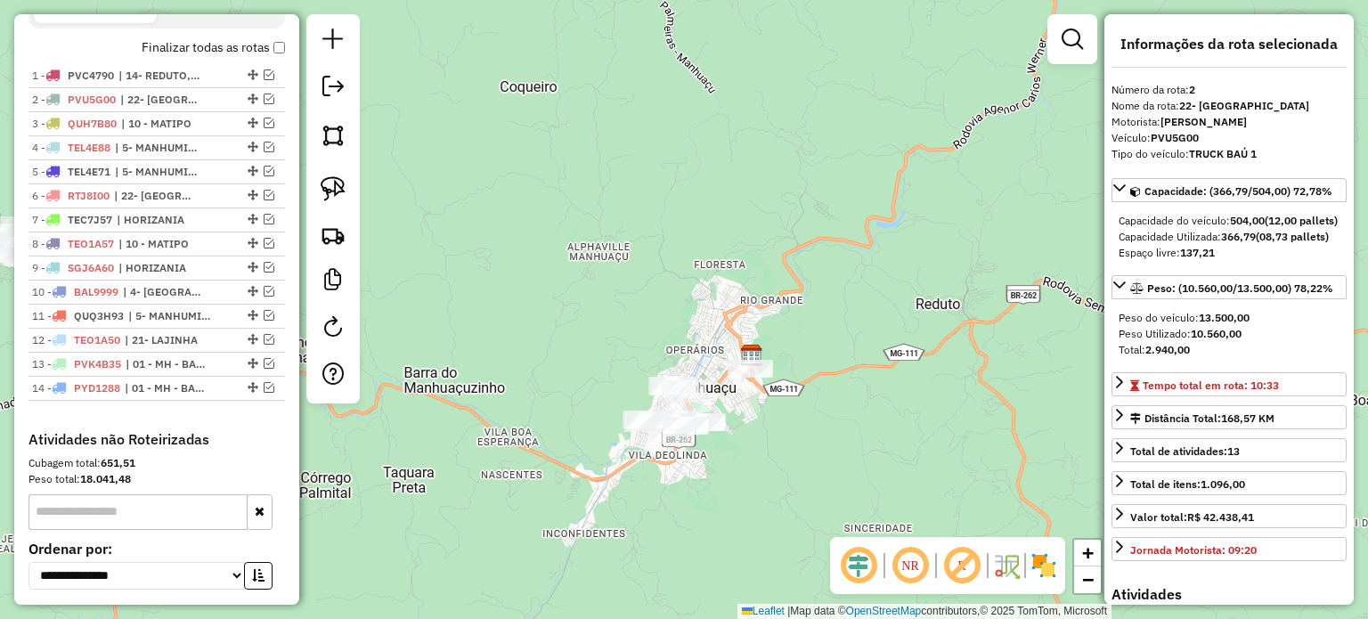
drag, startPoint x: 600, startPoint y: 480, endPoint x: 723, endPoint y: 479, distance: 122.9
click at [723, 480] on div "Janela de atendimento Grade de atendimento Capacidade Transportadoras Veículos …" at bounding box center [684, 309] width 1368 height 619
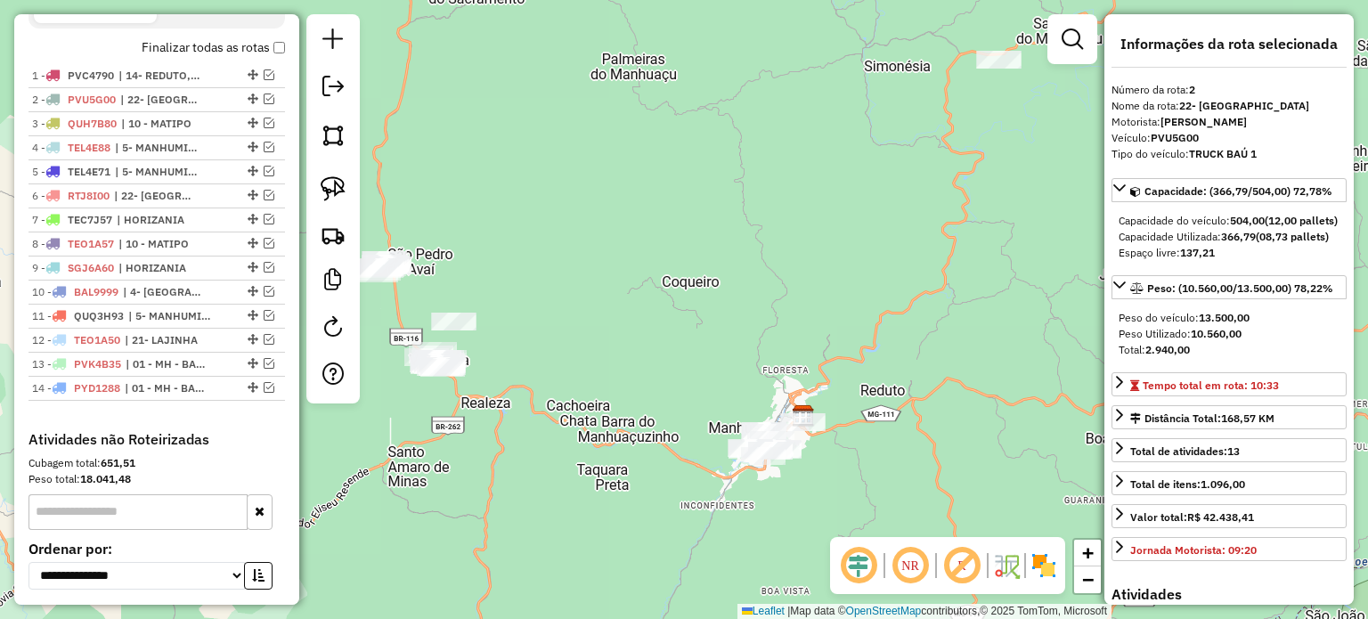
drag, startPoint x: 676, startPoint y: 486, endPoint x: 746, endPoint y: 463, distance: 74.1
click at [746, 463] on div "Janela de atendimento Grade de atendimento Capacidade Transportadoras Veículos …" at bounding box center [684, 309] width 1368 height 619
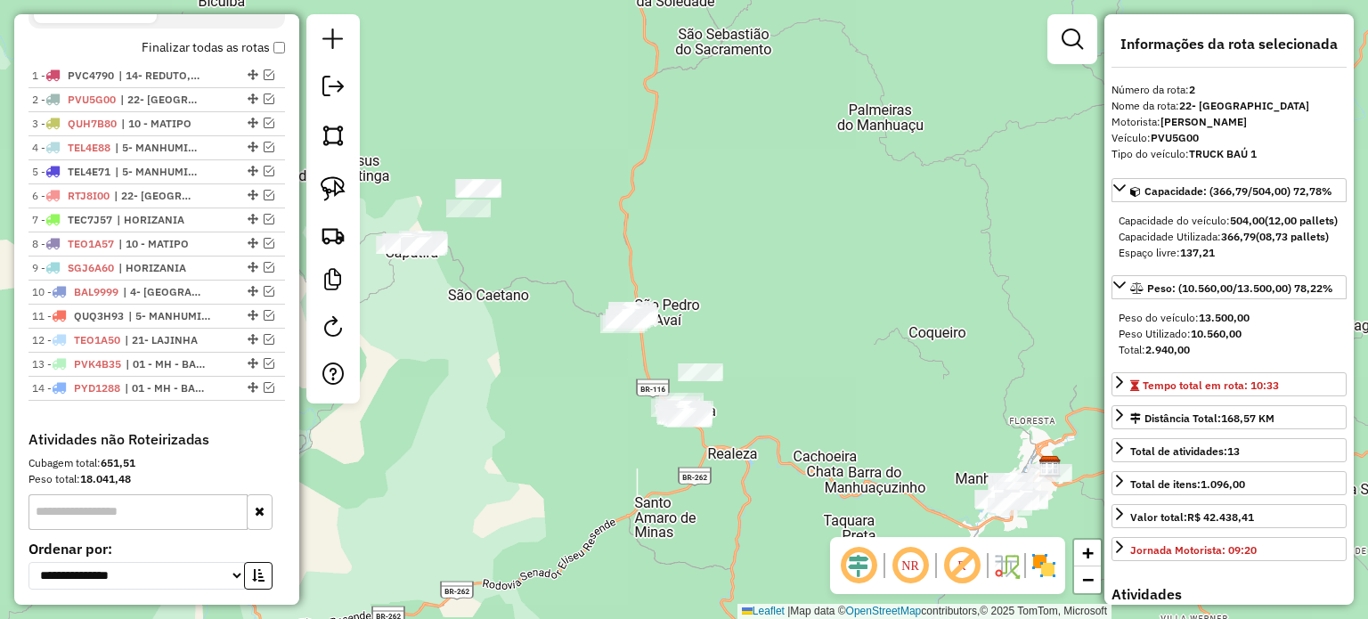
drag, startPoint x: 443, startPoint y: 316, endPoint x: 617, endPoint y: 387, distance: 188.2
click at [617, 387] on div "Janela de atendimento Grade de atendimento Capacidade Transportadoras Veículos …" at bounding box center [684, 309] width 1368 height 619
click at [334, 194] on img at bounding box center [333, 188] width 25 height 25
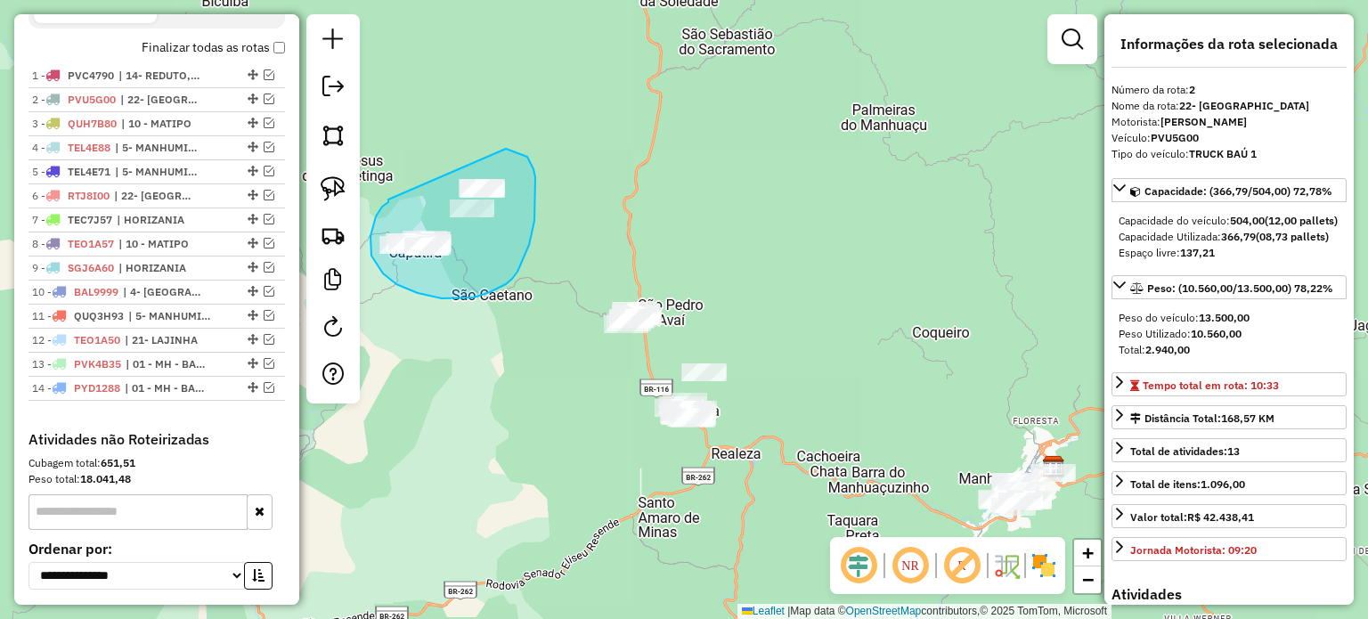
drag, startPoint x: 388, startPoint y: 199, endPoint x: 474, endPoint y: 145, distance: 101.3
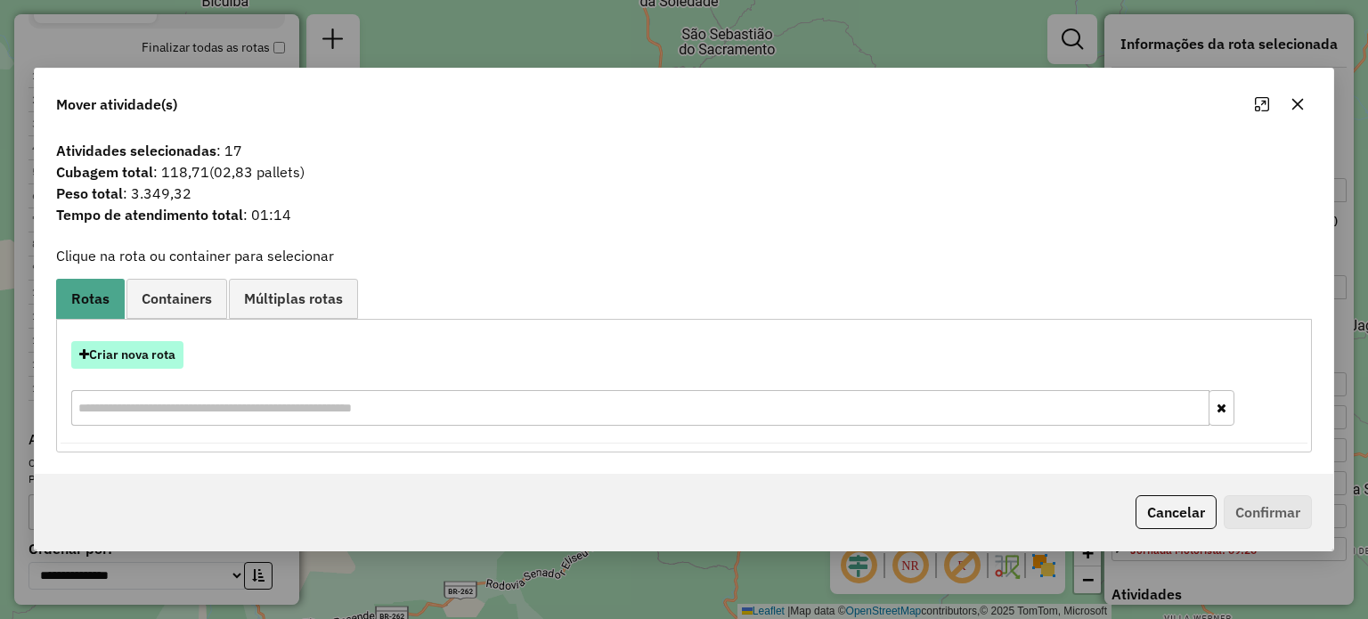
click at [146, 351] on button "Criar nova rota" at bounding box center [127, 355] width 112 height 28
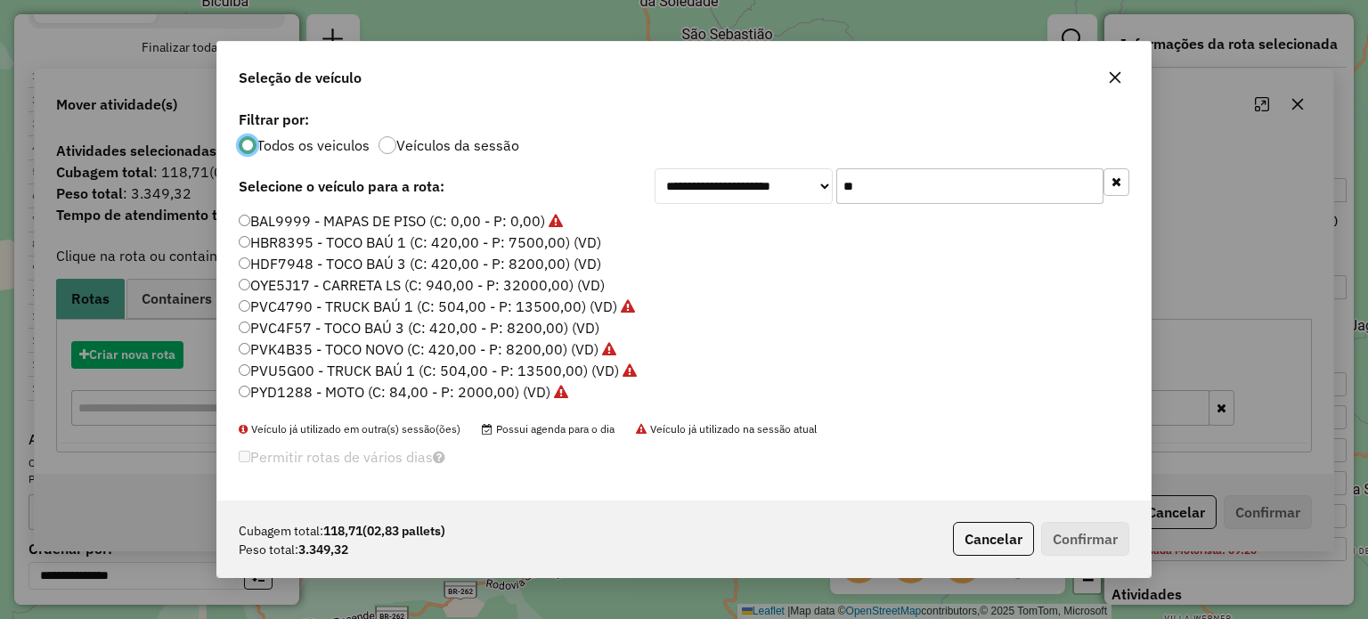
scroll to position [9, 5]
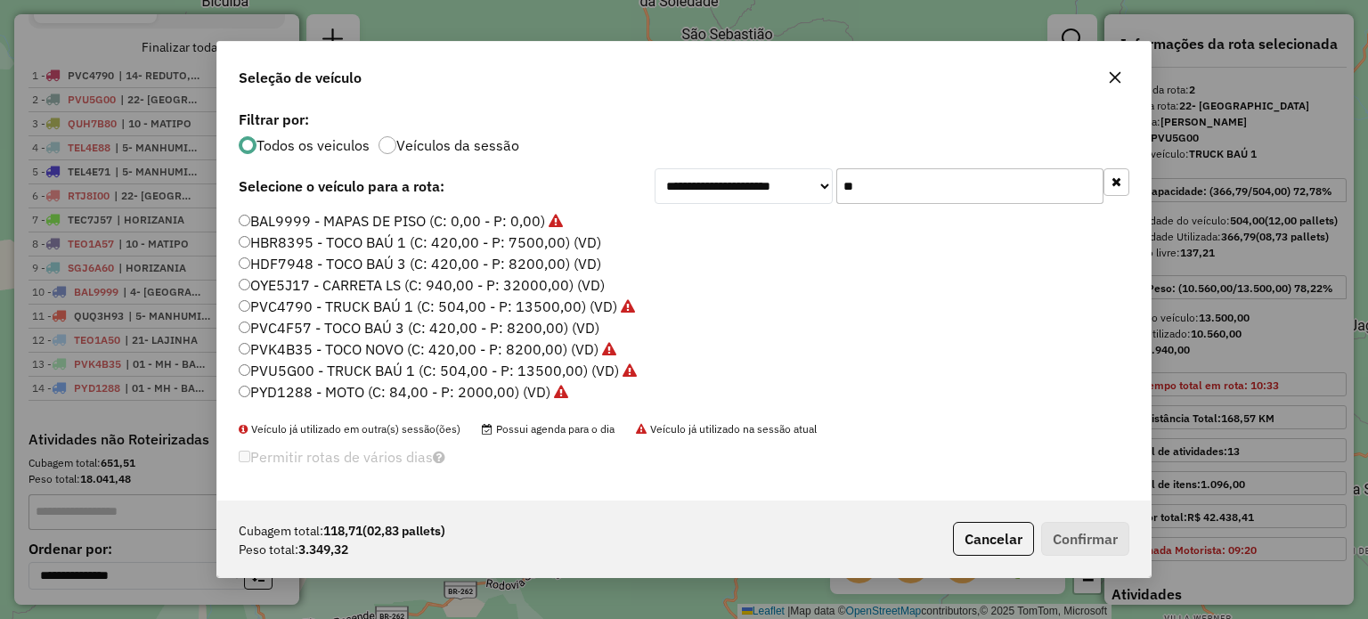
drag, startPoint x: 842, startPoint y: 189, endPoint x: 794, endPoint y: 191, distance: 47.2
click at [802, 189] on div "**********" at bounding box center [892, 186] width 475 height 36
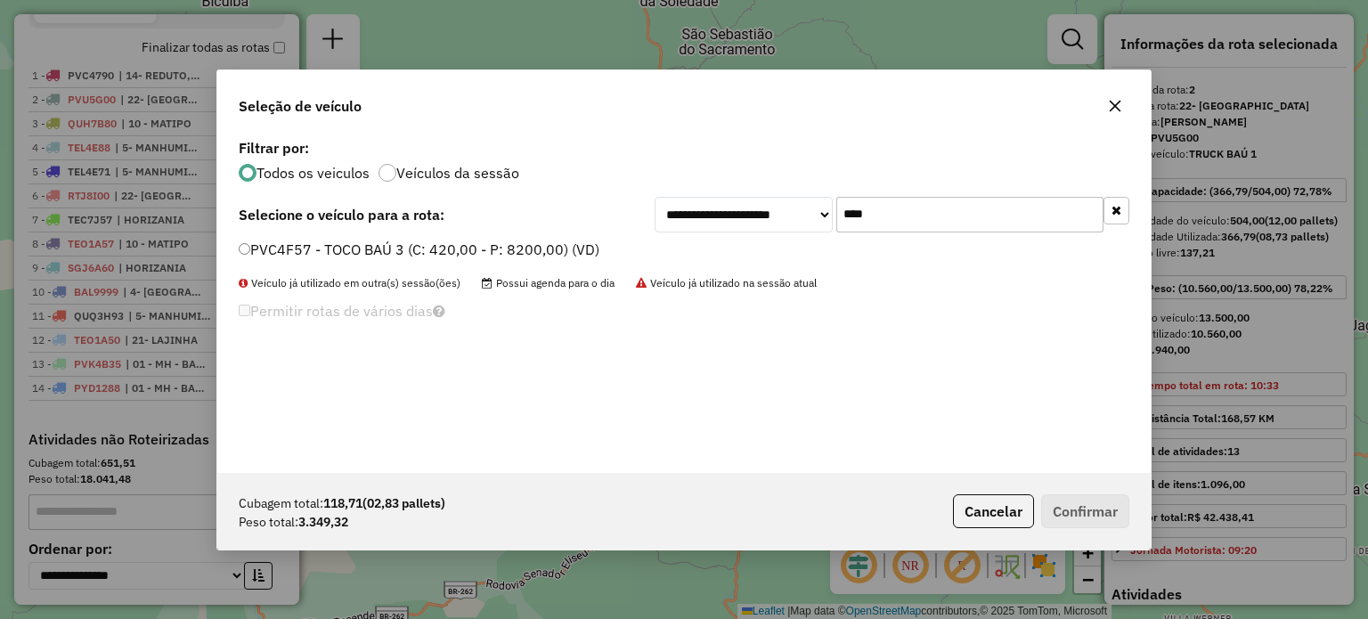
type input "****"
click at [417, 253] on label "PVC4F57 - TOCO BAÚ 3 (C: 420,00 - P: 8200,00) (VD)" at bounding box center [419, 249] width 361 height 21
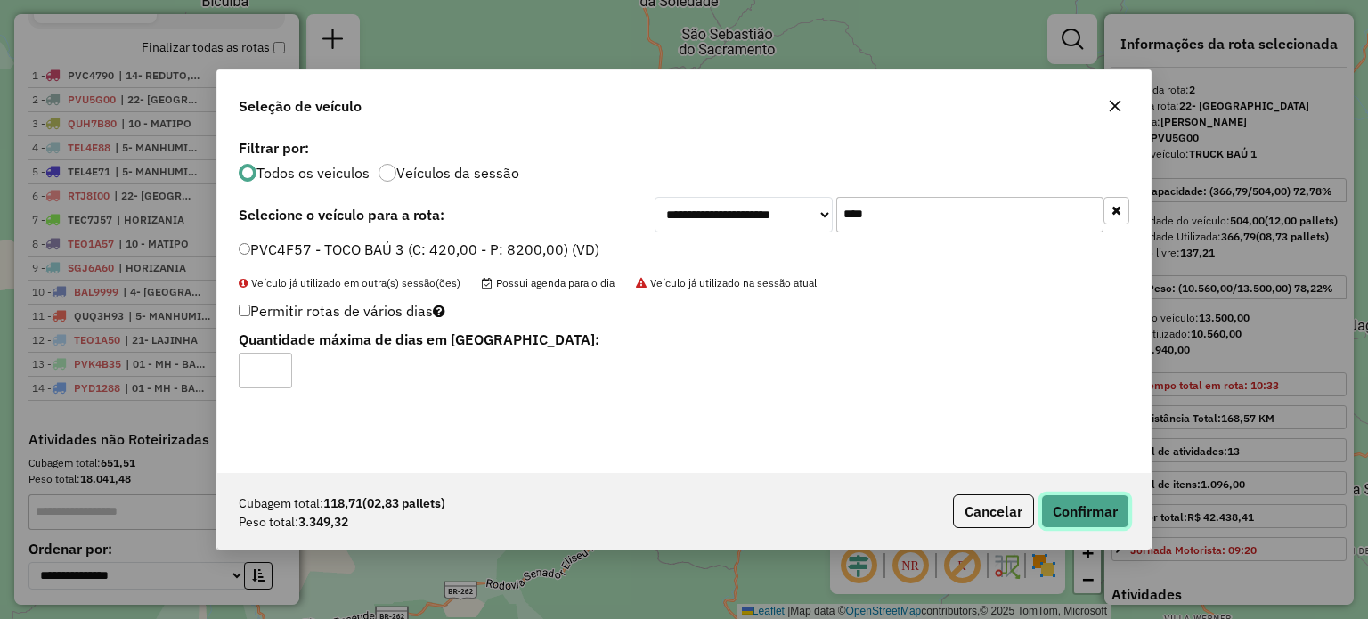
click at [1089, 514] on button "Confirmar" at bounding box center [1085, 511] width 88 height 34
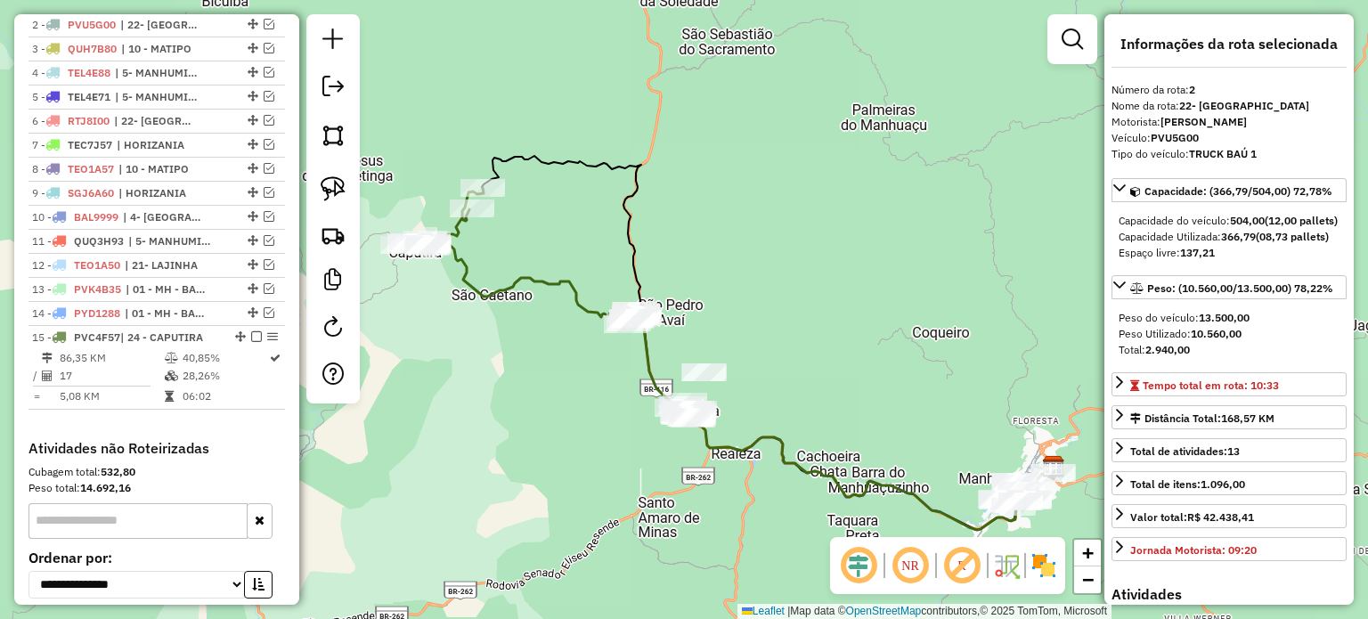
scroll to position [691, 0]
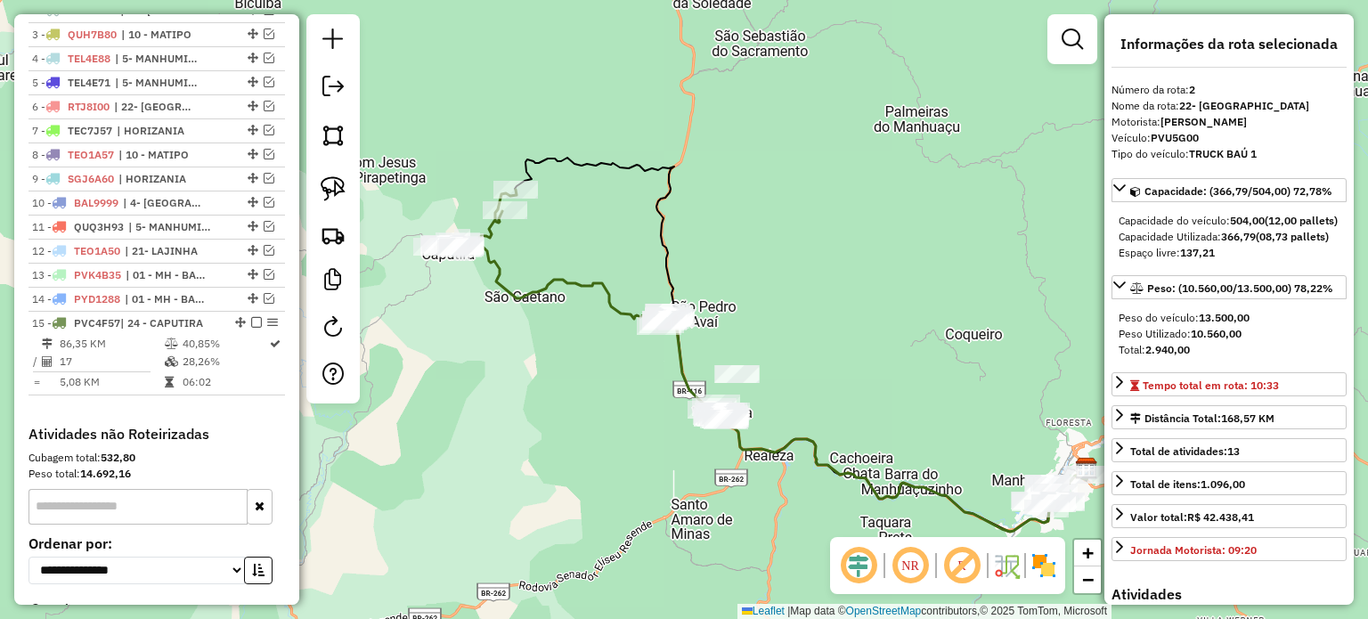
drag, startPoint x: 688, startPoint y: 333, endPoint x: 699, endPoint y: 333, distance: 11.6
click at [699, 333] on div "Janela de atendimento Grade de atendimento Capacidade Transportadoras Veículos …" at bounding box center [684, 309] width 1368 height 619
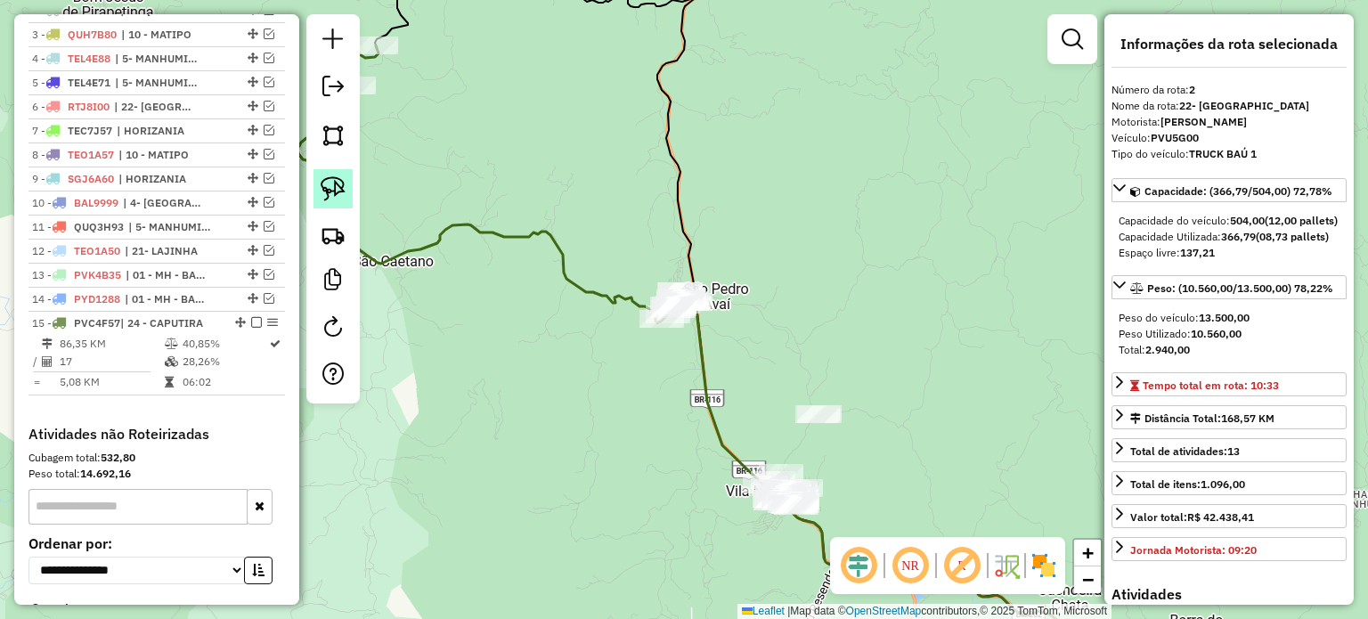
click at [332, 191] on img at bounding box center [333, 188] width 25 height 25
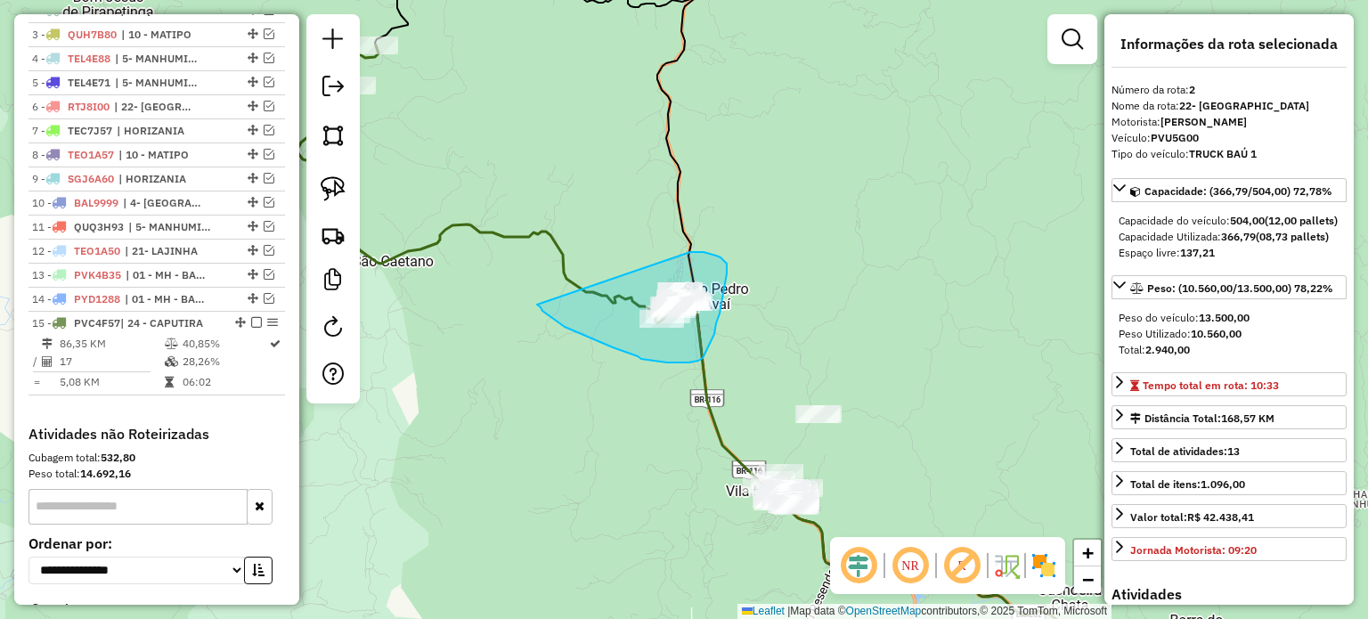
drag, startPoint x: 538, startPoint y: 305, endPoint x: 690, endPoint y: 252, distance: 161.4
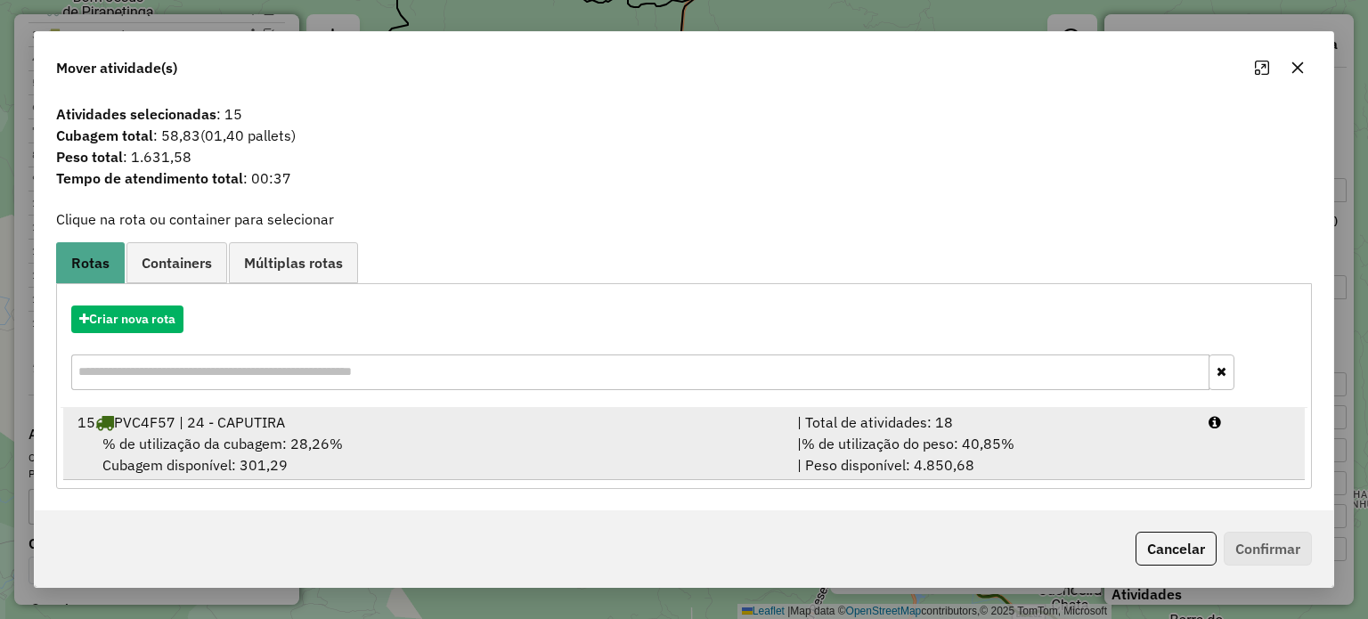
click at [281, 448] on span "% de utilização da cubagem: 28,26%" at bounding box center [222, 444] width 240 height 18
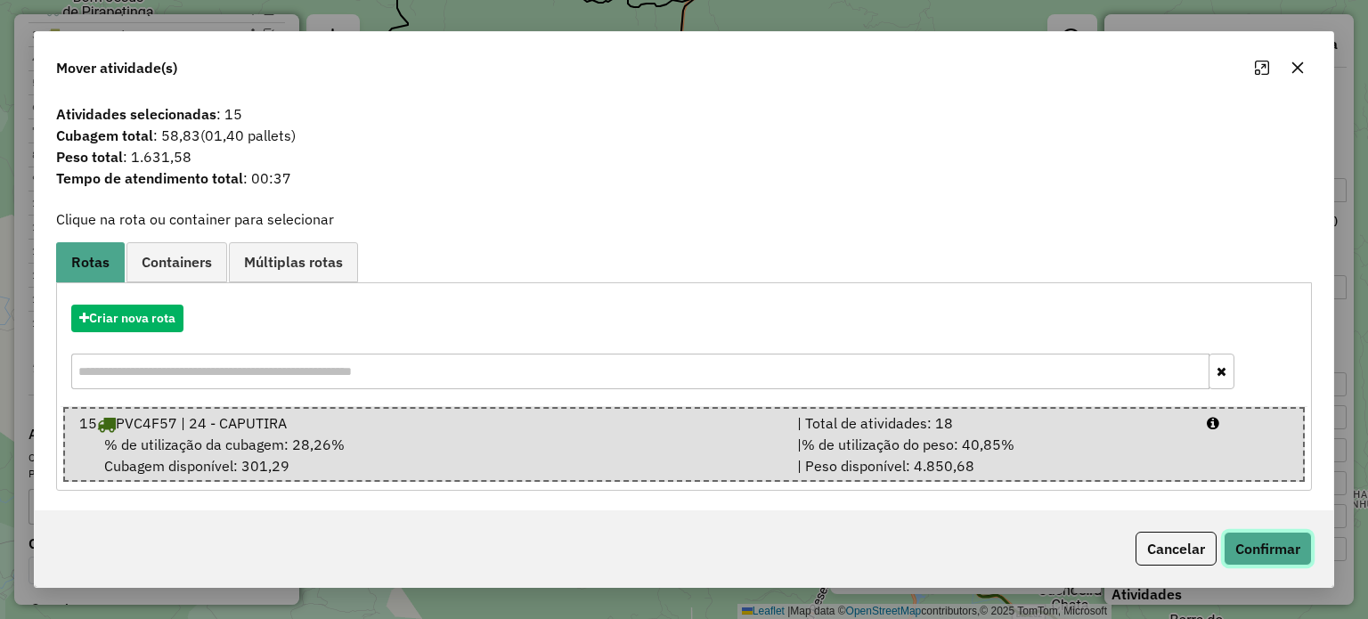
click at [1245, 552] on button "Confirmar" at bounding box center [1268, 549] width 88 height 34
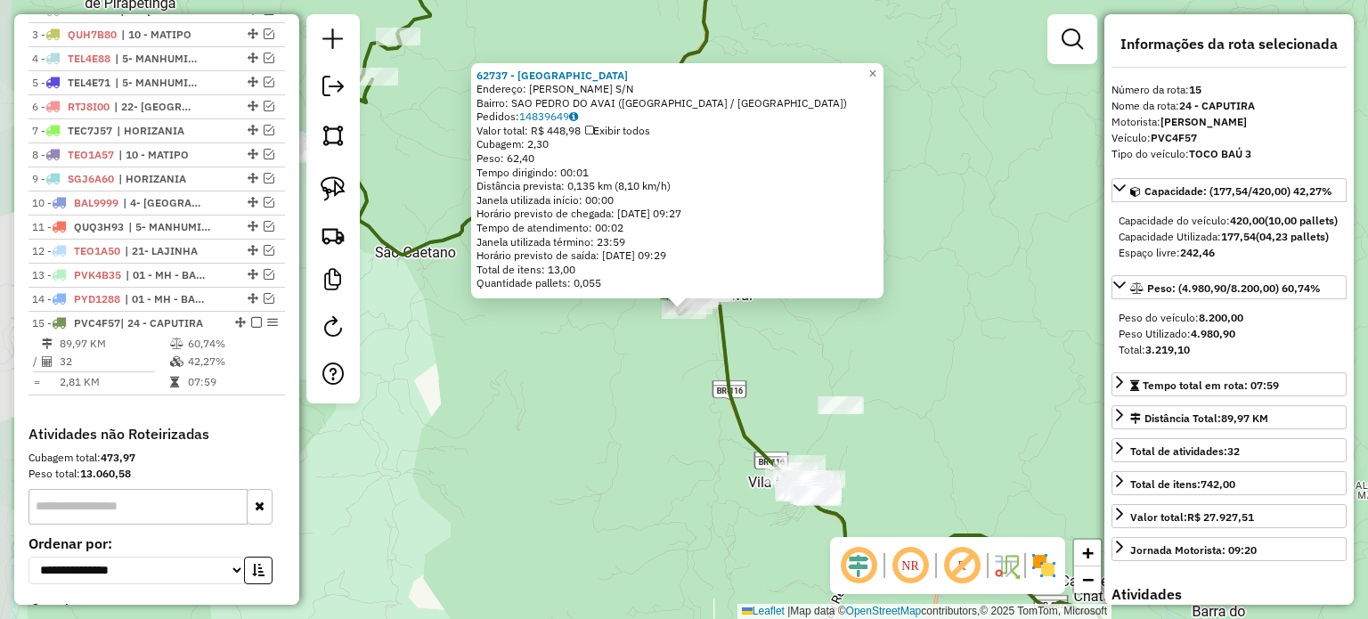
scroll to position [844, 0]
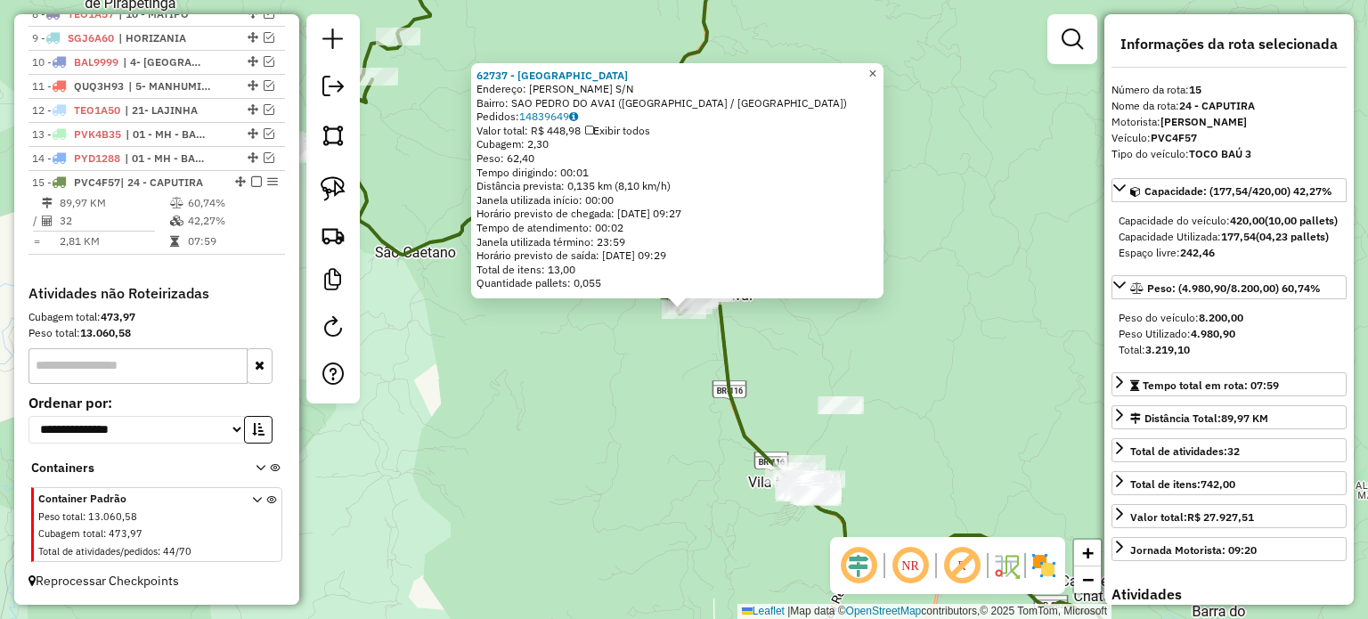
click at [876, 72] on span "×" at bounding box center [872, 72] width 8 height 15
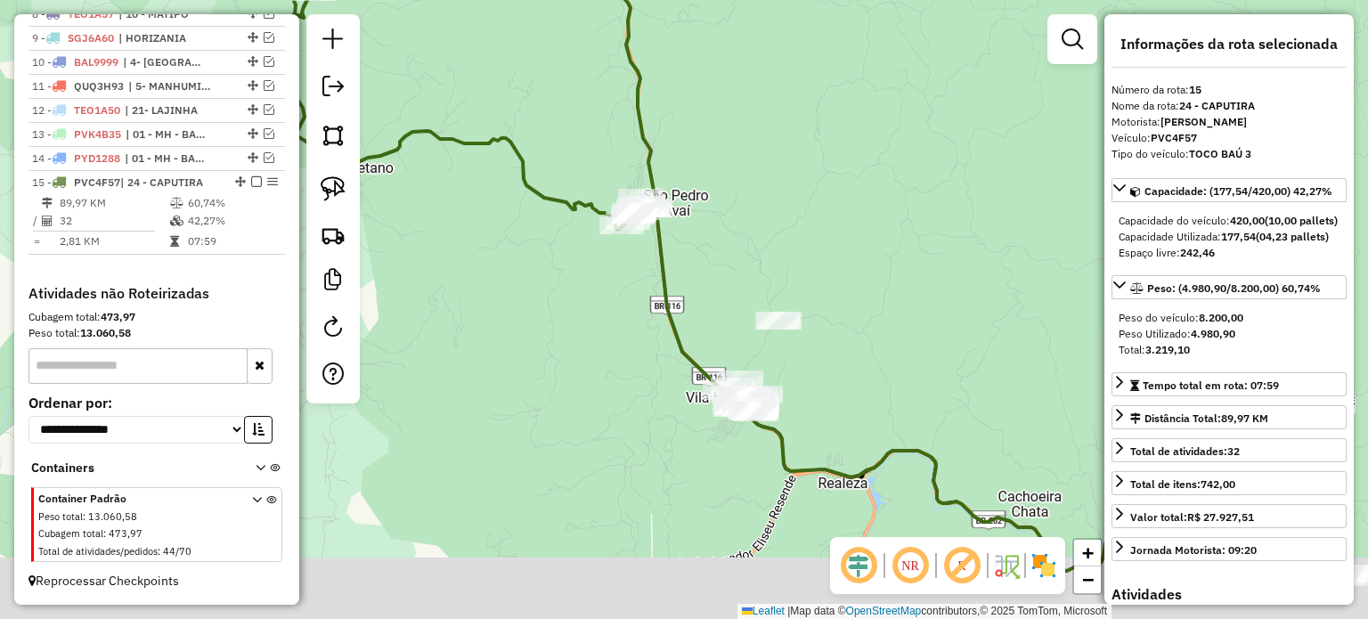
drag, startPoint x: 931, startPoint y: 444, endPoint x: 818, endPoint y: 278, distance: 200.8
click at [818, 278] on div "Janela de atendimento Grade de atendimento Capacidade Transportadoras Veículos …" at bounding box center [684, 309] width 1368 height 619
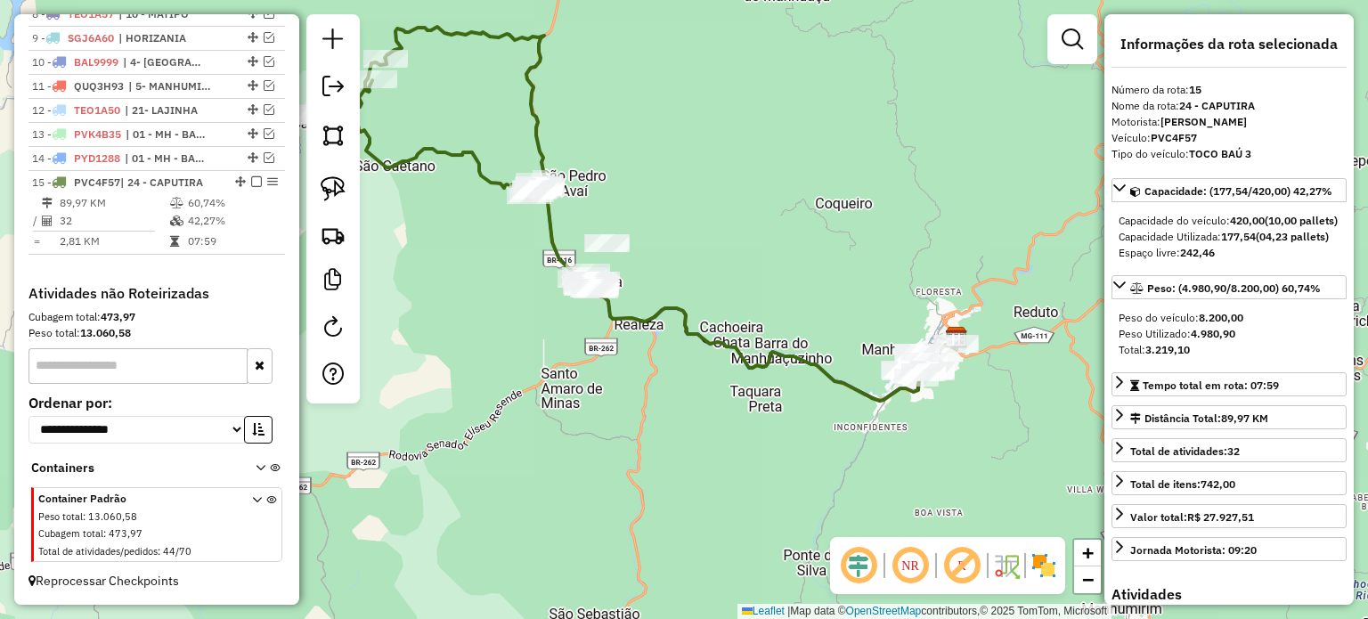
drag, startPoint x: 612, startPoint y: 304, endPoint x: 449, endPoint y: 281, distance: 164.6
click at [449, 281] on div "Janela de atendimento Grade de atendimento Capacidade Transportadoras Veículos …" at bounding box center [684, 309] width 1368 height 619
click at [337, 191] on img at bounding box center [333, 188] width 25 height 25
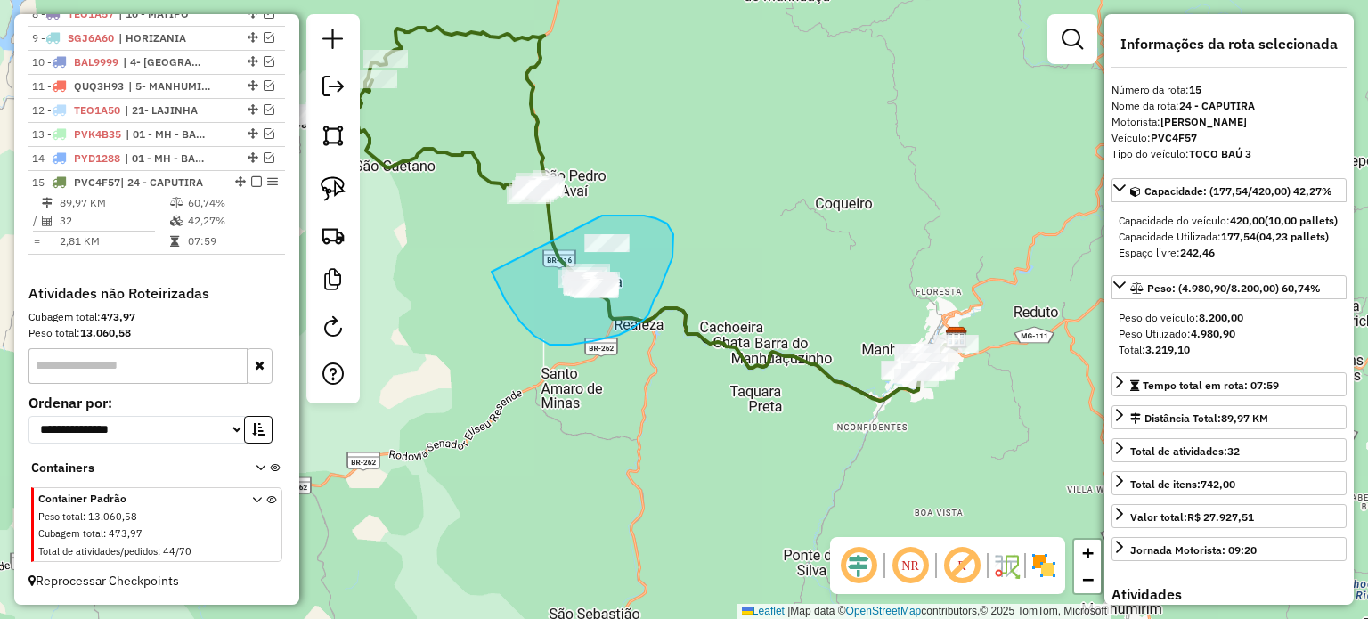
drag, startPoint x: 499, startPoint y: 287, endPoint x: 602, endPoint y: 216, distance: 125.5
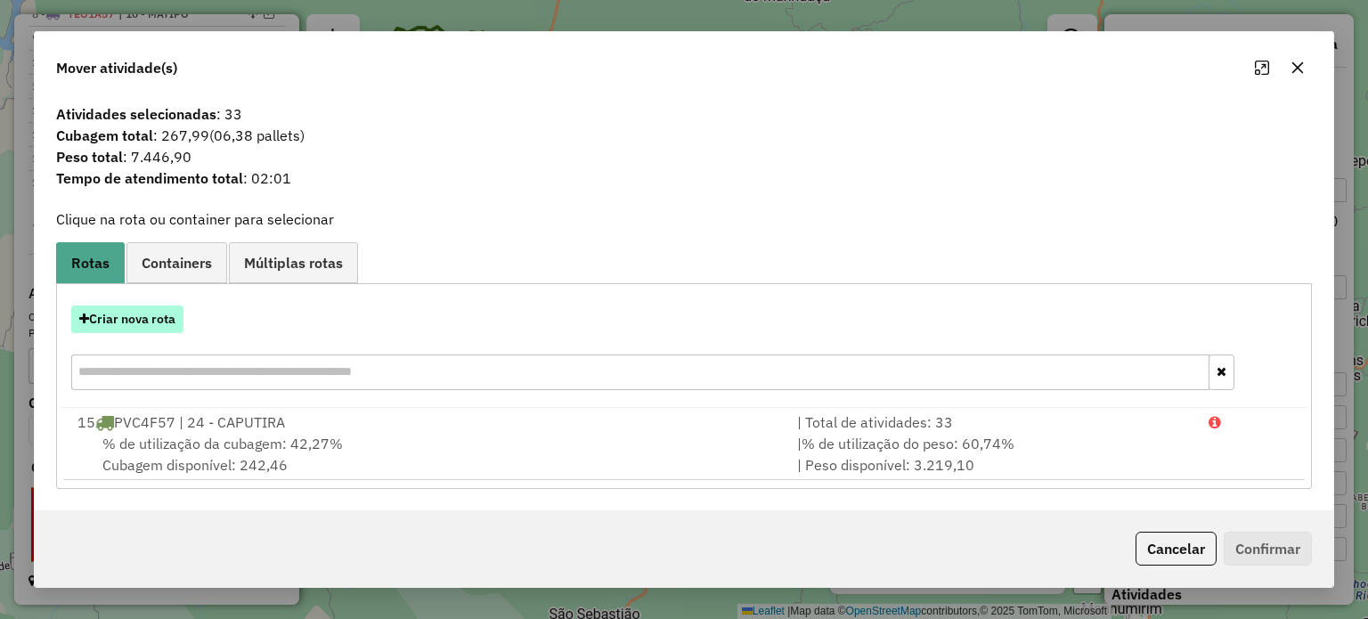
click at [153, 319] on button "Criar nova rota" at bounding box center [127, 319] width 112 height 28
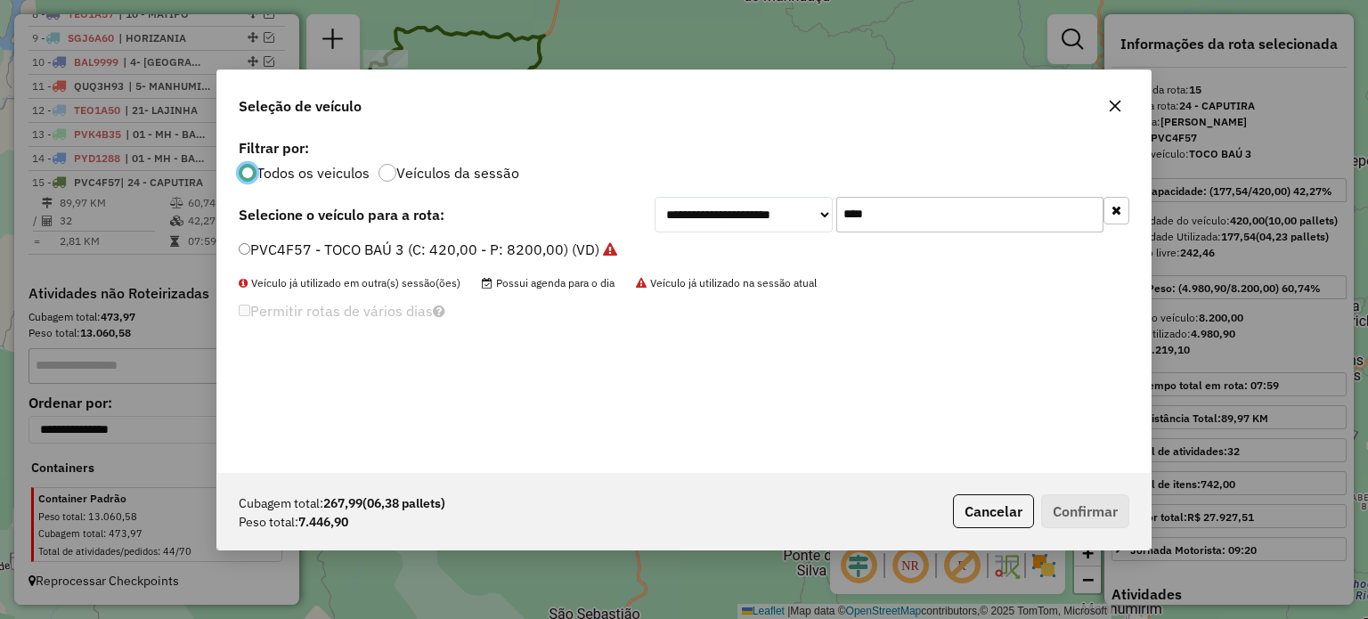
scroll to position [9, 5]
drag, startPoint x: 915, startPoint y: 224, endPoint x: 806, endPoint y: 224, distance: 108.7
click at [806, 224] on div "**********" at bounding box center [892, 215] width 475 height 36
type input "****"
click at [403, 246] on label "PVC4790 - TRUCK BAÚ 1 (C: 504,00 - P: 13500,00) (VD)" at bounding box center [437, 249] width 396 height 21
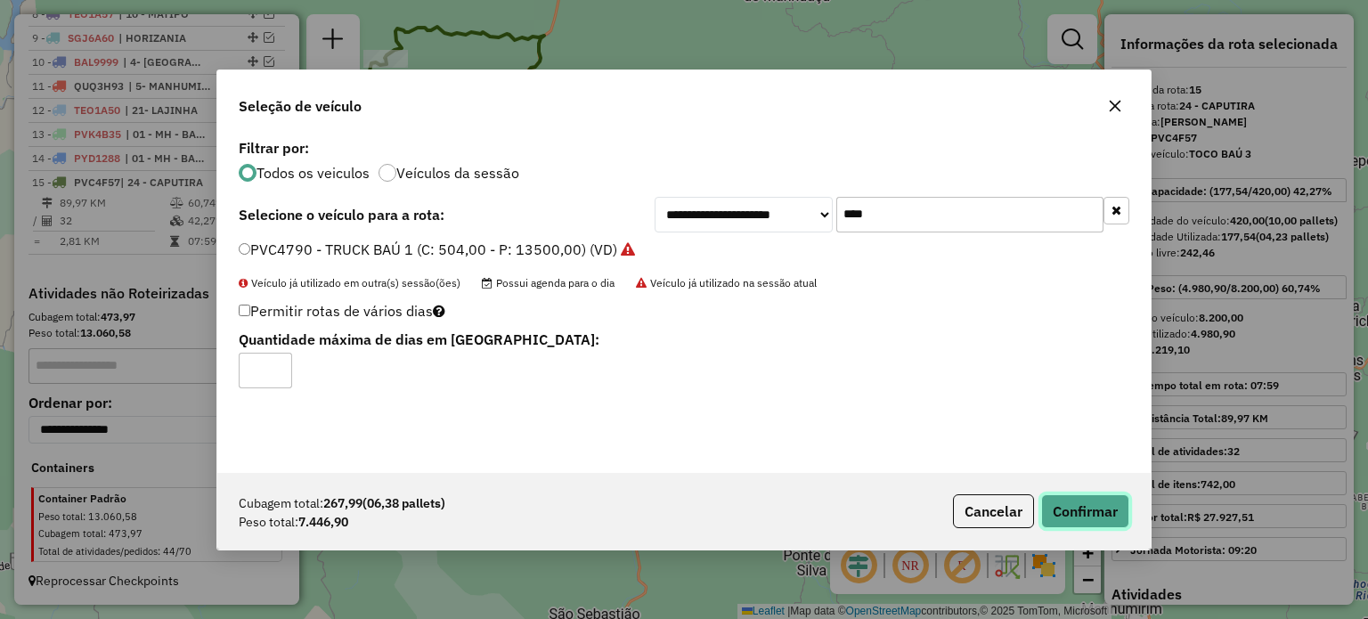
click at [1092, 516] on button "Confirmar" at bounding box center [1085, 511] width 88 height 34
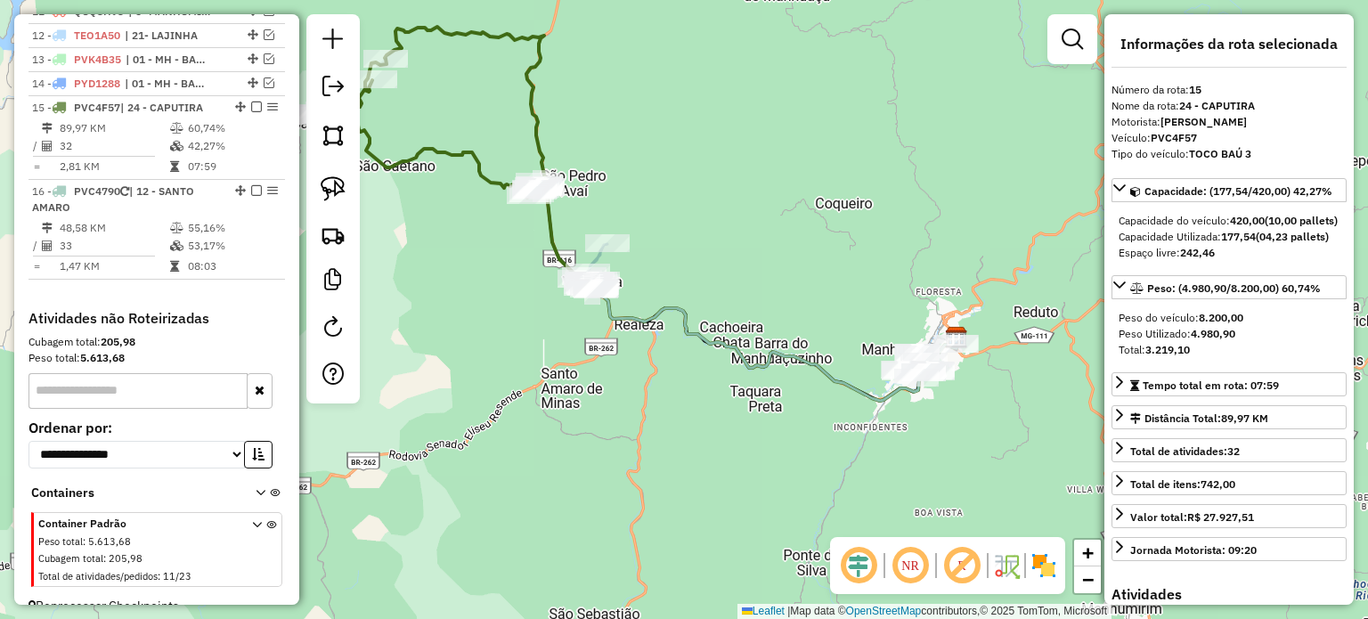
scroll to position [944, 0]
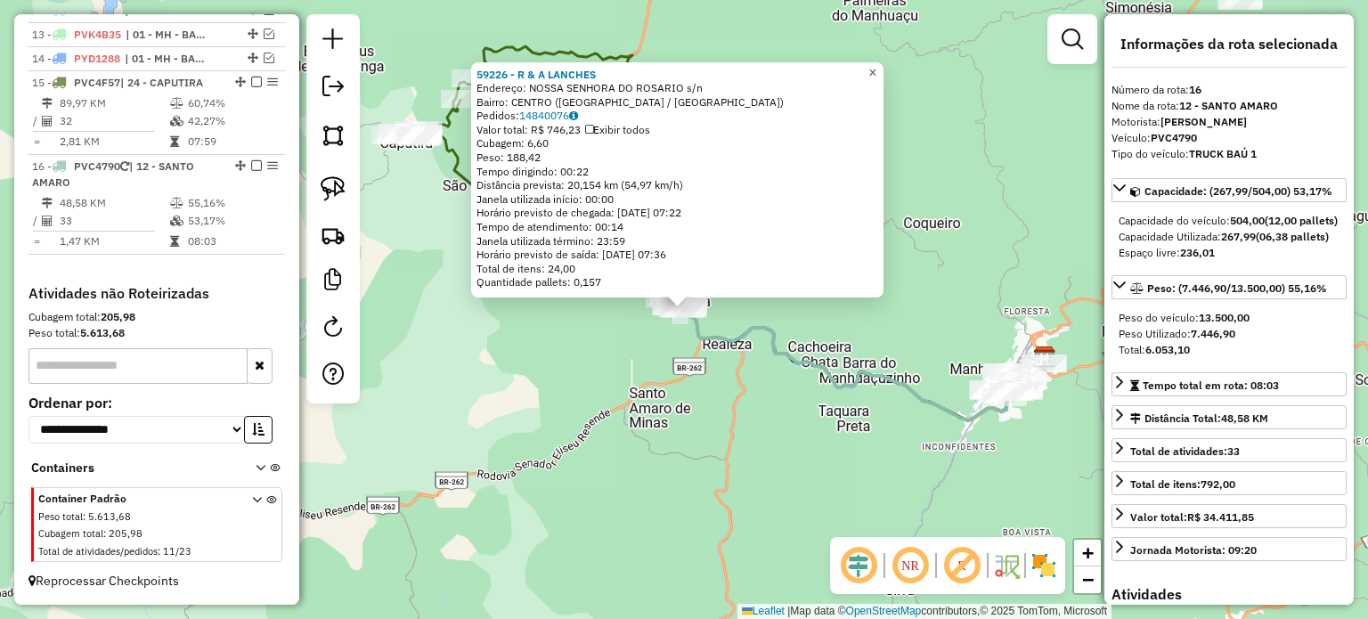
click at [876, 65] on span "×" at bounding box center [872, 72] width 8 height 15
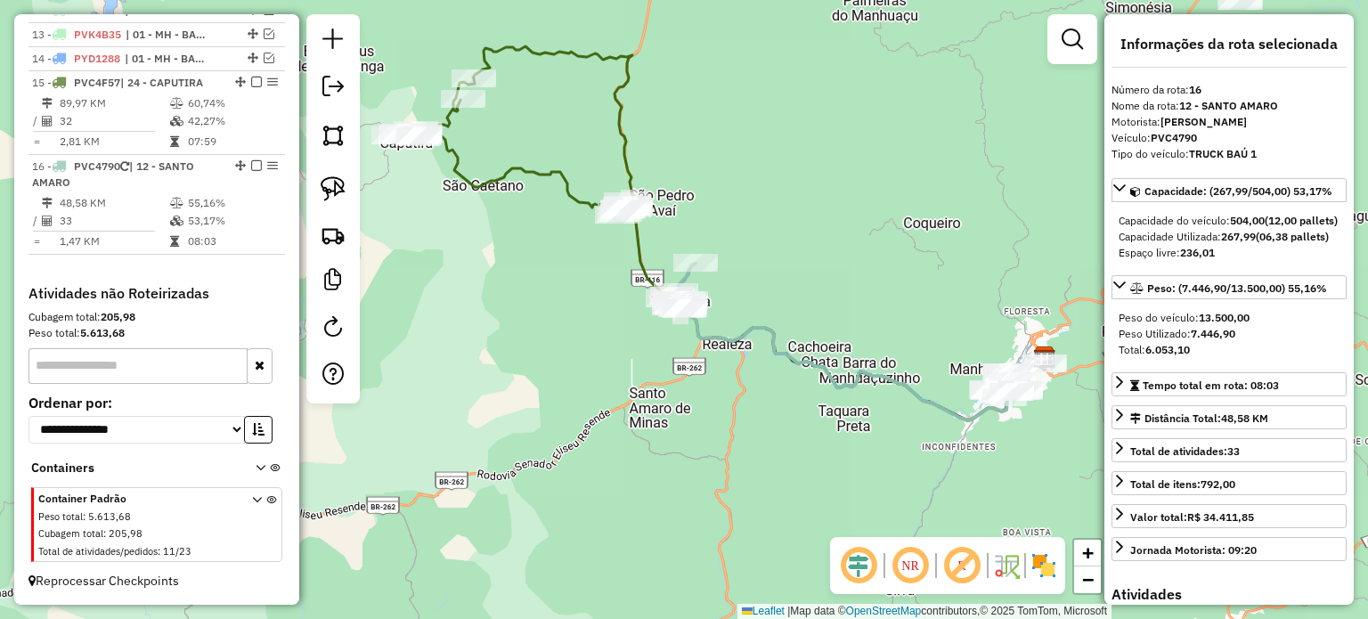
click at [541, 275] on div "Janela de atendimento Grade de atendimento Capacidade Transportadoras Veículos …" at bounding box center [684, 309] width 1368 height 619
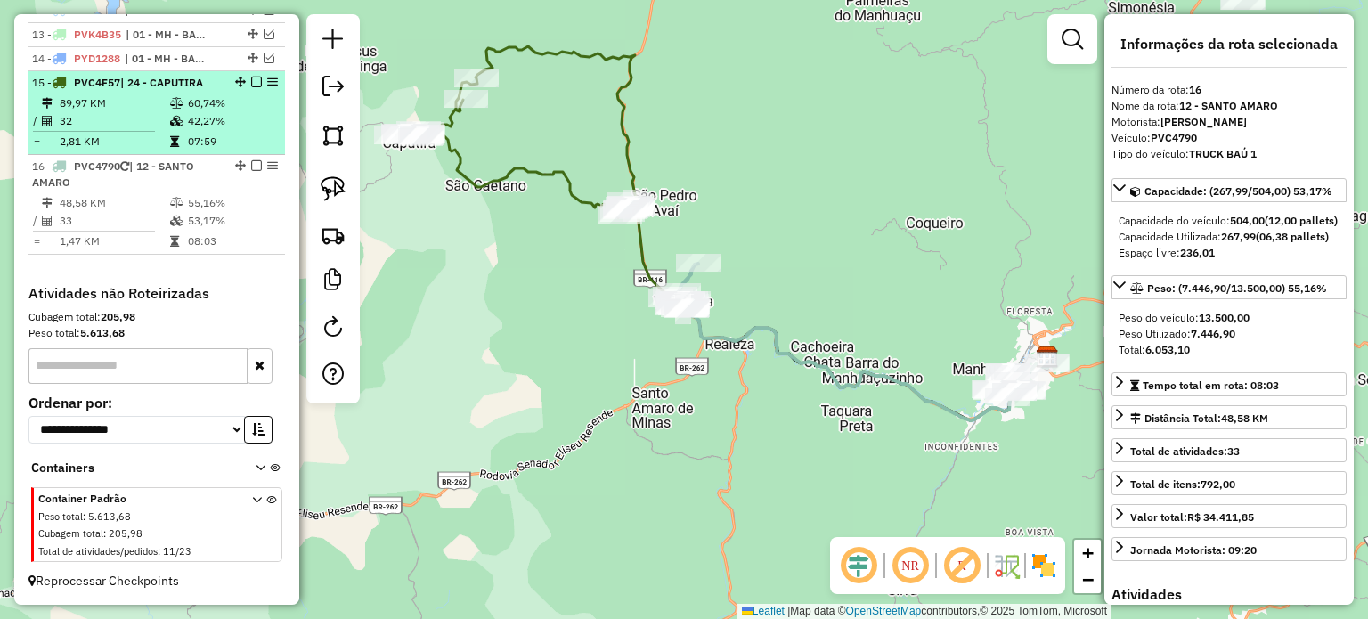
click at [255, 85] on em at bounding box center [256, 82] width 11 height 11
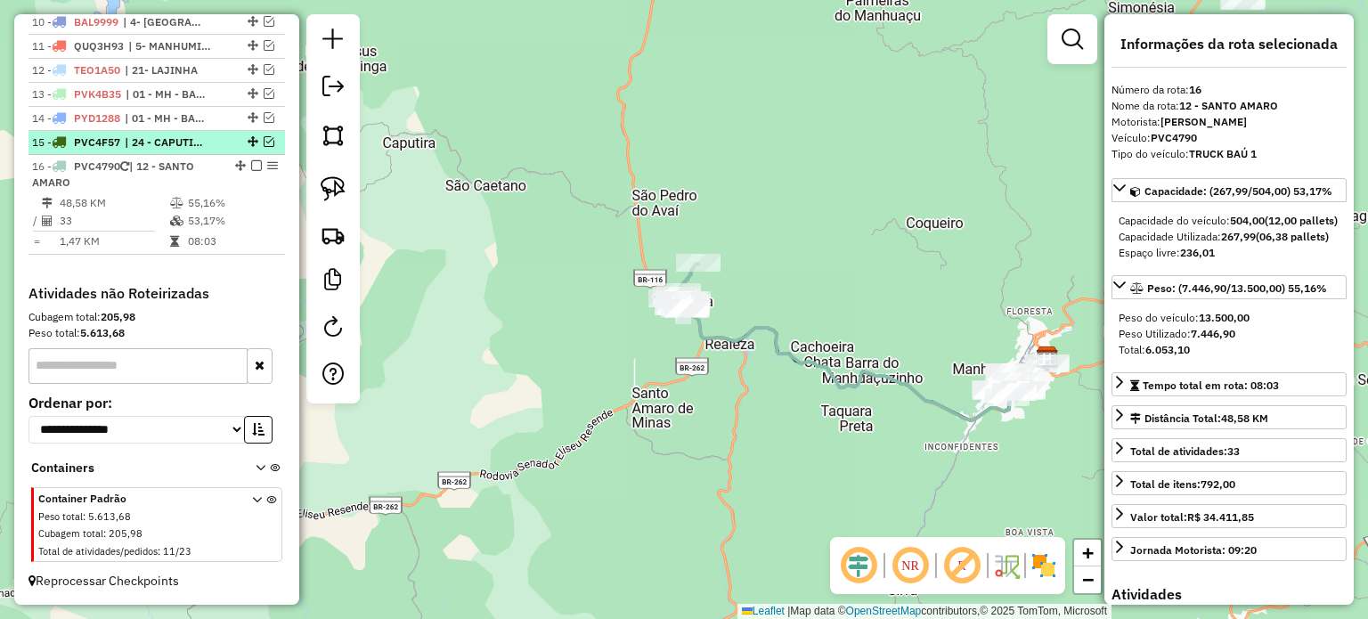
click at [267, 143] on em at bounding box center [269, 141] width 11 height 11
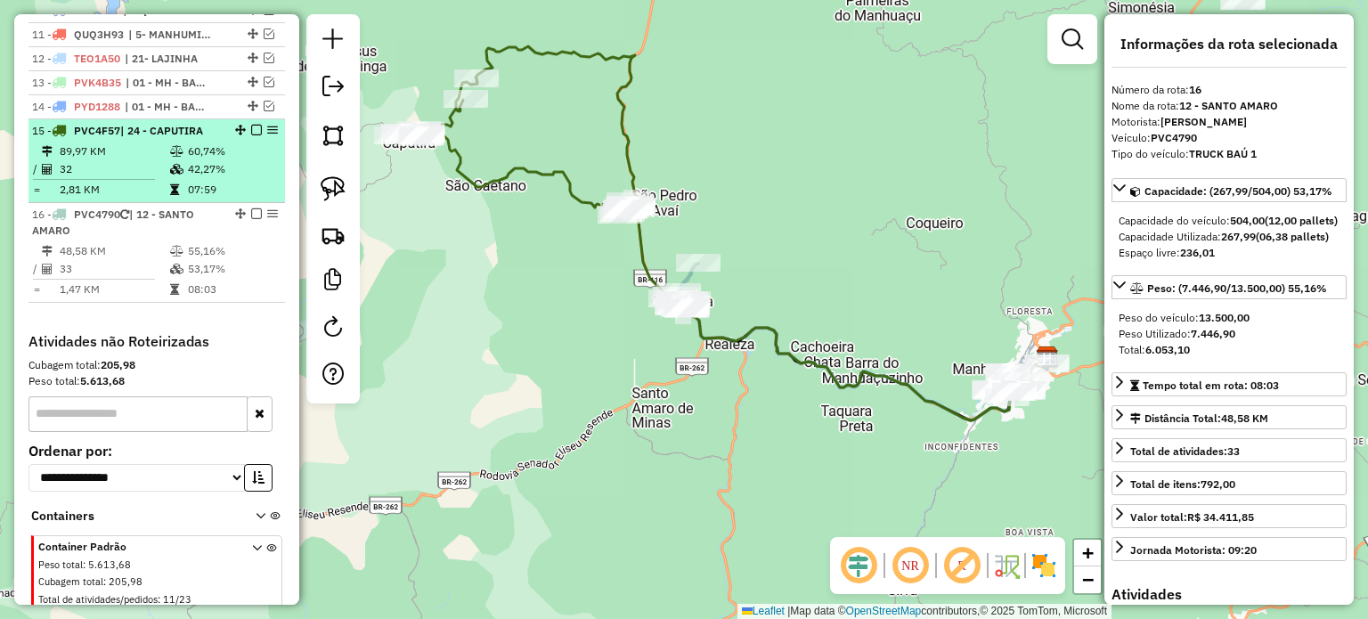
scroll to position [944, 0]
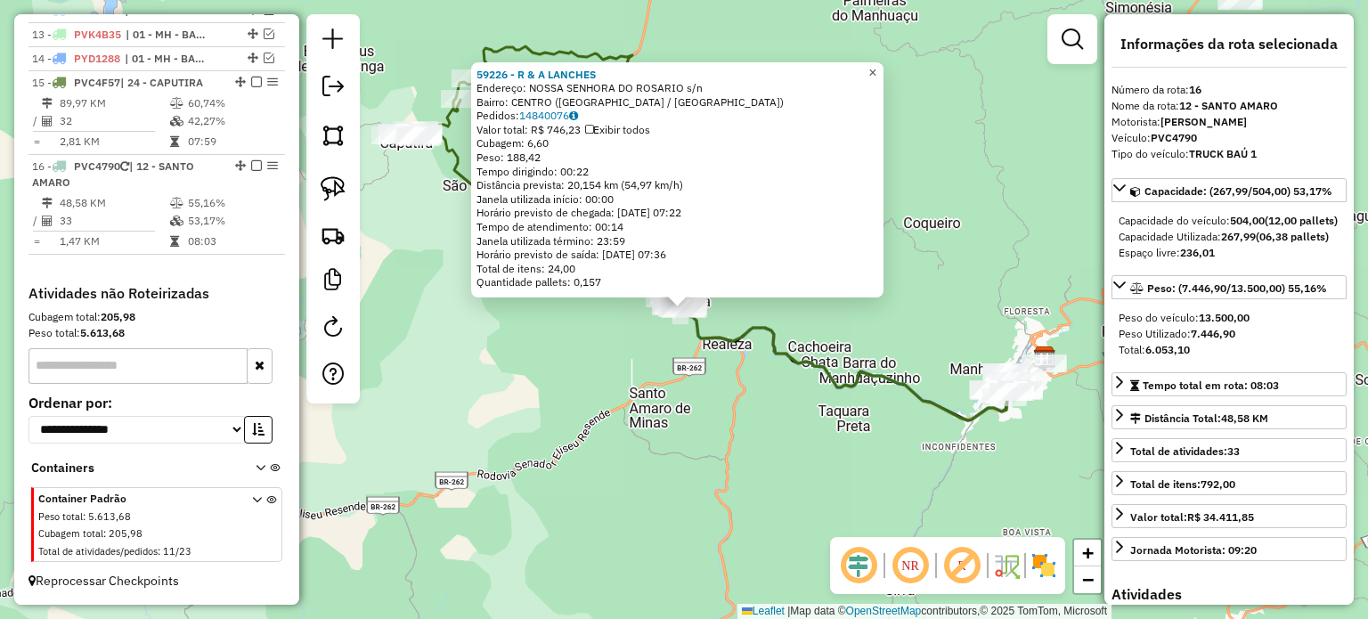
drag, startPoint x: 877, startPoint y: 65, endPoint x: 843, endPoint y: 113, distance: 58.8
click at [877, 67] on link "×" at bounding box center [872, 72] width 21 height 21
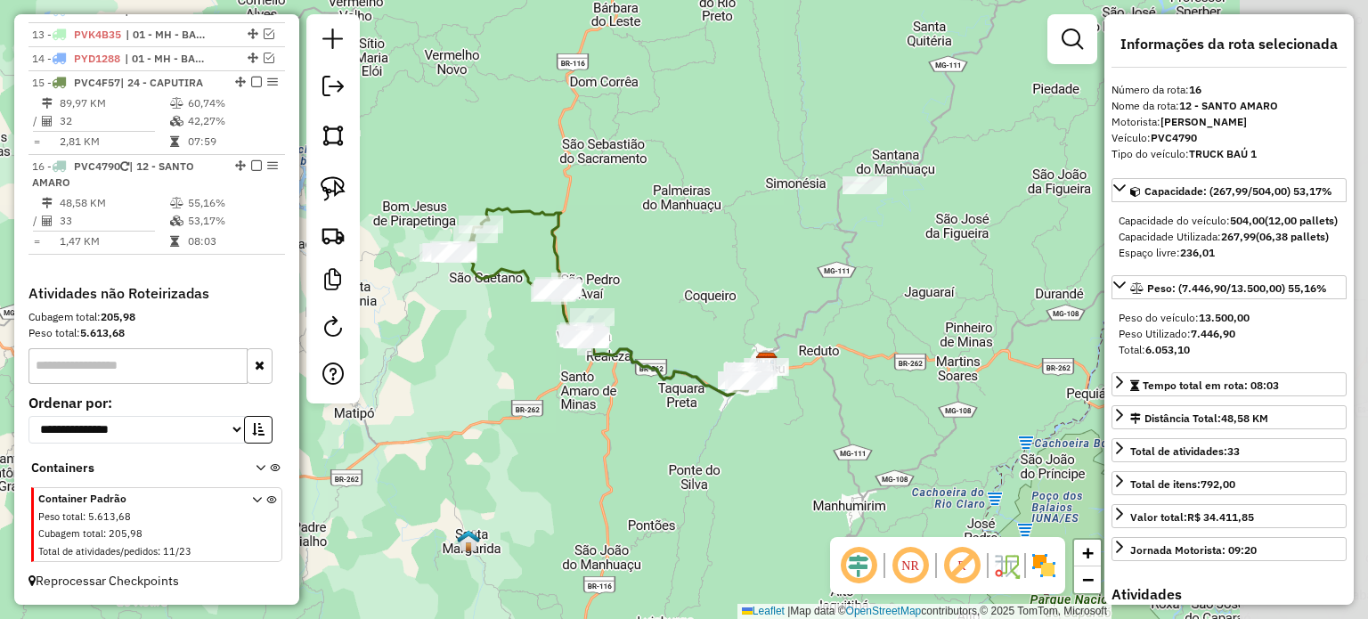
drag, startPoint x: 922, startPoint y: 452, endPoint x: 734, endPoint y: 403, distance: 194.2
click at [797, 423] on div "Janela de atendimento Grade de atendimento Capacidade Transportadoras Veículos …" at bounding box center [684, 309] width 1368 height 619
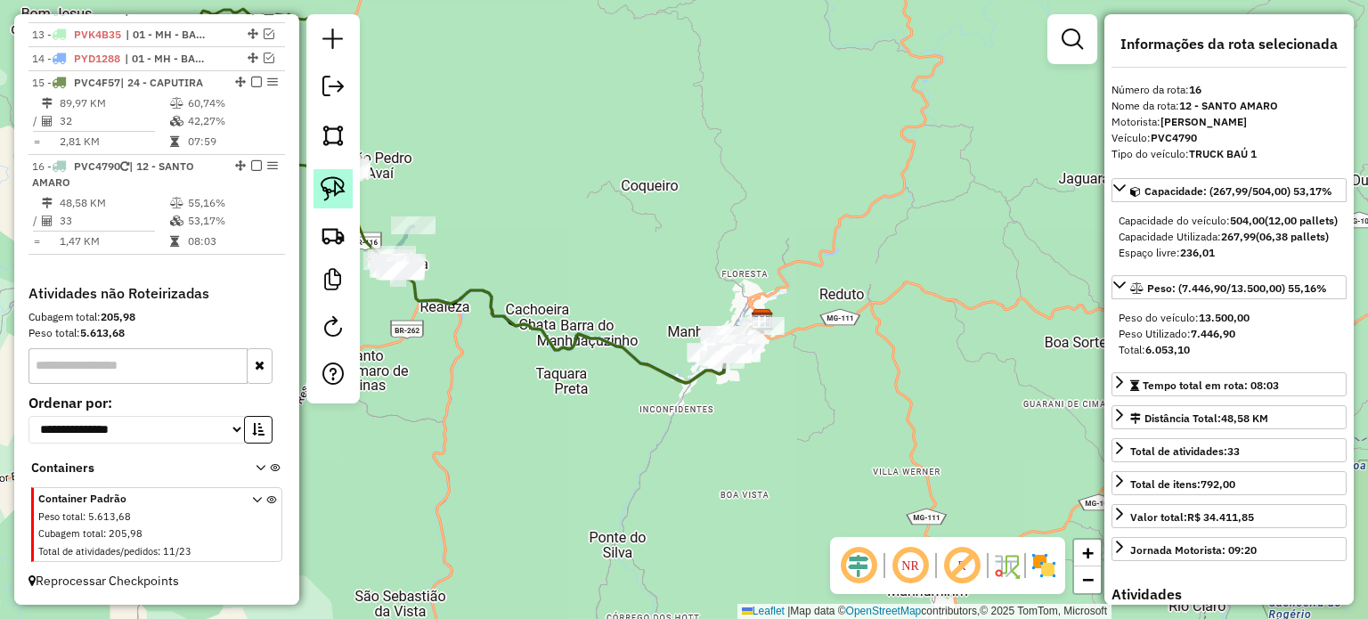
drag, startPoint x: 327, startPoint y: 184, endPoint x: 336, endPoint y: 190, distance: 10.4
click at [329, 186] on img at bounding box center [333, 188] width 25 height 25
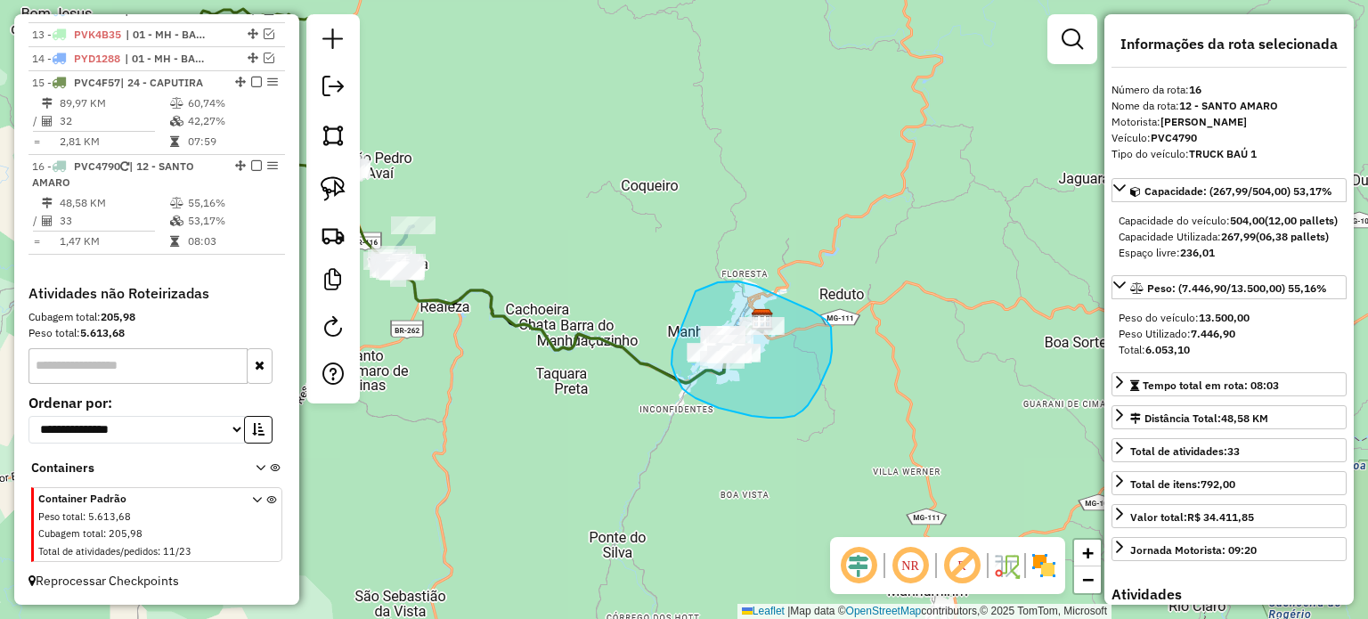
drag, startPoint x: 682, startPoint y: 388, endPoint x: 694, endPoint y: 297, distance: 91.6
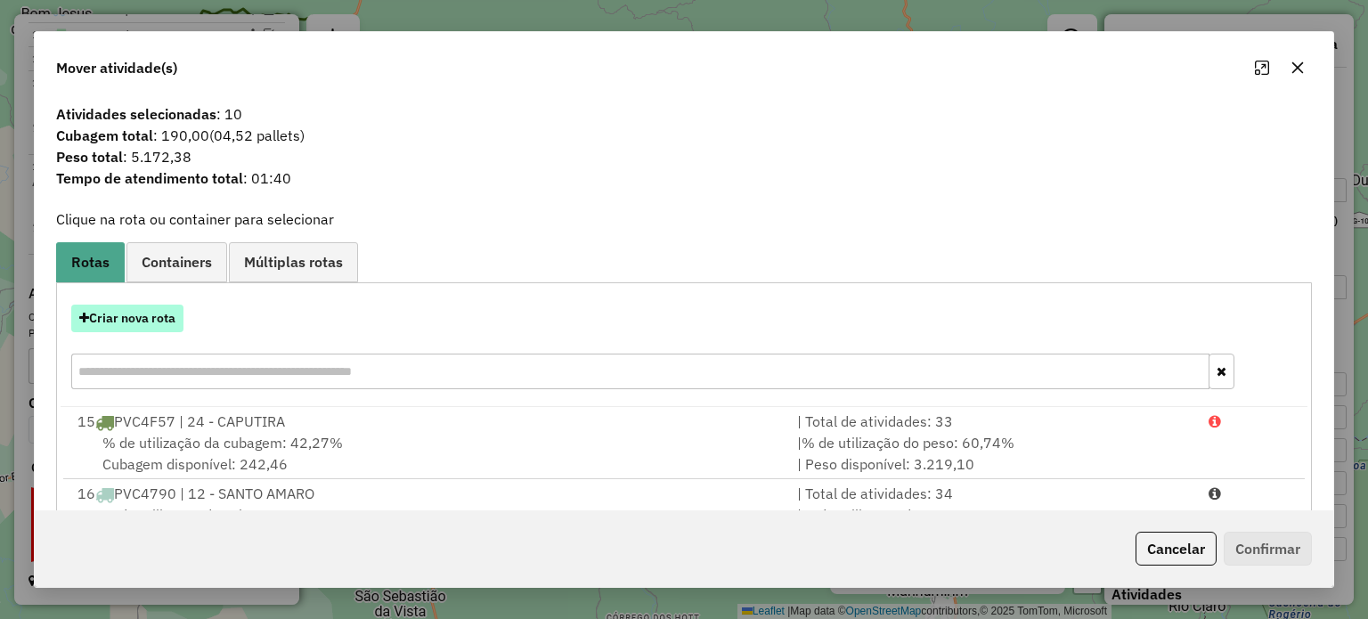
click at [117, 313] on button "Criar nova rota" at bounding box center [127, 319] width 112 height 28
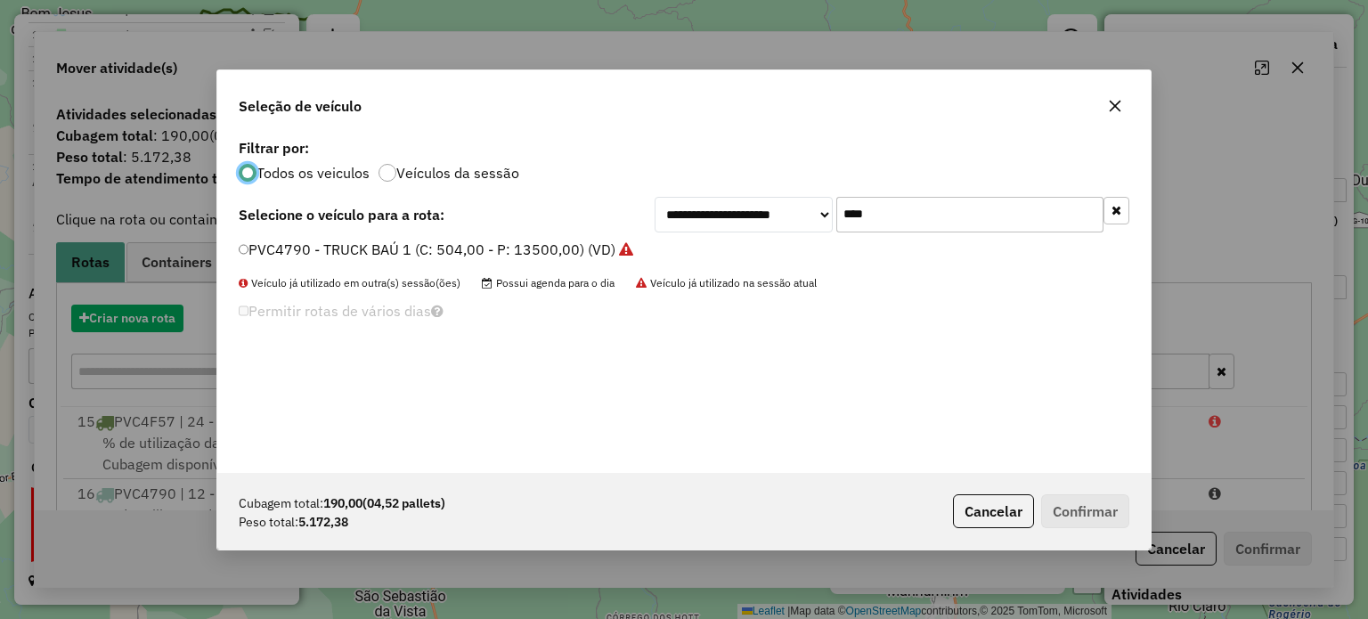
scroll to position [9, 5]
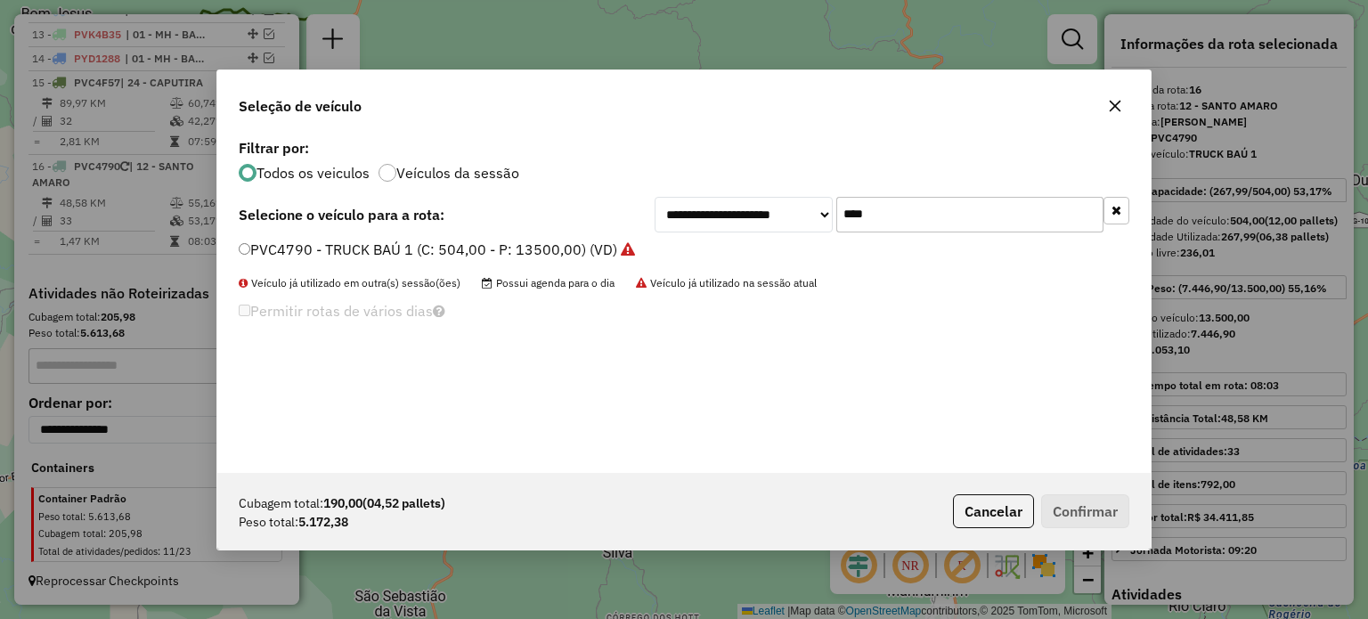
drag, startPoint x: 876, startPoint y: 216, endPoint x: 803, endPoint y: 227, distance: 73.8
click at [805, 227] on div "**********" at bounding box center [892, 215] width 475 height 36
type input "****"
click at [490, 248] on label "PVC4F57 - TOCO BAÚ 3 (C: 420,00 - P: 8200,00) (VD)" at bounding box center [428, 249] width 379 height 21
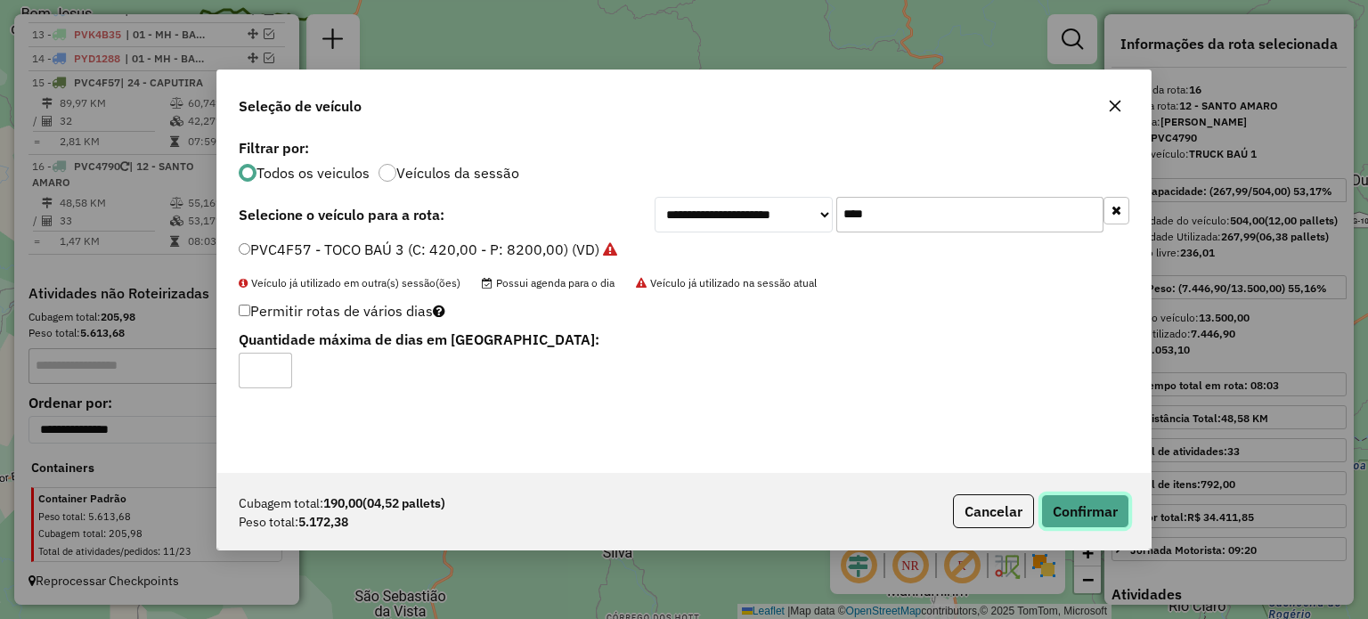
click at [1099, 505] on button "Confirmar" at bounding box center [1085, 511] width 88 height 34
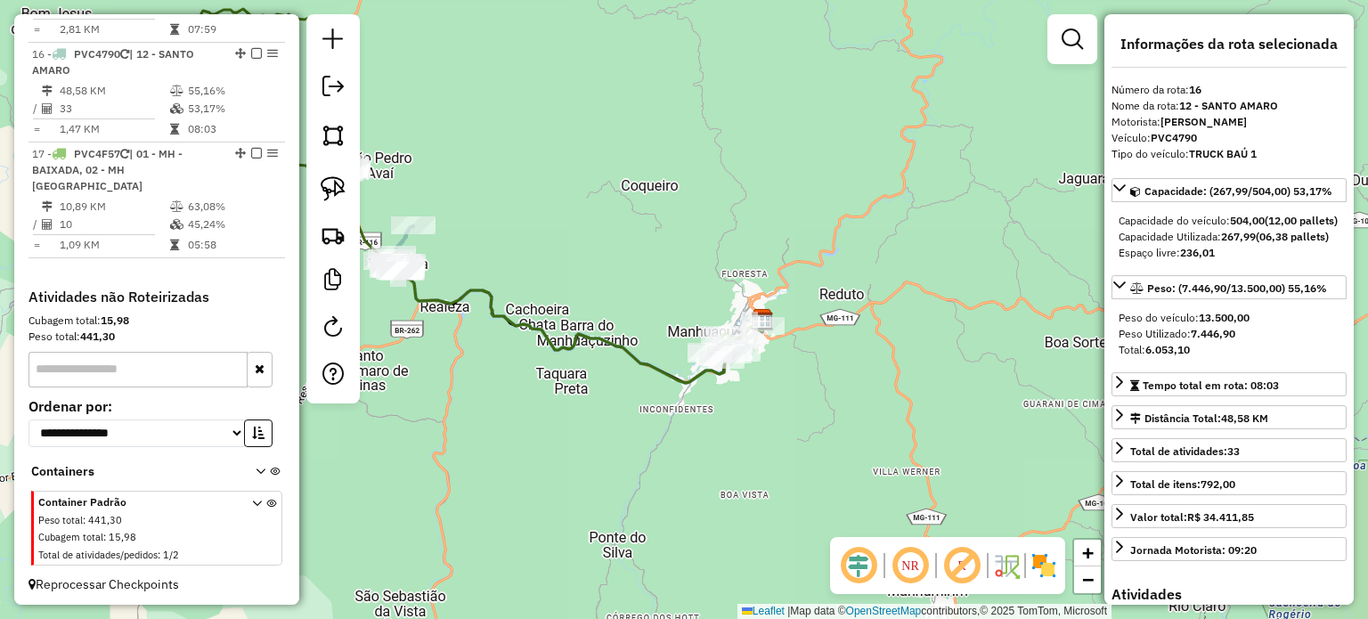
scroll to position [1059, 0]
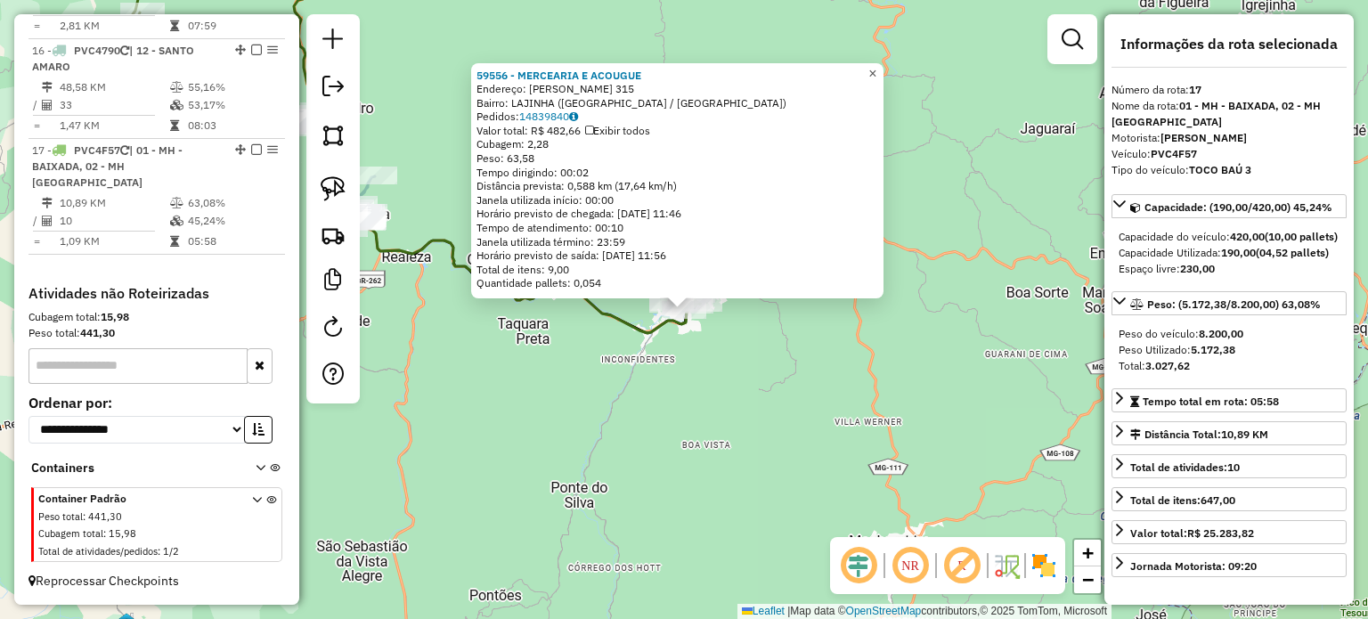
click at [876, 66] on span "×" at bounding box center [872, 73] width 8 height 15
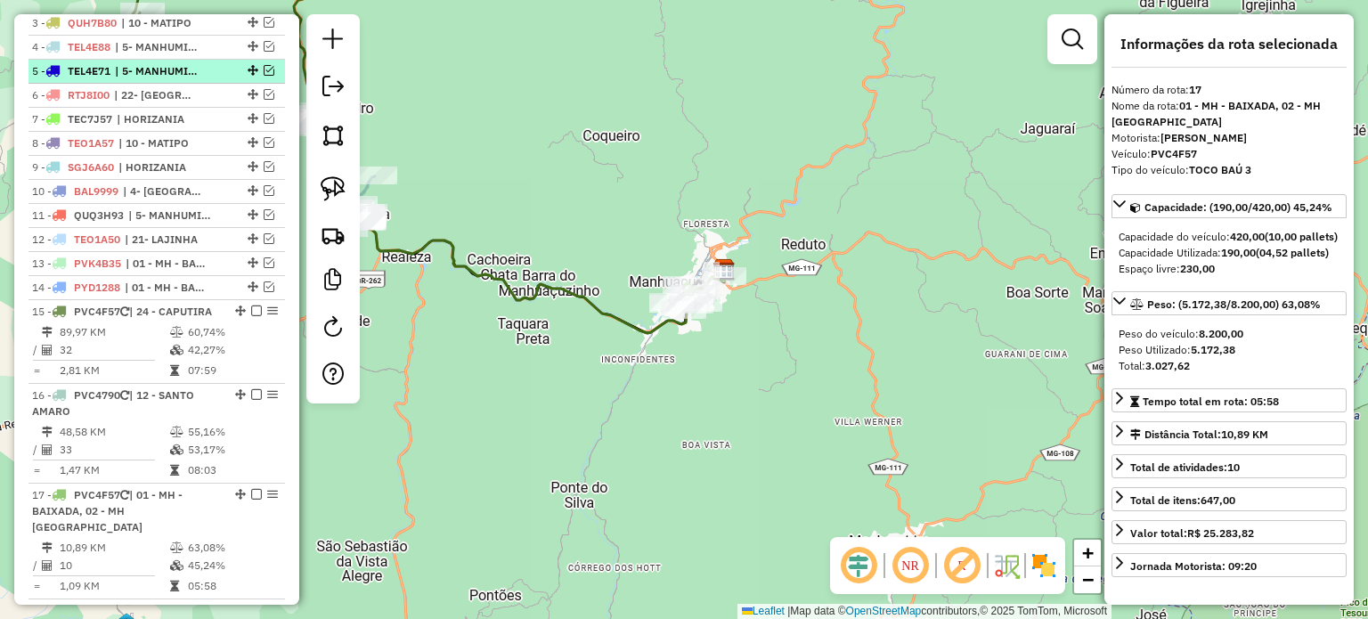
scroll to position [525, 0]
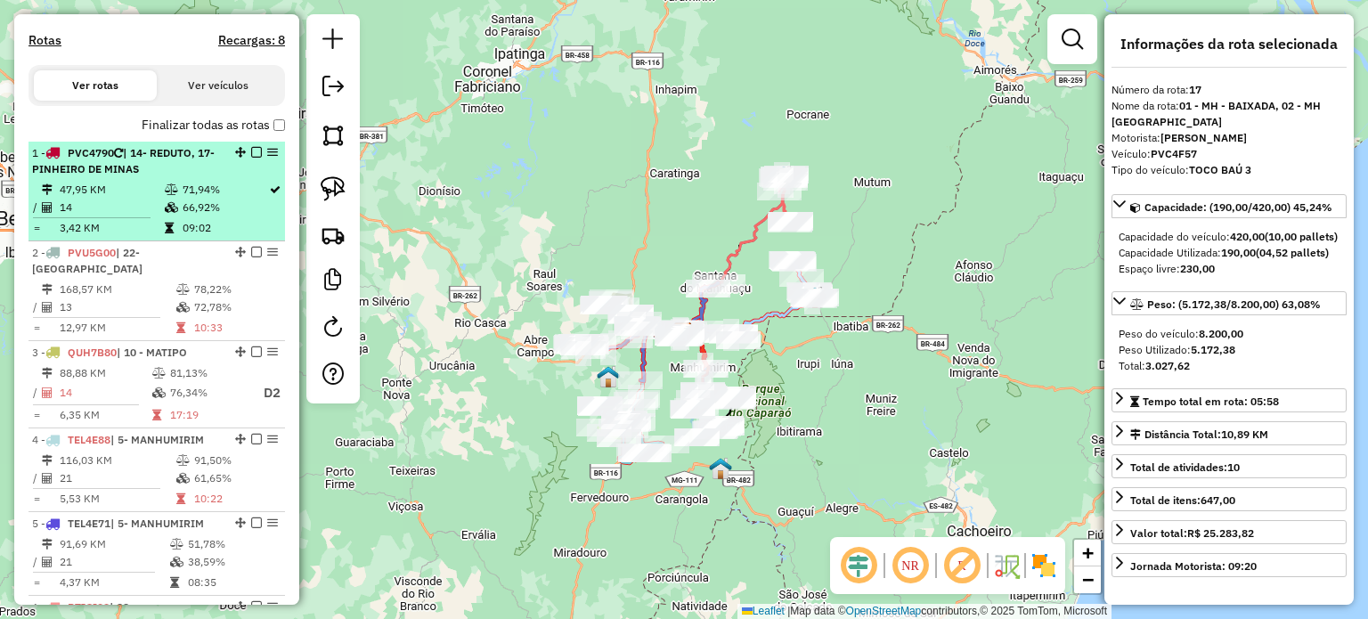
click at [195, 177] on div "1 - PVC4790 | 14- REDUTO, 17- PINHEIRO DE MINAS" at bounding box center [126, 161] width 189 height 32
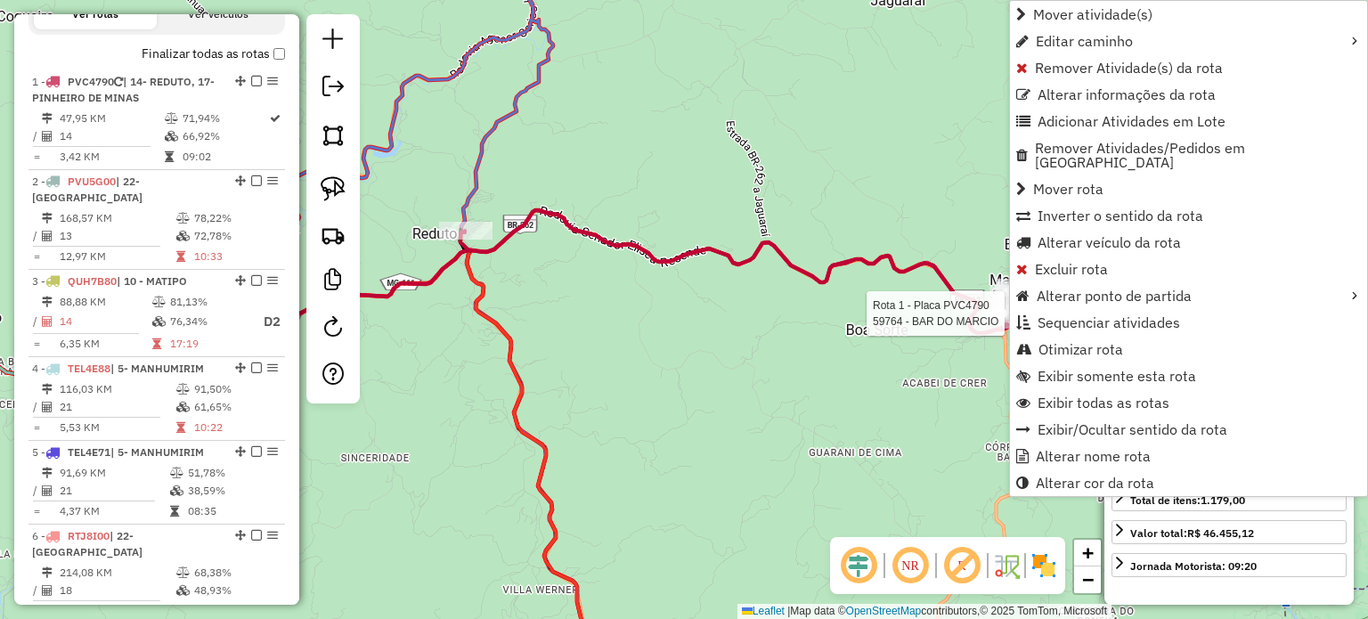
scroll to position [666, 0]
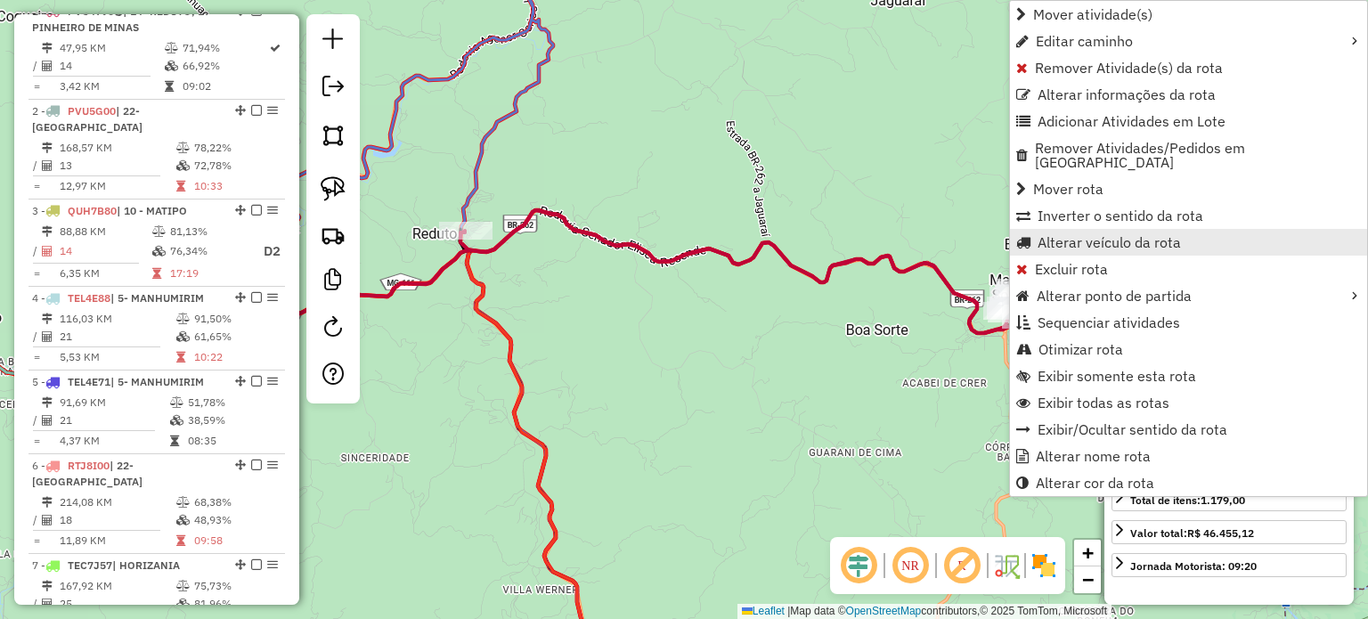
click at [1104, 235] on span "Alterar veículo da rota" at bounding box center [1109, 242] width 143 height 14
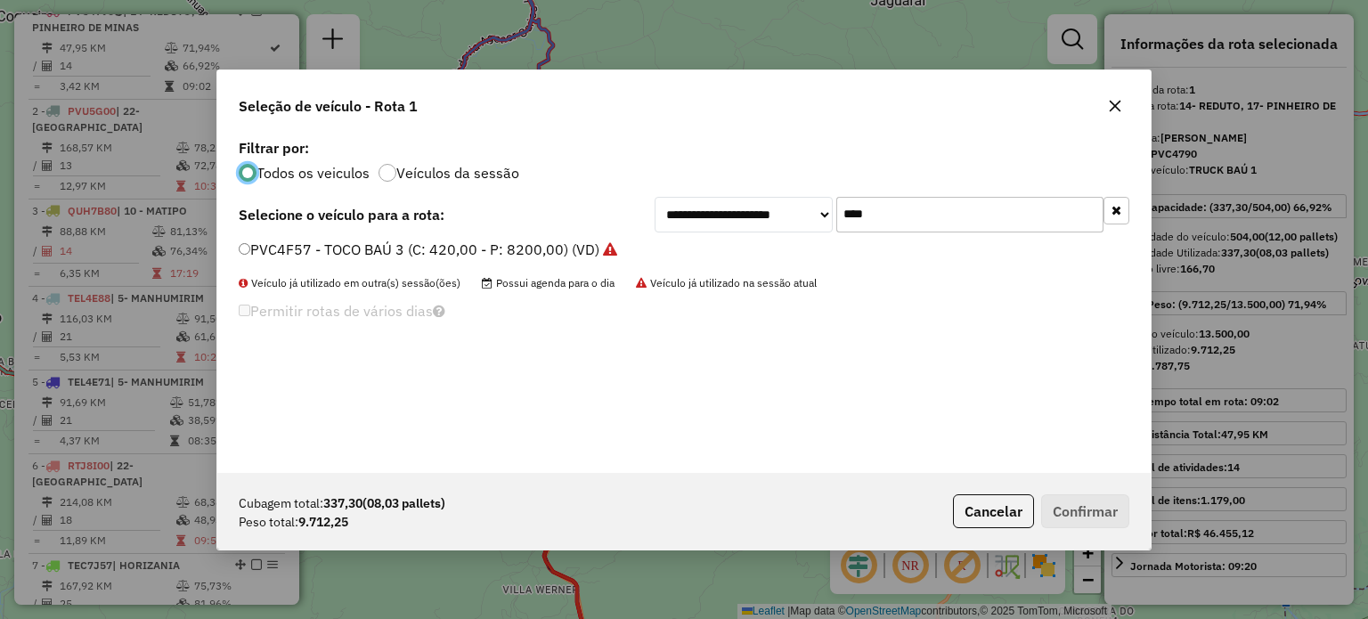
scroll to position [9, 5]
drag, startPoint x: 874, startPoint y: 224, endPoint x: 828, endPoint y: 223, distance: 45.4
click at [828, 223] on div "**********" at bounding box center [892, 215] width 475 height 36
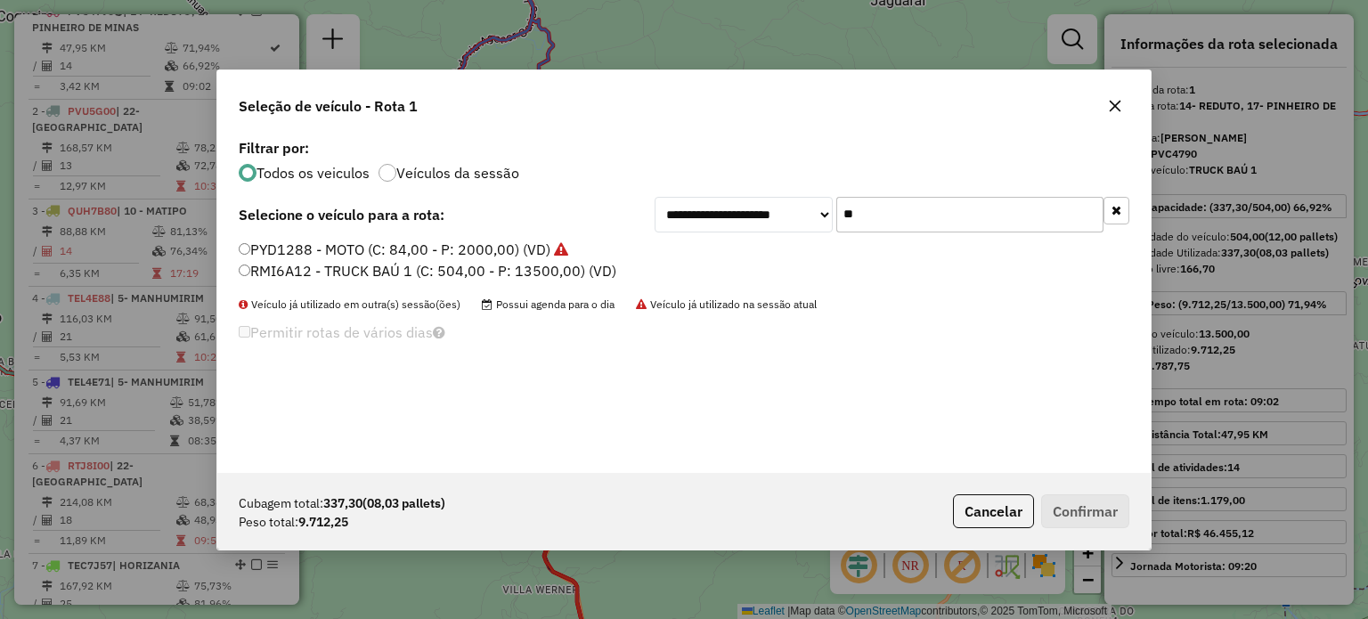
type input "**"
click at [335, 264] on label "RMI6A12 - TRUCK BAÚ 1 (C: 504,00 - P: 13500,00) (VD)" at bounding box center [428, 270] width 378 height 21
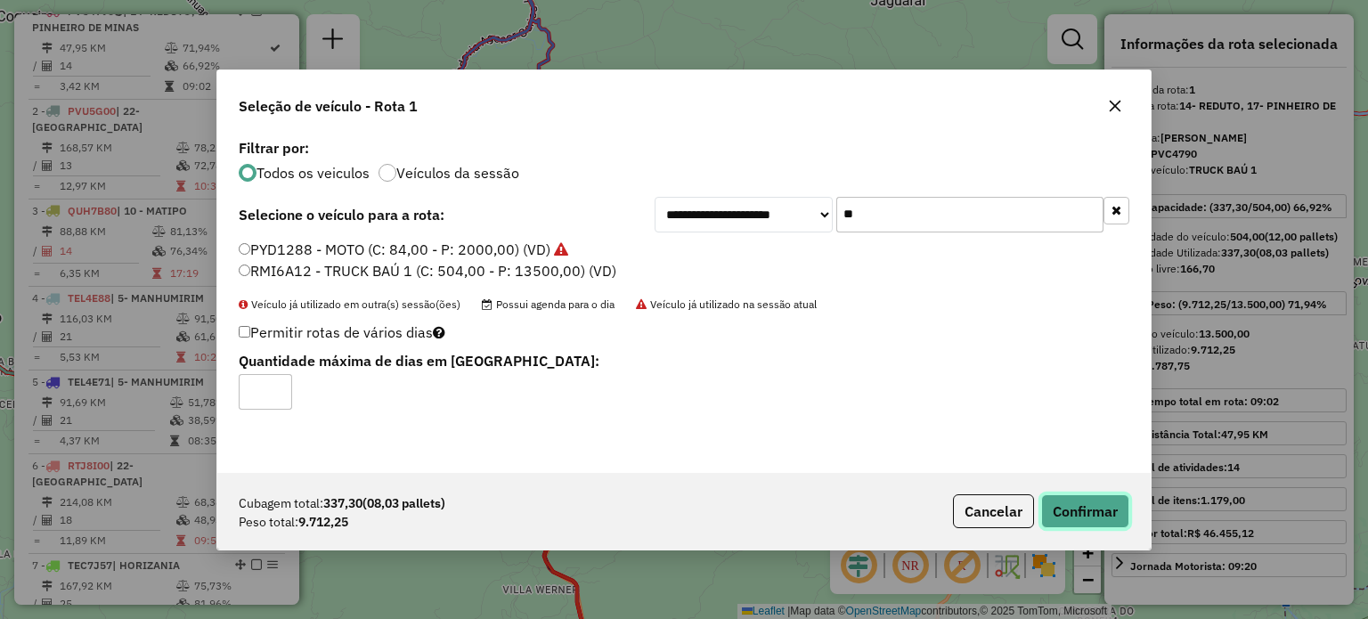
click at [1089, 499] on button "Confirmar" at bounding box center [1085, 511] width 88 height 34
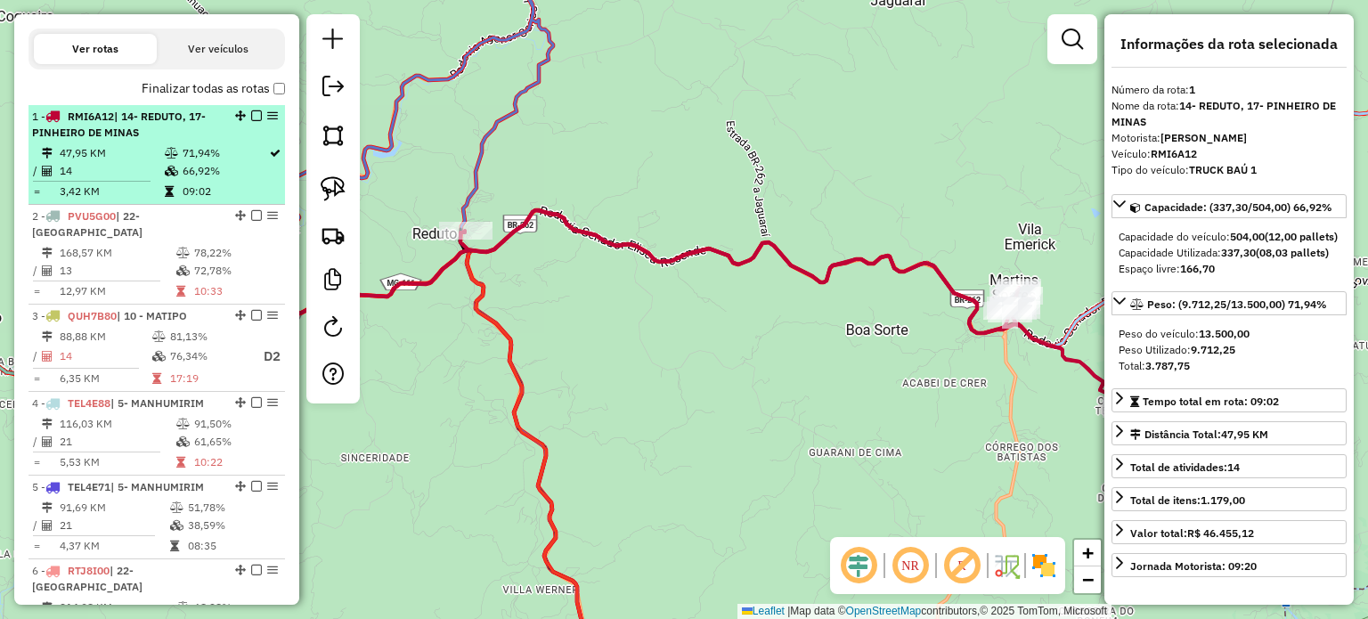
scroll to position [488, 0]
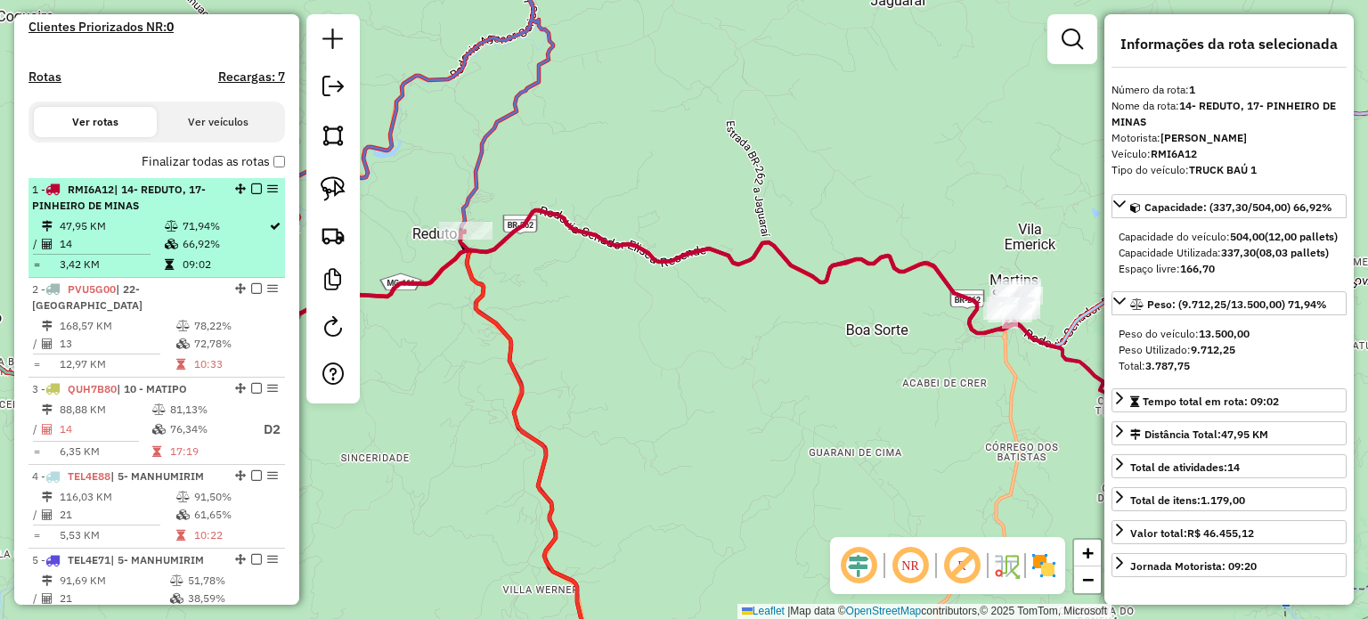
click at [251, 194] on em at bounding box center [256, 188] width 11 height 11
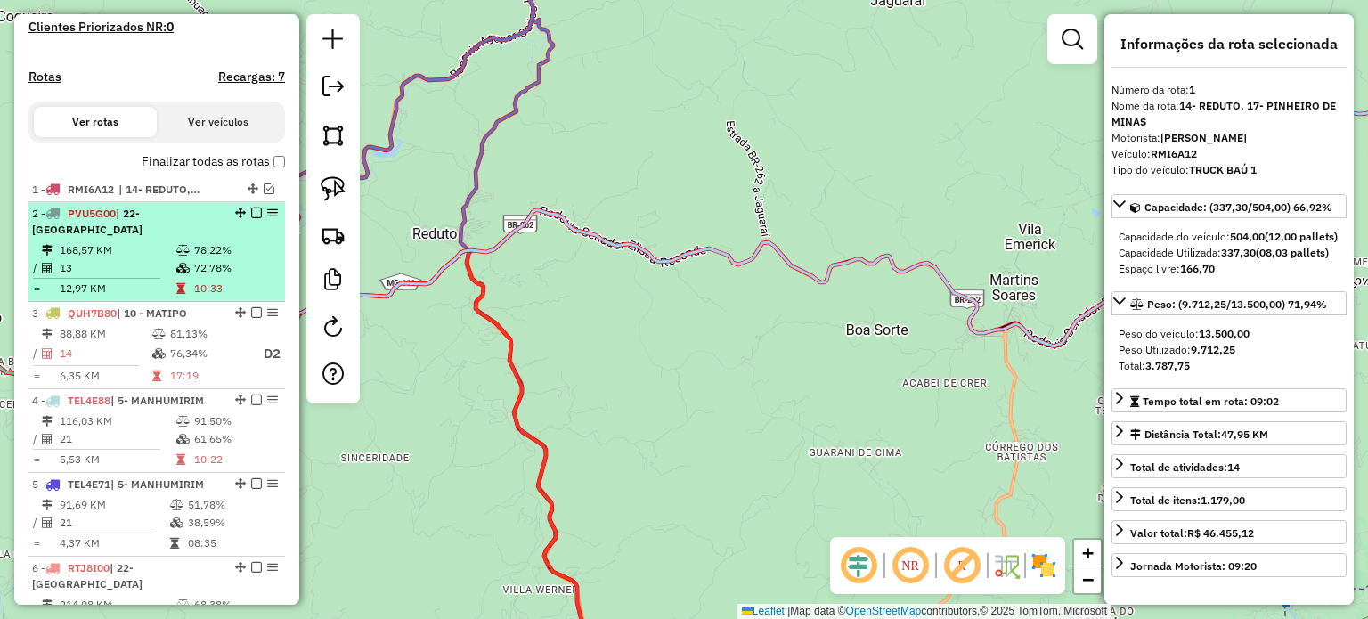
click at [170, 247] on td "168,57 KM" at bounding box center [117, 250] width 117 height 18
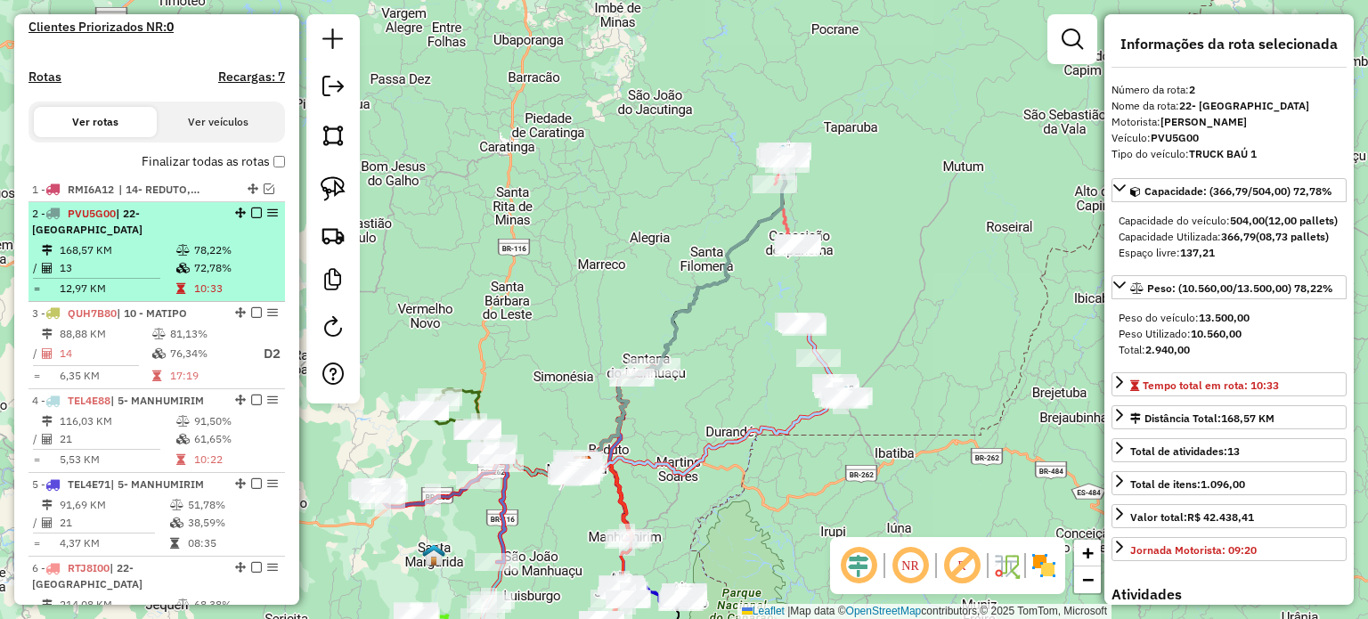
click at [253, 218] on em at bounding box center [256, 213] width 11 height 11
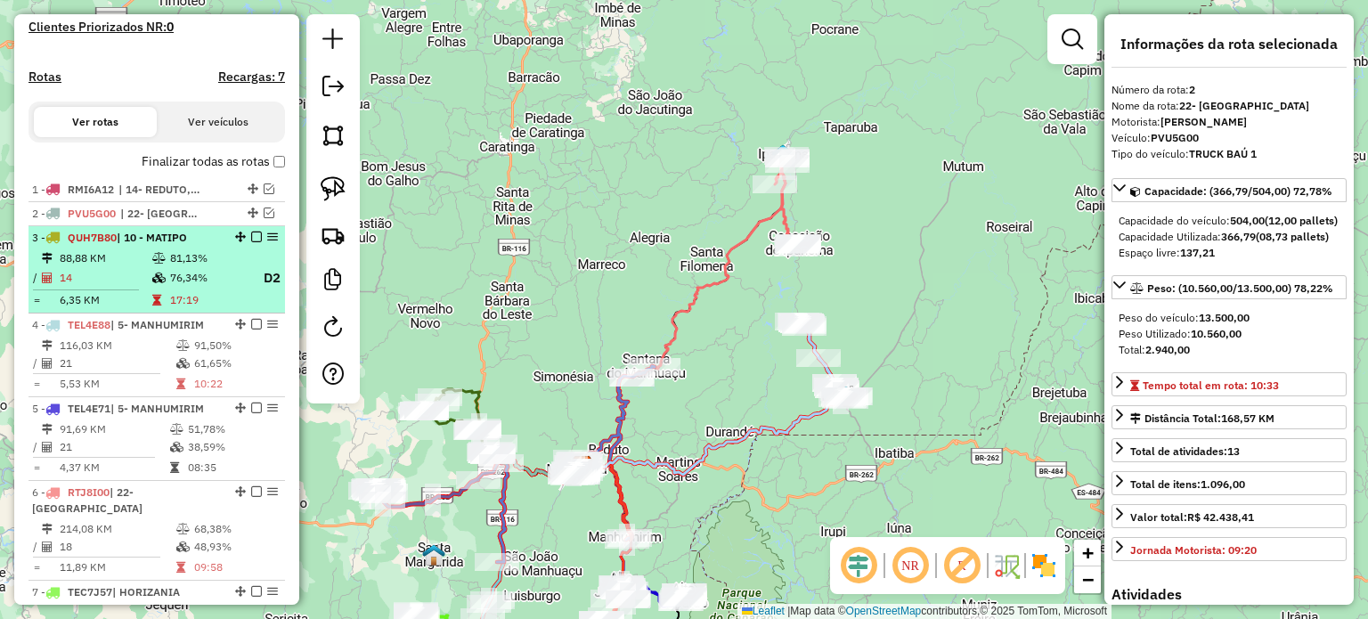
click at [178, 244] on span "| 10 - MATIPO" at bounding box center [152, 237] width 70 height 13
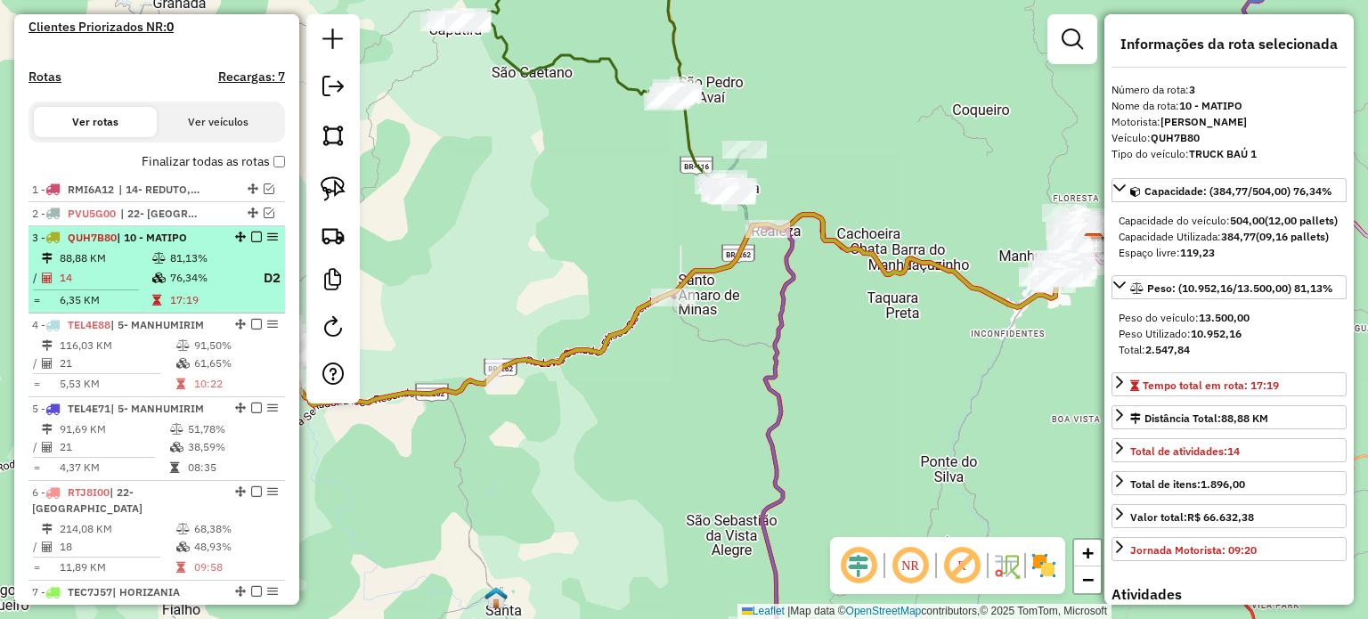
click at [252, 242] on em at bounding box center [256, 237] width 11 height 11
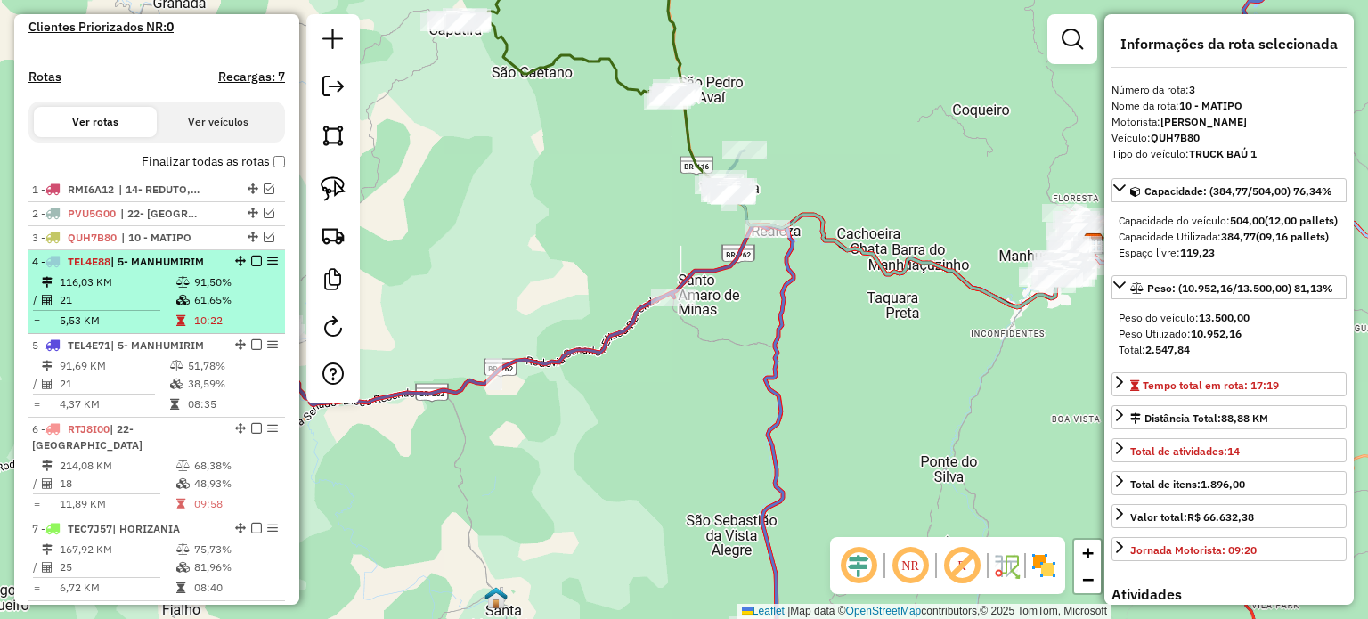
click at [196, 291] on td "91,50%" at bounding box center [235, 282] width 85 height 18
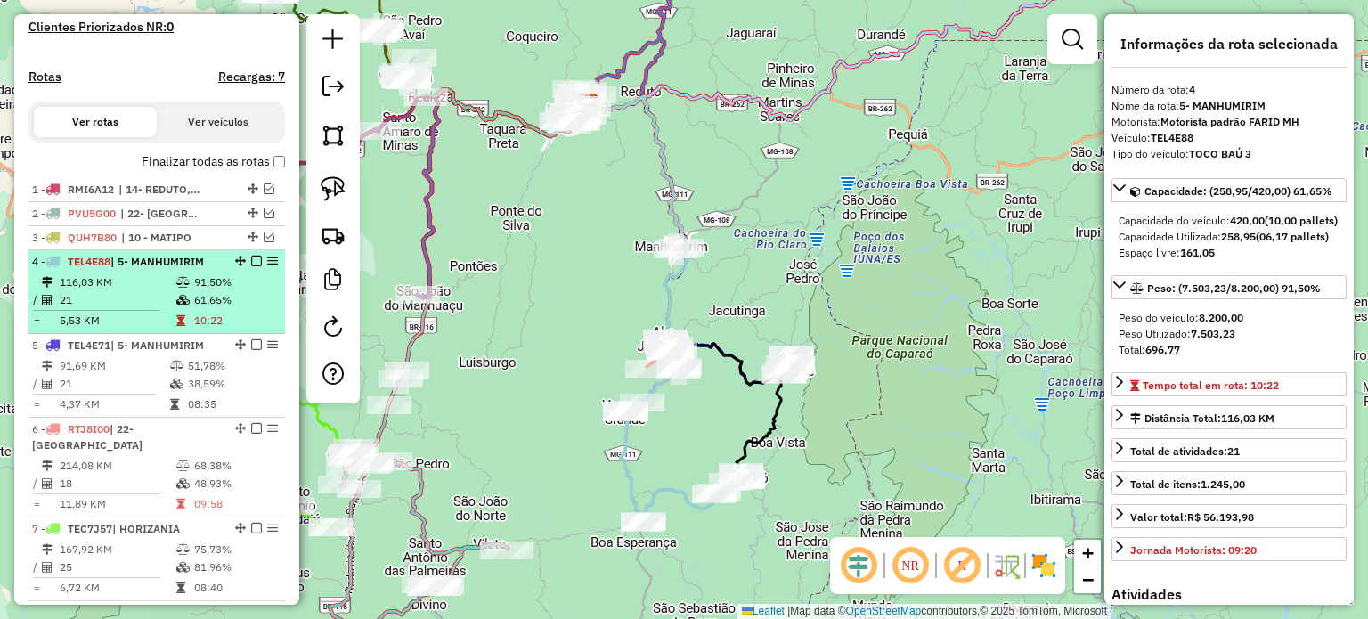
click at [251, 266] on em at bounding box center [256, 261] width 11 height 11
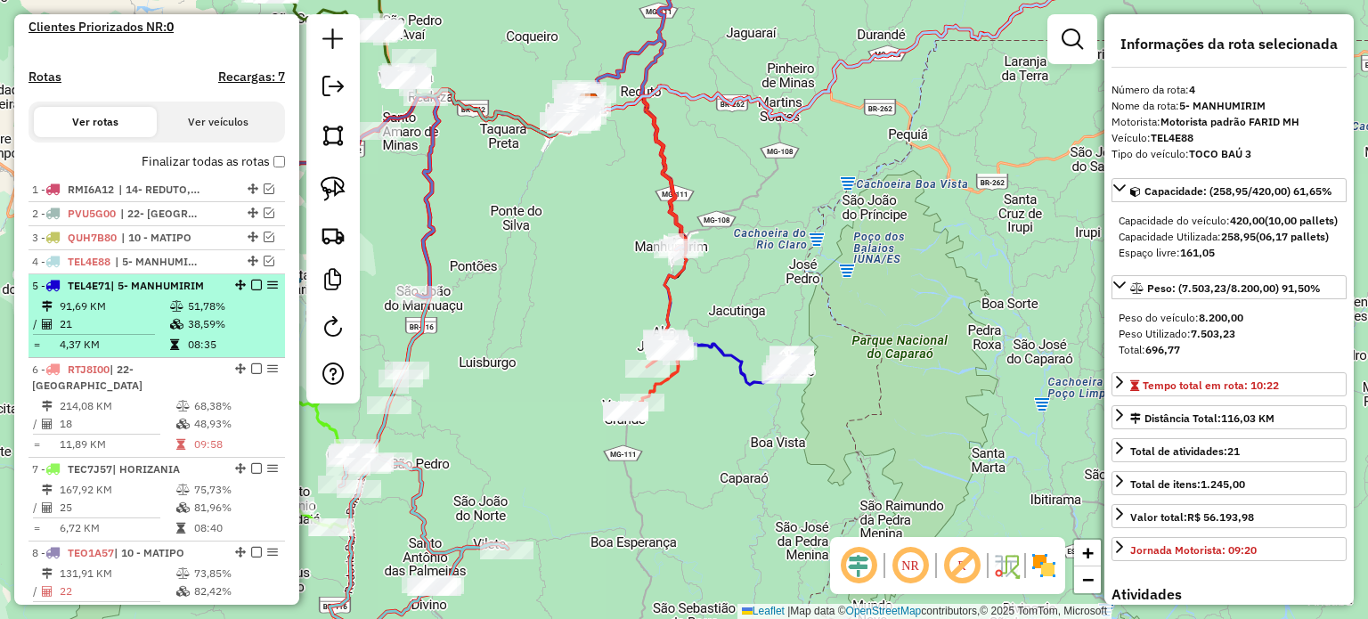
click at [198, 311] on td "51,78%" at bounding box center [232, 306] width 90 height 18
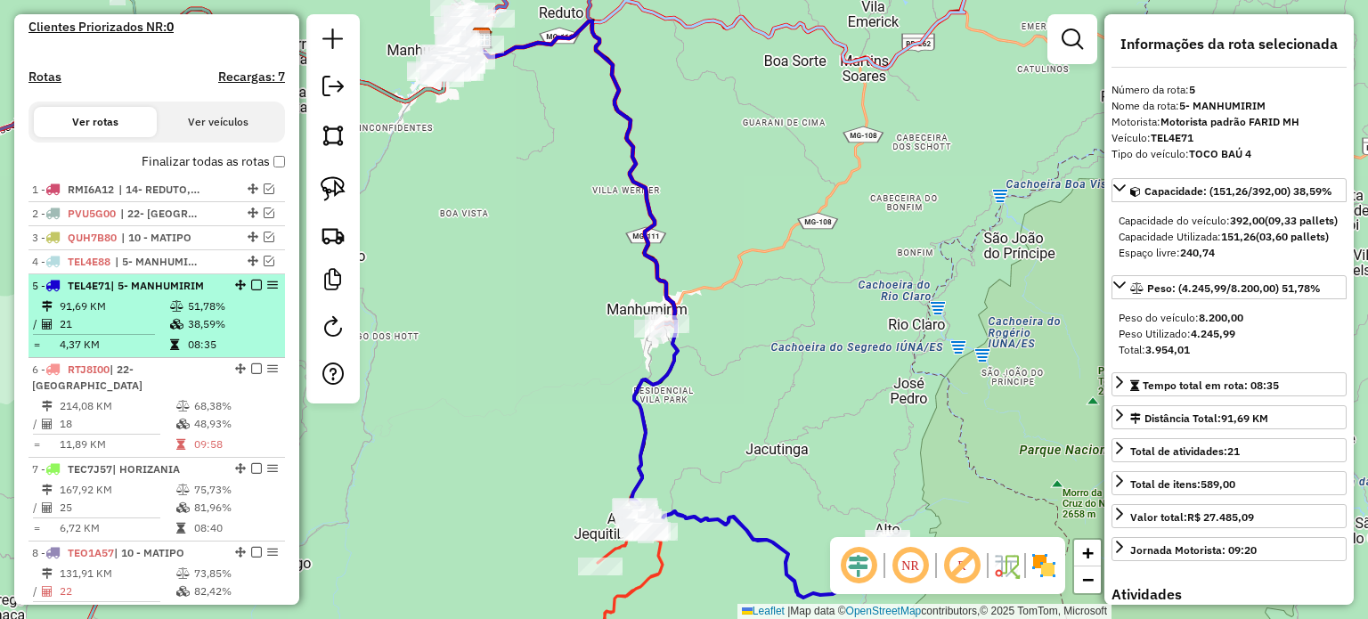
click at [254, 290] on em at bounding box center [256, 285] width 11 height 11
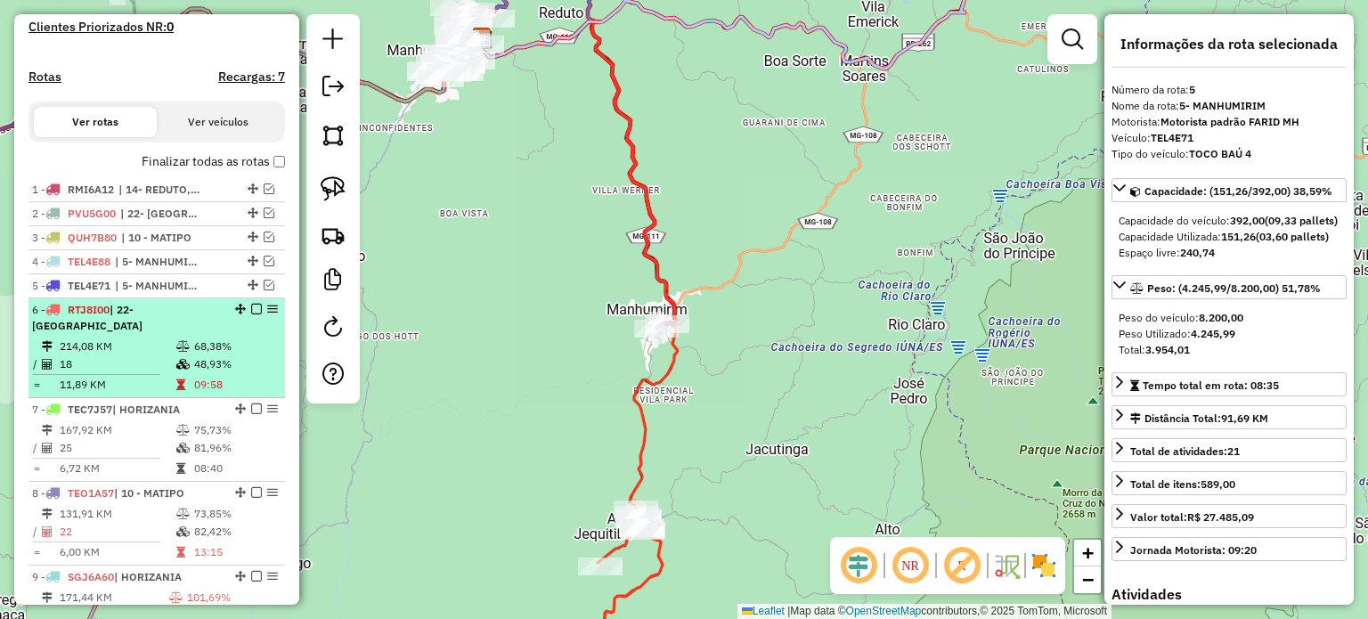
click at [199, 330] on div "6 - RTJ8I00 | 22- [GEOGRAPHIC_DATA]" at bounding box center [126, 318] width 189 height 32
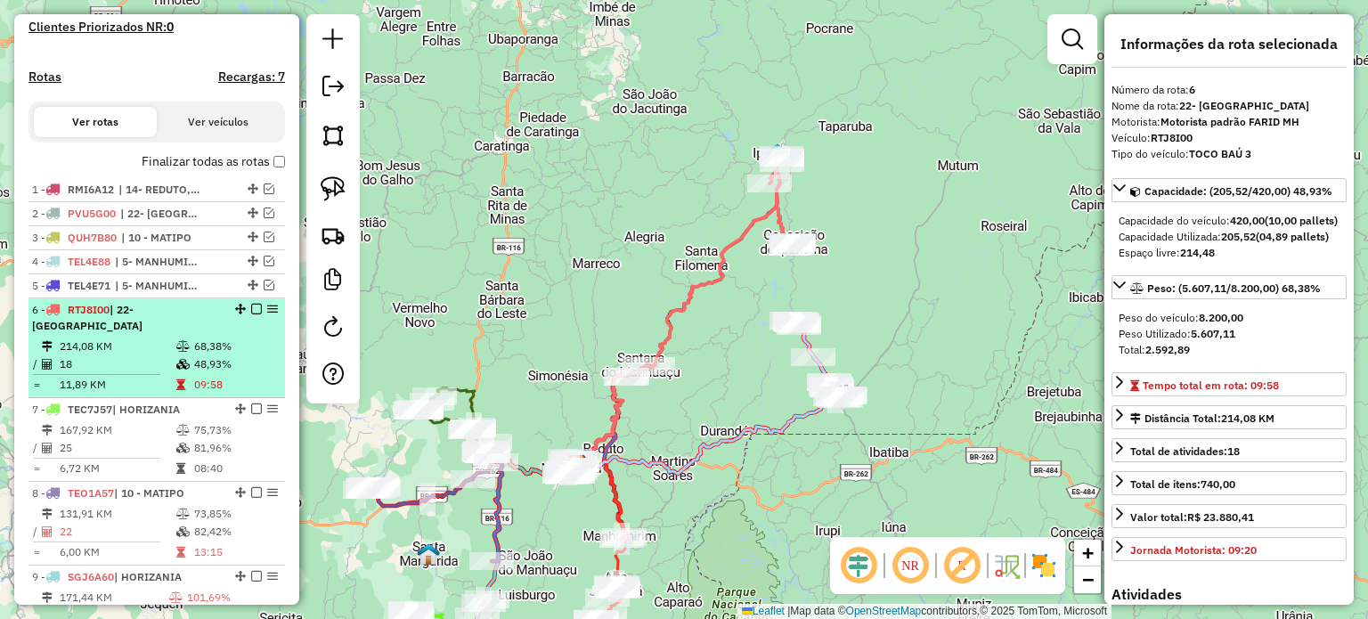
click at [251, 314] on em at bounding box center [256, 309] width 11 height 11
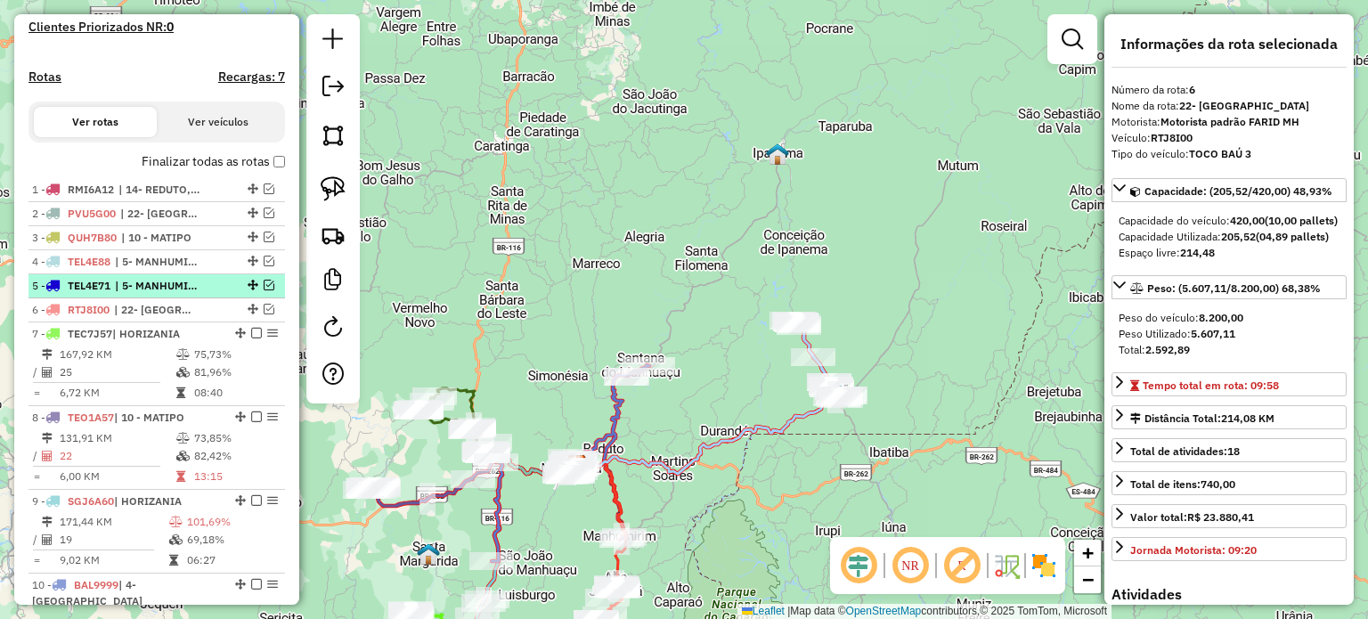
click at [224, 290] on div at bounding box center [250, 285] width 53 height 11
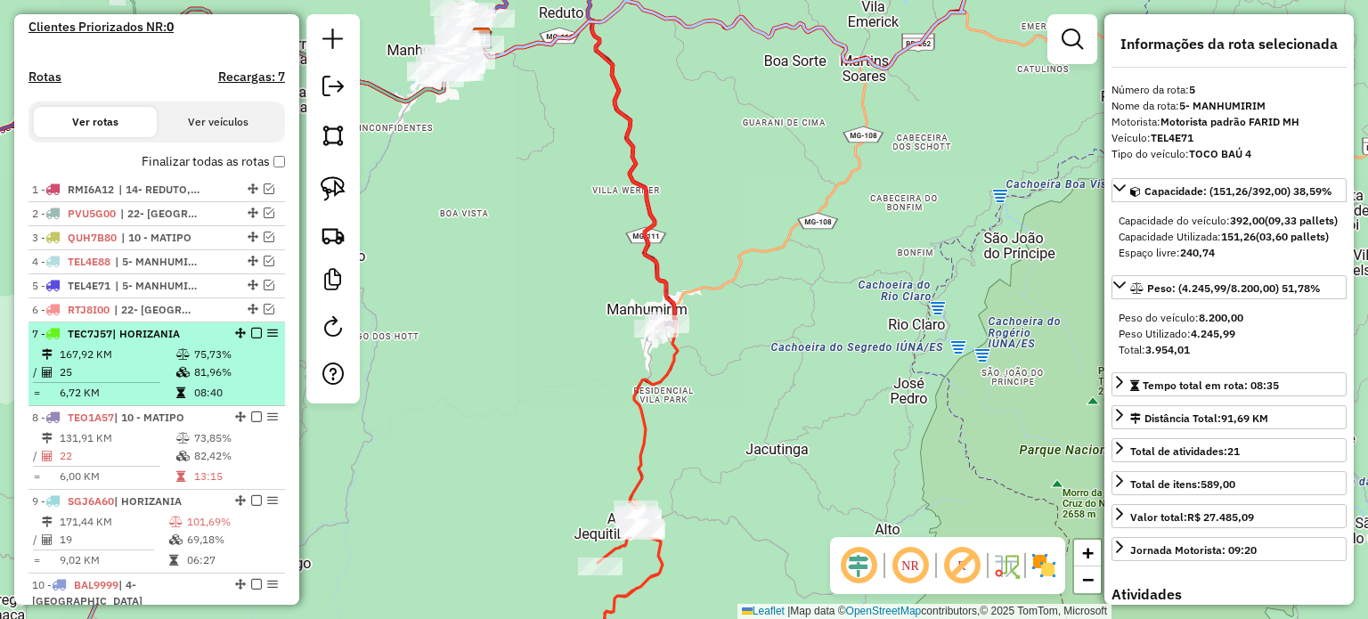
click at [190, 342] on div "7 - TEC7J57 | HORIZANIA" at bounding box center [126, 334] width 189 height 16
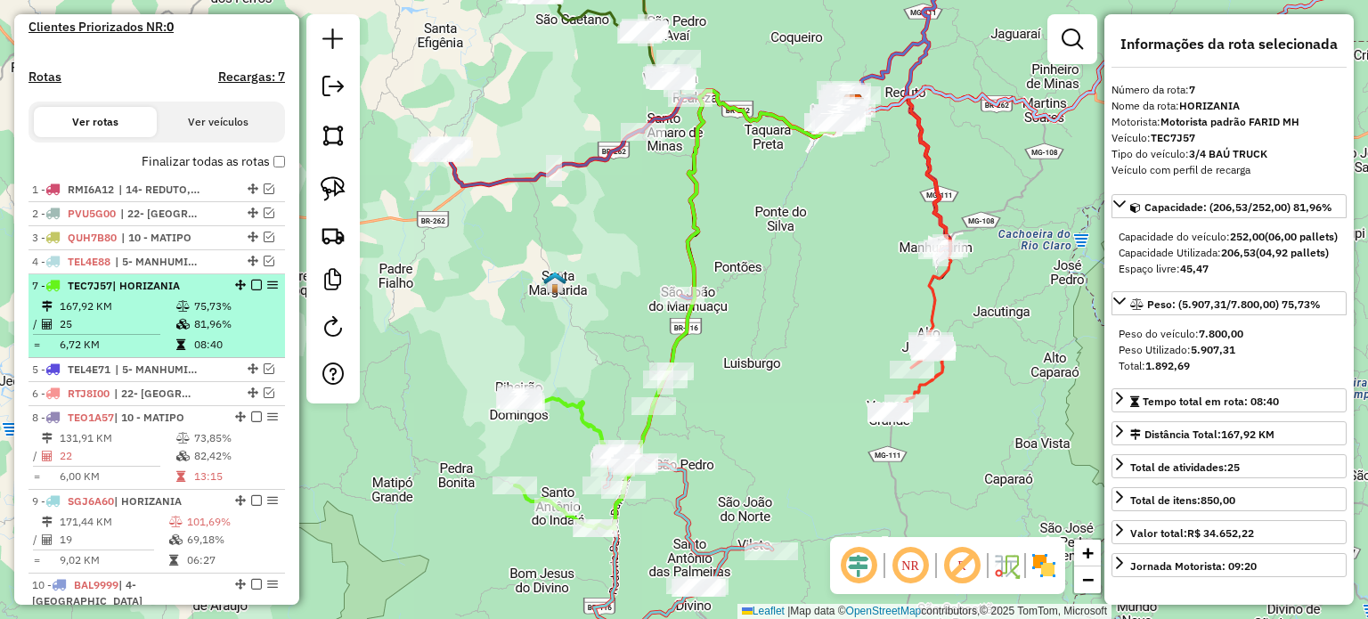
drag, startPoint x: 239, startPoint y: 346, endPoint x: 236, endPoint y: 289, distance: 57.1
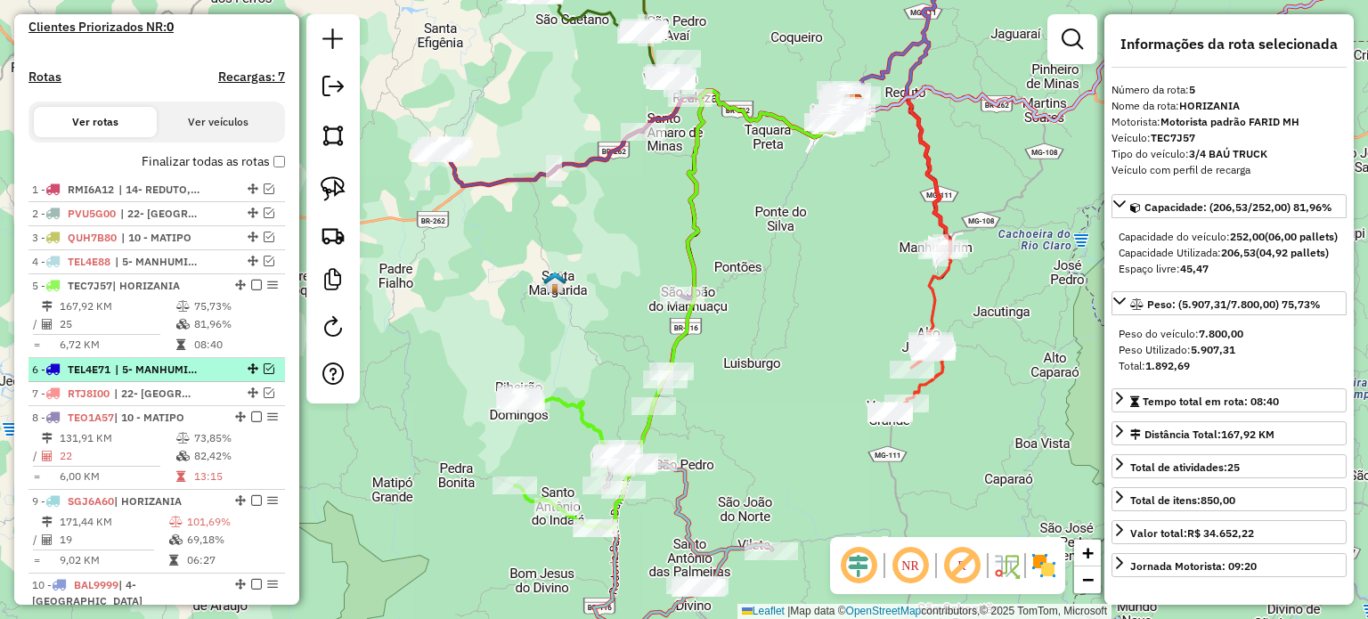
click at [183, 378] on span "| 5- MANHUMIRIM" at bounding box center [156, 370] width 82 height 16
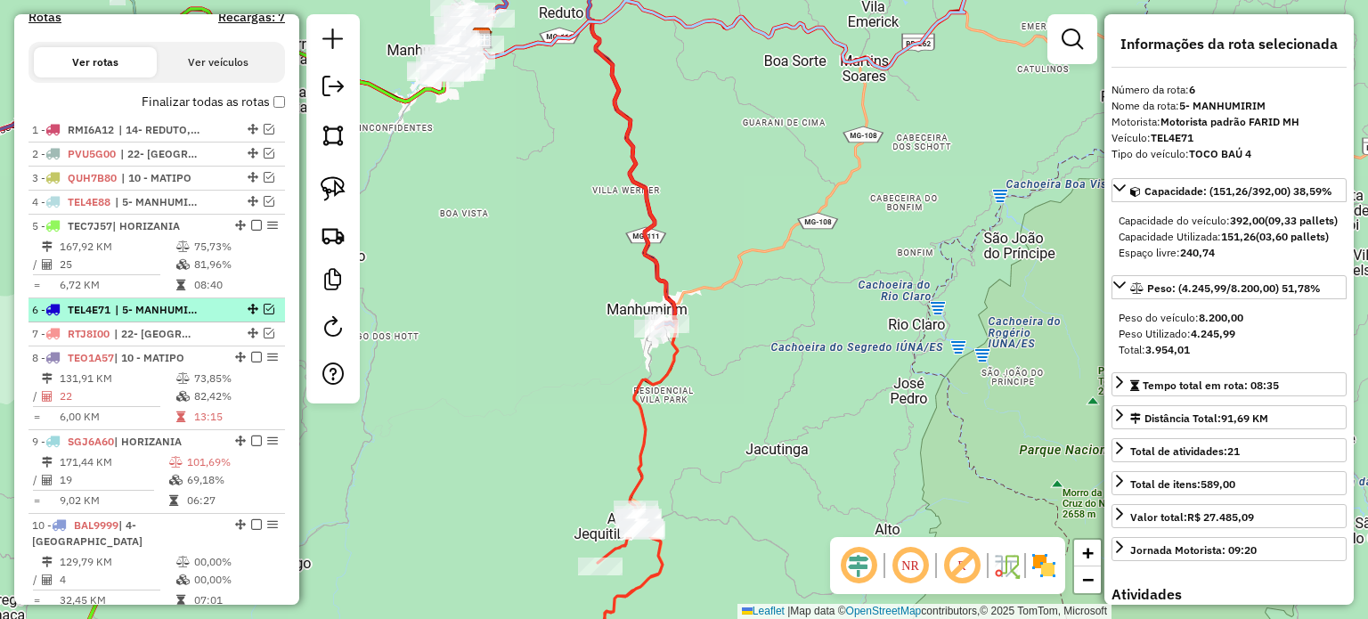
scroll to position [577, 0]
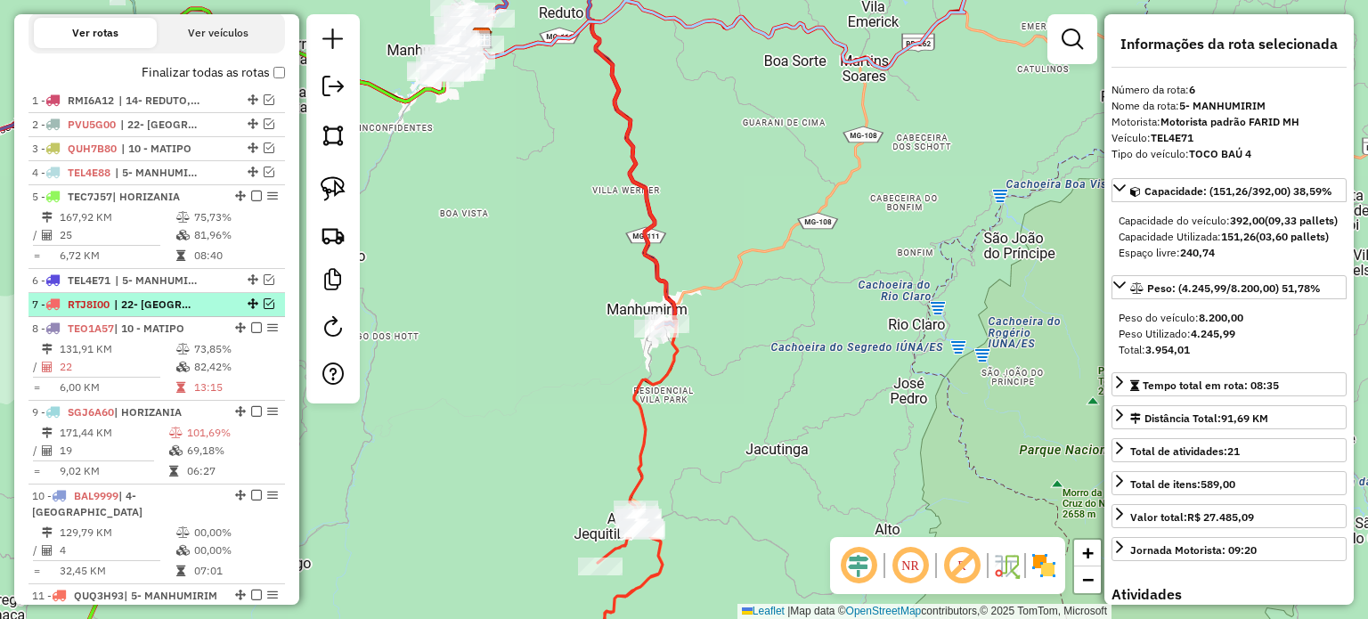
click at [191, 313] on span "| 22- [GEOGRAPHIC_DATA]" at bounding box center [155, 305] width 82 height 16
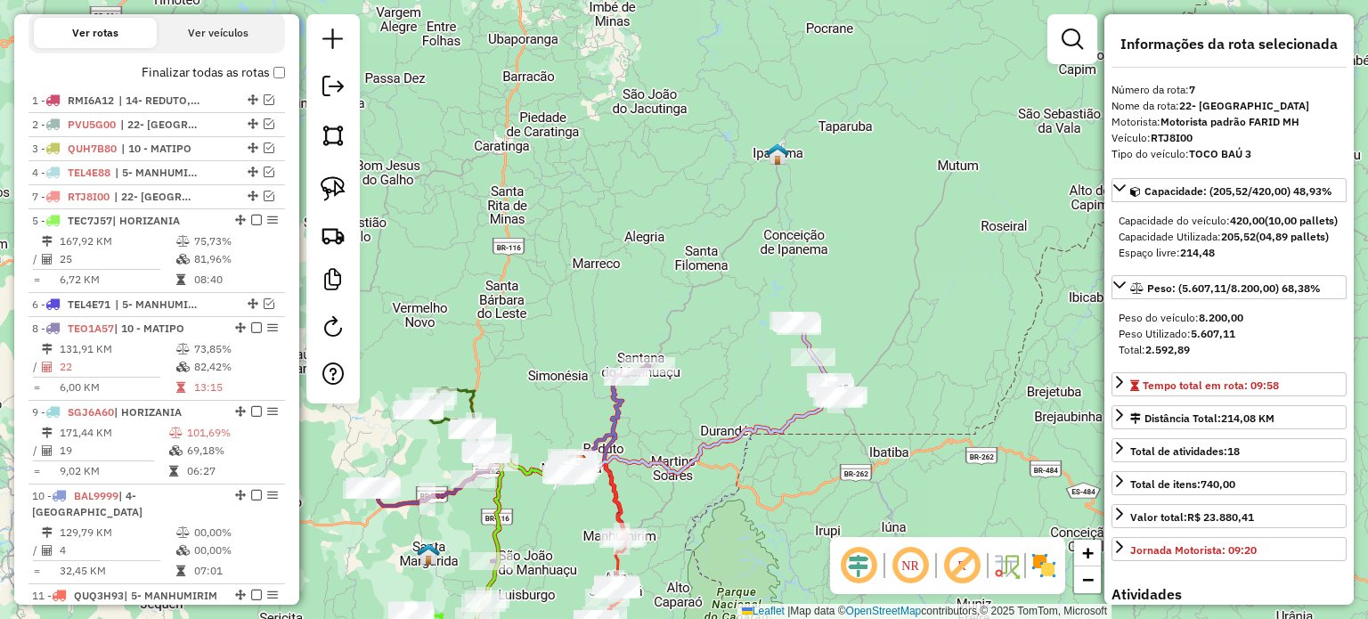
drag, startPoint x: 246, startPoint y: 319, endPoint x: 239, endPoint y: 240, distance: 78.7
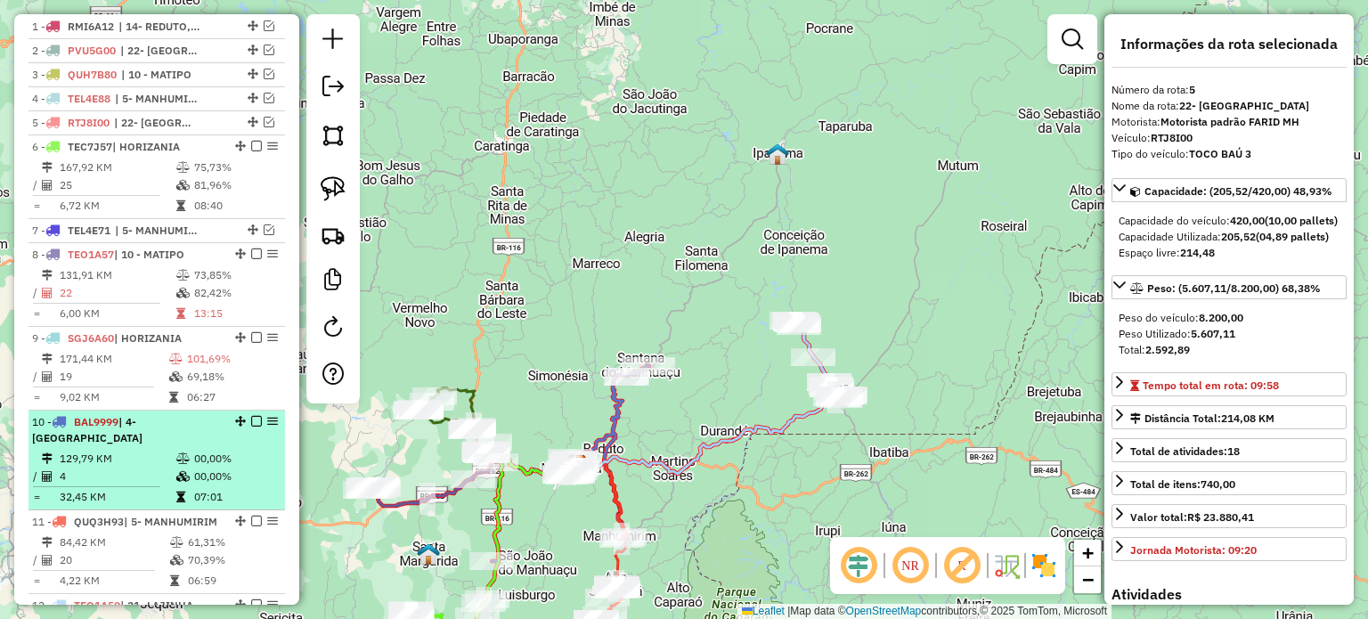
scroll to position [755, 0]
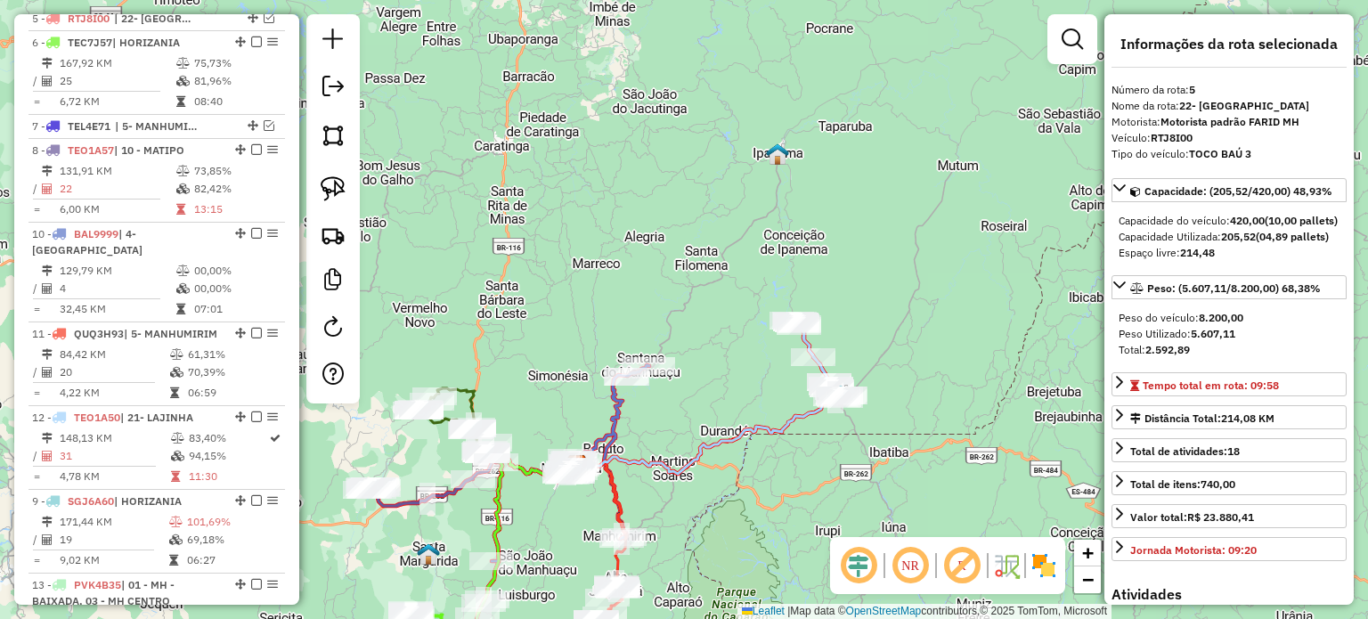
drag, startPoint x: 233, startPoint y: 246, endPoint x: 189, endPoint y: 545, distance: 302.5
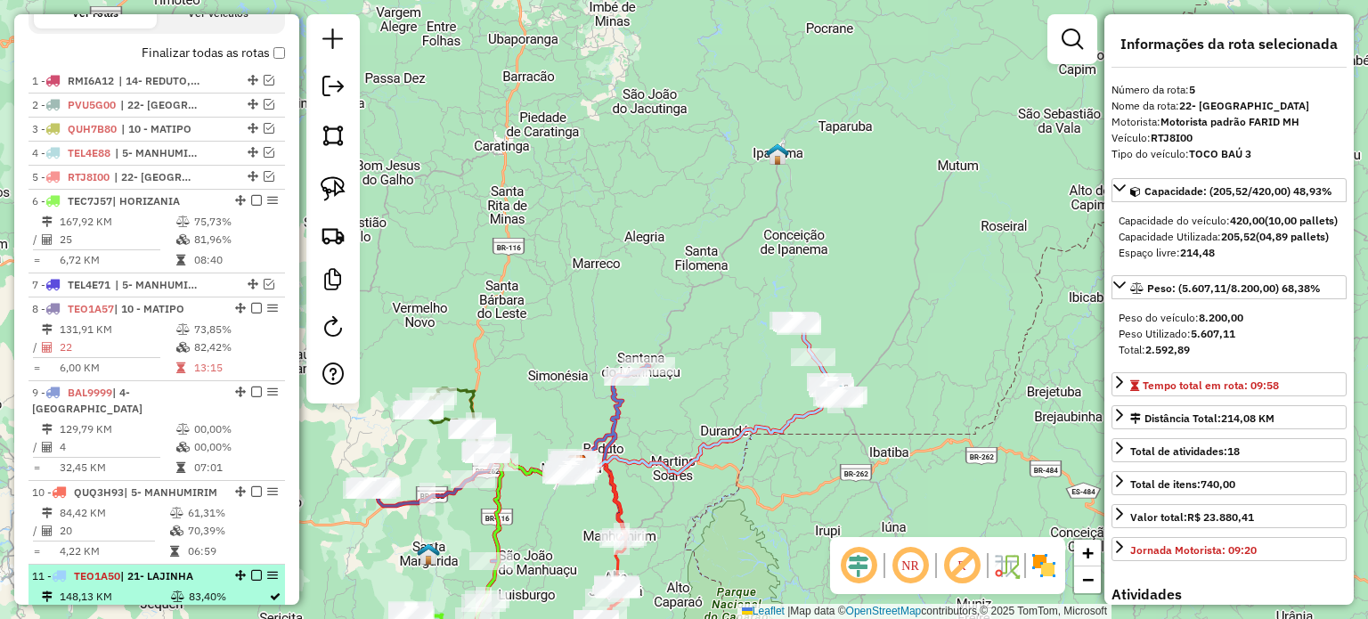
scroll to position [577, 0]
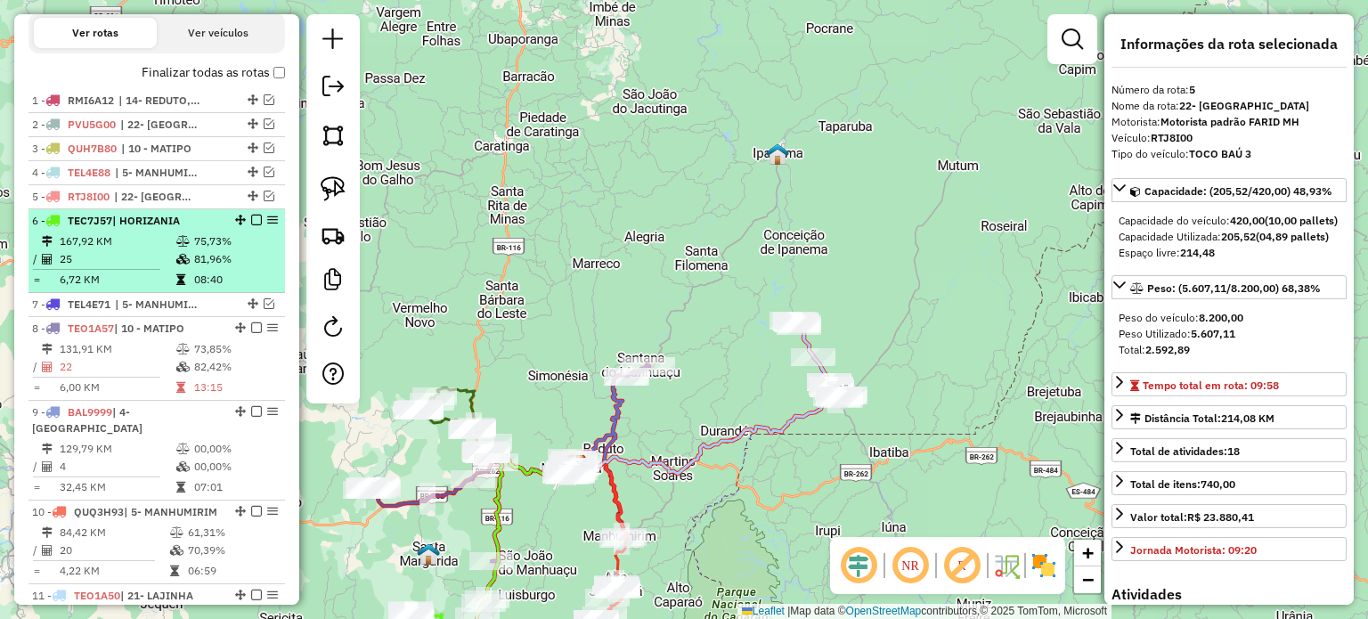
click at [175, 248] on td at bounding box center [184, 241] width 18 height 18
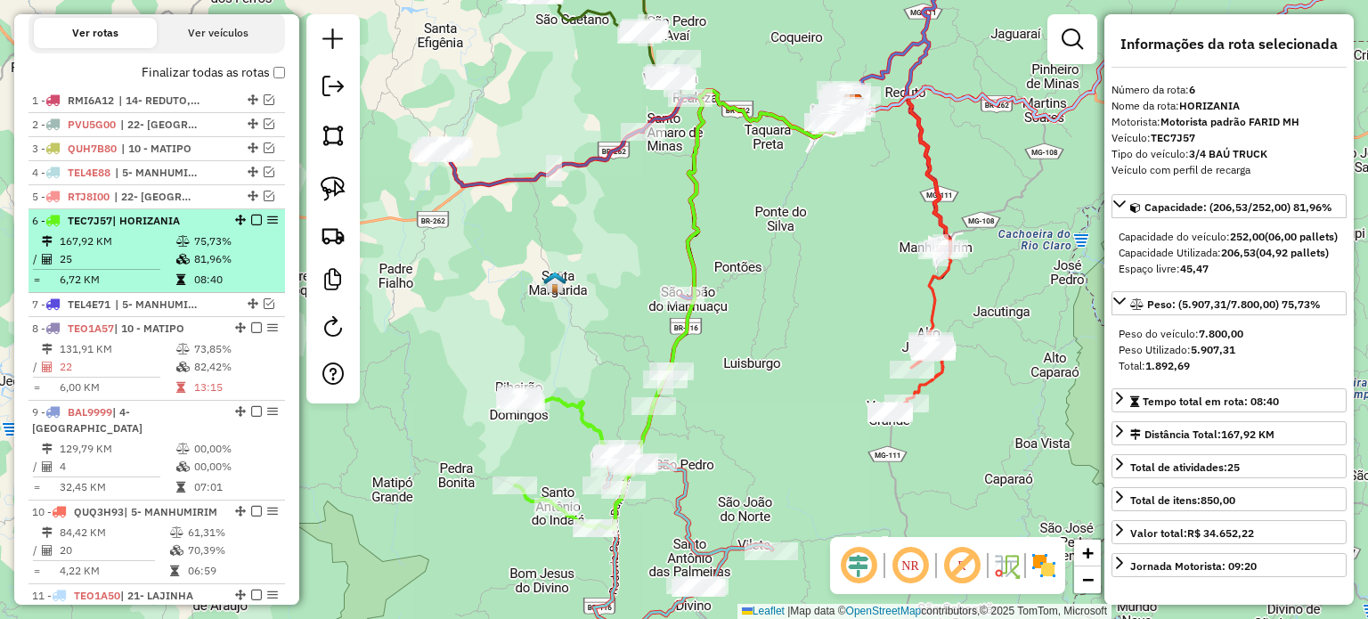
click at [170, 250] on td "167,92 KM" at bounding box center [117, 241] width 117 height 18
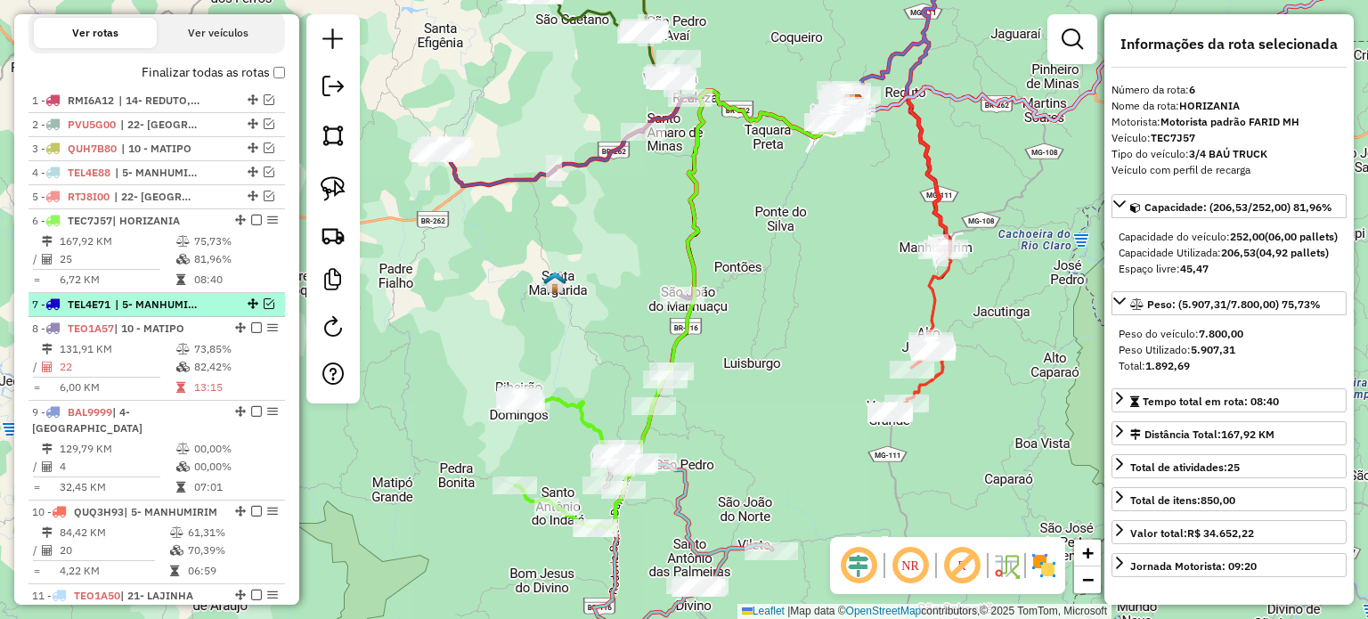
click at [170, 313] on span "| 5- MANHUMIRIM" at bounding box center [156, 305] width 82 height 16
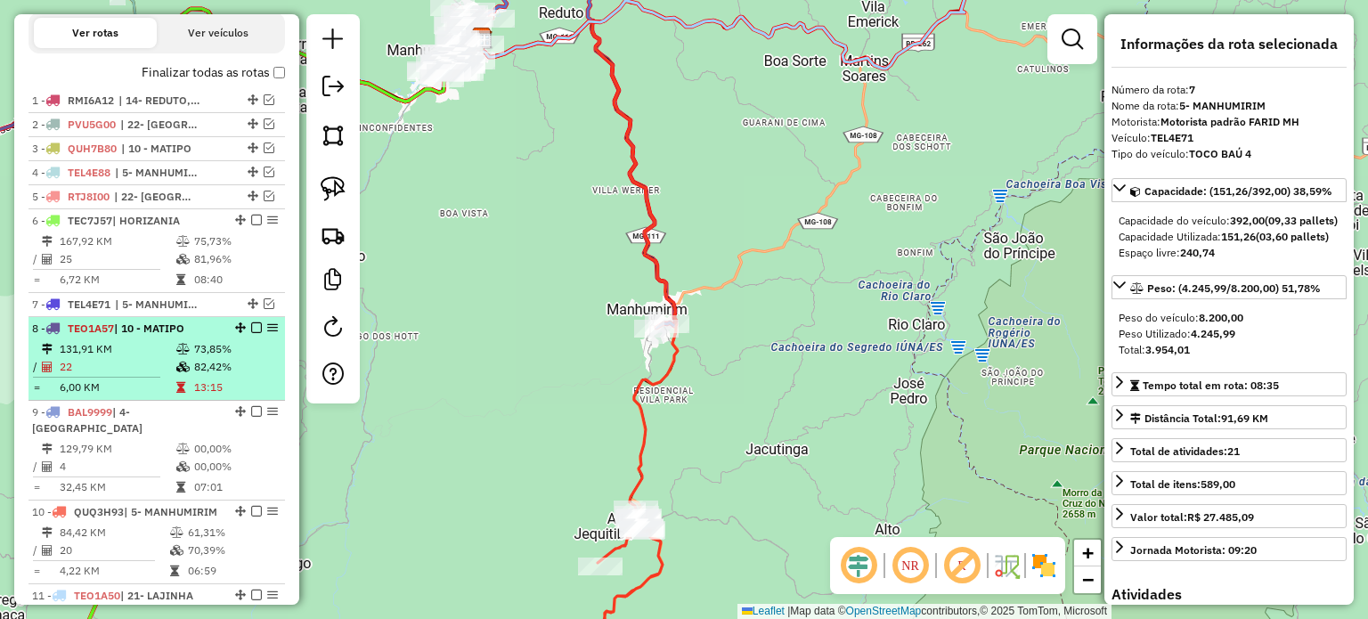
click at [170, 335] on span "| 10 - MATIPO" at bounding box center [149, 328] width 70 height 13
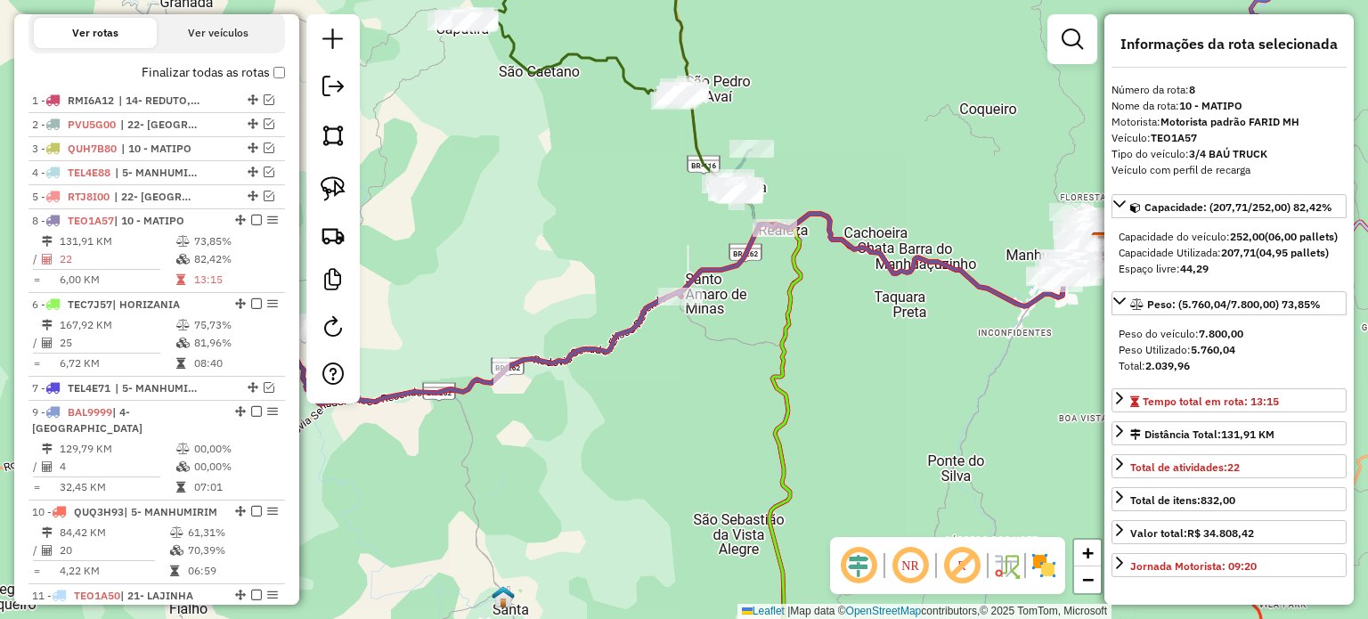
drag, startPoint x: 232, startPoint y: 343, endPoint x: 223, endPoint y: 232, distance: 111.7
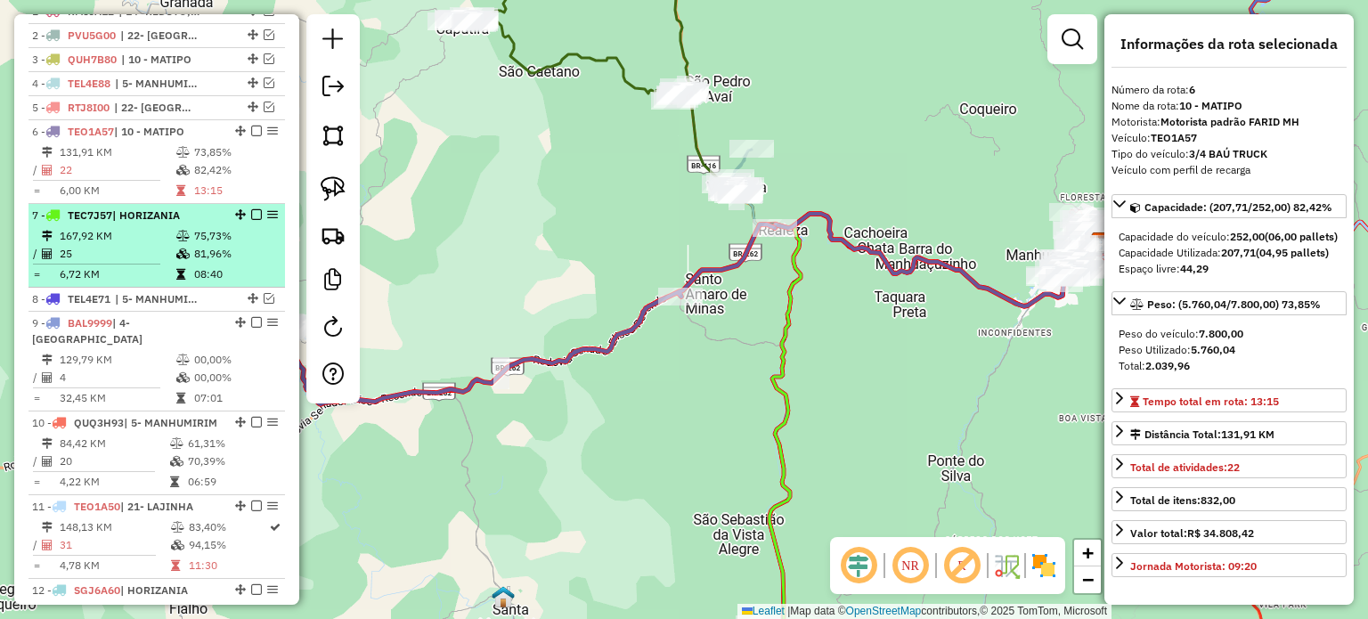
scroll to position [755, 0]
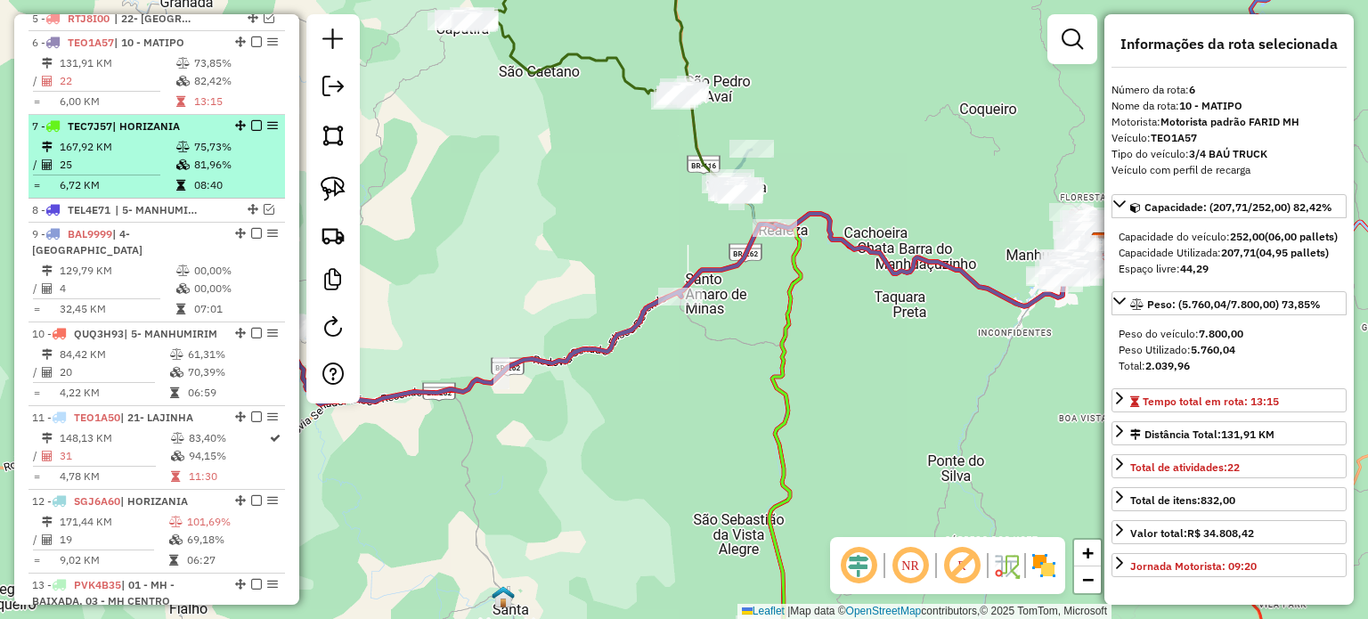
click at [145, 152] on td "167,92 KM" at bounding box center [117, 147] width 117 height 18
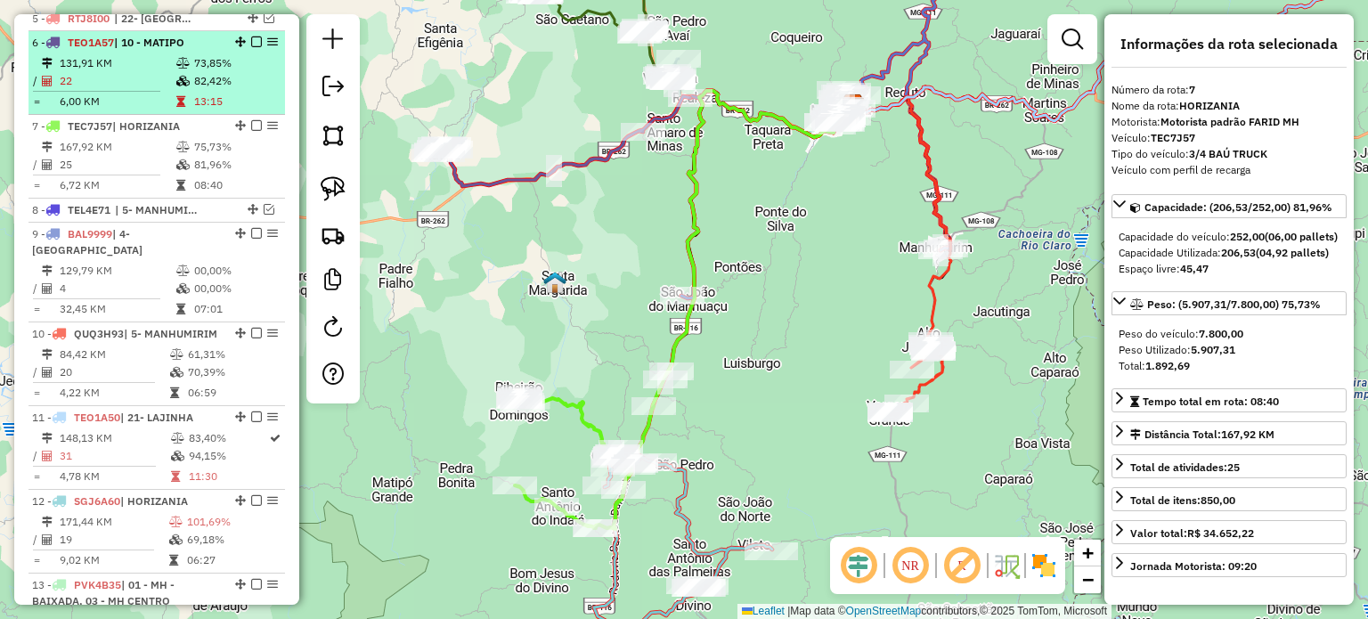
drag, startPoint x: 232, startPoint y: 140, endPoint x: 225, endPoint y: 88, distance: 52.0
click at [225, 88] on ul "1 - RMI6A12 | 14- REDUTO, 17- PINHEIRO DE MINAS 2 - PVU5G00 | 22- [GEOGRAPHIC_D…" at bounding box center [156, 507] width 256 height 1193
click at [162, 66] on li "6 - TEO1A57 | 10 - MATIPO 131,91 KM 73,85% / 22 82,42% = 6,00 KM 13:15" at bounding box center [156, 73] width 256 height 84
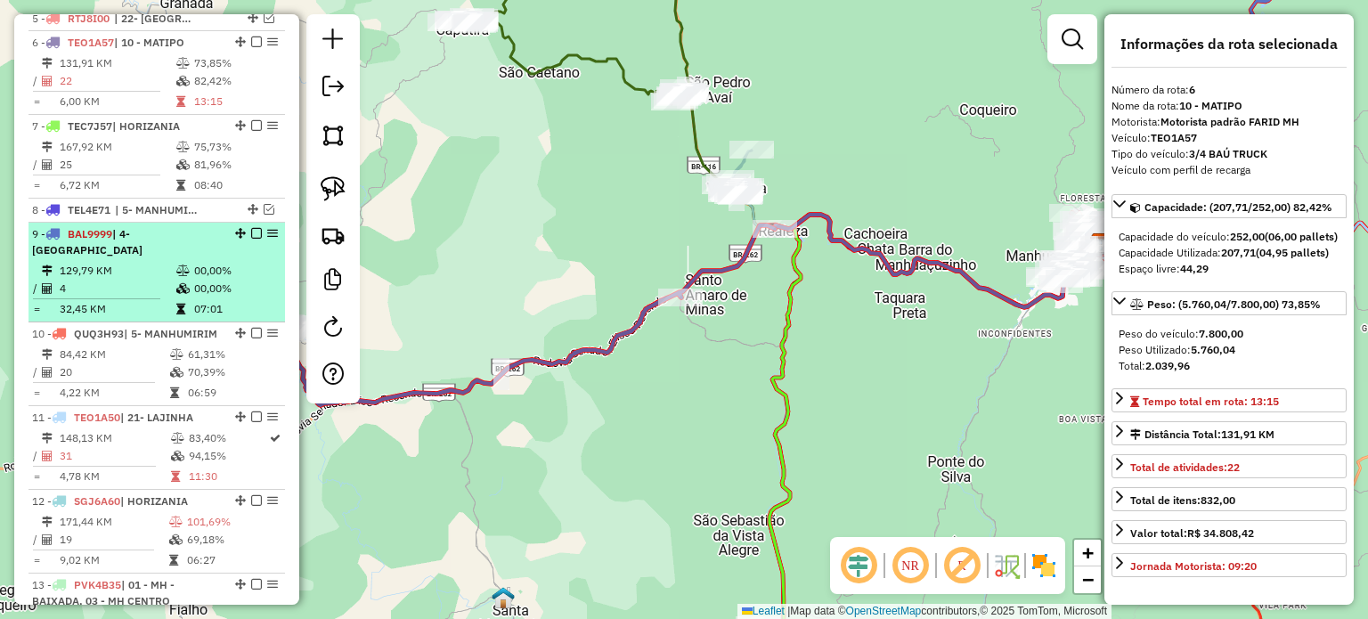
click at [139, 237] on li "9 - BAL9999 | 4- [GEOGRAPHIC_DATA] 129,79 KM 00,00% / 4 00,00% = 32,45 KM 07:01" at bounding box center [156, 273] width 256 height 100
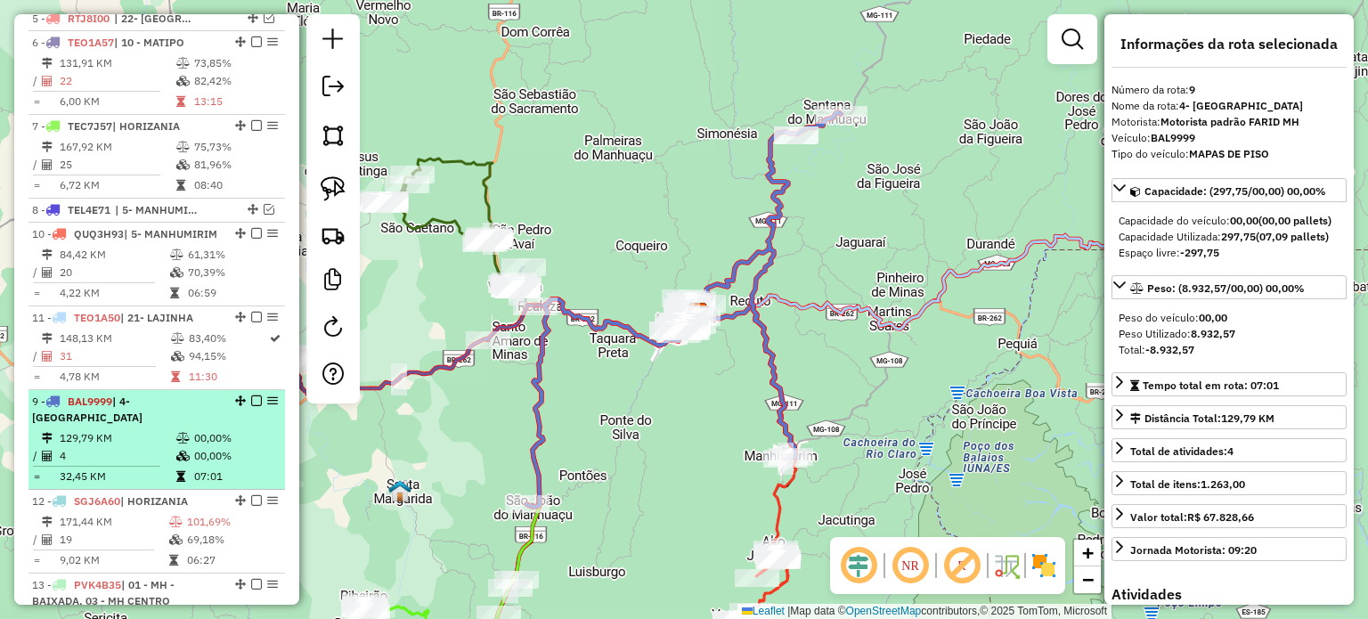
drag, startPoint x: 235, startPoint y: 245, endPoint x: 213, endPoint y: 552, distance: 308.1
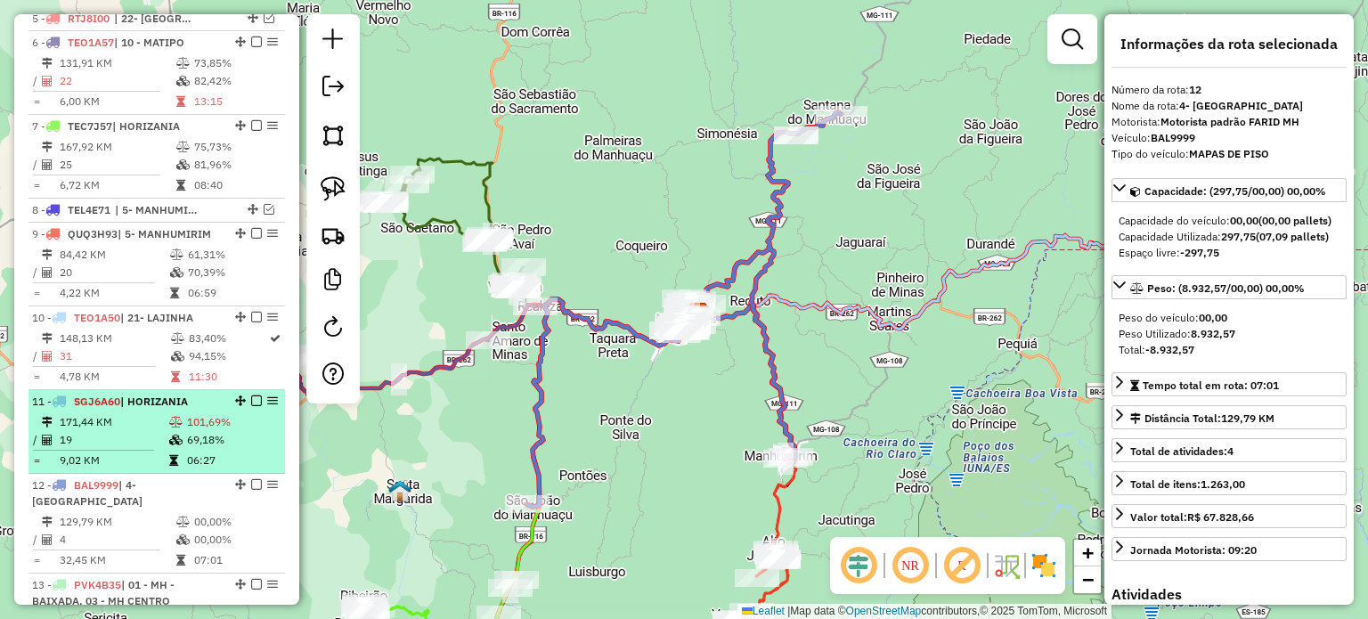
click at [182, 408] on span "| HORIZANIA" at bounding box center [154, 401] width 68 height 13
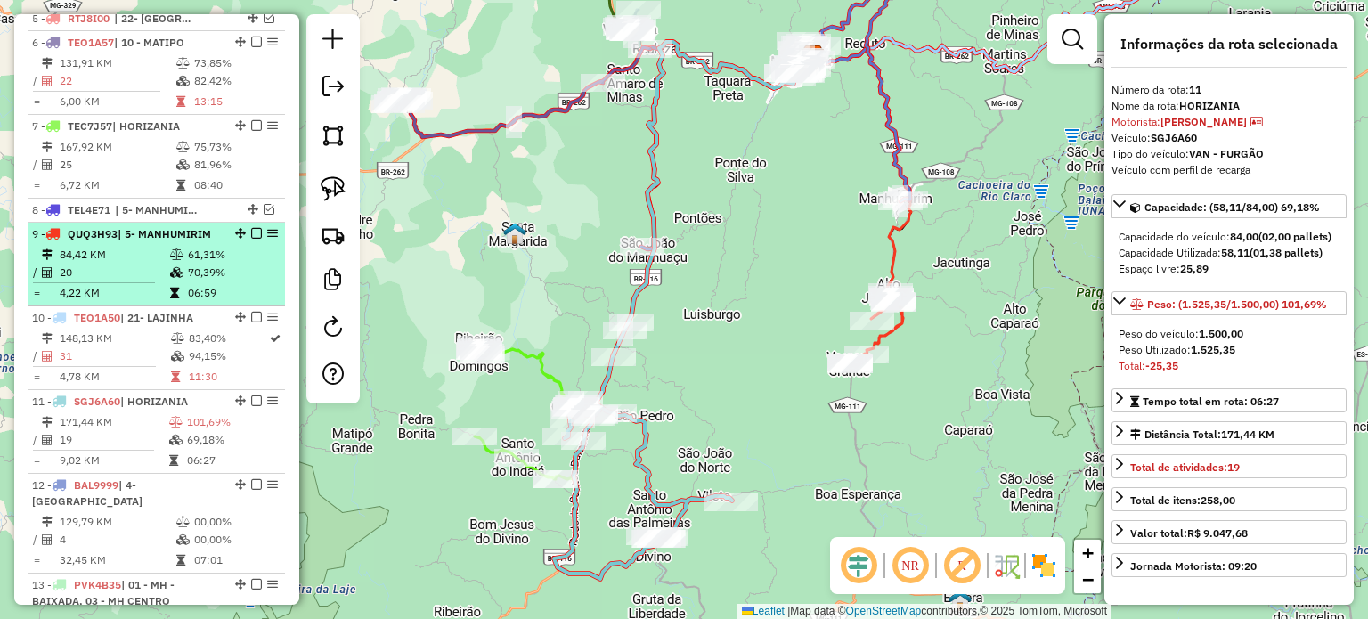
click at [199, 277] on td "70,39%" at bounding box center [232, 273] width 90 height 18
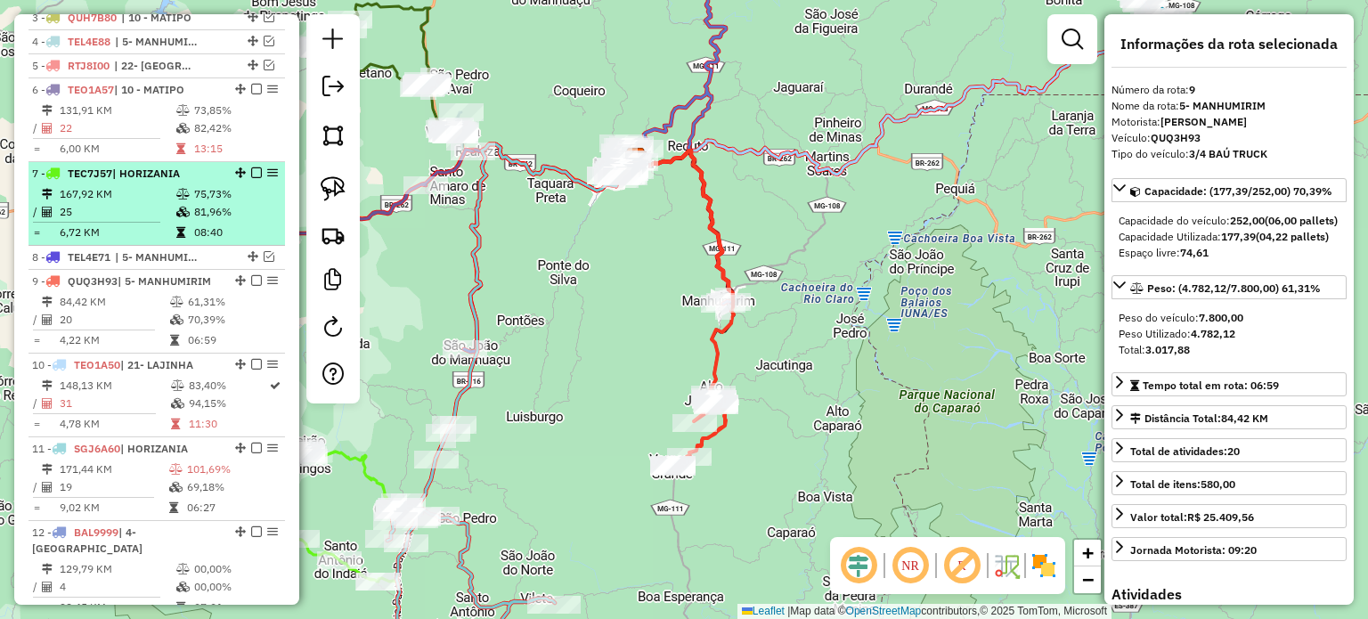
scroll to position [666, 0]
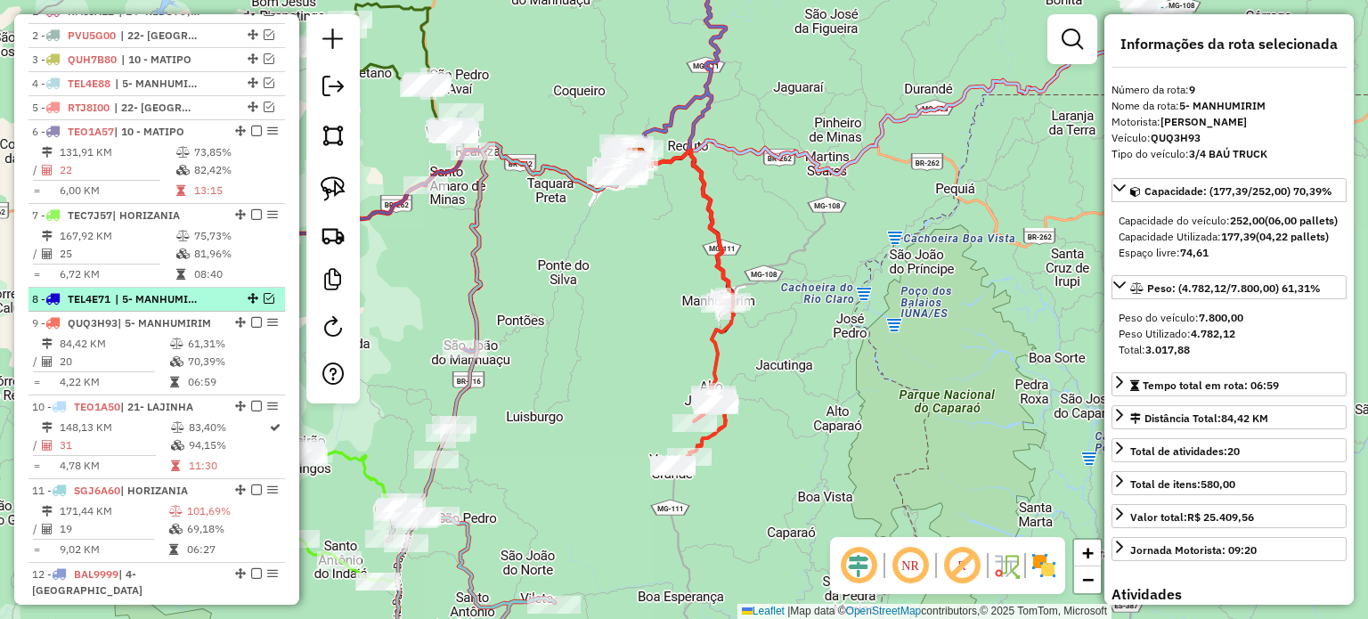
click at [188, 305] on span "| 5- MANHUMIRIM" at bounding box center [156, 299] width 82 height 16
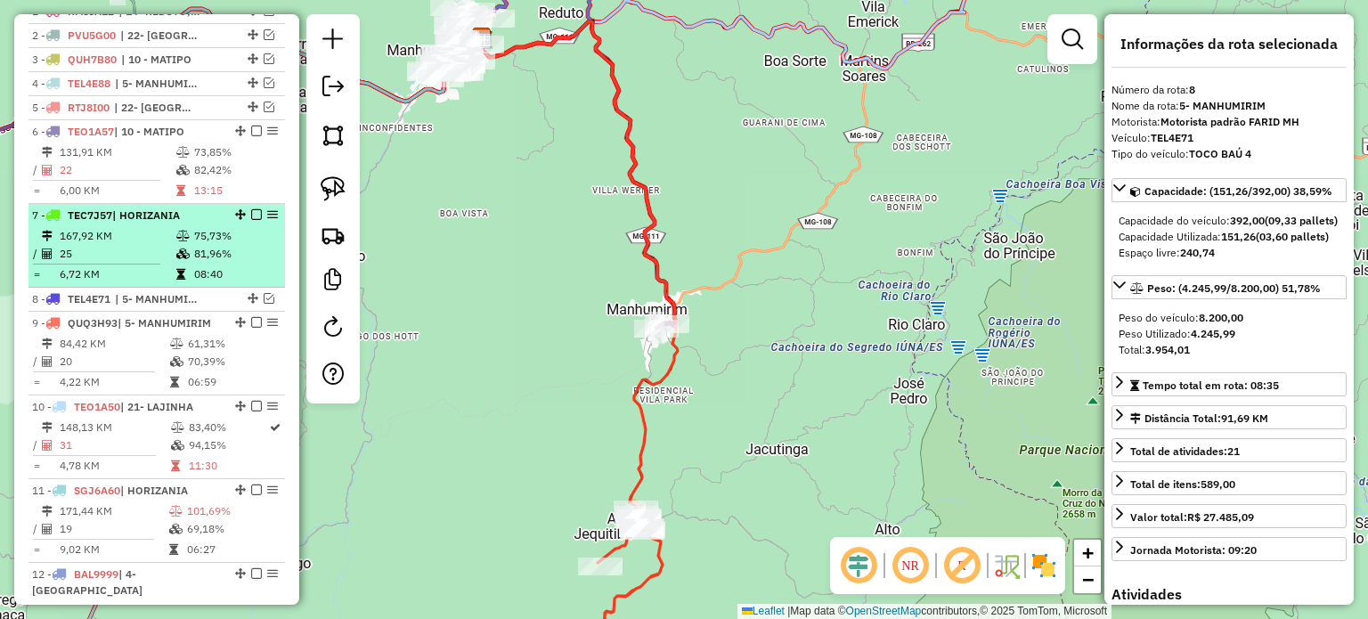
click at [193, 263] on td "81,96%" at bounding box center [235, 254] width 85 height 18
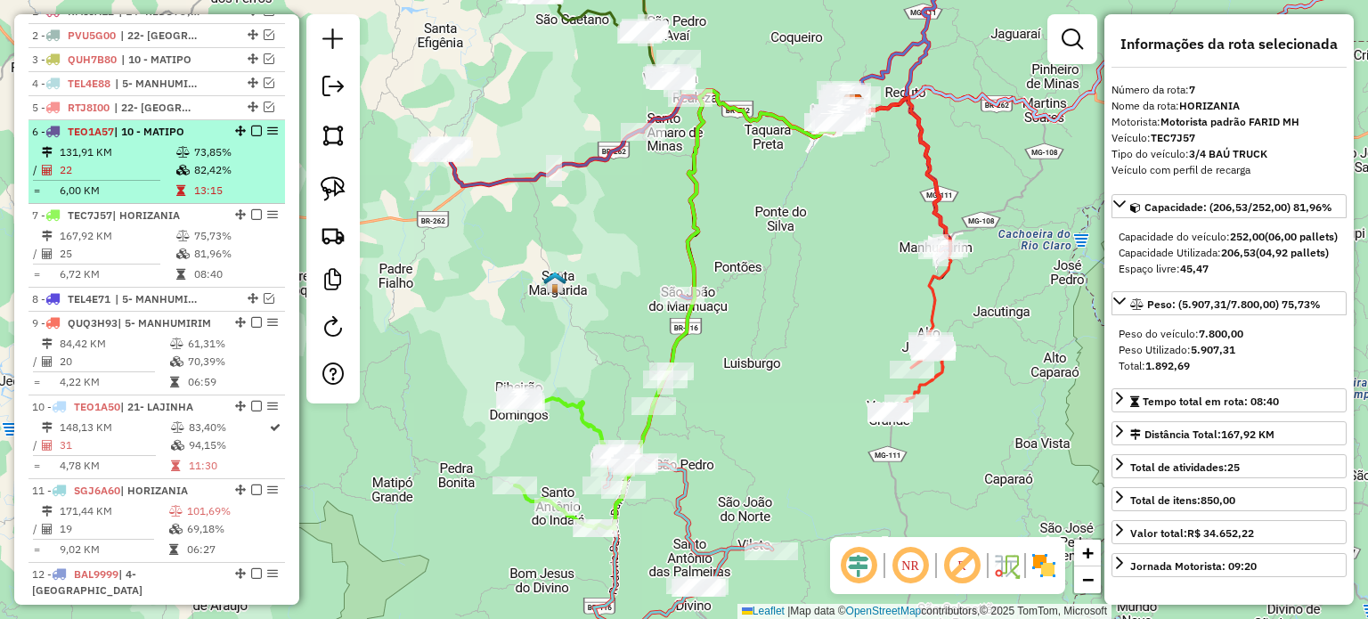
click at [198, 176] on td "82,42%" at bounding box center [235, 170] width 85 height 18
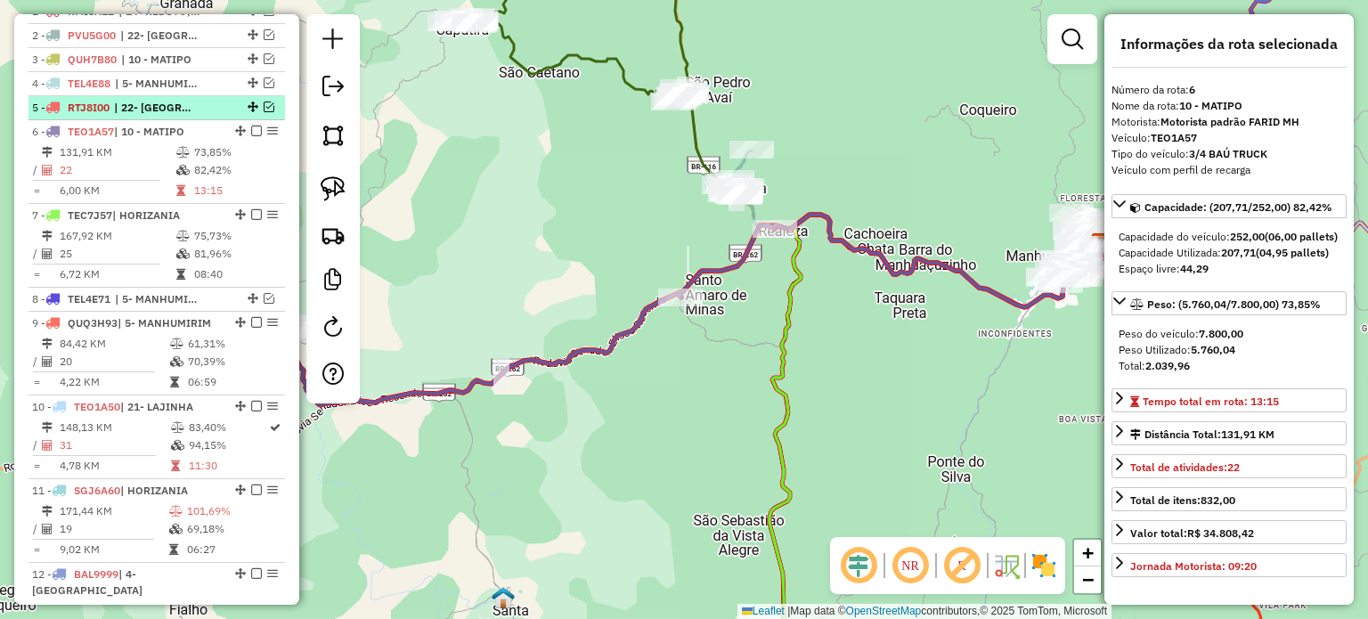
click at [183, 116] on span "| 22- [GEOGRAPHIC_DATA]" at bounding box center [155, 108] width 82 height 16
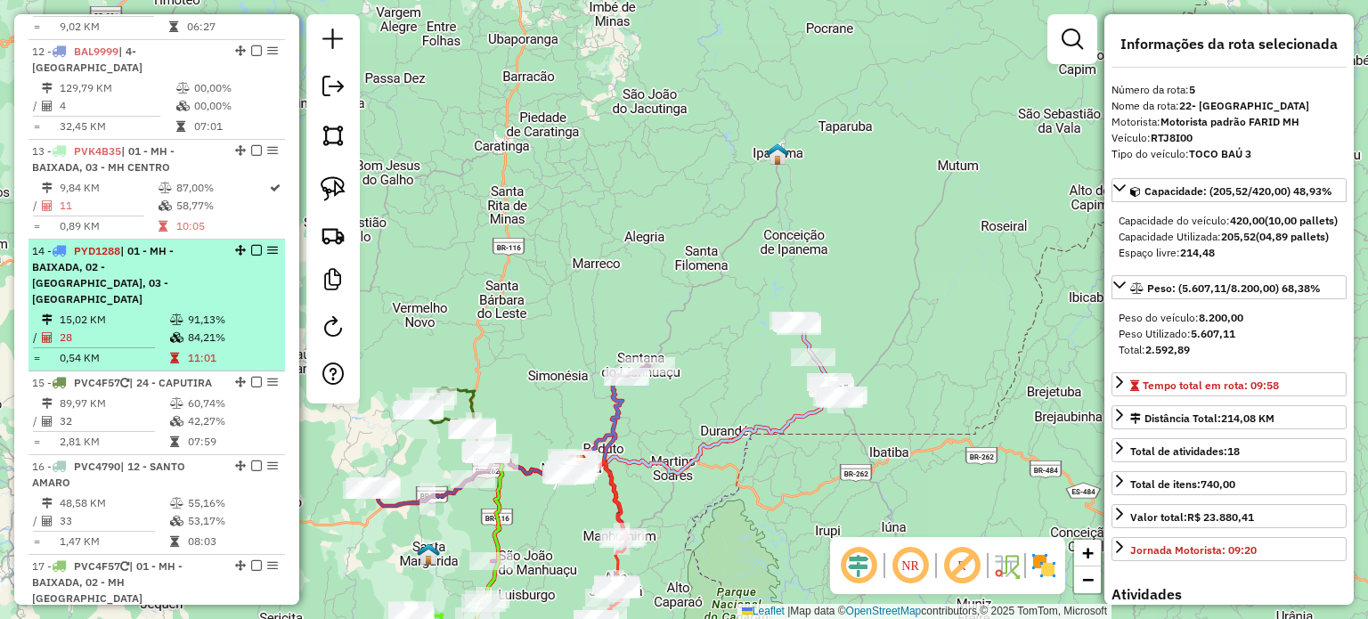
scroll to position [1201, 0]
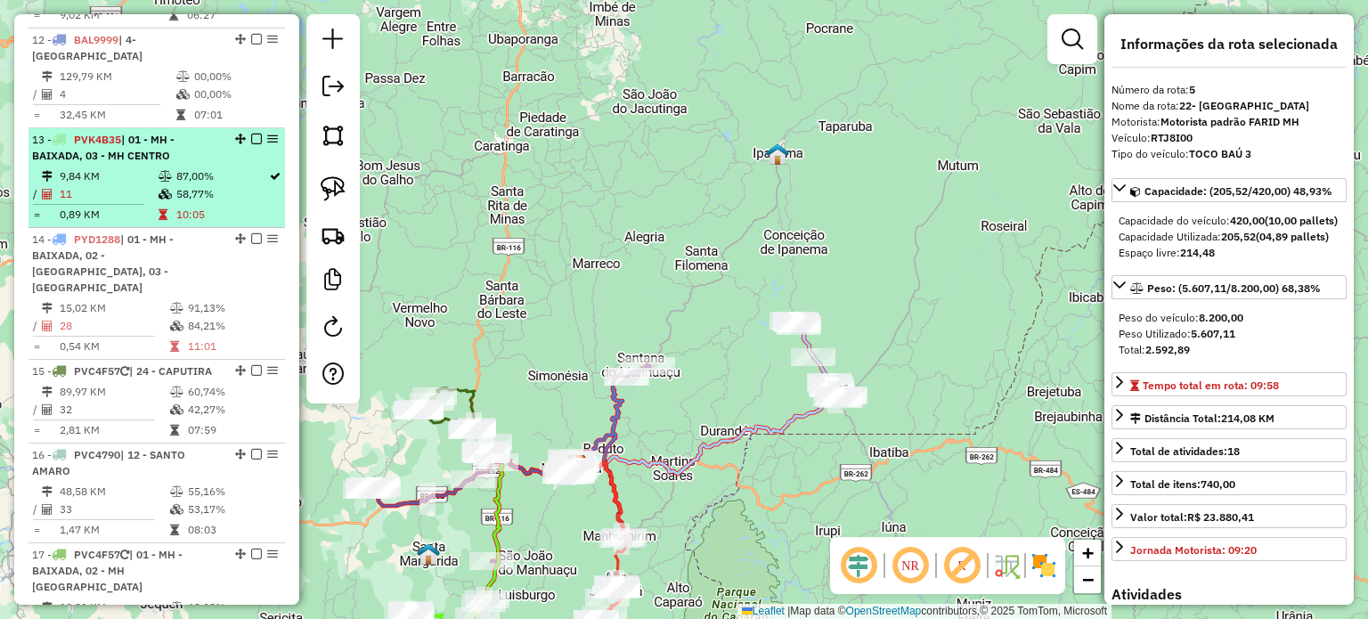
click at [165, 159] on span "| 01 - MH - BAIXADA, 03 - MH CENTRO" at bounding box center [103, 147] width 142 height 29
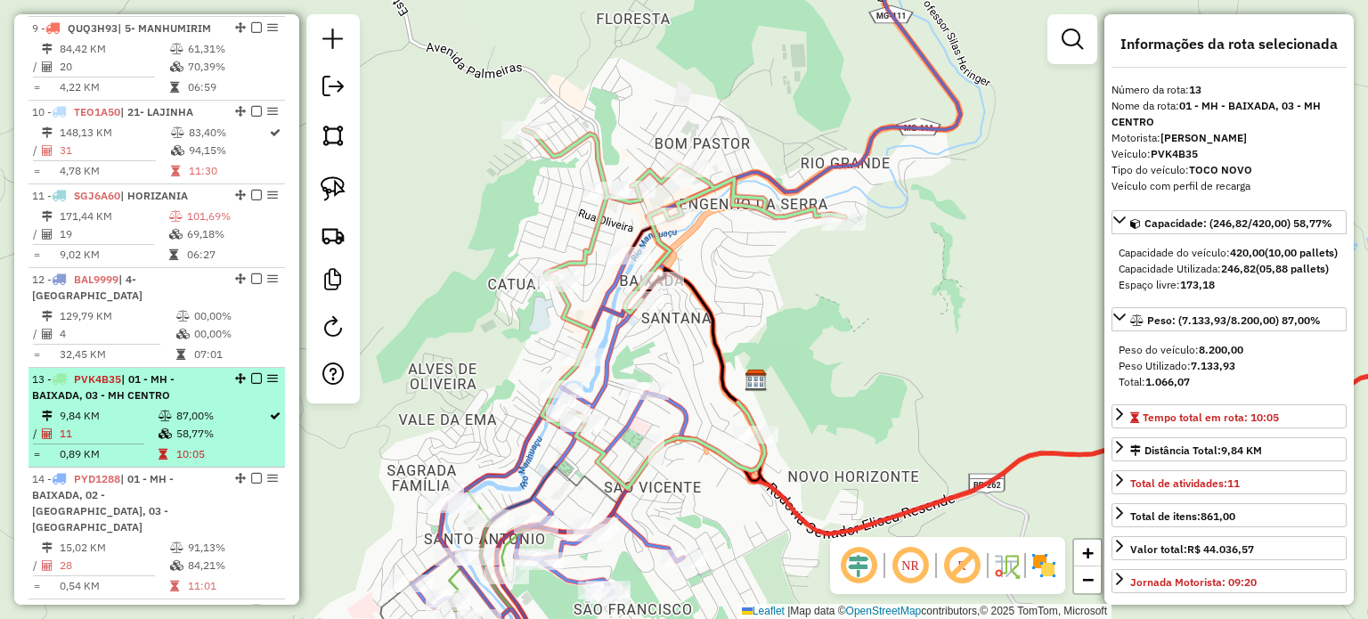
scroll to position [933, 0]
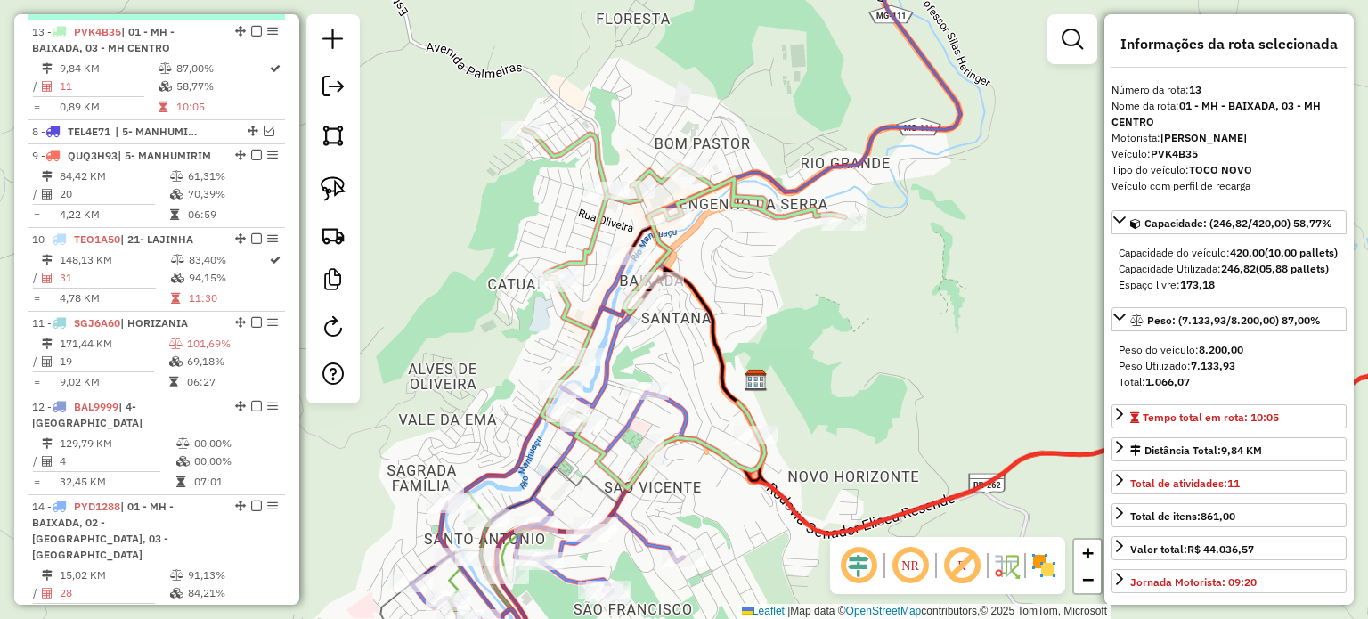
drag, startPoint x: 235, startPoint y: 418, endPoint x: 210, endPoint y: 19, distance: 399.8
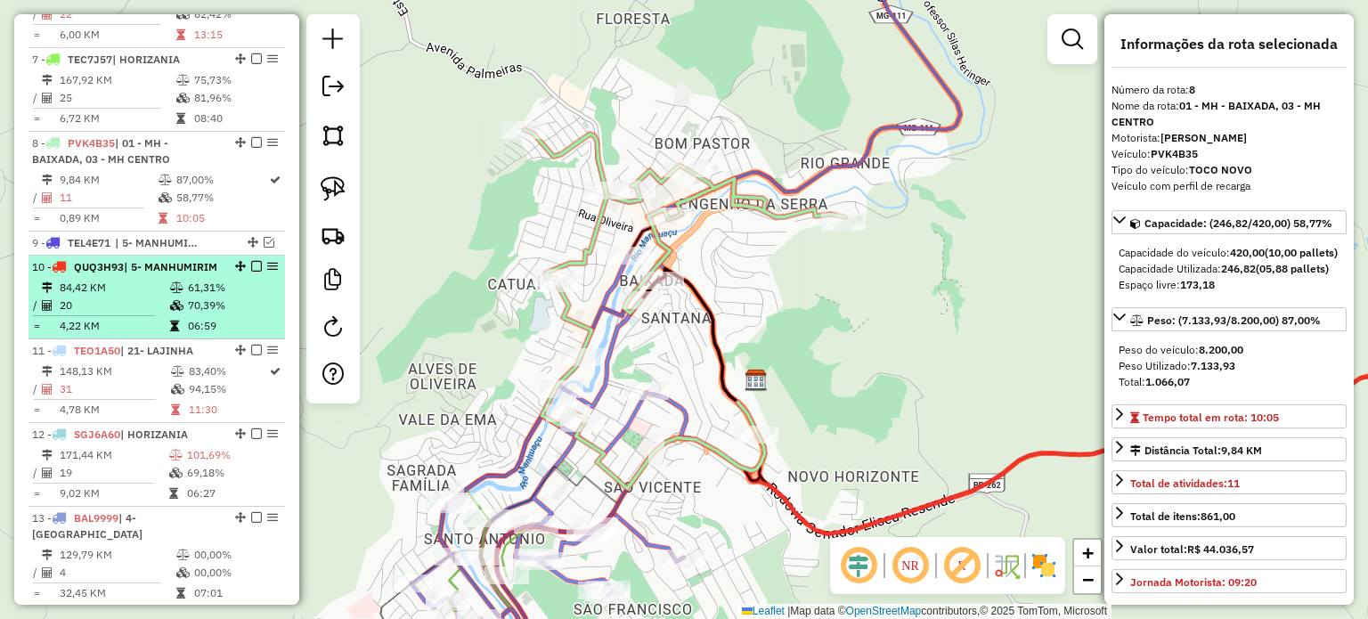
scroll to position [755, 0]
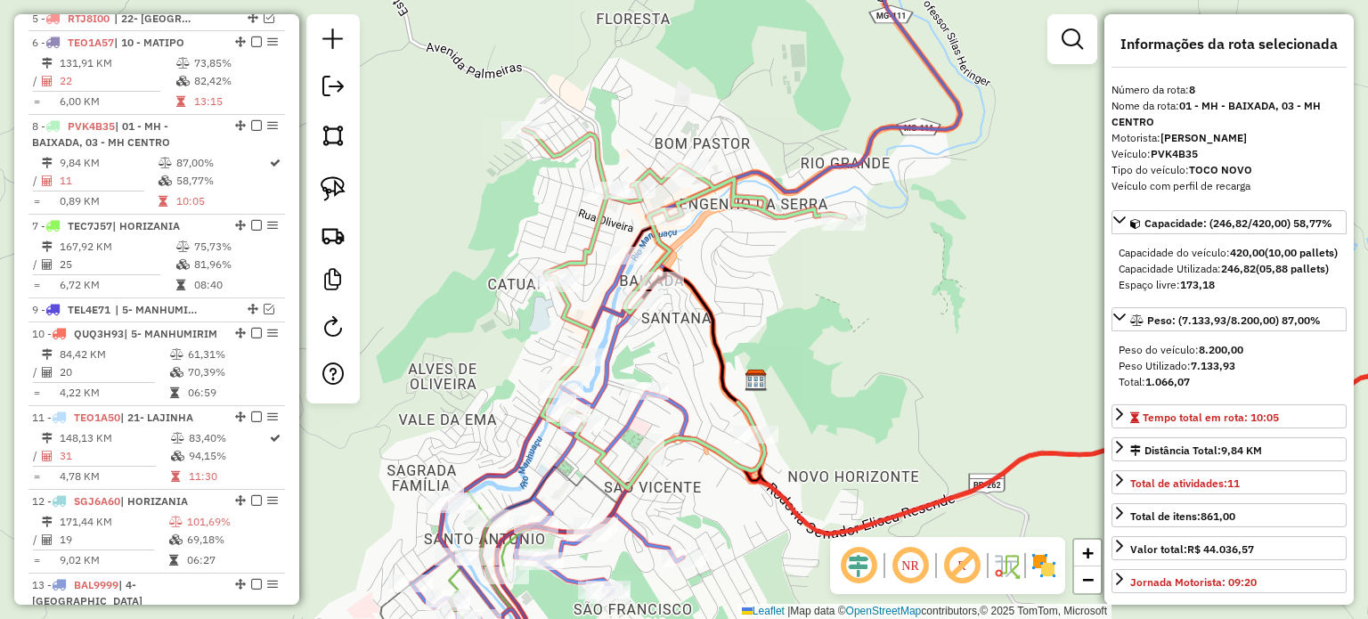
drag, startPoint x: 235, startPoint y: 221, endPoint x: 223, endPoint y: 120, distance: 101.4
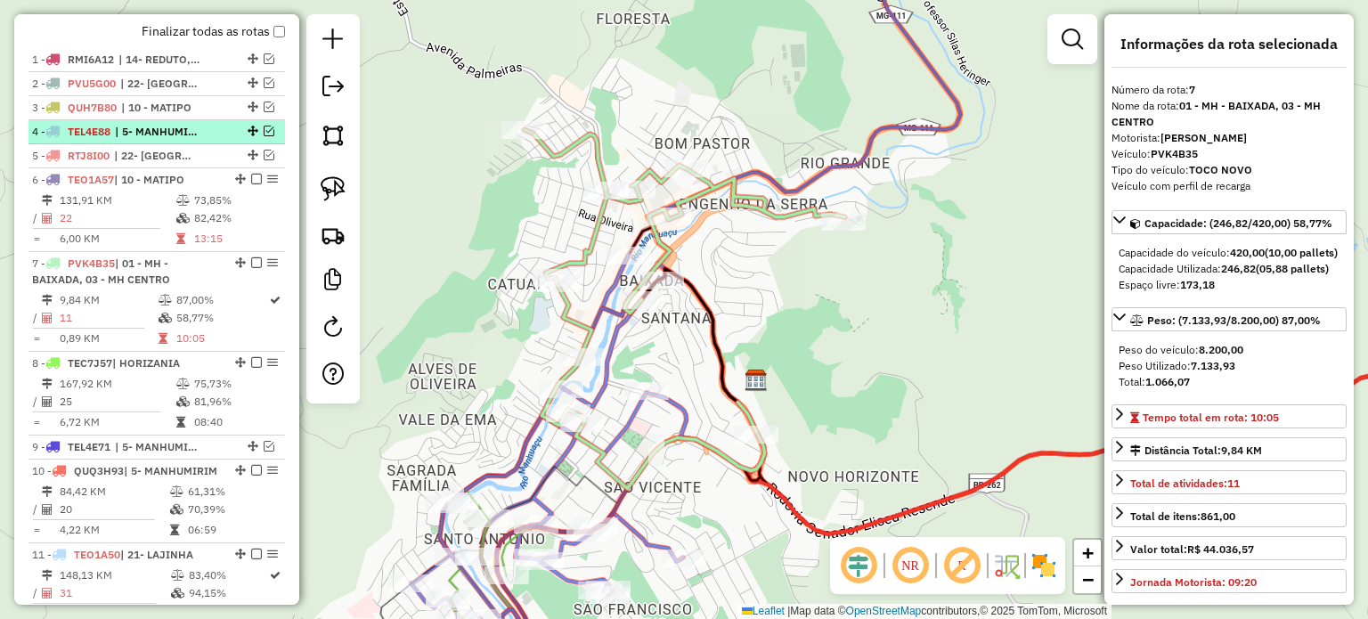
scroll to position [577, 0]
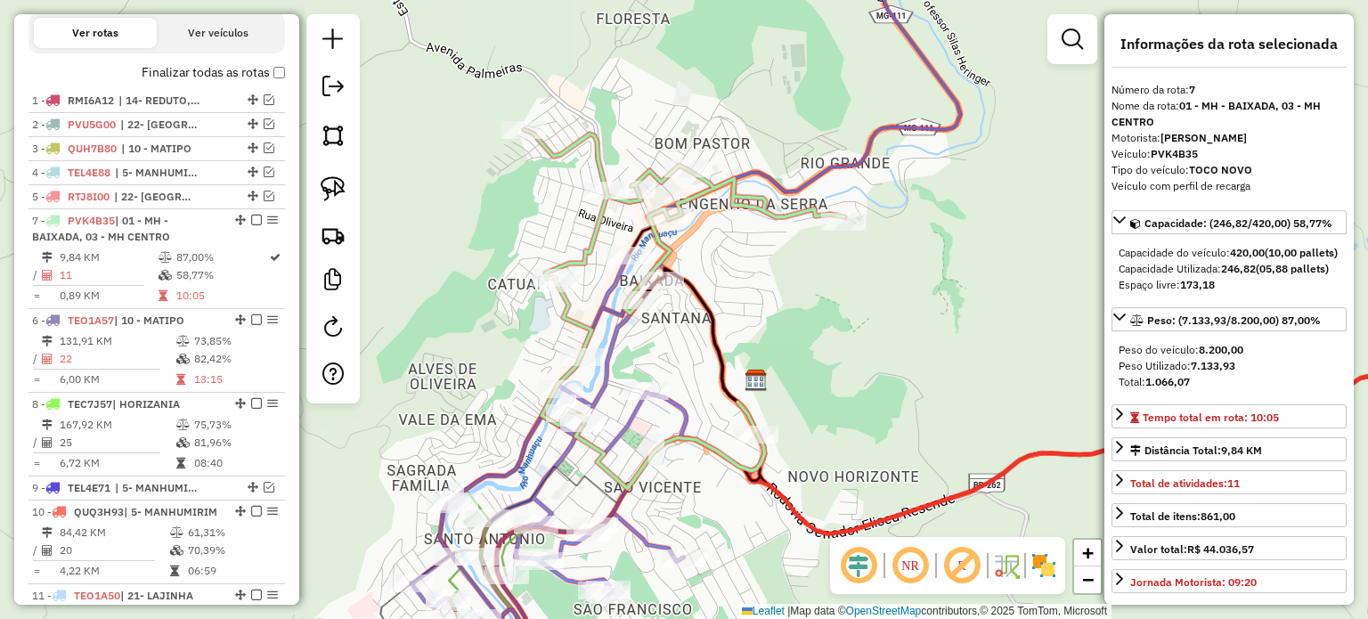
drag, startPoint x: 235, startPoint y: 313, endPoint x: 234, endPoint y: 238, distance: 74.8
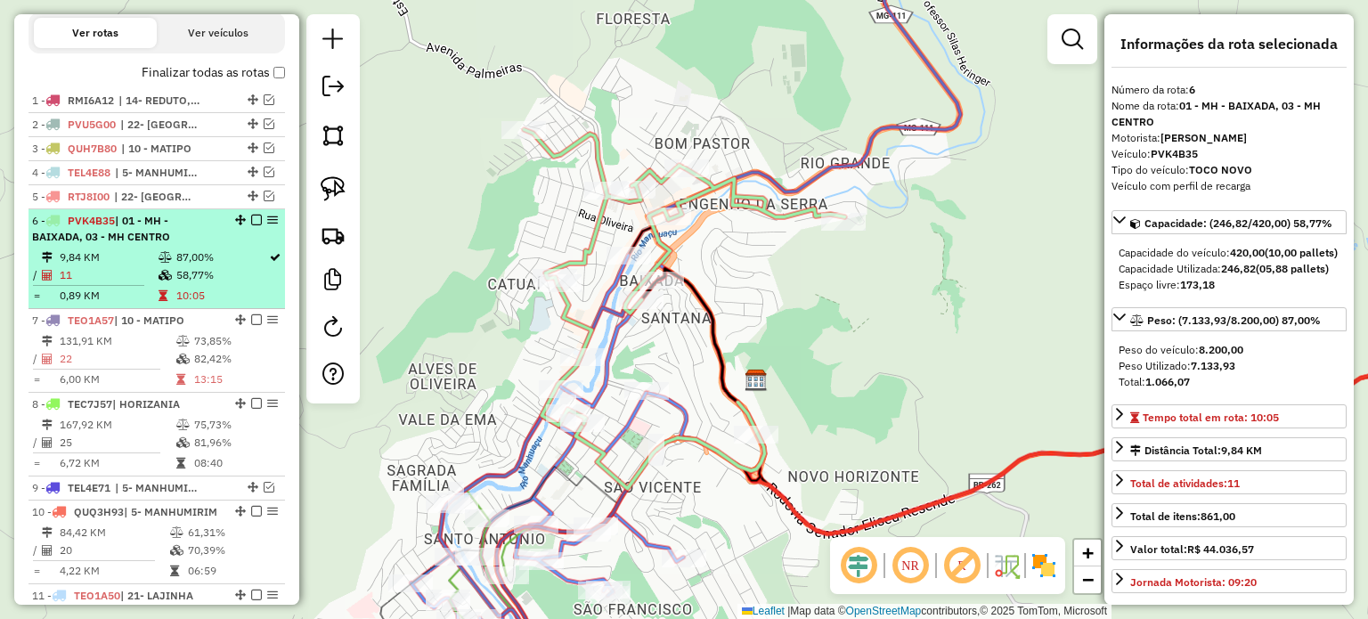
click at [192, 243] on div "6 - PVK4B35 | 01 - MH - BAIXADA, 03 - MH CENTRO" at bounding box center [126, 229] width 189 height 32
click at [251, 225] on em at bounding box center [256, 220] width 11 height 11
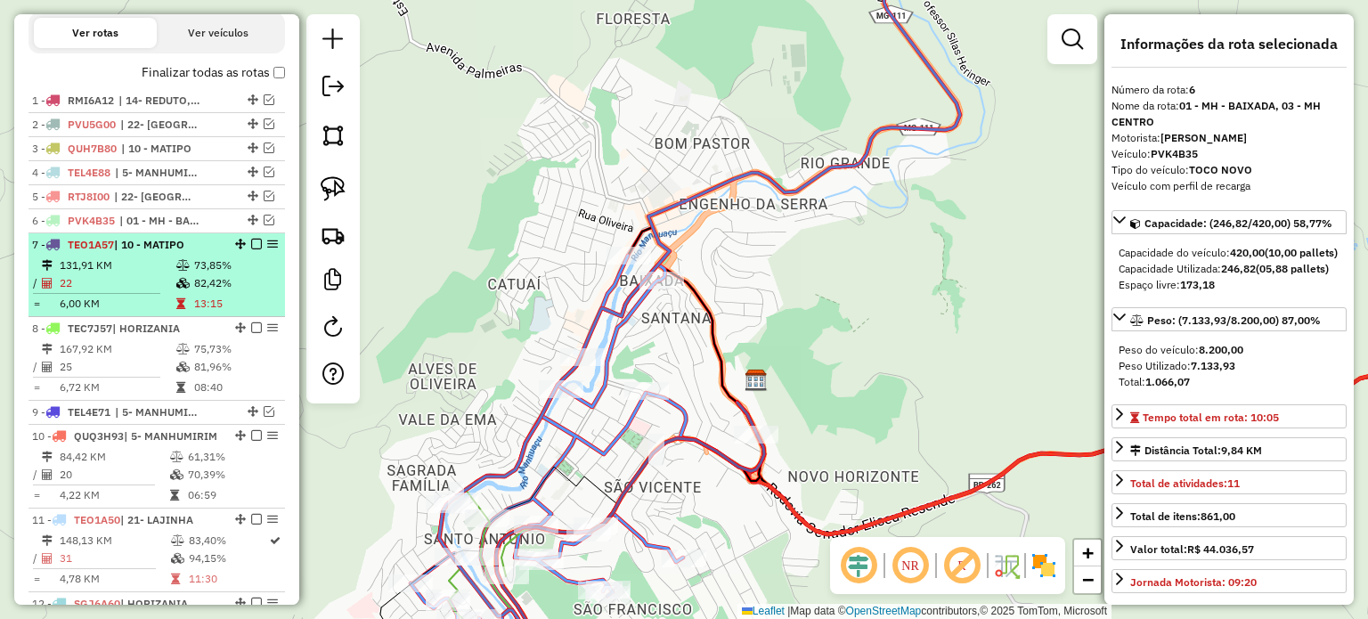
click at [178, 266] on li "7 - TEO1A57 | 10 - MATIPO 131,91 KM 73,85% / 22 82,42% = 6,00 KM 13:15" at bounding box center [156, 275] width 256 height 84
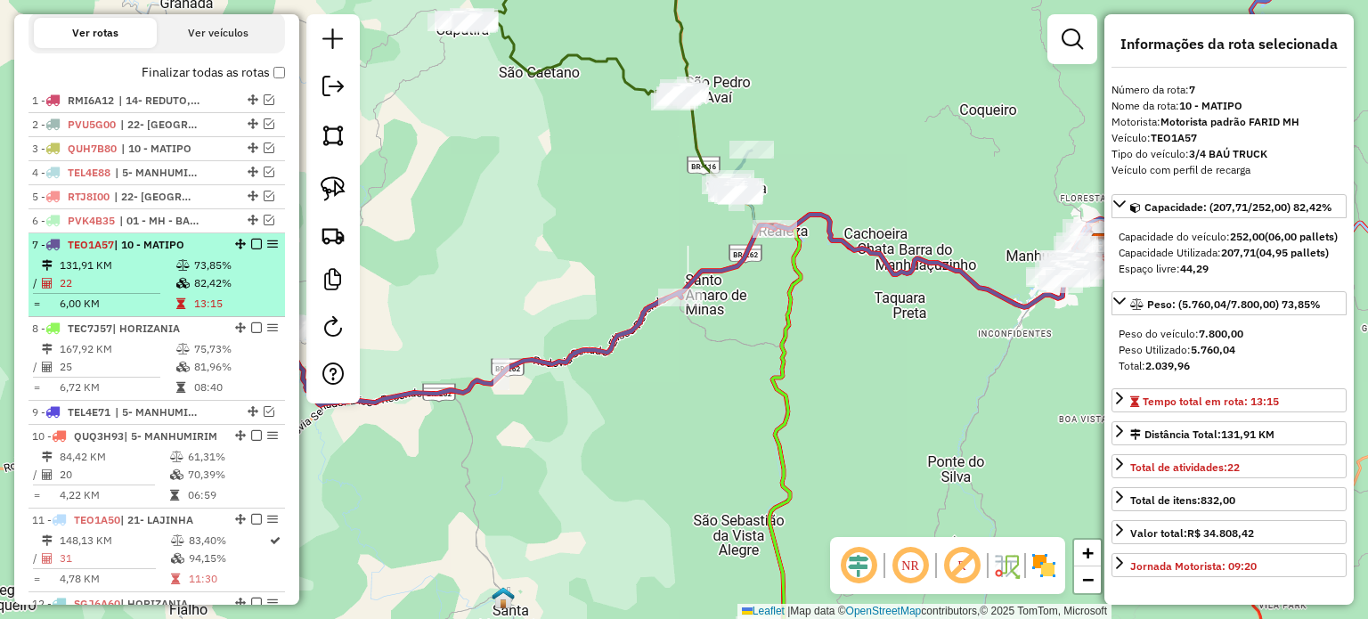
click at [253, 249] on em at bounding box center [256, 244] width 11 height 11
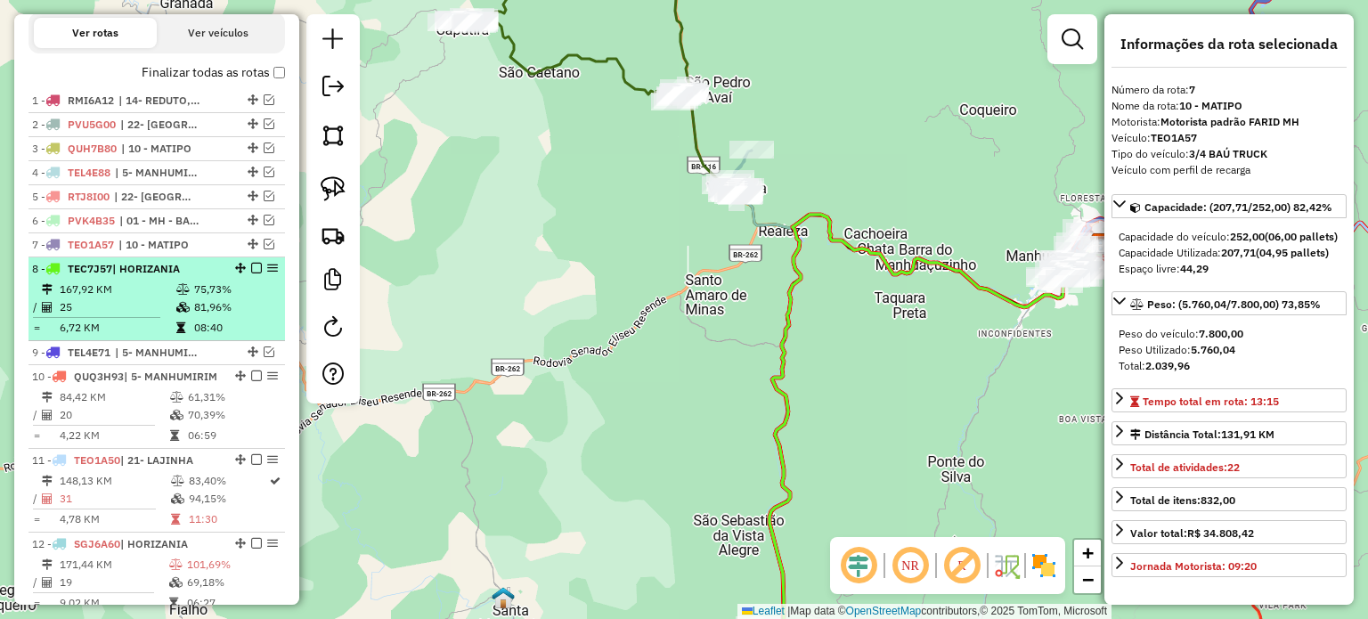
click at [206, 292] on li "8 - TEC7J57 | HORIZANIA 167,92 KM 75,73% / 25 81,96% = 6,72 KM 08:40" at bounding box center [156, 299] width 256 height 84
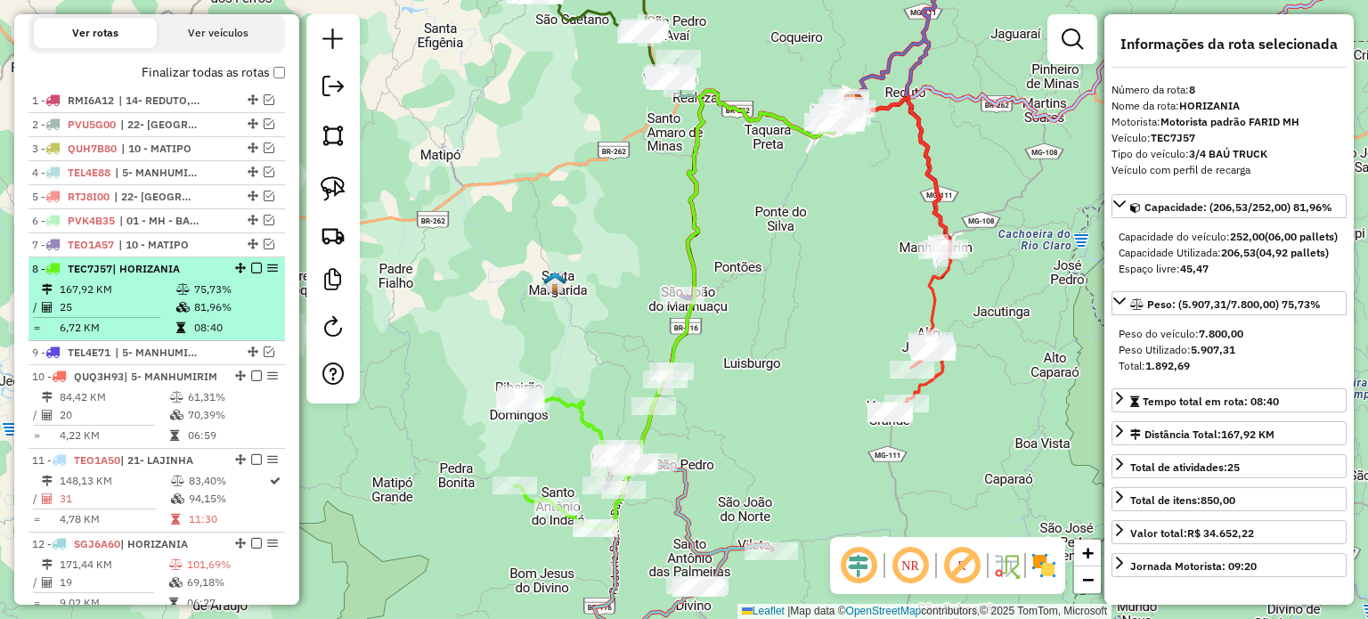
drag, startPoint x: 249, startPoint y: 280, endPoint x: 235, endPoint y: 288, distance: 16.3
click at [251, 273] on em at bounding box center [256, 268] width 11 height 11
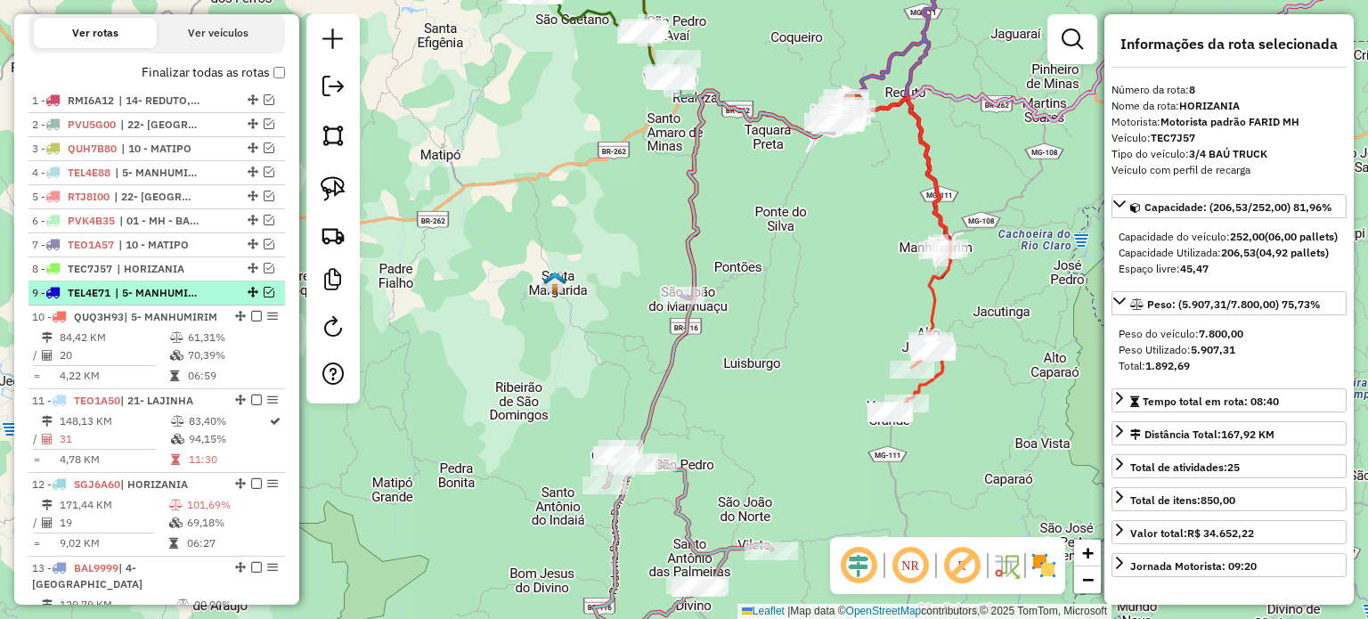
click at [189, 301] on span "| 5- MANHUMIRIM" at bounding box center [156, 293] width 82 height 16
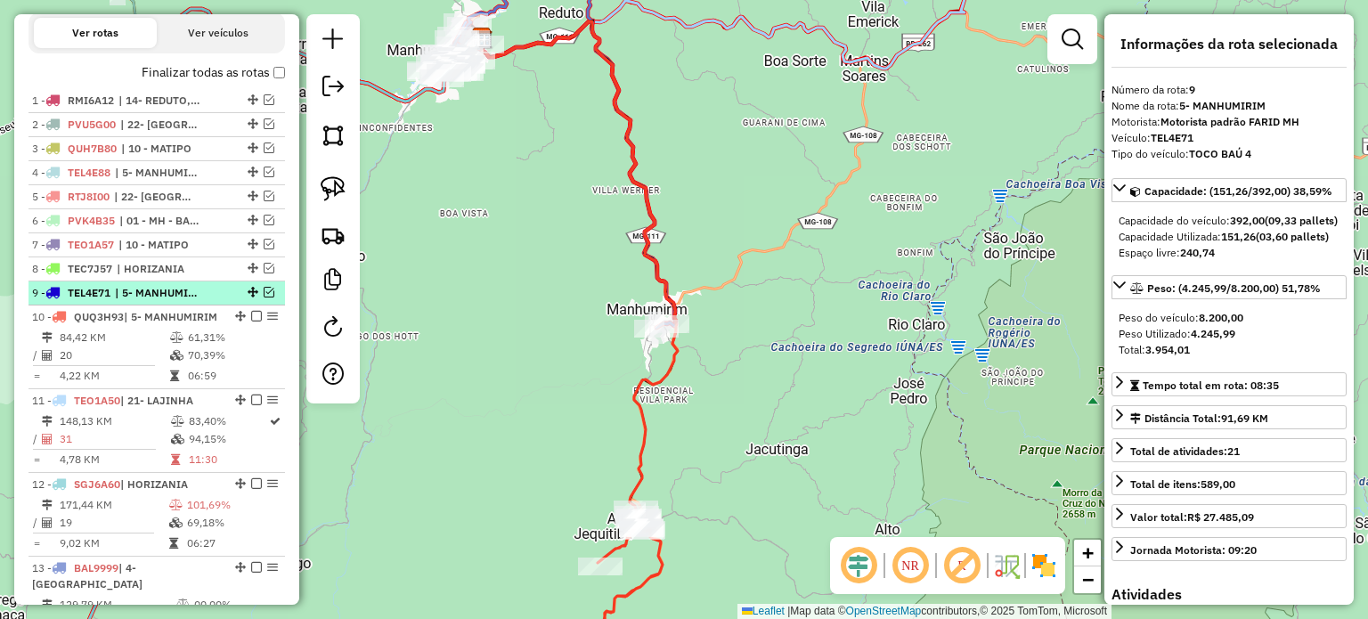
scroll to position [666, 0]
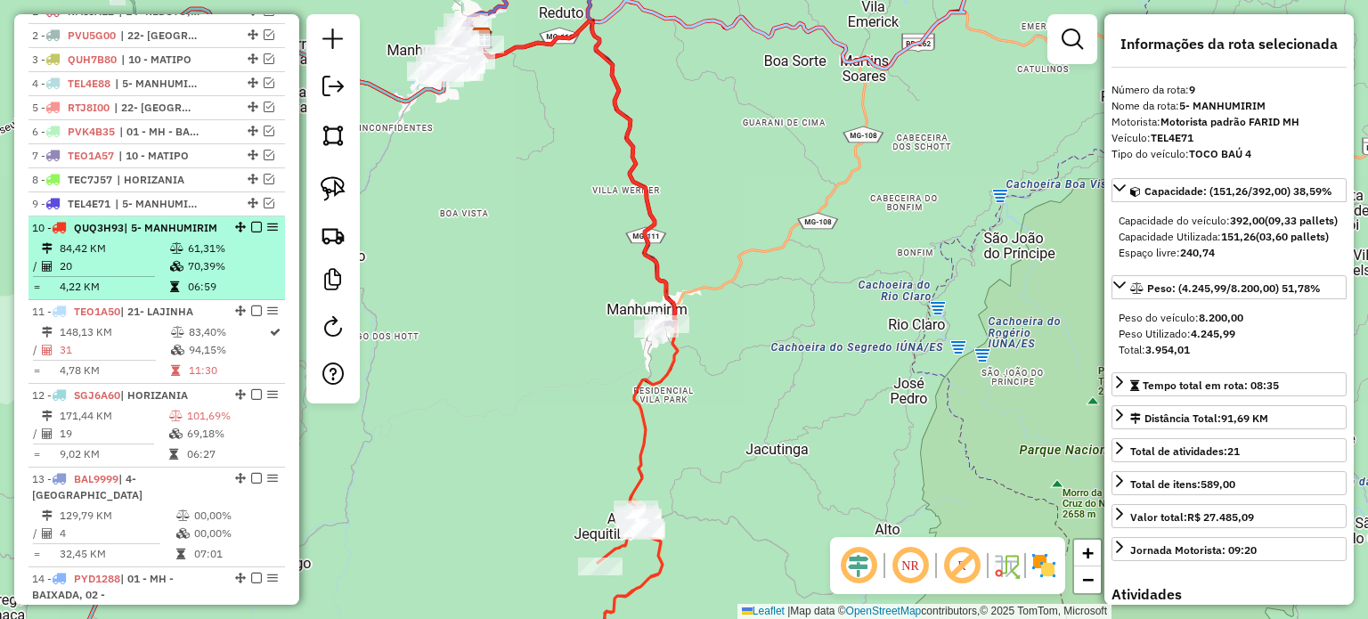
click at [190, 257] on td "61,31%" at bounding box center [232, 249] width 90 height 18
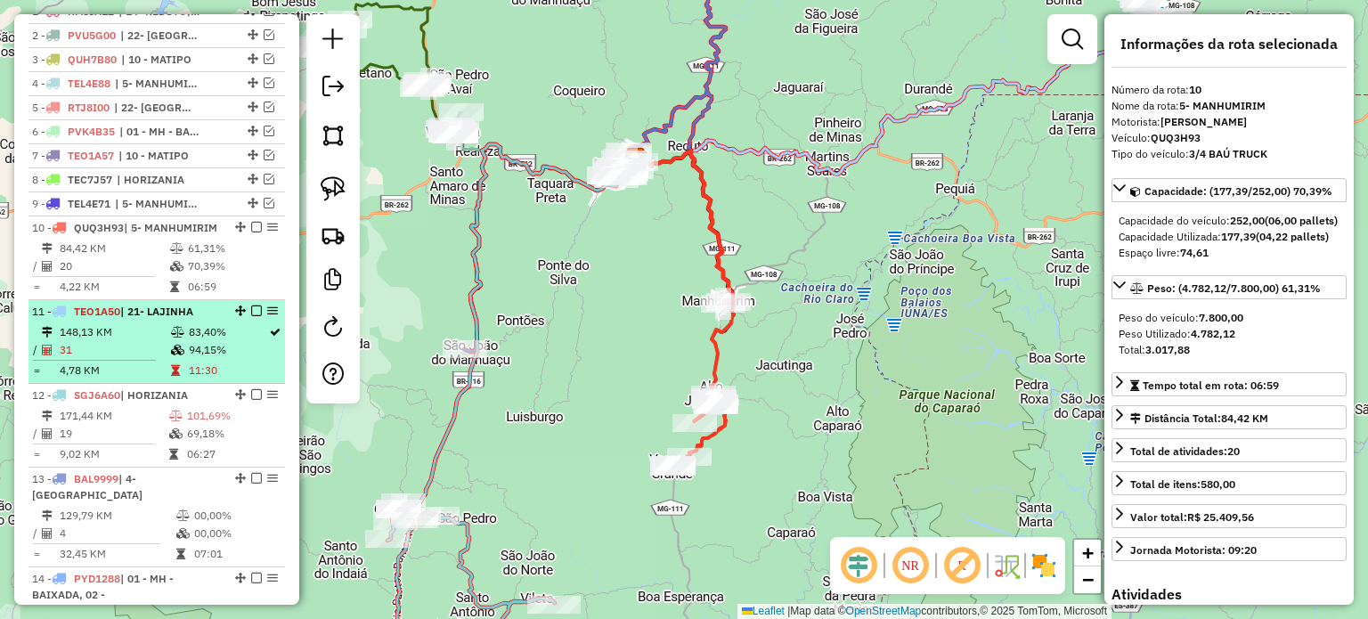
click at [154, 318] on span "| 21- LAJINHA" at bounding box center [156, 311] width 73 height 13
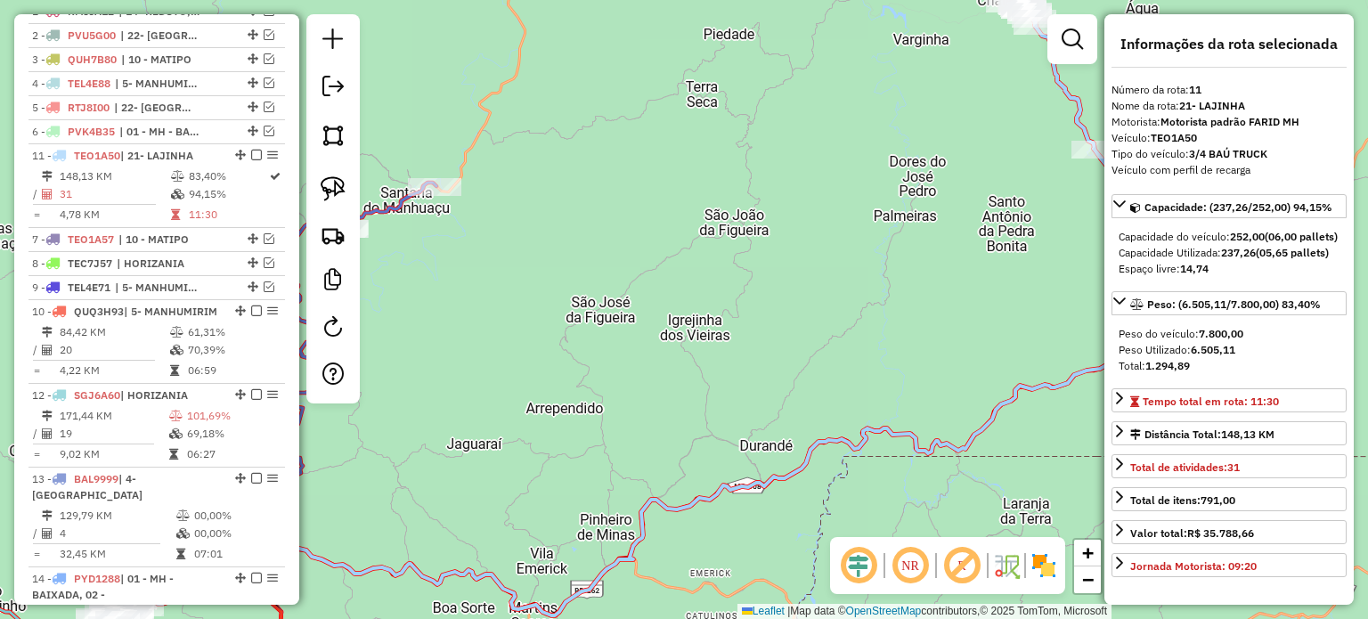
drag, startPoint x: 232, startPoint y: 338, endPoint x: 216, endPoint y: 163, distance: 175.4
click at [156, 248] on span "| 10 - MATIPO" at bounding box center [159, 240] width 82 height 16
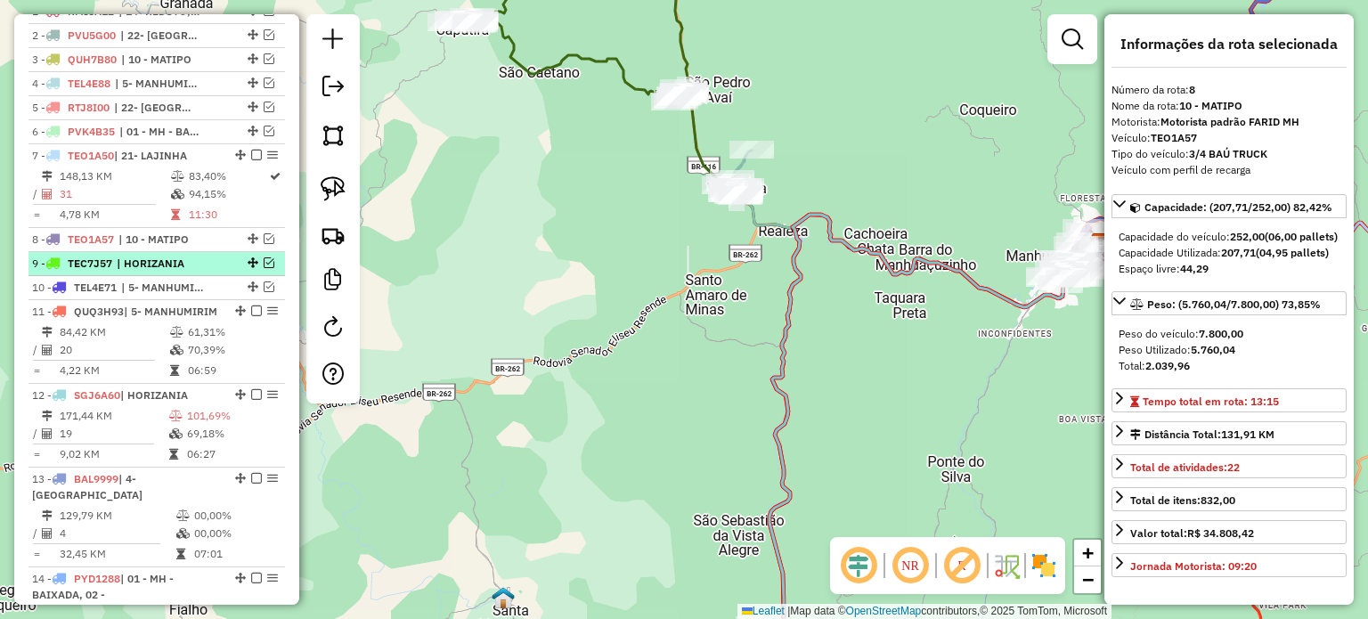
click at [150, 272] on span "| HORIZANIA" at bounding box center [158, 264] width 82 height 16
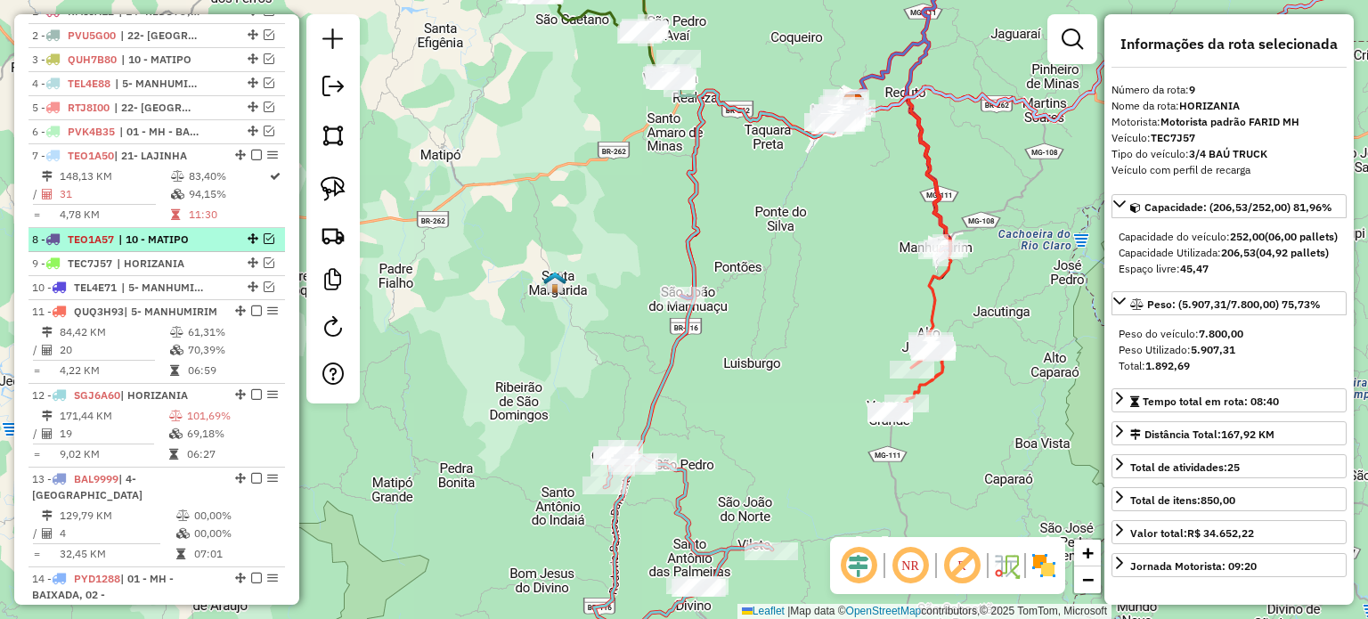
click at [199, 248] on span "| 10 - MATIPO" at bounding box center [159, 240] width 82 height 16
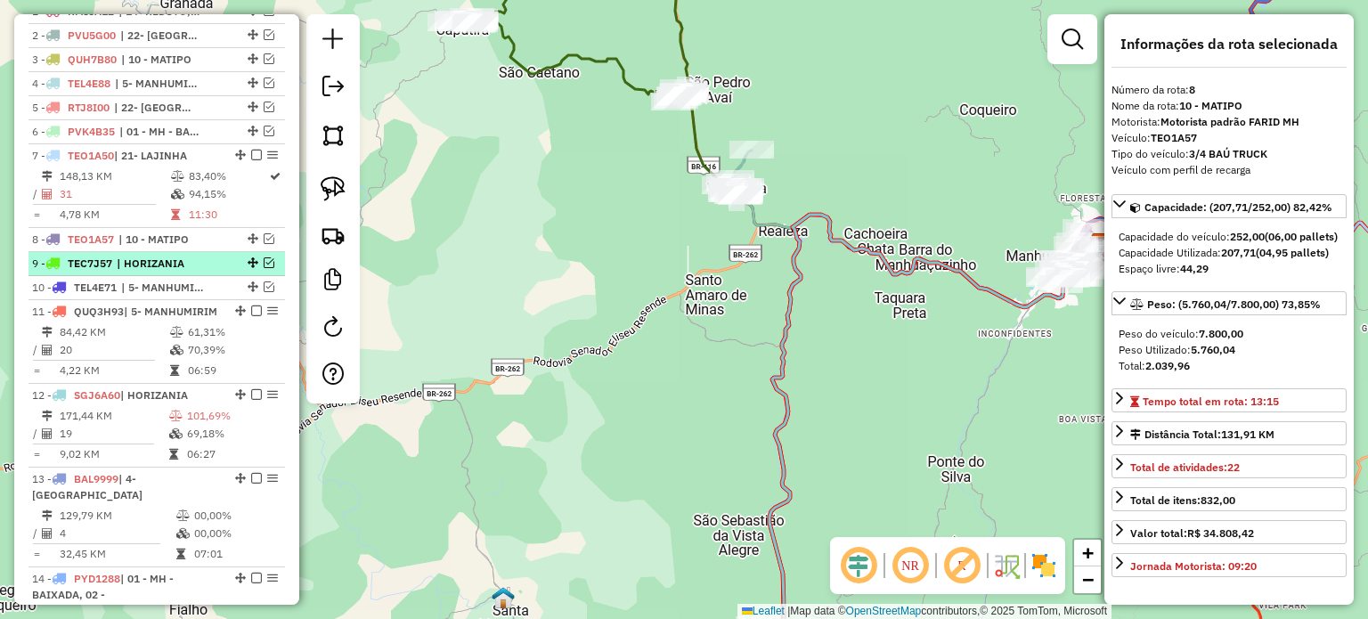
click at [187, 272] on span "| HORIZANIA" at bounding box center [158, 264] width 82 height 16
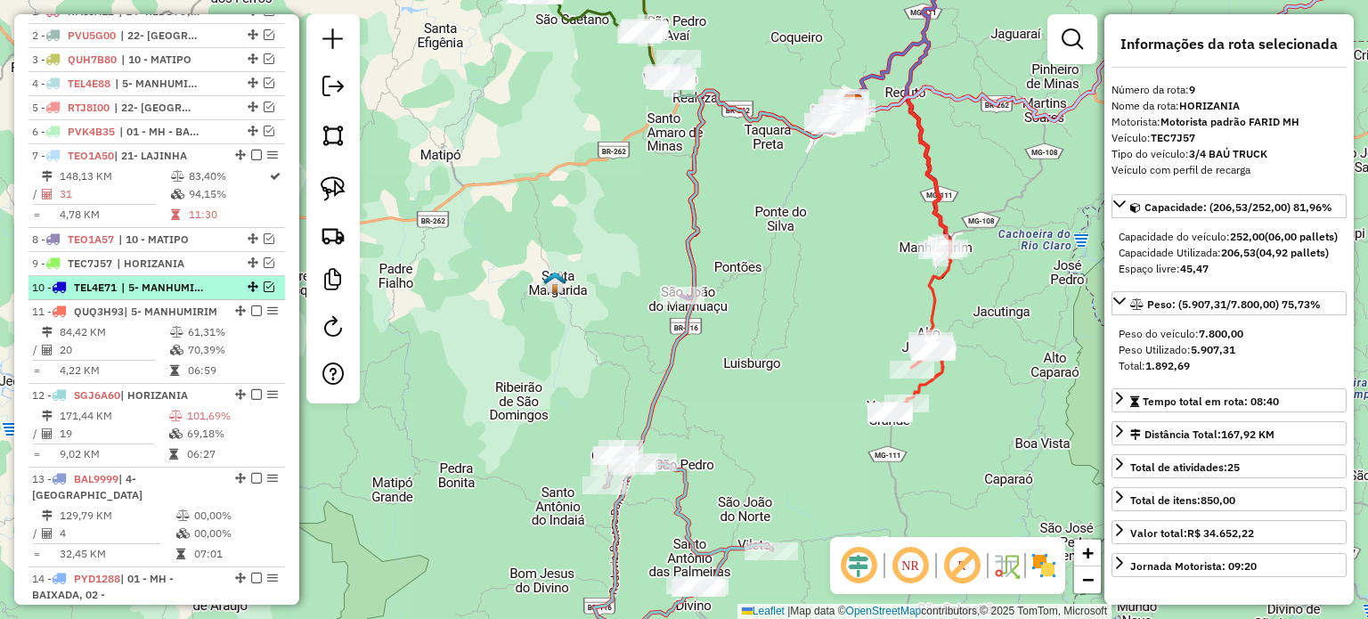
click at [183, 296] on span "| 5- MANHUMIRIM" at bounding box center [162, 288] width 82 height 16
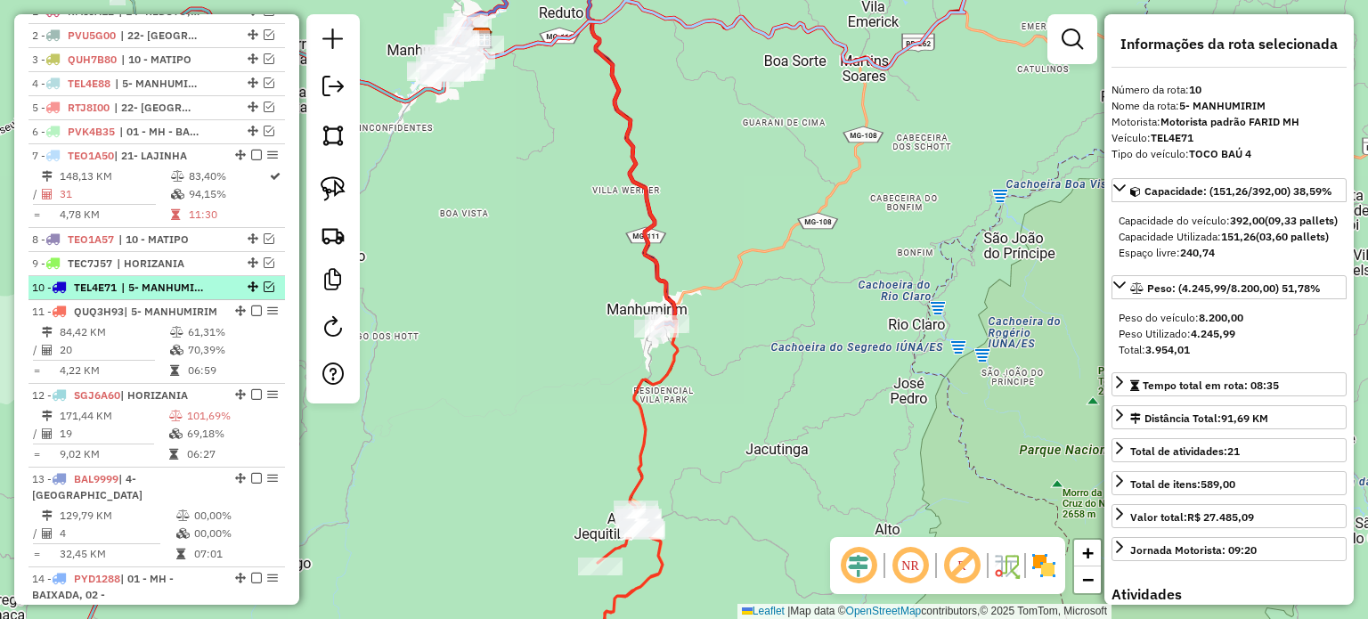
scroll to position [755, 0]
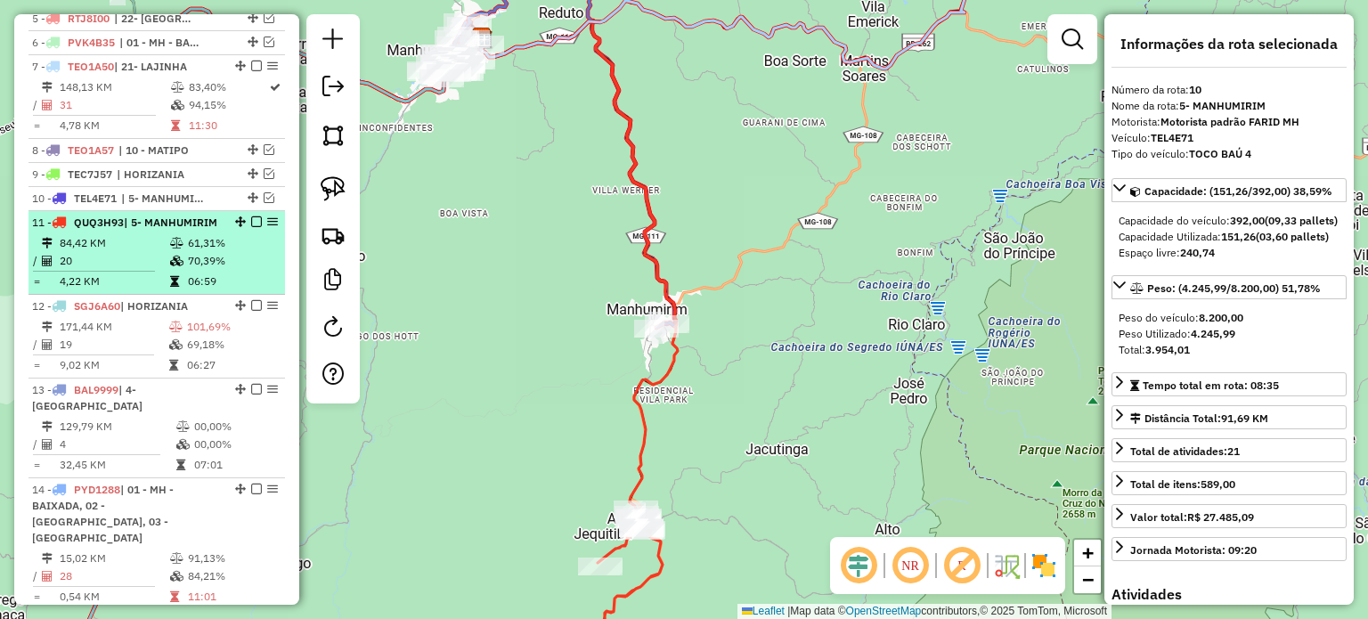
click at [191, 231] on div "11 - QUQ3H93 | 5- MANHUMIRIM" at bounding box center [126, 223] width 189 height 16
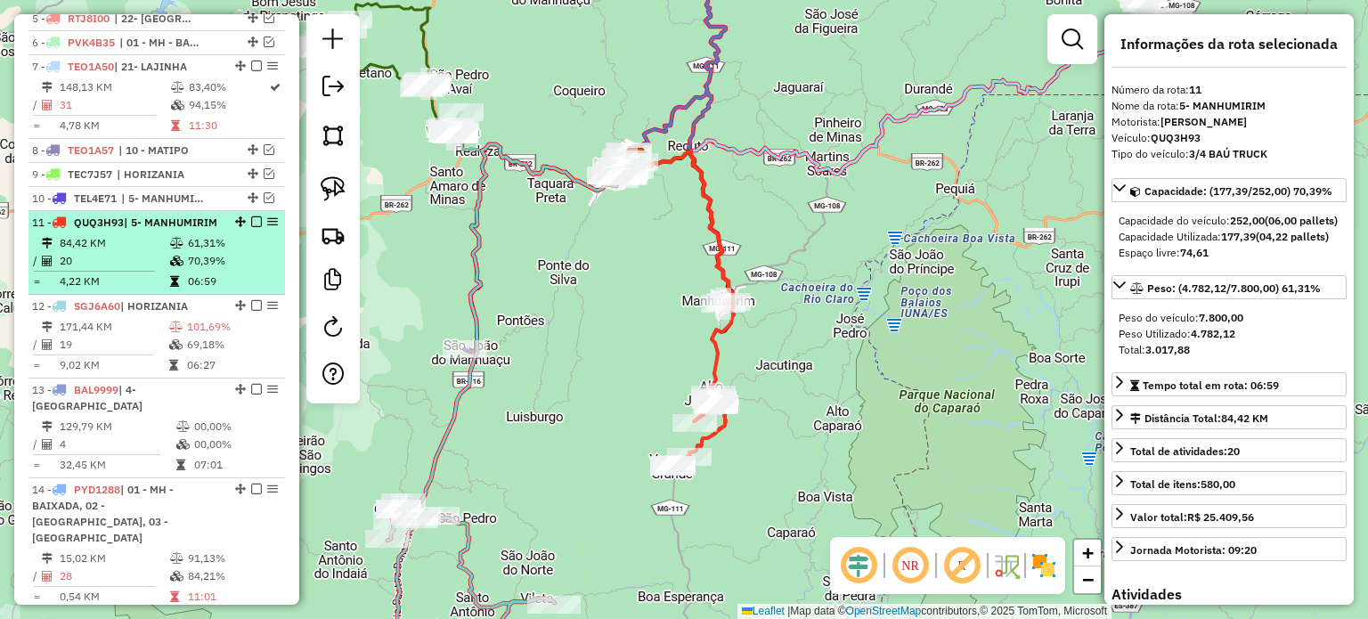
scroll to position [844, 0]
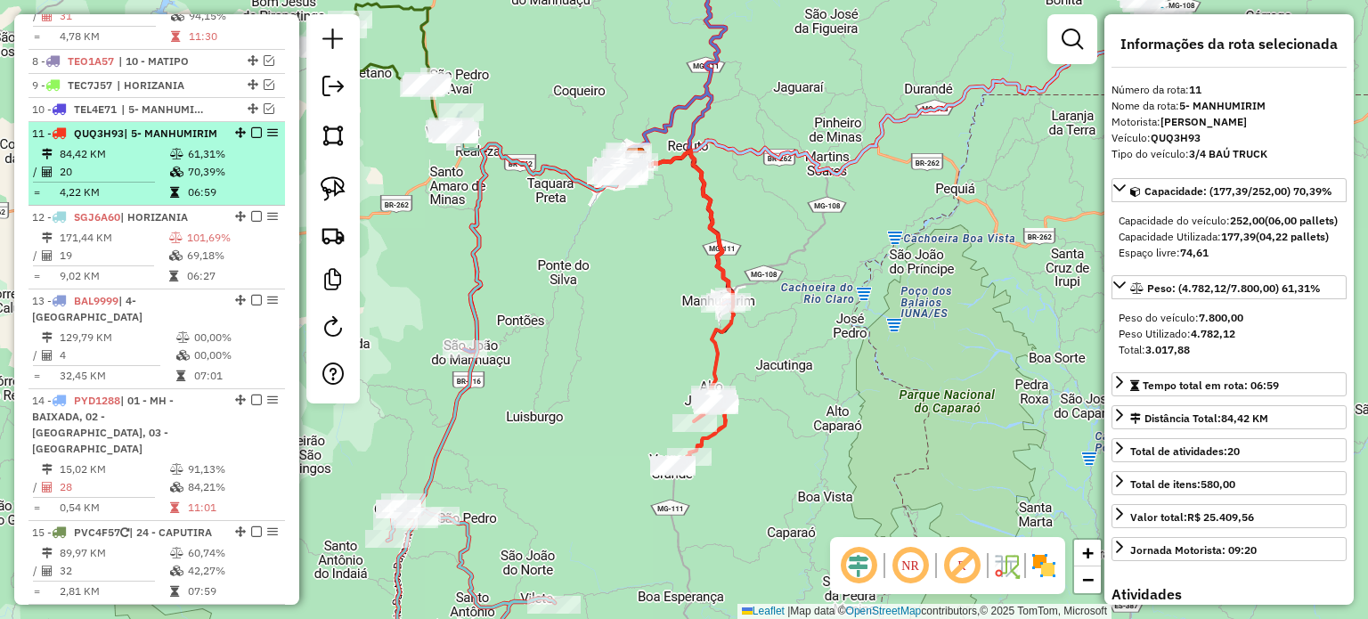
click at [189, 247] on td "101,69%" at bounding box center [232, 238] width 92 height 18
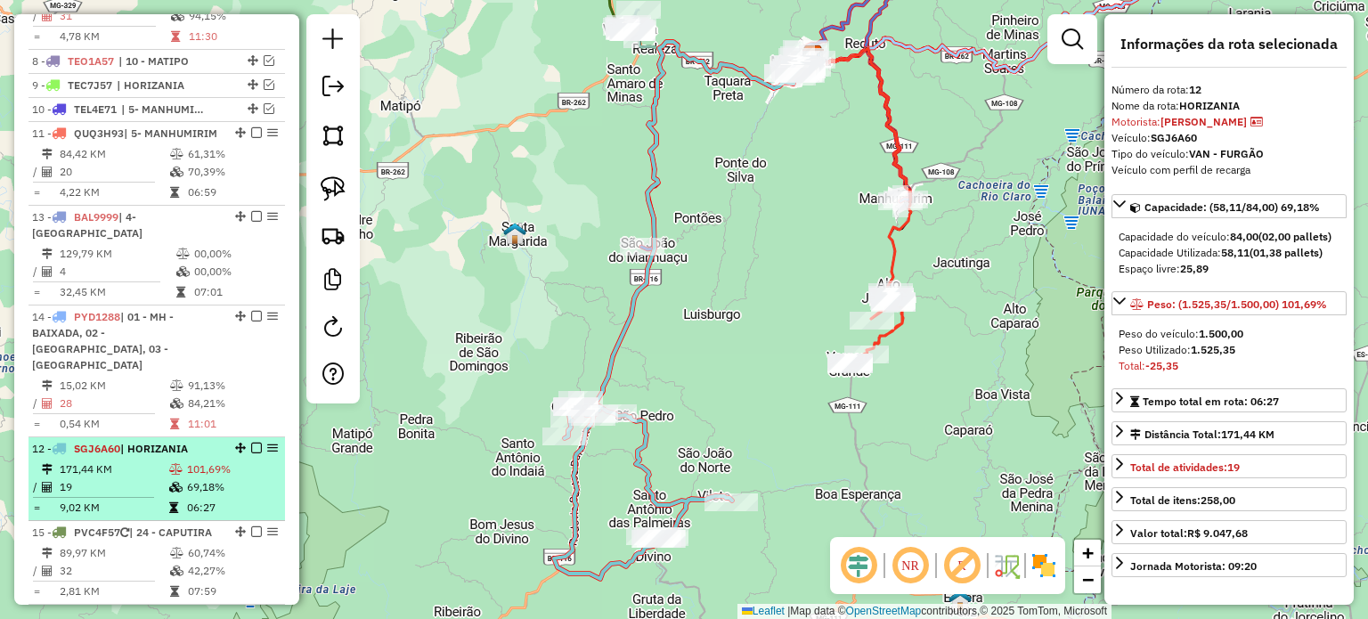
drag, startPoint x: 235, startPoint y: 241, endPoint x: 193, endPoint y: 505, distance: 266.9
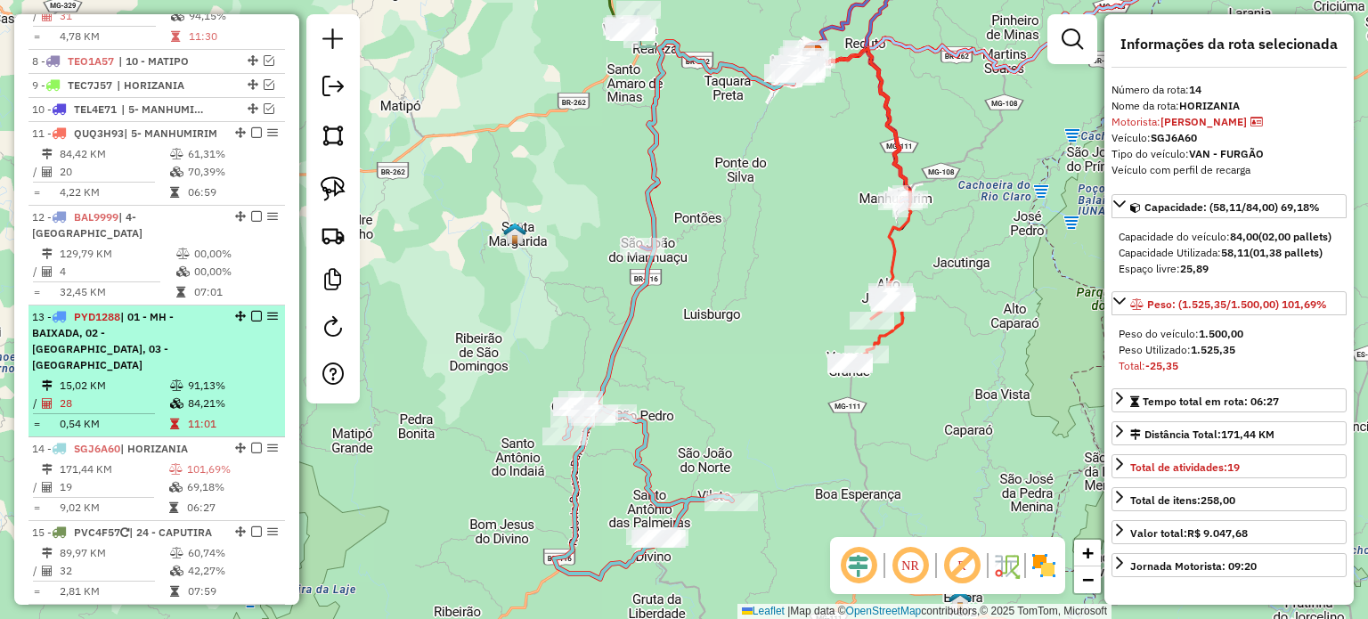
click at [174, 362] on span "| 01 - MH - BAIXADA, 02 - [GEOGRAPHIC_DATA], 03 - [GEOGRAPHIC_DATA]" at bounding box center [103, 340] width 142 height 61
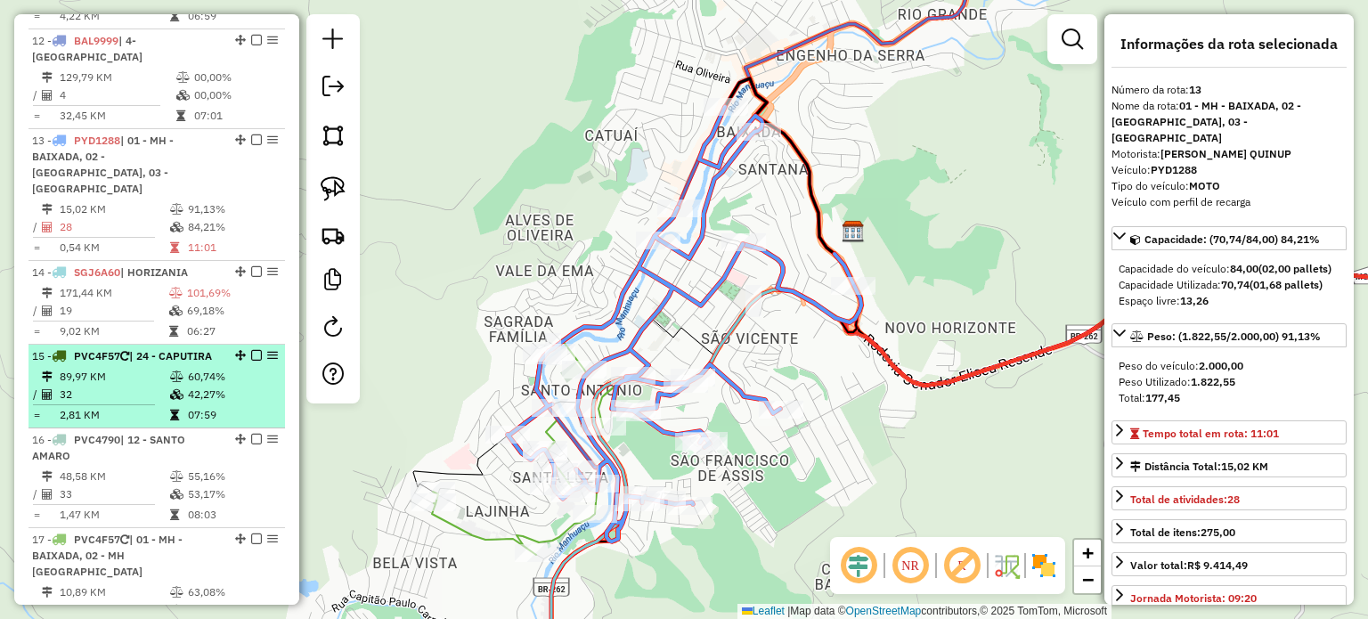
scroll to position [1022, 0]
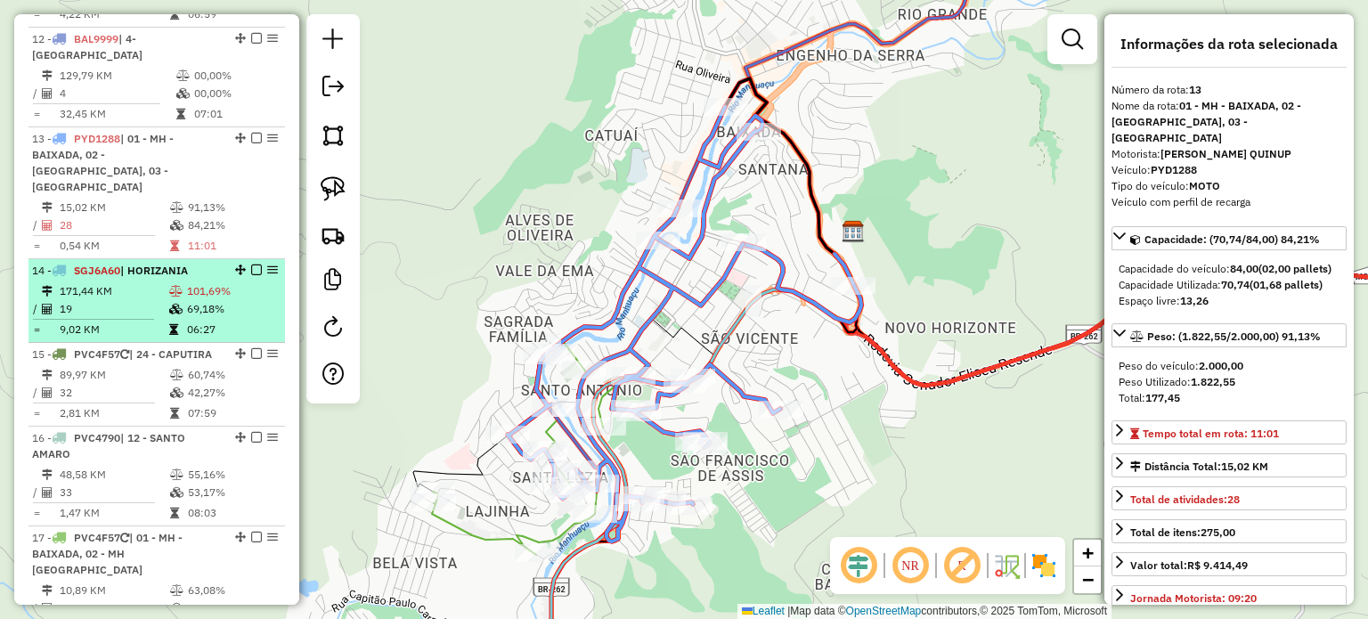
drag, startPoint x: 235, startPoint y: 165, endPoint x: 206, endPoint y: 313, distance: 150.7
click at [206, 313] on ul "1 - RMI6A12 | 14- REDUTO, 17- PINHEIRO DE MINAS 2 - PVU5G00 | 22- IPANEMA 3 - Q…" at bounding box center [156, 143] width 256 height 998
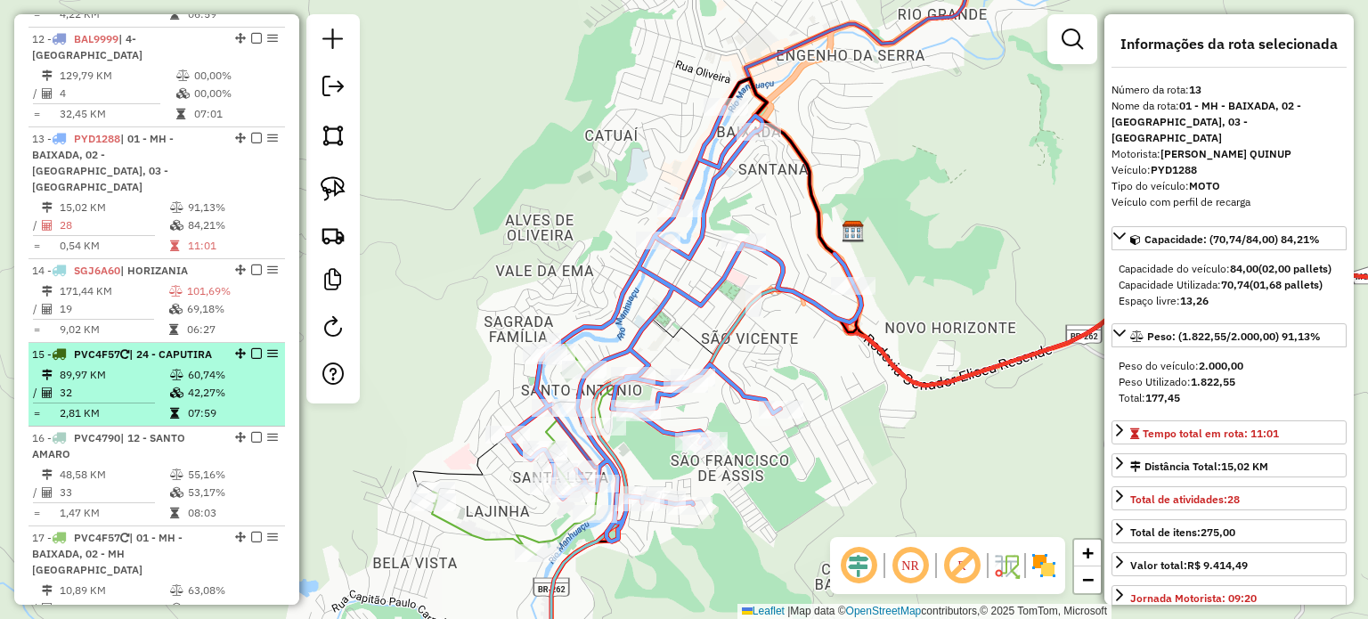
click at [155, 361] on span "| 24 - CAPUTIRA" at bounding box center [170, 353] width 83 height 13
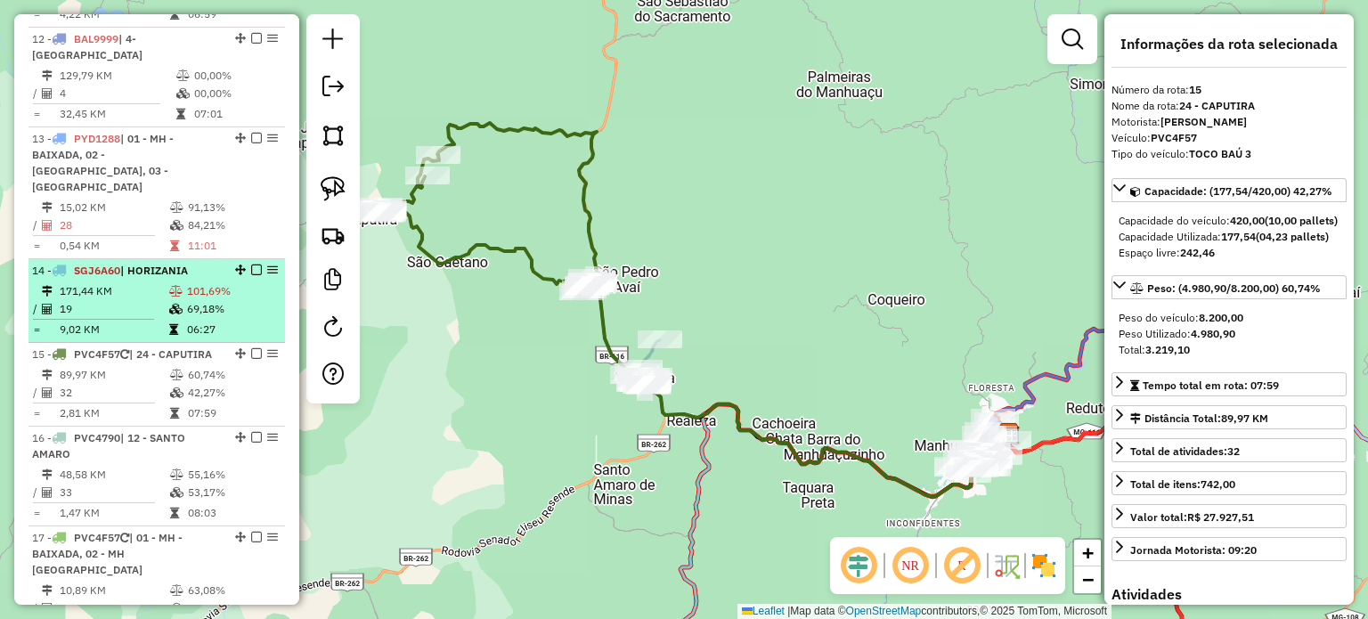
click at [254, 275] on em at bounding box center [256, 270] width 11 height 11
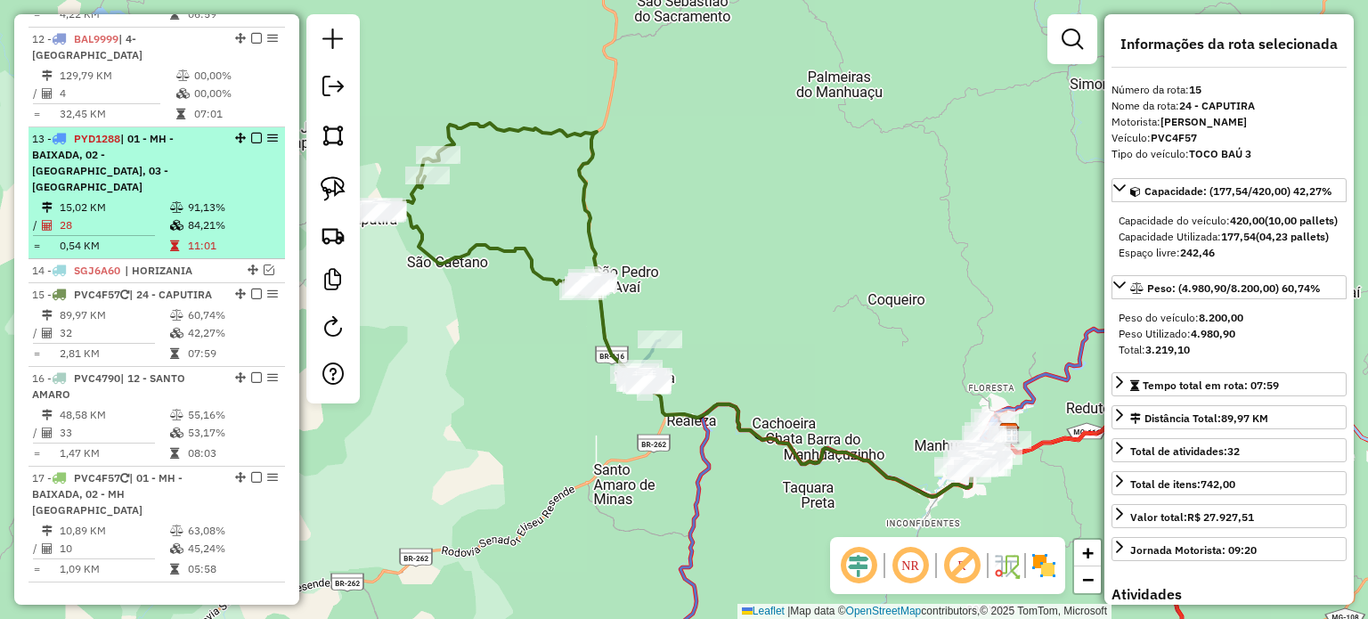
click at [251, 143] on em at bounding box center [256, 138] width 11 height 11
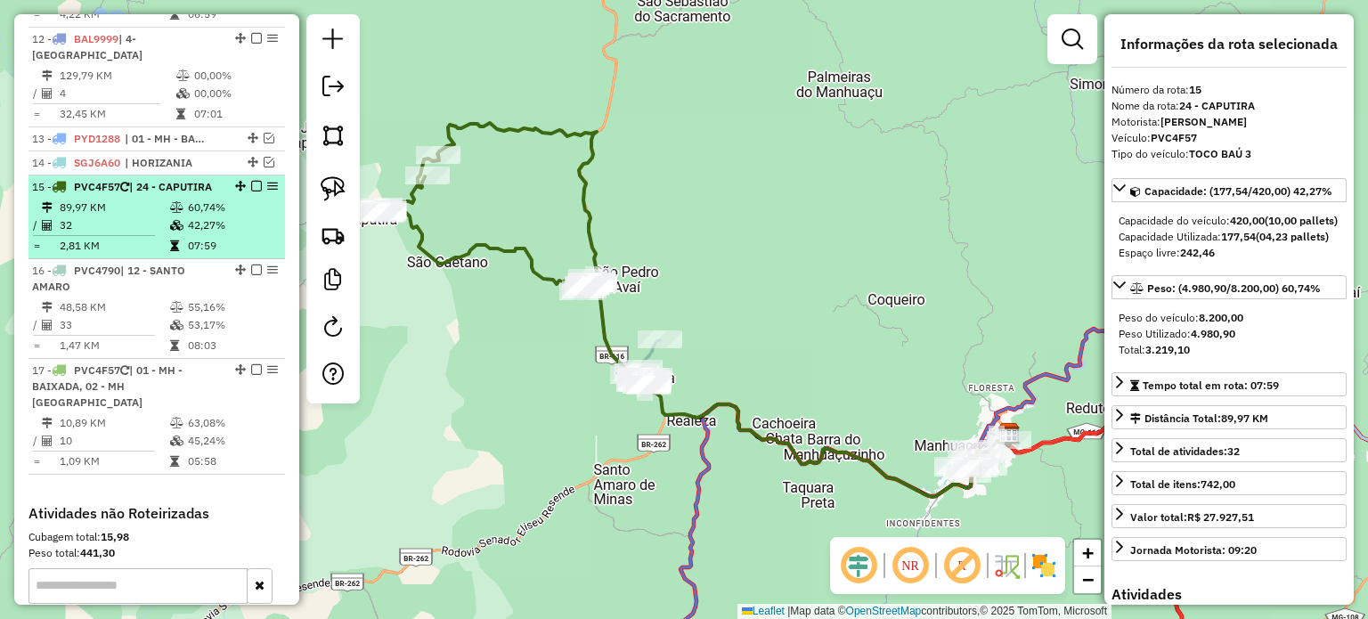
drag, startPoint x: 246, startPoint y: 158, endPoint x: 229, endPoint y: 209, distance: 54.4
click at [229, 209] on ul "1 - RMI6A12 | 14- REDUTO, 17- PINHEIRO DE MINAS 2 - PVU5G00 | 22- IPANEMA 3 - Q…" at bounding box center [156, 59] width 256 height 831
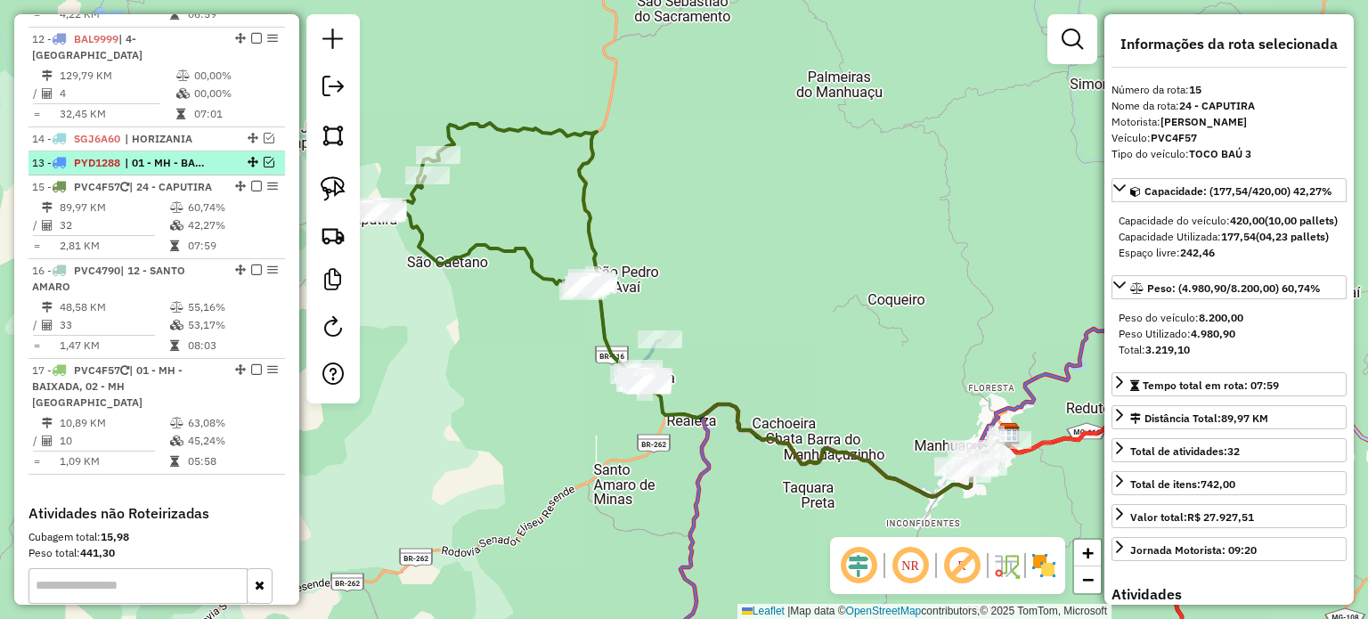
drag, startPoint x: 248, startPoint y: 165, endPoint x: 240, endPoint y: 196, distance: 32.0
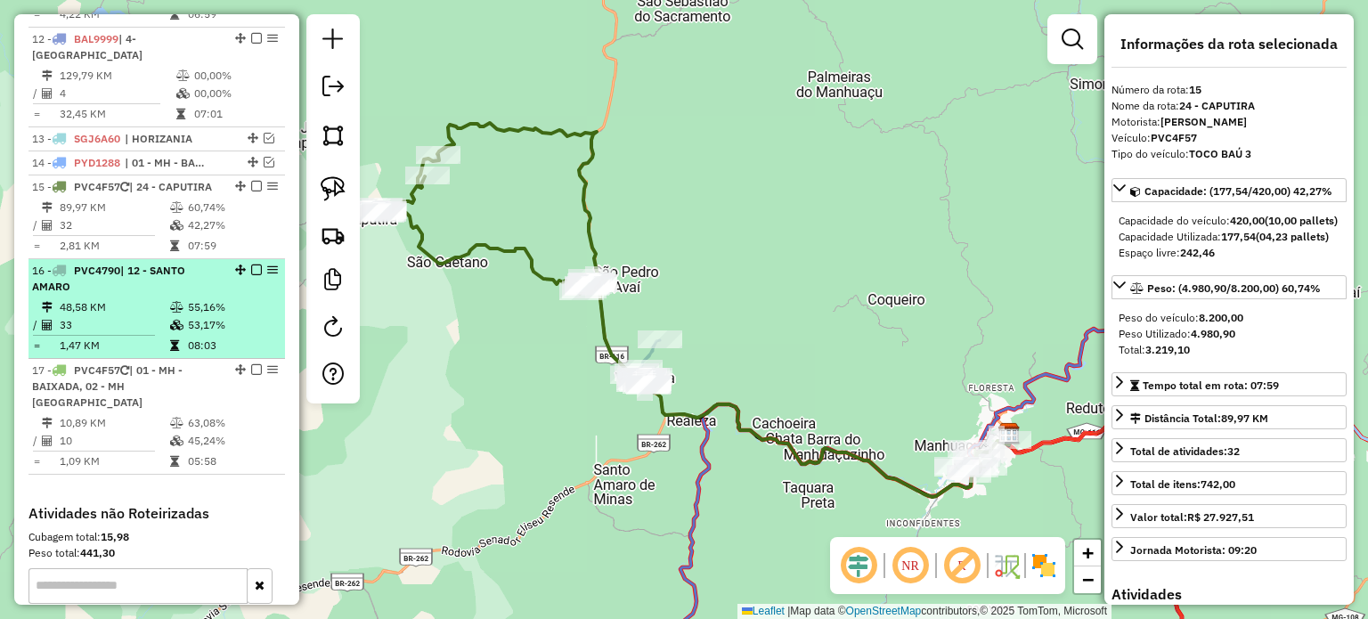
click at [193, 295] on div "16 - PVC4790 | 12 - SANTO AMARO" at bounding box center [126, 279] width 189 height 32
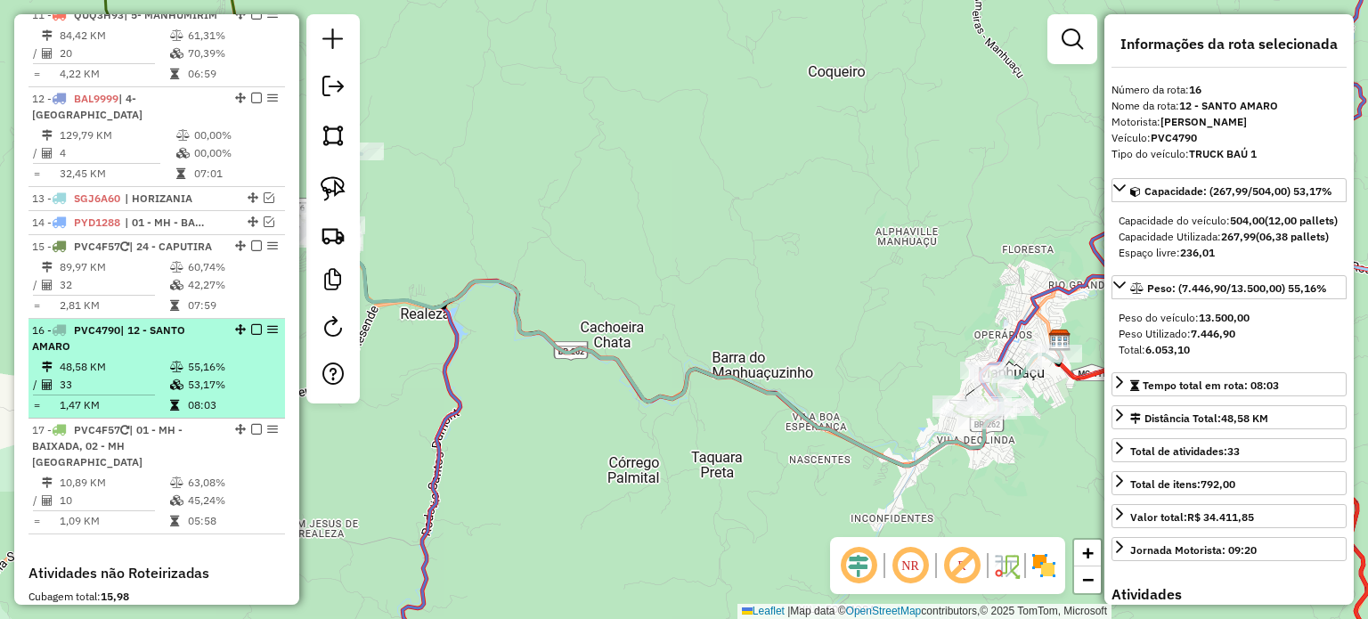
scroll to position [933, 0]
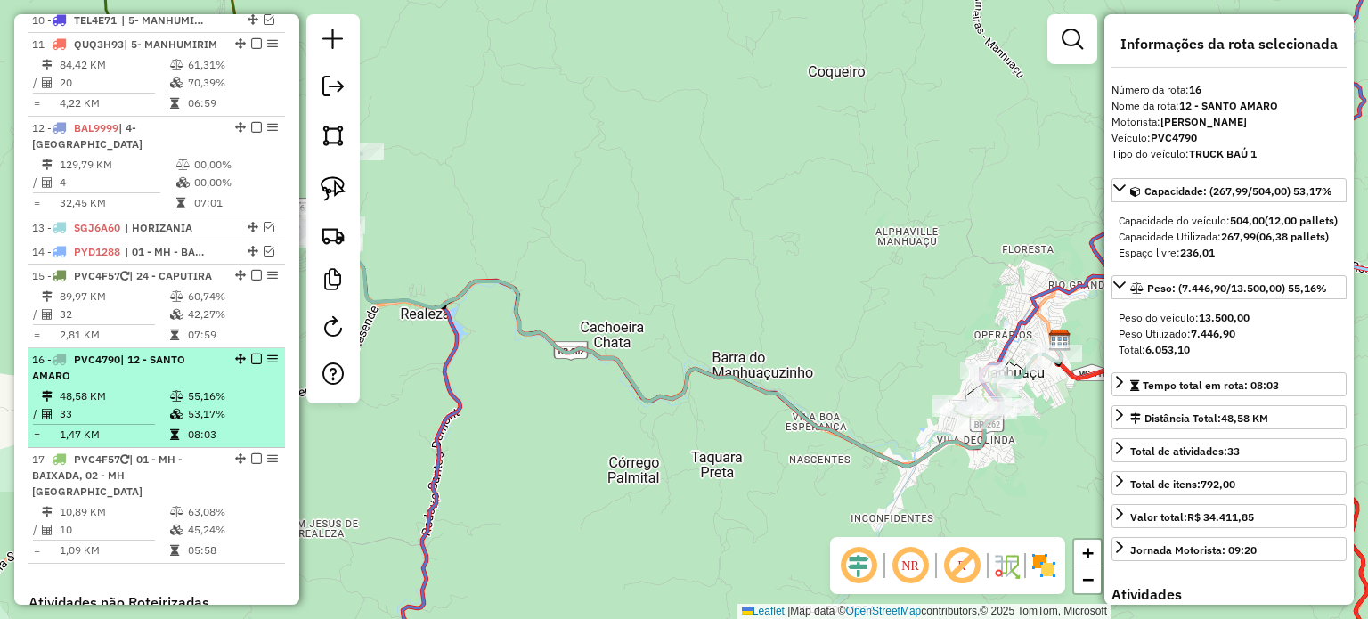
click at [202, 384] on div "16 - PVC4790 | 12 - SANTO AMARO" at bounding box center [126, 368] width 189 height 32
click at [199, 384] on div "16 - PVC4790 | 12 - SANTO AMARO" at bounding box center [126, 368] width 189 height 32
click at [157, 384] on div "16 - PVC4790 | 12 - SANTO AMARO" at bounding box center [126, 368] width 189 height 32
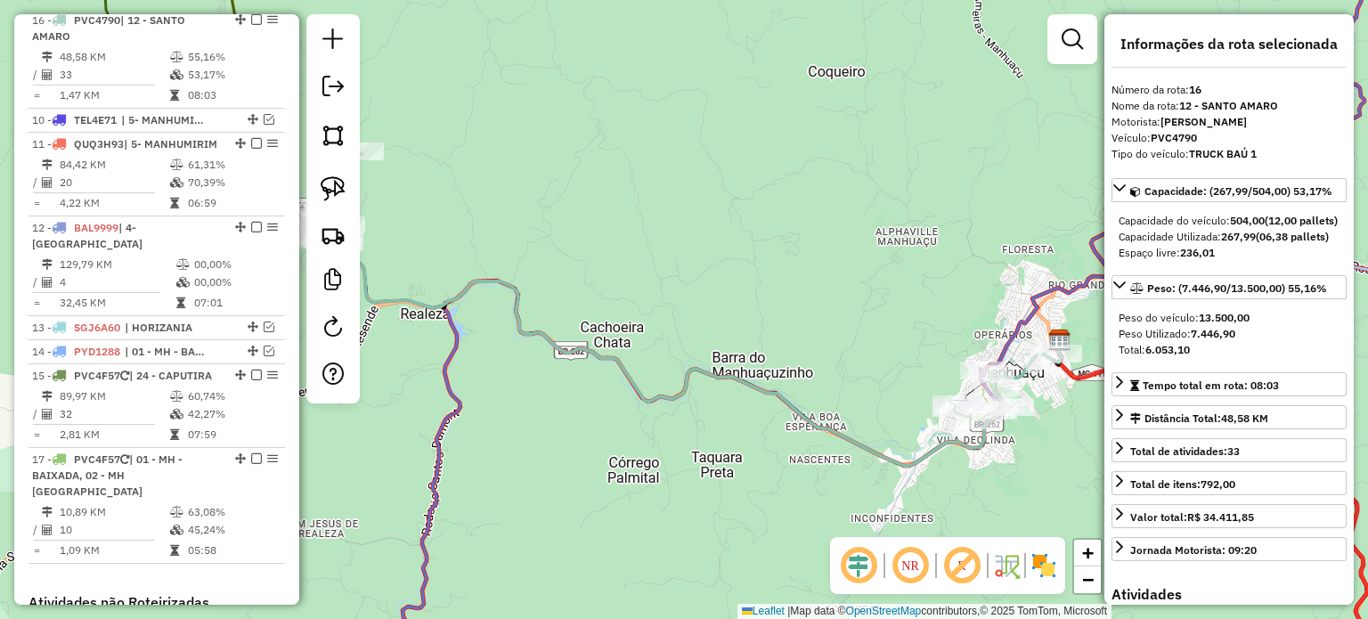
drag, startPoint x: 234, startPoint y: 400, endPoint x: 231, endPoint y: 40, distance: 359.8
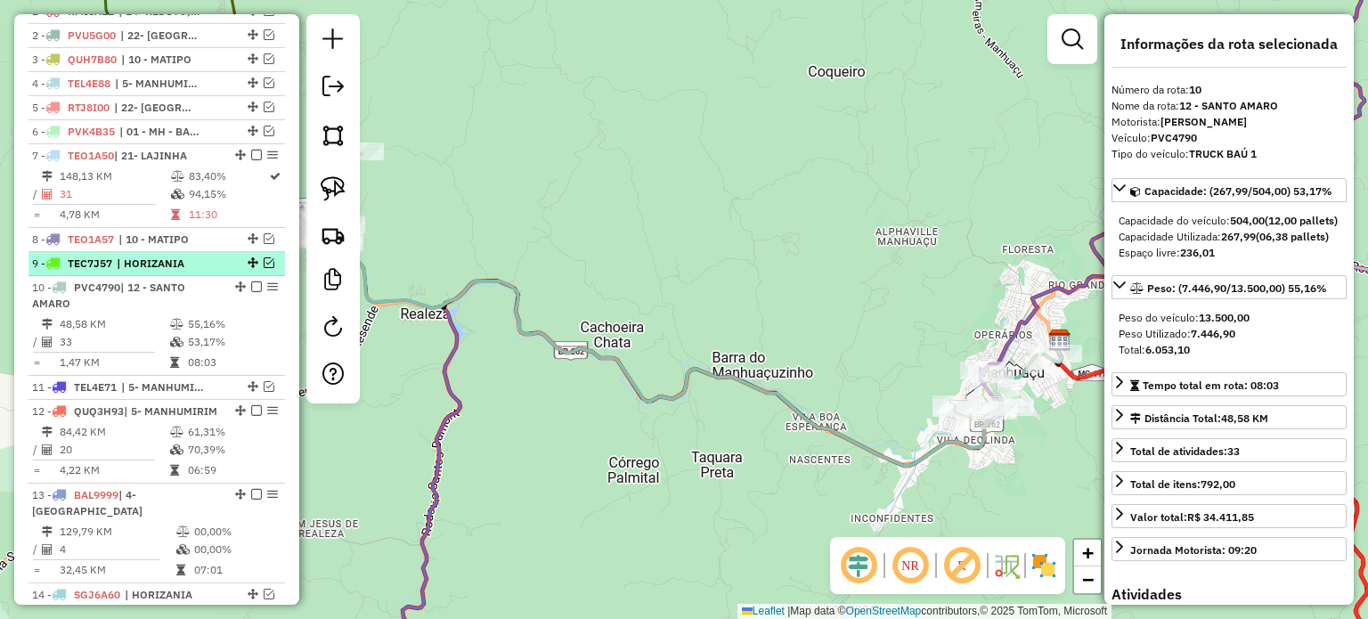
scroll to position [488, 0]
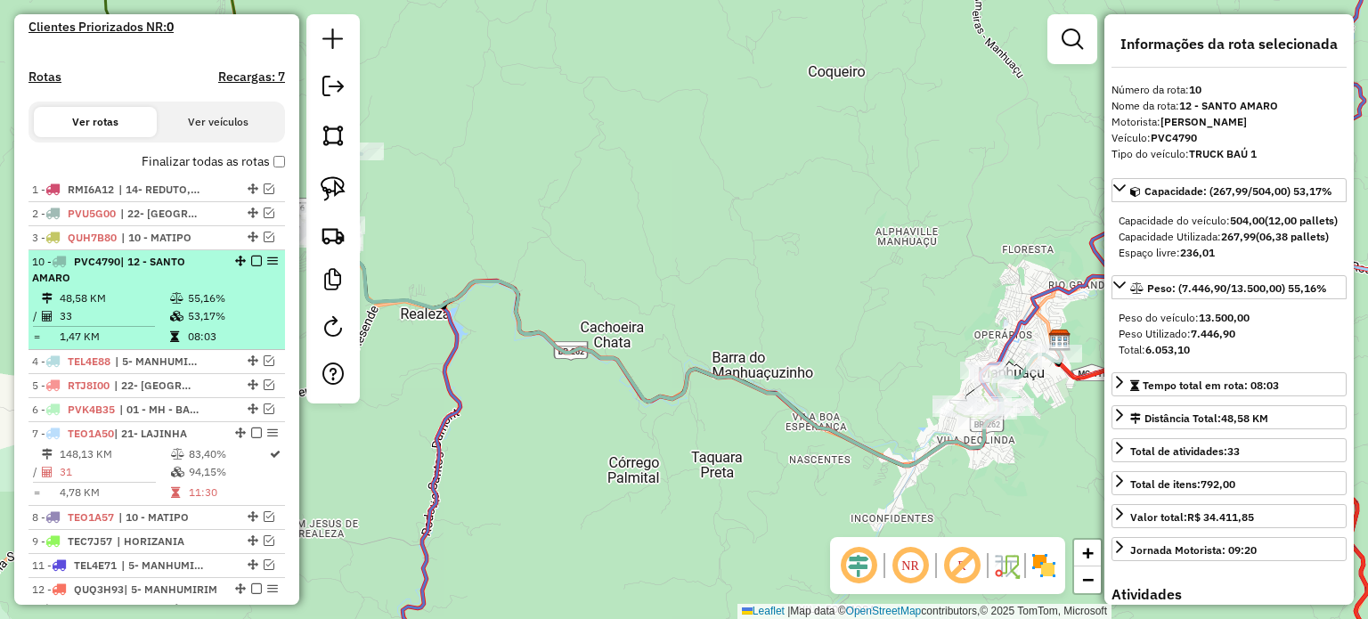
drag, startPoint x: 233, startPoint y: 475, endPoint x: 236, endPoint y: 268, distance: 206.6
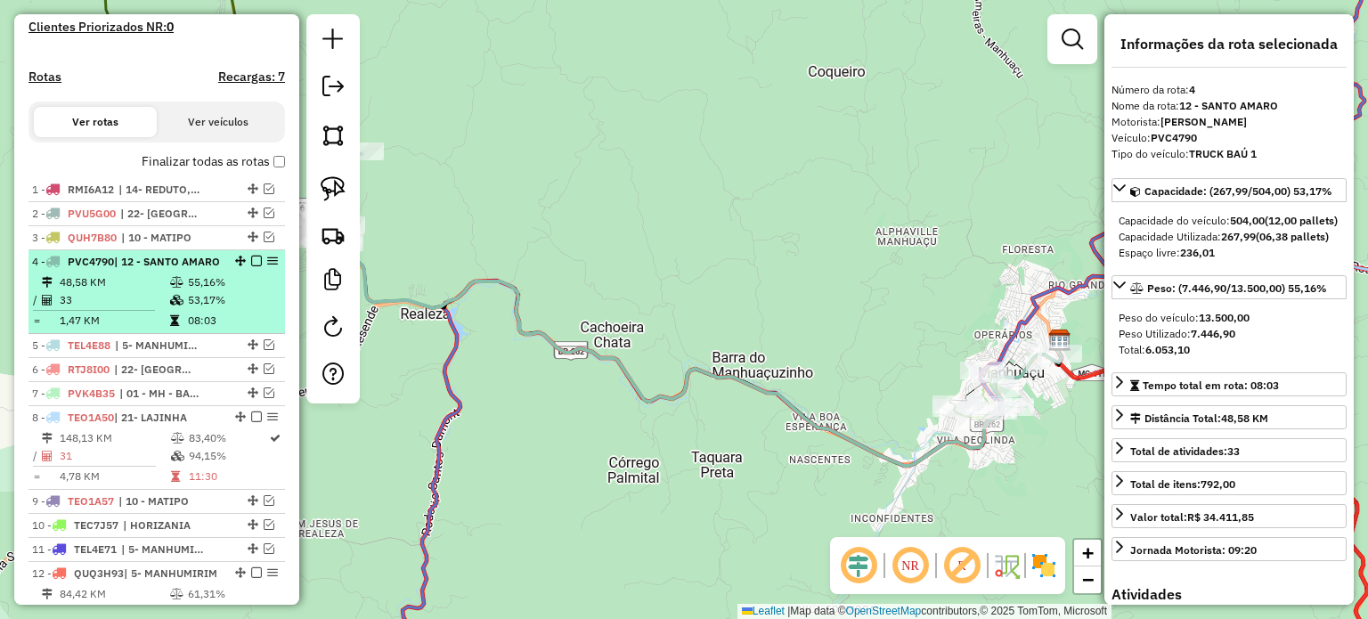
click at [253, 266] on em at bounding box center [256, 261] width 11 height 11
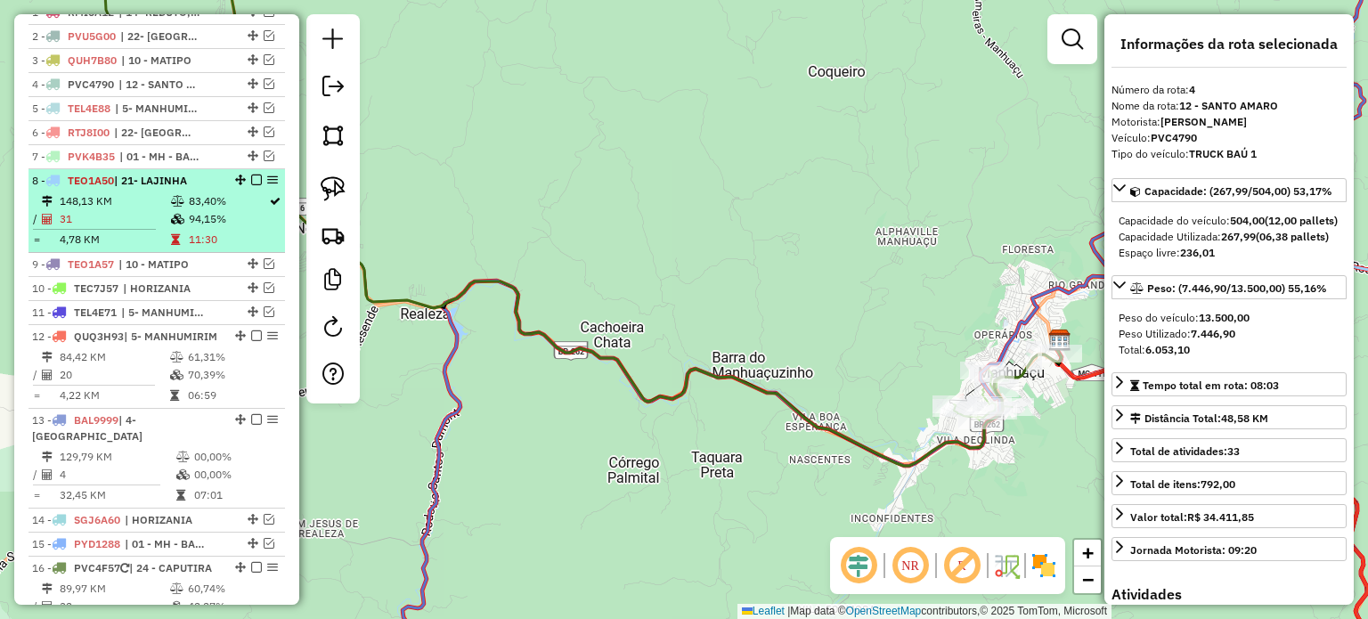
scroll to position [666, 0]
click at [251, 184] on em at bounding box center [256, 179] width 11 height 11
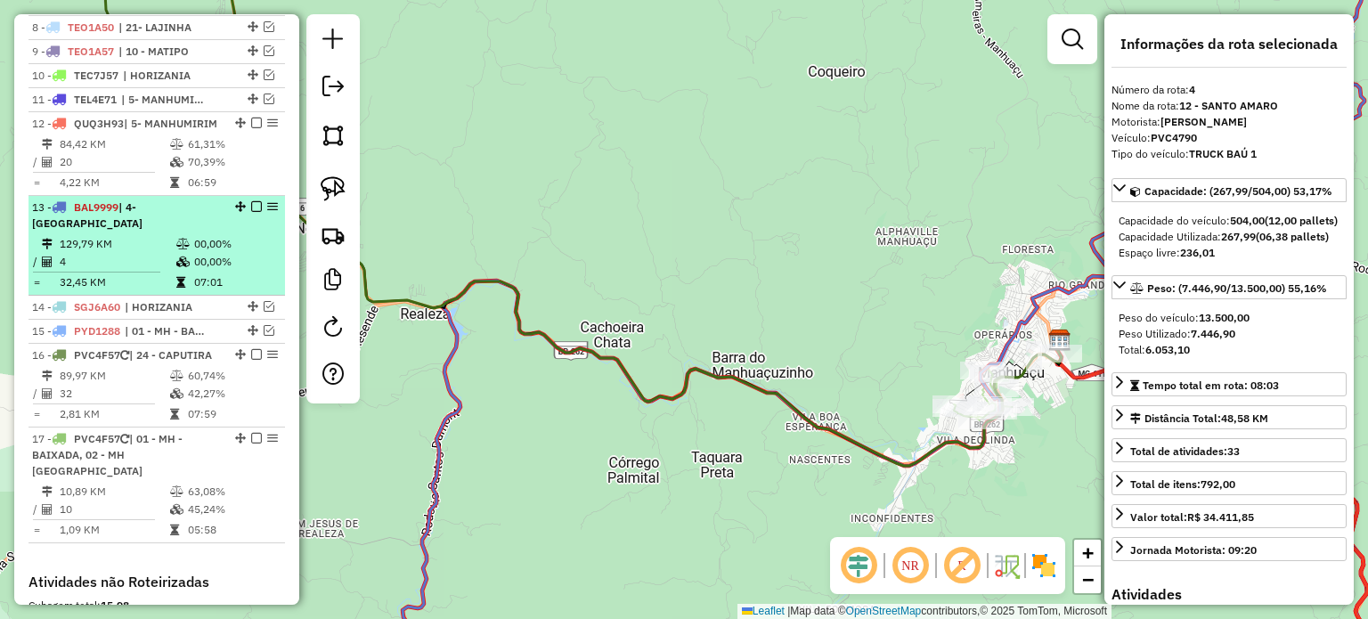
scroll to position [844, 0]
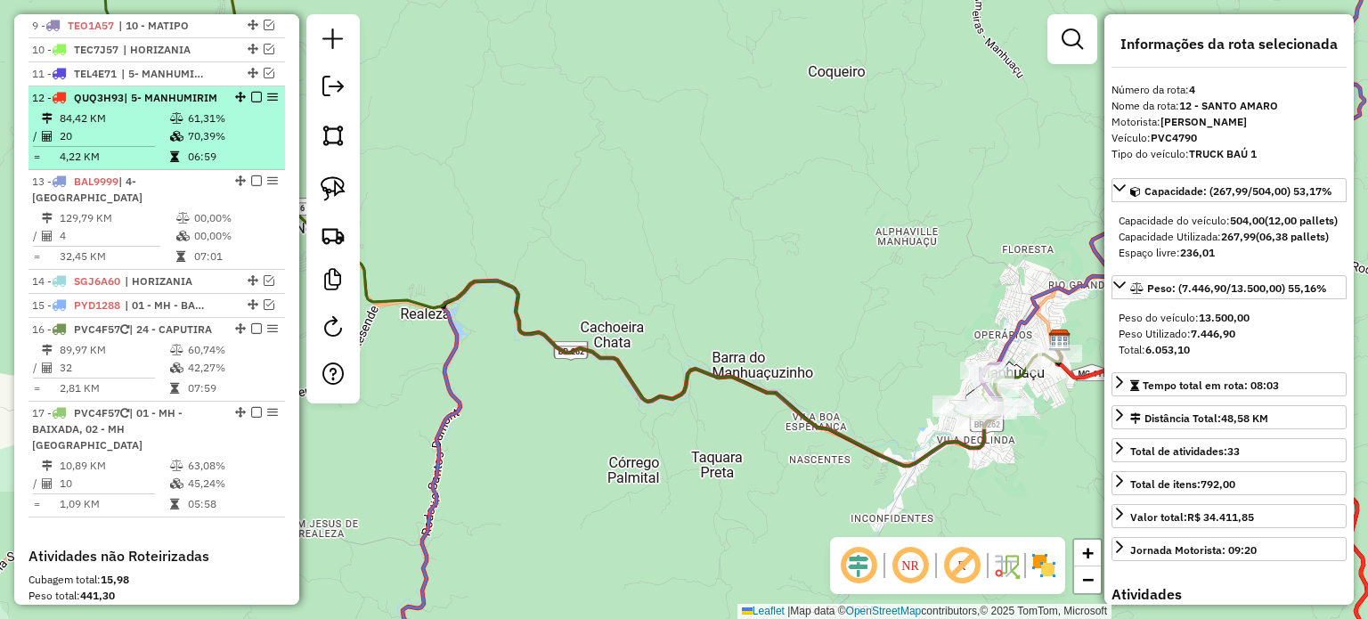
click at [167, 106] on div "12 - QUQ3H93 | 5- MANHUMIRIM" at bounding box center [126, 98] width 189 height 16
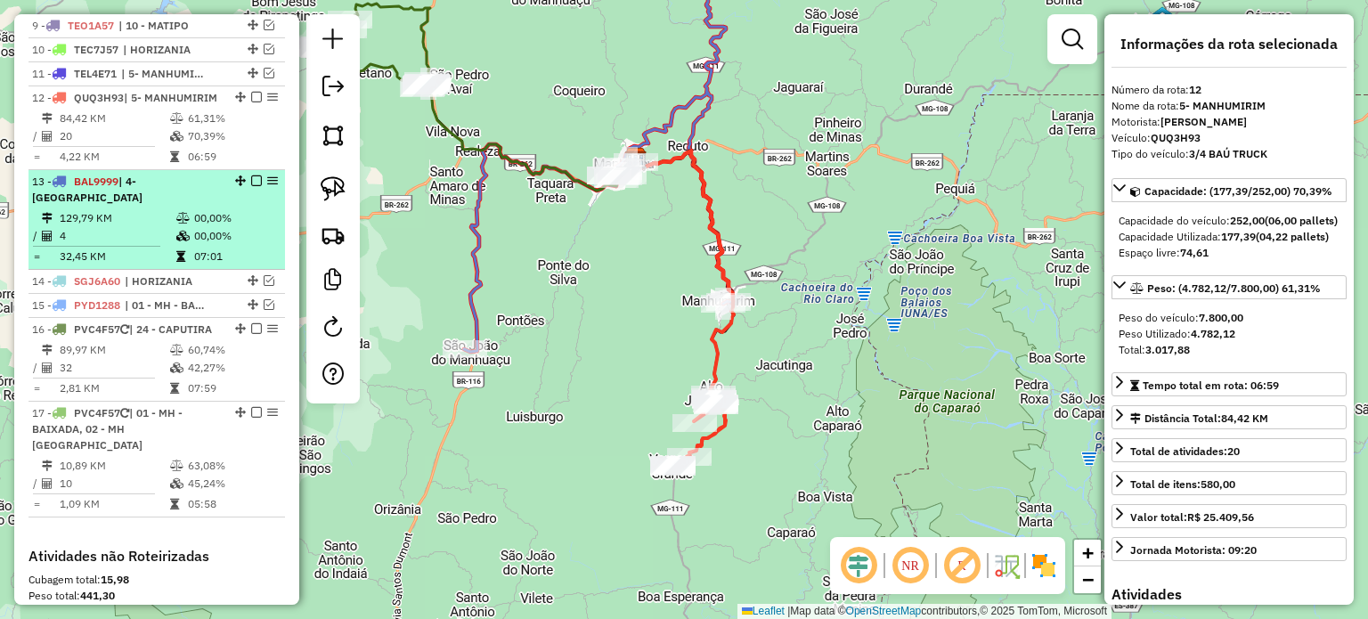
click at [144, 206] on div "13 - BAL9999 | 4- [GEOGRAPHIC_DATA]" at bounding box center [126, 190] width 189 height 32
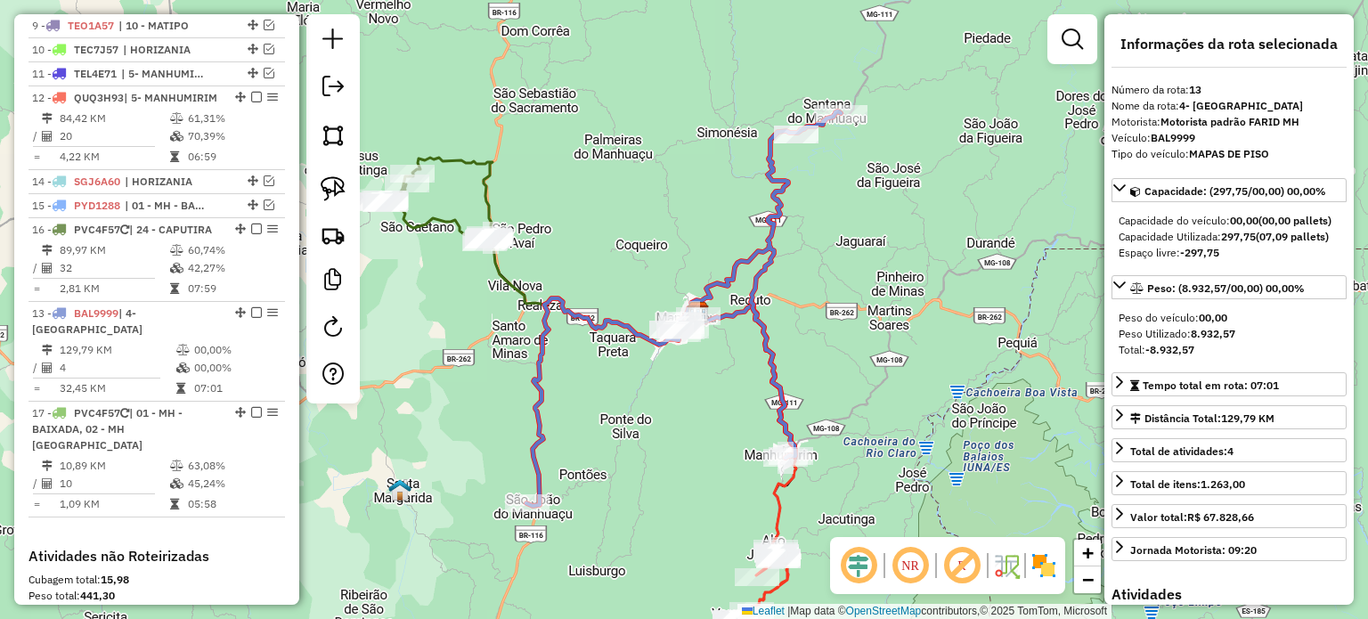
drag, startPoint x: 235, startPoint y: 206, endPoint x: 190, endPoint y: 438, distance: 236.8
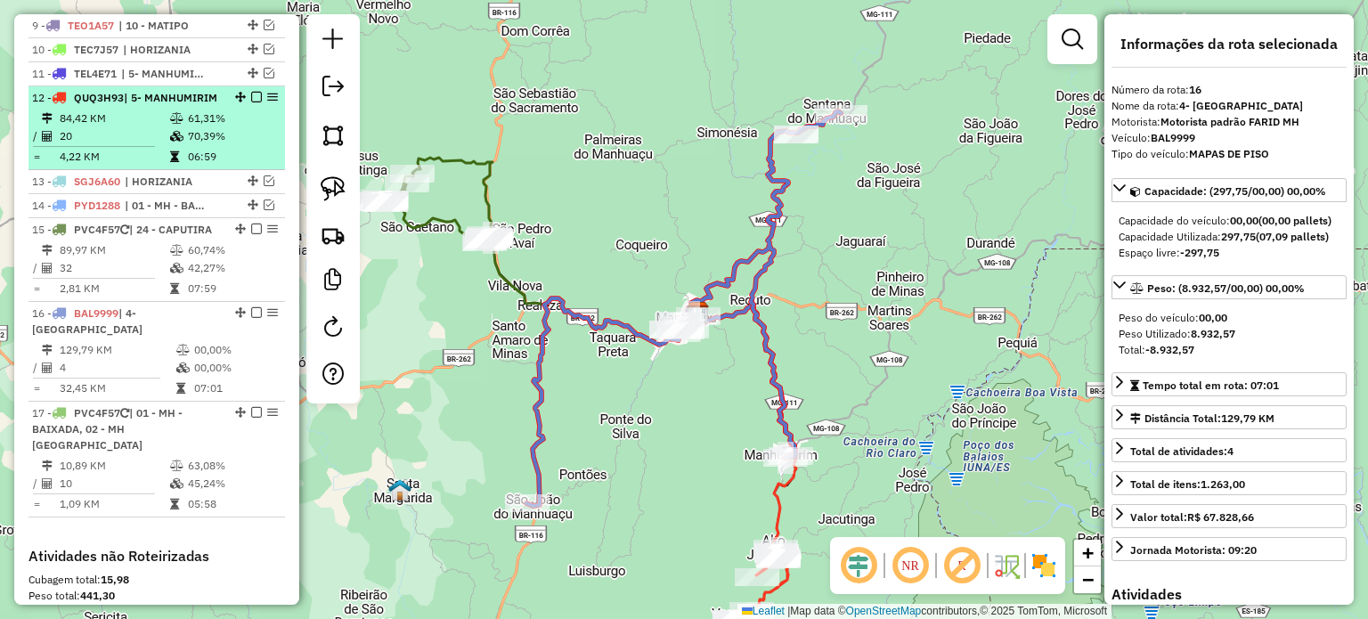
click at [253, 102] on em at bounding box center [256, 97] width 11 height 11
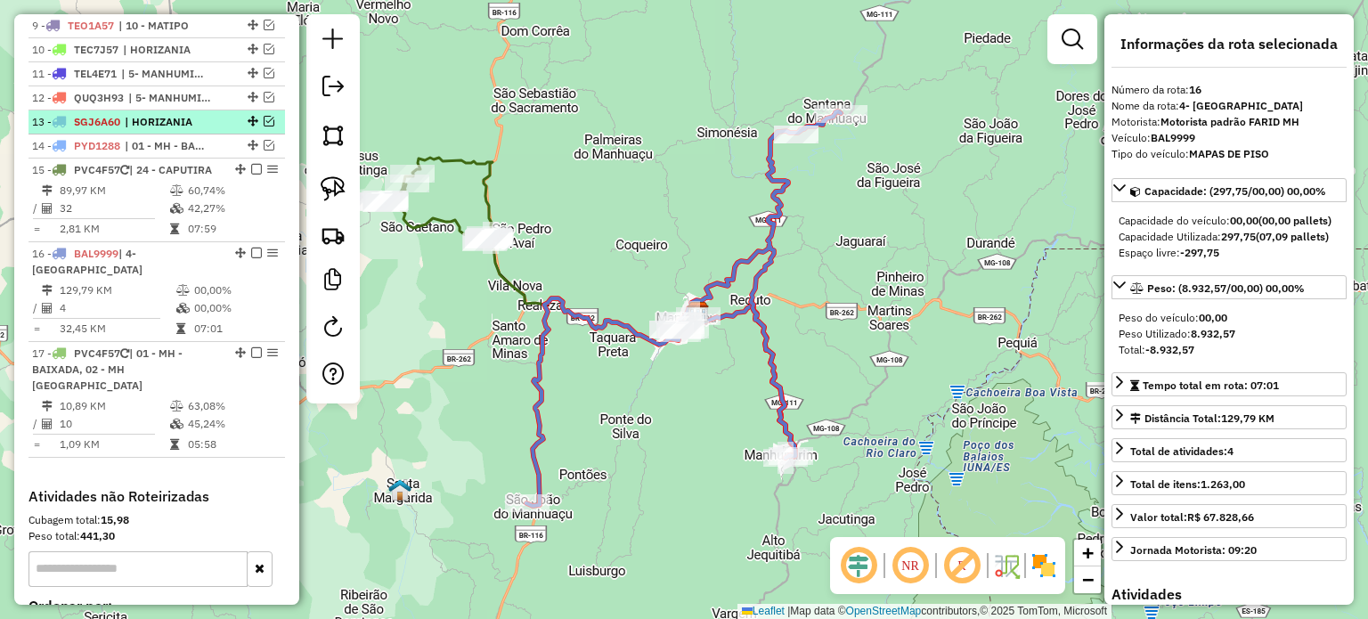
click at [206, 130] on span "| HORIZANIA" at bounding box center [166, 122] width 82 height 16
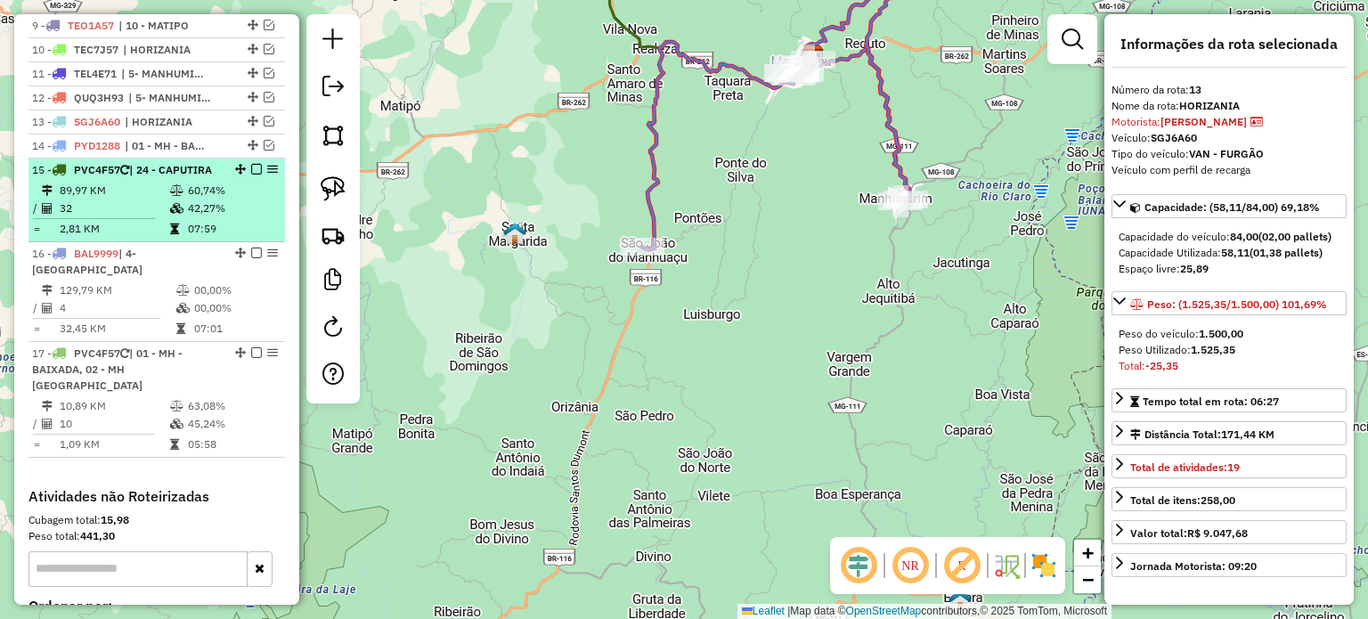
click at [169, 178] on div "15 - PVC4F57 | 24 - CAPUTIRA" at bounding box center [126, 170] width 189 height 16
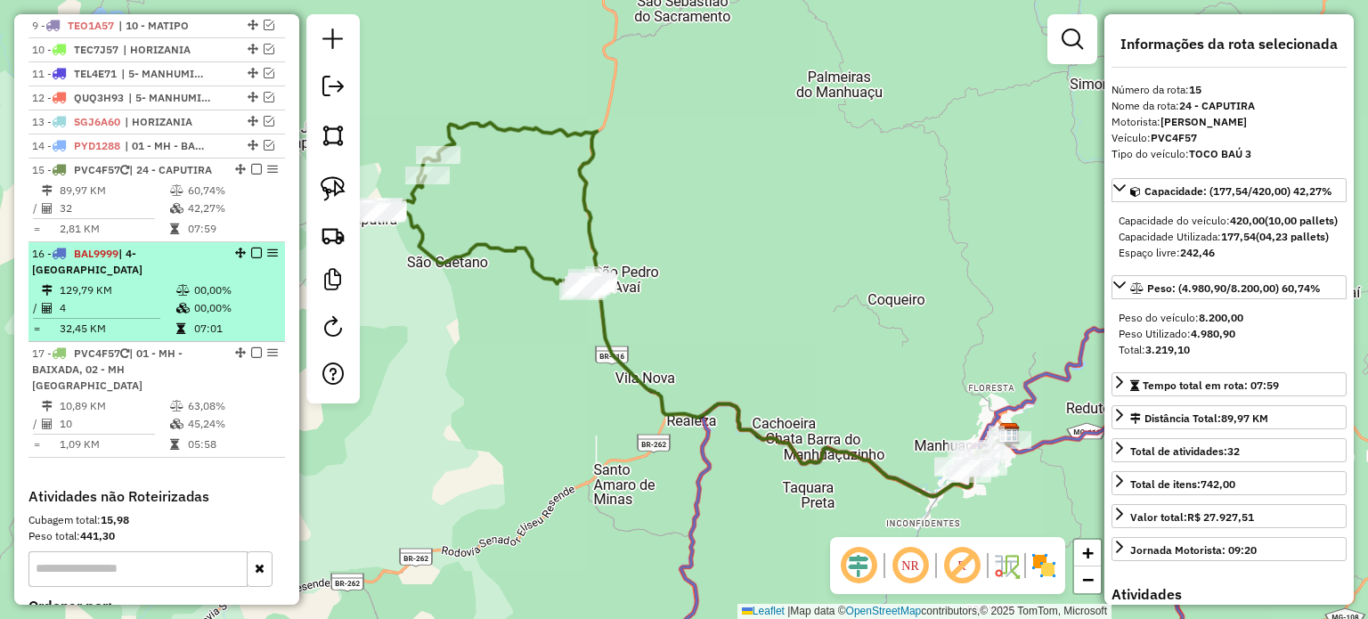
click at [142, 276] on span "| 4- [GEOGRAPHIC_DATA]" at bounding box center [87, 261] width 110 height 29
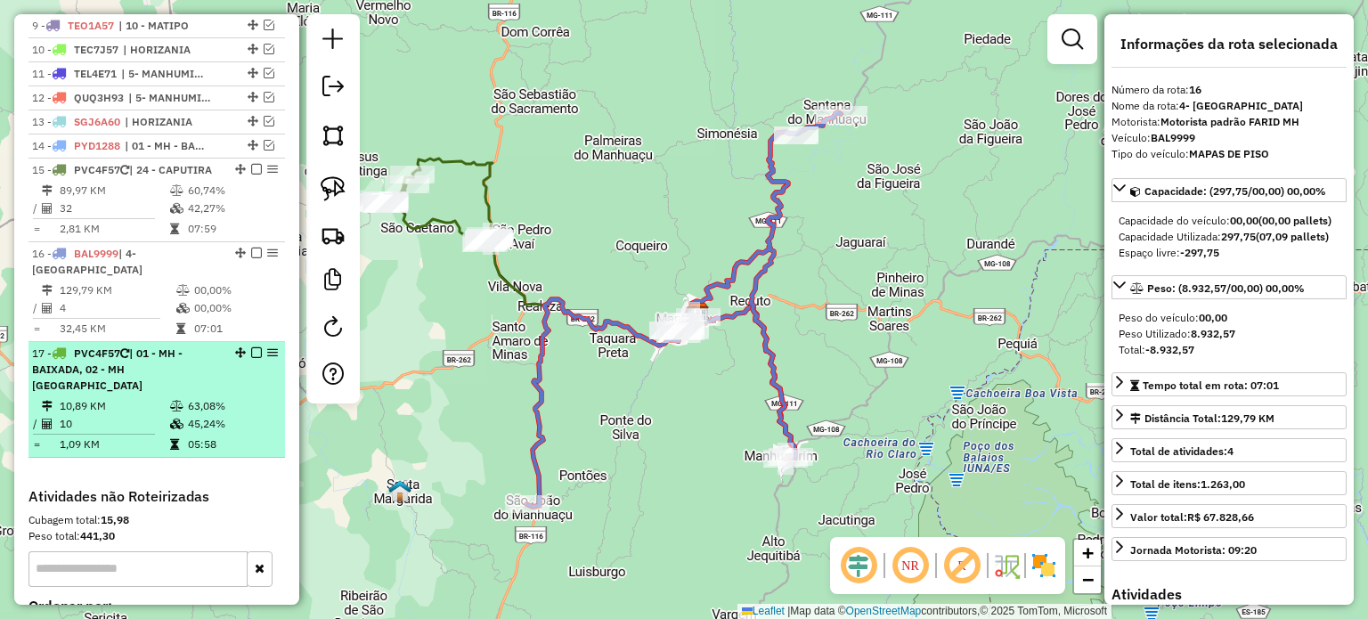
click at [150, 387] on div "17 - PVC4F57 | 01 - MH - BAIXADA, 02 - MH [GEOGRAPHIC_DATA]" at bounding box center [126, 370] width 189 height 48
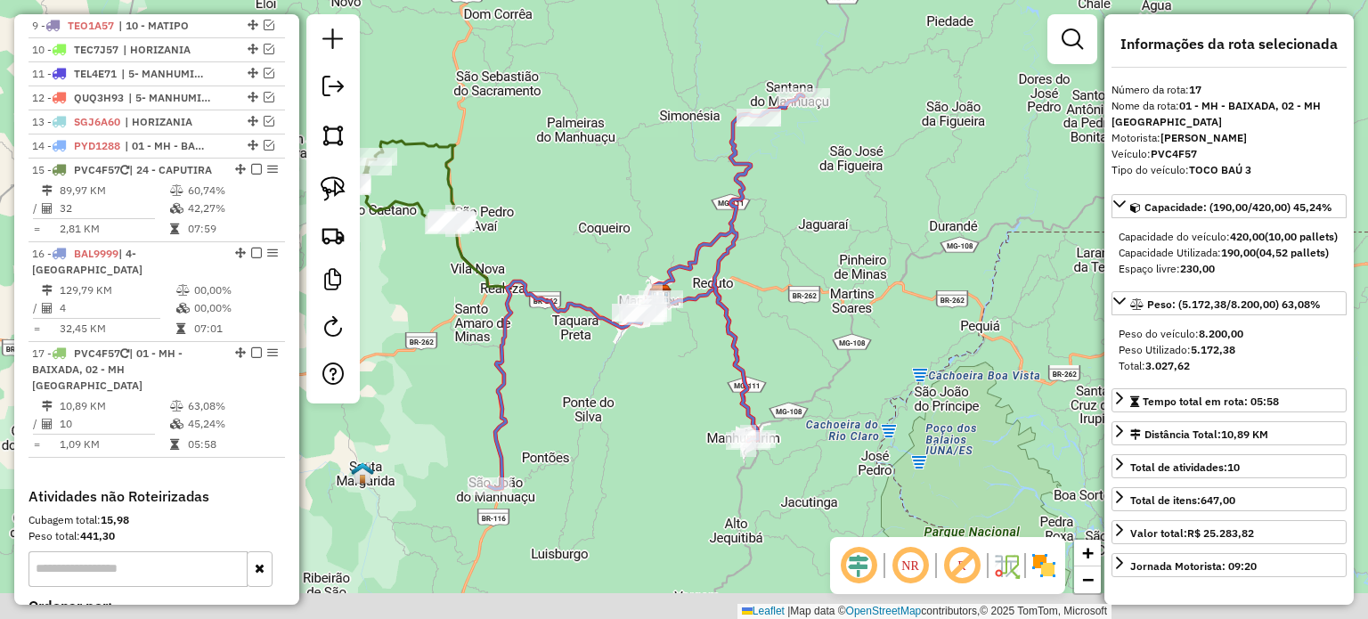
drag, startPoint x: 823, startPoint y: 461, endPoint x: 848, endPoint y: 423, distance: 45.7
click at [845, 430] on div "Janela de atendimento Grade de atendimento Capacidade Transportadoras Veículos …" at bounding box center [684, 309] width 1368 height 619
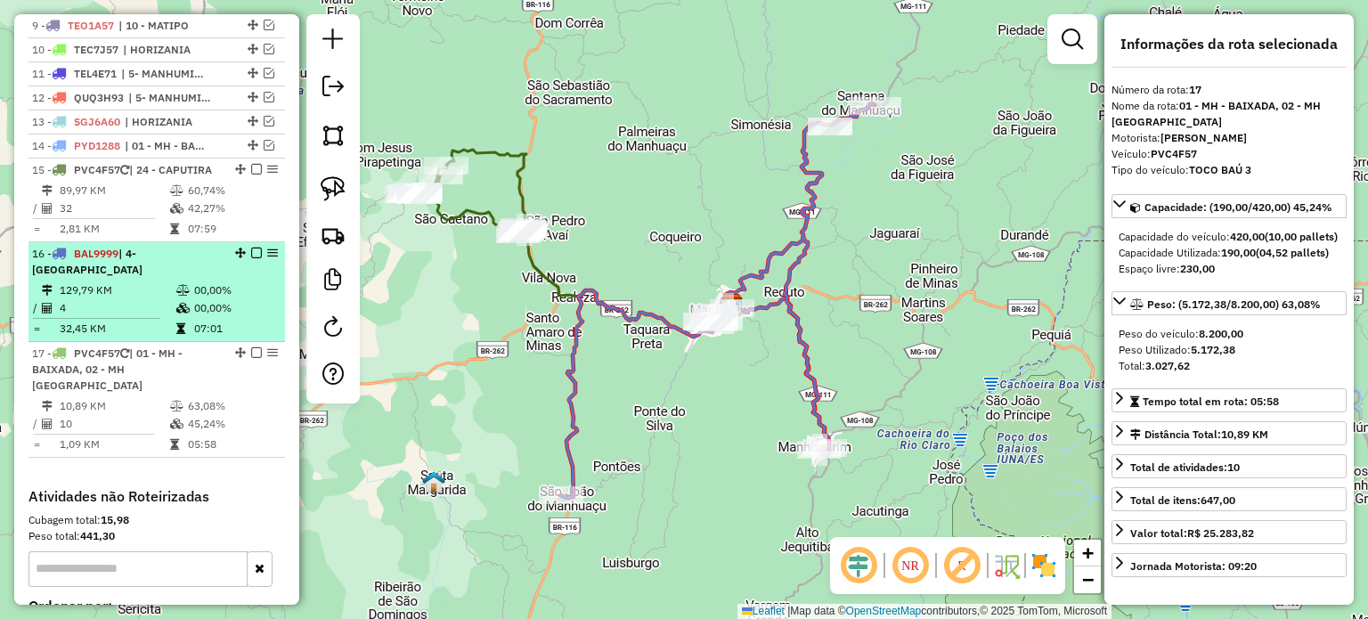
click at [253, 258] on em at bounding box center [256, 253] width 11 height 11
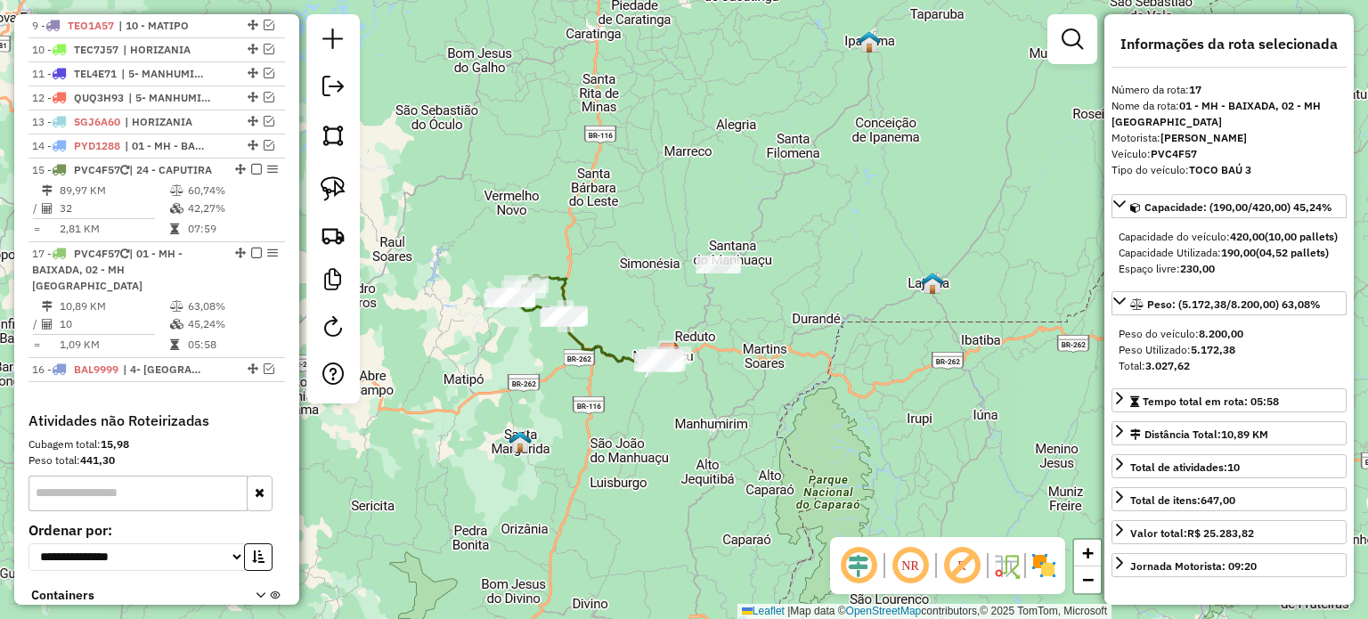
drag, startPoint x: 243, startPoint y: 277, endPoint x: 210, endPoint y: 416, distance: 142.8
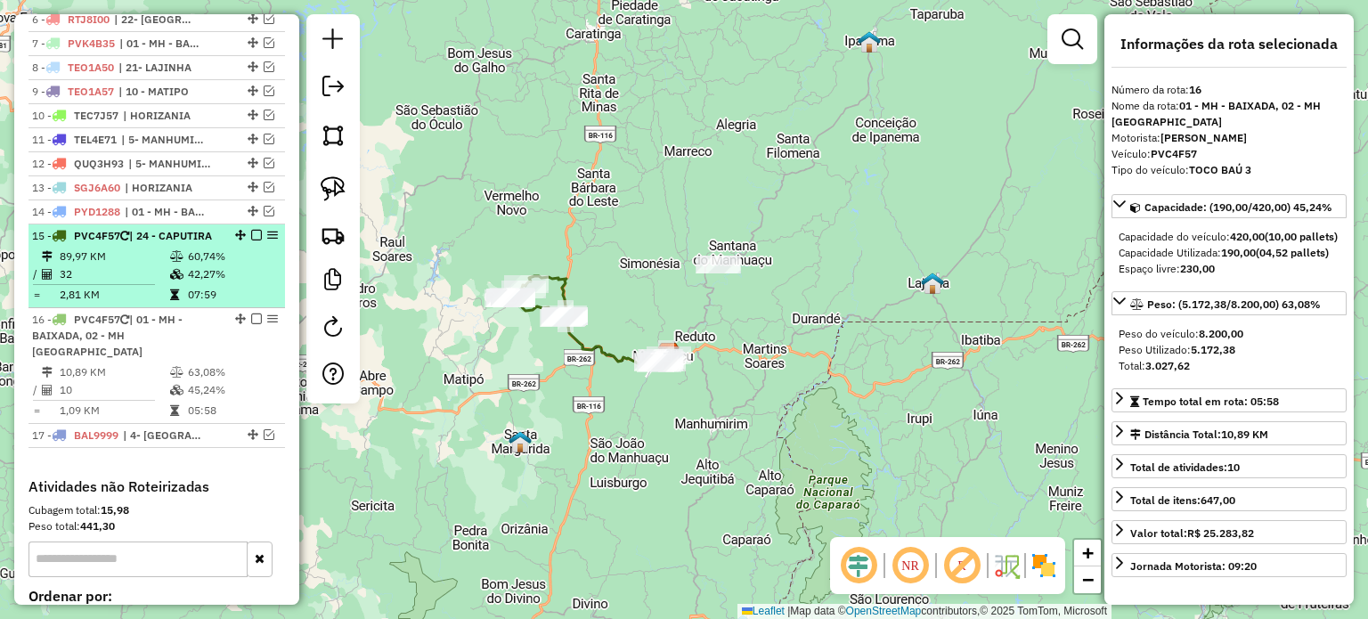
scroll to position [755, 0]
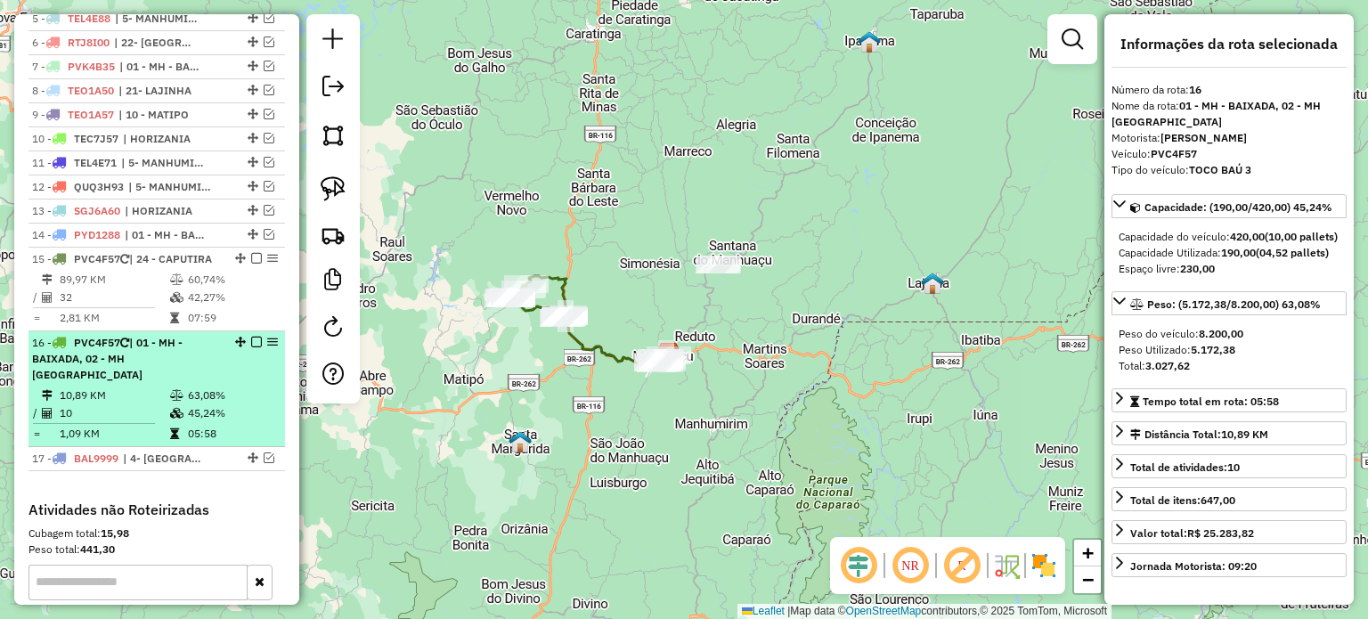
click at [253, 347] on em at bounding box center [256, 342] width 11 height 11
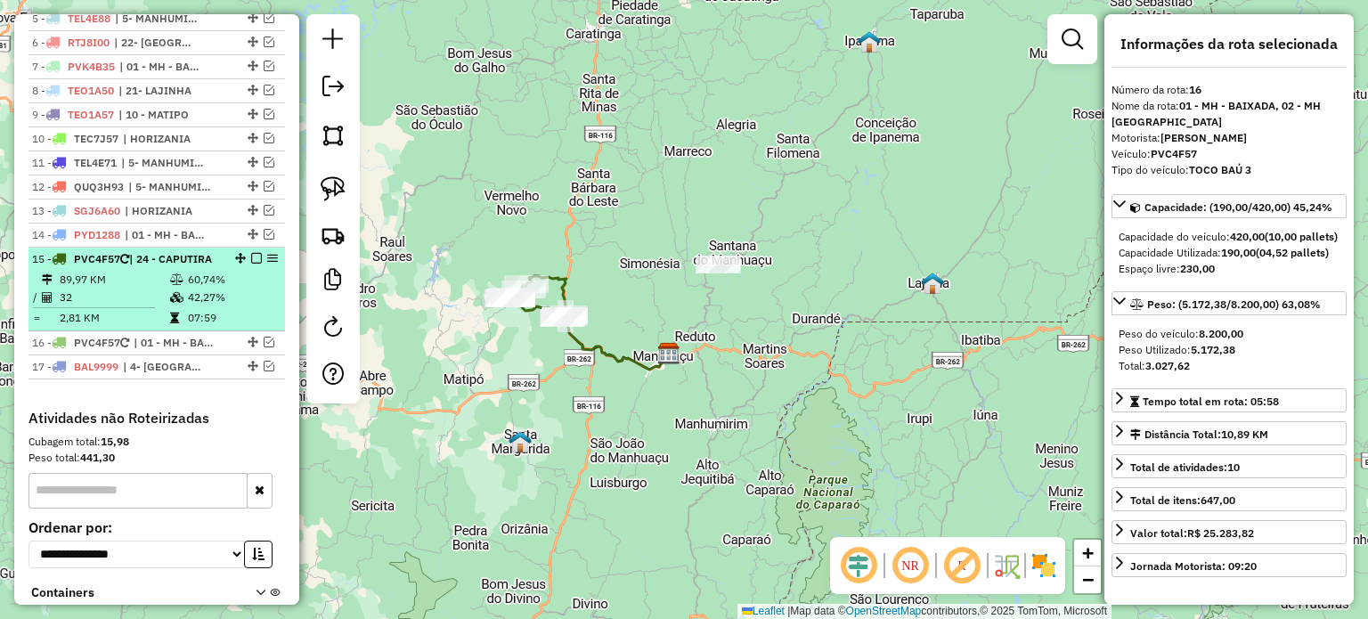
click at [251, 264] on em at bounding box center [256, 258] width 11 height 11
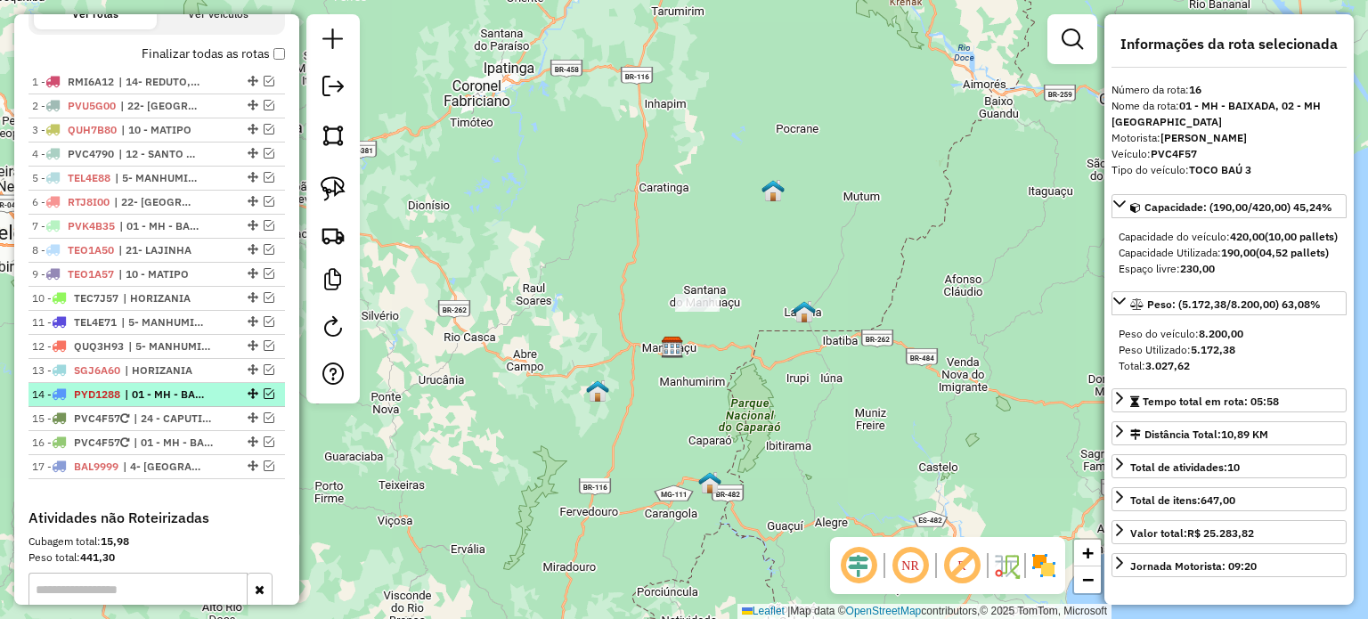
scroll to position [577, 0]
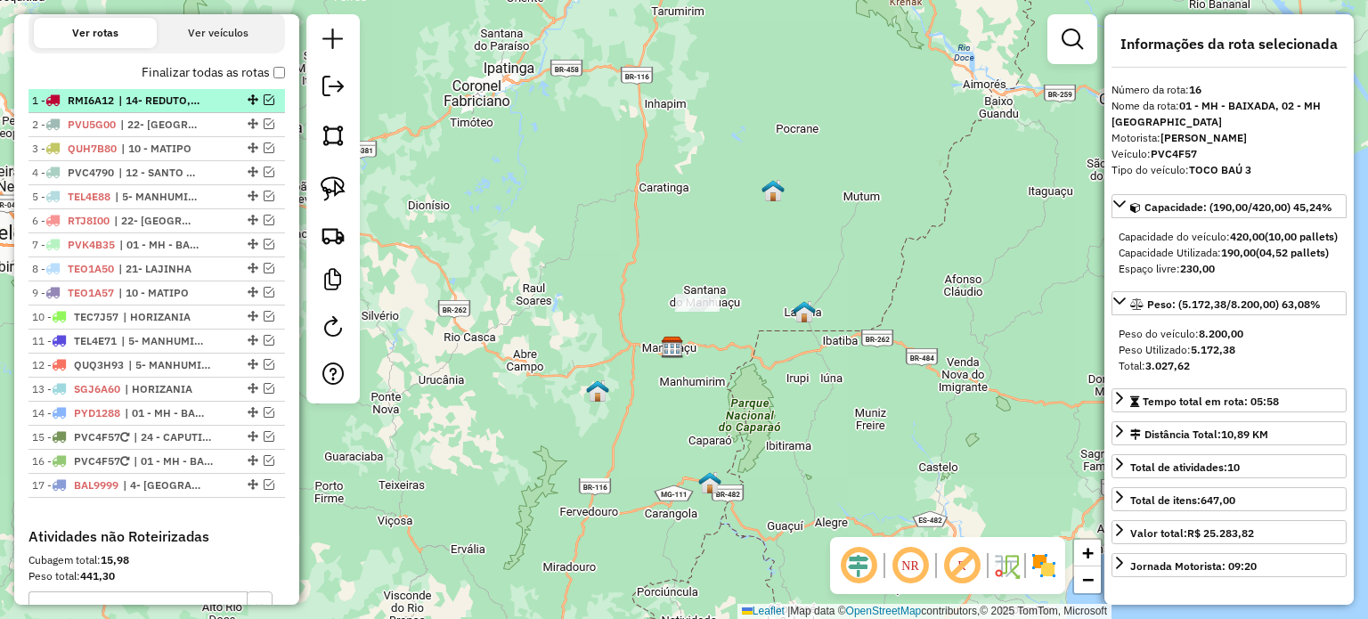
click at [167, 109] on span "| 14- REDUTO, 17- PINHEIRO DE MINAS" at bounding box center [159, 101] width 82 height 16
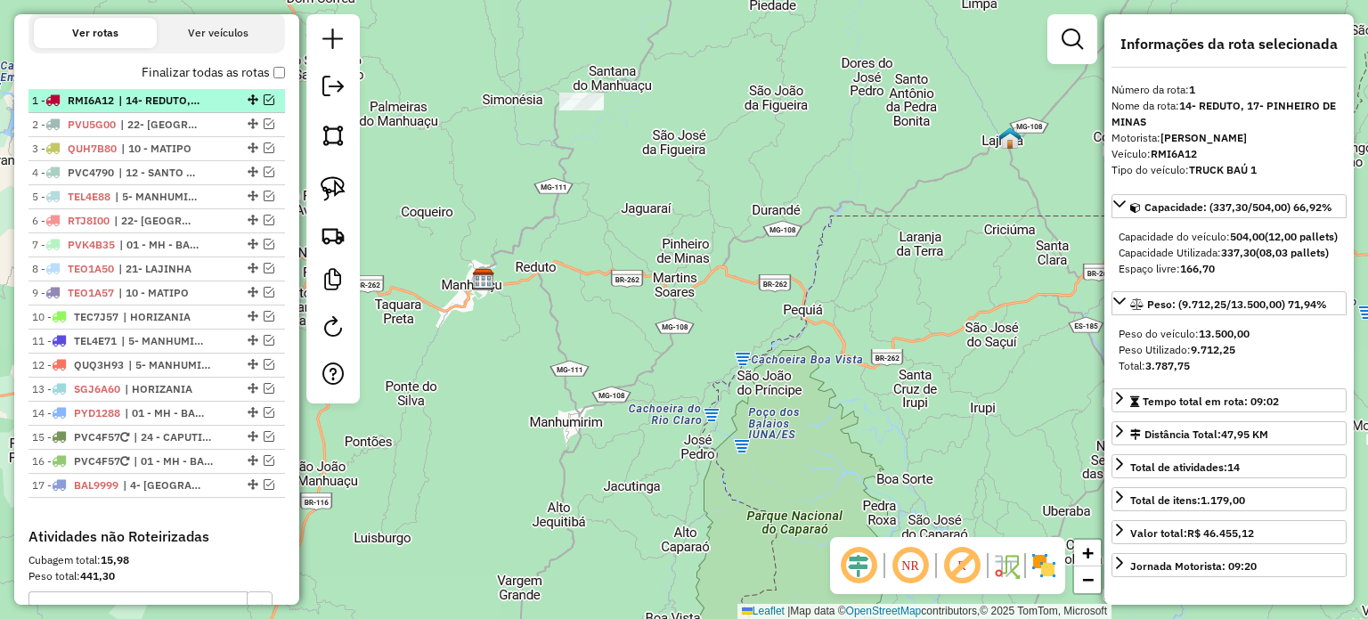
click at [267, 105] on em at bounding box center [269, 99] width 11 height 11
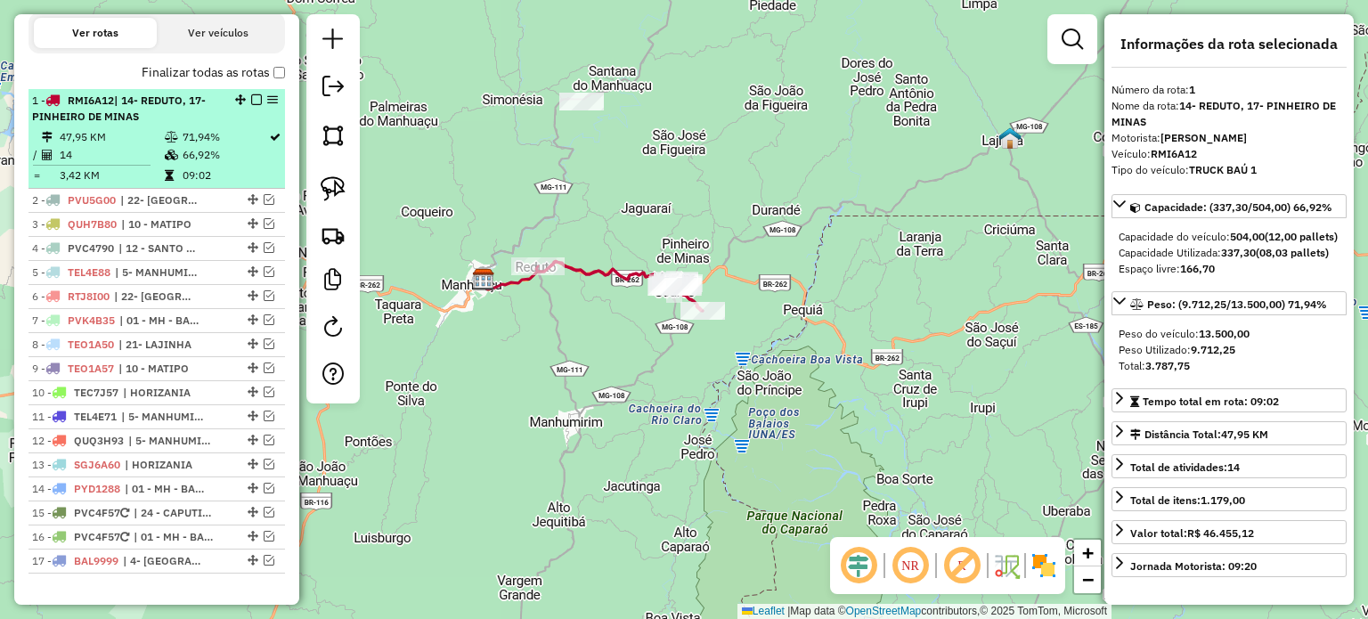
click at [251, 105] on em at bounding box center [256, 99] width 11 height 11
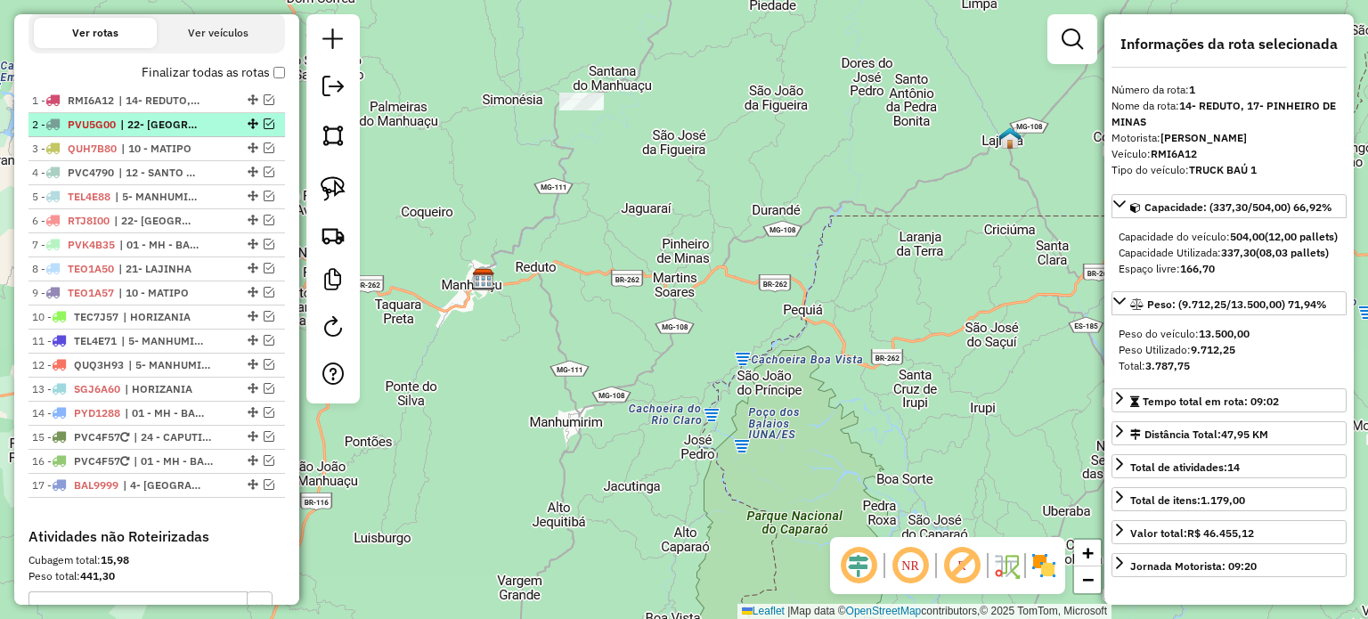
click at [192, 133] on span "| 22- [GEOGRAPHIC_DATA]" at bounding box center [161, 125] width 82 height 16
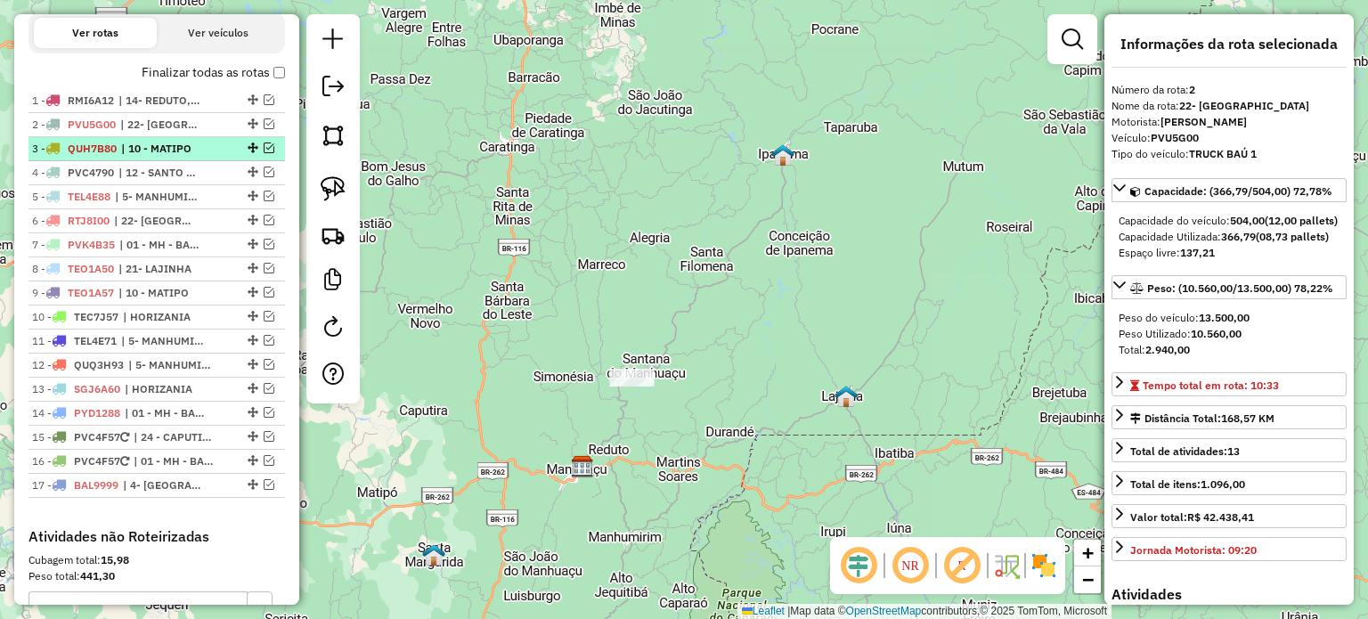
click at [183, 157] on span "| 10 - MATIPO" at bounding box center [162, 149] width 82 height 16
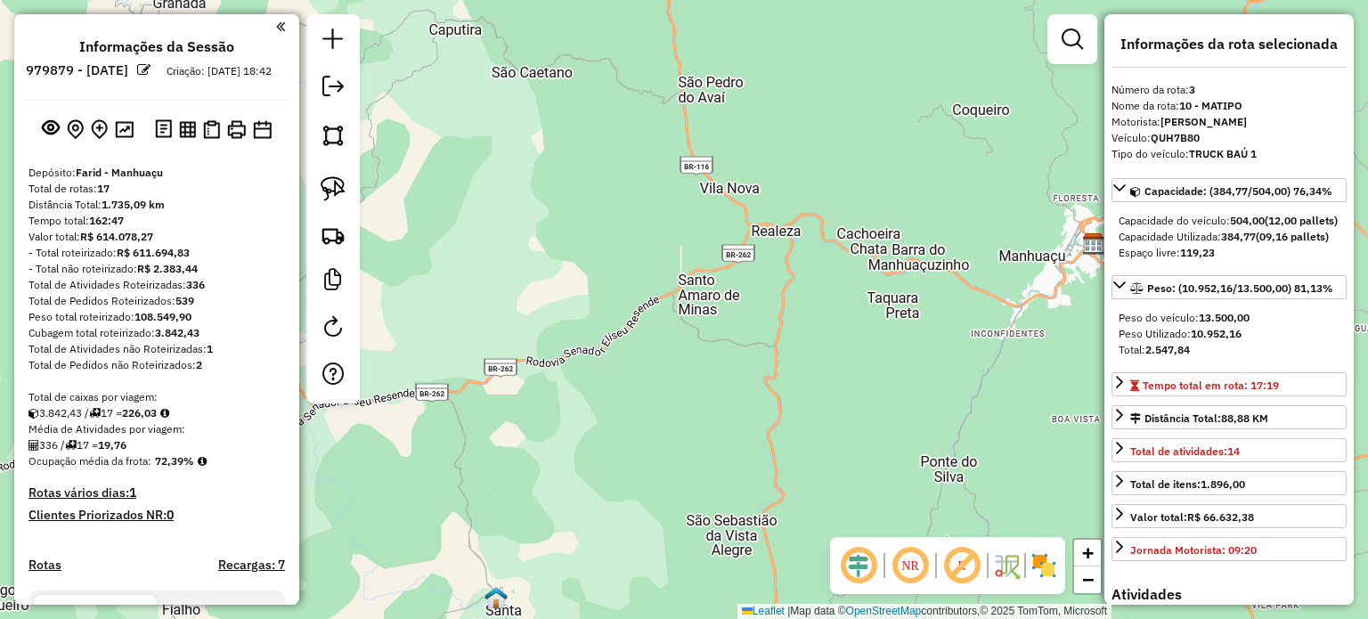
select select "*********"
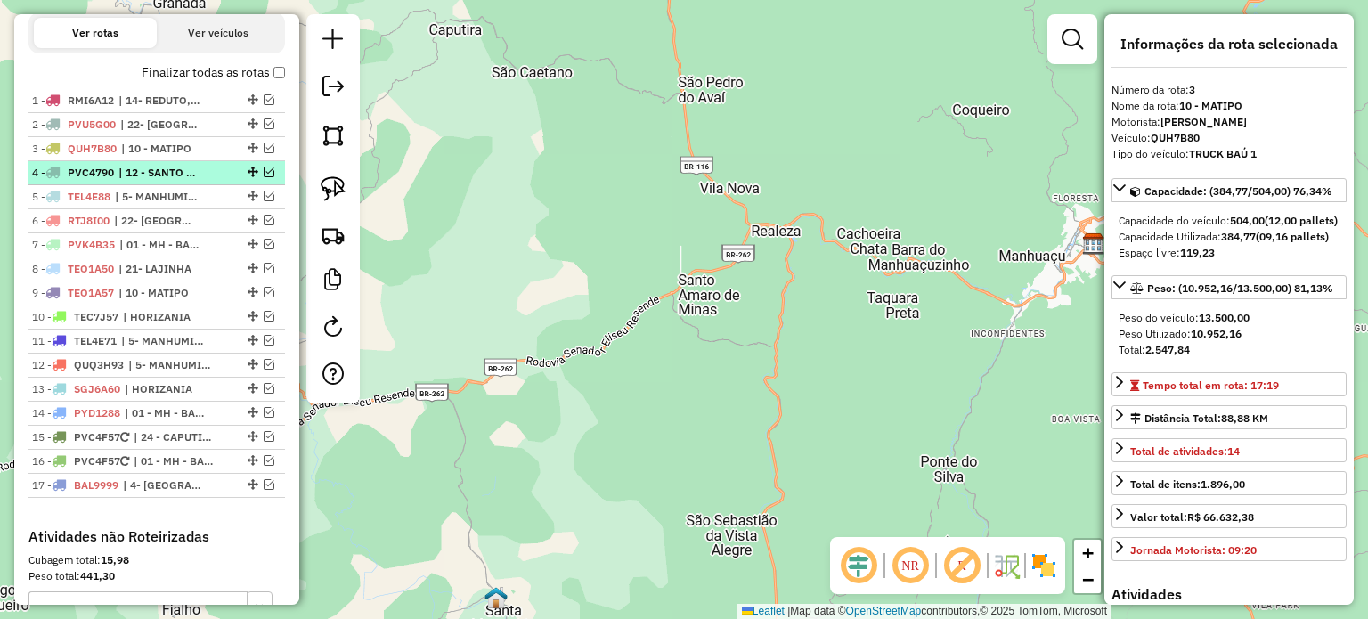
click at [178, 181] on span "| 12 - SANTO AMARO" at bounding box center [159, 173] width 82 height 16
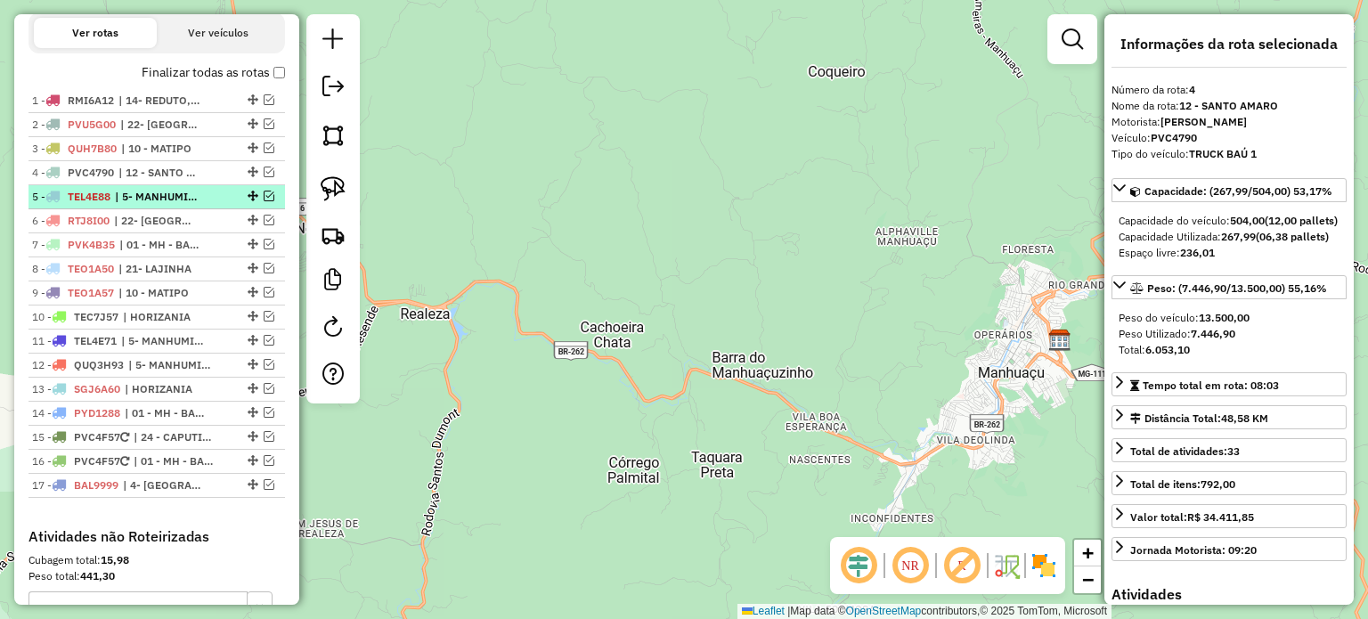
click at [175, 205] on span "| 5- MANHUMIRIM" at bounding box center [156, 197] width 82 height 16
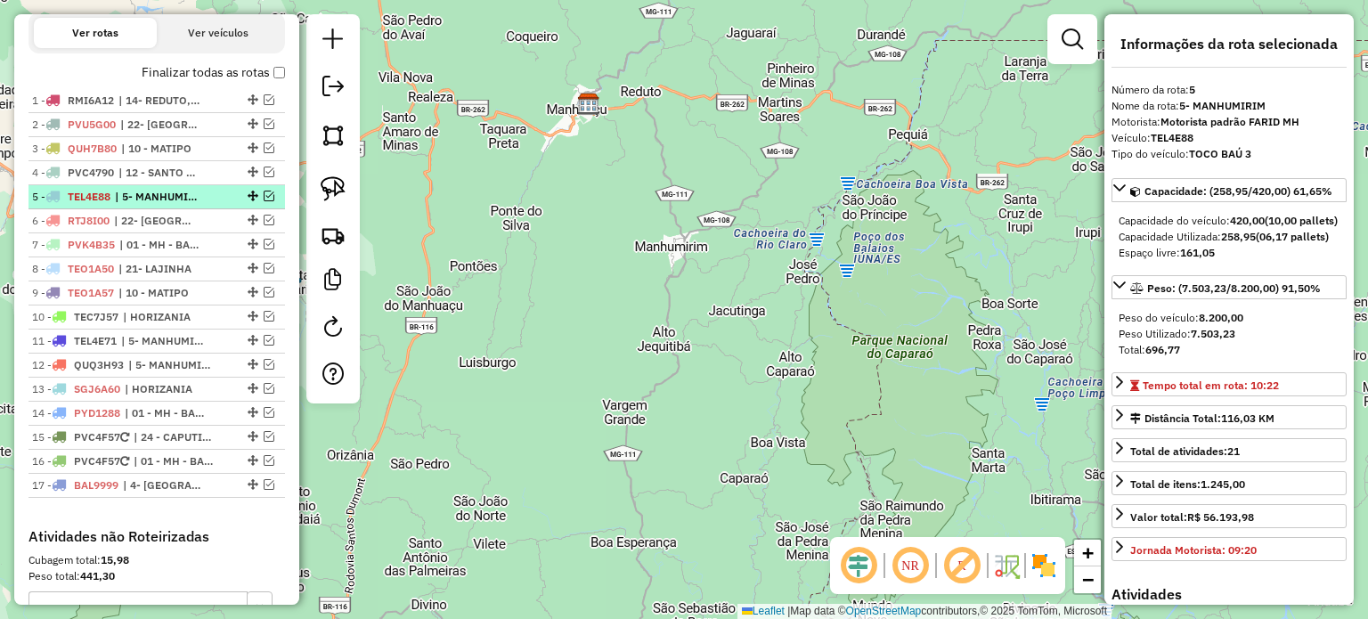
click at [175, 205] on span "| 5- MANHUMIRIM" at bounding box center [156, 197] width 82 height 16
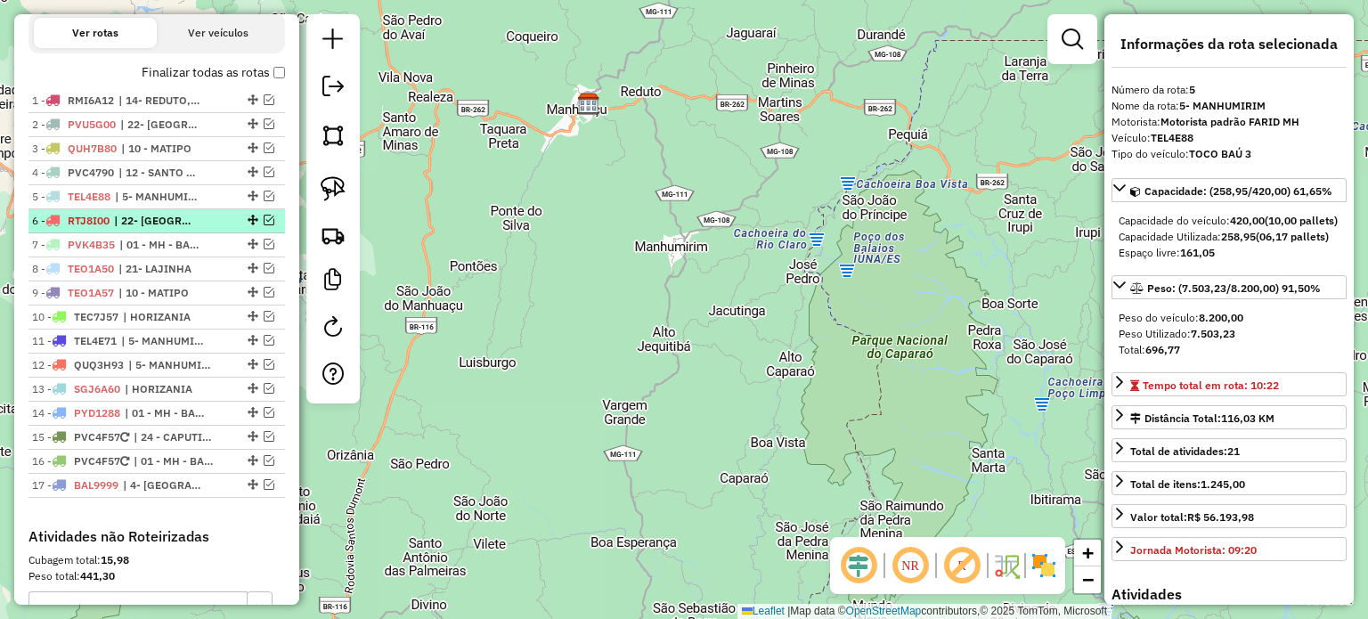
click at [175, 229] on span "| 22- [GEOGRAPHIC_DATA]" at bounding box center [155, 221] width 82 height 16
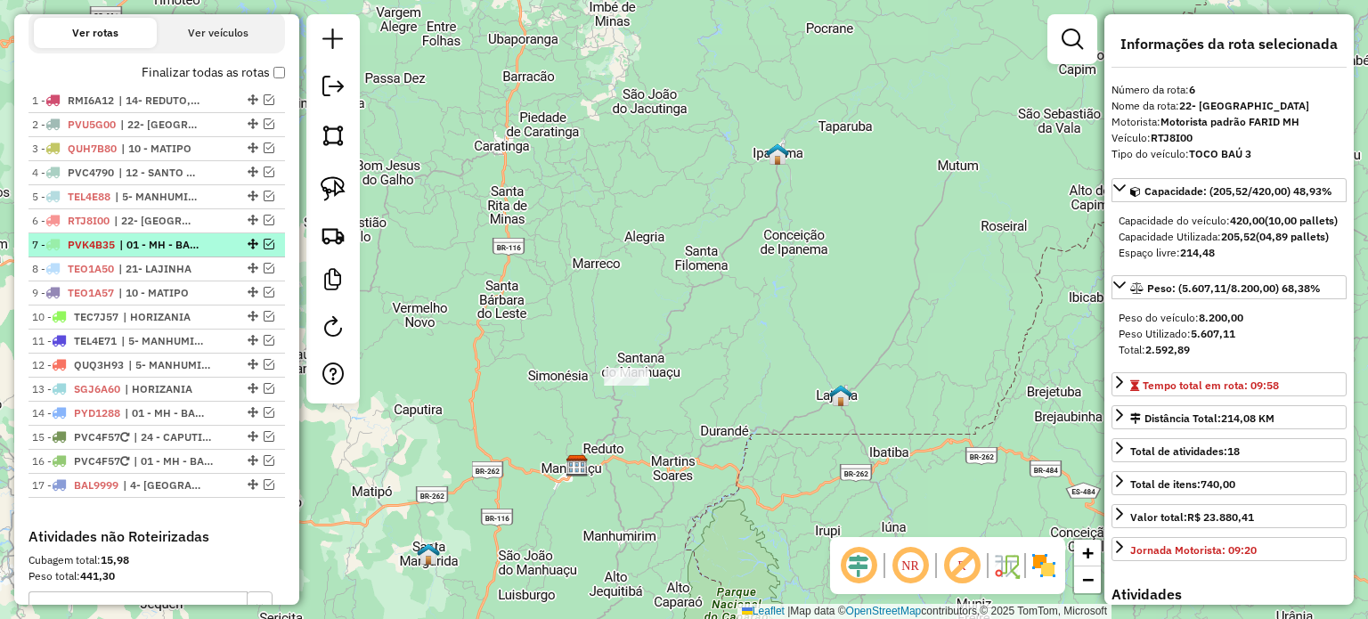
click at [189, 253] on span "| 01 - MH - BAIXADA, 03 - MH CENTRO" at bounding box center [160, 245] width 82 height 16
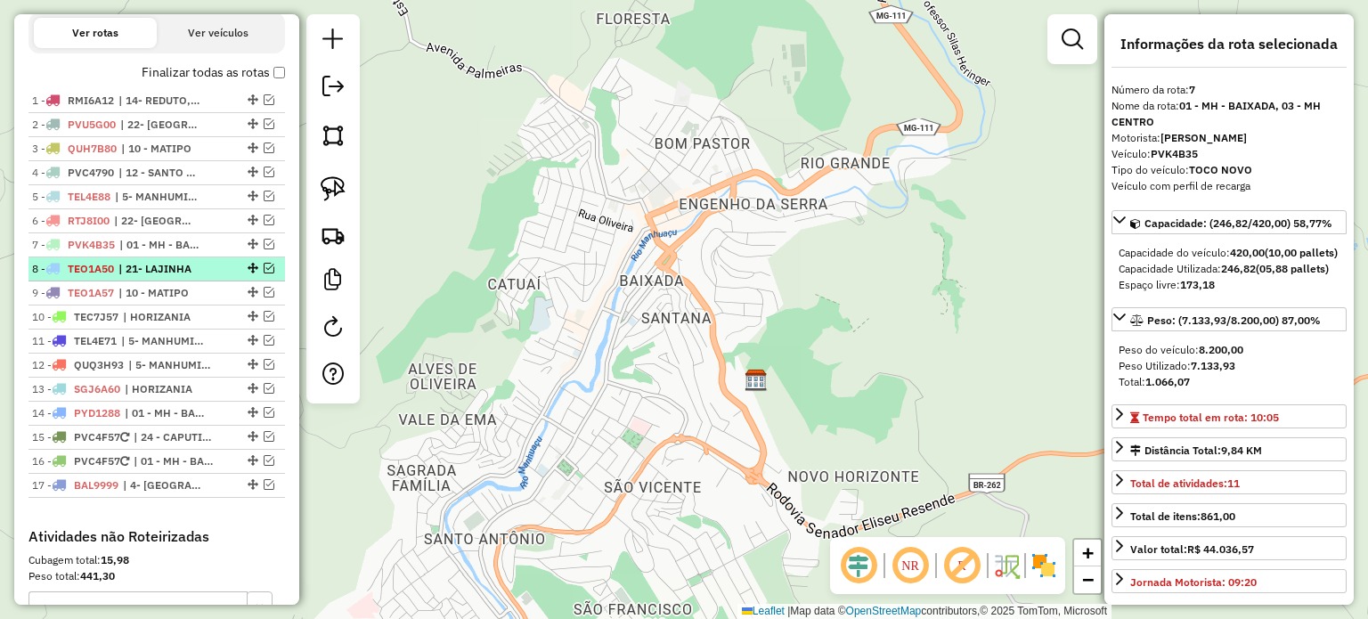
click at [181, 277] on span "| 21- LAJINHA" at bounding box center [159, 269] width 82 height 16
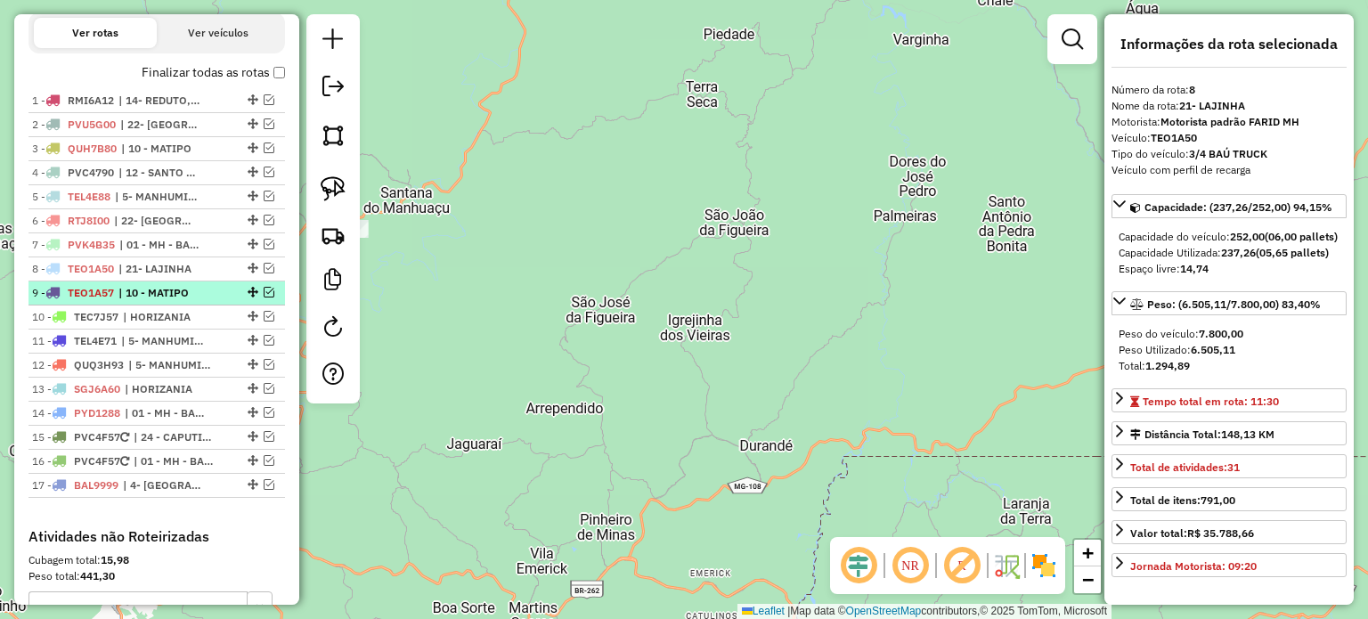
click at [187, 301] on span "| 10 - MATIPO" at bounding box center [159, 293] width 82 height 16
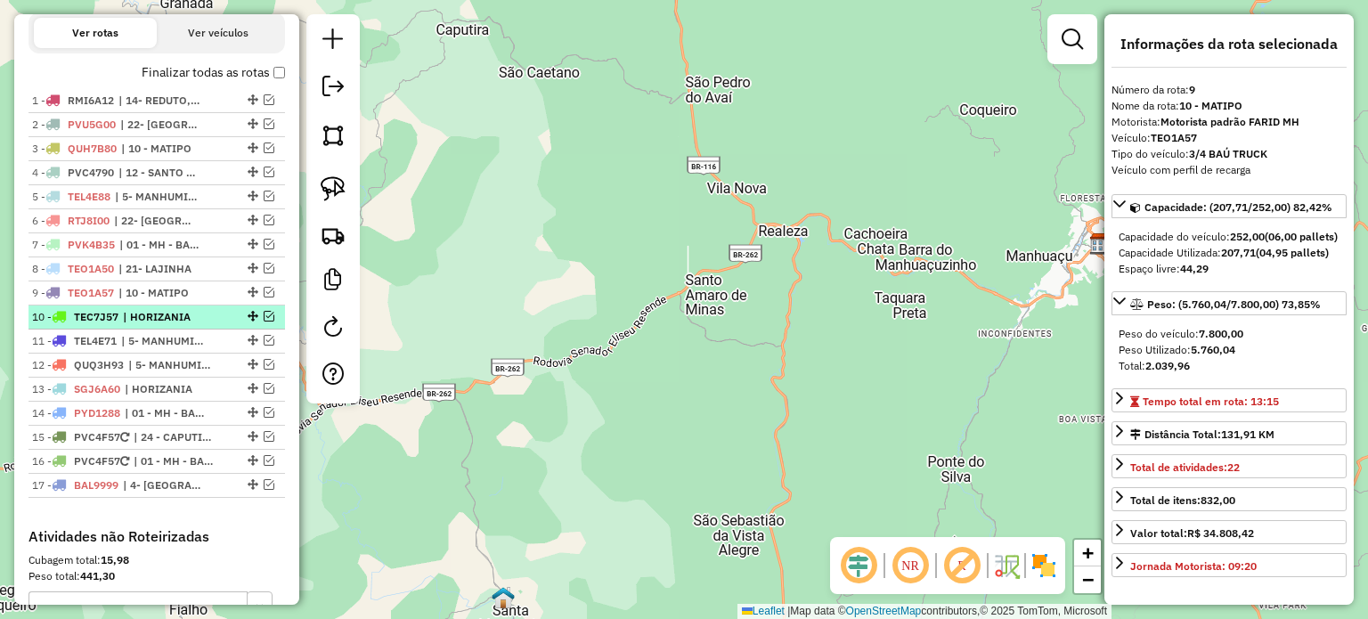
click at [185, 325] on span "| HORIZANIA" at bounding box center [164, 317] width 82 height 16
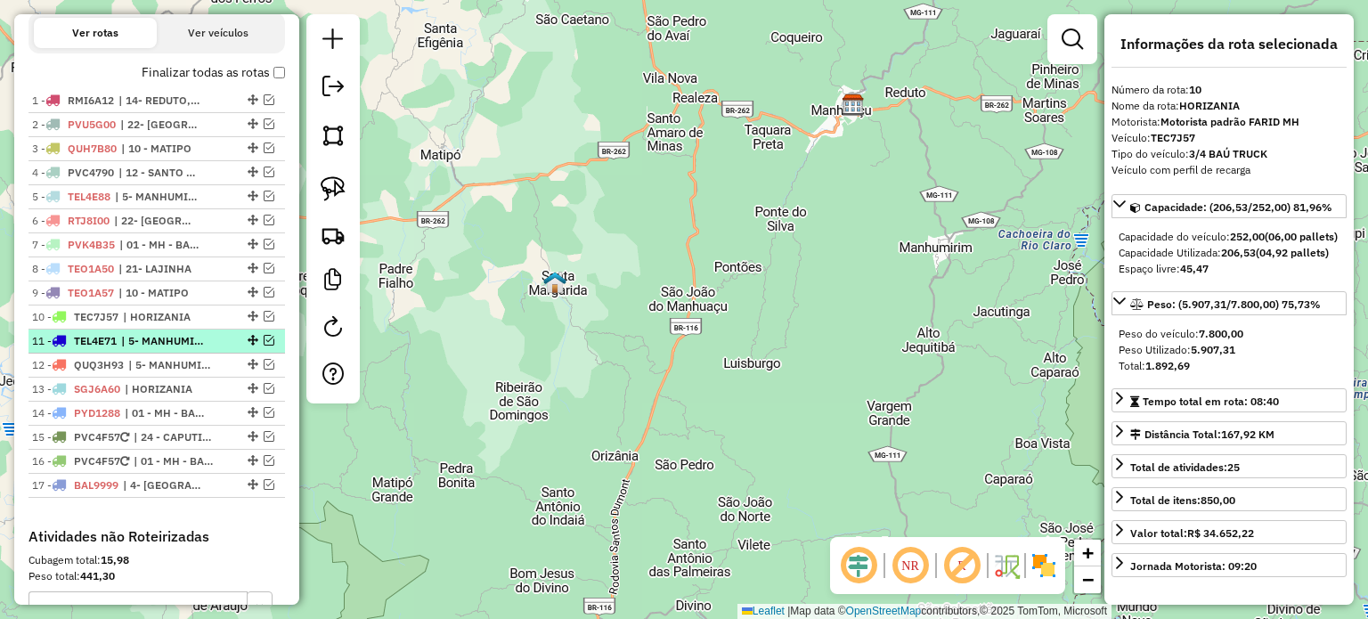
click at [134, 346] on span "| 5- MANHUMIRIM" at bounding box center [162, 341] width 82 height 16
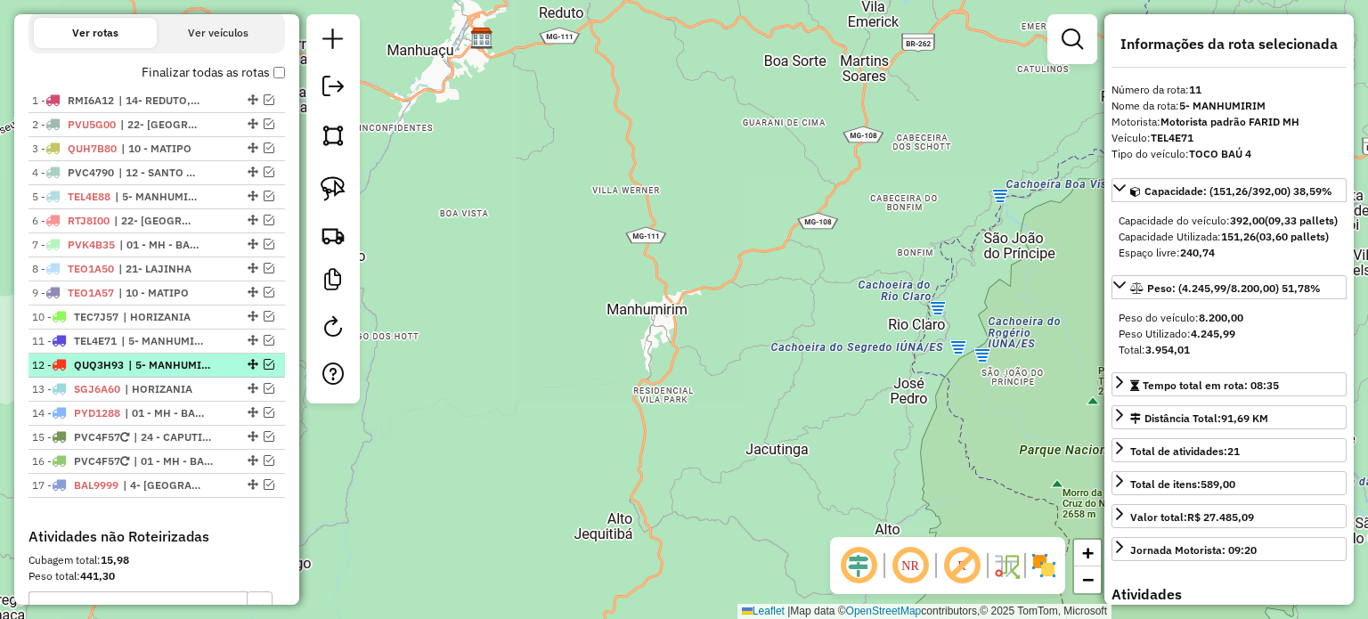
click at [182, 373] on span "| 5- MANHUMIRIM" at bounding box center [169, 365] width 82 height 16
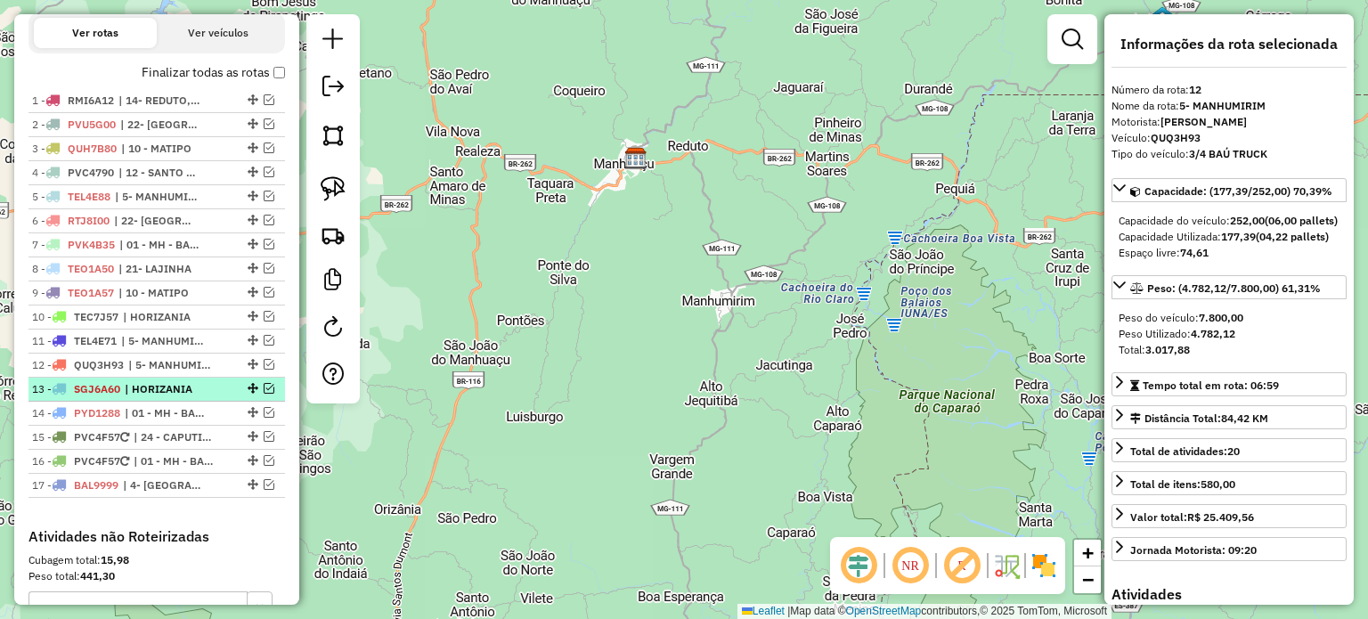
click at [175, 397] on span "| HORIZANIA" at bounding box center [166, 389] width 82 height 16
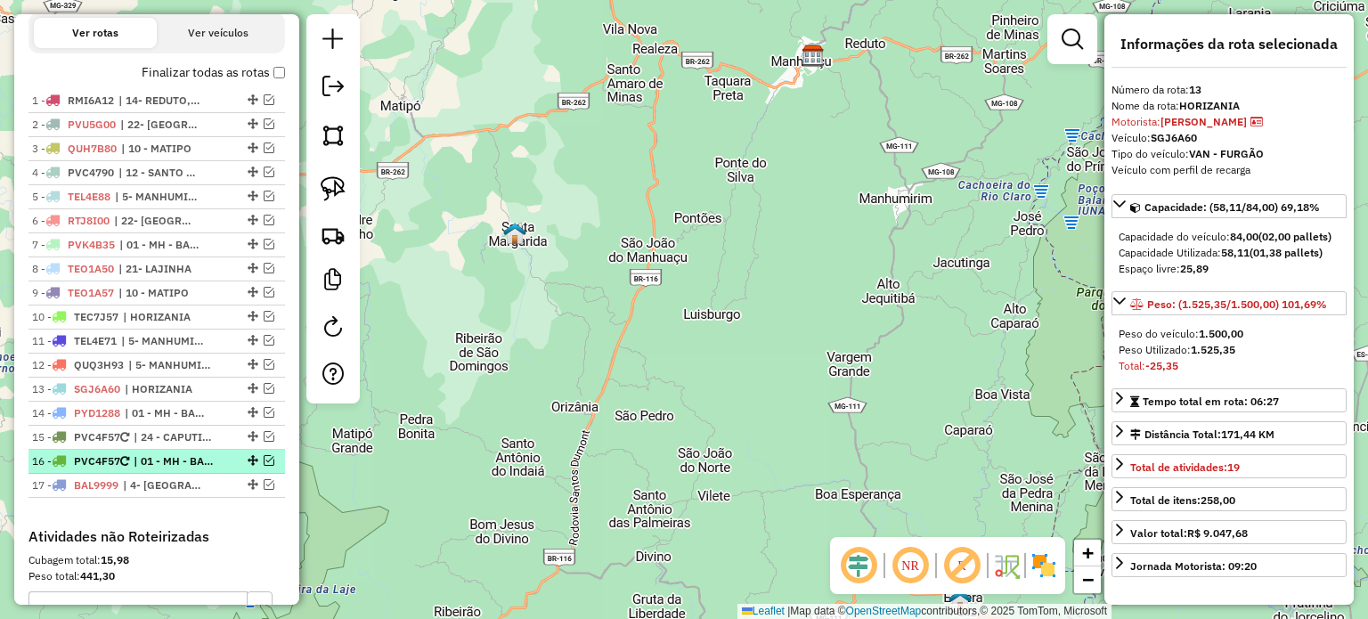
scroll to position [666, 0]
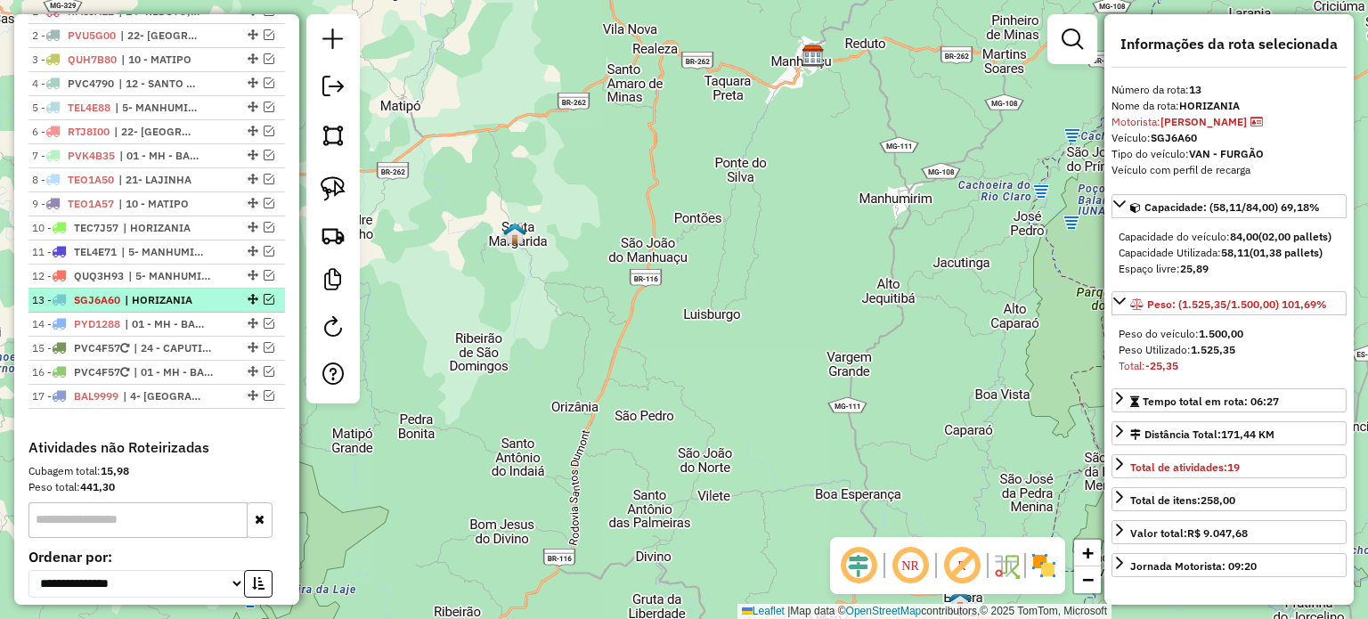
click at [193, 308] on span "| HORIZANIA" at bounding box center [166, 300] width 82 height 16
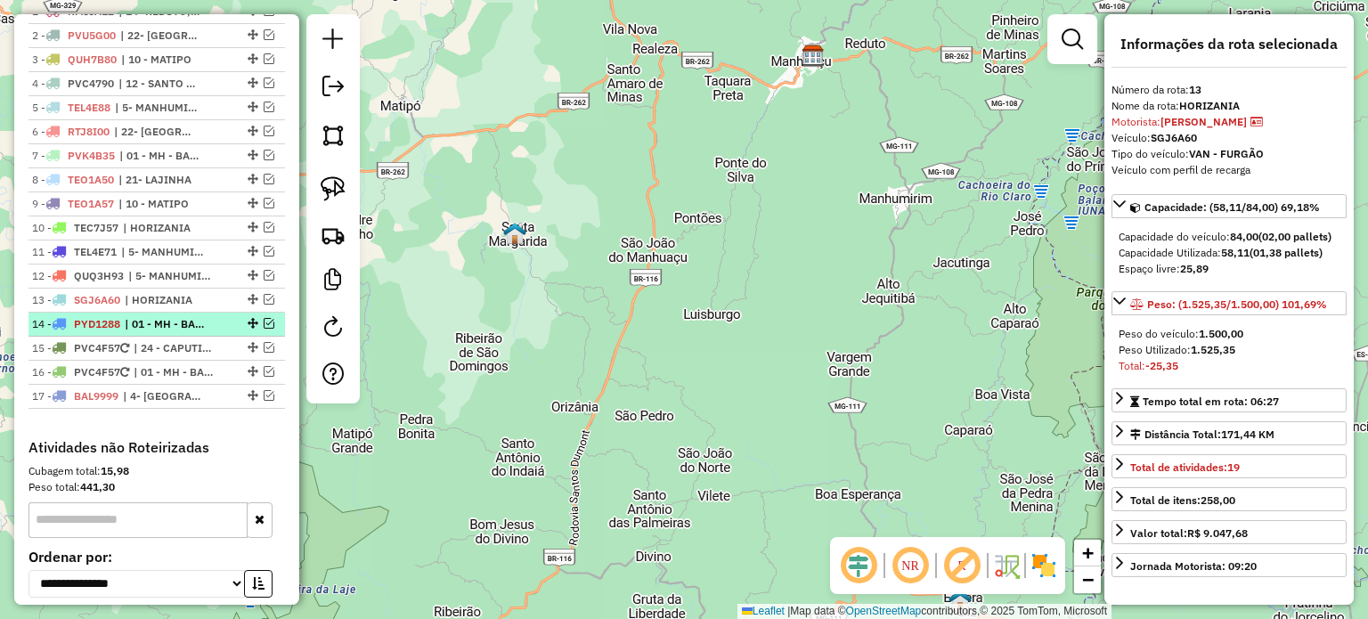
click at [177, 332] on span "| 01 - MH - BAIXADA, 02 - [GEOGRAPHIC_DATA], 03 - [GEOGRAPHIC_DATA]" at bounding box center [166, 324] width 82 height 16
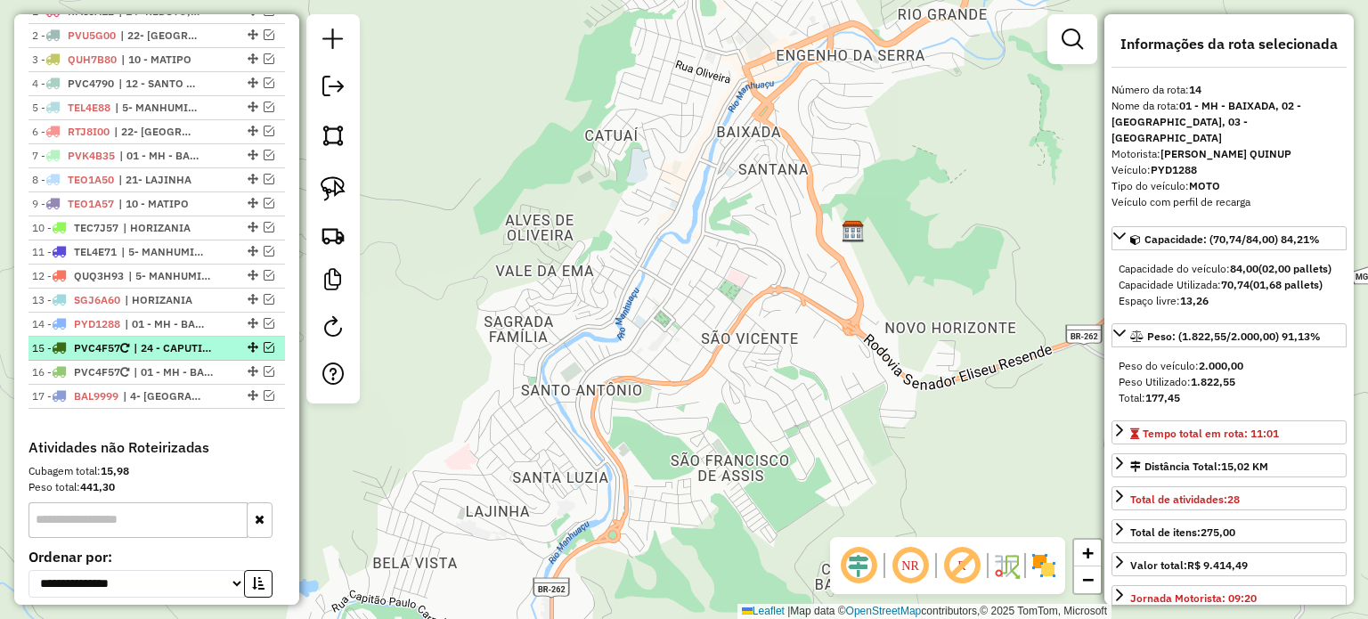
click at [183, 356] on span "| 24 - CAPUTIRA" at bounding box center [175, 348] width 82 height 16
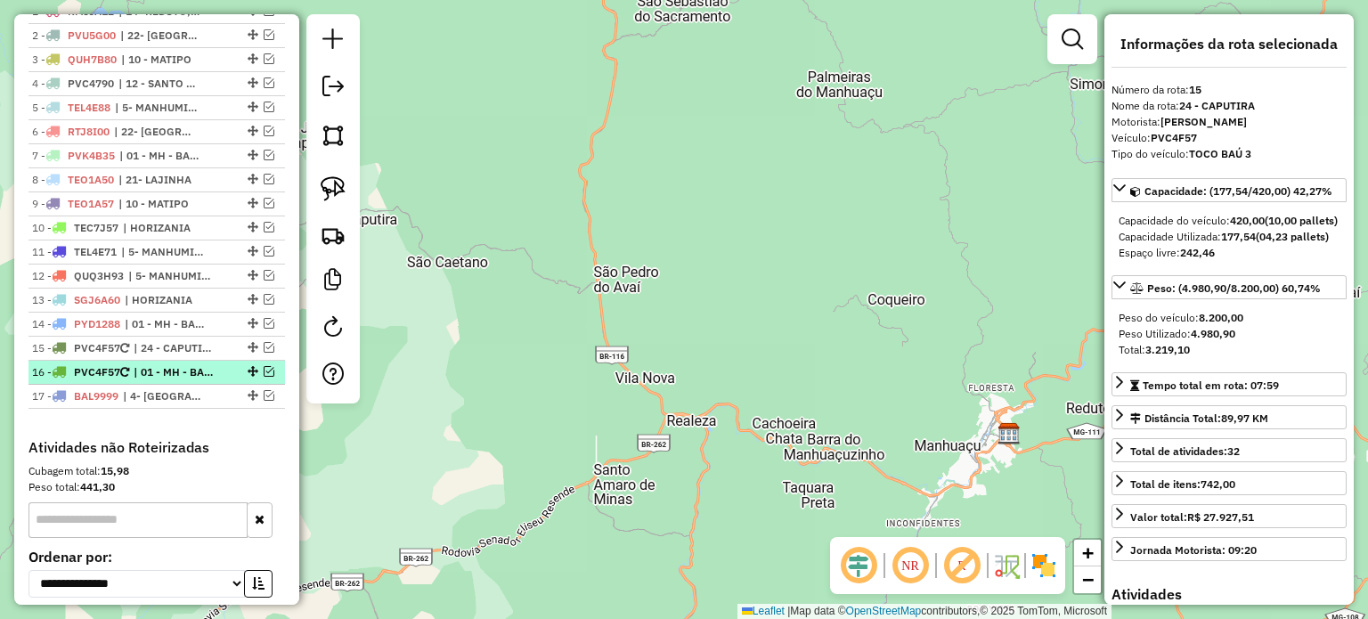
click at [182, 380] on span "| 01 - MH - BAIXADA, 02 - MH [GEOGRAPHIC_DATA]" at bounding box center [175, 372] width 82 height 16
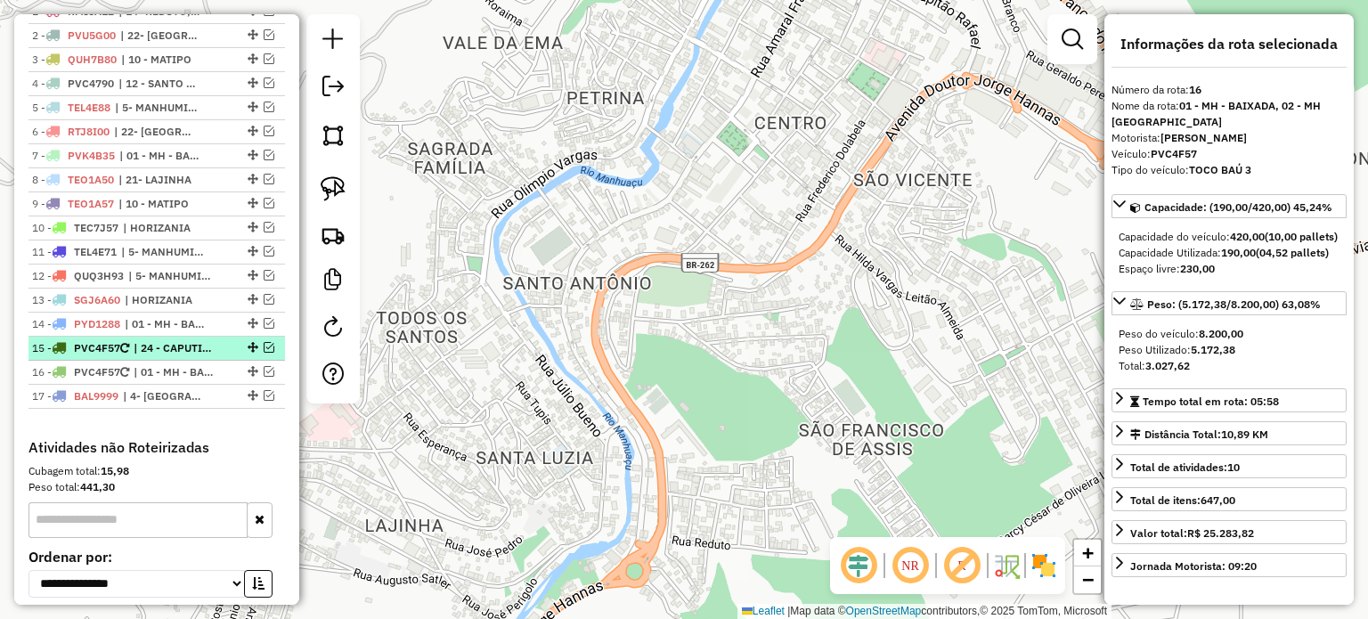
click at [184, 356] on span "| 24 - CAPUTIRA" at bounding box center [175, 348] width 82 height 16
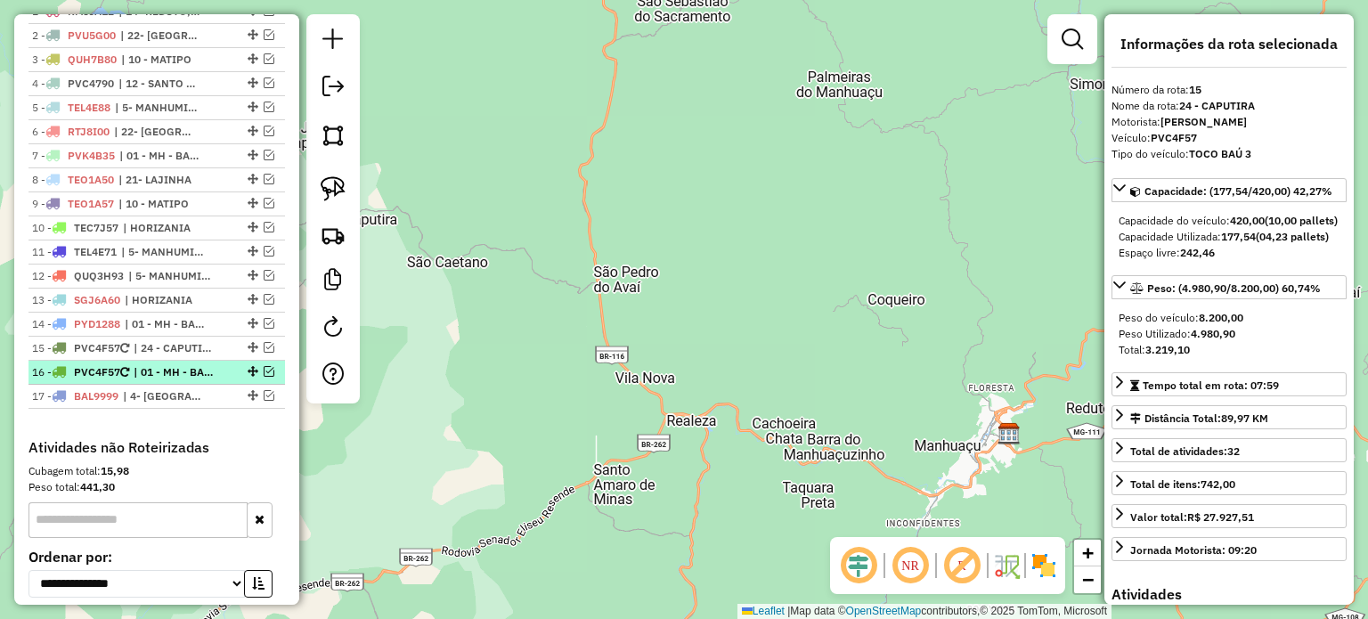
click at [178, 377] on span "| 01 - MH - BAIXADA, 02 - MH [GEOGRAPHIC_DATA]" at bounding box center [175, 372] width 82 height 16
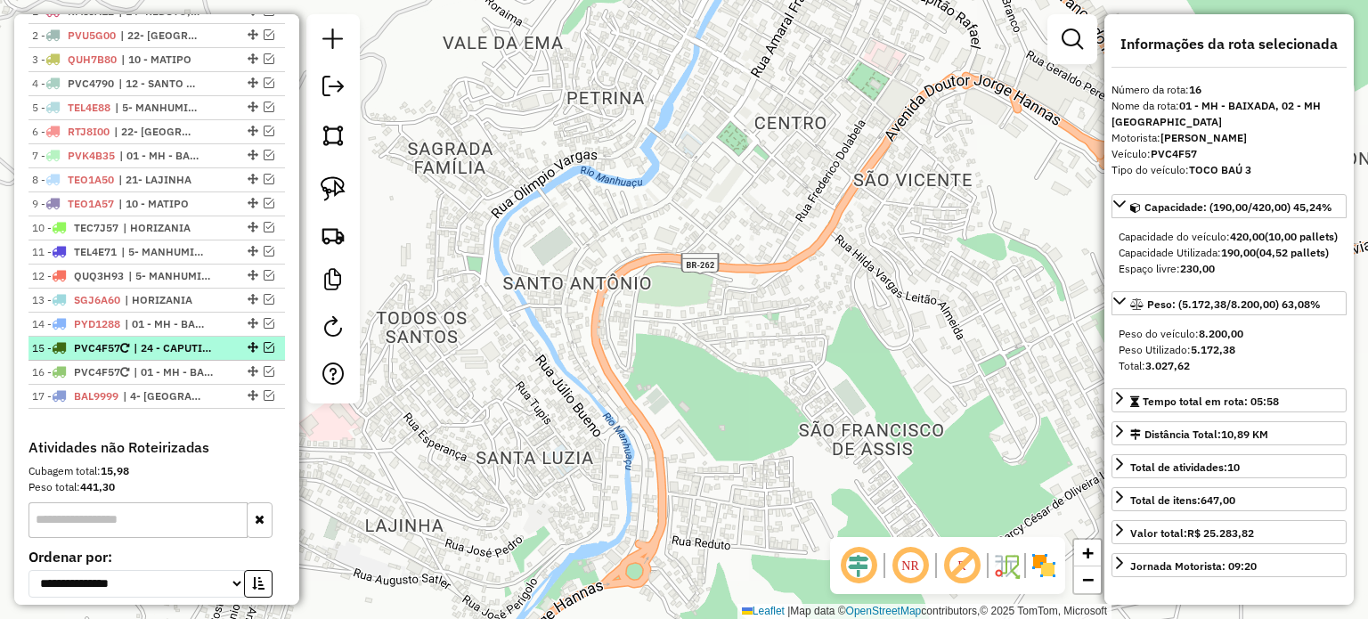
click at [264, 353] on em at bounding box center [269, 347] width 11 height 11
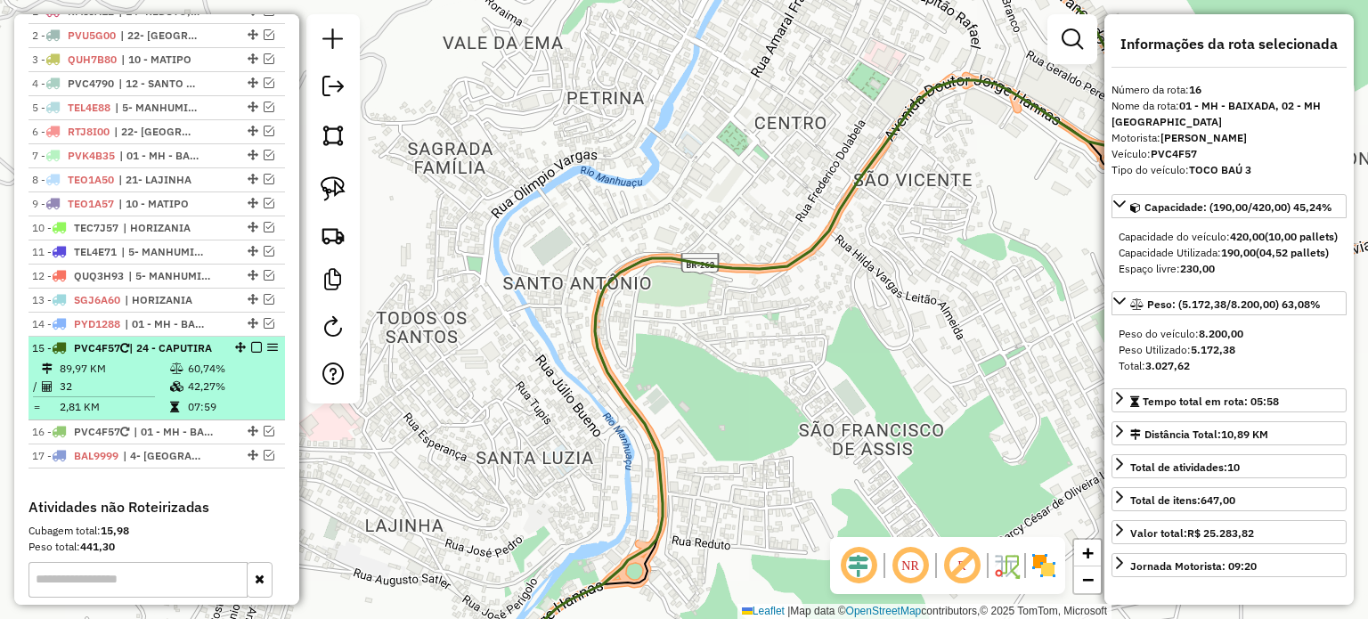
click at [171, 378] on td at bounding box center [178, 369] width 18 height 18
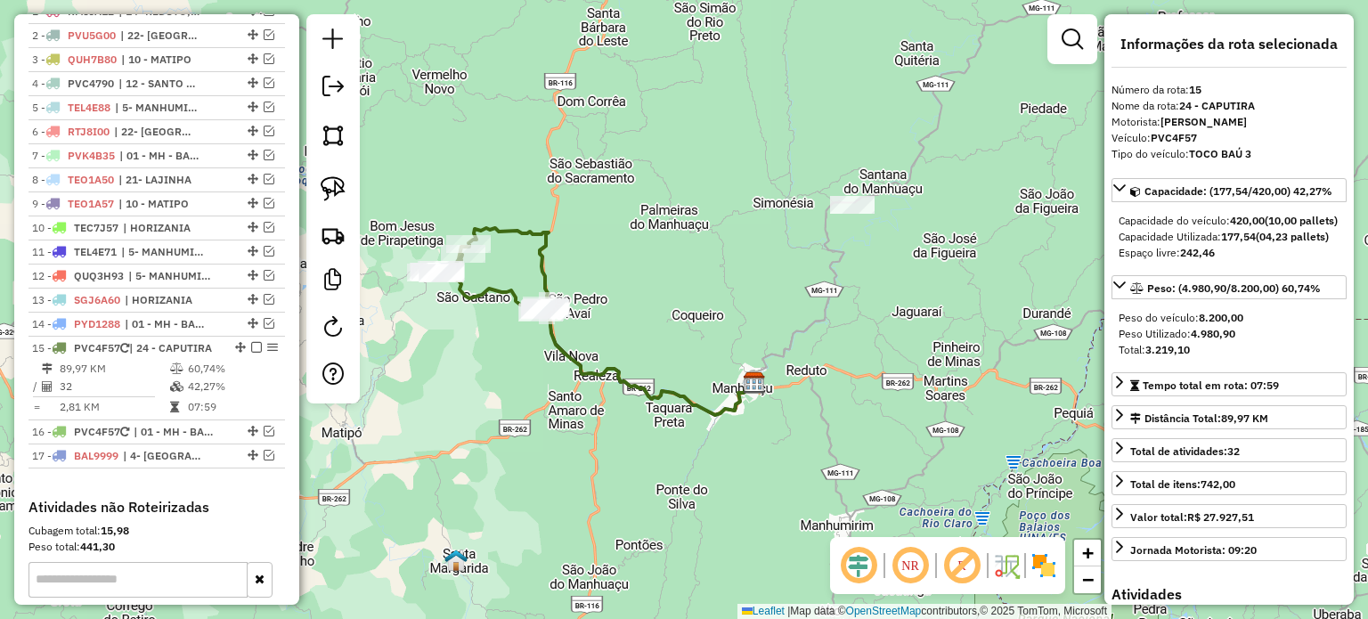
drag, startPoint x: 452, startPoint y: 344, endPoint x: 467, endPoint y: 335, distance: 16.8
click at [467, 336] on div "Janela de atendimento Grade de atendimento Capacidade Transportadoras Veículos …" at bounding box center [684, 309] width 1368 height 619
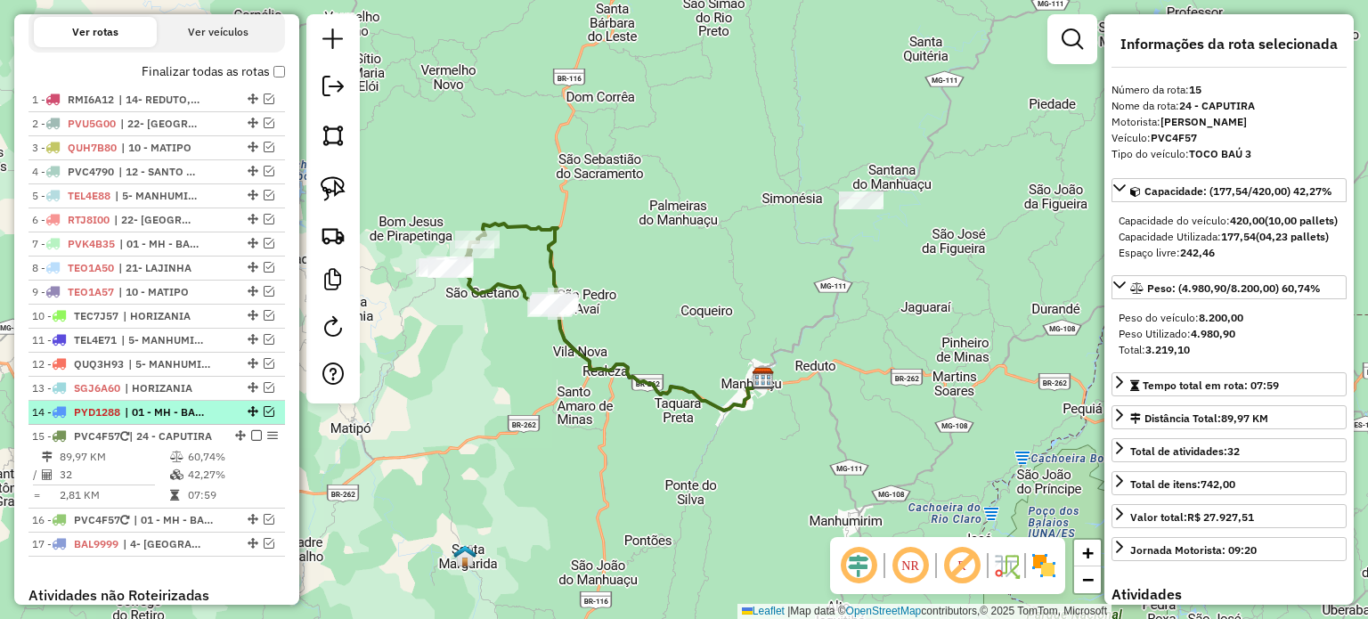
scroll to position [577, 0]
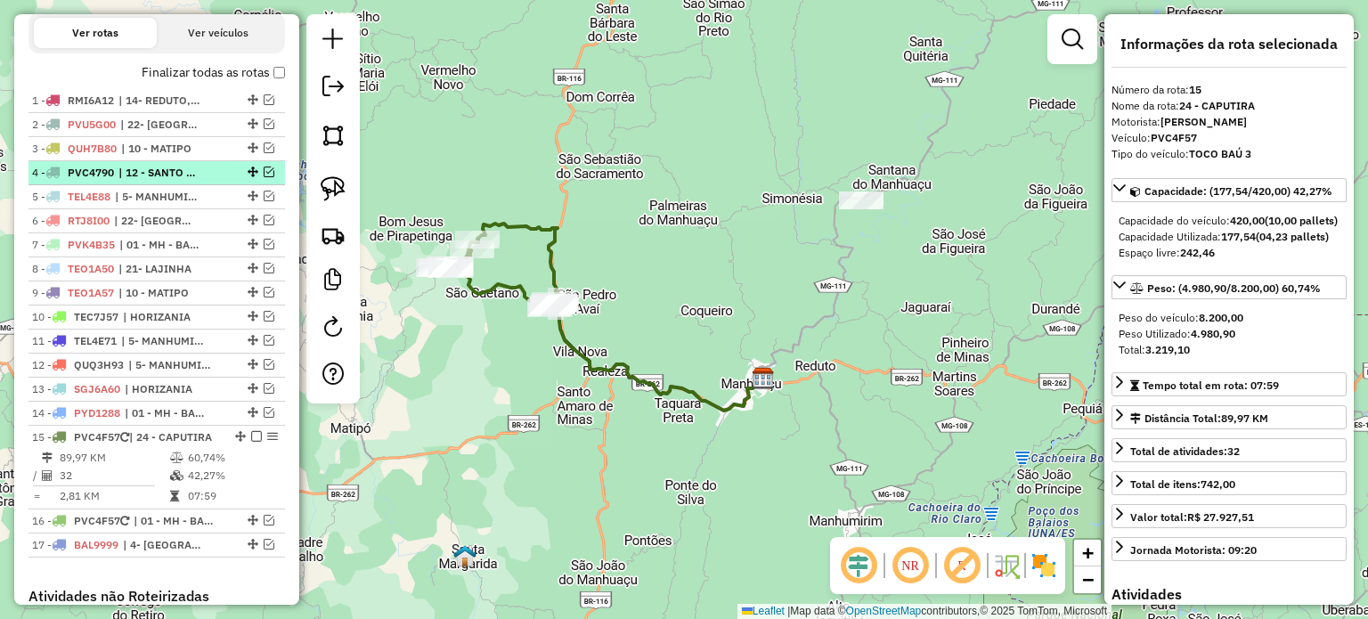
click at [264, 177] on em at bounding box center [269, 172] width 11 height 11
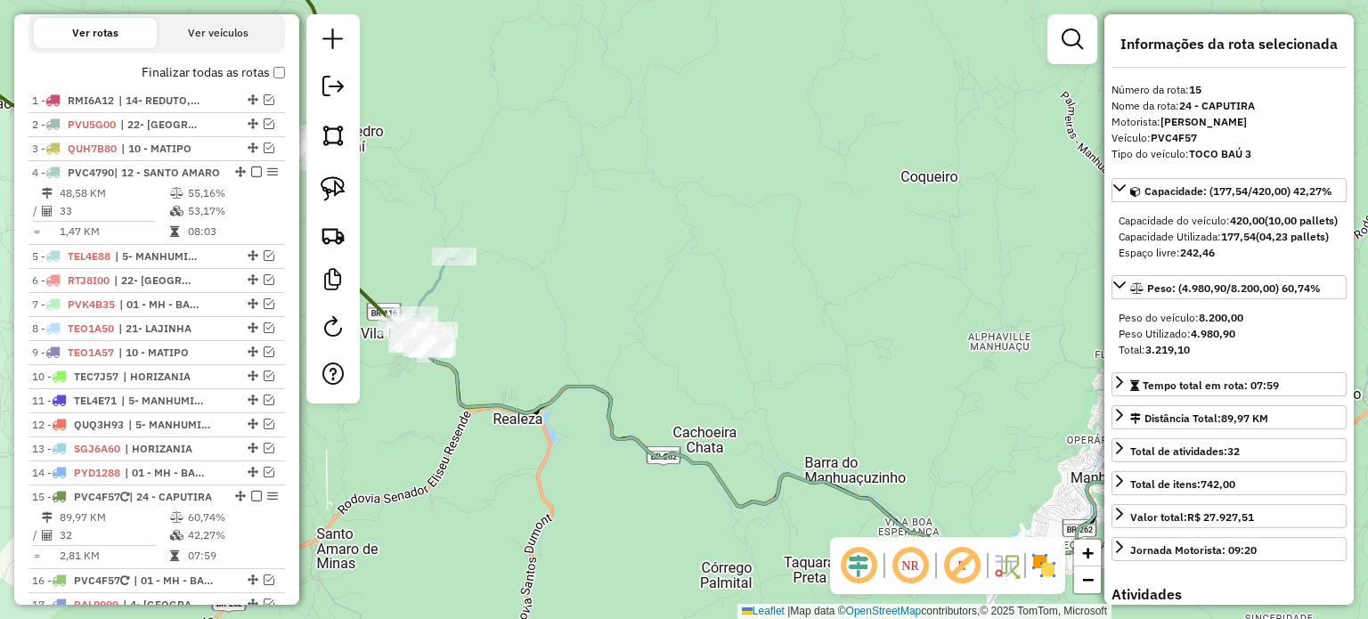
drag, startPoint x: 602, startPoint y: 330, endPoint x: 641, endPoint y: 324, distance: 39.5
click at [641, 324] on div "Janela de atendimento Grade de atendimento Capacidade Transportadoras Veículos …" at bounding box center [684, 309] width 1368 height 619
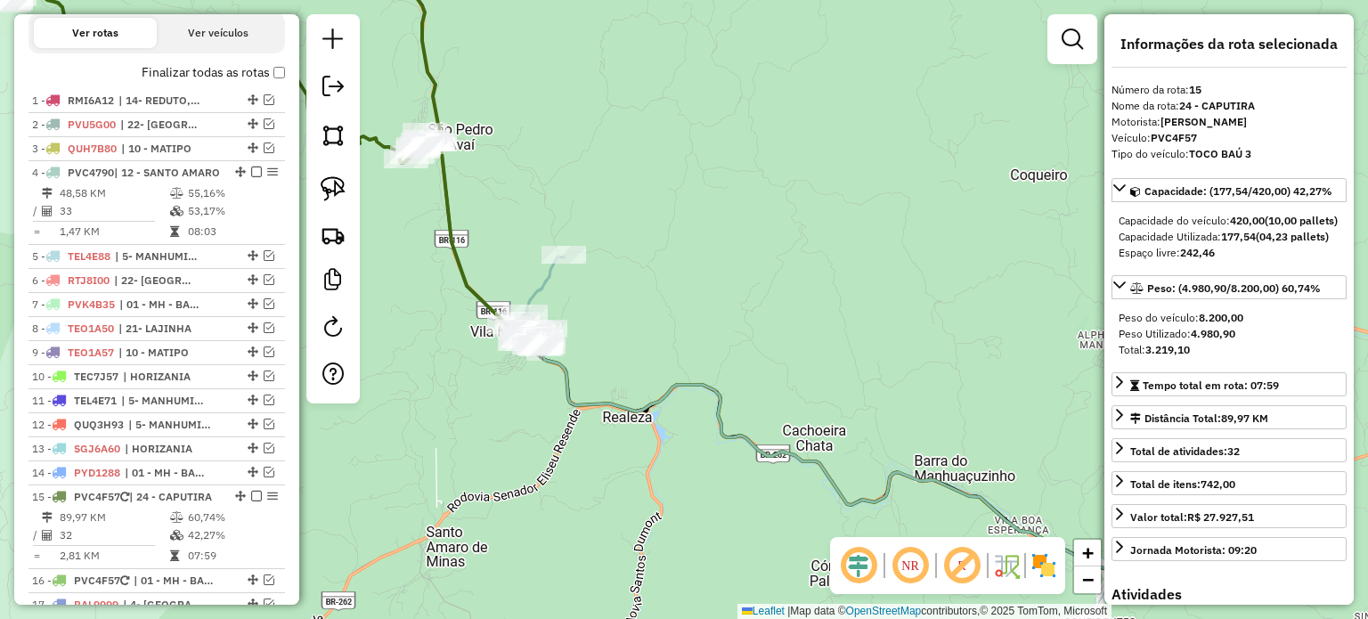
drag, startPoint x: 622, startPoint y: 333, endPoint x: 727, endPoint y: 353, distance: 106.9
click at [730, 351] on div "Janela de atendimento Grade de atendimento Capacidade Transportadoras Veículos …" at bounding box center [684, 309] width 1368 height 619
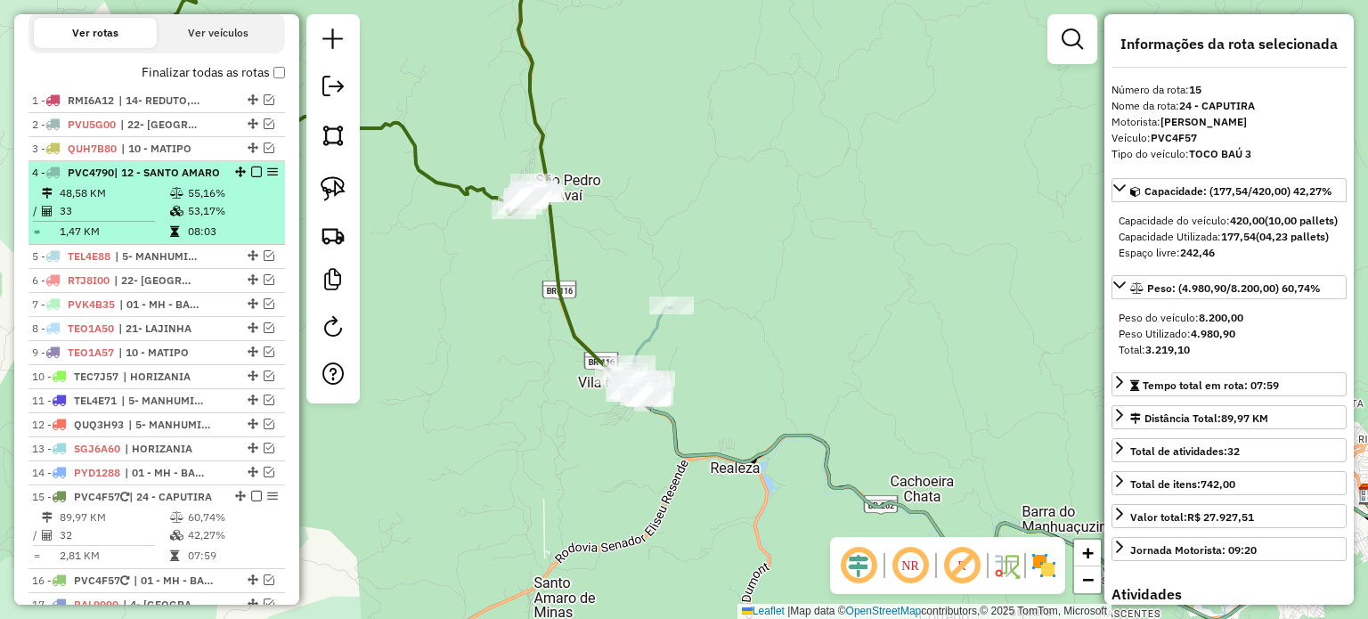
click at [251, 177] on em at bounding box center [256, 172] width 11 height 11
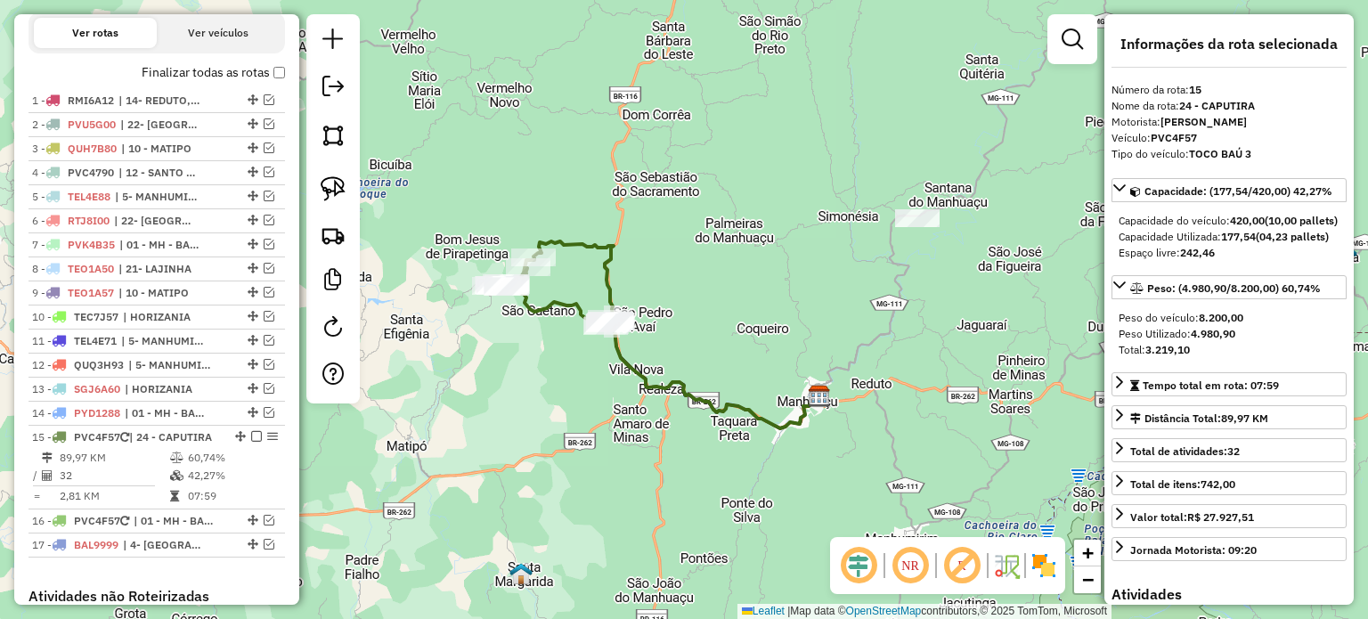
drag, startPoint x: 513, startPoint y: 352, endPoint x: 541, endPoint y: 358, distance: 29.2
click at [541, 358] on div "Janela de atendimento Grade de atendimento Capacidade Transportadoras Veículos …" at bounding box center [684, 309] width 1368 height 619
click at [338, 197] on img at bounding box center [333, 188] width 25 height 25
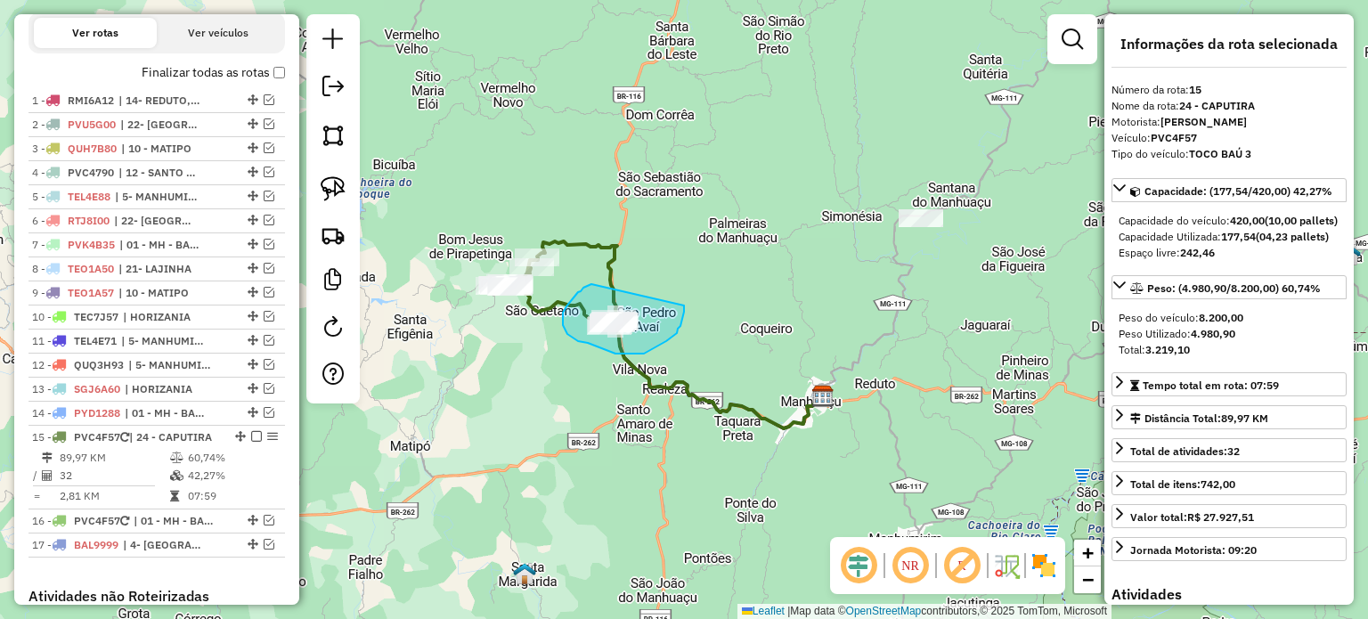
drag, startPoint x: 591, startPoint y: 284, endPoint x: 684, endPoint y: 305, distance: 95.1
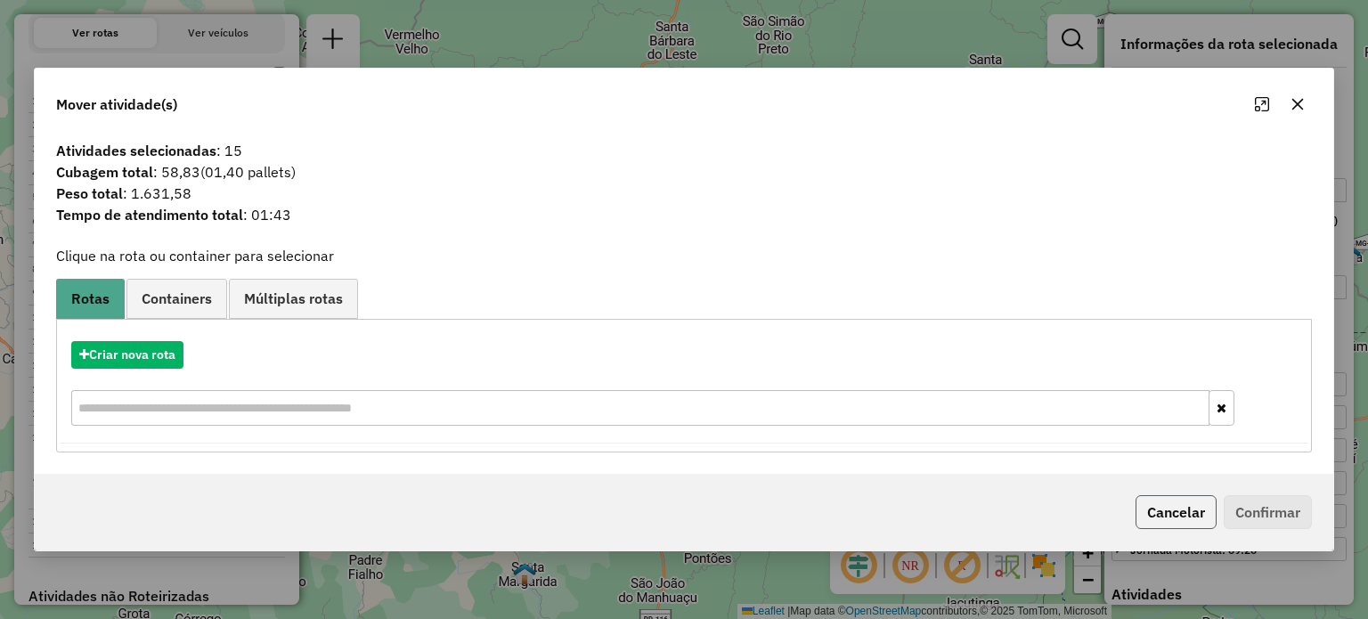
click at [1154, 504] on button "Cancelar" at bounding box center [1176, 512] width 81 height 34
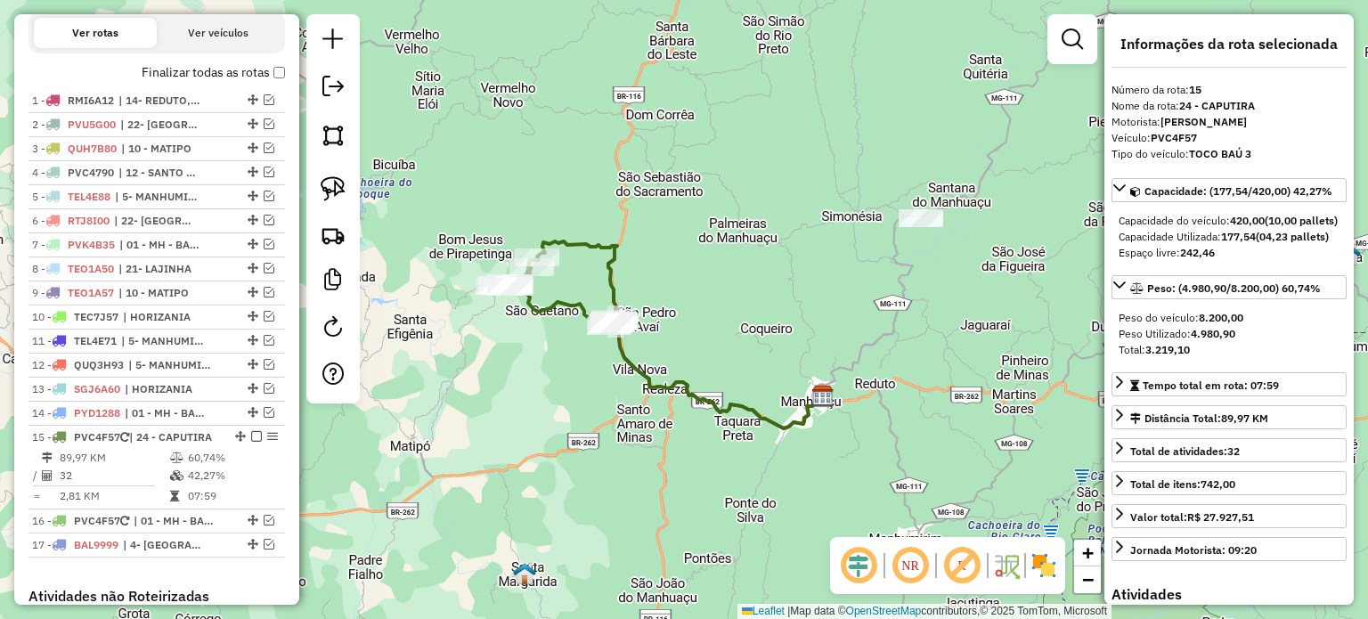
drag, startPoint x: 335, startPoint y: 187, endPoint x: 379, endPoint y: 200, distance: 45.6
click at [336, 187] on img at bounding box center [333, 188] width 25 height 25
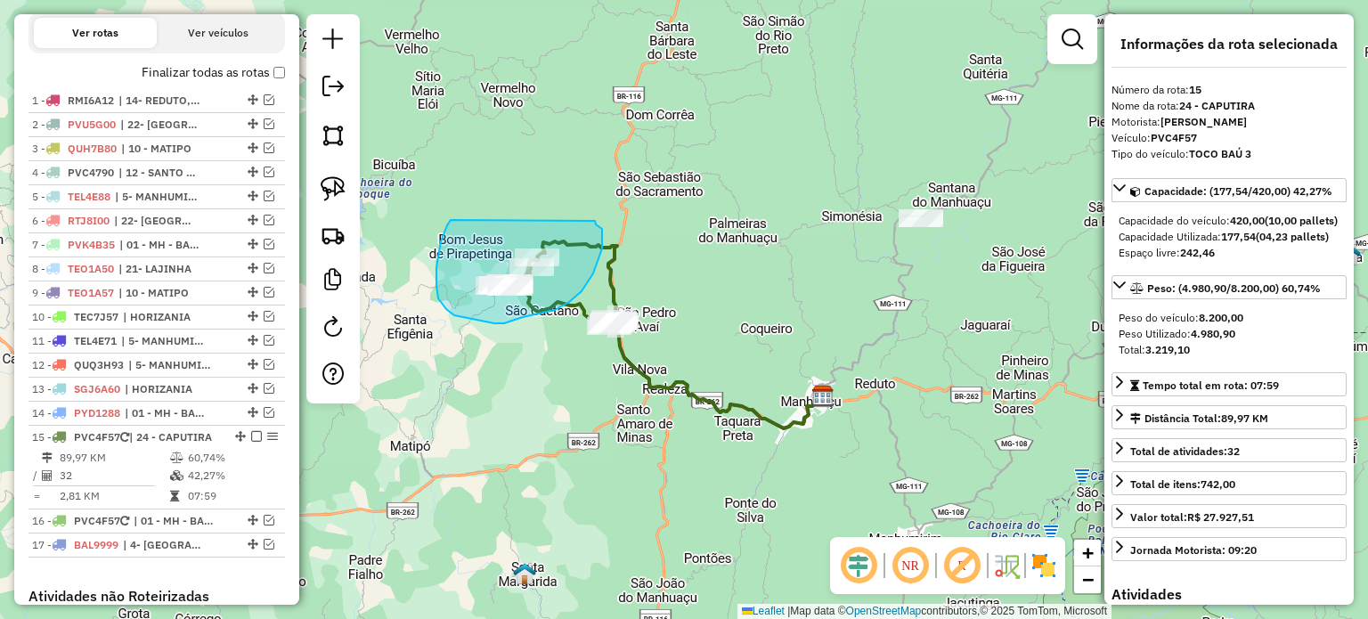
drag, startPoint x: 441, startPoint y: 241, endPoint x: 594, endPoint y: 220, distance: 154.7
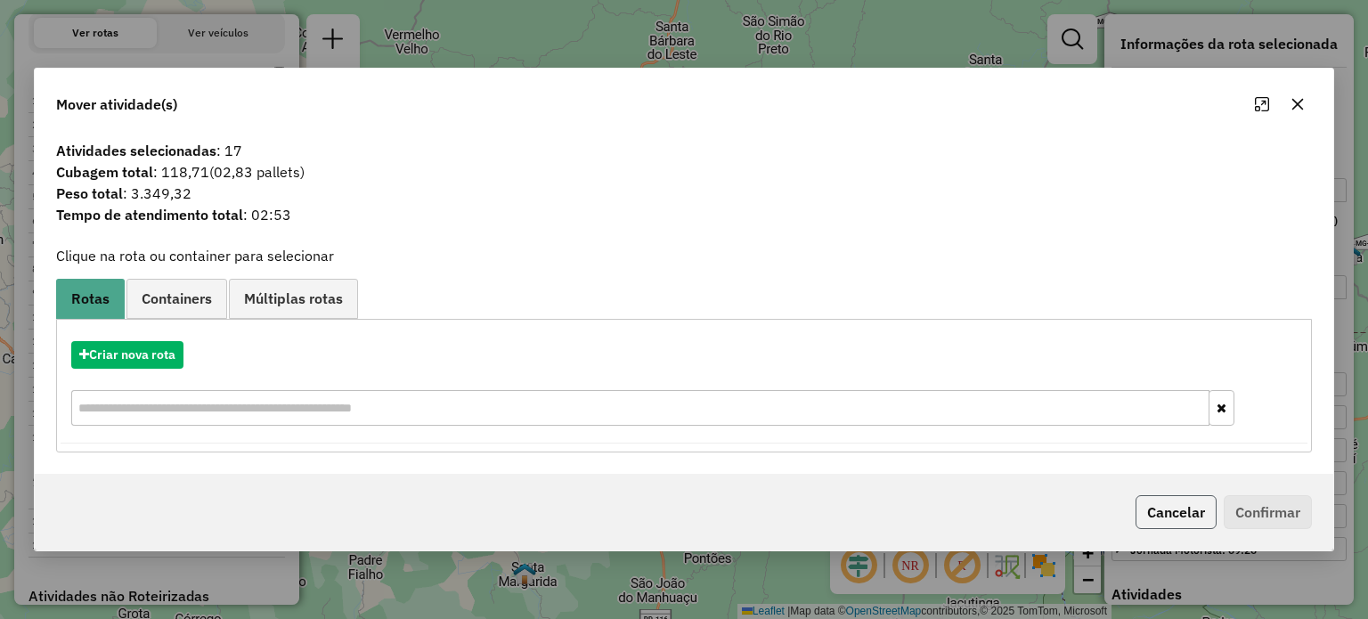
click at [1171, 515] on button "Cancelar" at bounding box center [1176, 512] width 81 height 34
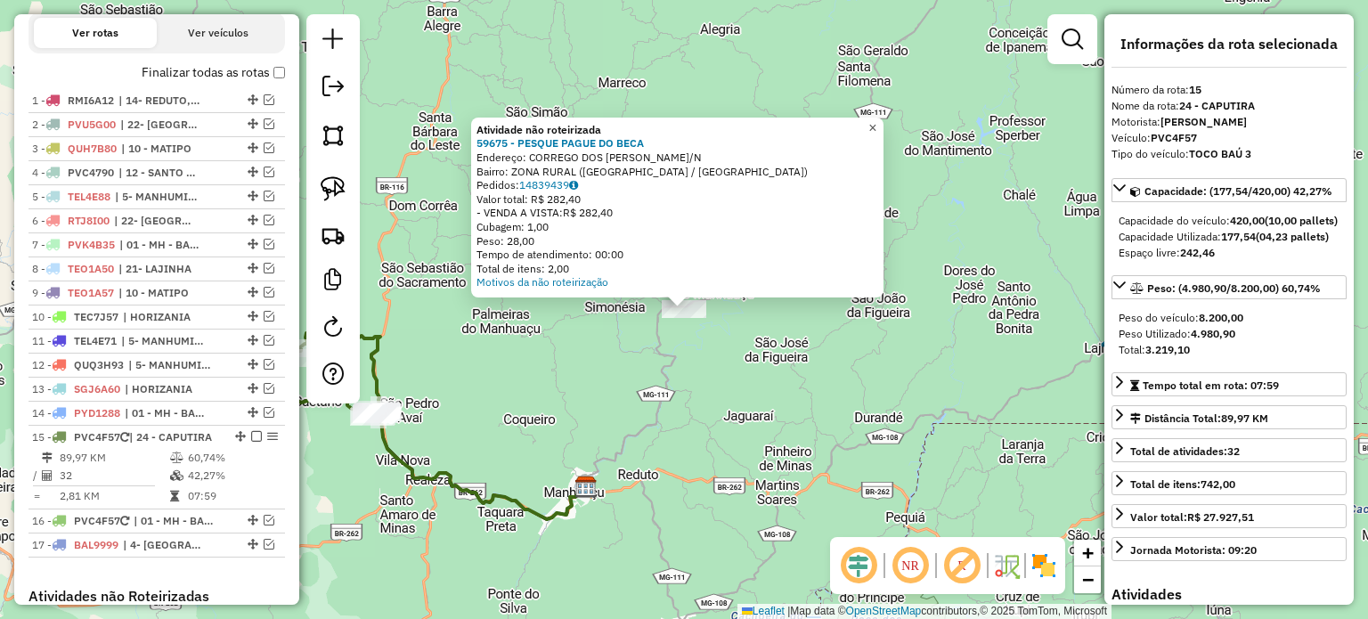
click at [876, 124] on span "×" at bounding box center [872, 127] width 8 height 15
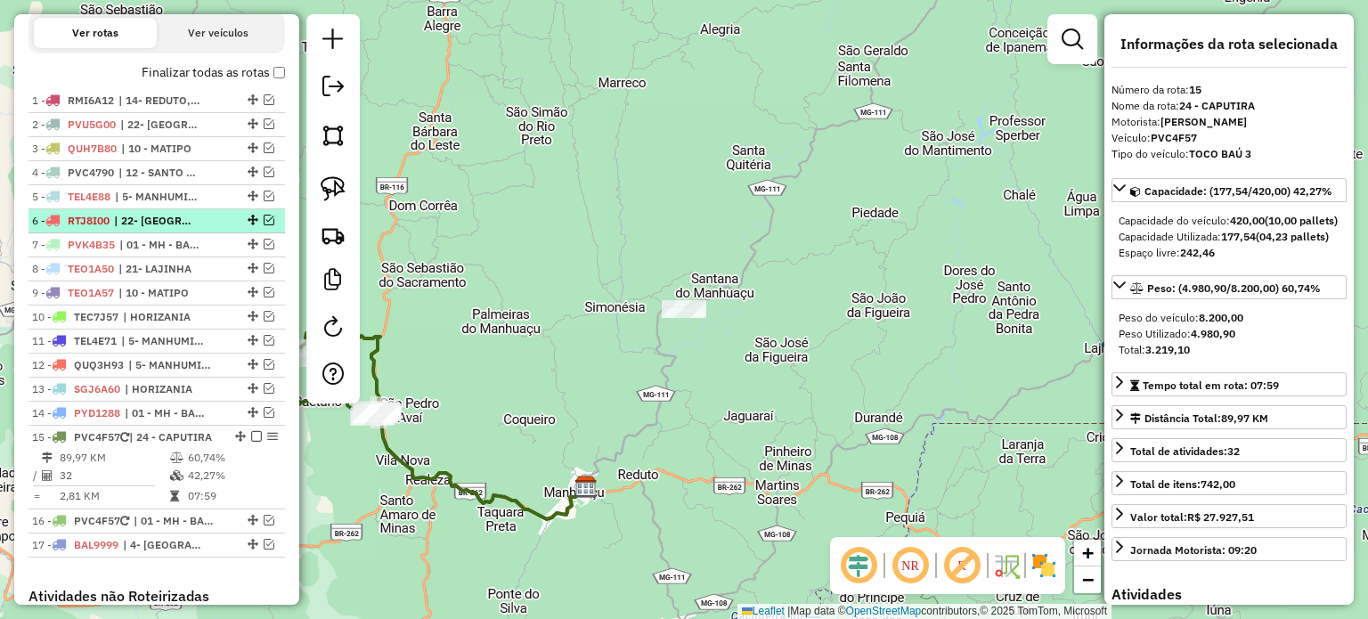
click at [264, 225] on em at bounding box center [269, 220] width 11 height 11
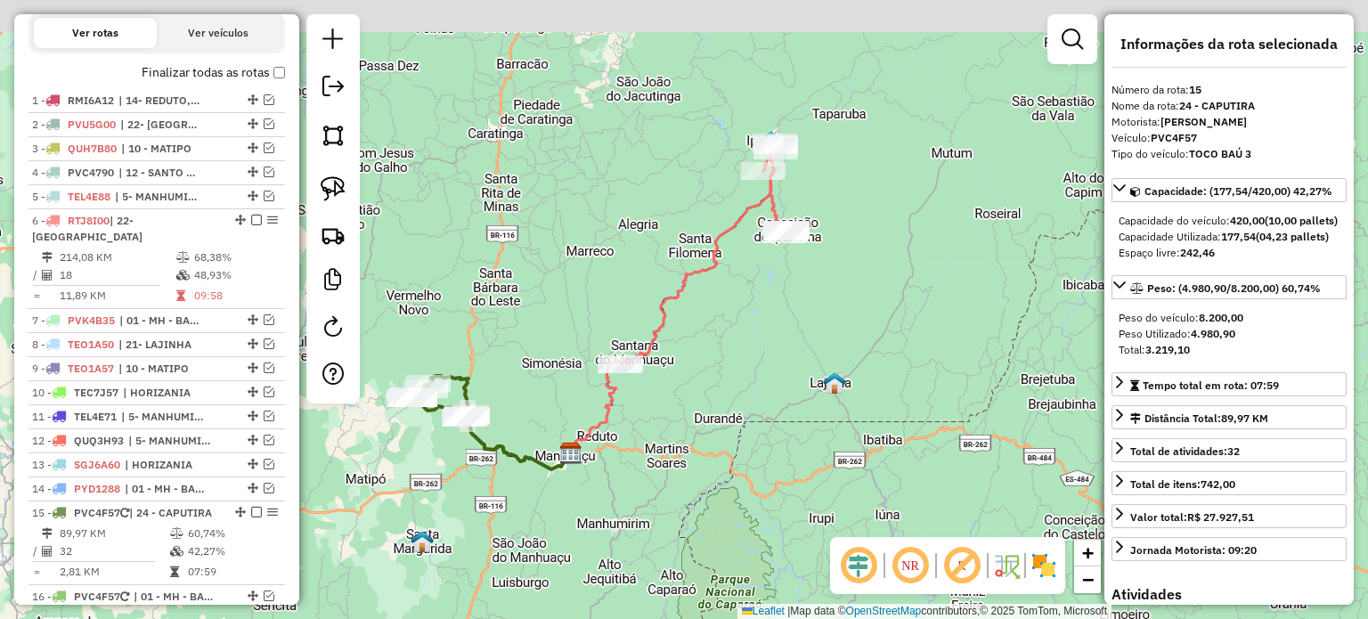
drag, startPoint x: 834, startPoint y: 293, endPoint x: 598, endPoint y: 353, distance: 243.4
click at [644, 377] on div "Janela de atendimento Grade de atendimento Capacidade Transportadoras Veículos …" at bounding box center [684, 309] width 1368 height 619
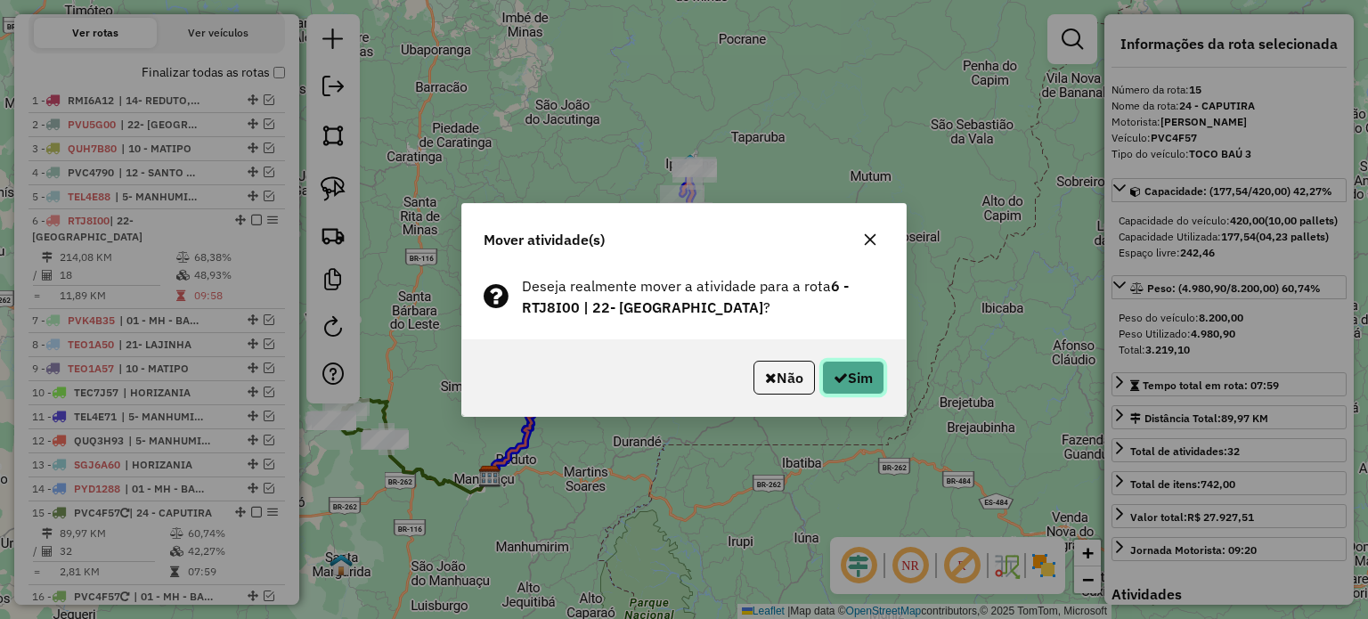
click at [862, 386] on button "Sim" at bounding box center [853, 378] width 62 height 34
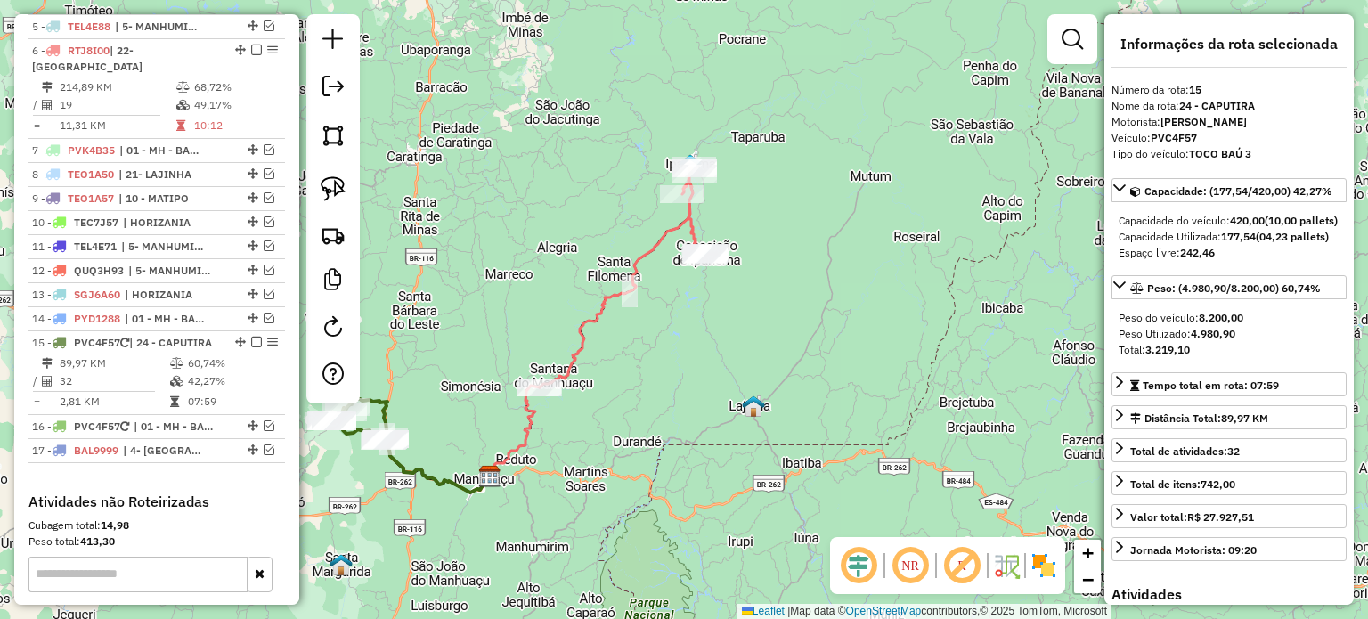
scroll to position [967, 0]
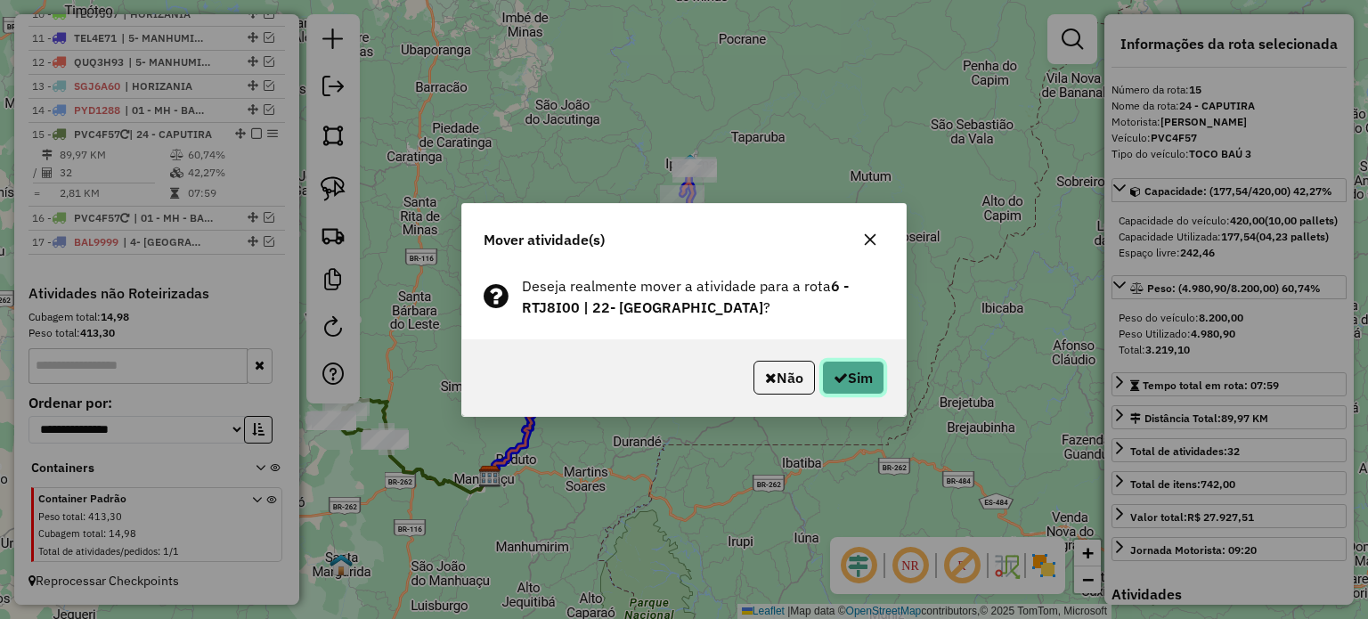
click at [834, 380] on icon "button" at bounding box center [841, 377] width 14 height 14
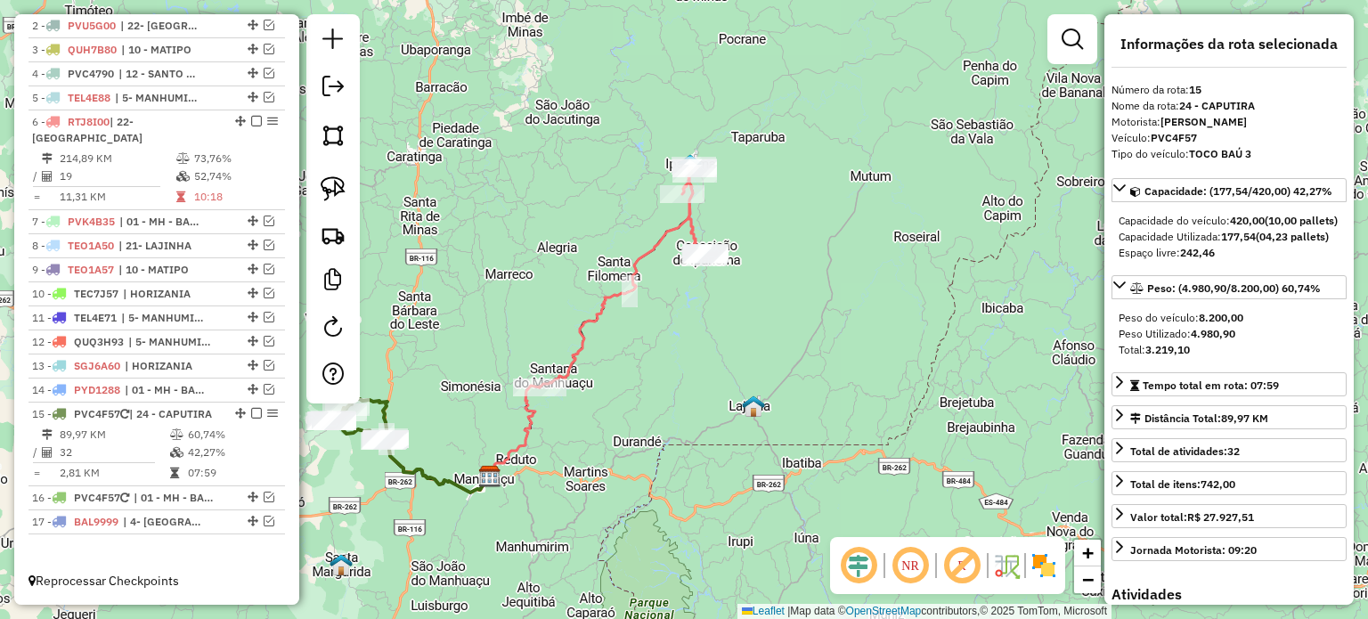
scroll to position [688, 0]
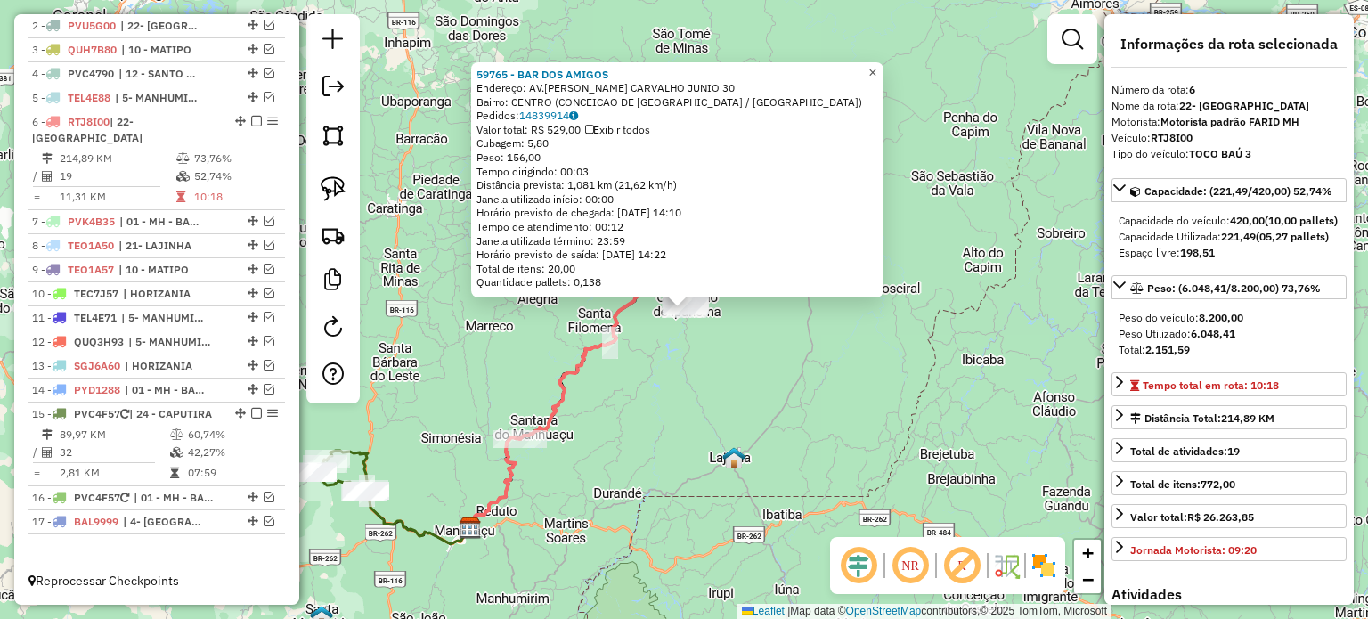
click at [876, 65] on span "×" at bounding box center [872, 72] width 8 height 15
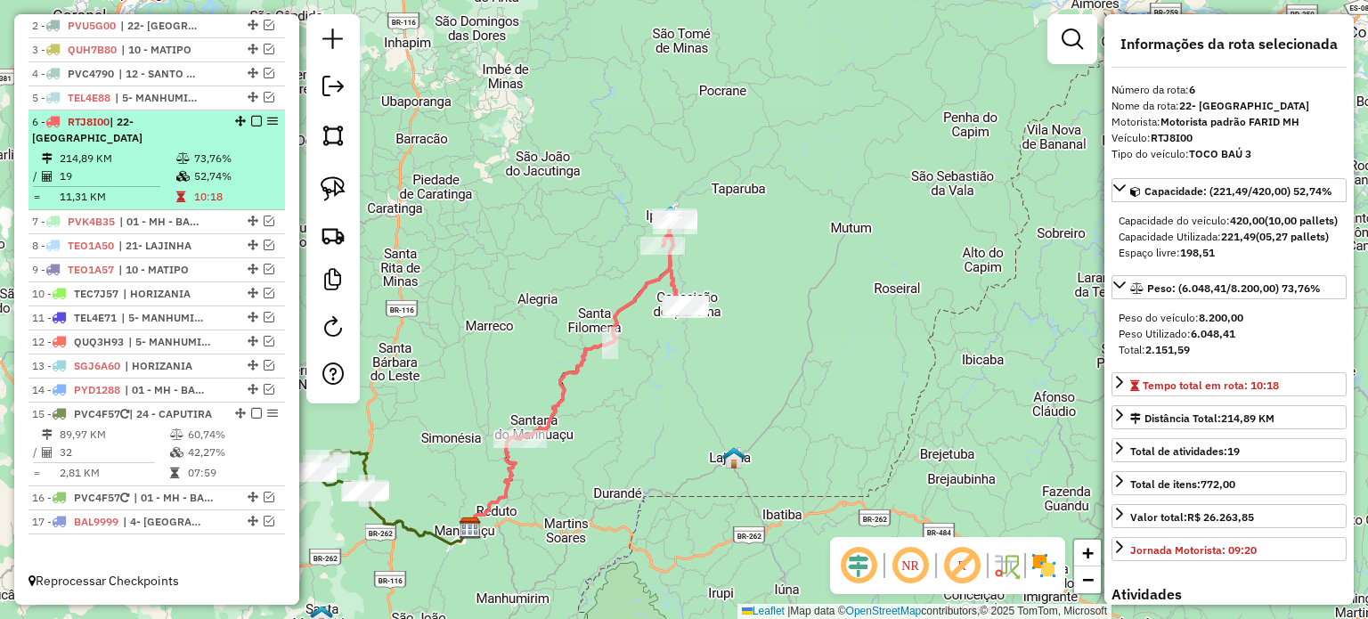
click at [251, 124] on em at bounding box center [256, 121] width 11 height 11
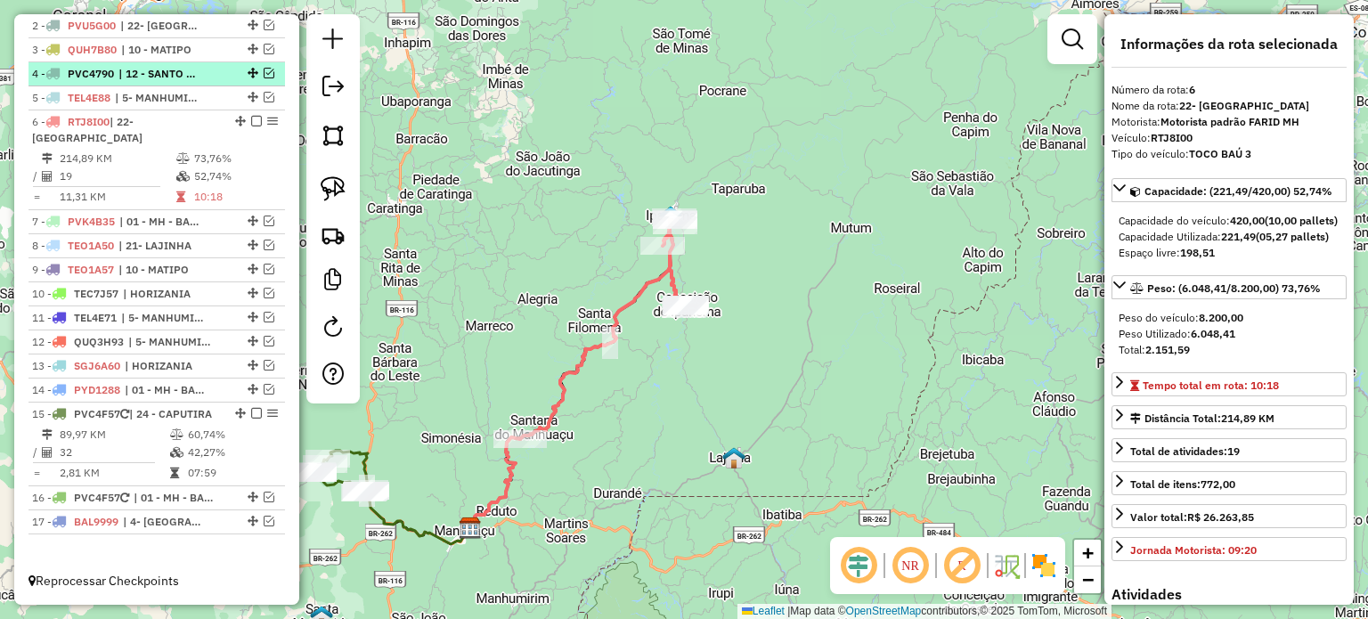
scroll to position [628, 0]
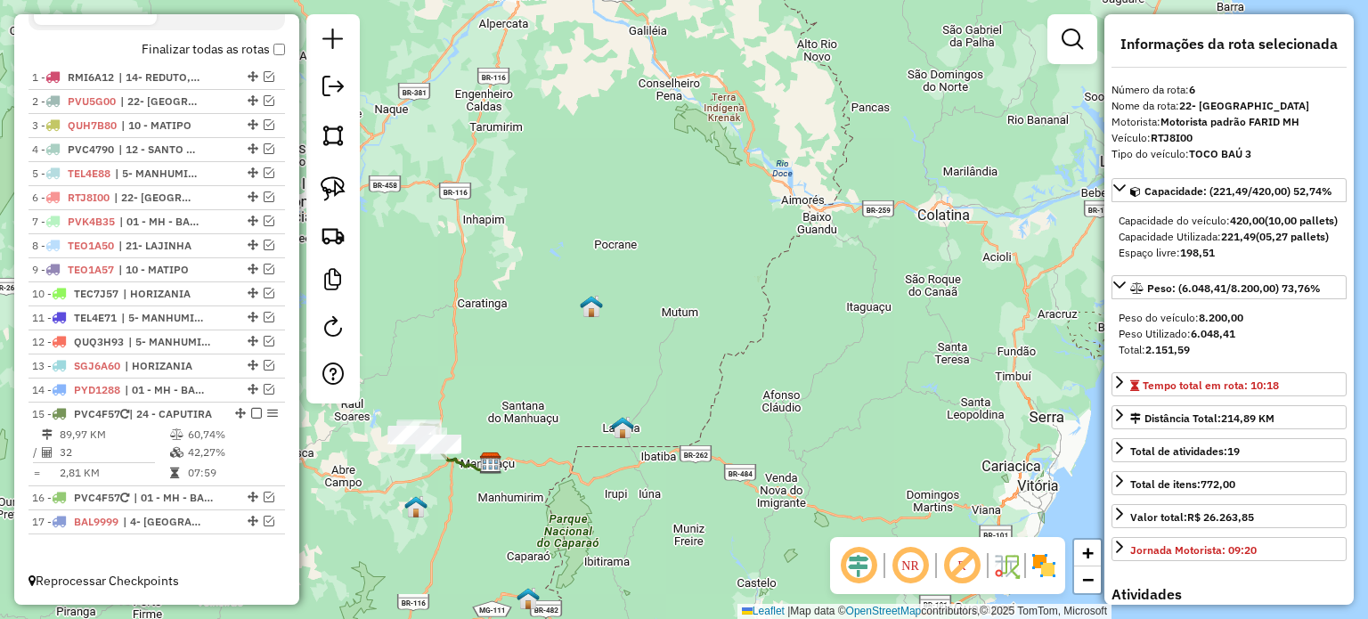
click at [631, 403] on div "Janela de atendimento Grade de atendimento Capacidade Transportadoras Veículos …" at bounding box center [684, 309] width 1368 height 619
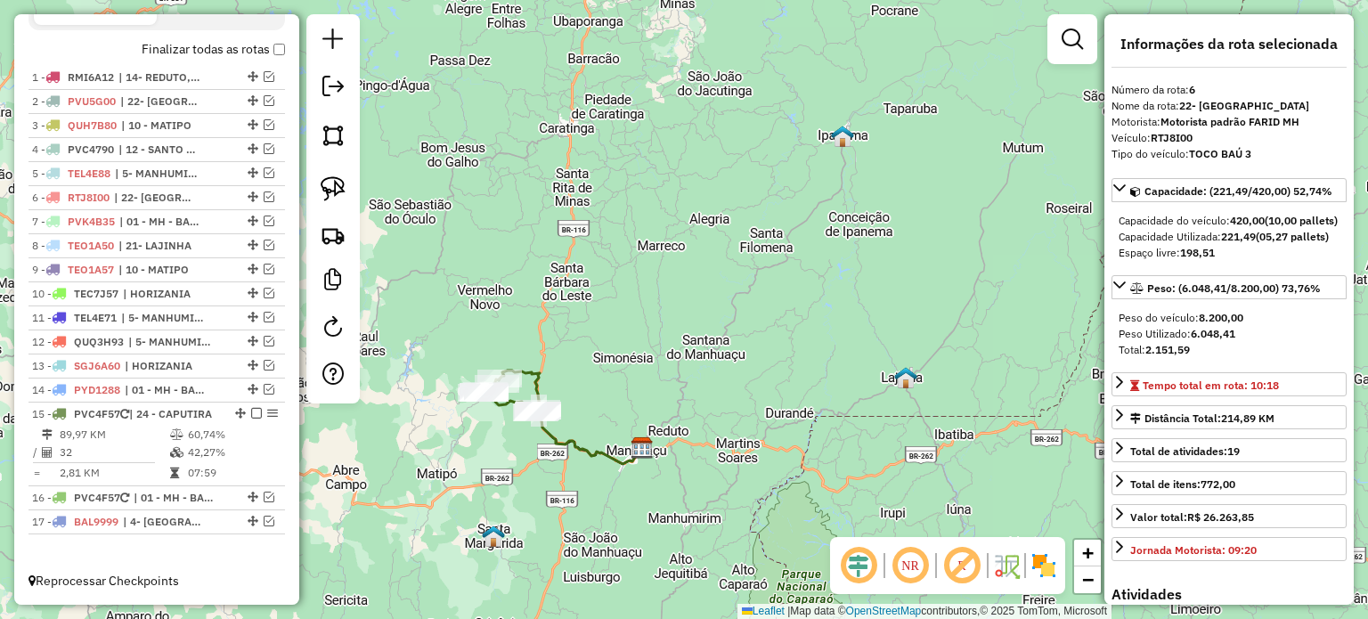
drag, startPoint x: 576, startPoint y: 345, endPoint x: 631, endPoint y: 333, distance: 55.5
click at [630, 333] on div "Janela de atendimento Grade de atendimento Capacidade Transportadoras Veículos …" at bounding box center [684, 309] width 1368 height 619
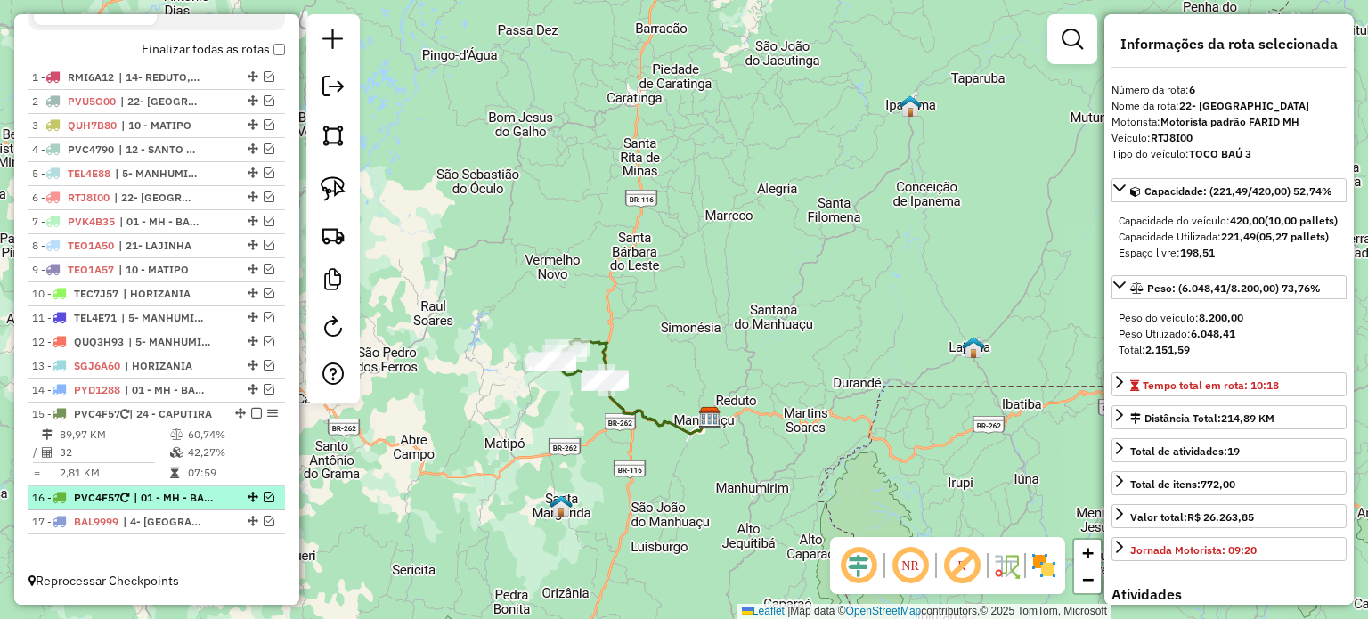
click at [267, 495] on em at bounding box center [269, 497] width 11 height 11
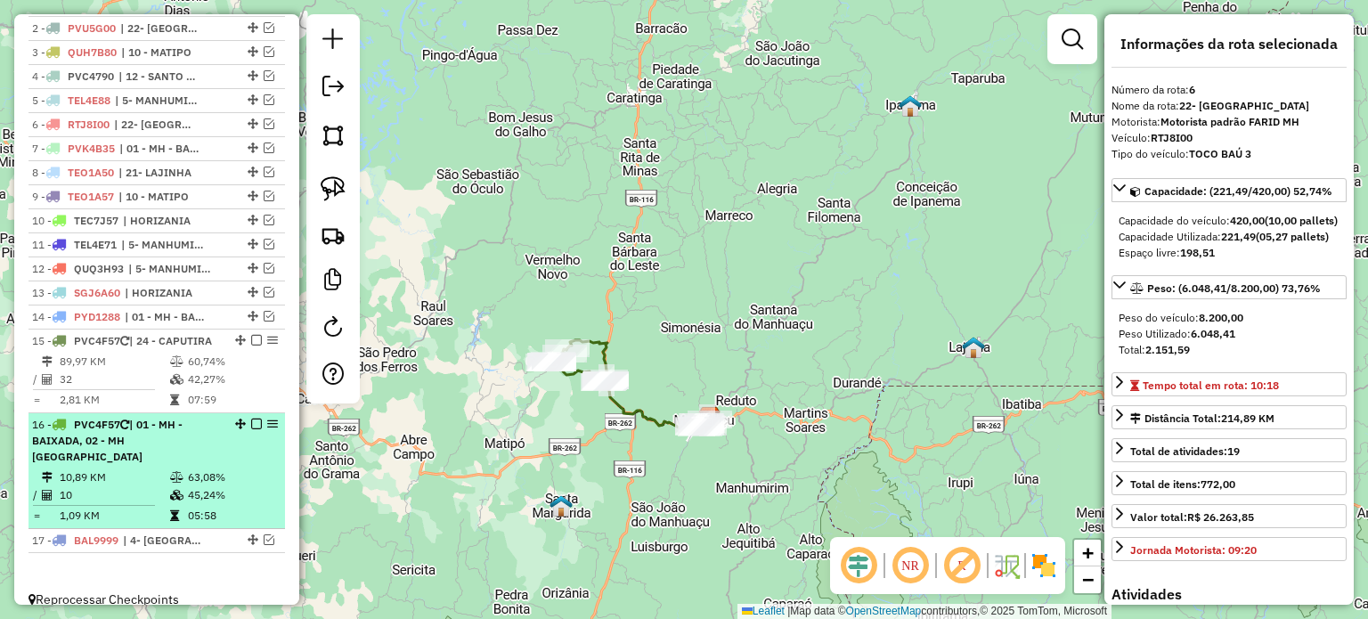
scroll to position [704, 0]
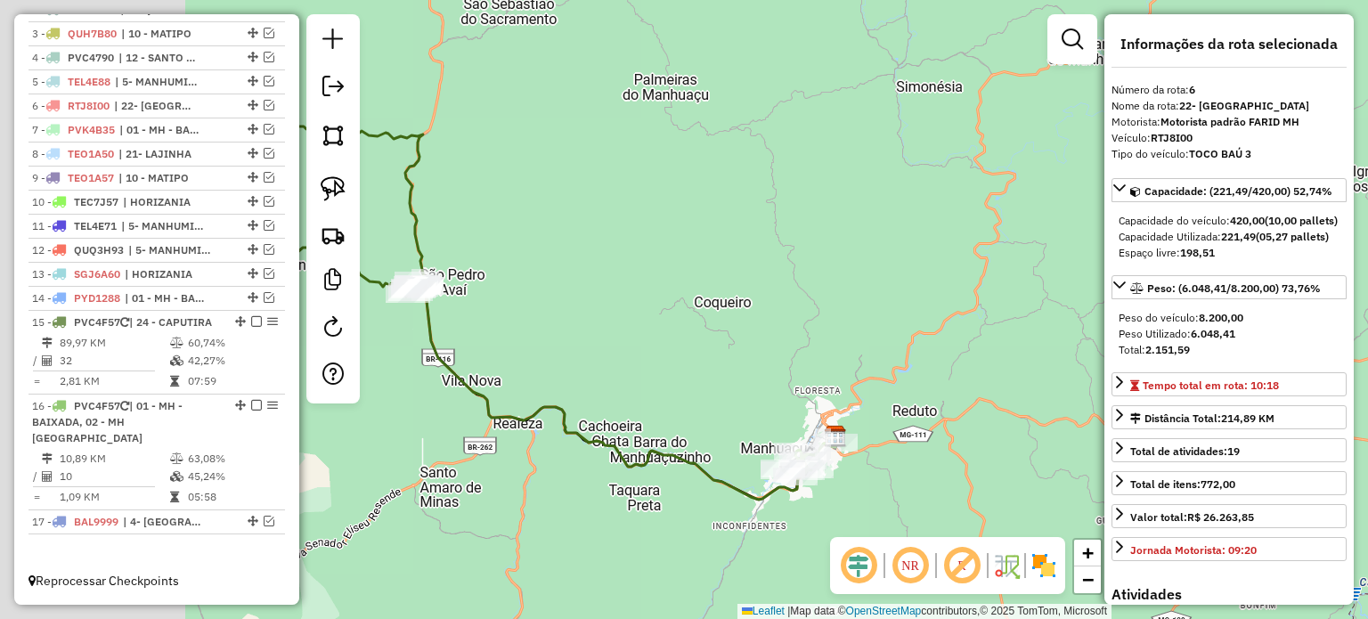
drag, startPoint x: 463, startPoint y: 331, endPoint x: 716, endPoint y: 395, distance: 260.9
click at [716, 395] on div "Janela de atendimento Grade de atendimento Capacidade Transportadoras Veículos …" at bounding box center [684, 309] width 1368 height 619
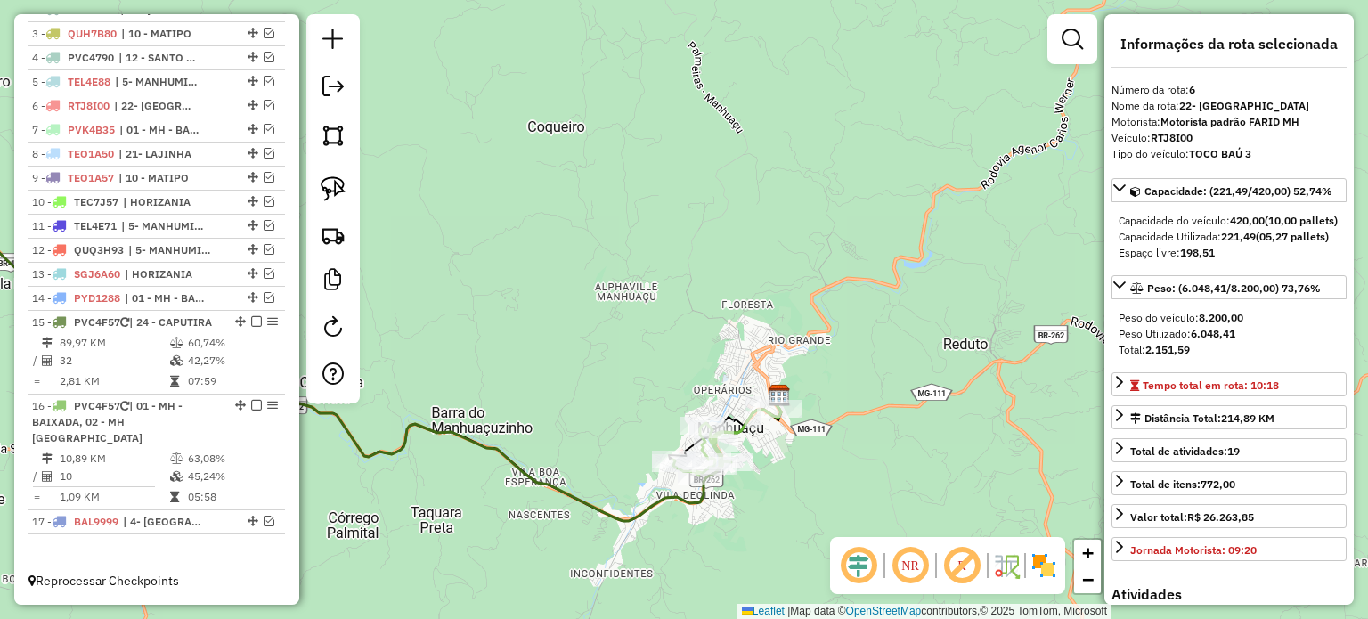
drag, startPoint x: 709, startPoint y: 322, endPoint x: 893, endPoint y: 328, distance: 184.4
click at [893, 328] on div "Janela de atendimento Grade de atendimento Capacidade Transportadoras Veículos …" at bounding box center [684, 309] width 1368 height 619
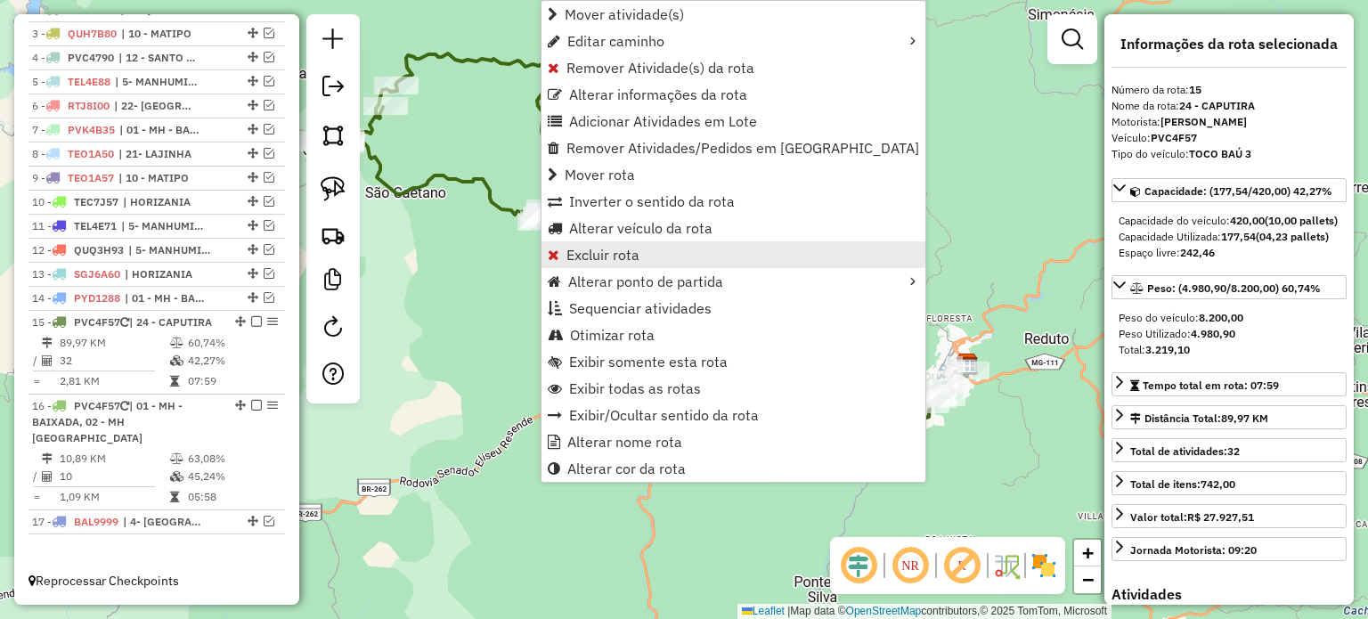
click at [601, 255] on span "Excluir rota" at bounding box center [602, 255] width 73 height 14
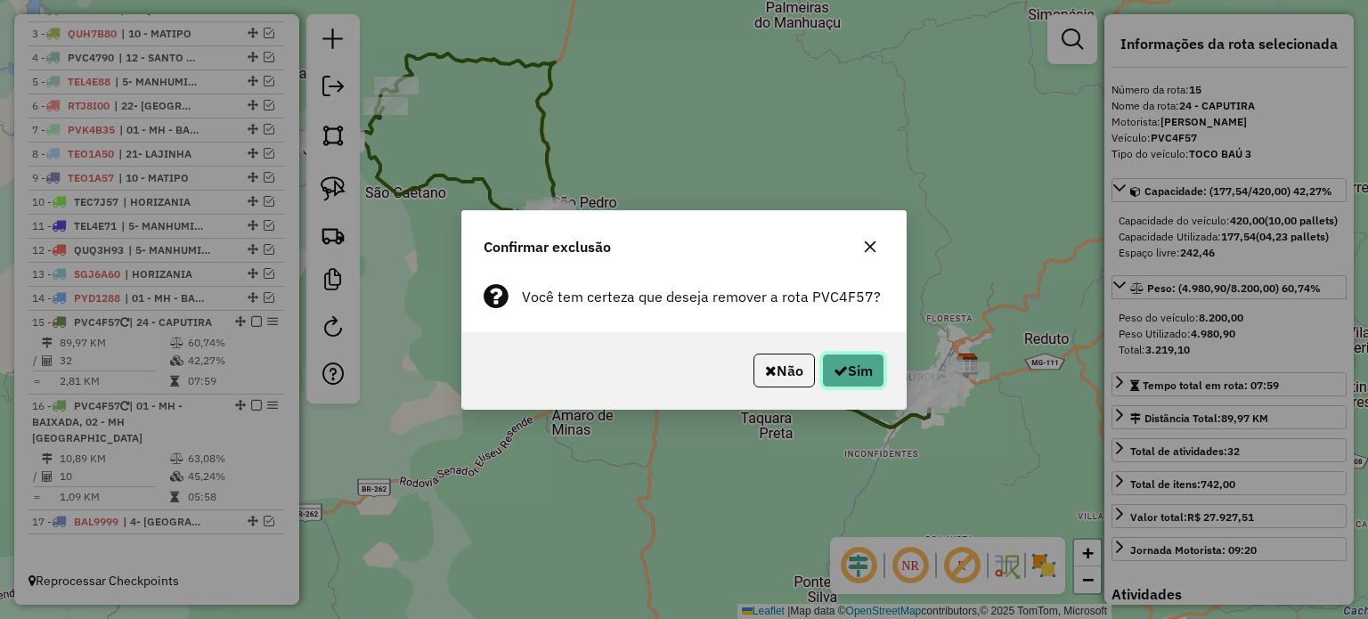
click at [846, 367] on button "Sim" at bounding box center [853, 371] width 62 height 34
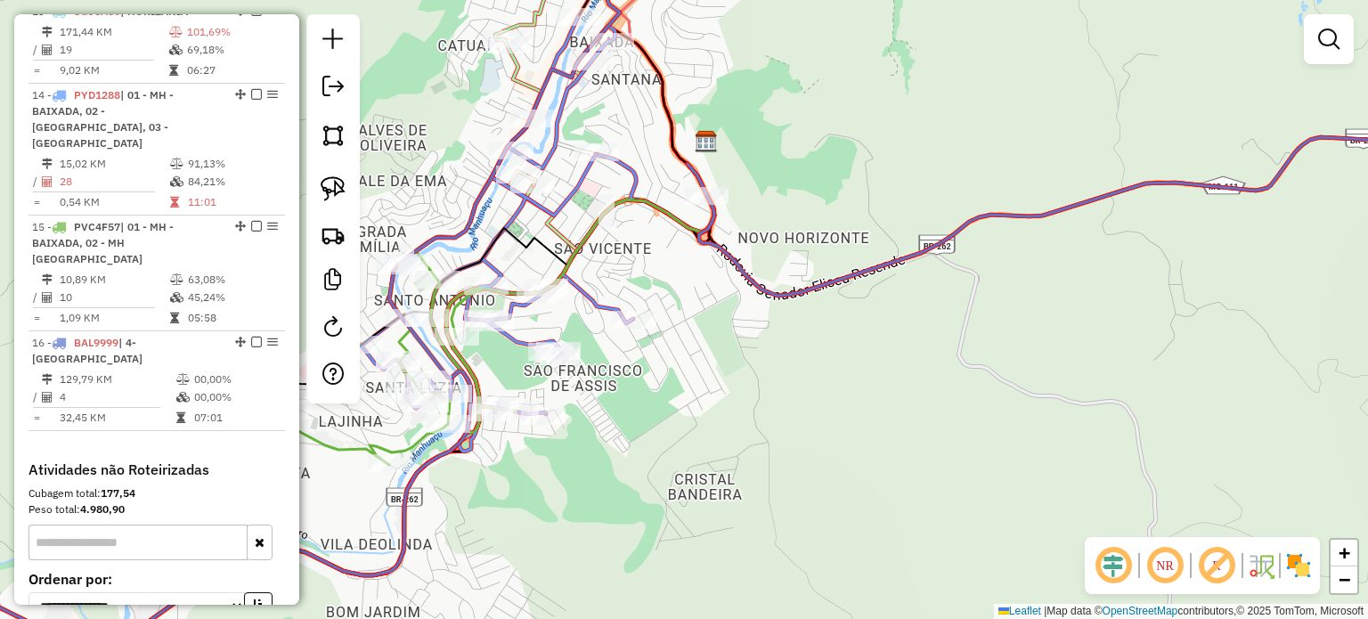
scroll to position [1772, 0]
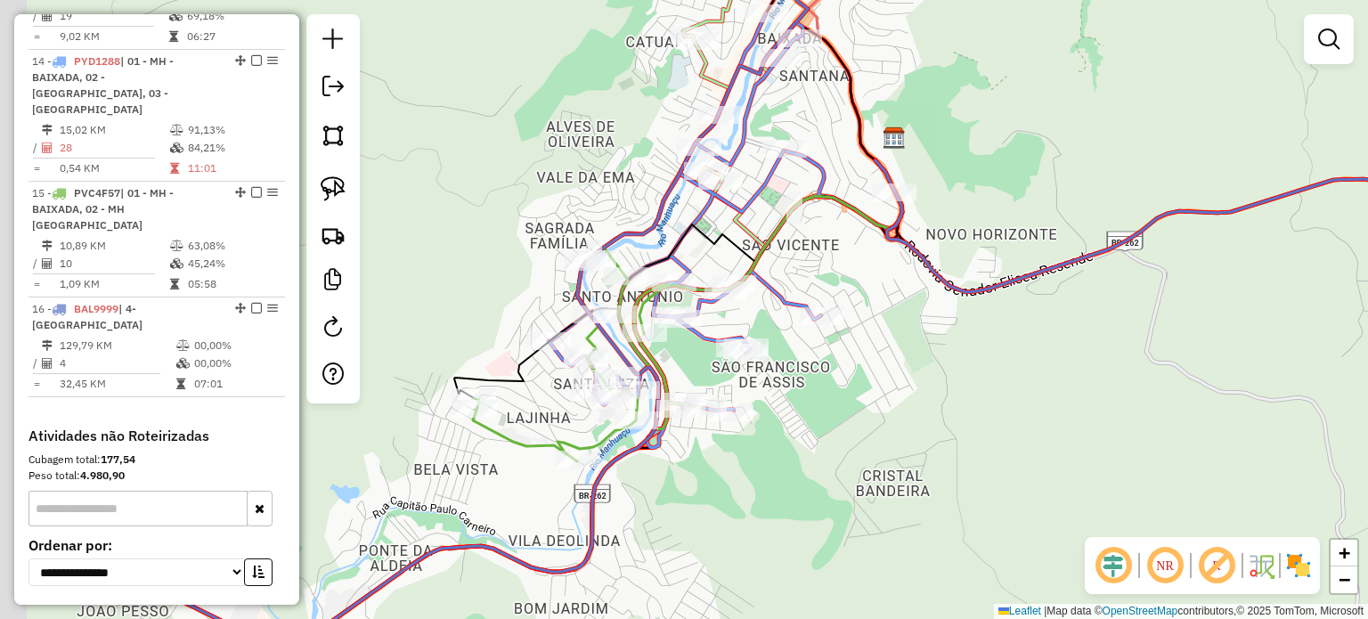
drag, startPoint x: 845, startPoint y: 430, endPoint x: 905, endPoint y: 429, distance: 59.7
click at [905, 429] on div "Janela de atendimento Grade de atendimento Capacidade Transportadoras Veículos …" at bounding box center [684, 309] width 1368 height 619
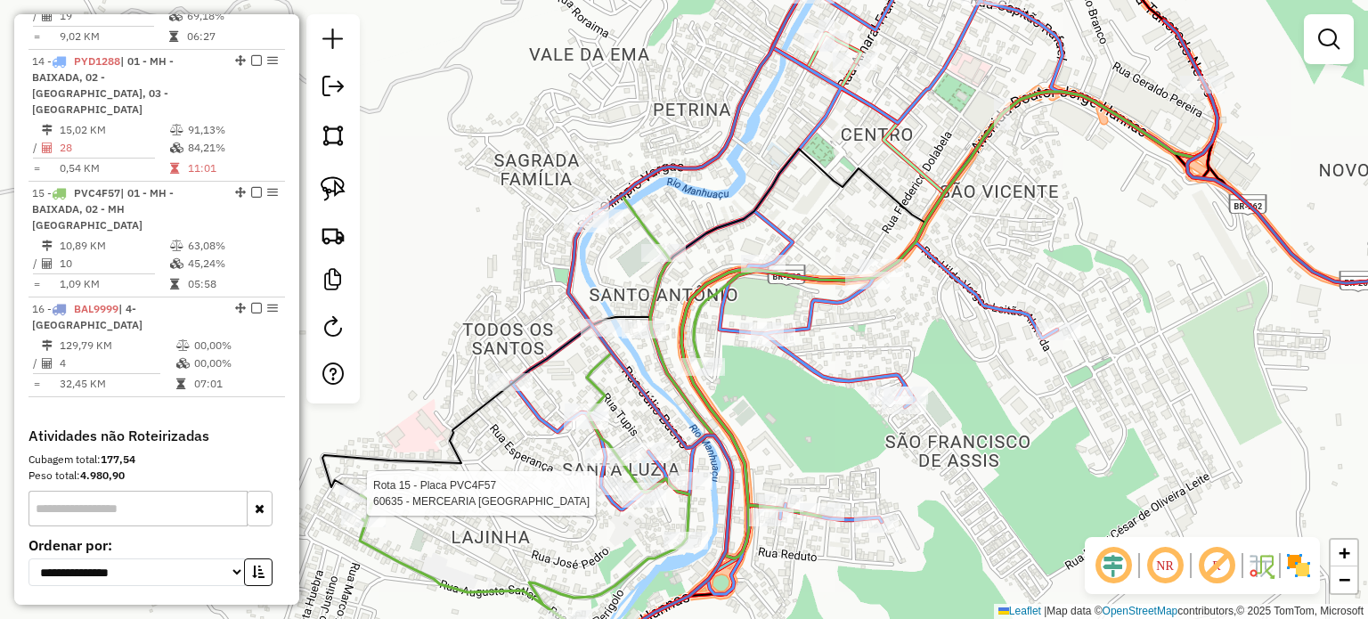
select select "*********"
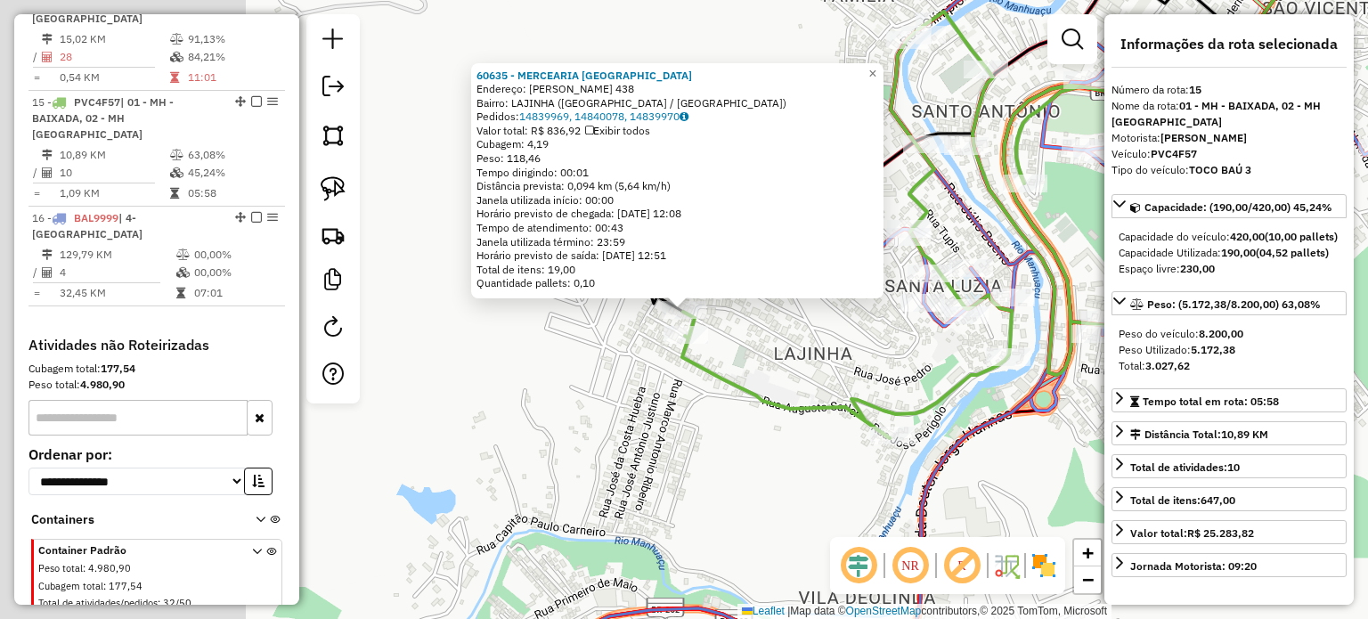
scroll to position [1895, 0]
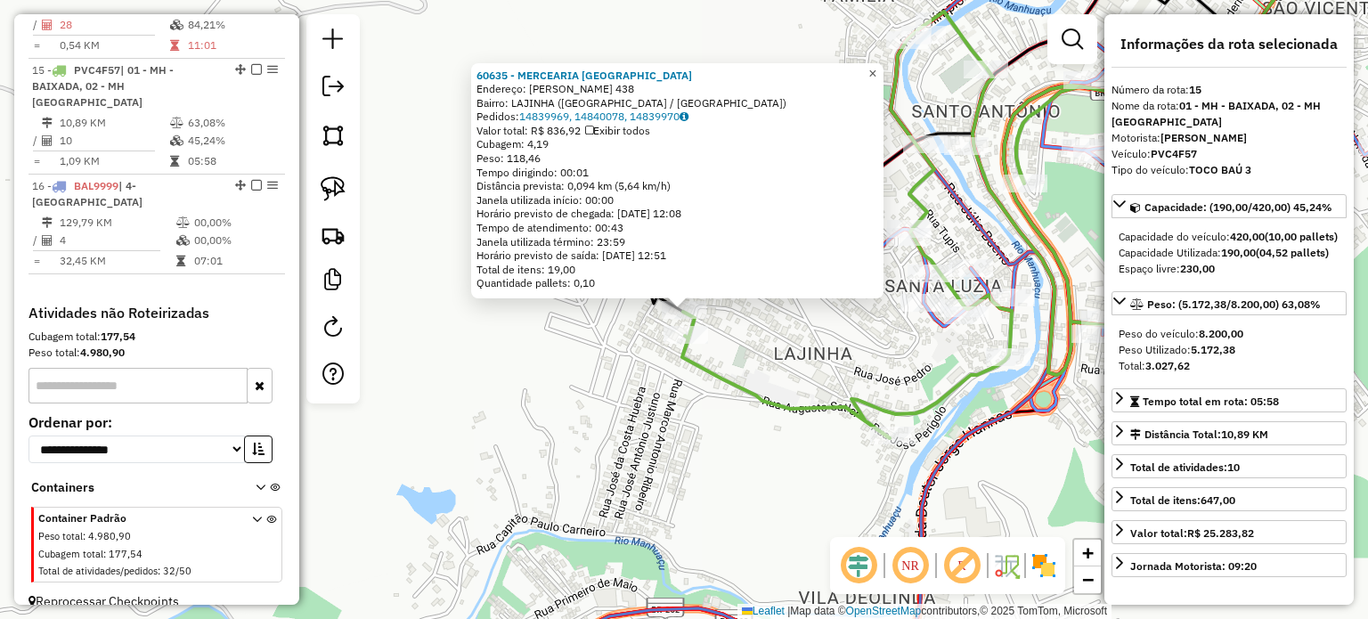
click at [876, 69] on span "×" at bounding box center [872, 73] width 8 height 15
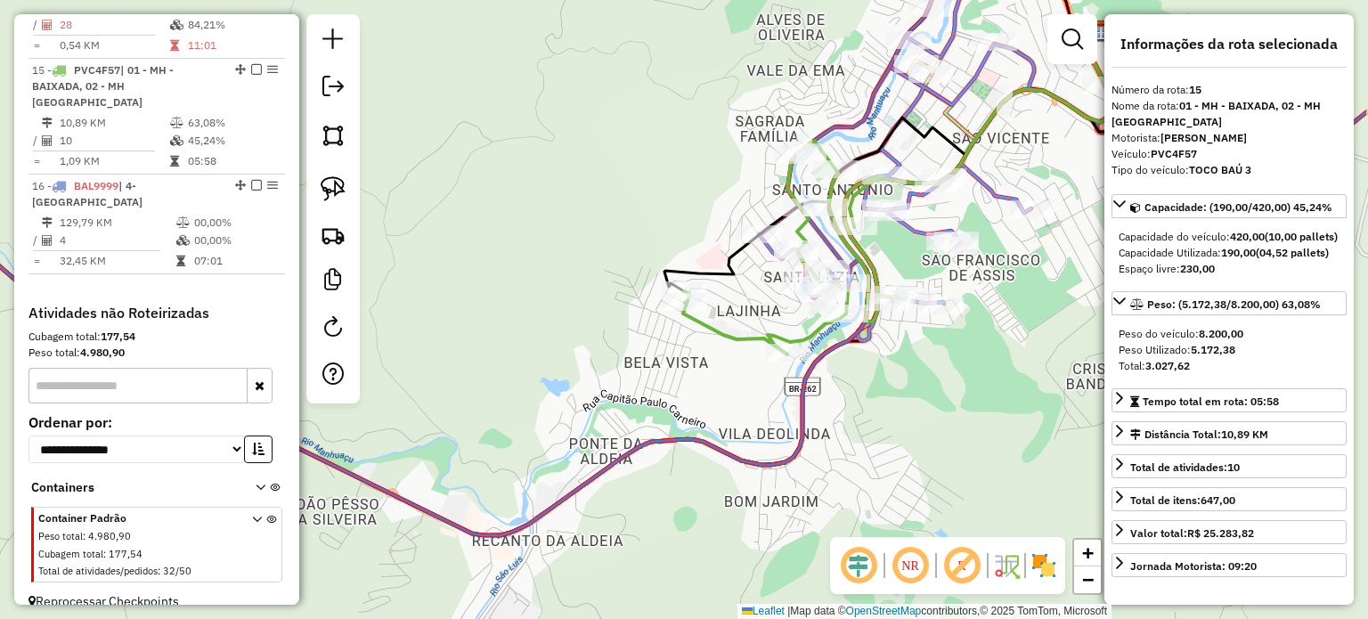
drag, startPoint x: 1036, startPoint y: 224, endPoint x: 883, endPoint y: 241, distance: 153.2
click at [887, 240] on div "Janela de atendimento Grade de atendimento Capacidade Transportadoras Veículos …" at bounding box center [684, 309] width 1368 height 619
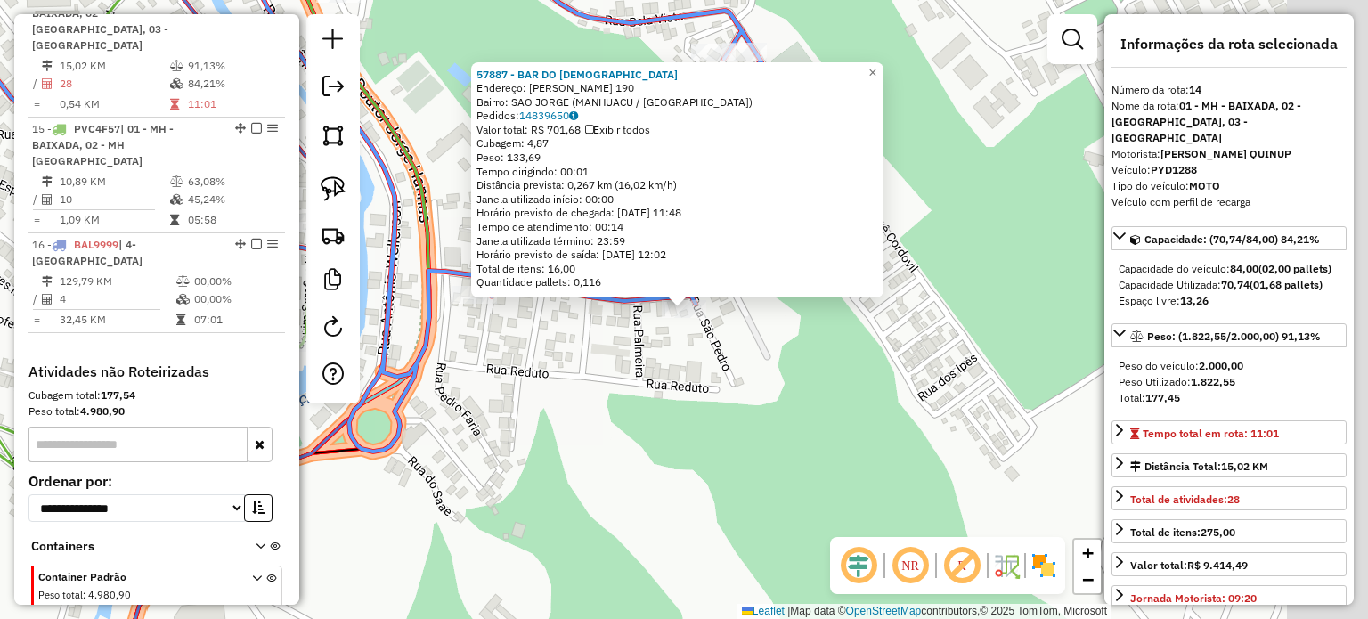
scroll to position [1820, 0]
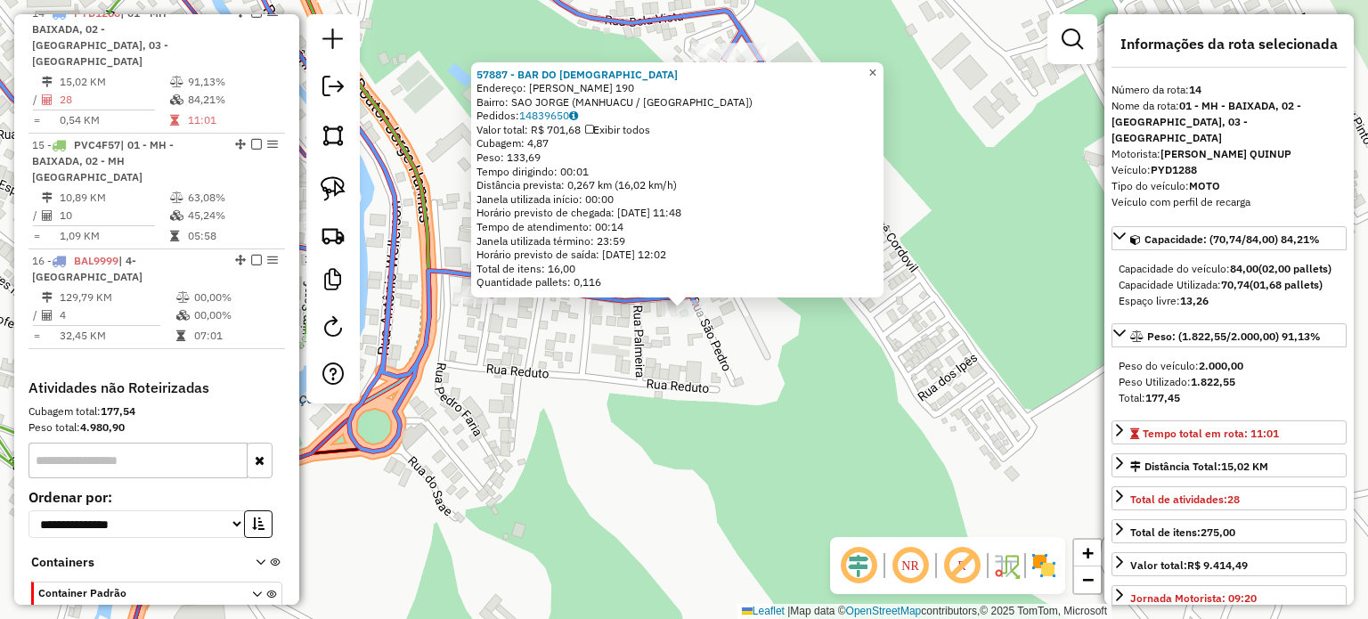
click at [876, 68] on span "×" at bounding box center [872, 72] width 8 height 15
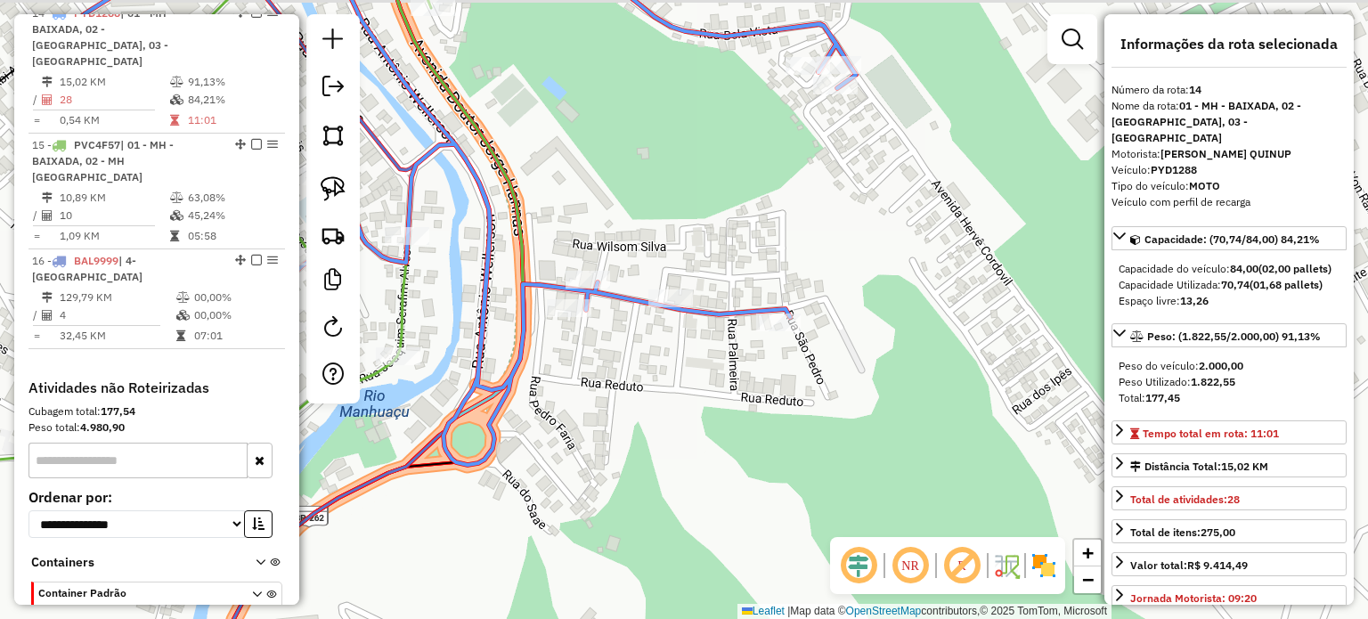
drag, startPoint x: 634, startPoint y: 345, endPoint x: 631, endPoint y: 323, distance: 21.7
click at [684, 361] on div "Janela de atendimento Grade de atendimento Capacidade Transportadoras Veículos …" at bounding box center [684, 309] width 1368 height 619
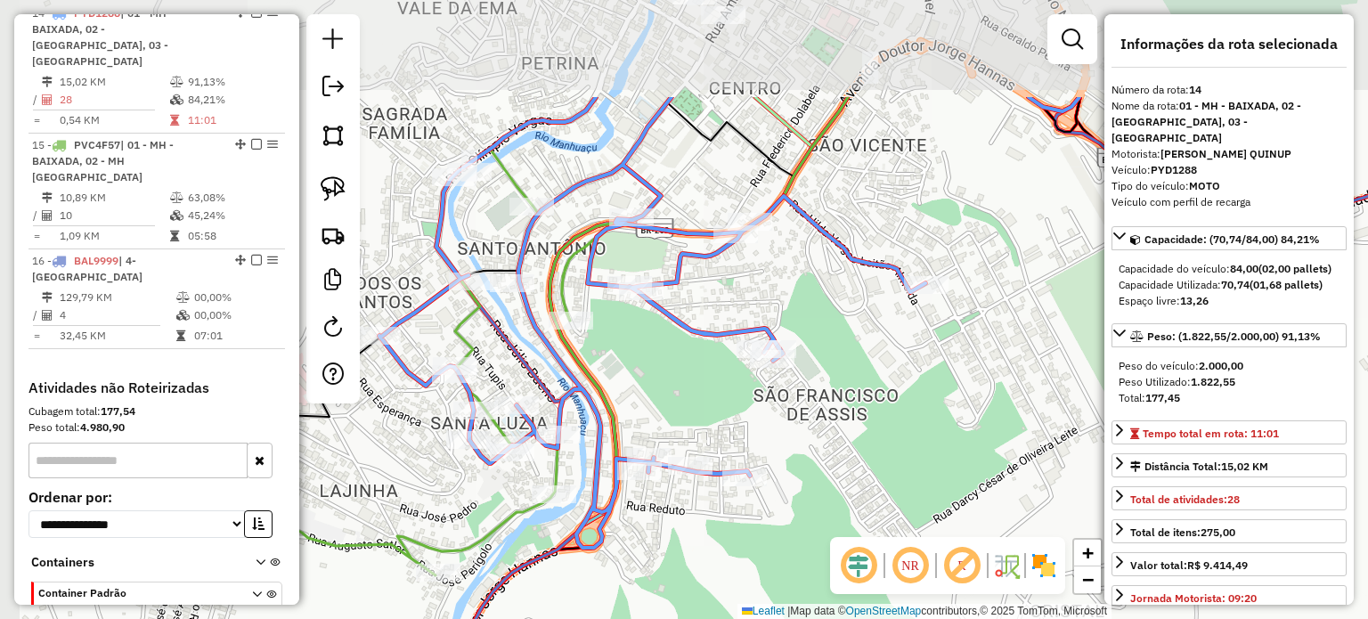
drag, startPoint x: 616, startPoint y: 275, endPoint x: 663, endPoint y: 388, distance: 122.6
click at [663, 388] on div "Janela de atendimento Grade de atendimento Capacidade Transportadoras Veículos …" at bounding box center [684, 309] width 1368 height 619
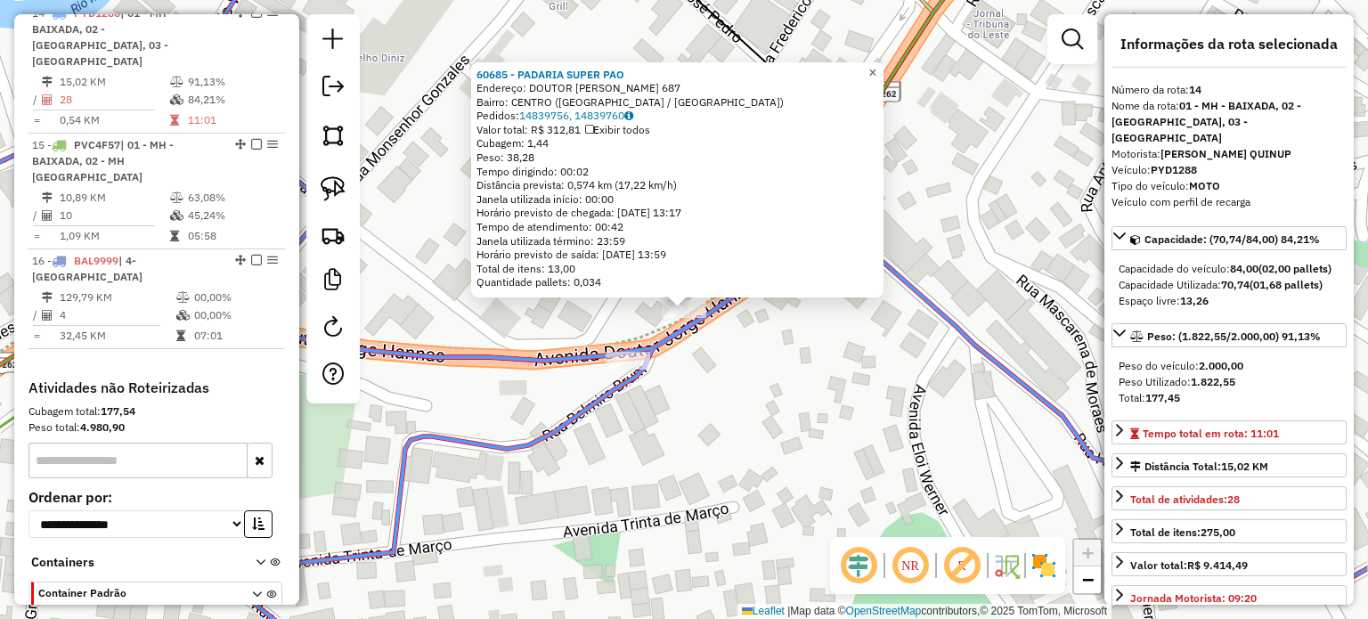
drag, startPoint x: 885, startPoint y: 65, endPoint x: 825, endPoint y: 134, distance: 91.5
click at [876, 65] on span "×" at bounding box center [872, 71] width 8 height 15
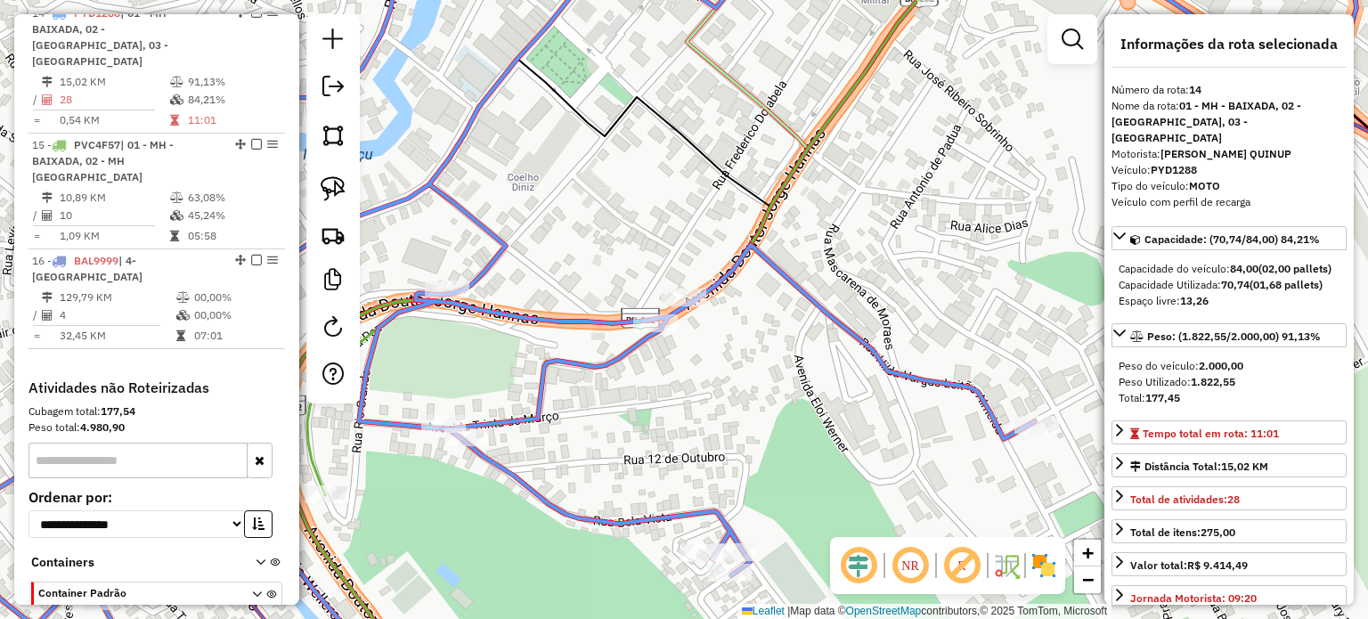
drag, startPoint x: 581, startPoint y: 280, endPoint x: 777, endPoint y: 261, distance: 196.8
click at [777, 261] on div "Janela de atendimento Grade de atendimento Capacidade Transportadoras Veículos …" at bounding box center [684, 309] width 1368 height 619
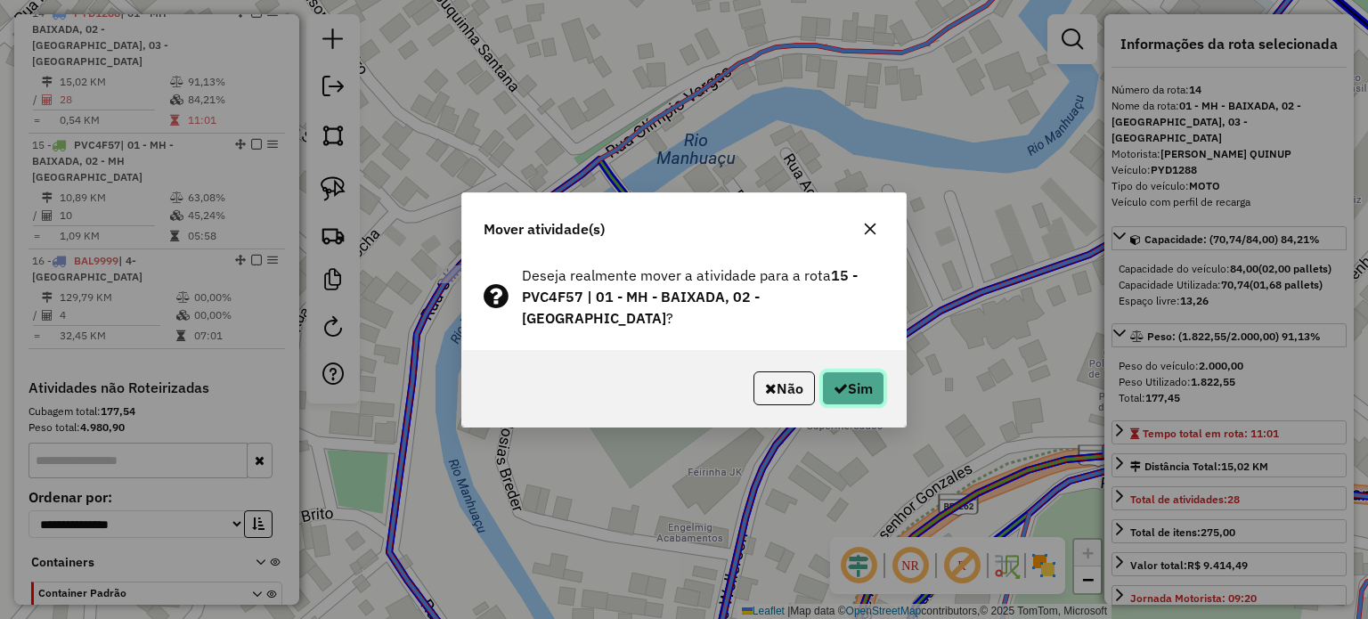
click at [861, 385] on button "Sim" at bounding box center [853, 388] width 62 height 34
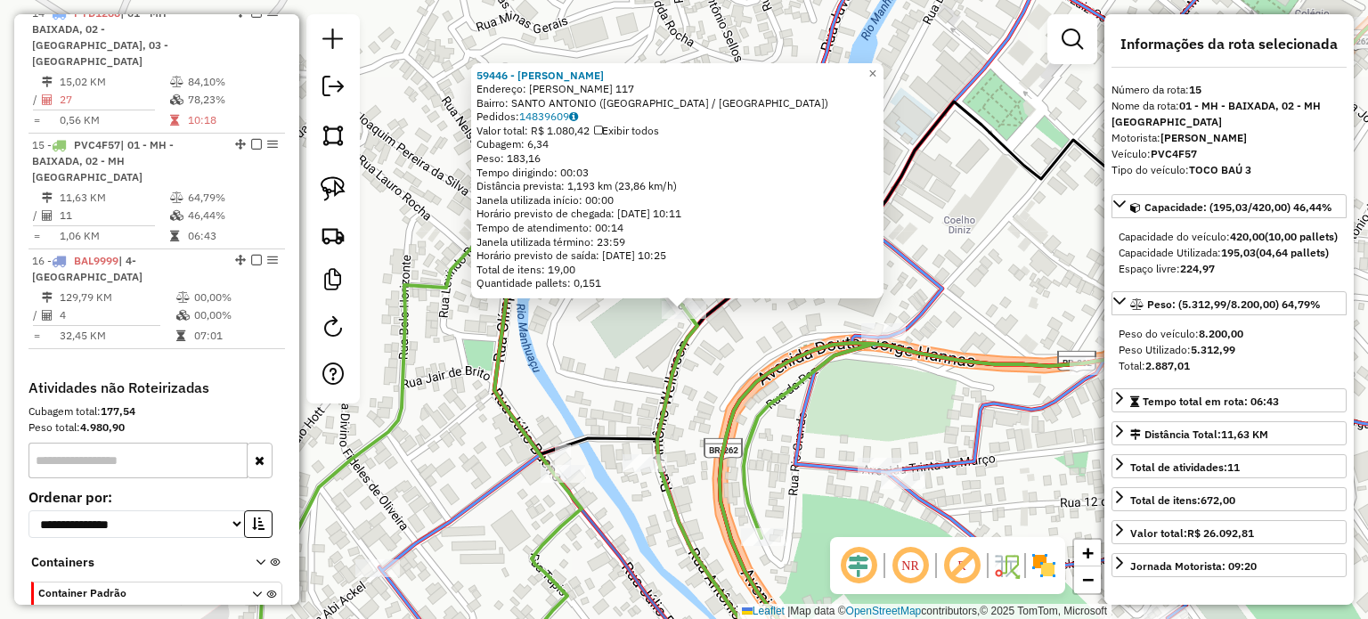
scroll to position [1895, 0]
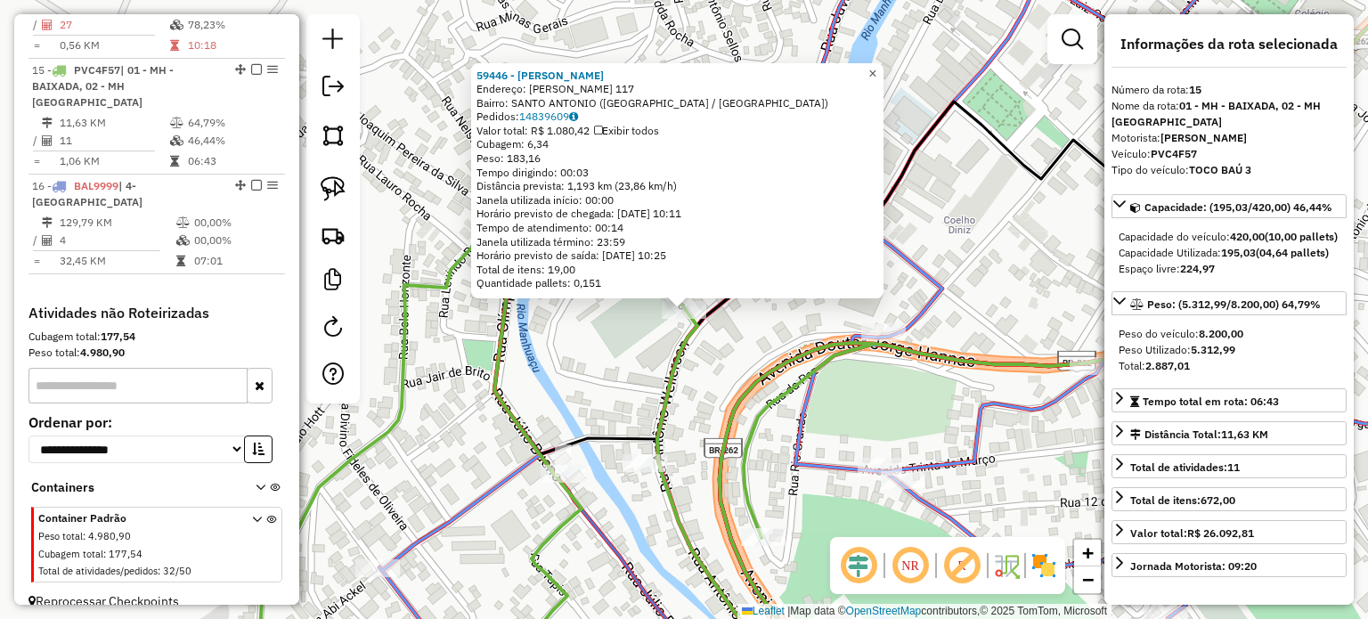
click at [876, 69] on span "×" at bounding box center [872, 73] width 8 height 15
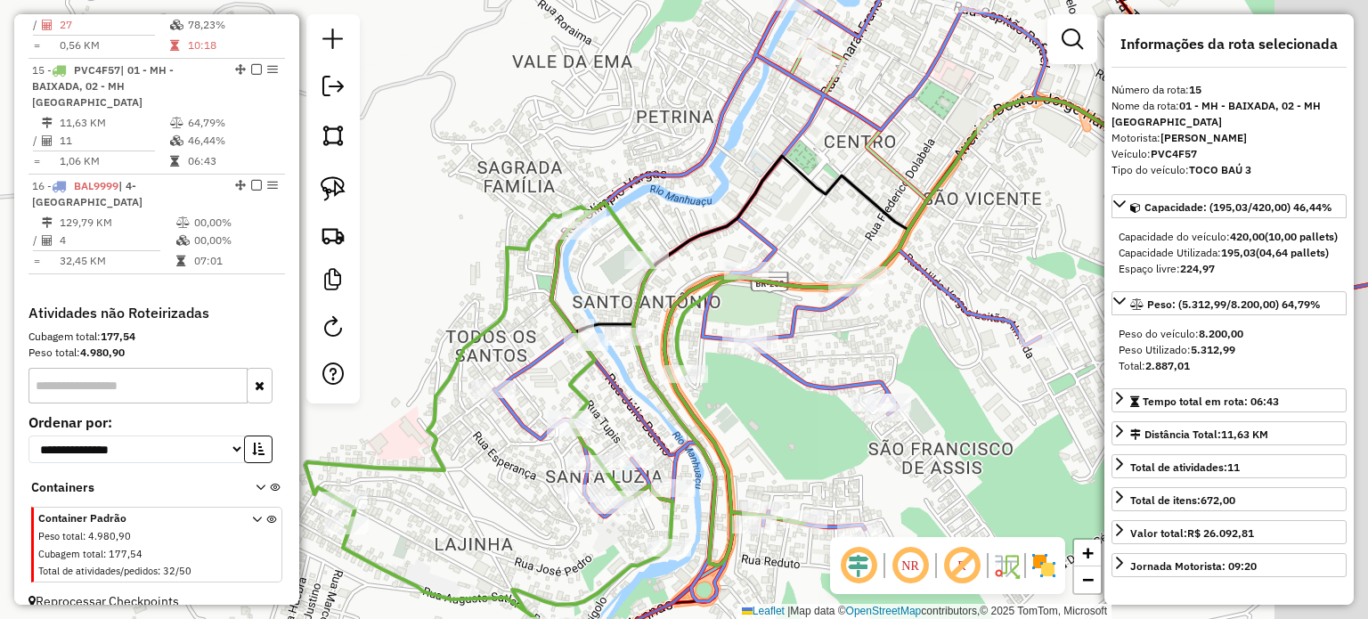
drag, startPoint x: 880, startPoint y: 426, endPoint x: 736, endPoint y: 395, distance: 147.6
click at [744, 399] on div "Janela de atendimento Grade de atendimento Capacidade Transportadoras Veículos …" at bounding box center [684, 309] width 1368 height 619
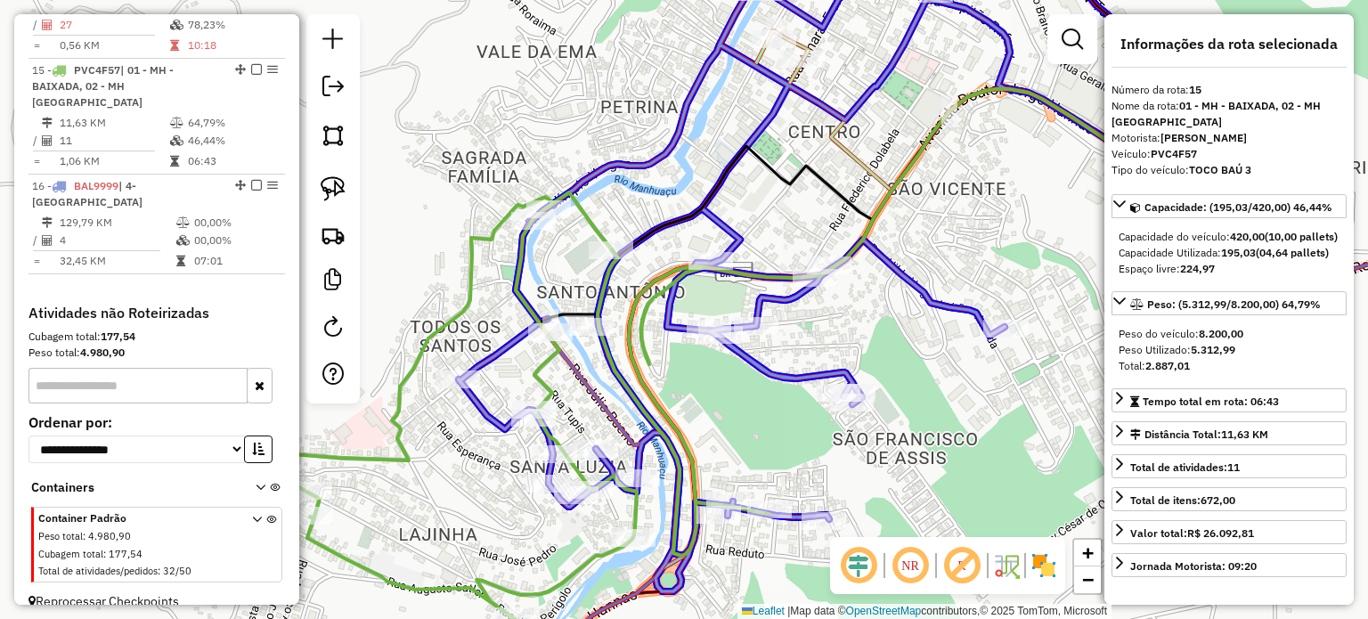
click at [739, 312] on div "Janela de atendimento Grade de atendimento Capacidade Transportadoras Veículos …" at bounding box center [684, 309] width 1368 height 619
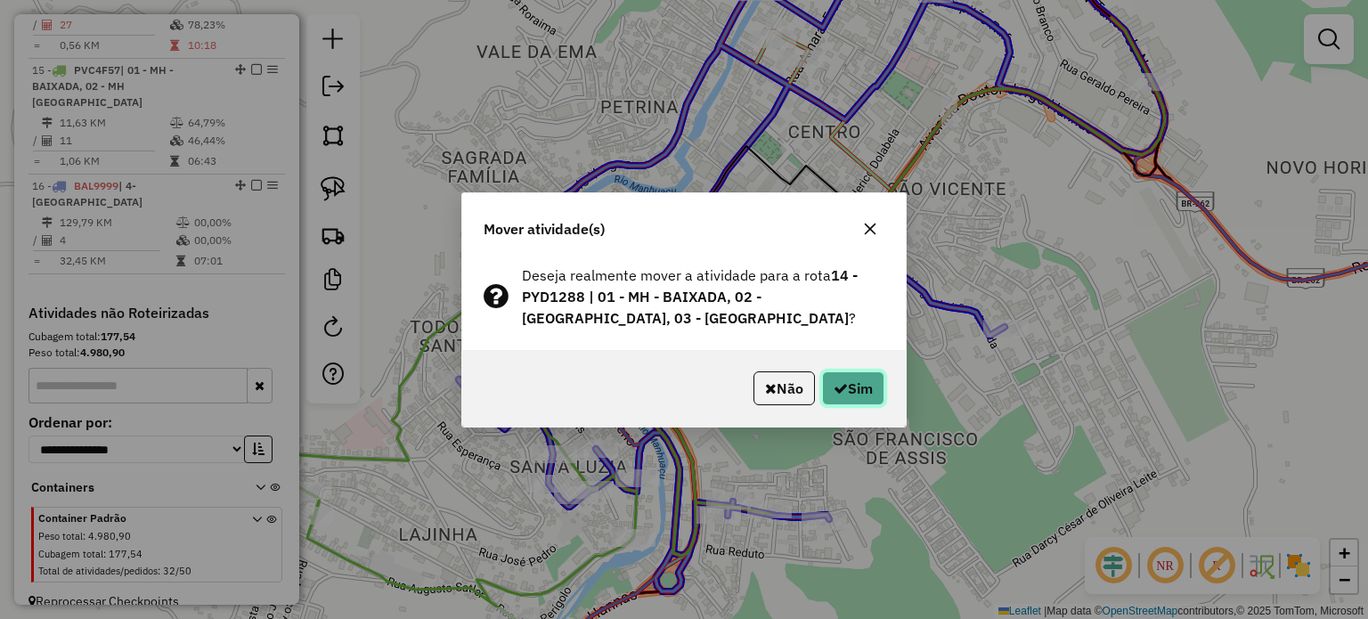
click at [851, 384] on button "Sim" at bounding box center [853, 388] width 62 height 34
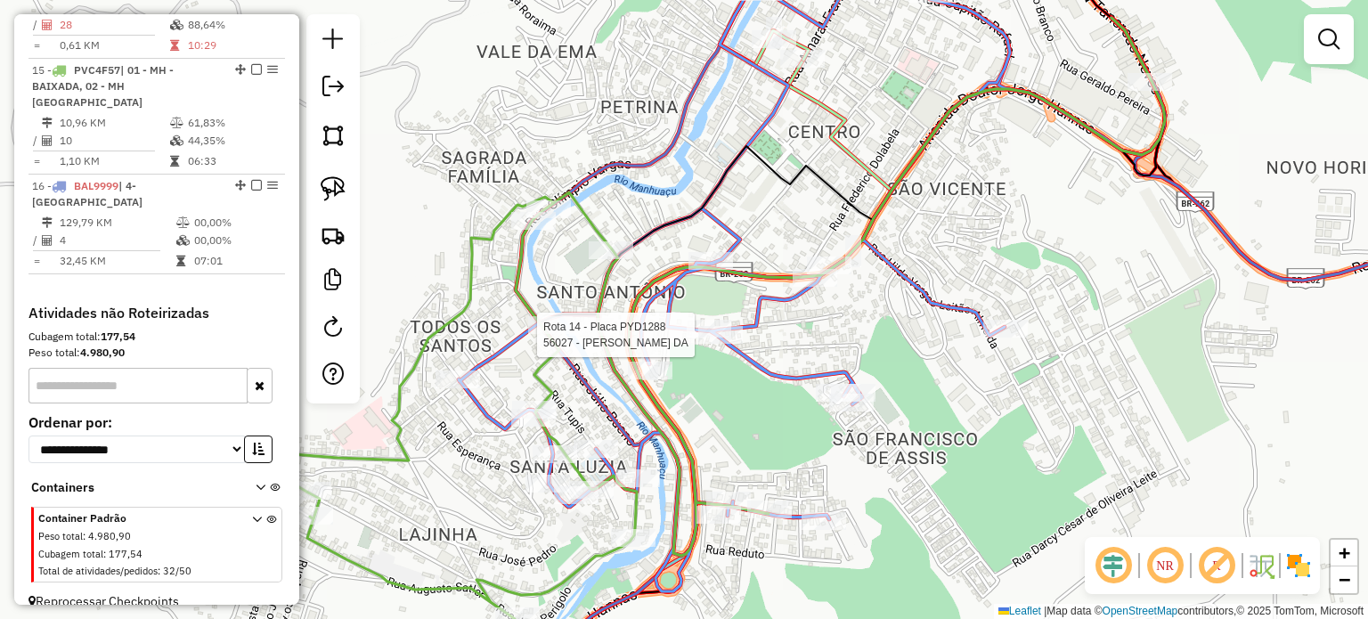
select select "*********"
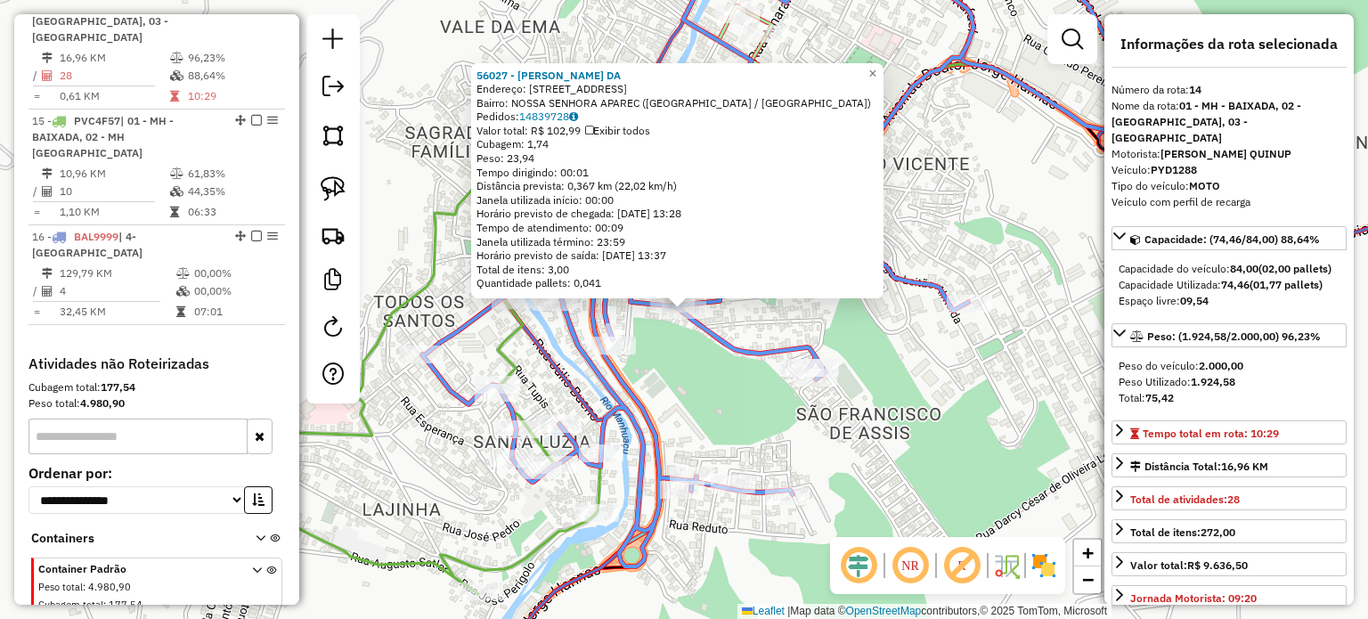
scroll to position [1820, 0]
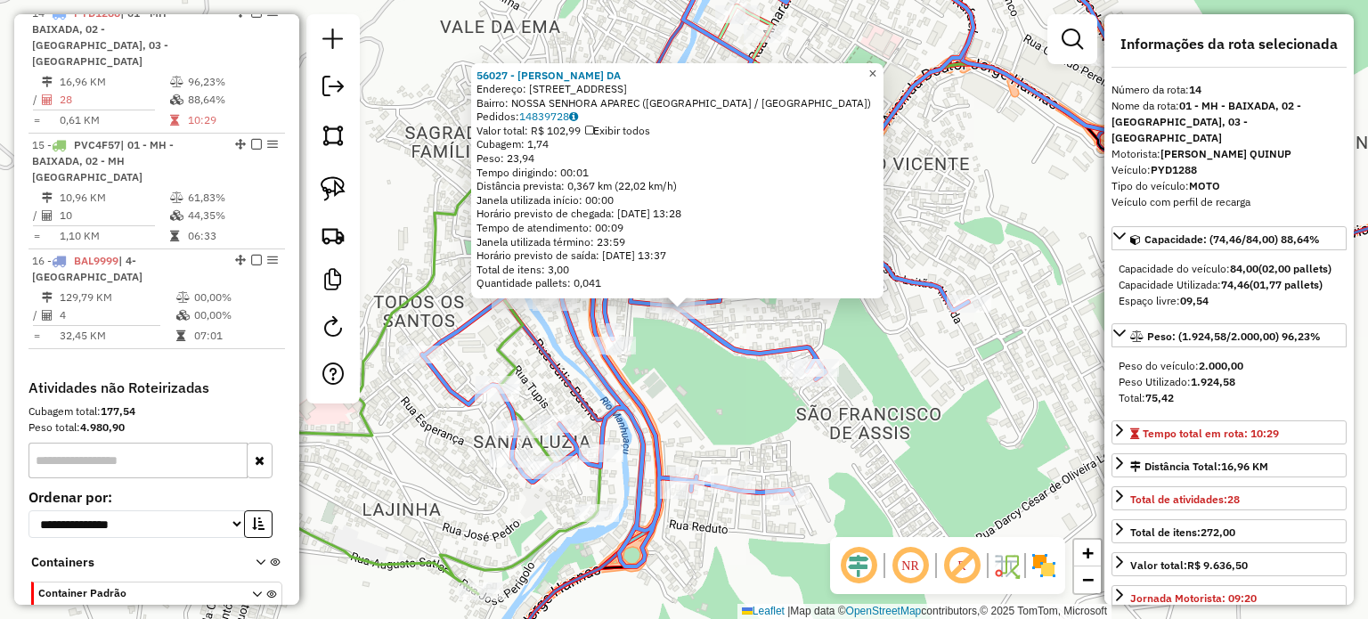
click at [883, 63] on link "×" at bounding box center [872, 73] width 21 height 21
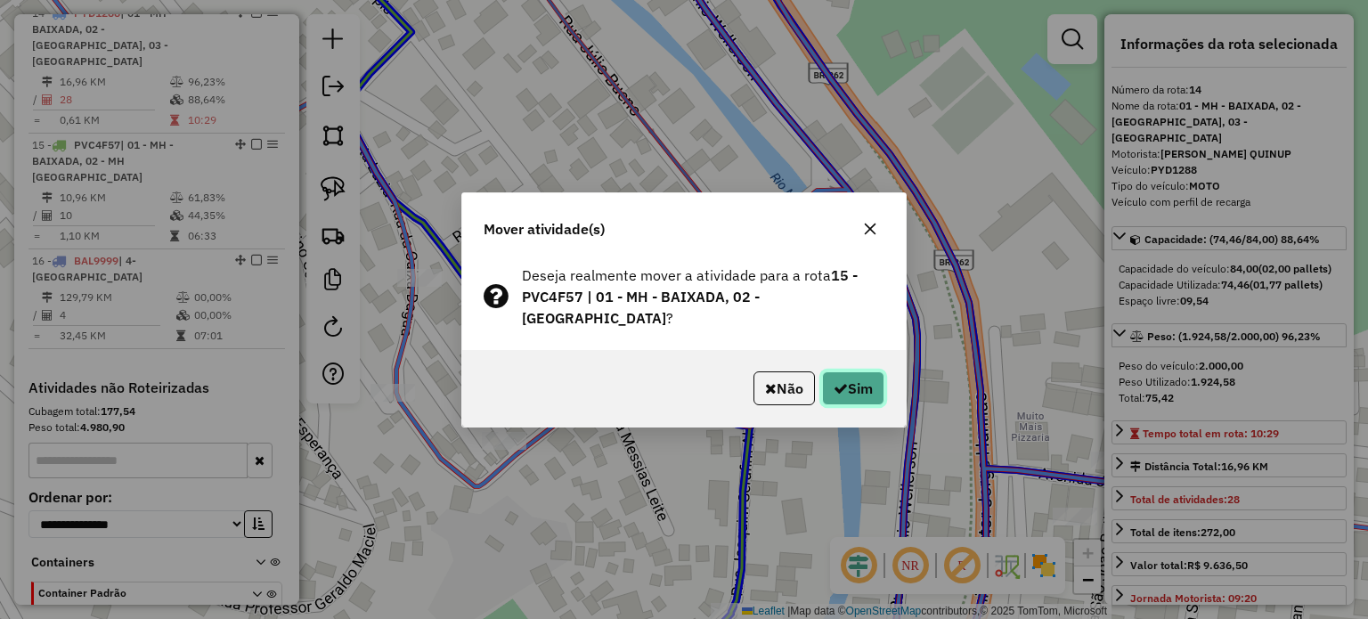
drag, startPoint x: 839, startPoint y: 377, endPoint x: 834, endPoint y: 390, distance: 14.1
click at [840, 381] on icon "button" at bounding box center [841, 388] width 14 height 14
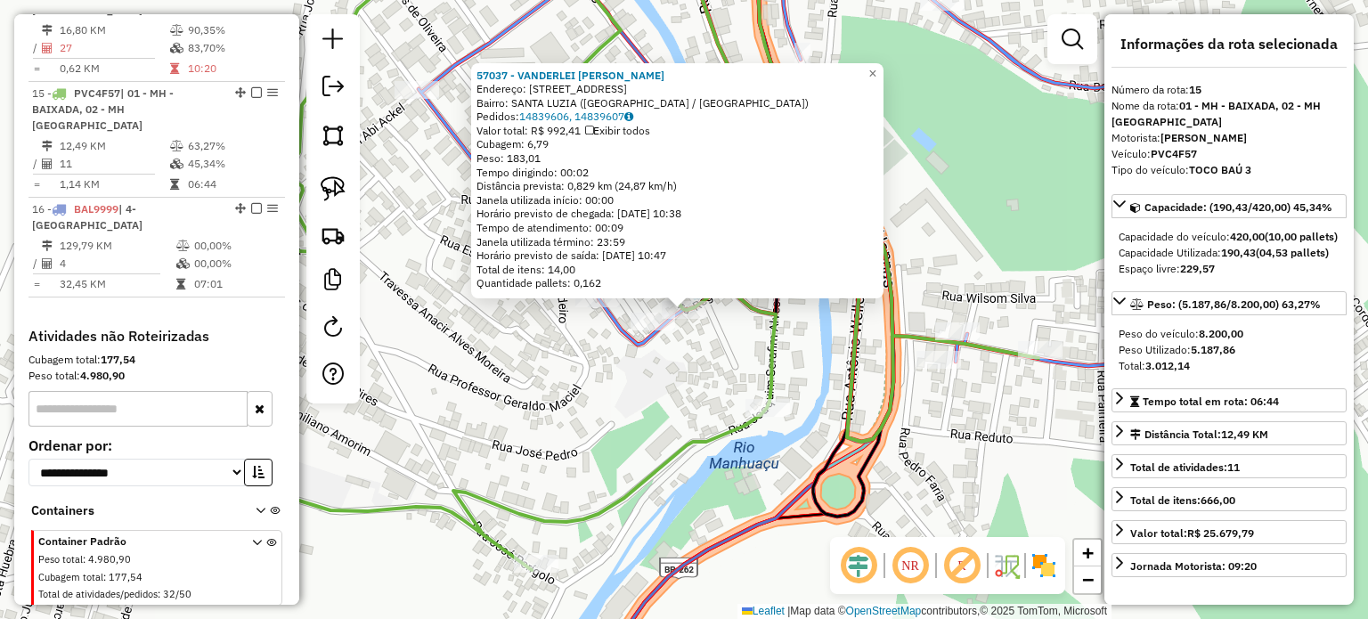
scroll to position [1895, 0]
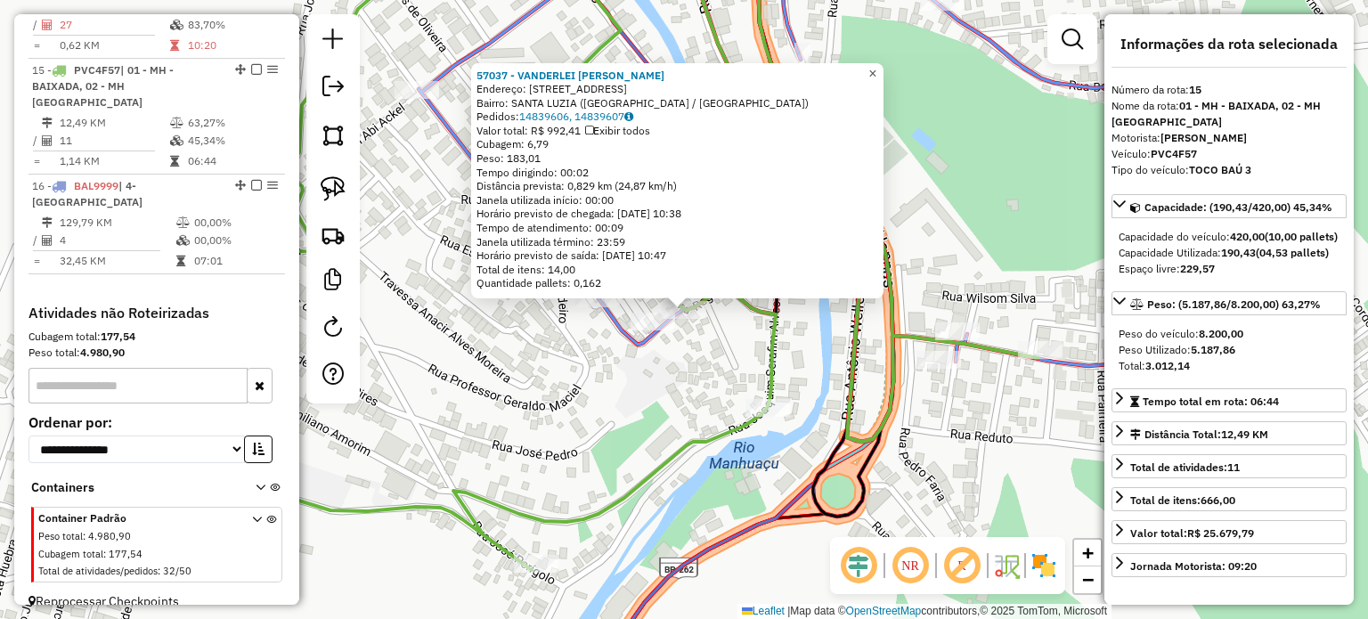
click at [876, 69] on span "×" at bounding box center [872, 73] width 8 height 15
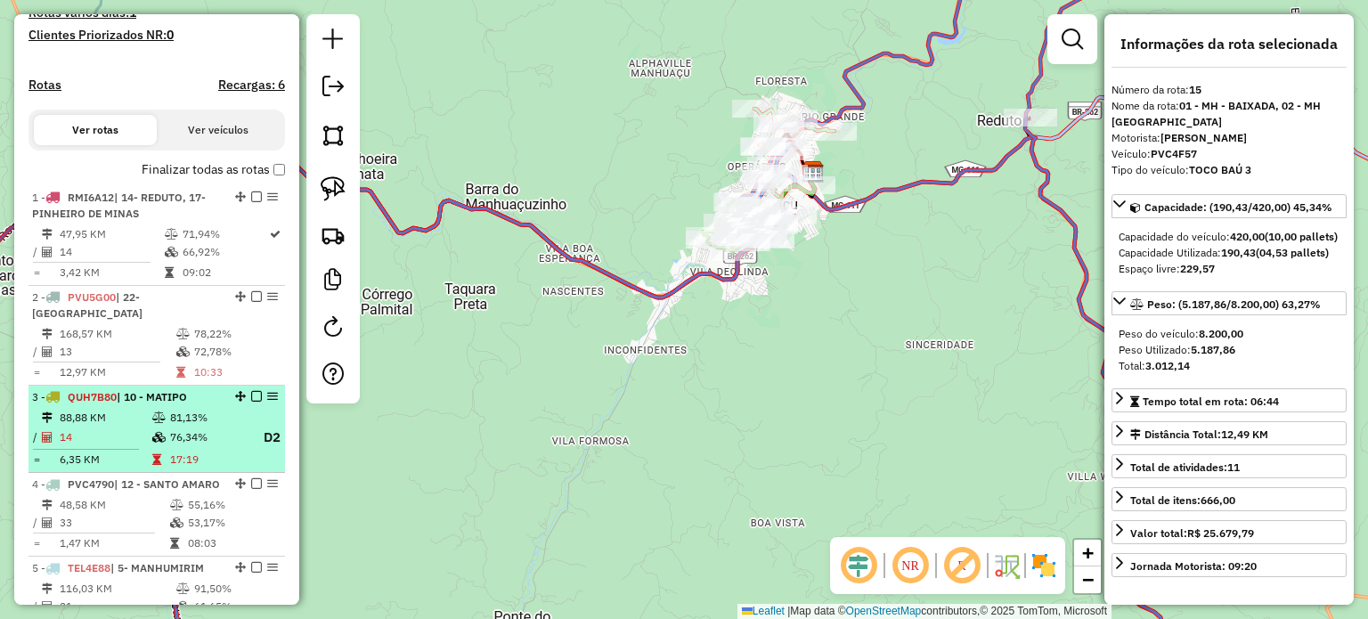
scroll to position [470, 0]
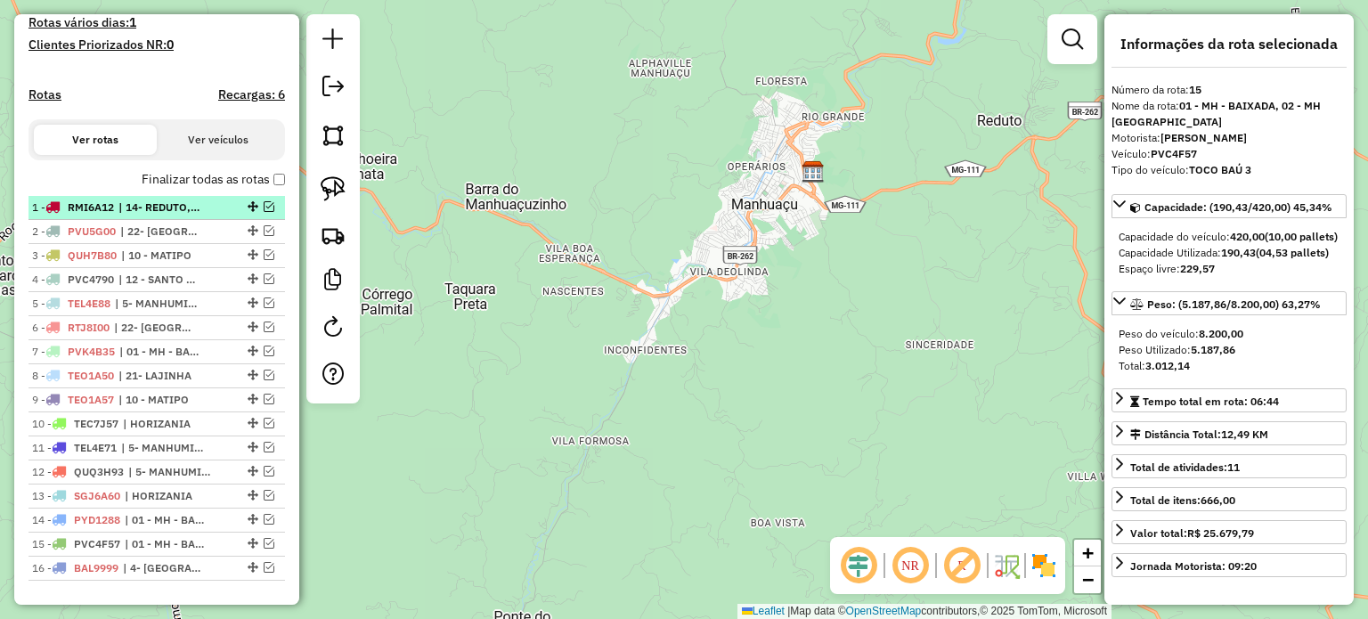
click at [185, 216] on span "| 14- REDUTO, 17- PINHEIRO DE MINAS" at bounding box center [159, 207] width 82 height 16
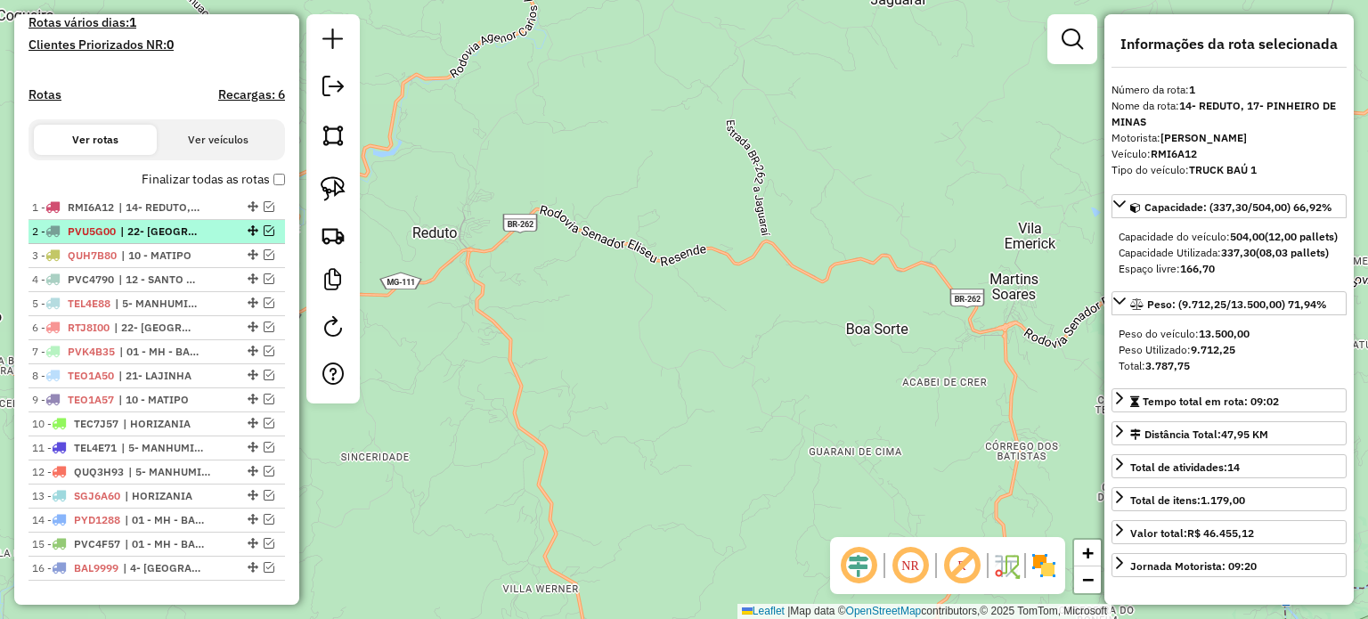
click at [184, 240] on span "| 22- [GEOGRAPHIC_DATA]" at bounding box center [161, 232] width 82 height 16
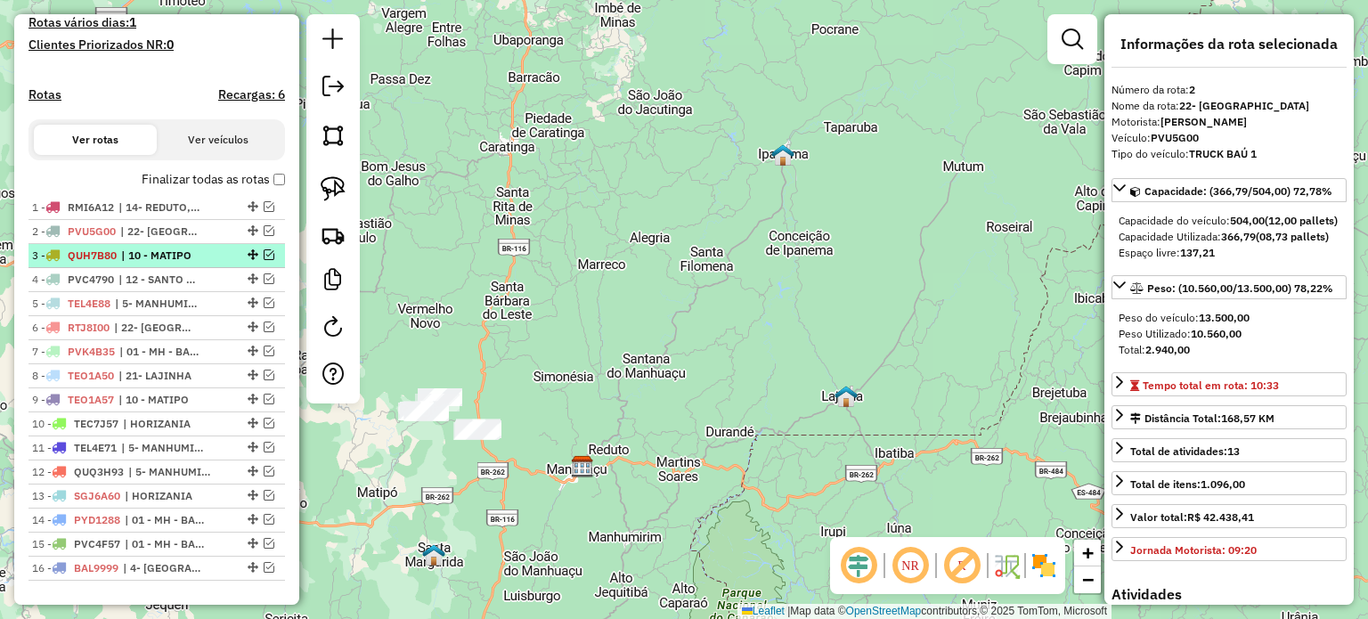
click at [180, 264] on span "| 10 - MATIPO" at bounding box center [162, 256] width 82 height 16
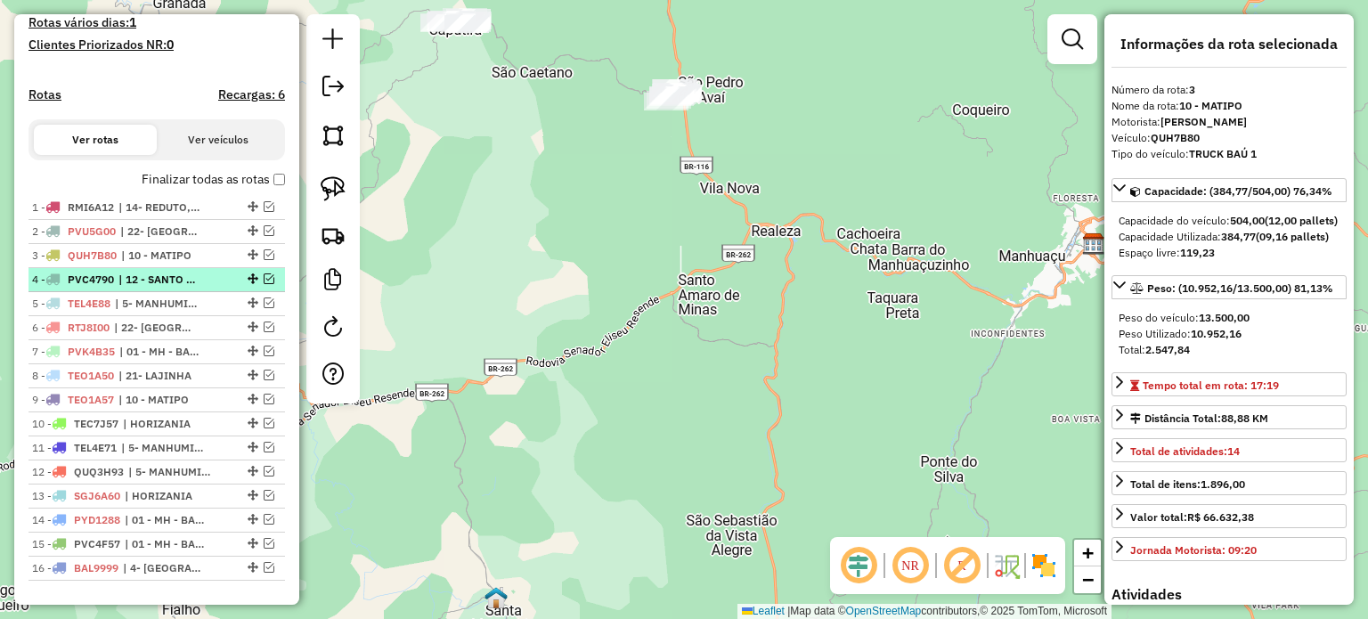
click at [179, 288] on span "| 12 - SANTO AMARO" at bounding box center [159, 280] width 82 height 16
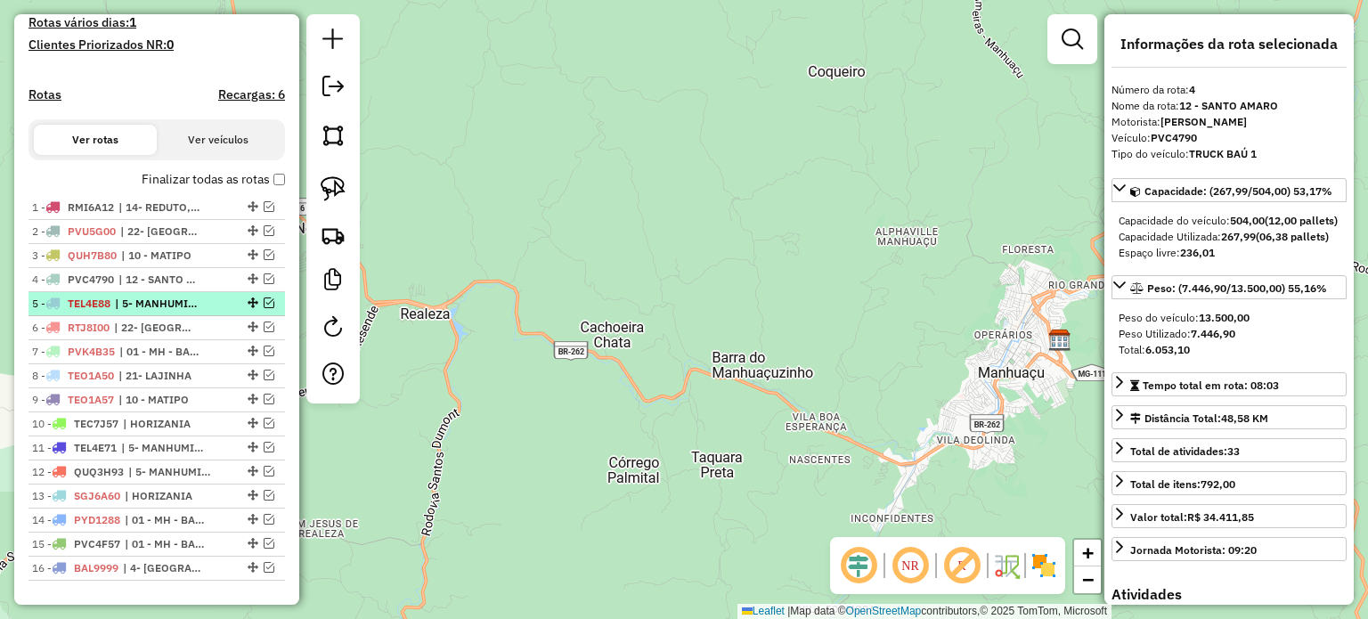
click at [175, 312] on span "| 5- MANHUMIRIM" at bounding box center [156, 304] width 82 height 16
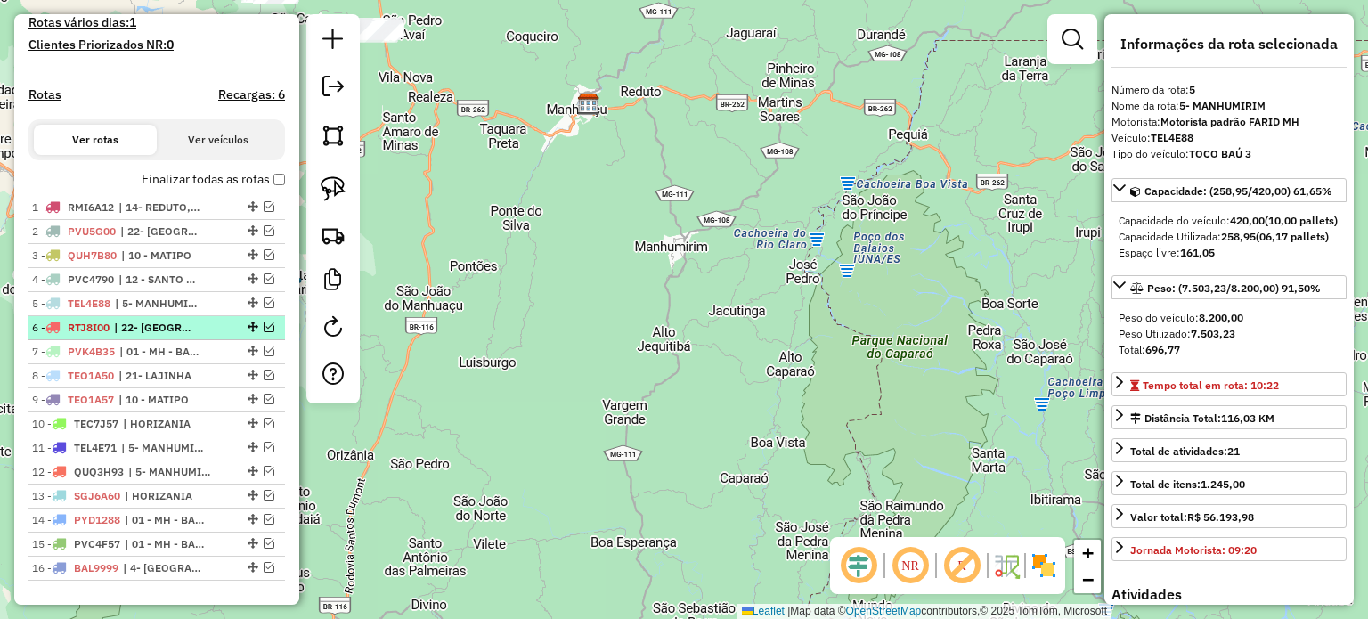
click at [175, 336] on span "| 22- [GEOGRAPHIC_DATA]" at bounding box center [155, 328] width 82 height 16
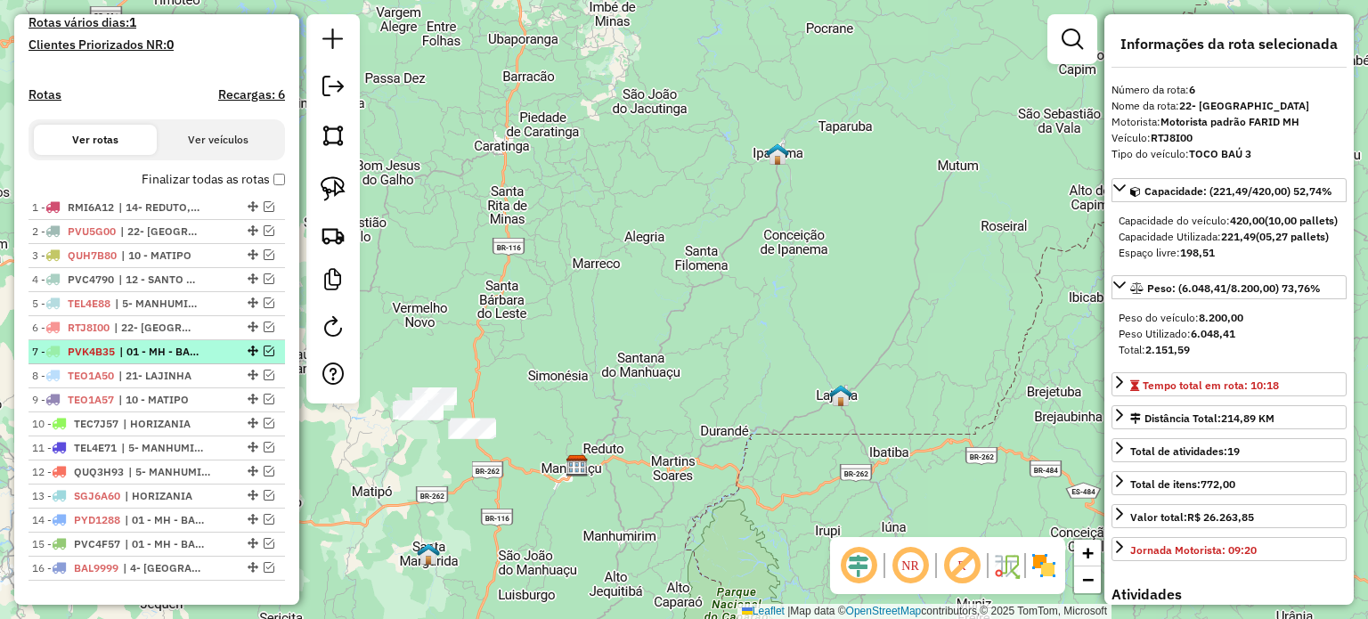
click at [169, 360] on span "| 01 - MH - BAIXADA, 03 - MH CENTRO" at bounding box center [160, 352] width 82 height 16
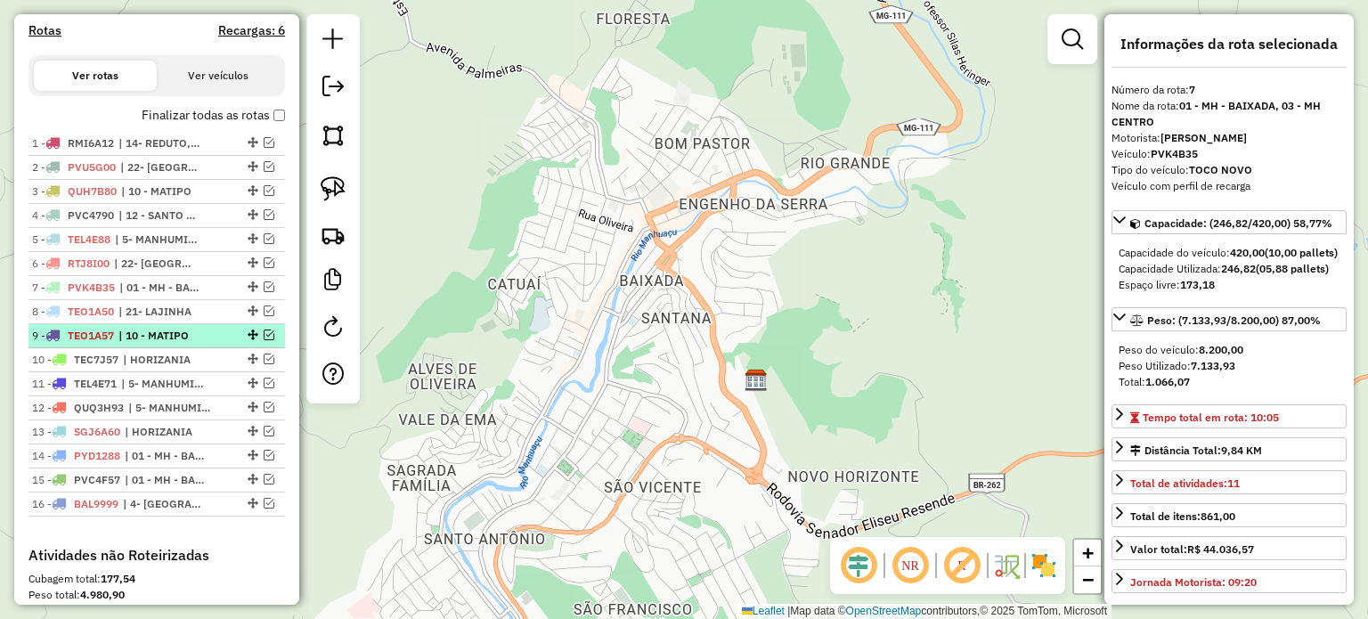
scroll to position [559, 0]
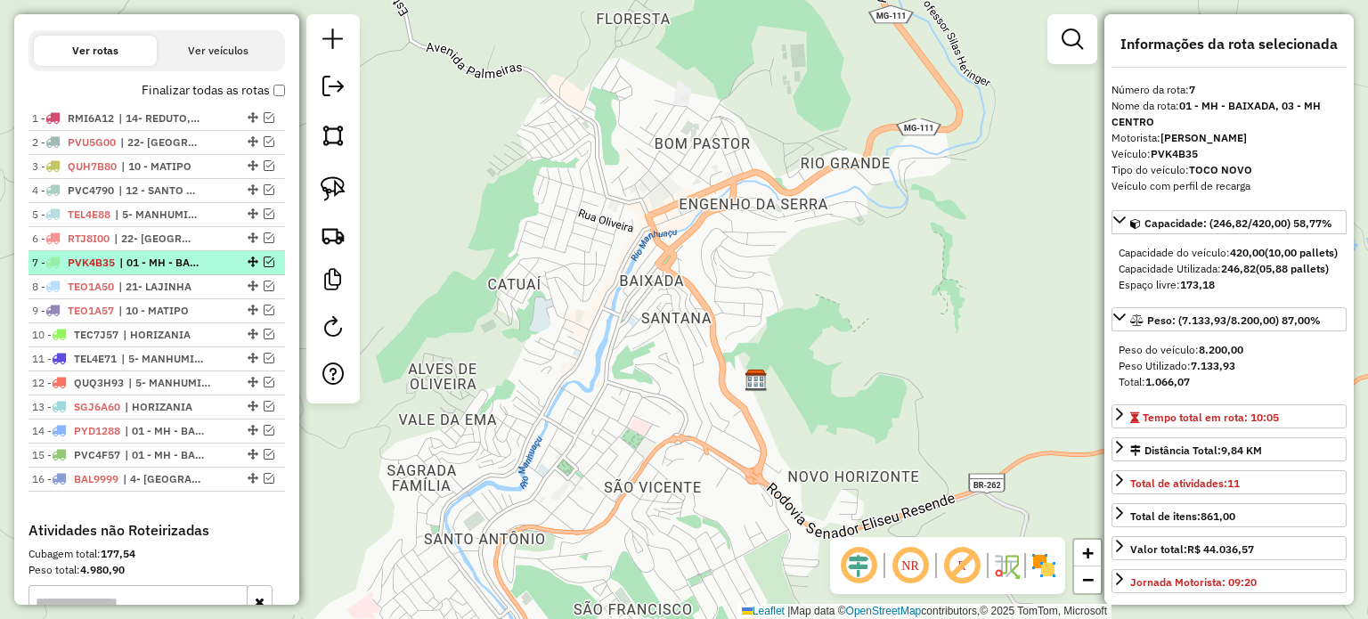
click at [175, 271] on span "| 01 - MH - BAIXADA, 03 - MH CENTRO" at bounding box center [160, 263] width 82 height 16
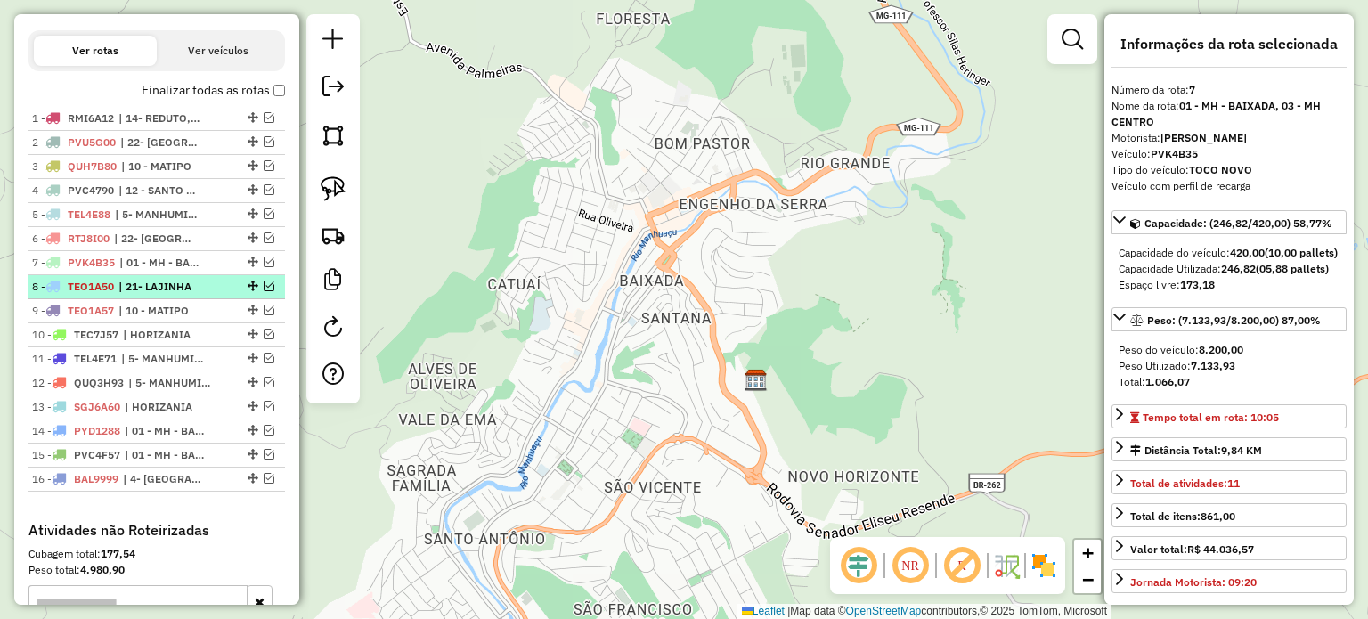
click at [175, 295] on span "| 21- LAJINHA" at bounding box center [159, 287] width 82 height 16
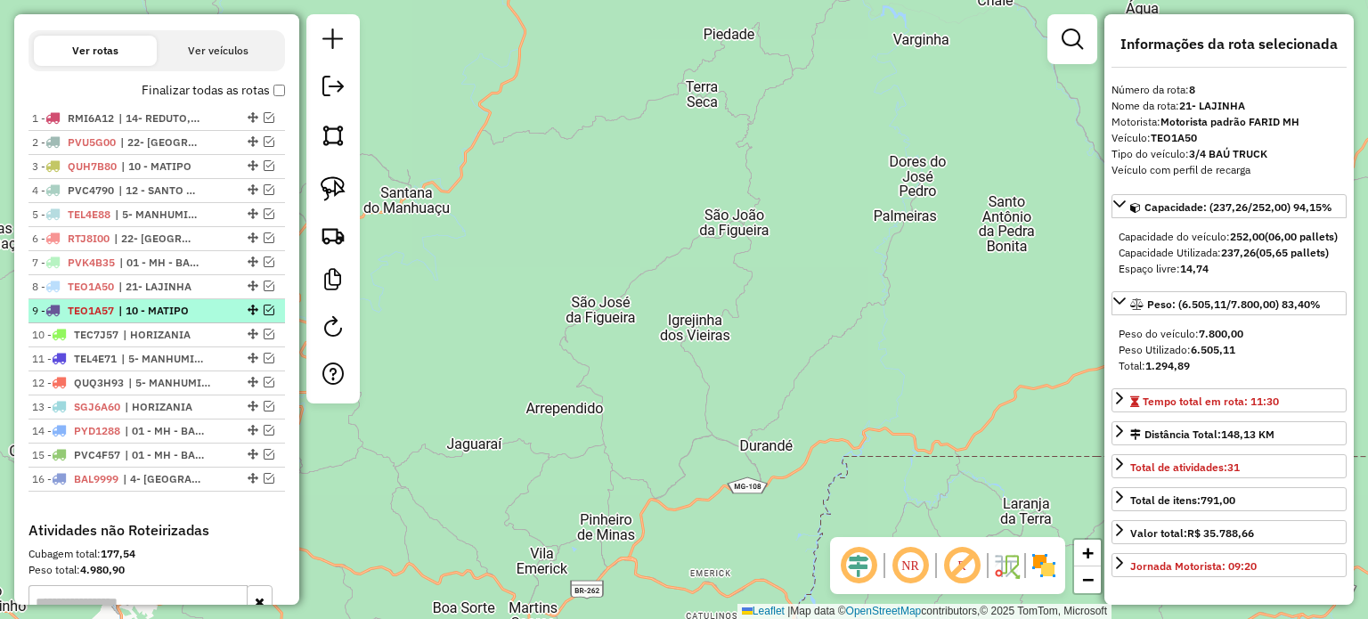
click at [175, 319] on span "| 10 - MATIPO" at bounding box center [159, 311] width 82 height 16
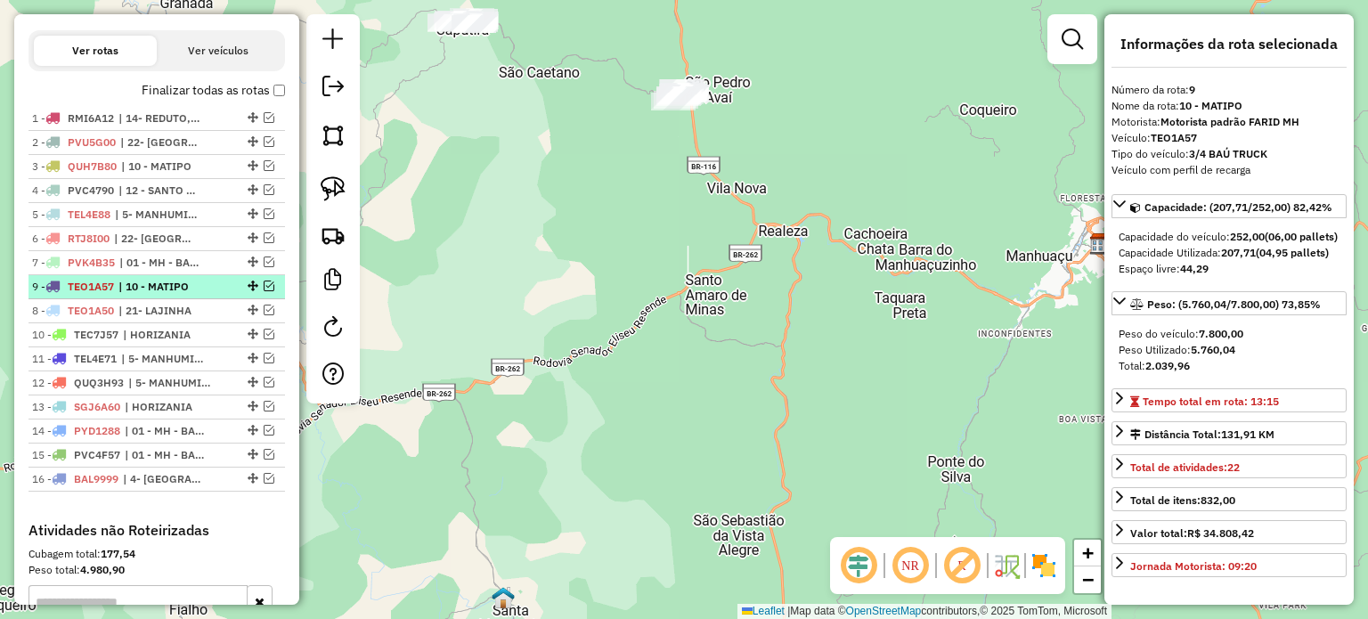
drag, startPoint x: 248, startPoint y: 321, endPoint x: 248, endPoint y: 291, distance: 29.4
click at [182, 295] on span "| 10 - MATIPO" at bounding box center [159, 287] width 82 height 16
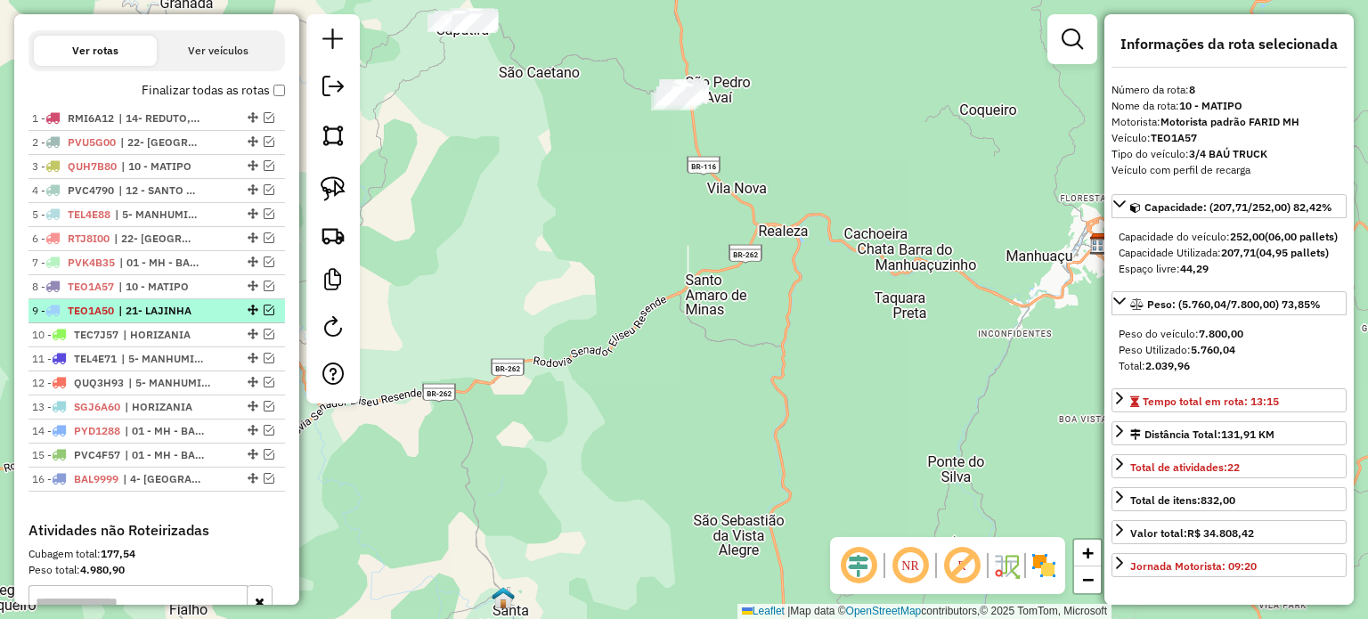
click at [178, 319] on span "| 21- LAJINHA" at bounding box center [159, 311] width 82 height 16
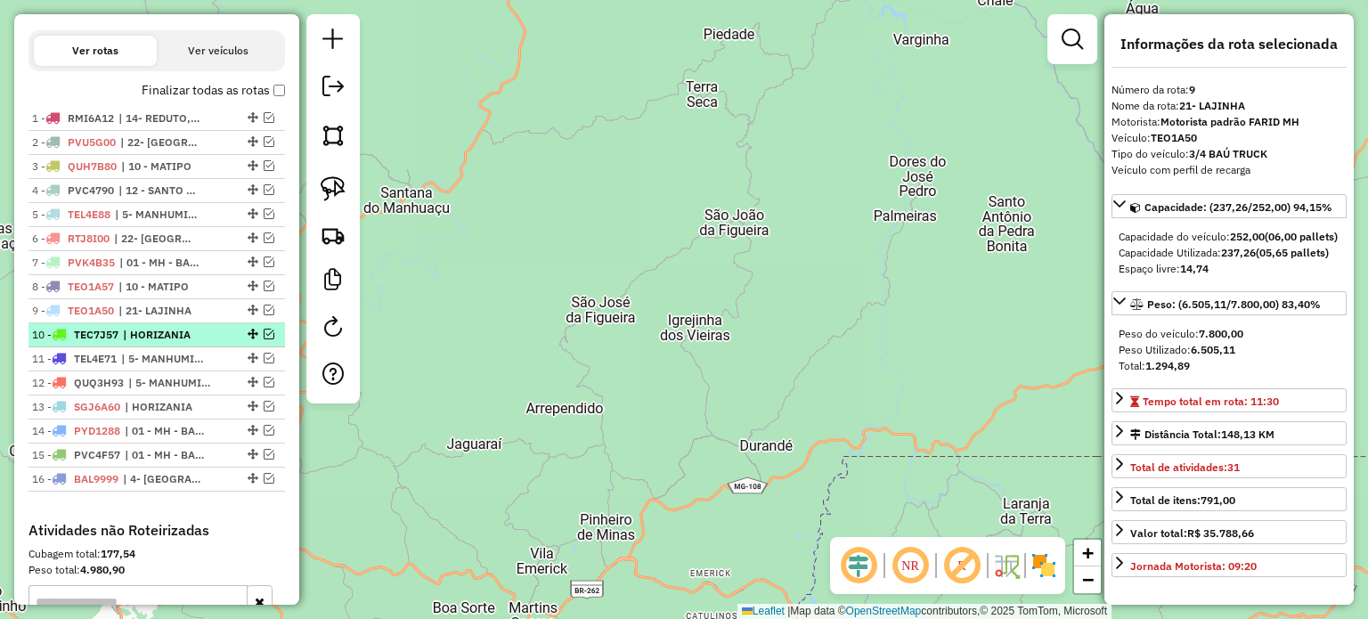
click at [173, 343] on span "| HORIZANIA" at bounding box center [164, 335] width 82 height 16
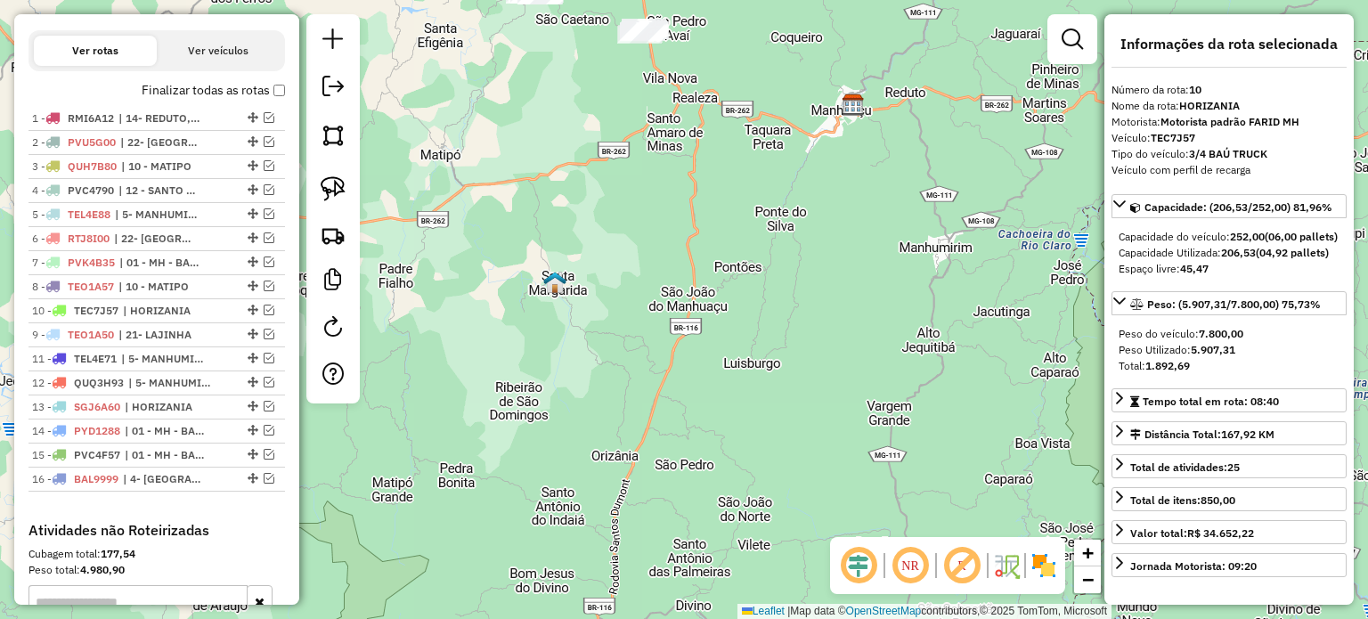
drag, startPoint x: 247, startPoint y: 346, endPoint x: 243, endPoint y: 320, distance: 26.1
click at [178, 343] on span "| 21- LAJINHA" at bounding box center [166, 335] width 82 height 16
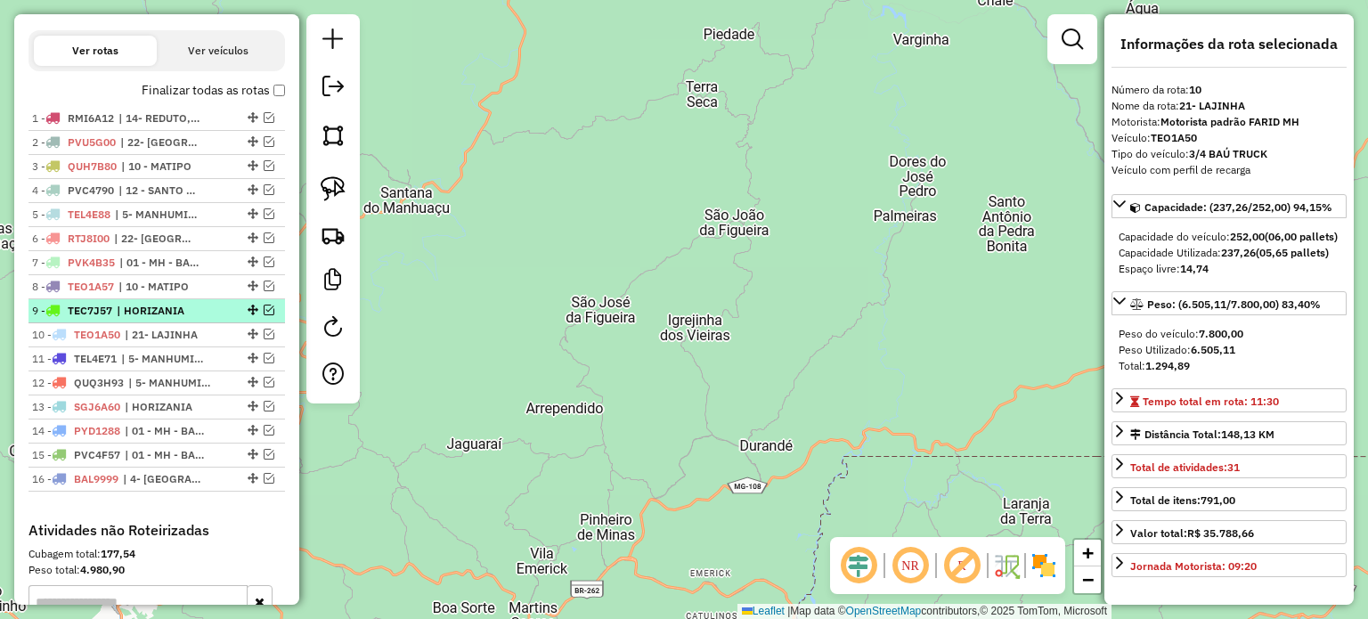
click at [185, 319] on span "| HORIZANIA" at bounding box center [158, 311] width 82 height 16
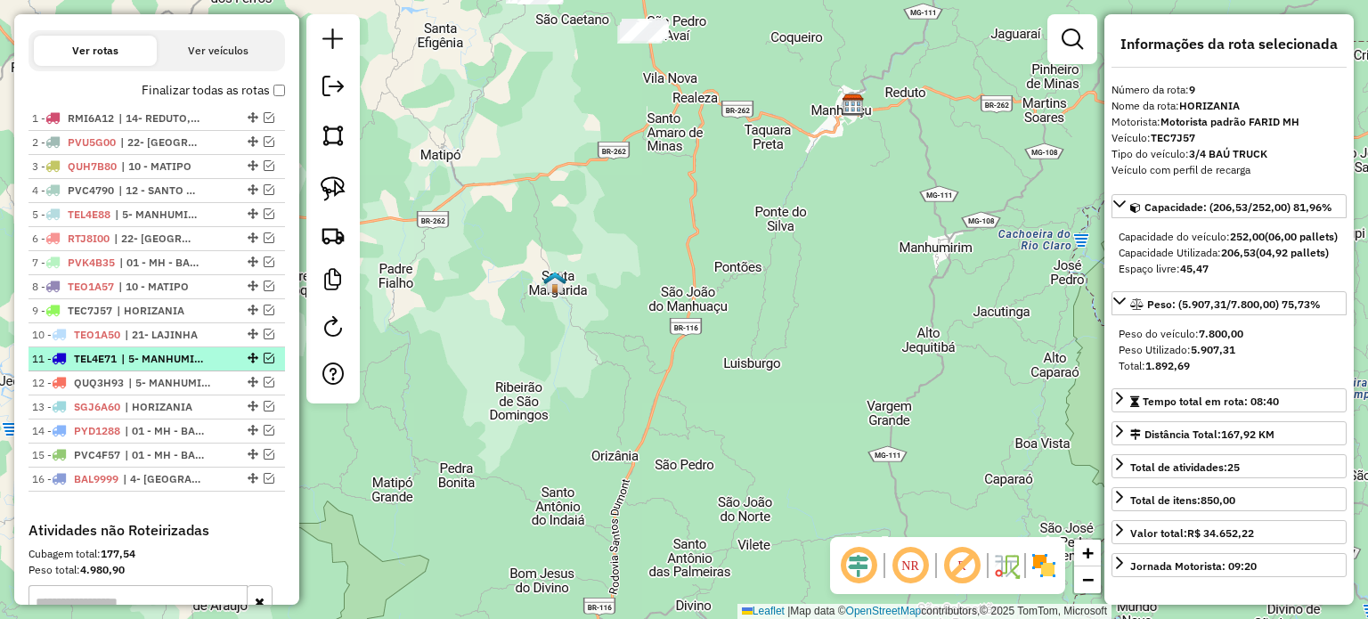
click at [166, 364] on span "| 5- MANHUMIRIM" at bounding box center [162, 359] width 82 height 16
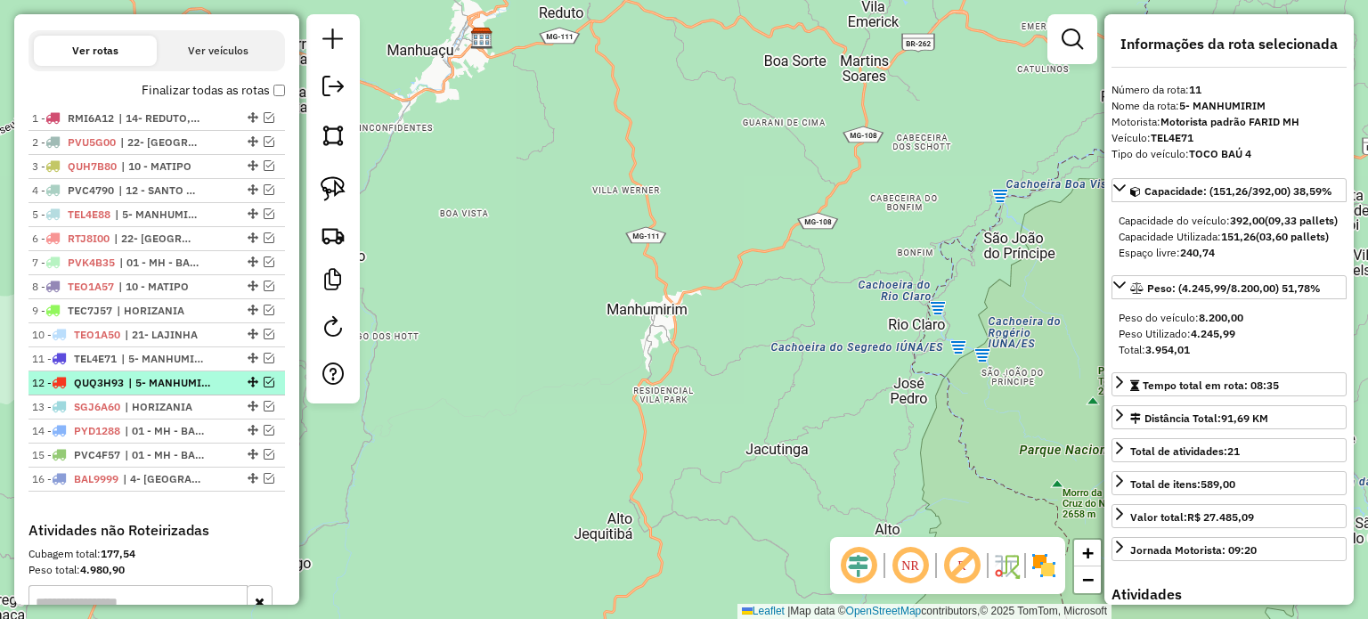
click at [167, 391] on span "| 5- MANHUMIRIM" at bounding box center [169, 383] width 82 height 16
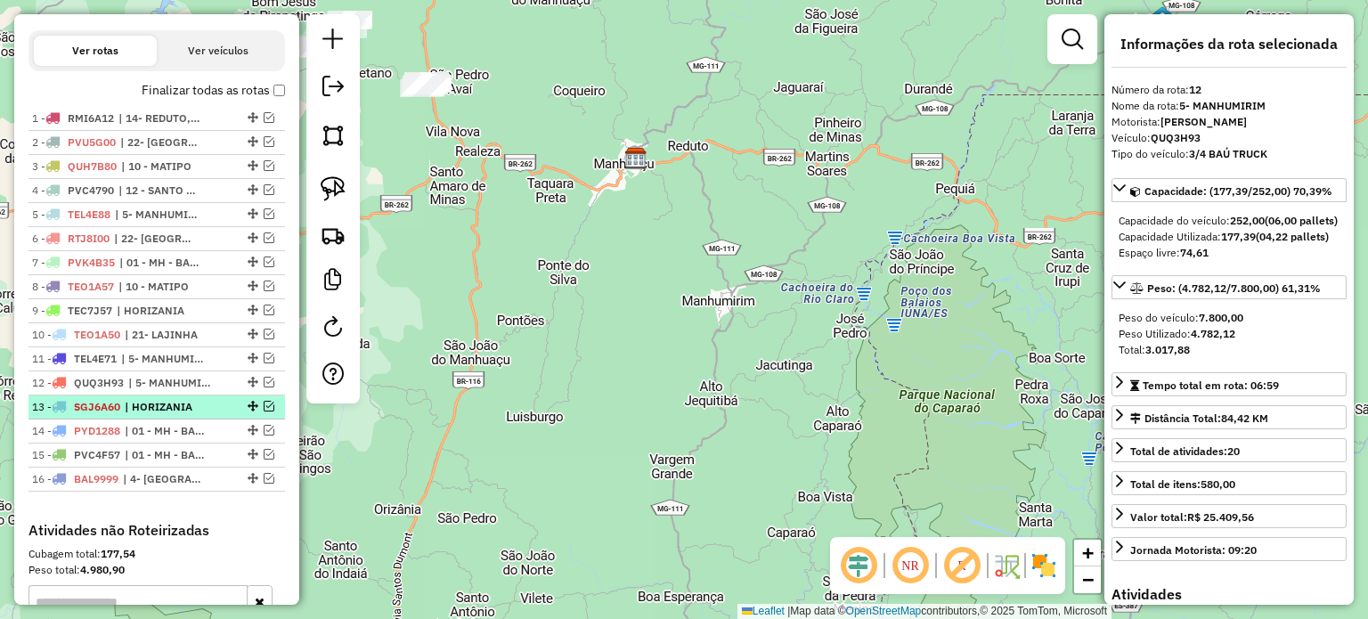
click at [163, 413] on span "| HORIZANIA" at bounding box center [166, 407] width 82 height 16
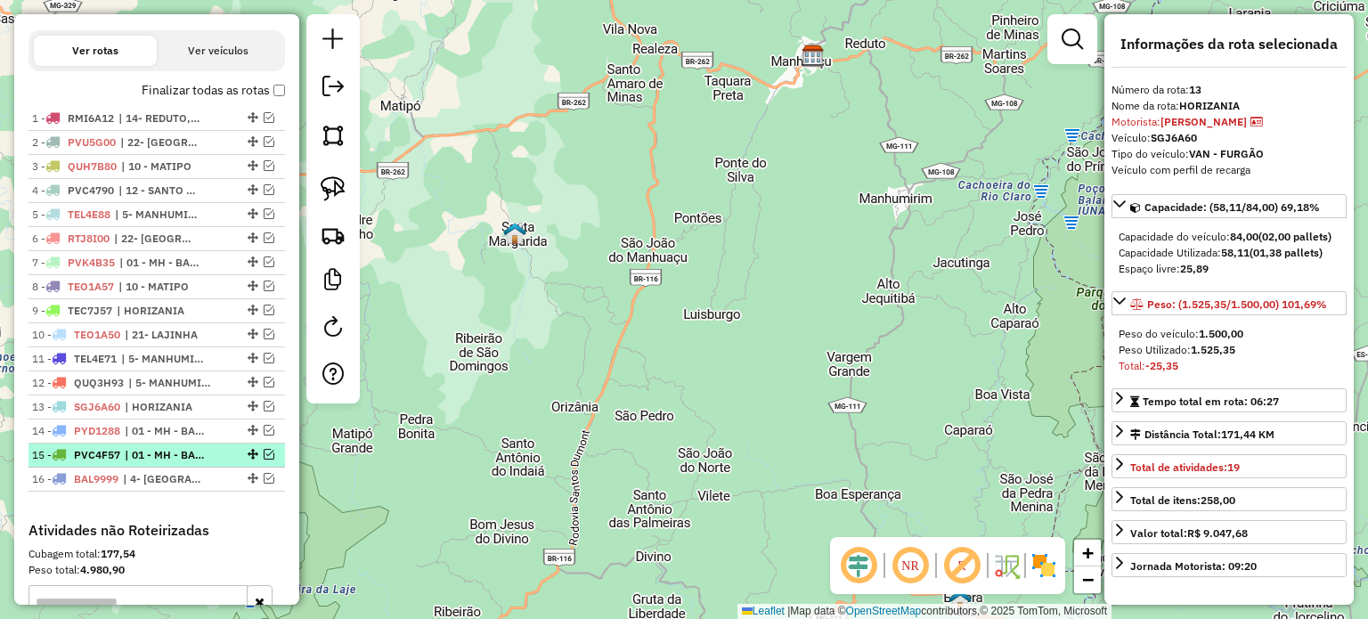
click at [145, 463] on span "| 01 - MH - BAIXADA, 02 - MH [GEOGRAPHIC_DATA]" at bounding box center [166, 455] width 82 height 16
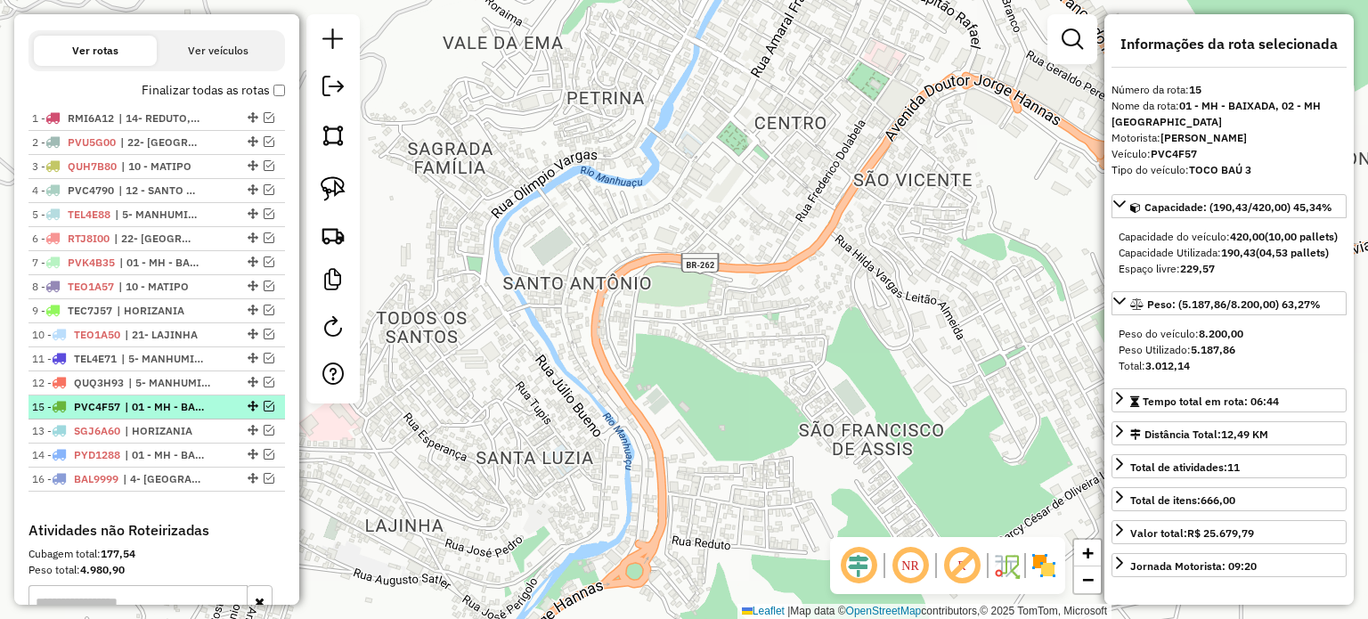
drag, startPoint x: 245, startPoint y: 467, endPoint x: 238, endPoint y: 417, distance: 50.4
click at [197, 415] on span "| 01 - MH - BAIXADA, 02 - MH [GEOGRAPHIC_DATA]" at bounding box center [166, 407] width 82 height 16
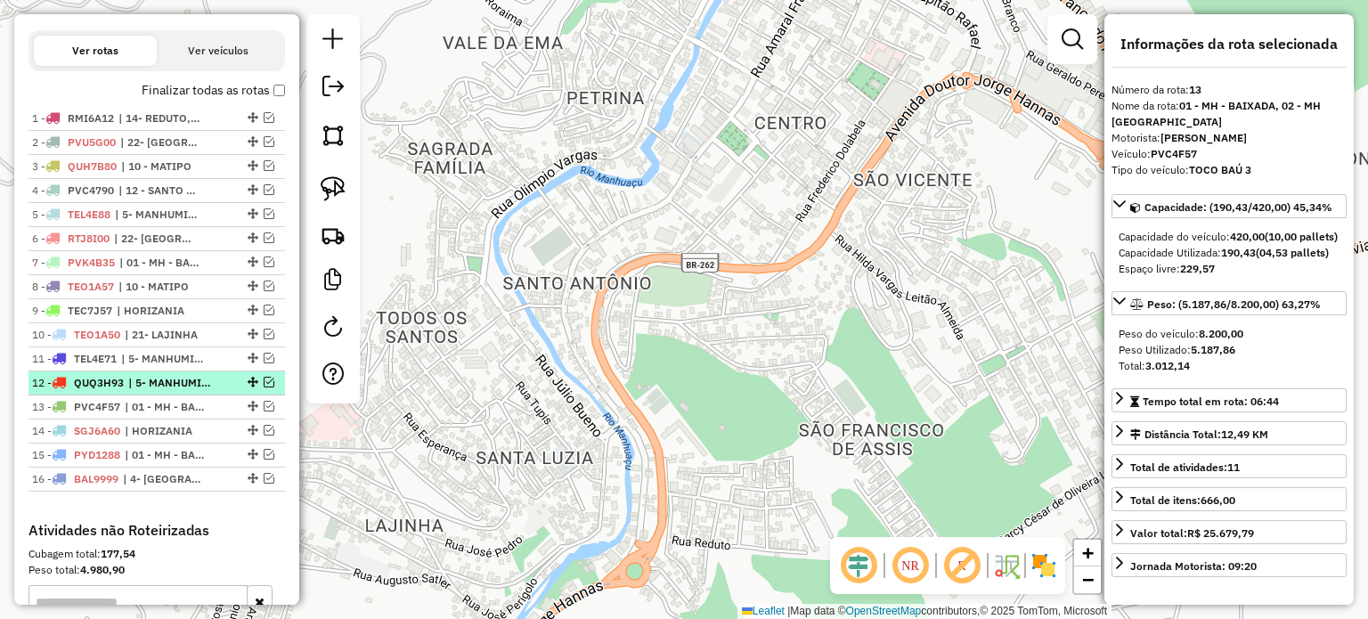
click at [192, 391] on span "| 5- MANHUMIRIM" at bounding box center [169, 383] width 82 height 16
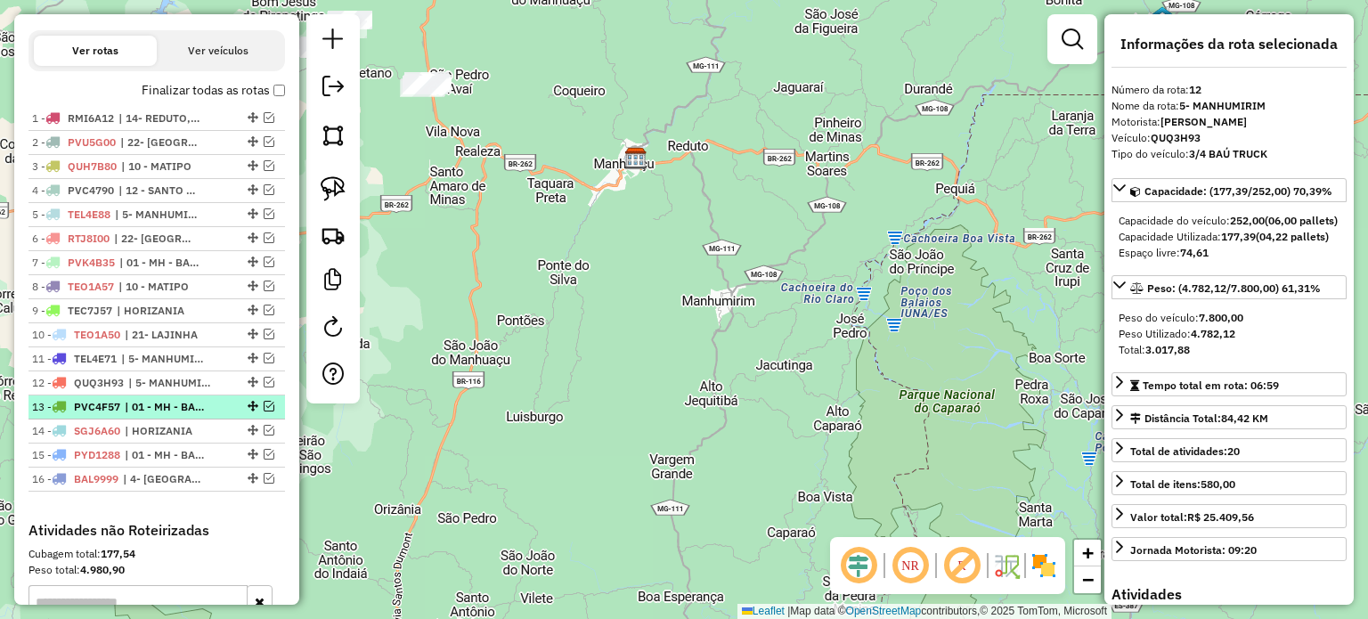
click at [170, 415] on span "| 01 - MH - BAIXADA, 02 - MH [GEOGRAPHIC_DATA]" at bounding box center [166, 407] width 82 height 16
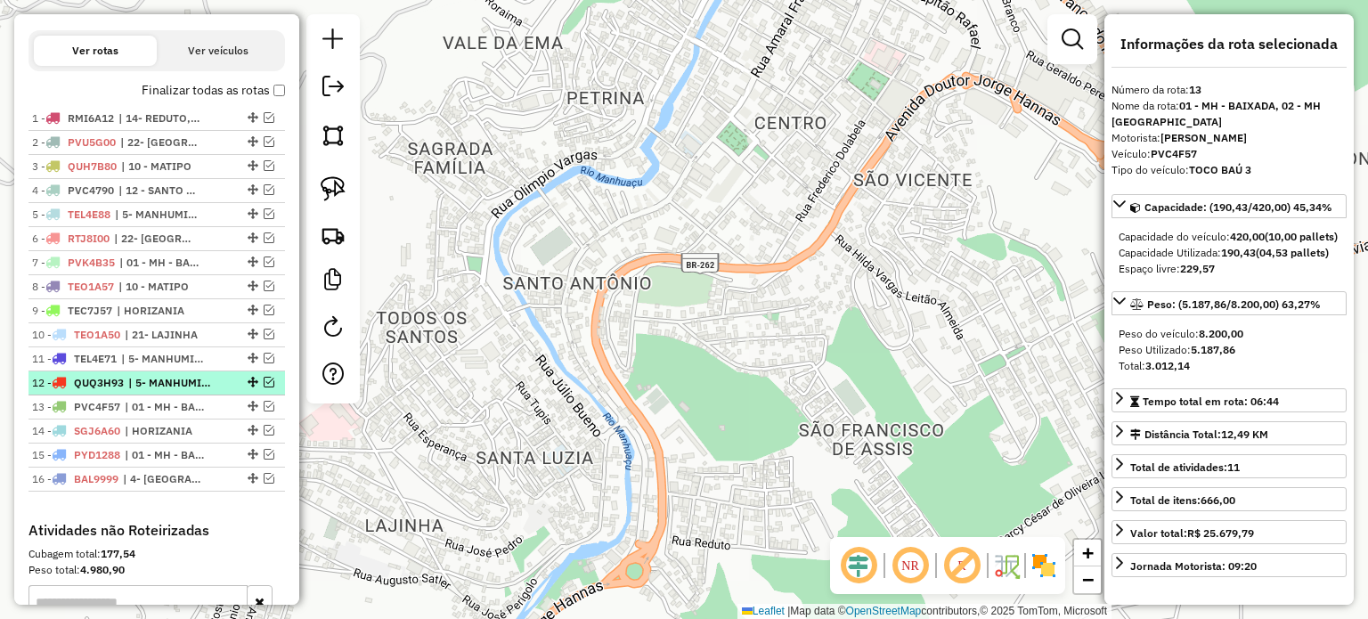
click at [178, 388] on span "| 5- MANHUMIRIM" at bounding box center [169, 383] width 82 height 16
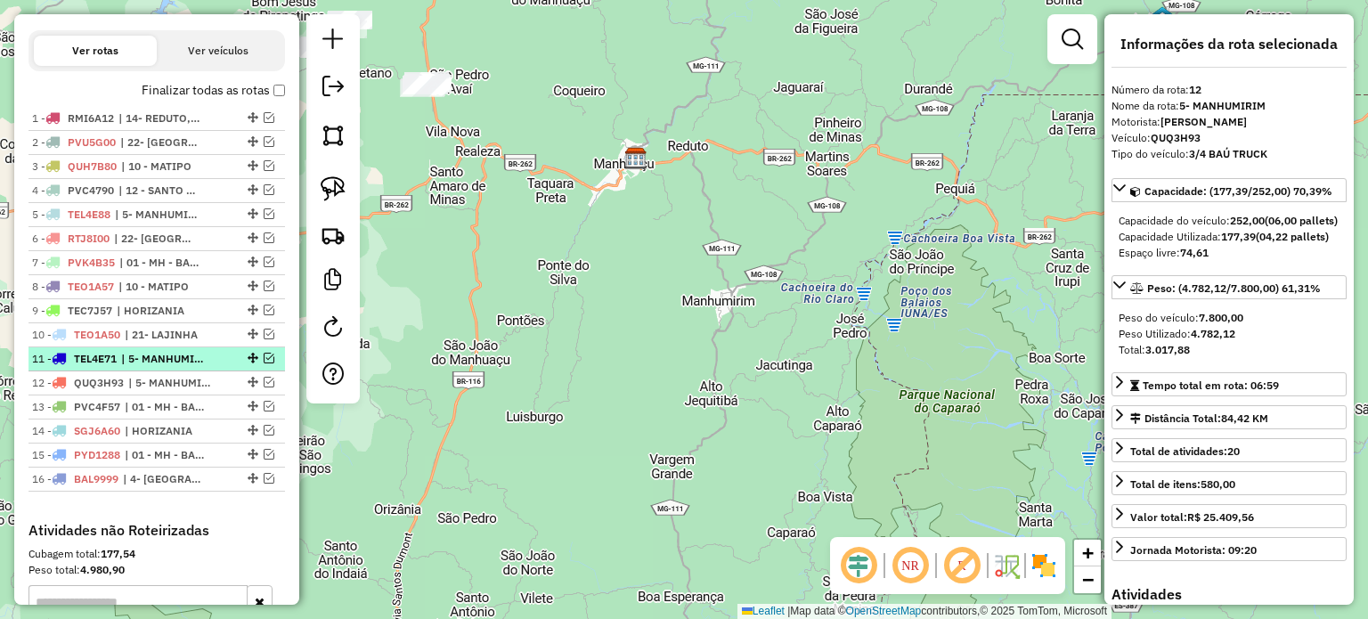
click at [180, 367] on span "| 5- MANHUMIRIM" at bounding box center [162, 359] width 82 height 16
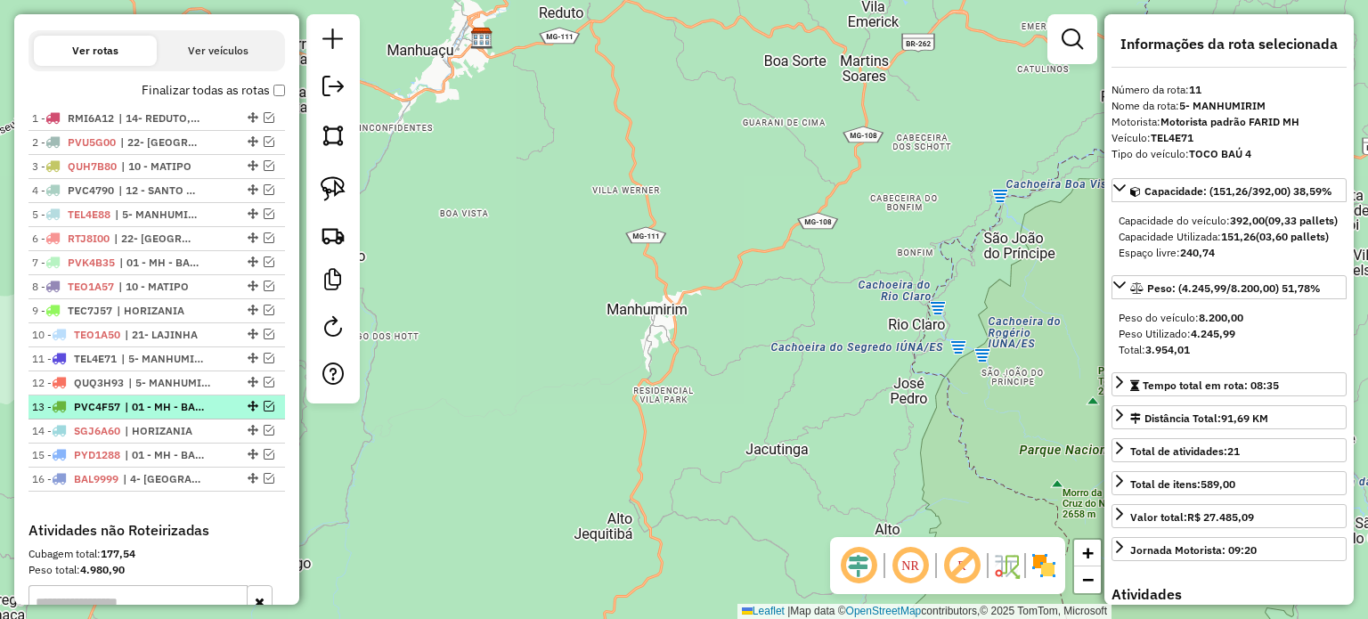
click at [178, 415] on span "| 01 - MH - BAIXADA, 02 - MH [GEOGRAPHIC_DATA]" at bounding box center [166, 407] width 82 height 16
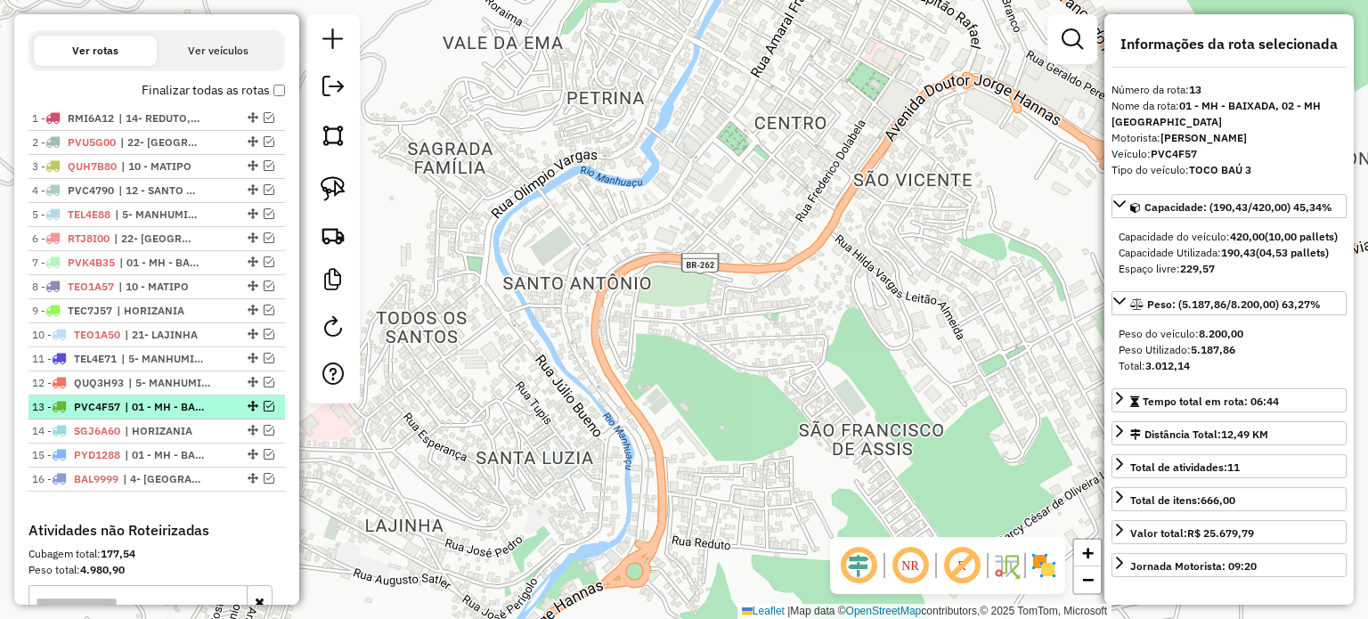
click at [265, 411] on em at bounding box center [269, 406] width 11 height 11
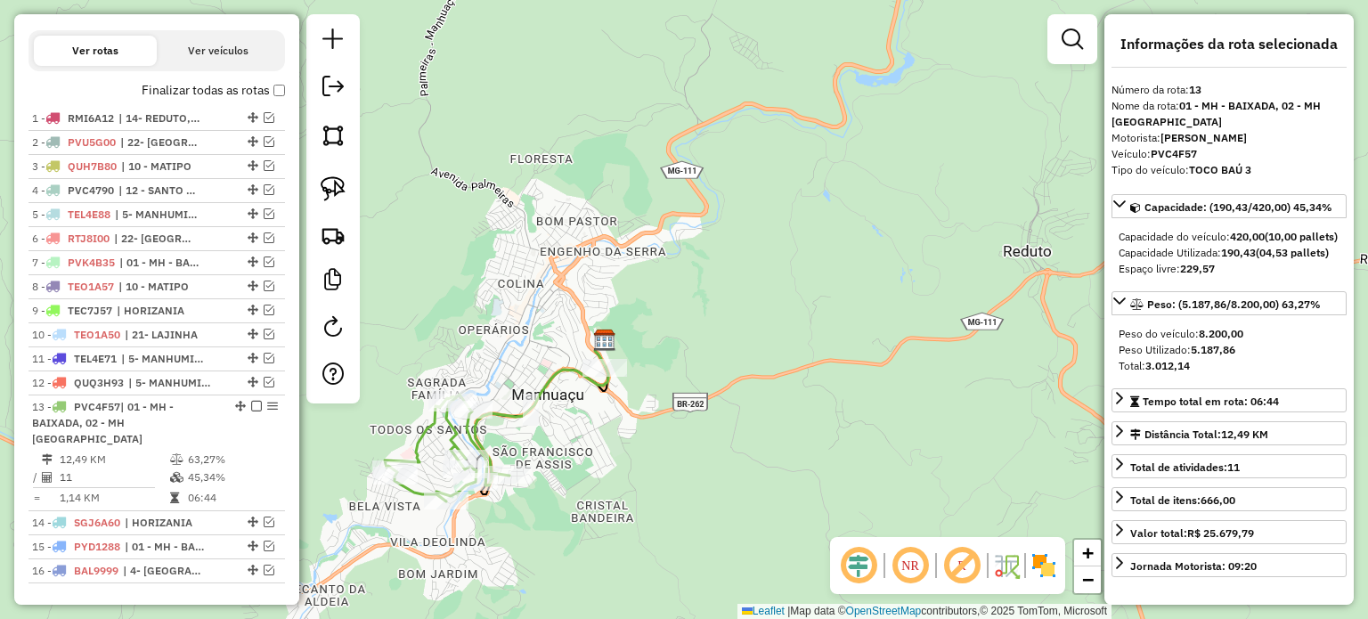
drag, startPoint x: 541, startPoint y: 525, endPoint x: 591, endPoint y: 507, distance: 54.1
click at [591, 507] on div "Janela de atendimento Grade de atendimento Capacidade Transportadoras Veículos …" at bounding box center [684, 309] width 1368 height 619
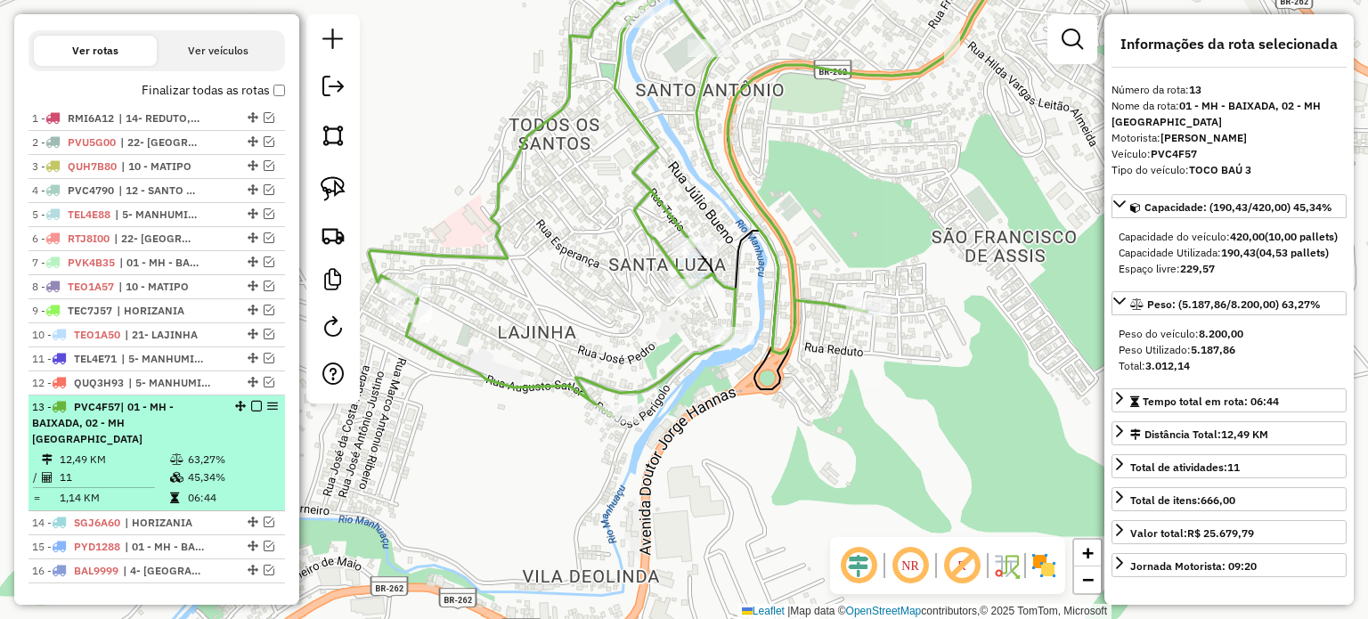
click at [250, 412] on div "13 - PVC4F57 | 01 - MH - BAIXADA, 02 - MH [GEOGRAPHIC_DATA]" at bounding box center [156, 423] width 249 height 48
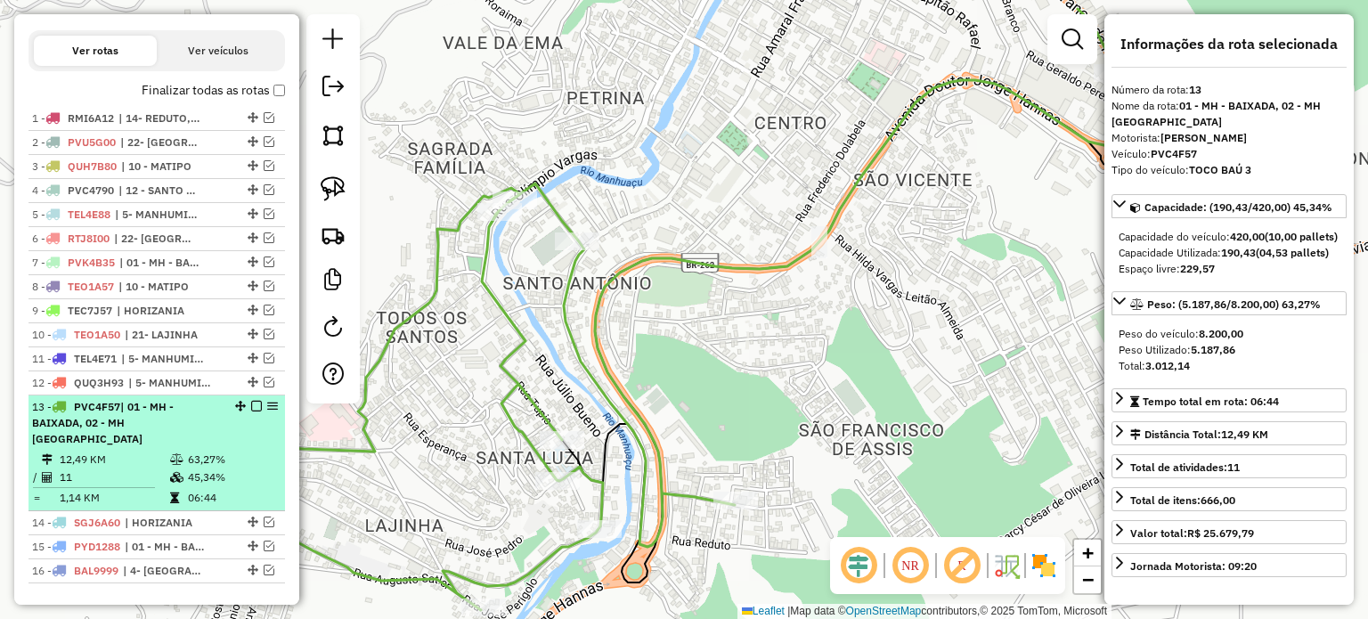
click at [254, 411] on em at bounding box center [256, 406] width 11 height 11
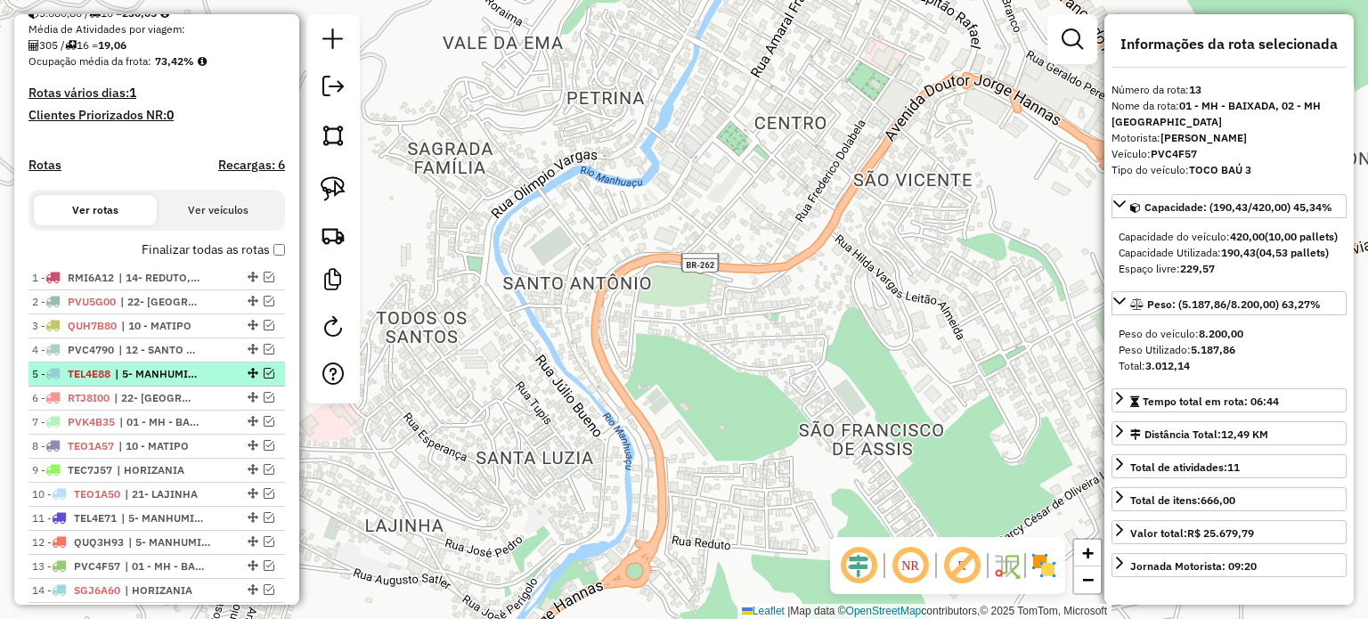
scroll to position [381, 0]
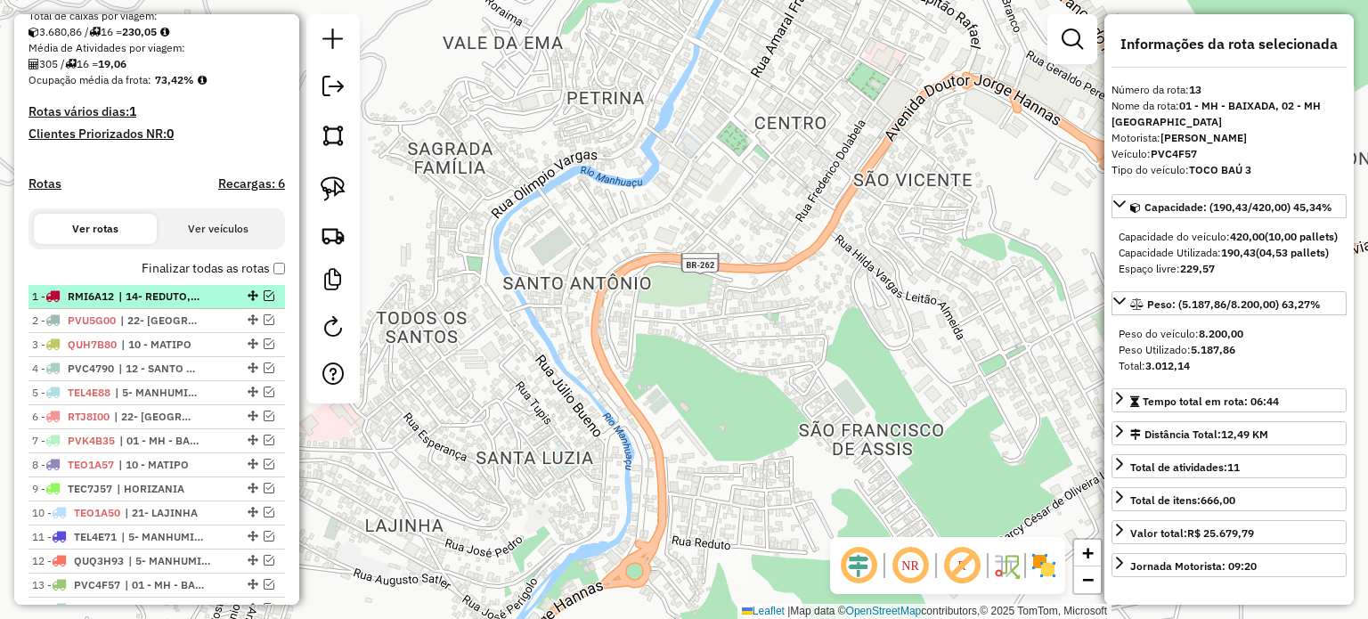
click at [192, 305] on span "| 14- REDUTO, 17- PINHEIRO DE MINAS" at bounding box center [159, 297] width 82 height 16
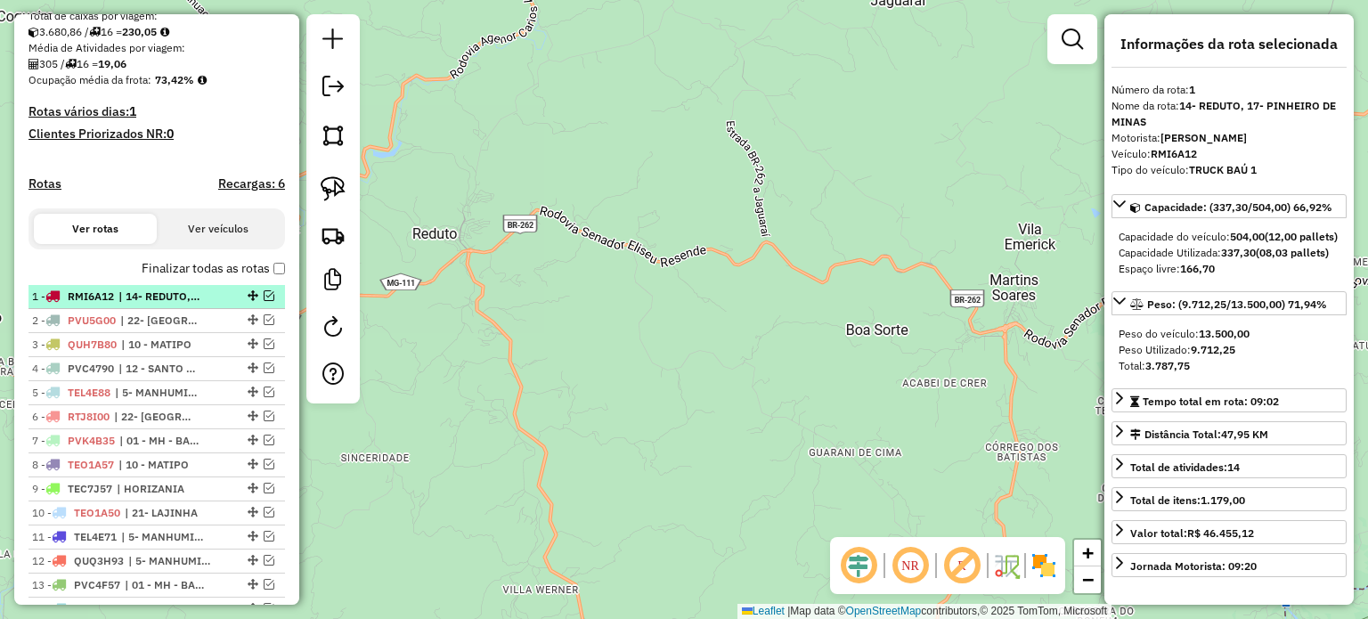
click at [172, 305] on span "| 14- REDUTO, 17- PINHEIRO DE MINAS" at bounding box center [159, 297] width 82 height 16
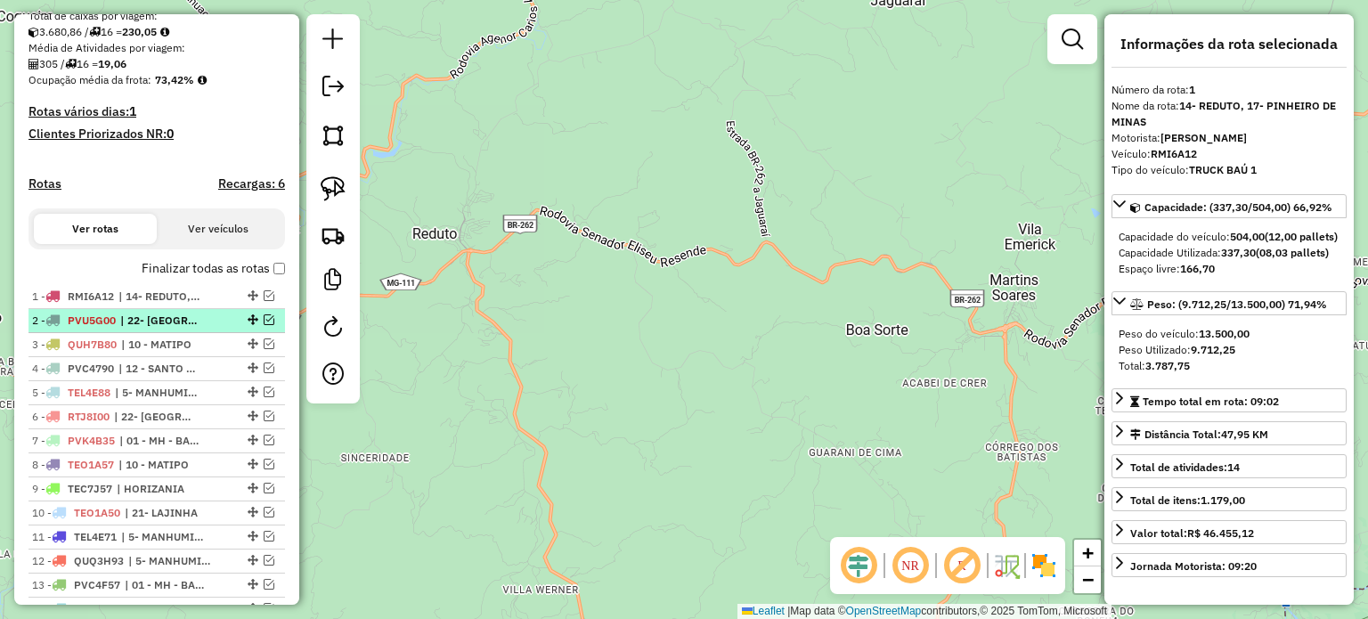
click at [164, 329] on span "| 22- [GEOGRAPHIC_DATA]" at bounding box center [161, 321] width 82 height 16
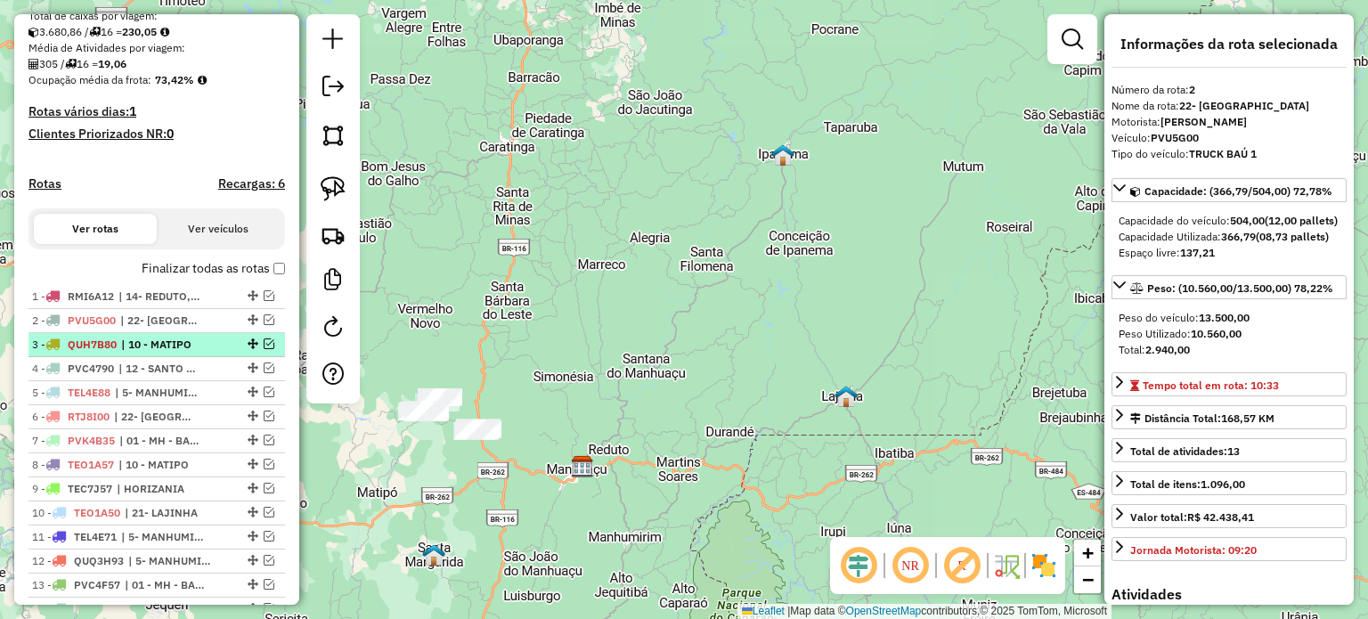
click at [158, 353] on span "| 10 - MATIPO" at bounding box center [162, 345] width 82 height 16
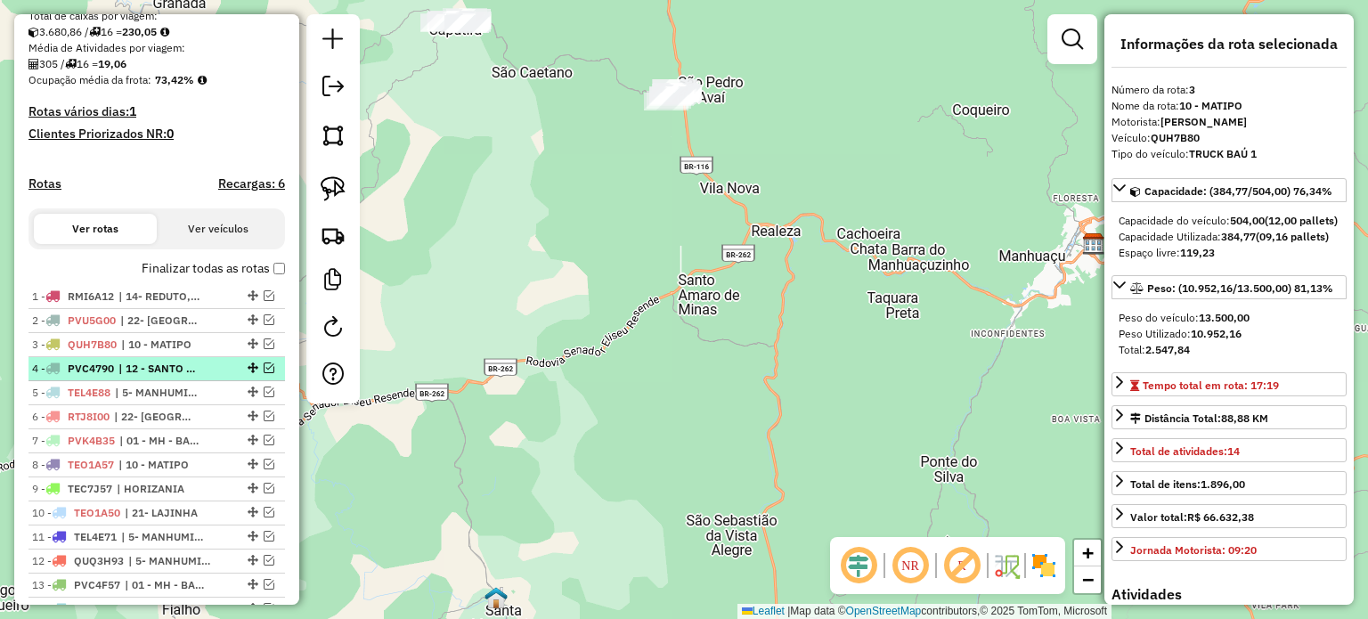
click at [154, 377] on span "| 12 - SANTO AMARO" at bounding box center [159, 369] width 82 height 16
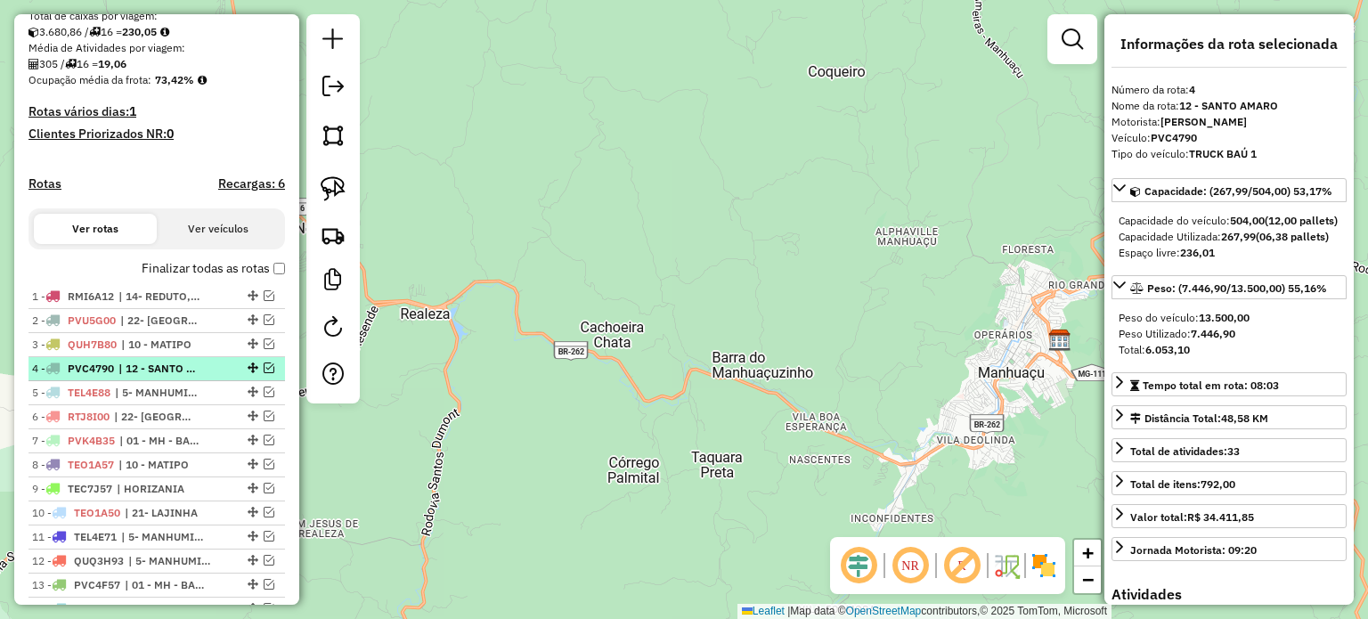
scroll to position [470, 0]
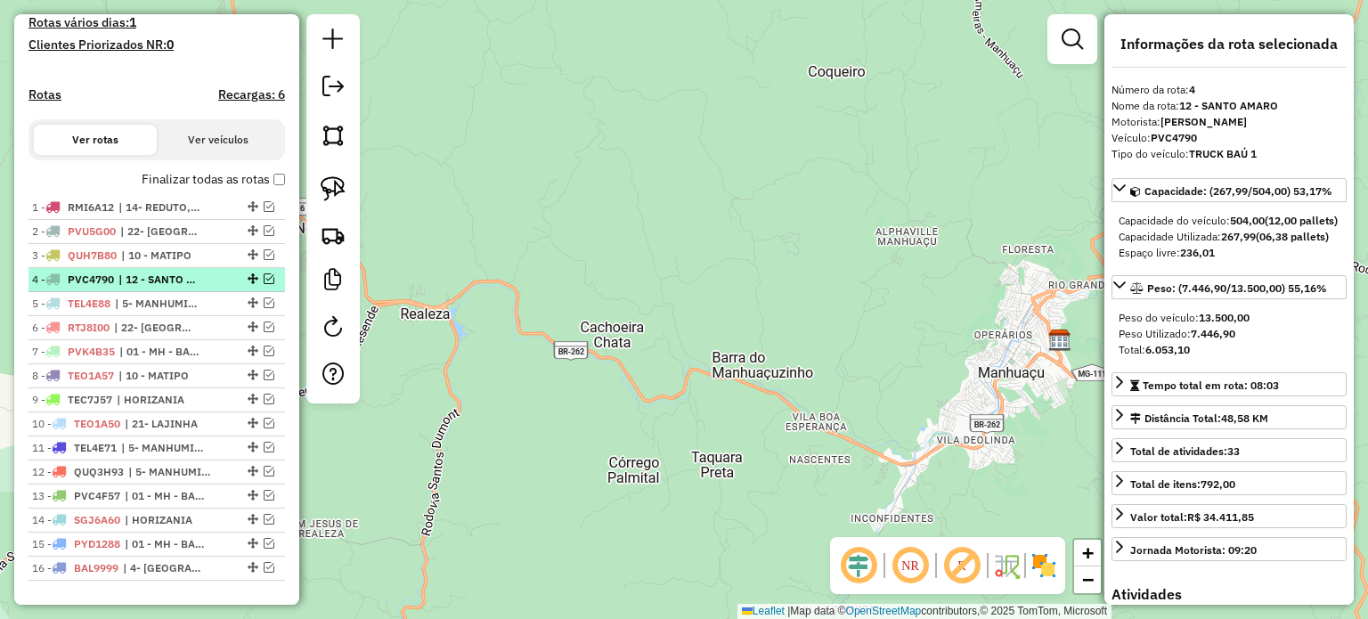
click at [170, 288] on span "| 12 - SANTO AMARO" at bounding box center [159, 280] width 82 height 16
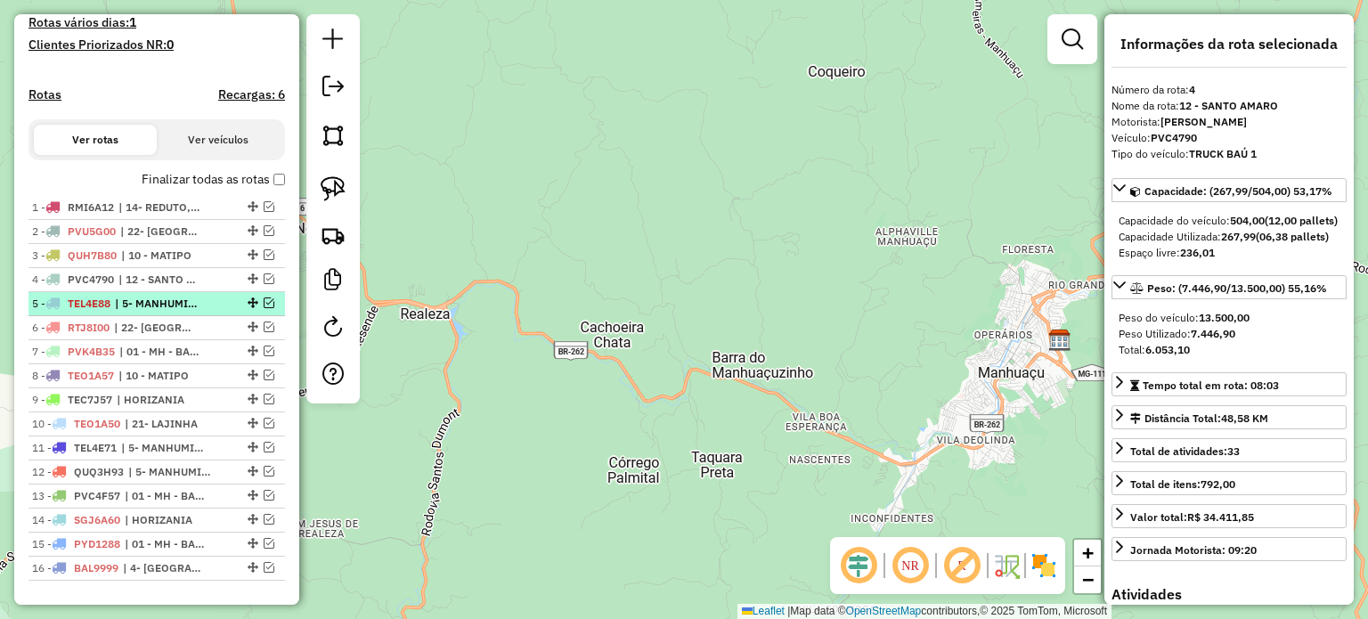
click at [165, 312] on span "| 5- MANHUMIRIM" at bounding box center [156, 304] width 82 height 16
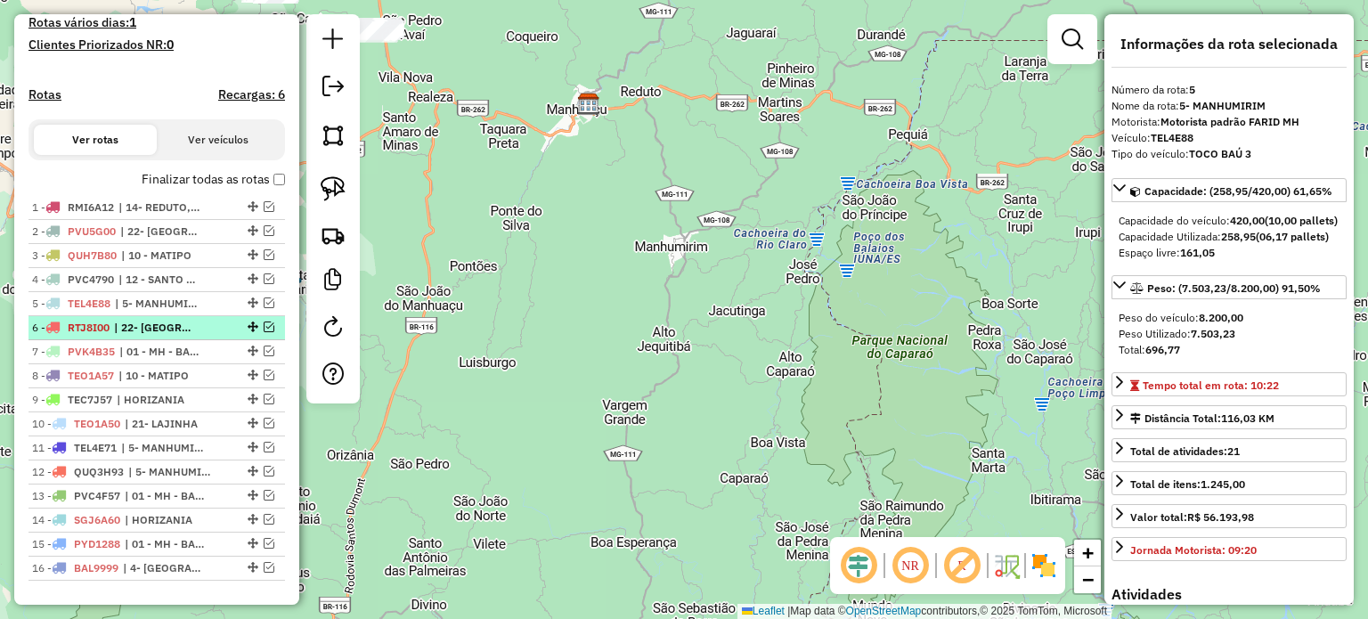
click at [162, 336] on span "| 22- [GEOGRAPHIC_DATA]" at bounding box center [155, 328] width 82 height 16
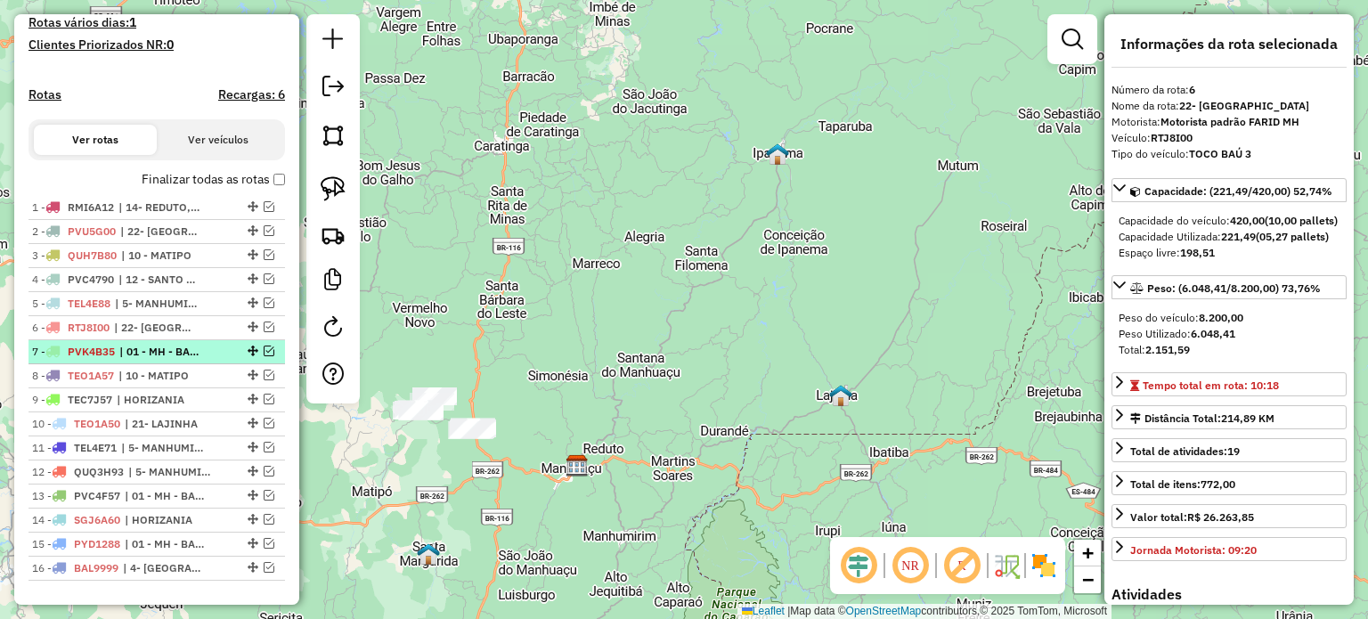
click at [156, 360] on span "| 01 - MH - BAIXADA, 03 - MH CENTRO" at bounding box center [160, 352] width 82 height 16
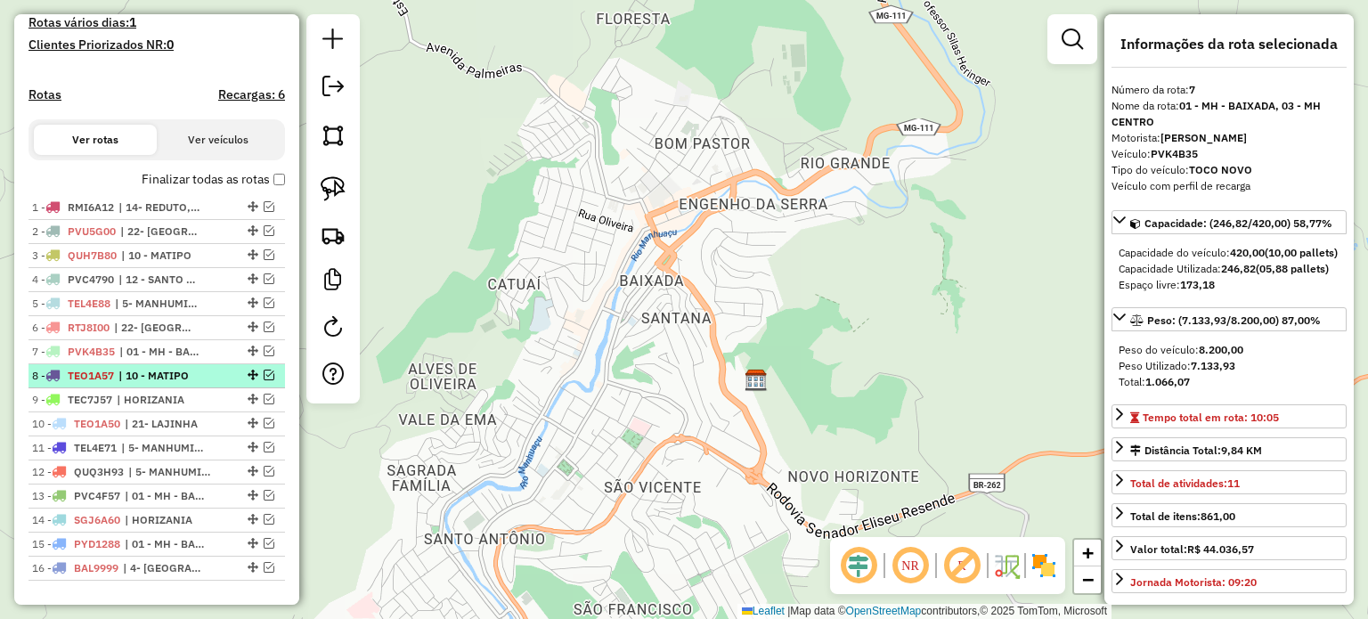
click at [151, 384] on span "| 10 - MATIPO" at bounding box center [159, 376] width 82 height 16
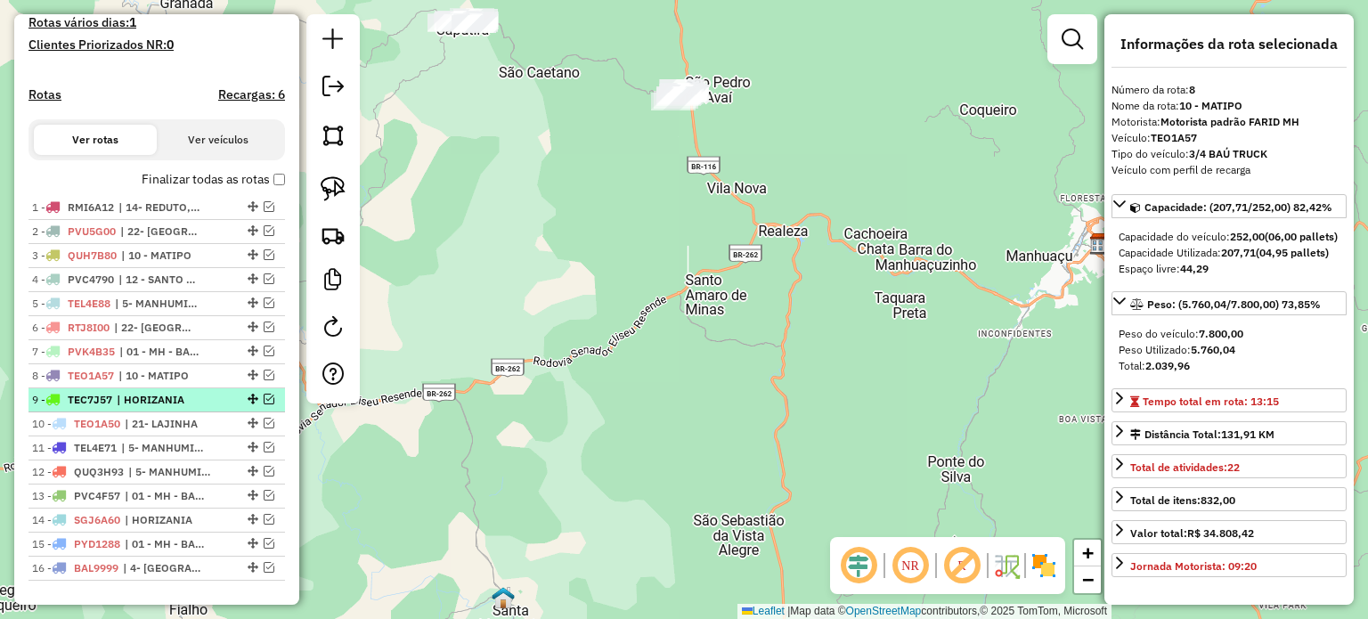
click at [151, 408] on span "| HORIZANIA" at bounding box center [158, 400] width 82 height 16
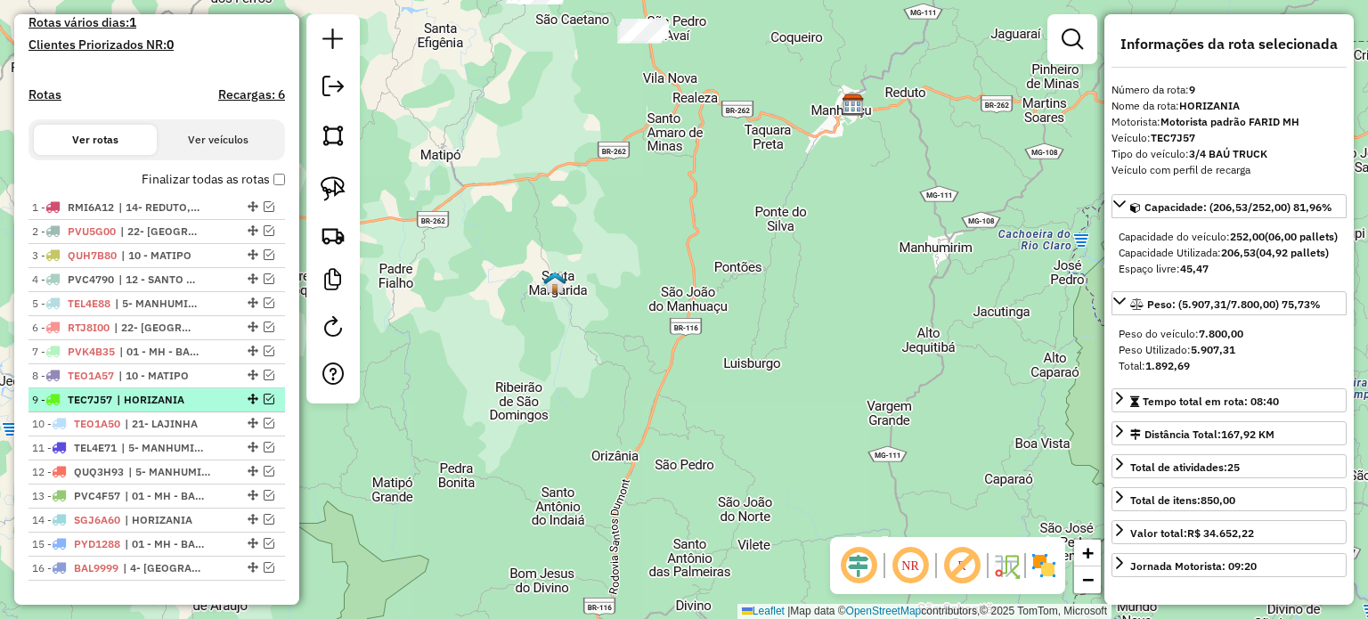
scroll to position [559, 0]
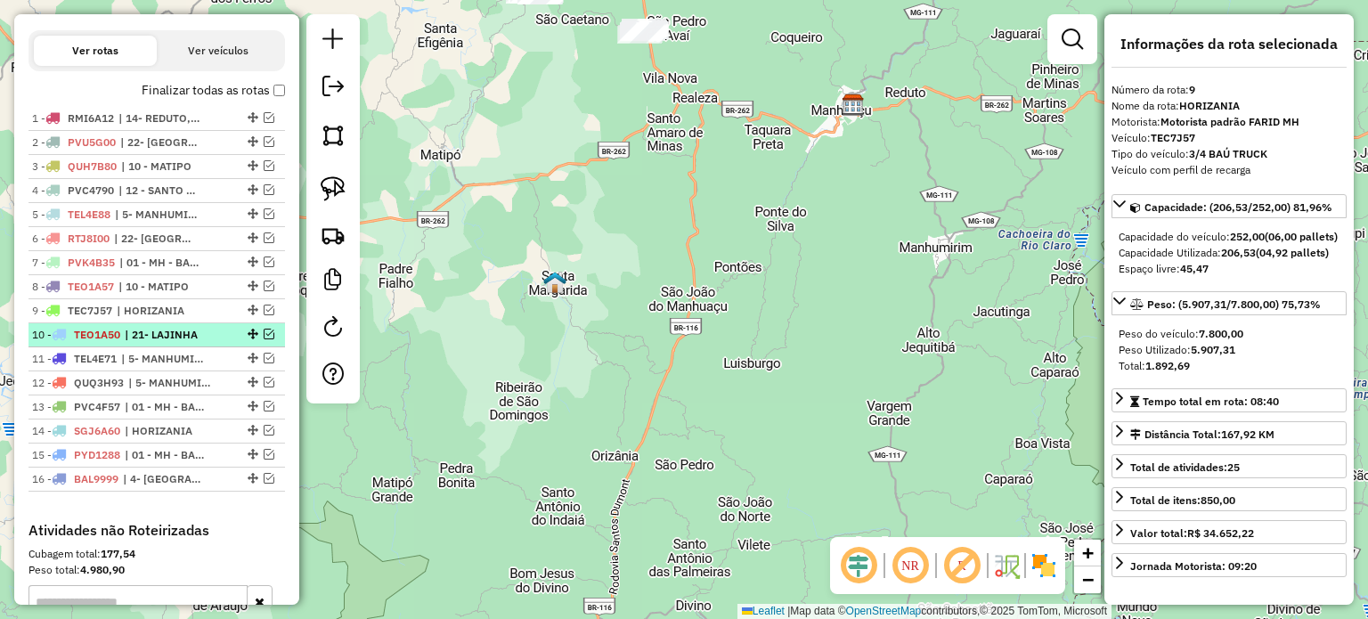
click at [160, 343] on span "| 21- LAJINHA" at bounding box center [166, 335] width 82 height 16
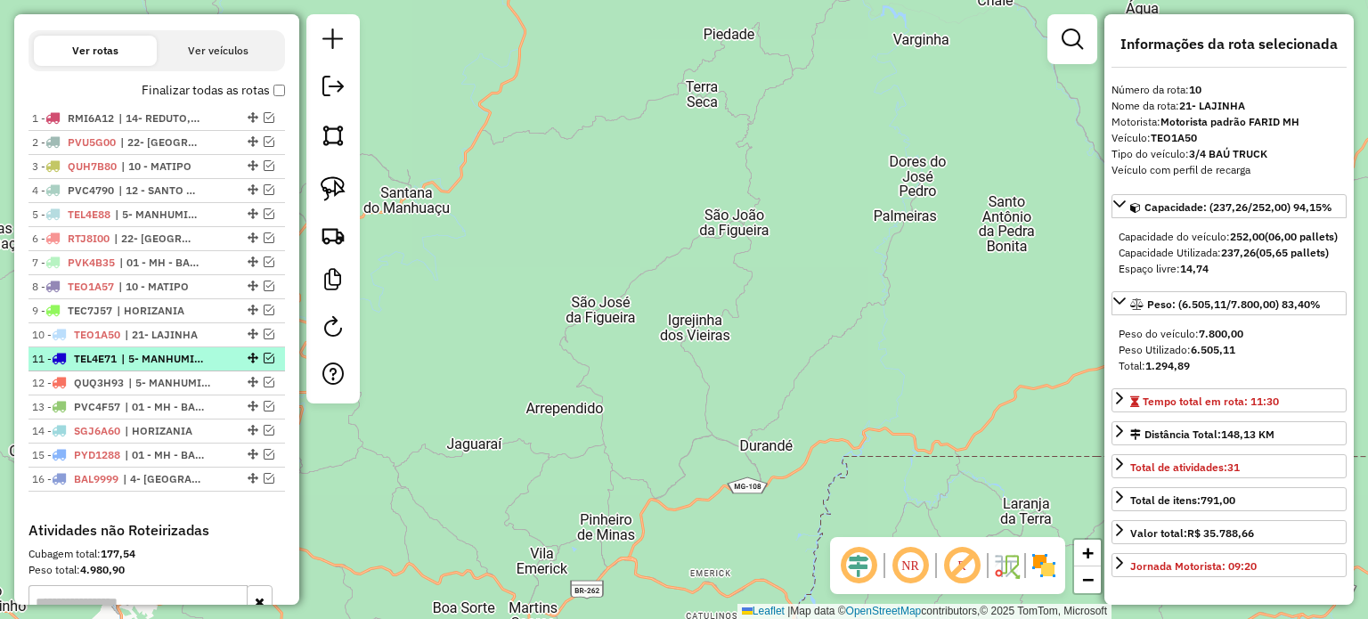
click at [160, 367] on span "| 5- MANHUMIRIM" at bounding box center [162, 359] width 82 height 16
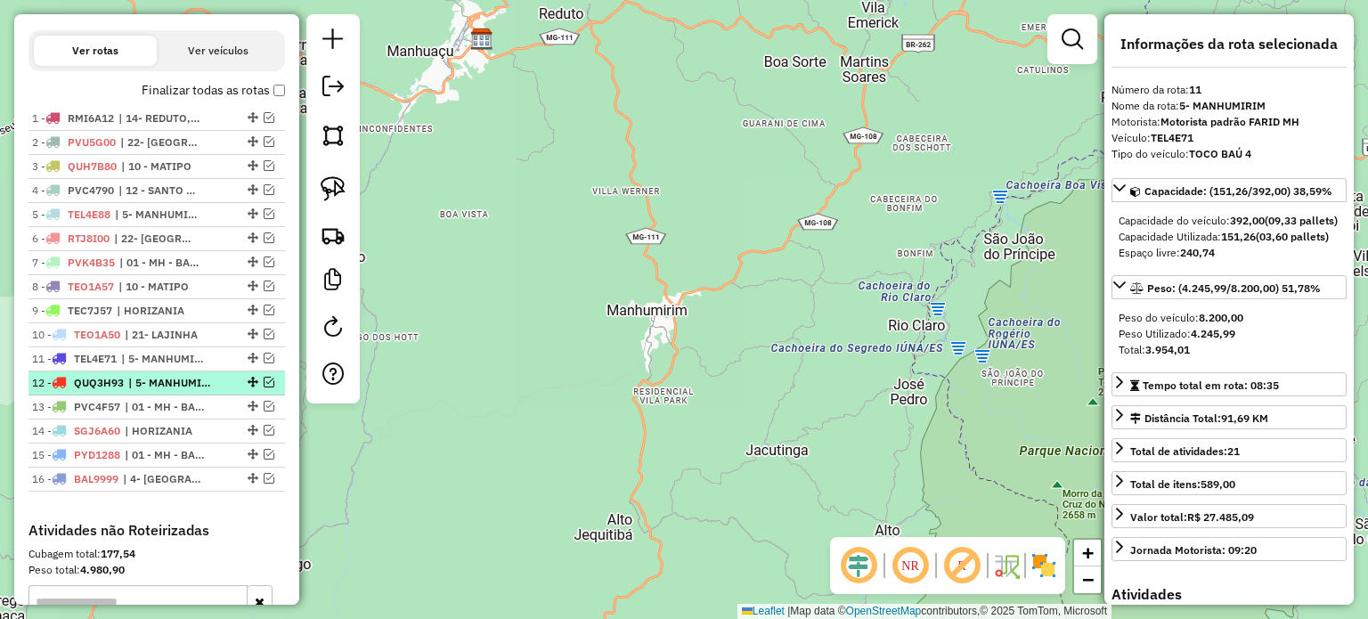
click at [159, 391] on span "| 5- MANHUMIRIM" at bounding box center [169, 383] width 82 height 16
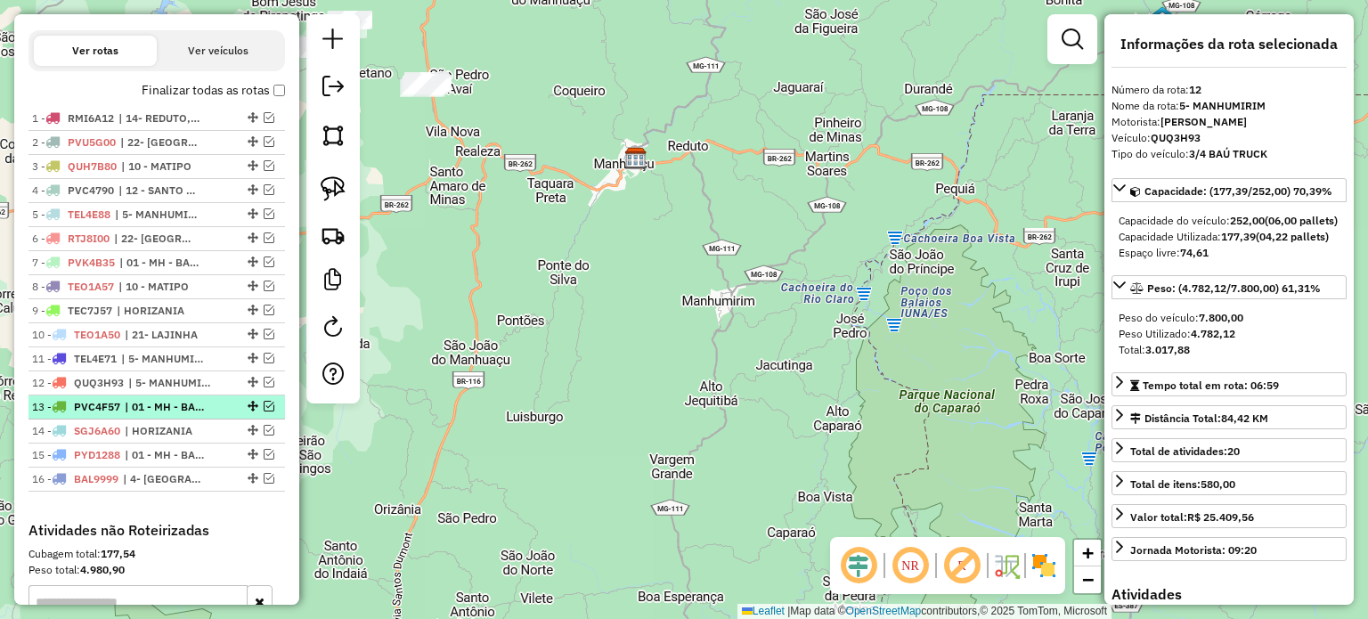
click at [157, 415] on span "| 01 - MH - BAIXADA, 02 - MH [GEOGRAPHIC_DATA]" at bounding box center [166, 407] width 82 height 16
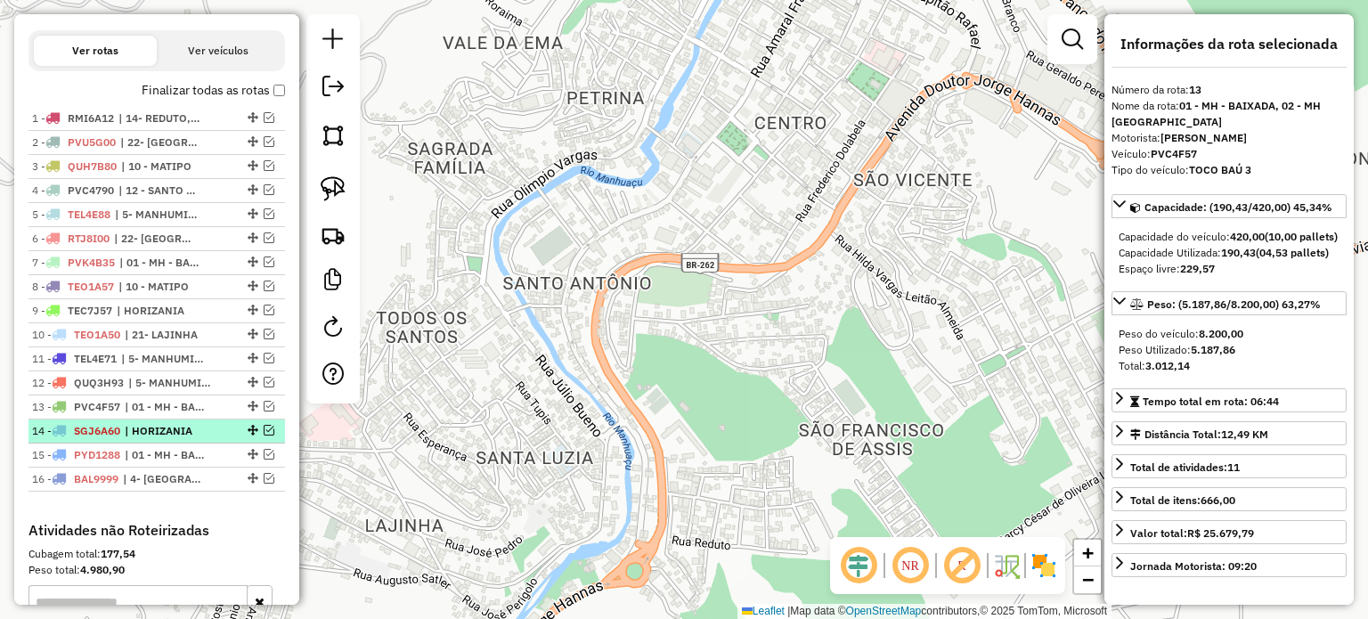
click at [159, 439] on span "| HORIZANIA" at bounding box center [166, 431] width 82 height 16
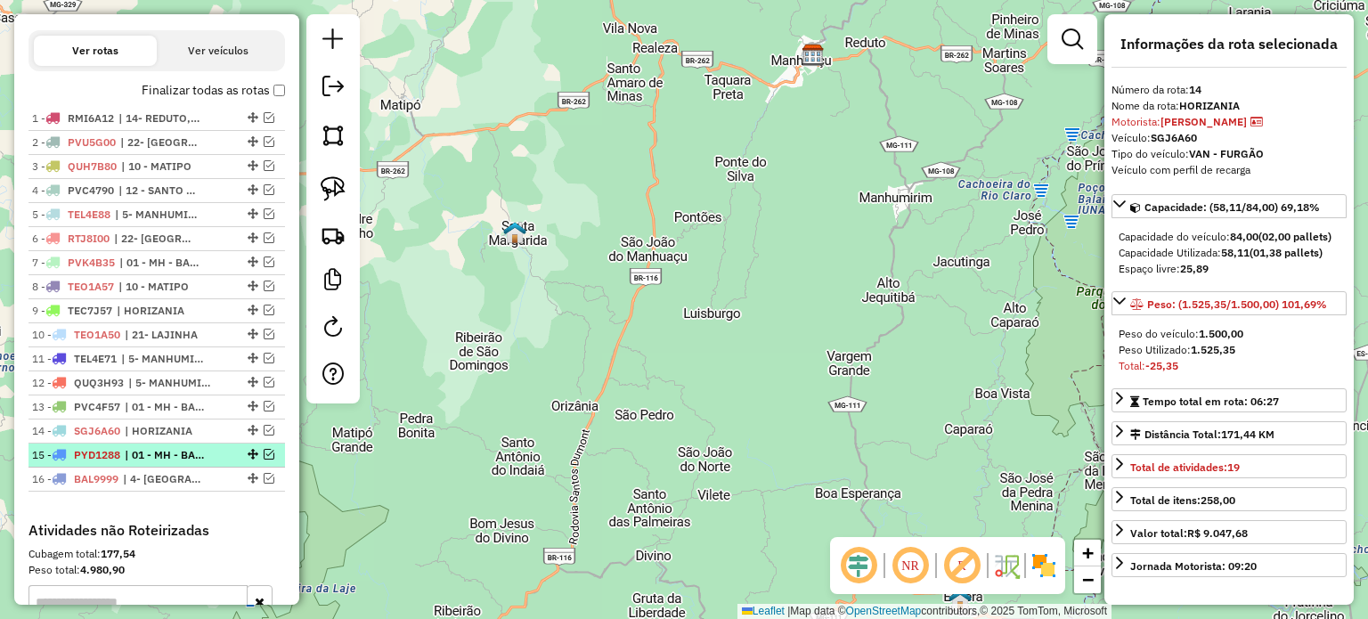
click at [149, 461] on span "| 01 - MH - BAIXADA, 02 - [GEOGRAPHIC_DATA], 03 - [GEOGRAPHIC_DATA]" at bounding box center [166, 455] width 82 height 16
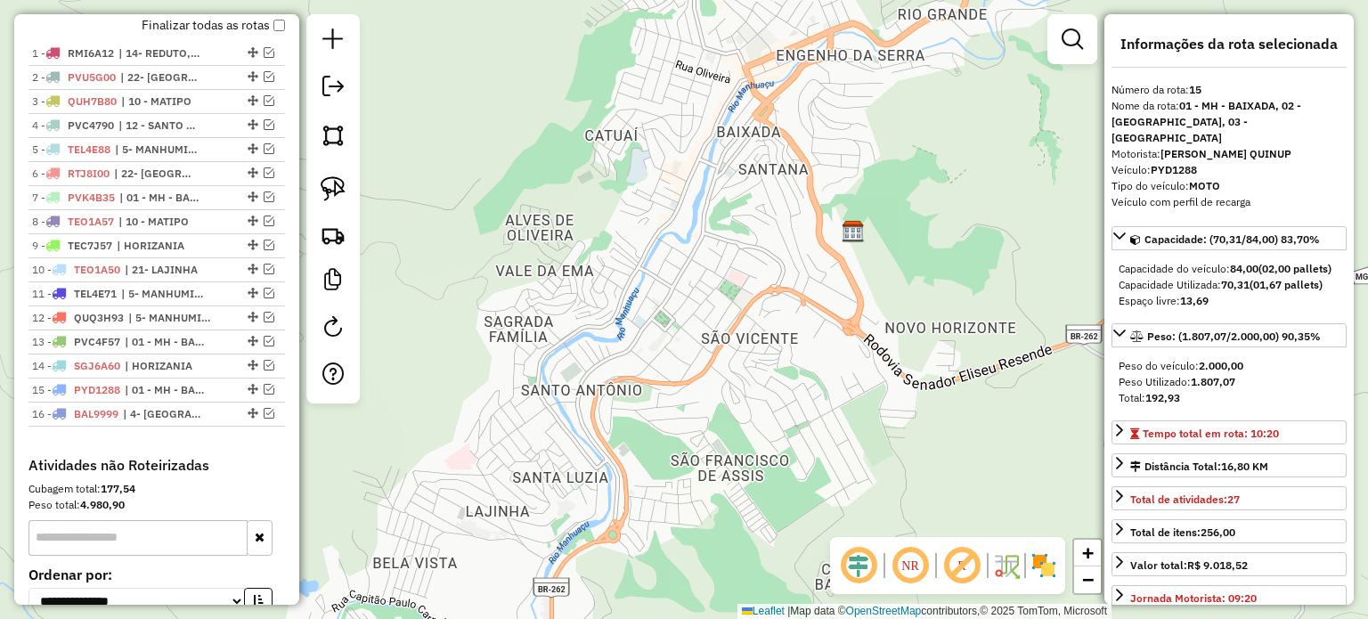
scroll to position [648, 0]
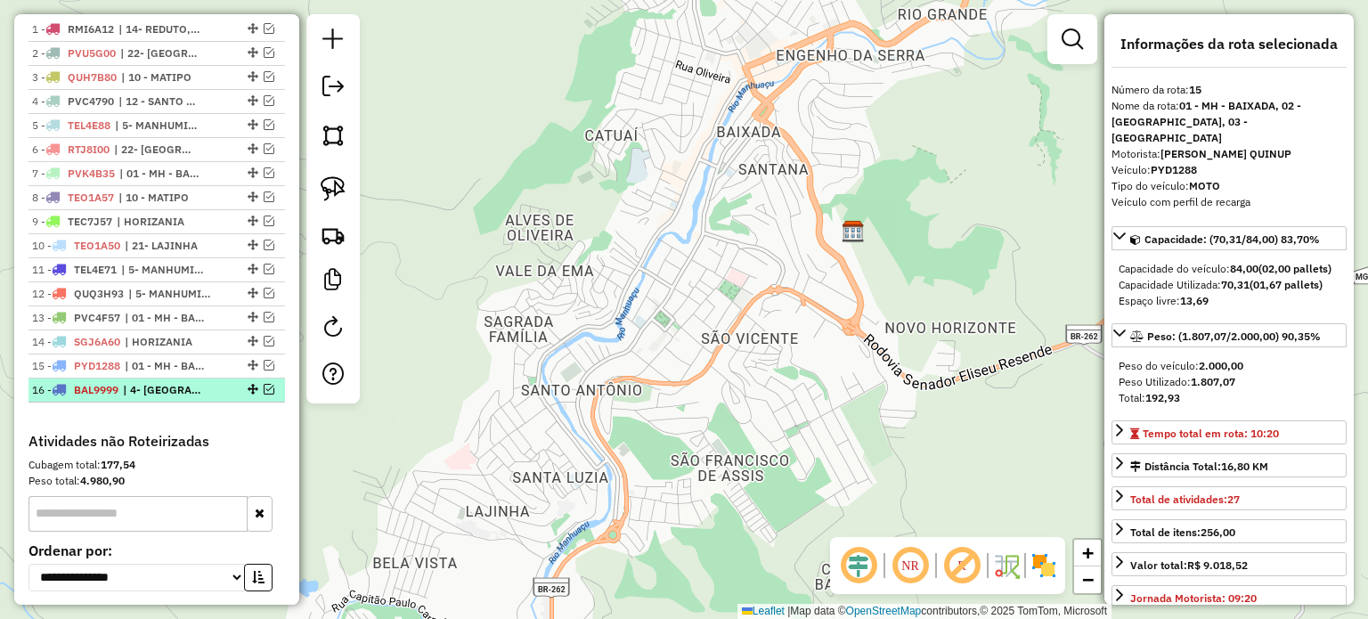
click at [264, 395] on em at bounding box center [269, 389] width 11 height 11
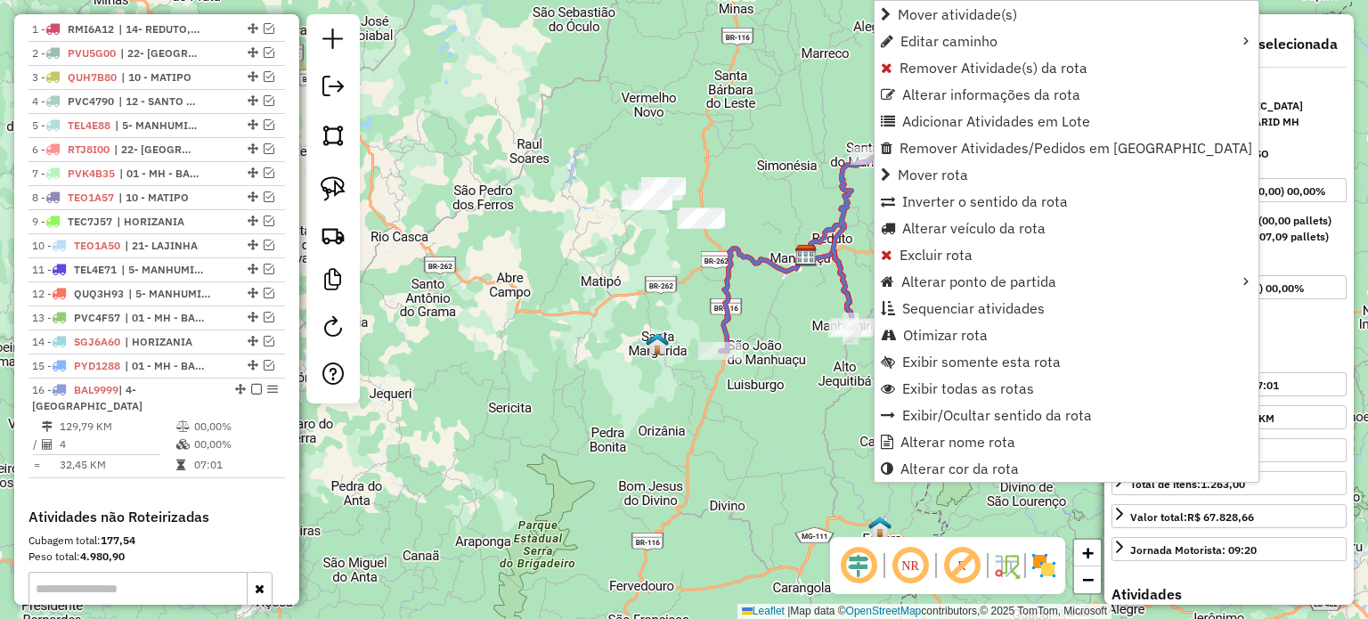
scroll to position [883, 0]
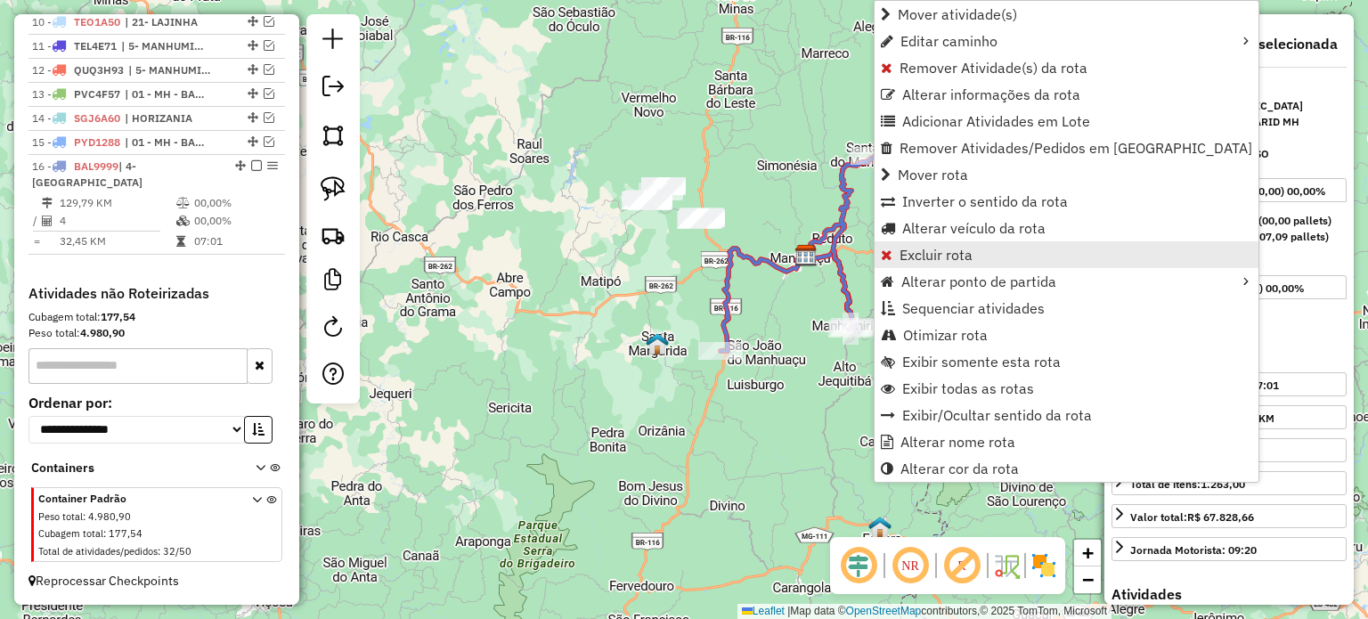
click at [923, 259] on span "Excluir rota" at bounding box center [935, 255] width 73 height 14
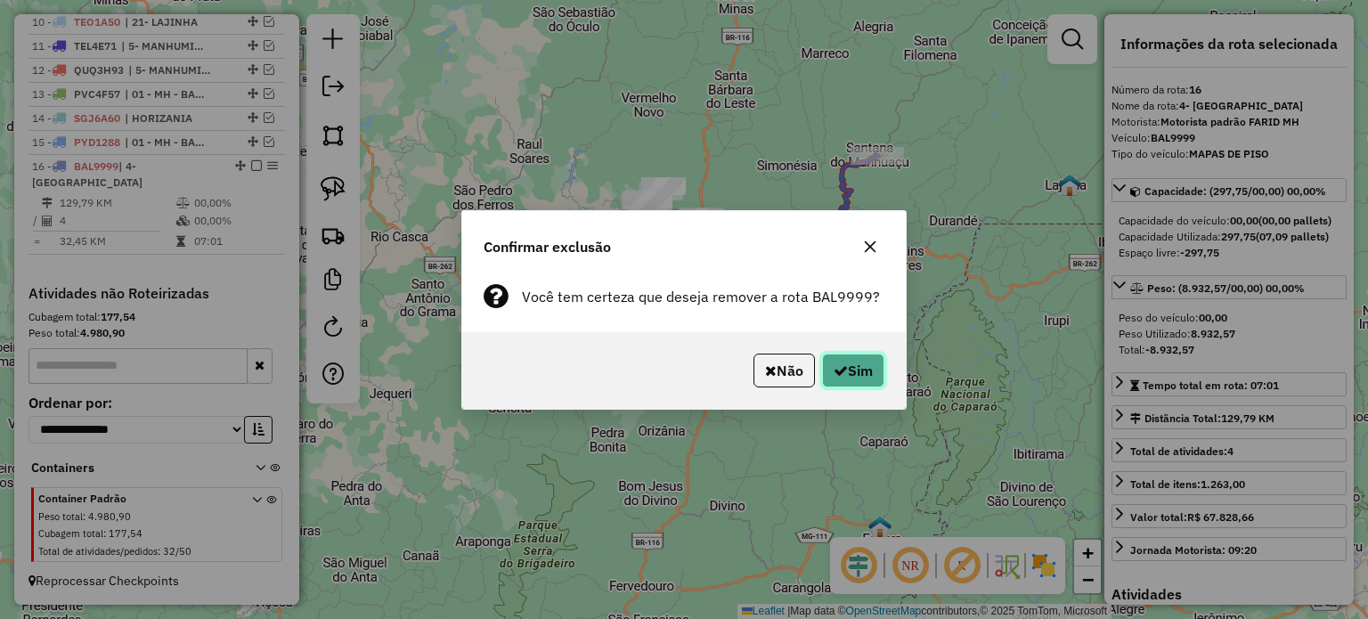
click at [834, 363] on icon "button" at bounding box center [841, 370] width 14 height 14
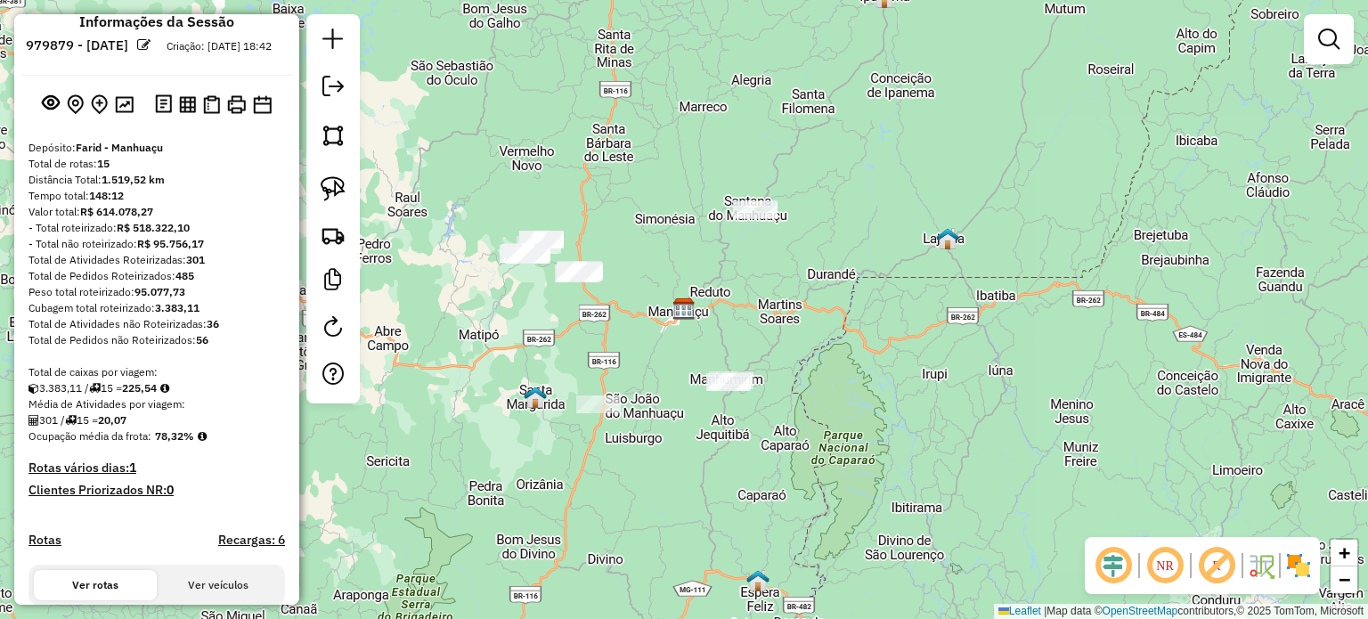
scroll to position [0, 0]
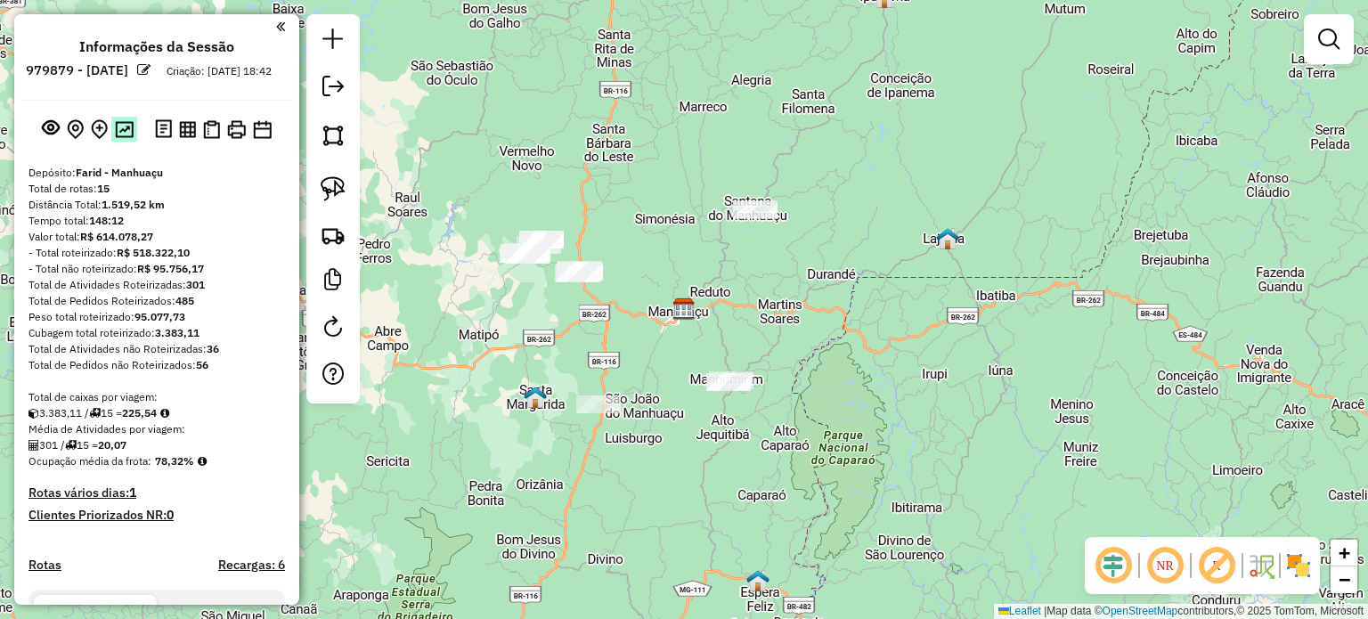
click at [120, 138] on img at bounding box center [124, 129] width 19 height 17
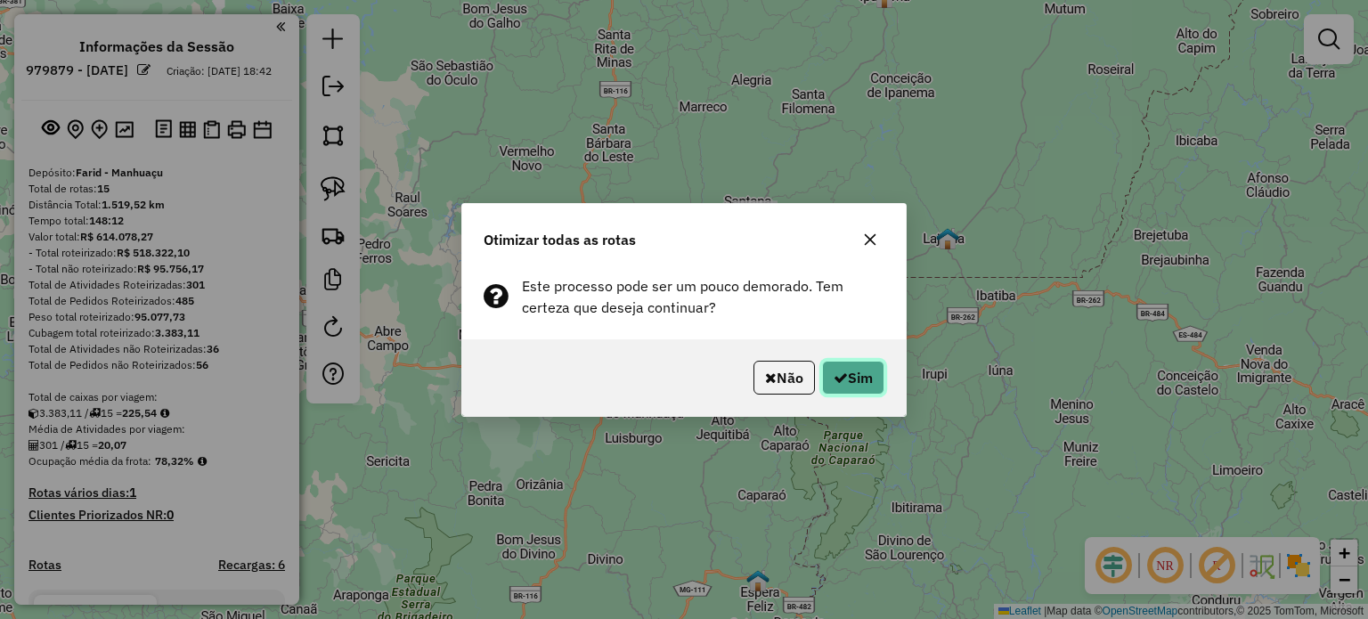
click at [844, 361] on button "Sim" at bounding box center [853, 378] width 62 height 34
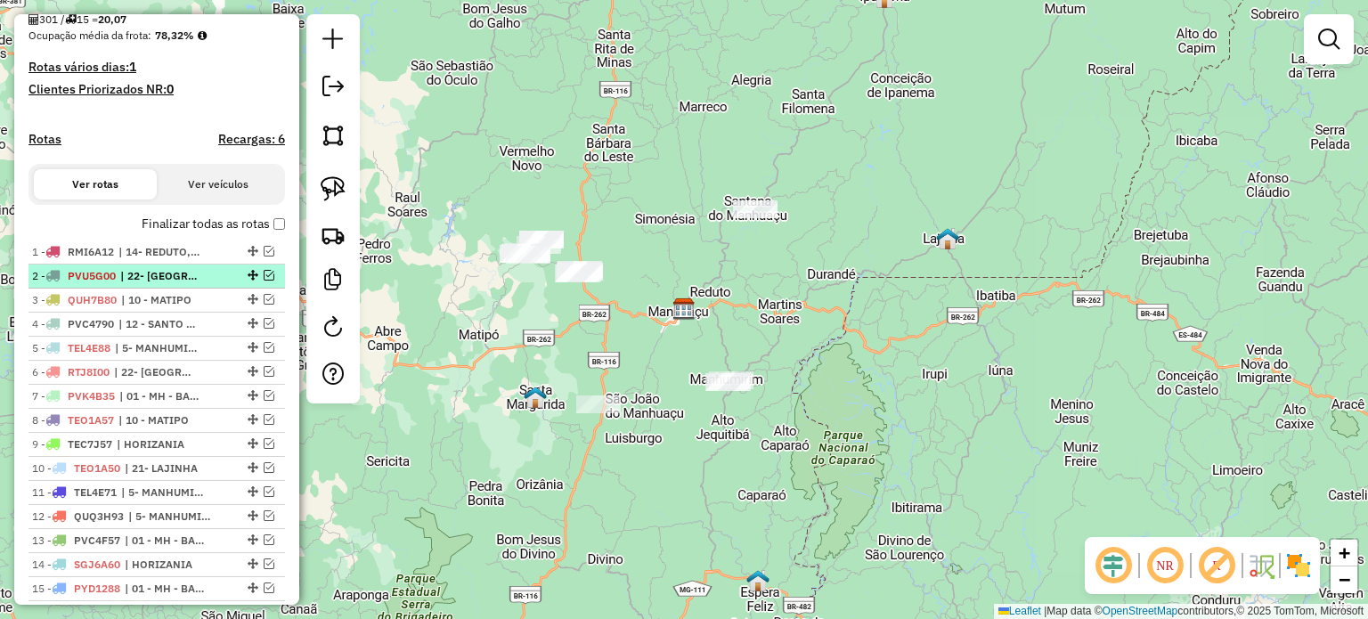
scroll to position [534, 0]
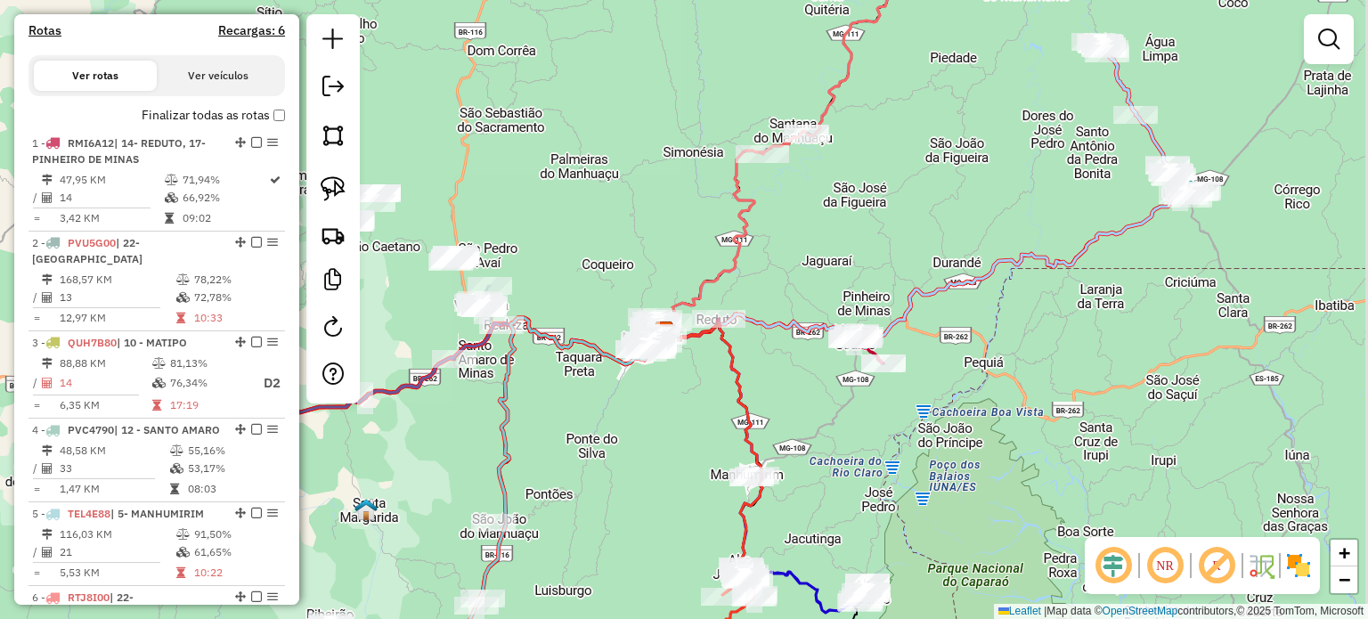
drag, startPoint x: 860, startPoint y: 383, endPoint x: 656, endPoint y: 336, distance: 209.3
click at [712, 387] on icon at bounding box center [712, 446] width 99 height 244
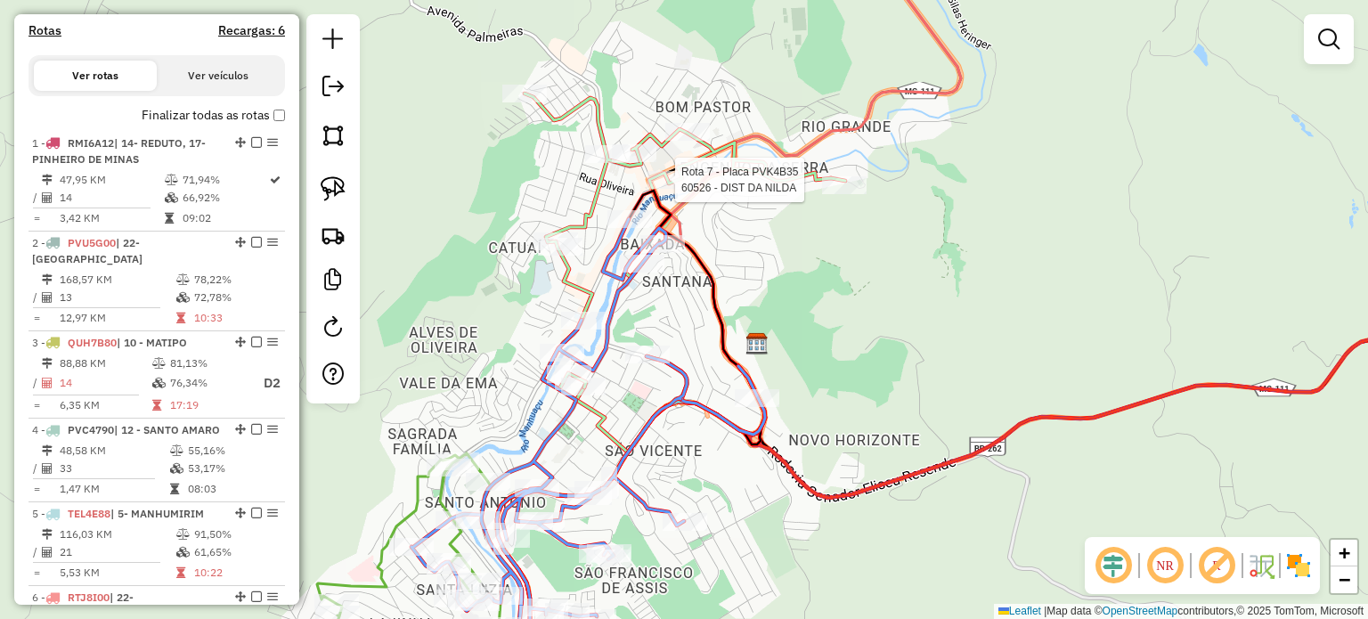
select select "*********"
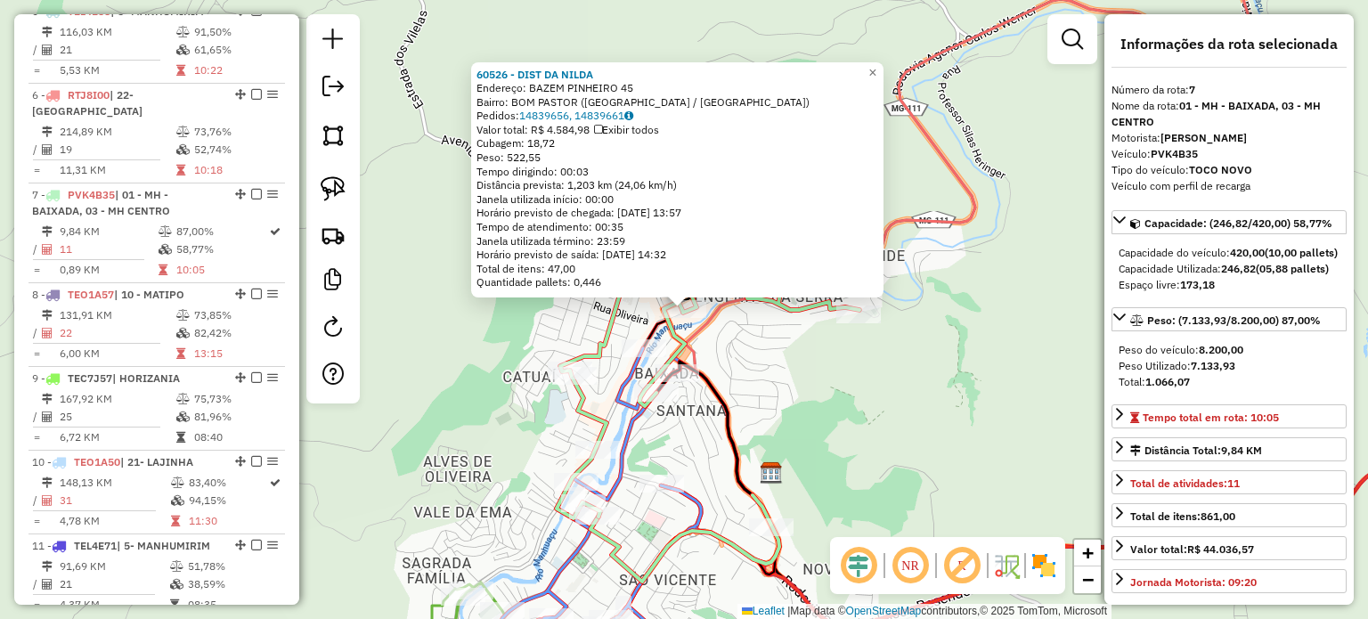
scroll to position [1204, 0]
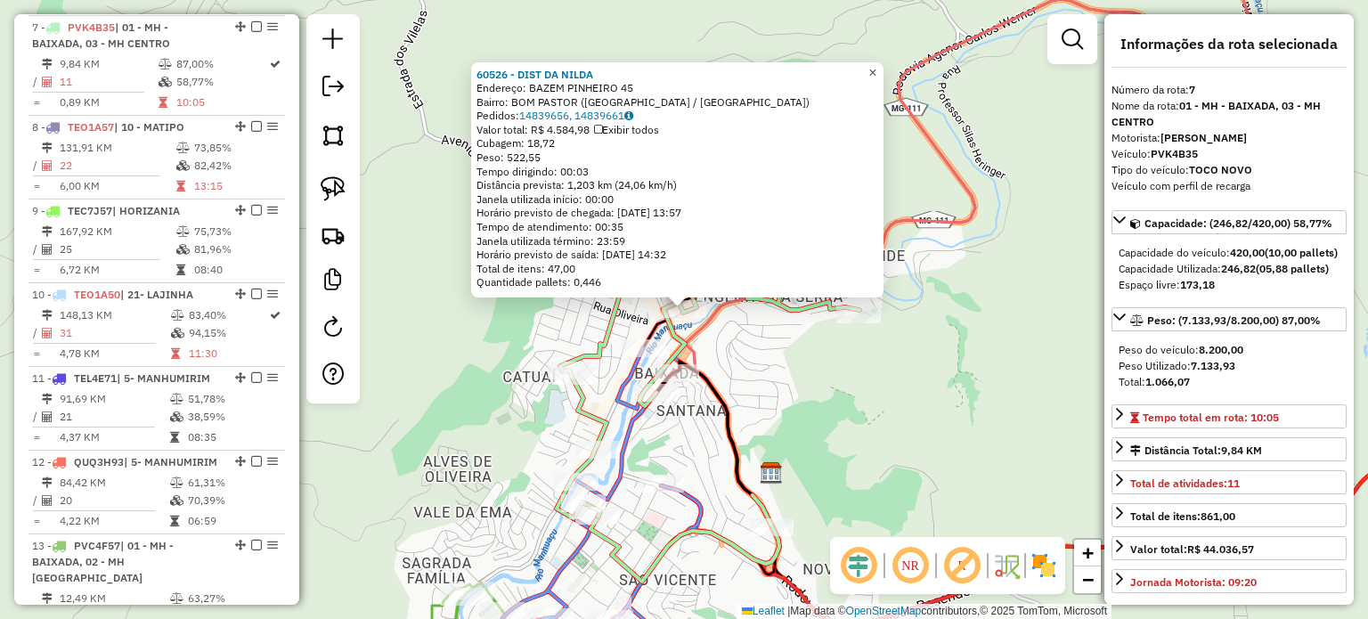
click at [876, 65] on span "×" at bounding box center [872, 72] width 8 height 15
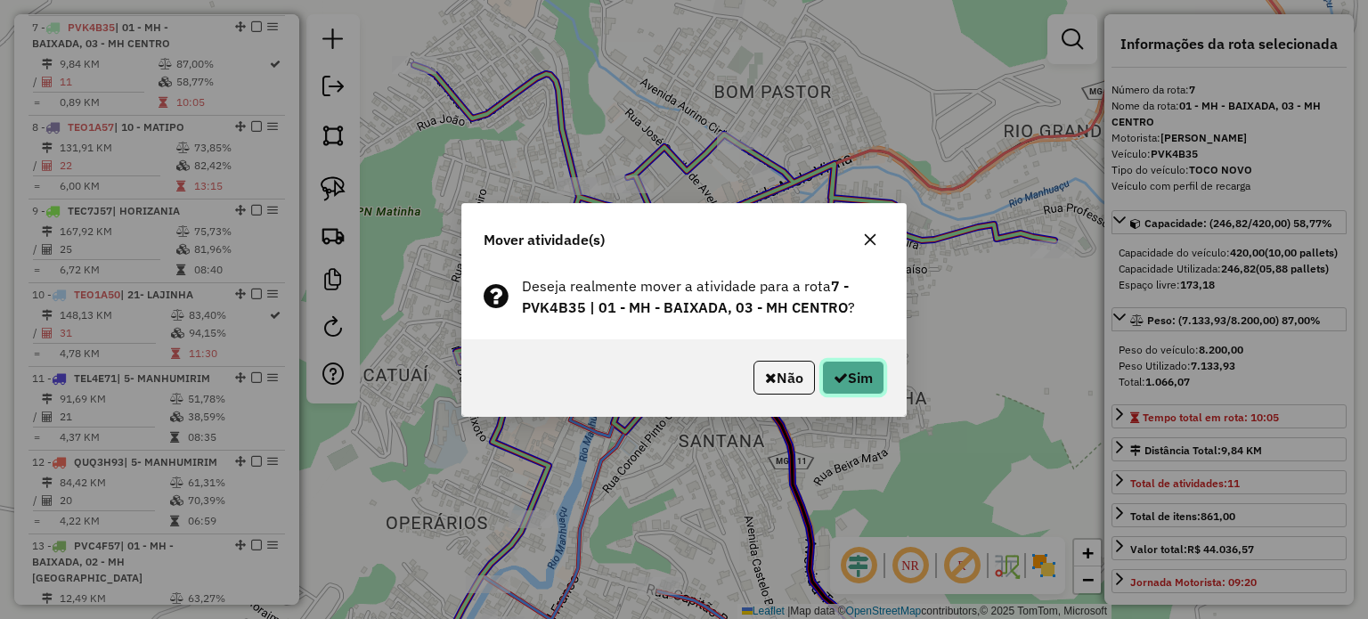
click at [869, 372] on button "Sim" at bounding box center [853, 378] width 62 height 34
click at [850, 380] on button "Sim" at bounding box center [853, 378] width 62 height 34
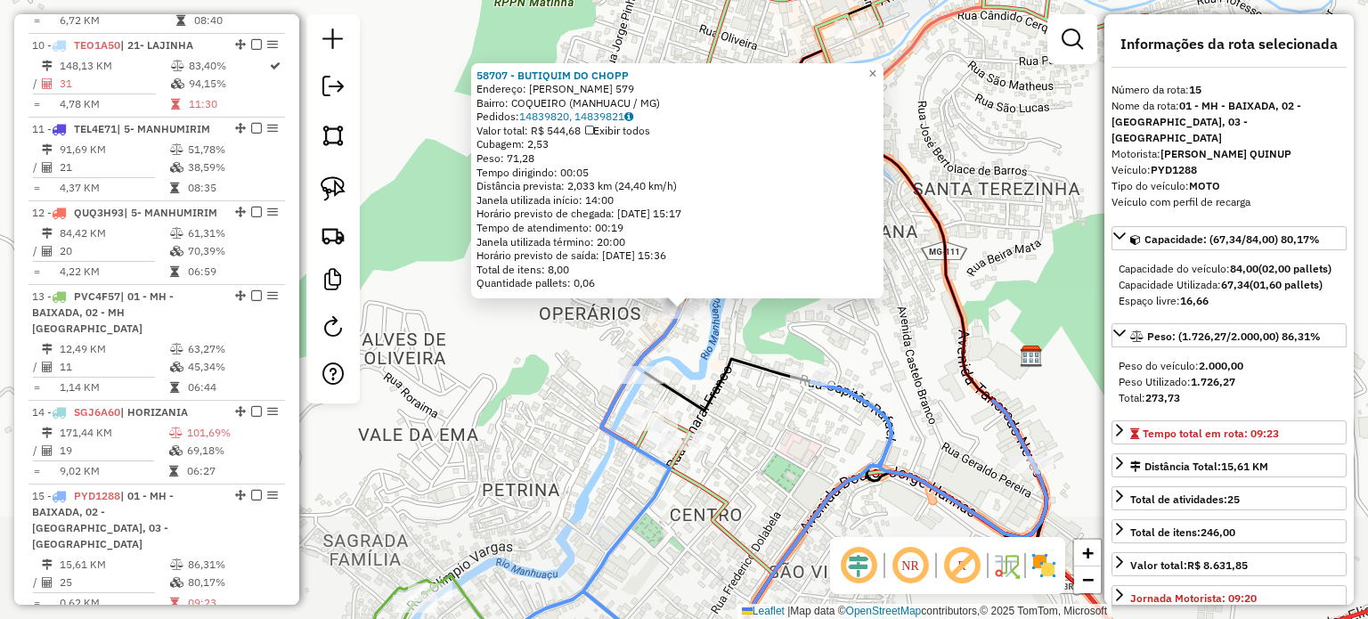
scroll to position [1795, 0]
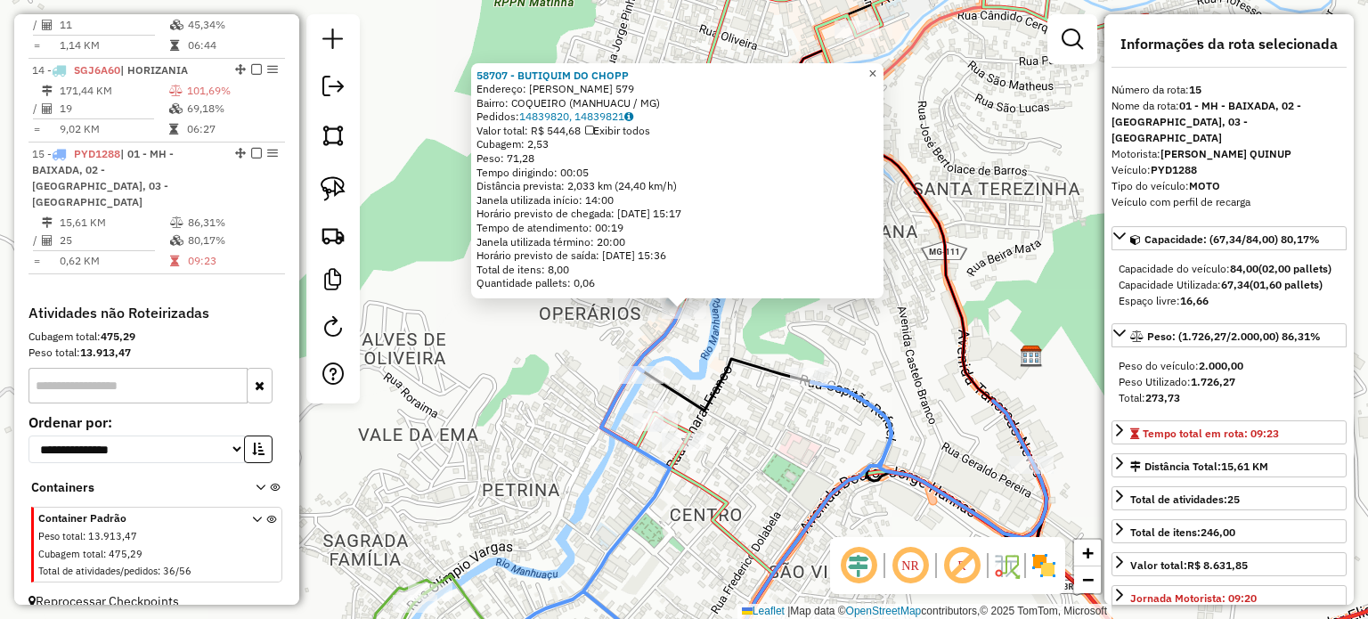
click at [876, 71] on span "×" at bounding box center [872, 73] width 8 height 15
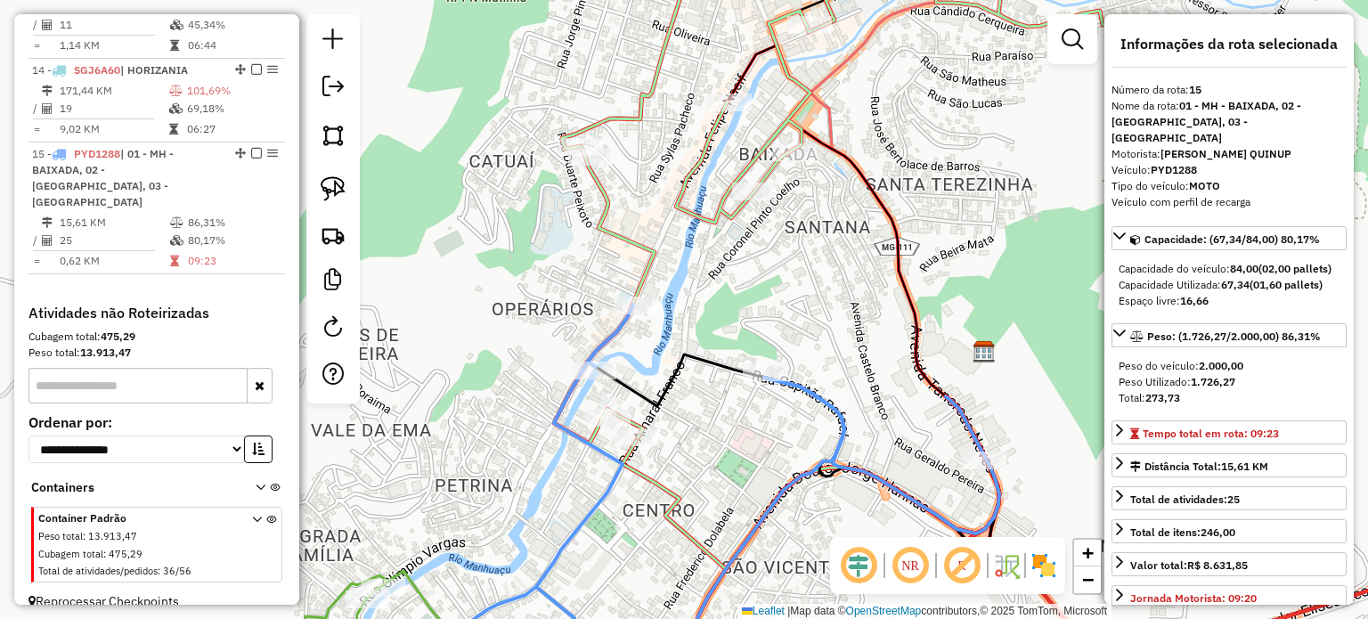
drag, startPoint x: 830, startPoint y: 295, endPoint x: 802, endPoint y: 335, distance: 48.7
click at [805, 332] on div "Janela de atendimento Grade de atendimento Capacidade Transportadoras Veículos …" at bounding box center [684, 309] width 1368 height 619
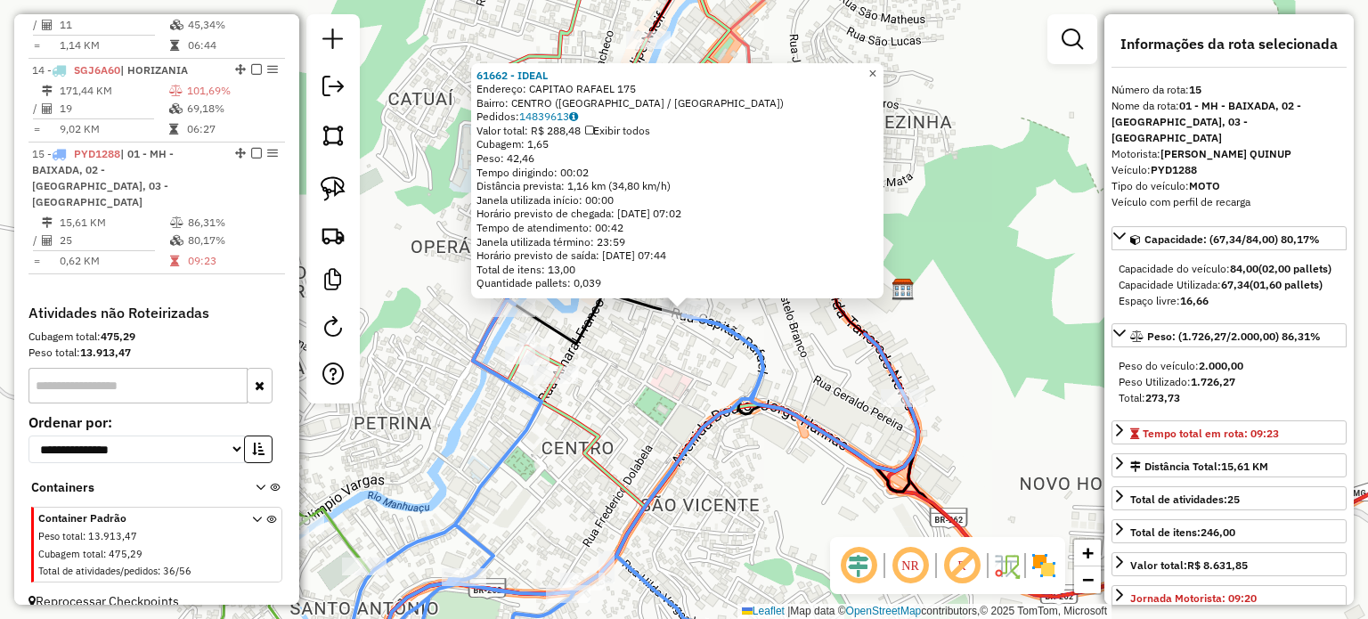
click at [876, 67] on span "×" at bounding box center [872, 72] width 8 height 15
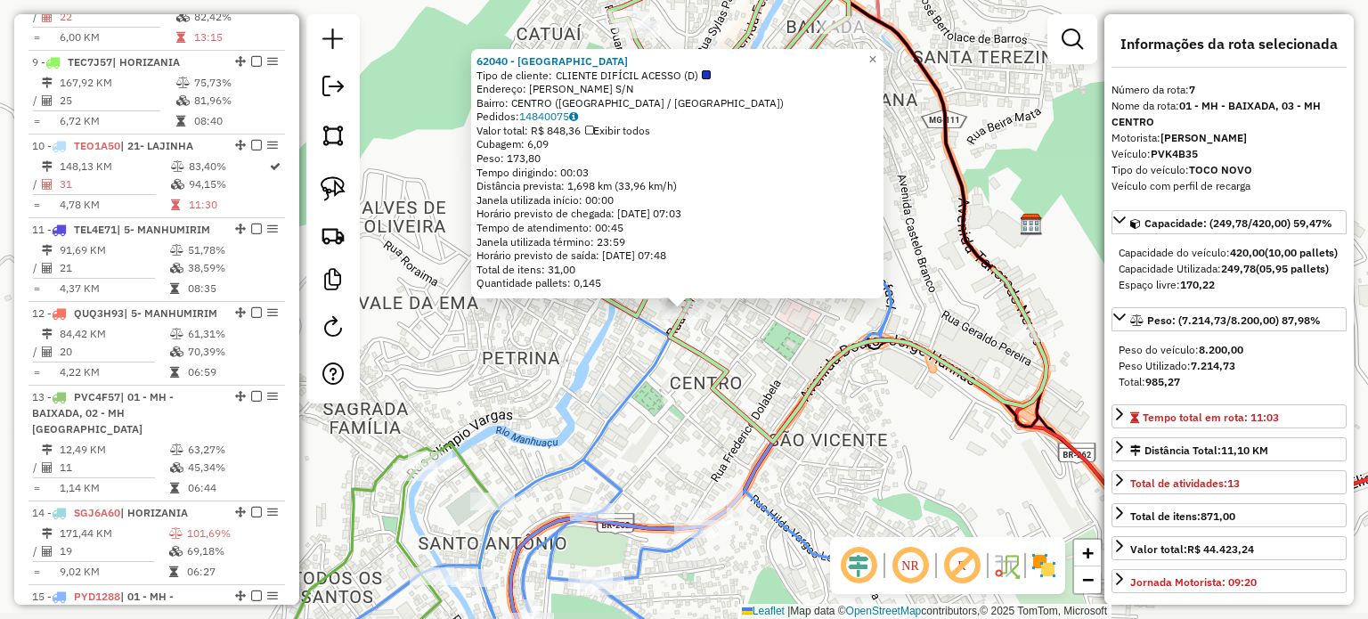
scroll to position [1204, 0]
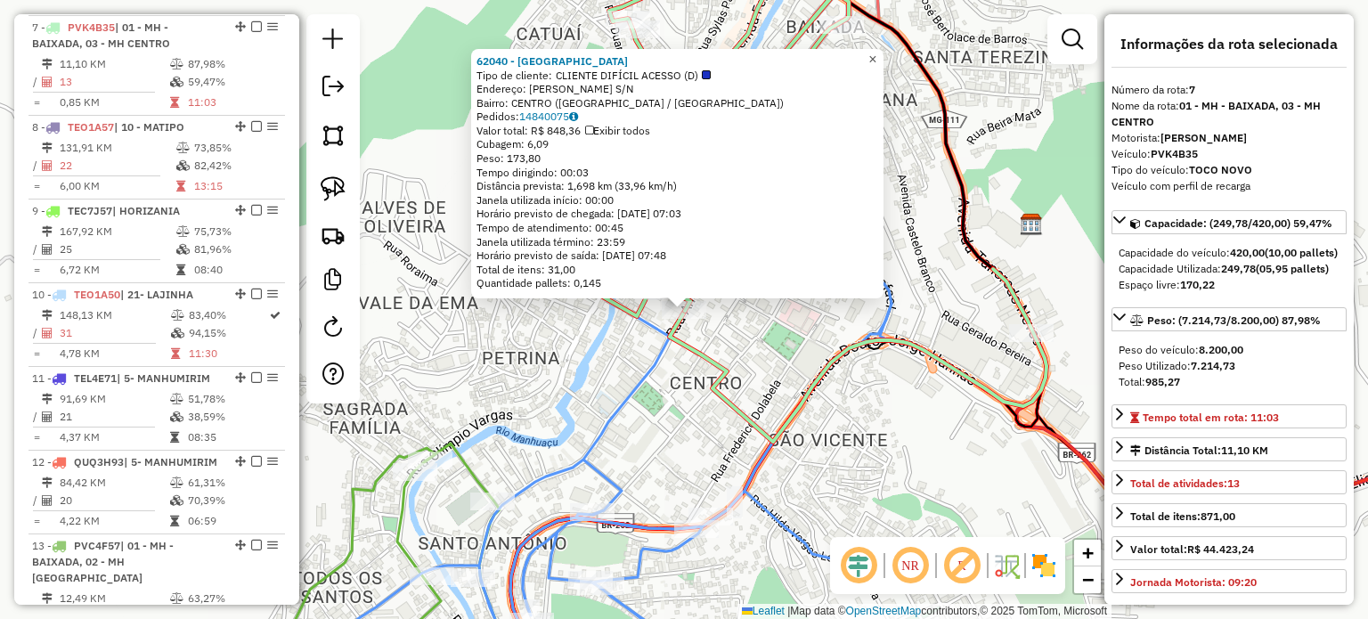
drag, startPoint x: 887, startPoint y: 51, endPoint x: 857, endPoint y: 51, distance: 30.3
click at [876, 52] on span "×" at bounding box center [872, 59] width 8 height 15
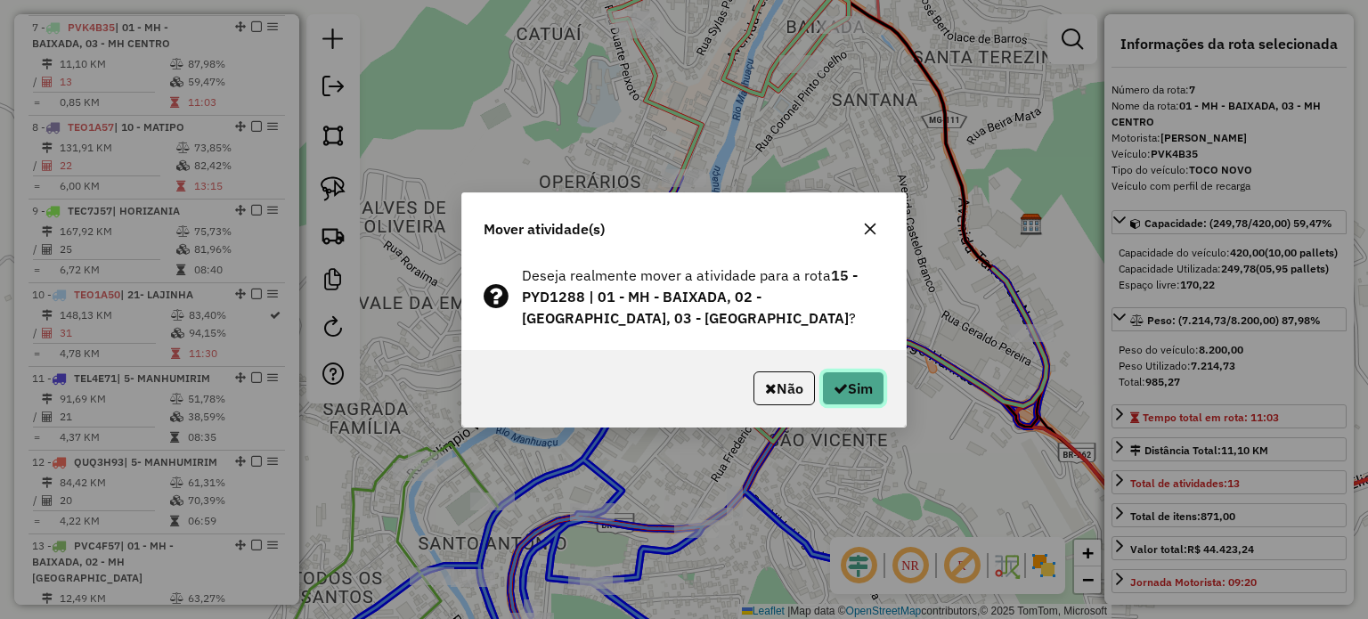
click at [856, 380] on button "Sim" at bounding box center [853, 388] width 62 height 34
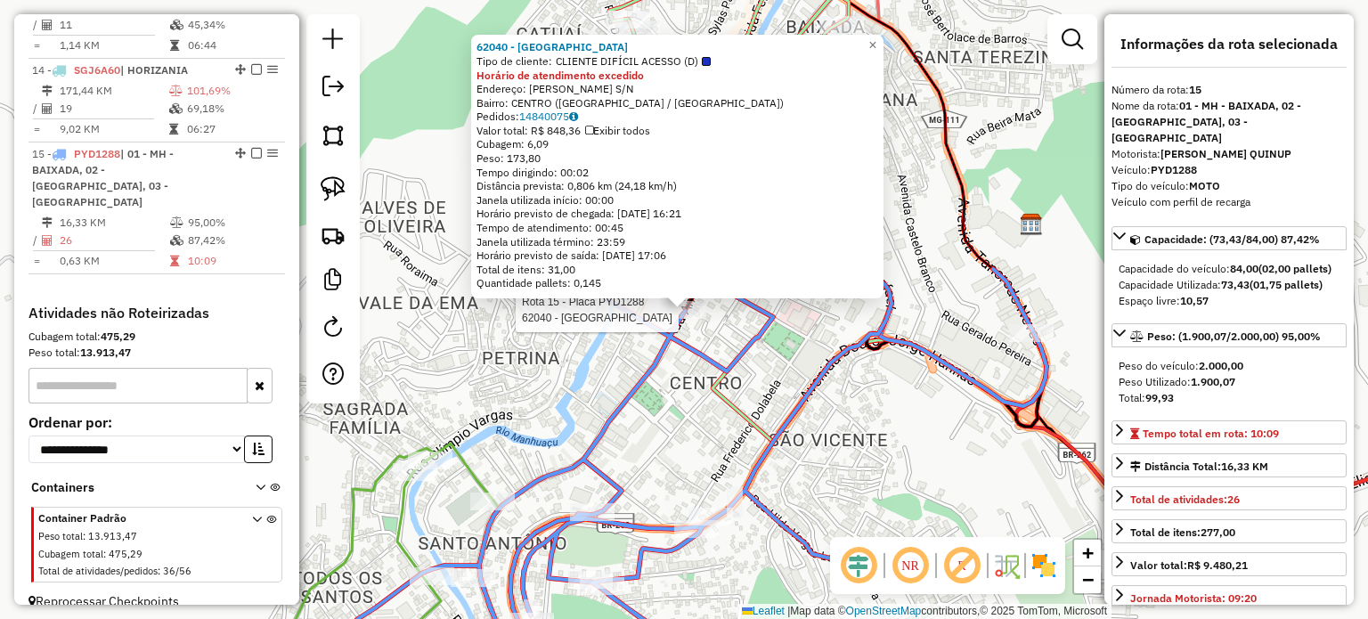
scroll to position [1795, 0]
drag, startPoint x: 885, startPoint y: 31, endPoint x: 871, endPoint y: 67, distance: 38.4
click at [876, 37] on span "×" at bounding box center [872, 44] width 8 height 15
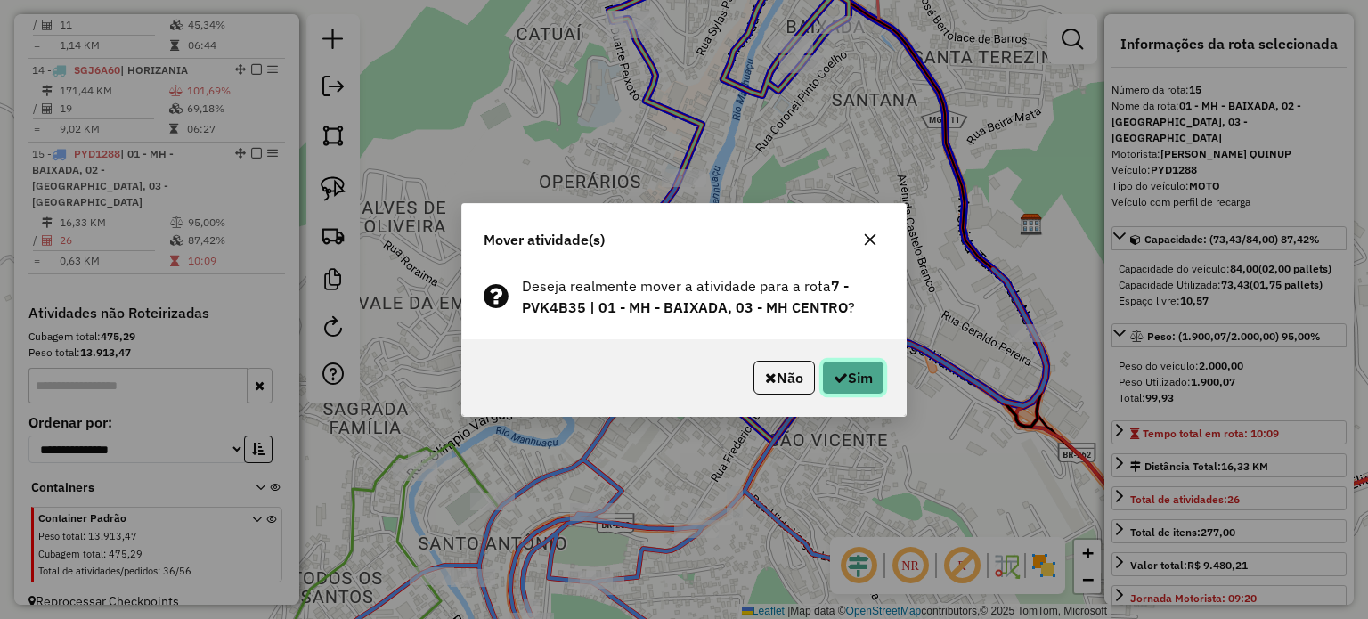
click at [842, 368] on button "Sim" at bounding box center [853, 378] width 62 height 34
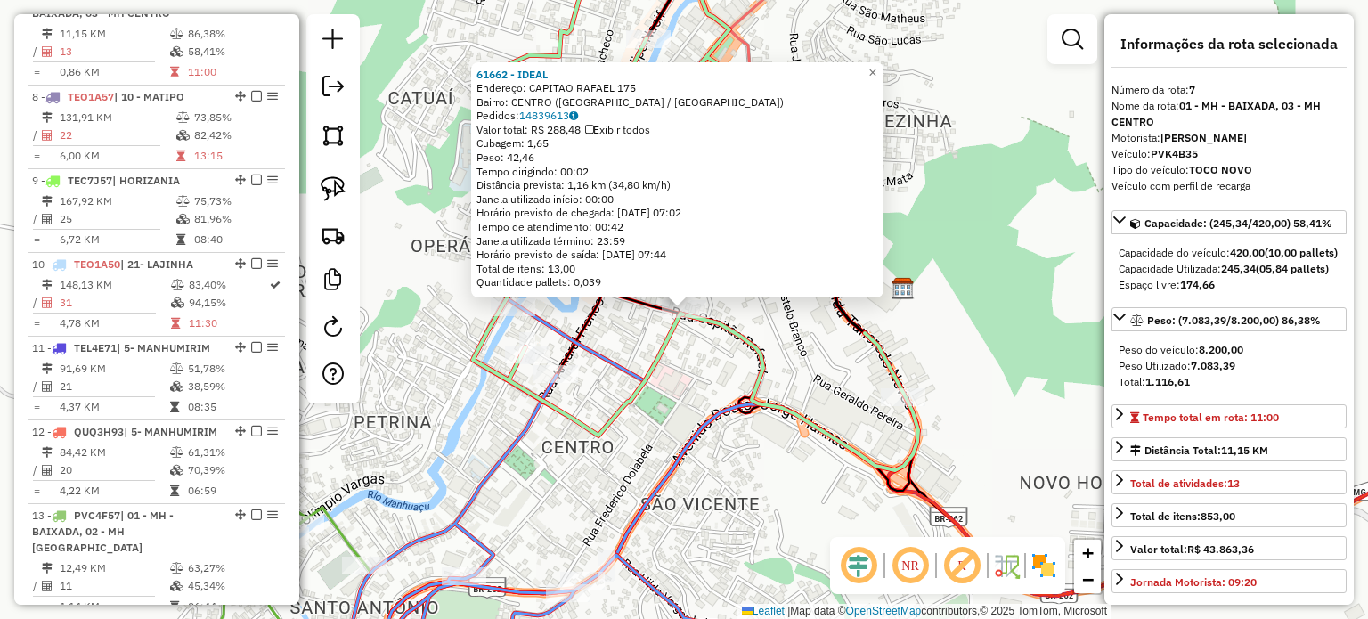
scroll to position [1204, 0]
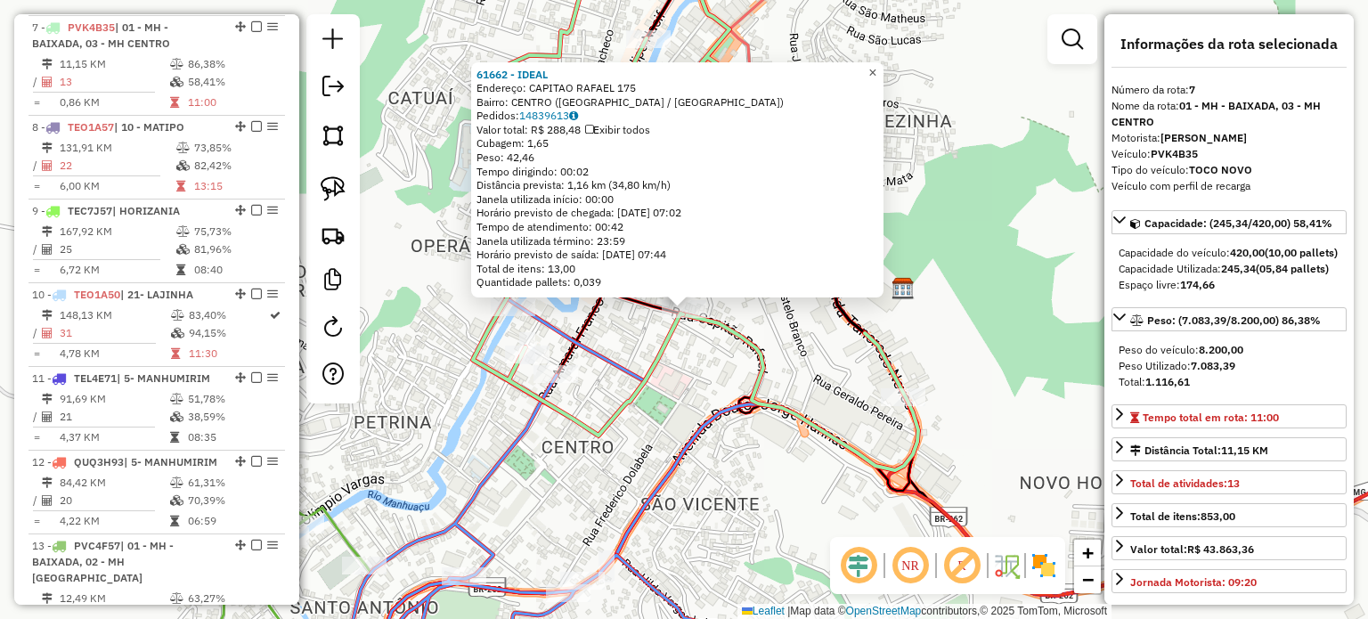
click at [876, 64] on span "×" at bounding box center [872, 71] width 8 height 15
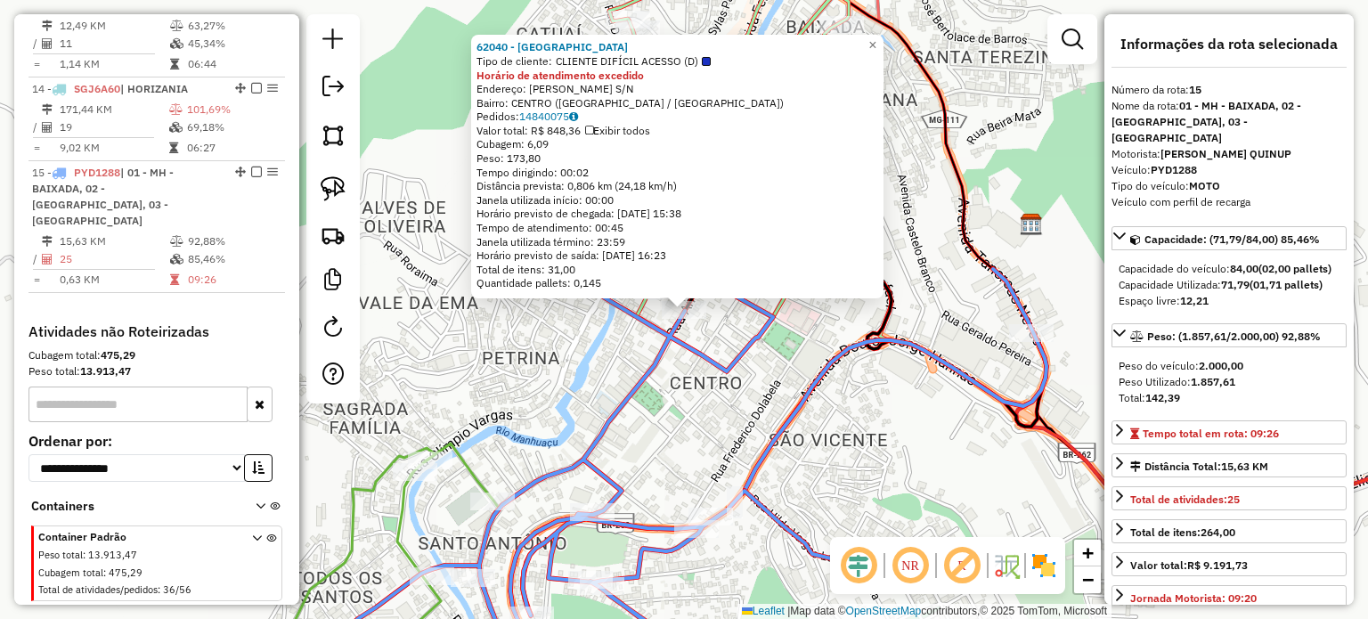
scroll to position [1795, 0]
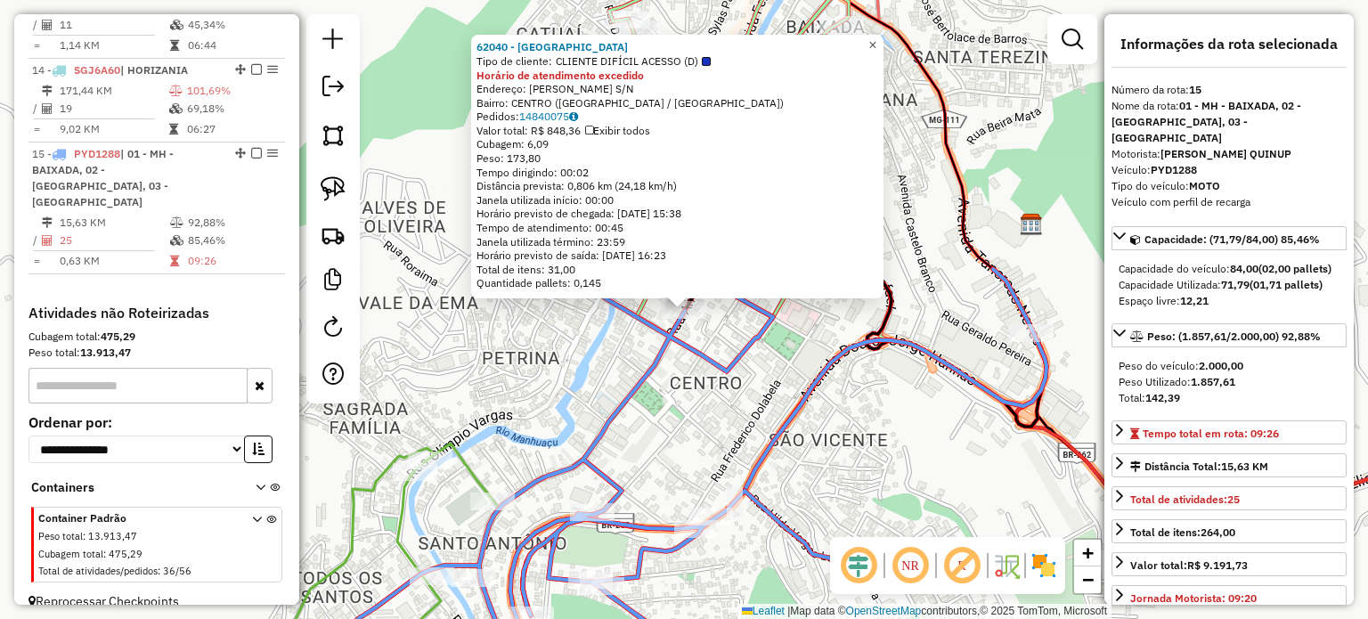
click at [876, 38] on span "×" at bounding box center [872, 44] width 8 height 15
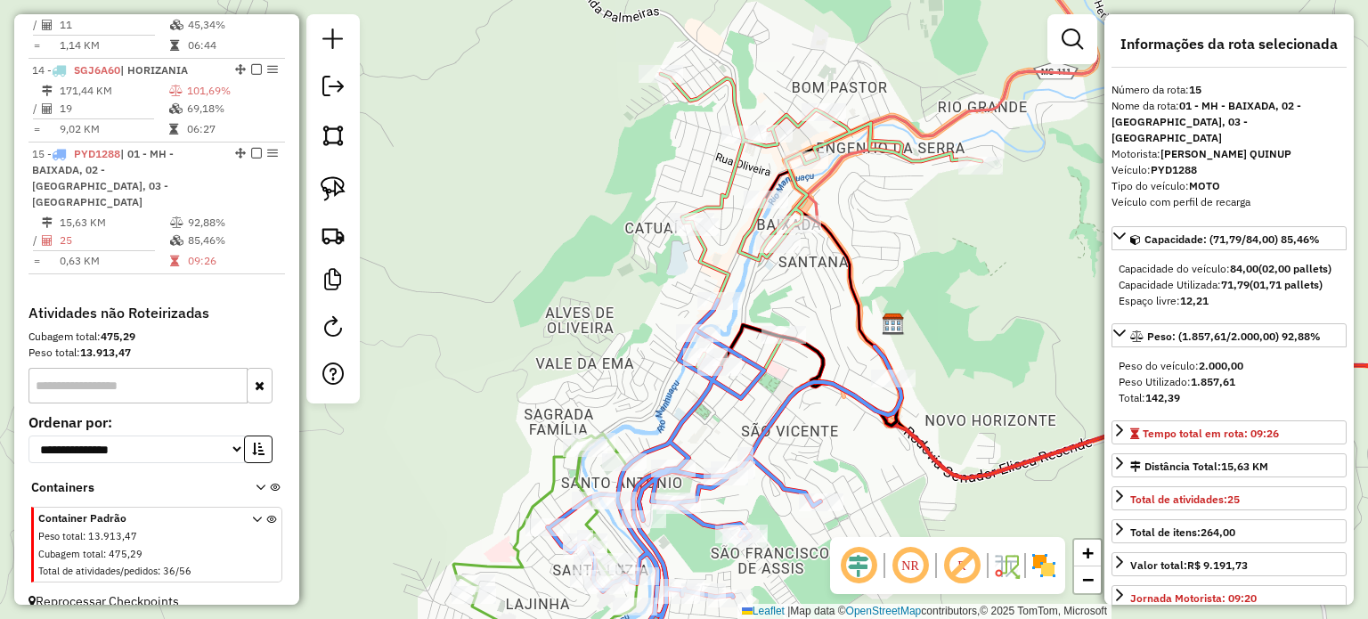
drag, startPoint x: 827, startPoint y: 288, endPoint x: 799, endPoint y: 316, distance: 40.3
click at [802, 315] on div "Janela de atendimento Grade de atendimento Capacidade Transportadoras Veículos …" at bounding box center [684, 309] width 1368 height 619
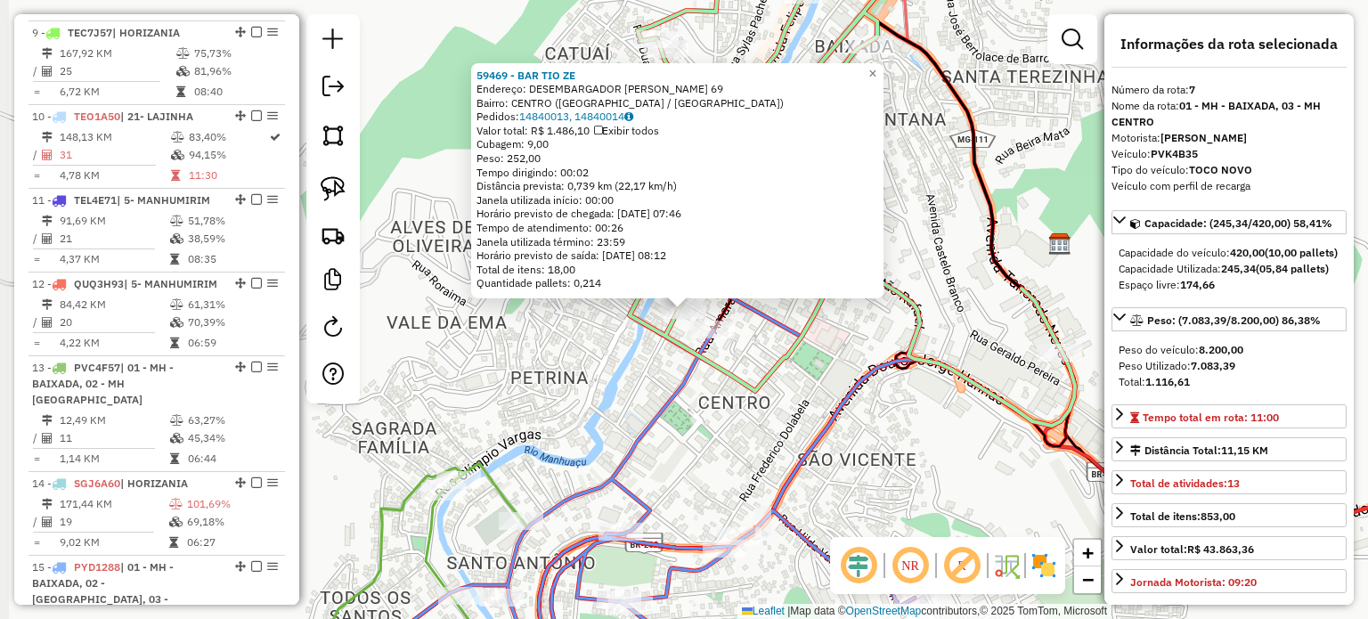
scroll to position [1204, 0]
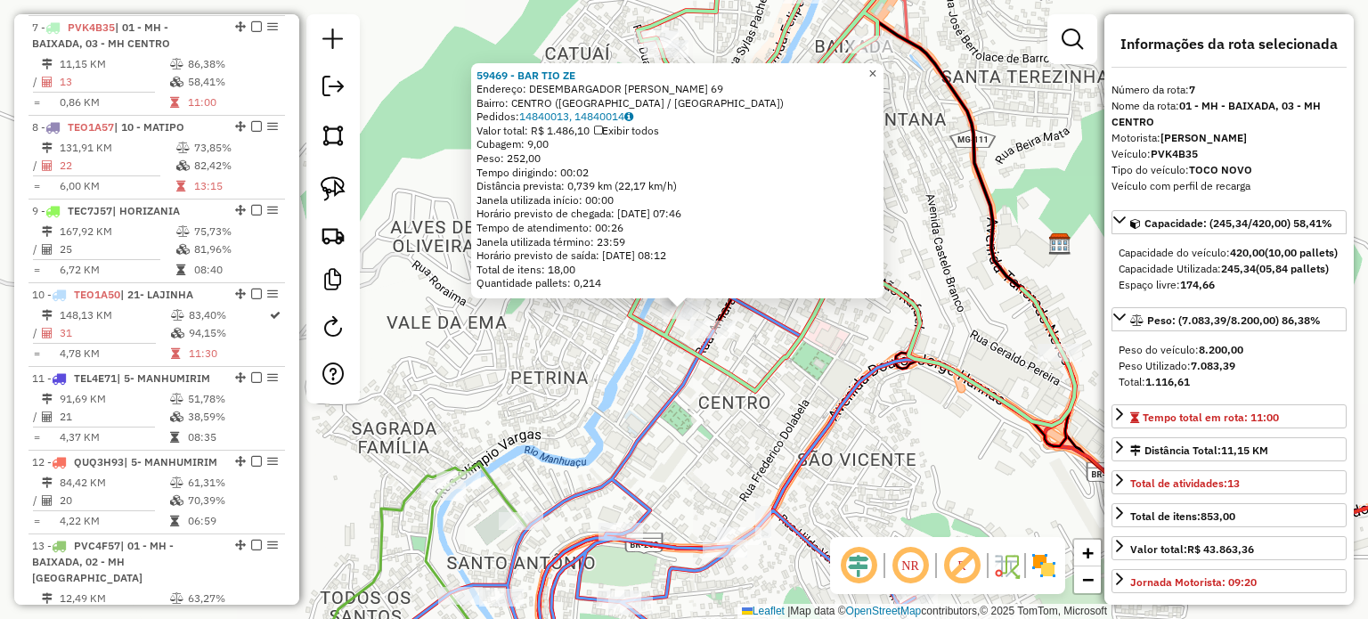
click at [876, 65] on span "×" at bounding box center [872, 72] width 8 height 15
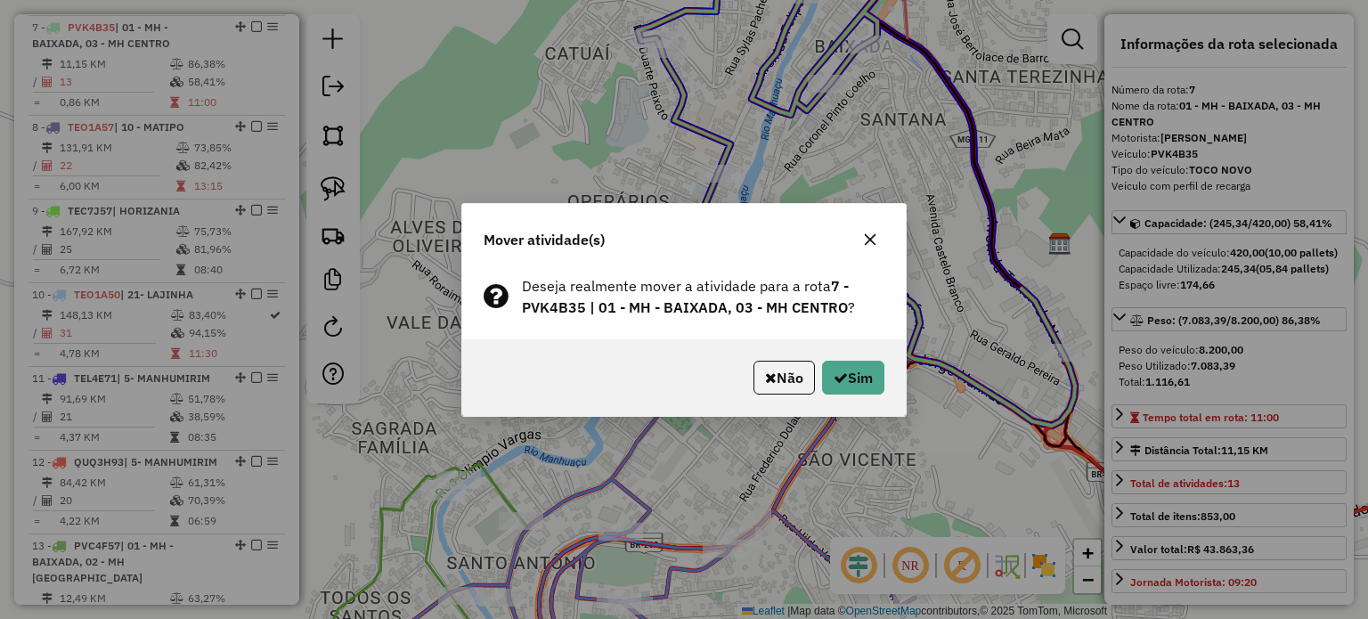
drag, startPoint x: 783, startPoint y: 377, endPoint x: 769, endPoint y: 363, distance: 18.9
click at [780, 375] on button "Não" at bounding box center [783, 378] width 61 height 34
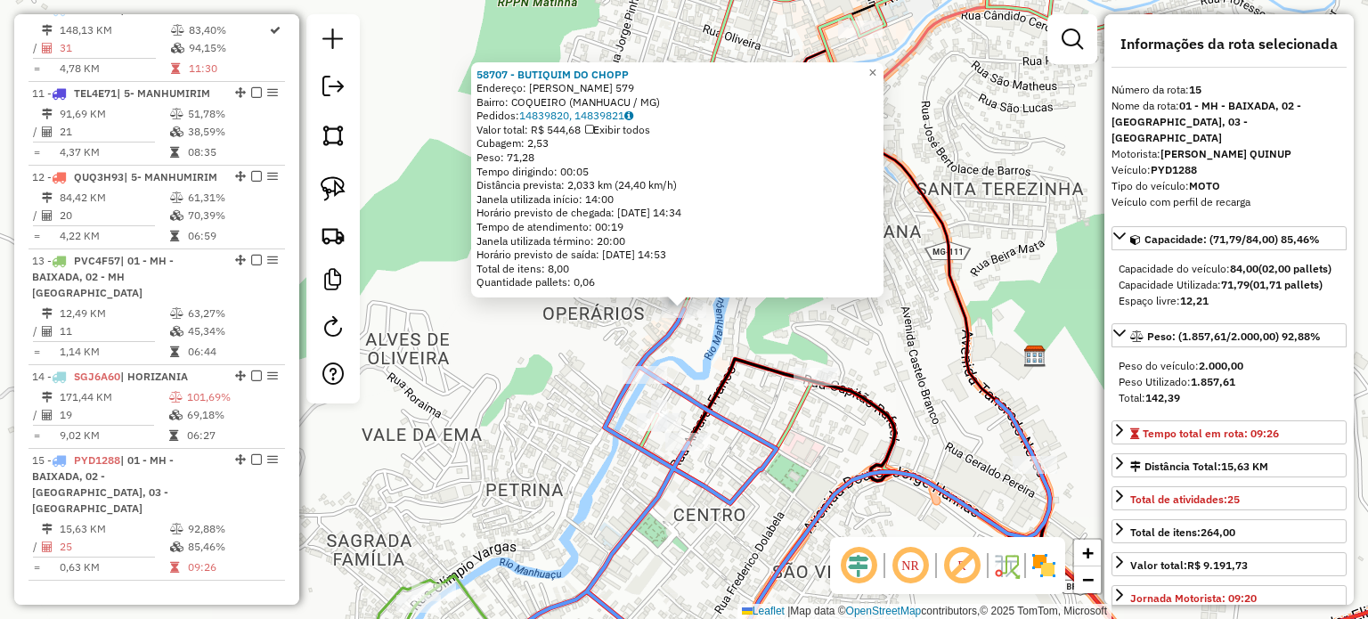
scroll to position [1795, 0]
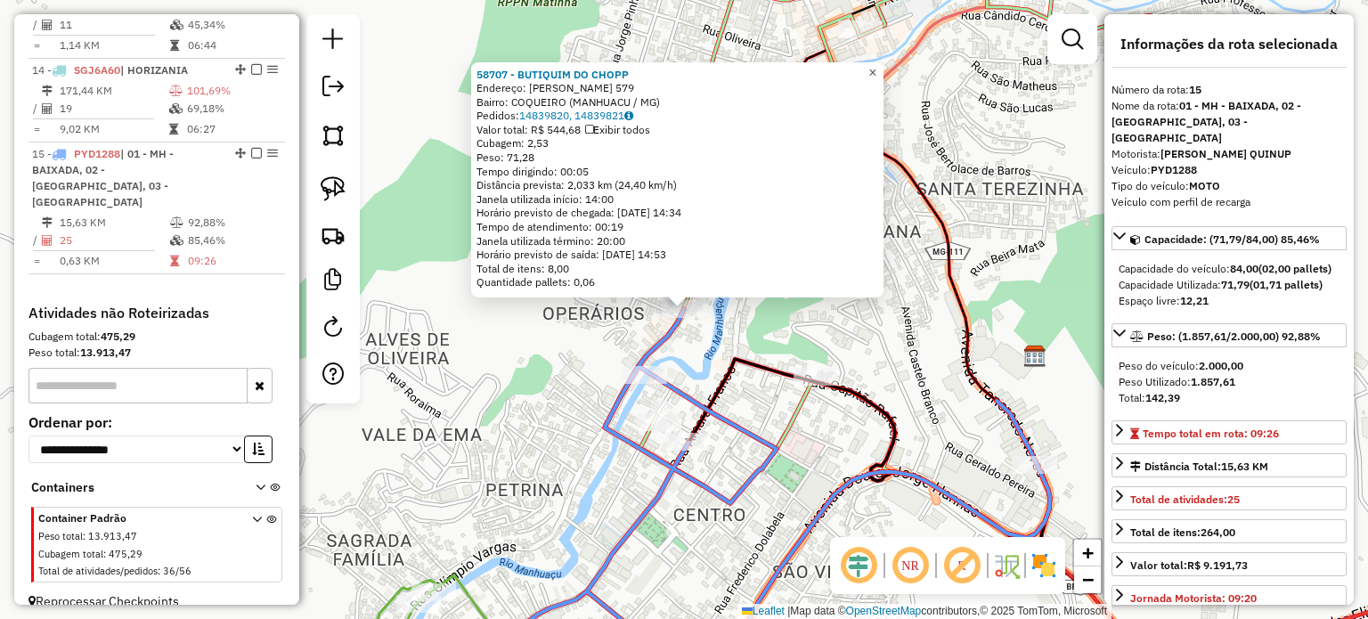
click at [876, 65] on span "×" at bounding box center [872, 71] width 8 height 15
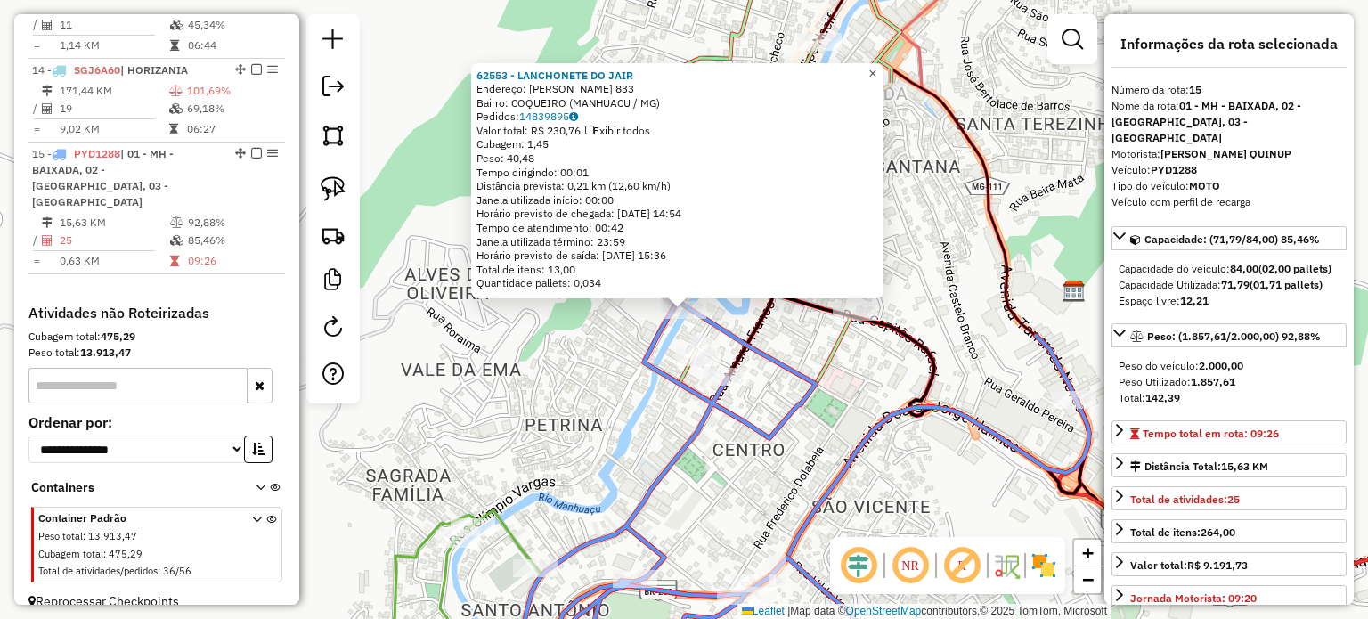
click at [876, 73] on span "×" at bounding box center [872, 72] width 8 height 15
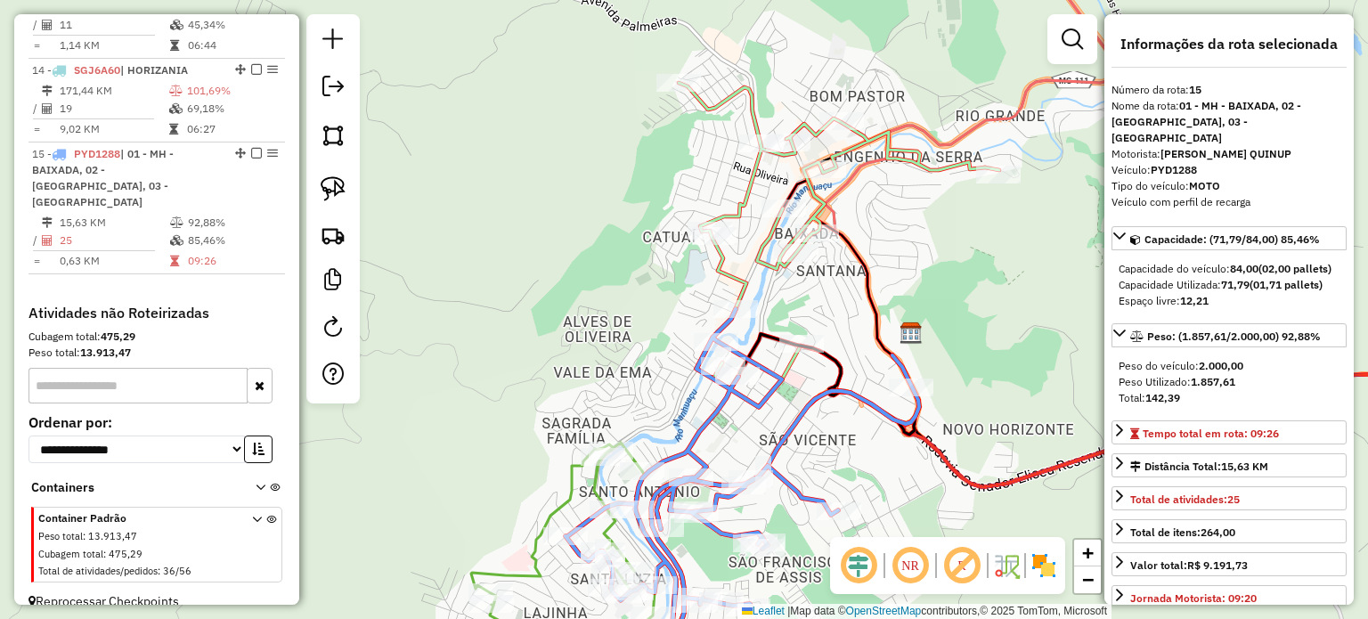
drag, startPoint x: 847, startPoint y: 387, endPoint x: 844, endPoint y: 336, distance: 51.7
click at [844, 338] on div "Janela de atendimento Grade de atendimento Capacidade Transportadoras Veículos …" at bounding box center [684, 309] width 1368 height 619
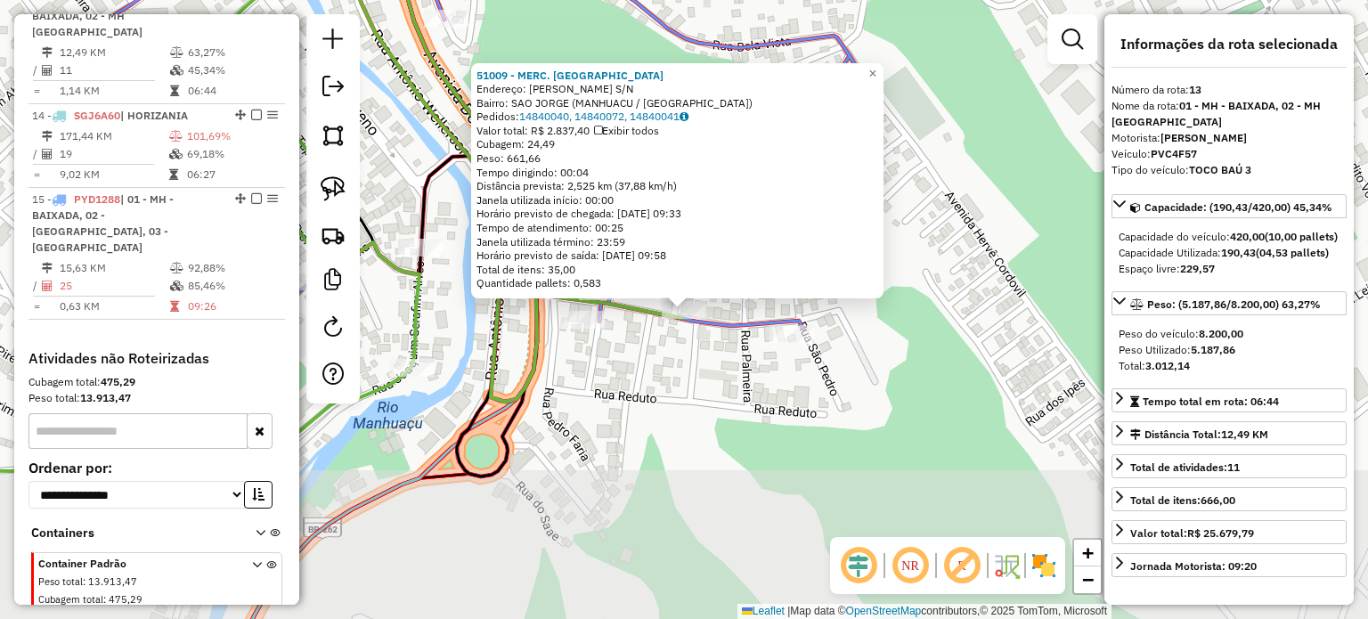
scroll to position [1738, 0]
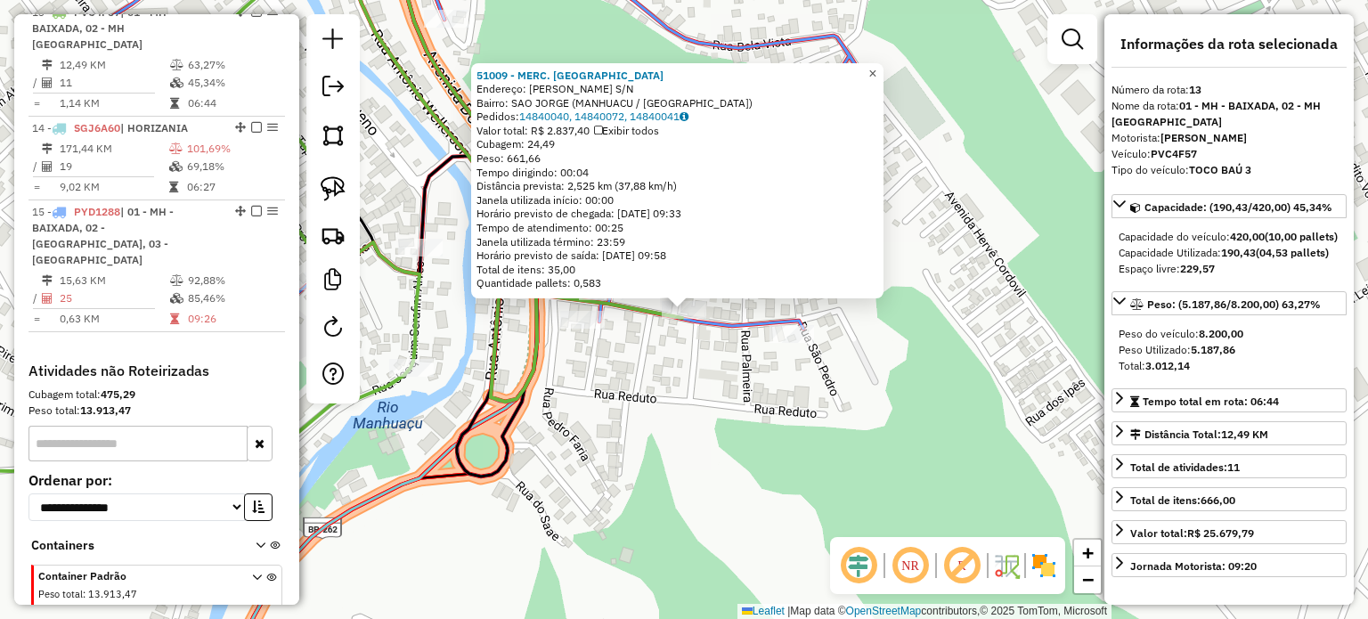
click at [876, 70] on span "×" at bounding box center [872, 73] width 8 height 15
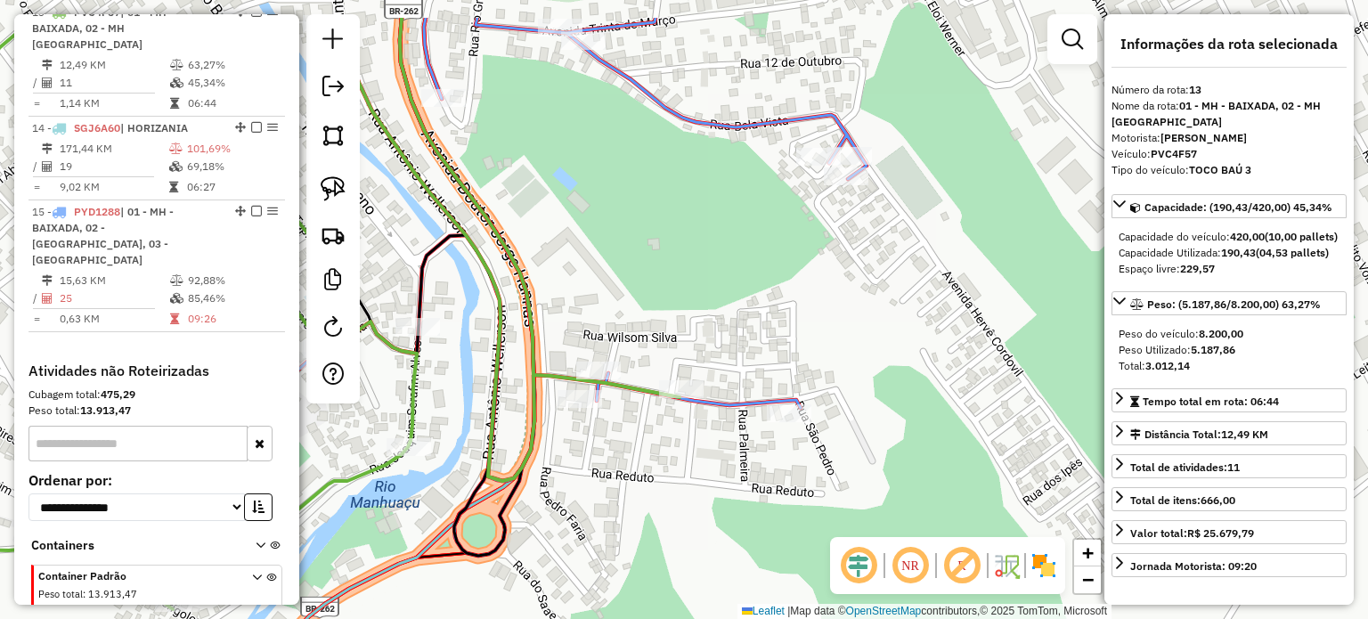
drag, startPoint x: 730, startPoint y: 258, endPoint x: 707, endPoint y: 388, distance: 132.1
click at [715, 366] on div "Janela de atendimento Grade de atendimento Capacidade Transportadoras Veículos …" at bounding box center [684, 309] width 1368 height 619
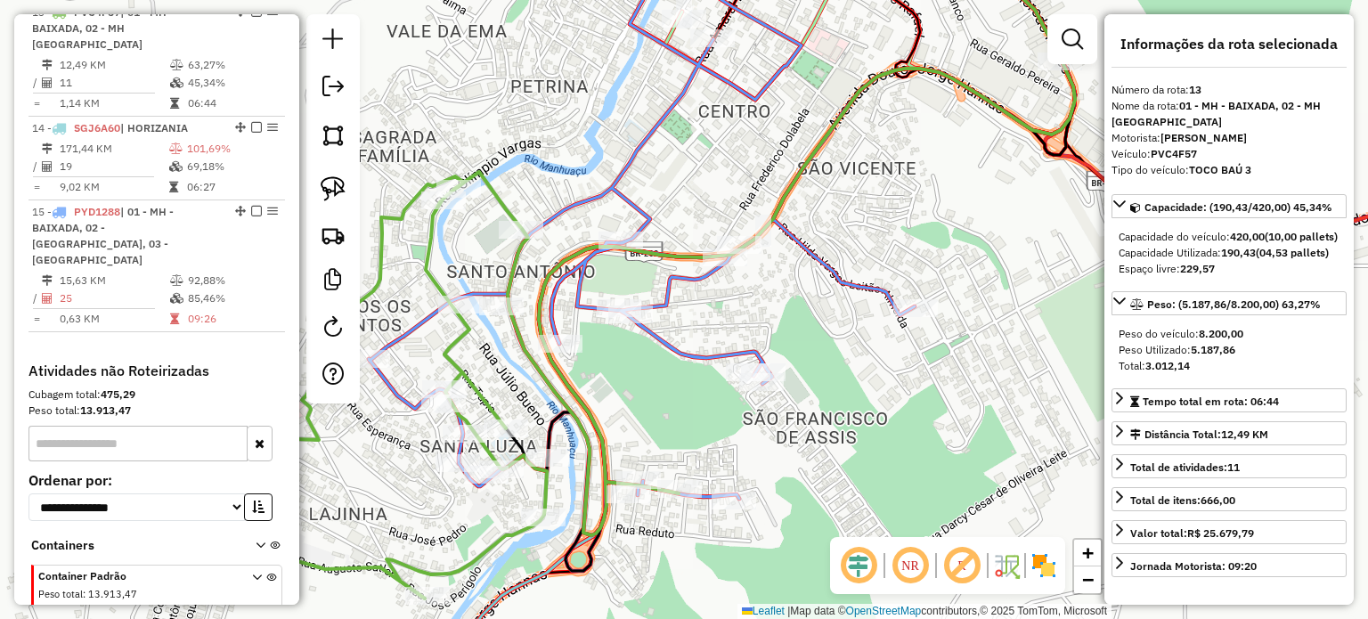
drag, startPoint x: 672, startPoint y: 177, endPoint x: 541, endPoint y: 448, distance: 301.1
click at [543, 444] on div "Janela de atendimento Grade de atendimento Capacidade Transportadoras Veículos …" at bounding box center [684, 309] width 1368 height 619
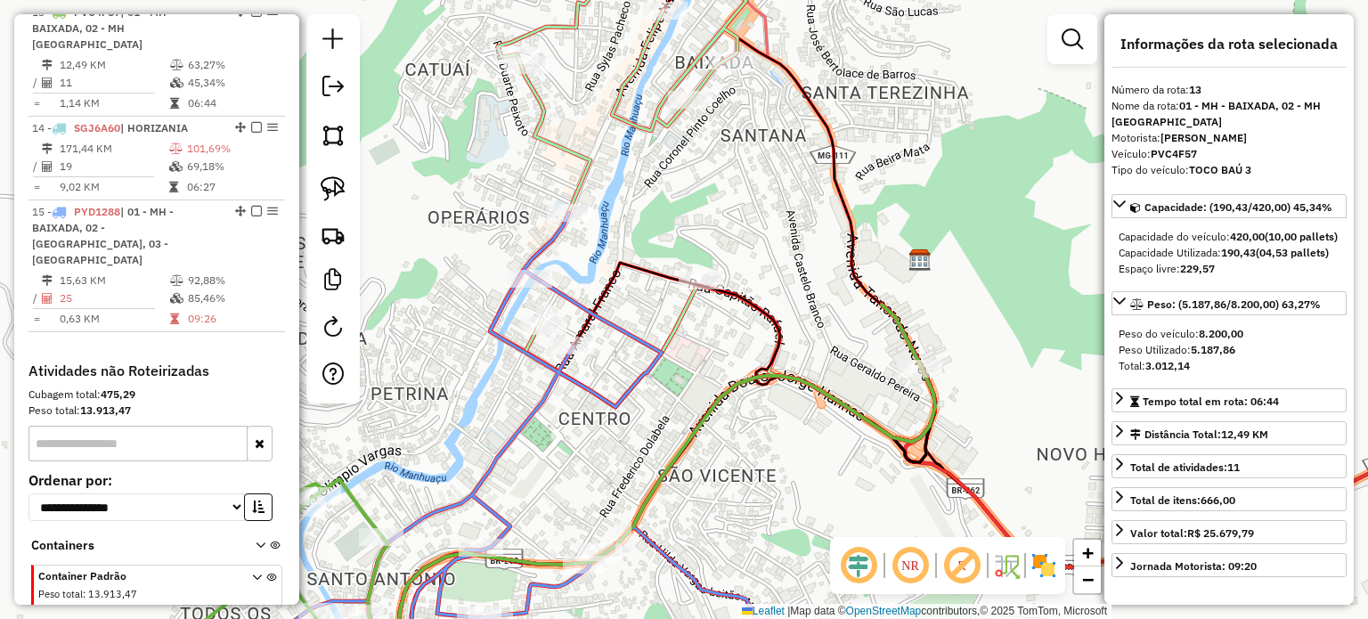
drag, startPoint x: 590, startPoint y: 226, endPoint x: 558, endPoint y: 323, distance: 102.2
click at [558, 323] on div "Janela de atendimento Grade de atendimento Capacidade Transportadoras Veículos …" at bounding box center [684, 309] width 1368 height 619
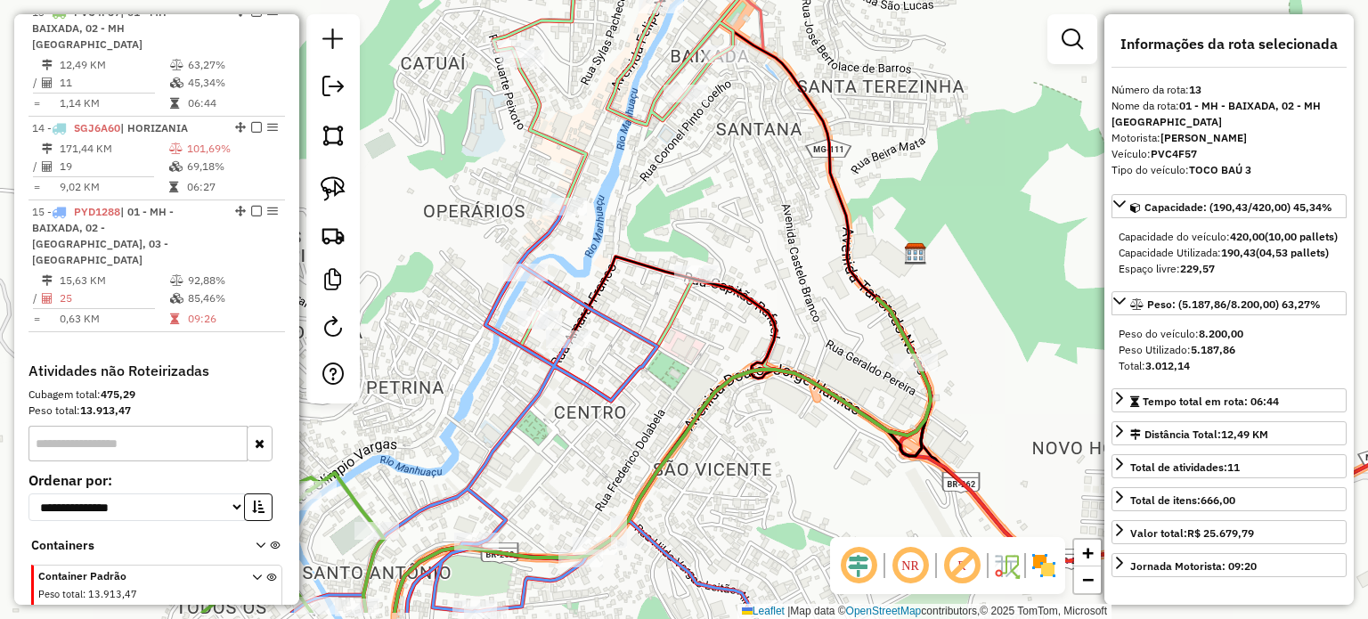
drag, startPoint x: 545, startPoint y: 262, endPoint x: 558, endPoint y: 209, distance: 54.2
click at [556, 214] on icon at bounding box center [788, 135] width 606 height 531
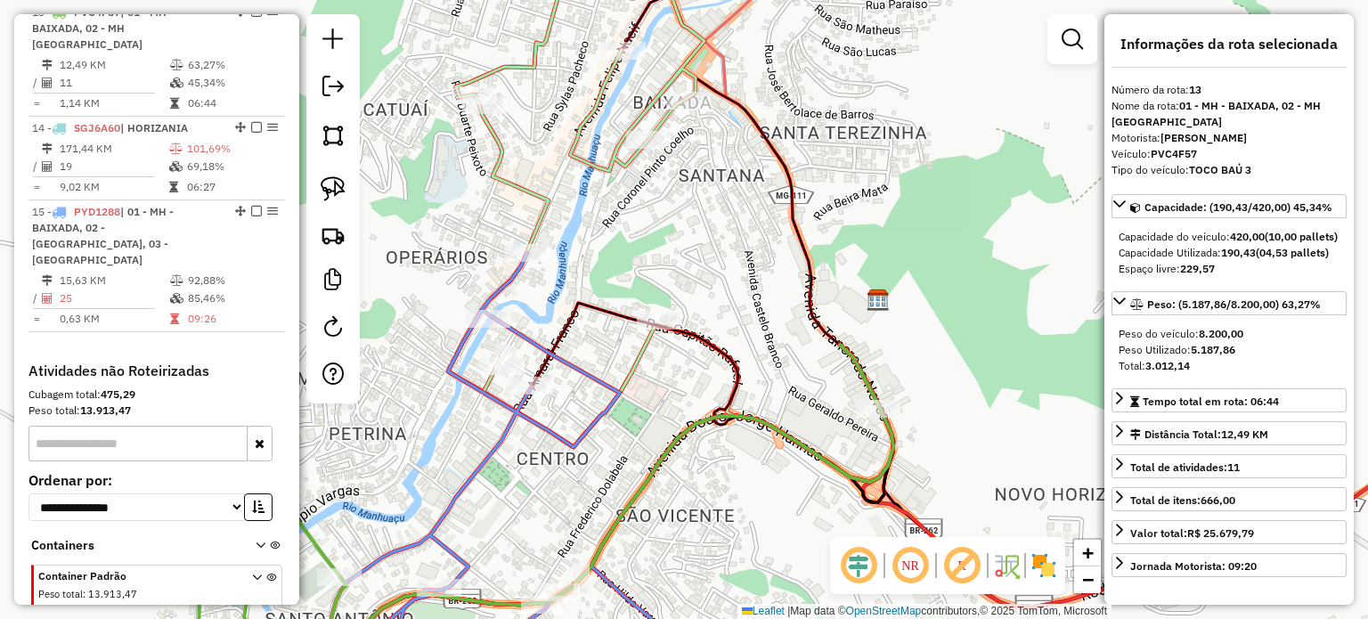
drag, startPoint x: 502, startPoint y: 245, endPoint x: 450, endPoint y: 251, distance: 52.9
click at [473, 266] on div "Janela de atendimento Grade de atendimento Capacidade Transportadoras Veículos …" at bounding box center [684, 309] width 1368 height 619
click at [335, 188] on img at bounding box center [333, 188] width 25 height 25
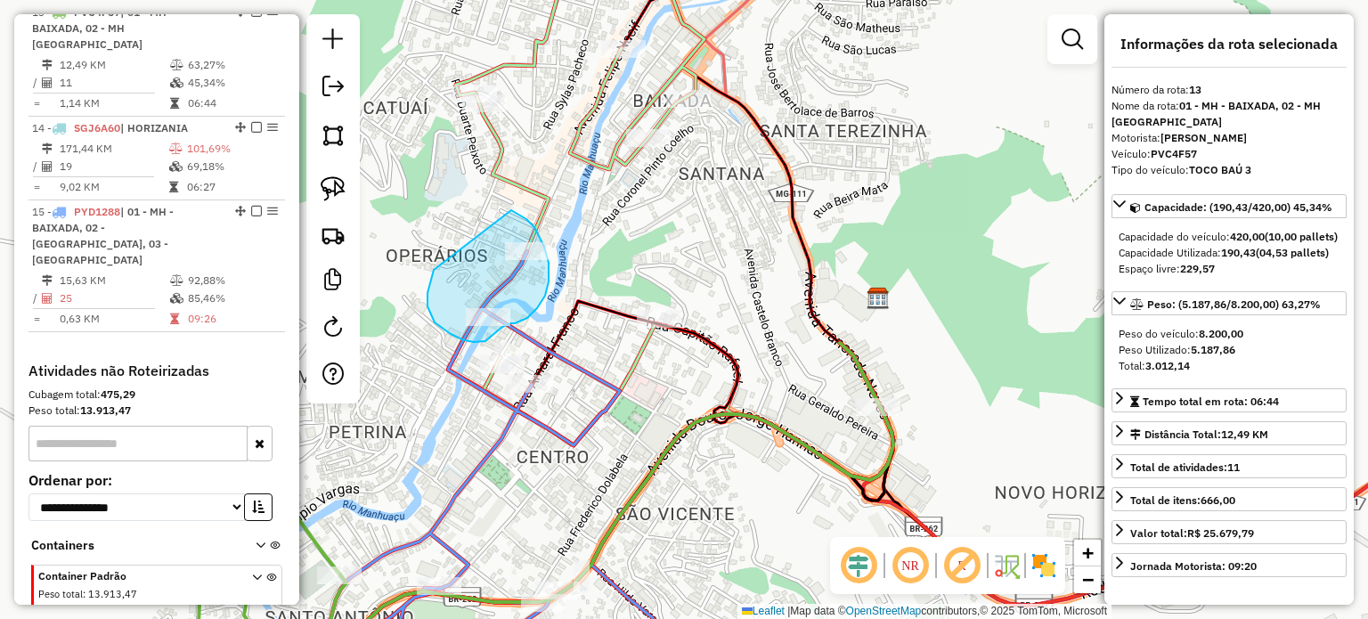
drag, startPoint x: 434, startPoint y: 271, endPoint x: 521, endPoint y: 234, distance: 94.6
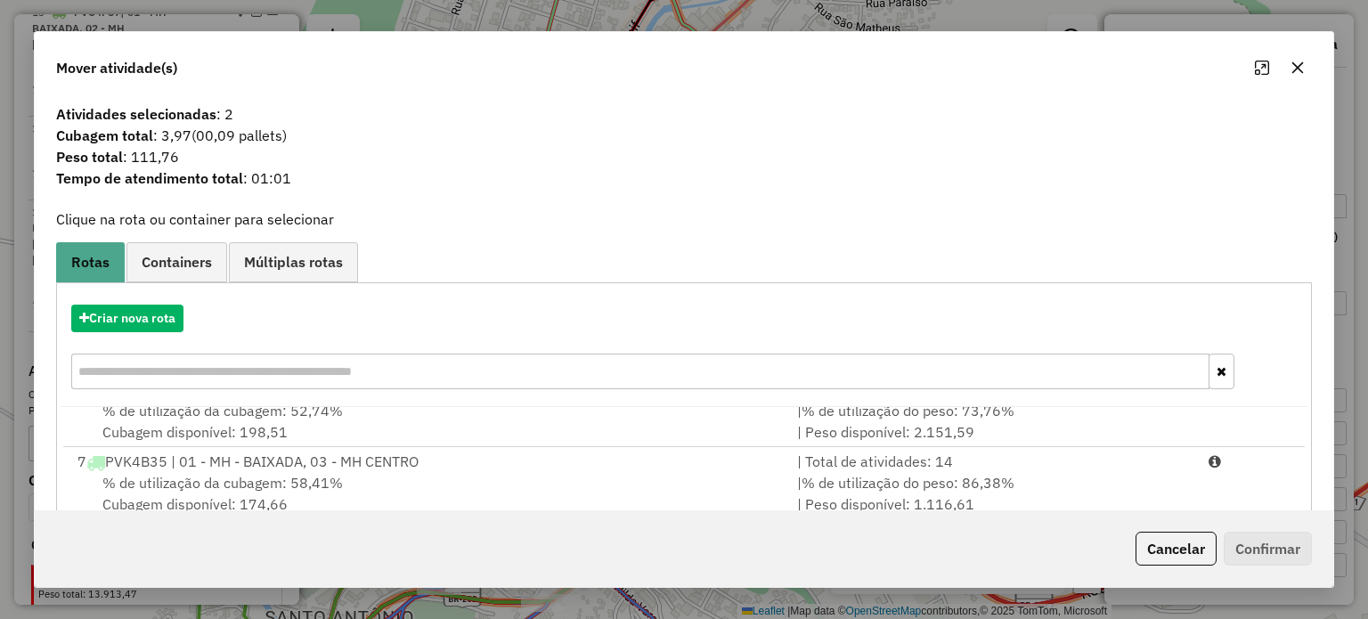
scroll to position [384, 0]
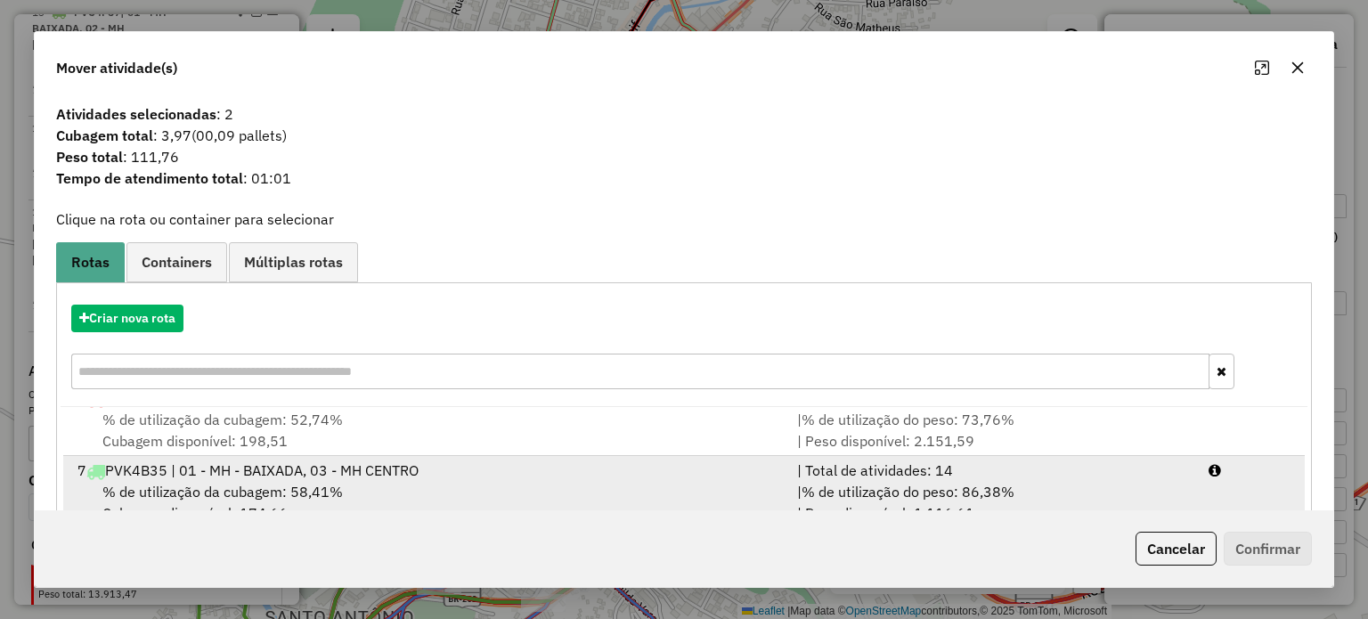
click at [438, 473] on div "7 PVK4B35 | 01 - MH - BAIXADA, 03 - MH CENTRO" at bounding box center [427, 470] width 720 height 21
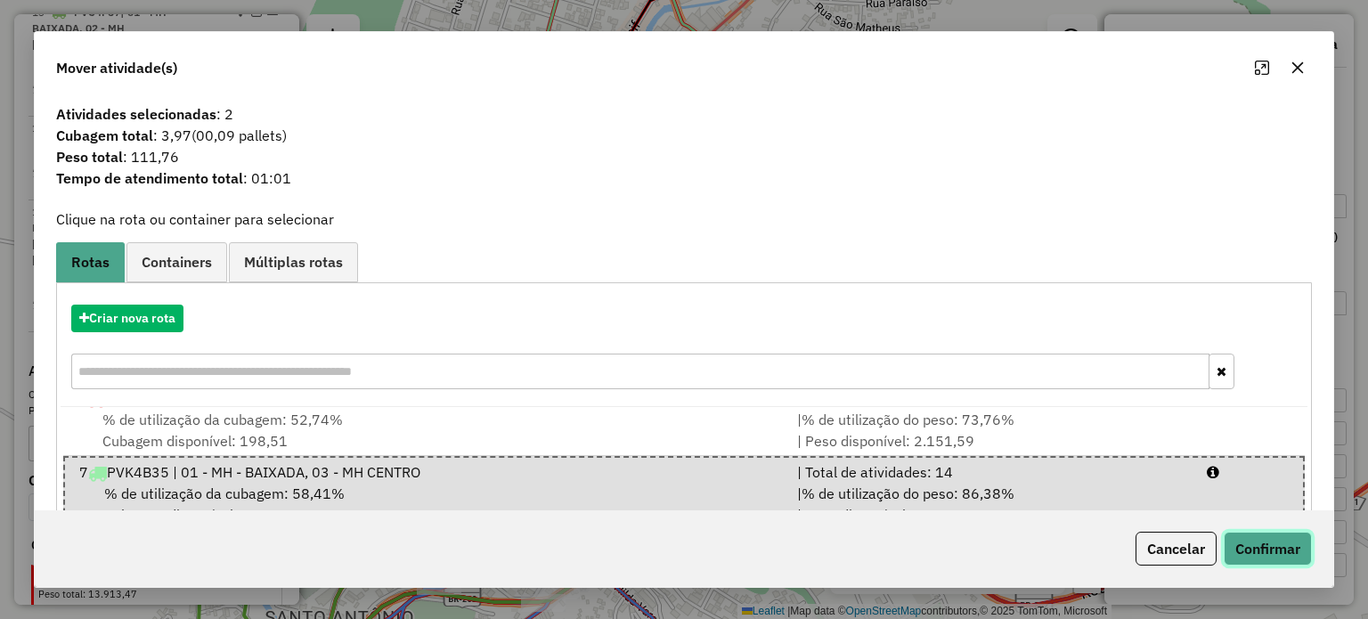
click at [1272, 556] on button "Confirmar" at bounding box center [1268, 549] width 88 height 34
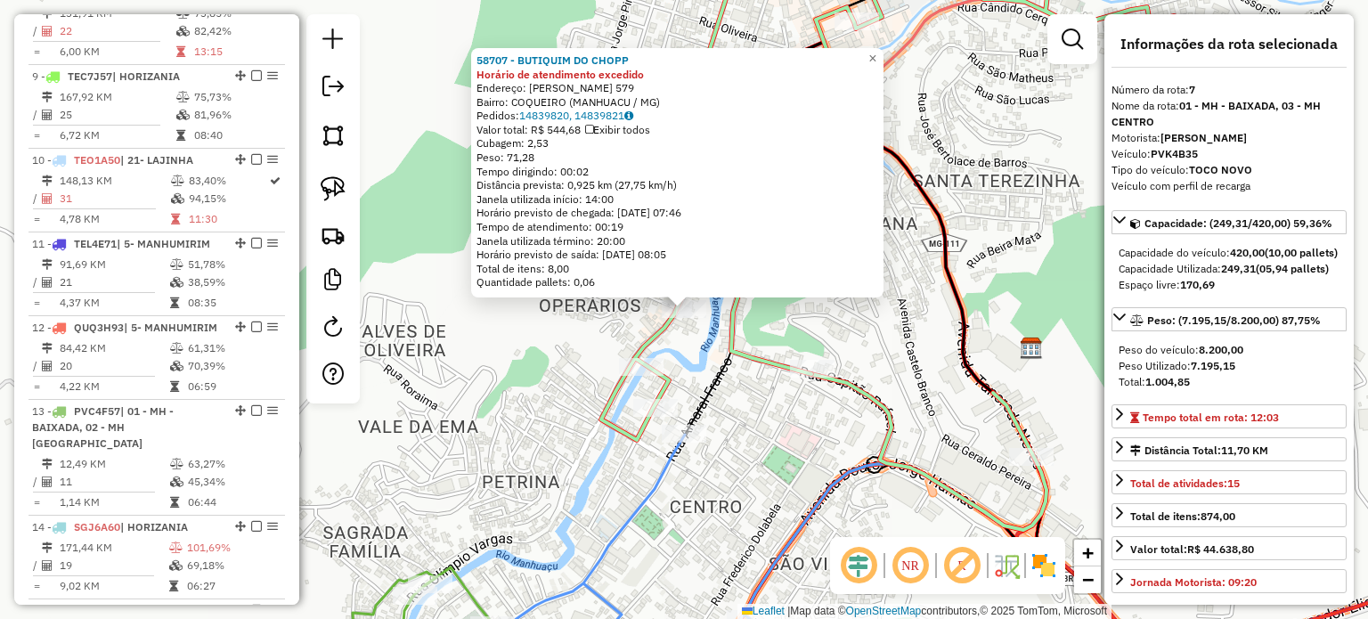
scroll to position [1204, 0]
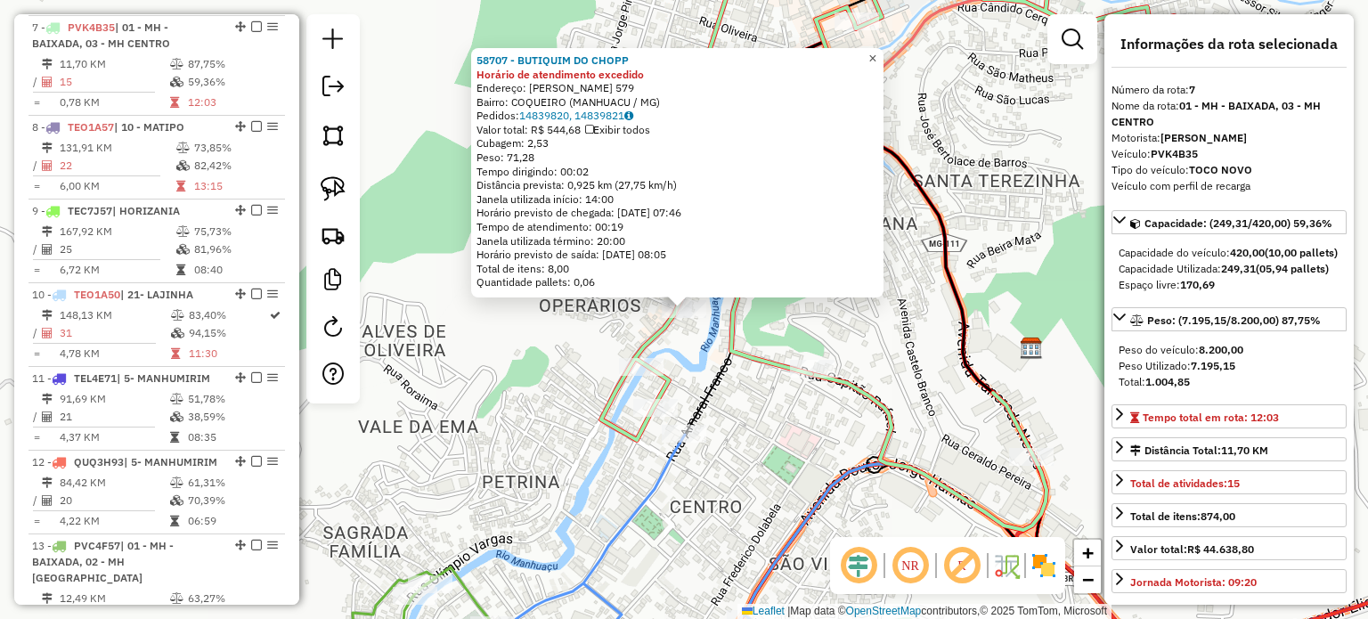
click at [876, 51] on span "×" at bounding box center [872, 58] width 8 height 15
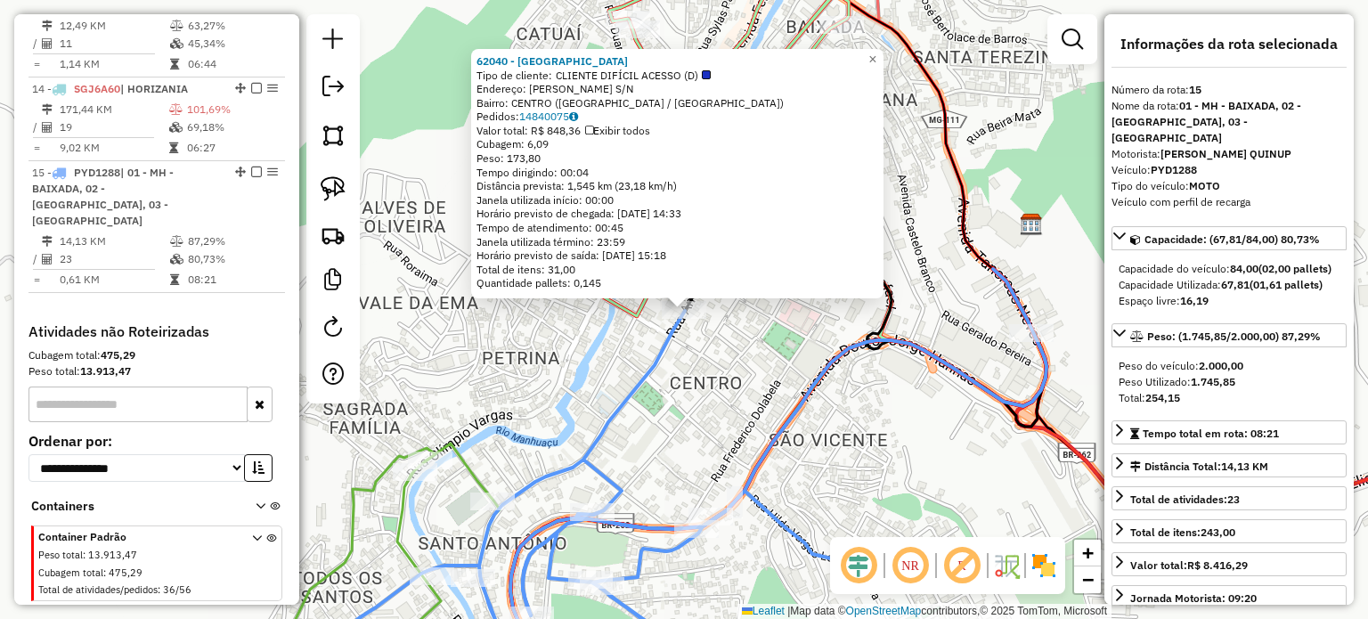
scroll to position [1795, 0]
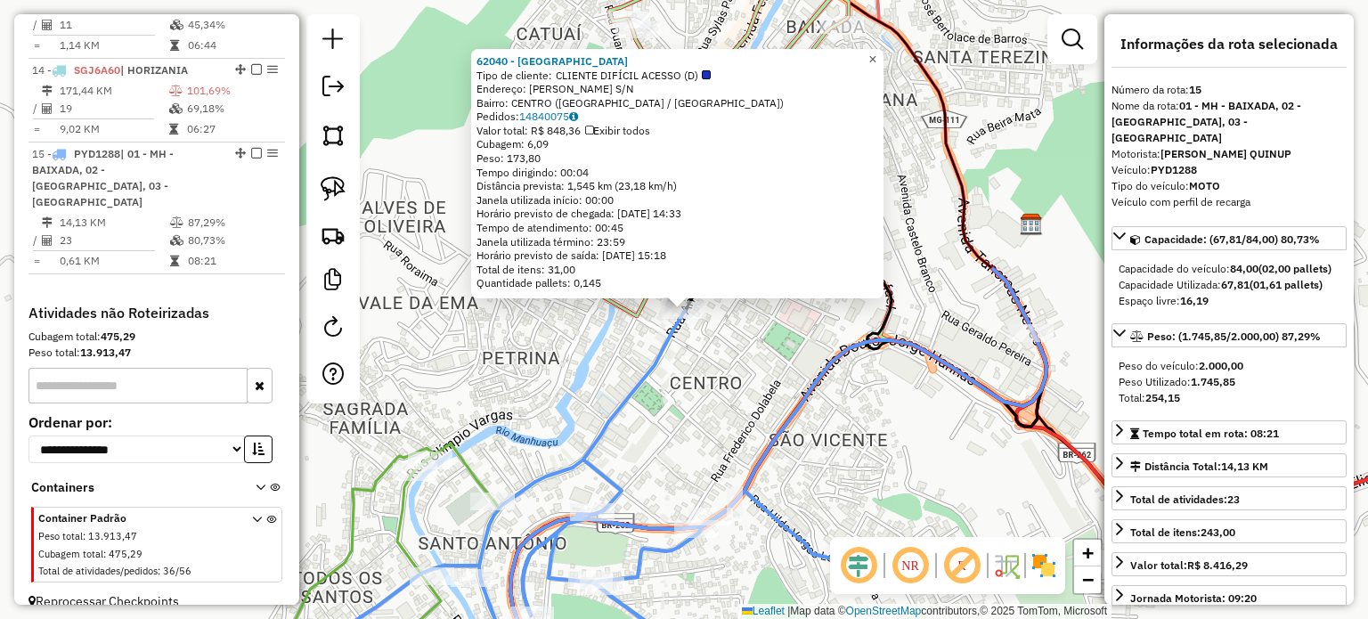
drag, startPoint x: 883, startPoint y: 47, endPoint x: 878, endPoint y: 66, distance: 19.5
click at [876, 52] on span "×" at bounding box center [872, 59] width 8 height 15
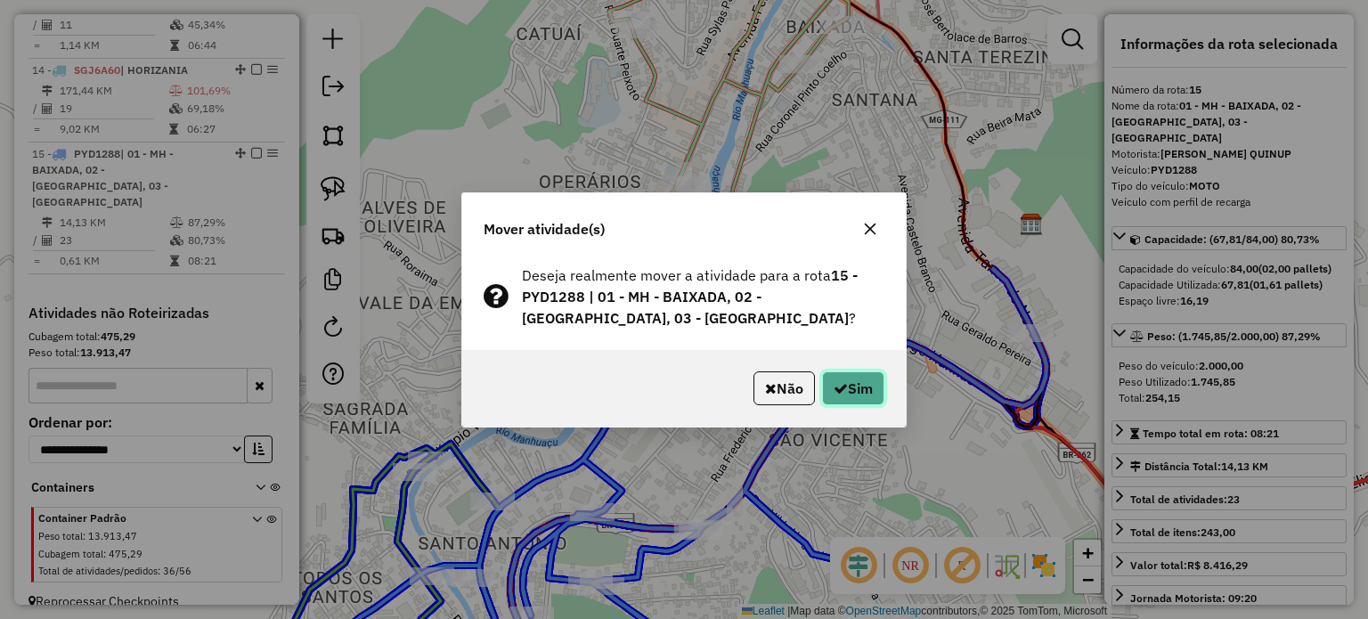
drag, startPoint x: 866, startPoint y: 381, endPoint x: 859, endPoint y: 401, distance: 20.8
click at [866, 383] on button "Sim" at bounding box center [853, 388] width 62 height 34
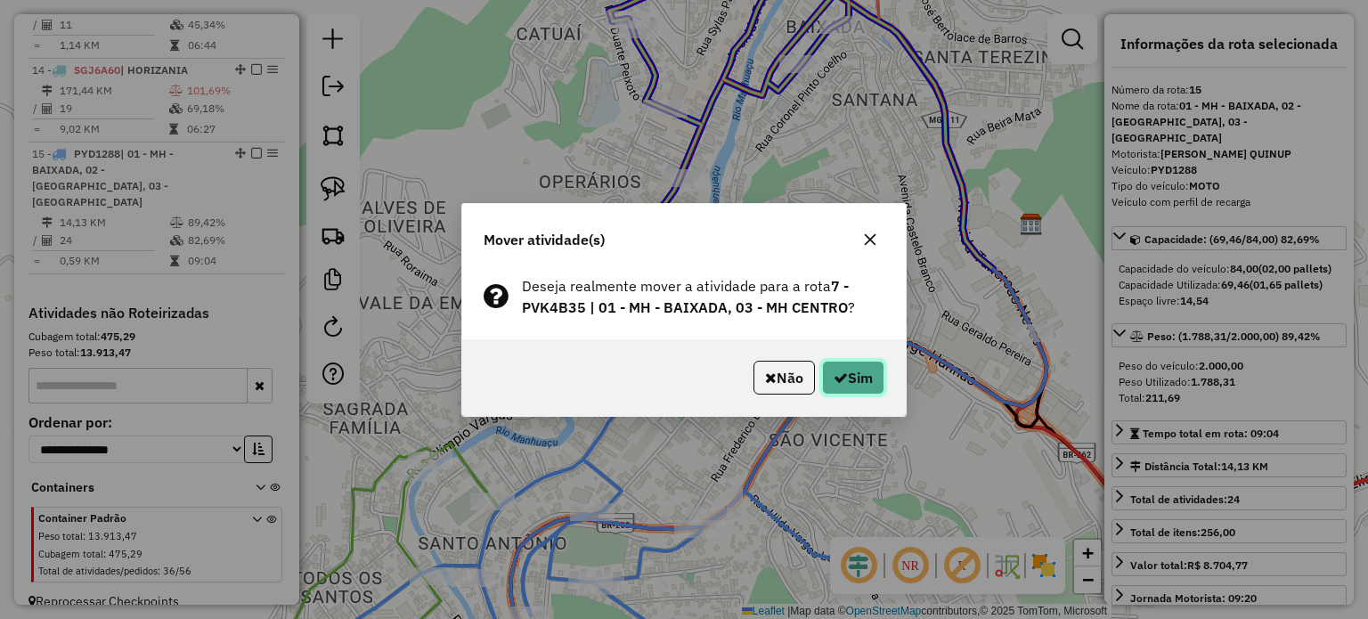
click at [859, 374] on button "Sim" at bounding box center [853, 378] width 62 height 34
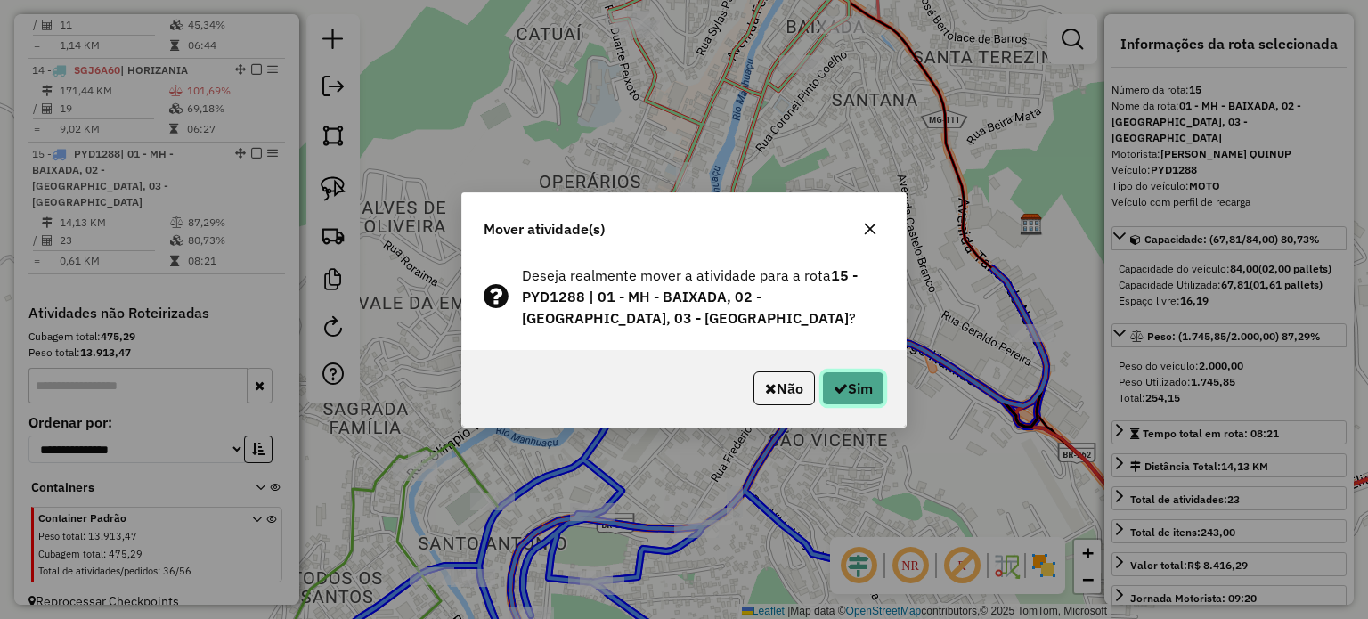
click at [872, 402] on button "Sim" at bounding box center [853, 388] width 62 height 34
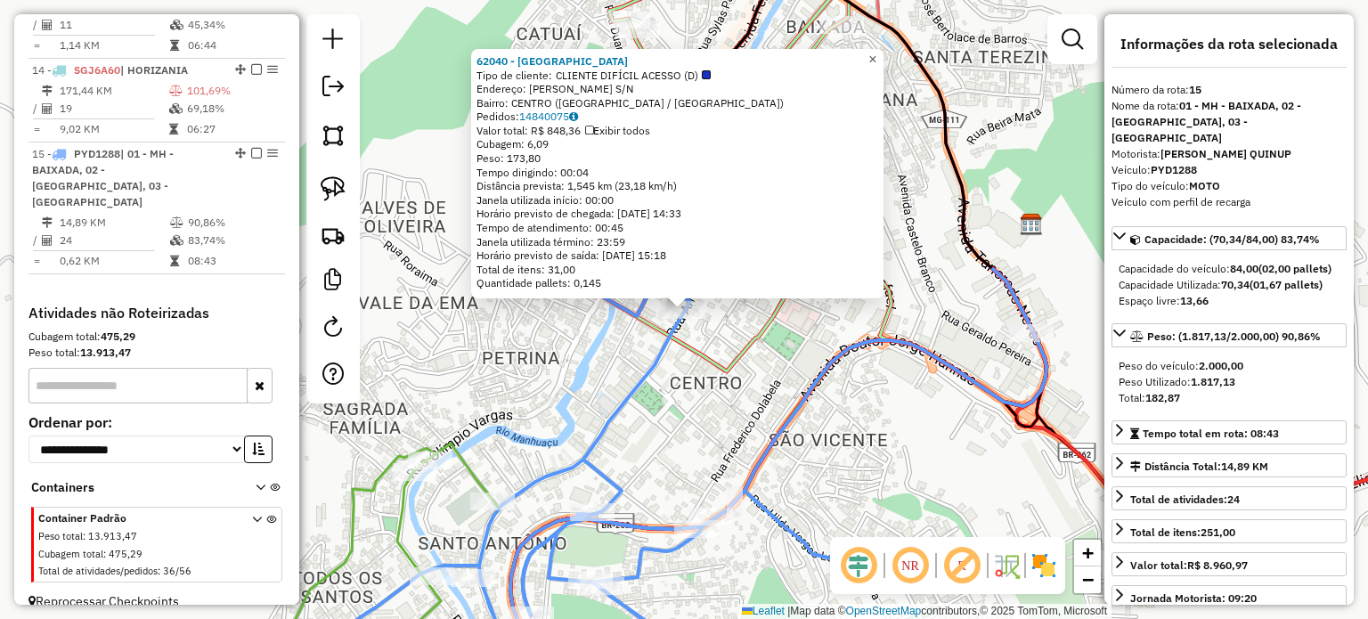
click at [883, 53] on link "×" at bounding box center [872, 59] width 21 height 21
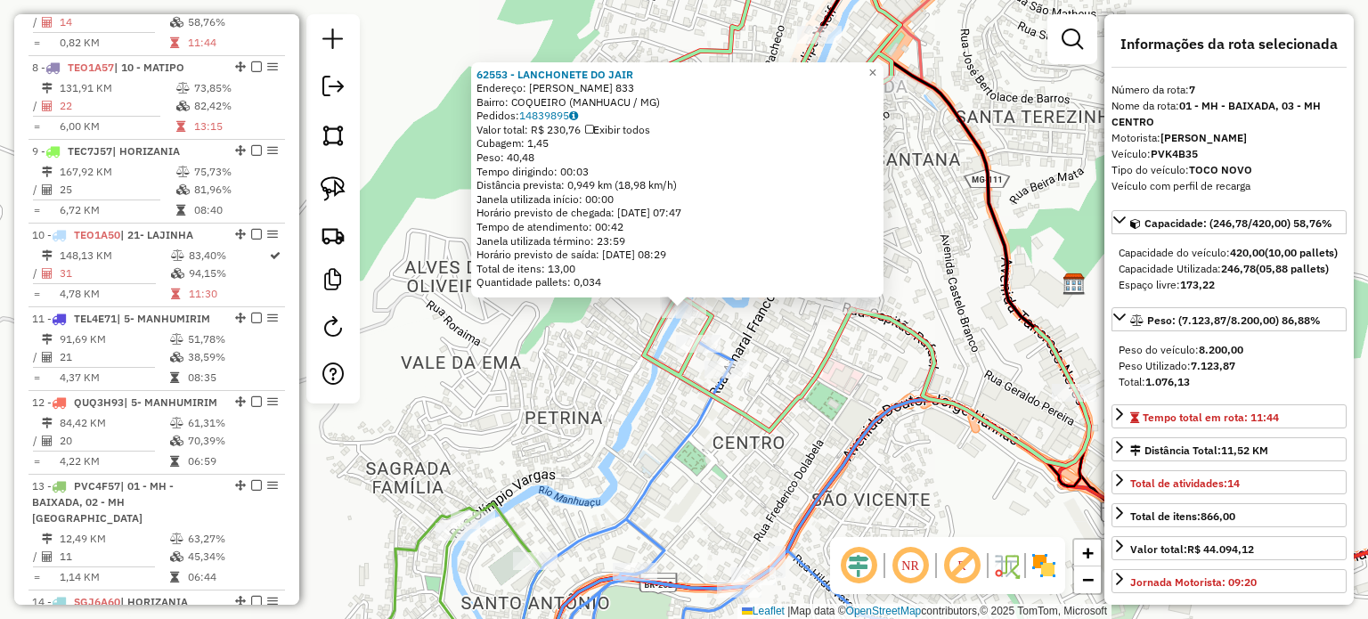
scroll to position [1204, 0]
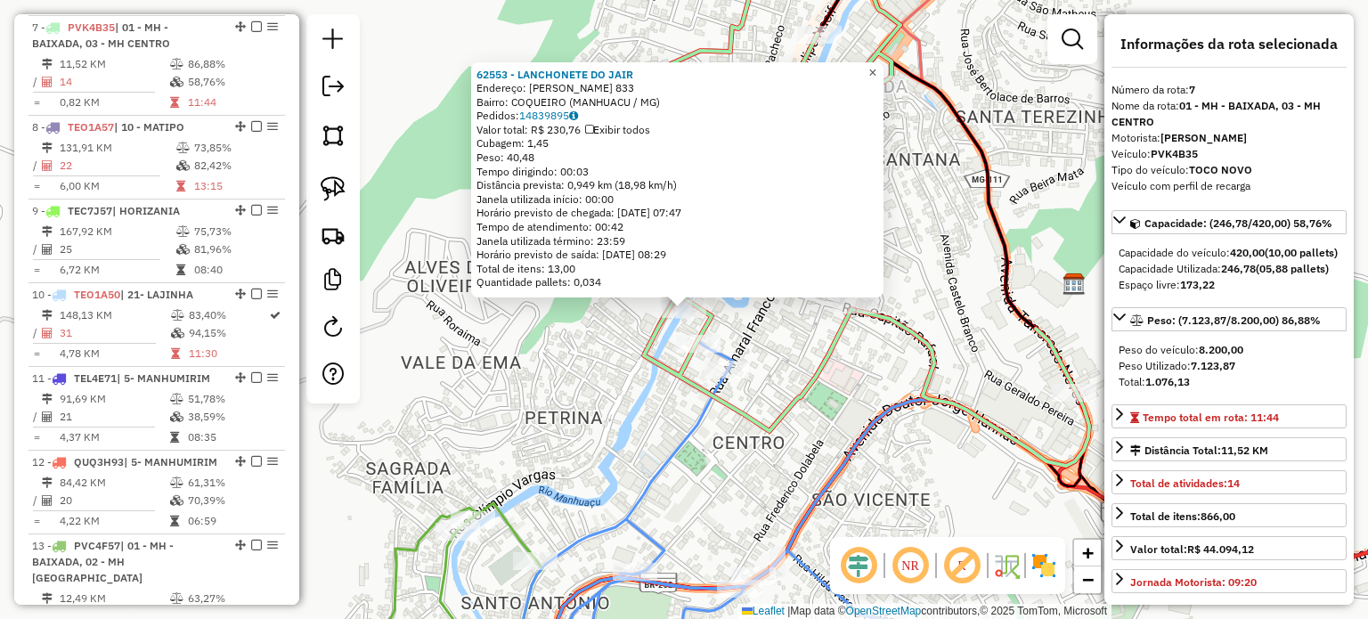
drag, startPoint x: 883, startPoint y: 67, endPoint x: 851, endPoint y: 89, distance: 39.0
click at [876, 68] on span "×" at bounding box center [872, 71] width 8 height 15
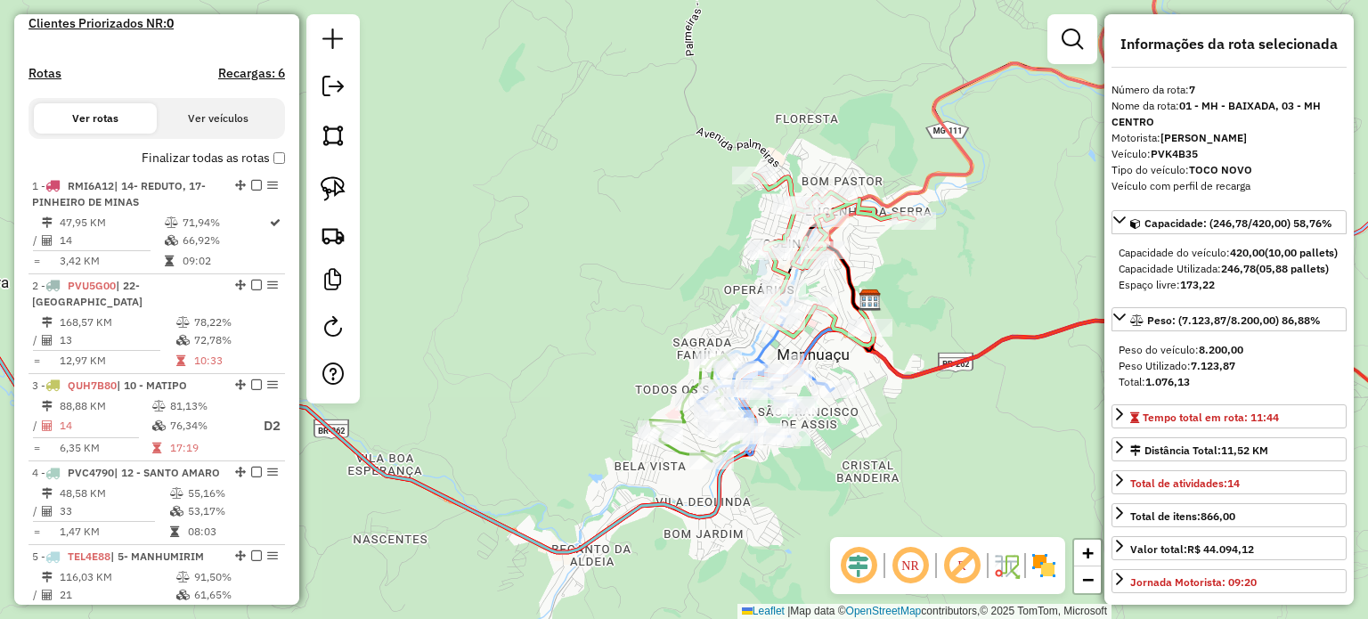
scroll to position [313, 0]
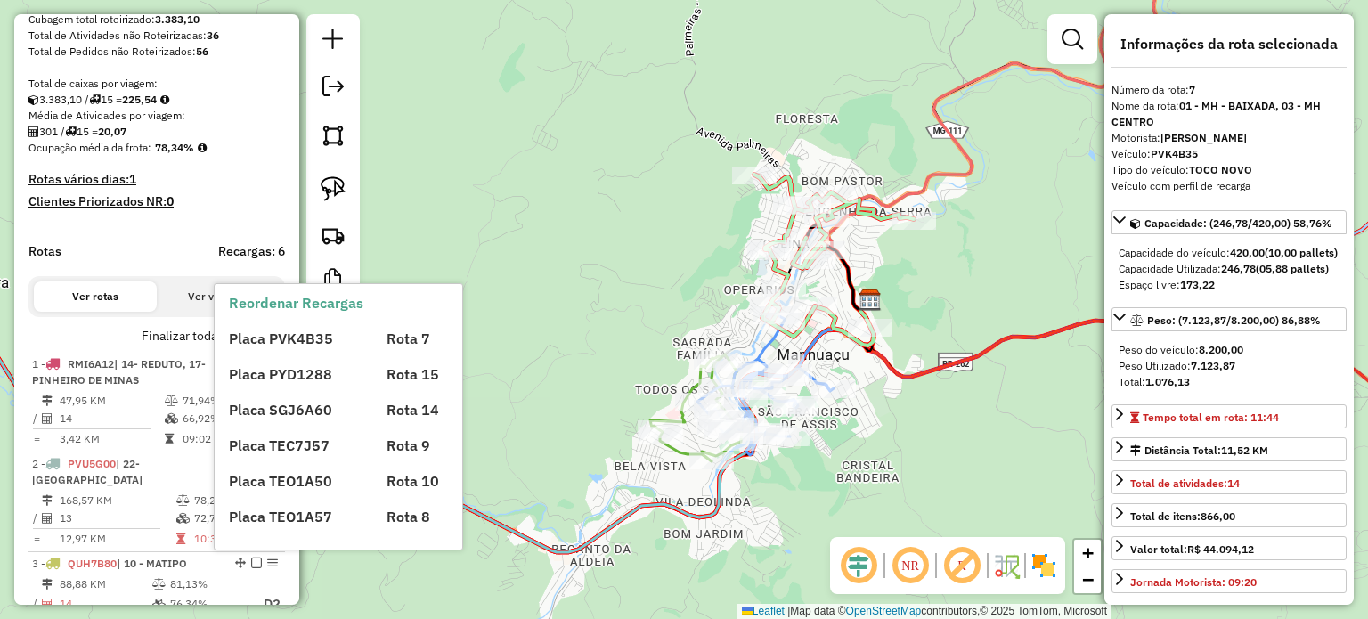
click at [274, 350] on div "Placa PVK4B35 Rota 7 Placa PYD1288 Rota 15 Placa SGJ6A60 Rota 14 Placa TEC7J57 …" at bounding box center [353, 420] width 249 height 214
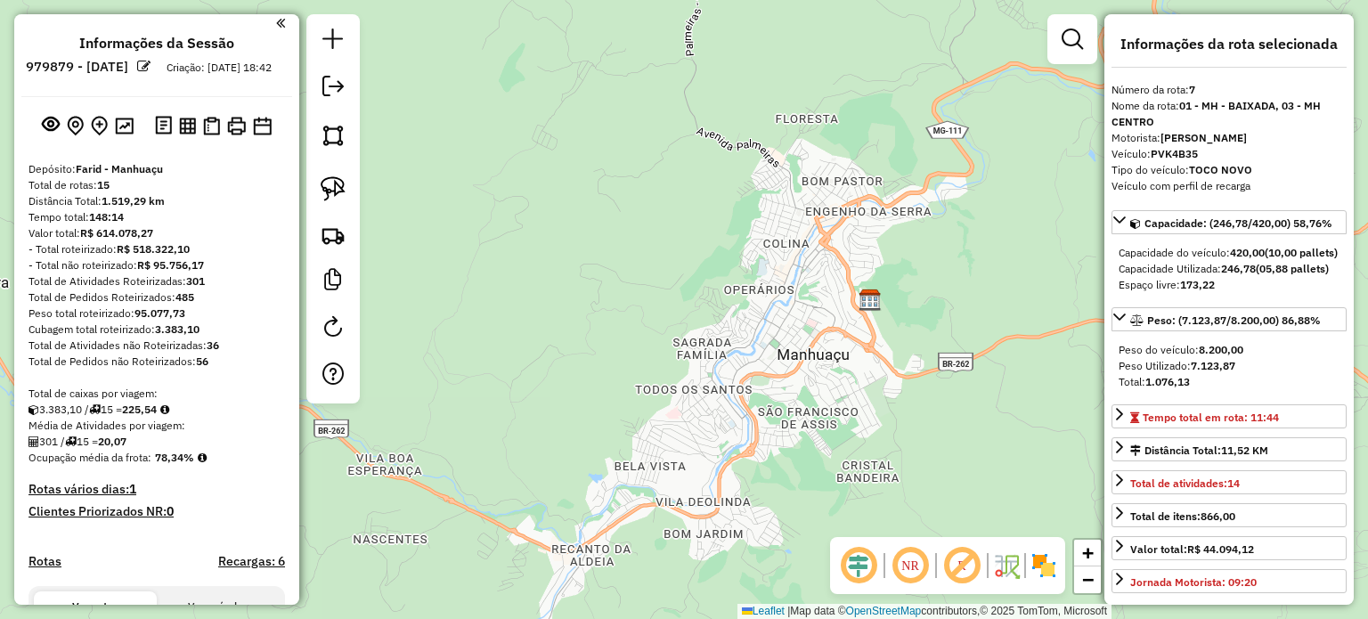
scroll to position [0, 0]
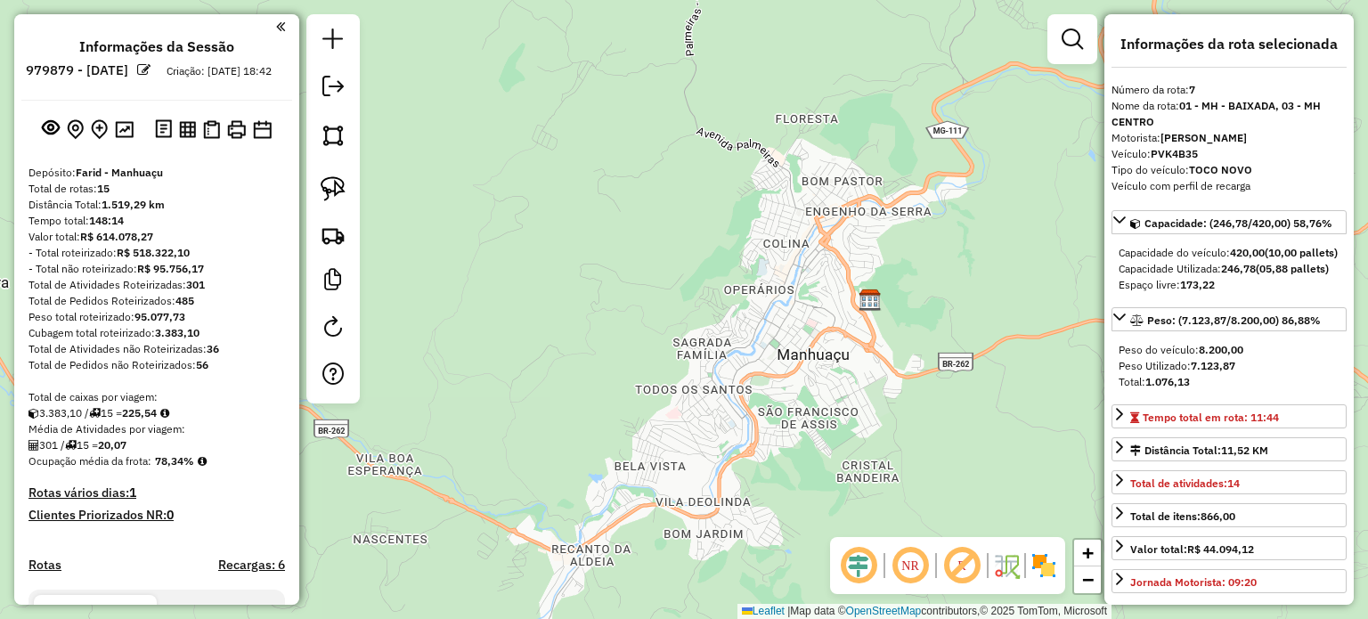
click at [135, 143] on div at bounding box center [156, 129] width 271 height 28
click at [126, 138] on img at bounding box center [124, 129] width 19 height 17
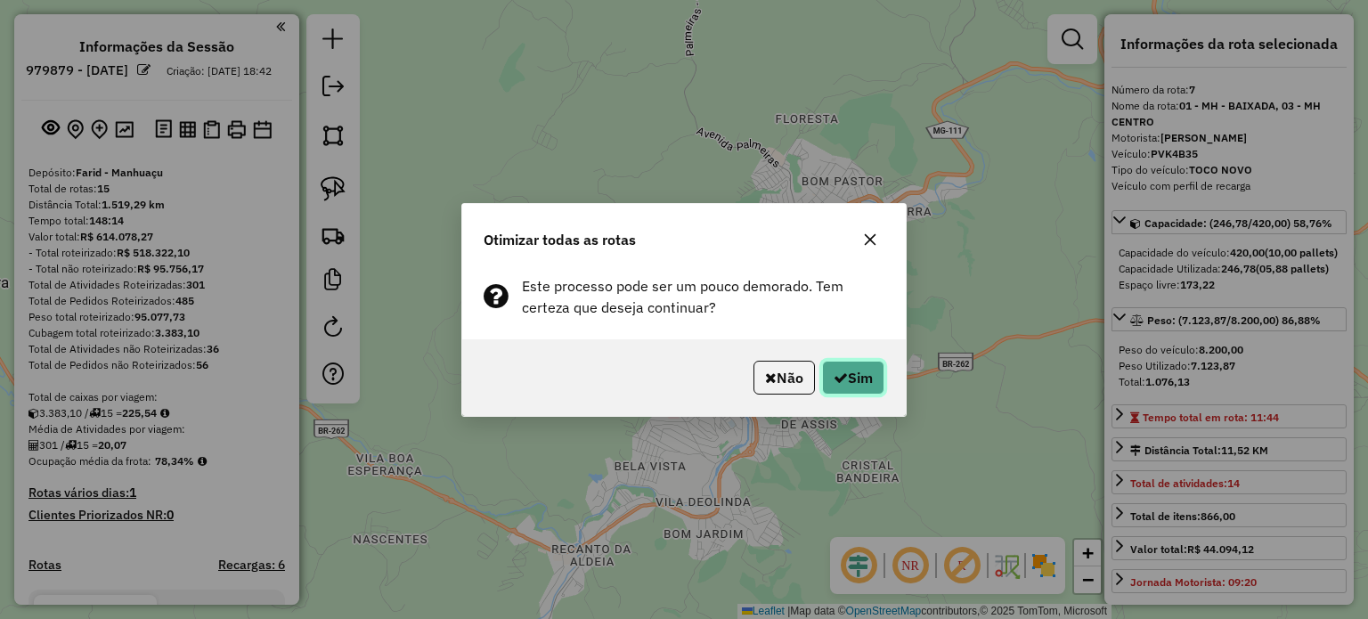
click at [866, 370] on button "Sim" at bounding box center [853, 378] width 62 height 34
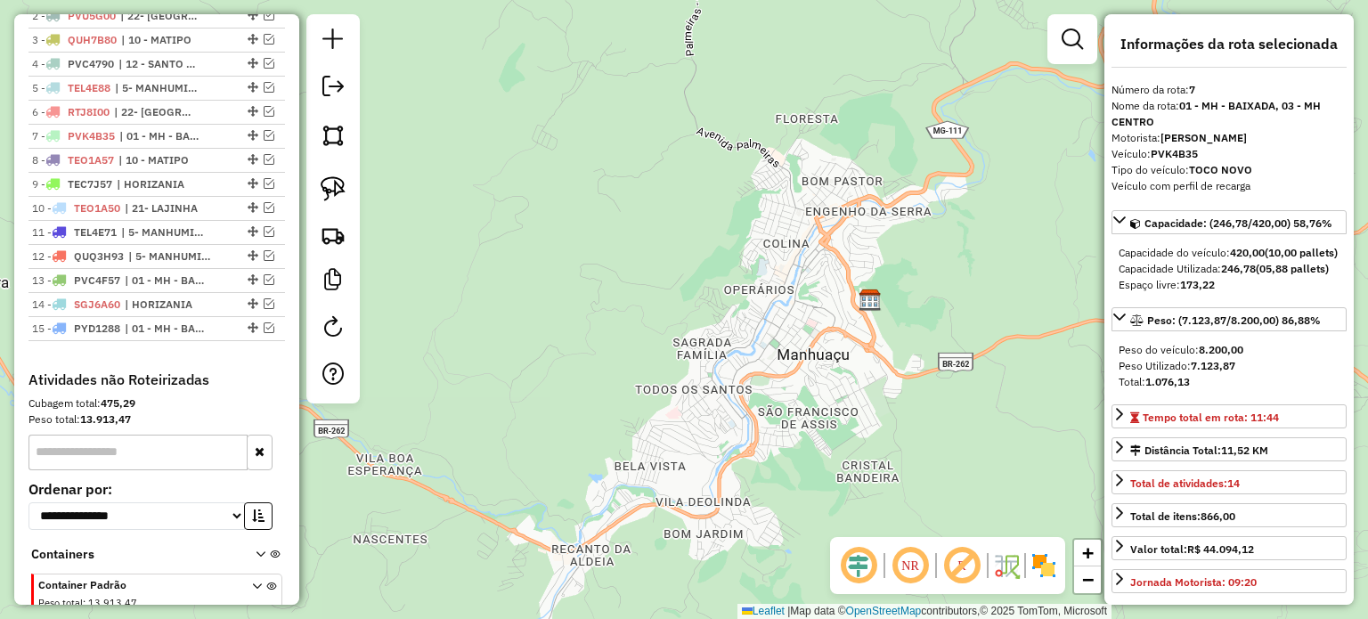
scroll to position [517, 0]
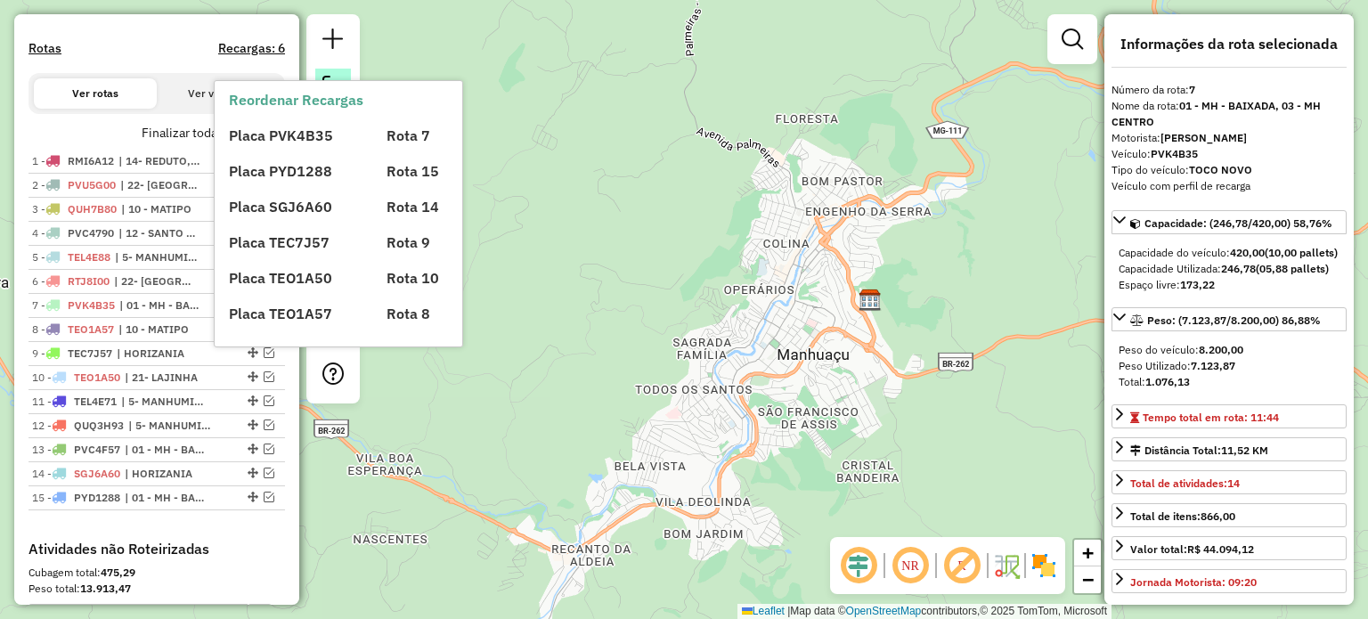
click at [326, 92] on strong "Reordenar Recargas" at bounding box center [296, 100] width 134 height 18
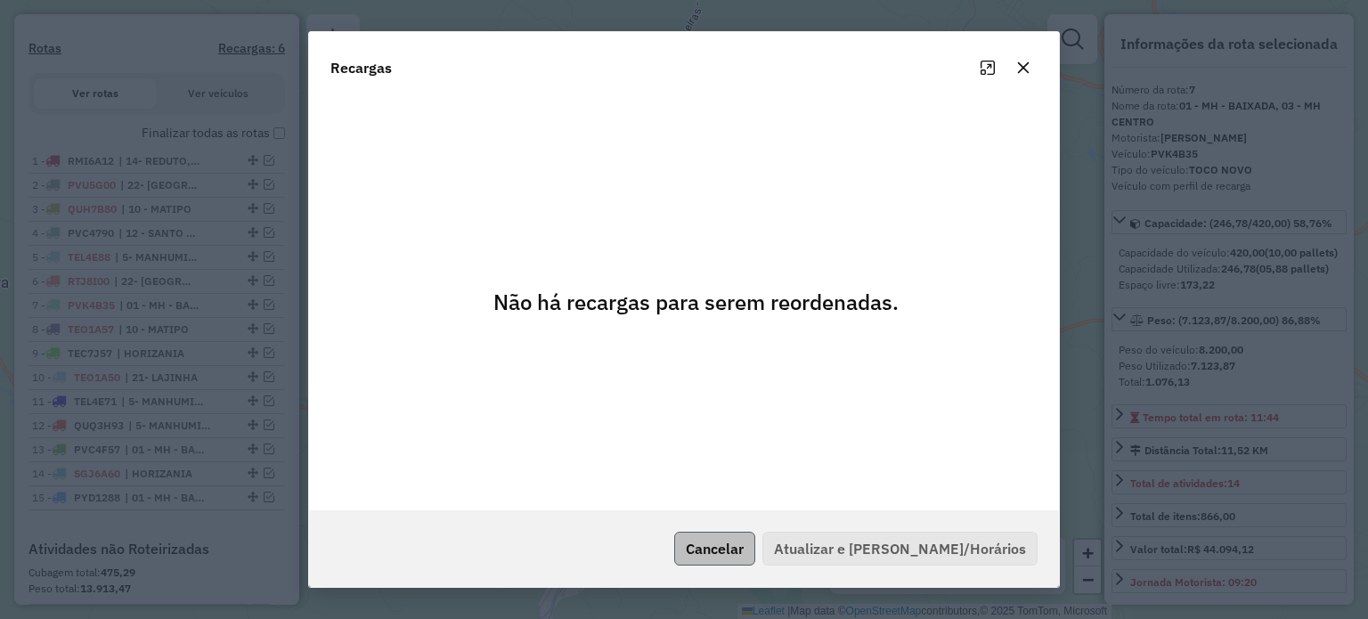
click at [752, 539] on button "Cancelar" at bounding box center [714, 549] width 81 height 34
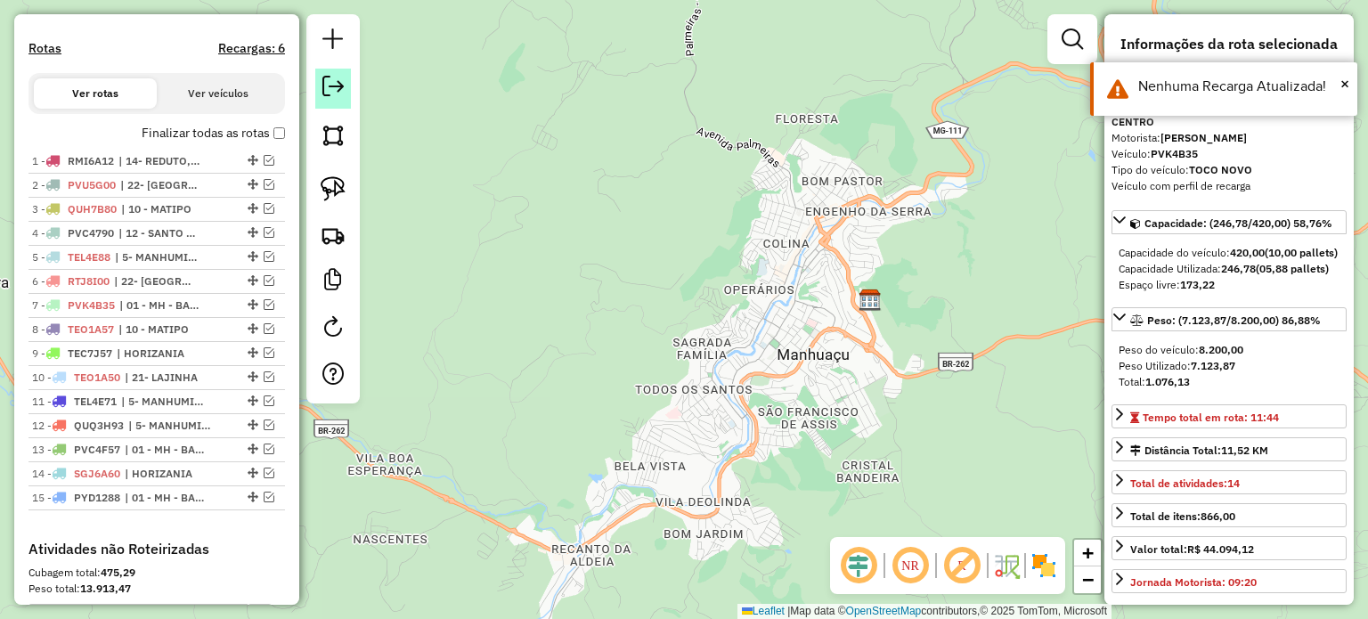
click at [338, 90] on em at bounding box center [332, 86] width 21 height 21
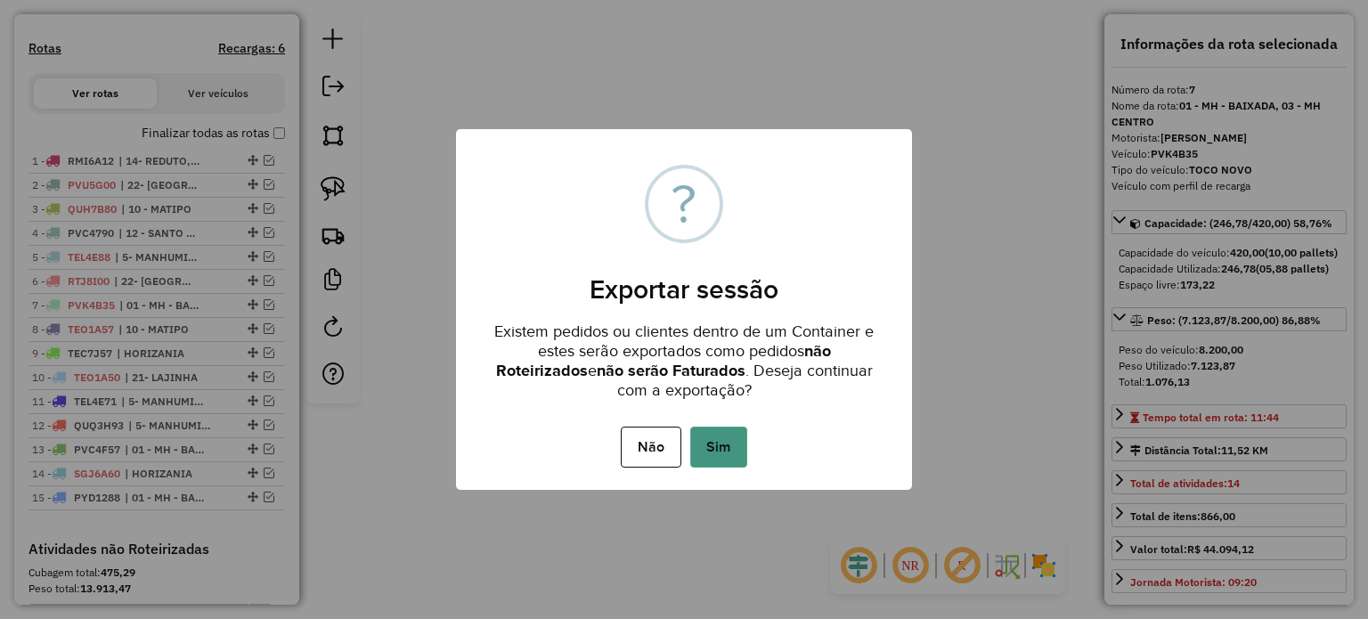
click at [706, 449] on button "Sim" at bounding box center [718, 447] width 57 height 41
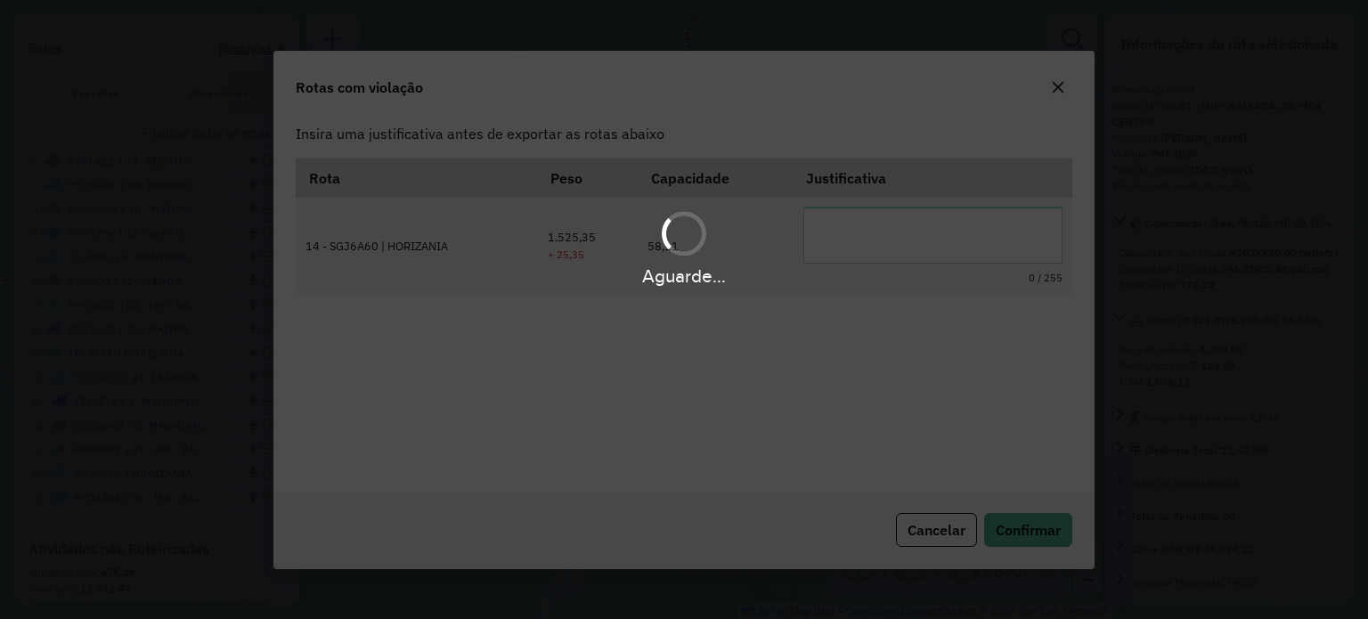
scroll to position [0, 0]
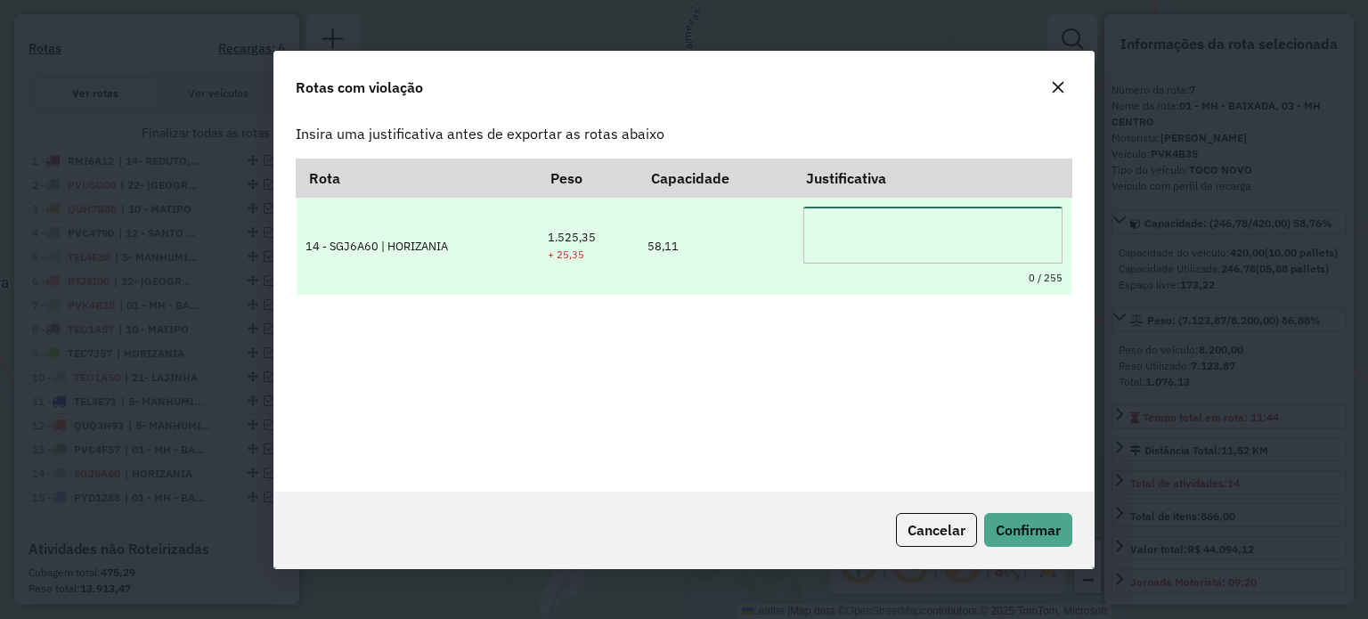
click at [858, 223] on textarea at bounding box center [932, 235] width 259 height 57
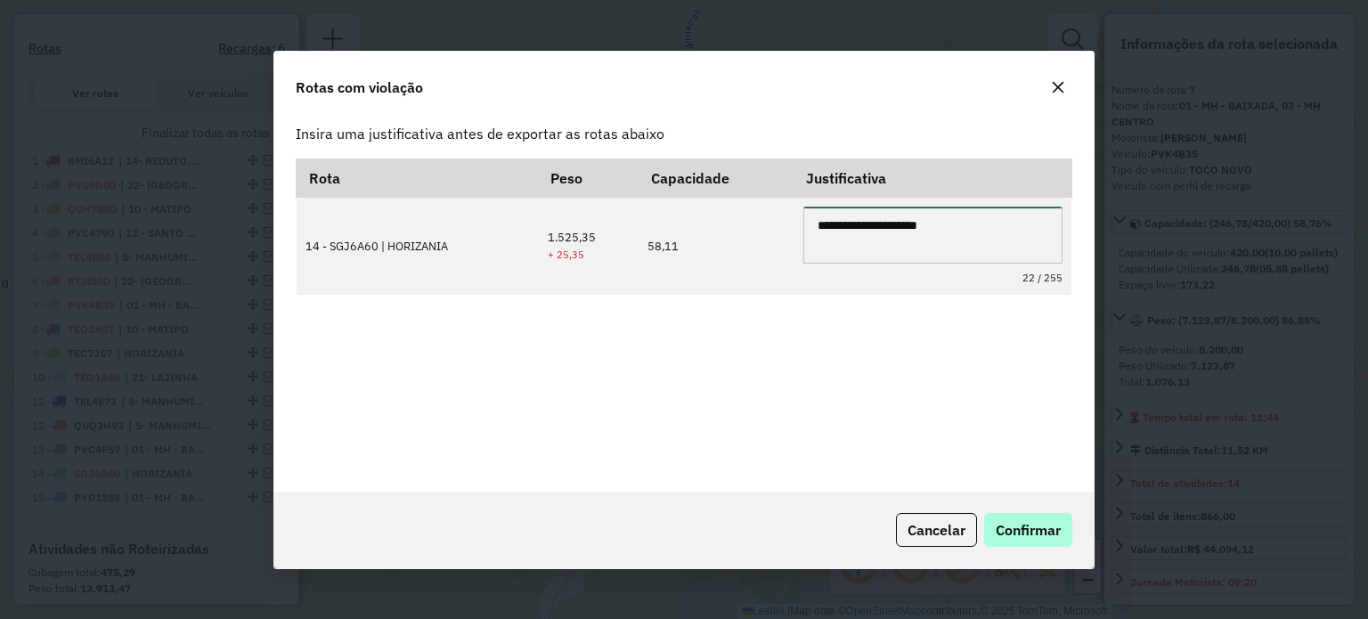
type textarea "**********"
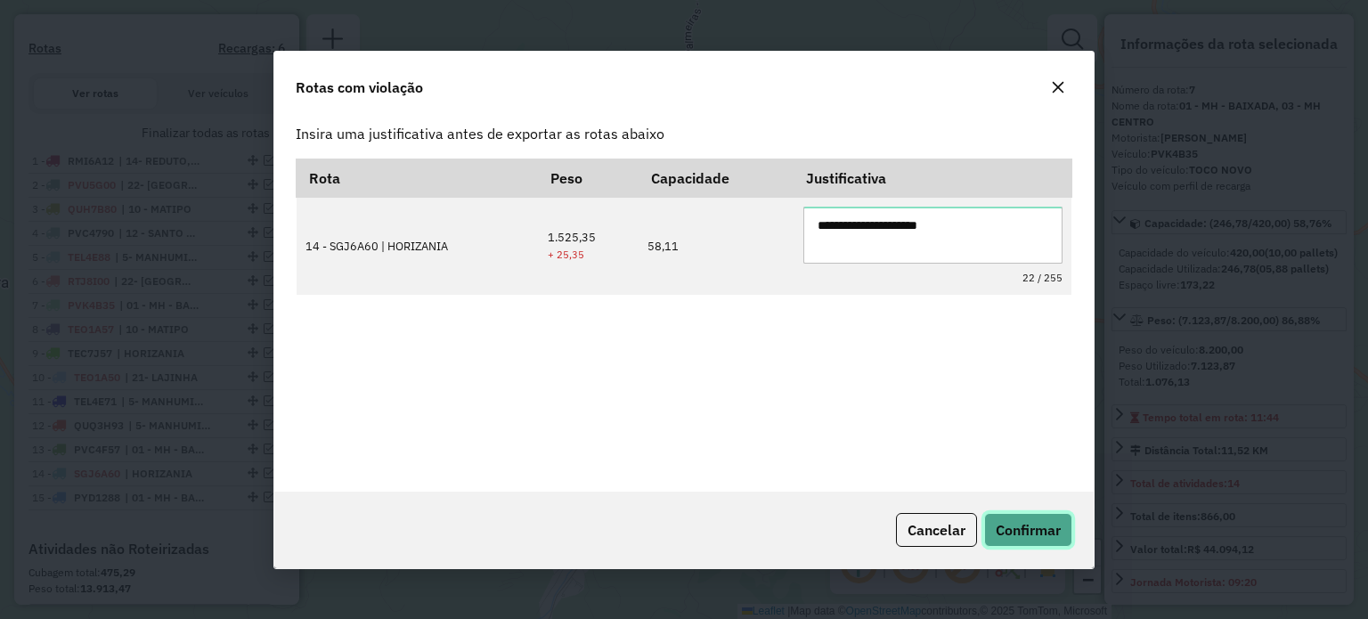
click at [1038, 528] on span "Confirmar" at bounding box center [1028, 530] width 65 height 18
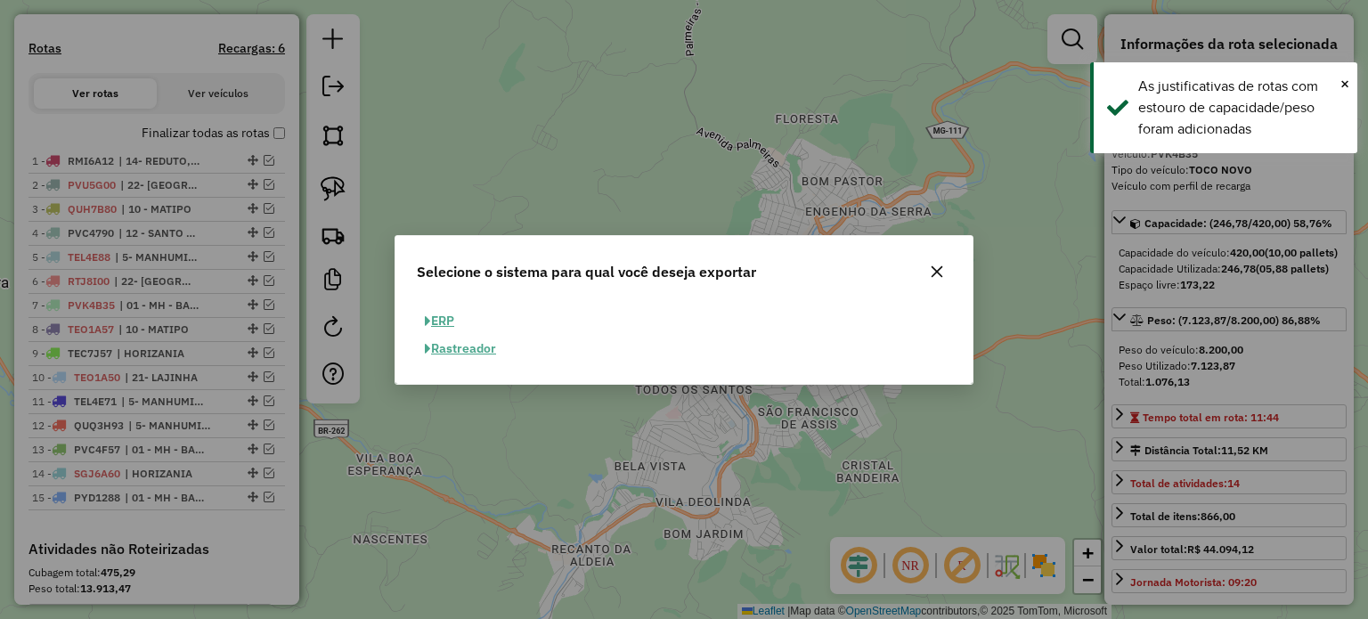
click at [437, 317] on button "ERP" at bounding box center [439, 321] width 45 height 28
select select "**"
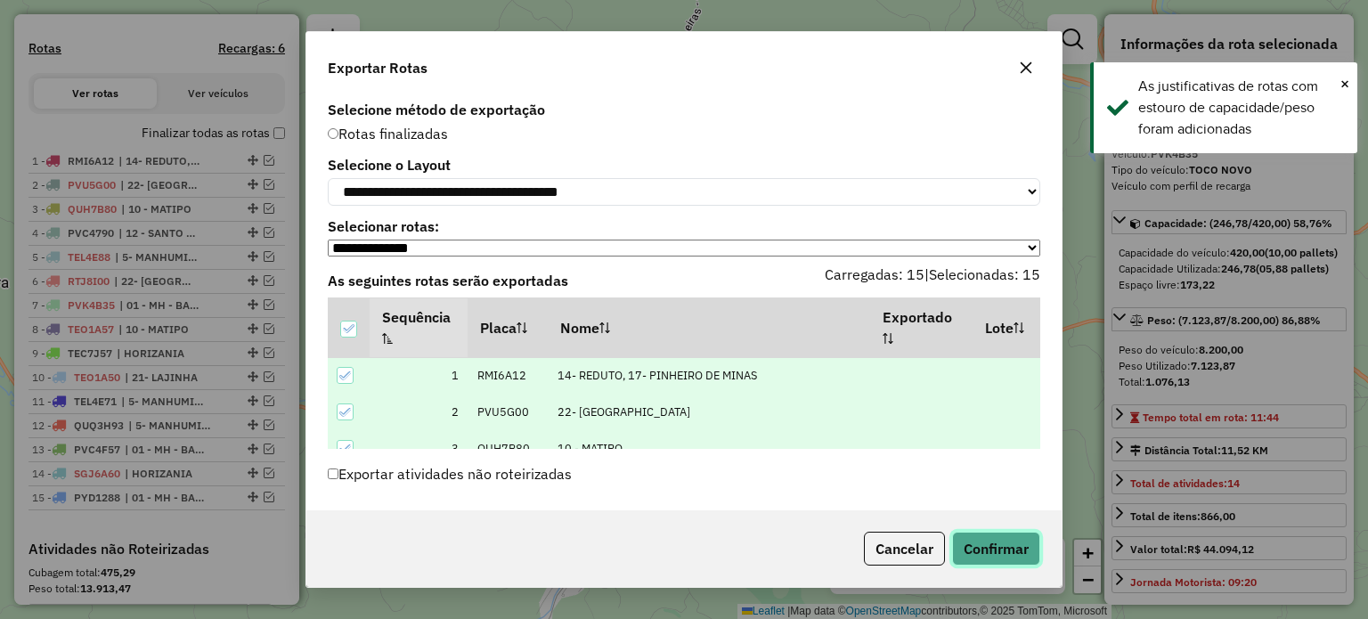
click at [983, 542] on button "Confirmar" at bounding box center [996, 549] width 88 height 34
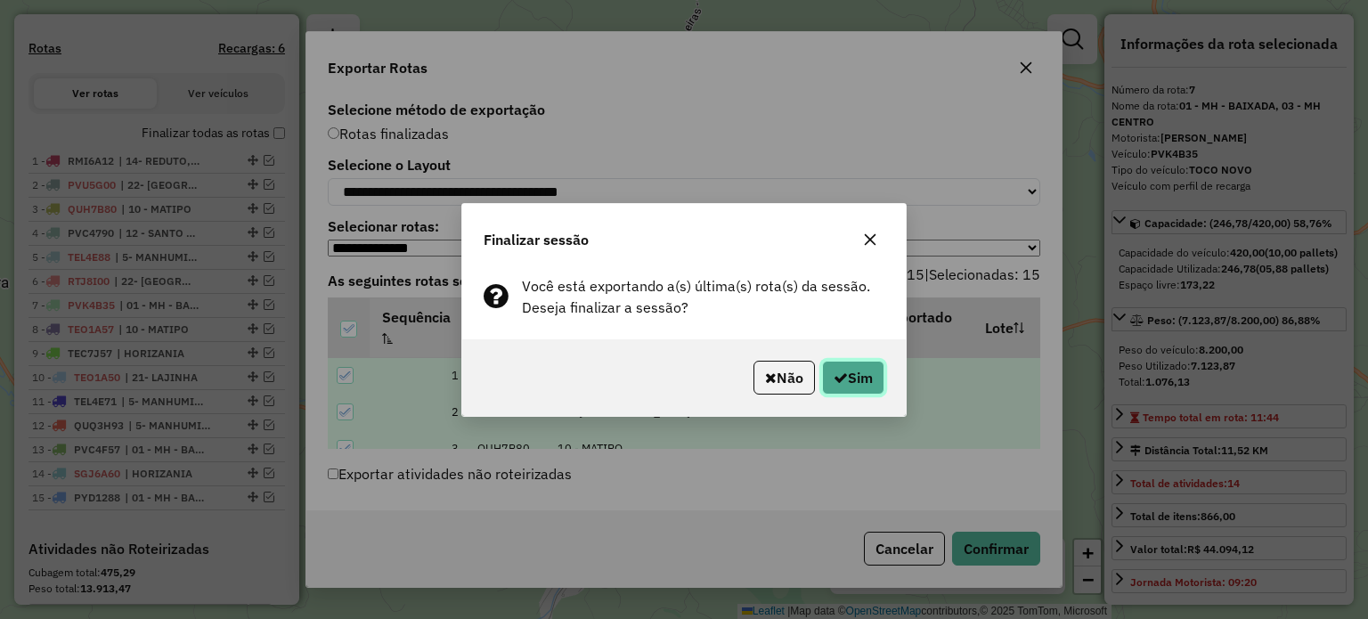
click at [839, 372] on icon "button" at bounding box center [841, 377] width 14 height 14
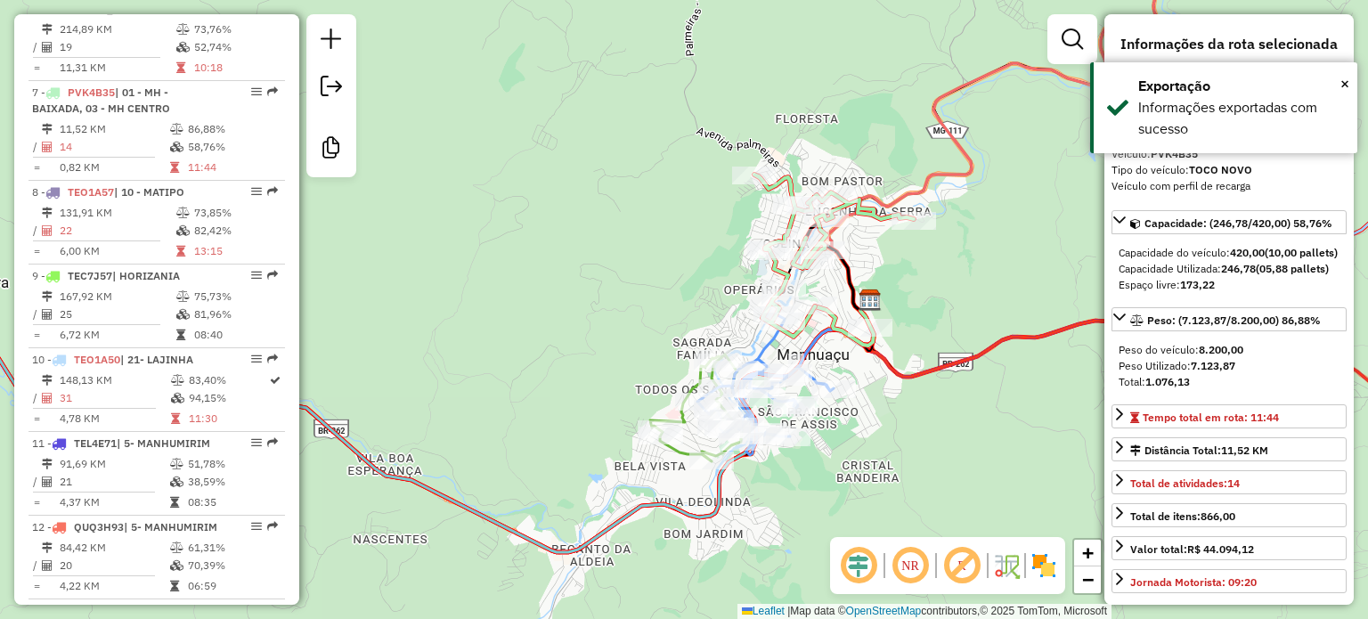
scroll to position [1217, 0]
